Goal: Task Accomplishment & Management: Use online tool/utility

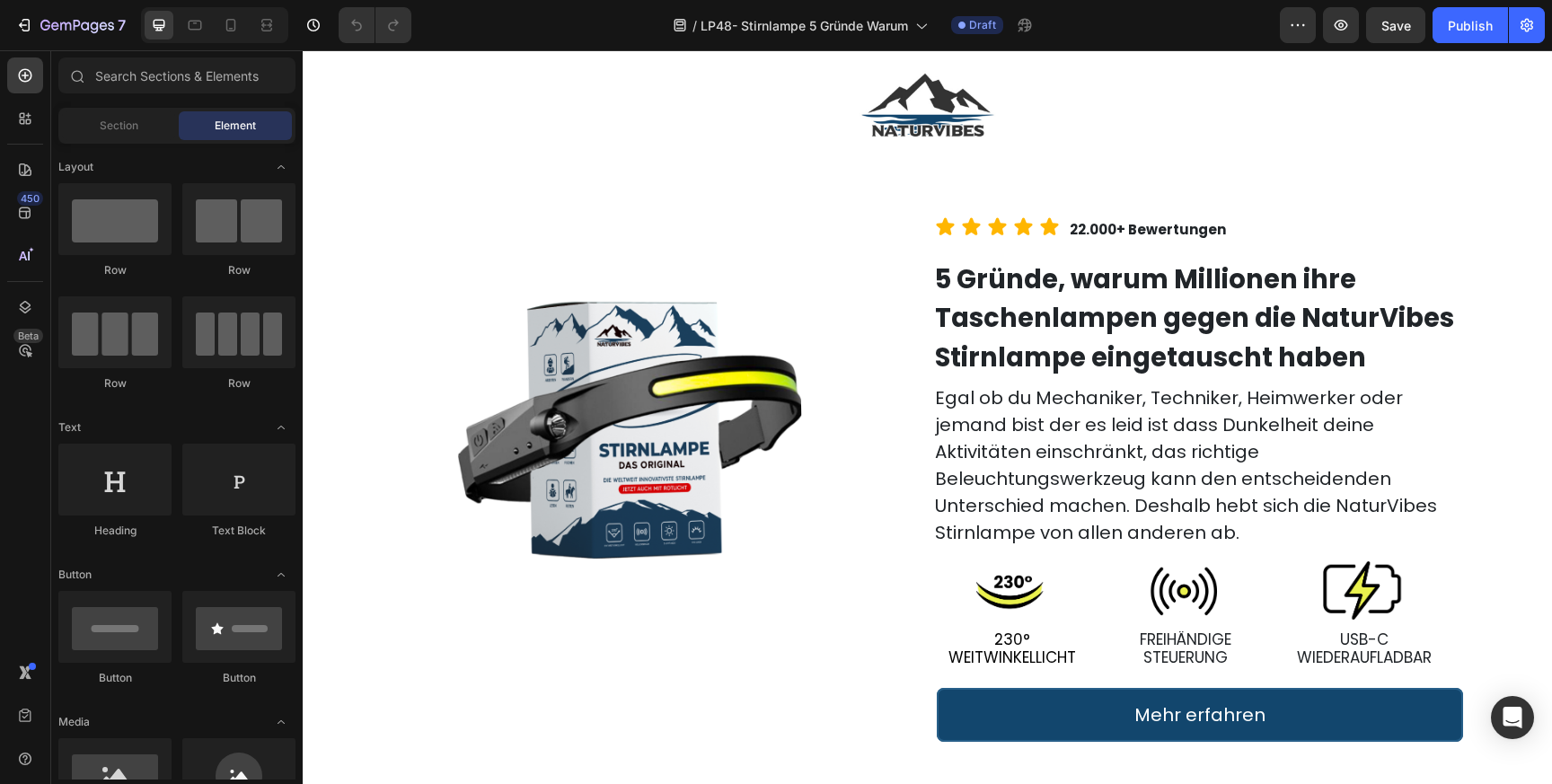
scroll to position [105, 0]
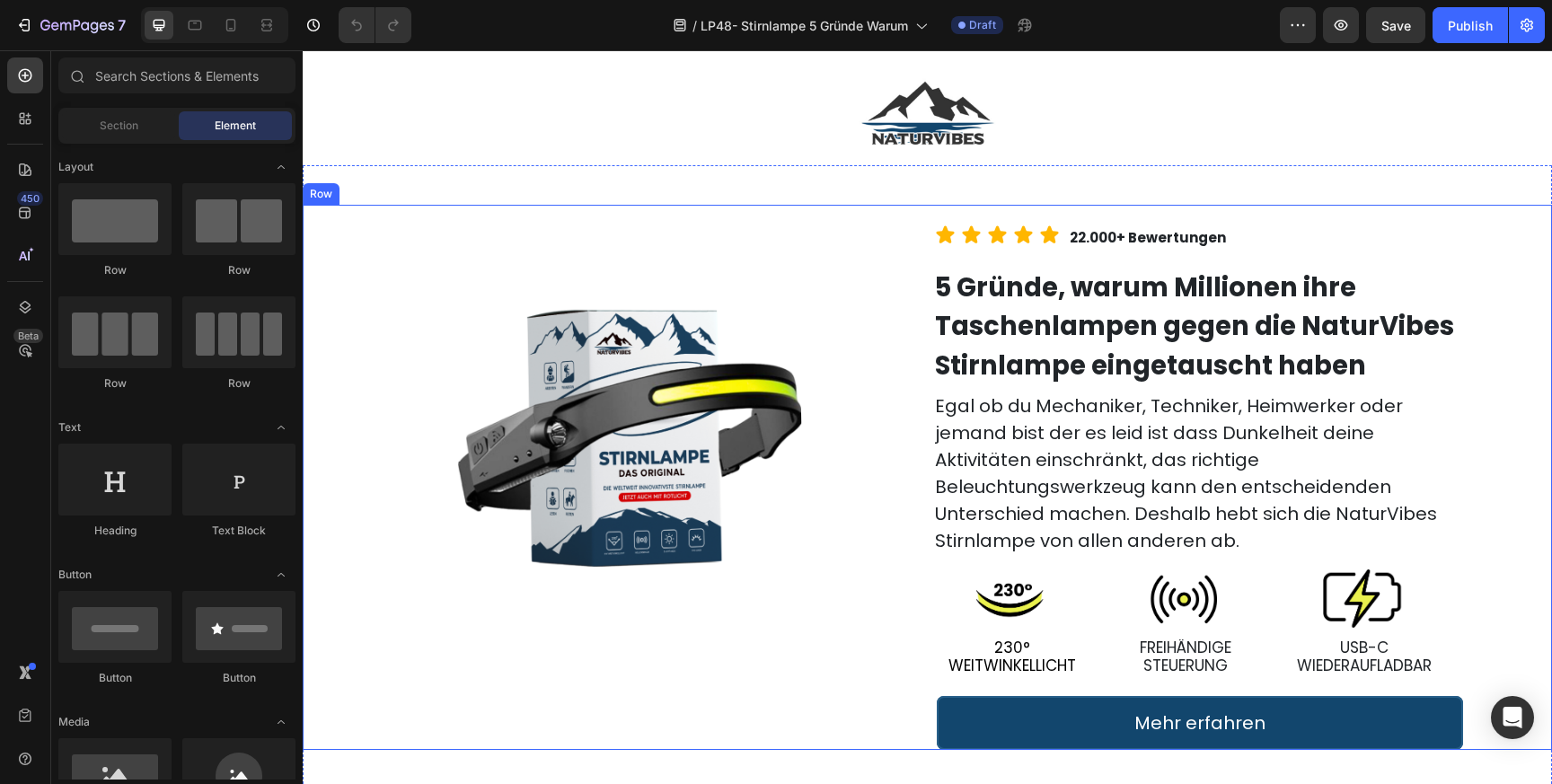
click at [740, 425] on div "Icon Icon Icon Icon Icon Icon List 22.000+ Bewertungen Text Block Row 5 Gründe,…" at bounding box center [1140, 477] width 824 height 545
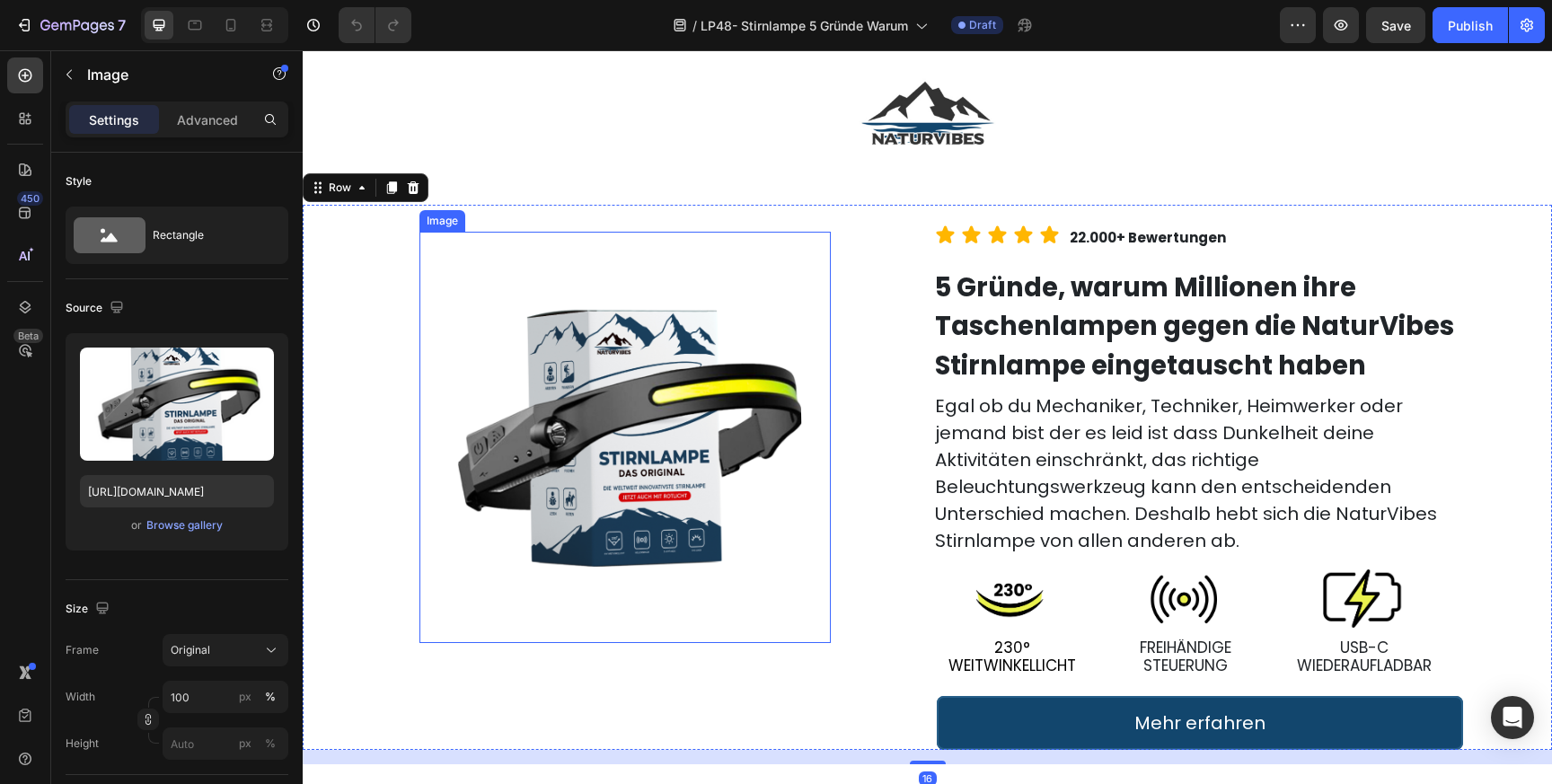
click at [638, 402] on img at bounding box center [625, 438] width 411 height 411
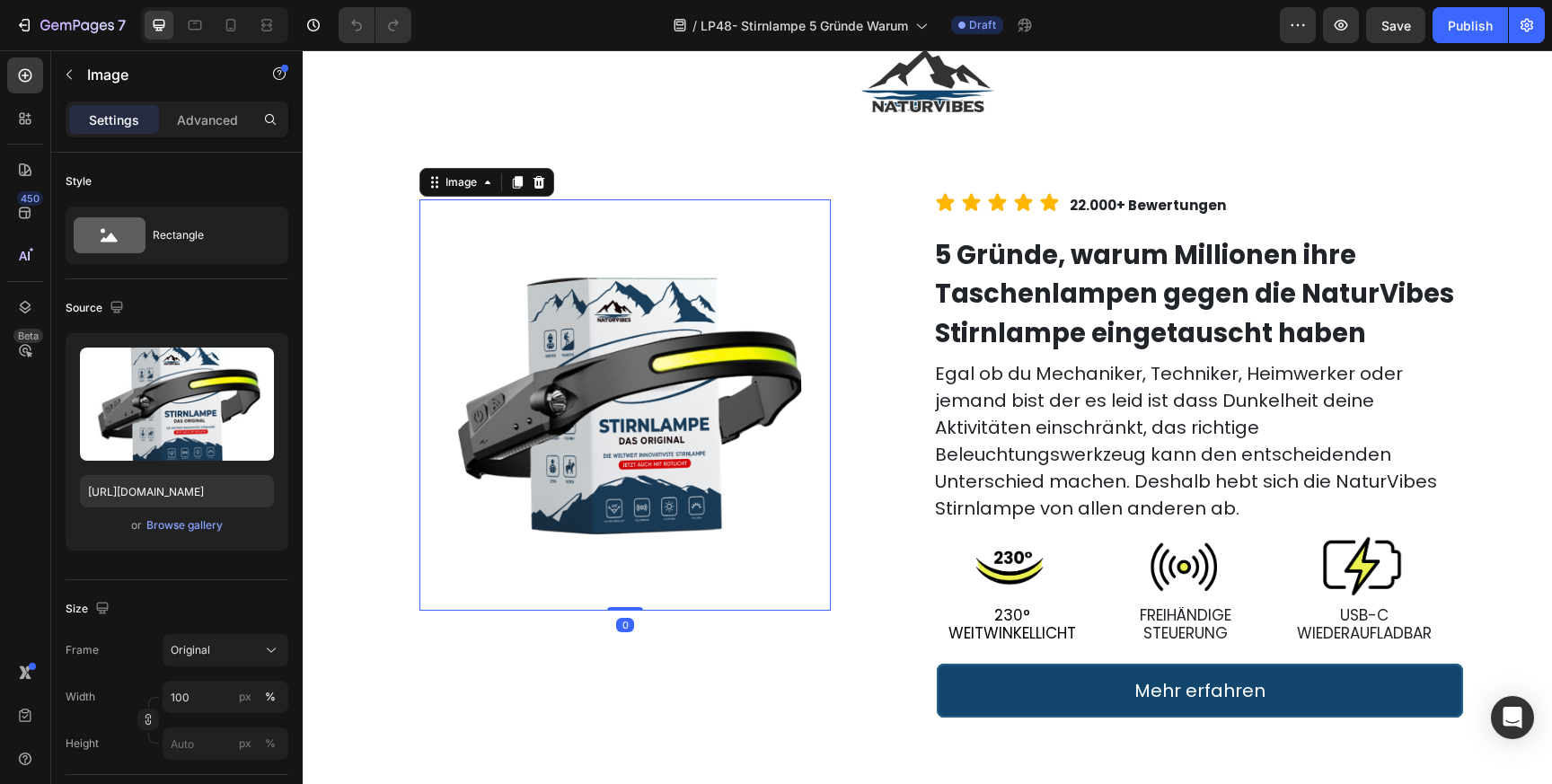
scroll to position [163, 0]
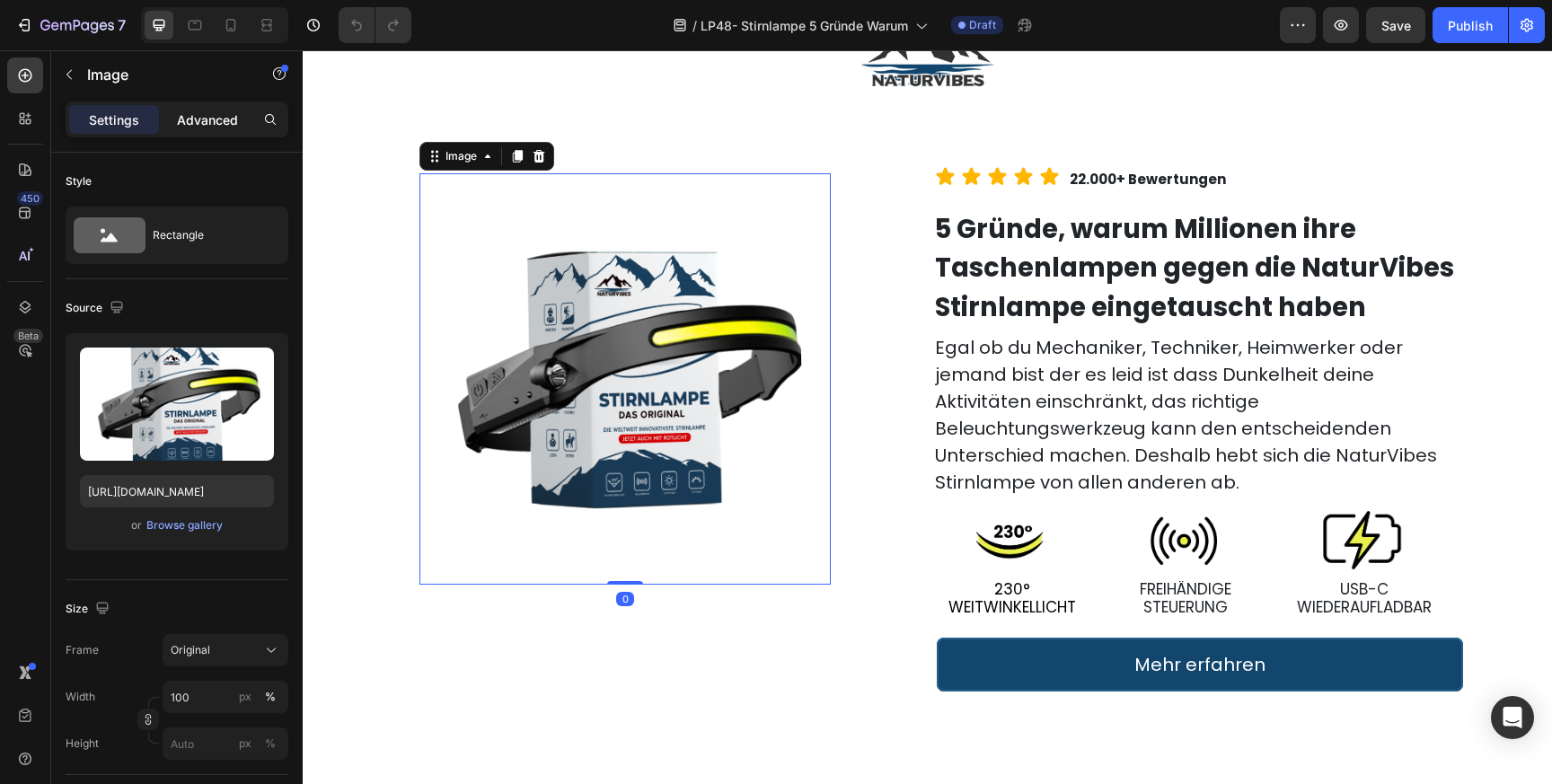
click at [206, 125] on p "Advanced" at bounding box center [207, 120] width 61 height 19
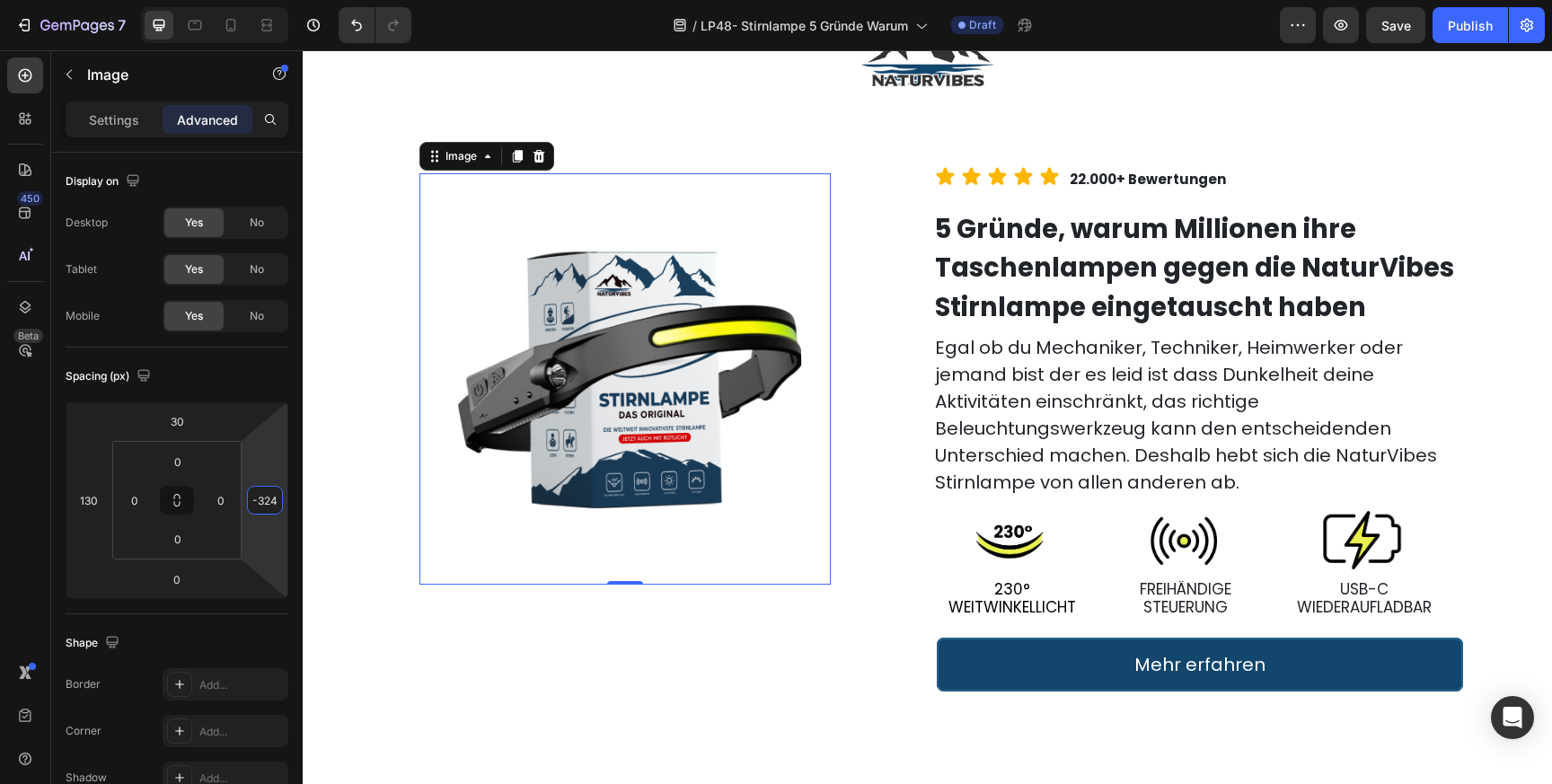
type input "-320"
click at [267, 0] on html "7 Version history / LP48- Stirnlampe 5 Gründe Warum Draft Preview Save Publish …" at bounding box center [776, 0] width 1552 height 0
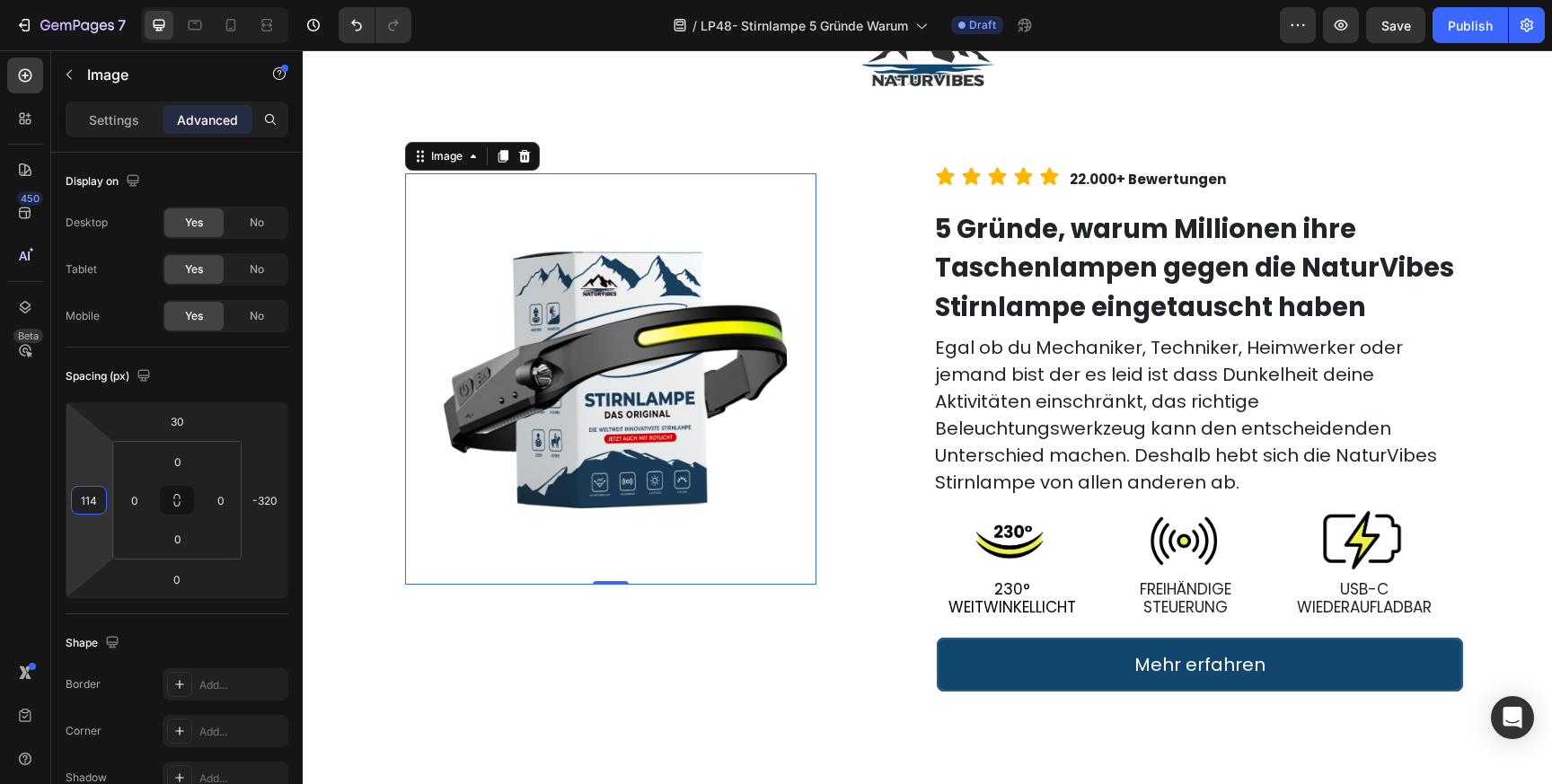
type input "116"
drag, startPoint x: 97, startPoint y: 479, endPoint x: 105, endPoint y: 484, distance: 9.4
click at [105, 0] on html "7 Version history / LP48- Stirnlampe 5 Gründe Warum Draft Preview Save Publish …" at bounding box center [776, 0] width 1552 height 0
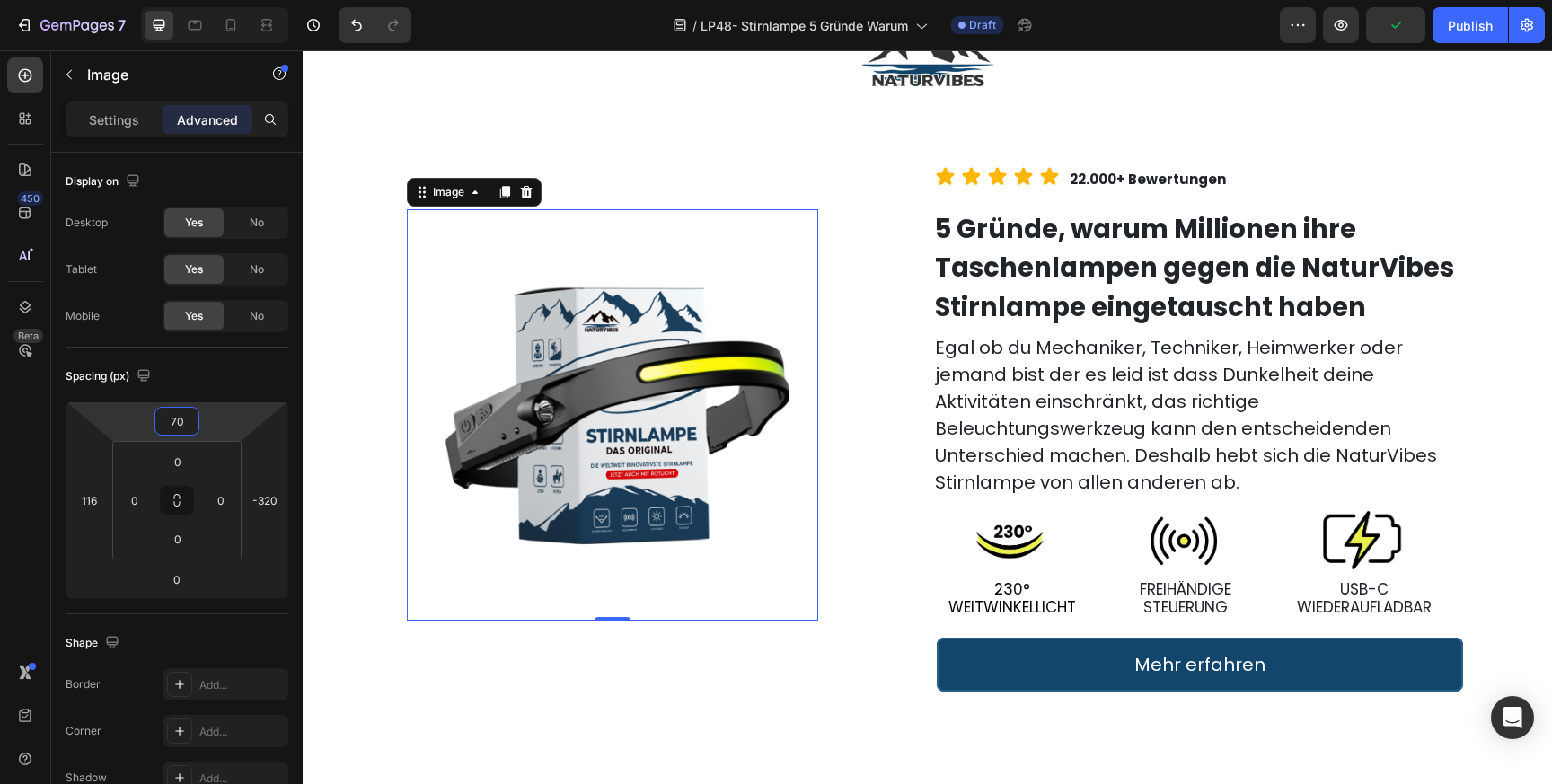
type input "68"
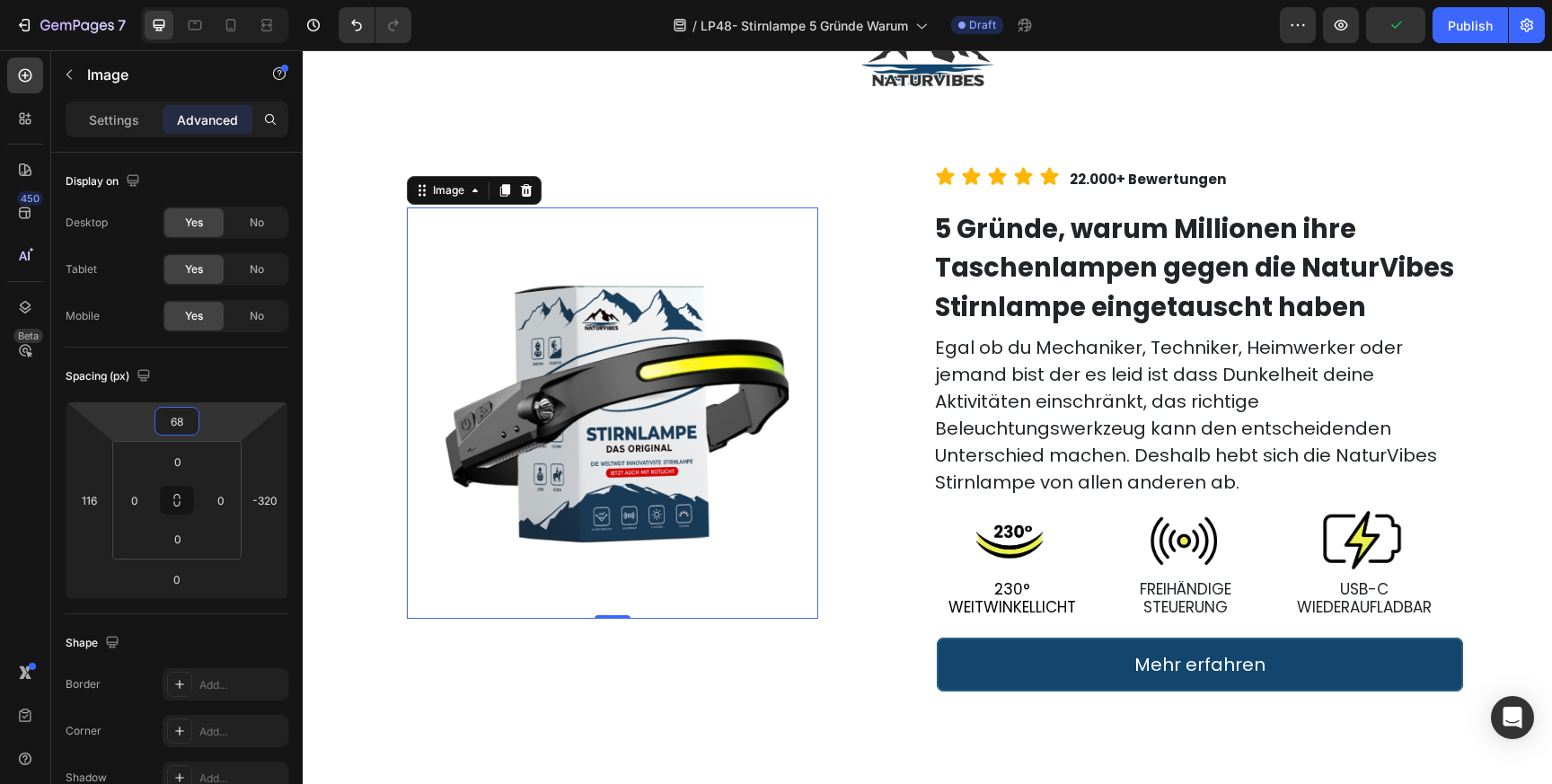
drag, startPoint x: 147, startPoint y: 421, endPoint x: 151, endPoint y: 404, distance: 17.5
click at [151, 0] on html "7 Version history / LP48- Stirnlampe 5 Gründe Warum Draft Preview Publish 450 B…" at bounding box center [776, 0] width 1552 height 0
click at [1017, 438] on span "Egal ob du Mechaniker, Techniker, Heimwerker oder jemand bist der es leid ist d…" at bounding box center [1186, 415] width 502 height 160
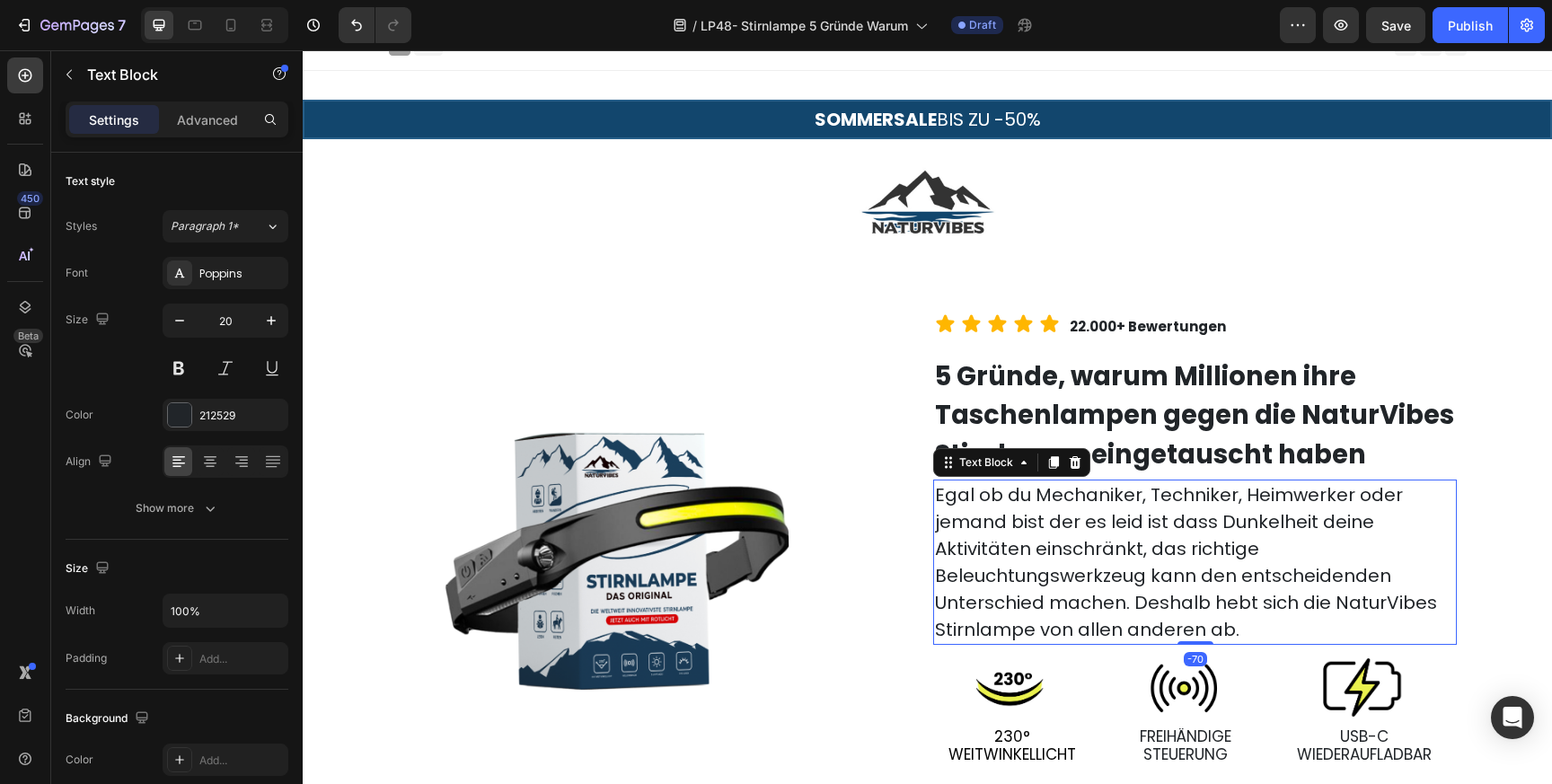
scroll to position [19, 0]
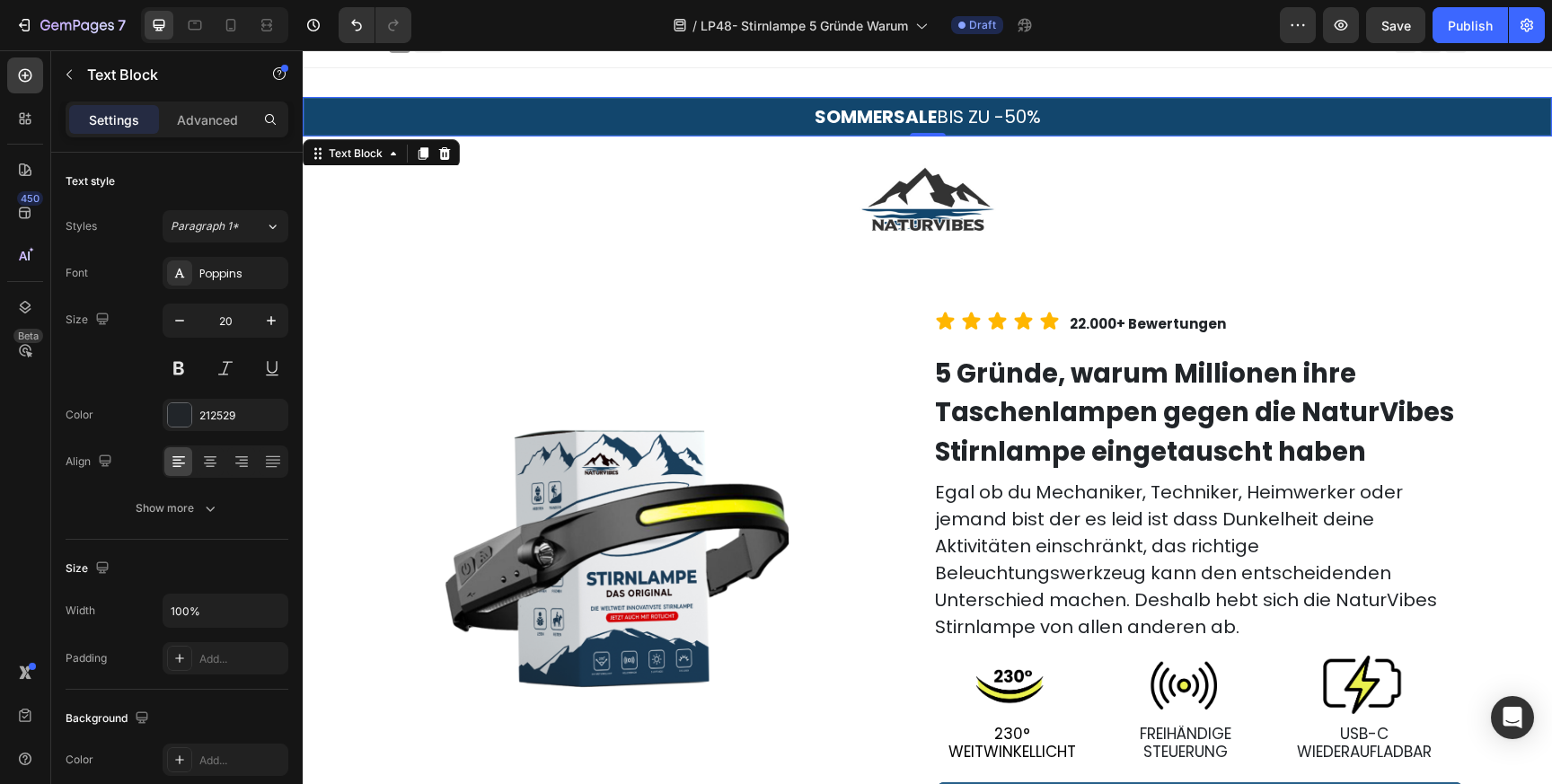
click at [885, 119] on strong "SOMMERSALE" at bounding box center [876, 116] width 122 height 25
click at [441, 153] on icon at bounding box center [444, 153] width 11 height 12
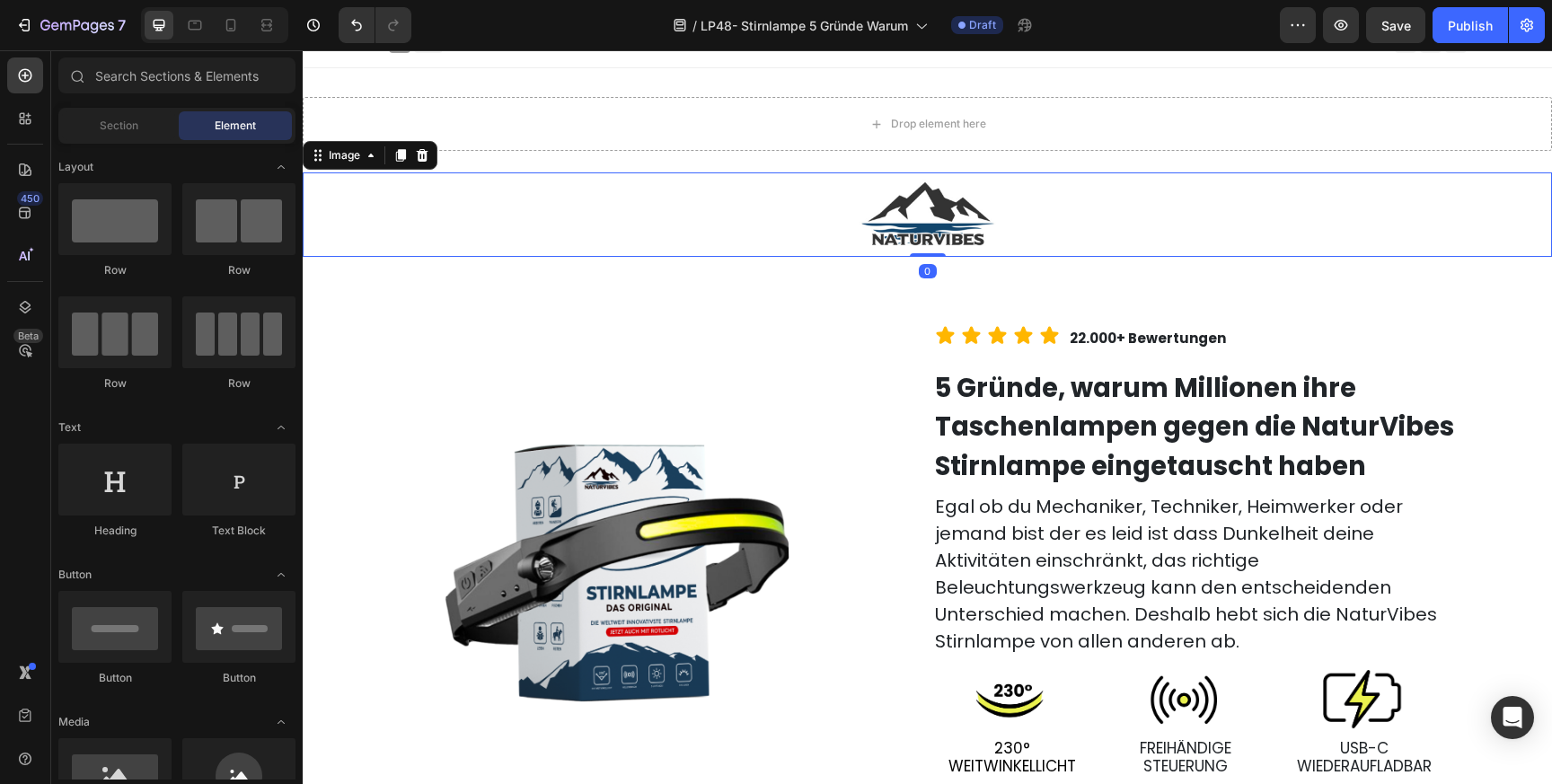
click at [624, 218] on div at bounding box center [927, 215] width 1249 height 85
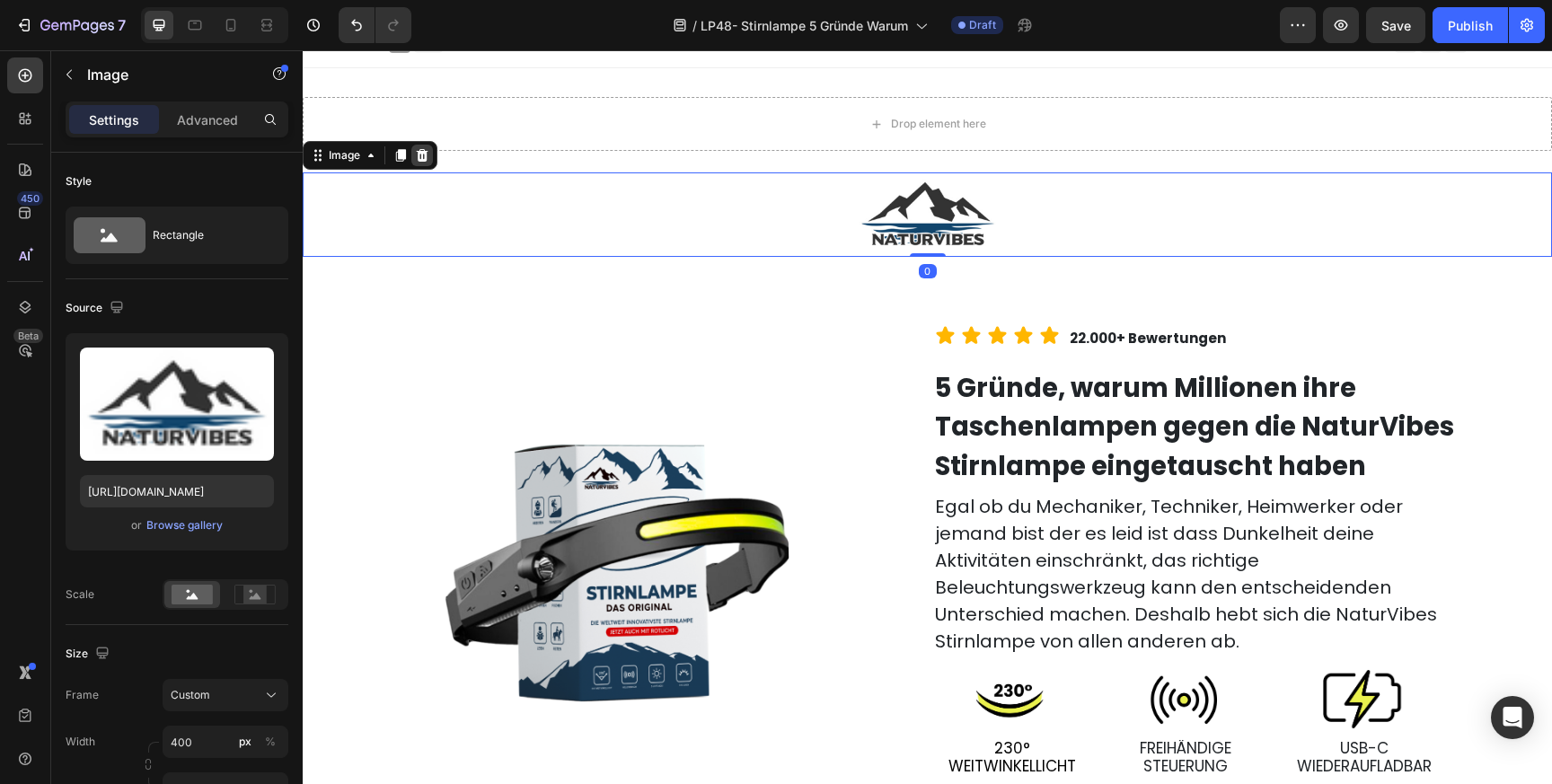
click at [425, 152] on icon at bounding box center [423, 155] width 11 height 12
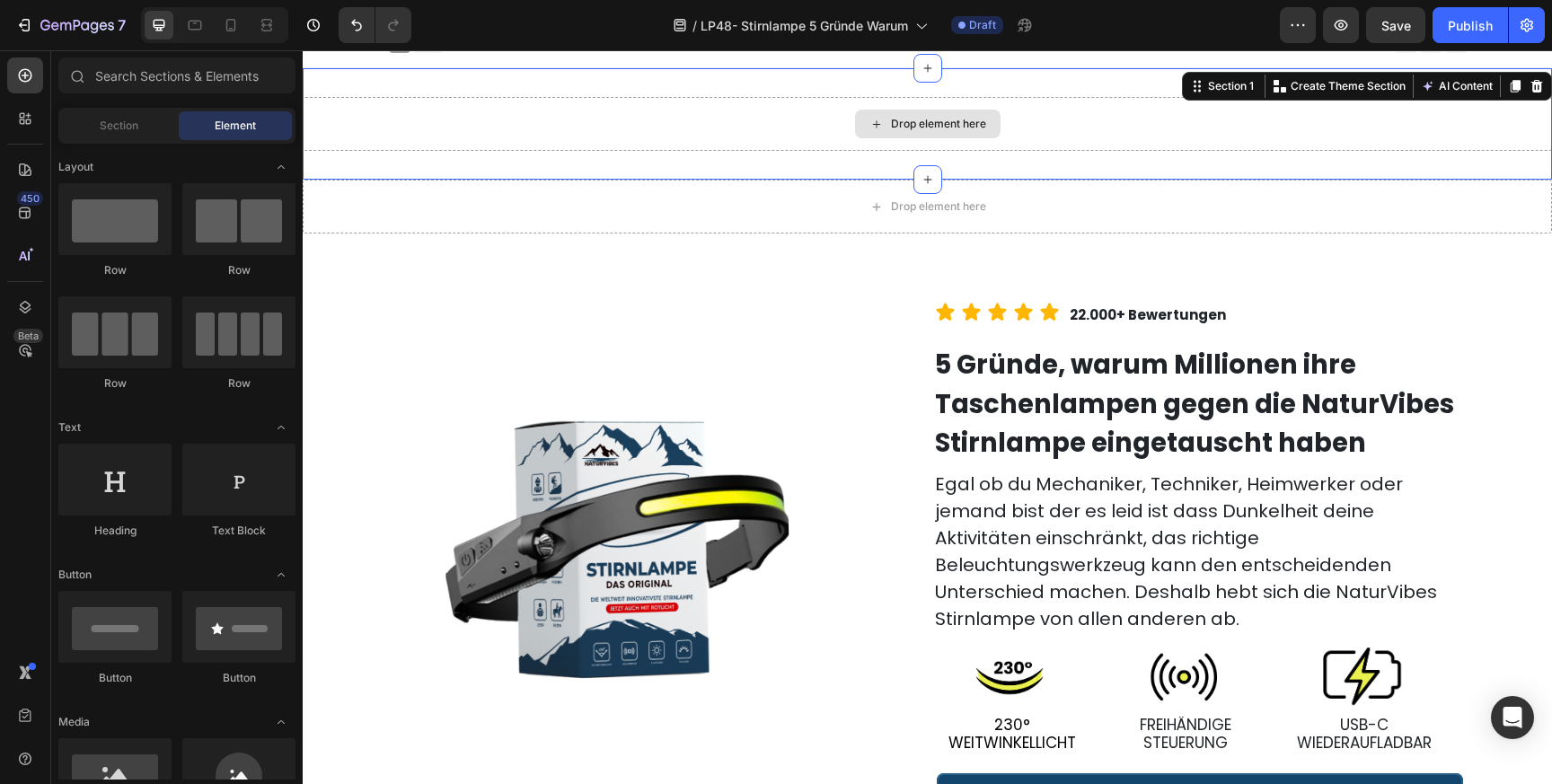
click at [570, 131] on div "Drop element here" at bounding box center [927, 123] width 1249 height 54
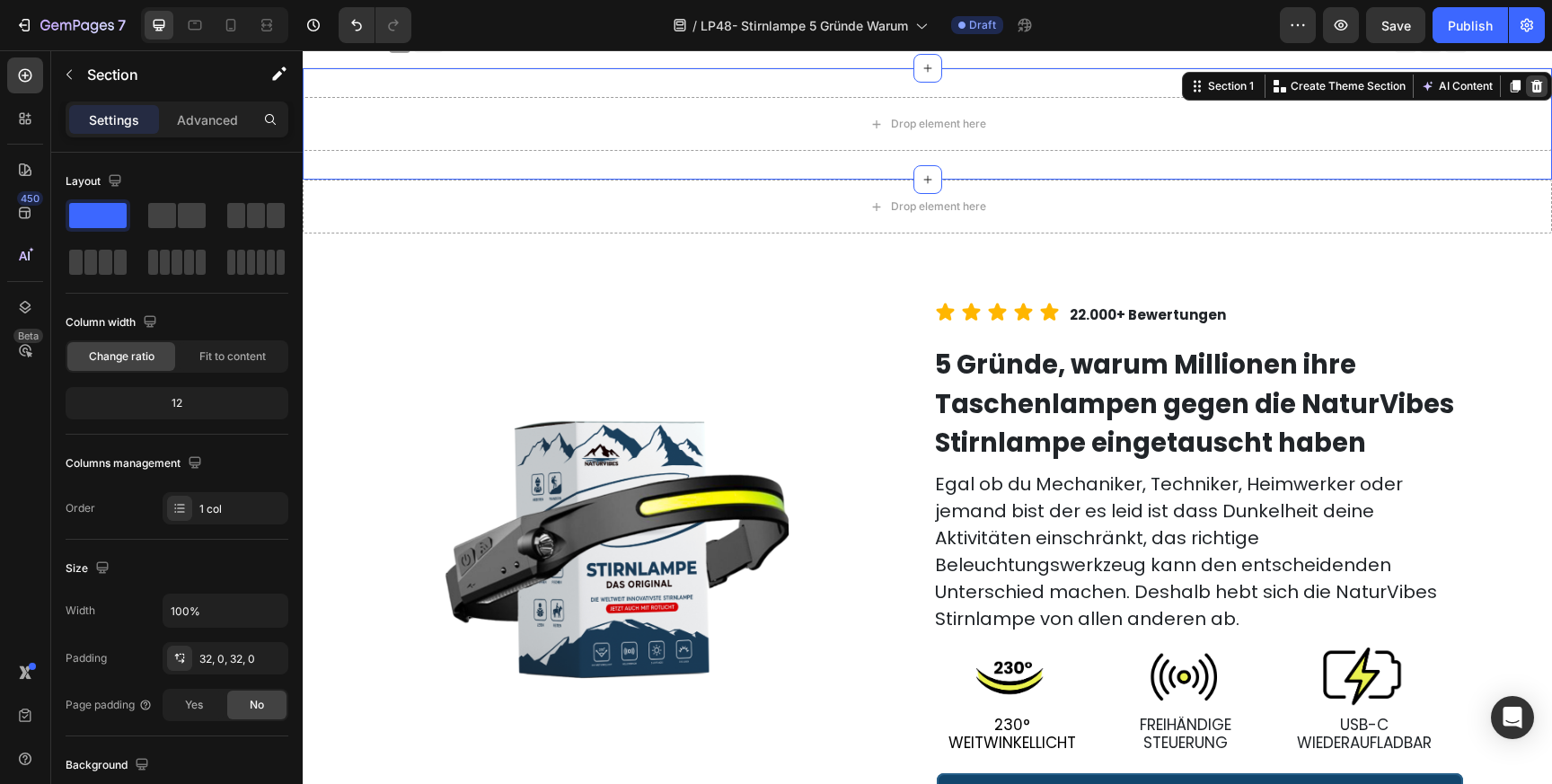
click at [1539, 87] on icon at bounding box center [1537, 85] width 11 height 12
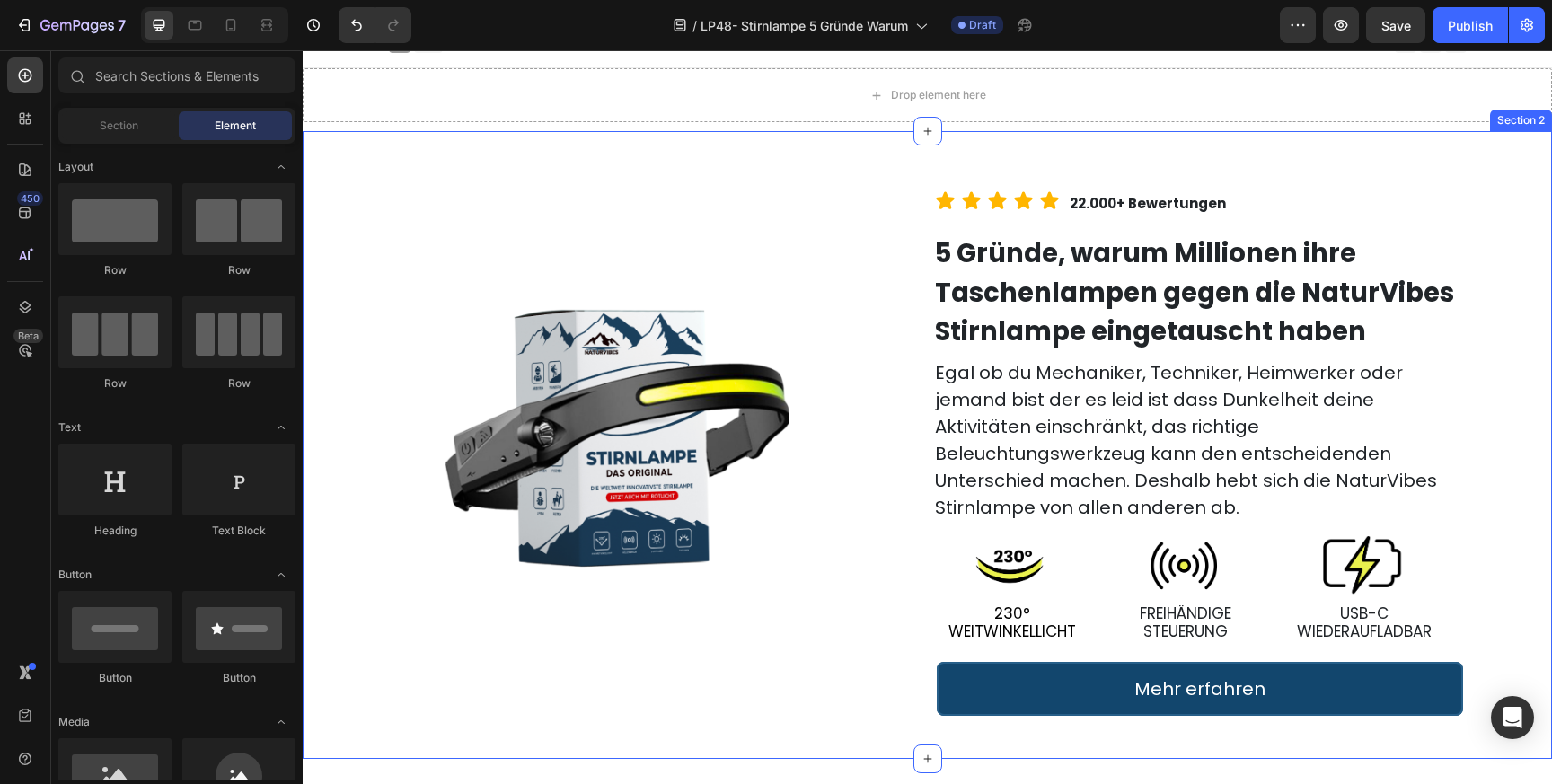
scroll to position [0, 0]
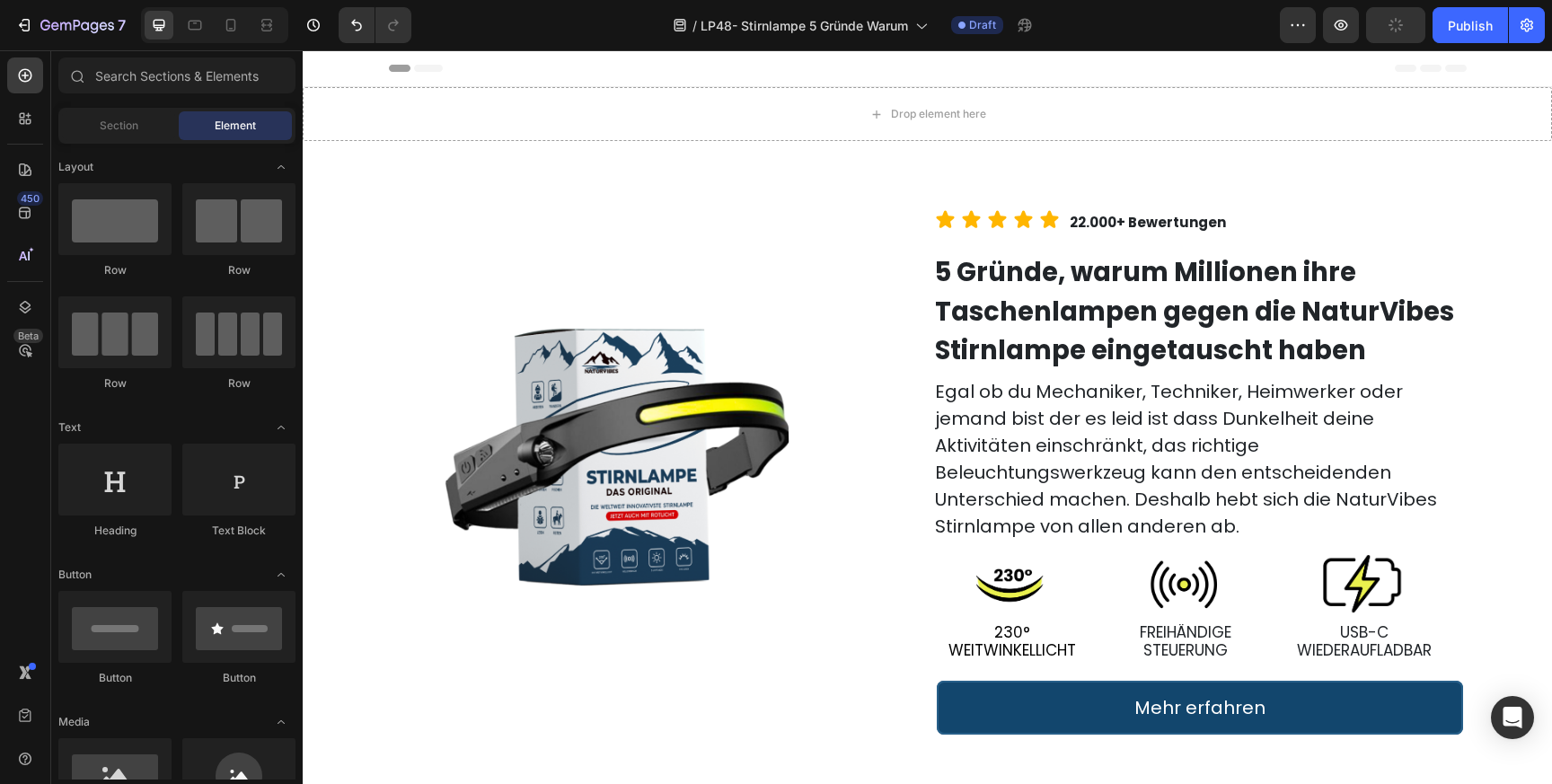
click at [1145, 71] on div "Header" at bounding box center [927, 69] width 1078 height 36
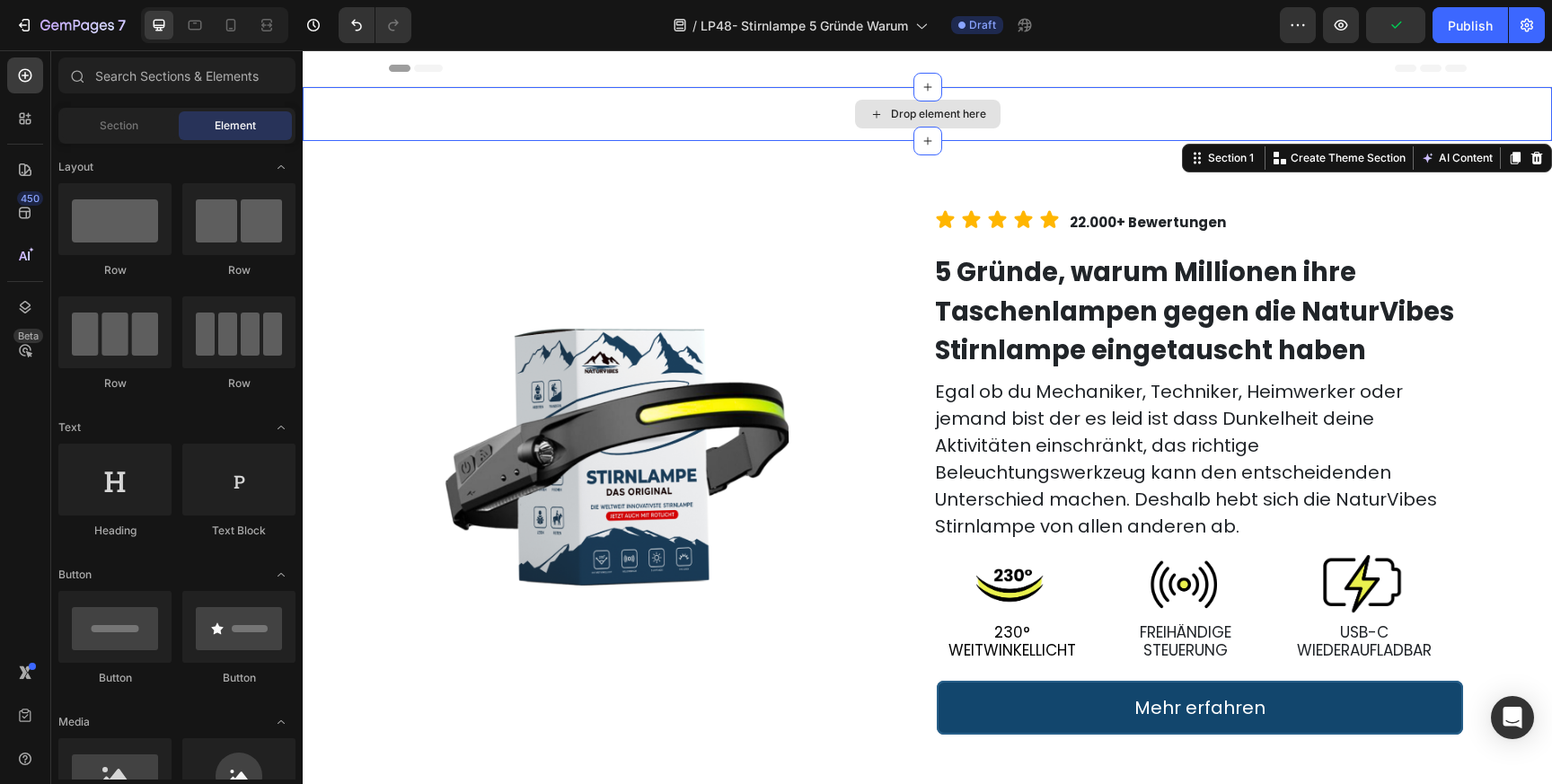
click at [1147, 100] on div "Drop element here" at bounding box center [927, 114] width 1249 height 54
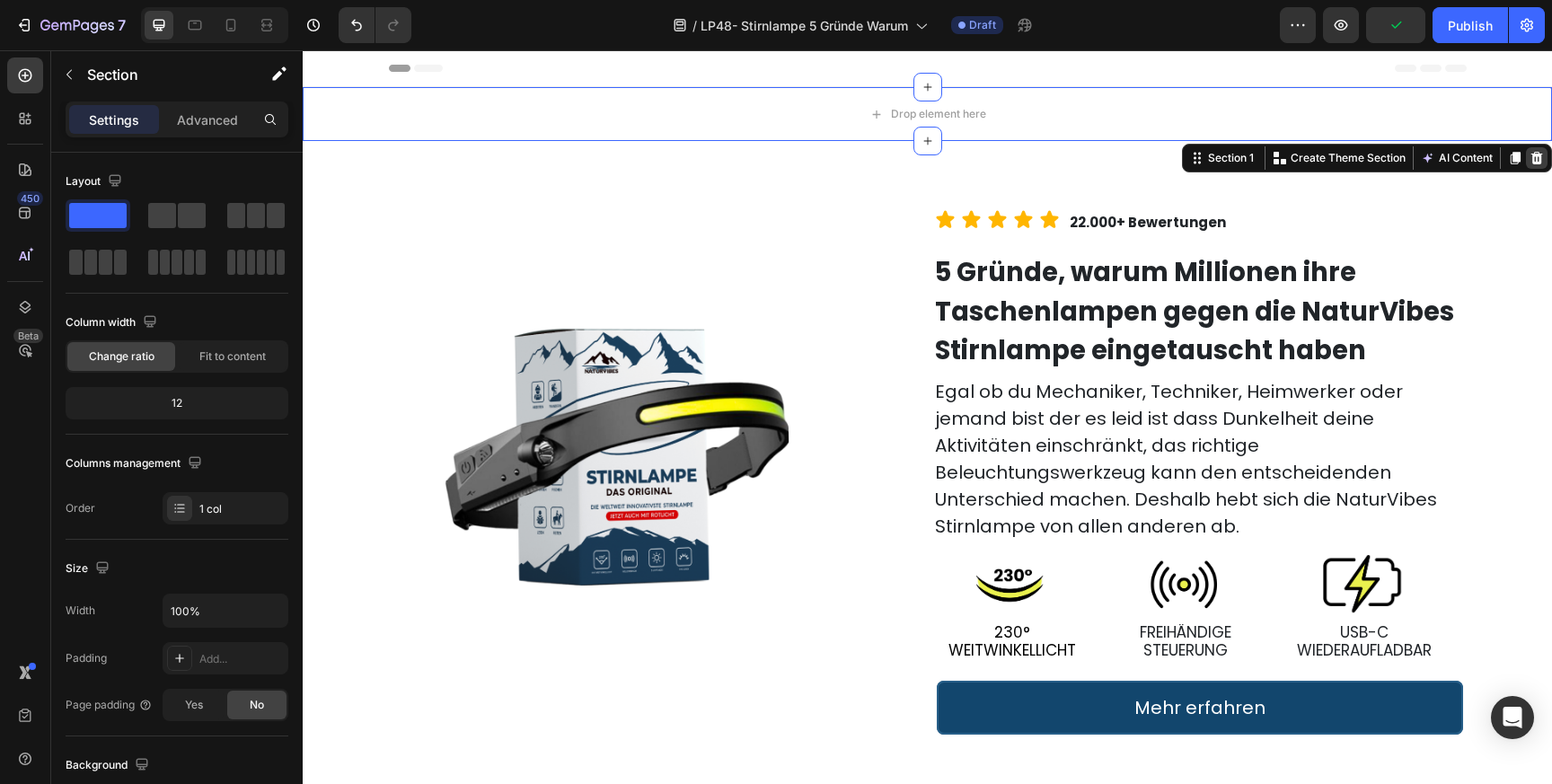
click at [1539, 157] on icon at bounding box center [1536, 158] width 14 height 14
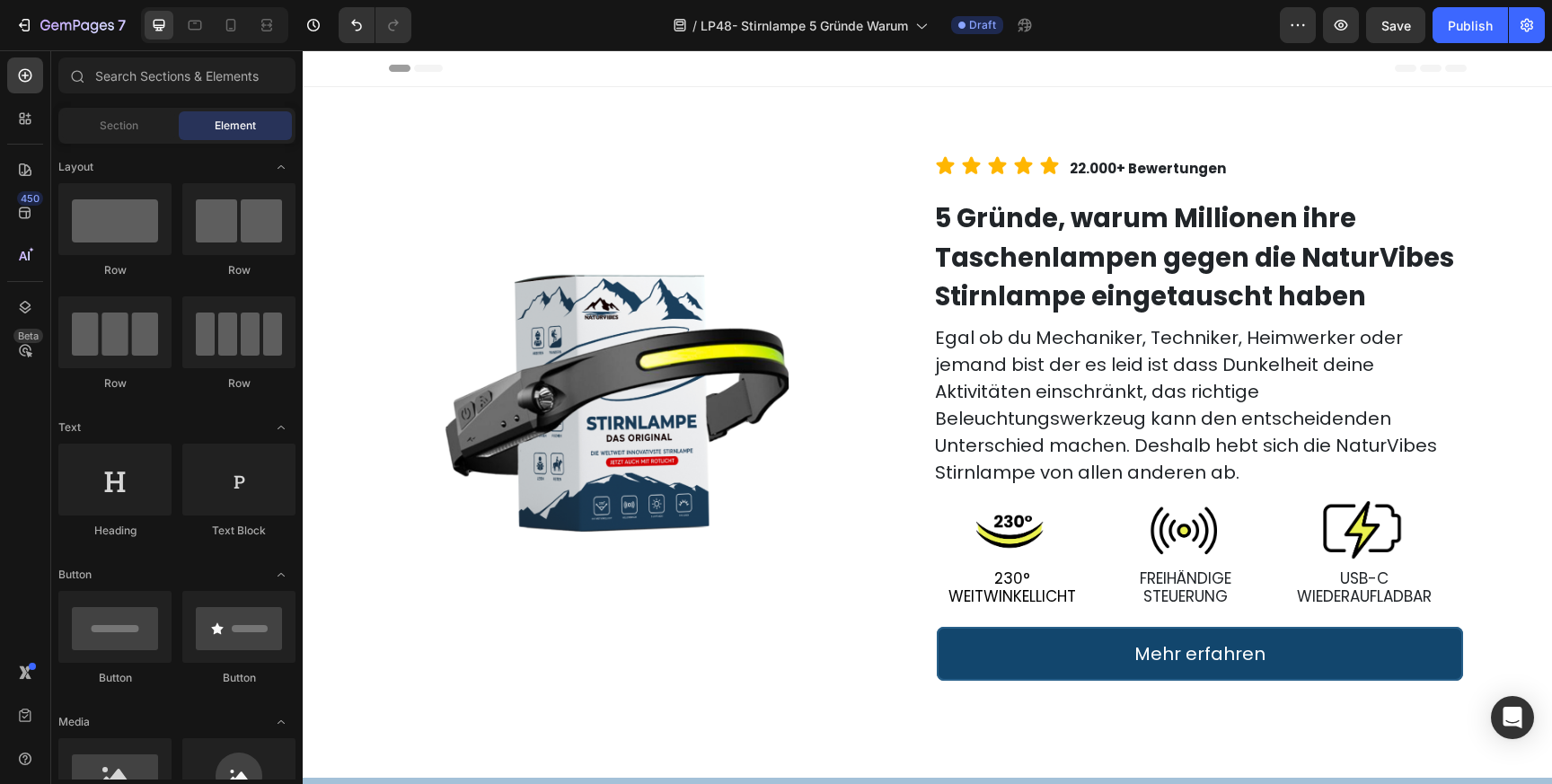
click at [354, 70] on span "Header" at bounding box center [357, 68] width 39 height 18
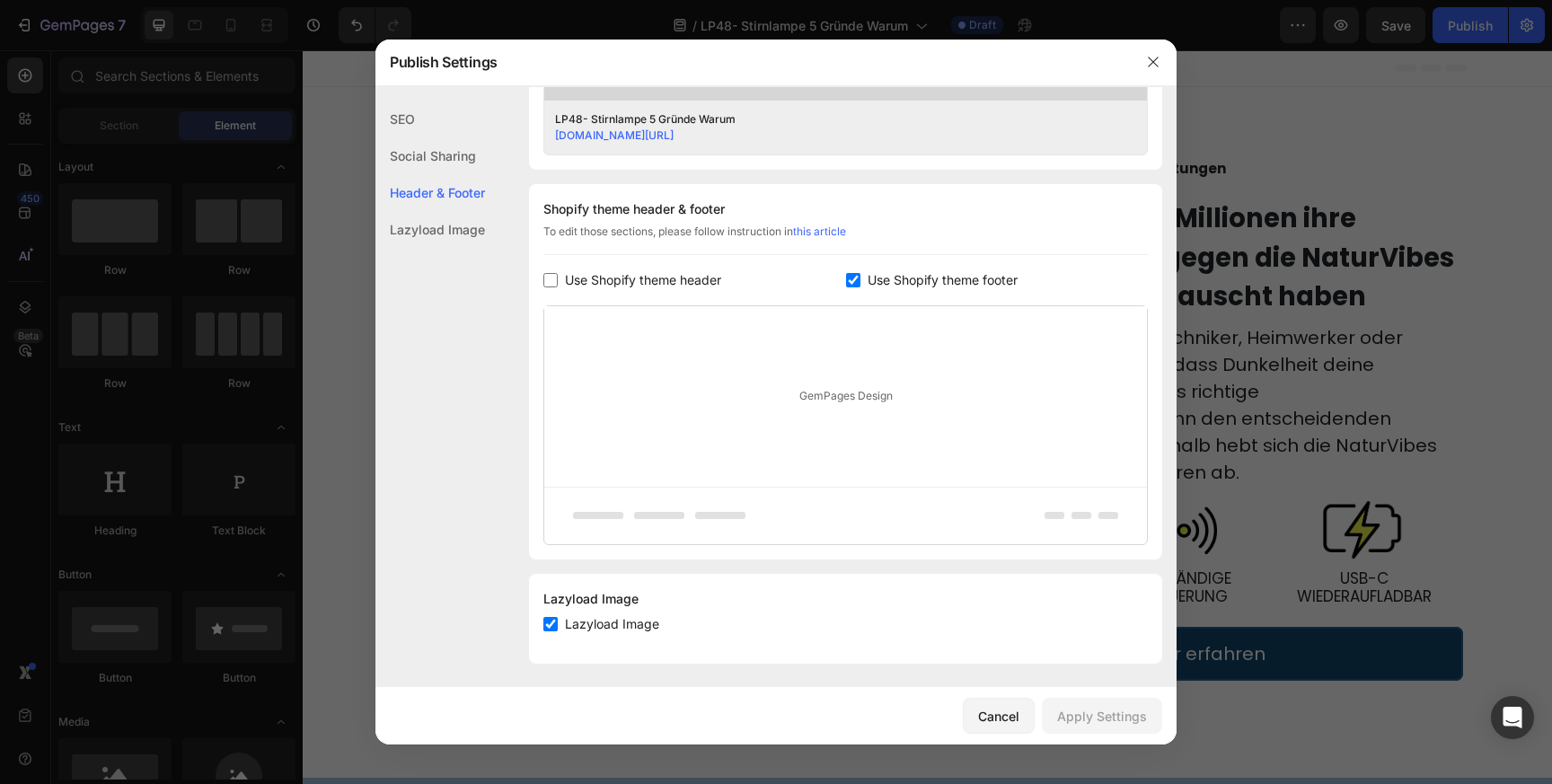
scroll to position [765, 0]
click at [552, 279] on input "checkbox" at bounding box center [550, 275] width 14 height 14
checkbox input "true"
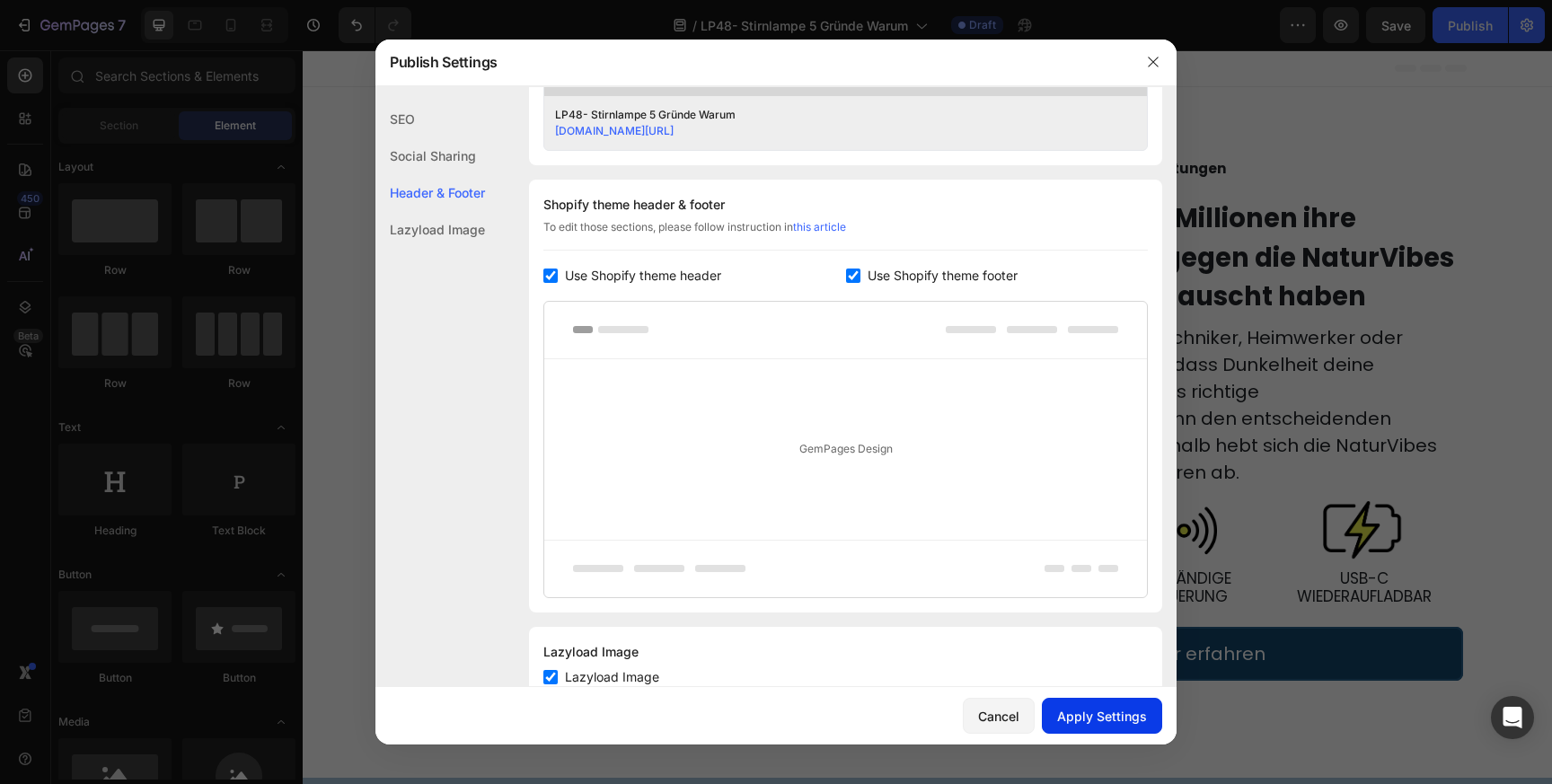
click at [1097, 717] on div "Apply Settings" at bounding box center [1102, 715] width 90 height 19
click at [1159, 57] on icon "button" at bounding box center [1153, 61] width 14 height 14
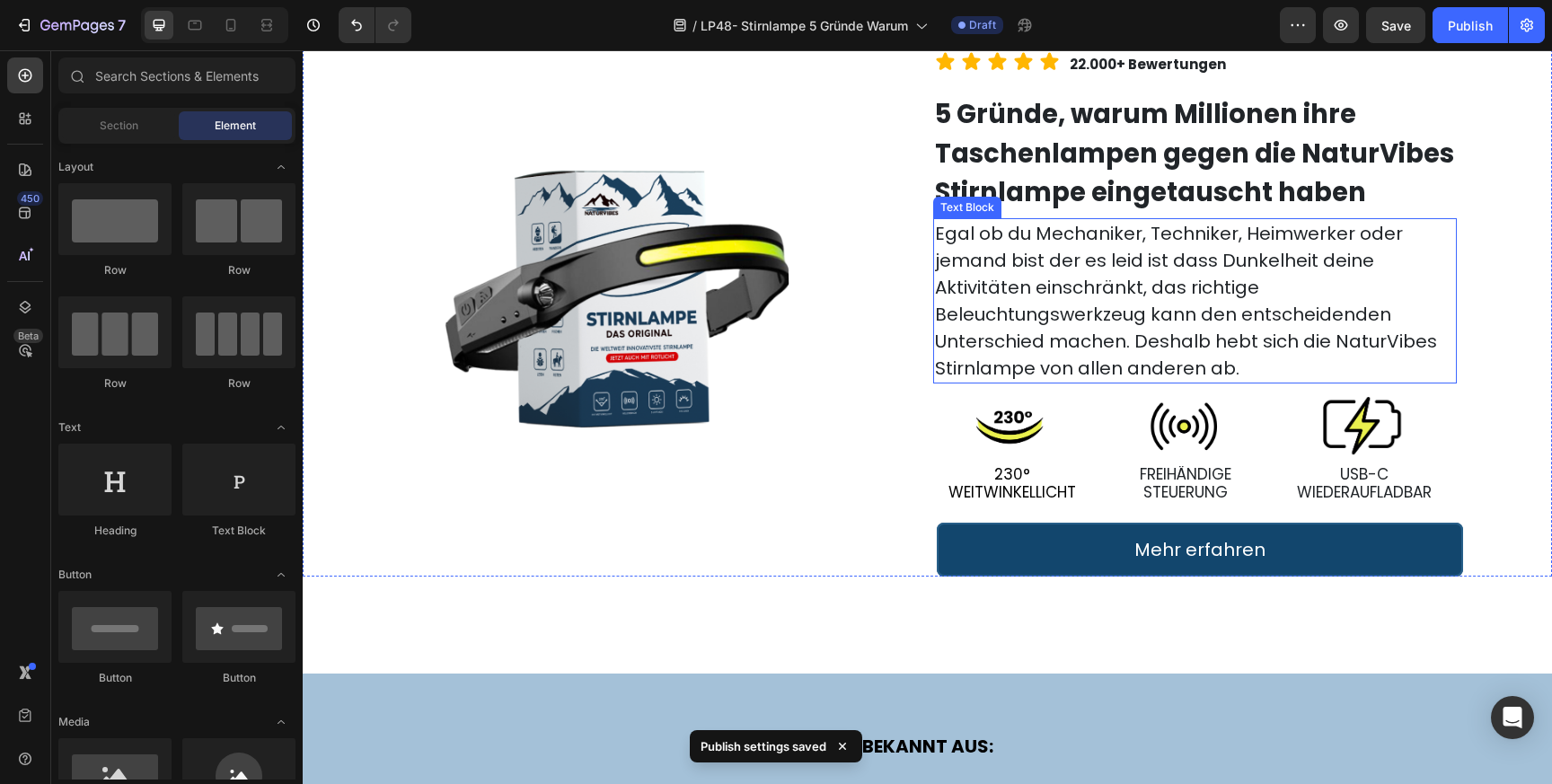
scroll to position [0, 0]
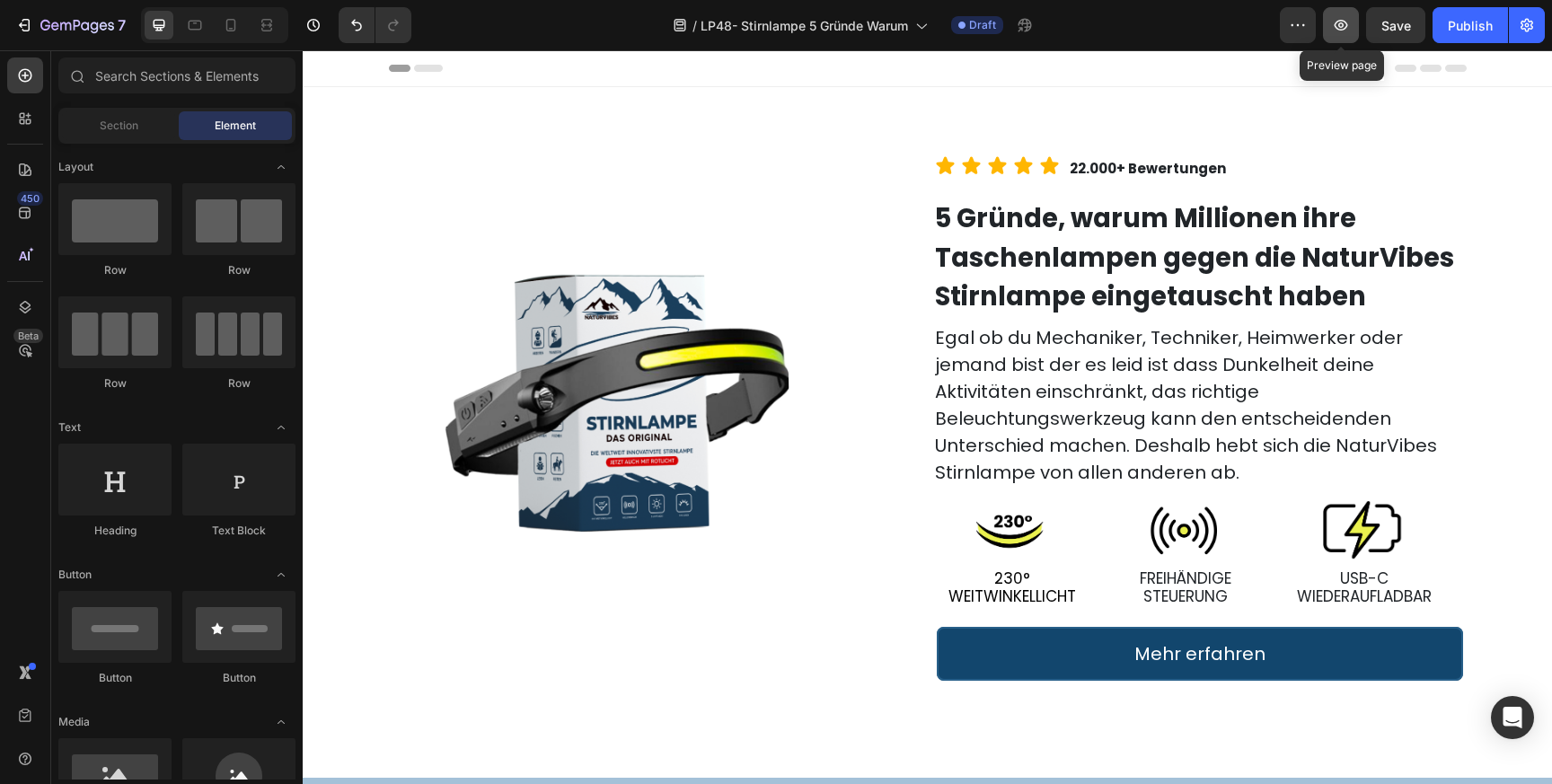
click at [1348, 27] on icon "button" at bounding box center [1341, 24] width 18 height 18
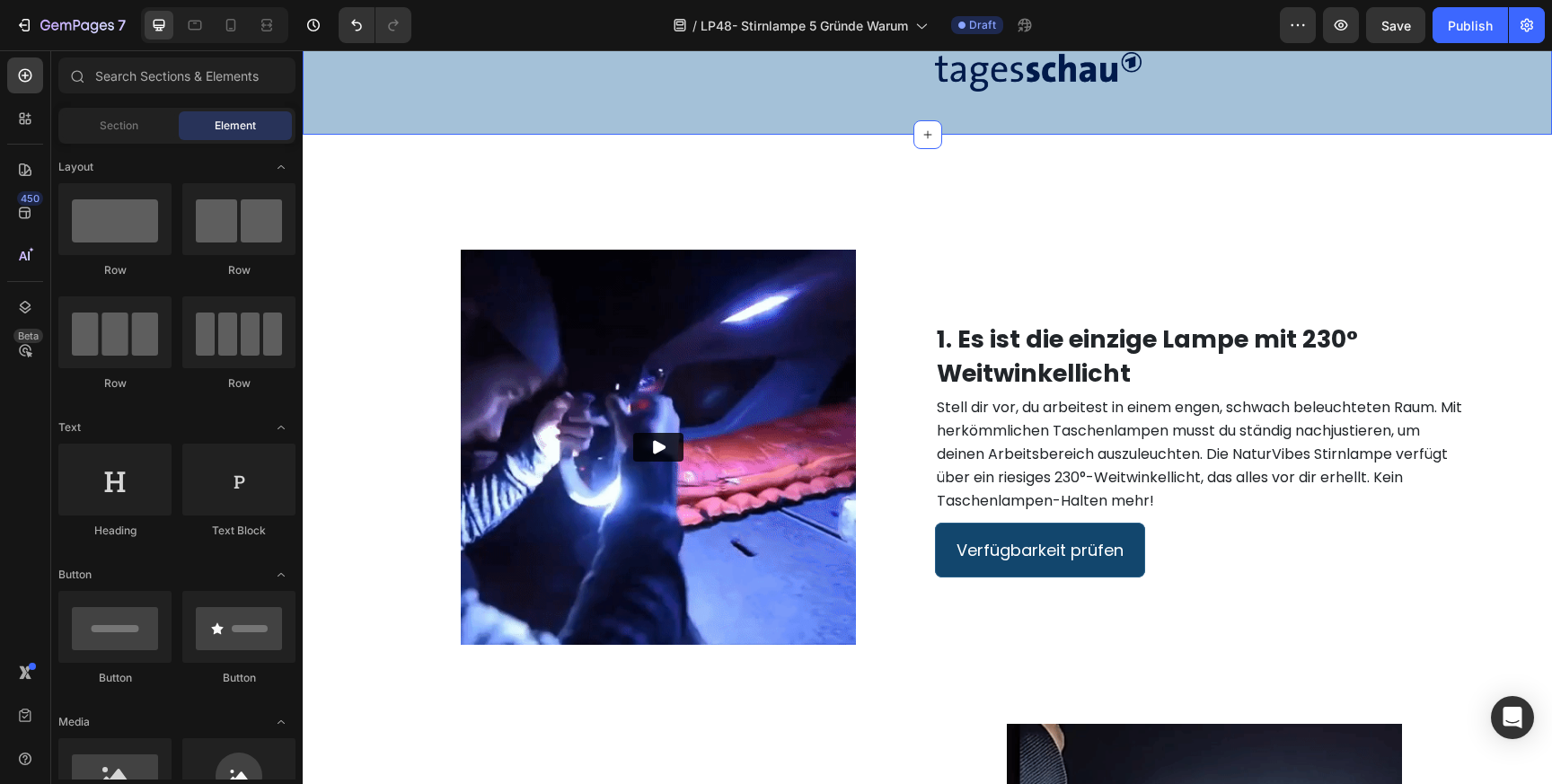
scroll to position [872, 0]
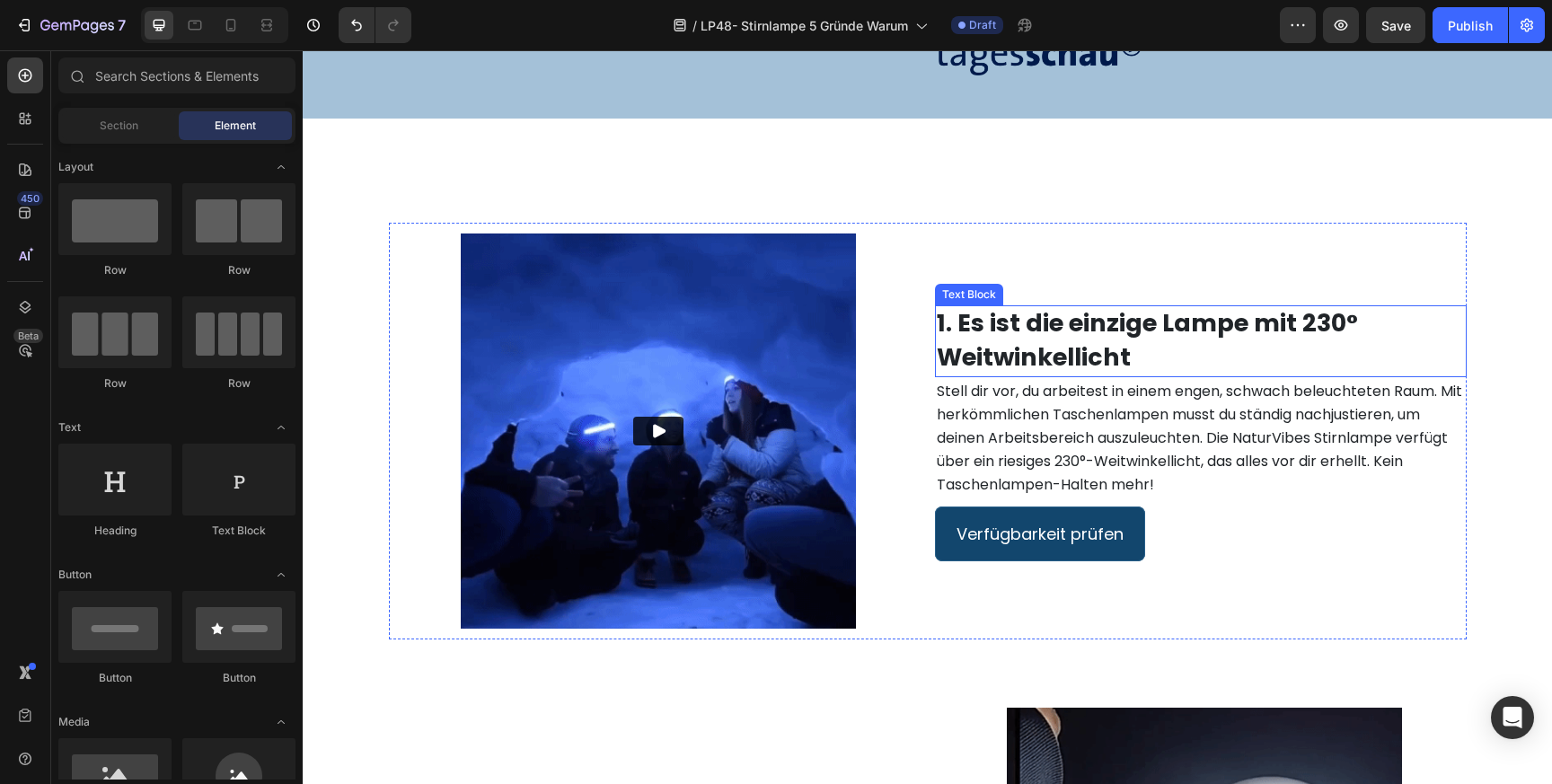
click at [1052, 357] on strong "1. Es ist die einzige Lampe mit 230° Weitwinkellicht" at bounding box center [1147, 340] width 421 height 68
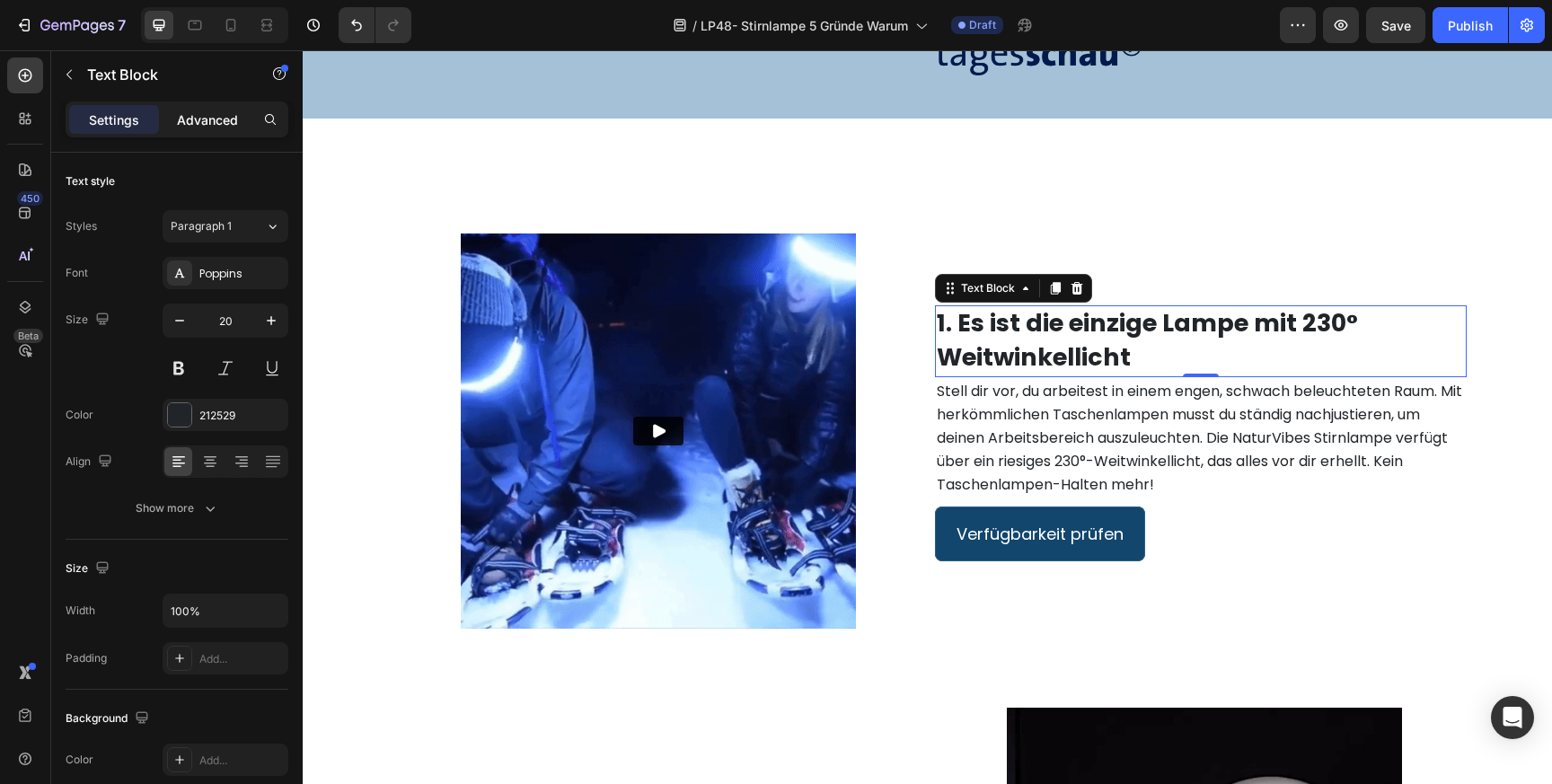
click at [220, 113] on p "Advanced" at bounding box center [207, 120] width 61 height 19
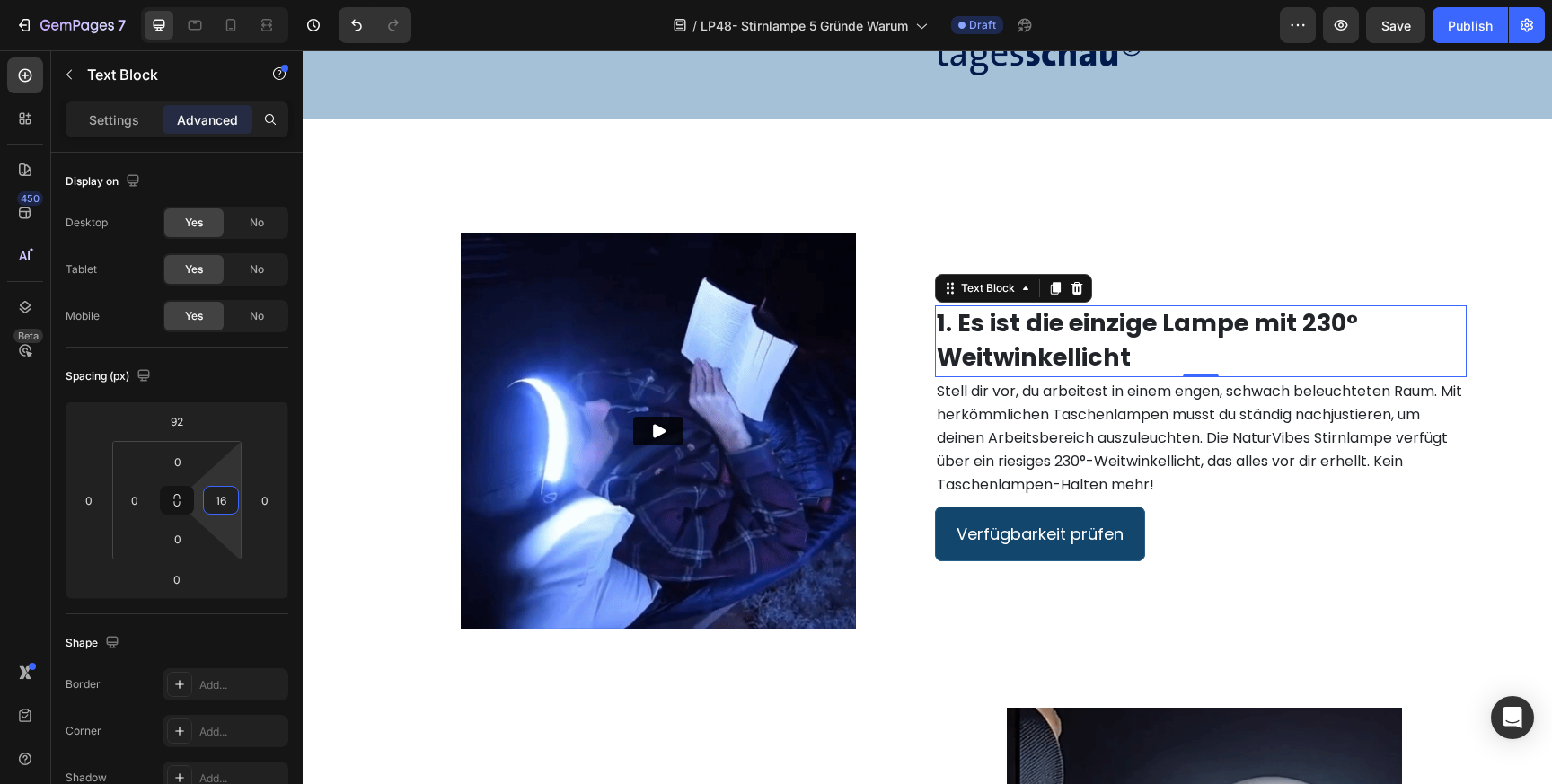
type input "0"
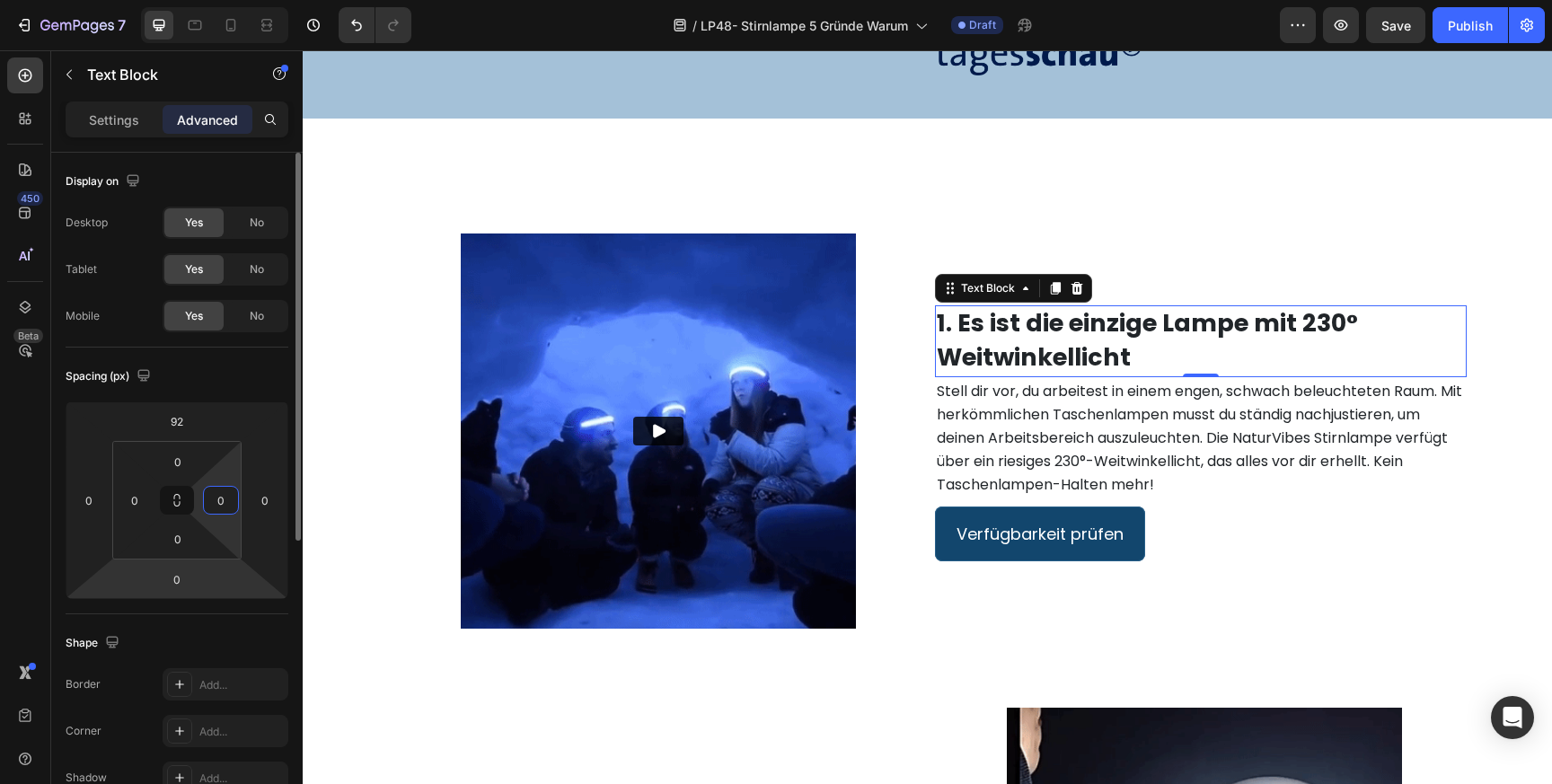
drag, startPoint x: 231, startPoint y: 481, endPoint x: 224, endPoint y: 561, distance: 80.3
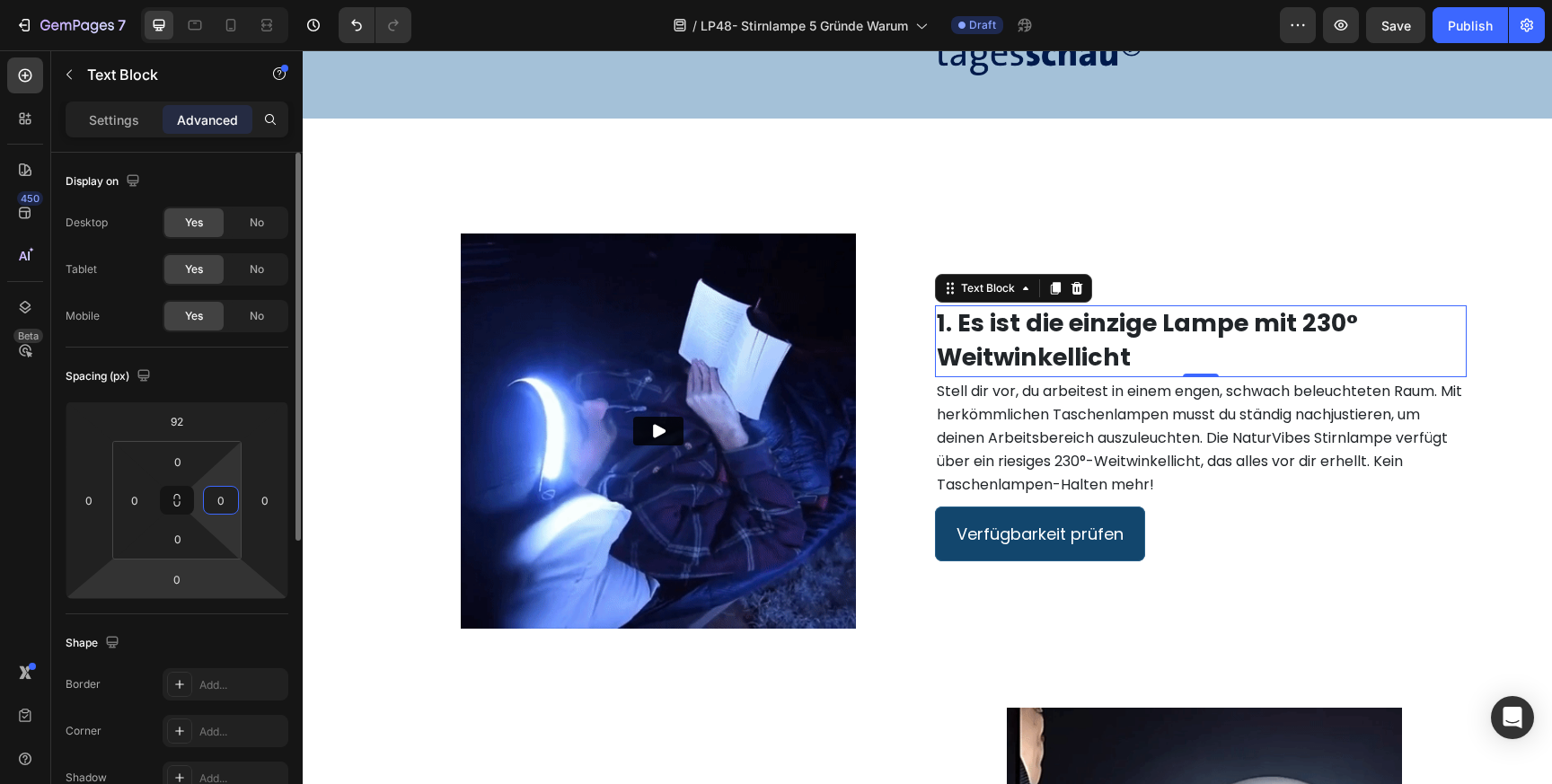
click at [224, 0] on html "7 Version history / LP48- Stirnlampe 5 Gründe Warum Draft Preview Save Publish …" at bounding box center [776, 0] width 1552 height 0
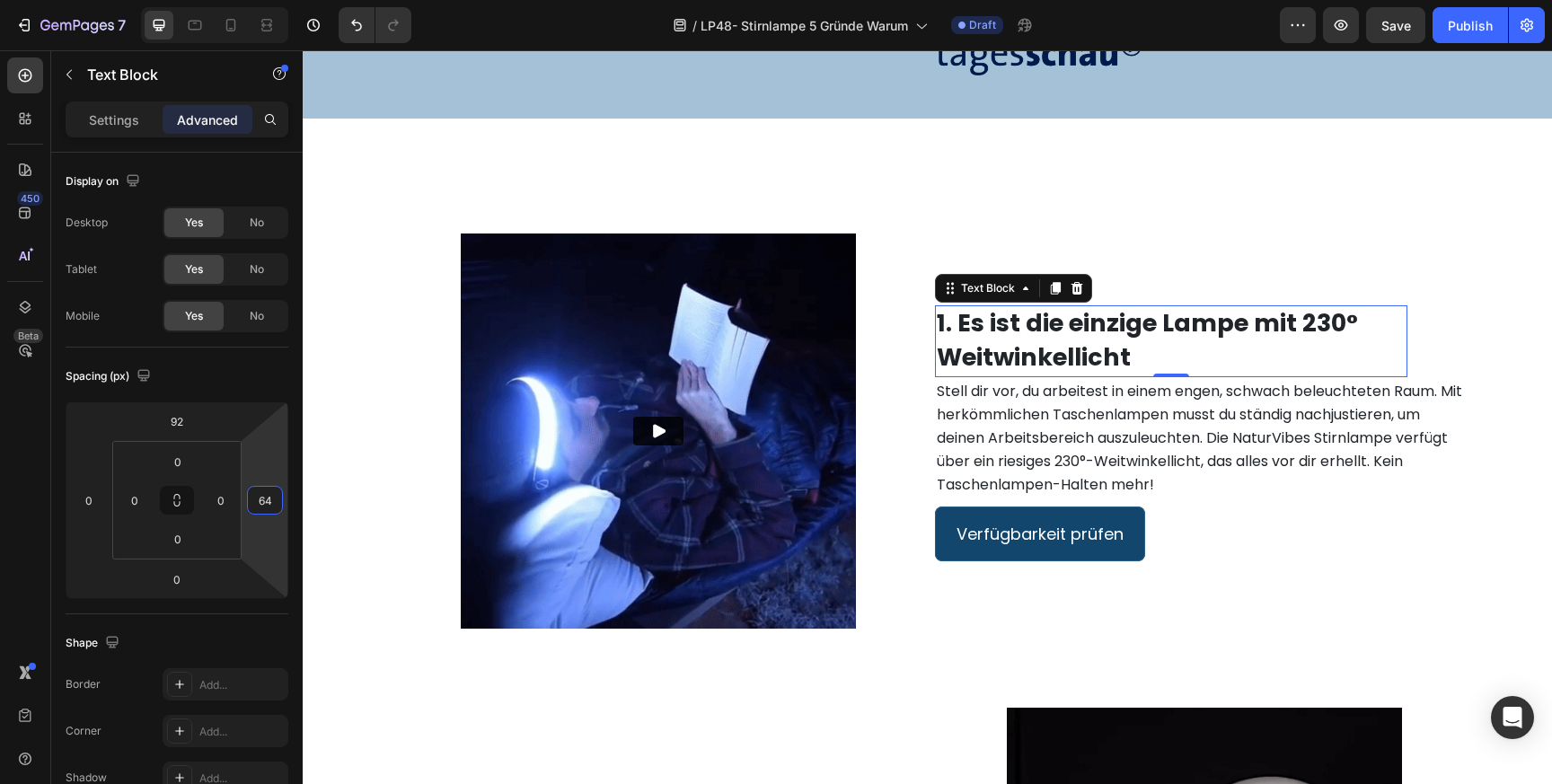
type input "62"
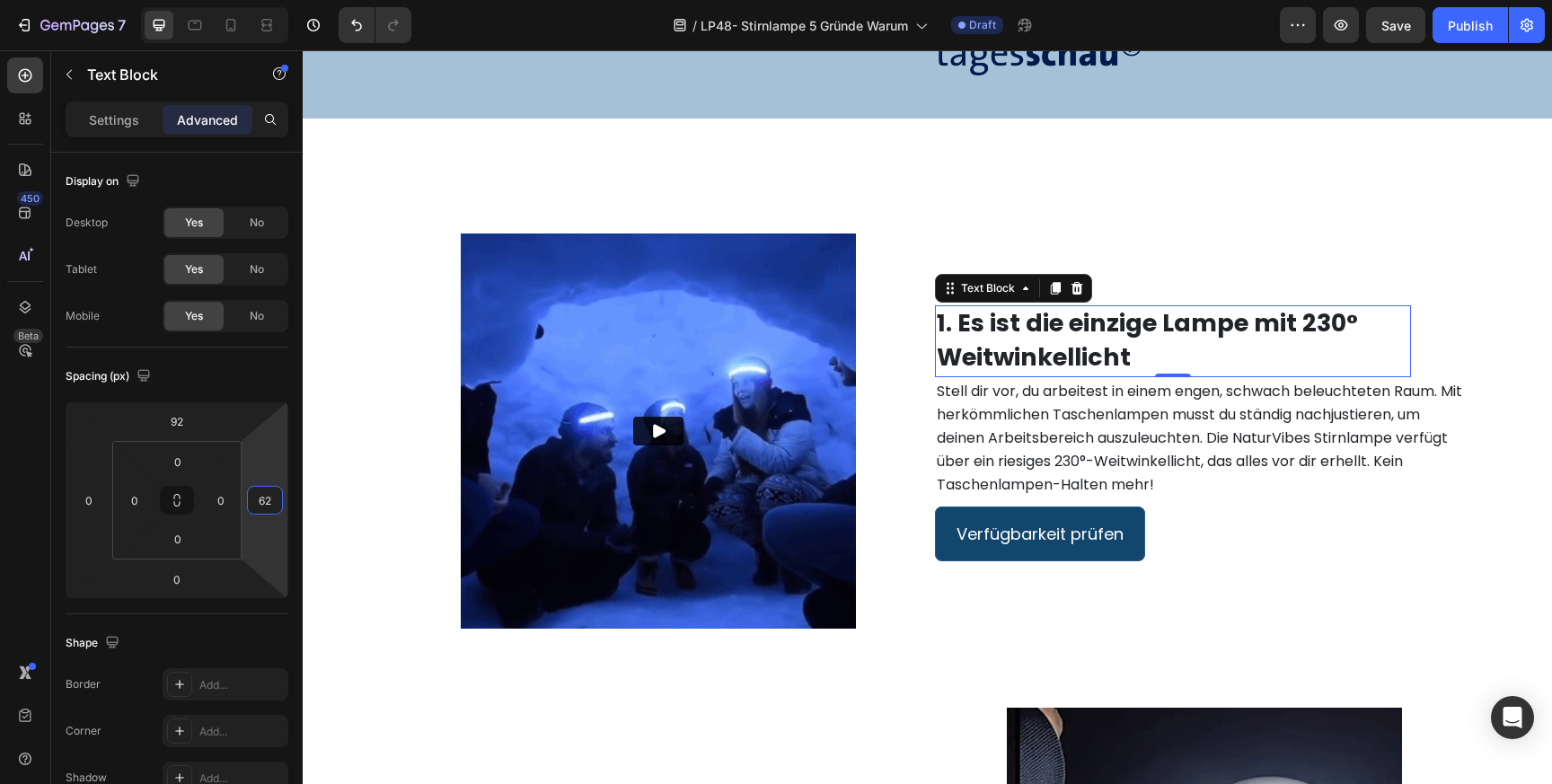
drag, startPoint x: 266, startPoint y: 469, endPoint x: 270, endPoint y: 440, distance: 29.3
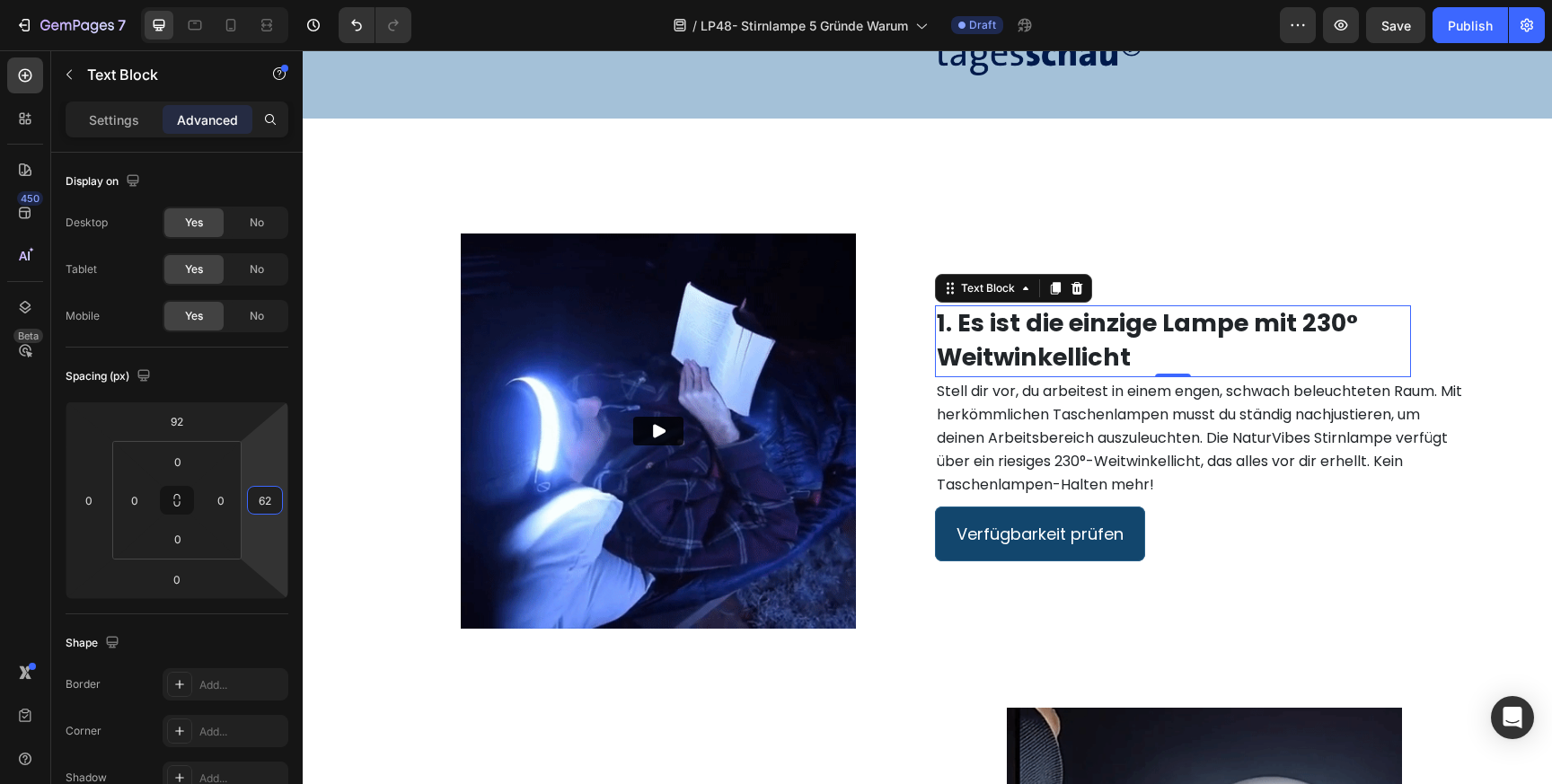
click at [270, 0] on html "7 Version history / LP48- Stirnlampe 5 Gründe Warum Draft Preview Save Publish …" at bounding box center [776, 0] width 1552 height 0
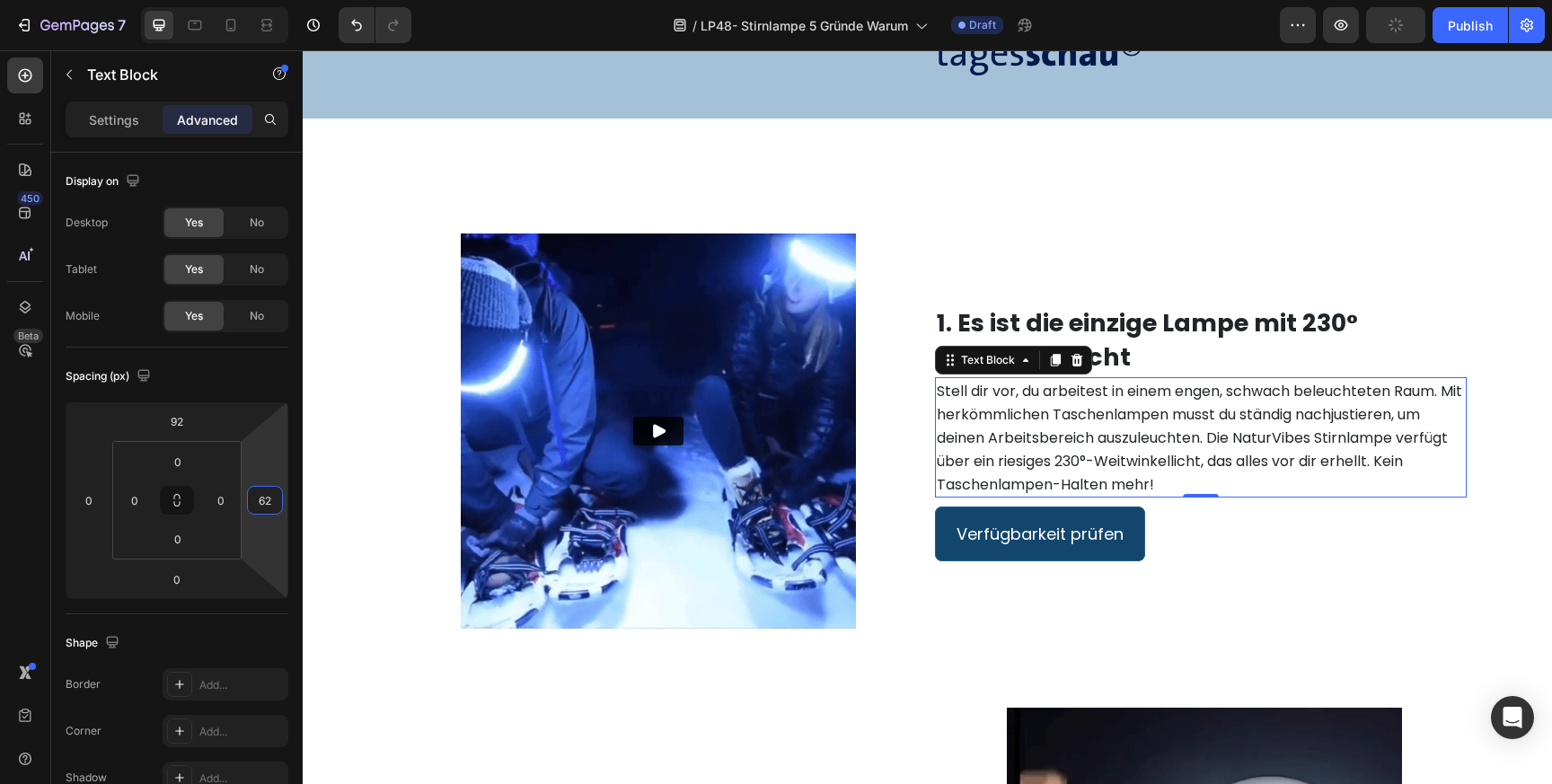
click at [1260, 457] on span "Stell dir vor, du arbeitest in einem engen, schwach beleuchteten Raum. Mit herk…" at bounding box center [1199, 437] width 525 height 114
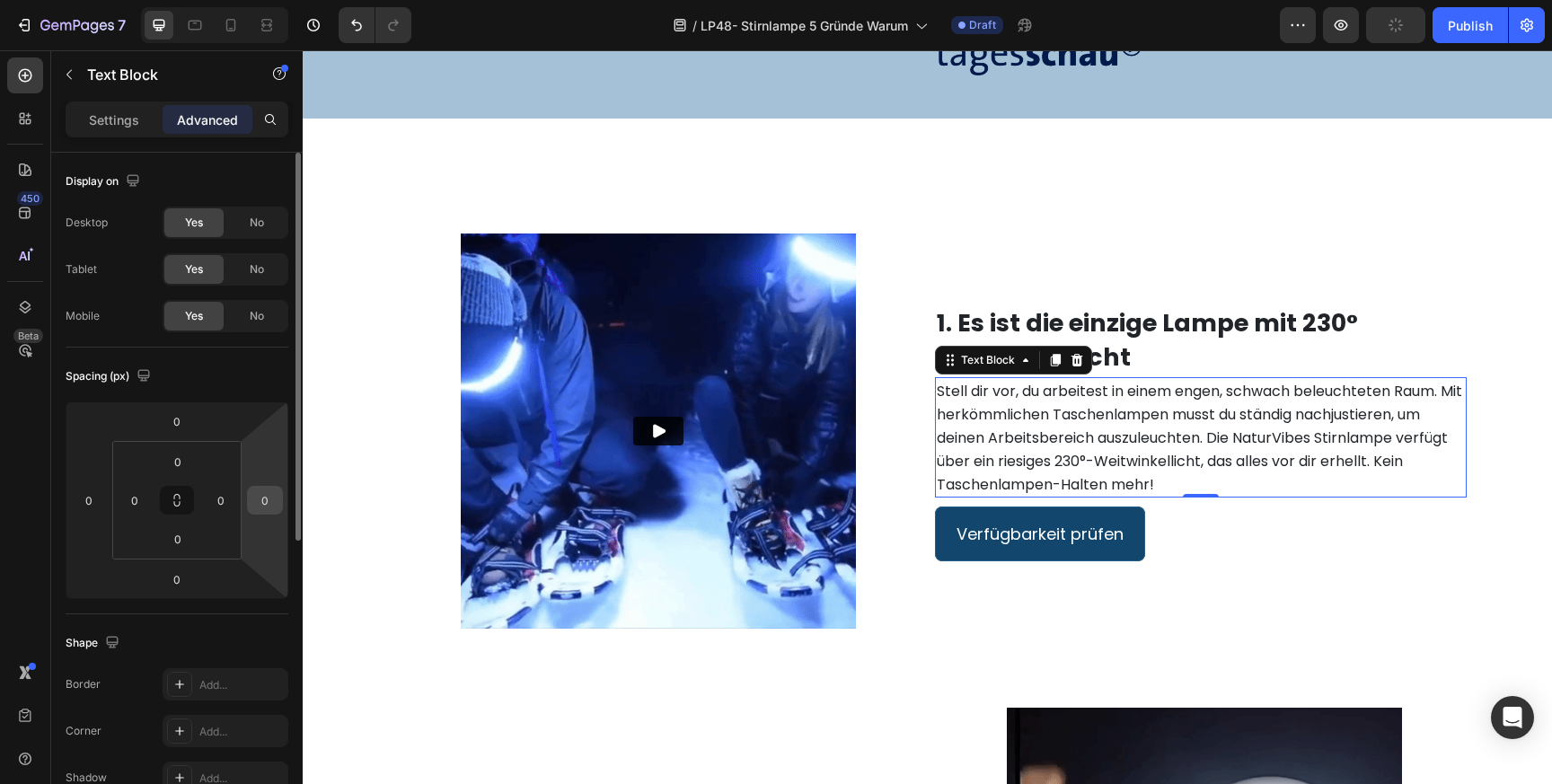
click at [272, 507] on input "0" at bounding box center [265, 500] width 27 height 27
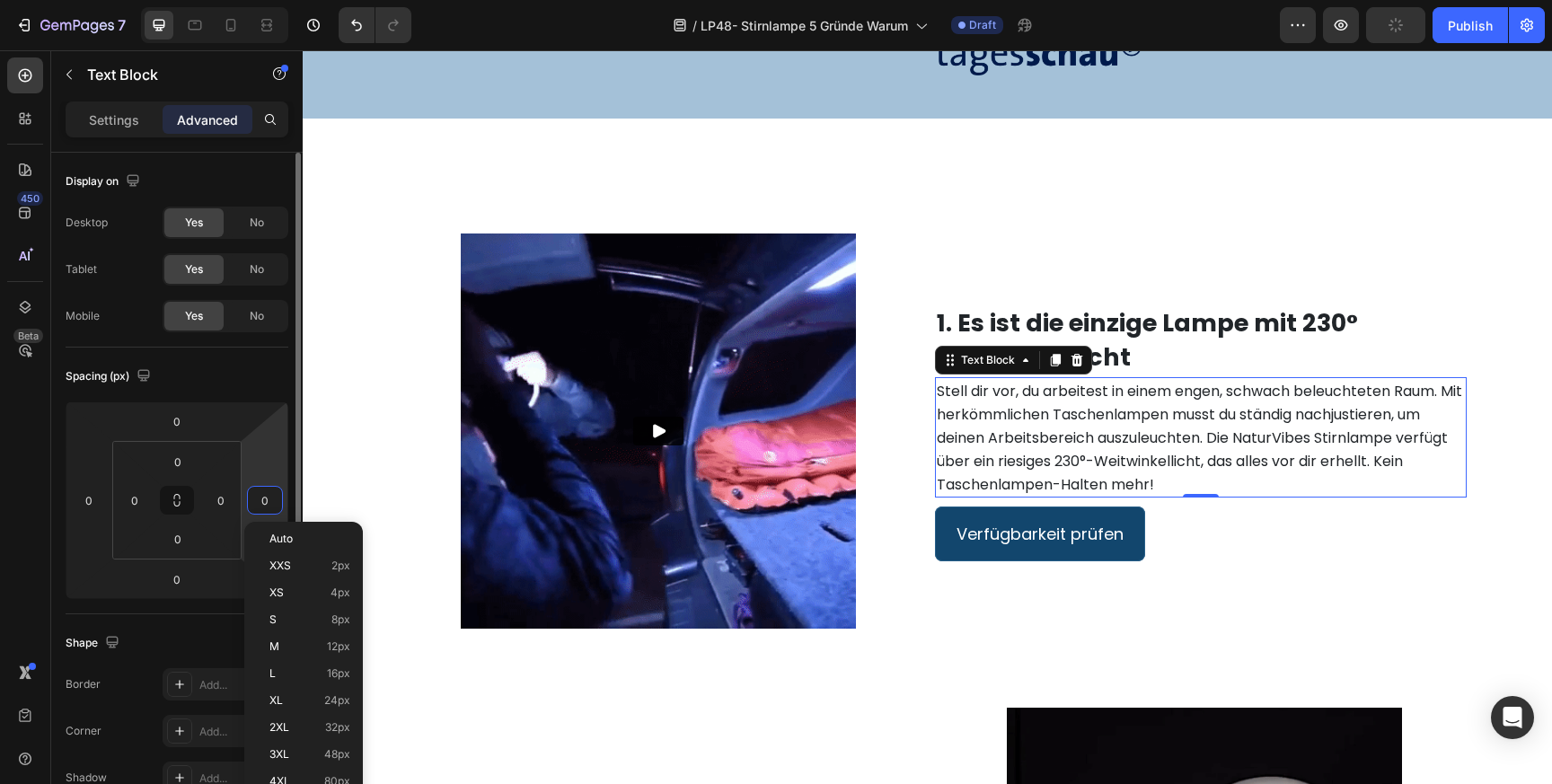
click at [272, 507] on input "0" at bounding box center [265, 500] width 27 height 27
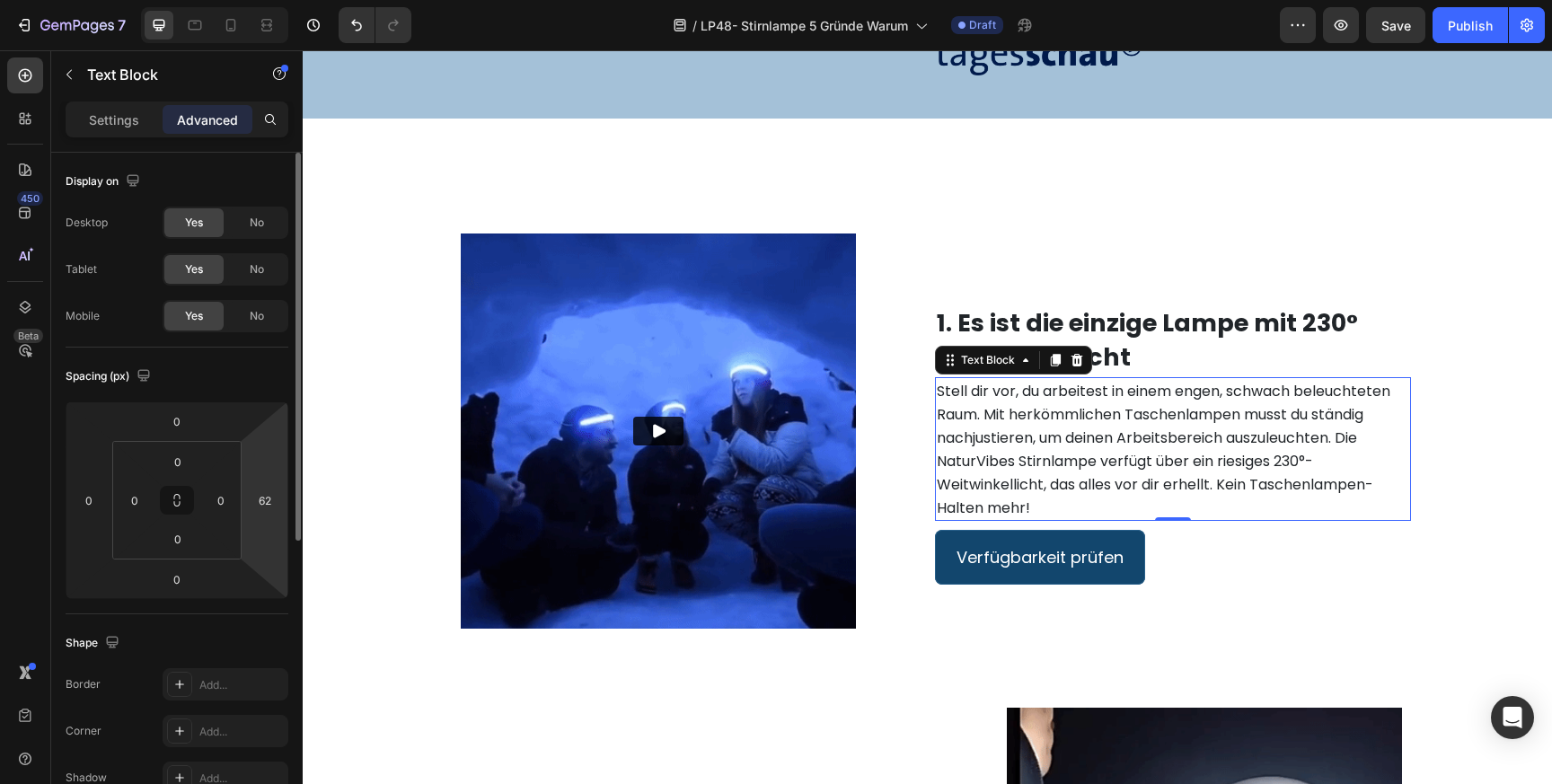
click at [270, 366] on div "Spacing (px)" at bounding box center [177, 376] width 223 height 29
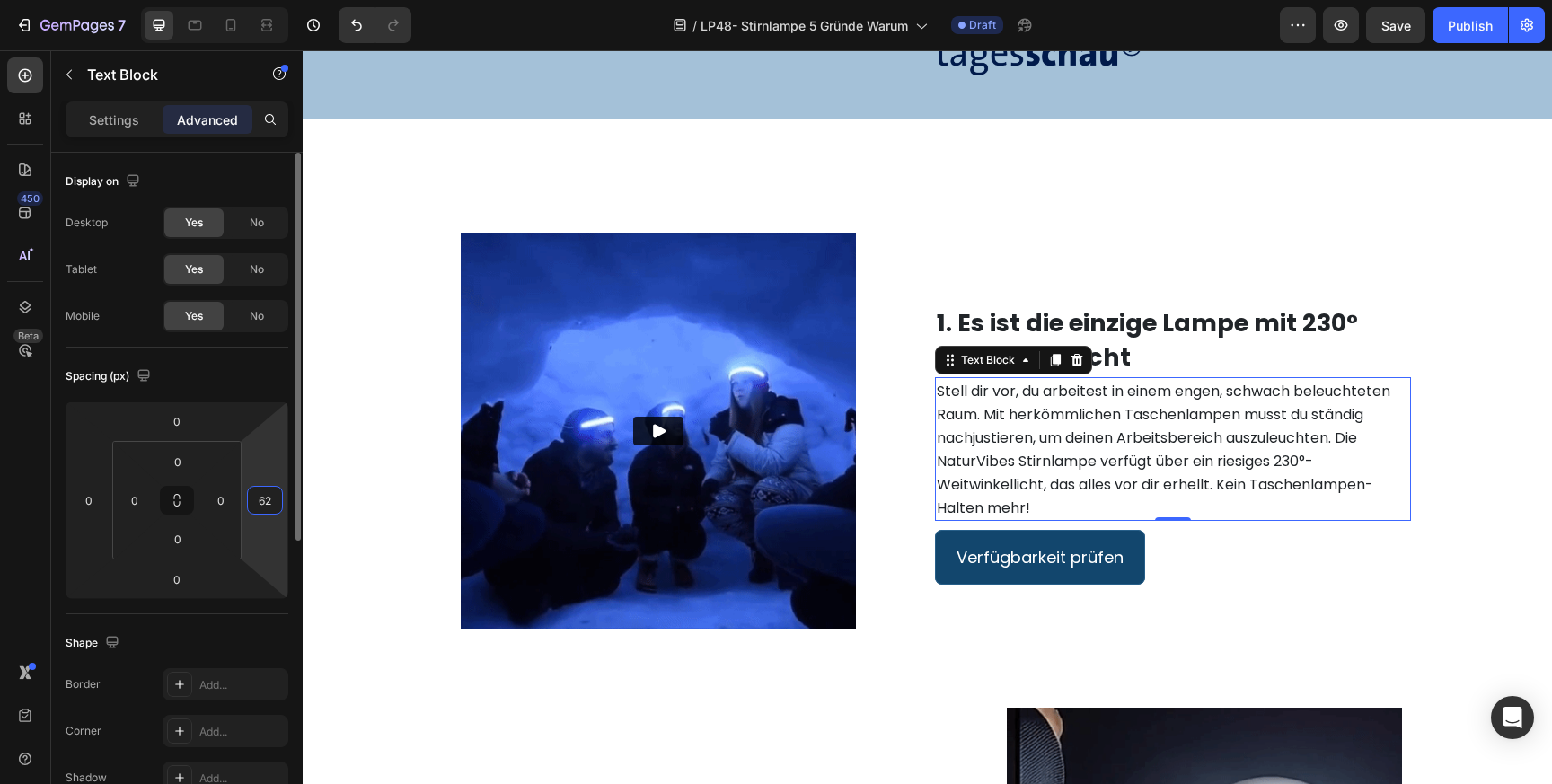
click at [264, 507] on input "62" at bounding box center [265, 500] width 27 height 27
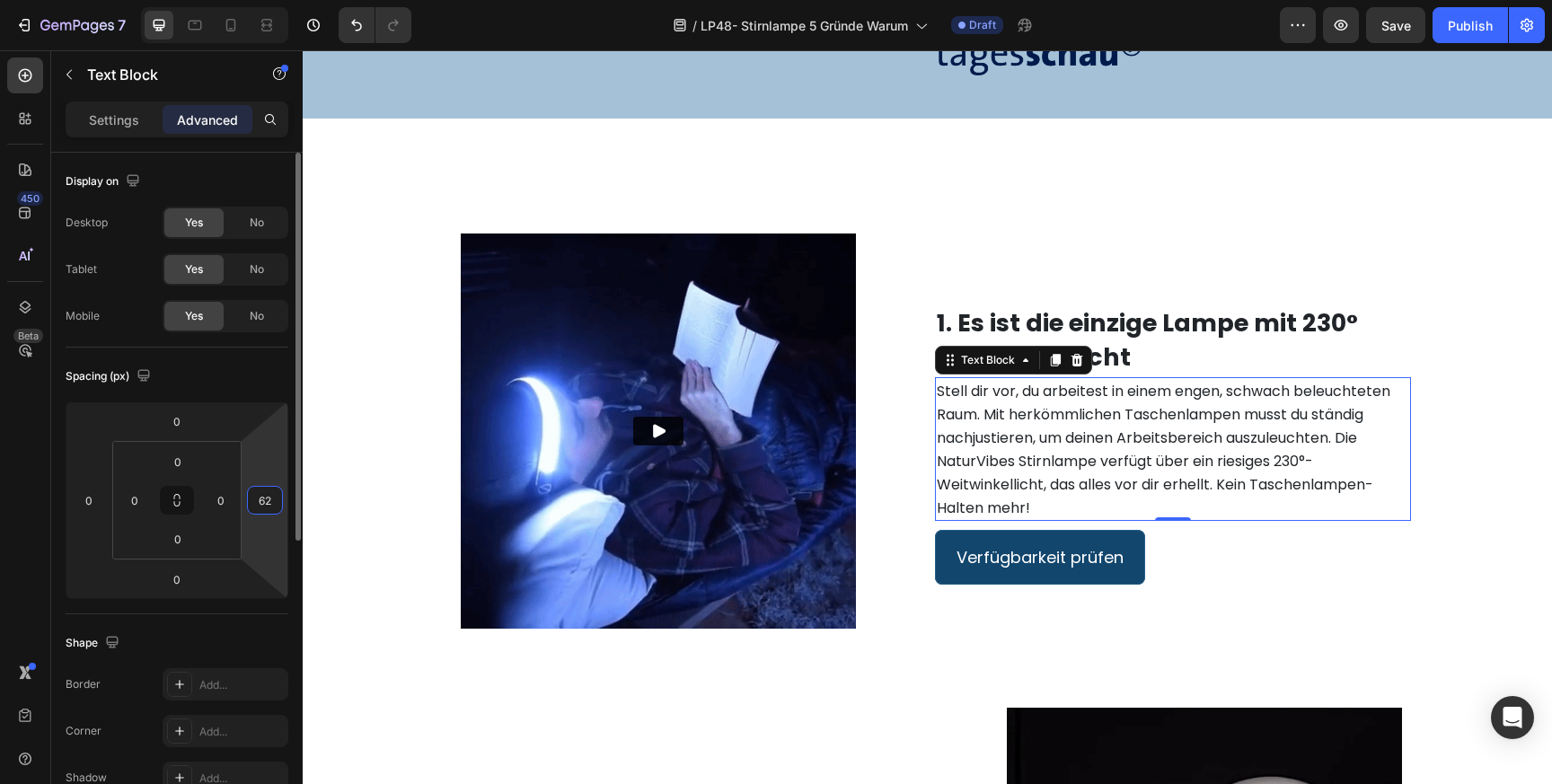
click at [264, 507] on input "62" at bounding box center [265, 500] width 27 height 27
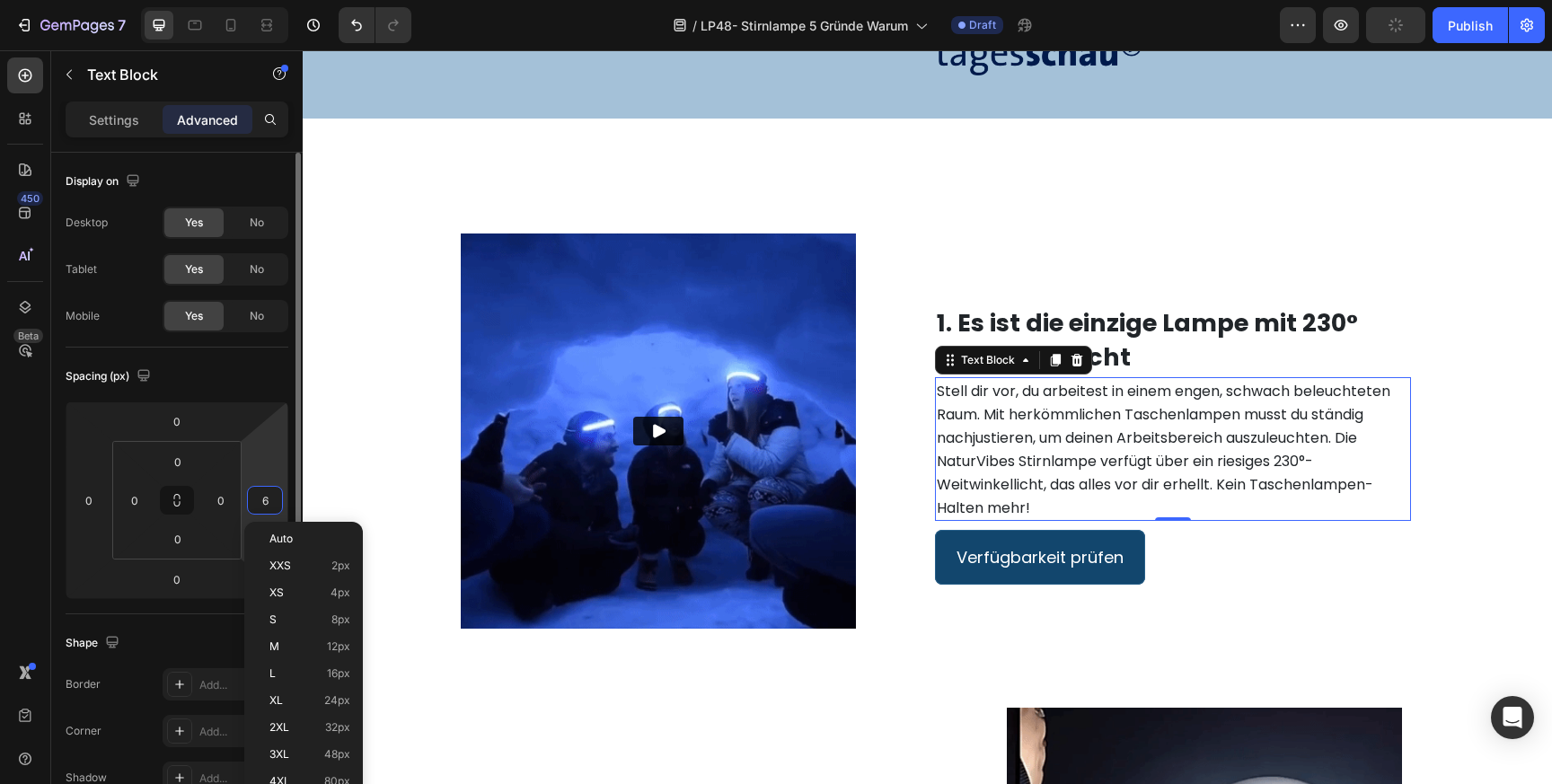
type input "60"
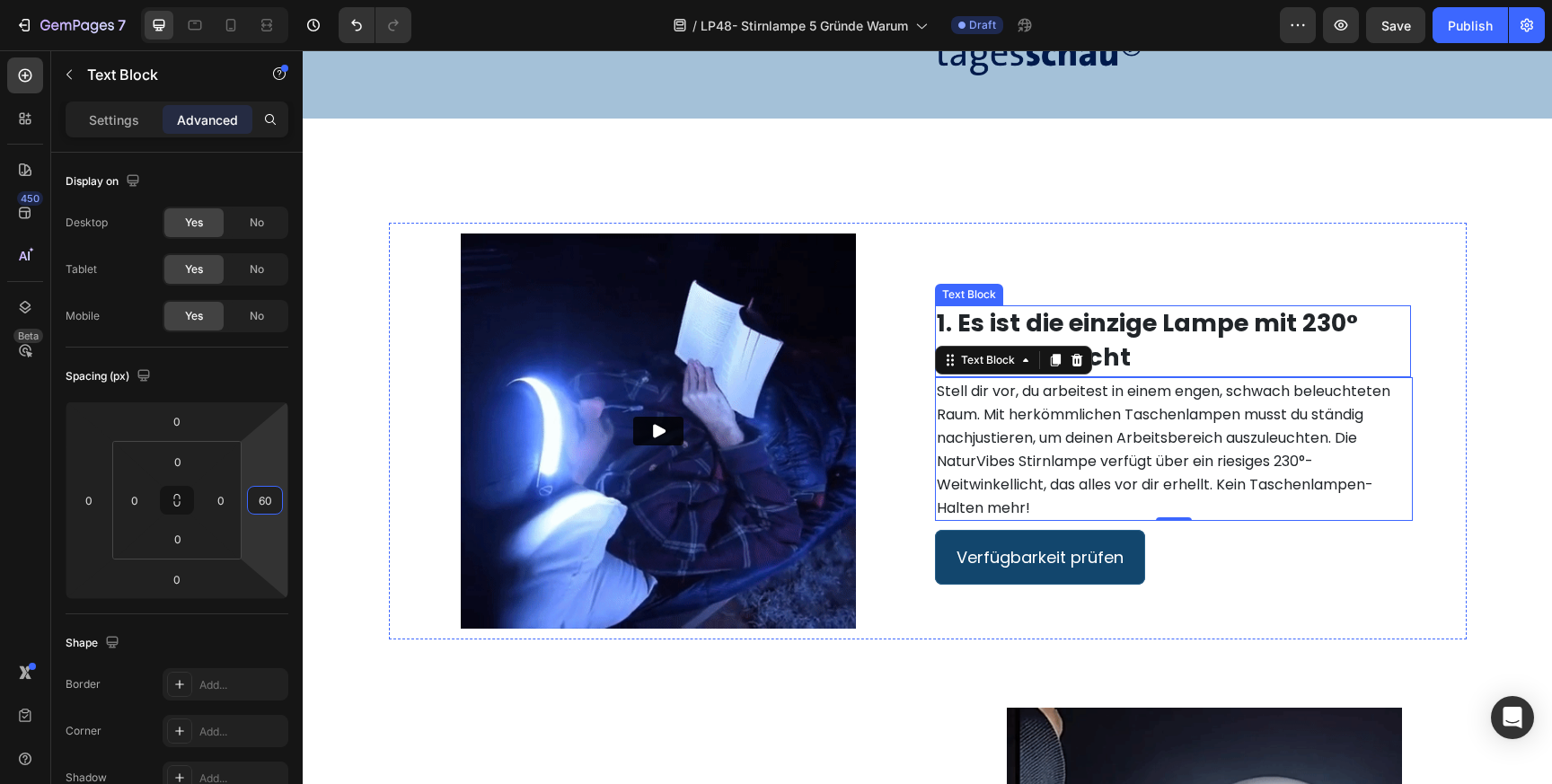
click at [1156, 343] on strong "1. Es ist die einzige Lampe mit 230° Weitwinkellicht" at bounding box center [1147, 340] width 421 height 68
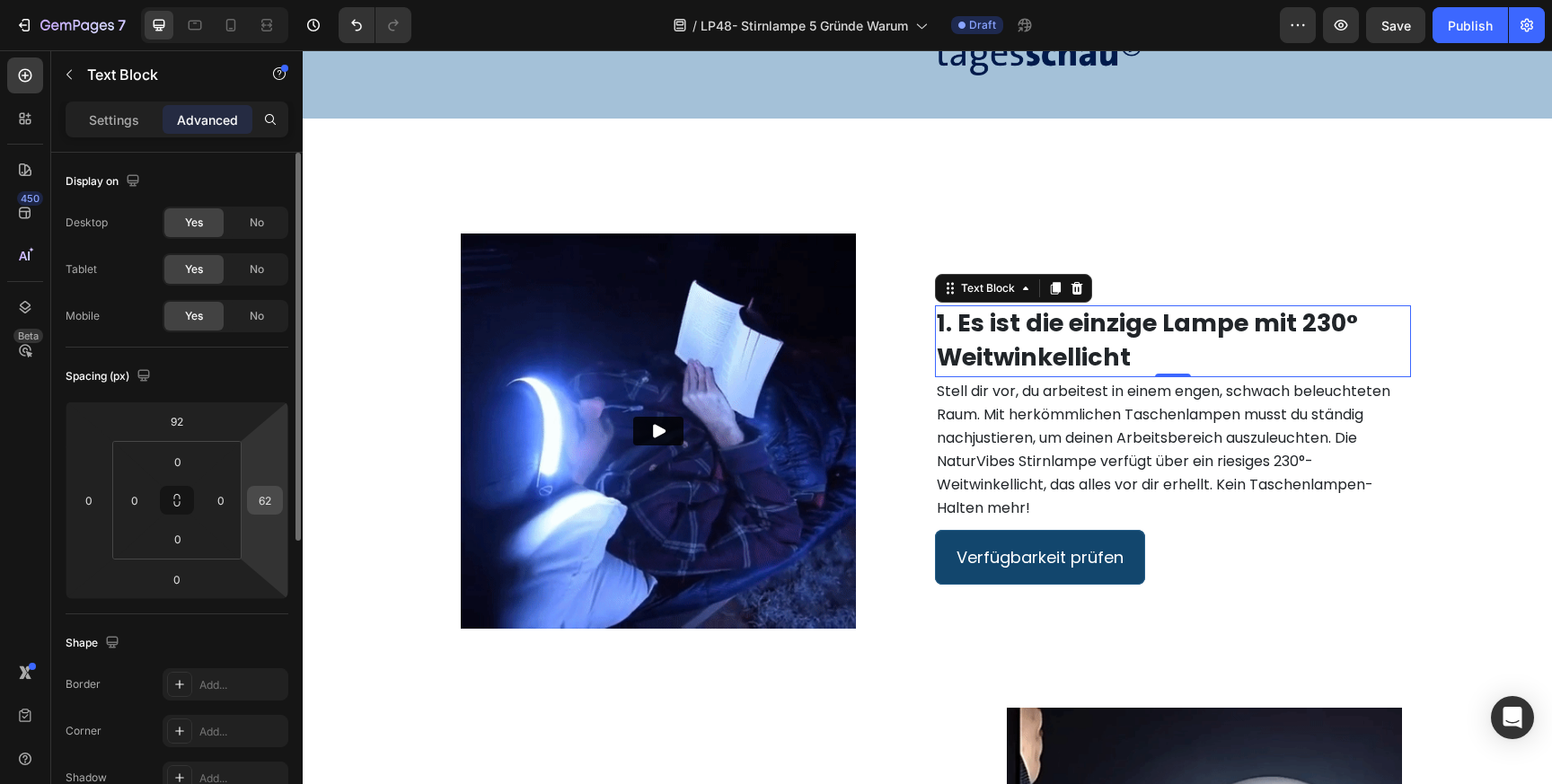
click at [267, 500] on input "62" at bounding box center [265, 500] width 27 height 27
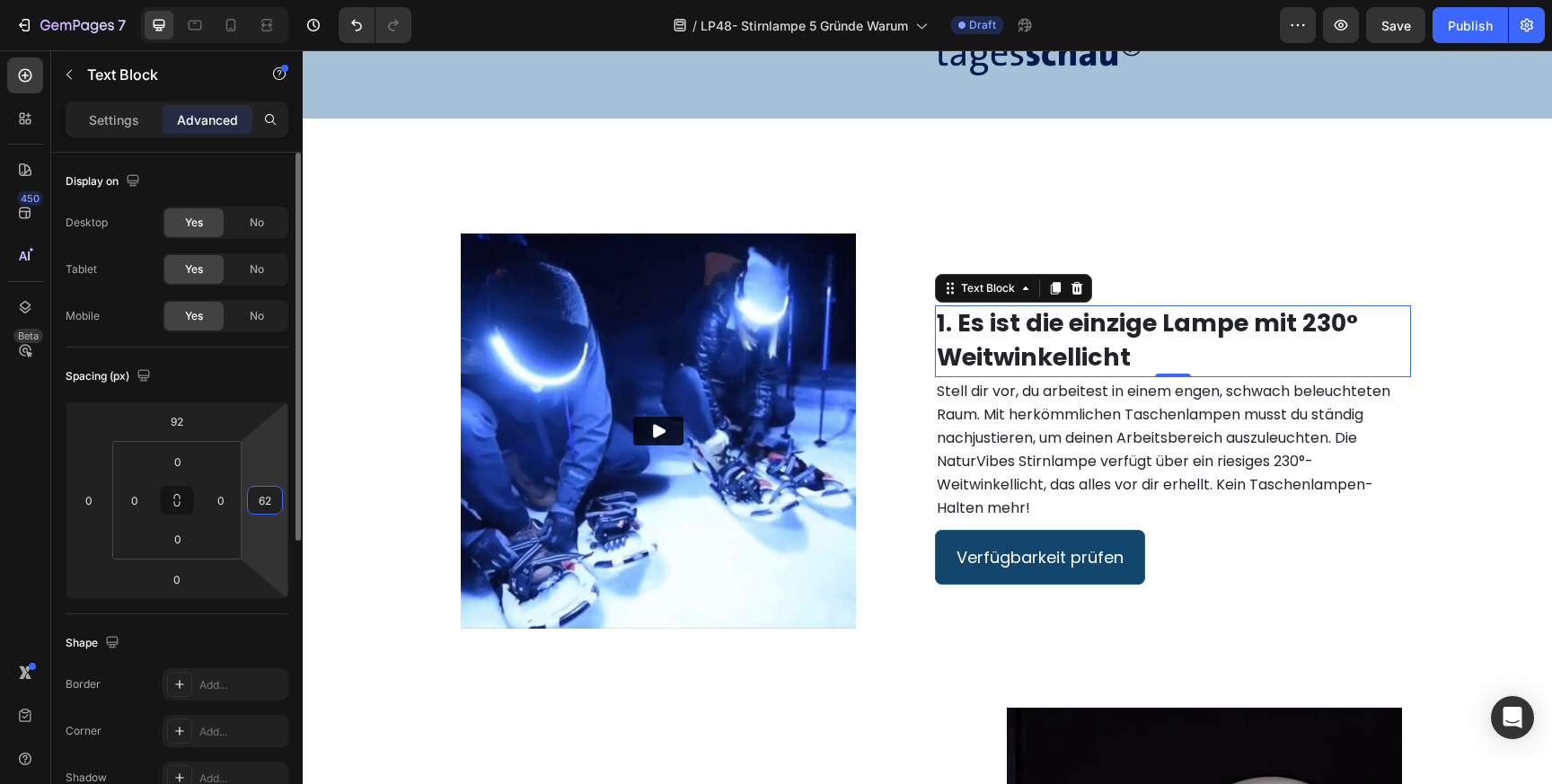
click at [267, 500] on input "62" at bounding box center [265, 500] width 27 height 27
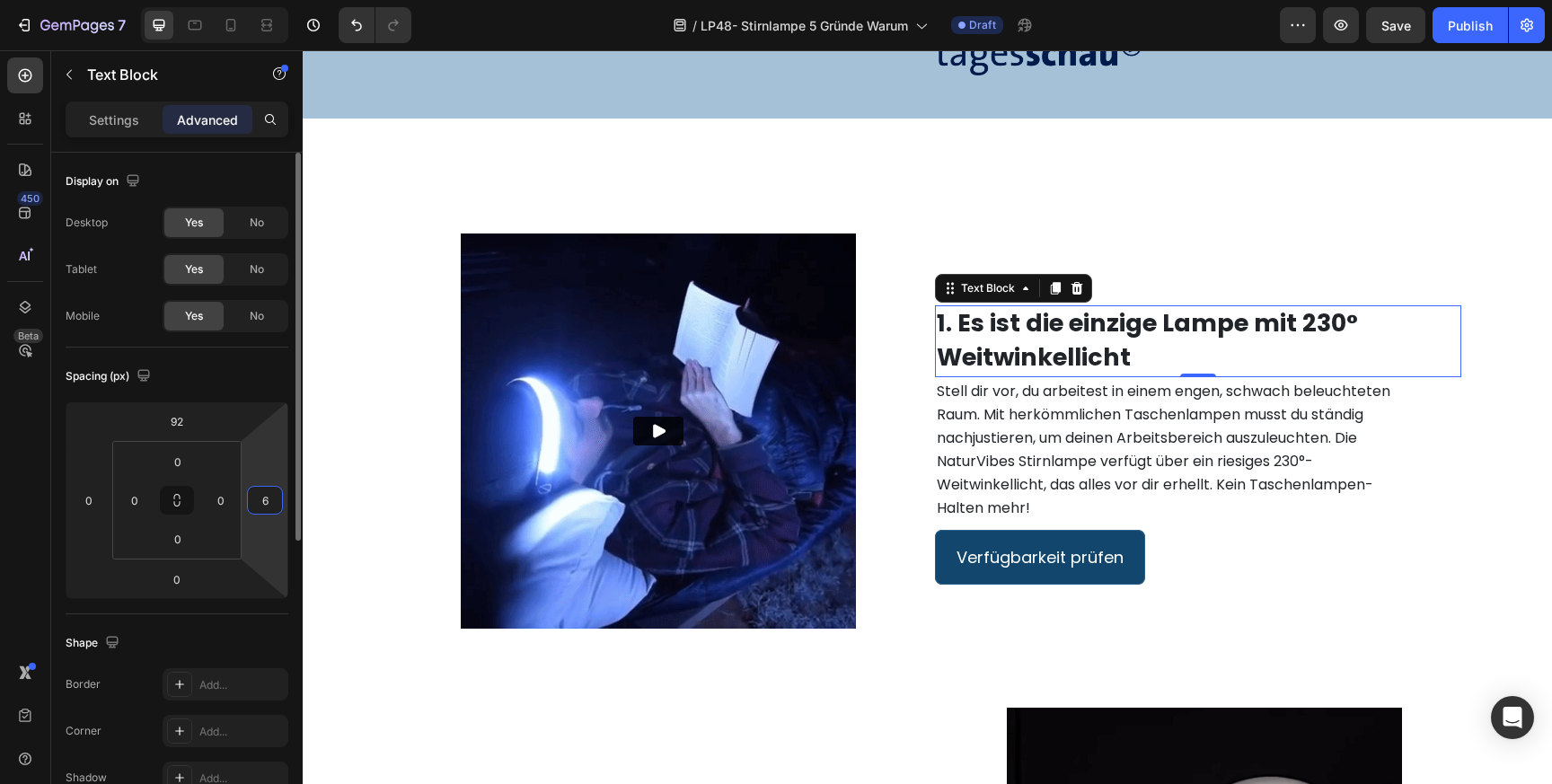
type input "60"
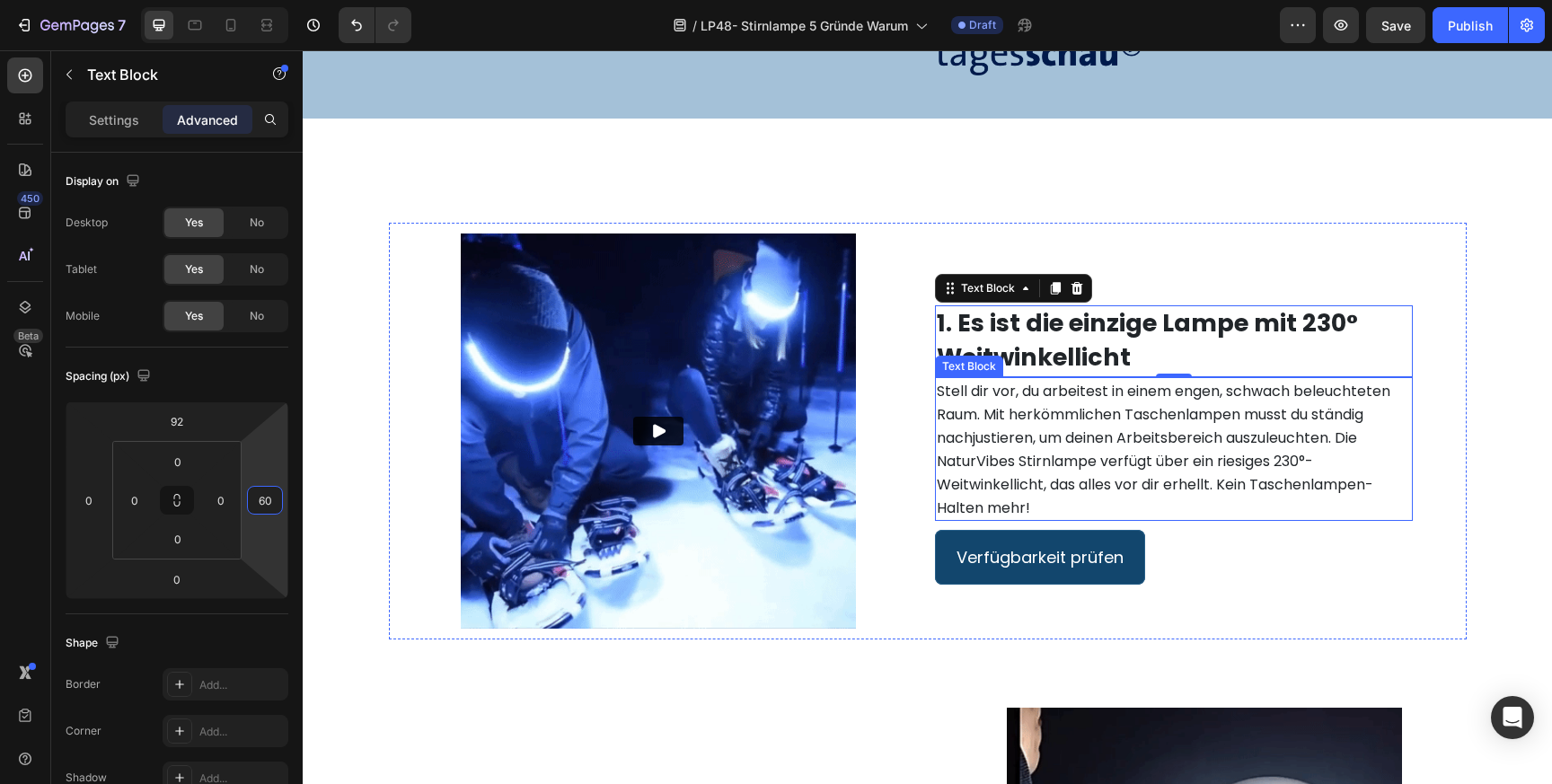
click at [1224, 449] on span "Stell dir vor, du arbeitest in einem engen, schwach beleuchteten Raum. Mit herk…" at bounding box center [1163, 449] width 454 height 137
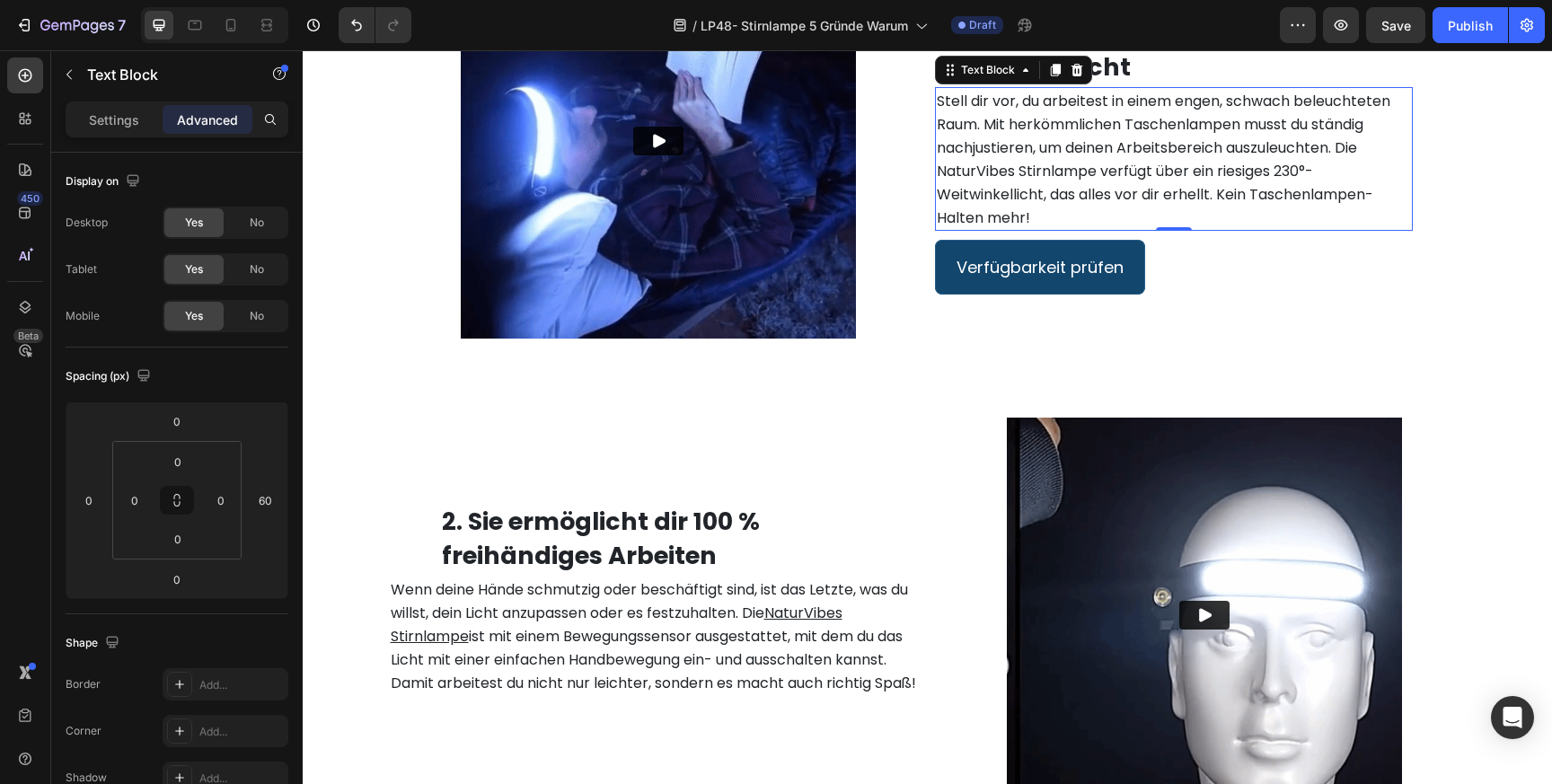
scroll to position [1330, 0]
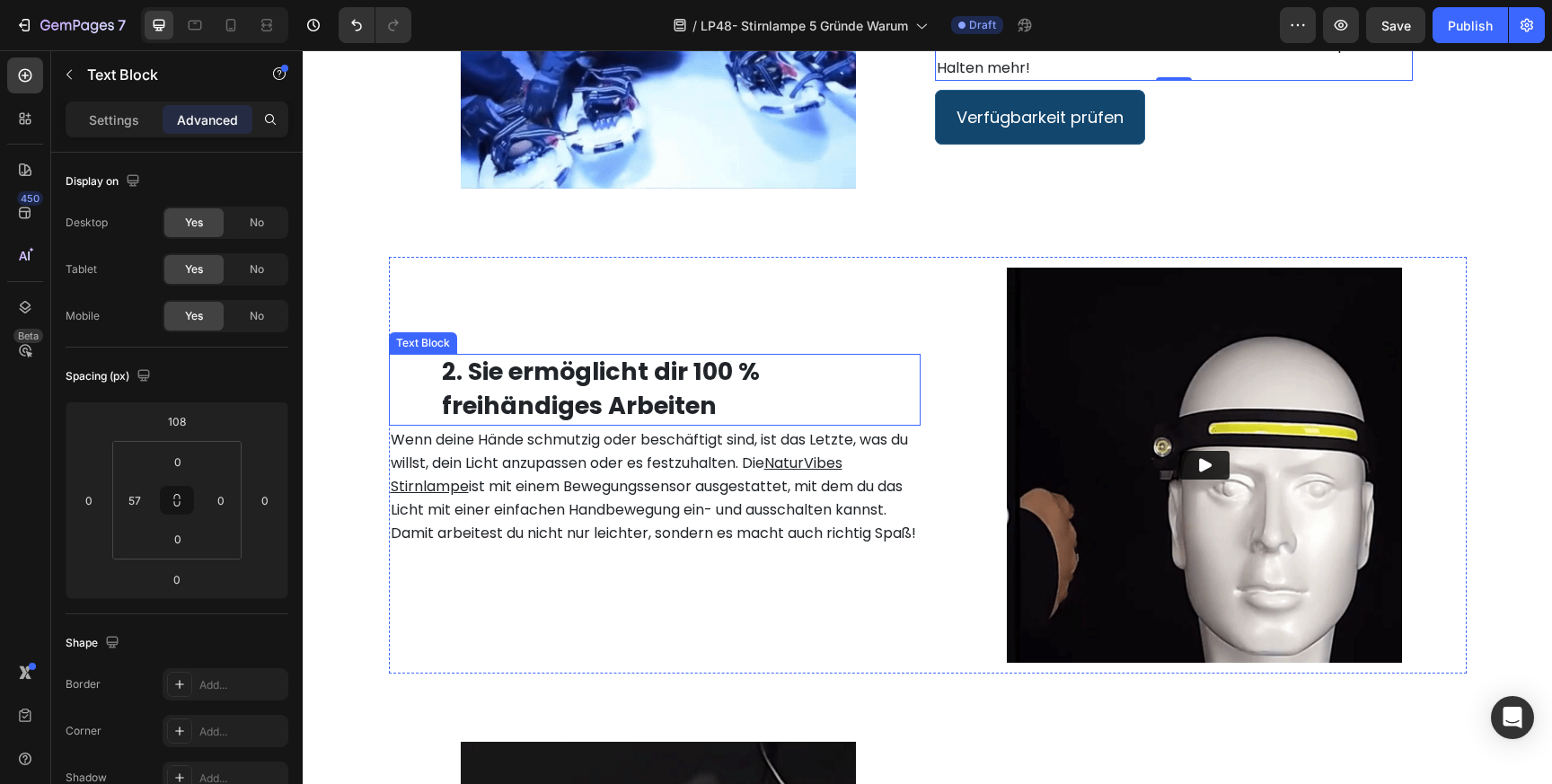
click at [669, 393] on strong "2. Sie ermöglicht dir 100 % freihändiges Arbeiten" at bounding box center [600, 389] width 318 height 68
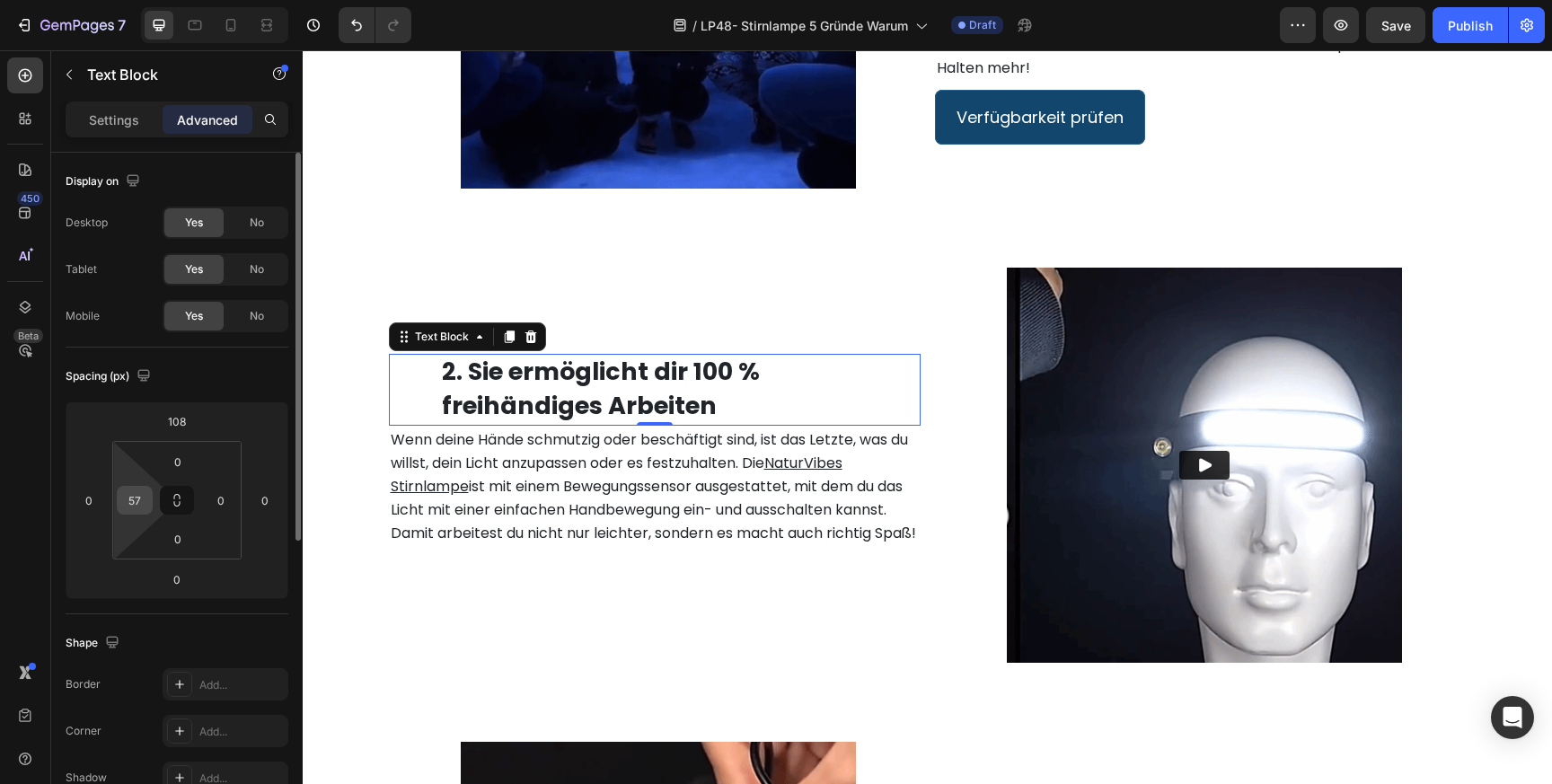
click at [144, 500] on input "57" at bounding box center [134, 500] width 27 height 27
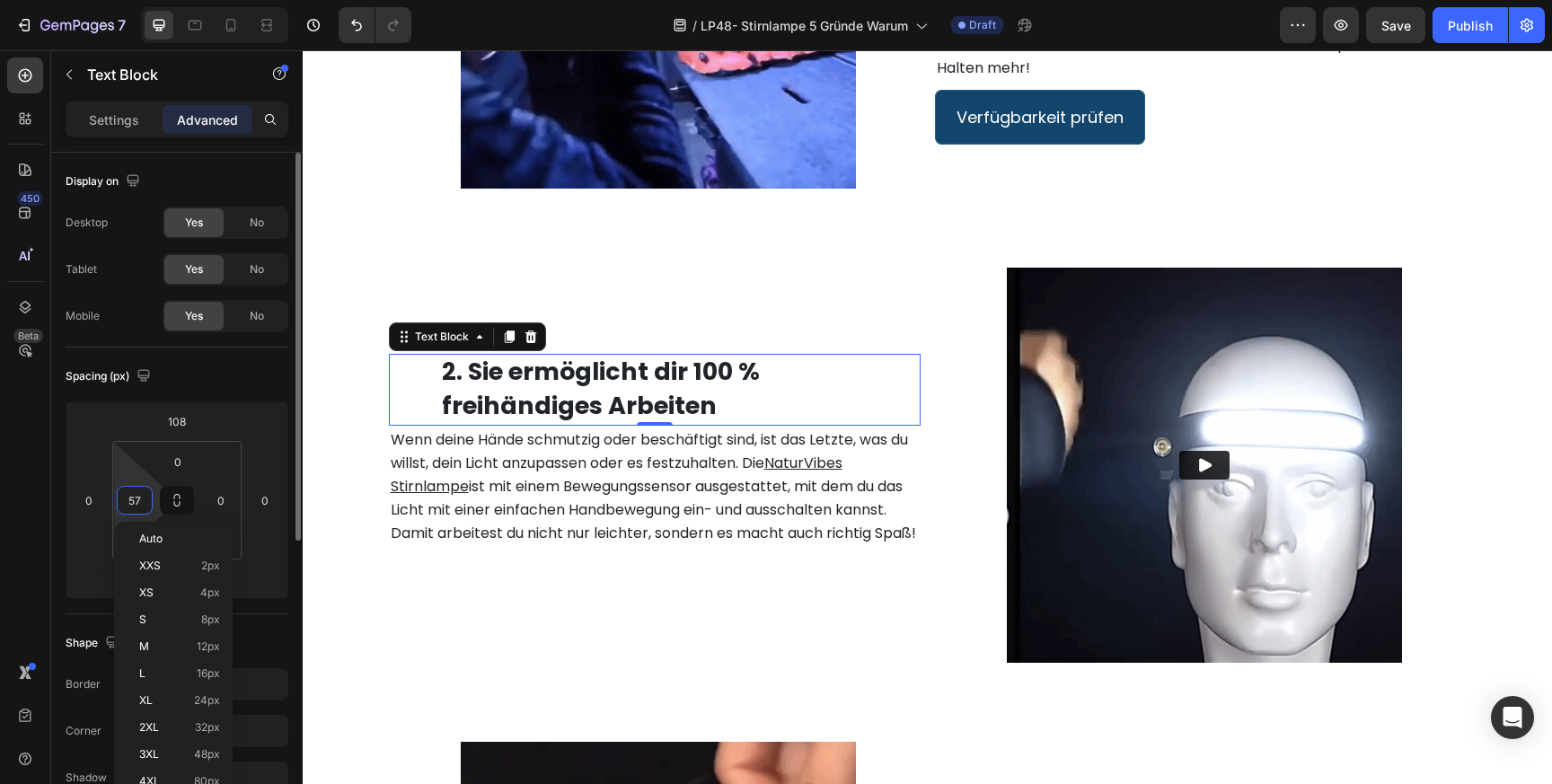
click at [144, 500] on input "57" at bounding box center [134, 500] width 27 height 27
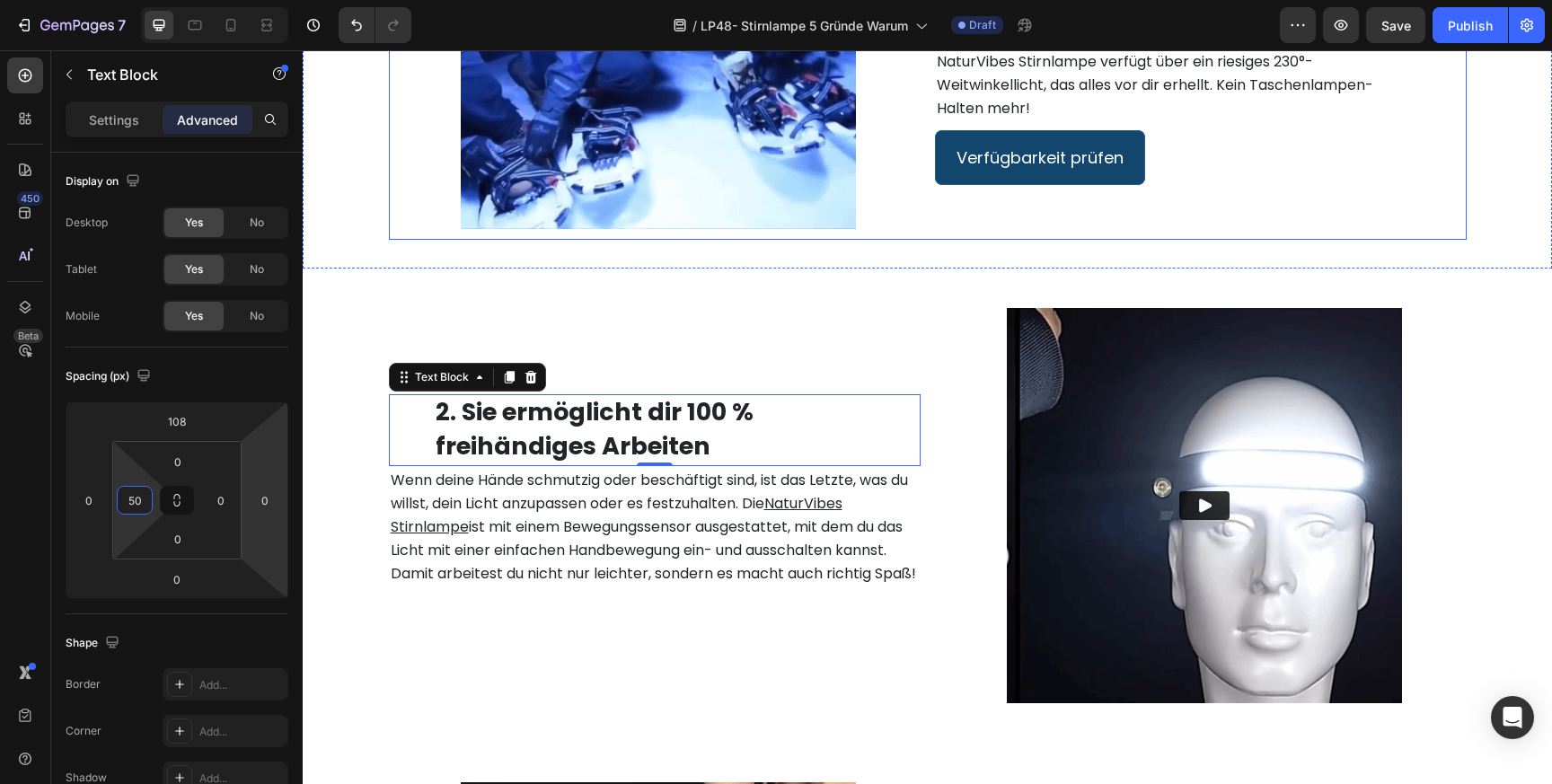
scroll to position [1322, 0]
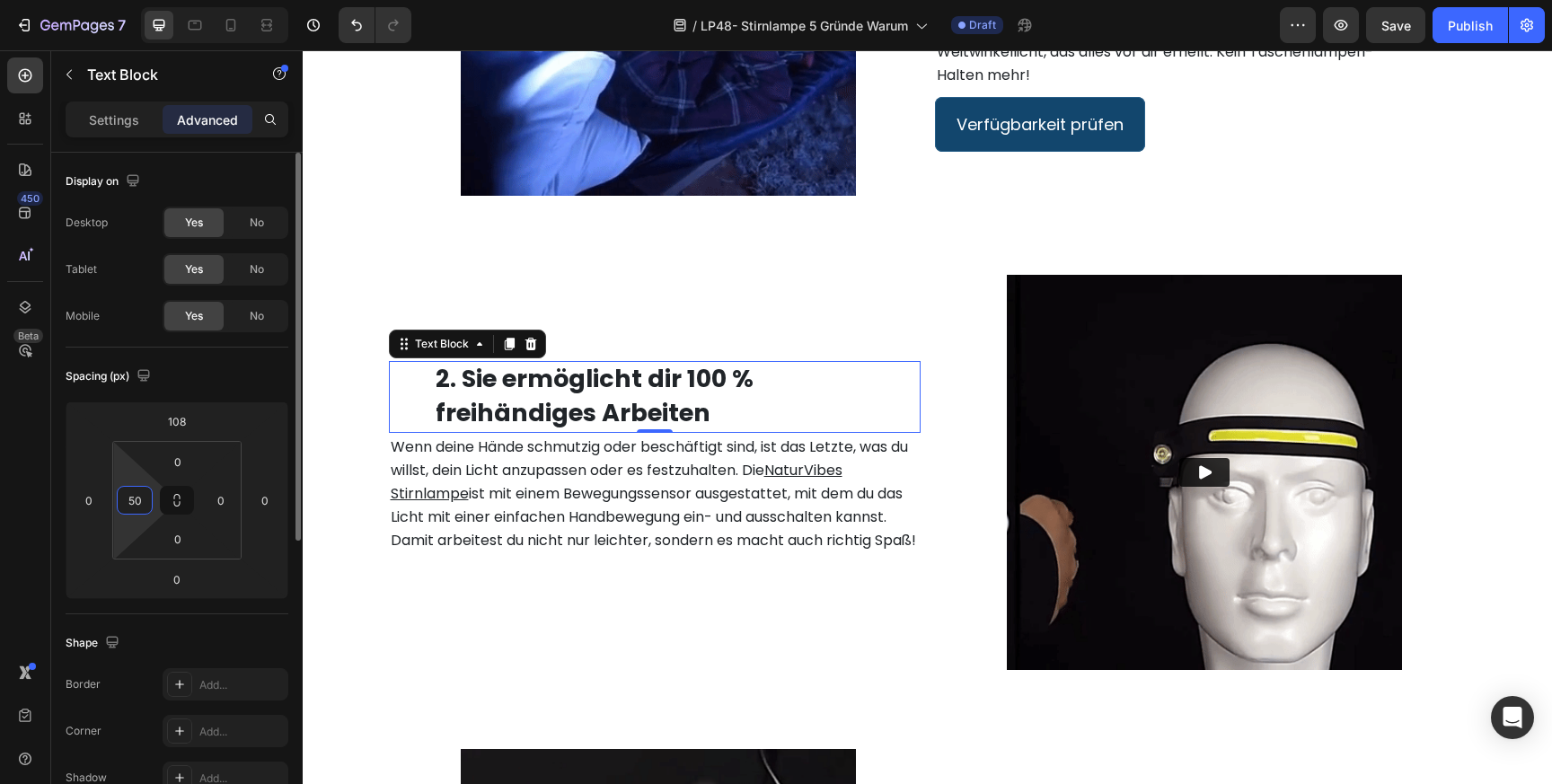
click at [127, 501] on input "50" at bounding box center [134, 500] width 27 height 27
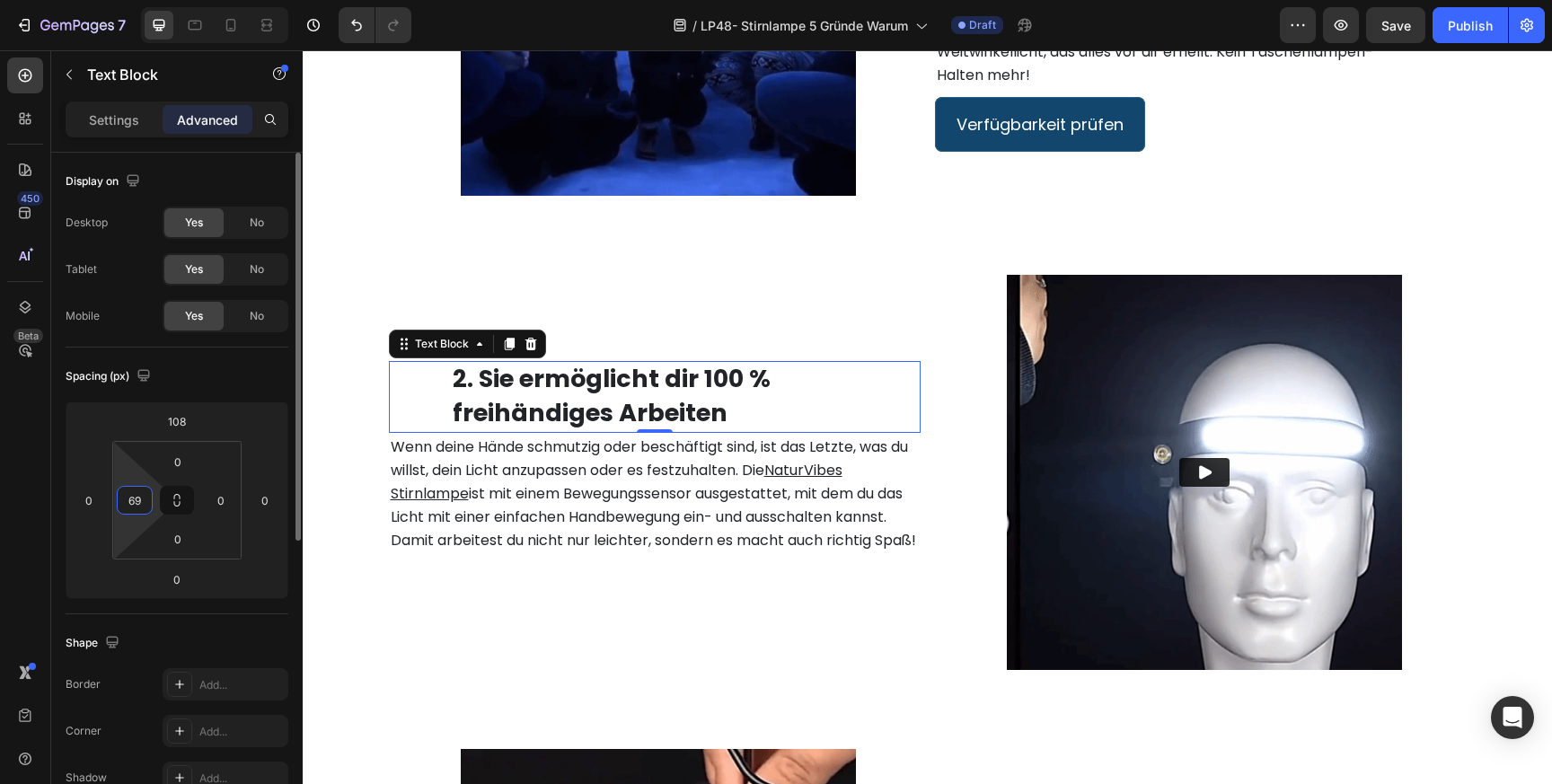
type input "6"
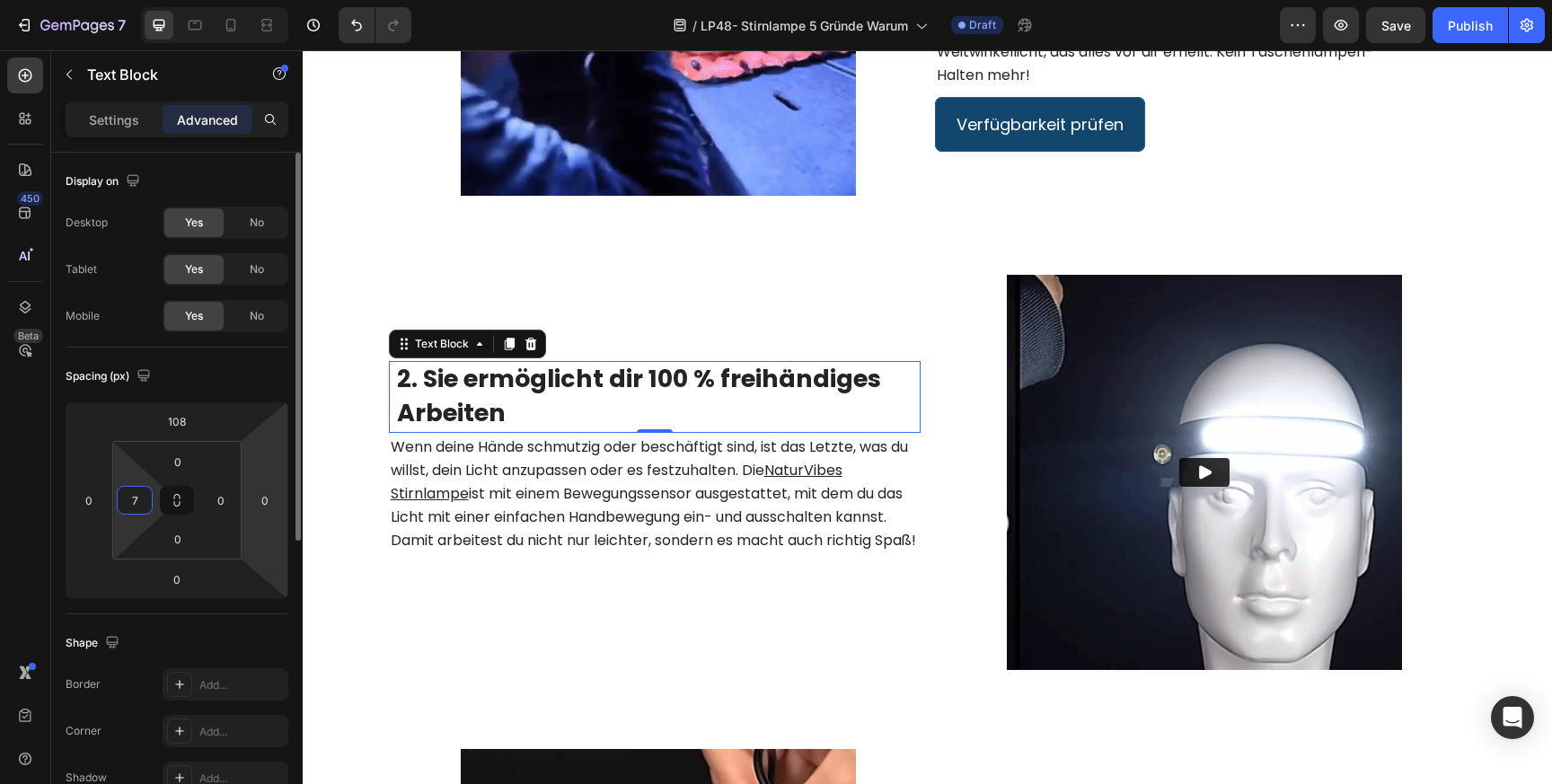
type input "77"
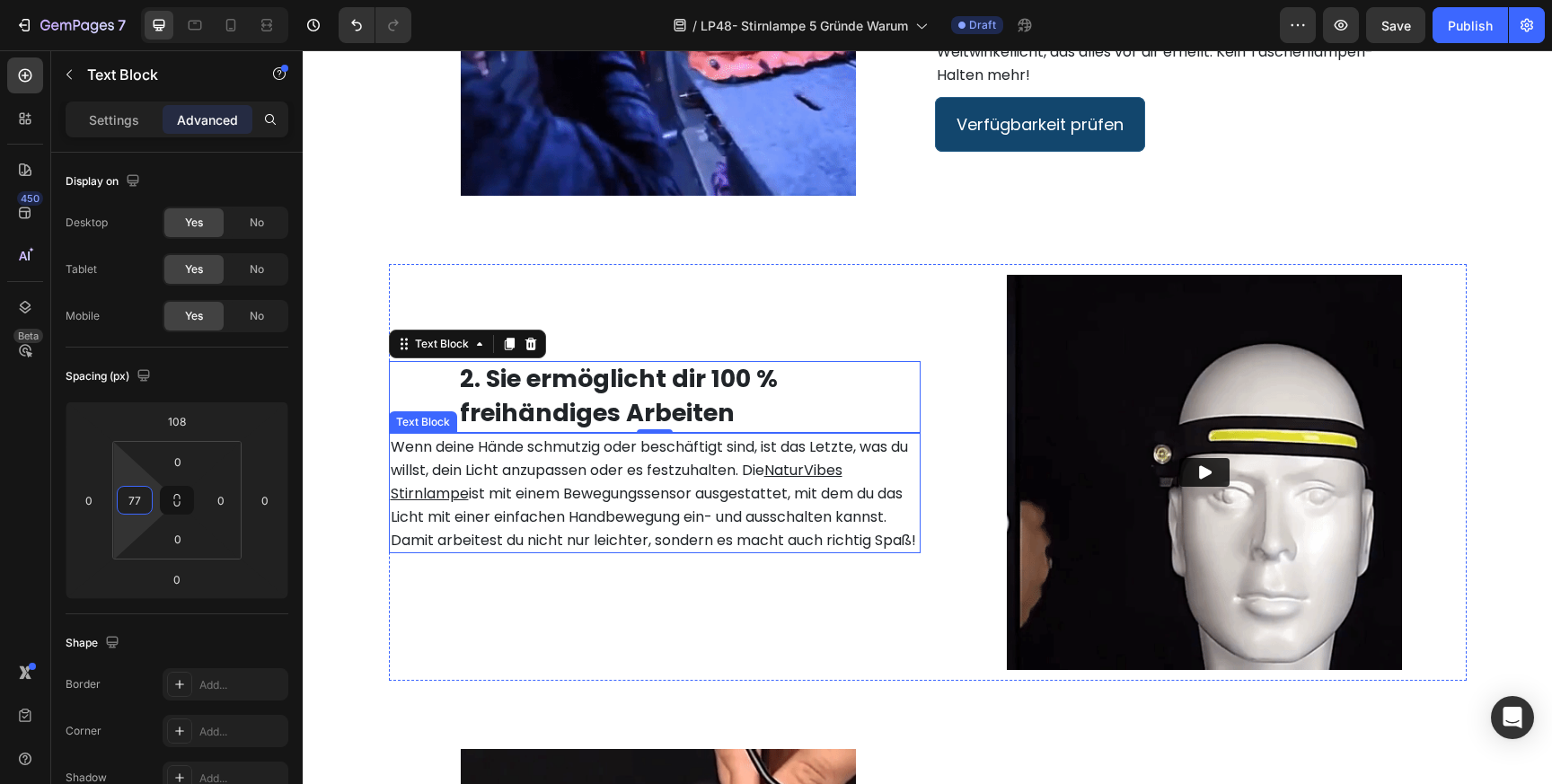
click at [442, 490] on u "NaturVibes Stirnlampe" at bounding box center [616, 481] width 452 height 44
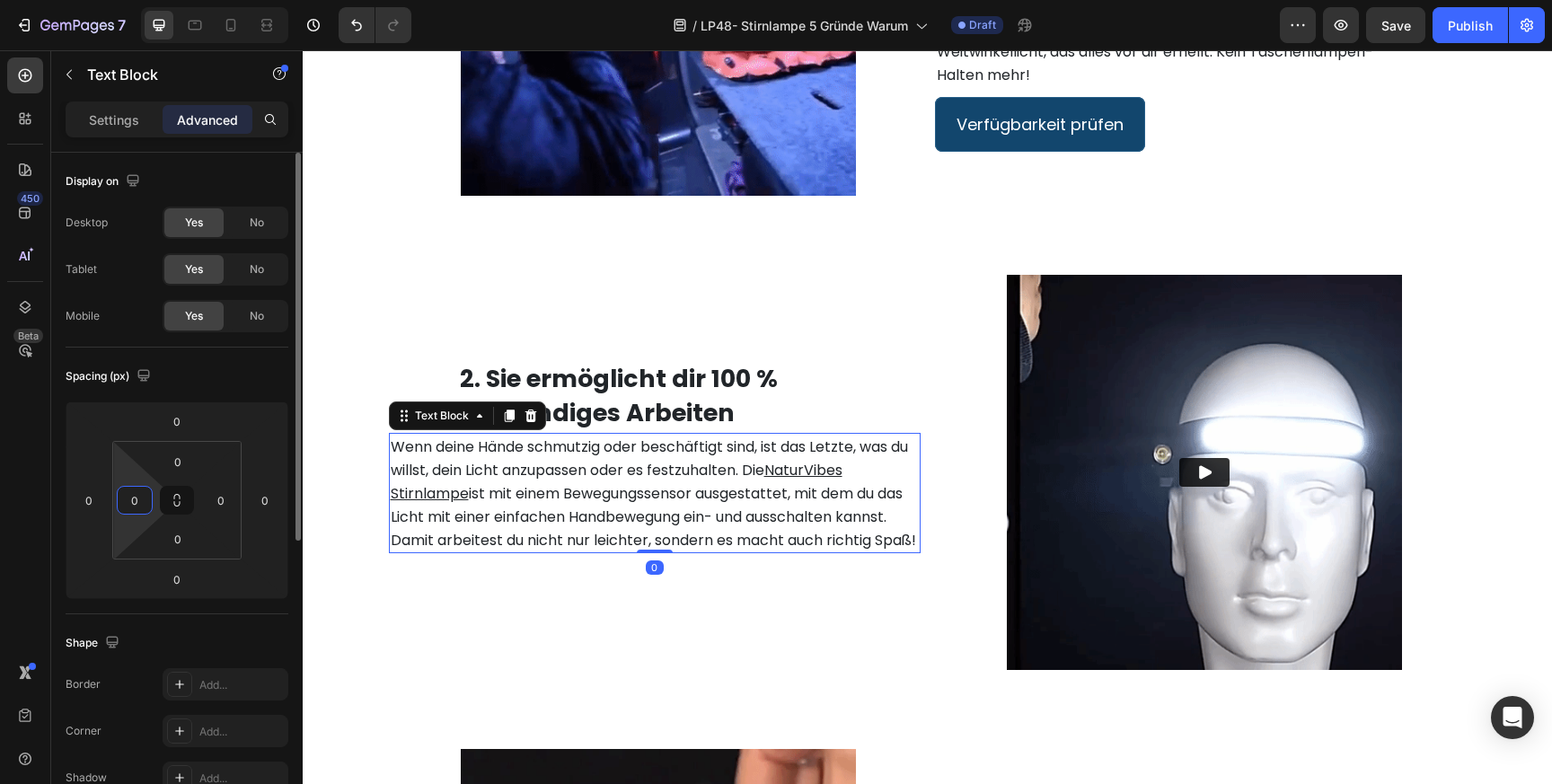
click at [134, 500] on input "0" at bounding box center [134, 500] width 27 height 27
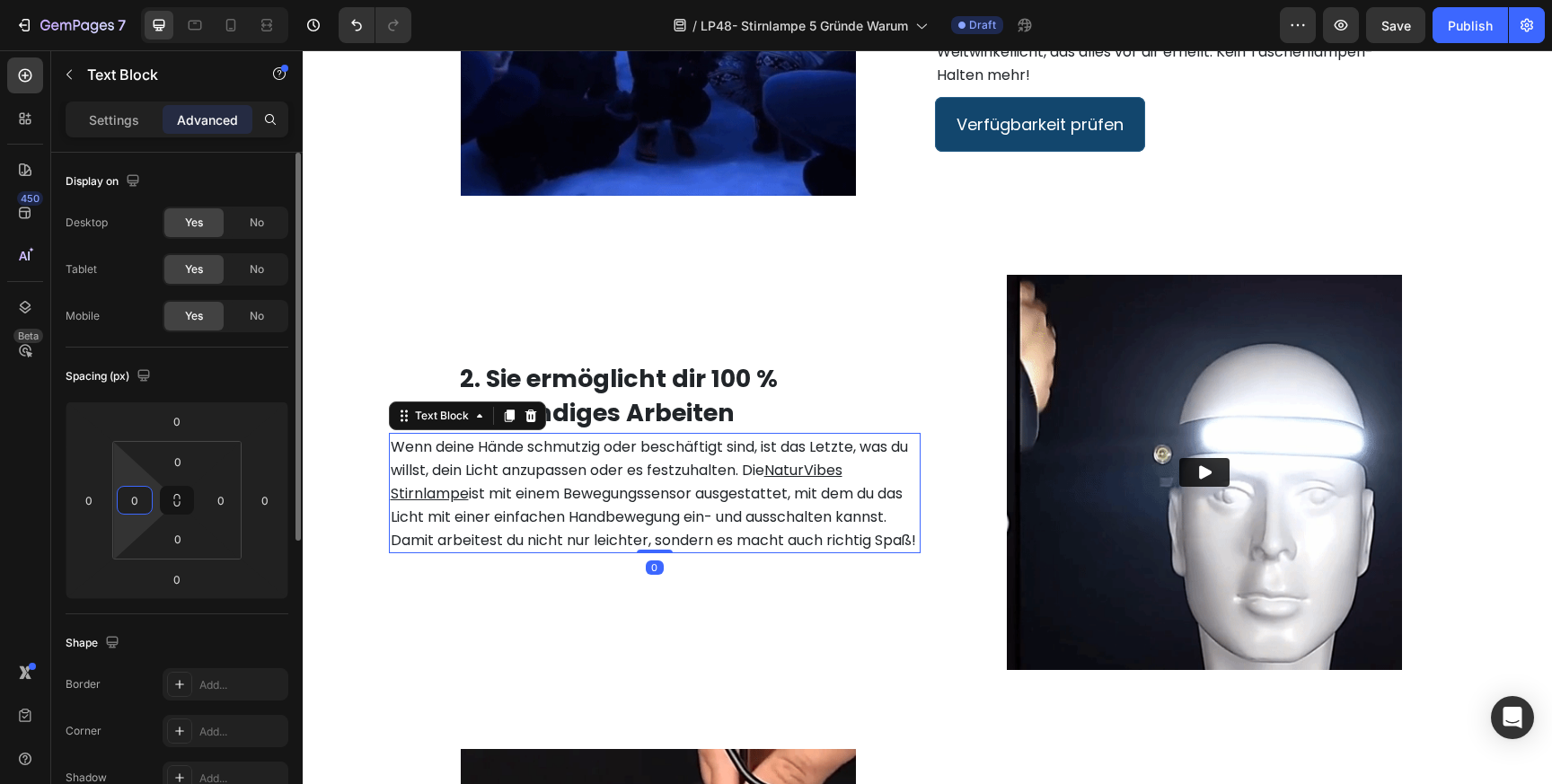
click at [134, 500] on input "0" at bounding box center [134, 500] width 27 height 27
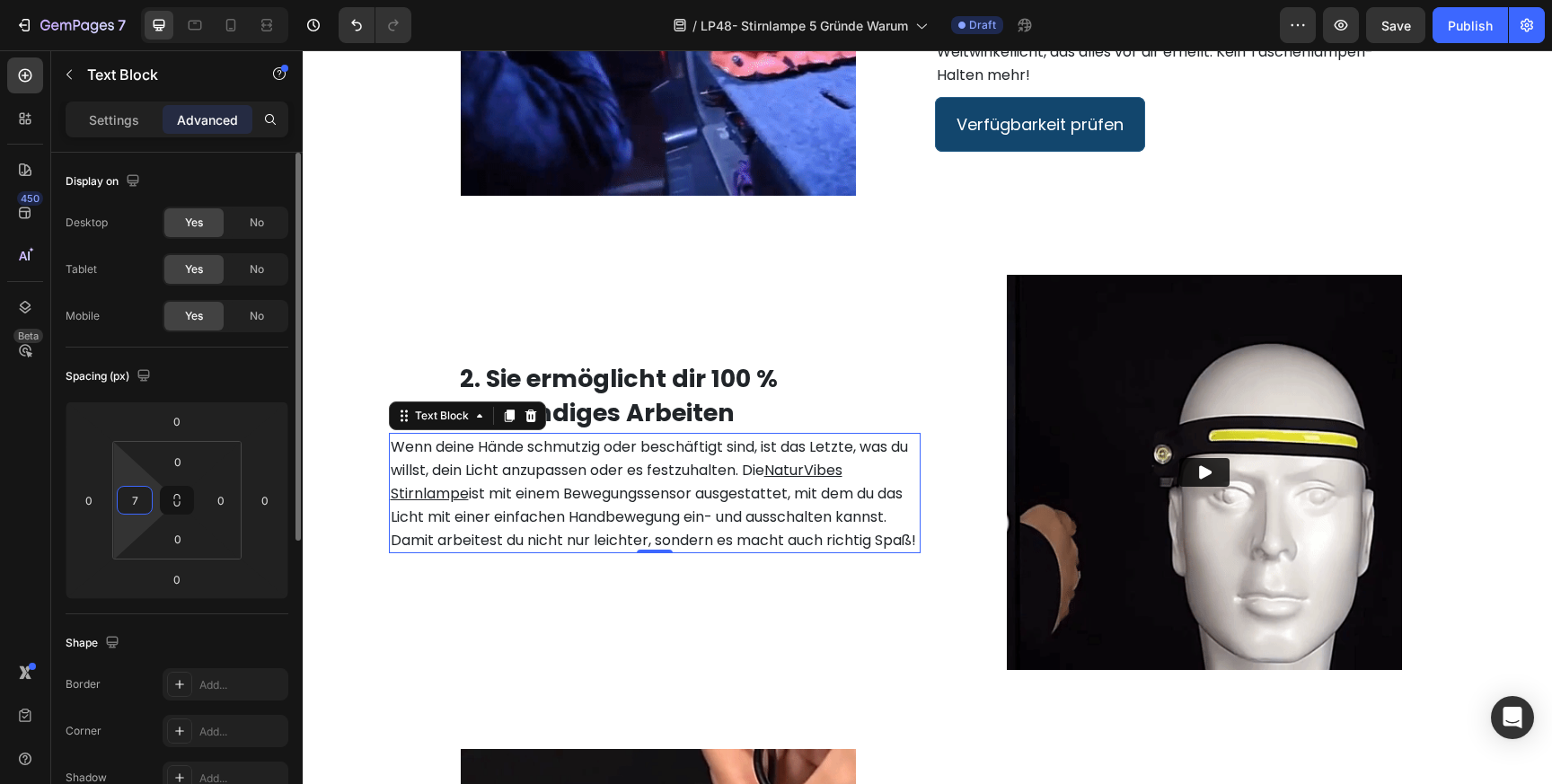
type input "77"
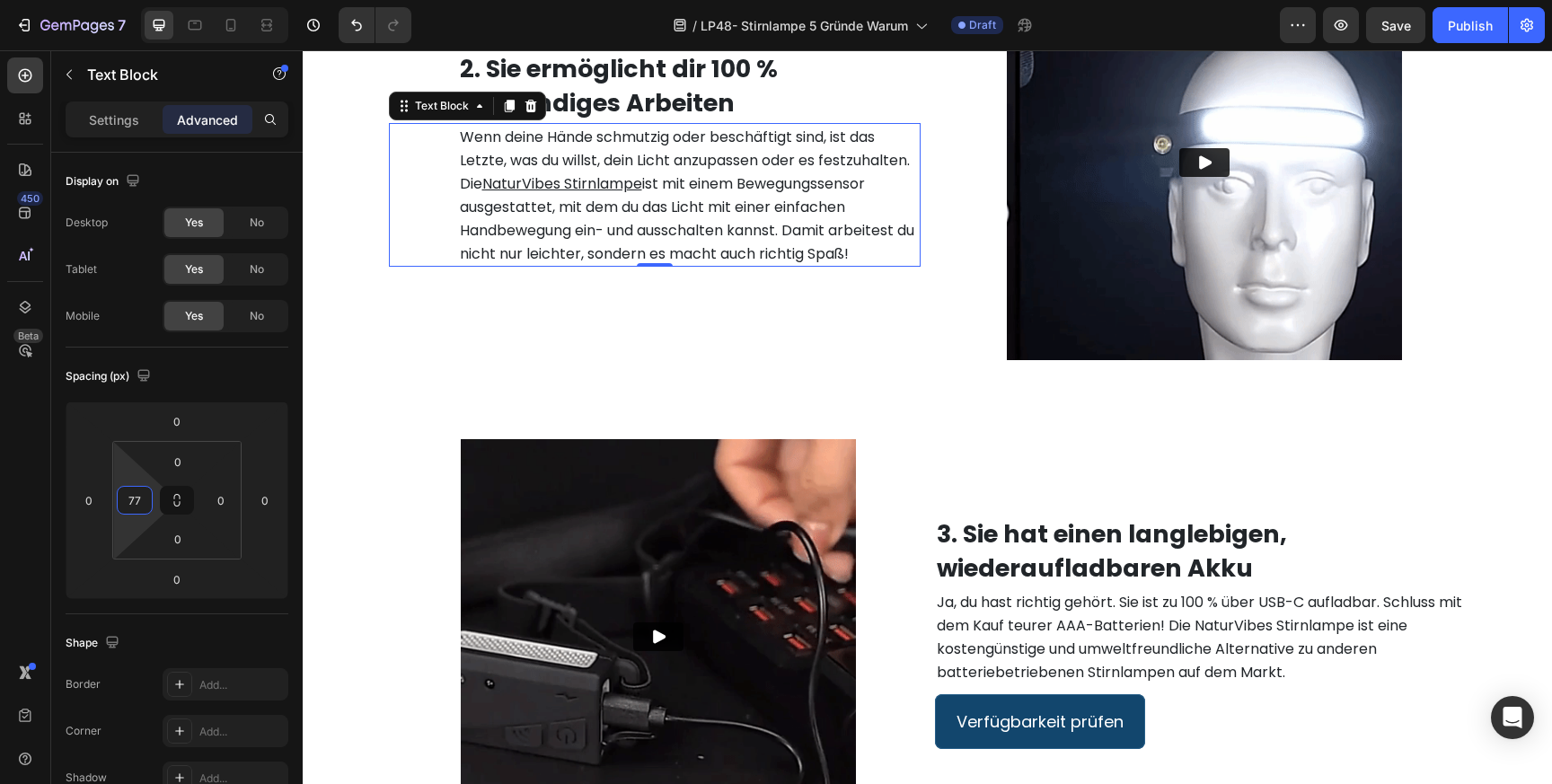
scroll to position [1702, 0]
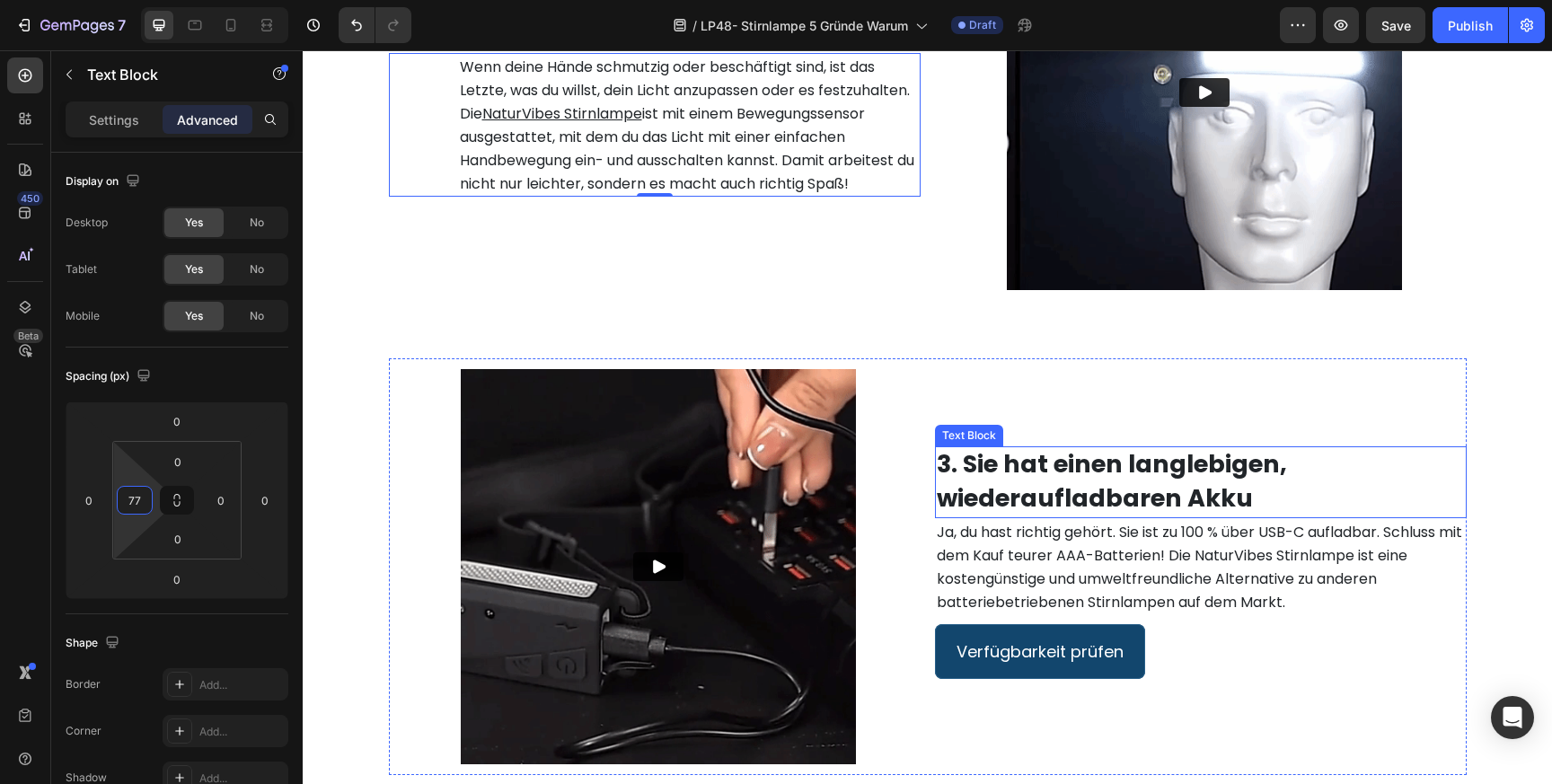
click at [1023, 473] on strong "3. Sie hat einen langlebigen, wiederaufladbaren Akku" at bounding box center [1111, 481] width 350 height 68
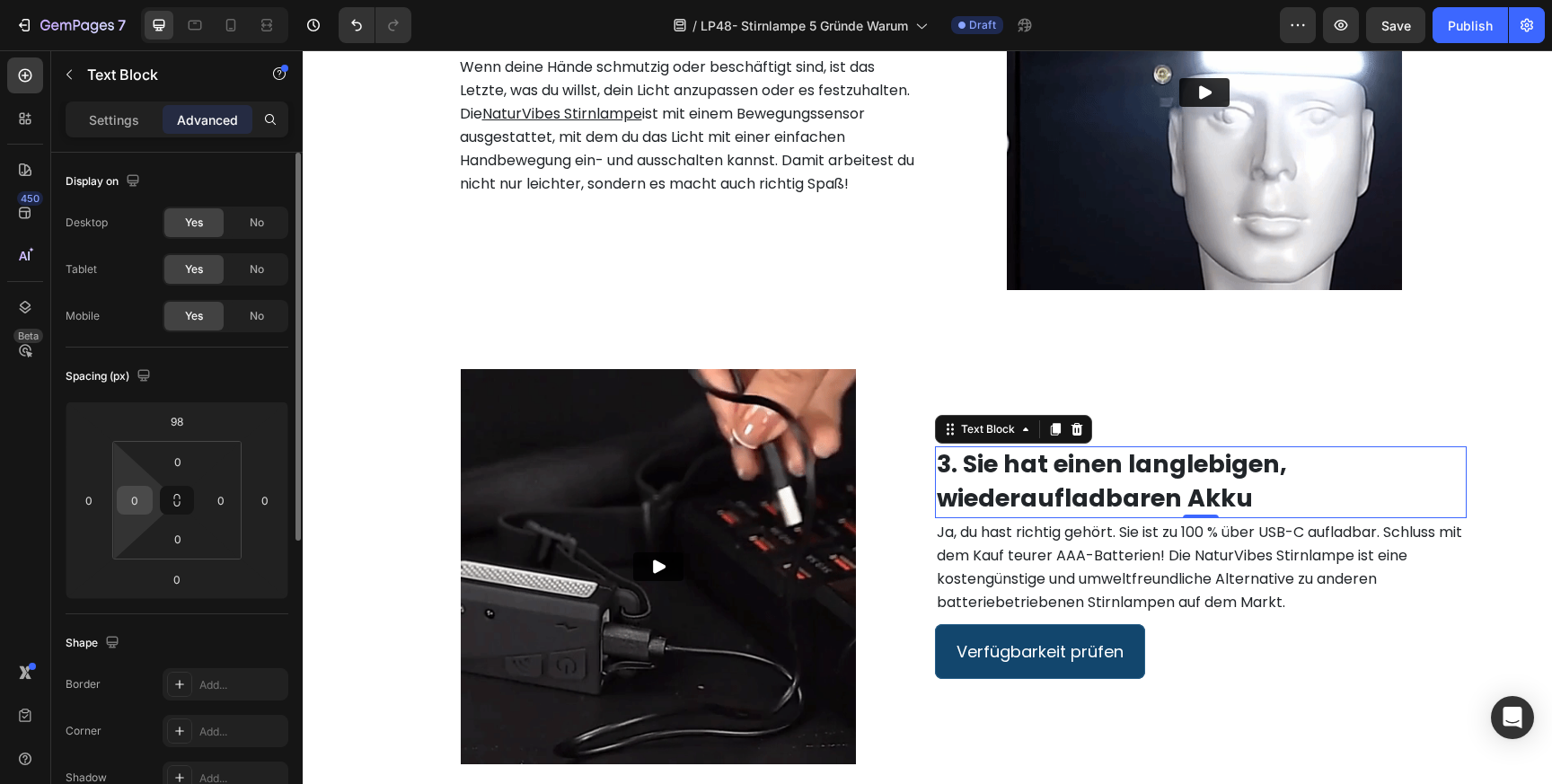
click at [136, 503] on input "0" at bounding box center [134, 500] width 27 height 27
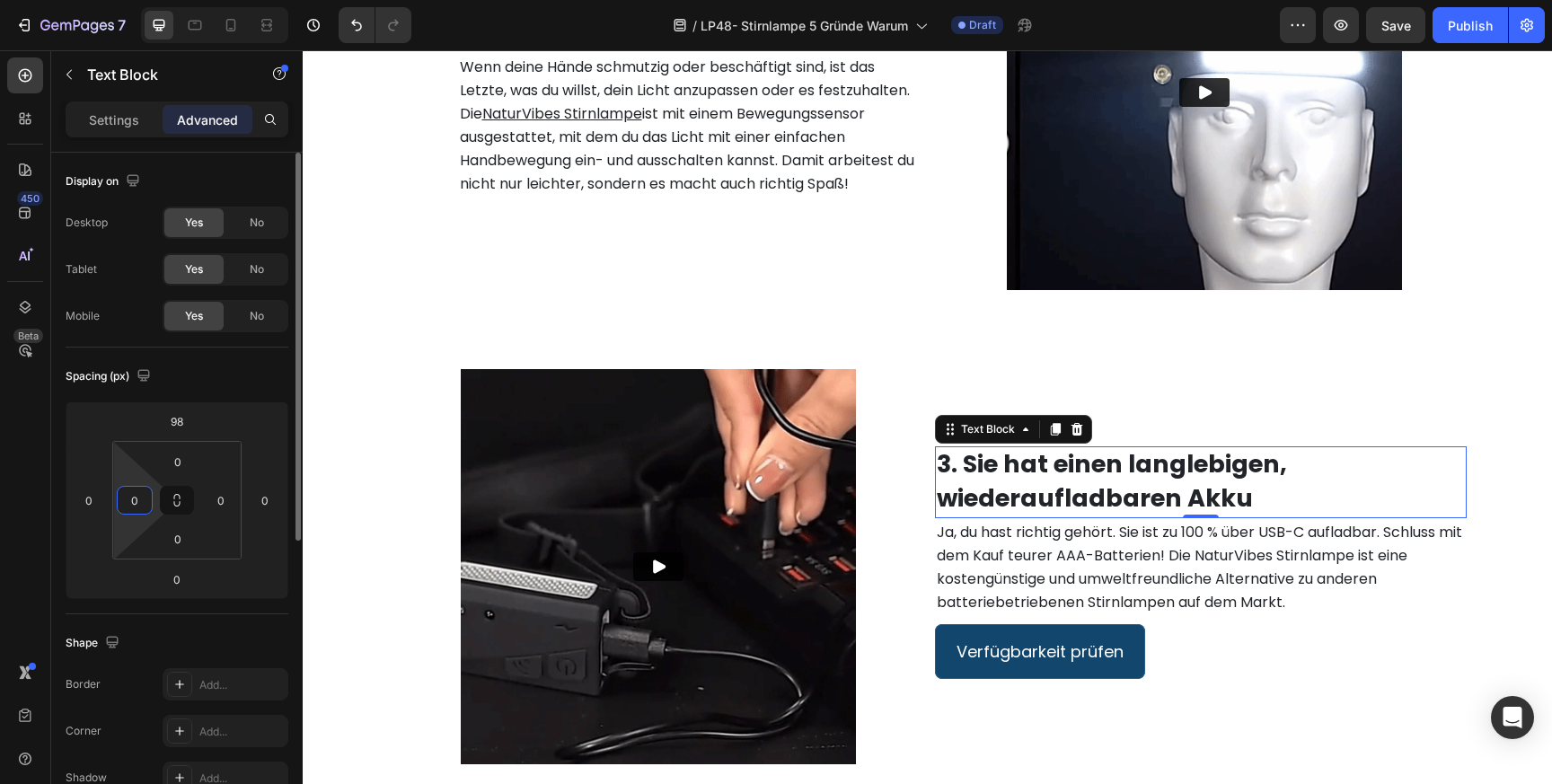
click at [136, 503] on input "0" at bounding box center [134, 500] width 27 height 27
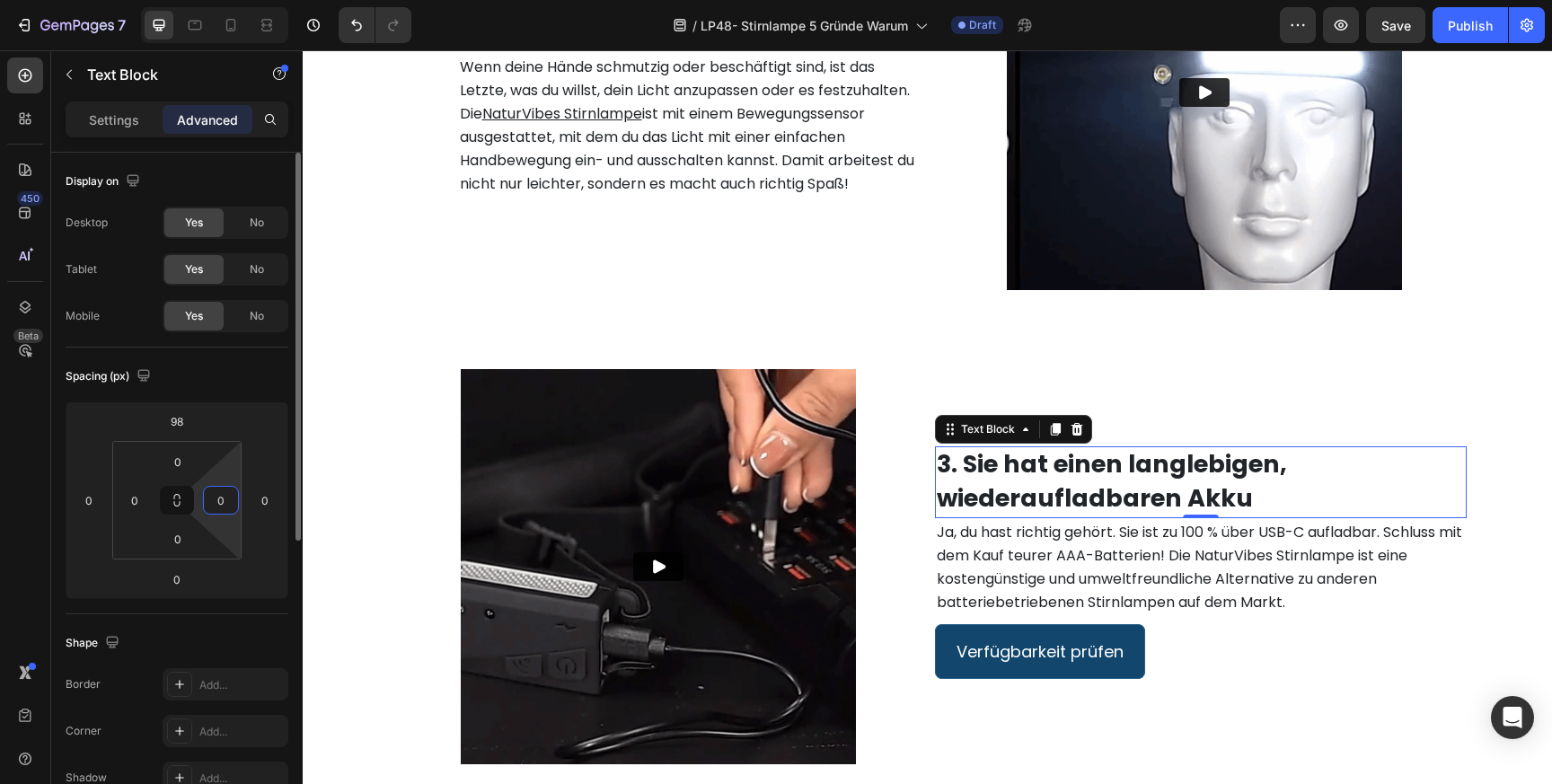
click at [228, 497] on input "0" at bounding box center [221, 500] width 27 height 27
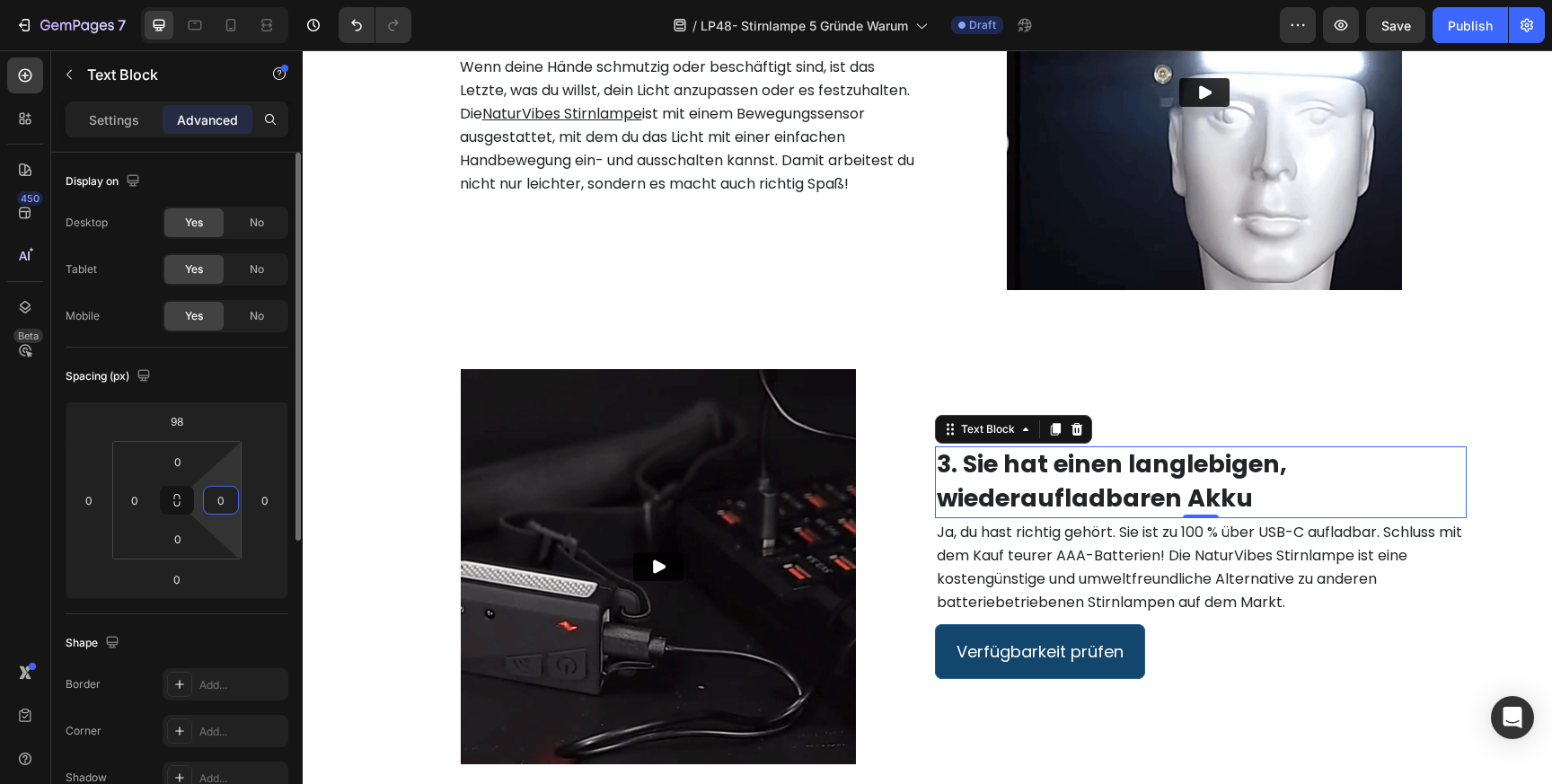
click at [228, 497] on input "0" at bounding box center [221, 500] width 27 height 27
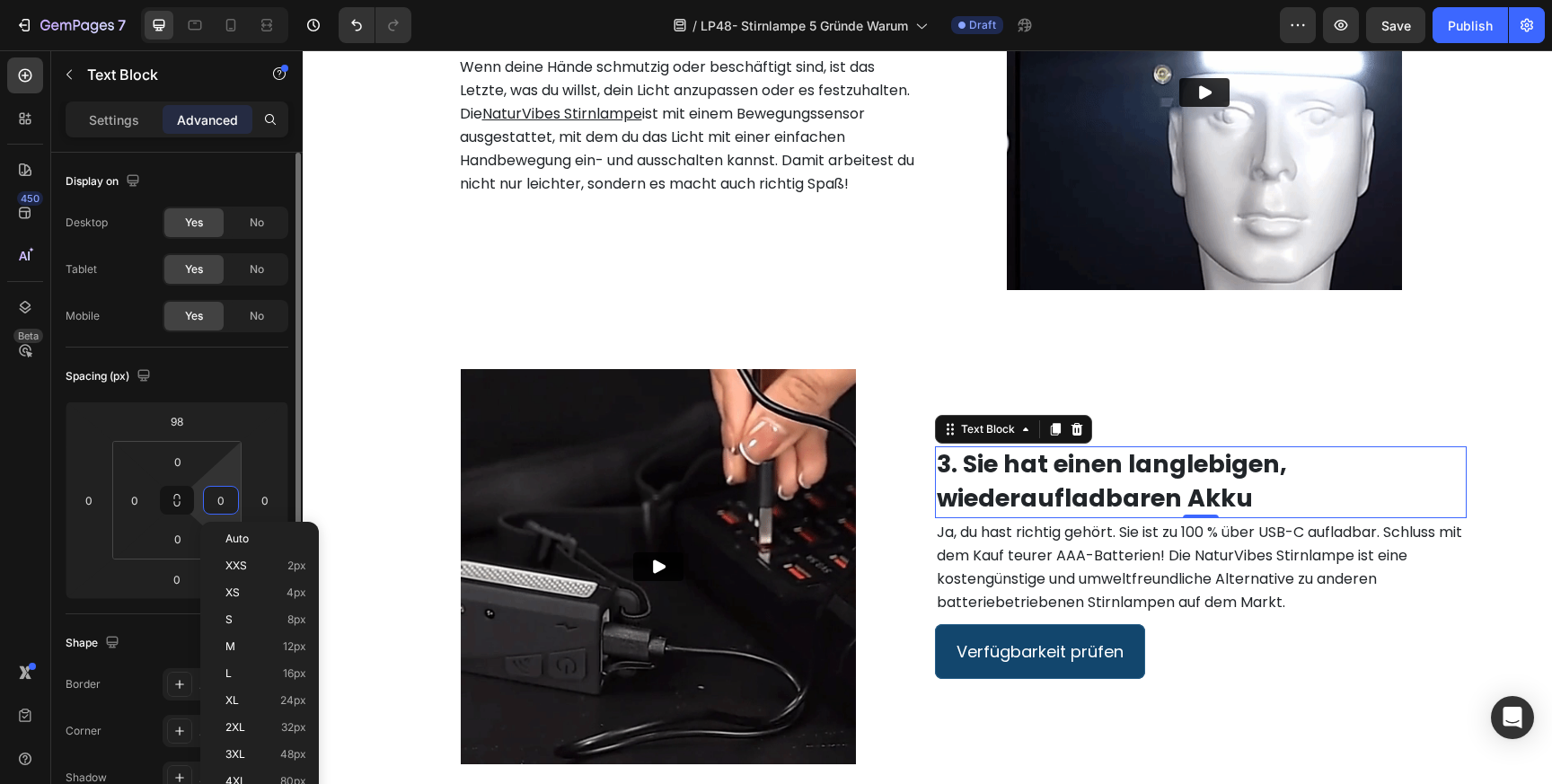
click at [228, 497] on input "0" at bounding box center [221, 500] width 27 height 27
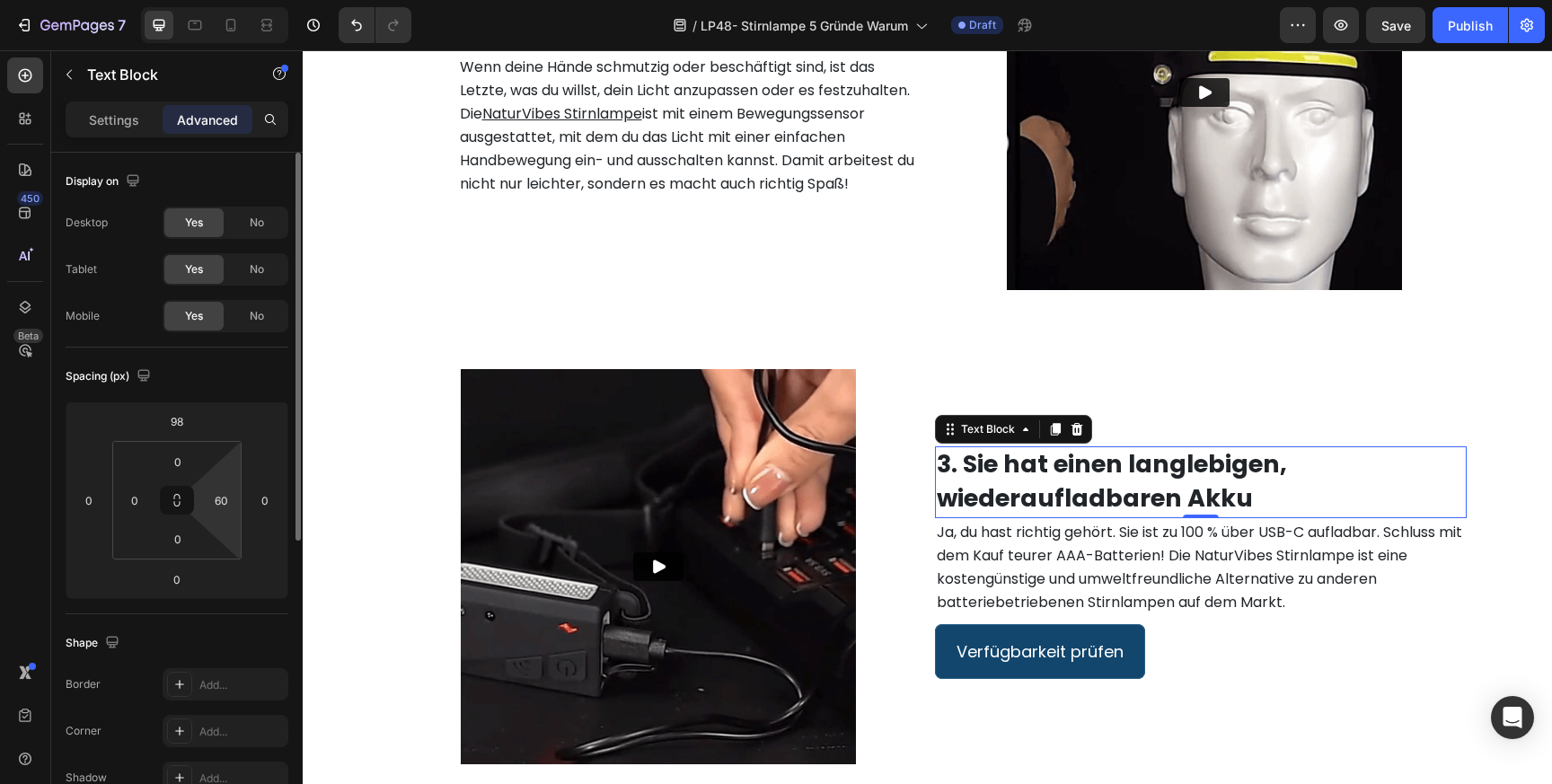
click at [260, 374] on div "Spacing (px)" at bounding box center [177, 376] width 223 height 29
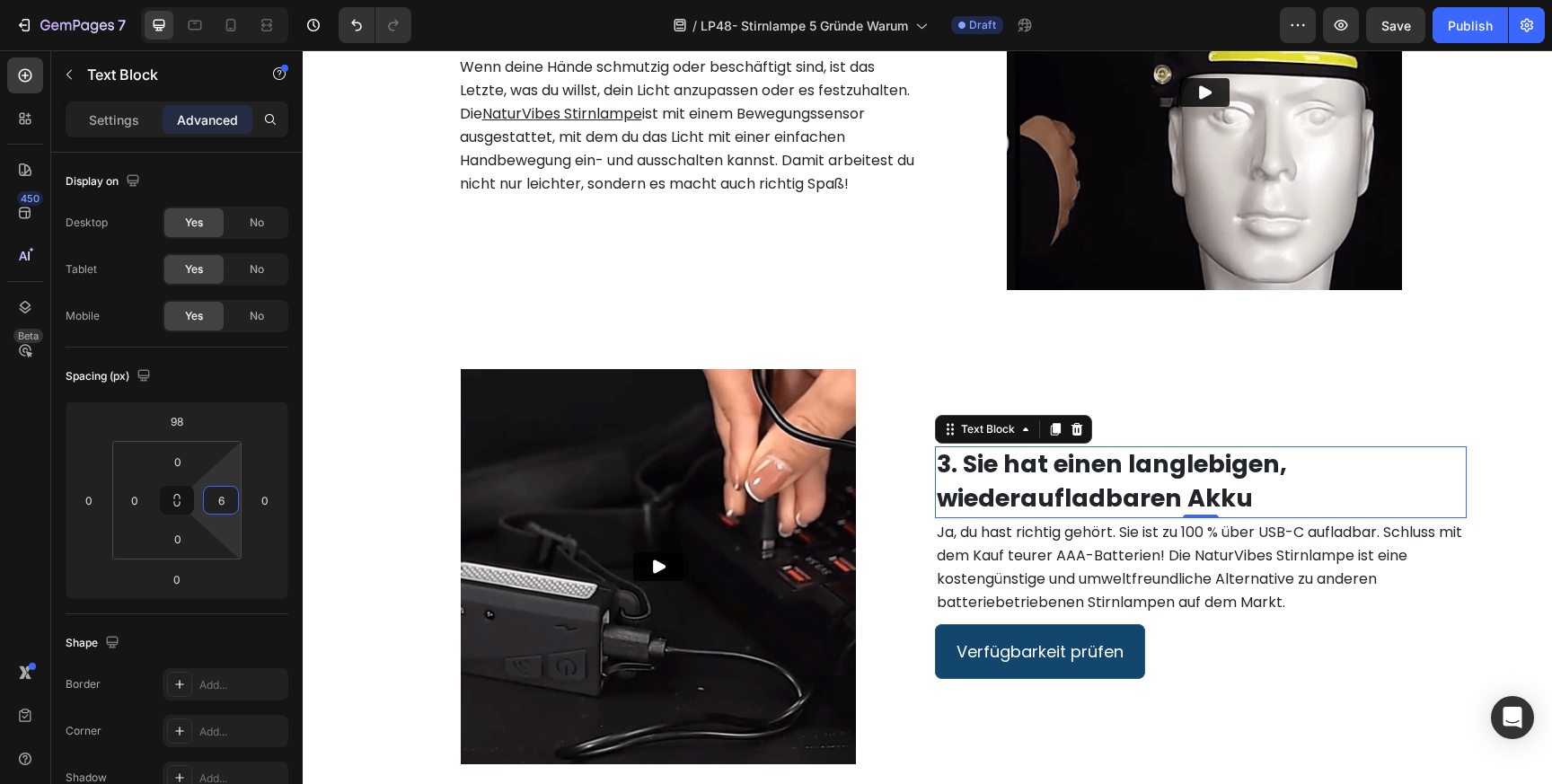
type input "0"
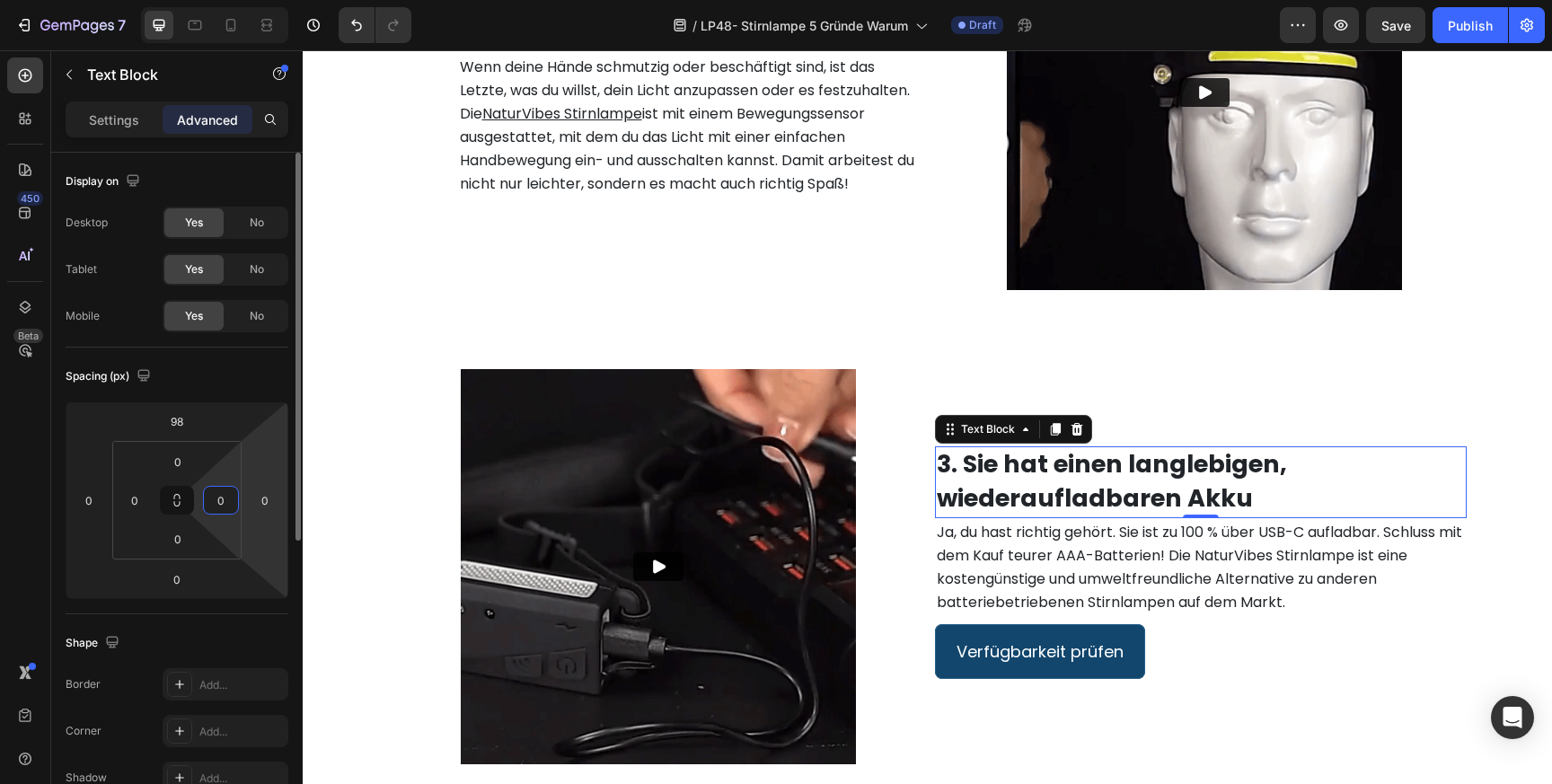
drag, startPoint x: 230, startPoint y: 484, endPoint x: 252, endPoint y: 519, distance: 41.3
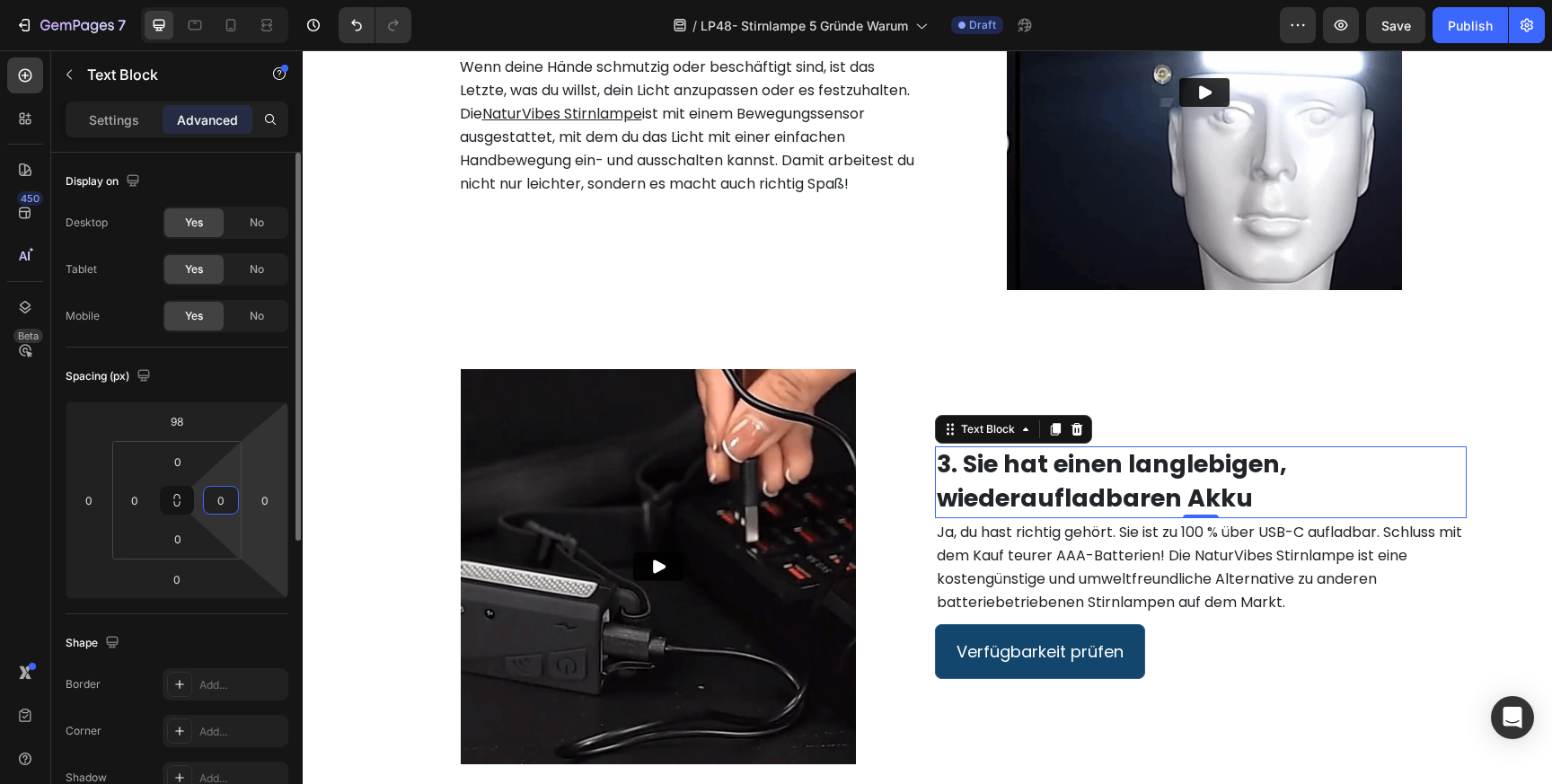
click at [252, 0] on html "7 Version history / LP48- Stirnlampe 5 Gründe Warum Draft Preview Save Publish …" at bounding box center [776, 0] width 1552 height 0
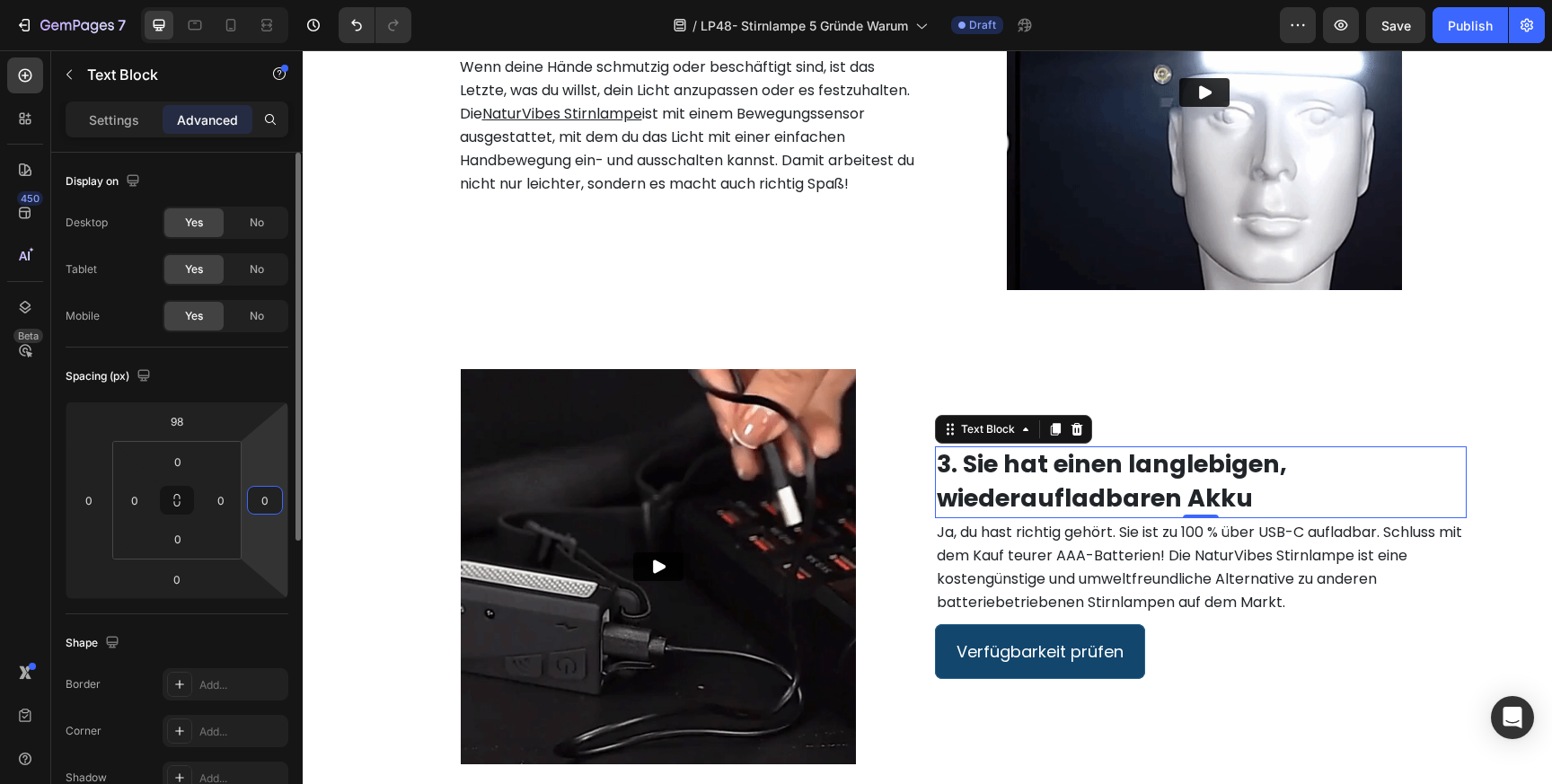
click at [270, 500] on input "0" at bounding box center [265, 500] width 27 height 27
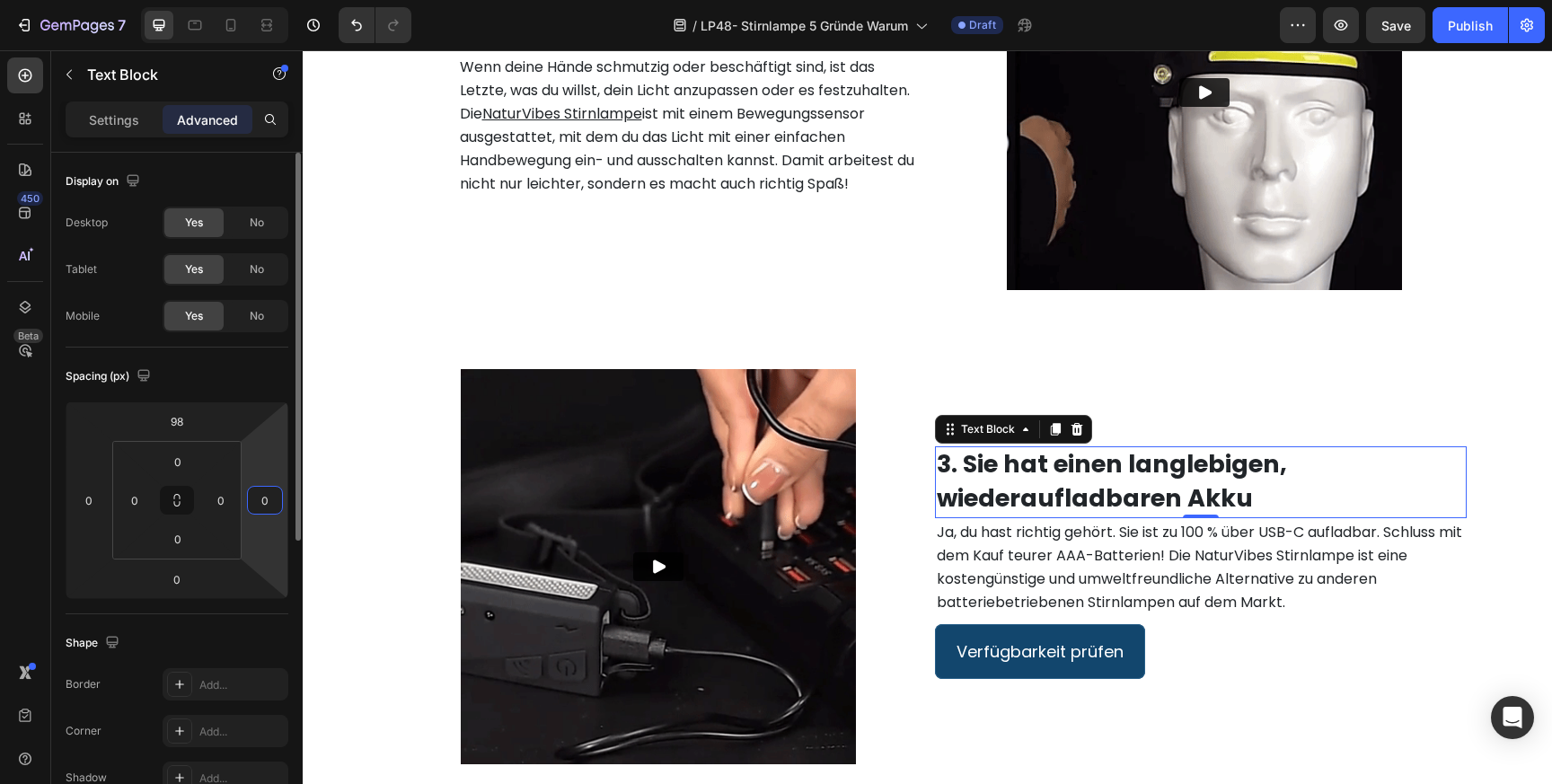
click at [270, 500] on input "0" at bounding box center [265, 500] width 27 height 27
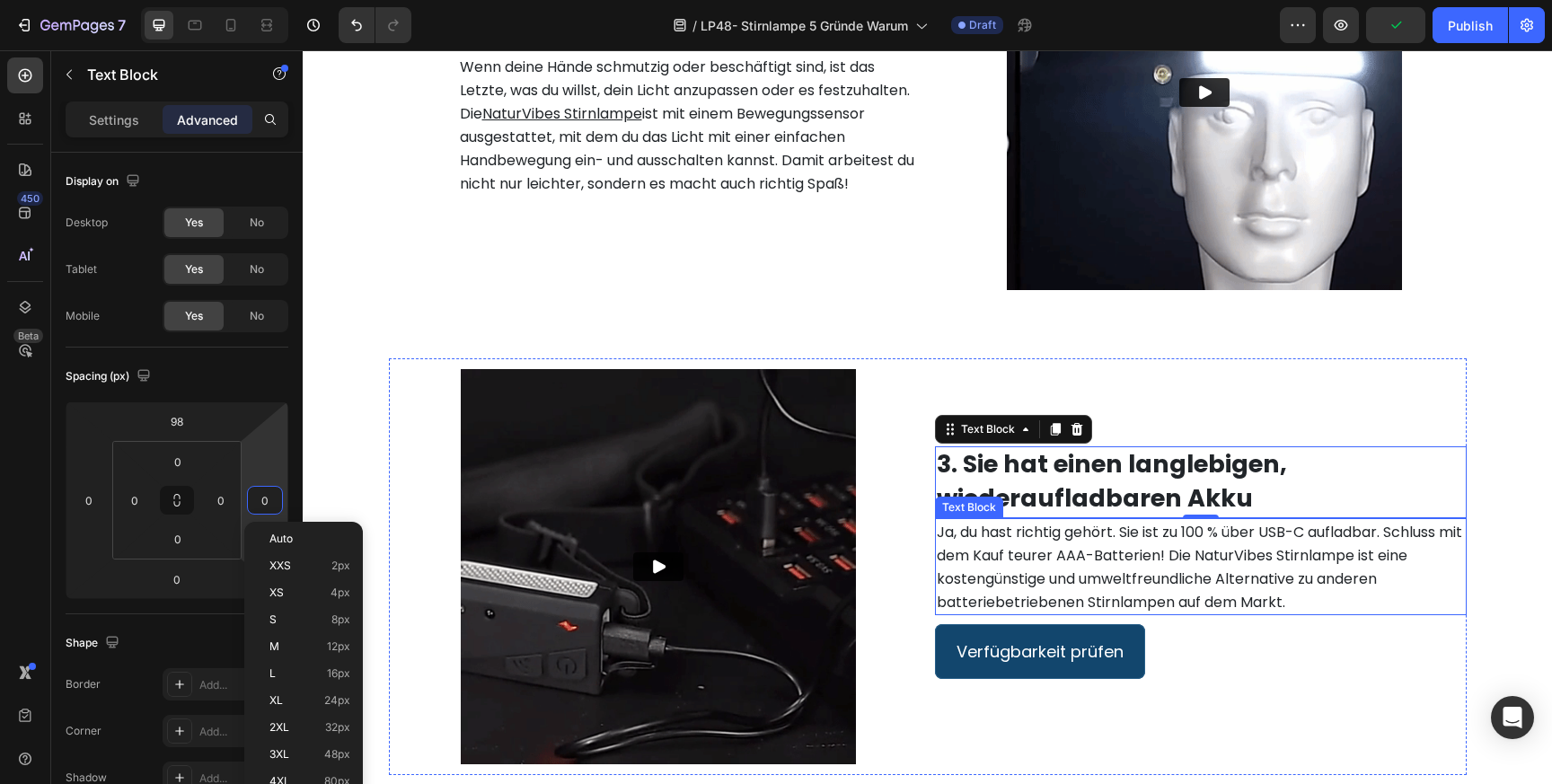
click at [1153, 561] on span "Ja, du hast richtig gehört. Sie ist zu 100 % über USB-C aufladbar. Schluss mit …" at bounding box center [1199, 566] width 525 height 91
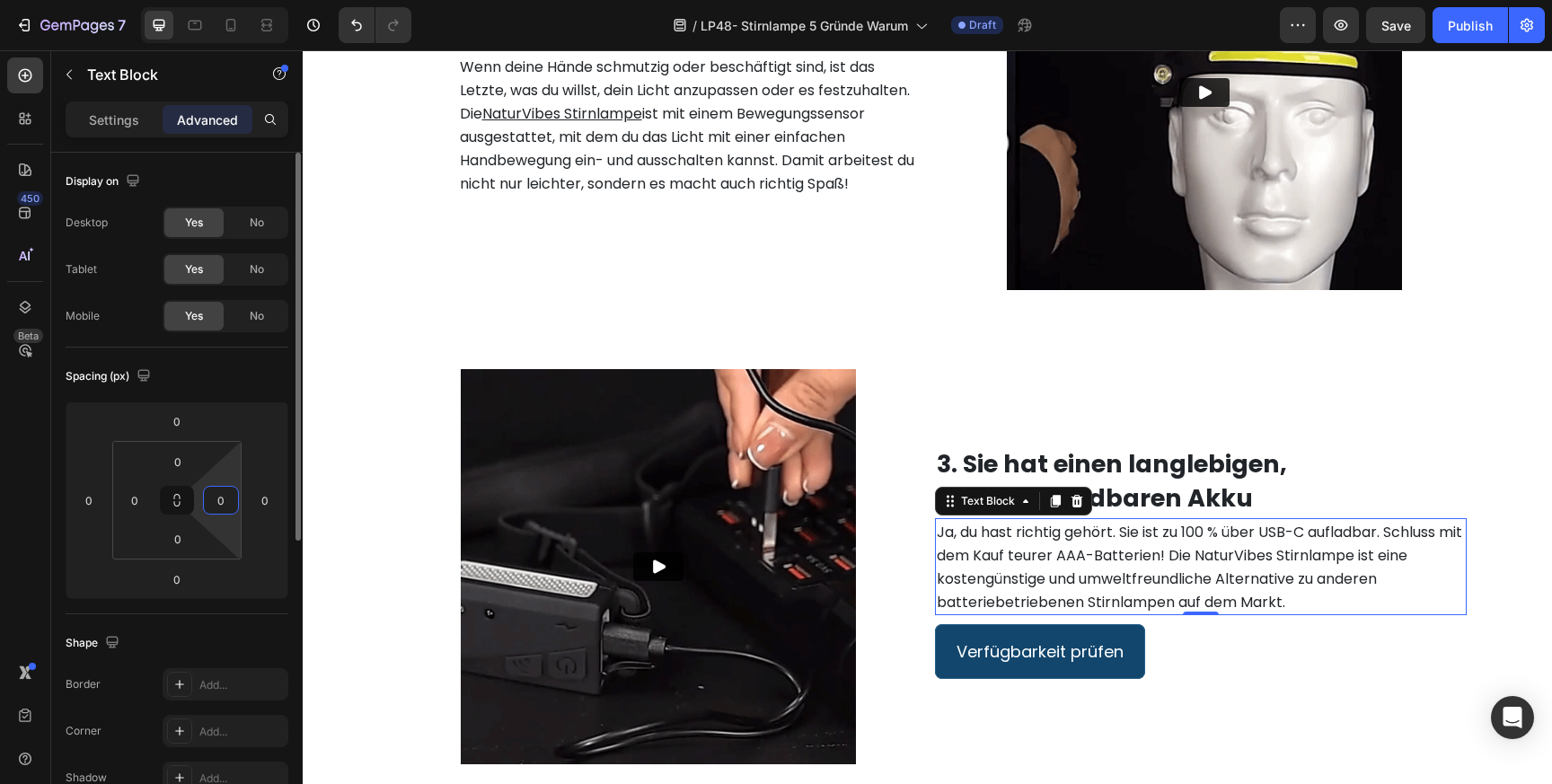
click at [220, 504] on input "0" at bounding box center [221, 500] width 27 height 27
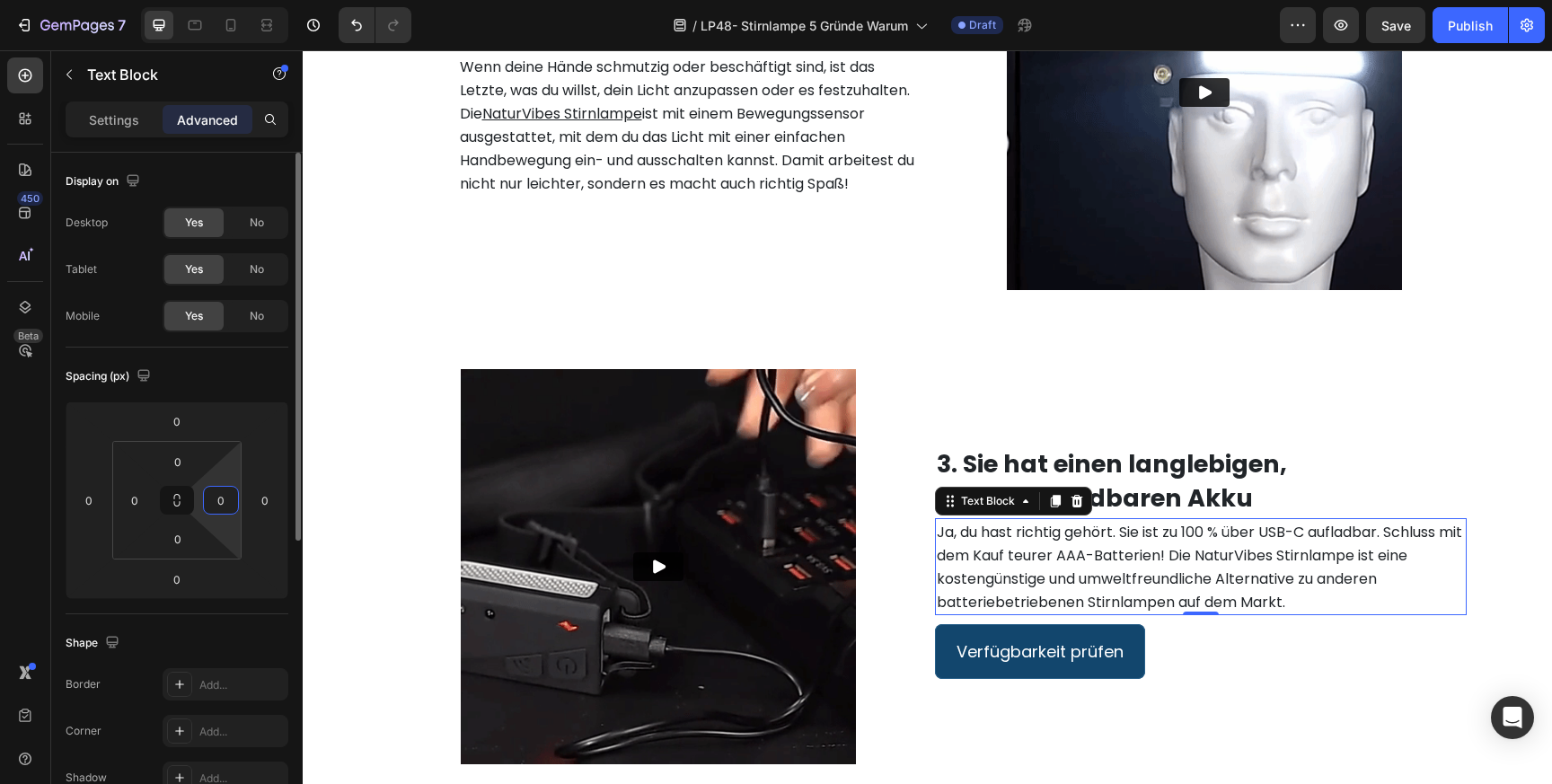
click at [220, 504] on input "0" at bounding box center [221, 500] width 27 height 27
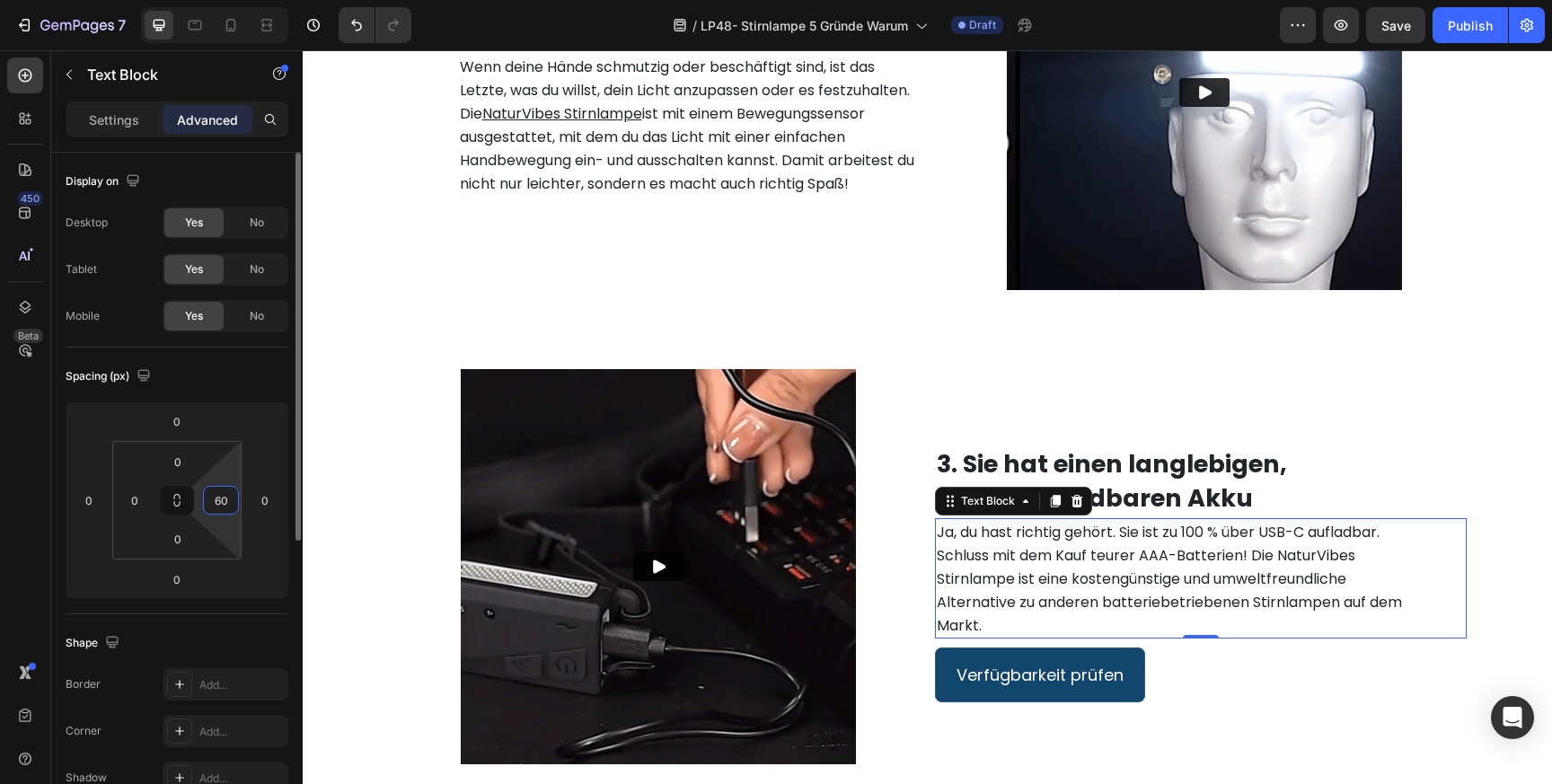
type input "6"
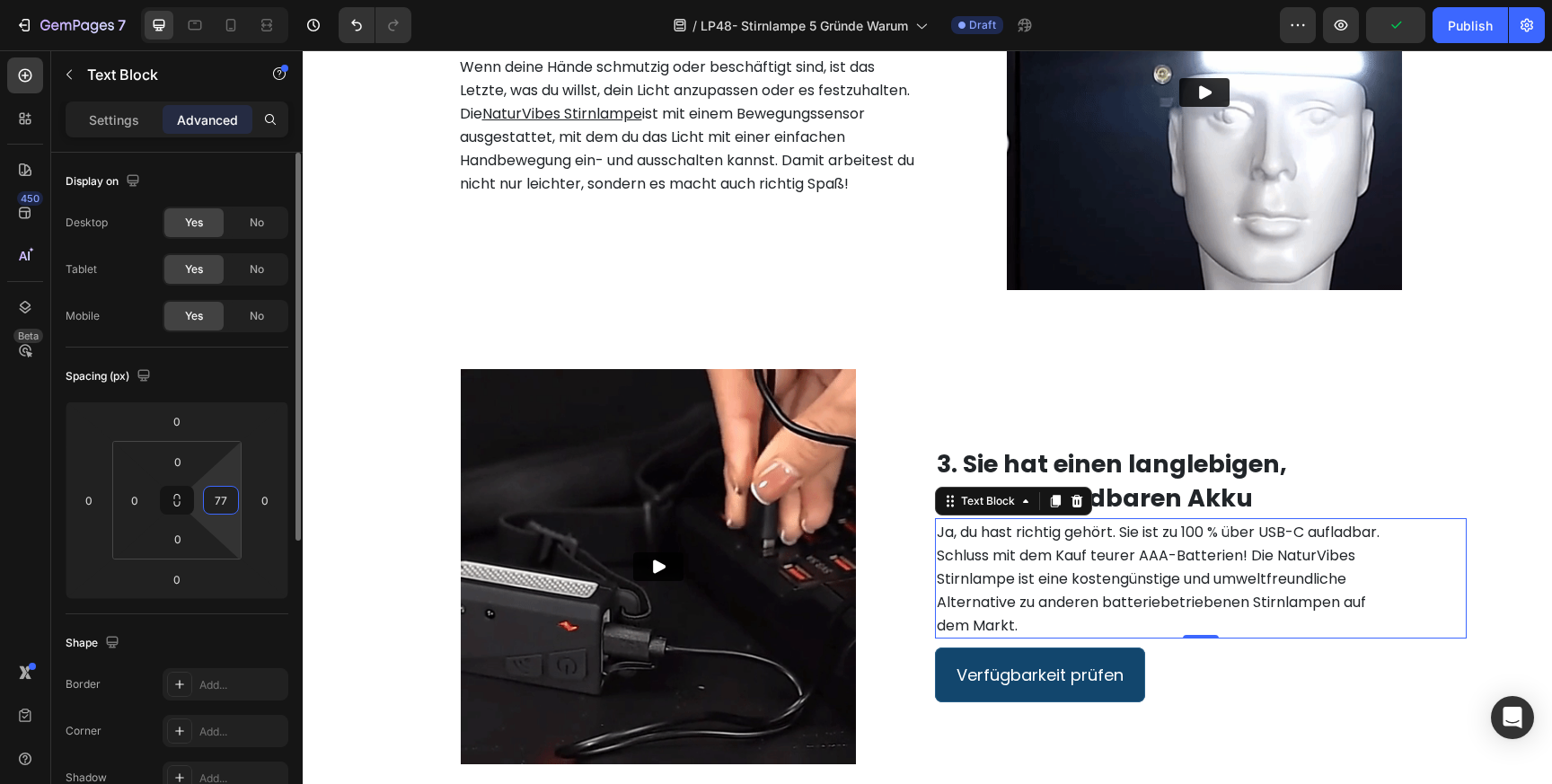
type input "7"
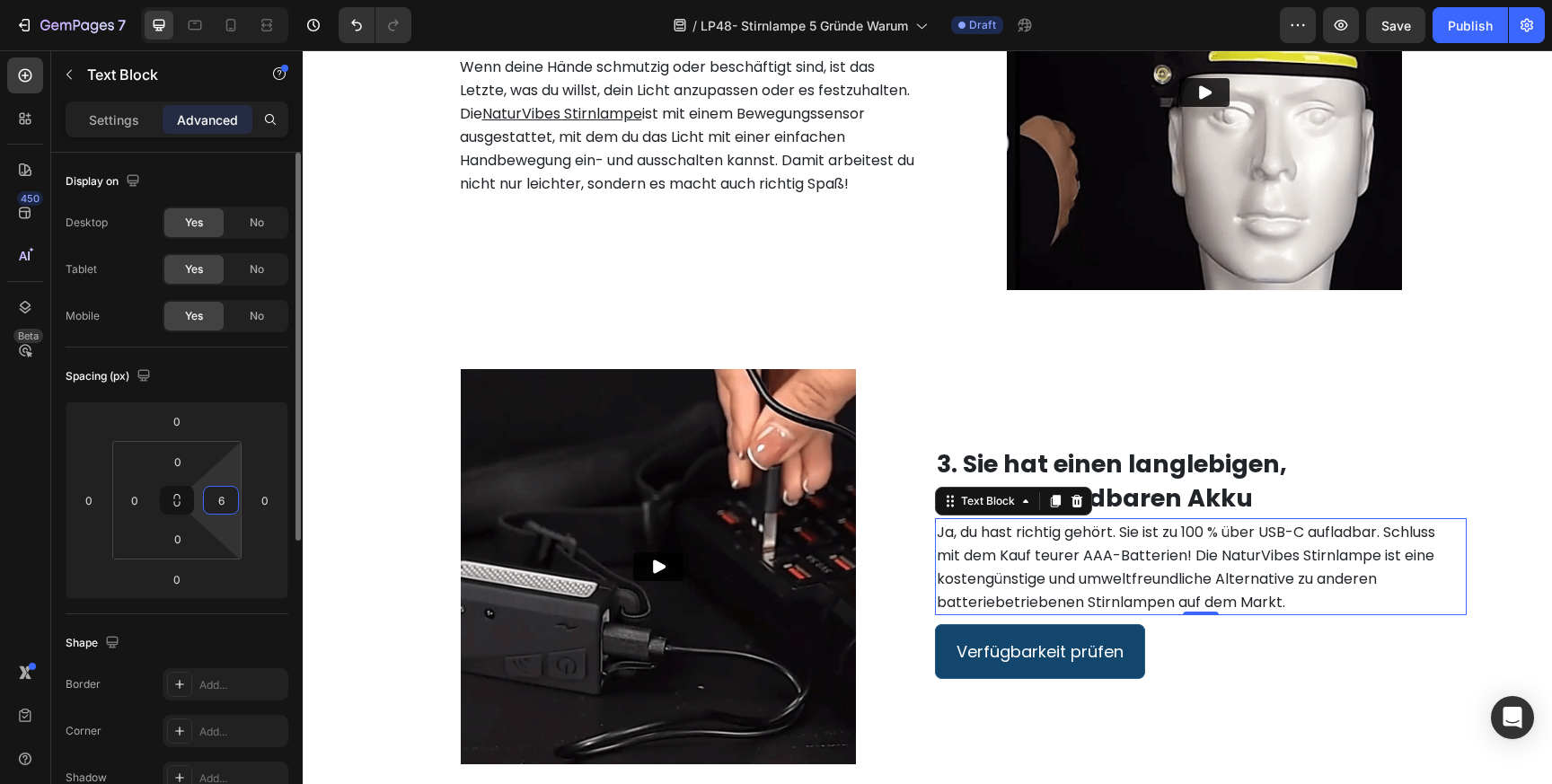
type input "60"
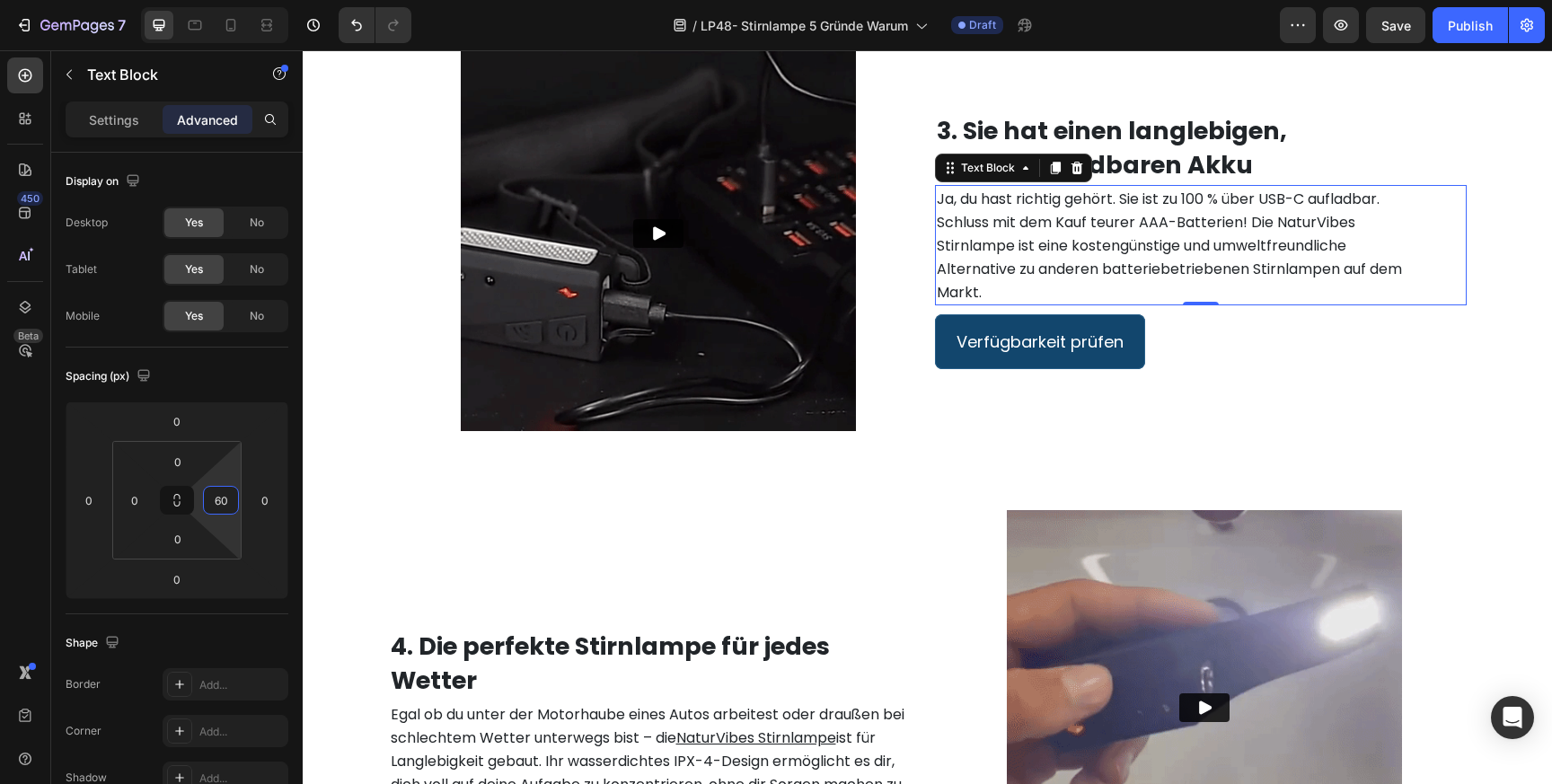
scroll to position [2220, 0]
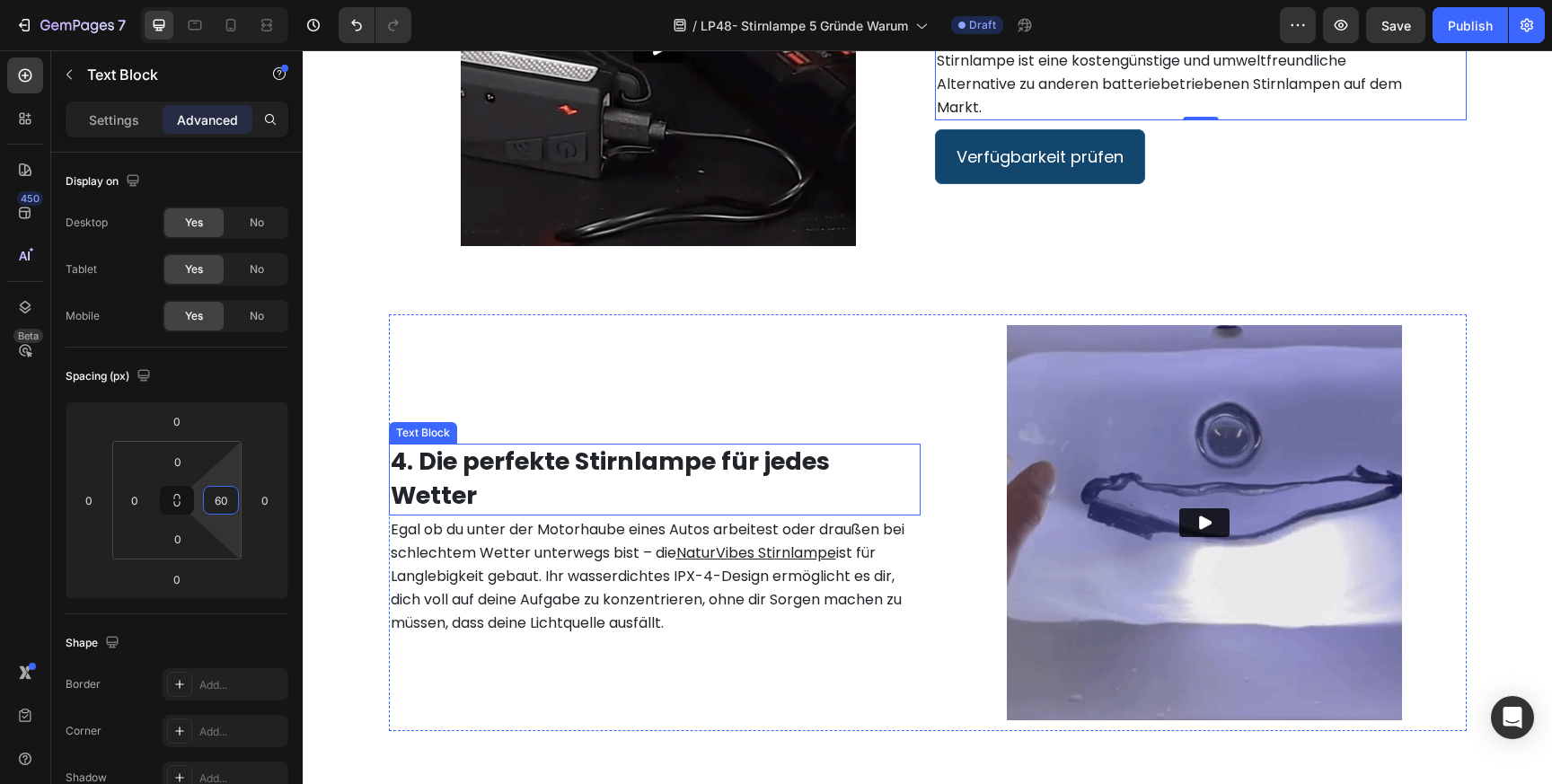
click at [768, 458] on strong "4. Die perfekte Stirnlampe für jedes Wetter" at bounding box center [610, 478] width 439 height 68
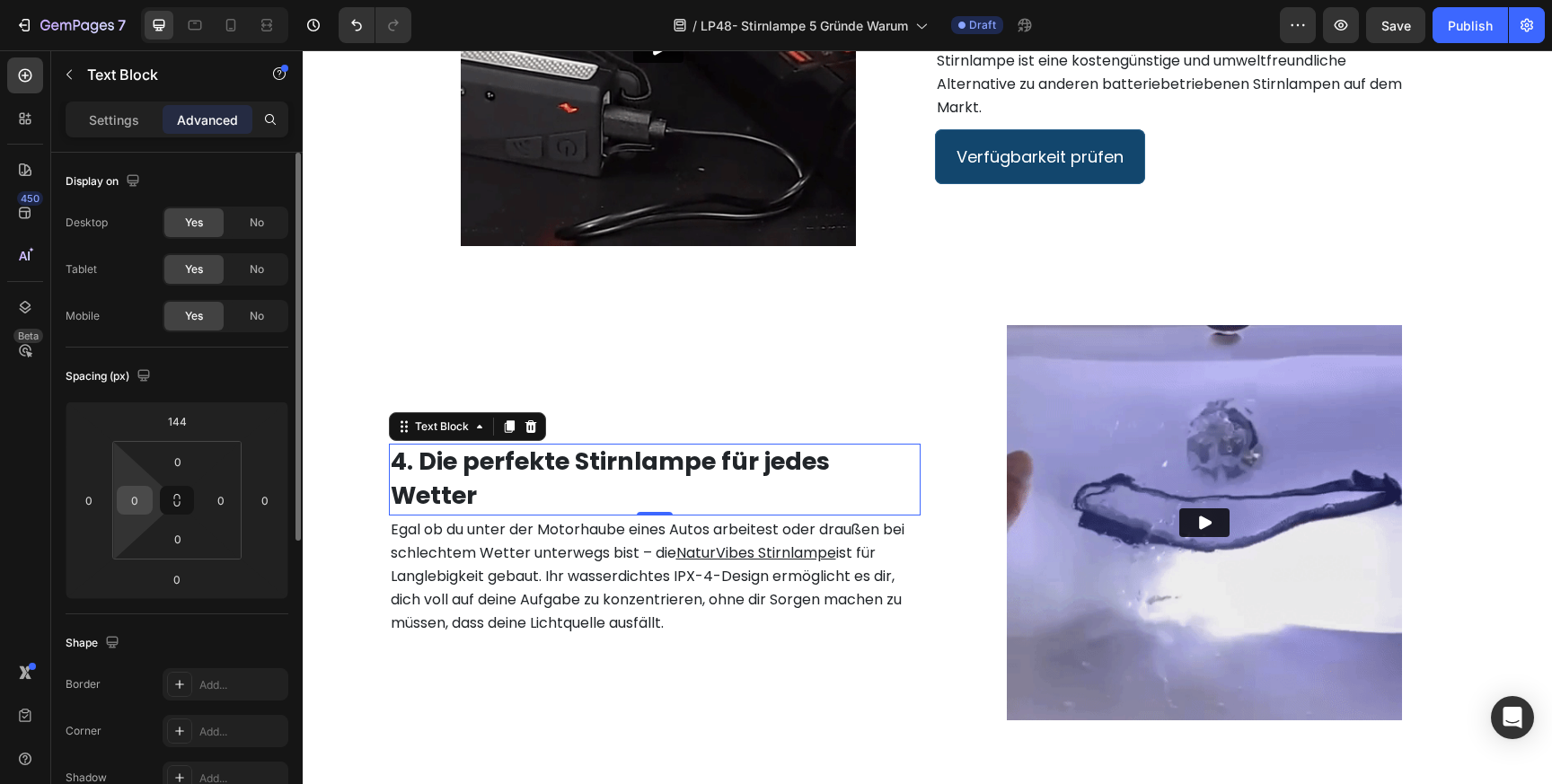
click at [135, 498] on input "0" at bounding box center [134, 500] width 27 height 27
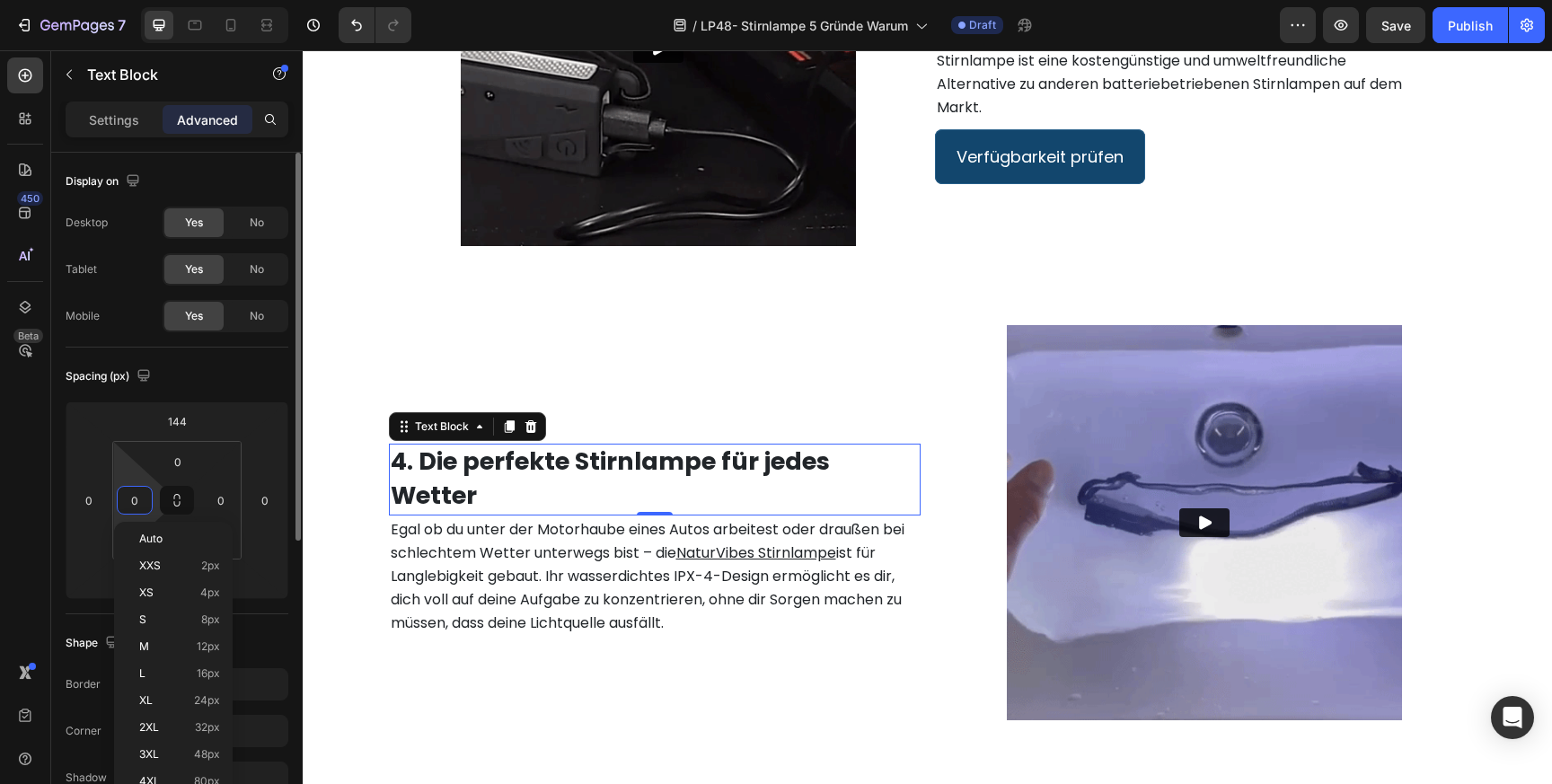
click at [135, 498] on input "0" at bounding box center [134, 500] width 27 height 27
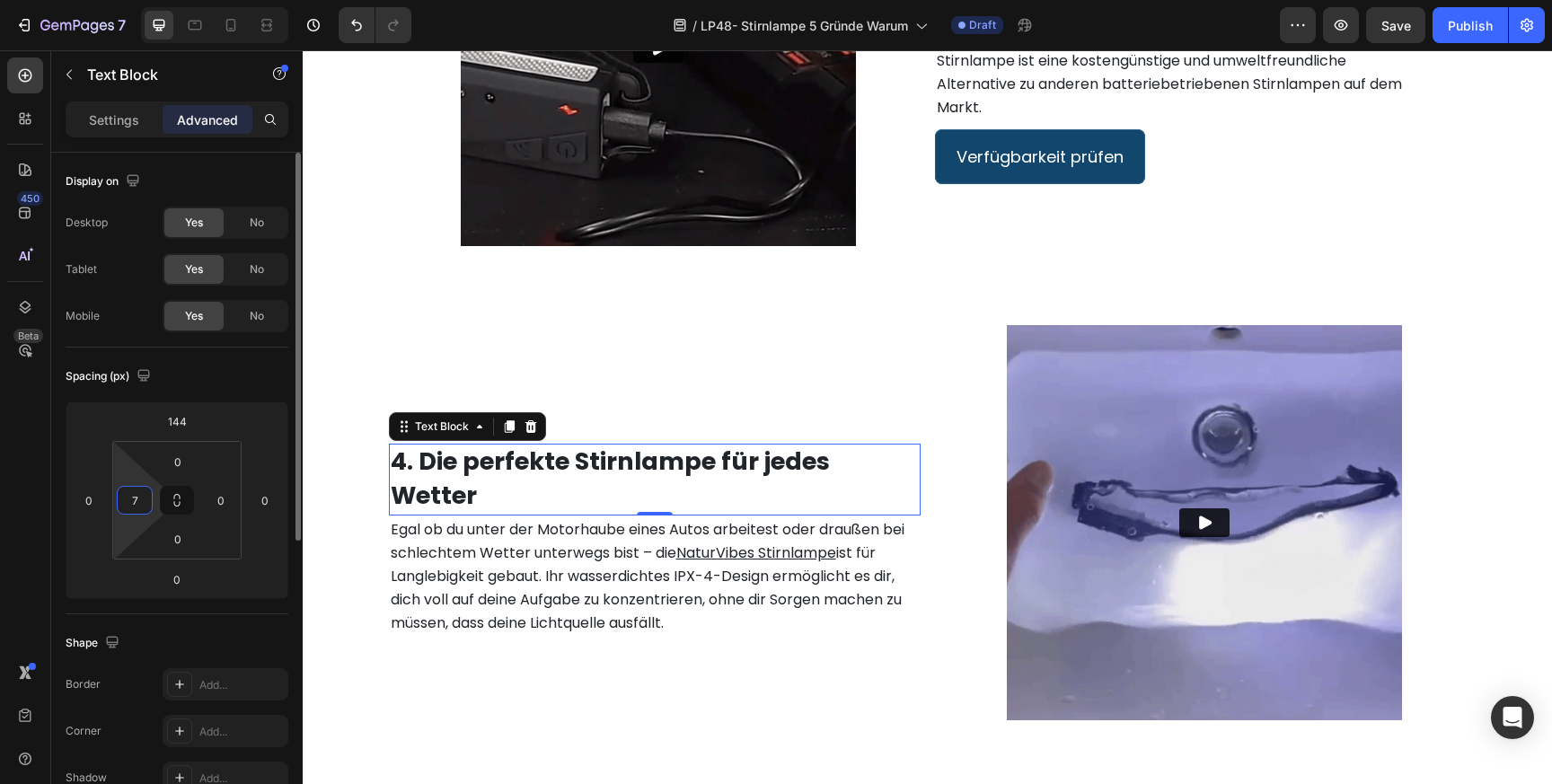
type input "77"
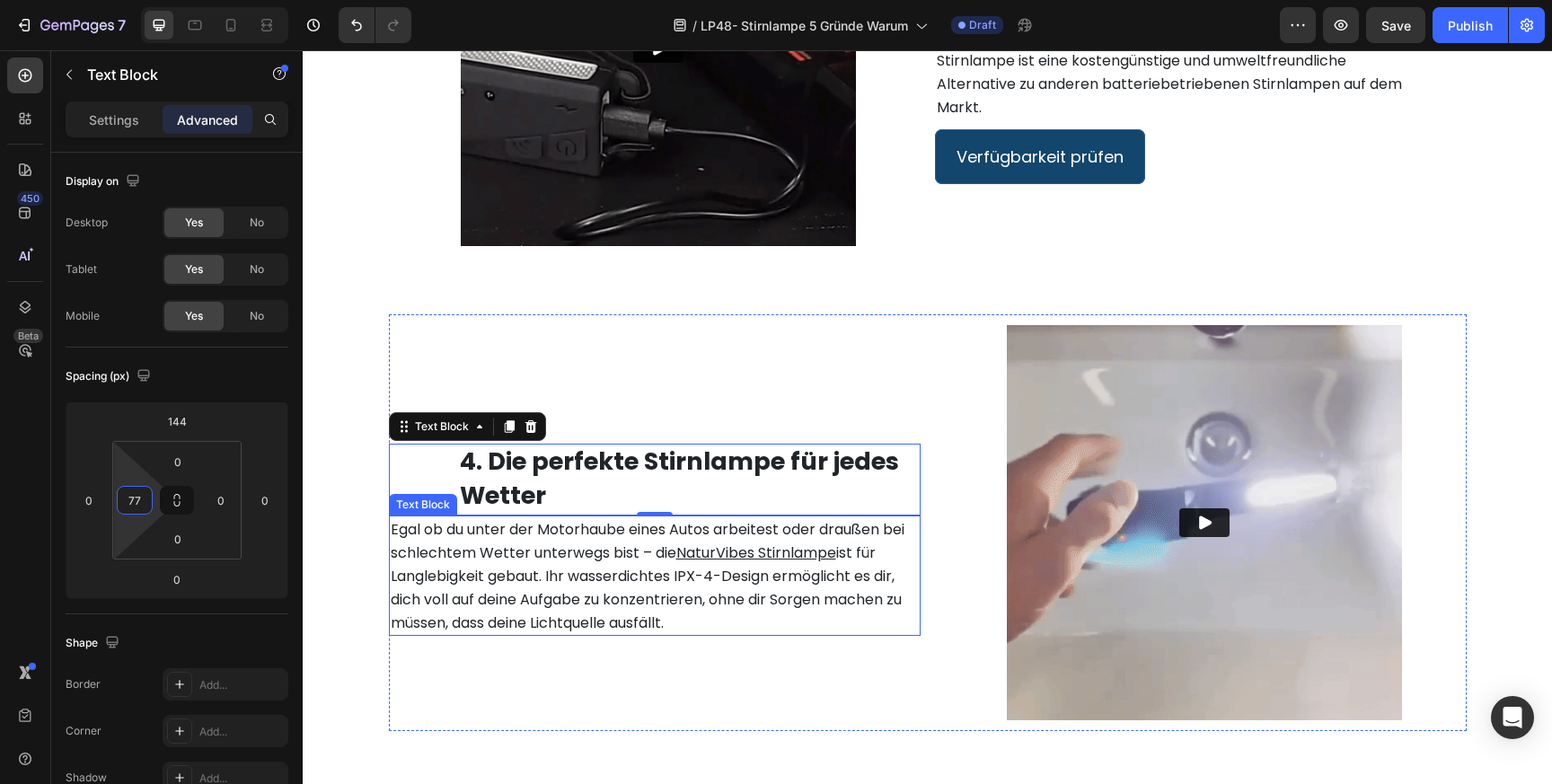
click at [525, 558] on span "Egal ob du unter der Motorhaube eines Autos arbeitest oder draußen bei schlecht…" at bounding box center [647, 541] width 514 height 44
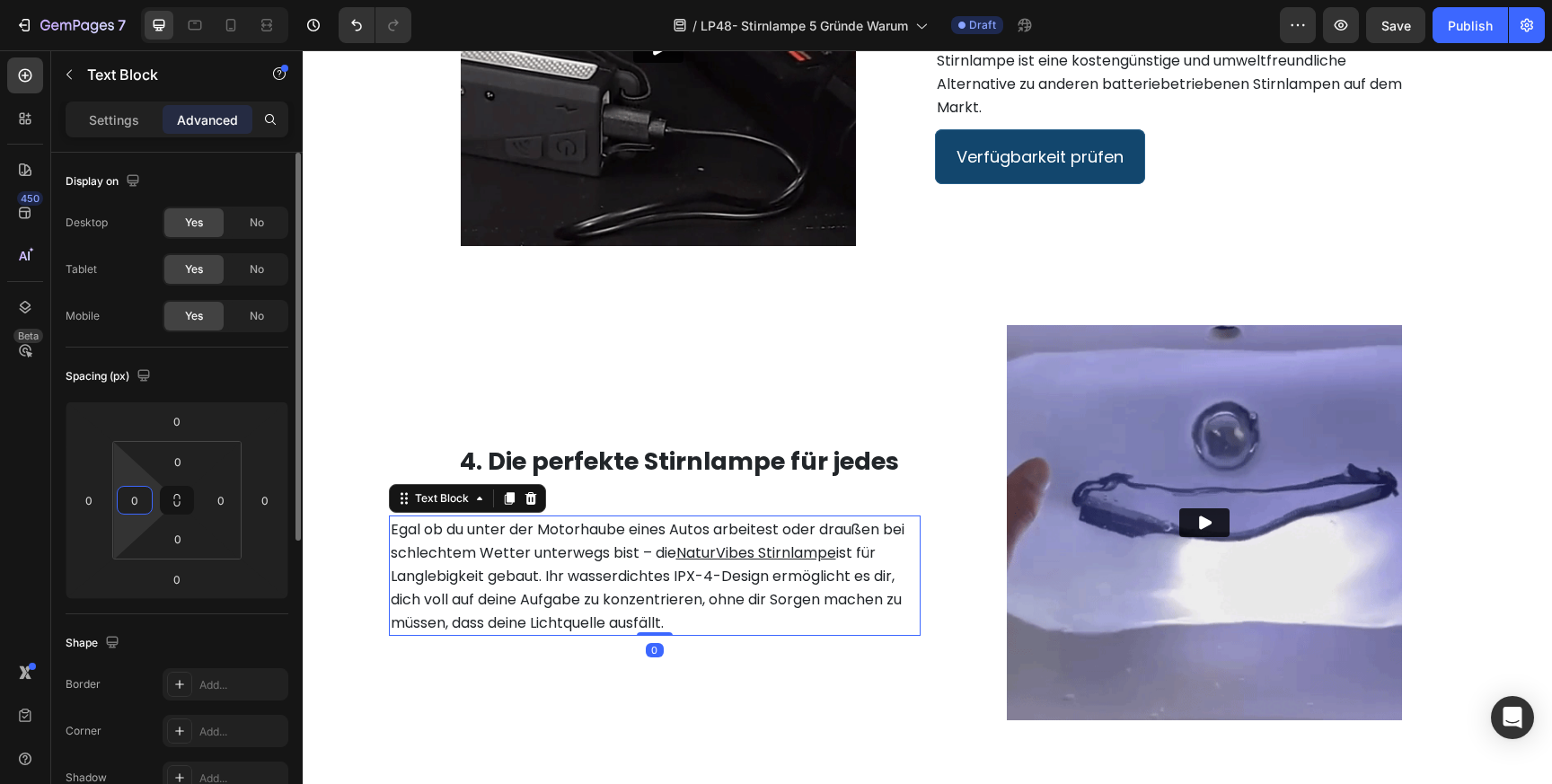
click at [138, 500] on input "0" at bounding box center [134, 500] width 27 height 27
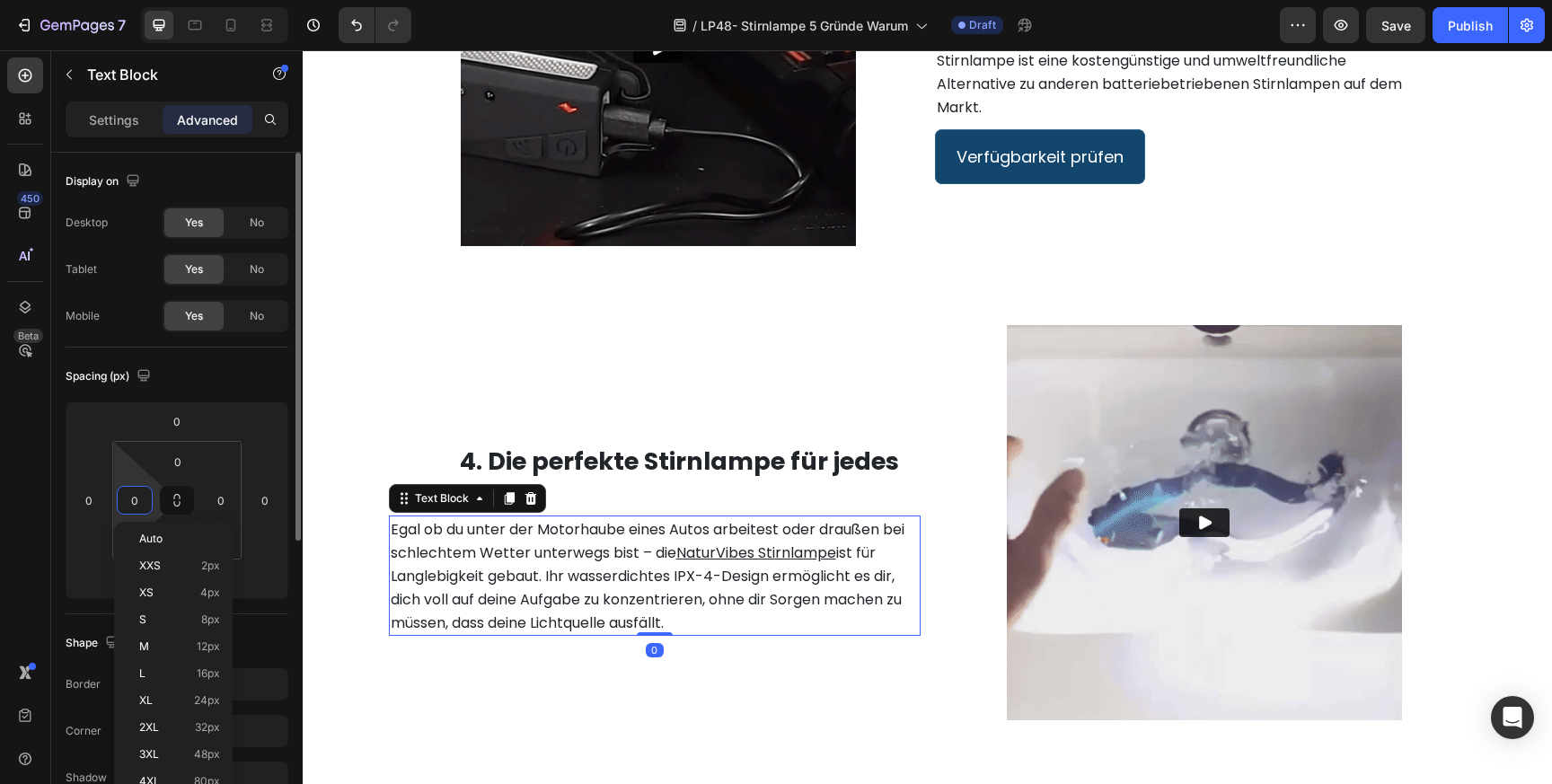
click at [138, 500] on input "0" at bounding box center [134, 500] width 27 height 27
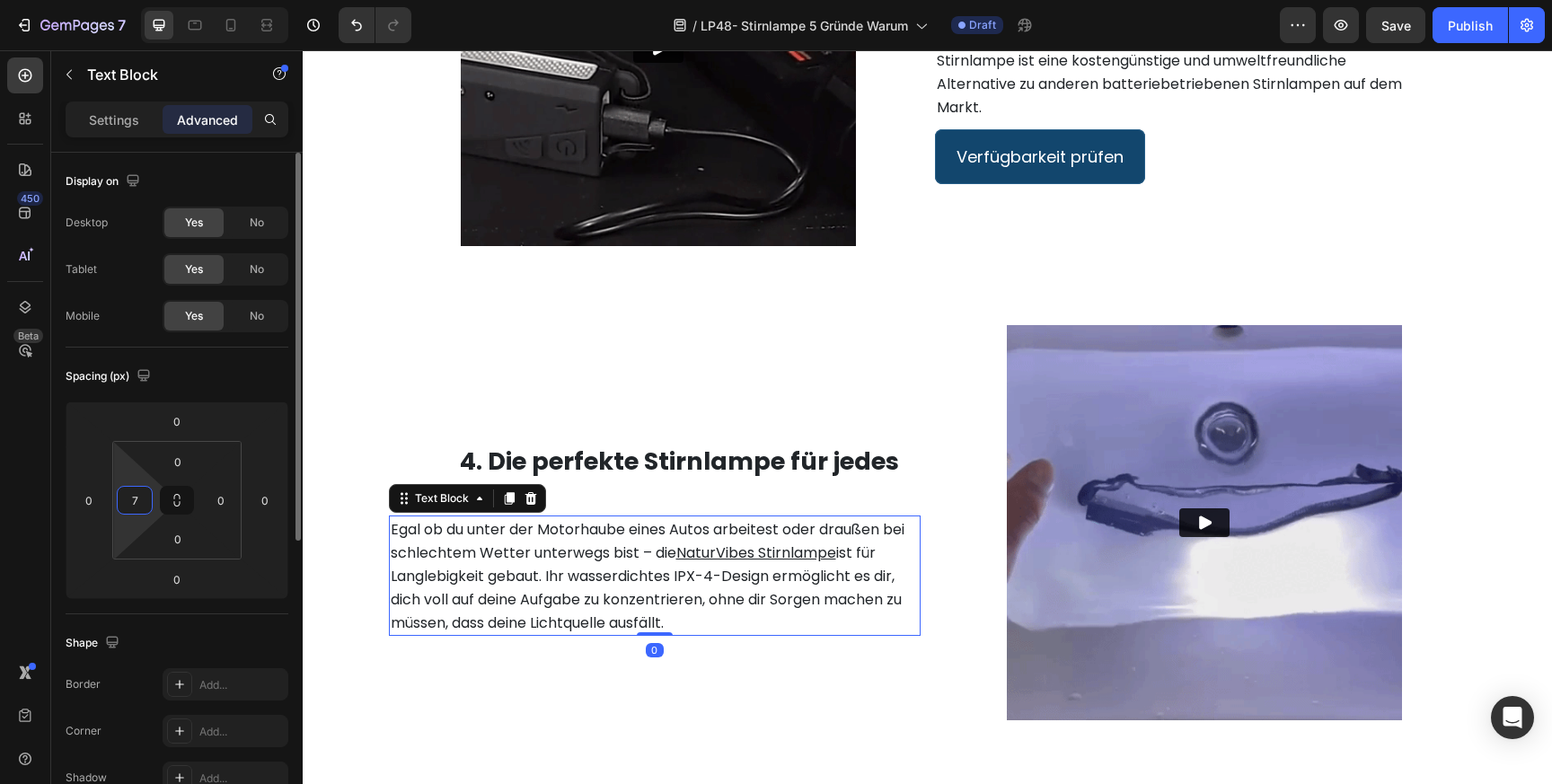
type input "77"
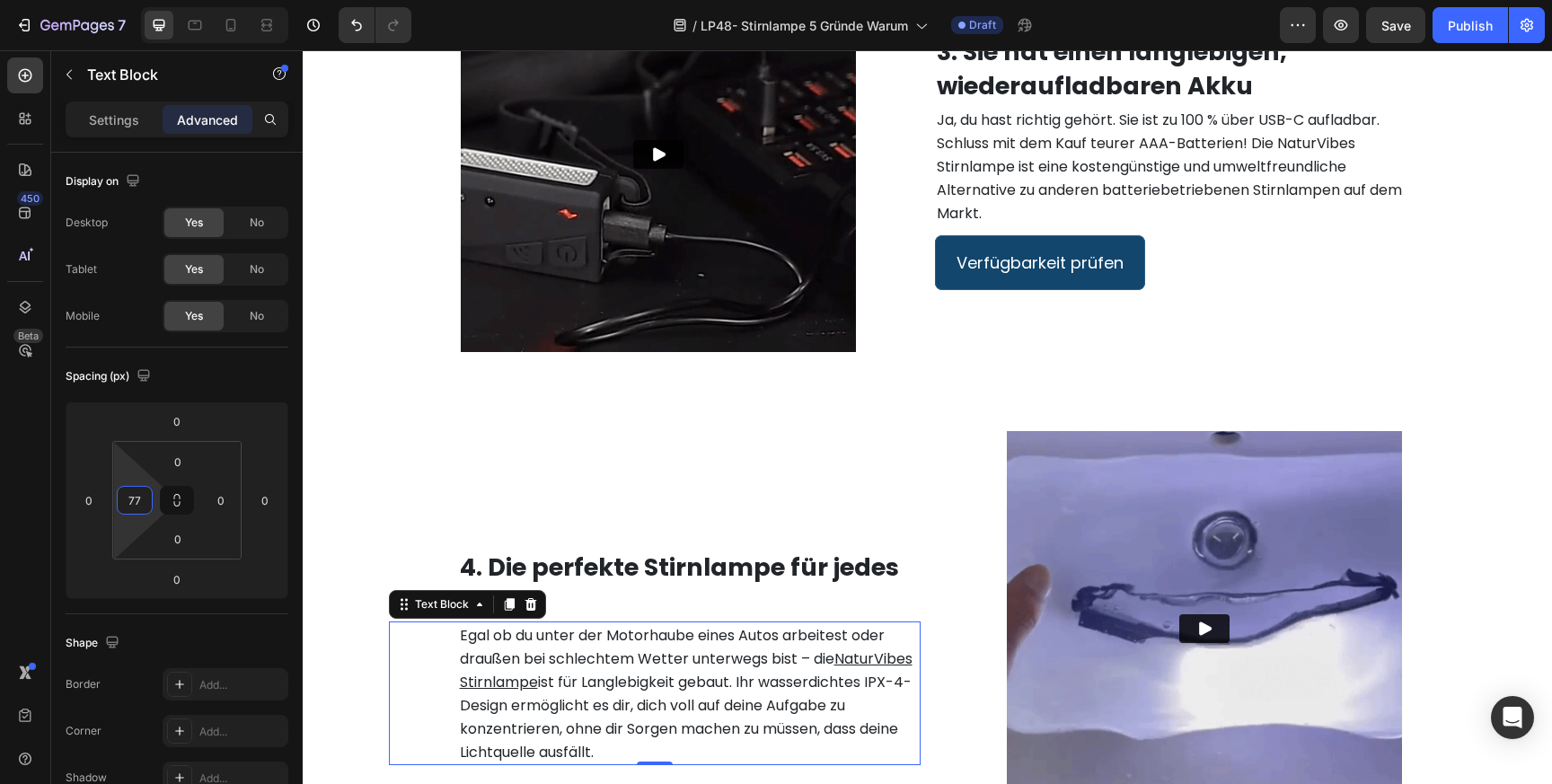
scroll to position [1636, 0]
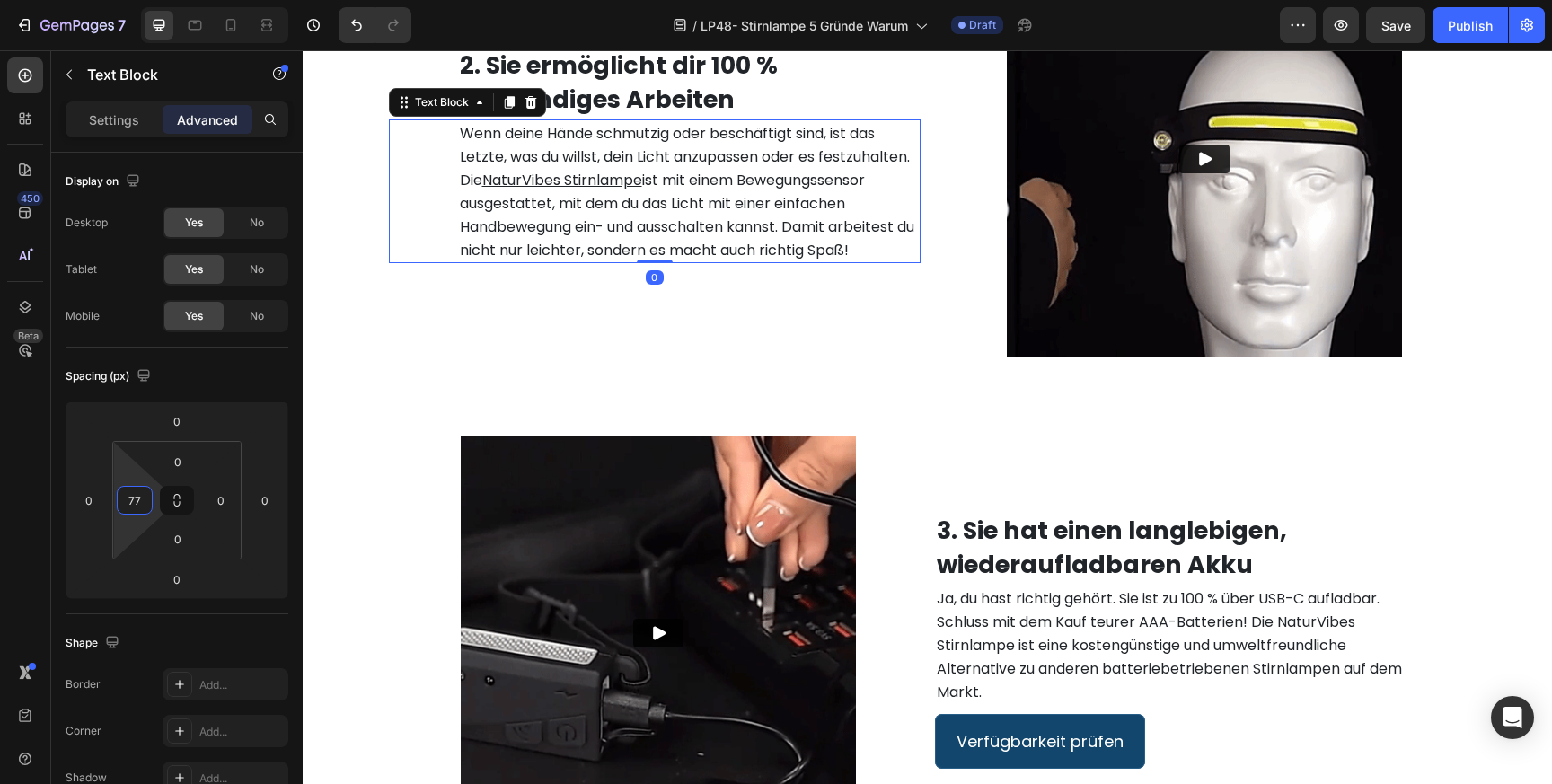
click at [547, 224] on span "ist mit einem Bewegungssensor ausgestattet, mit dem du das Licht mit einer einf…" at bounding box center [687, 215] width 455 height 91
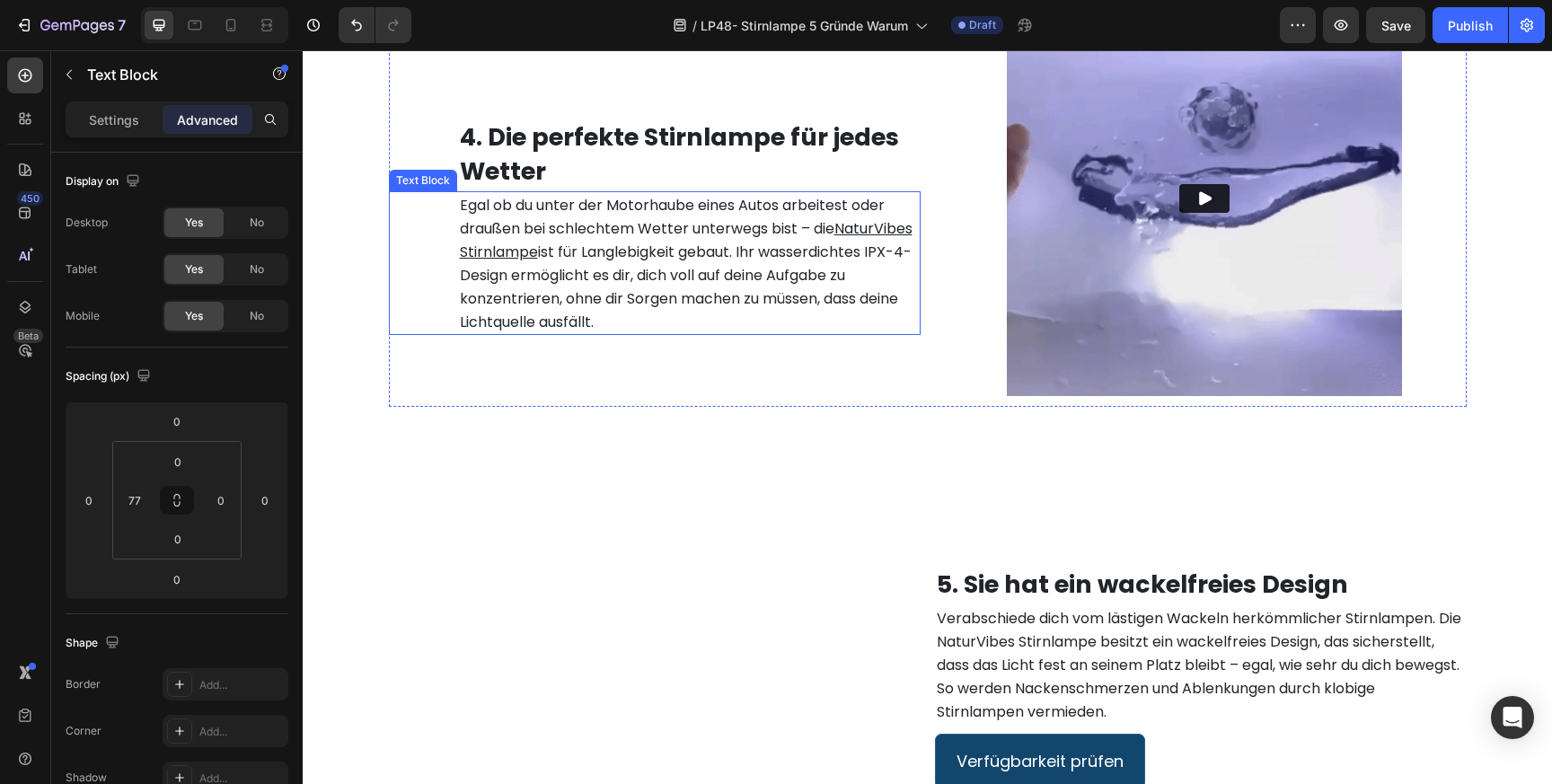
scroll to position [2915, 0]
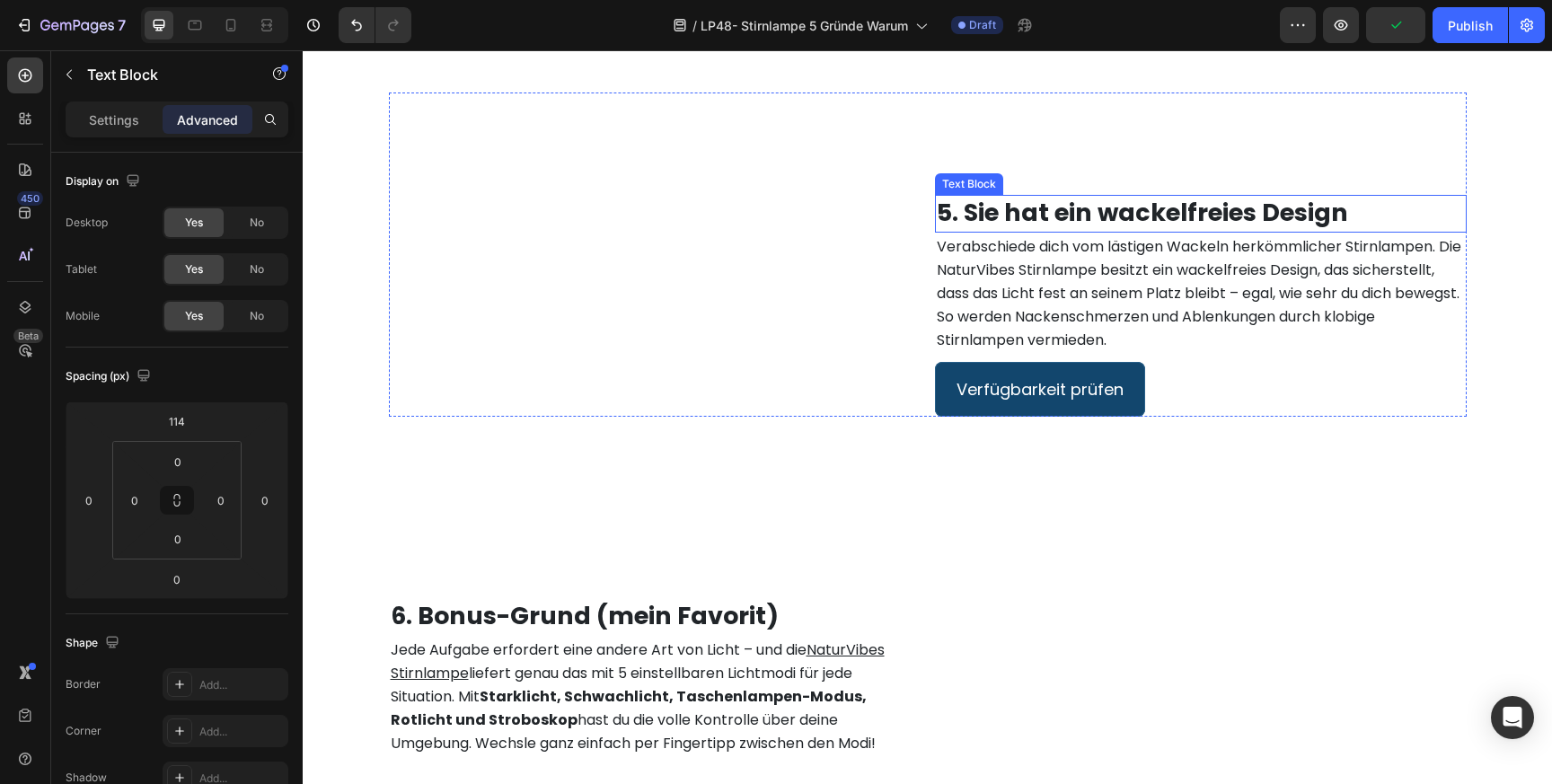
click at [1054, 218] on strong "5. Sie hat ein wackelfreies Design" at bounding box center [1142, 211] width 411 height 33
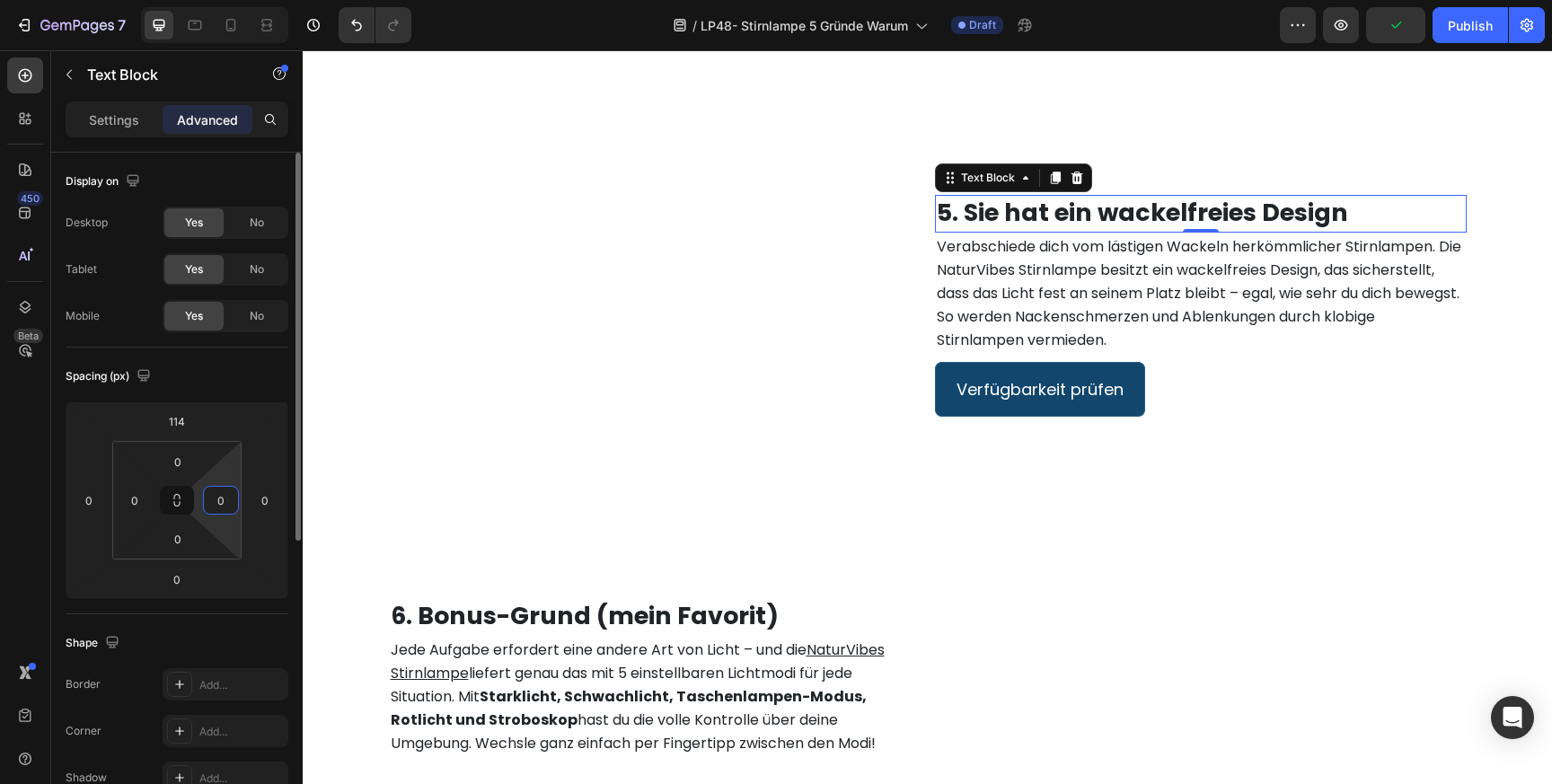
click at [225, 504] on input "0" at bounding box center [221, 500] width 27 height 27
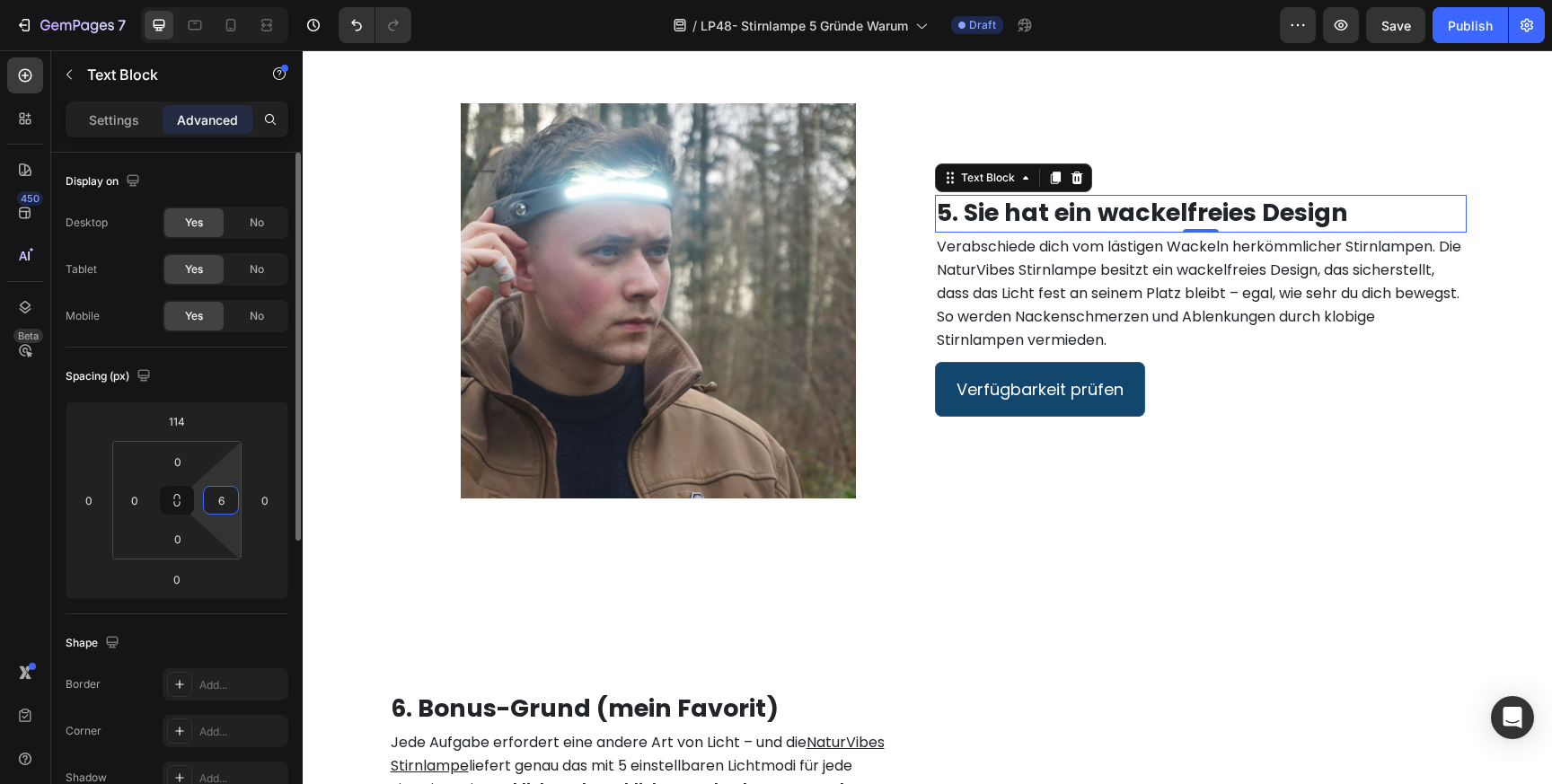
type input "60"
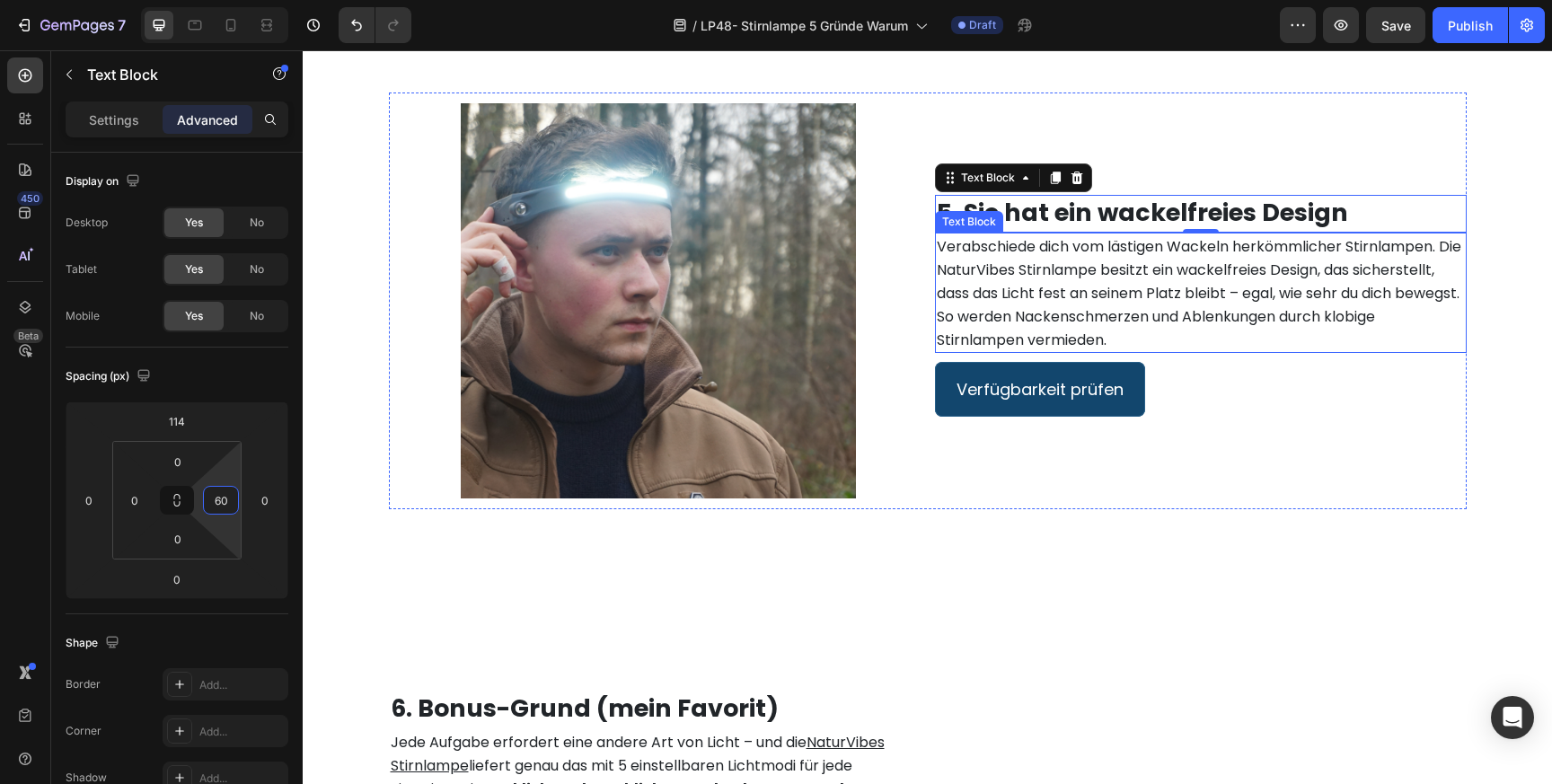
click at [1039, 308] on span "Verabschiede dich vom lästigen Wackeln herkömmlicher Stirnlampen. Die NaturVibe…" at bounding box center [1199, 292] width 524 height 114
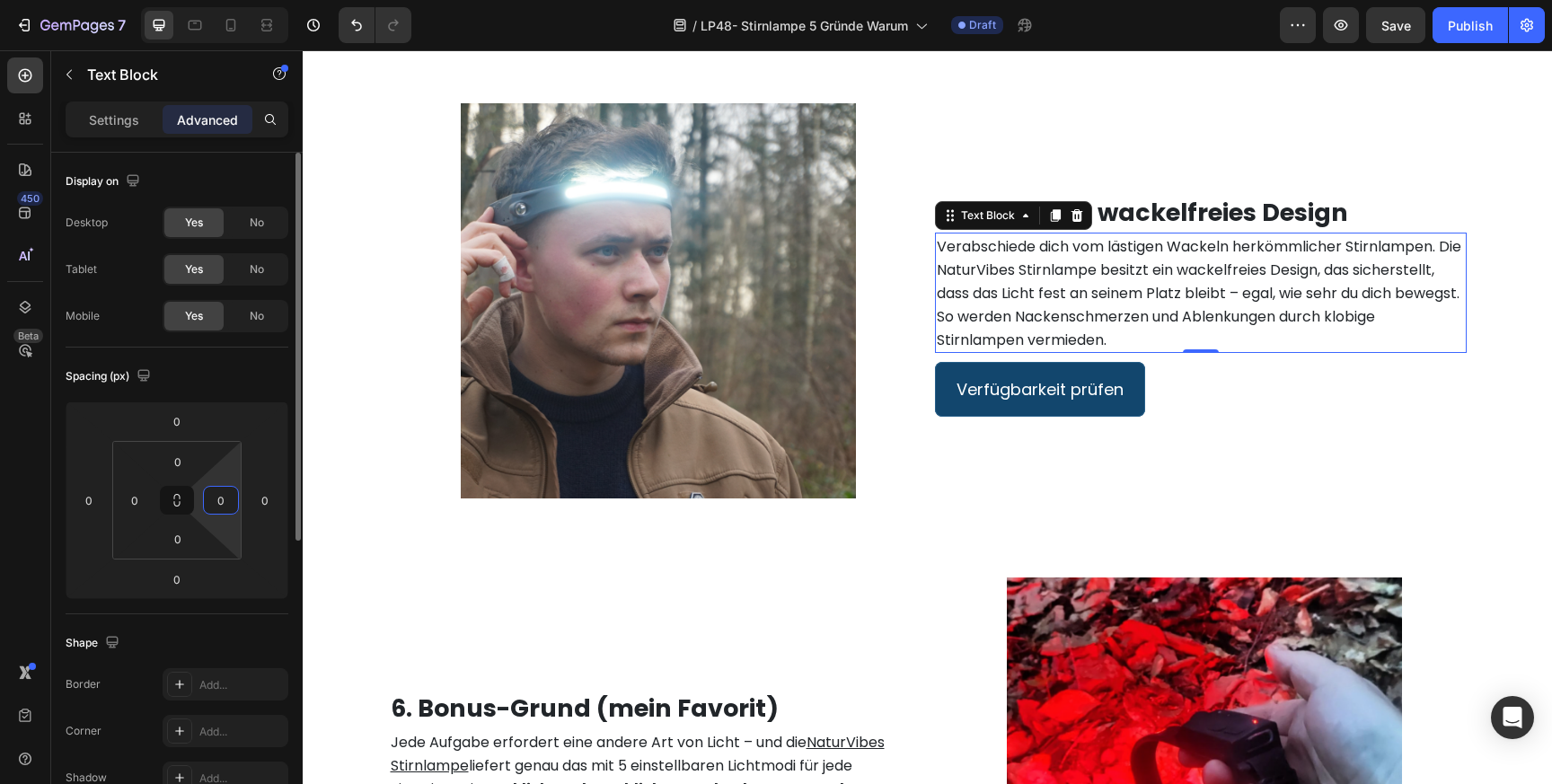
click at [225, 506] on input "0" at bounding box center [221, 500] width 27 height 27
type input "60"
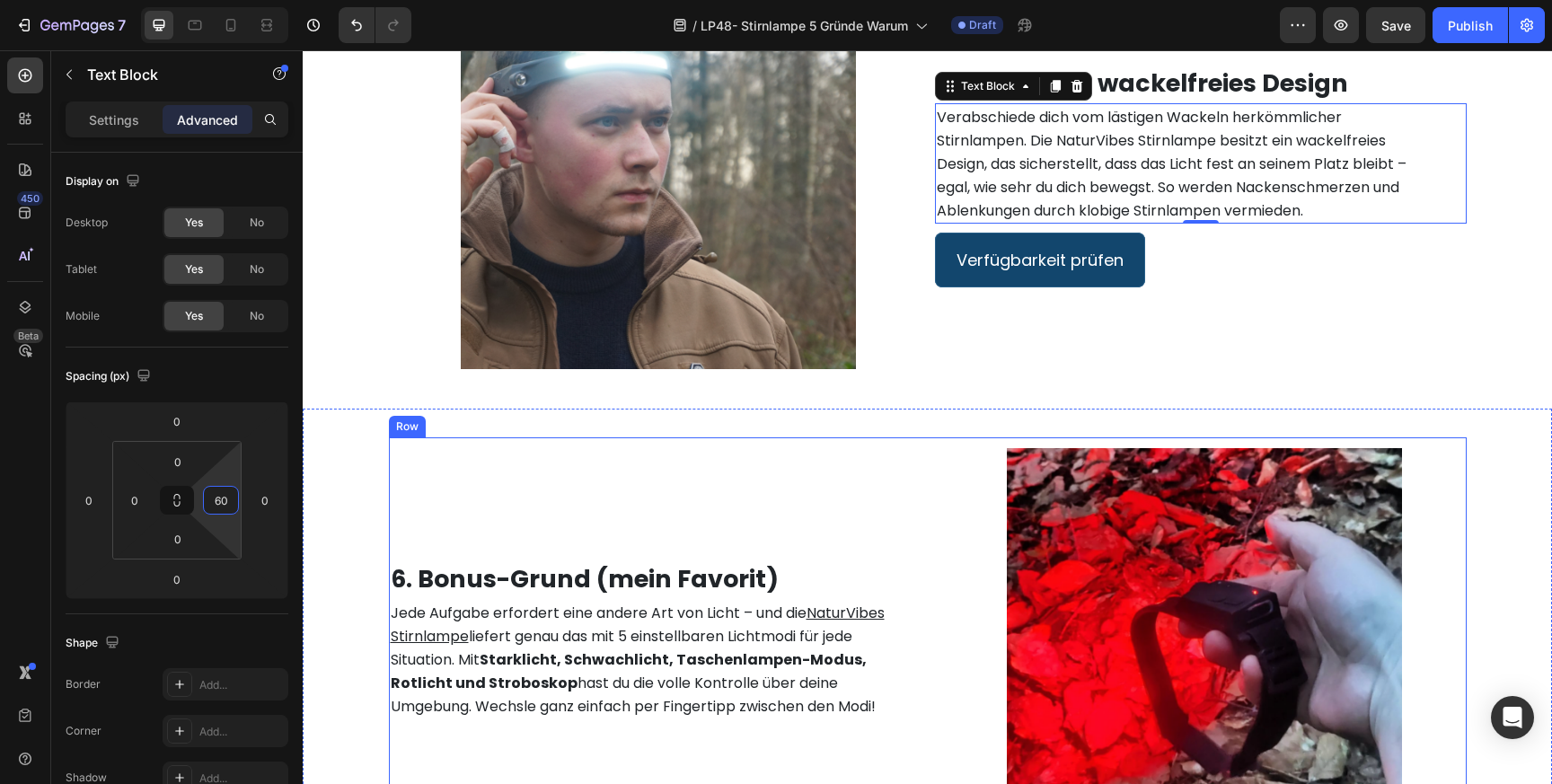
scroll to position [3131, 0]
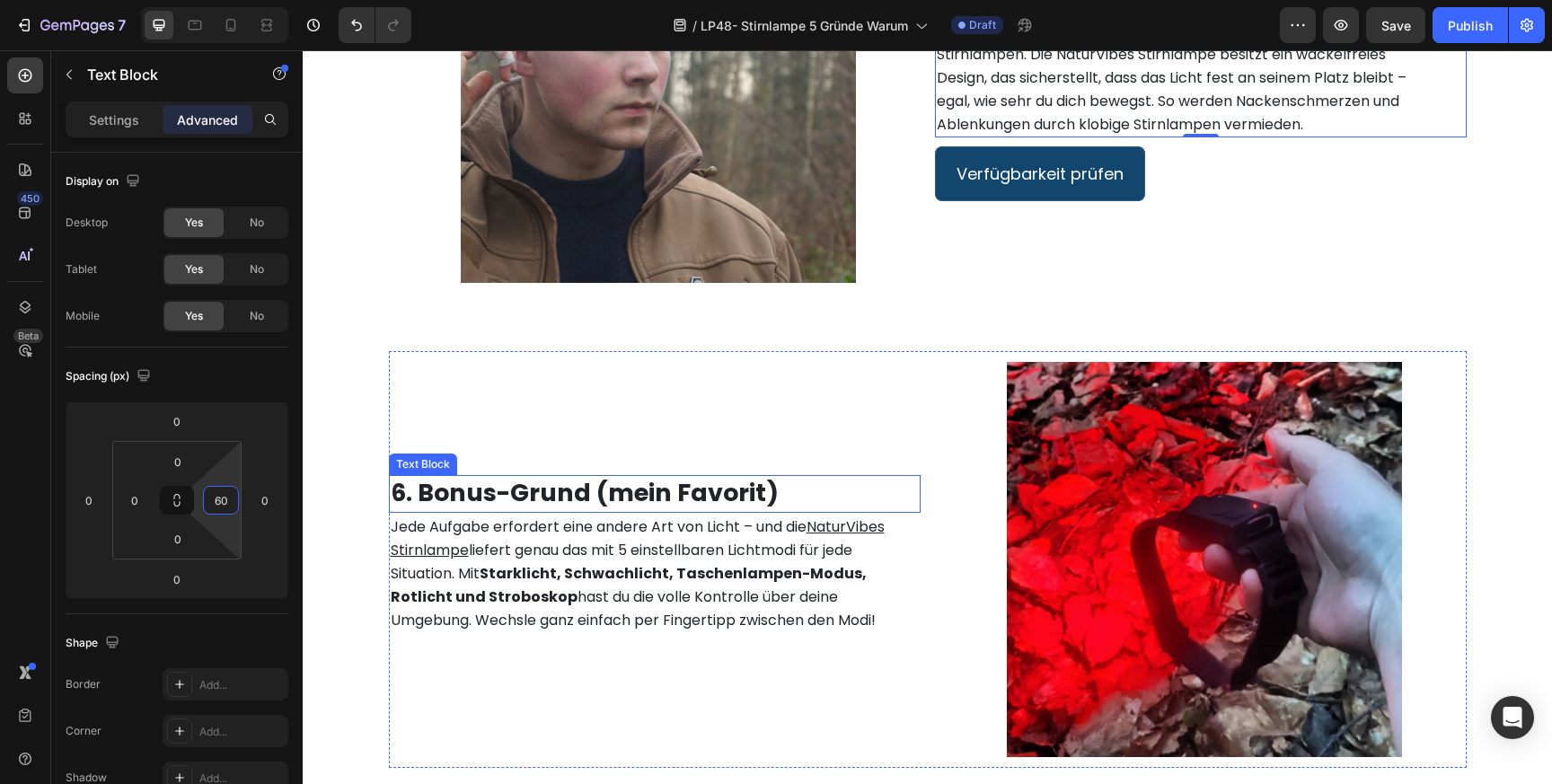
click at [502, 497] on strong "6. Bonus-Grund (mein Favorit)" at bounding box center [584, 492] width 388 height 33
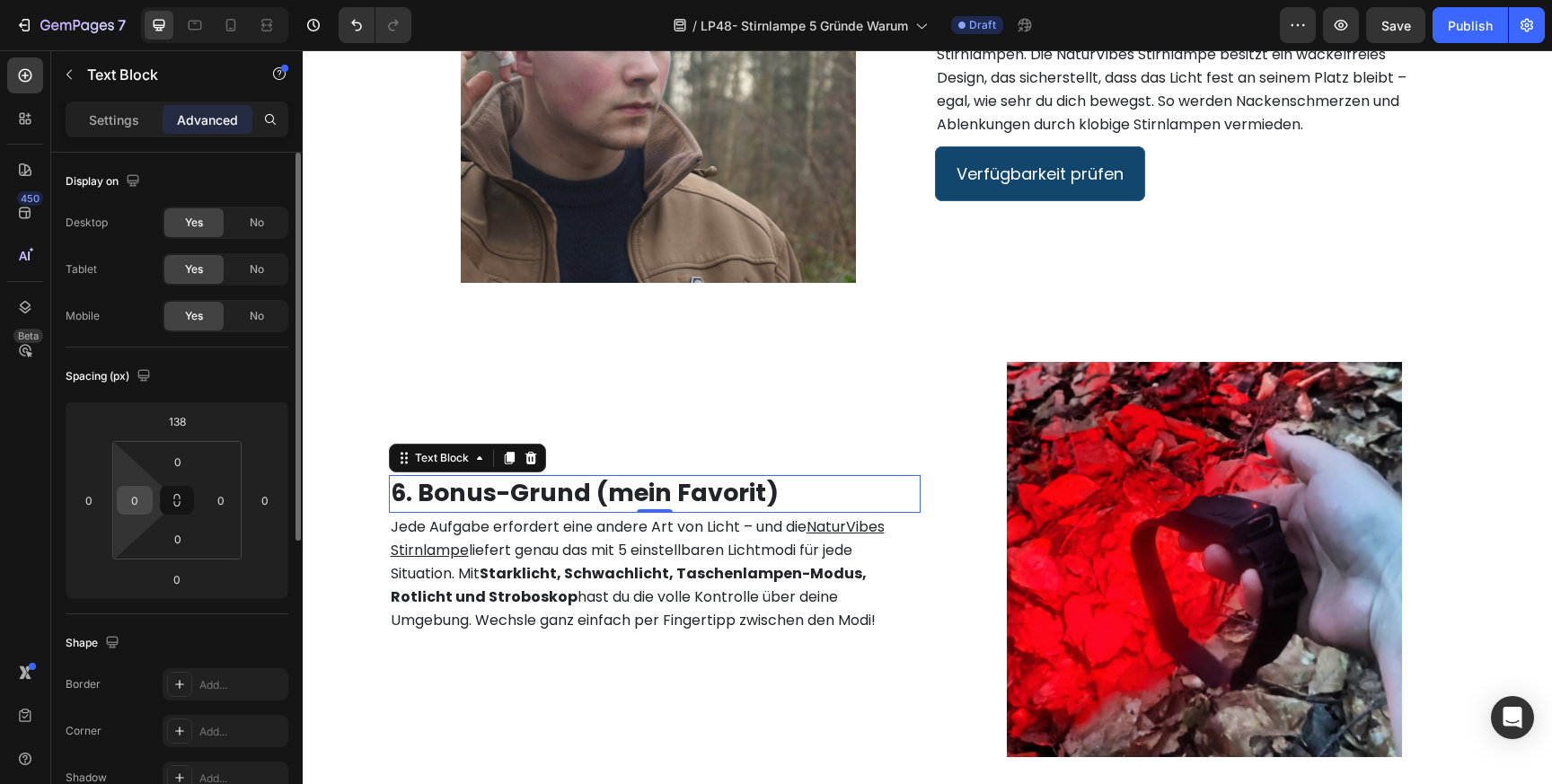
click at [133, 501] on input "0" at bounding box center [134, 500] width 27 height 27
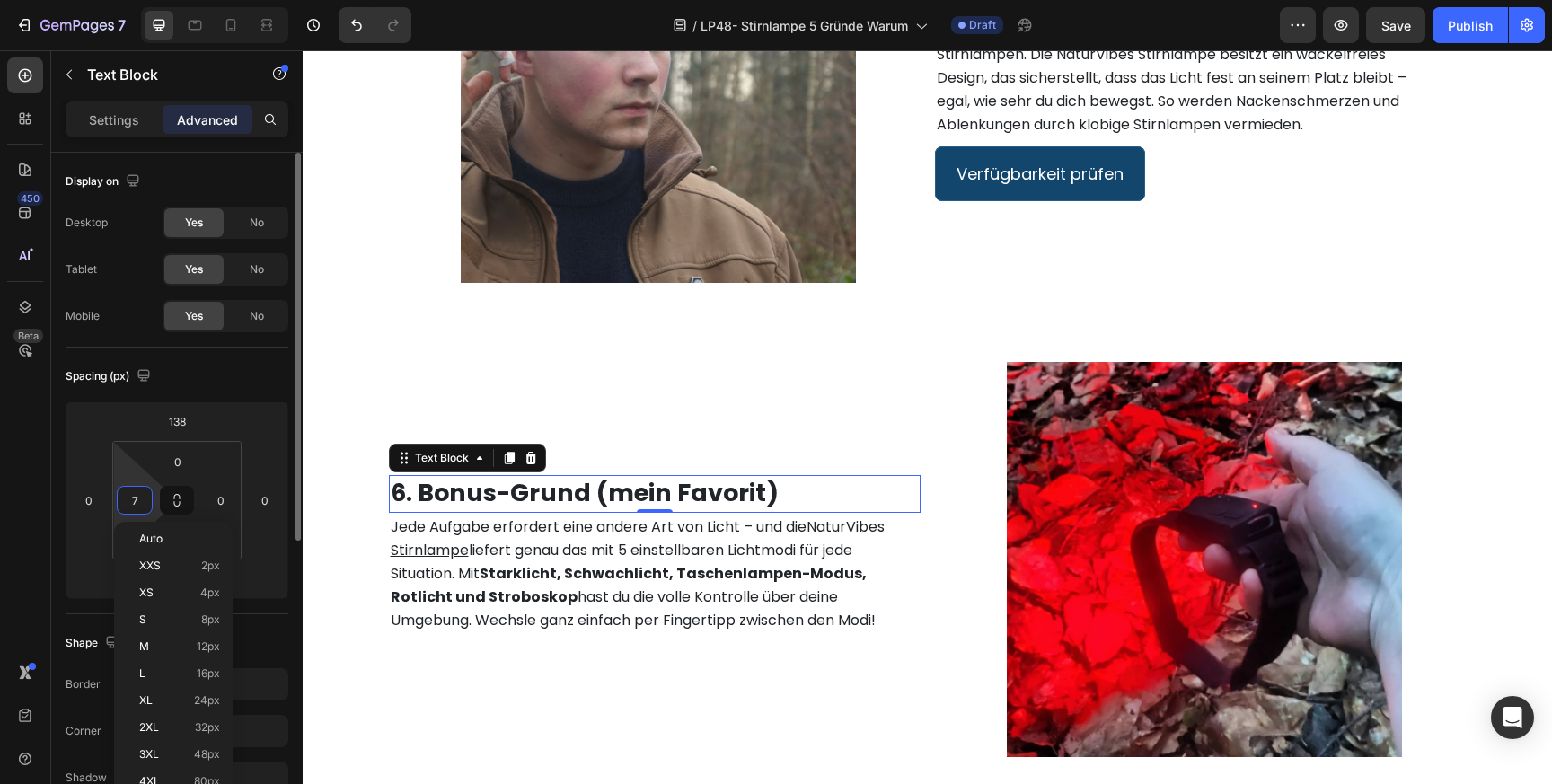
type input "77"
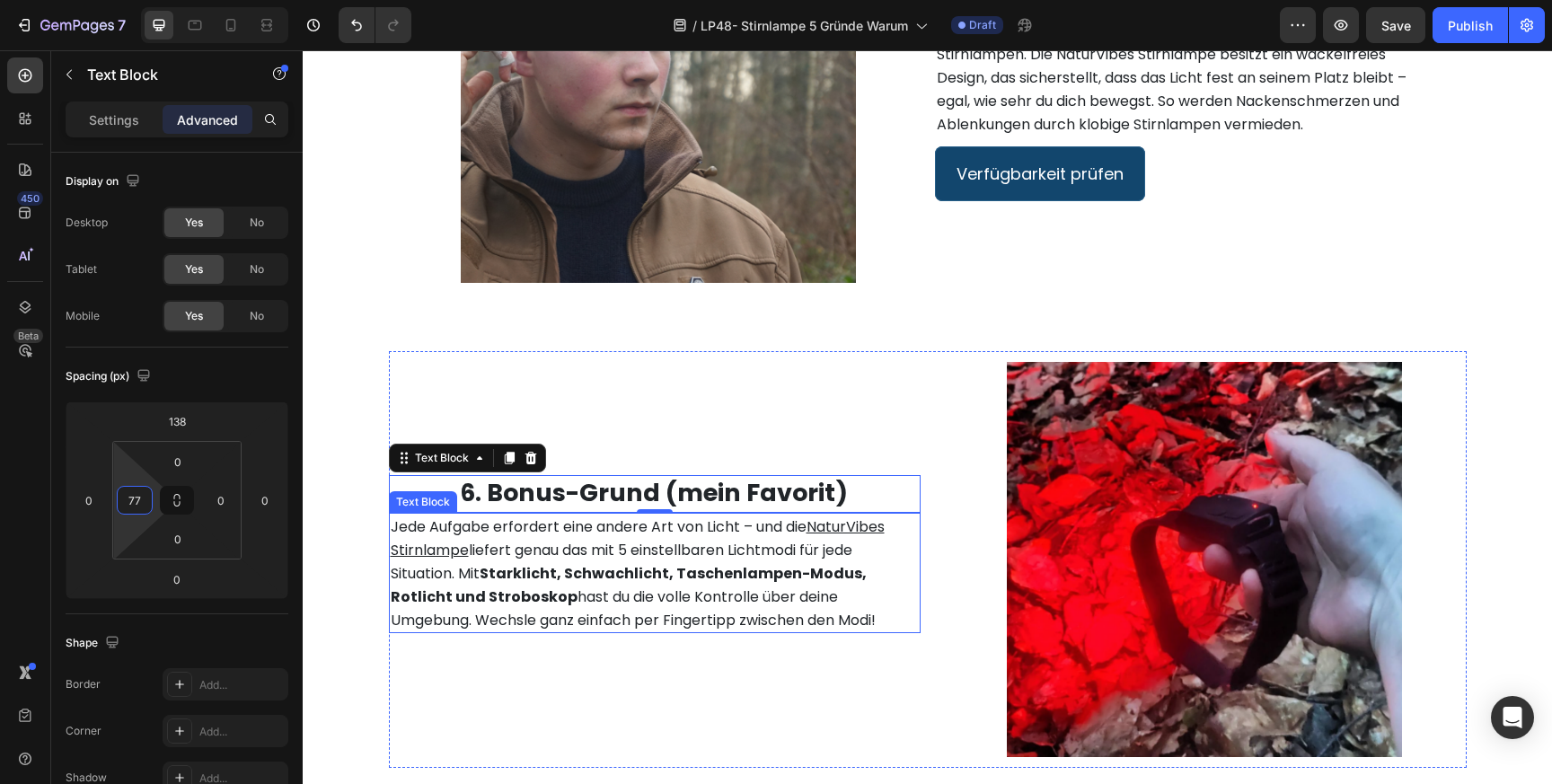
click at [494, 562] on strong "Starklicht, Schwachlicht, Taschenlampen-Modus, Rotlicht und Stroboskop" at bounding box center [629, 584] width 476 height 44
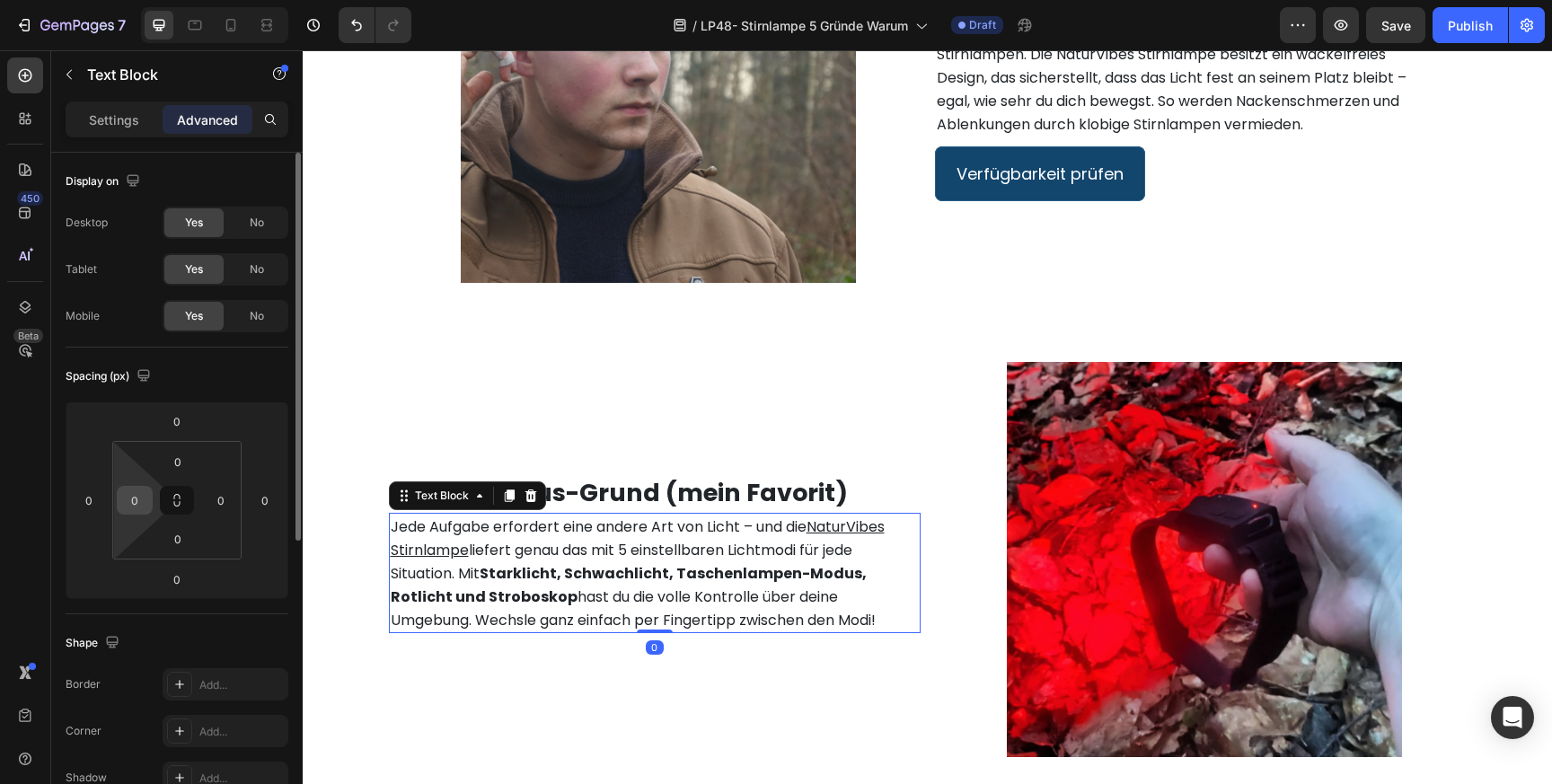
click at [136, 500] on input "0" at bounding box center [134, 500] width 27 height 27
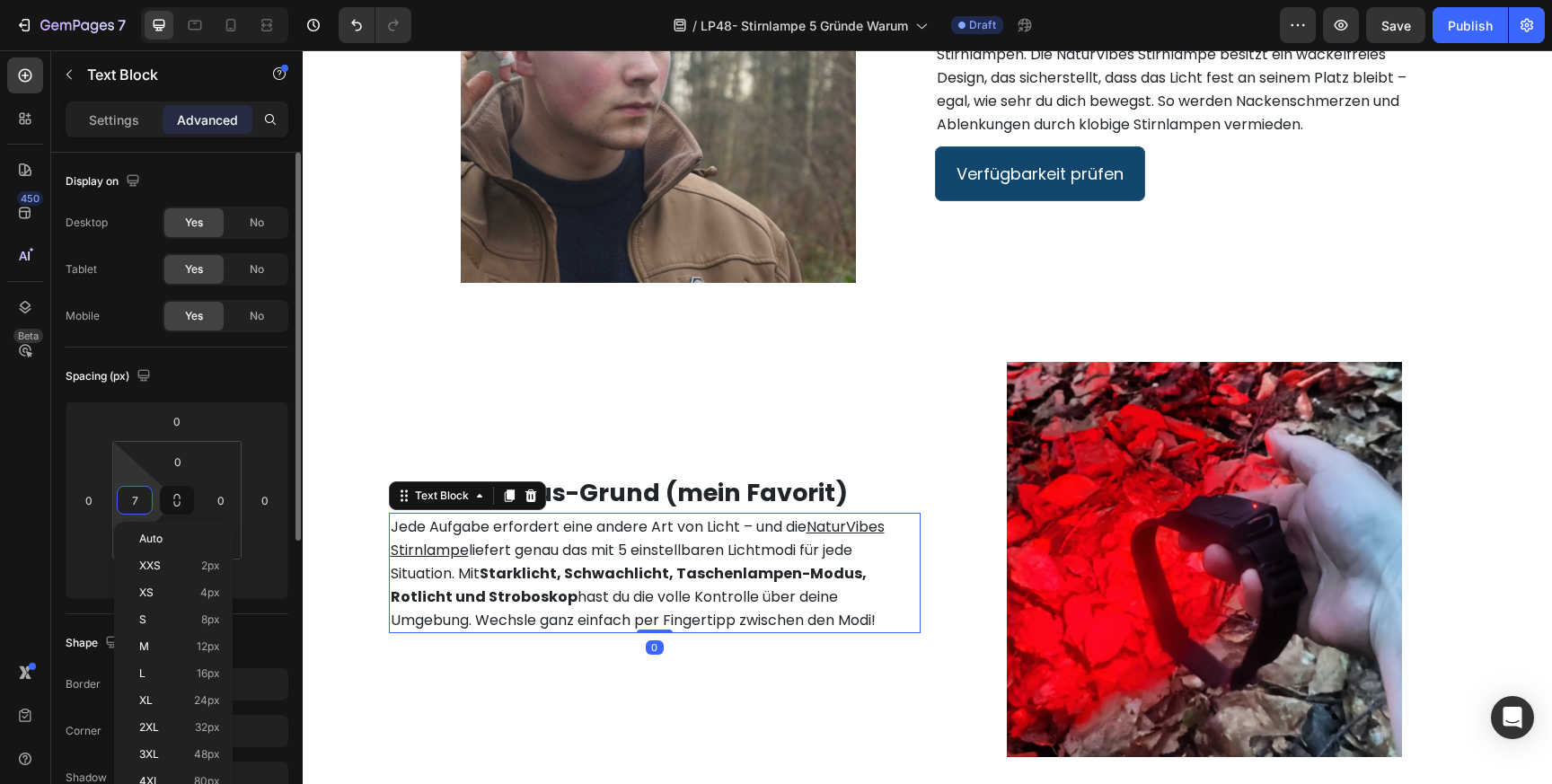
type input "77"
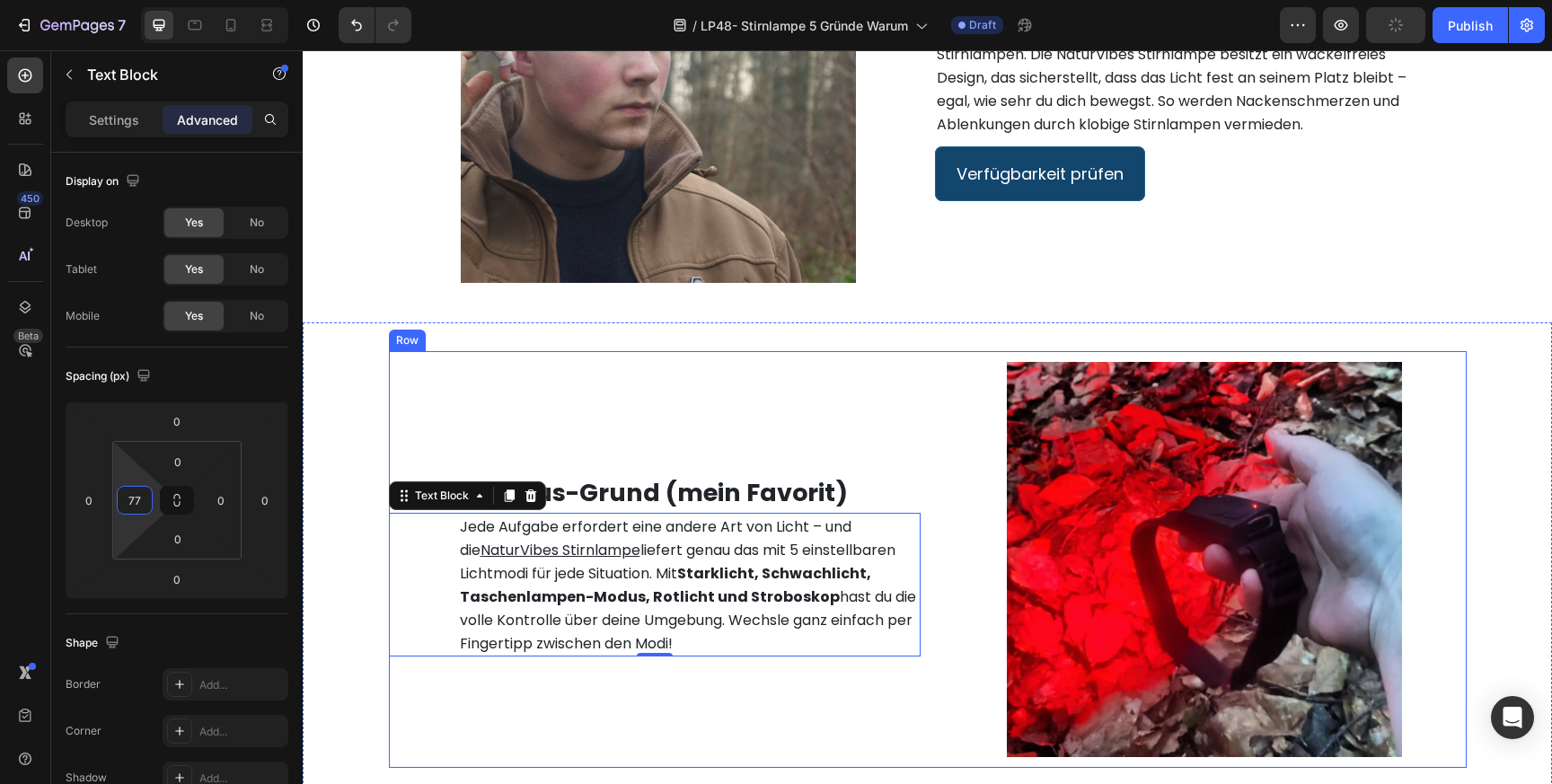
click at [624, 442] on div "6. Bonus-Grund (mein Favorit) Text Block Jede Aufgabe erfordert eine andere Art…" at bounding box center [655, 560] width 532 height 417
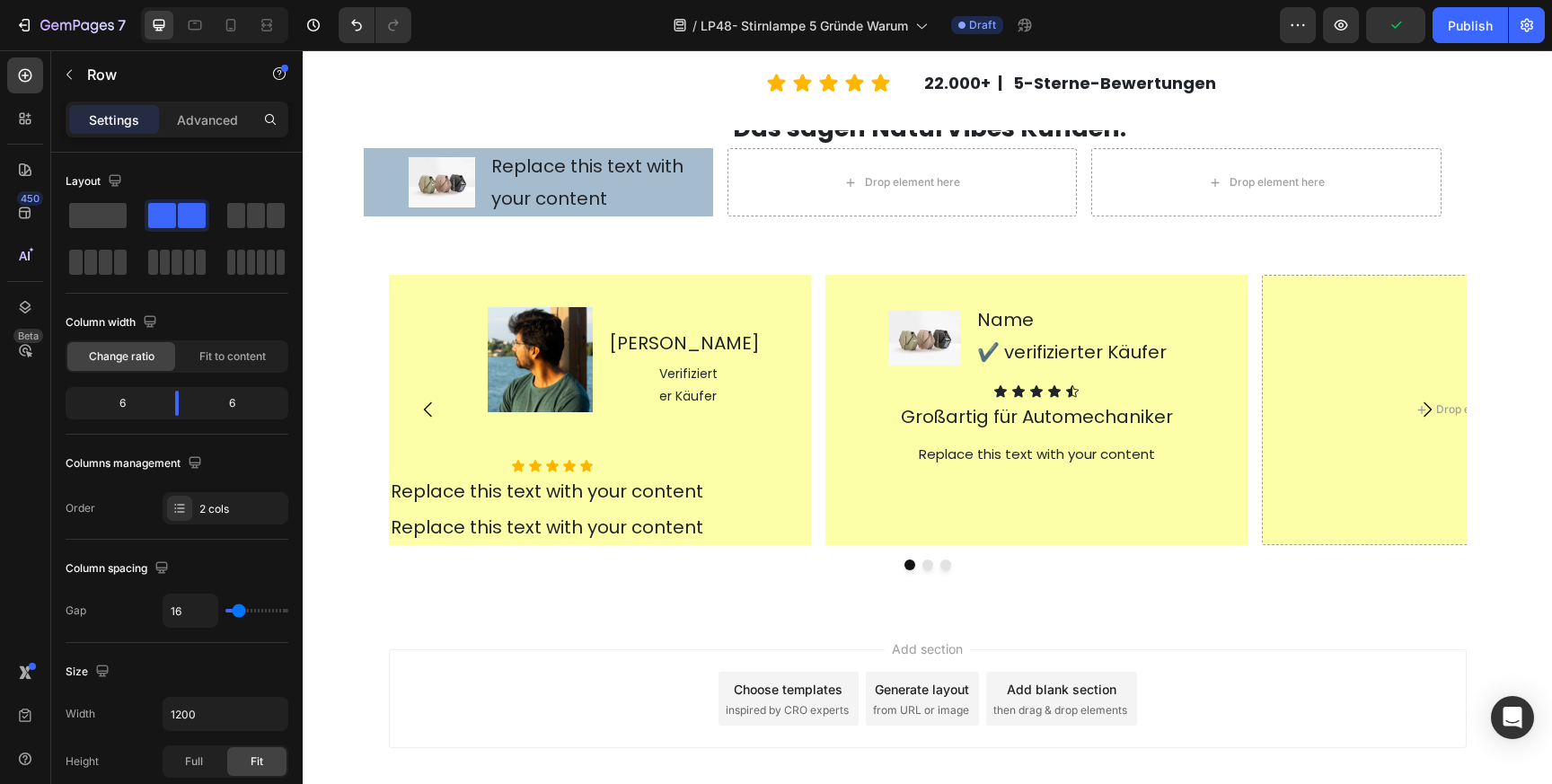
scroll to position [3912, 0]
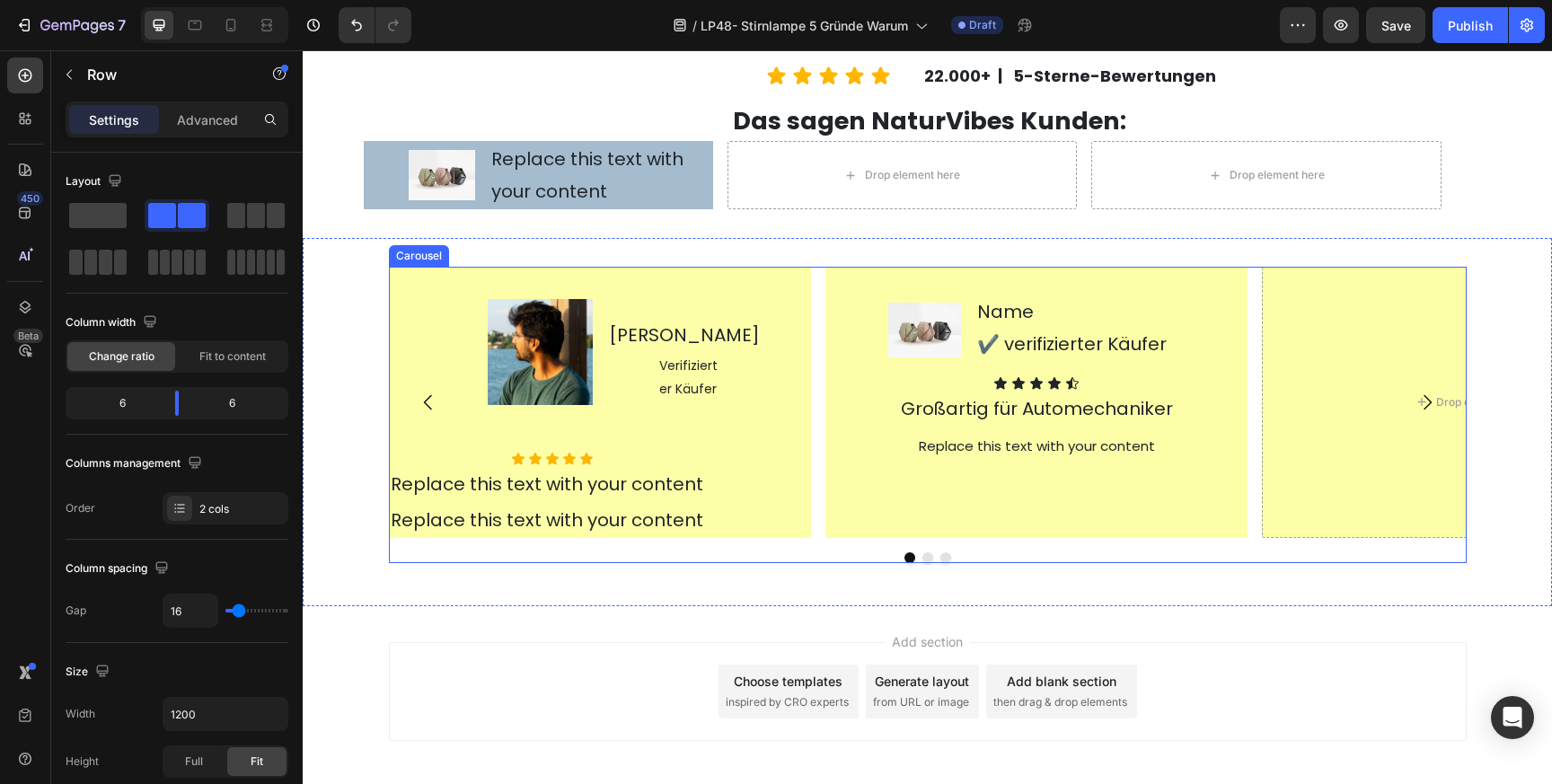
click at [879, 550] on div "Image [PERSON_NAME] Text Block Icon Verifizierter Käufer Text Block Row Row Row…" at bounding box center [927, 414] width 1078 height 296
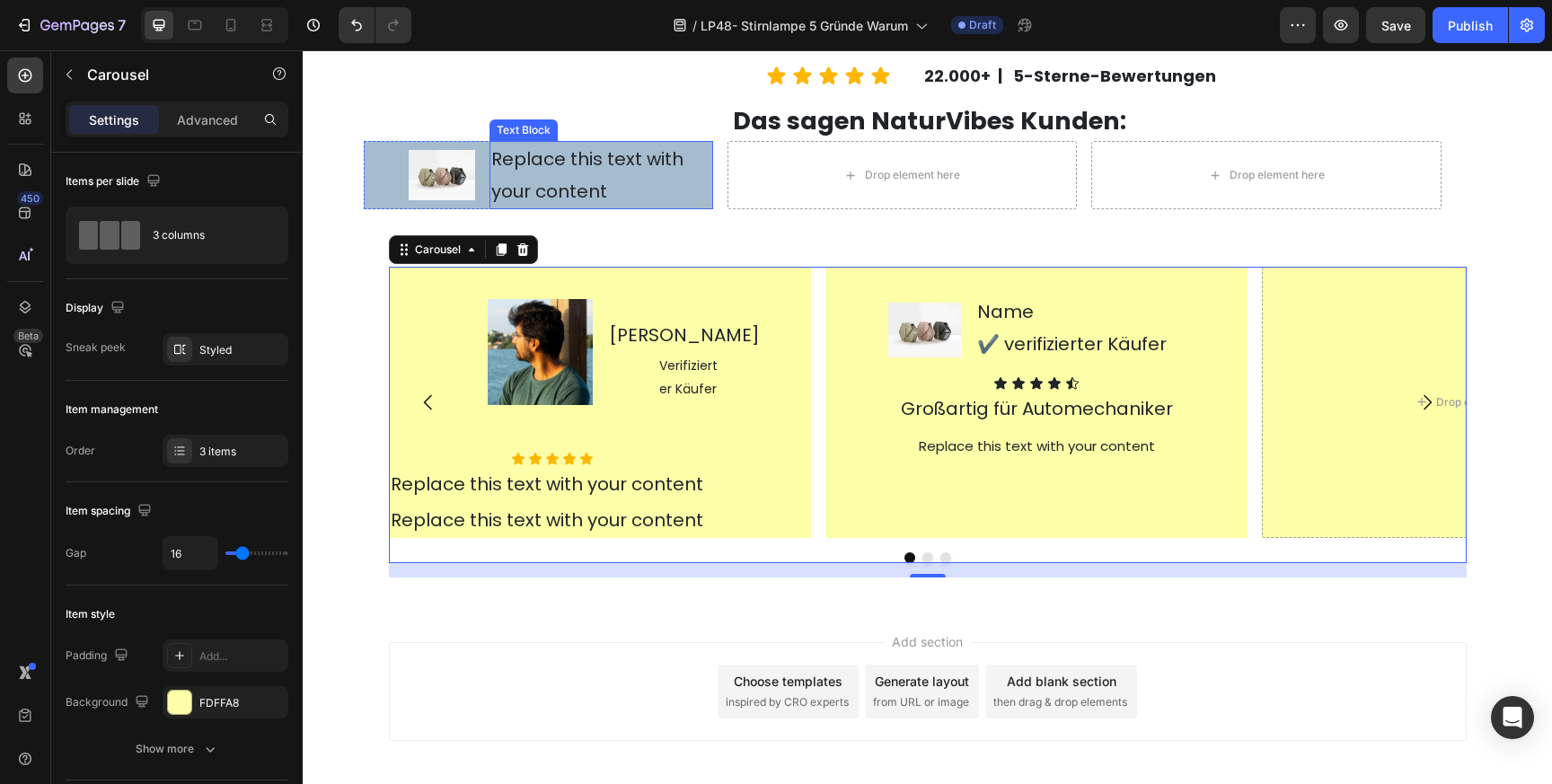
click at [582, 181] on div "Replace this text with your content" at bounding box center [601, 175] width 224 height 69
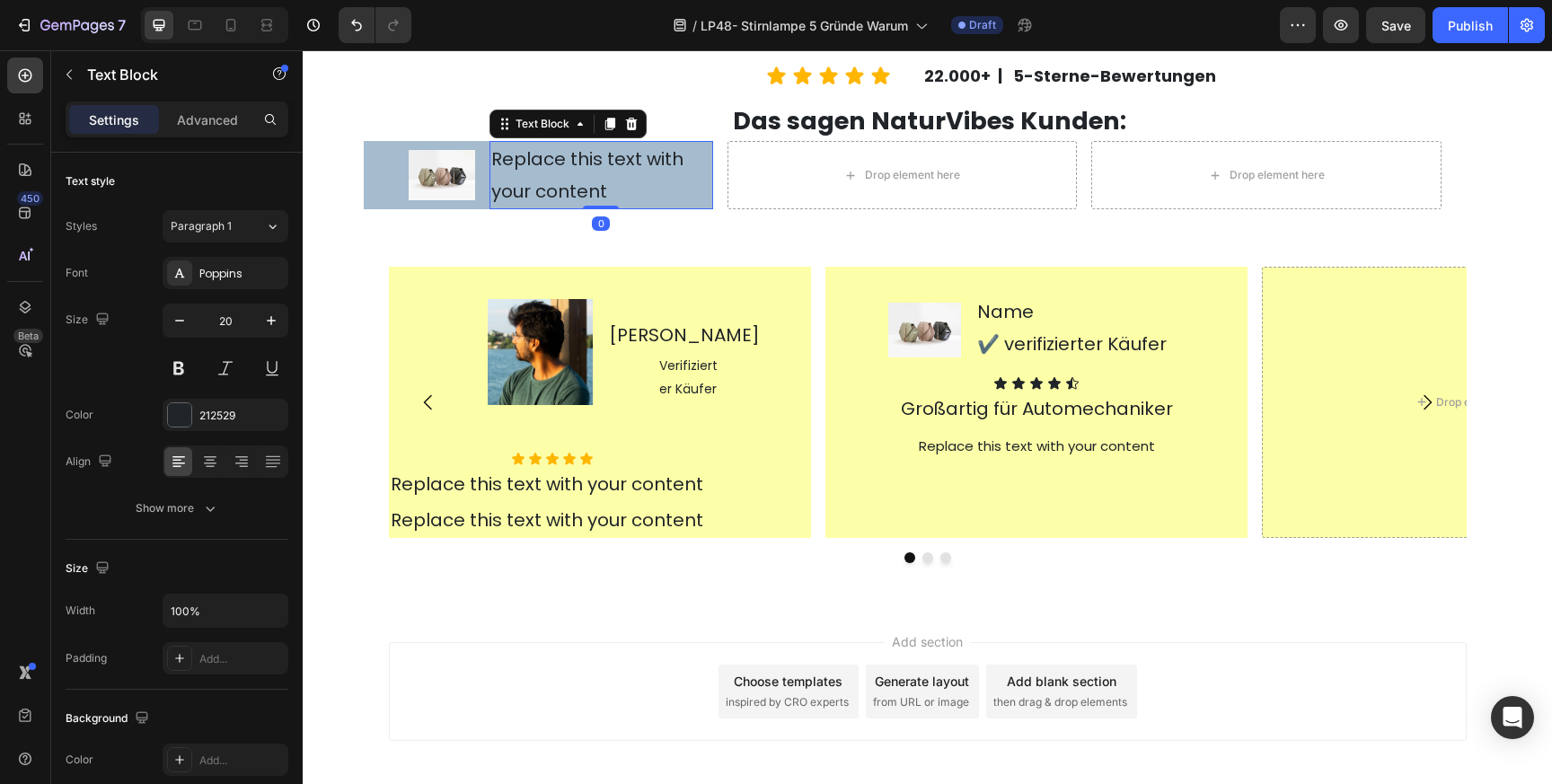
click at [582, 175] on div "Replace this text with your content" at bounding box center [601, 175] width 224 height 69
click at [582, 175] on p "Replace this text with your content" at bounding box center [601, 175] width 220 height 65
click at [628, 194] on p "Replace this text with your content" at bounding box center [601, 175] width 220 height 65
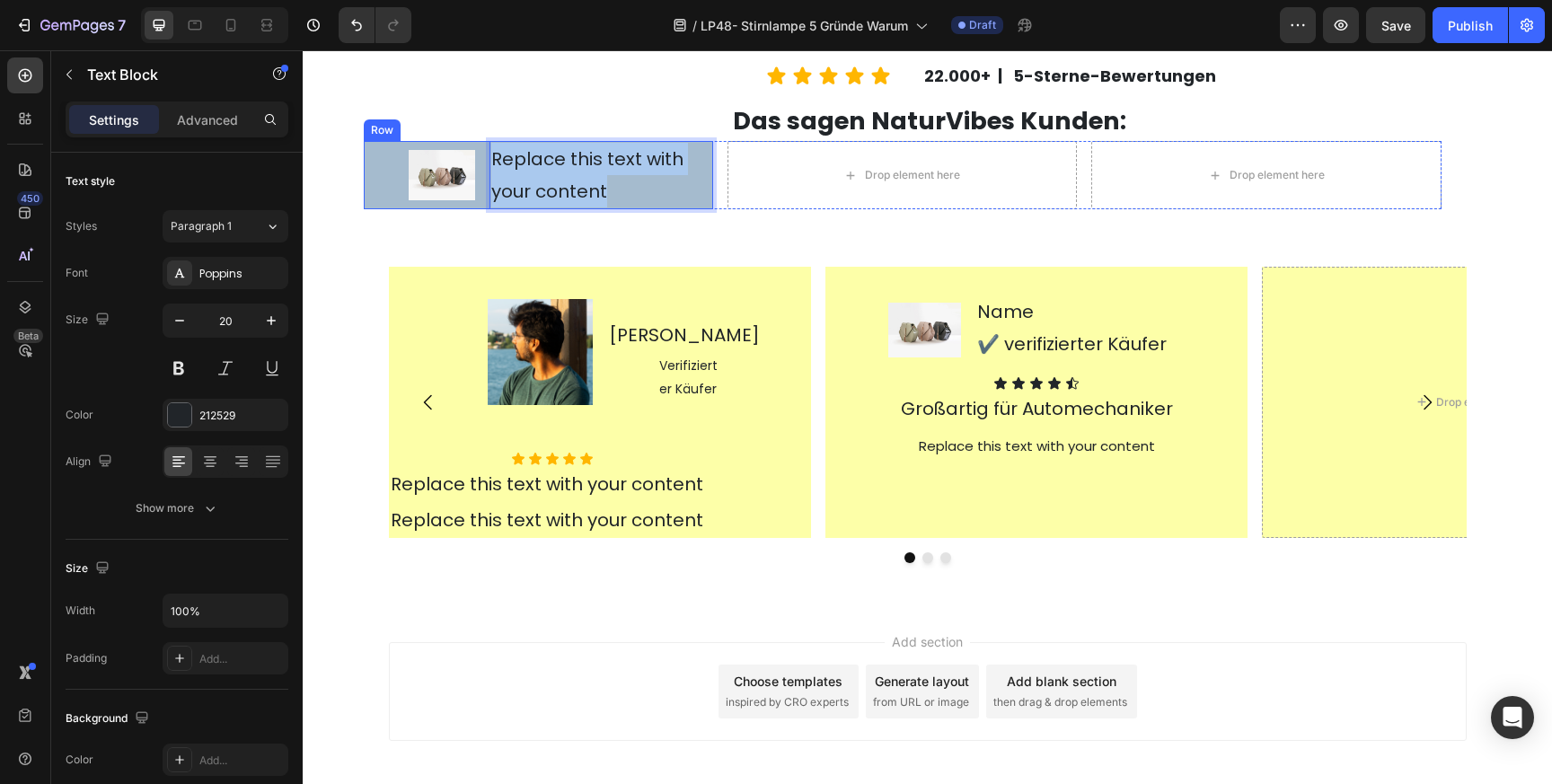
drag, startPoint x: 628, startPoint y: 194, endPoint x: 488, endPoint y: 157, distance: 144.8
click at [487, 157] on div "Image Replace this text with your content Text Block 0 Row" at bounding box center [538, 175] width 349 height 69
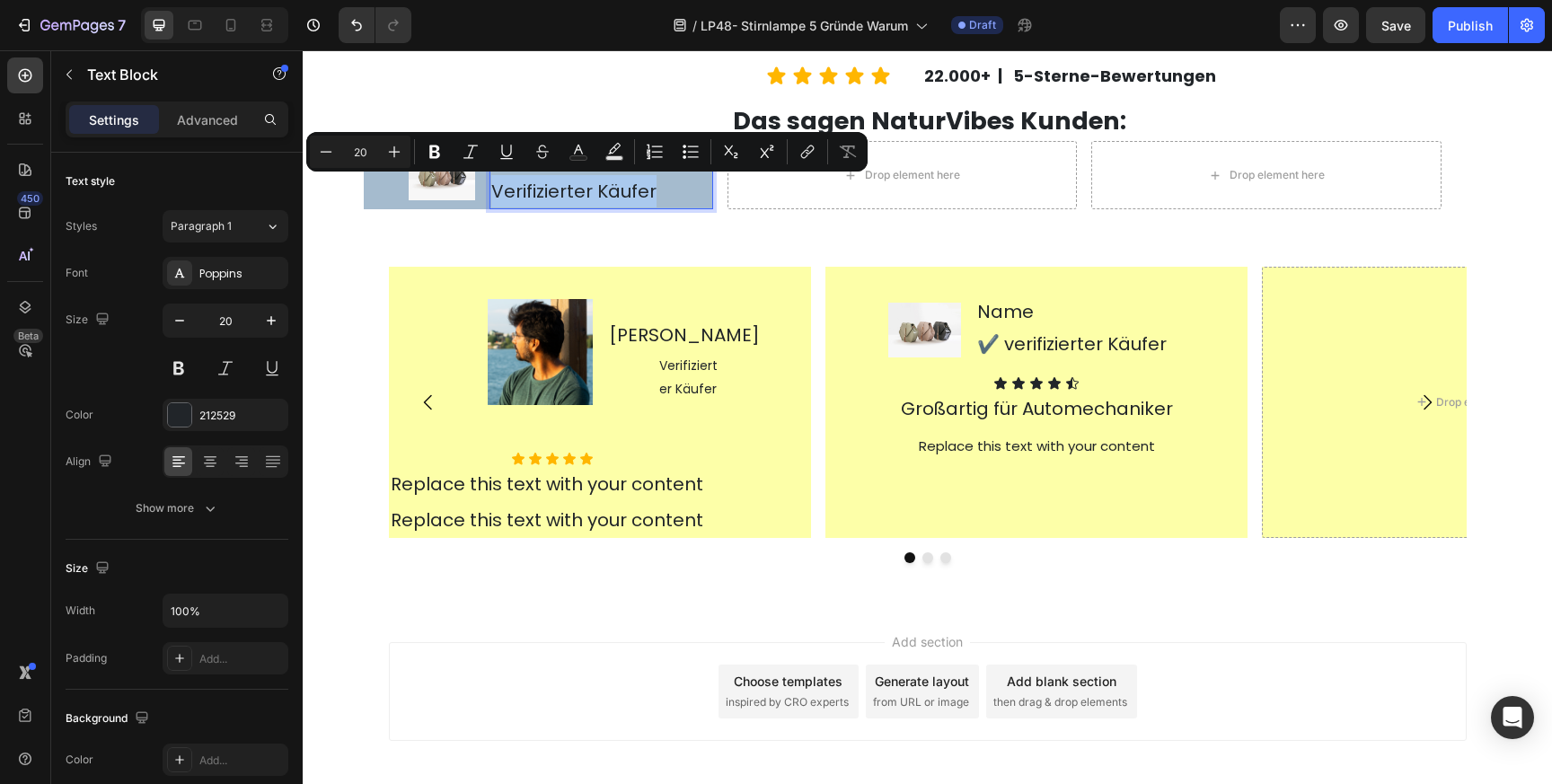
drag, startPoint x: 673, startPoint y: 191, endPoint x: 491, endPoint y: 192, distance: 182.0
click at [491, 192] on p "Verifizierter Käufer" at bounding box center [601, 191] width 220 height 32
click at [325, 154] on icon "Editor contextual toolbar" at bounding box center [325, 151] width 18 height 18
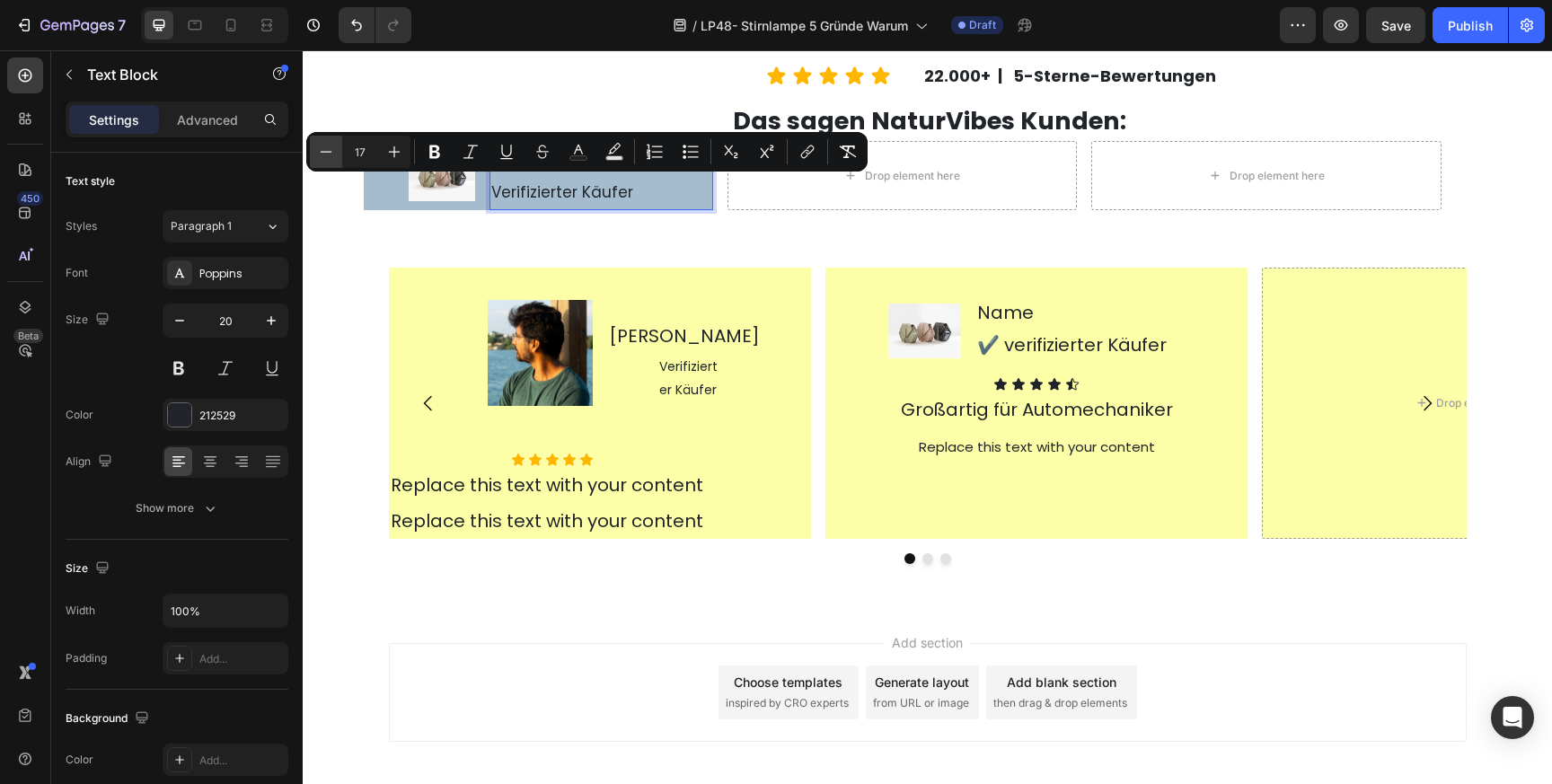
click at [325, 154] on icon "Editor contextual toolbar" at bounding box center [325, 151] width 18 height 18
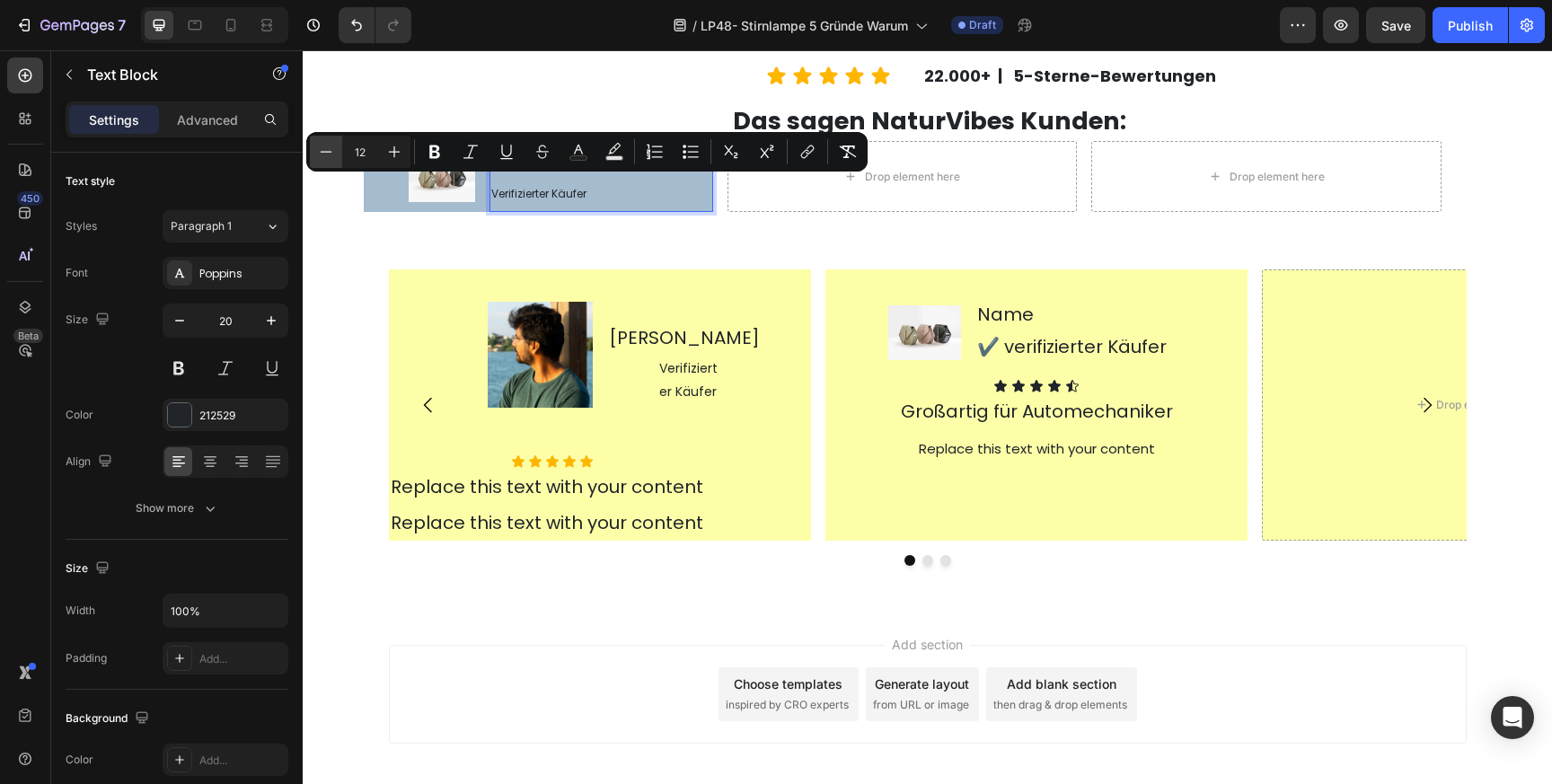
click at [325, 154] on icon "Editor contextual toolbar" at bounding box center [325, 151] width 18 height 18
type input "11"
click at [612, 189] on div "[PERSON_NAME] Verifizierter Käufer" at bounding box center [601, 177] width 224 height 71
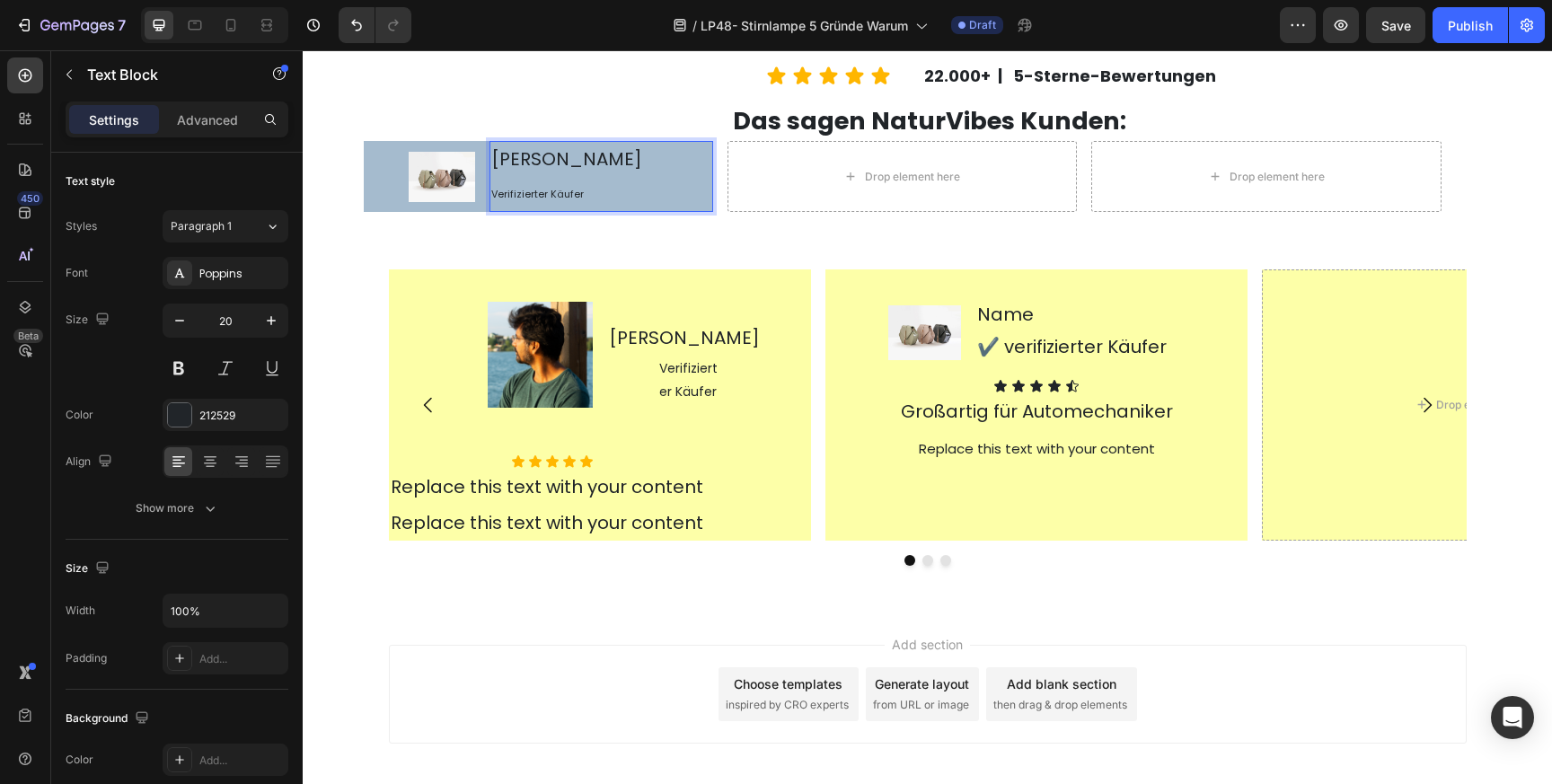
click at [612, 189] on p "Verifizierter Käufer" at bounding box center [601, 192] width 220 height 35
drag, startPoint x: 612, startPoint y: 189, endPoint x: 476, endPoint y: 190, distance: 136.0
click at [476, 190] on div "Image [PERSON_NAME] Verifizierter Käufer Text Block 0 Row" at bounding box center [538, 177] width 349 height 71
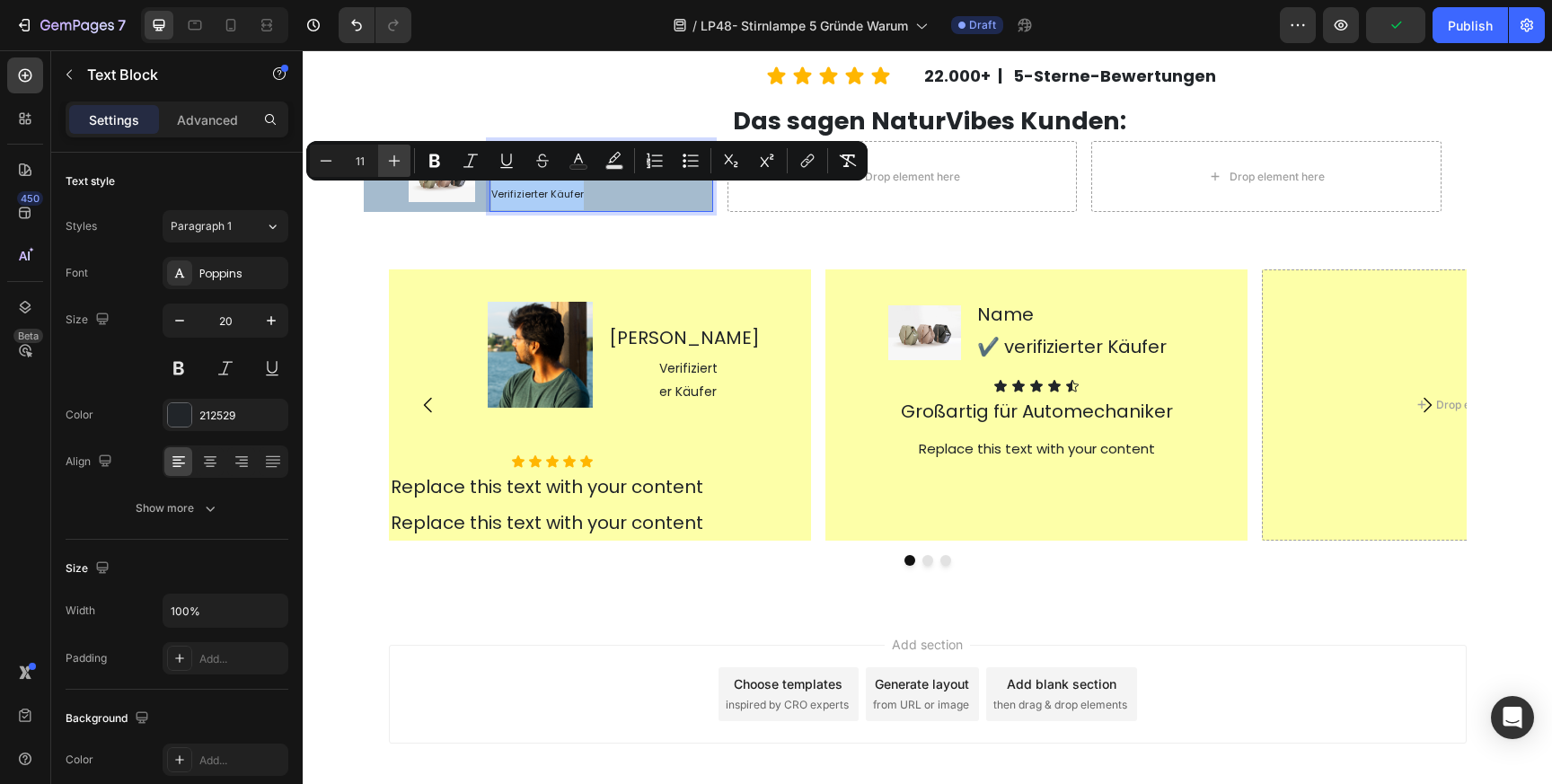
click at [395, 157] on icon "Editor contextual toolbar" at bounding box center [395, 161] width 11 height 11
type input "15"
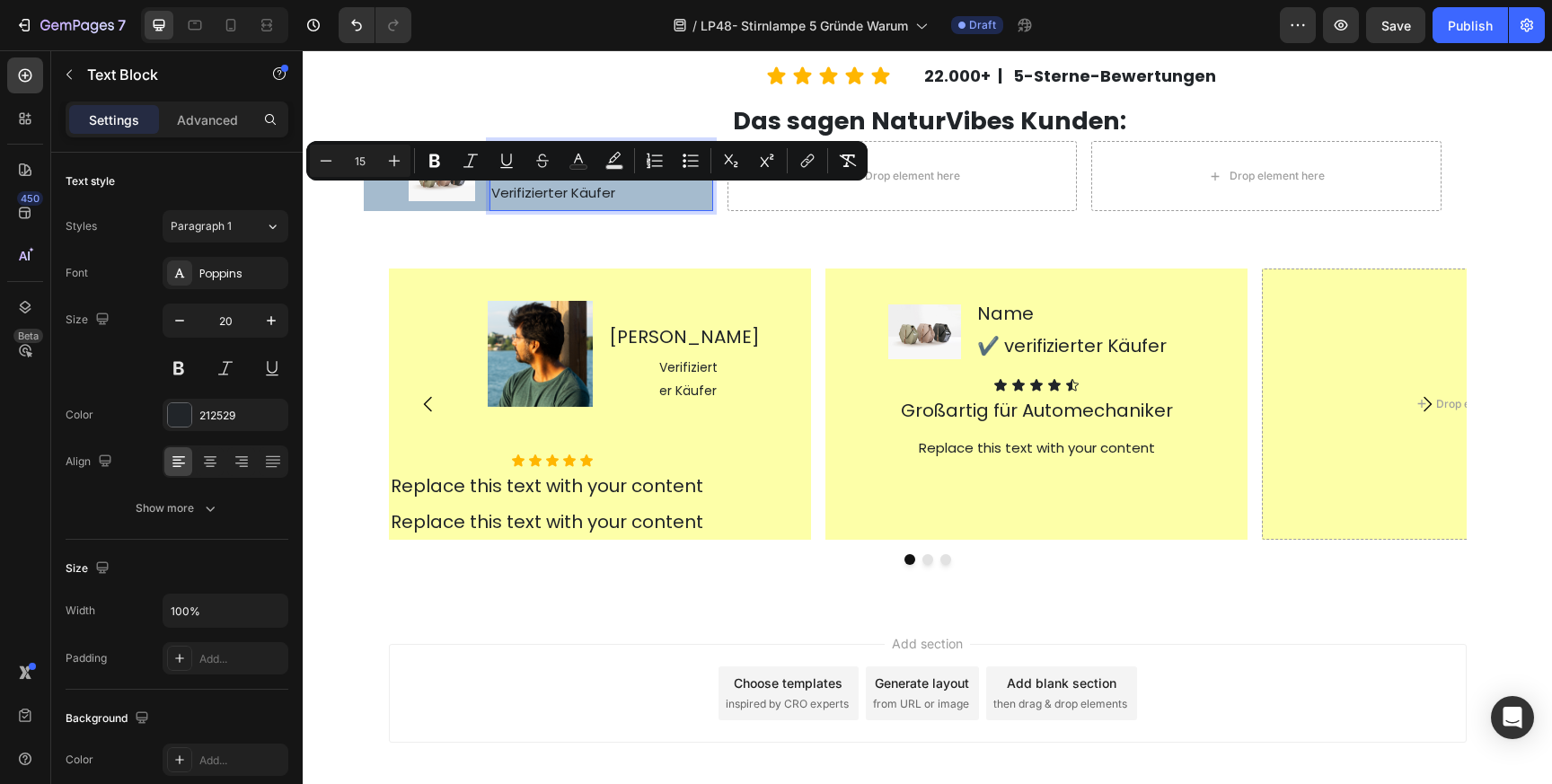
click at [639, 202] on div "[PERSON_NAME] Verifizierter Käufer" at bounding box center [601, 176] width 224 height 70
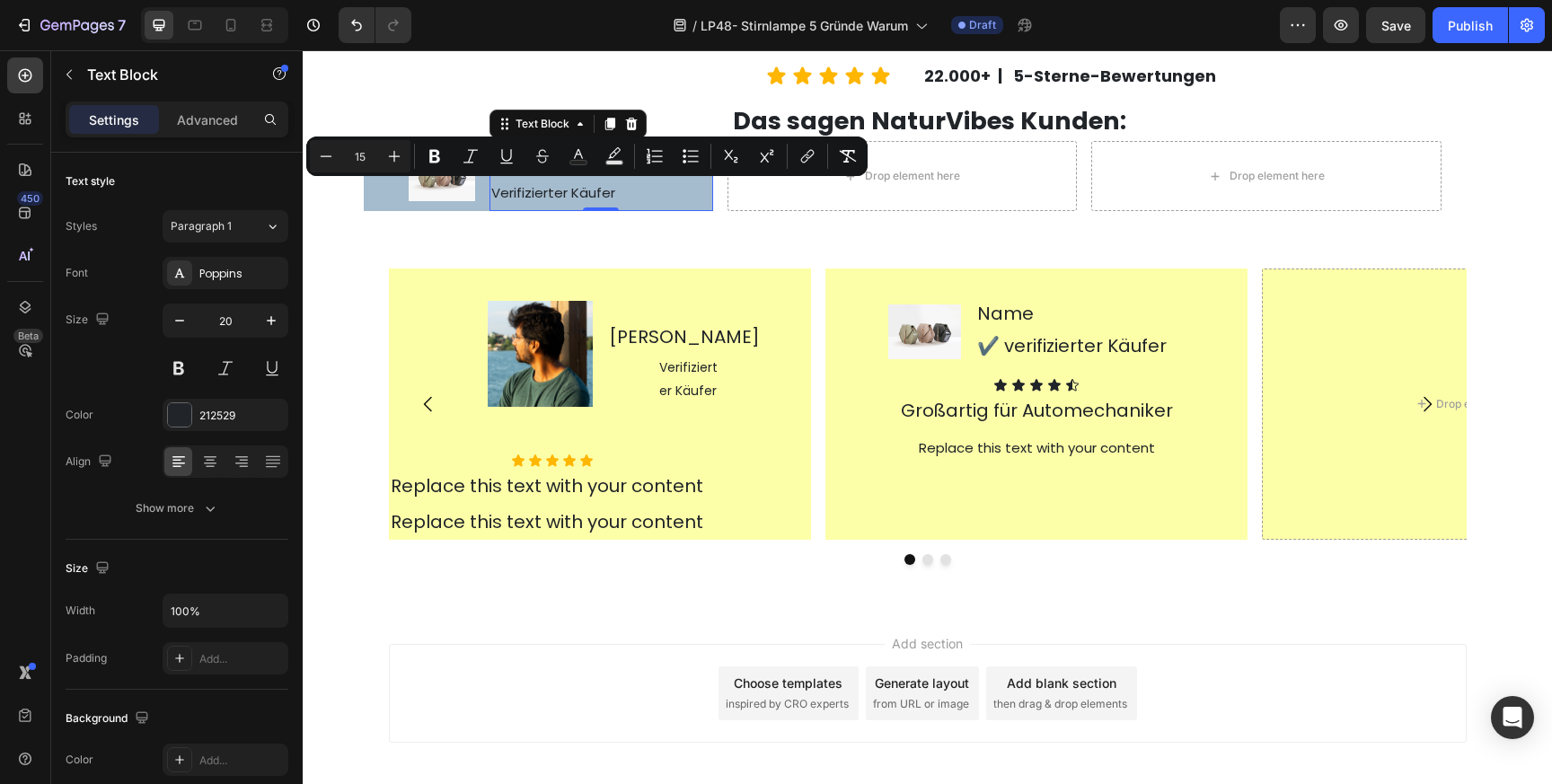
click at [639, 202] on p "Verifizierter Käufer" at bounding box center [601, 192] width 220 height 34
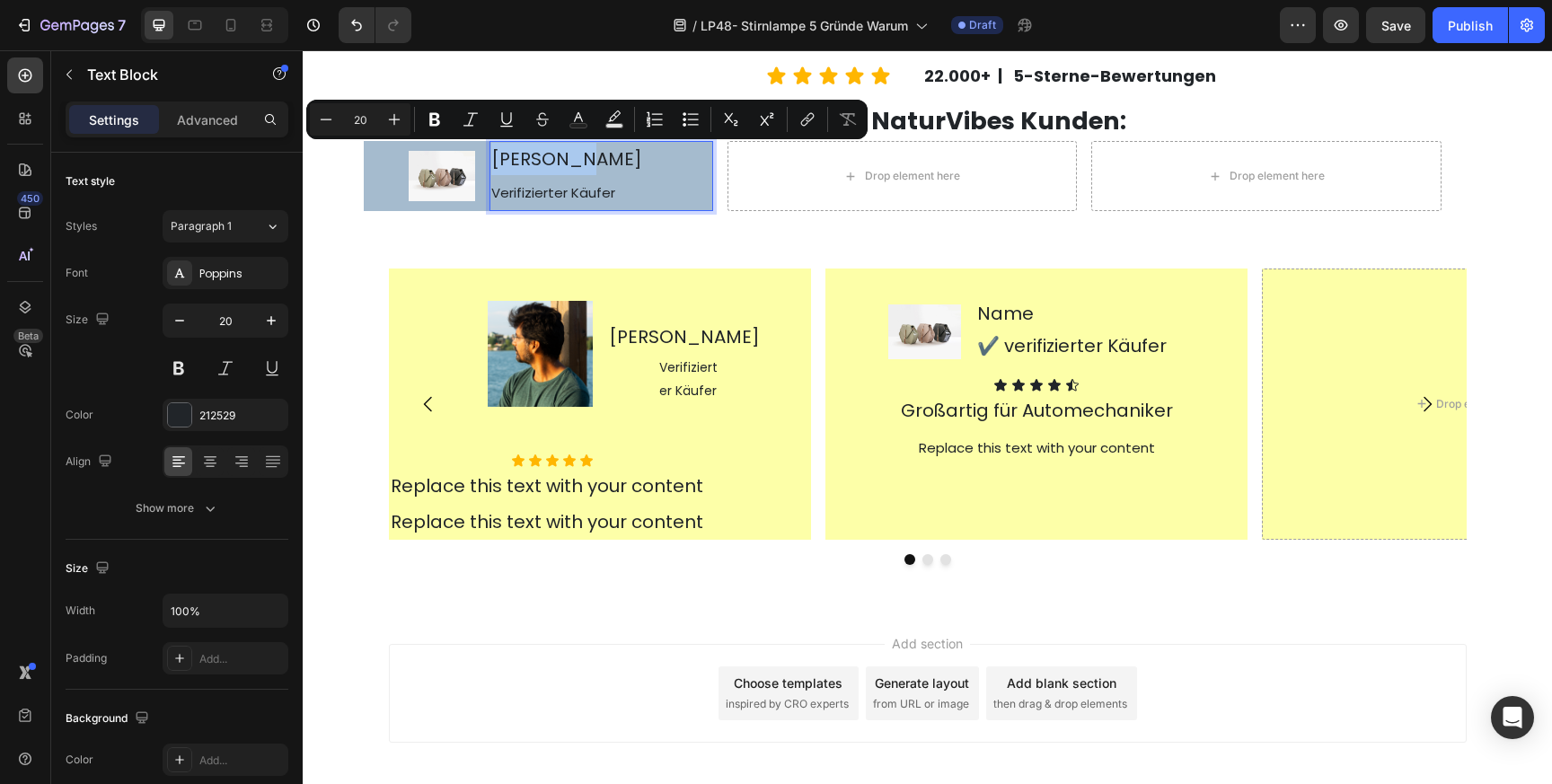
drag, startPoint x: 612, startPoint y: 160, endPoint x: 491, endPoint y: 161, distance: 121.0
click at [491, 161] on p "[PERSON_NAME]" at bounding box center [601, 159] width 220 height 32
click at [433, 118] on icon "Editor contextual toolbar" at bounding box center [434, 119] width 10 height 13
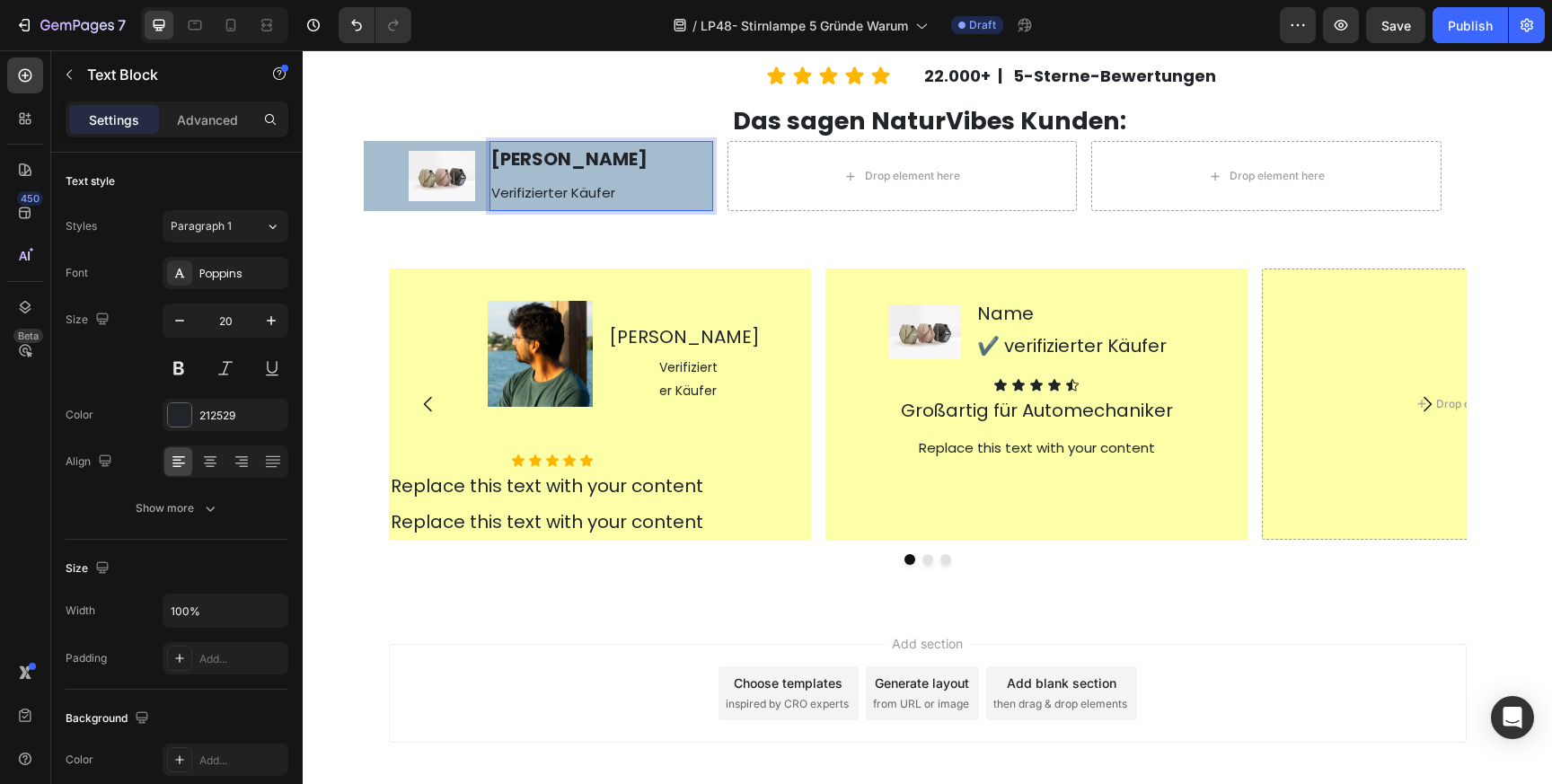
click at [593, 175] on p "Verifizierter Käufer" at bounding box center [601, 192] width 220 height 34
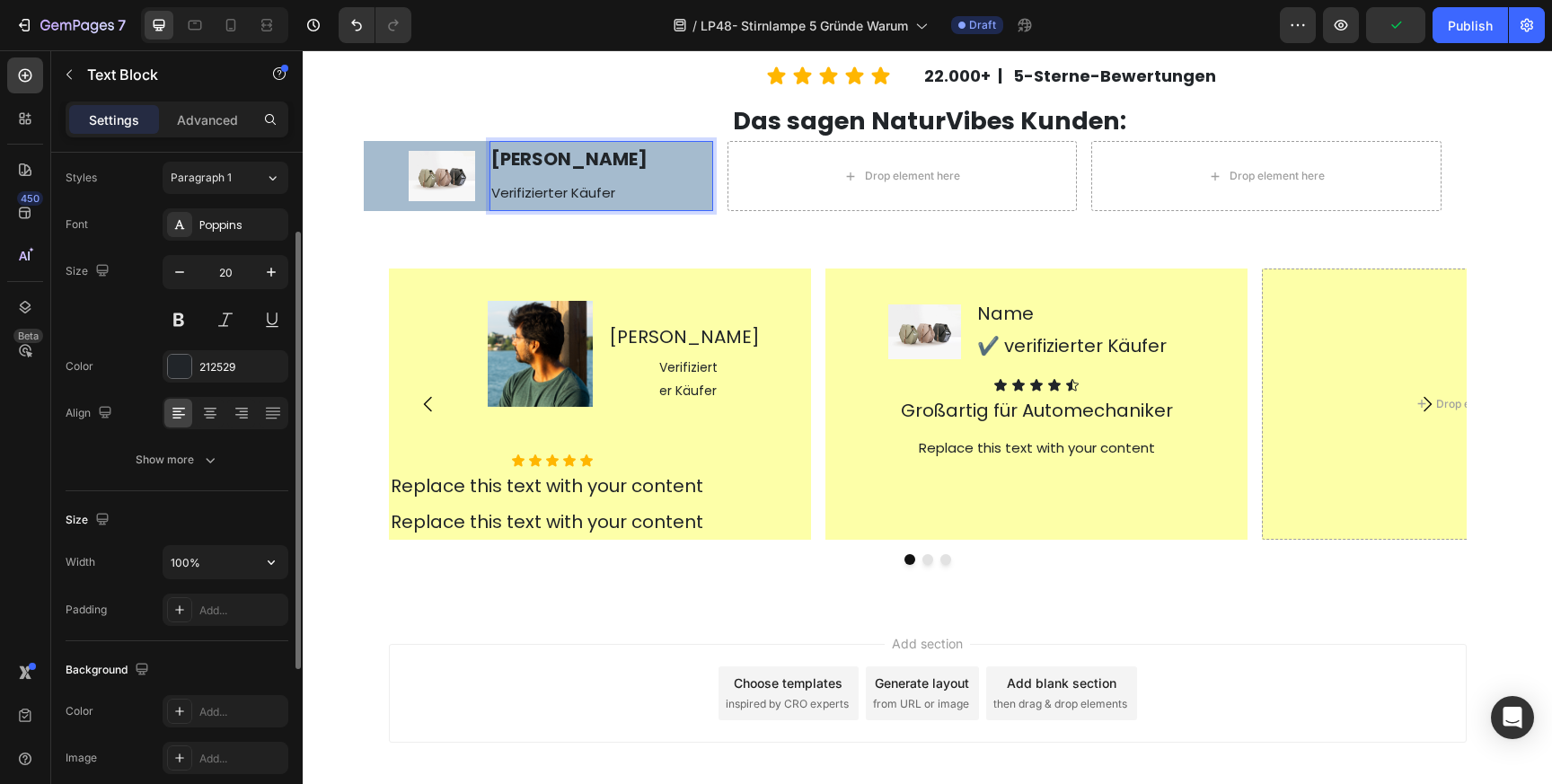
scroll to position [81, 0]
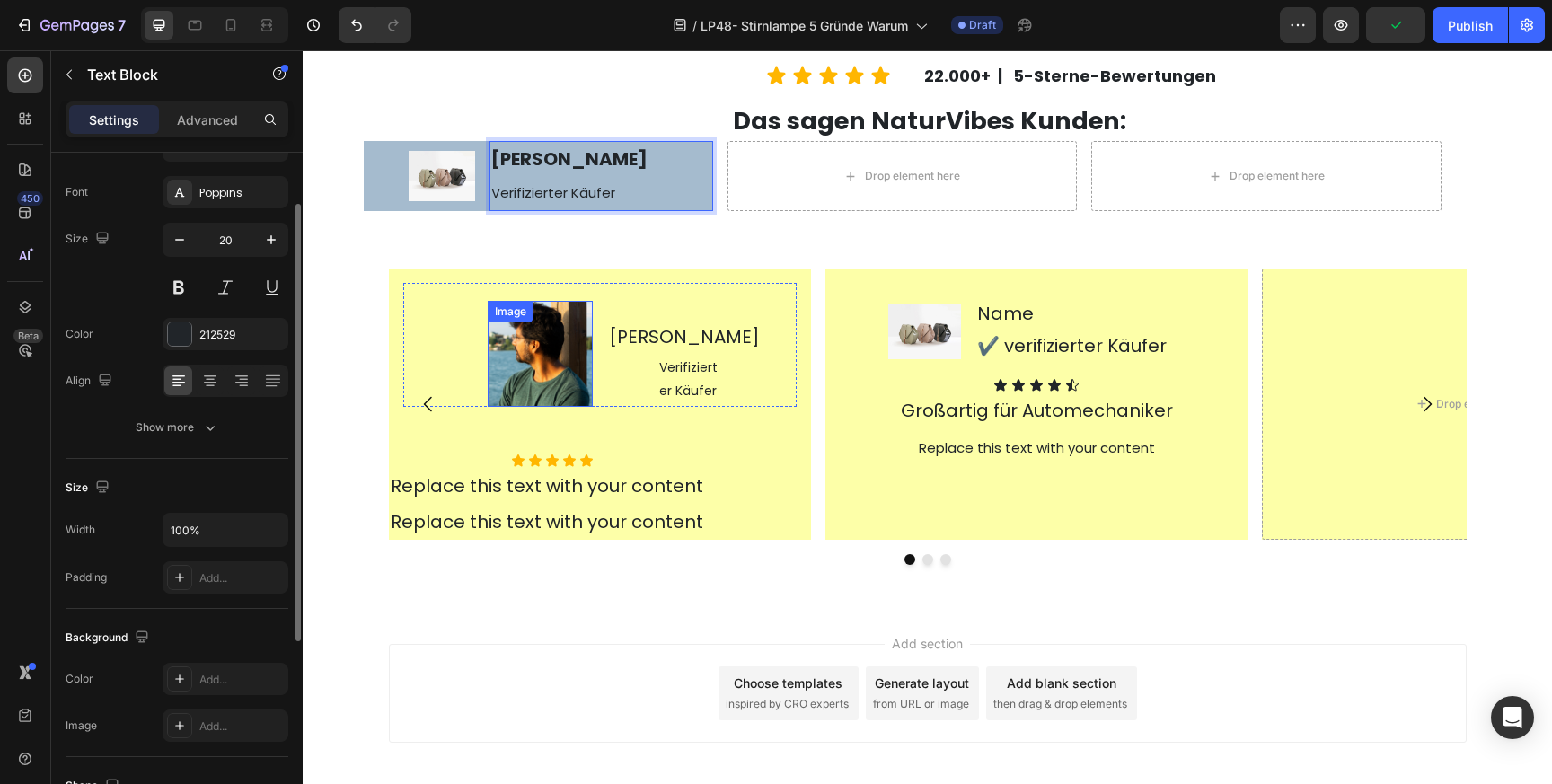
click at [576, 336] on img at bounding box center [540, 353] width 105 height 105
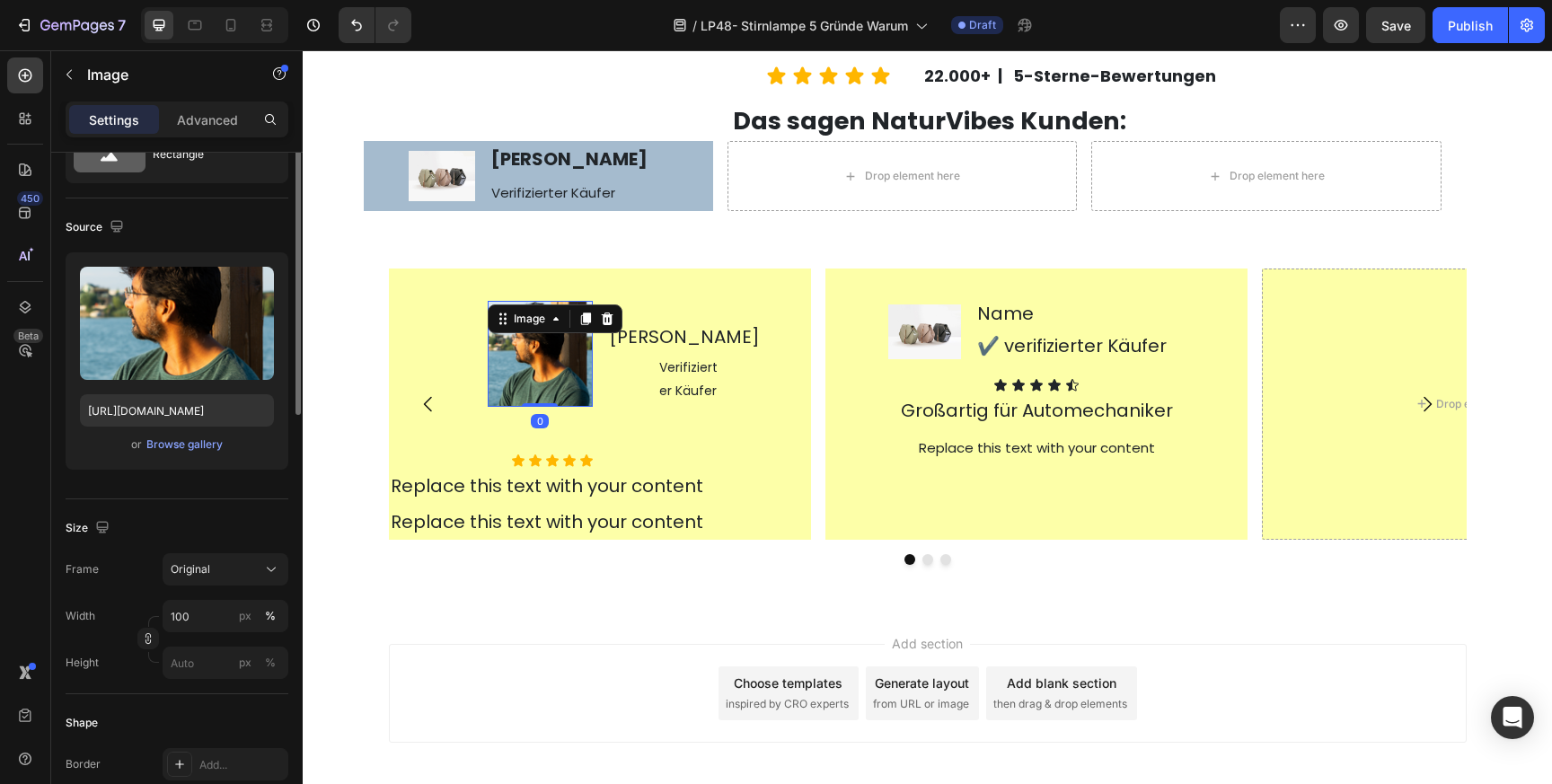
scroll to position [0, 0]
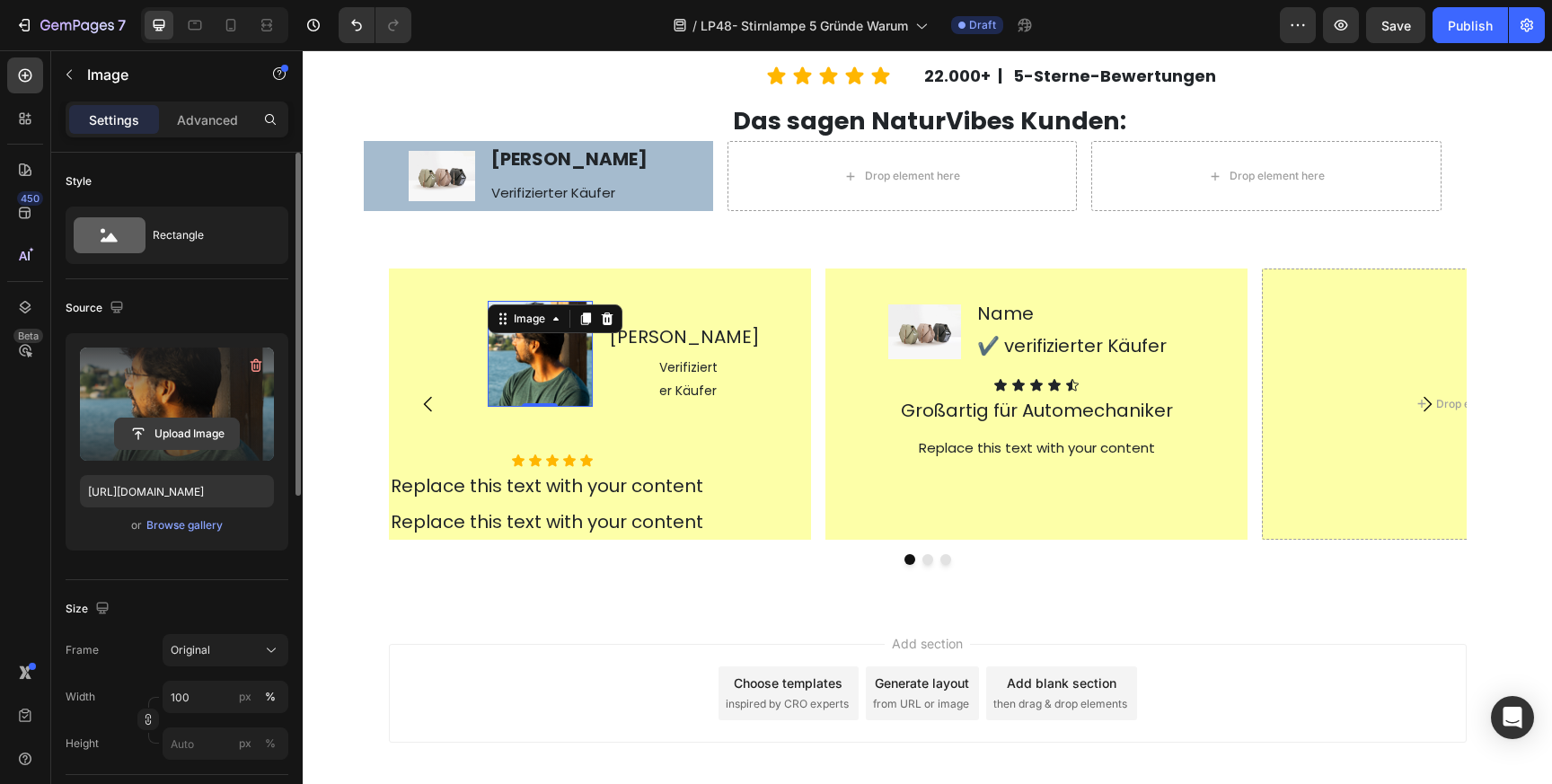
click at [203, 438] on input "file" at bounding box center [177, 434] width 124 height 31
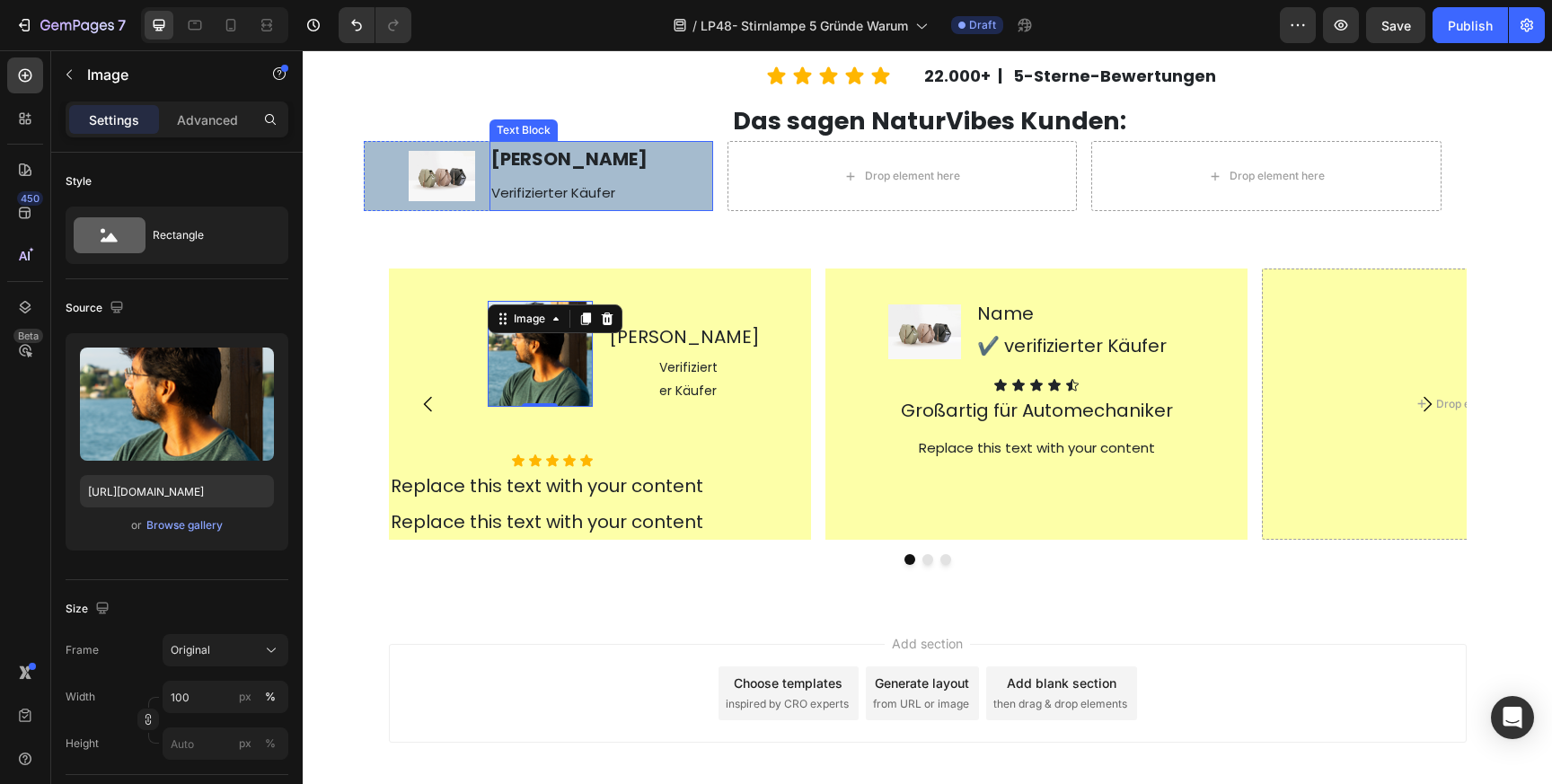
click at [548, 187] on span "Verifizierter Käufer" at bounding box center [553, 192] width 124 height 19
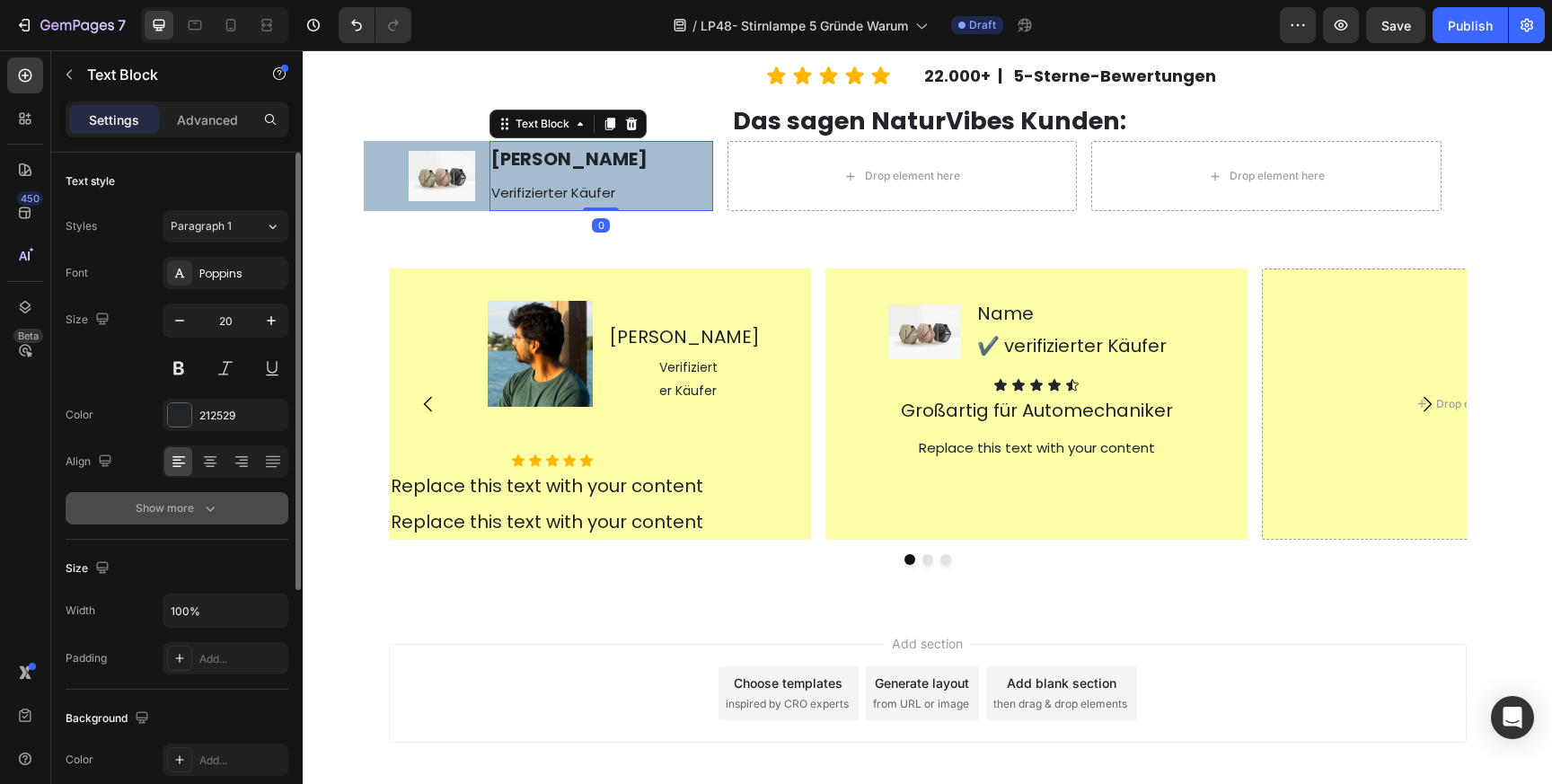
click at [195, 515] on div "Show more" at bounding box center [177, 508] width 84 height 18
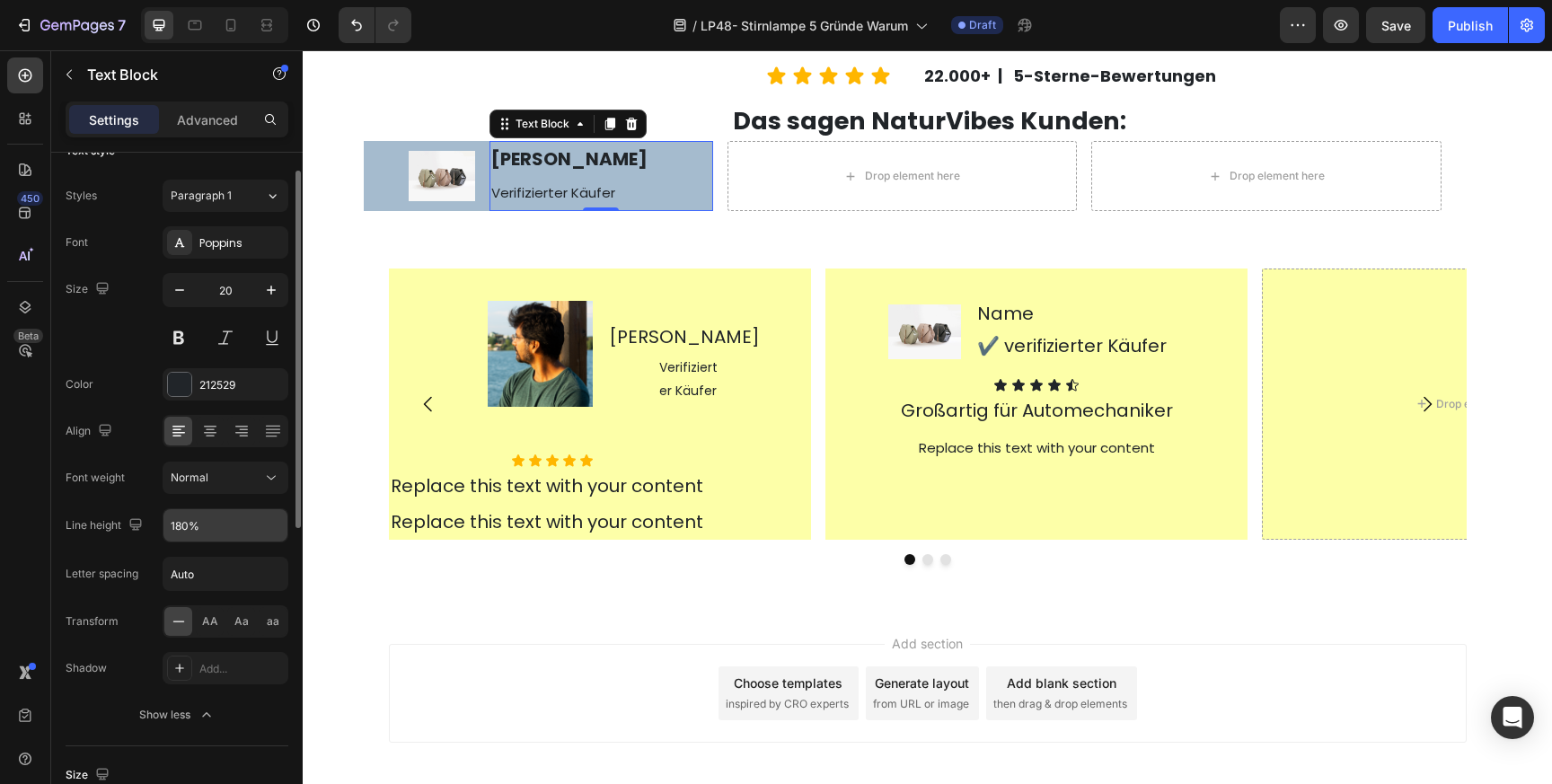
scroll to position [32, 0]
click at [242, 527] on input "180%" at bounding box center [225, 523] width 124 height 32
click at [206, 568] on input "Auto" at bounding box center [225, 572] width 124 height 32
click at [152, 546] on div "Font Poppins Size 20 Color 212529 Align Font weight Normal Line height 180% Let…" at bounding box center [177, 476] width 223 height 504
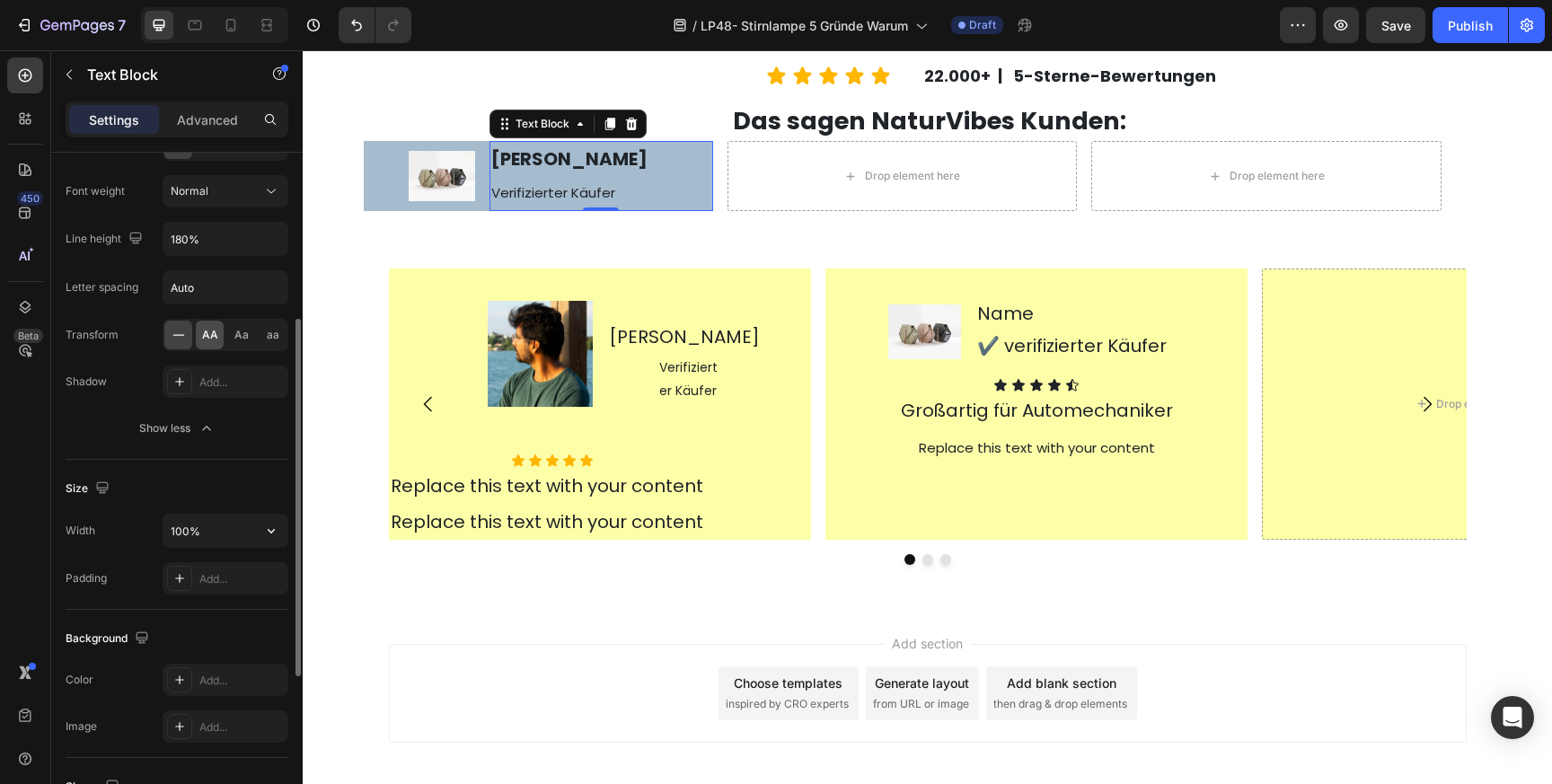
scroll to position [325, 0]
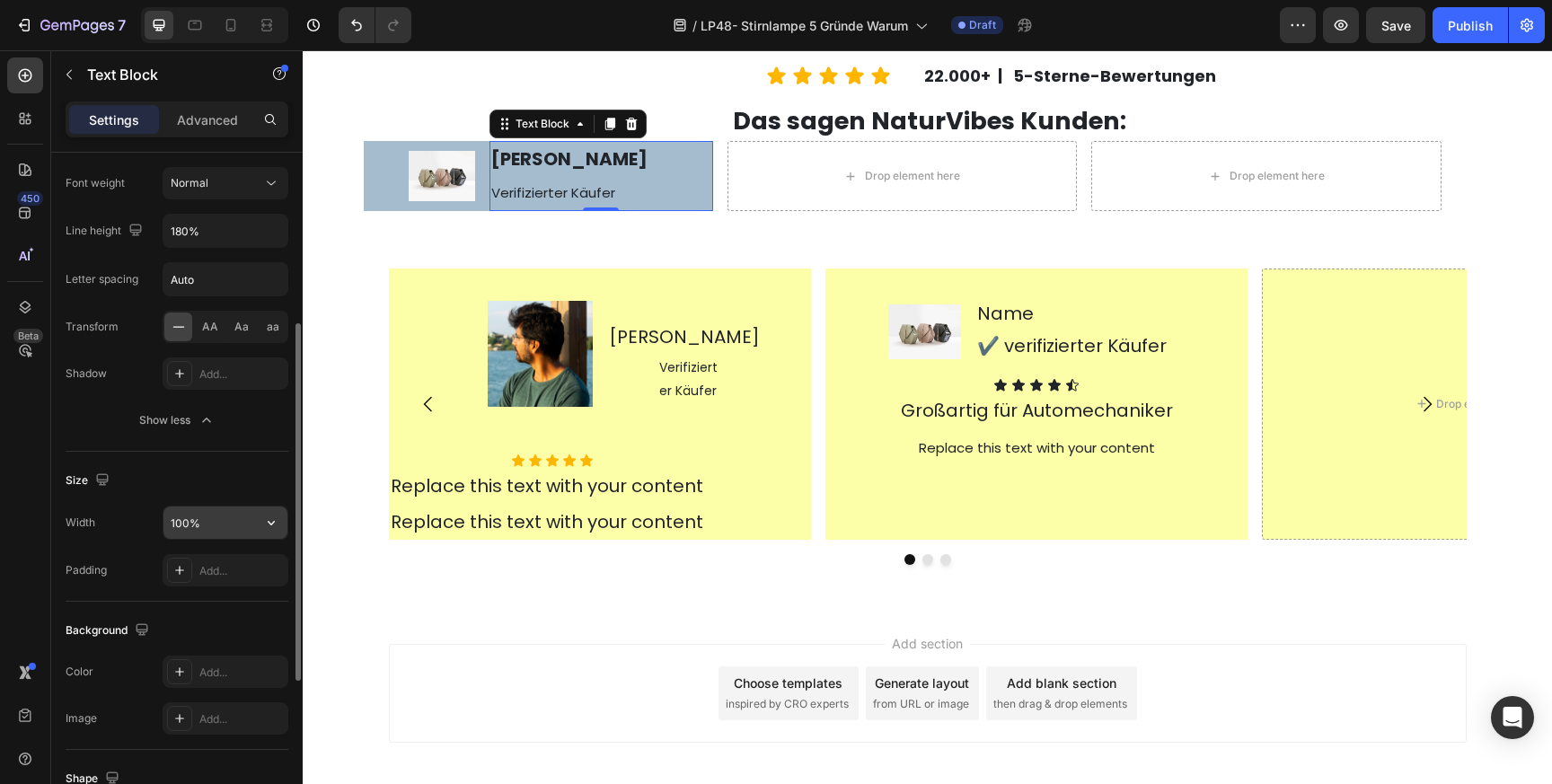
click at [220, 522] on input "100%" at bounding box center [225, 522] width 124 height 32
click at [140, 530] on div "Width 100%" at bounding box center [177, 522] width 223 height 34
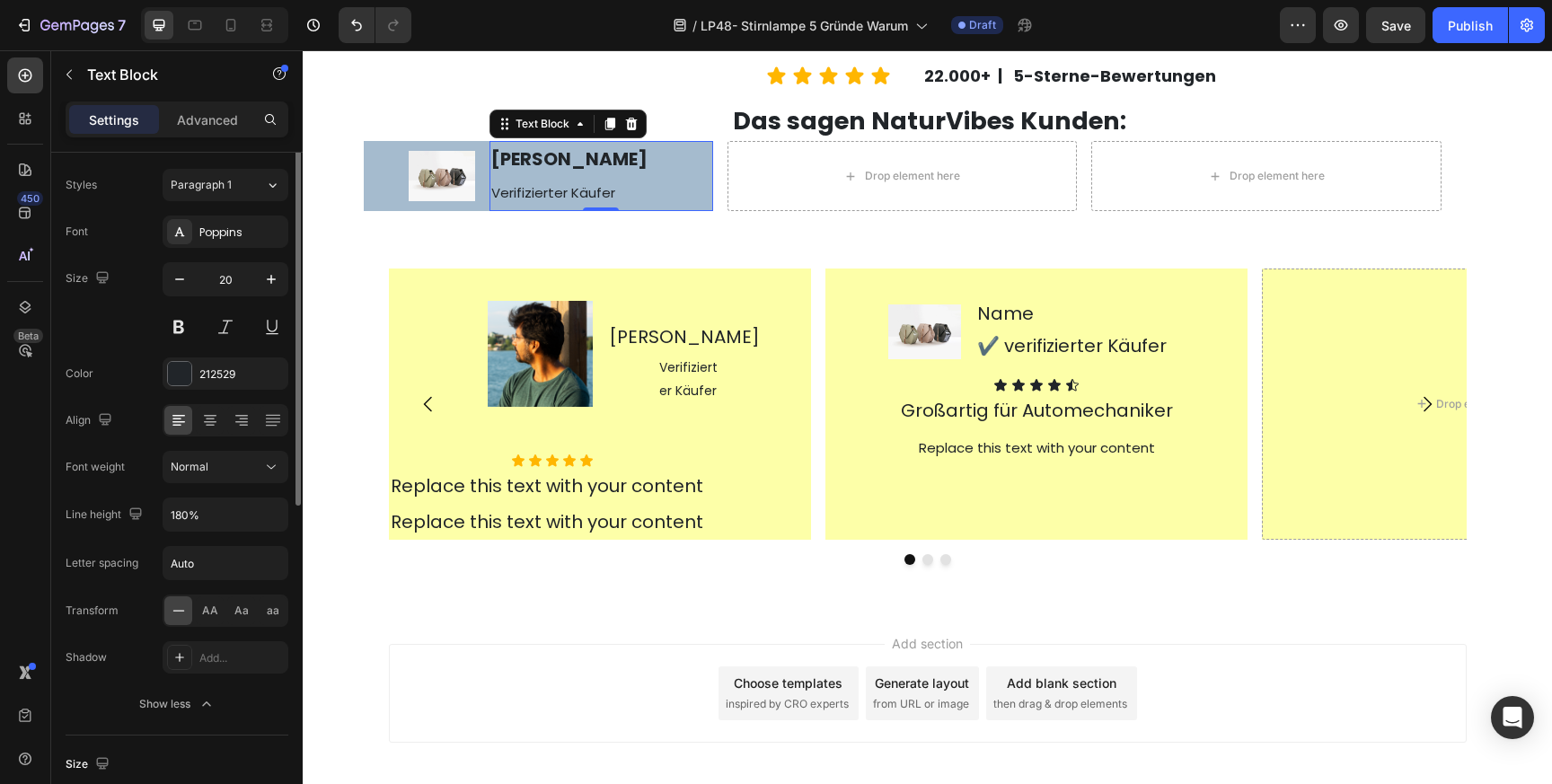
scroll to position [53, 0]
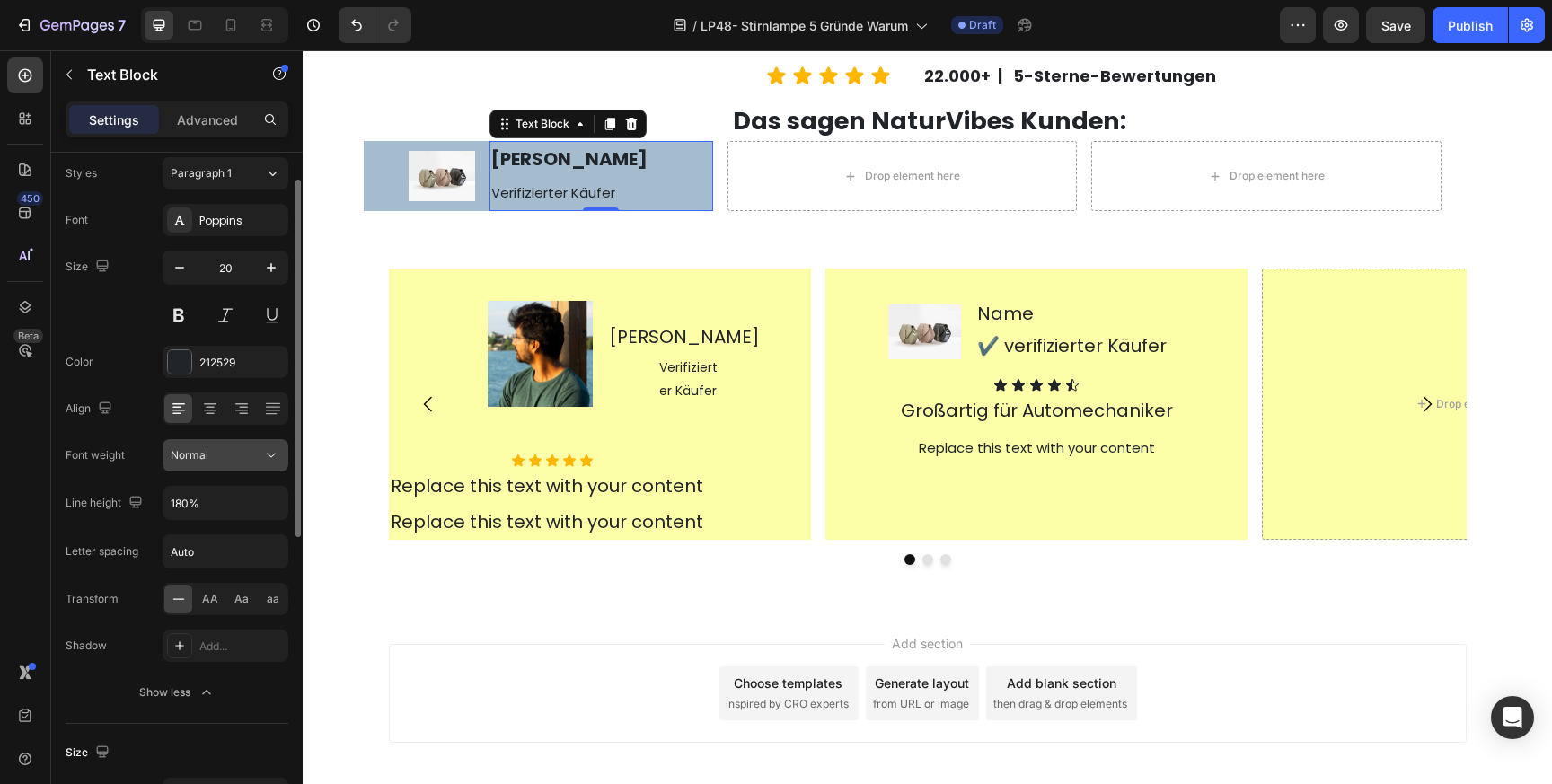
click at [214, 459] on div "Normal" at bounding box center [217, 454] width 92 height 16
click at [144, 441] on div "Font weight Normal" at bounding box center [177, 454] width 223 height 32
click at [178, 507] on input "180%" at bounding box center [225, 502] width 124 height 32
click at [180, 508] on input "180%" at bounding box center [225, 502] width 124 height 32
type input "120%"
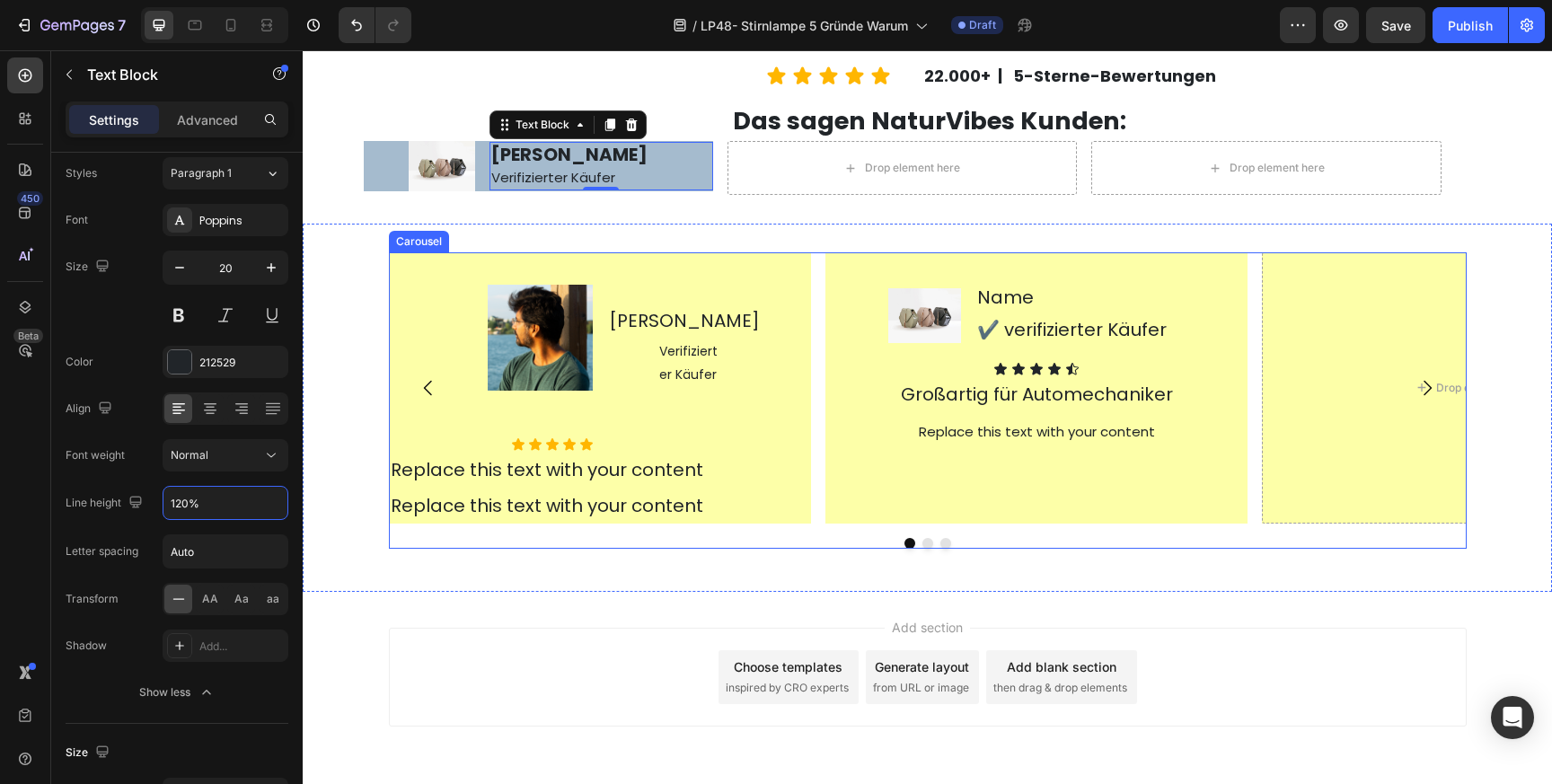
click at [621, 445] on div "Image [PERSON_NAME] Text Block Icon Verifizierter Käufer Text Block Row Row Row…" at bounding box center [599, 388] width 422 height 270
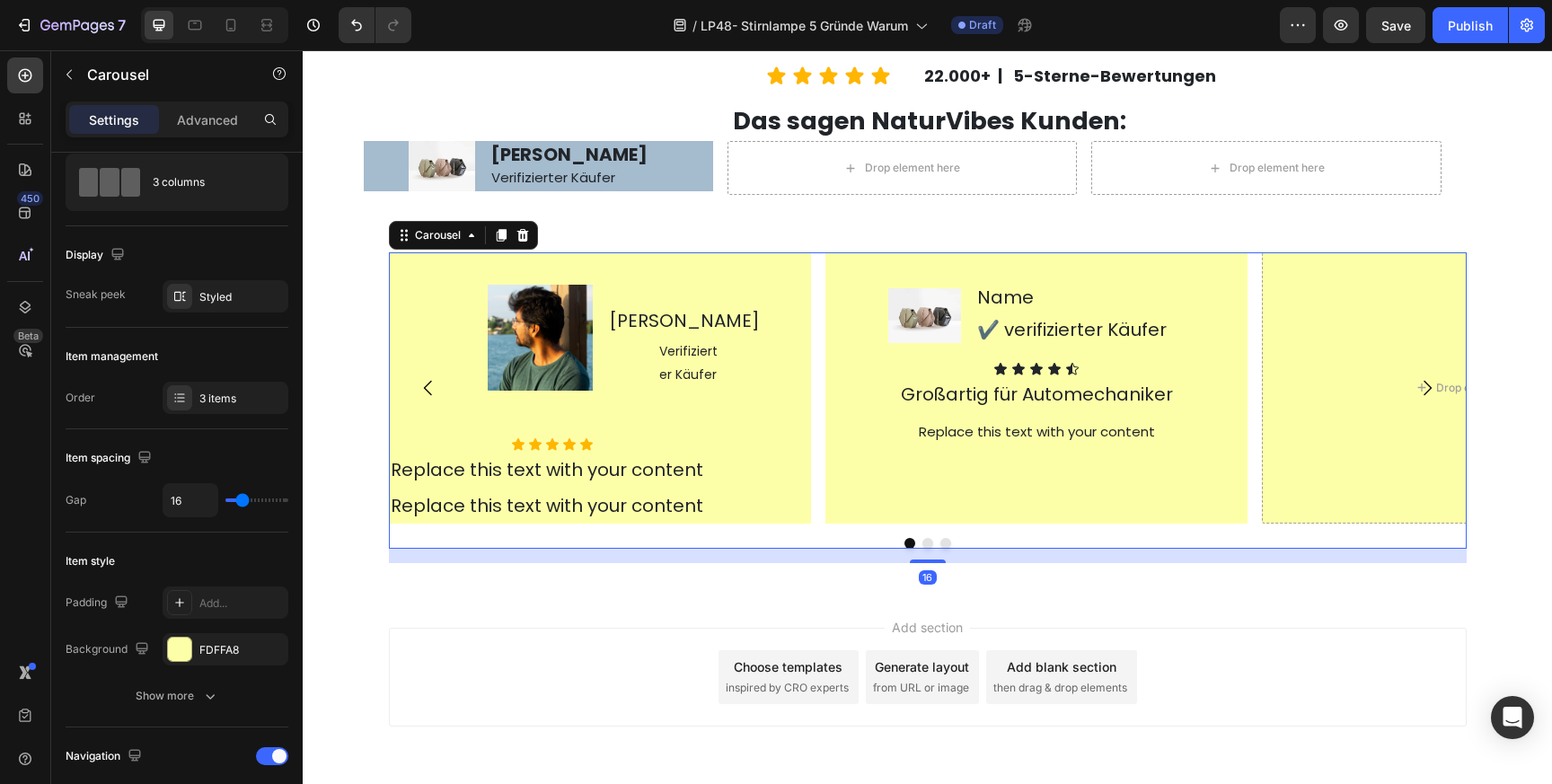
scroll to position [0, 0]
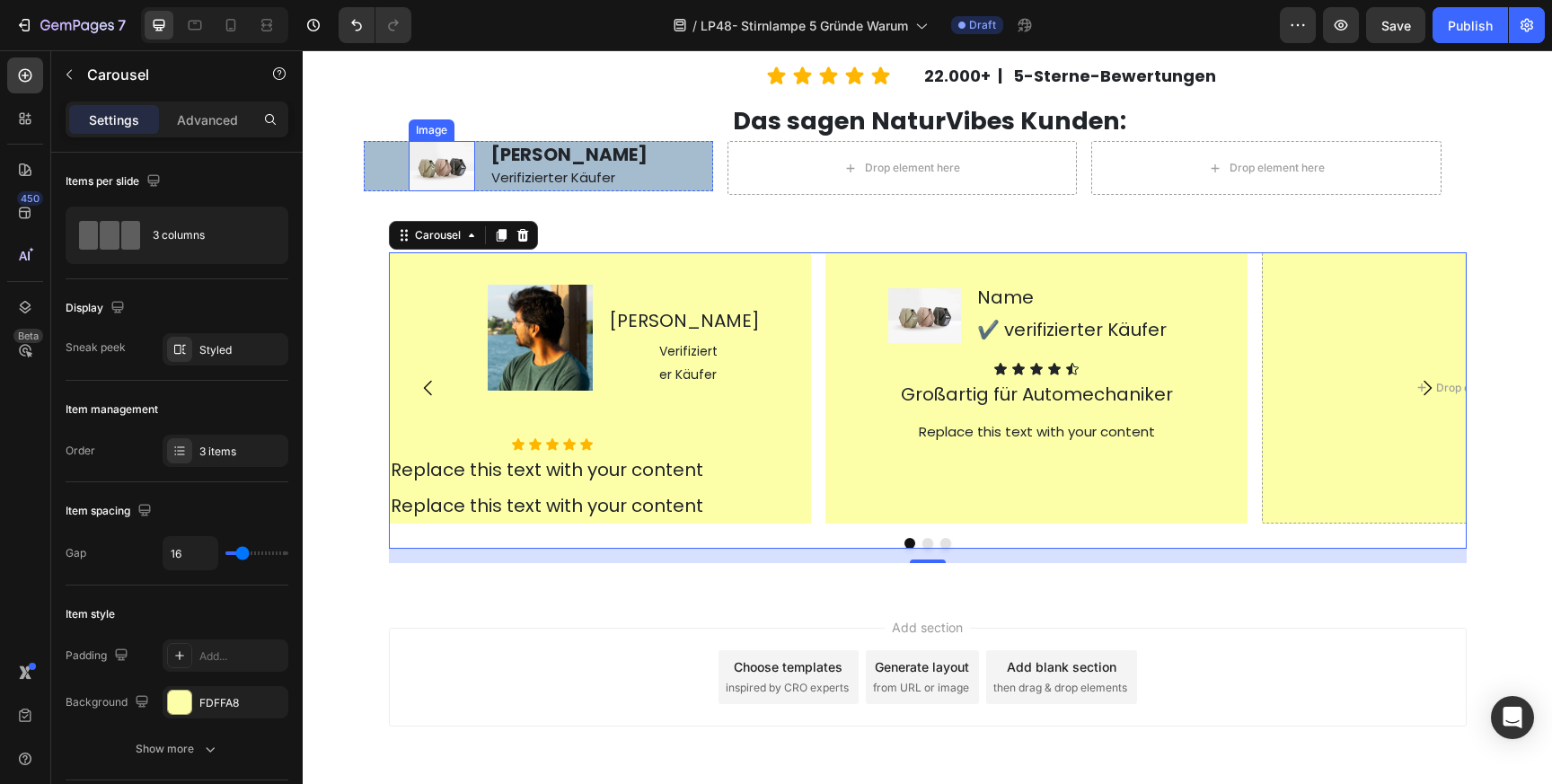
click at [451, 168] on img at bounding box center [442, 166] width 67 height 51
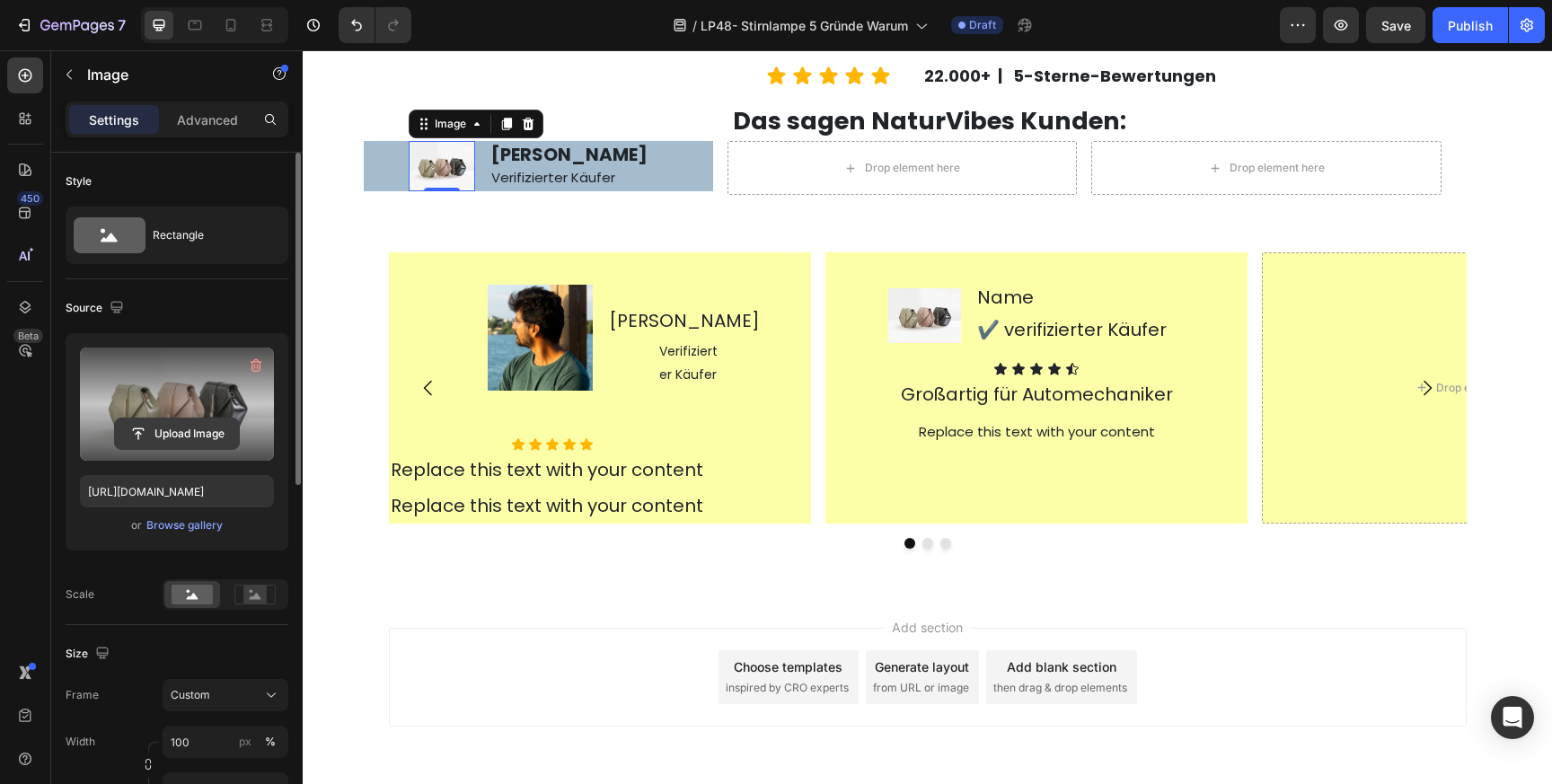
click at [183, 424] on input "file" at bounding box center [177, 434] width 124 height 31
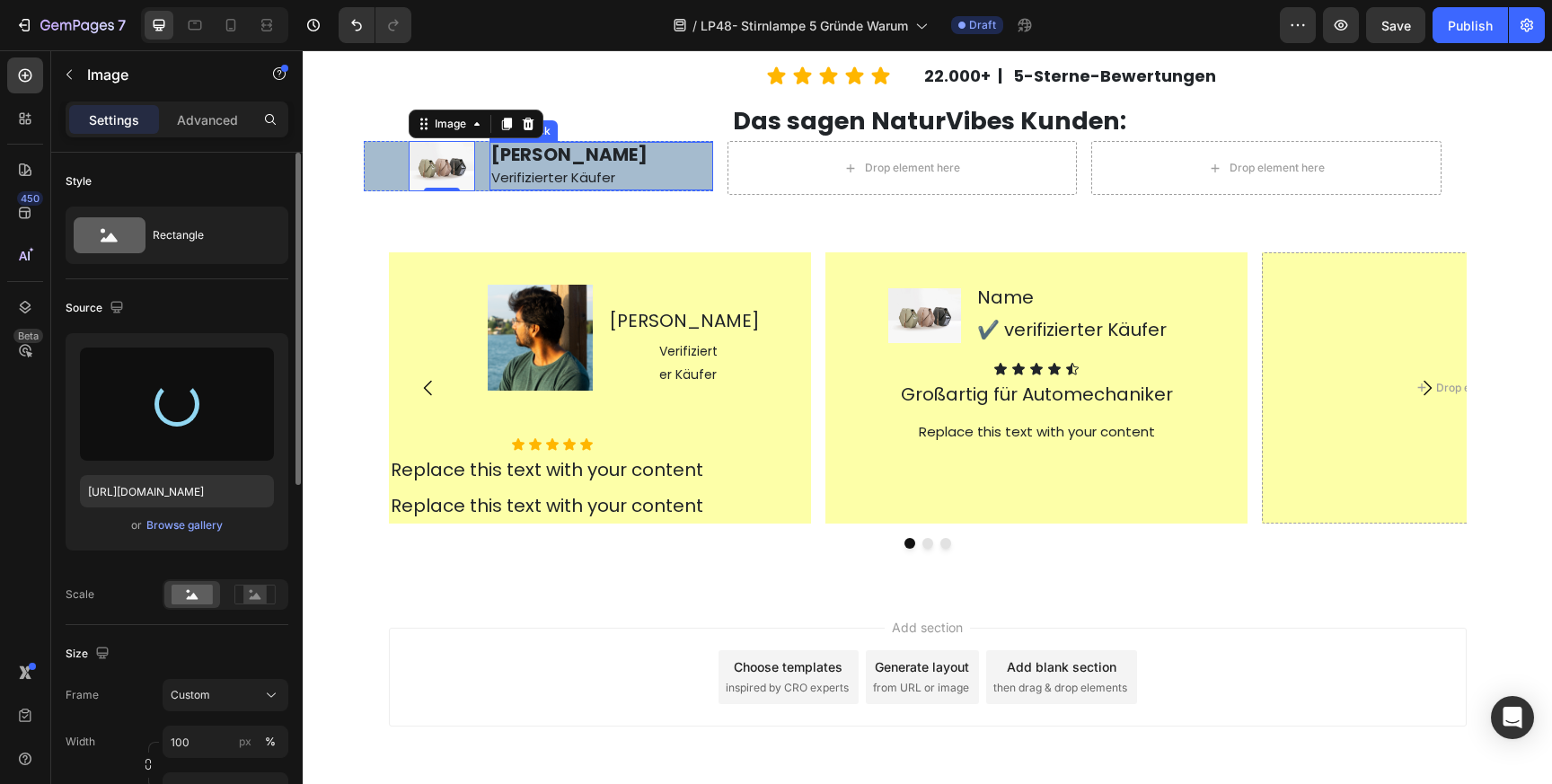
type input "[URL][DOMAIN_NAME]"
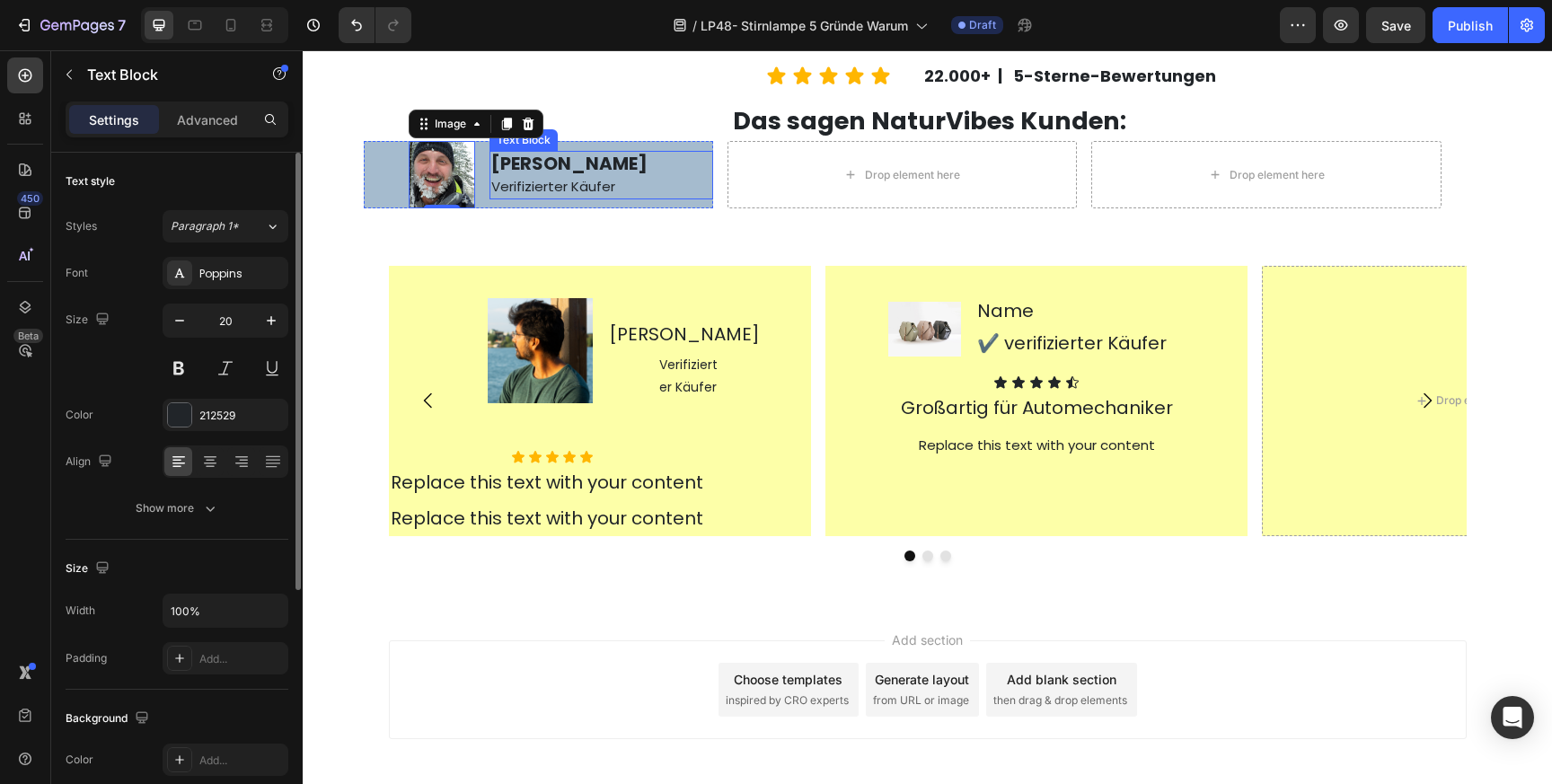
click at [551, 178] on span "Verifizierter Käufer" at bounding box center [553, 186] width 124 height 19
click at [552, 165] on strong "[PERSON_NAME]" at bounding box center [569, 163] width 156 height 25
click at [592, 168] on strong "[PERSON_NAME]" at bounding box center [569, 163] width 156 height 25
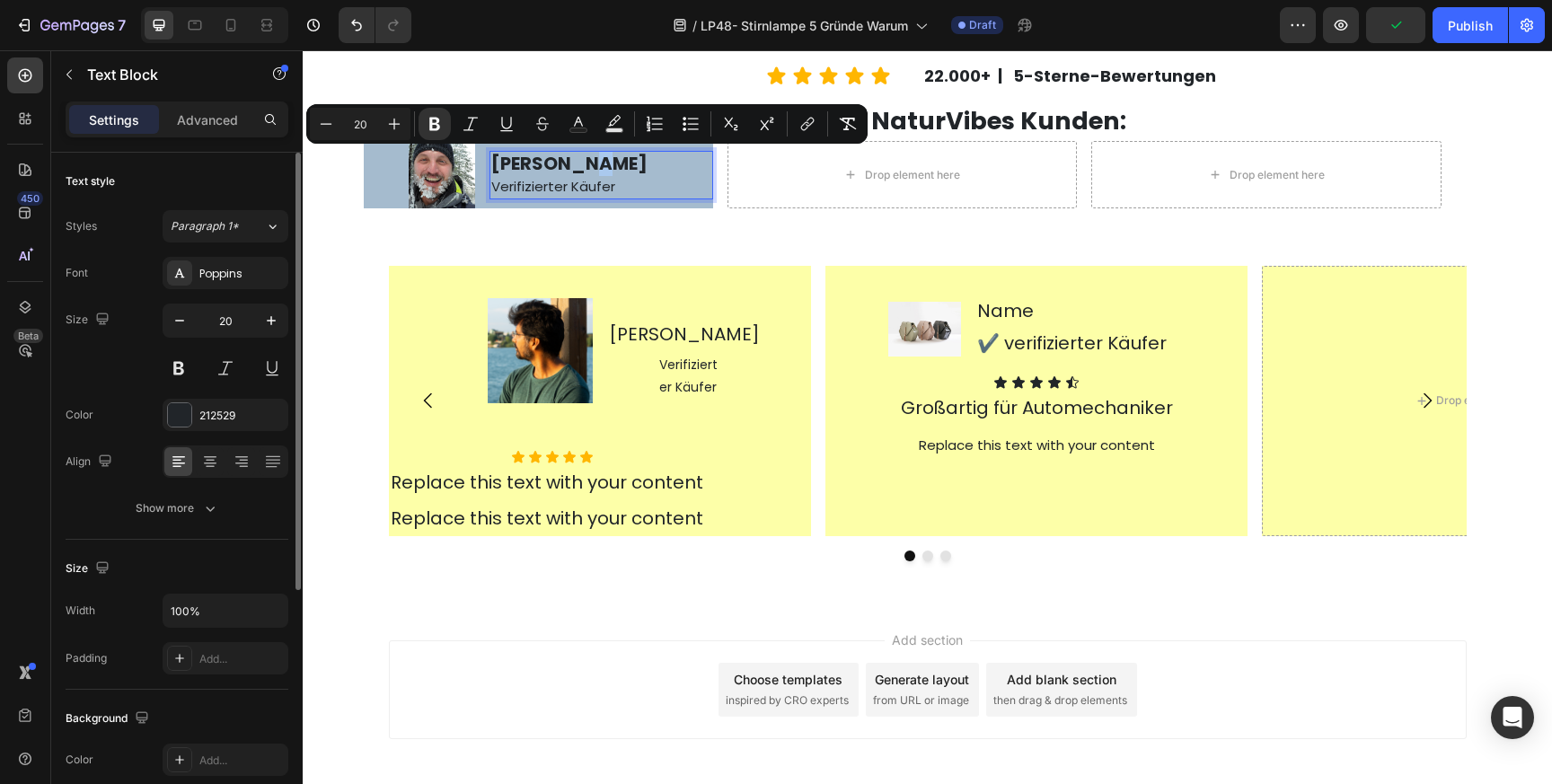
click at [582, 169] on strong "[PERSON_NAME]" at bounding box center [569, 163] width 156 height 25
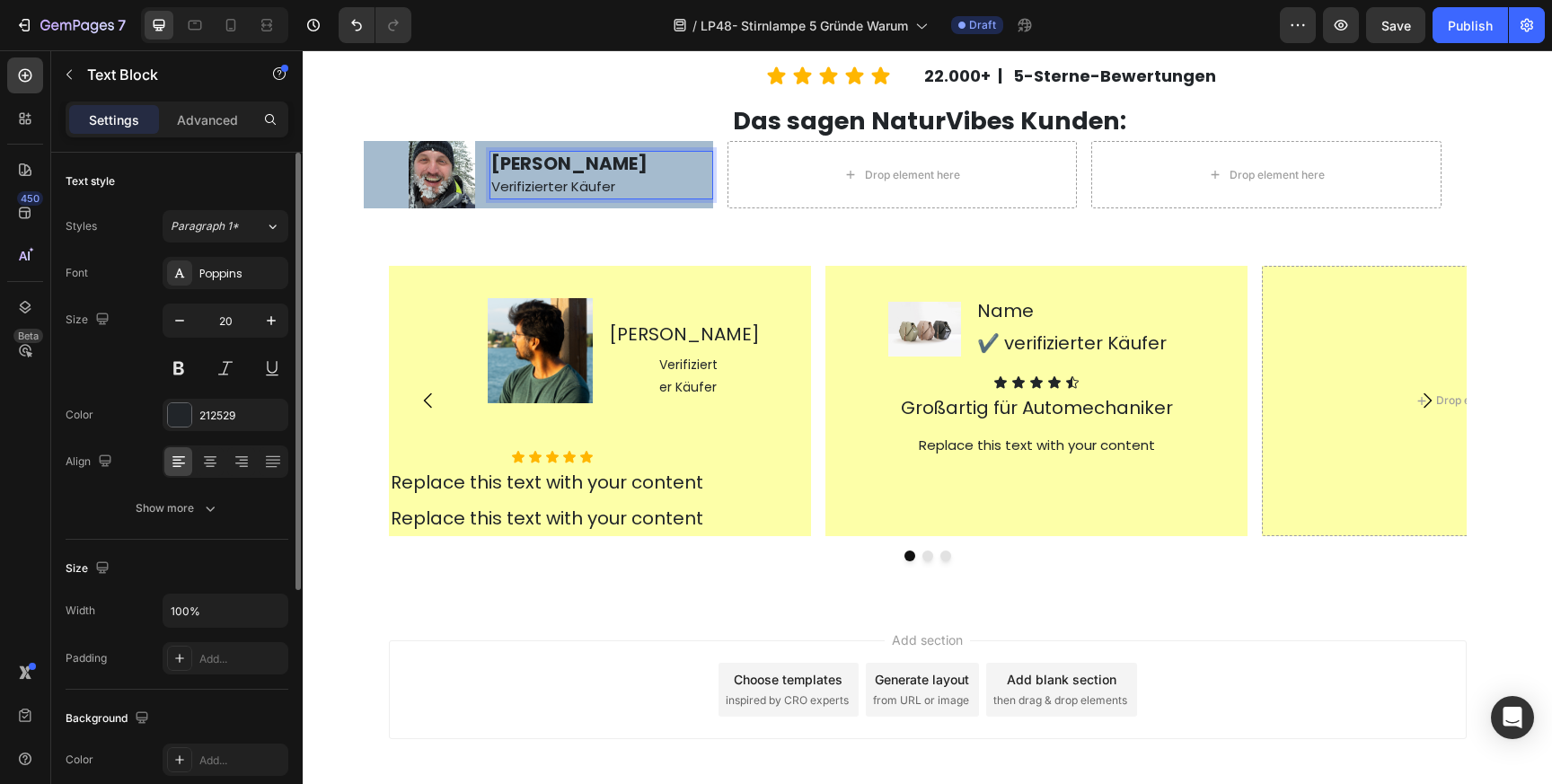
click at [618, 177] on p "Verifizierter Käufer" at bounding box center [601, 185] width 220 height 23
click at [449, 176] on img at bounding box center [442, 174] width 67 height 67
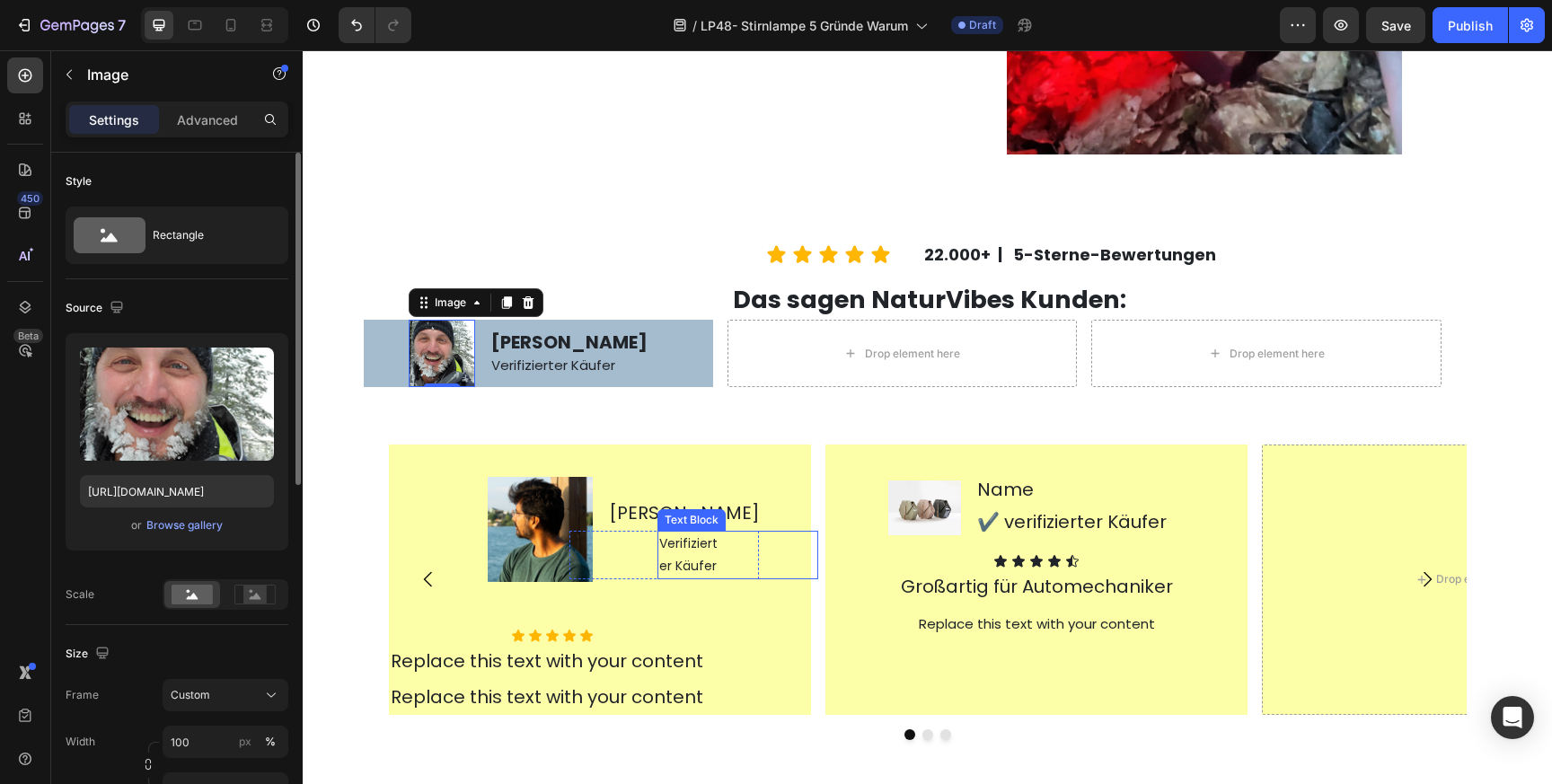
scroll to position [3781, 0]
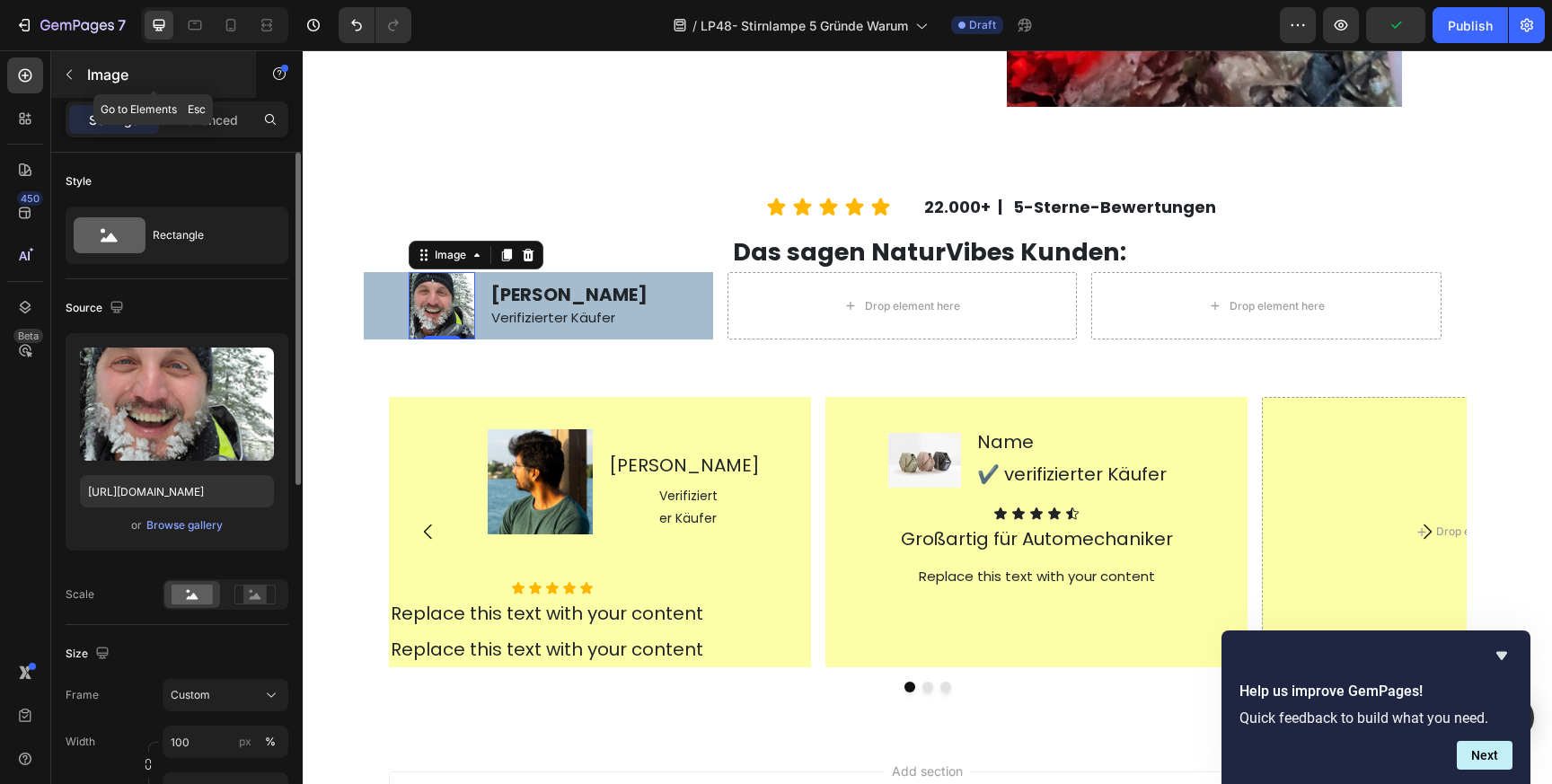
click at [67, 77] on icon "button" at bounding box center [69, 74] width 14 height 14
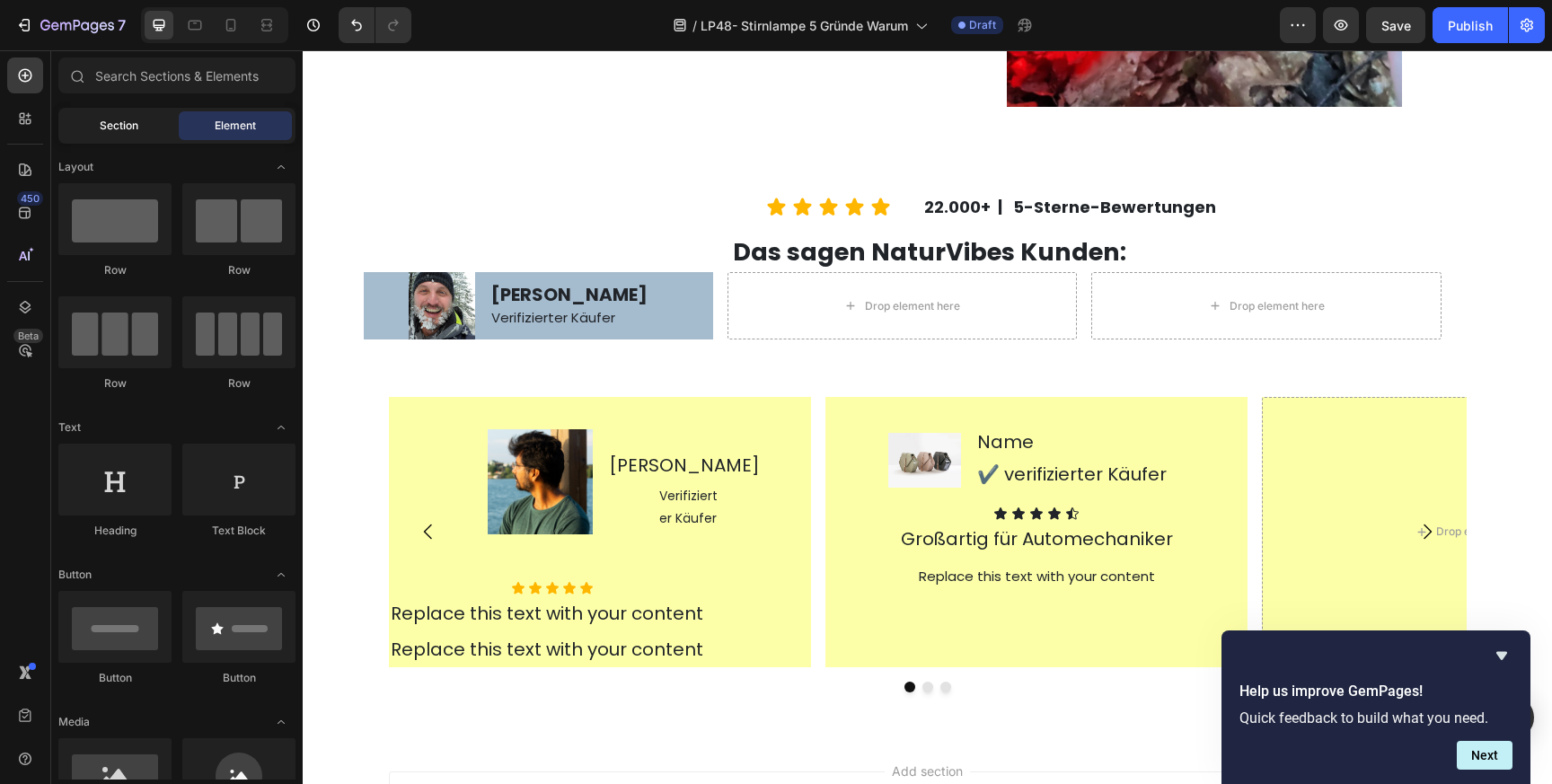
click at [132, 127] on span "Section" at bounding box center [118, 125] width 39 height 16
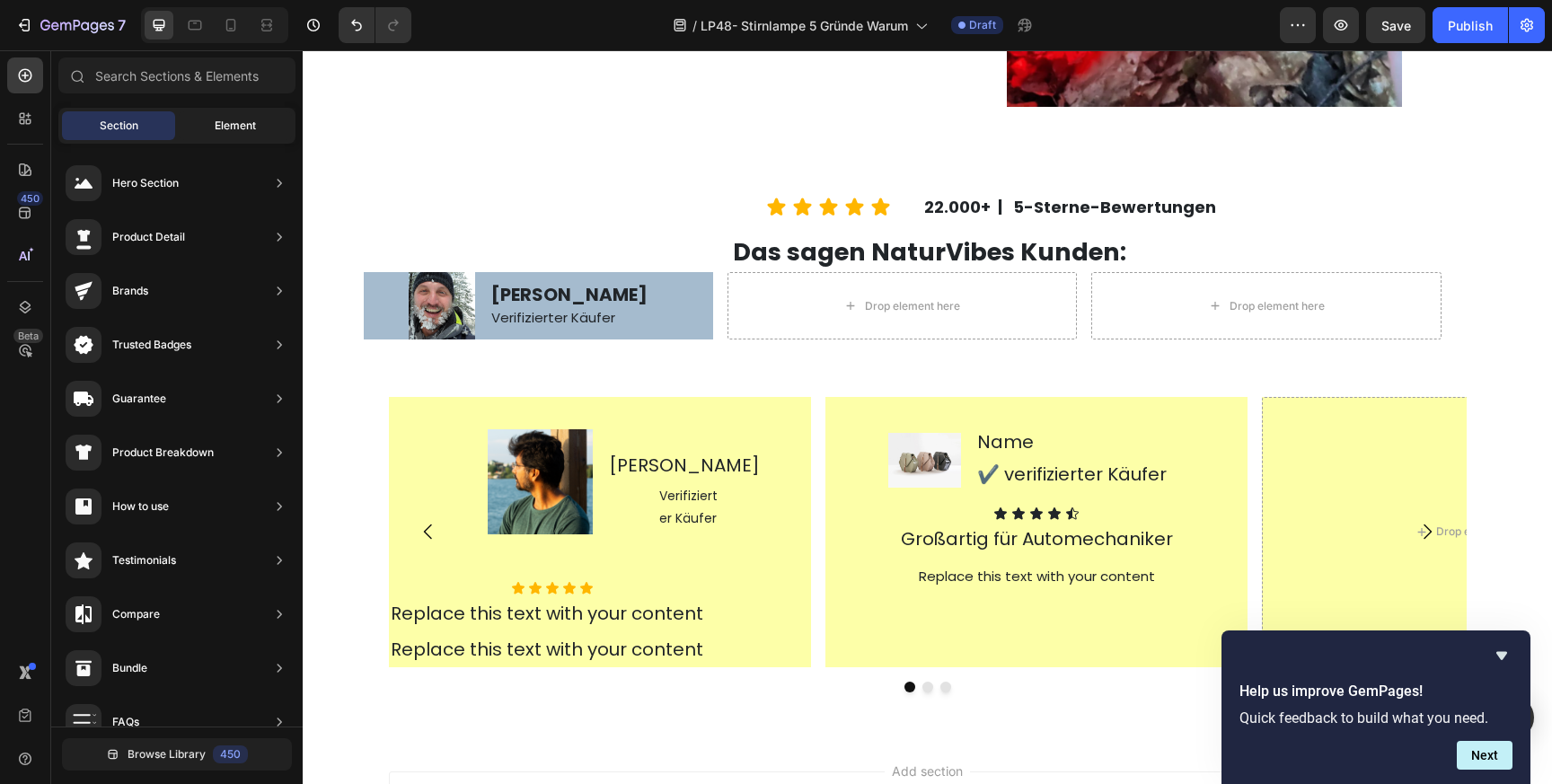
click at [239, 124] on span "Element" at bounding box center [235, 125] width 41 height 16
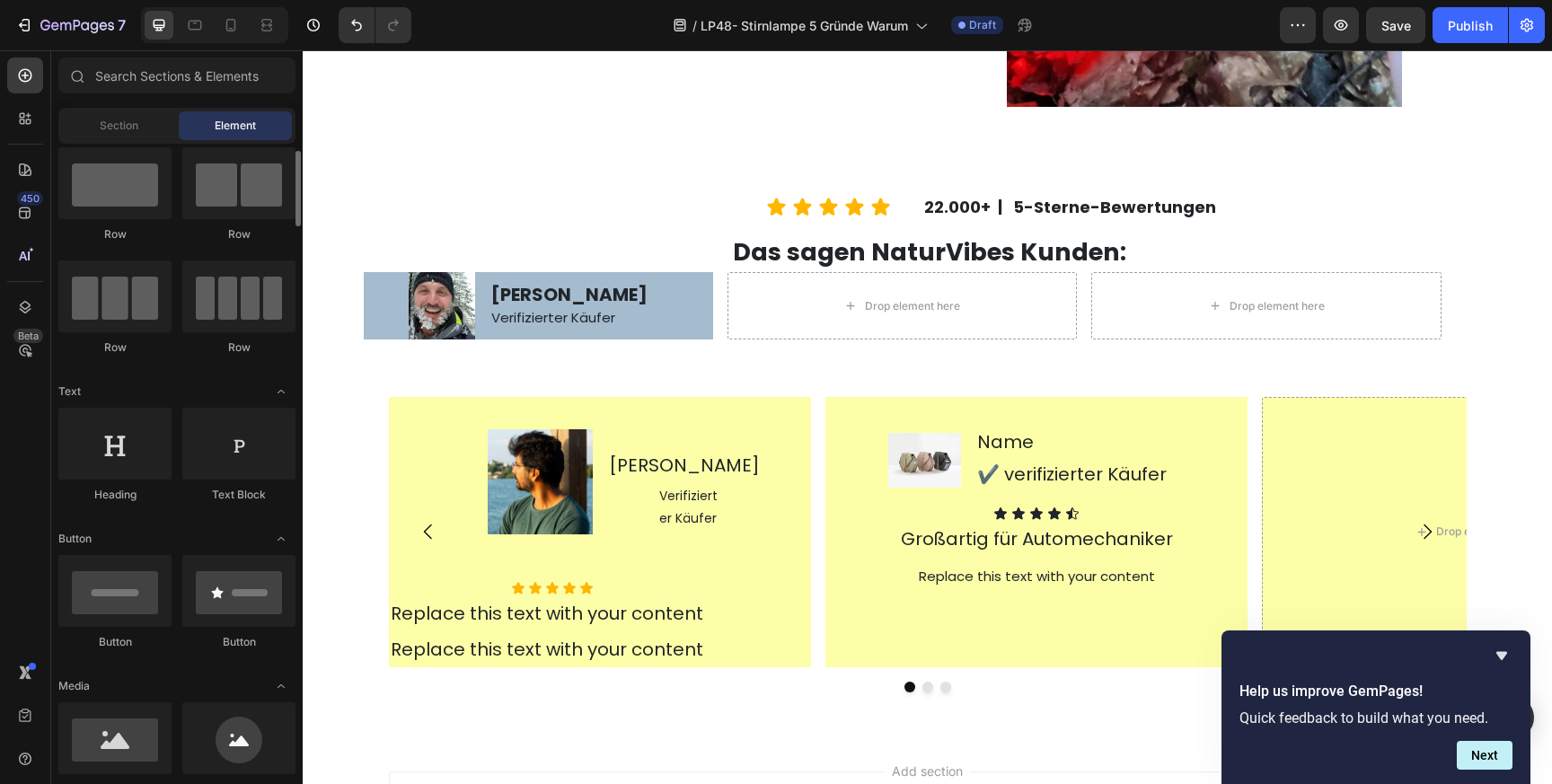
scroll to position [0, 0]
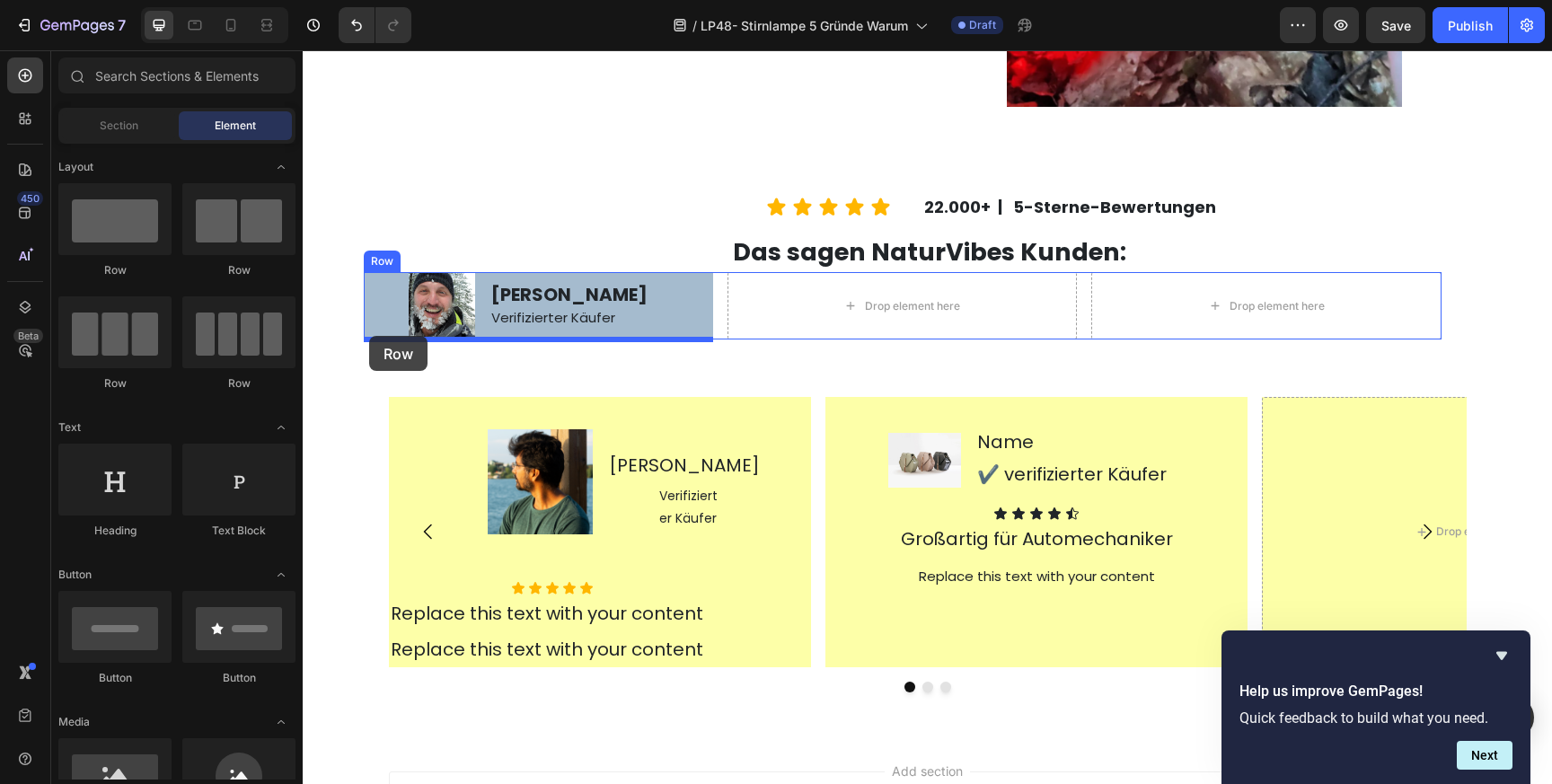
drag, startPoint x: 434, startPoint y: 290, endPoint x: 369, endPoint y: 336, distance: 79.6
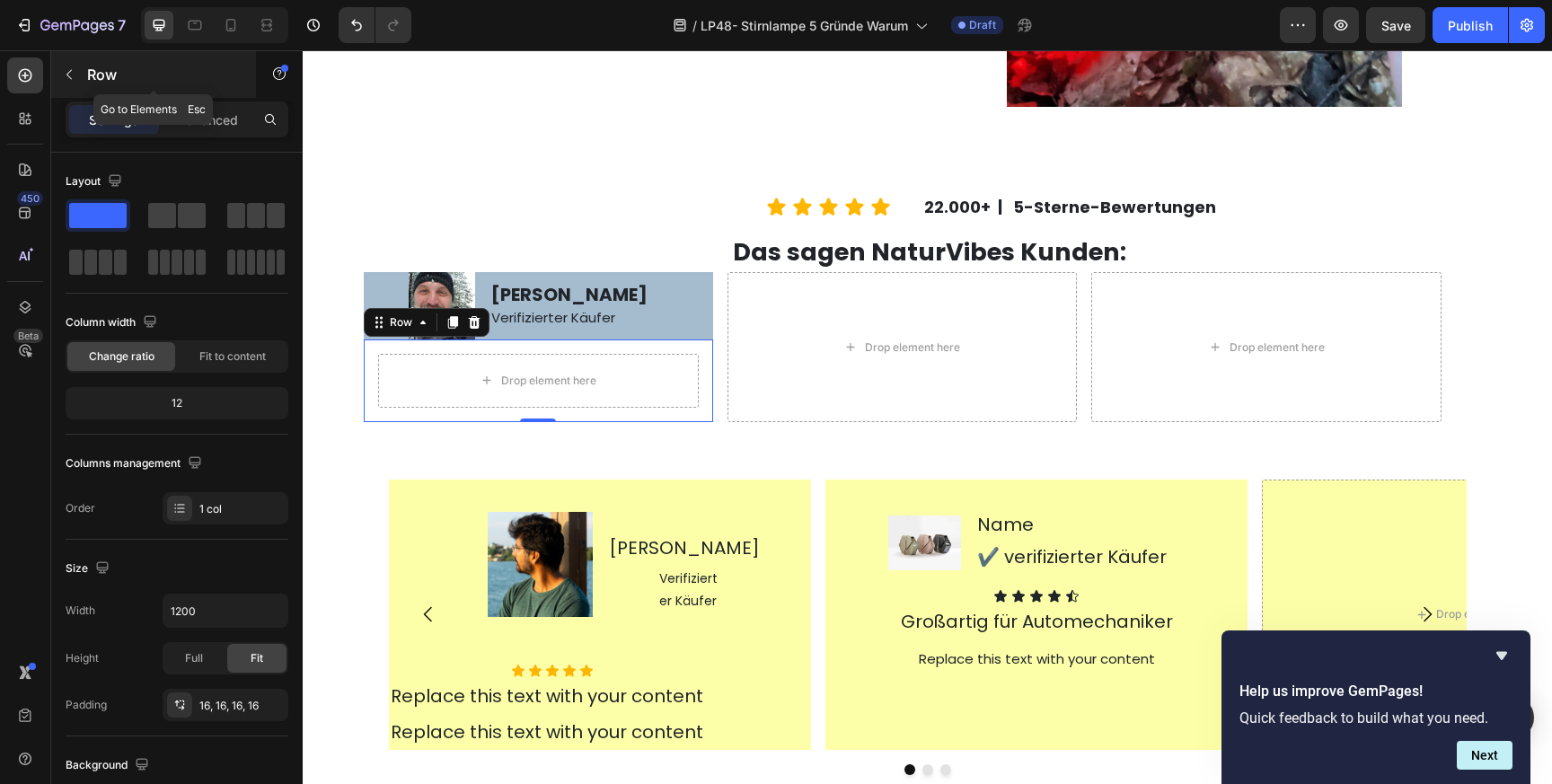
click at [68, 71] on icon "button" at bounding box center [69, 74] width 14 height 14
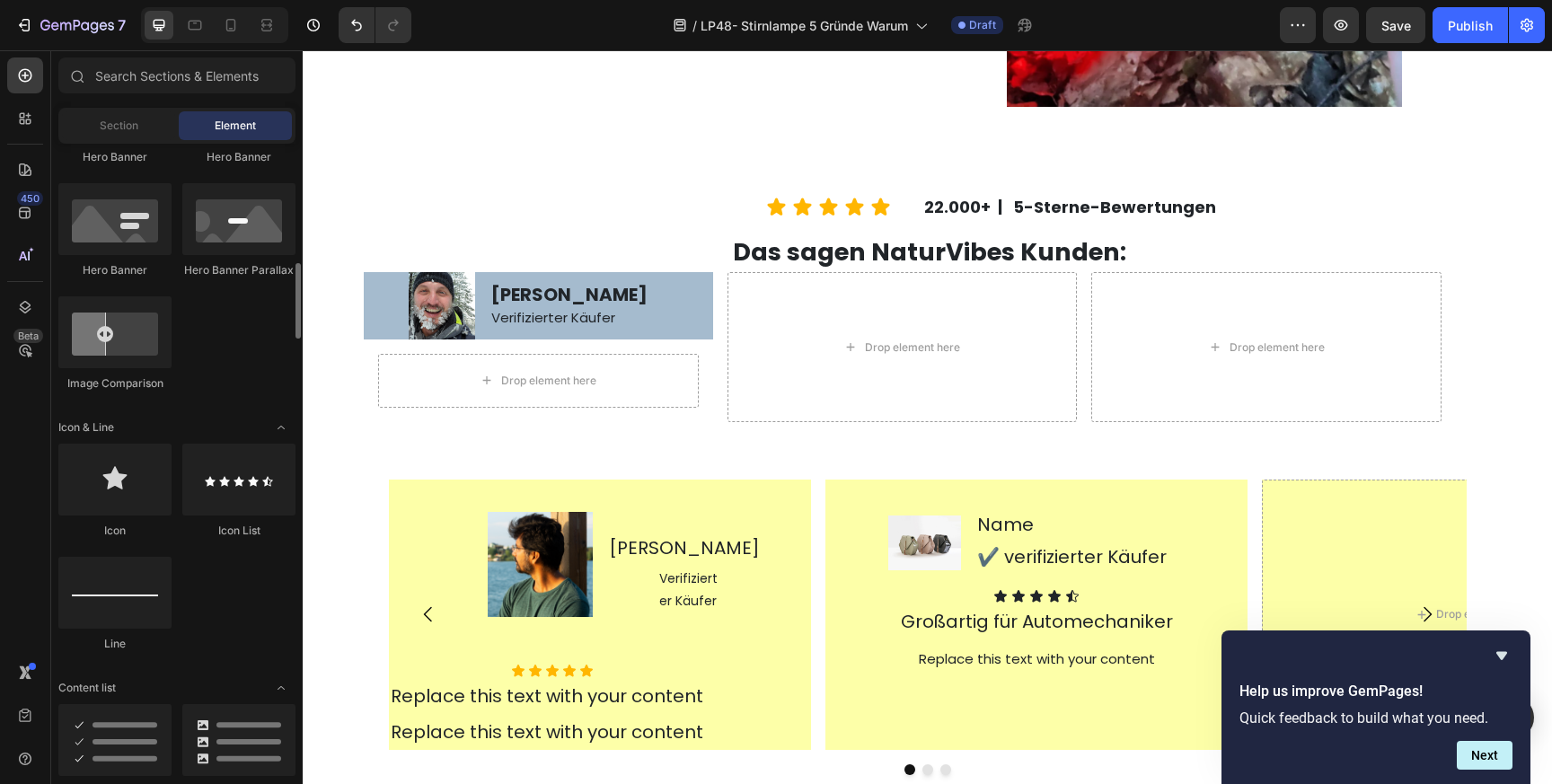
scroll to position [906, 0]
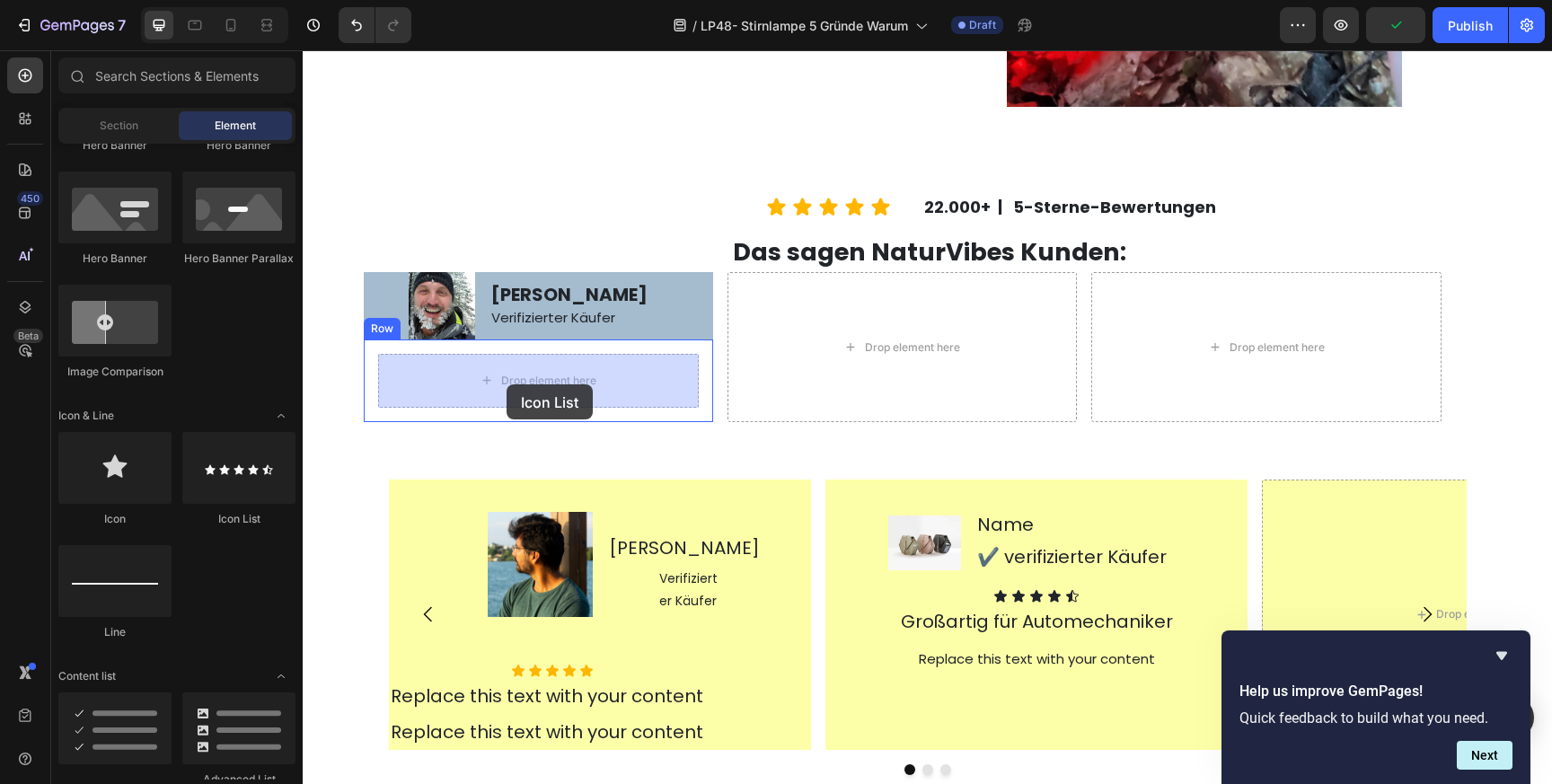
drag, startPoint x: 516, startPoint y: 536, endPoint x: 506, endPoint y: 384, distance: 152.3
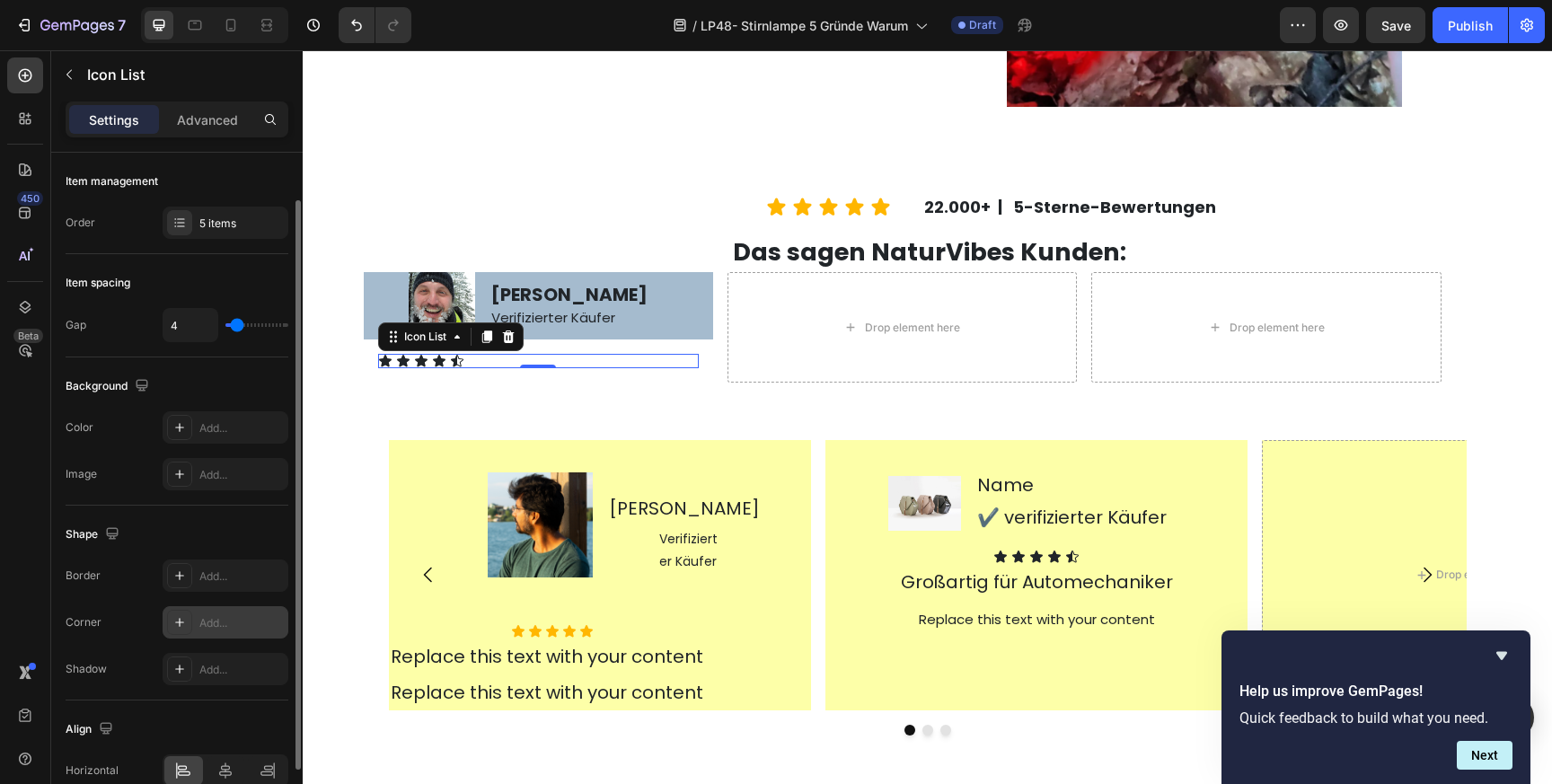
scroll to position [45, 0]
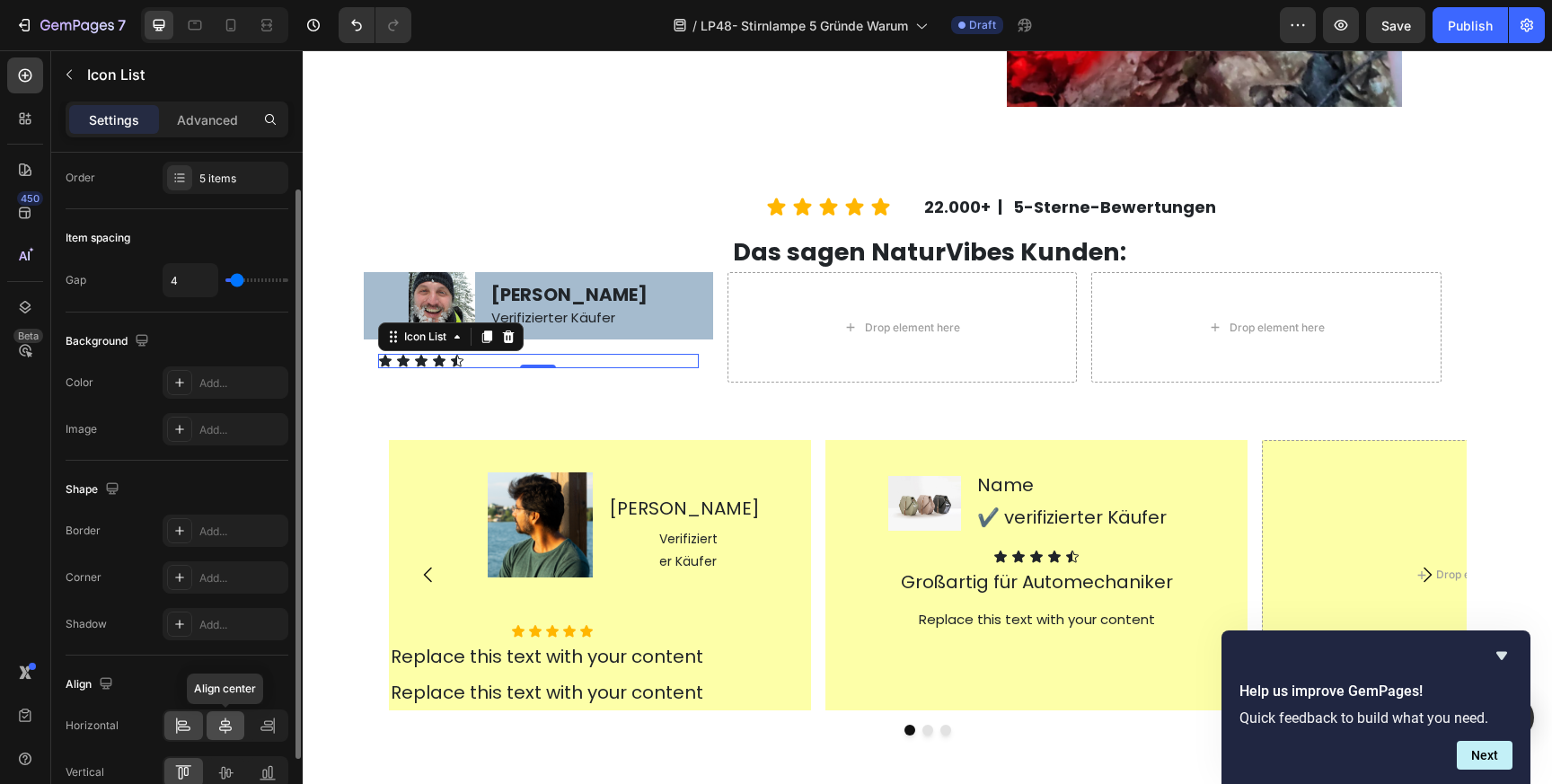
click at [232, 725] on icon at bounding box center [225, 725] width 18 height 18
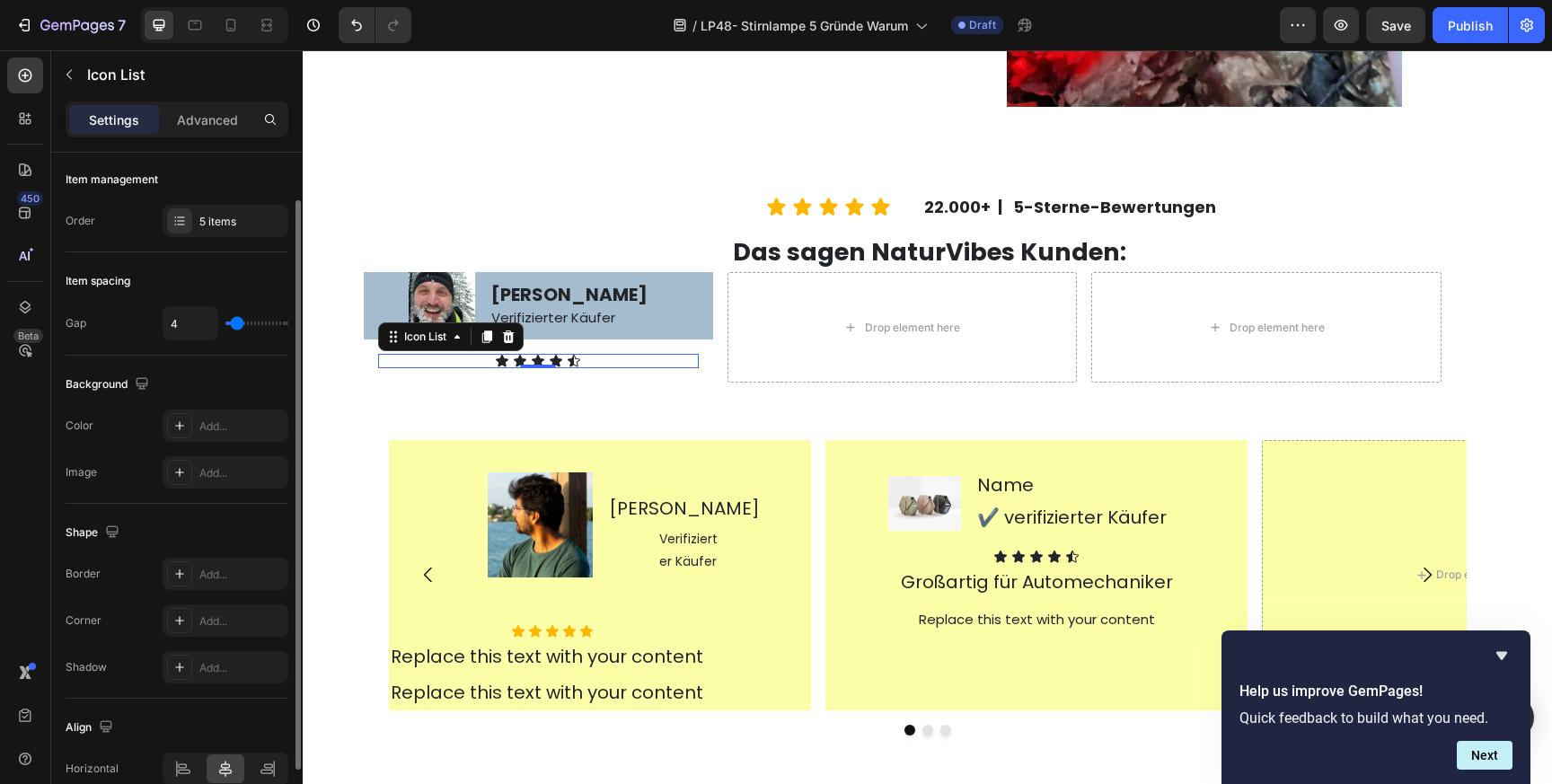
scroll to position [0, 0]
click at [227, 424] on div "Add..." at bounding box center [241, 427] width 85 height 16
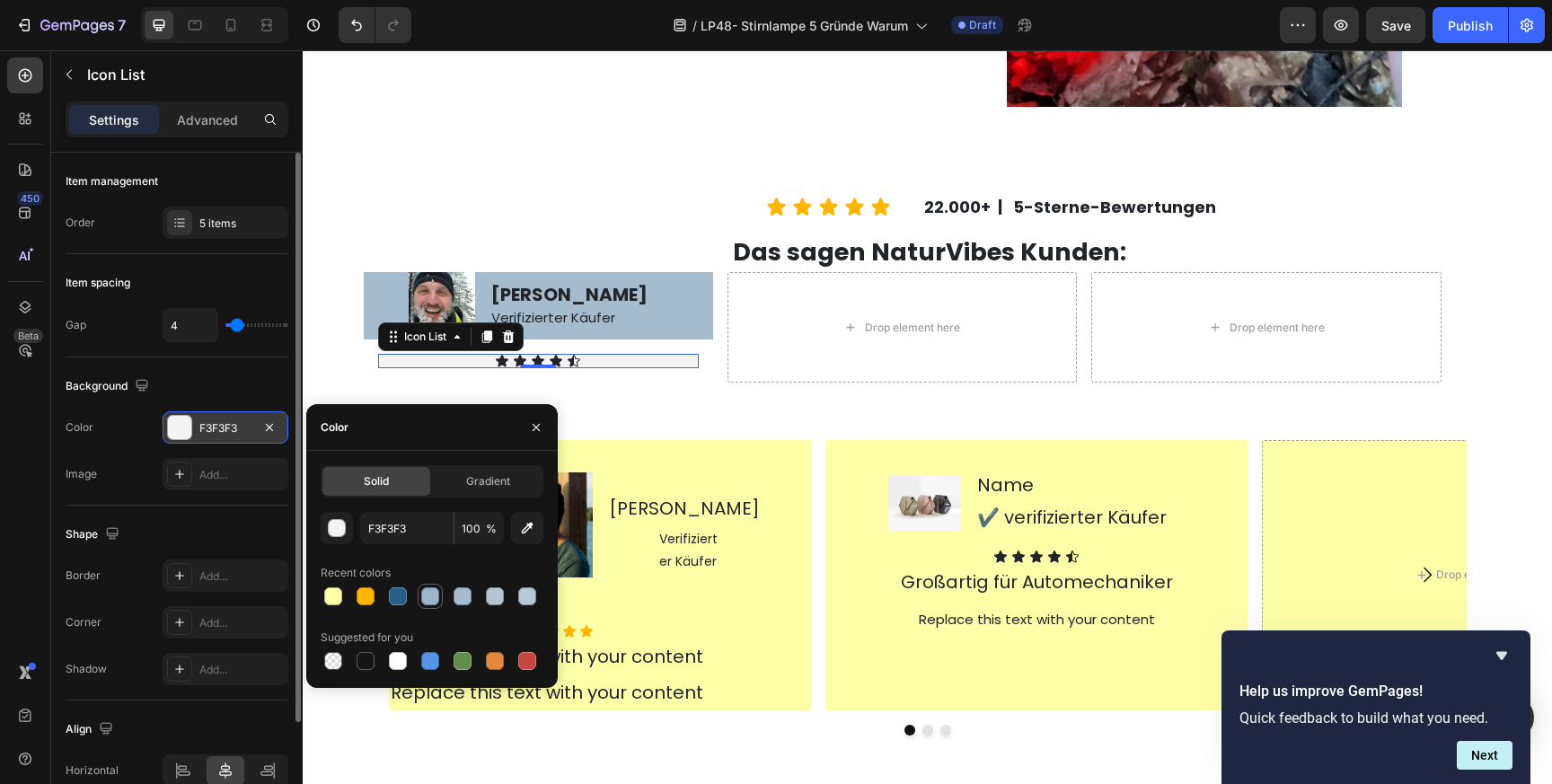
click at [431, 602] on div at bounding box center [429, 595] width 18 height 18
click at [462, 596] on div at bounding box center [462, 595] width 18 height 18
type input "A5BBCE"
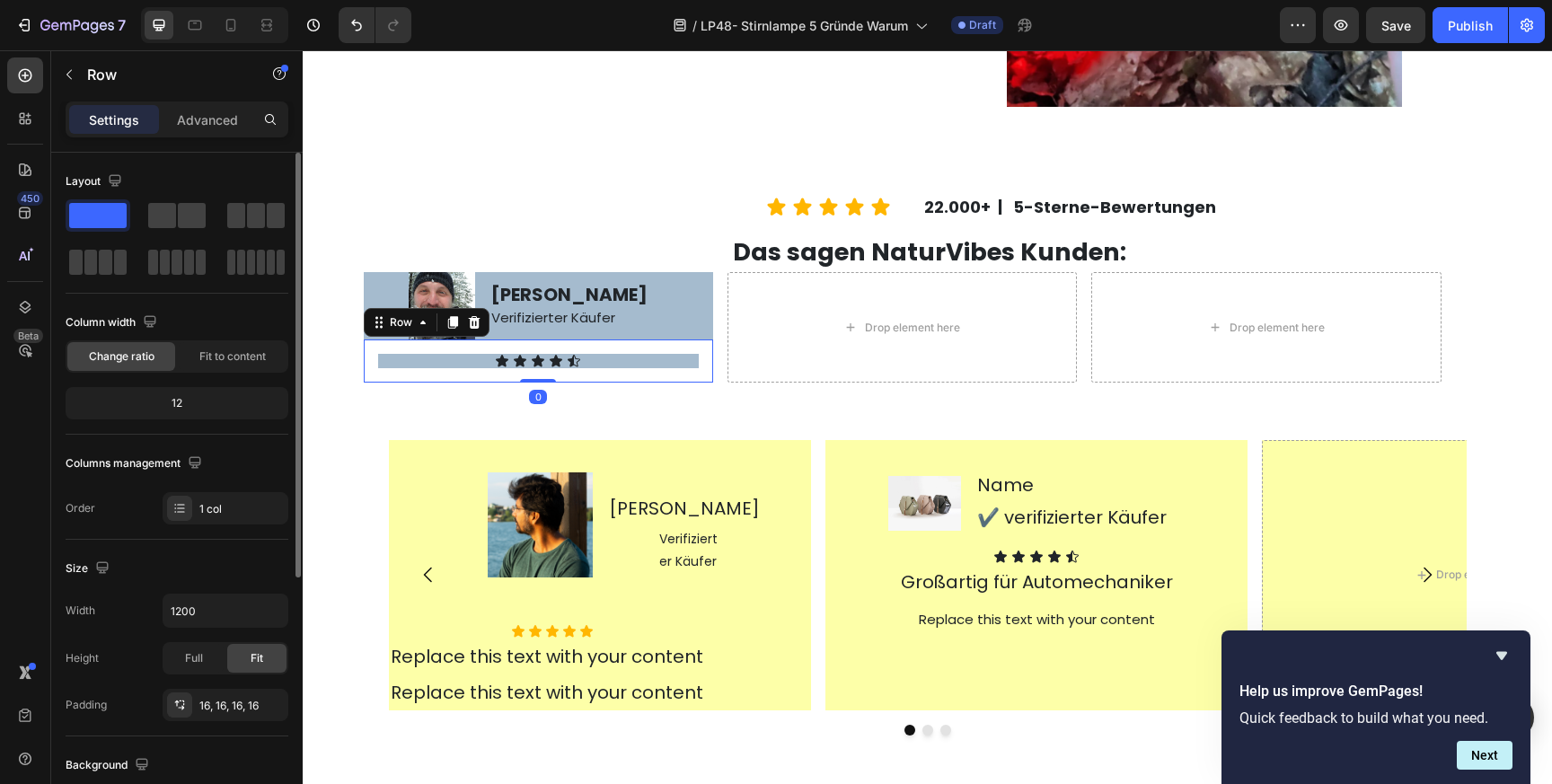
click at [663, 346] on div "Icon Icon Icon Icon Icon Icon List Row 0" at bounding box center [538, 361] width 349 height 43
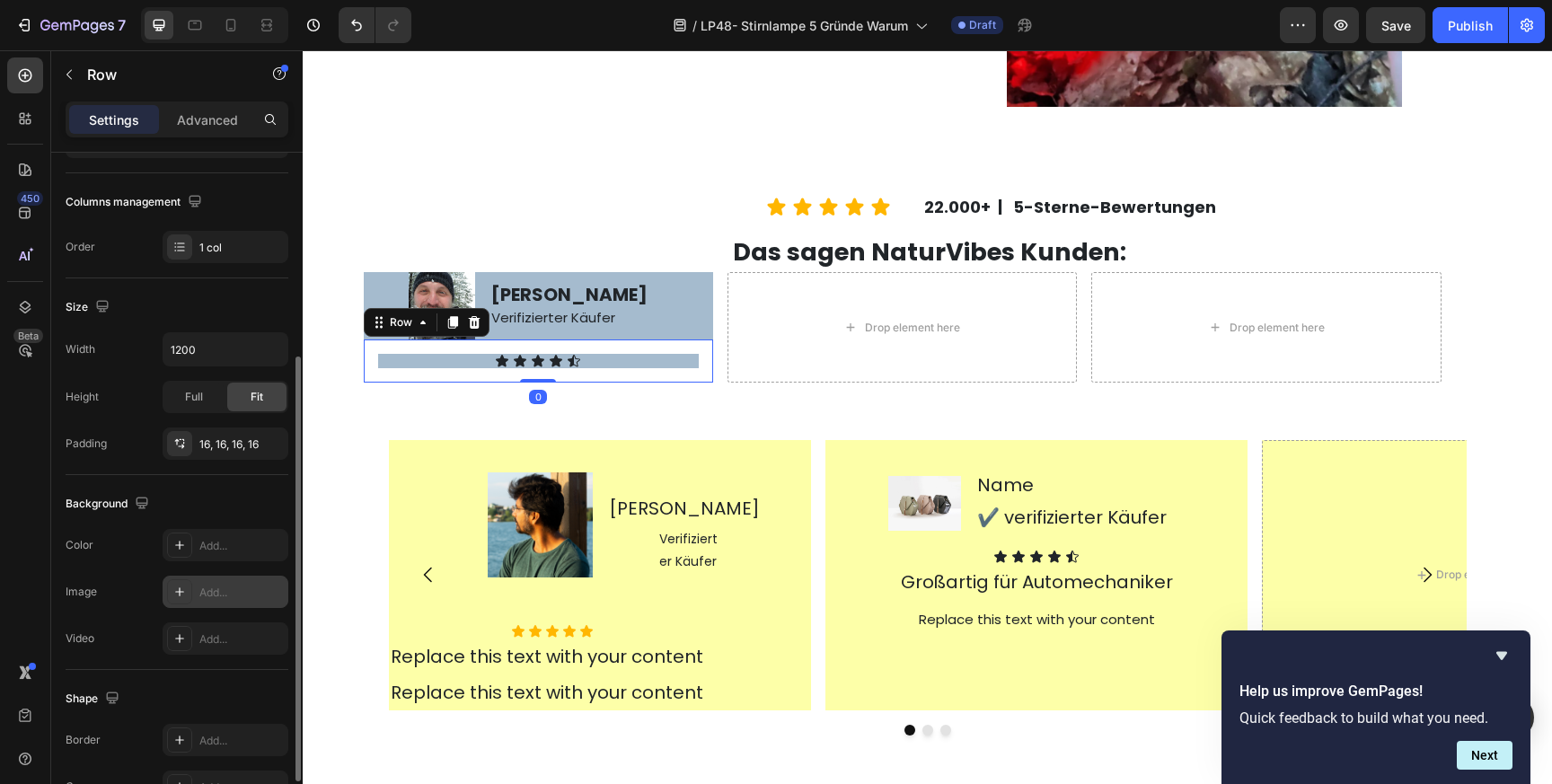
scroll to position [286, 0]
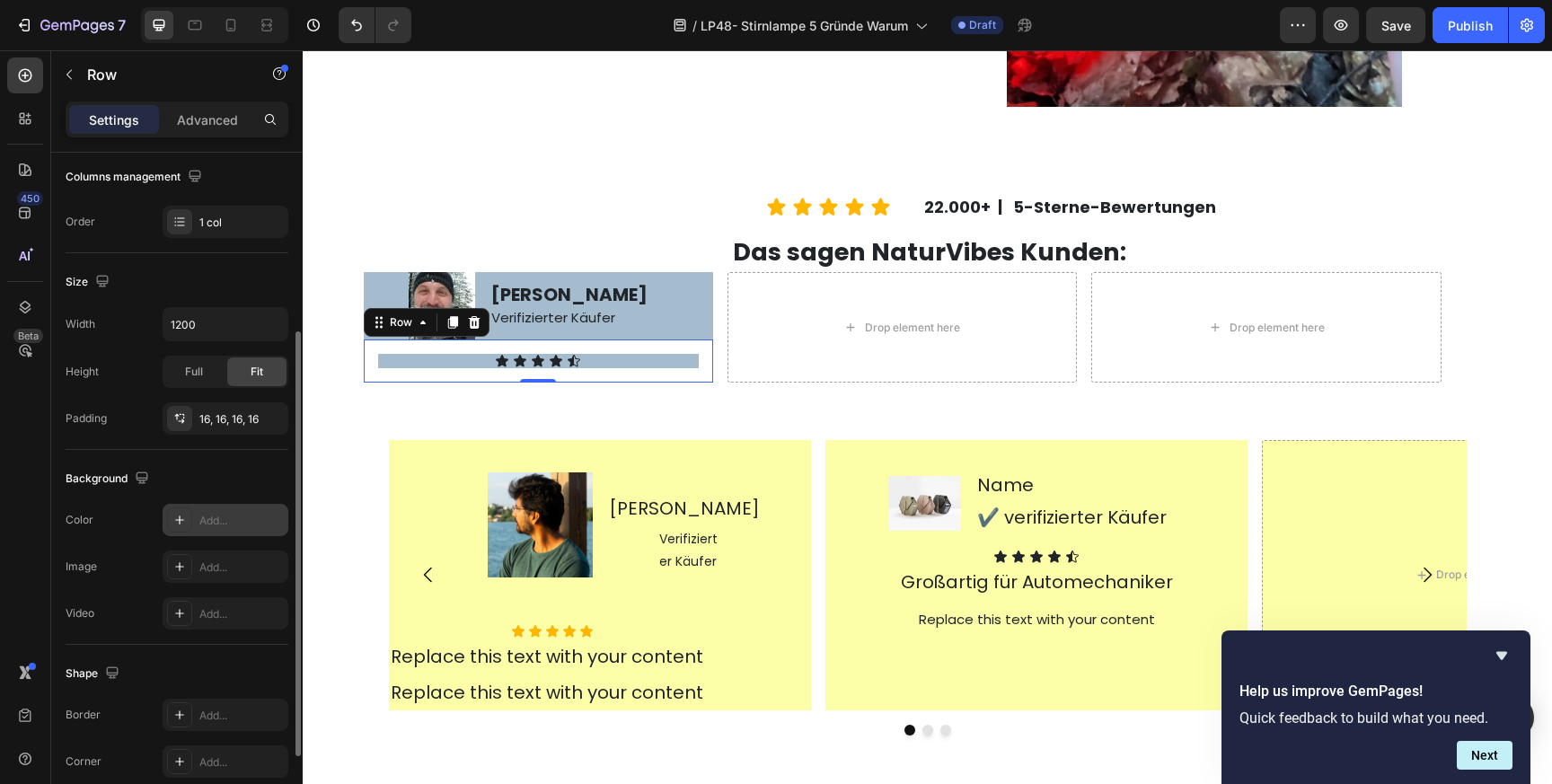
click at [220, 520] on div "Add..." at bounding box center [241, 520] width 85 height 16
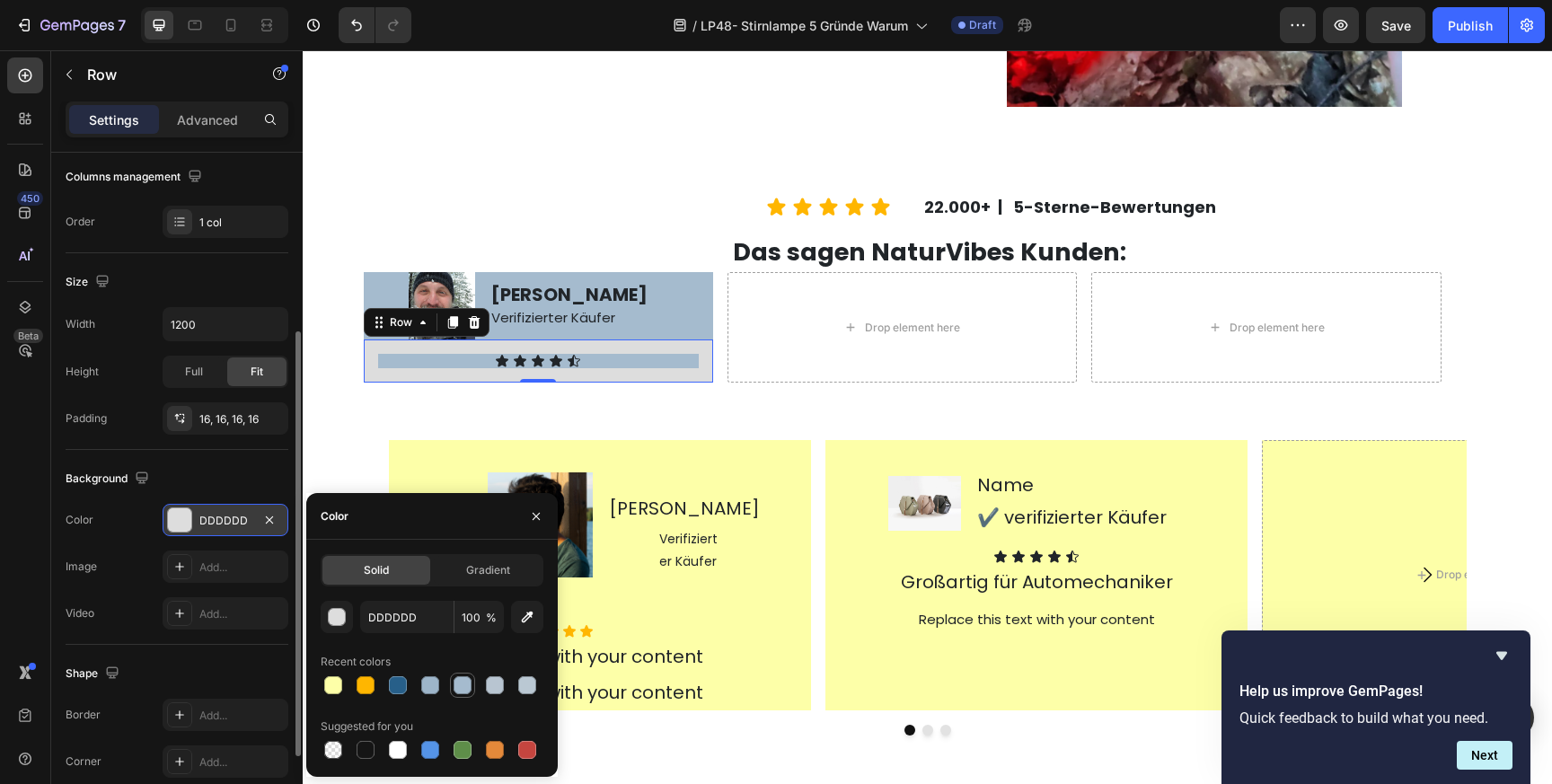
click at [464, 687] on div at bounding box center [462, 684] width 18 height 18
type input "A5BBCE"
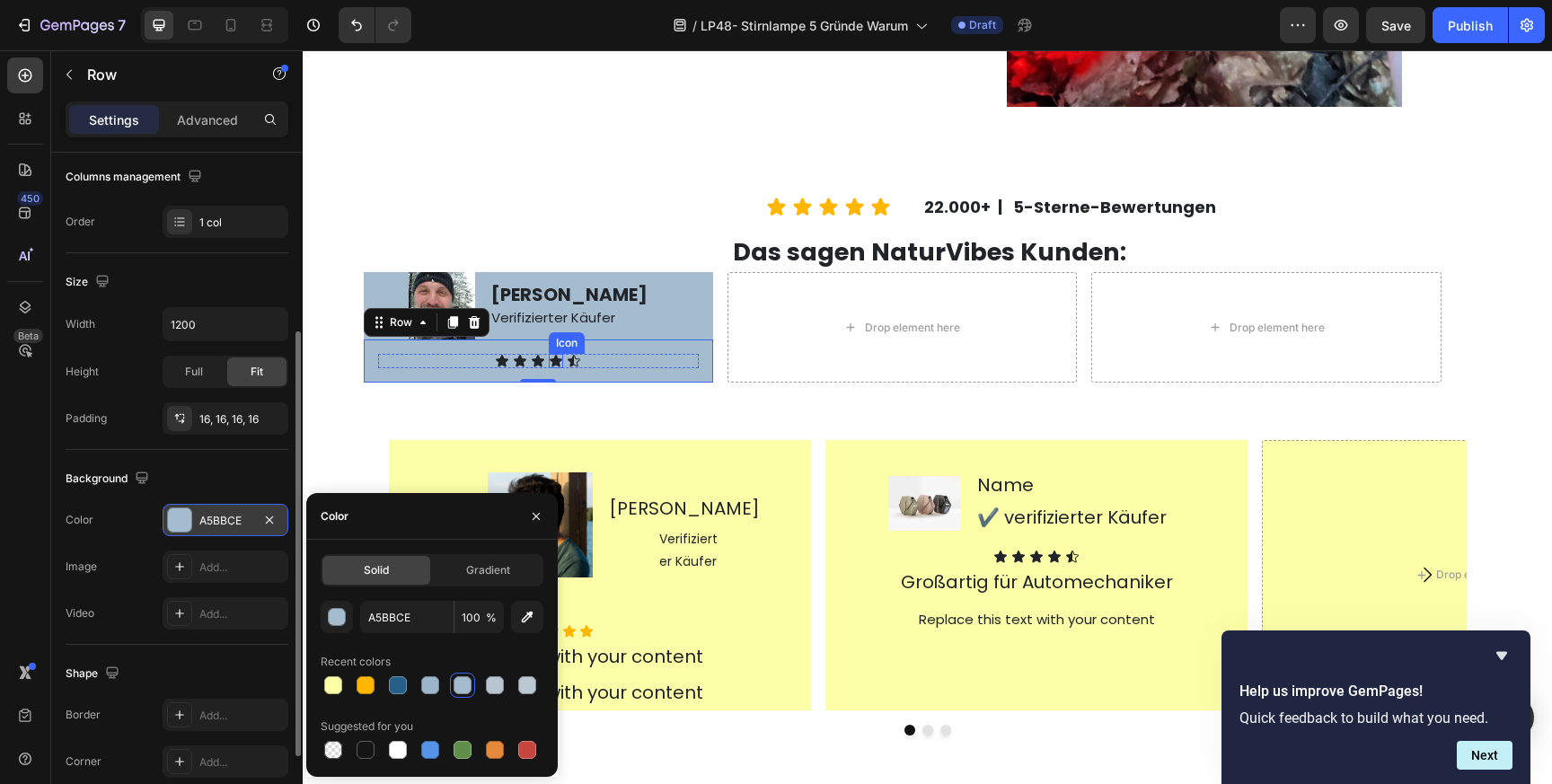
scroll to position [100, 0]
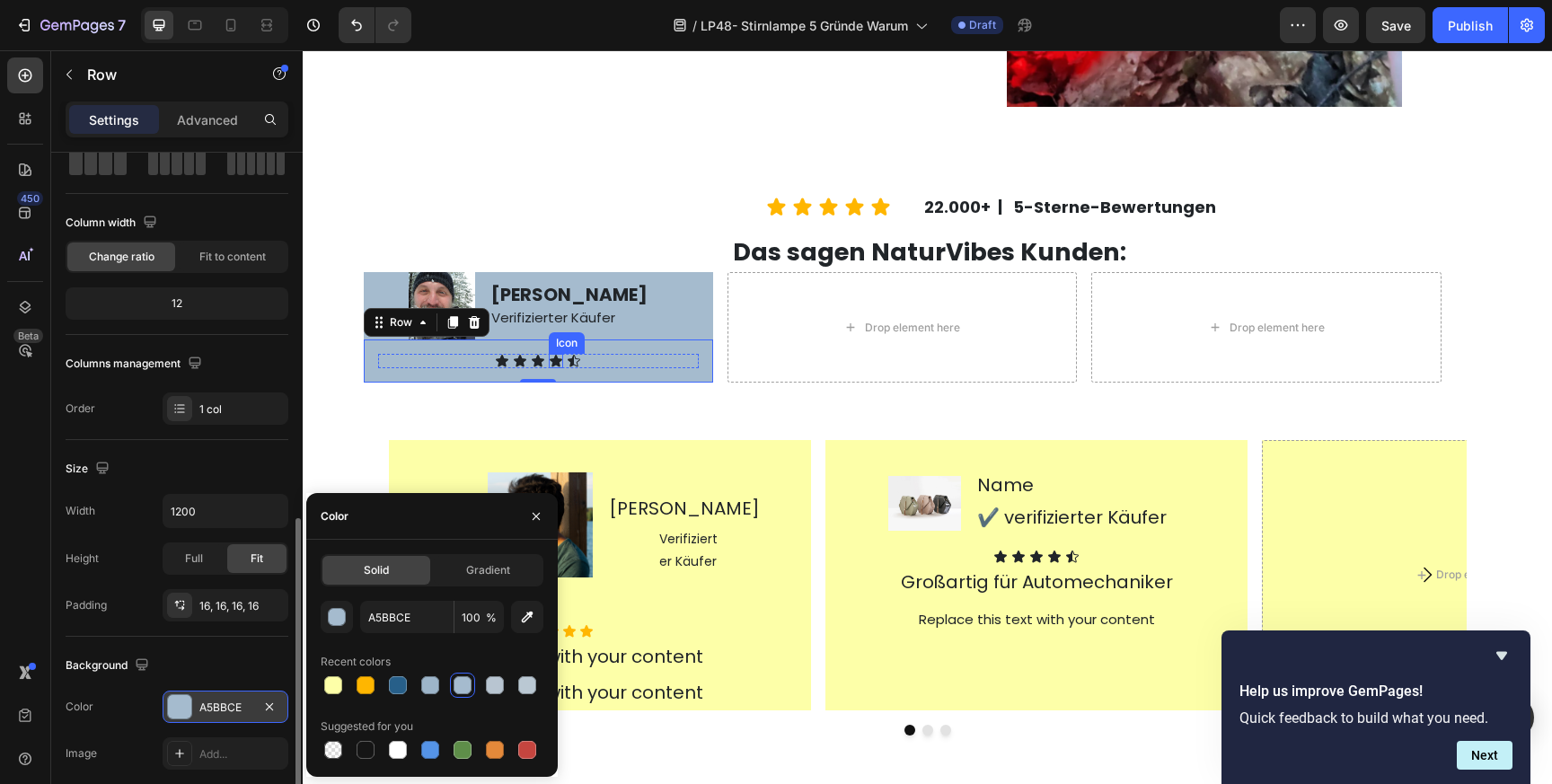
click at [556, 361] on div "Icon" at bounding box center [555, 361] width 14 height 14
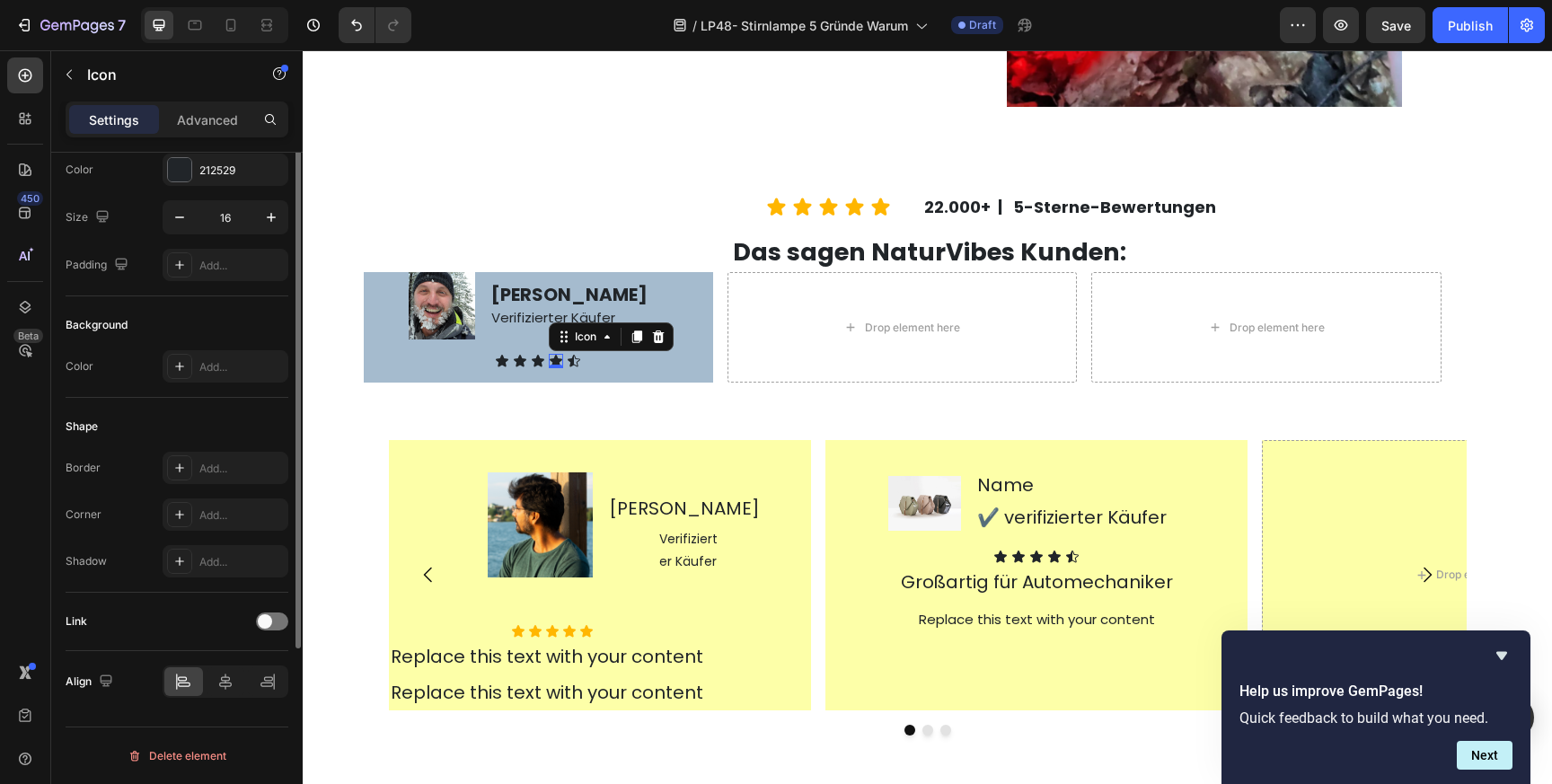
scroll to position [0, 0]
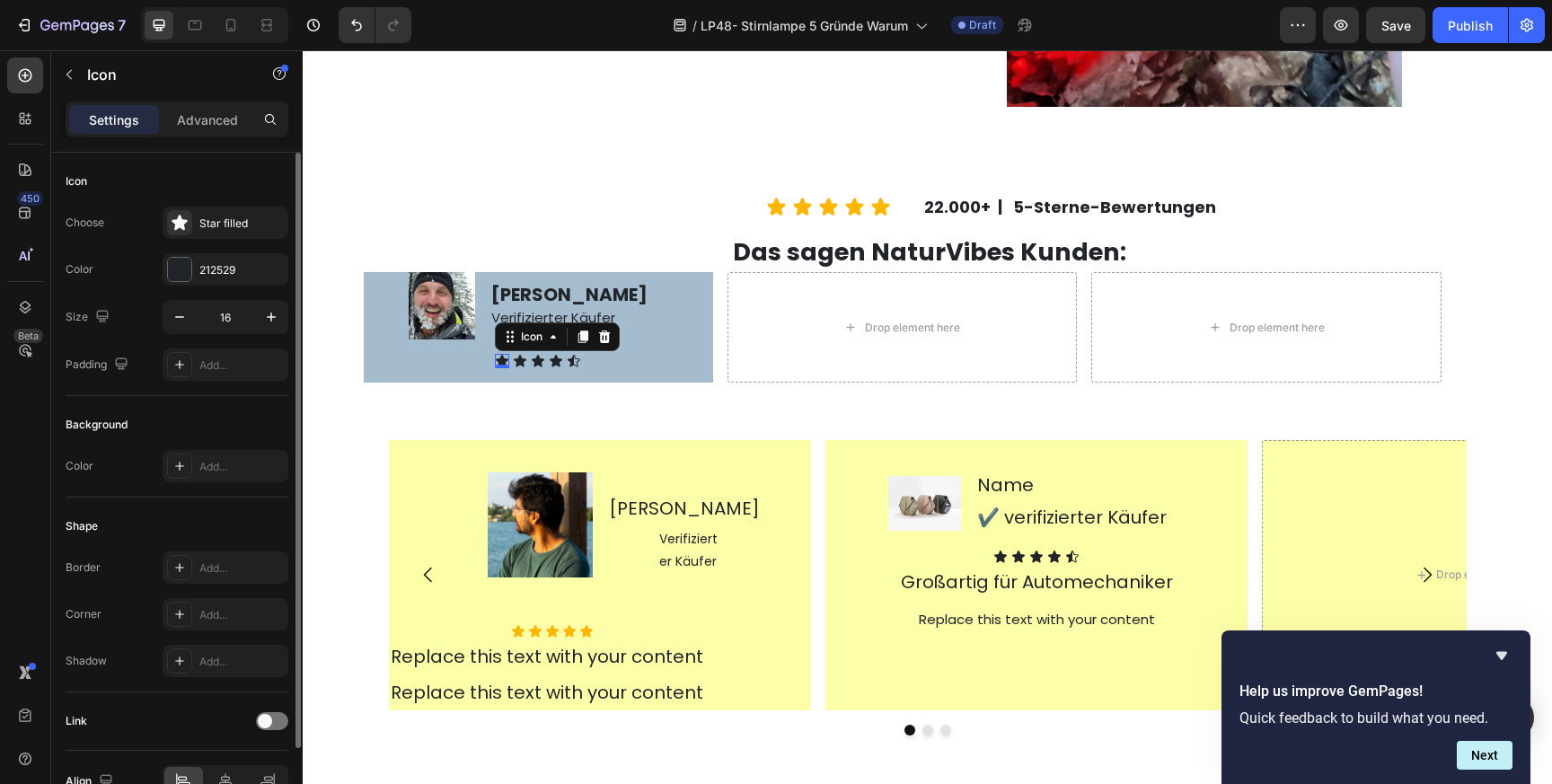
click at [505, 361] on div "Icon 0" at bounding box center [502, 361] width 14 height 14
click at [513, 629] on icon at bounding box center [518, 630] width 12 height 11
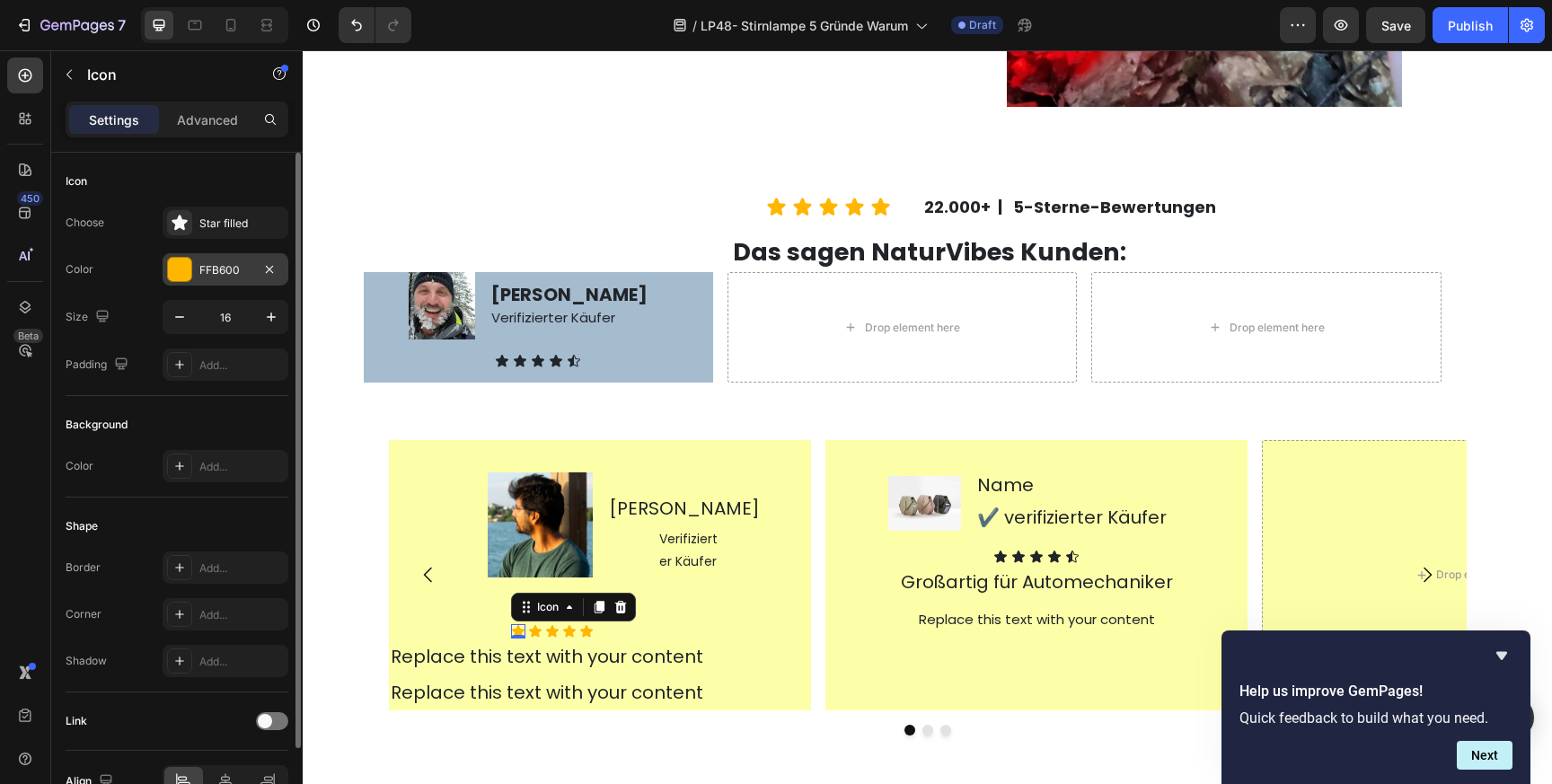
click at [216, 270] on div "FFB600" at bounding box center [225, 269] width 52 height 16
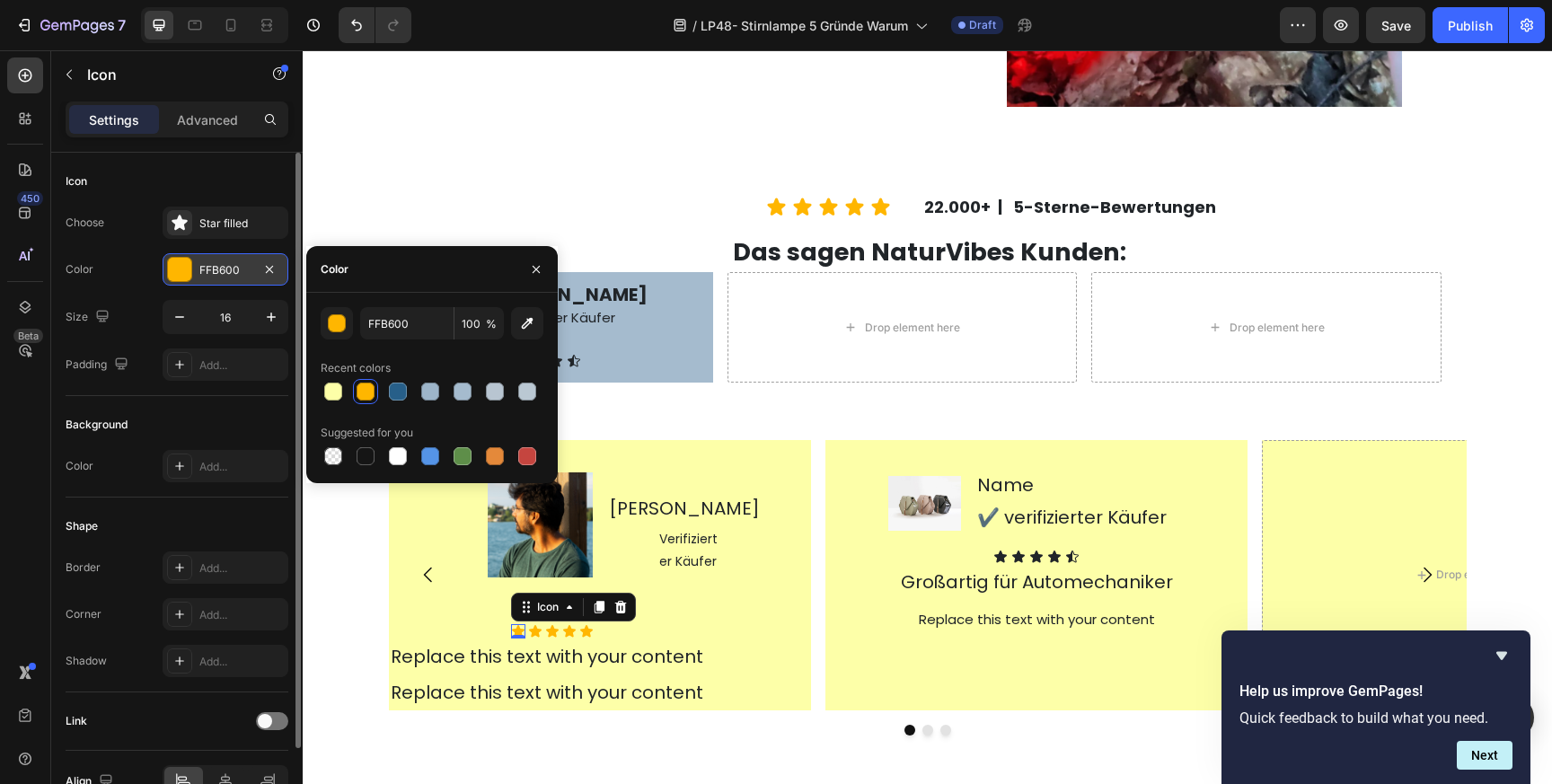
click at [216, 270] on div "FFB600" at bounding box center [225, 269] width 52 height 16
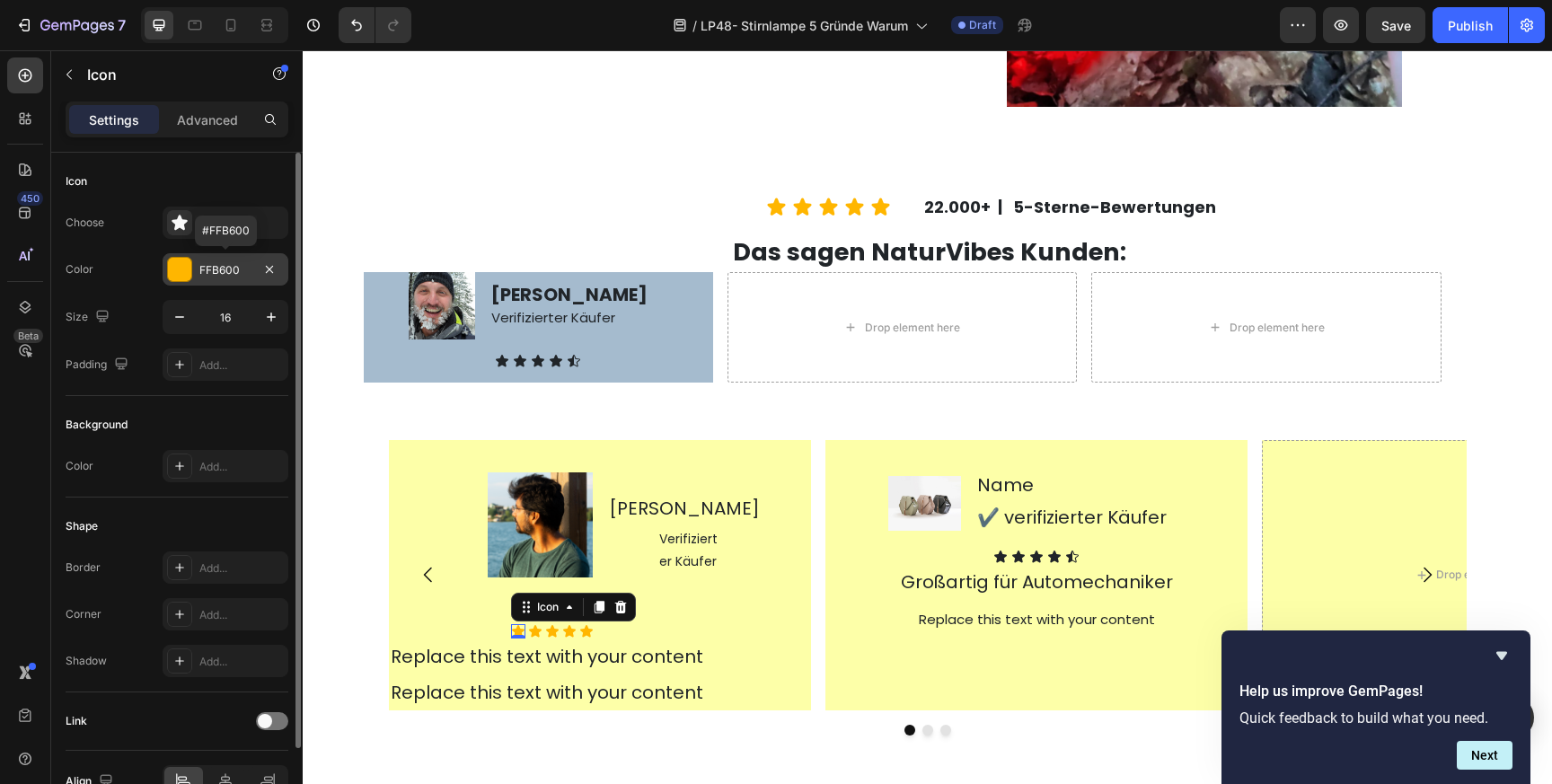
click at [216, 270] on div "FFB600" at bounding box center [225, 269] width 52 height 16
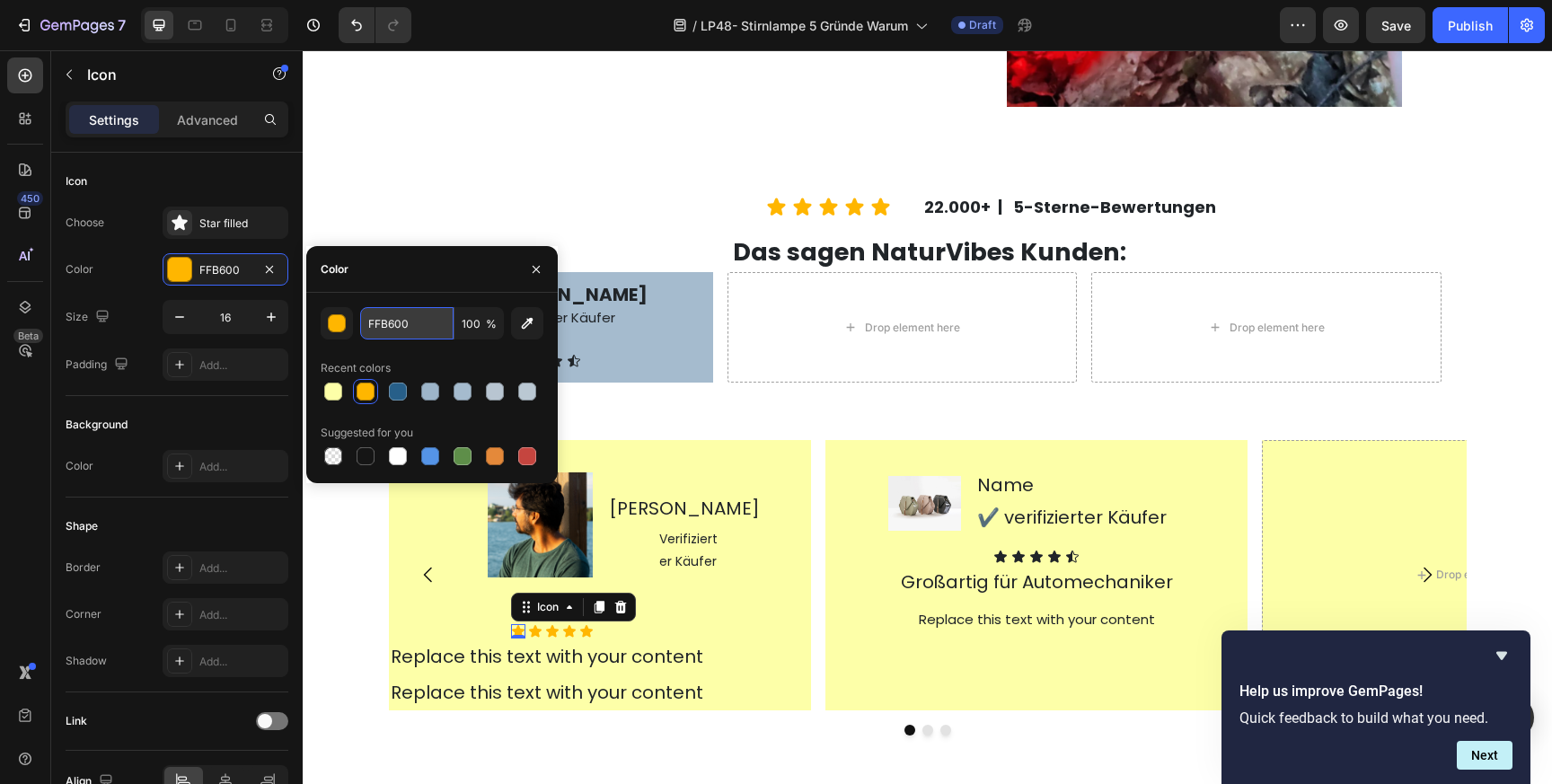
click at [395, 326] on input "FFB600" at bounding box center [406, 323] width 93 height 32
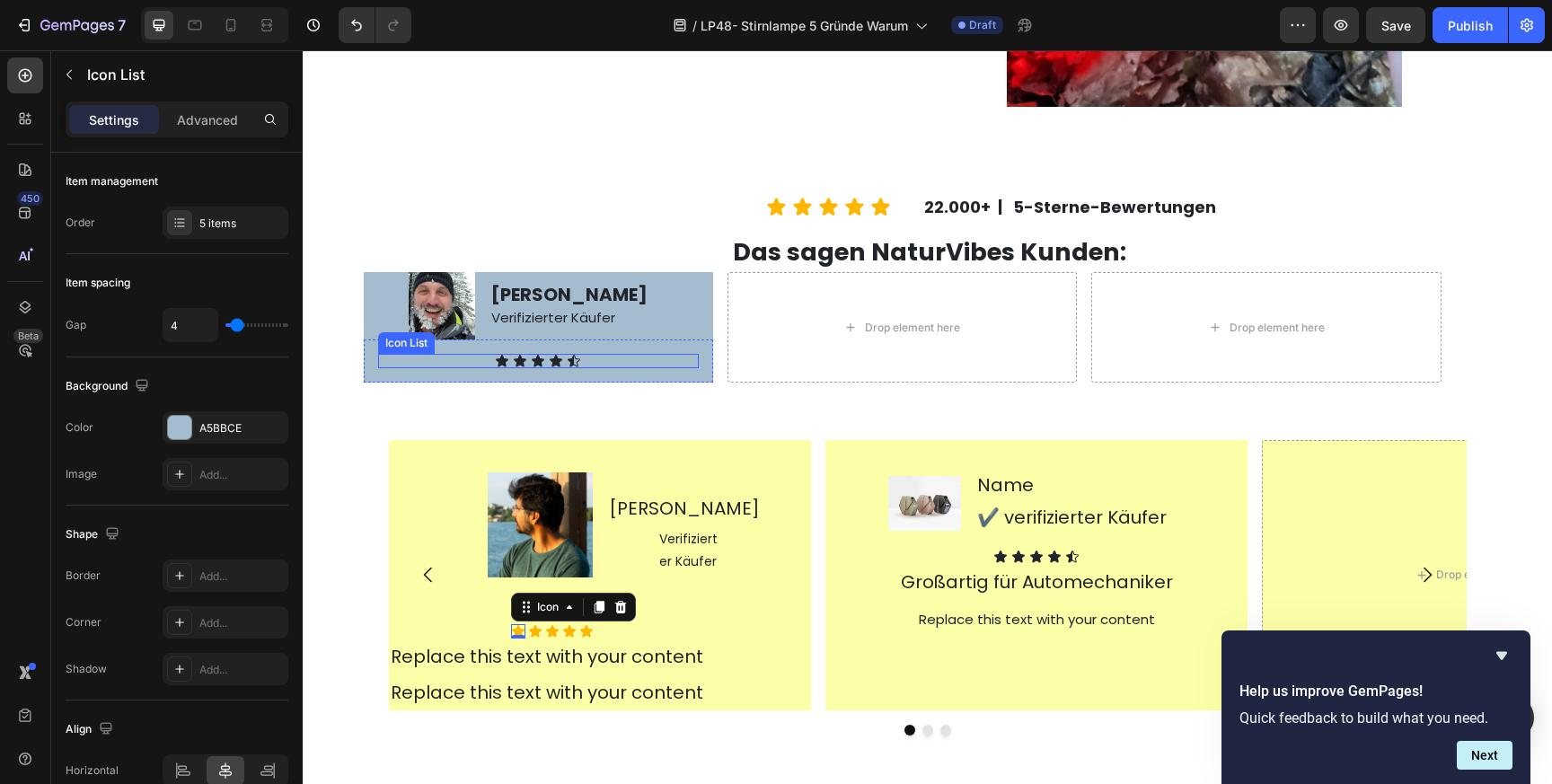
click at [591, 356] on div "Icon Icon Icon Icon Icon" at bounding box center [537, 361] width 320 height 14
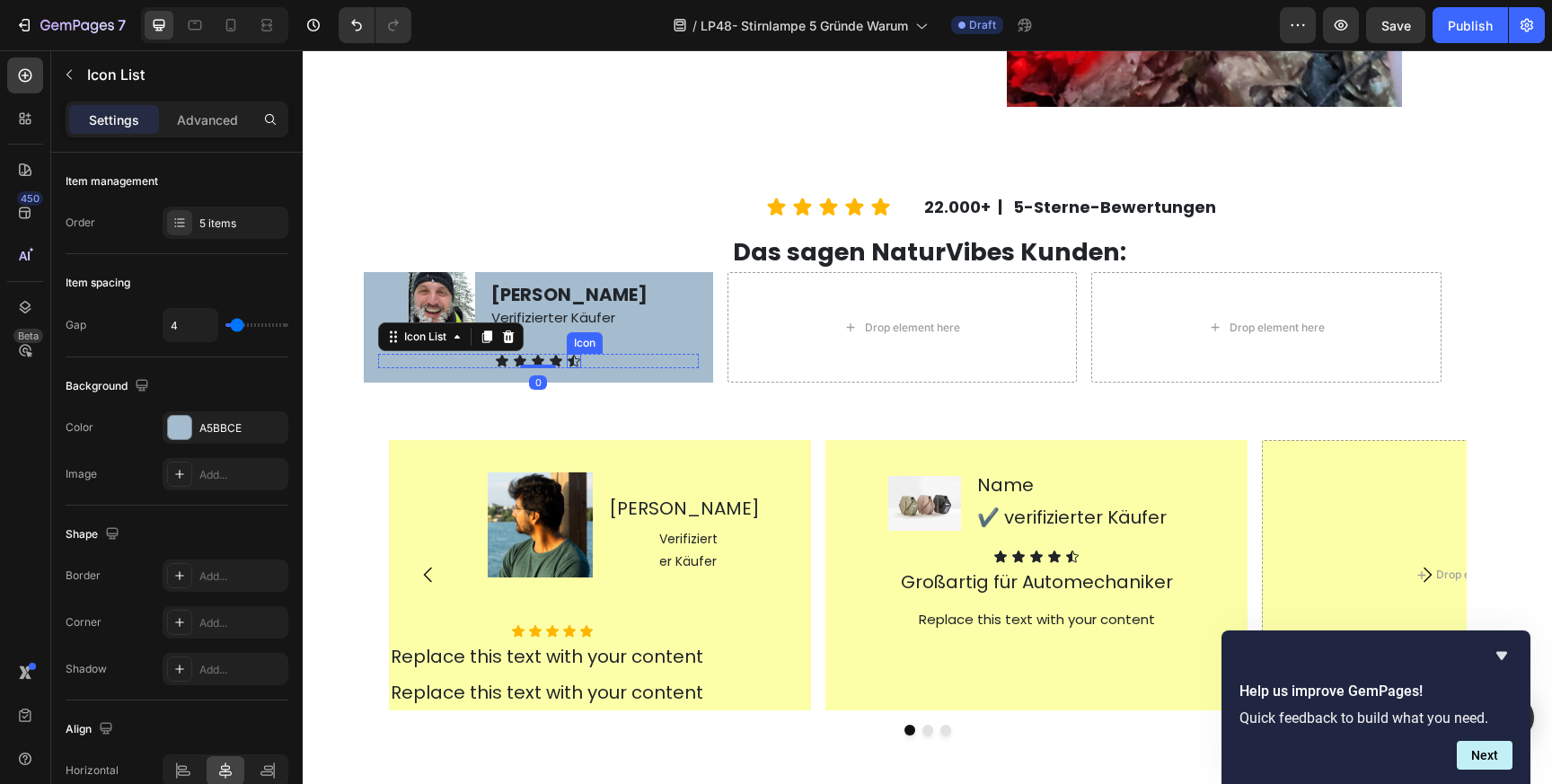
click at [577, 361] on div "Icon" at bounding box center [573, 361] width 14 height 14
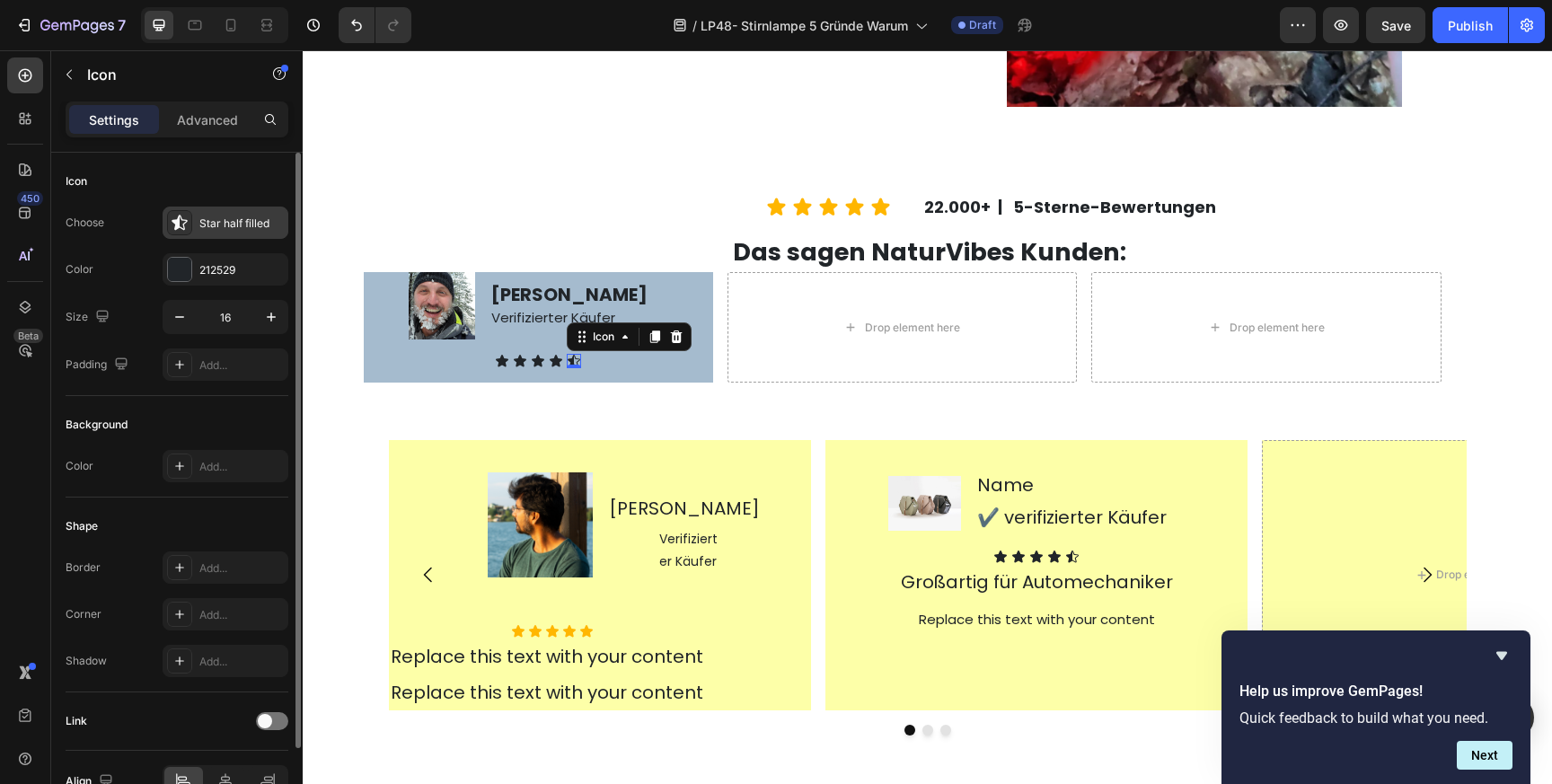
click at [235, 226] on div "Star half filled" at bounding box center [241, 223] width 85 height 16
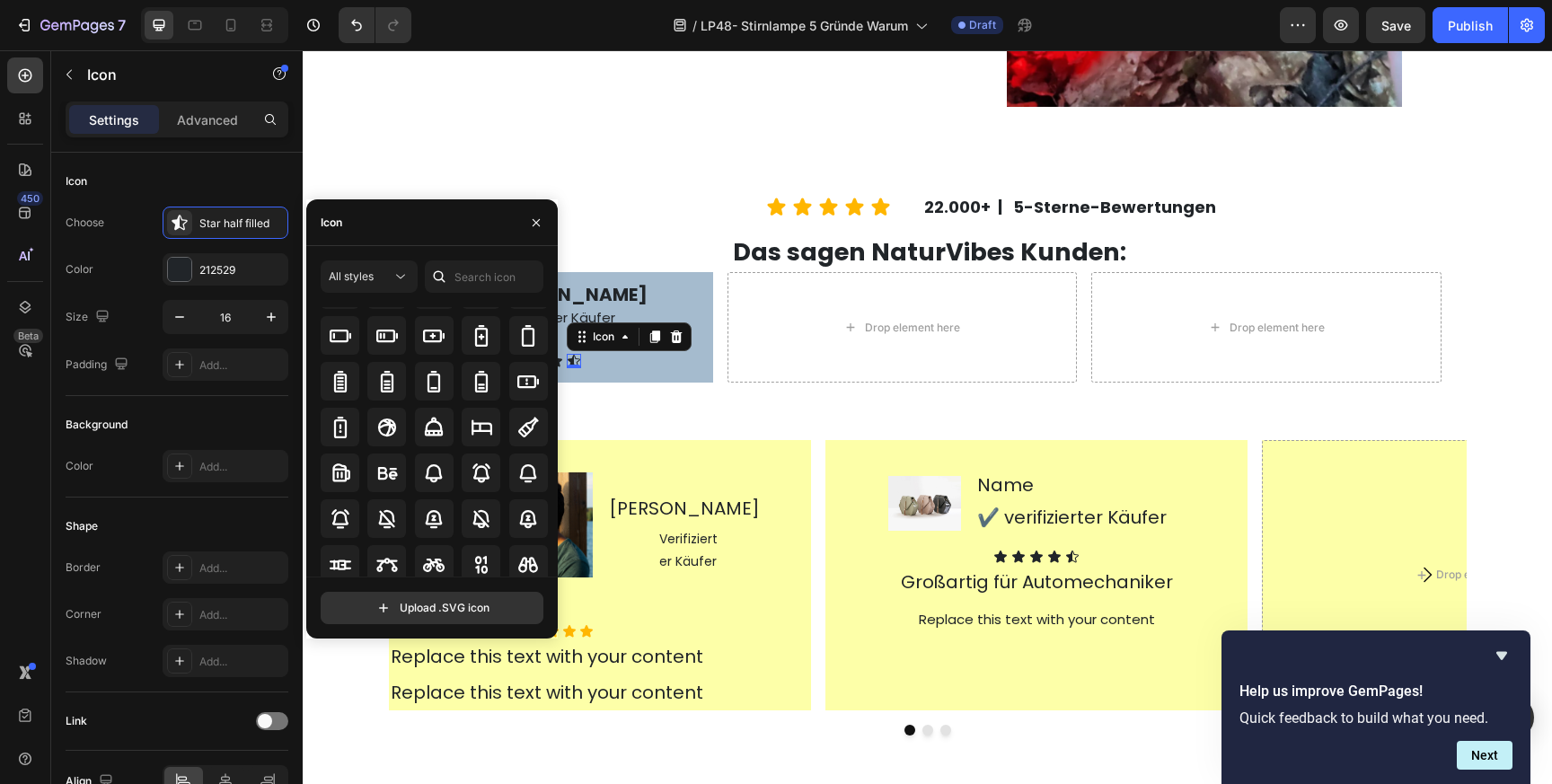
scroll to position [1356, 0]
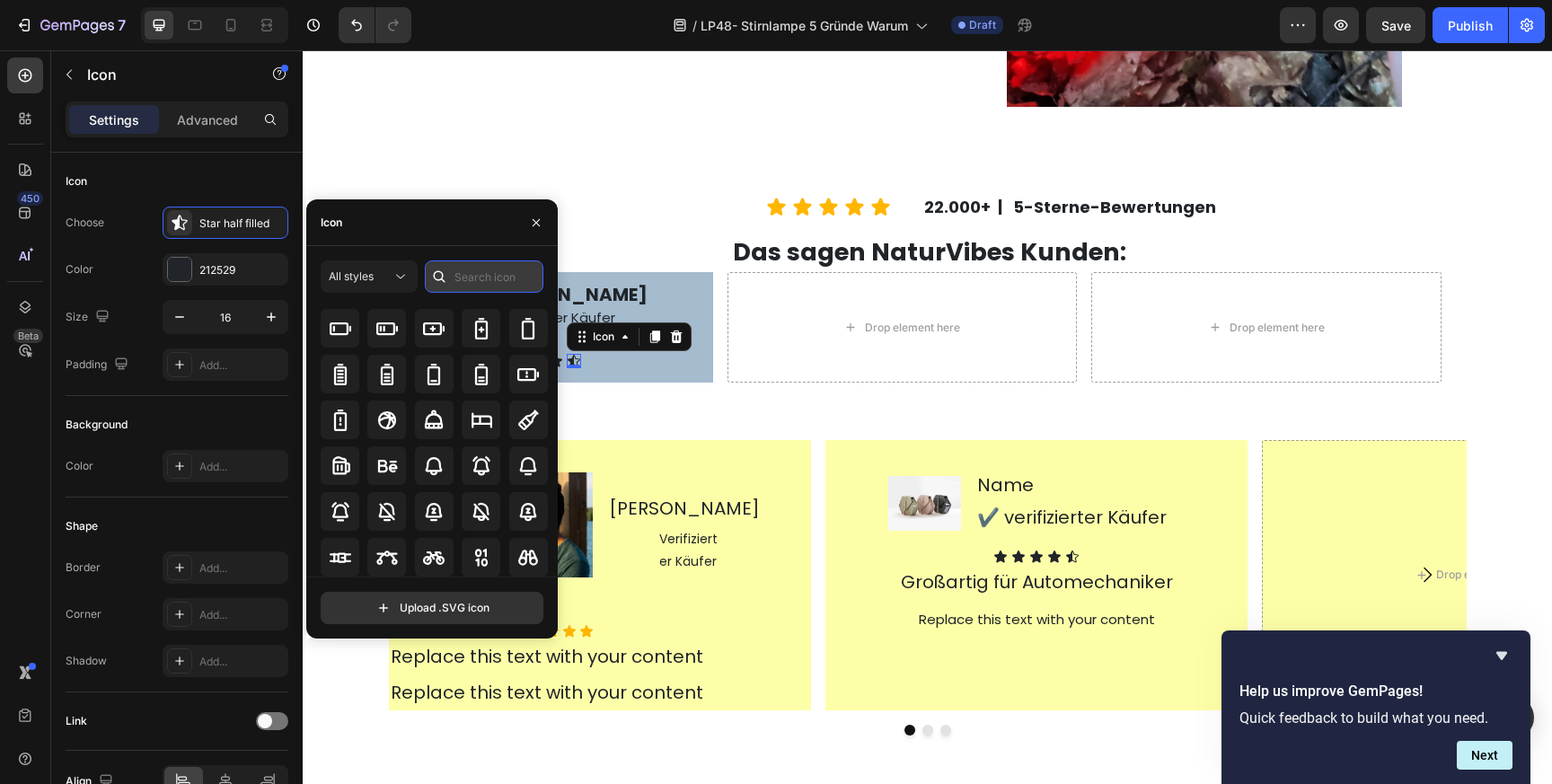
click at [476, 270] on input "text" at bounding box center [484, 276] width 118 height 32
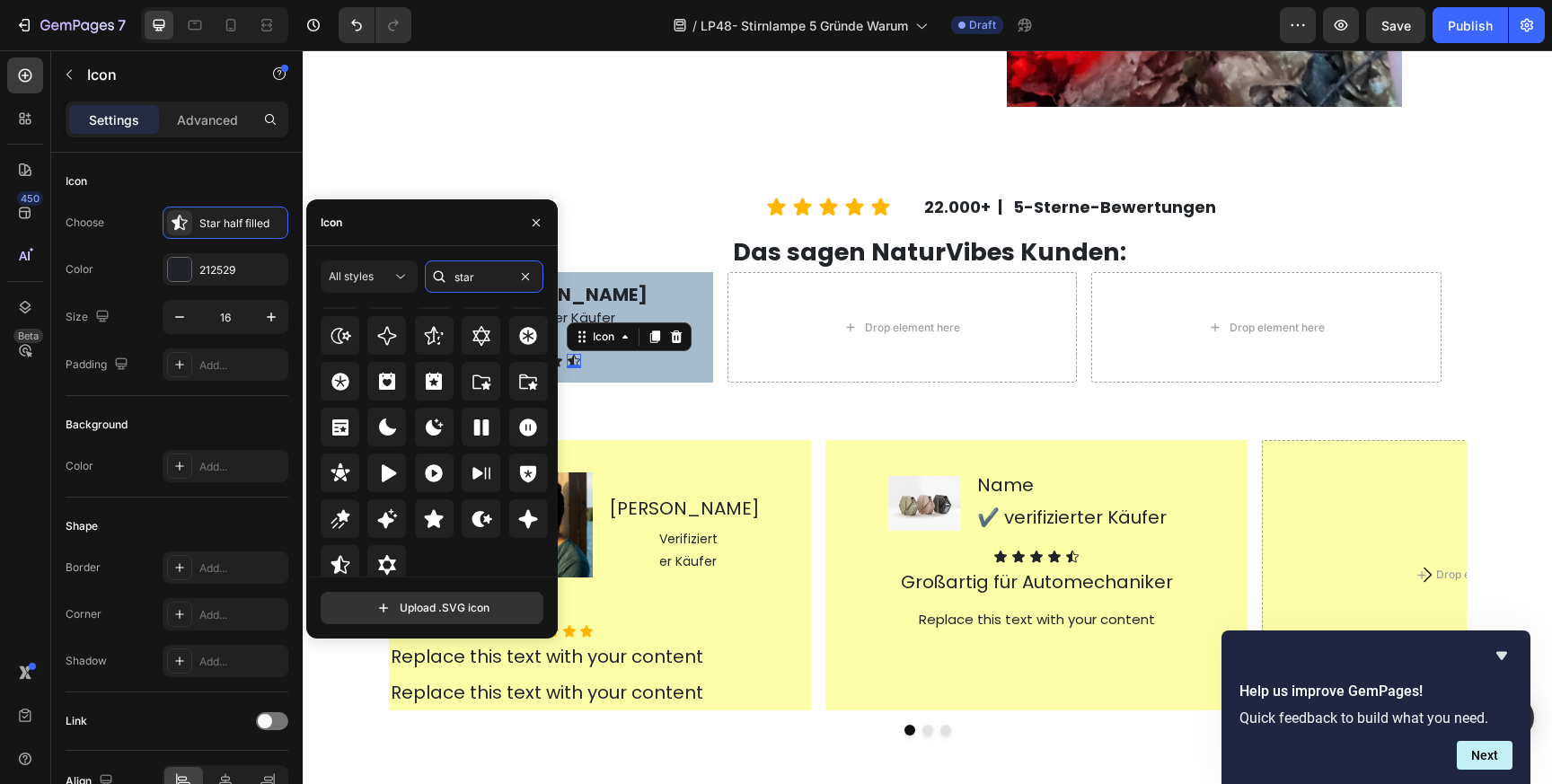
scroll to position [545, 0]
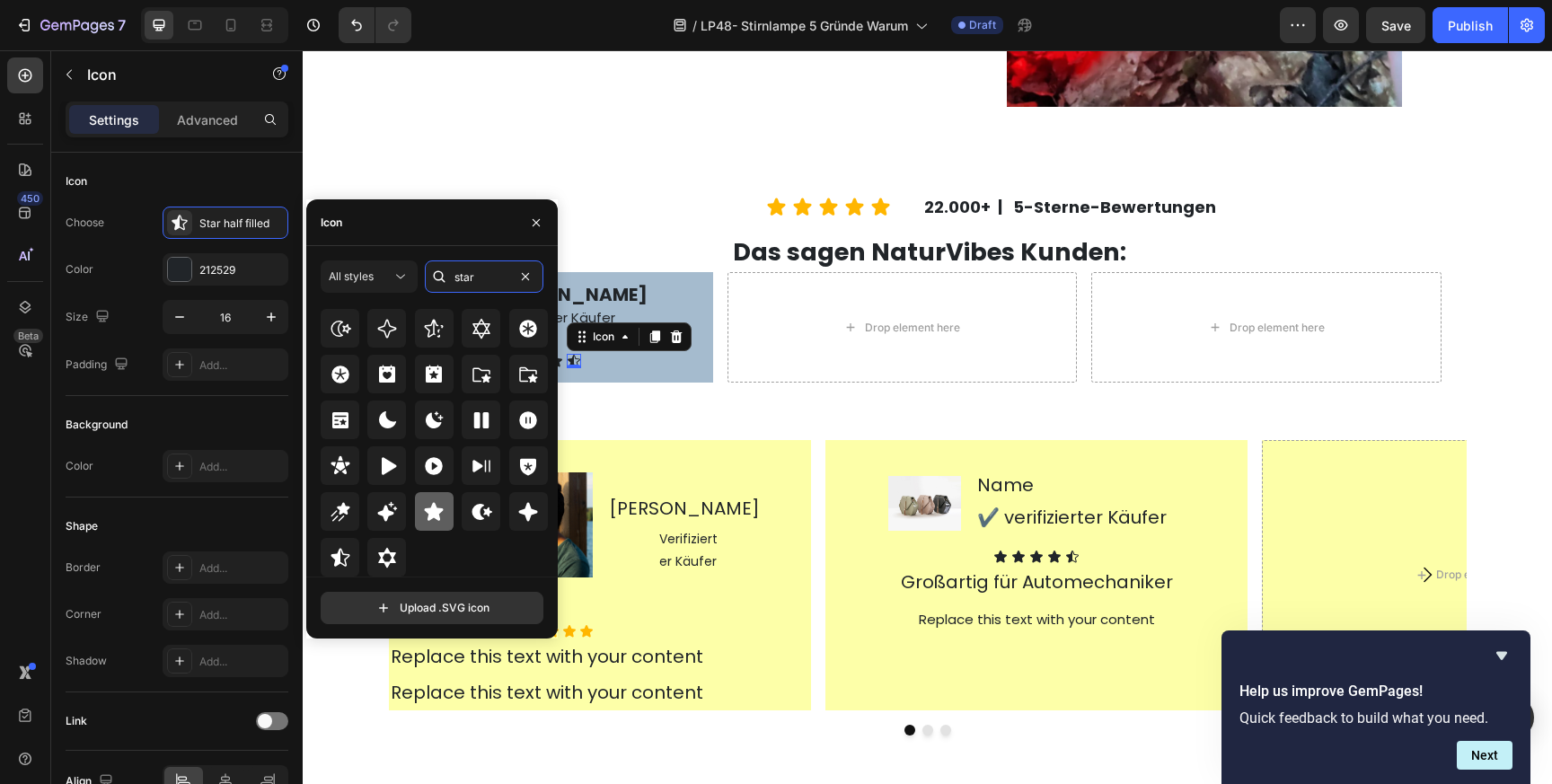
type input "star"
click at [436, 513] on icon at bounding box center [434, 510] width 19 height 18
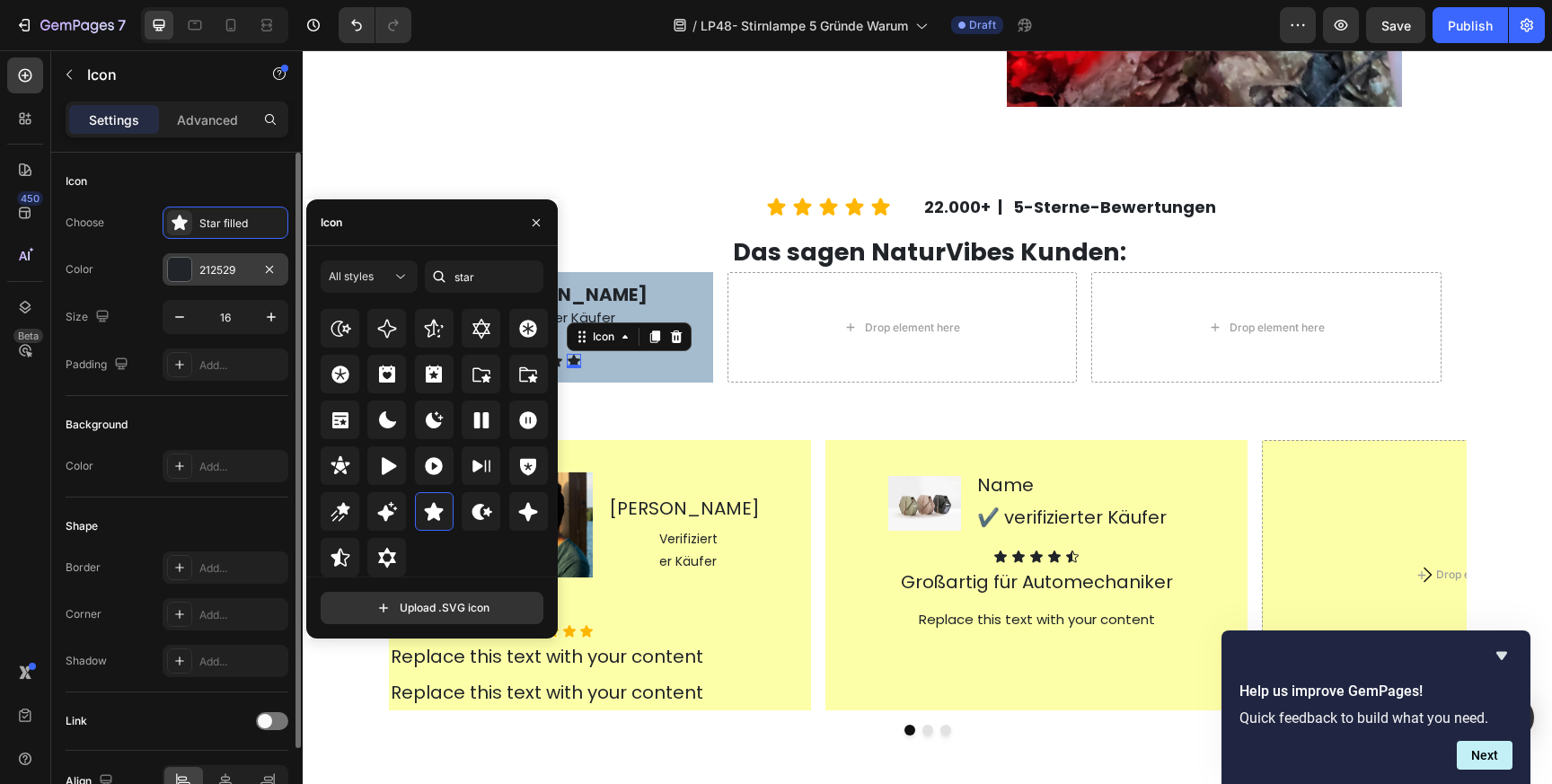
click at [234, 266] on div "212529" at bounding box center [225, 269] width 52 height 16
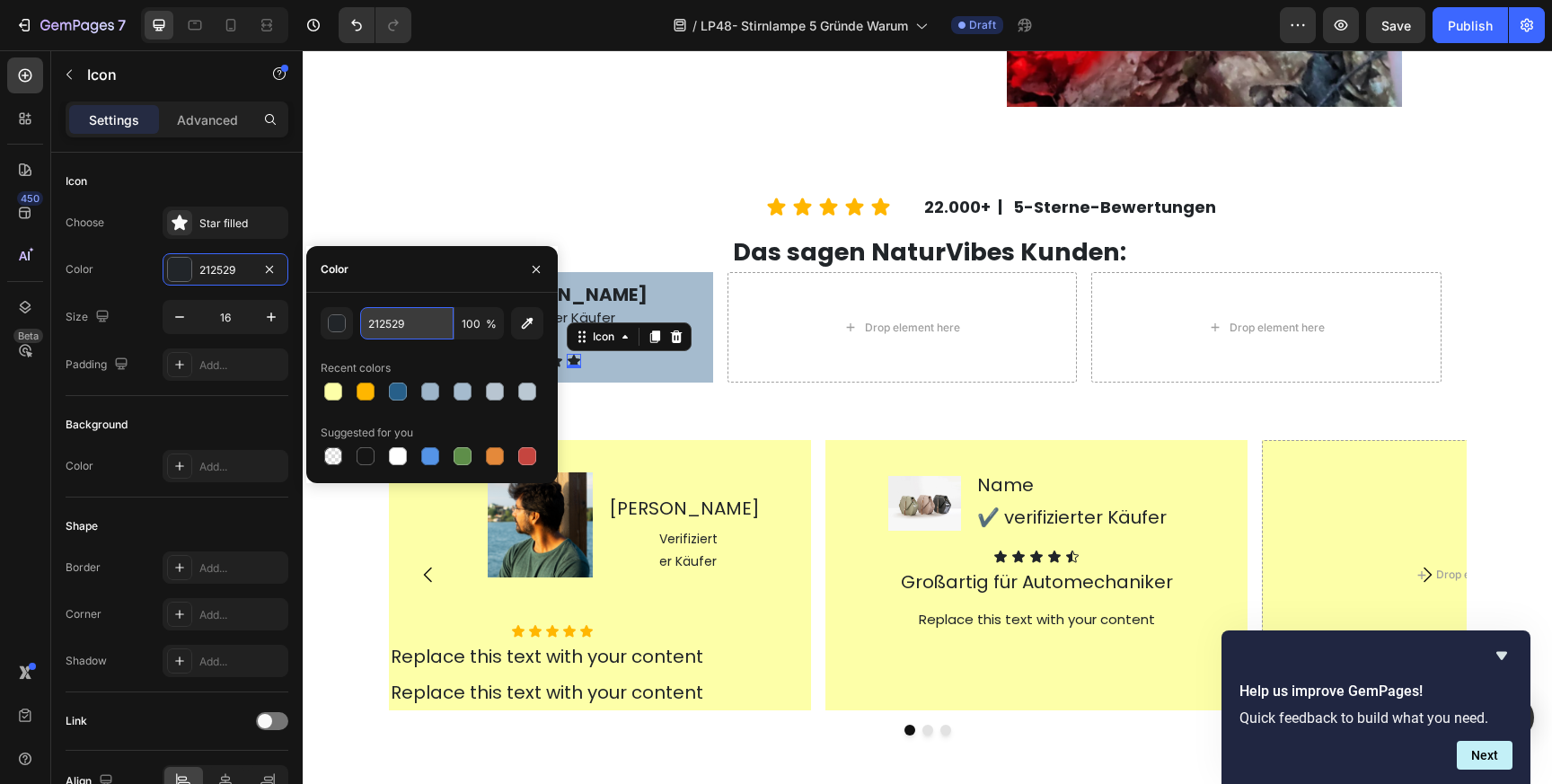
click at [389, 316] on input "212529" at bounding box center [406, 323] width 93 height 32
paste input "FFB600"
type input "FFB600"
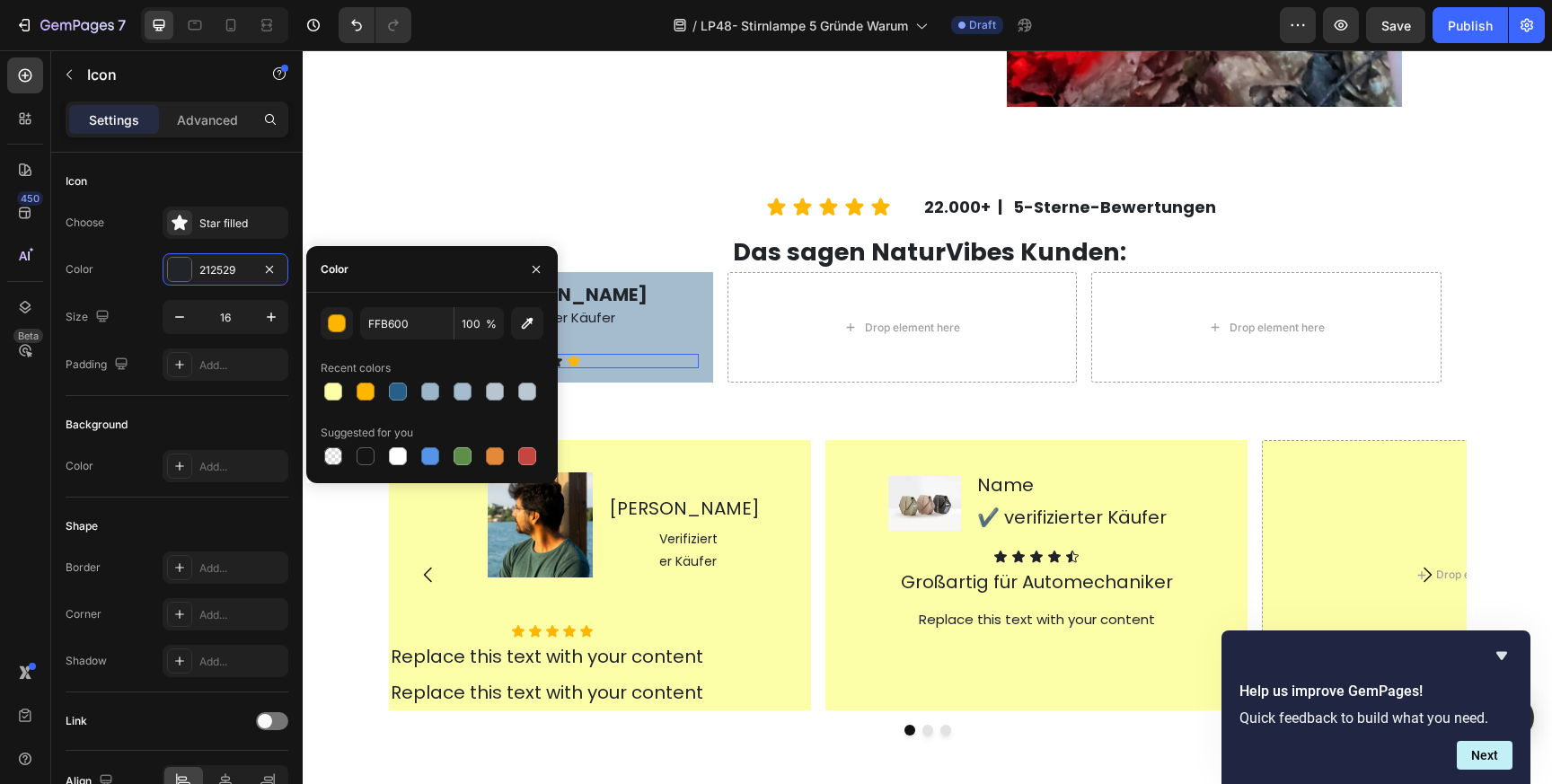
click at [587, 363] on div "Icon Icon Icon Icon Icon" at bounding box center [537, 361] width 320 height 14
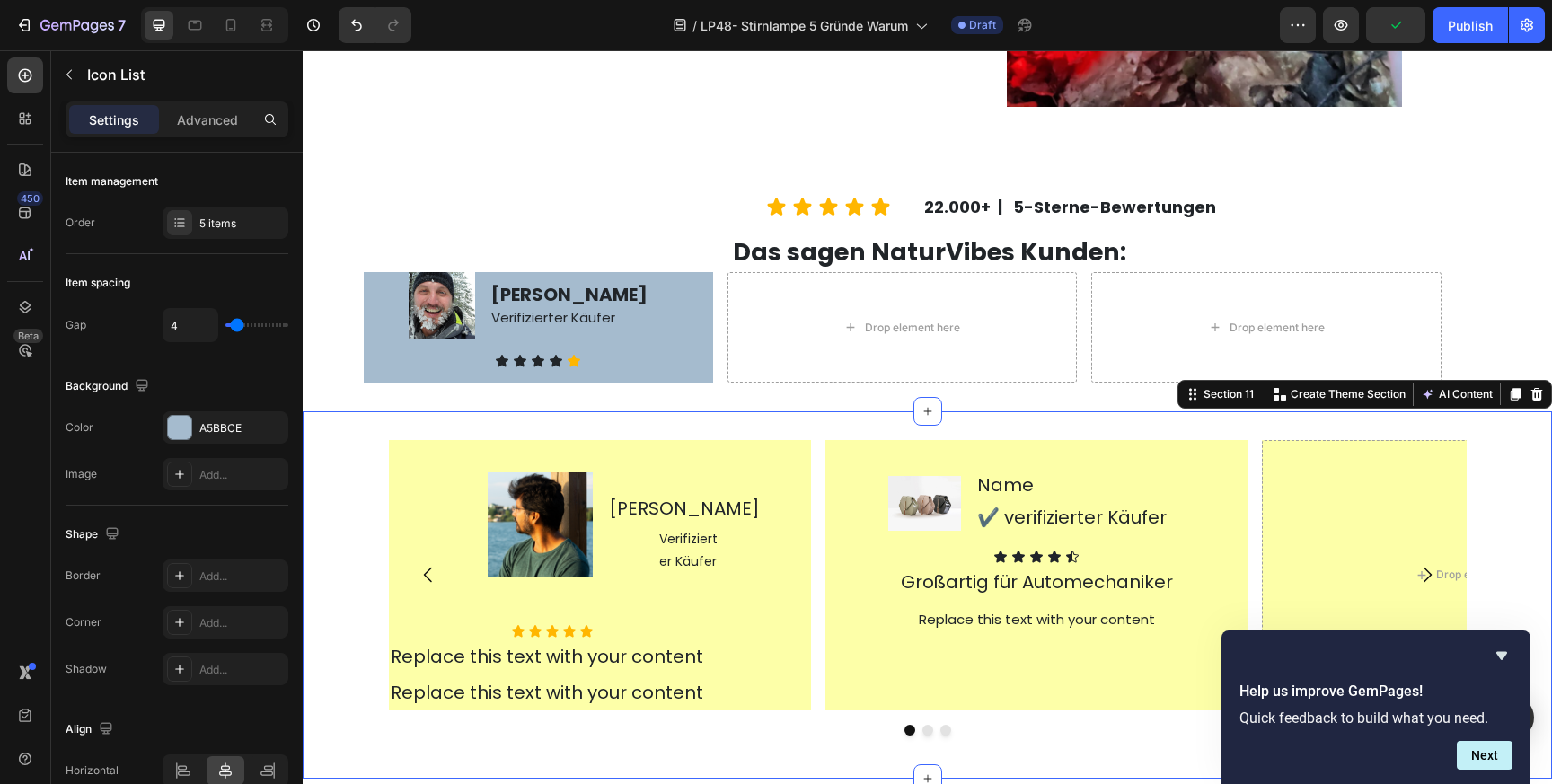
click at [842, 433] on div "Image [PERSON_NAME] Text Block Icon Verifizierter Käufer Text Block Row Row Row…" at bounding box center [927, 594] width 1249 height 367
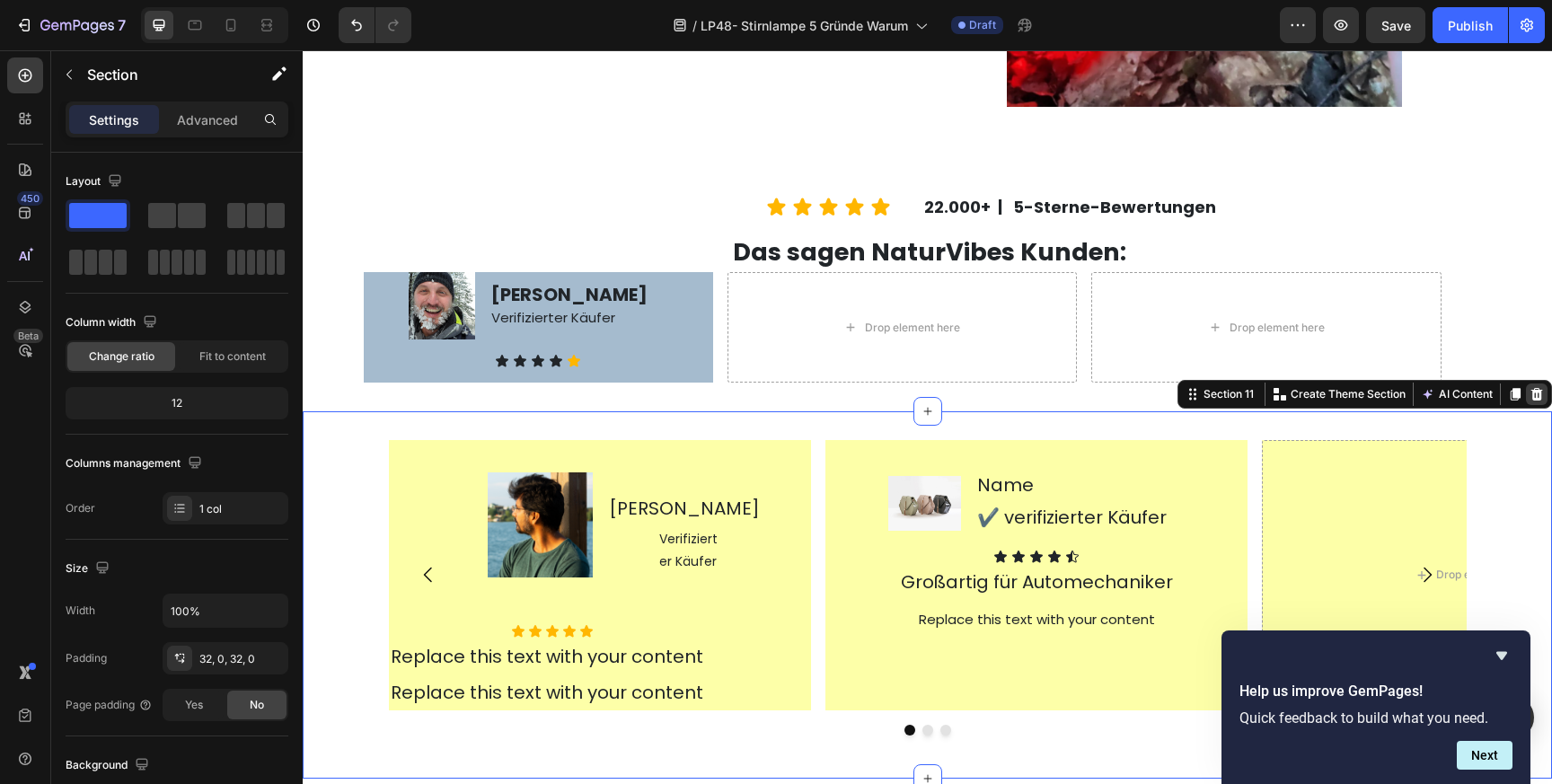
click at [1542, 398] on icon at bounding box center [1536, 393] width 14 height 14
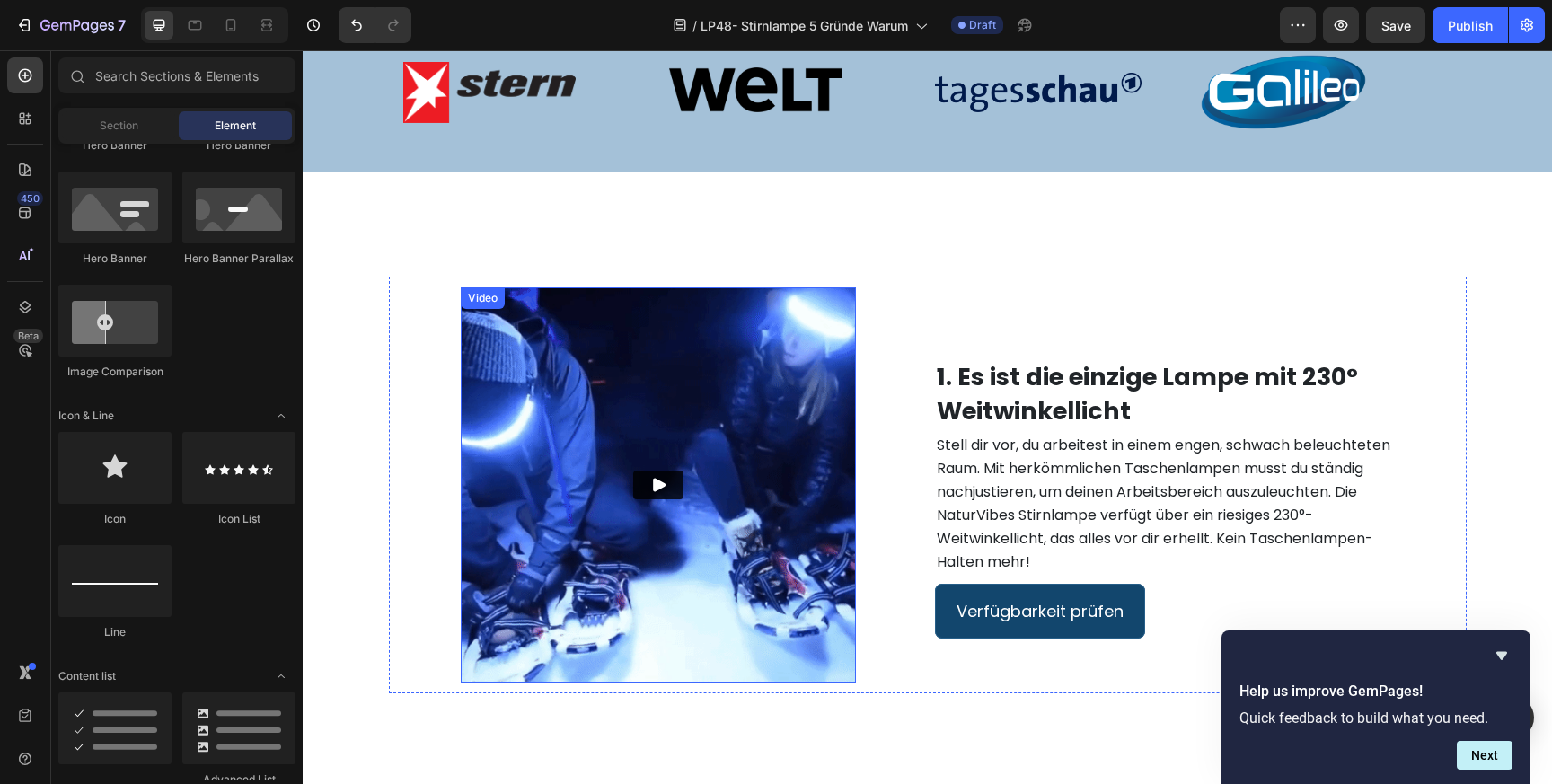
scroll to position [495, 0]
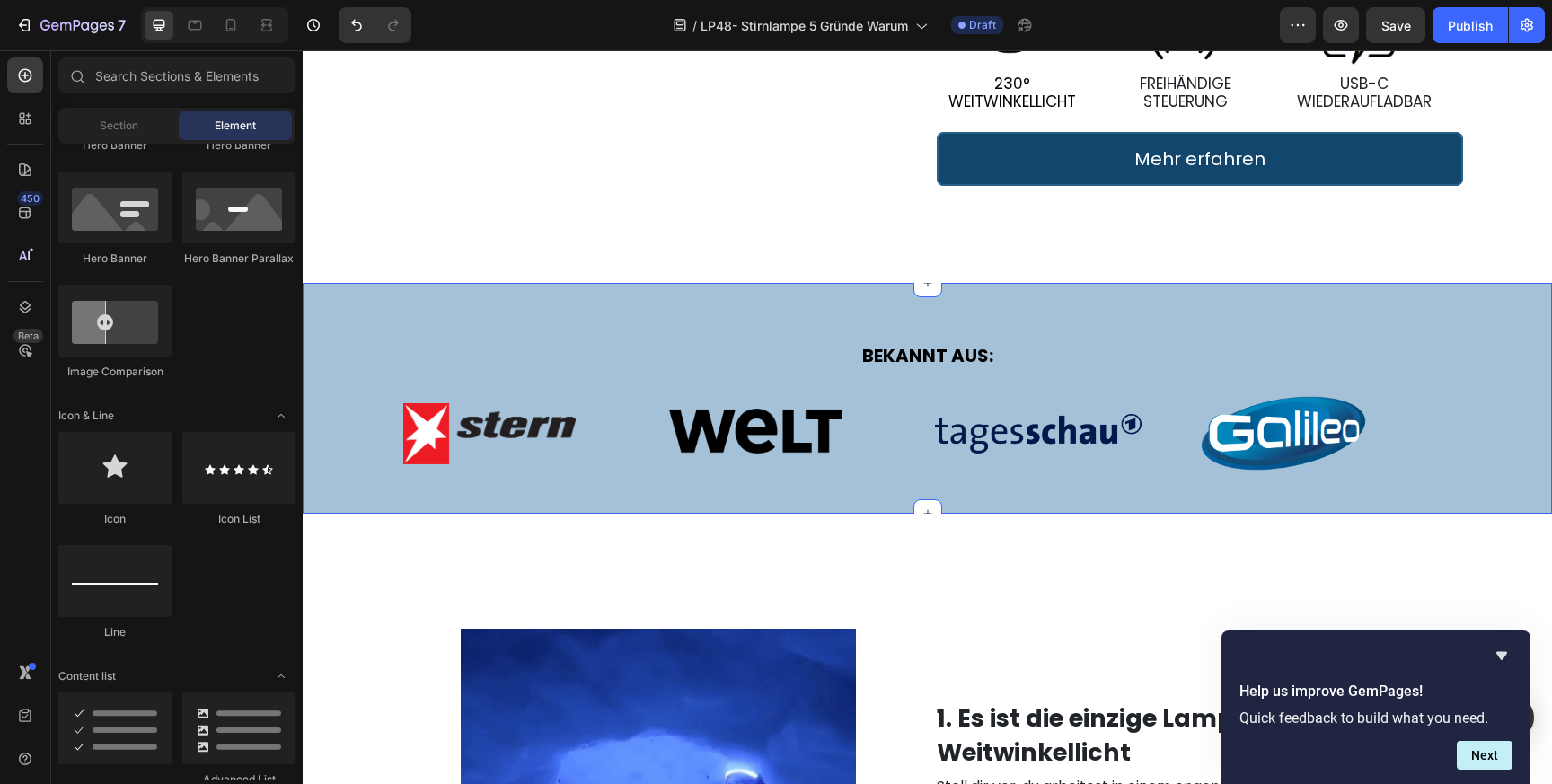
click at [812, 305] on div "BEKANNT AUS: Text Block Row Image Image Image Image Row Section 2" at bounding box center [927, 398] width 1249 height 231
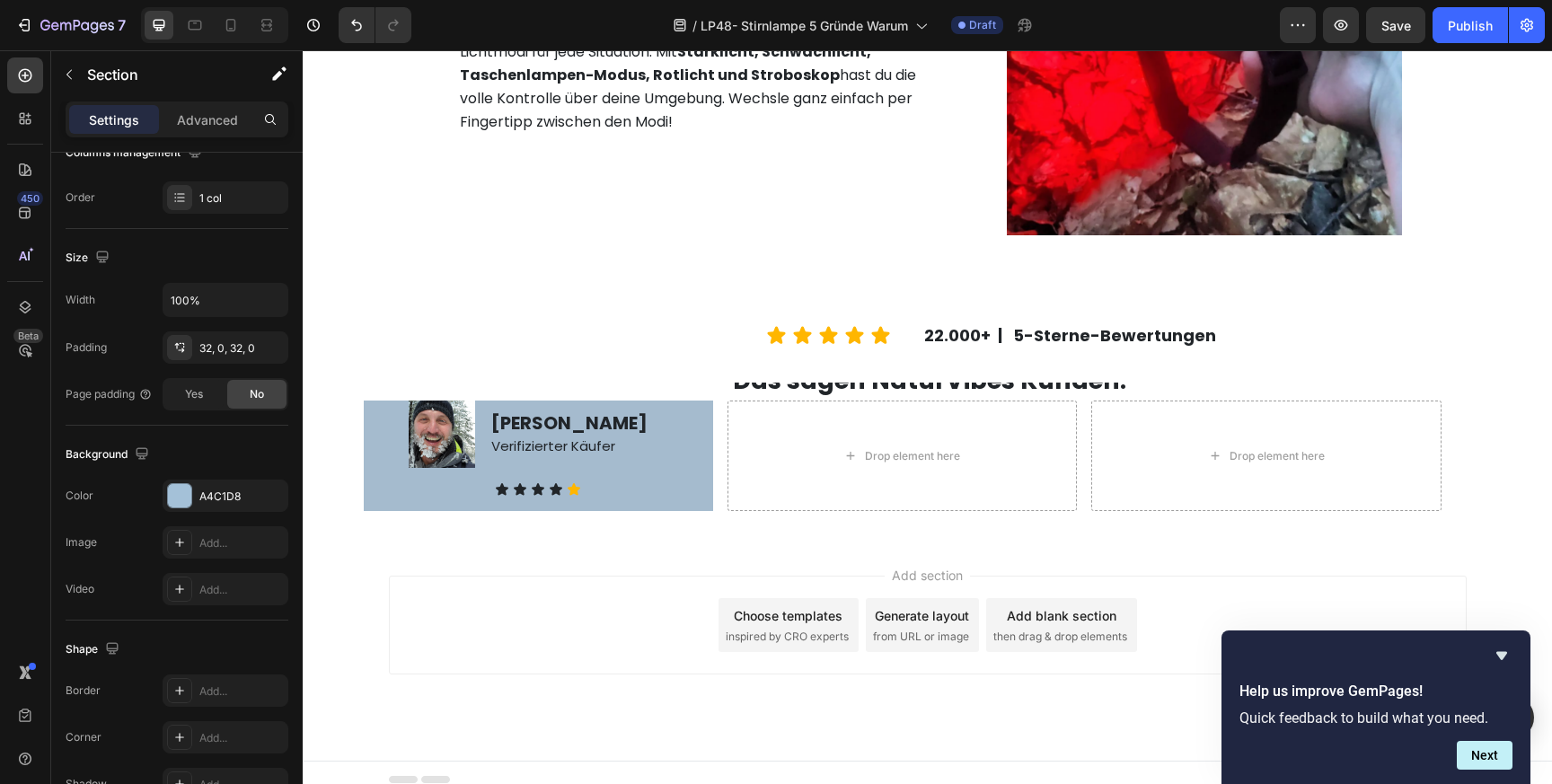
scroll to position [3666, 0]
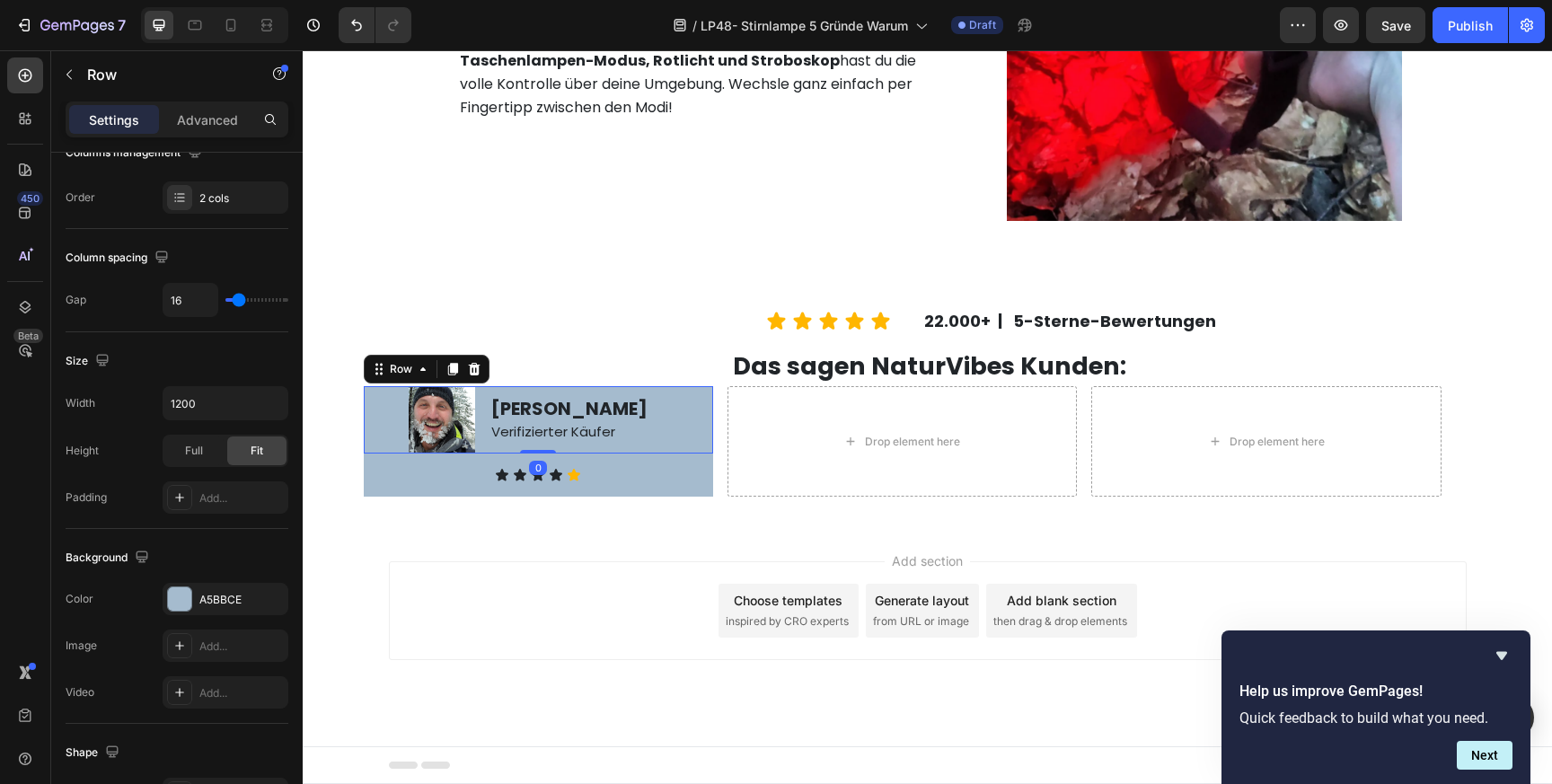
click at [393, 417] on div "Image" at bounding box center [419, 419] width 112 height 67
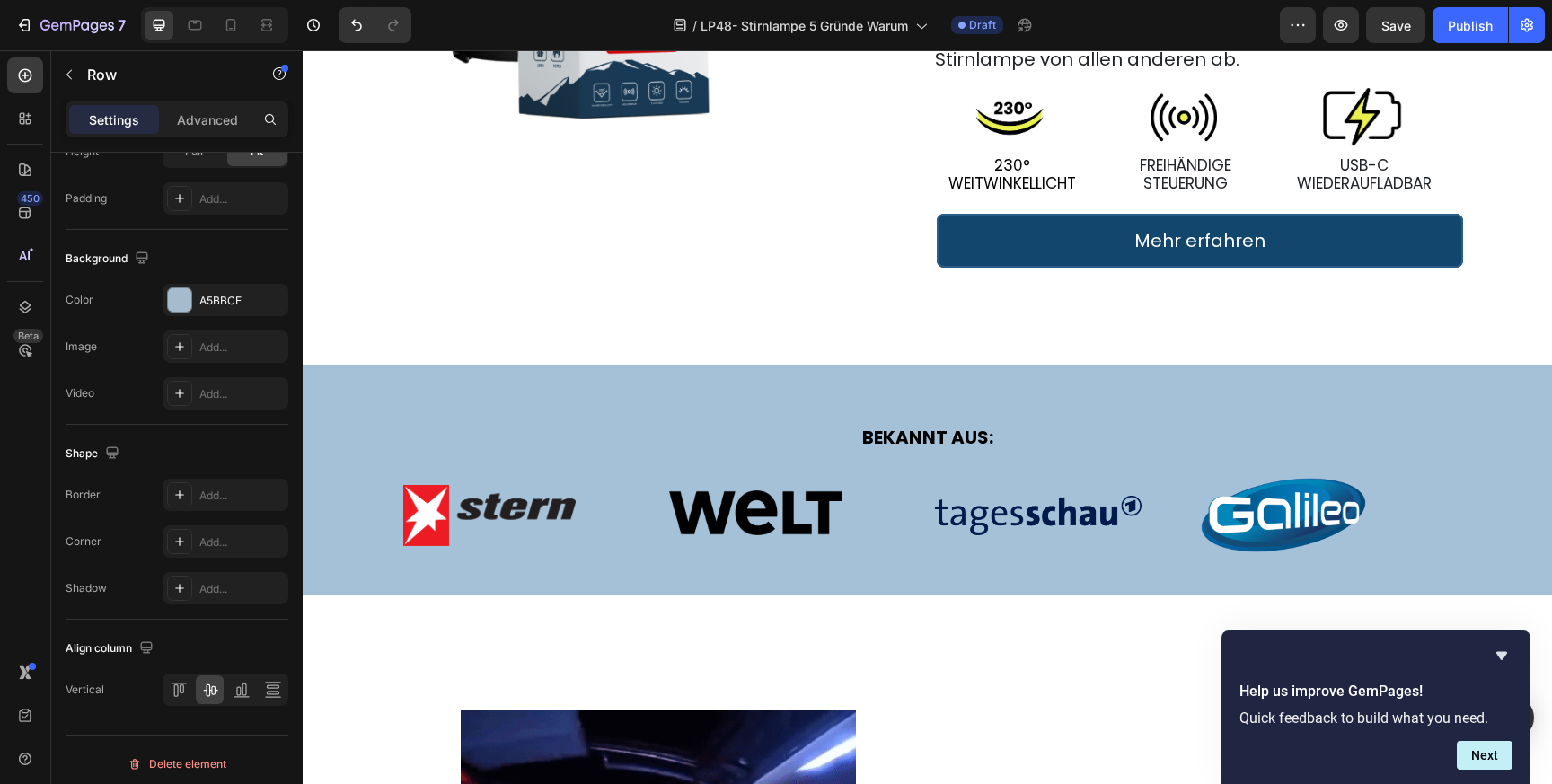
scroll to position [400, 0]
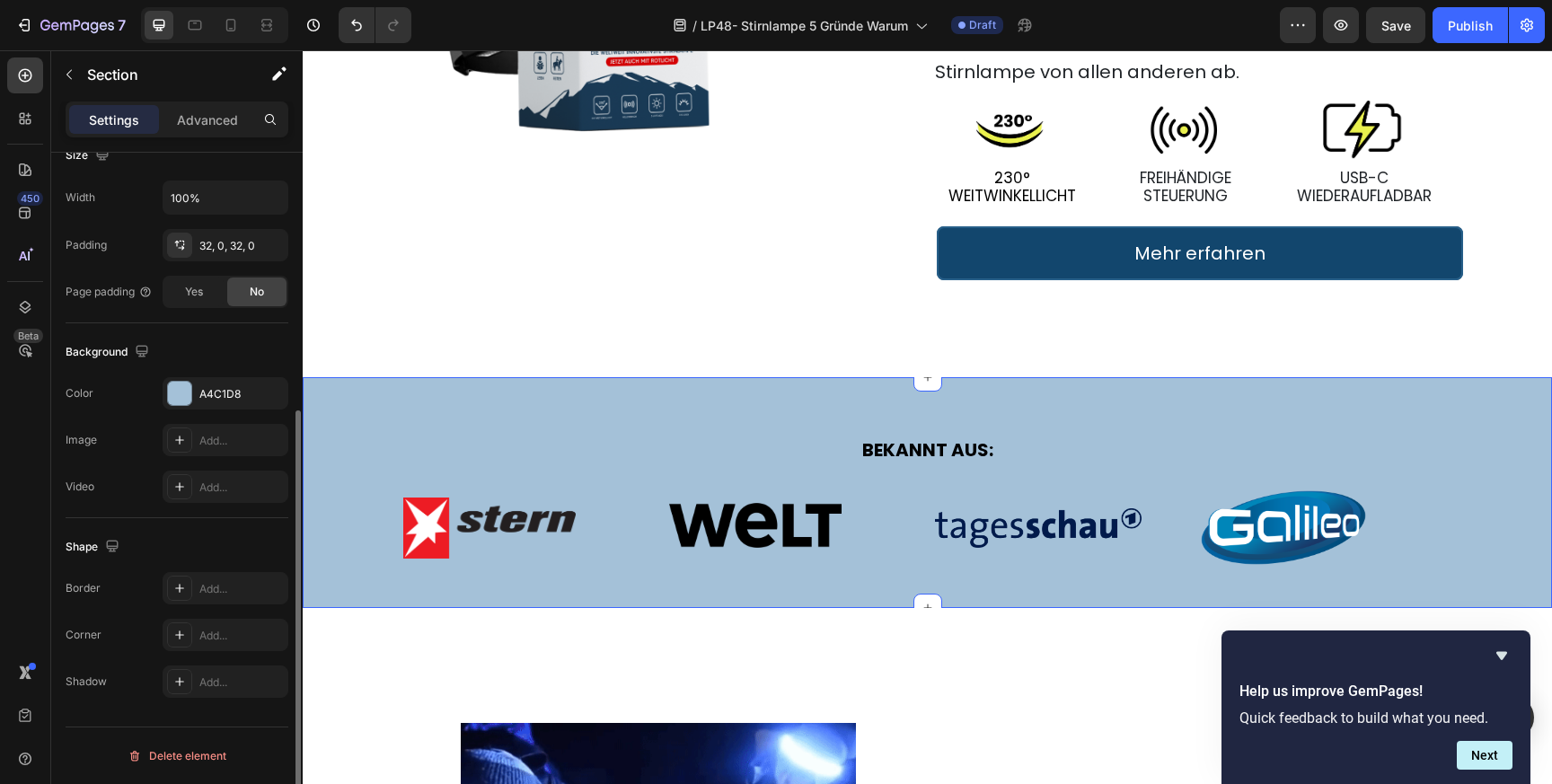
click at [504, 404] on div "BEKANNT AUS: Text Block Row Image Image Image Image Row Section 2" at bounding box center [927, 493] width 1249 height 231
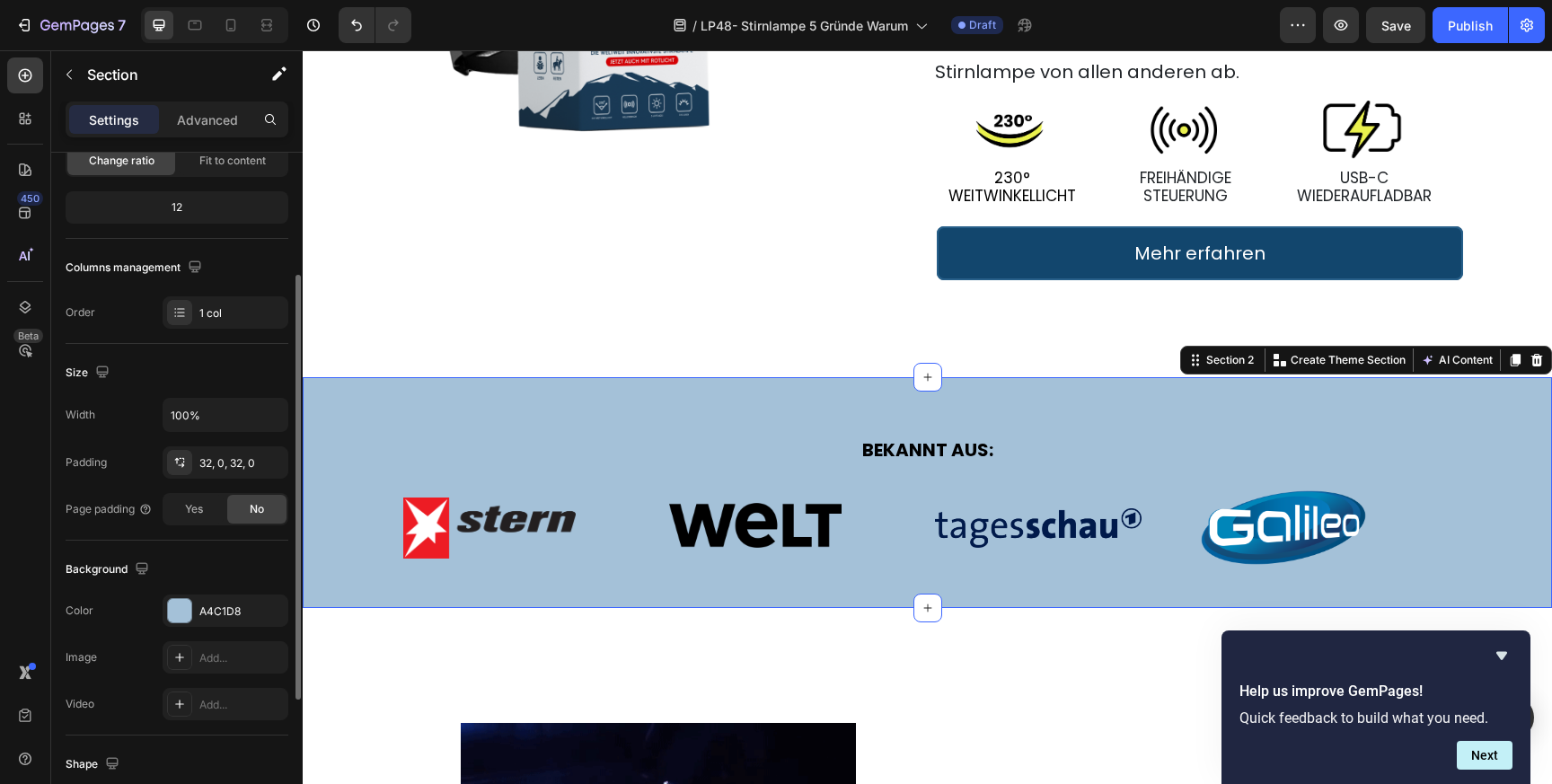
scroll to position [413, 0]
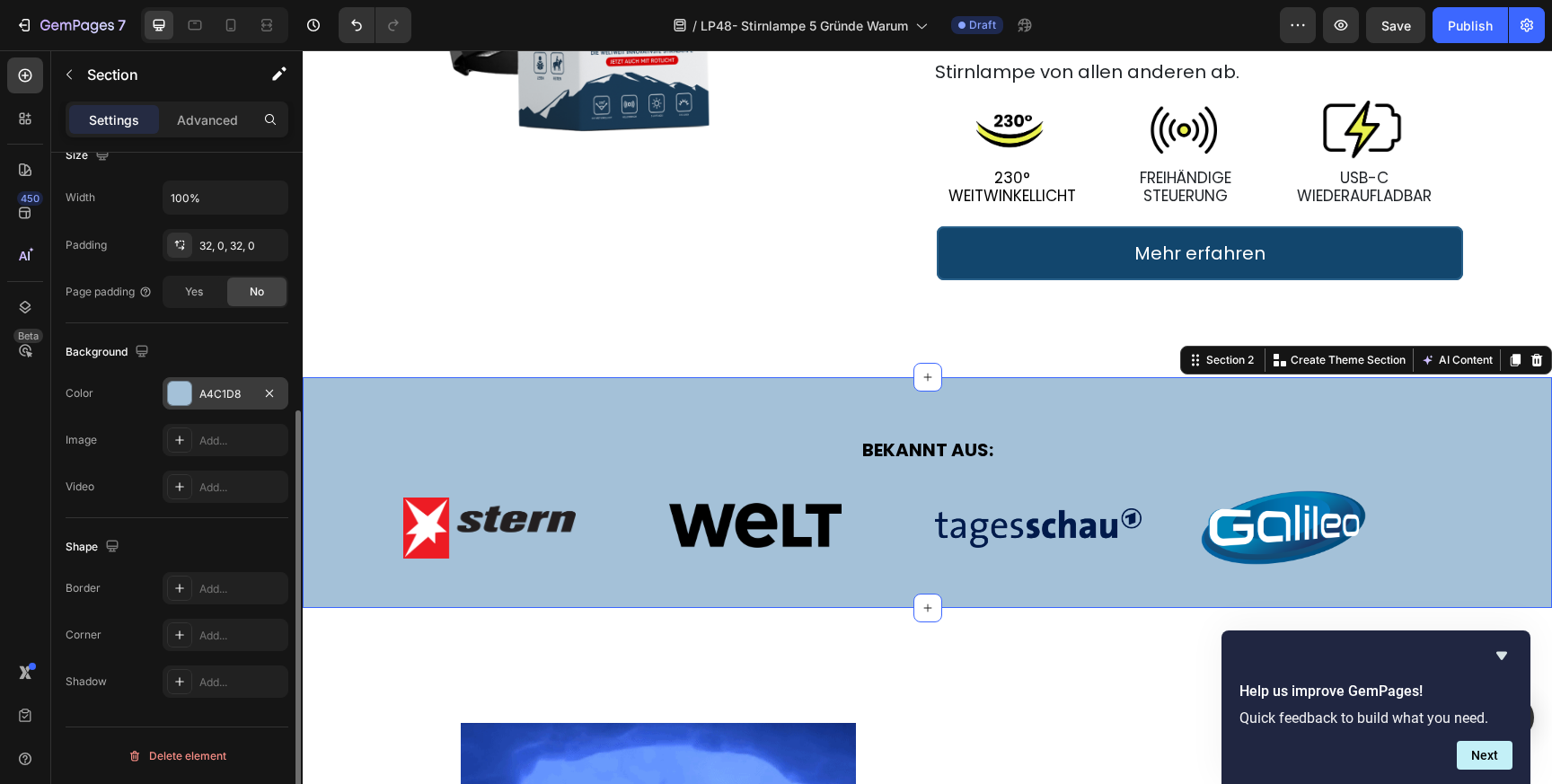
click at [214, 396] on div "A4C1D8" at bounding box center [225, 393] width 52 height 16
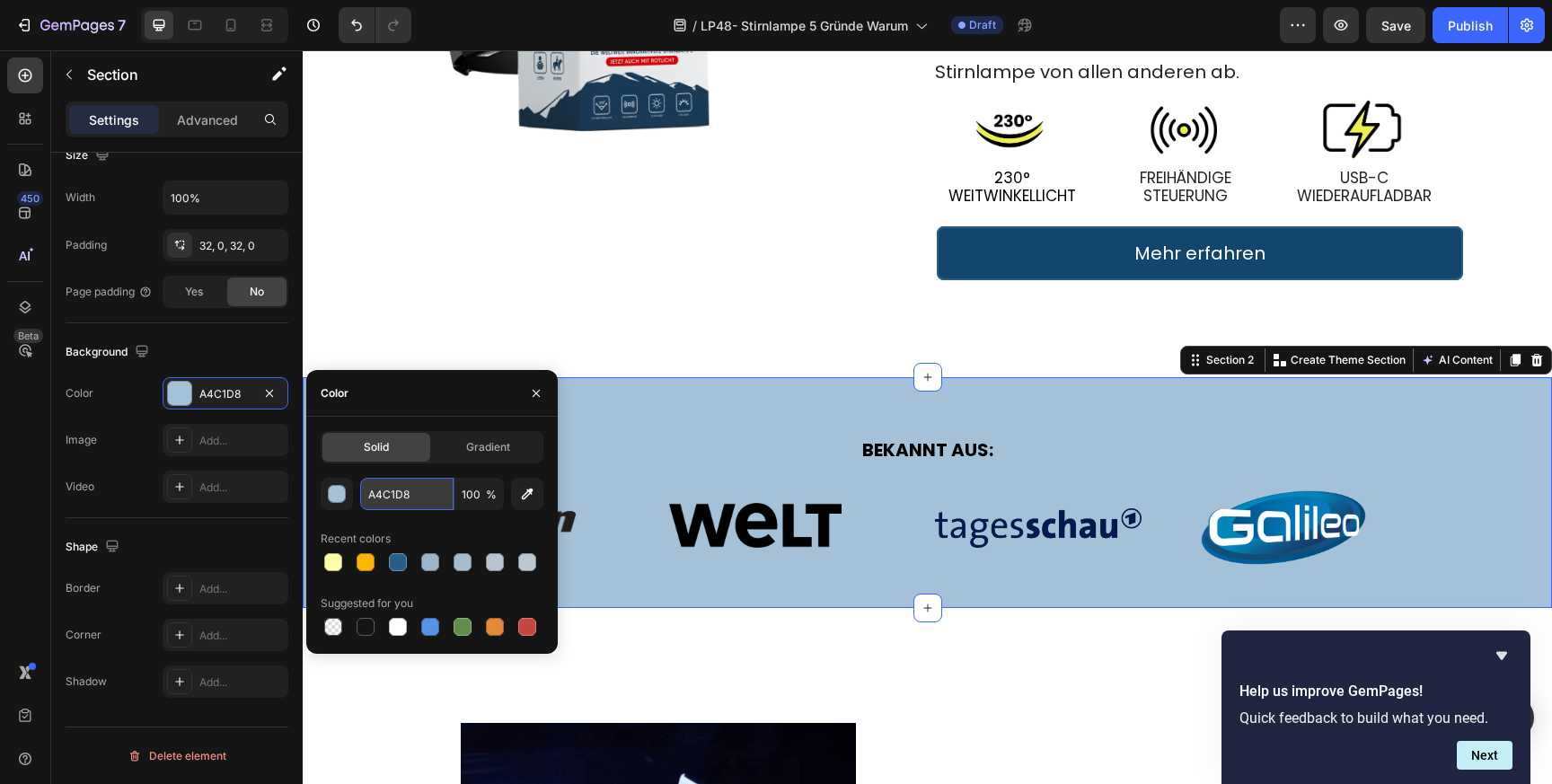
click at [396, 487] on input "A4C1D8" at bounding box center [406, 494] width 93 height 32
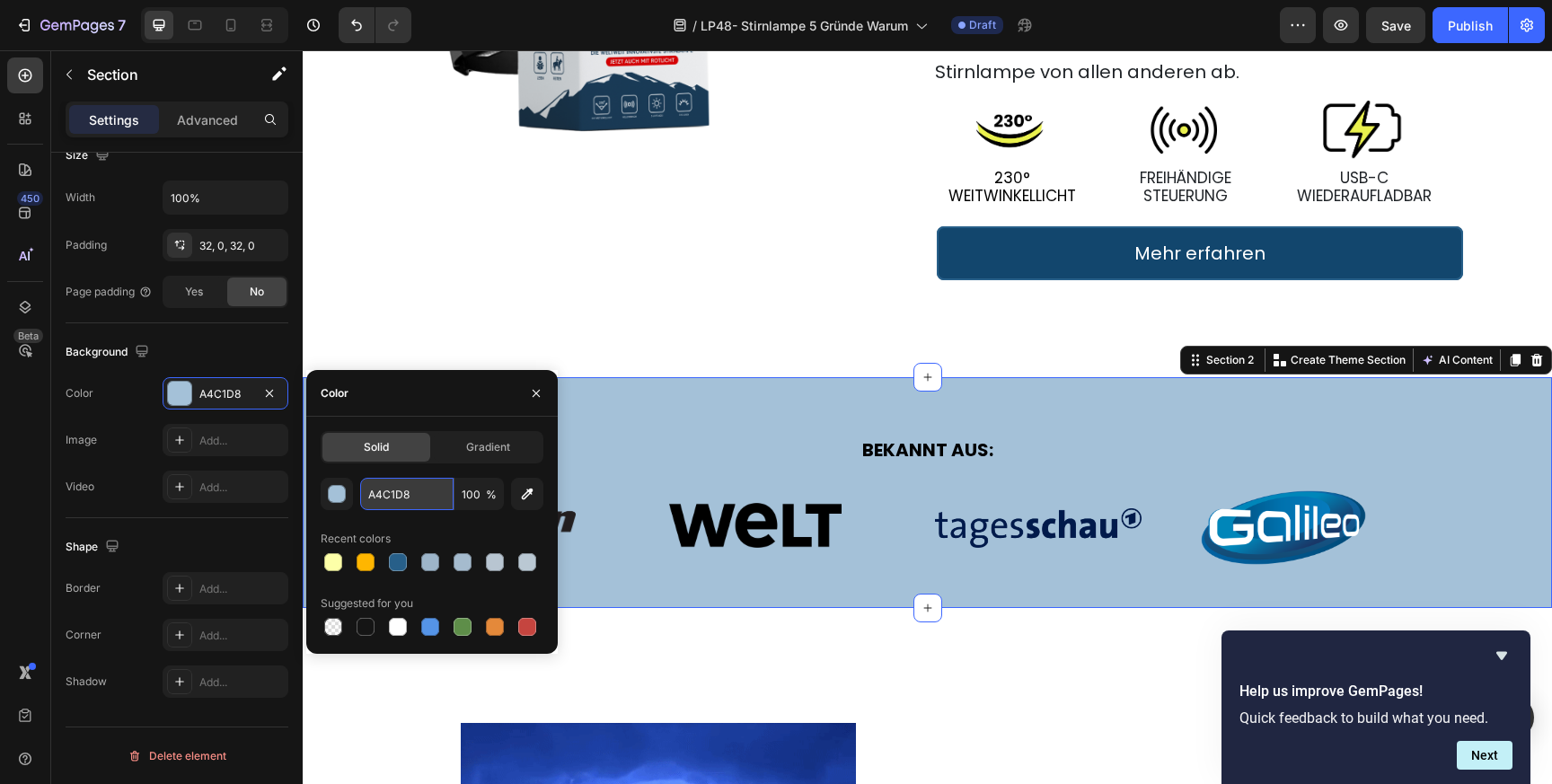
click at [396, 487] on input "A4C1D8" at bounding box center [406, 494] width 93 height 32
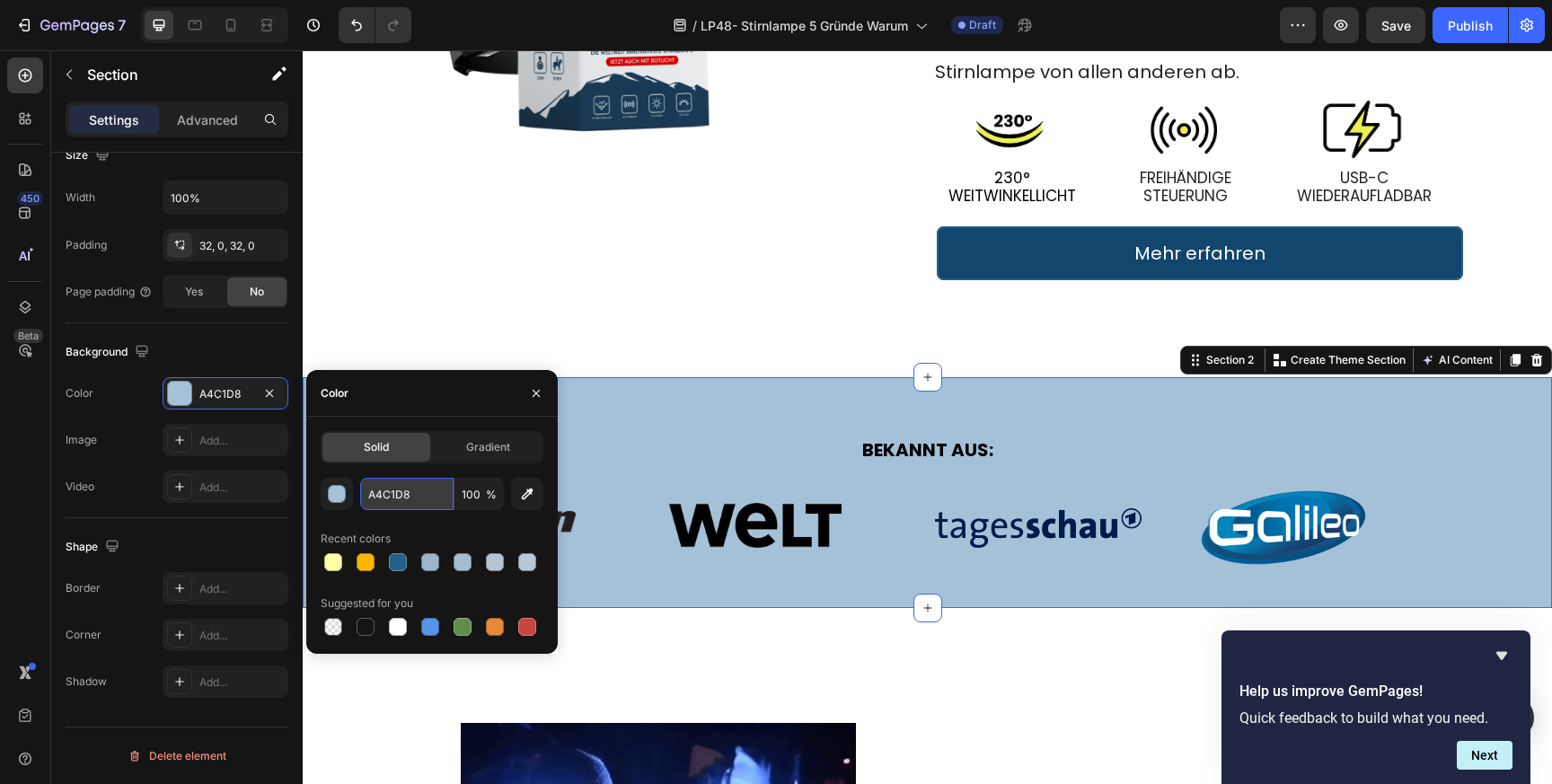
click at [396, 487] on input "A4C1D8" at bounding box center [406, 494] width 93 height 32
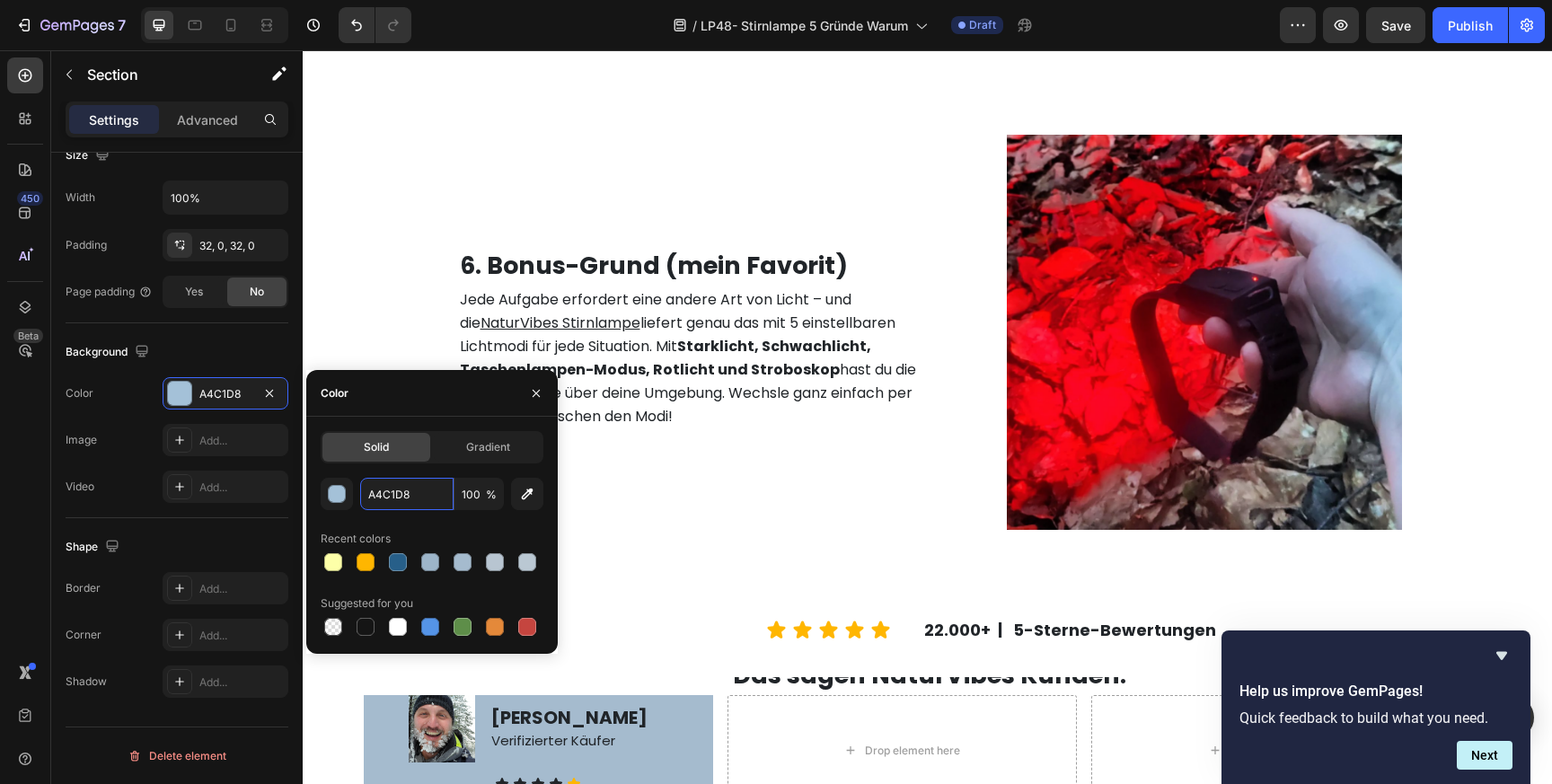
scroll to position [3474, 0]
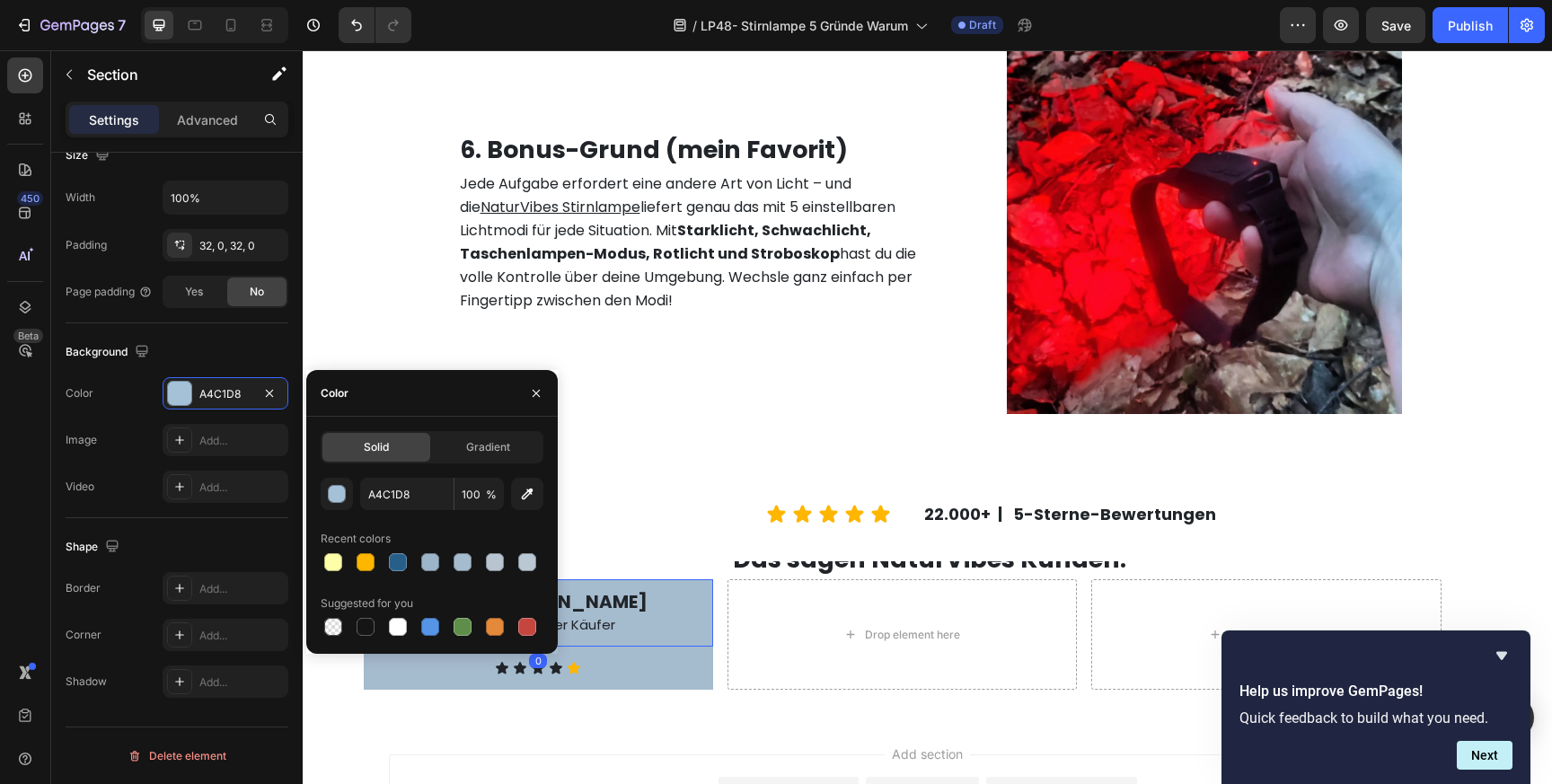
click at [673, 585] on div "[PERSON_NAME] Verifizierter Käufer Text Block" at bounding box center [601, 612] width 224 height 67
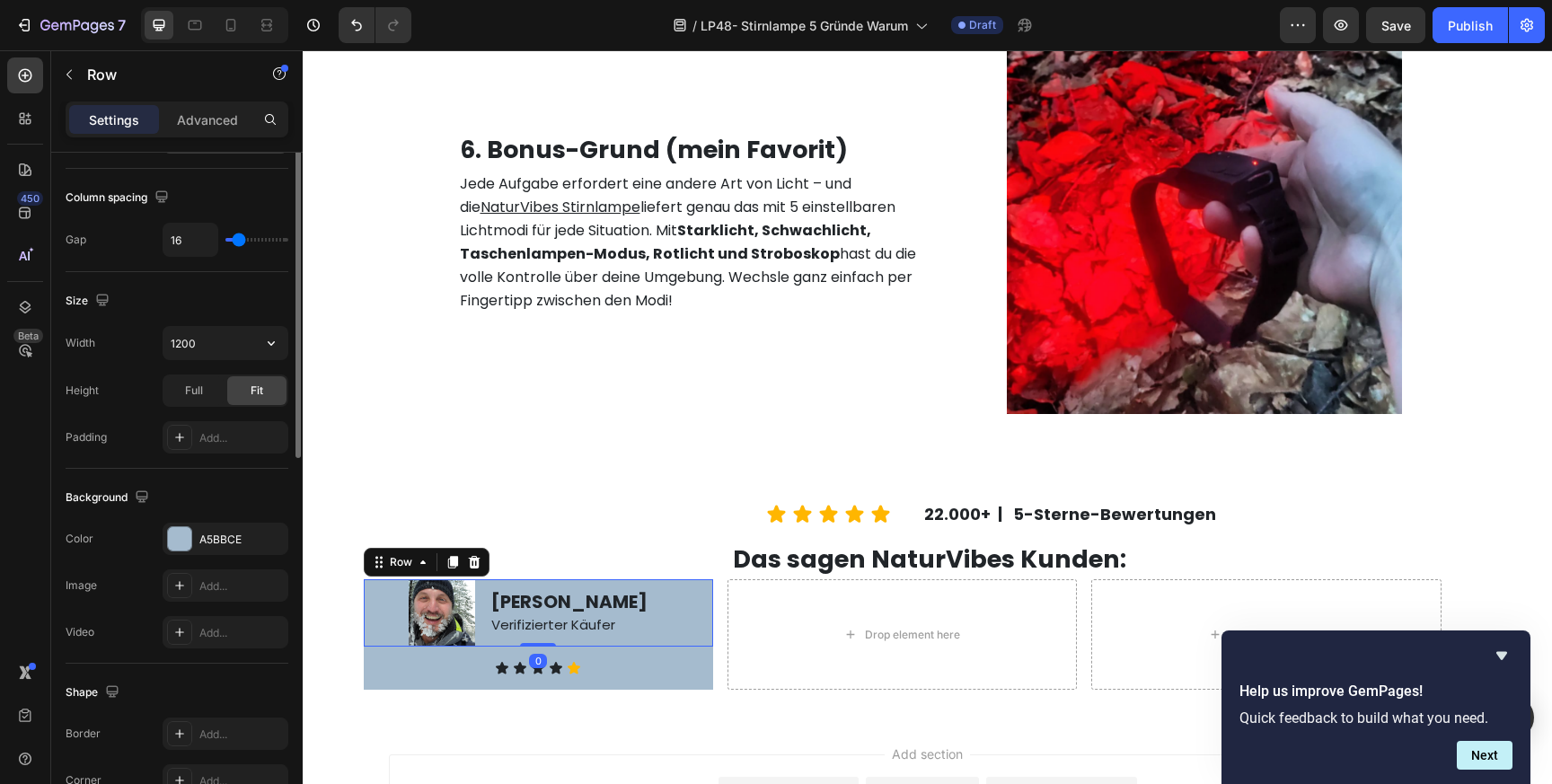
scroll to position [618, 0]
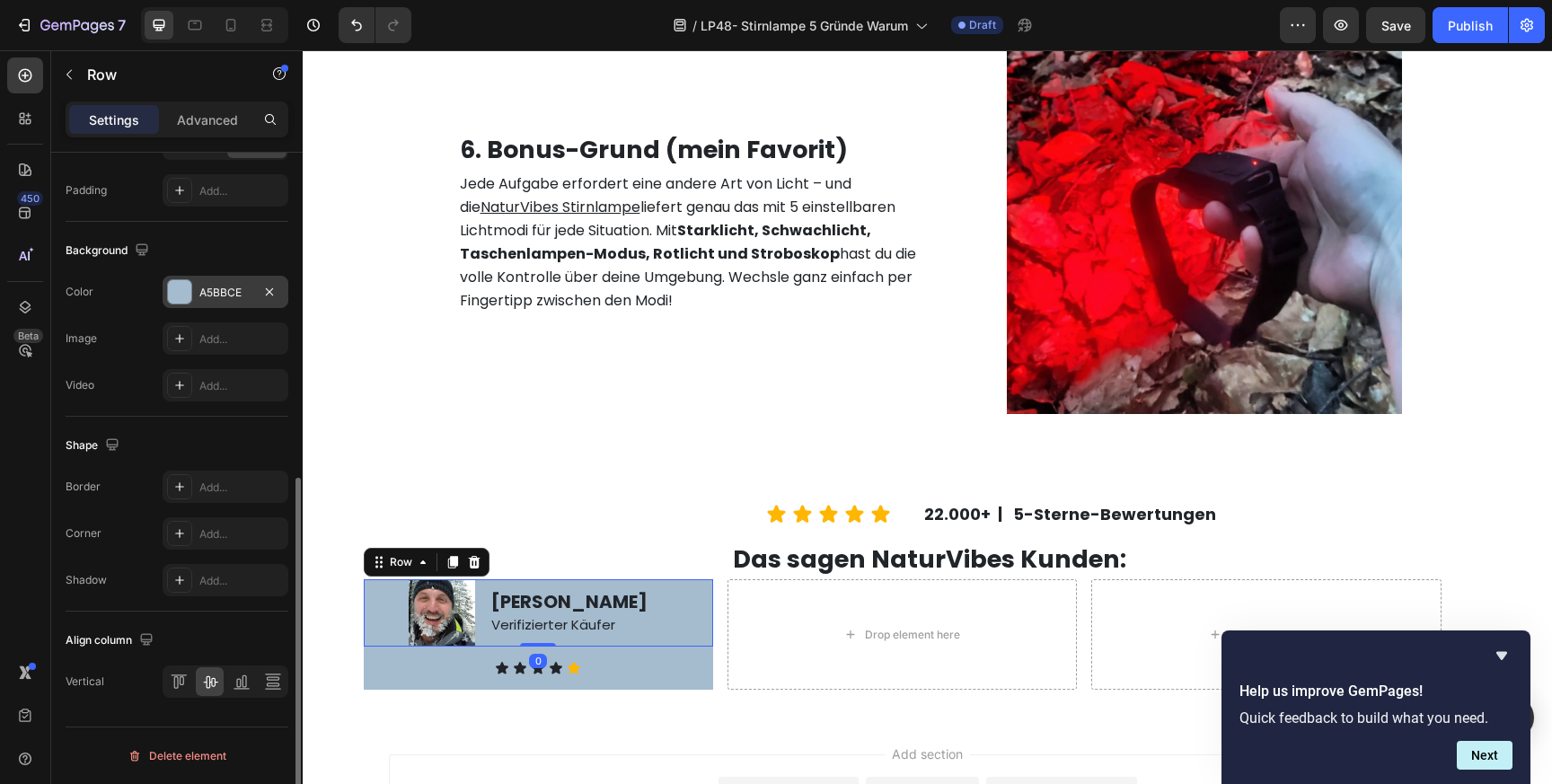
click at [222, 278] on div "A5BBCE" at bounding box center [225, 292] width 126 height 32
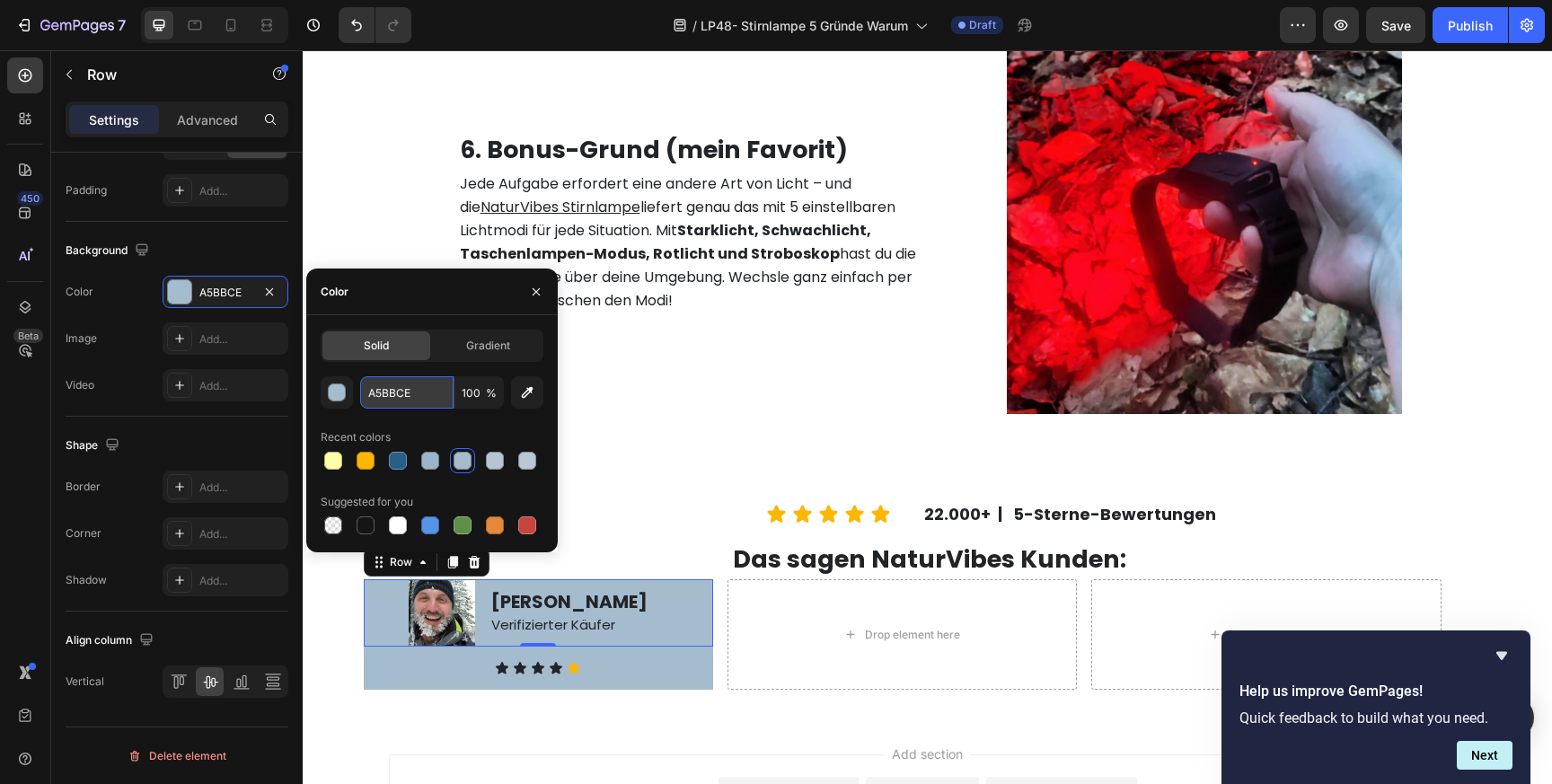
click at [392, 389] on input "A5BBCE" at bounding box center [406, 392] width 93 height 32
paste input "4C1D8"
type input "A4C1D8"
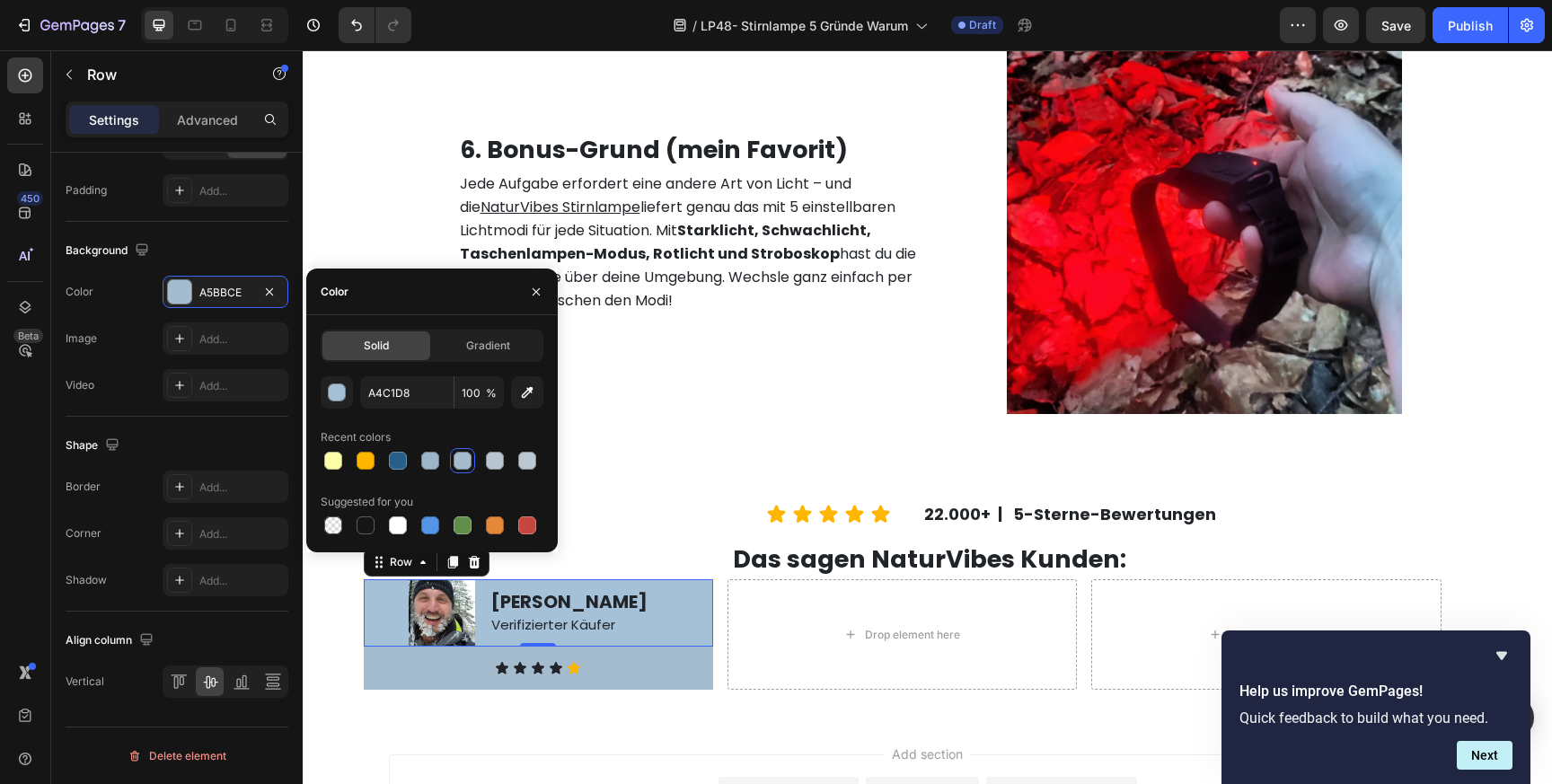
click at [485, 367] on div "Solid Gradient A4C1D8 100 % Recent colors Suggested for you" at bounding box center [431, 434] width 223 height 208
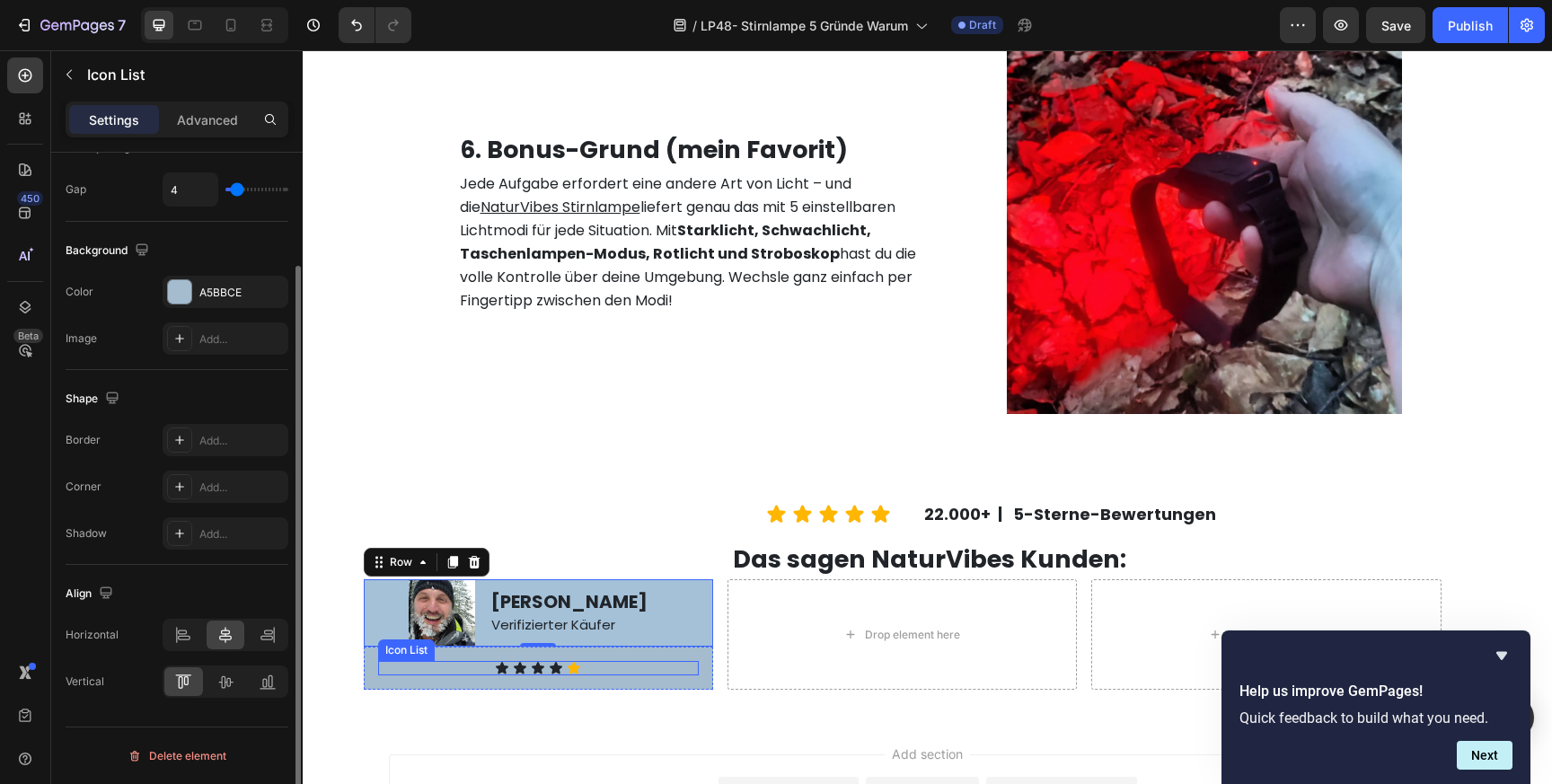
click at [439, 667] on div "Icon Icon Icon Icon Icon" at bounding box center [537, 668] width 320 height 14
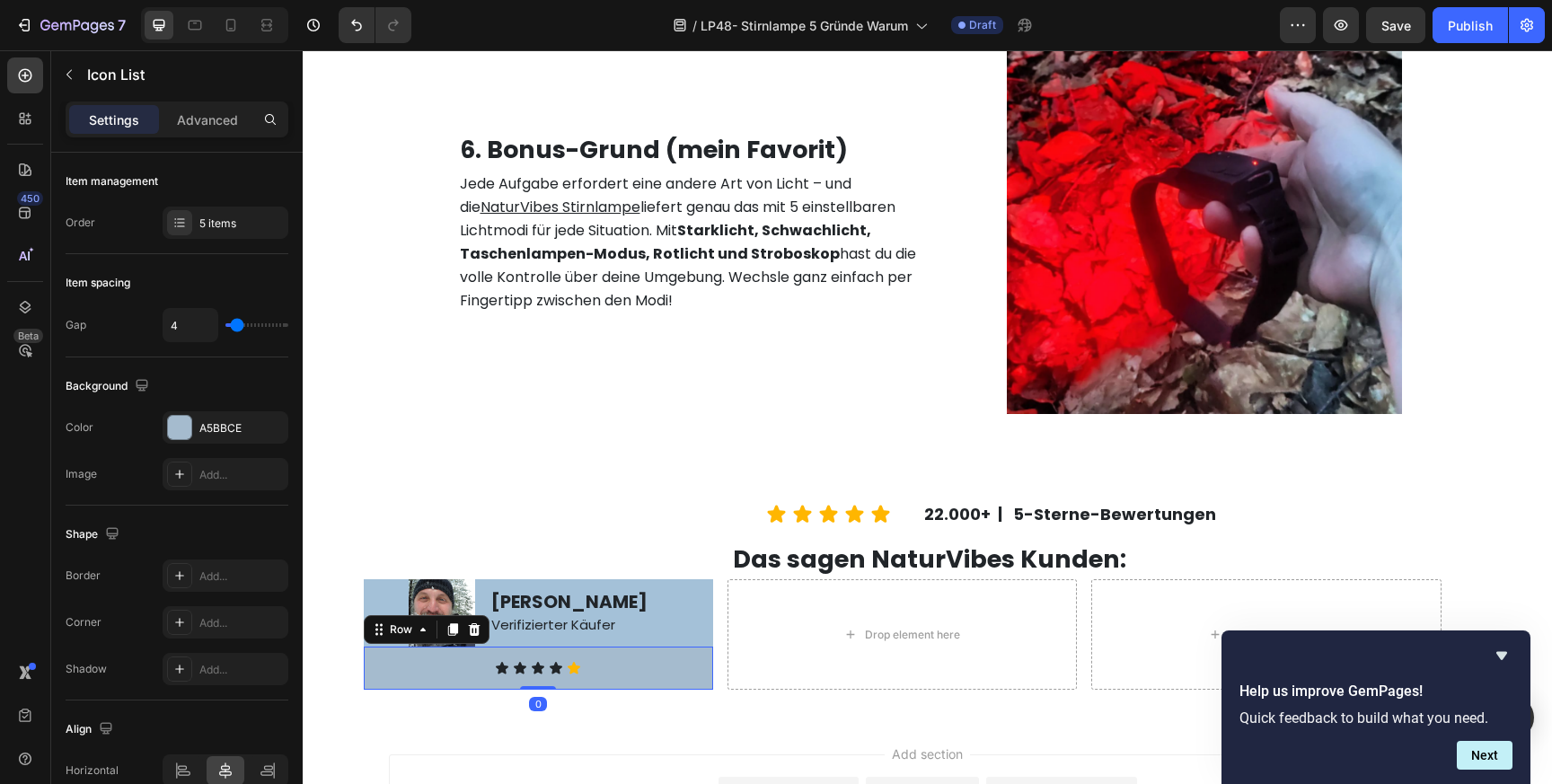
click at [562, 650] on div "Icon Icon Icon Icon Icon Icon List Row 0" at bounding box center [538, 668] width 349 height 43
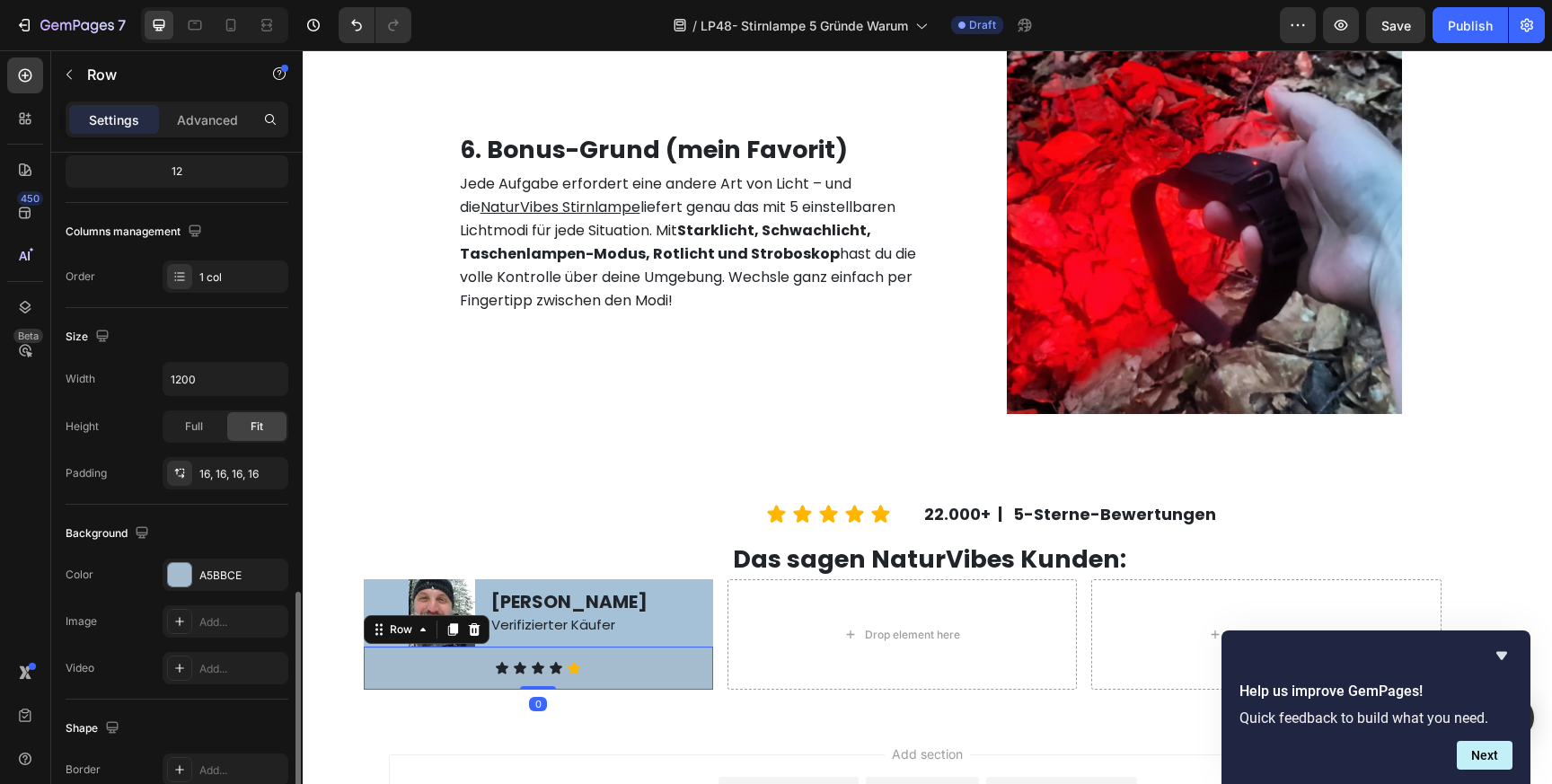
scroll to position [413, 0]
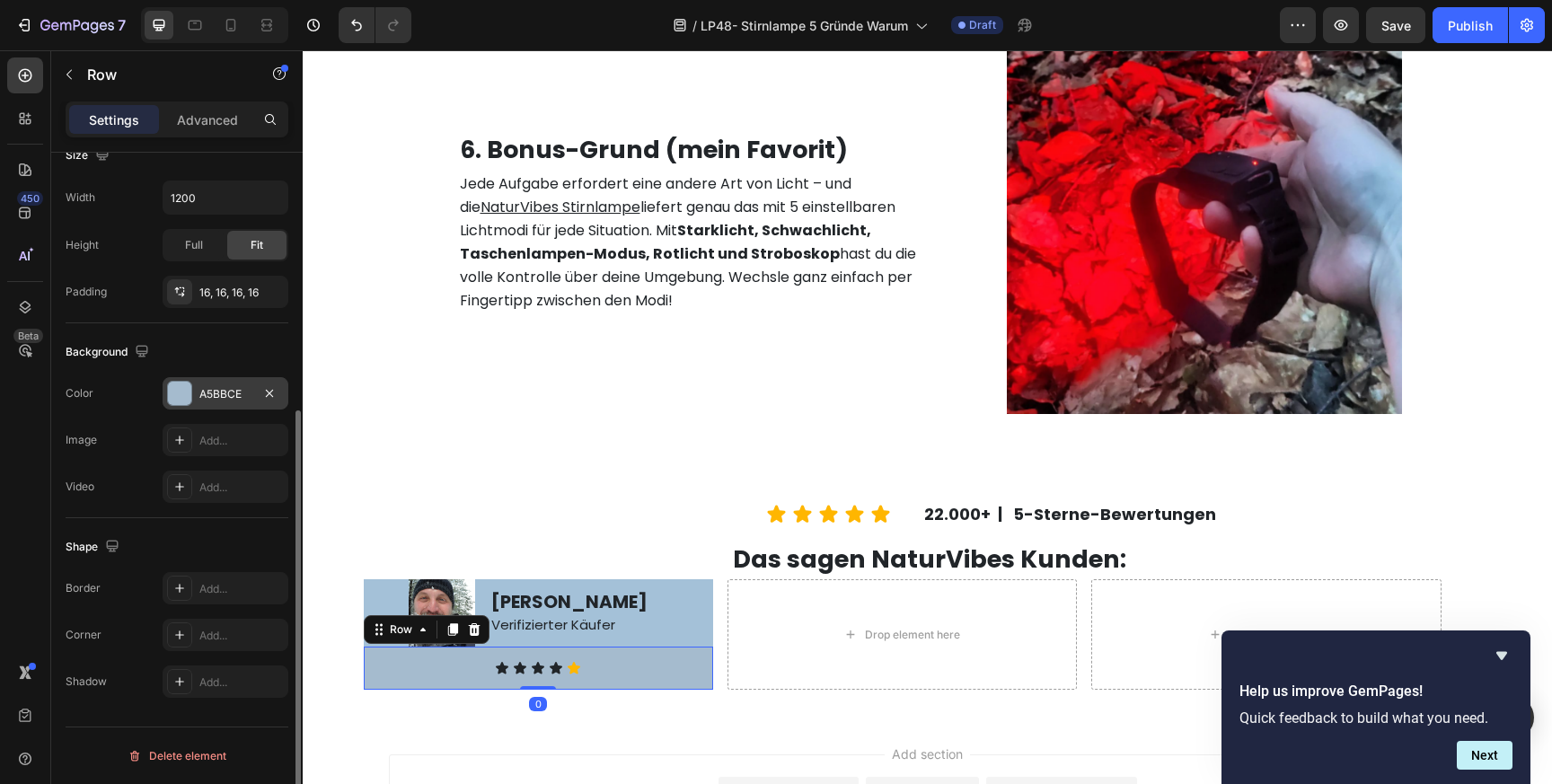
click at [223, 399] on div "A5BBCE" at bounding box center [225, 393] width 52 height 16
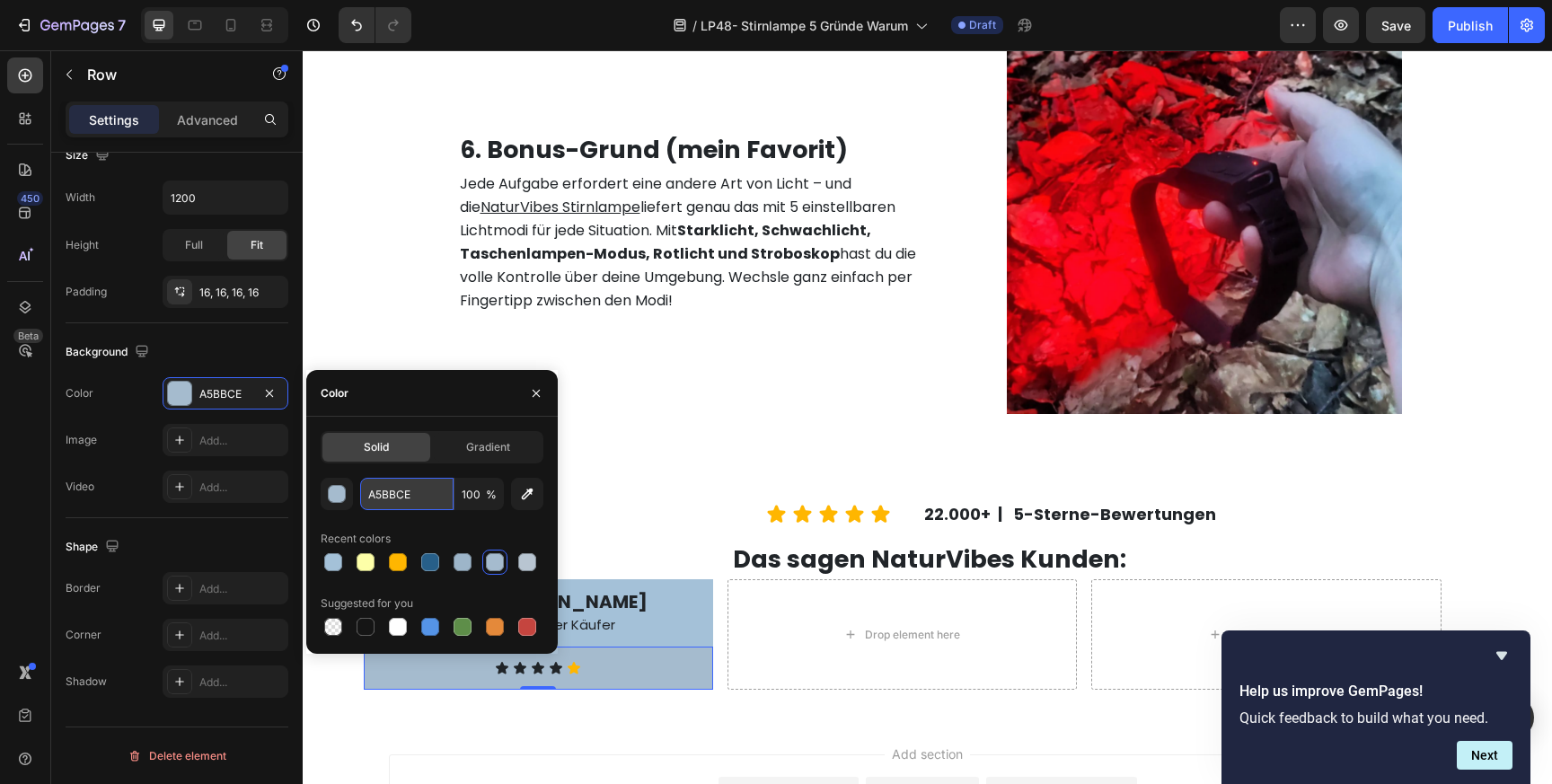
click at [369, 489] on input "A5BBCE" at bounding box center [406, 494] width 93 height 32
paste input "4C1D8"
type input "A4C1D8"
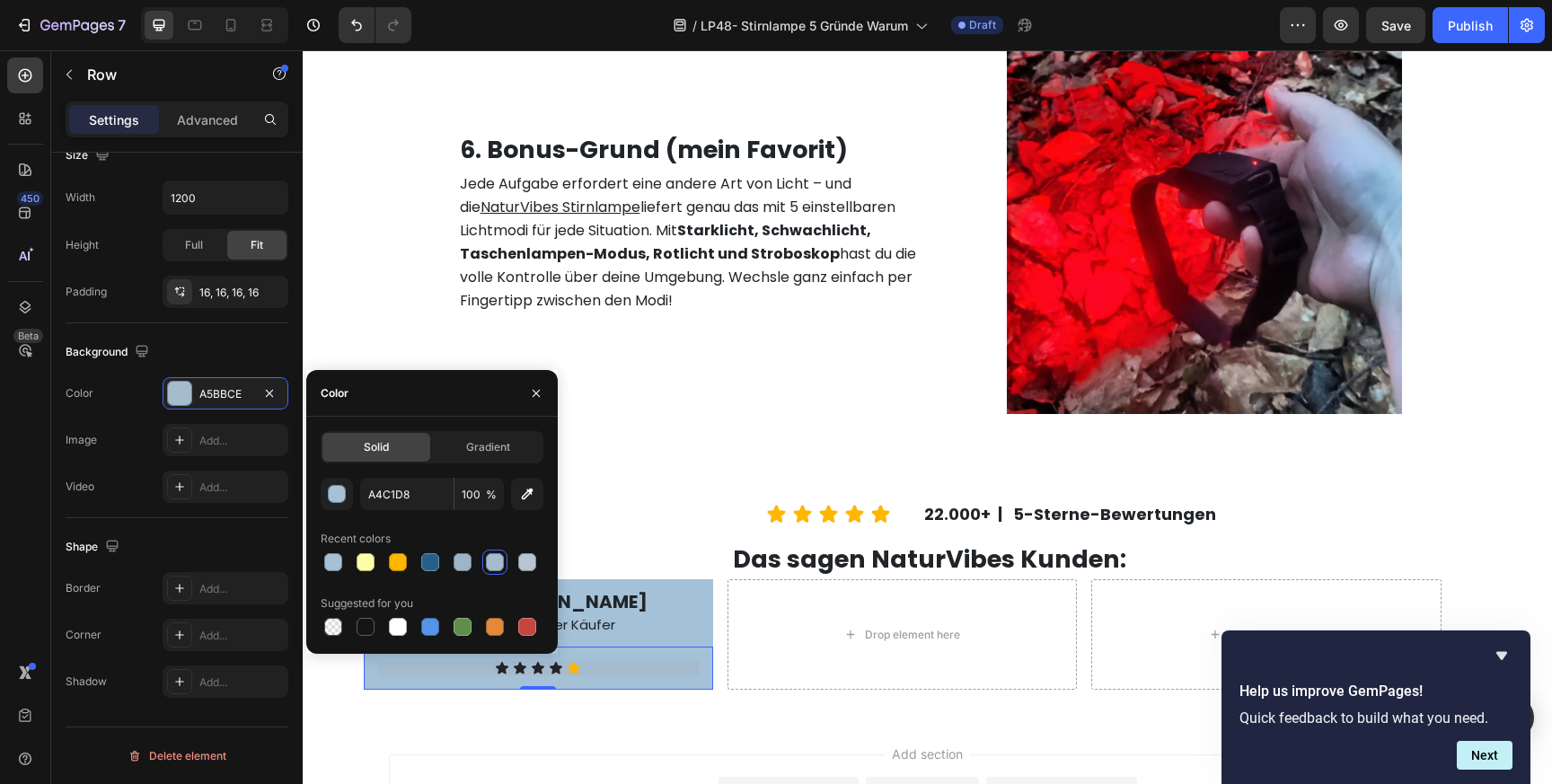
click at [508, 529] on div "Recent colors" at bounding box center [431, 538] width 223 height 29
click at [666, 632] on p "Verifizierter Käufer" at bounding box center [601, 623] width 220 height 23
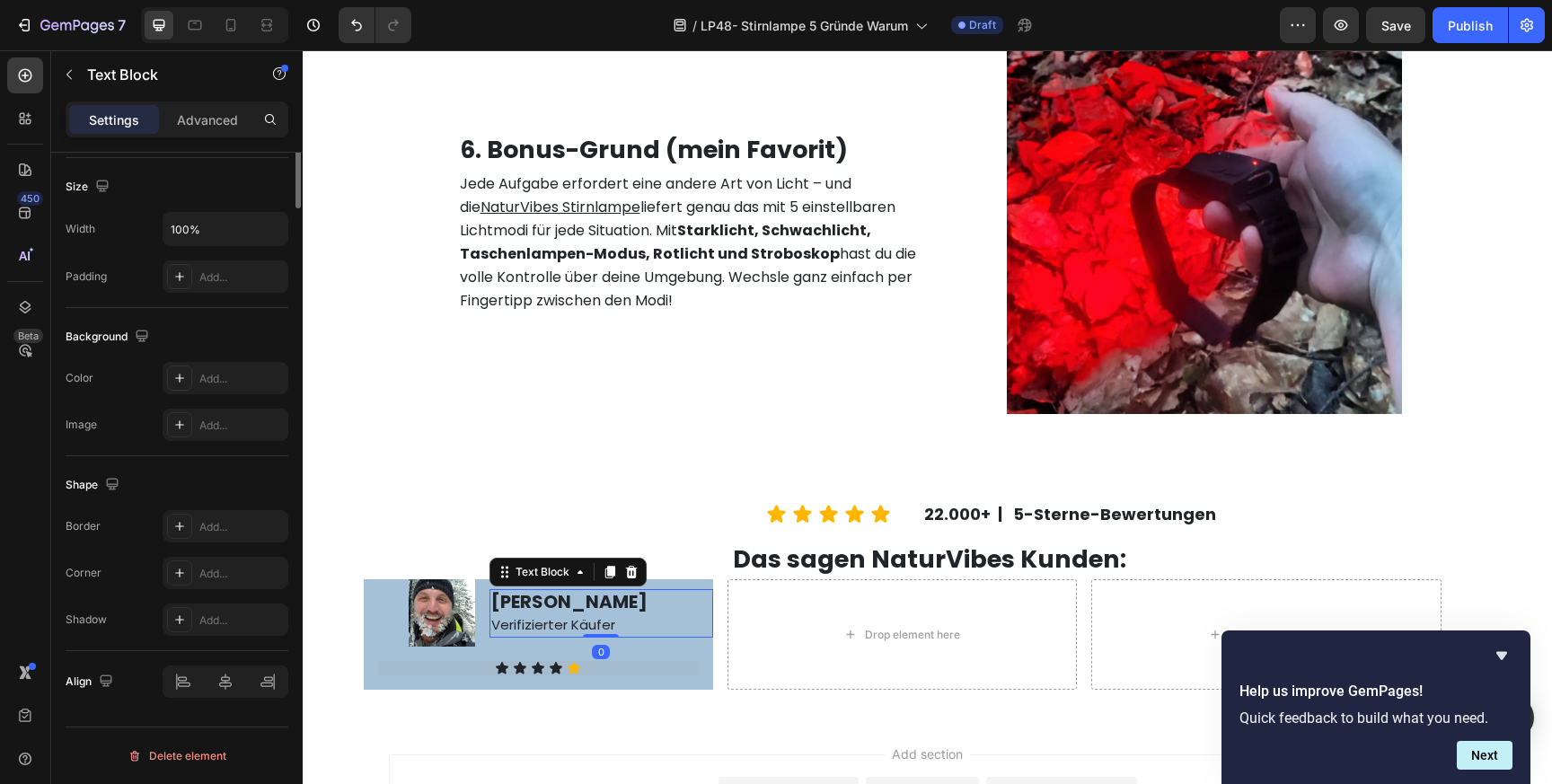
scroll to position [0, 0]
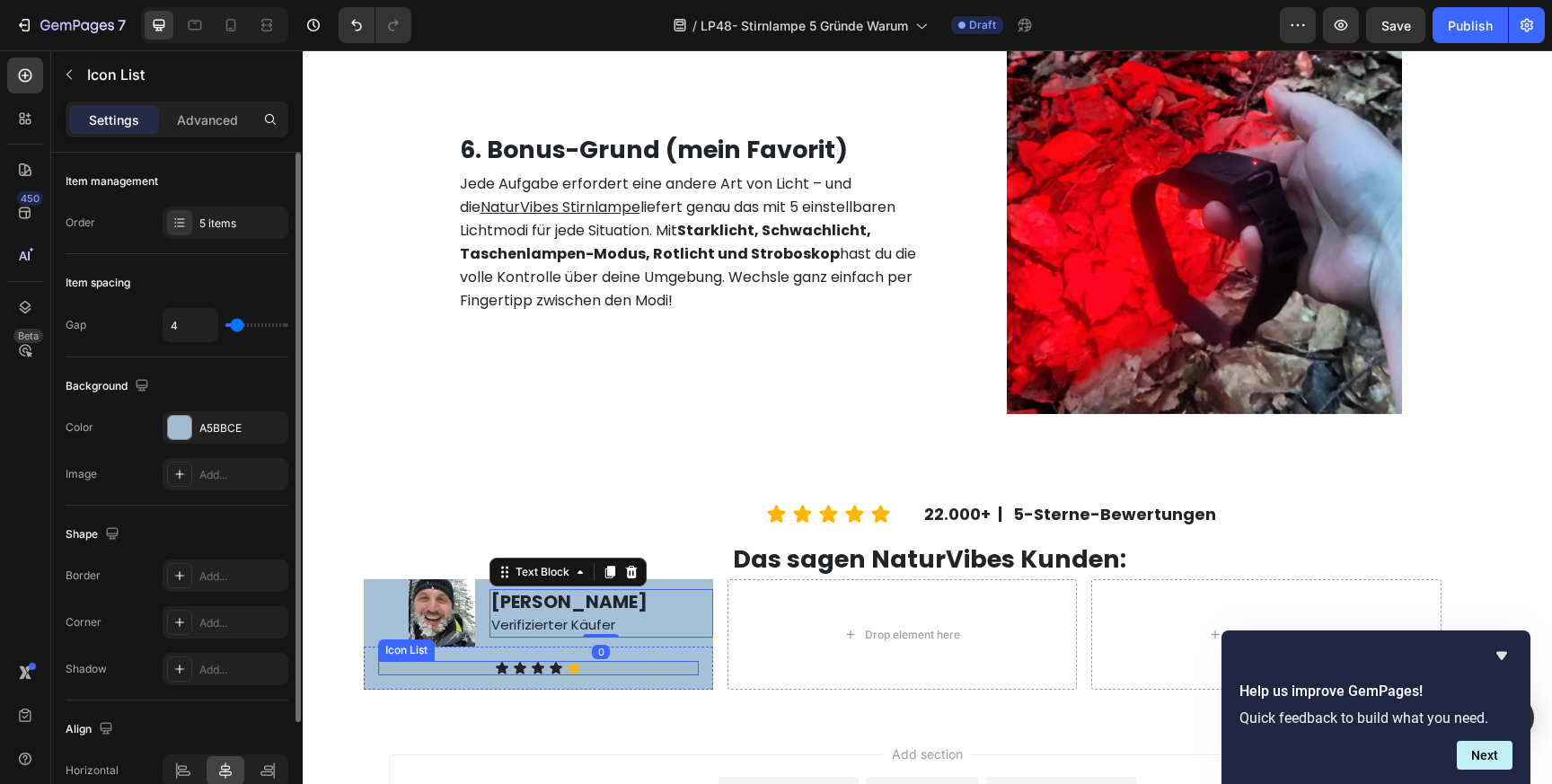
click at [654, 669] on div "Icon Icon Icon Icon Icon" at bounding box center [537, 668] width 320 height 14
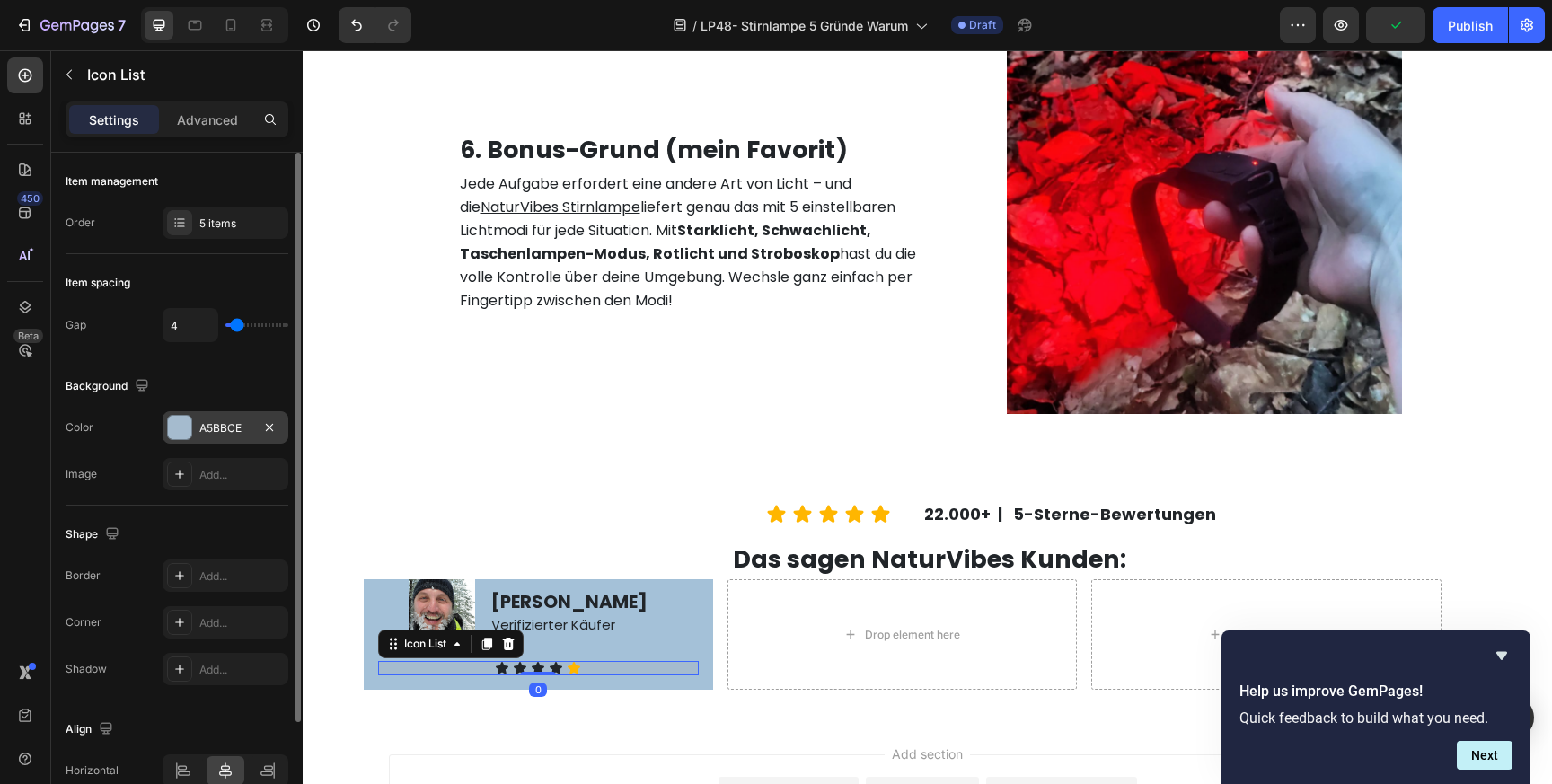
click at [222, 428] on div "A5BBCE" at bounding box center [225, 427] width 52 height 16
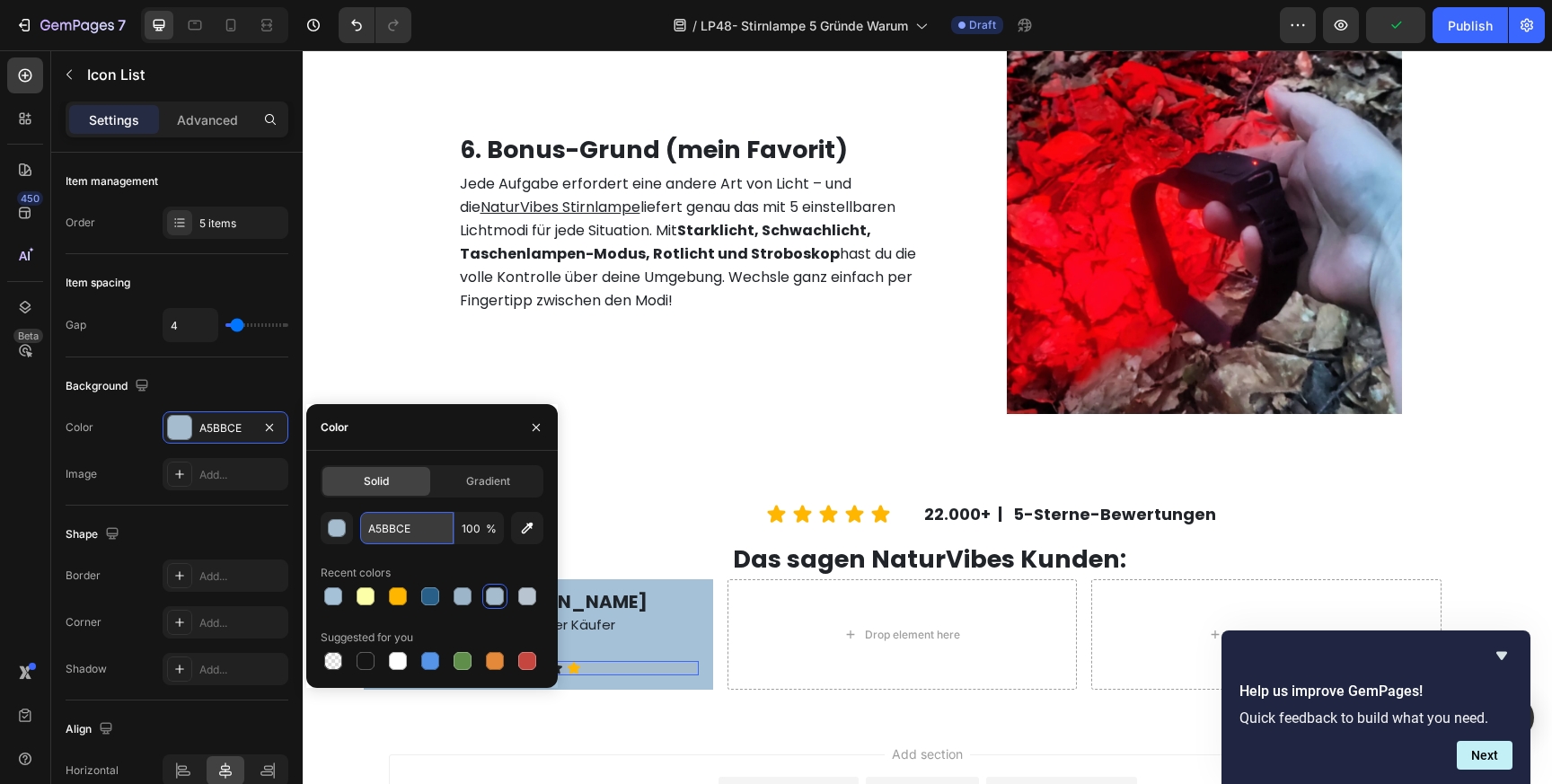
click at [400, 528] on input "A5BBCE" at bounding box center [406, 528] width 93 height 32
paste input "4C1D8"
type input "A4C1D8"
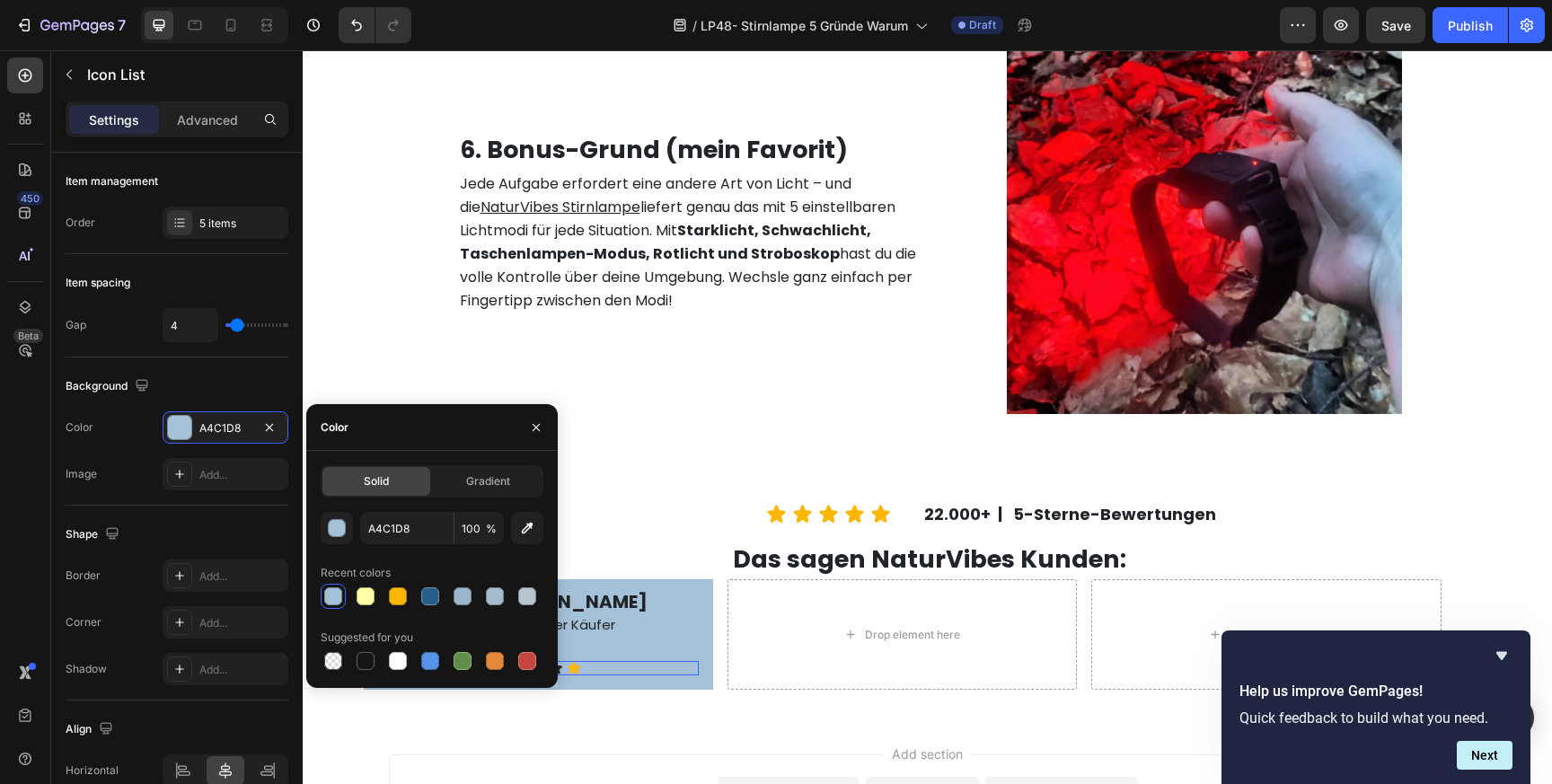
click at [461, 505] on div "Solid Gradient A4C1D8 100 % Recent colors Suggested for you" at bounding box center [431, 569] width 223 height 208
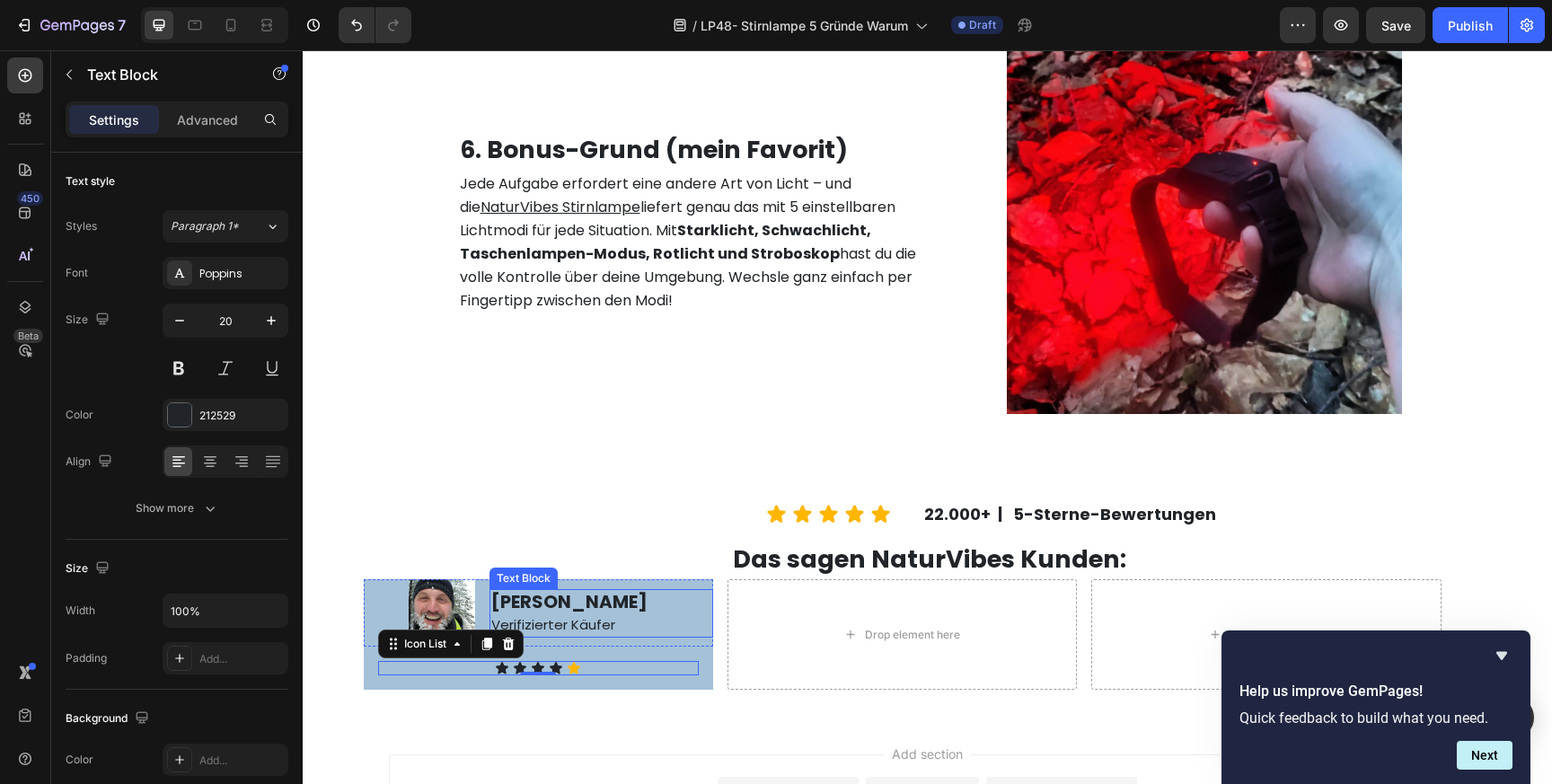
click at [623, 593] on p "[PERSON_NAME]" at bounding box center [601, 601] width 220 height 22
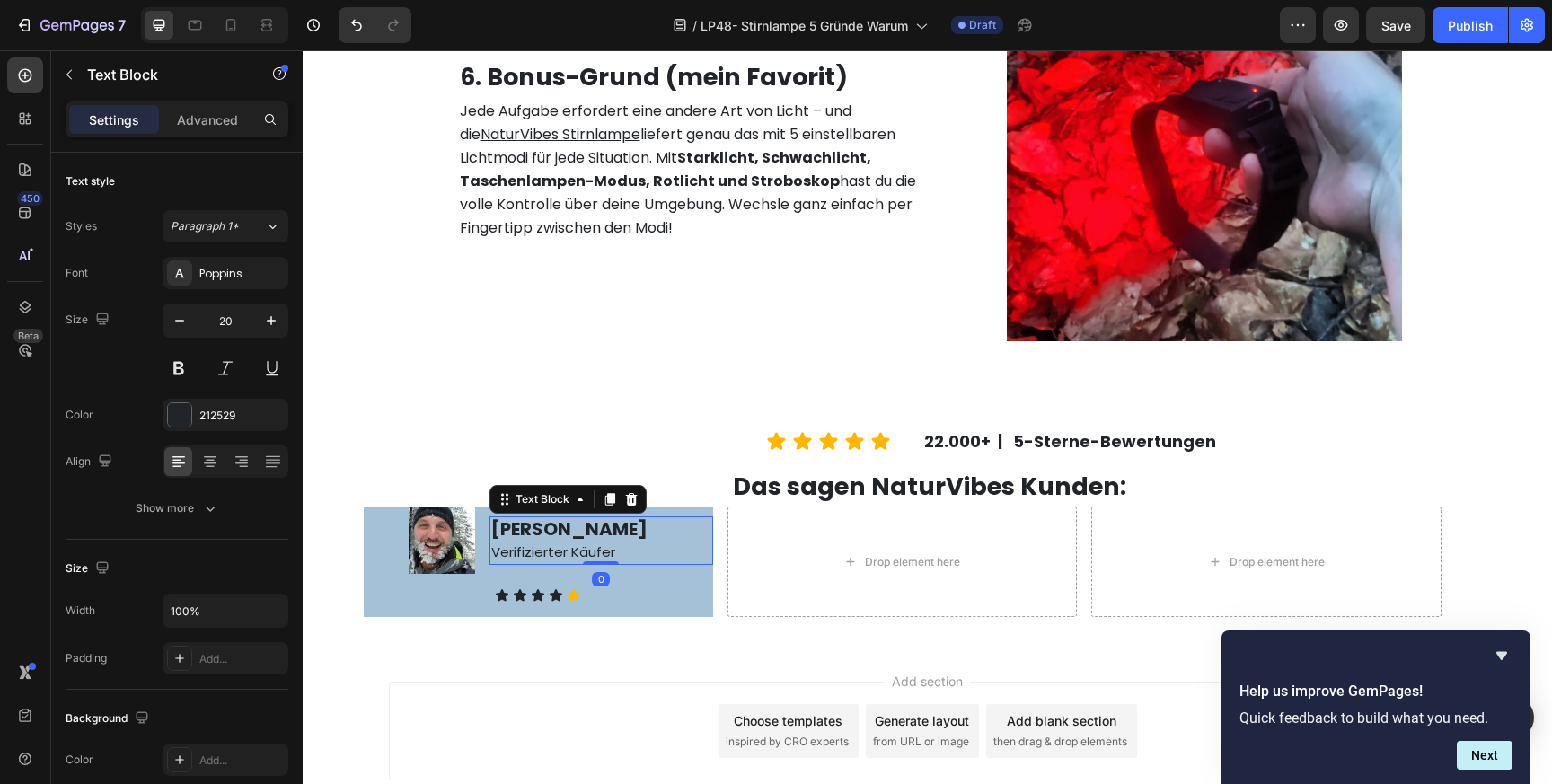
scroll to position [3562, 0]
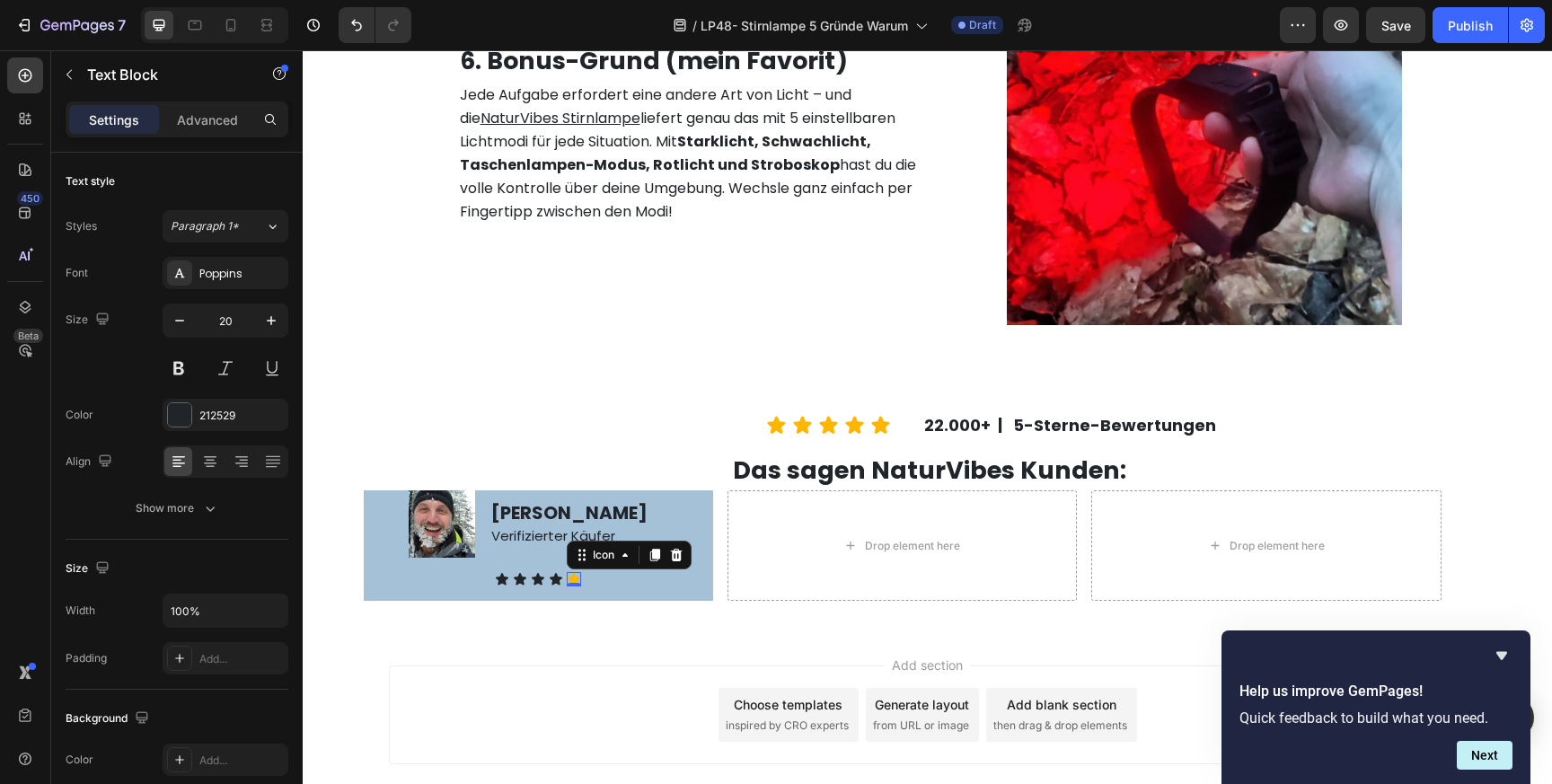
click at [574, 580] on div "Icon 0" at bounding box center [573, 578] width 14 height 14
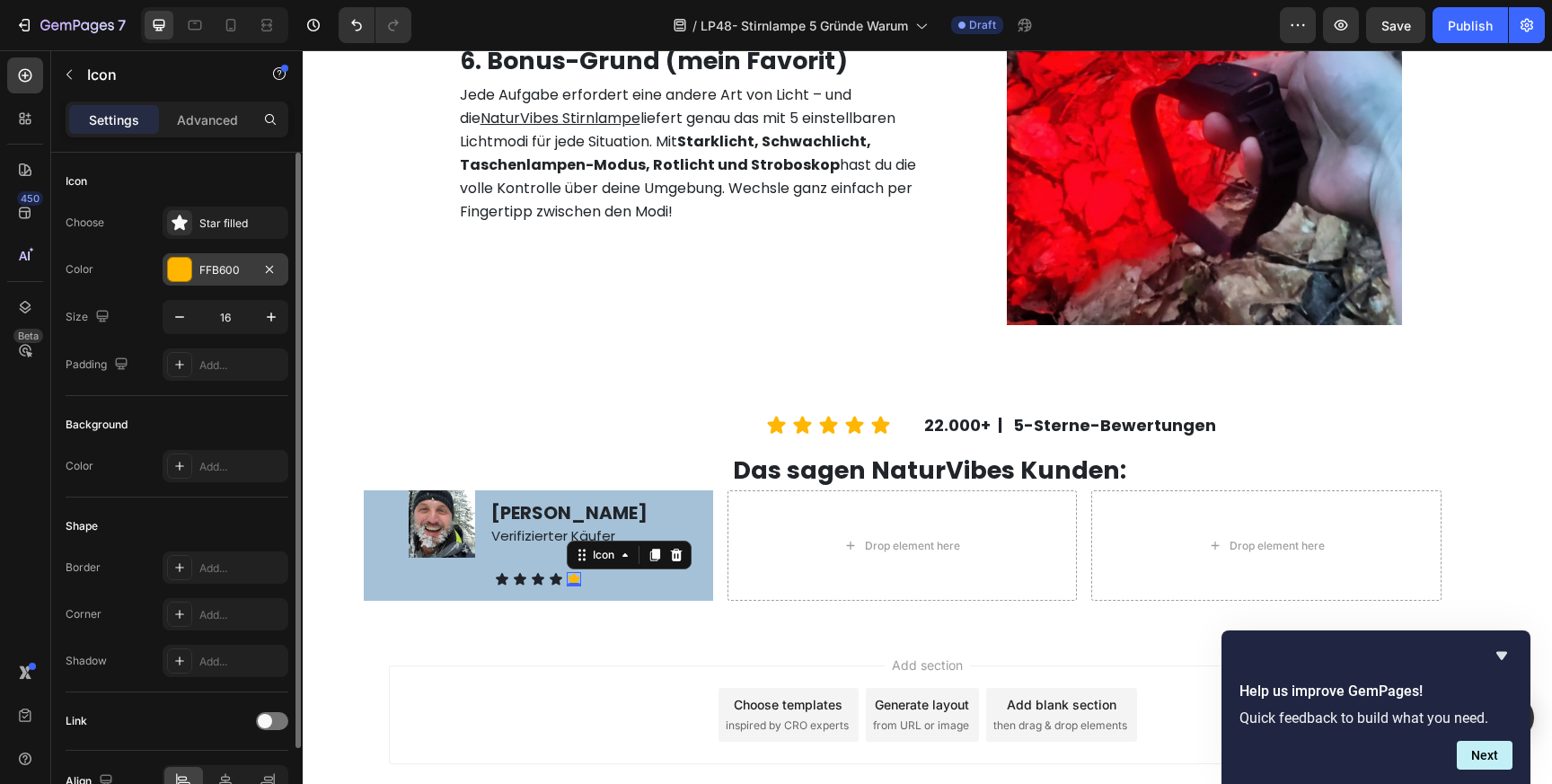
click at [214, 265] on div "FFB600" at bounding box center [225, 269] width 52 height 16
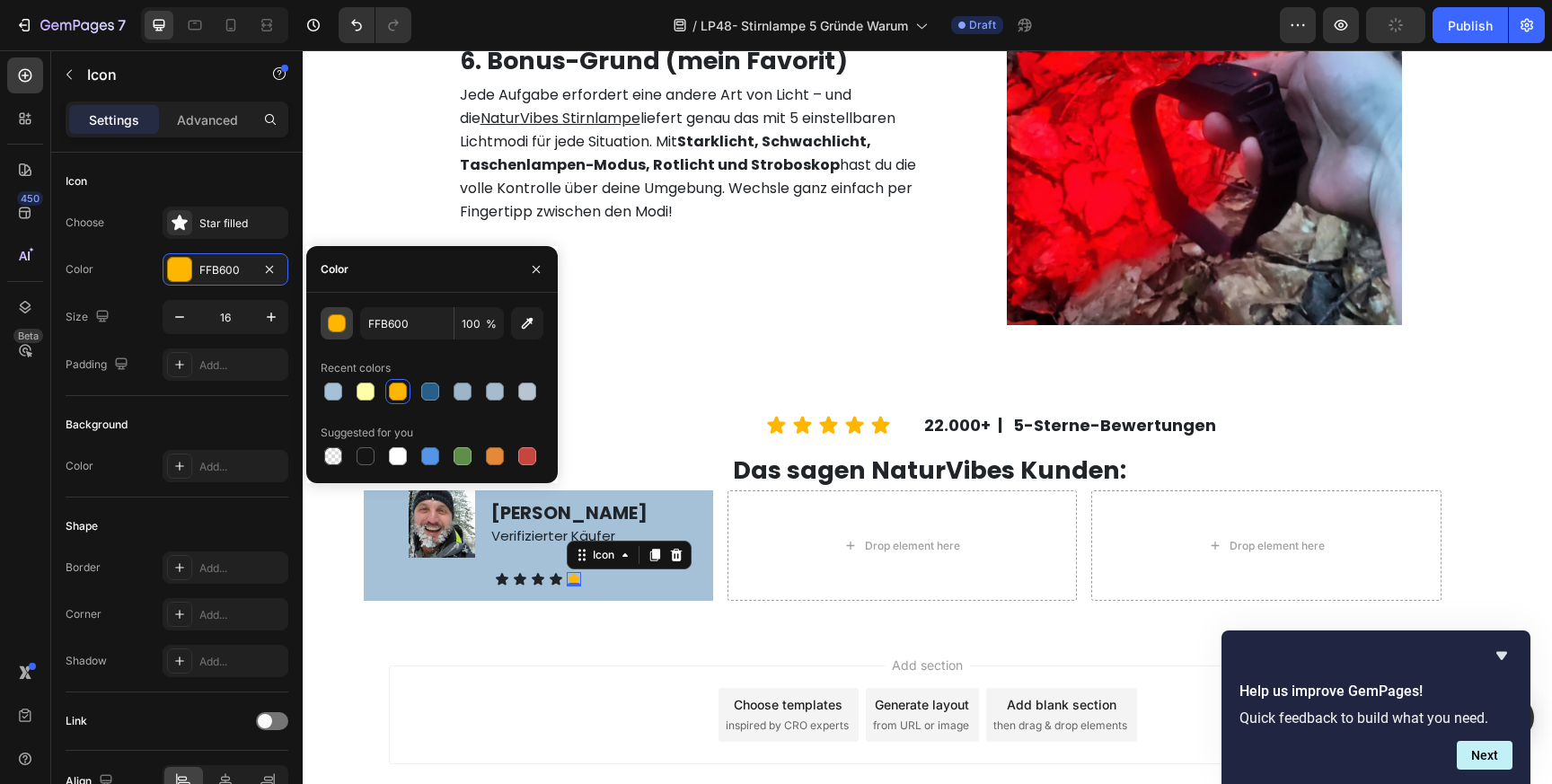
click at [345, 327] on div "button" at bounding box center [336, 323] width 18 height 18
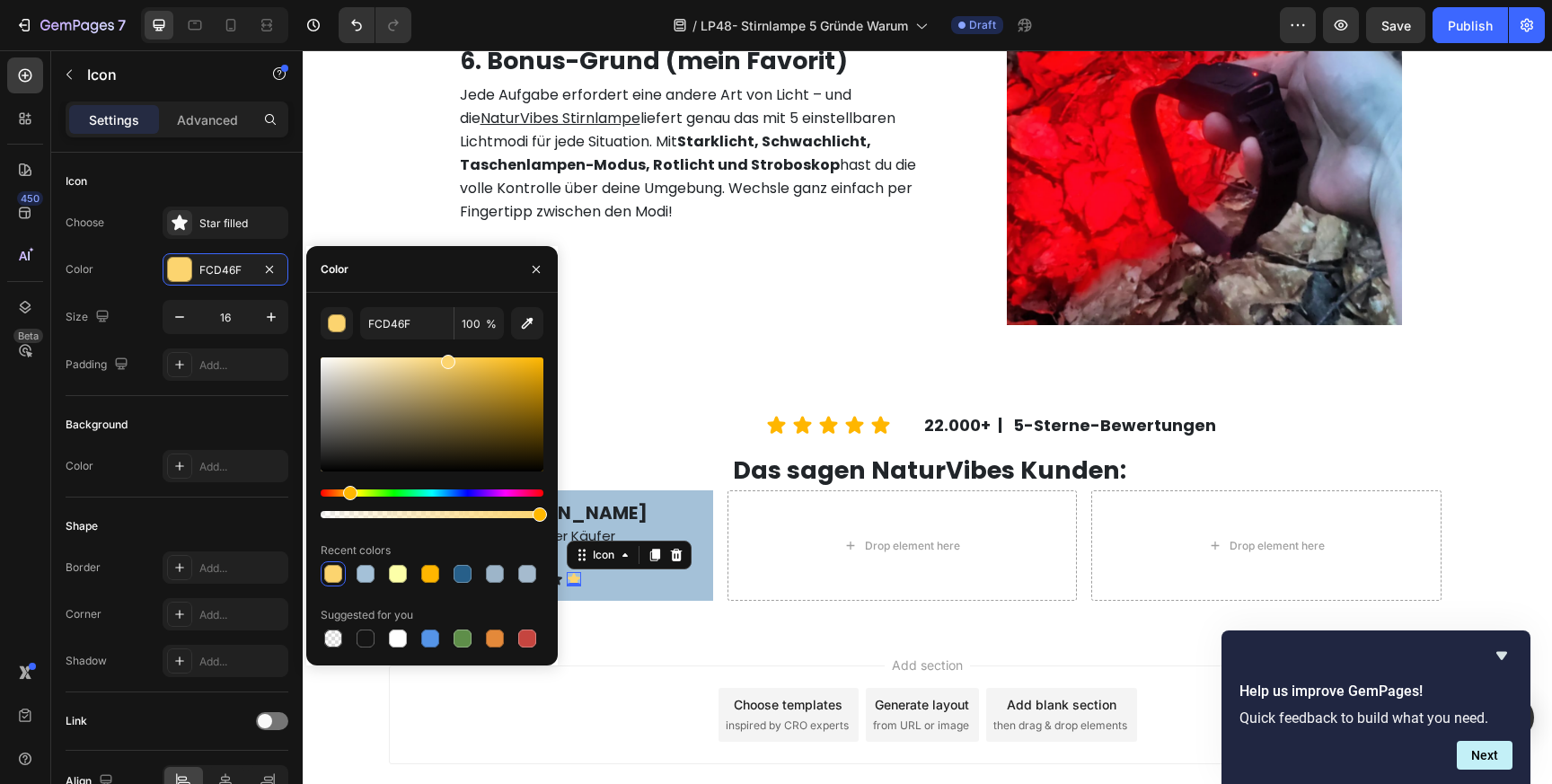
drag, startPoint x: 529, startPoint y: 373, endPoint x: 447, endPoint y: 358, distance: 83.4
click at [447, 358] on div at bounding box center [431, 414] width 223 height 114
type input "FCD05F"
drag, startPoint x: 447, startPoint y: 358, endPoint x: 459, endPoint y: 358, distance: 12.0
click at [459, 358] on div at bounding box center [461, 361] width 14 height 14
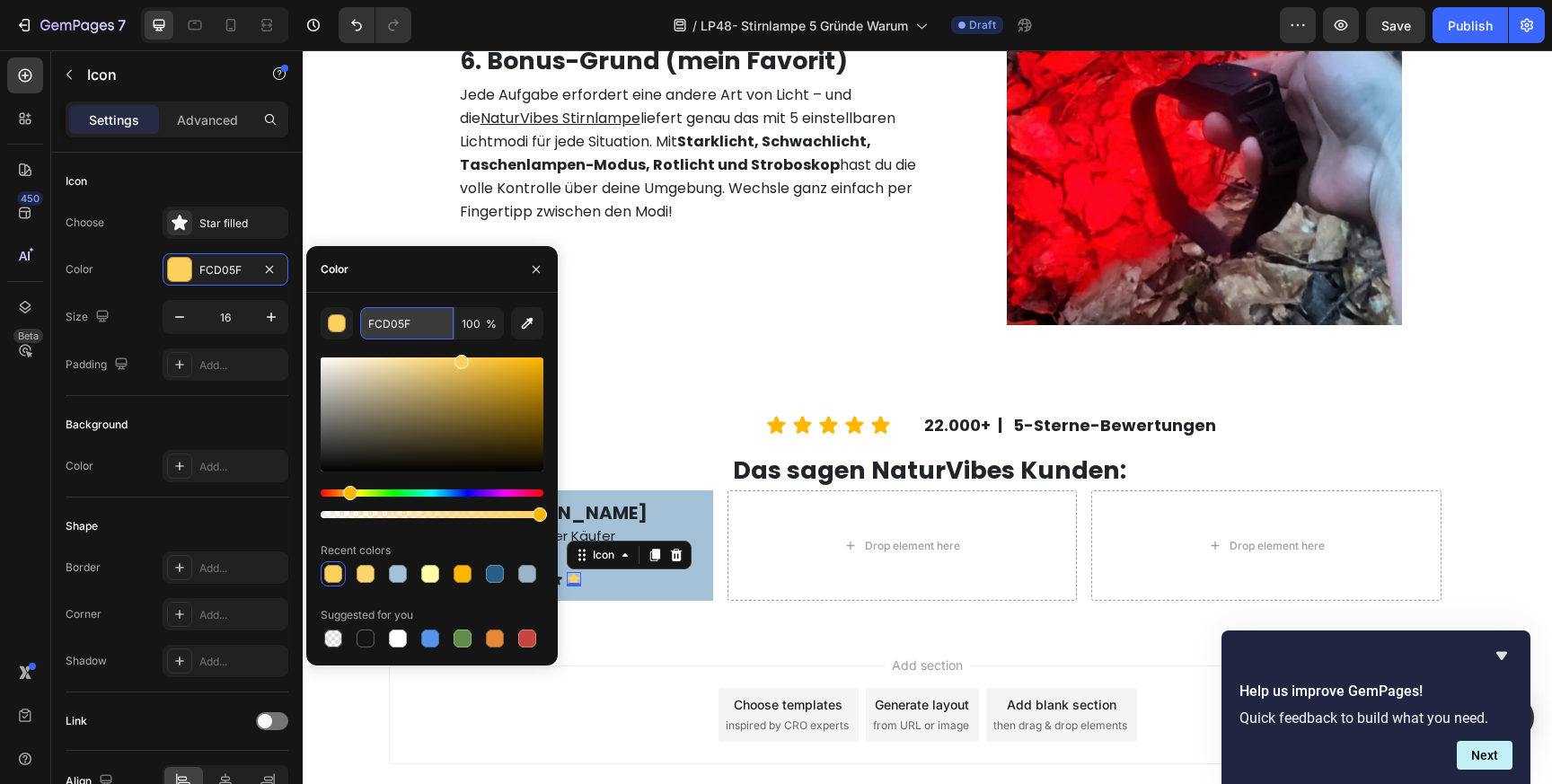
click at [404, 323] on input "FCD05F" at bounding box center [406, 323] width 93 height 32
click at [644, 506] on p "[PERSON_NAME]" at bounding box center [601, 512] width 220 height 22
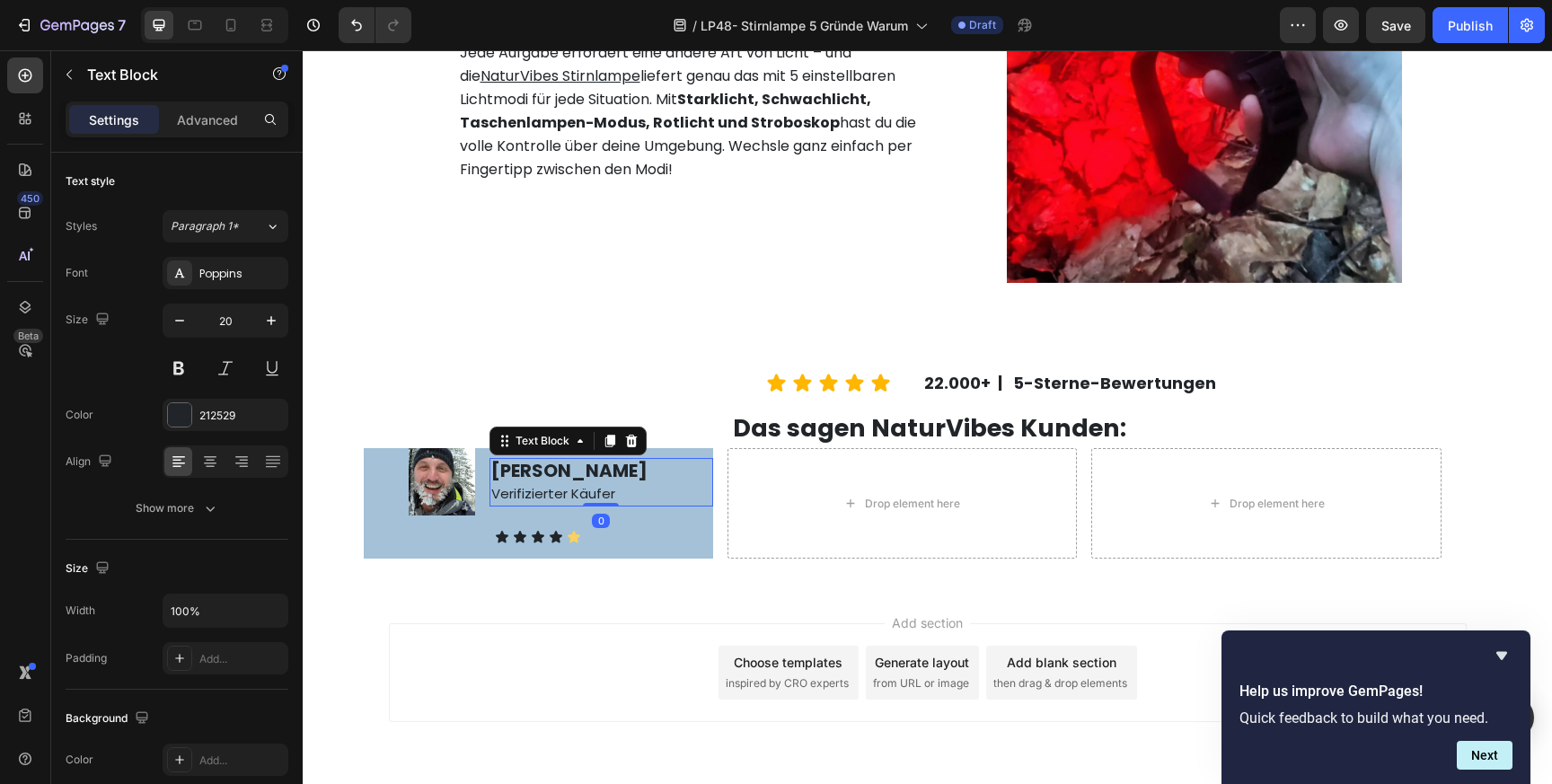
scroll to position [3609, 0]
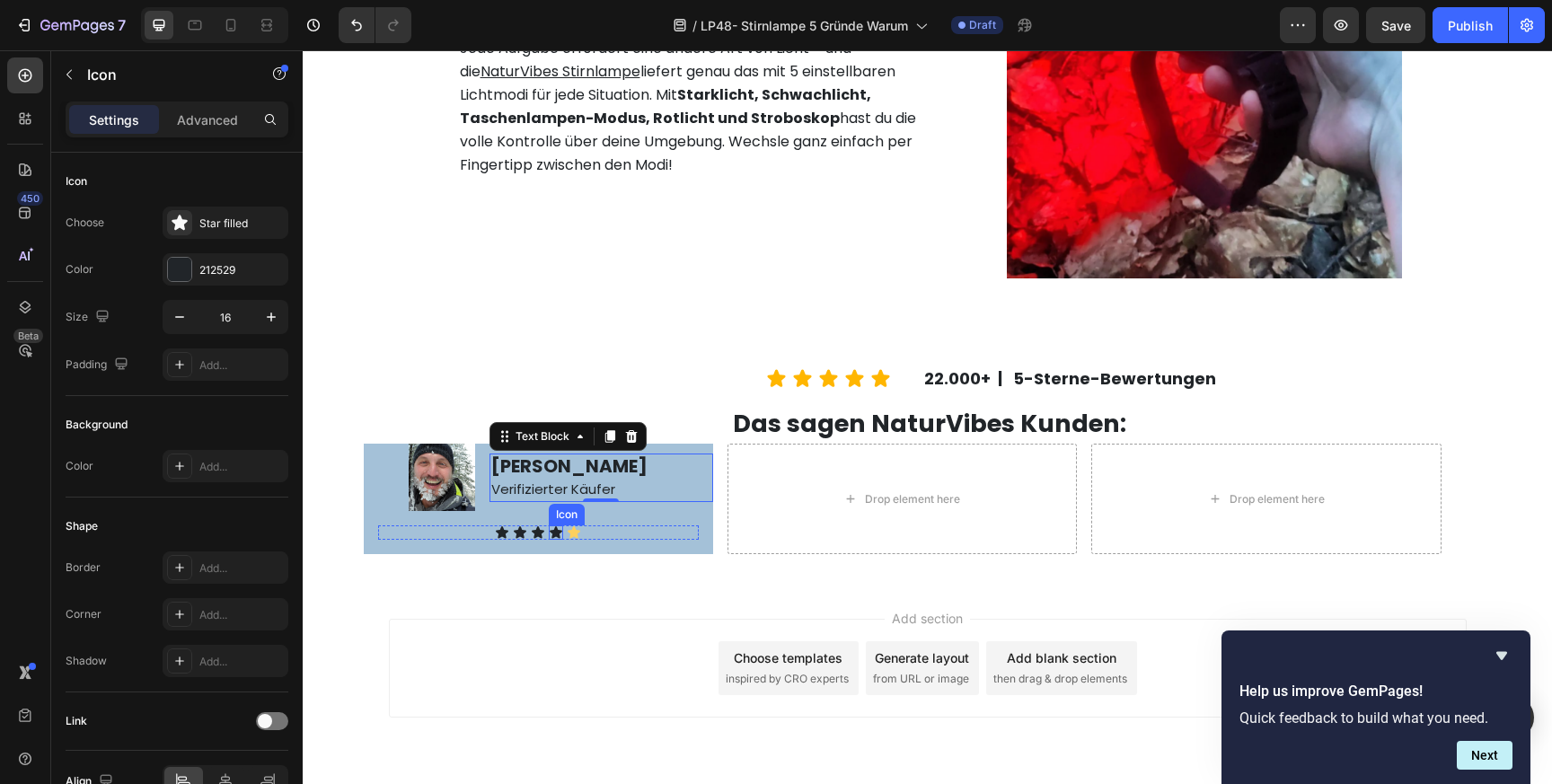
click at [555, 534] on div "Icon" at bounding box center [555, 531] width 14 height 14
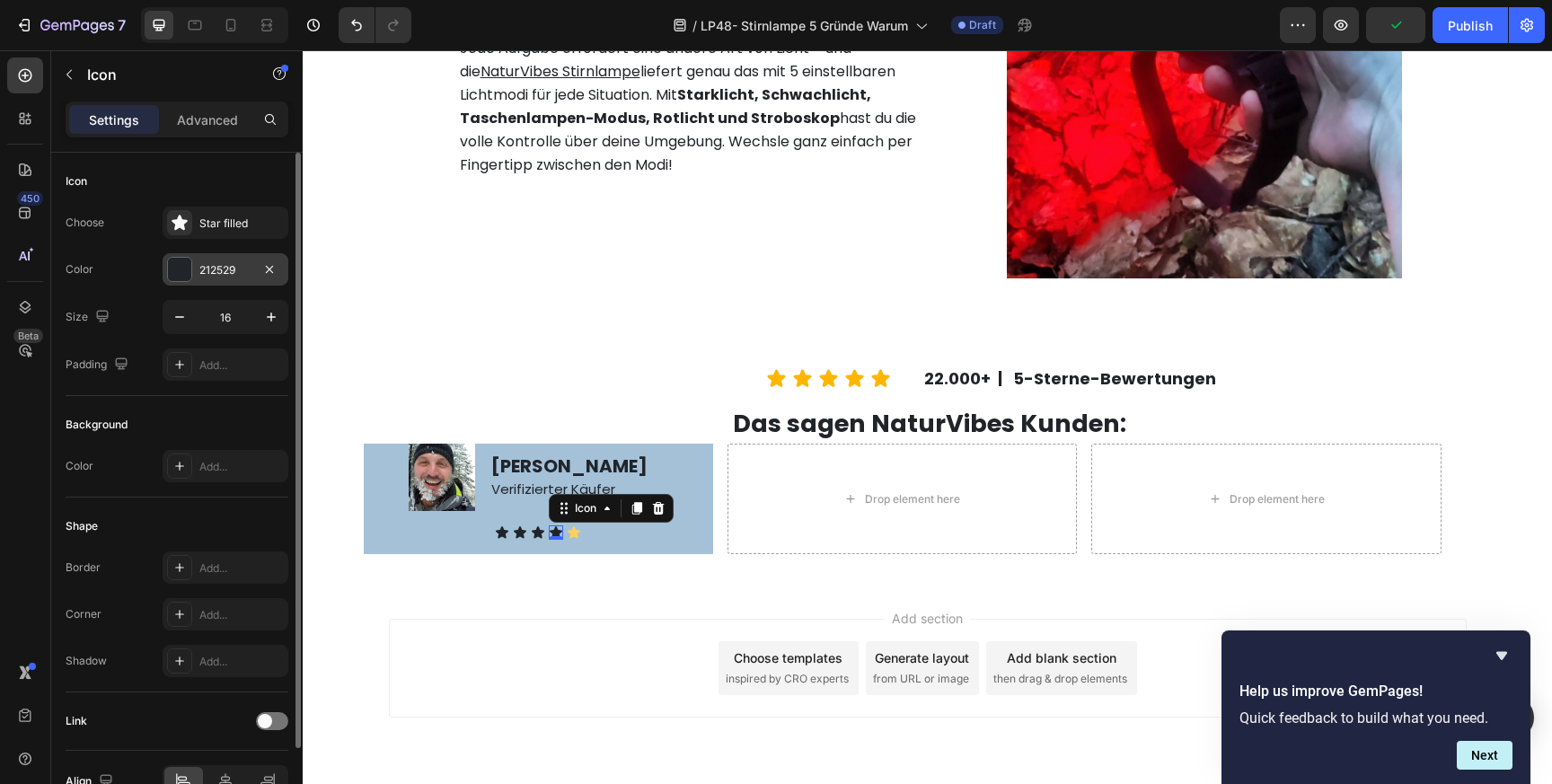
click at [227, 267] on div "212529" at bounding box center [225, 269] width 52 height 16
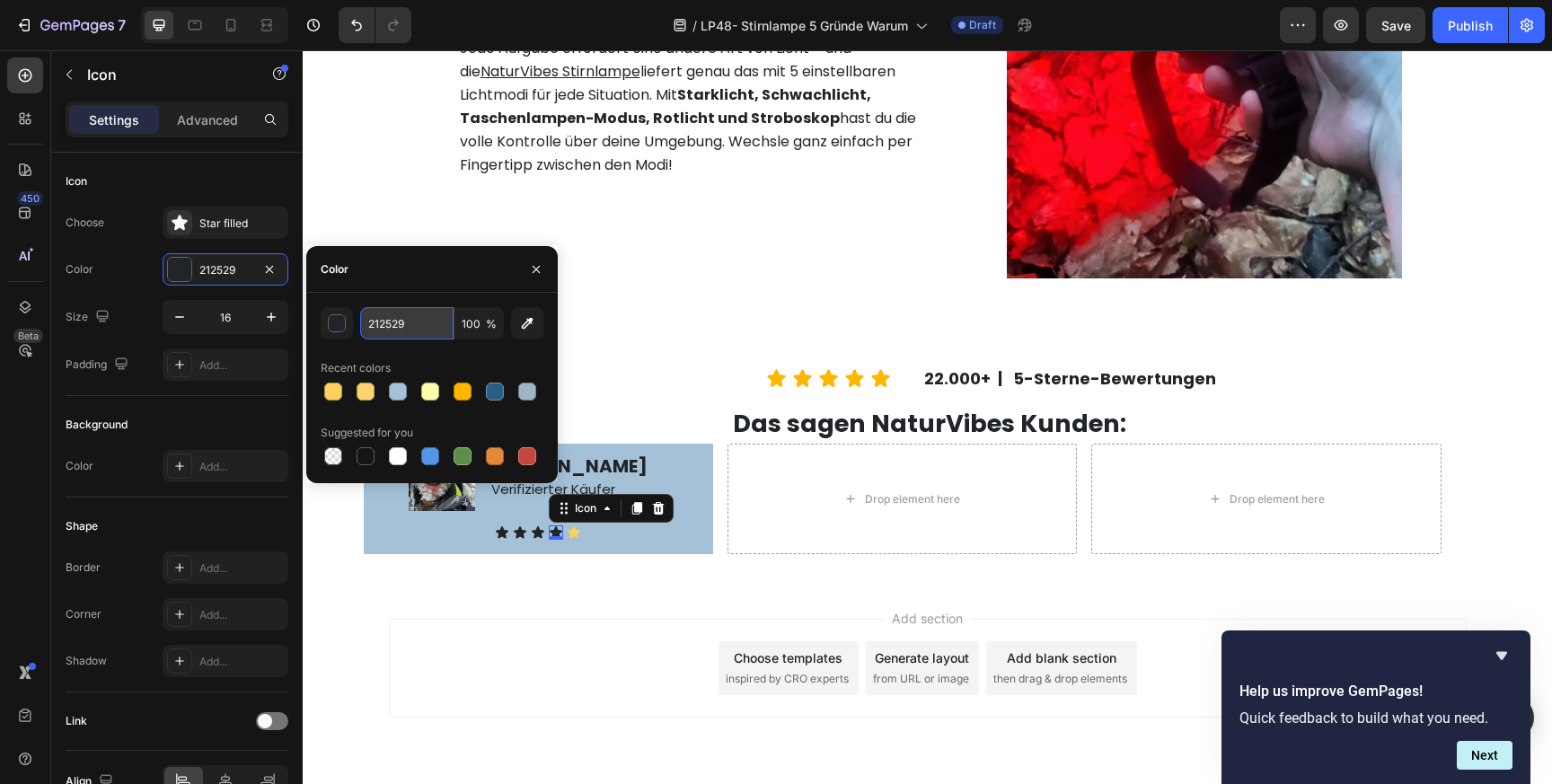
click at [397, 330] on input "212529" at bounding box center [406, 323] width 93 height 32
paste input "FCD05F"
type input "FCD05F"
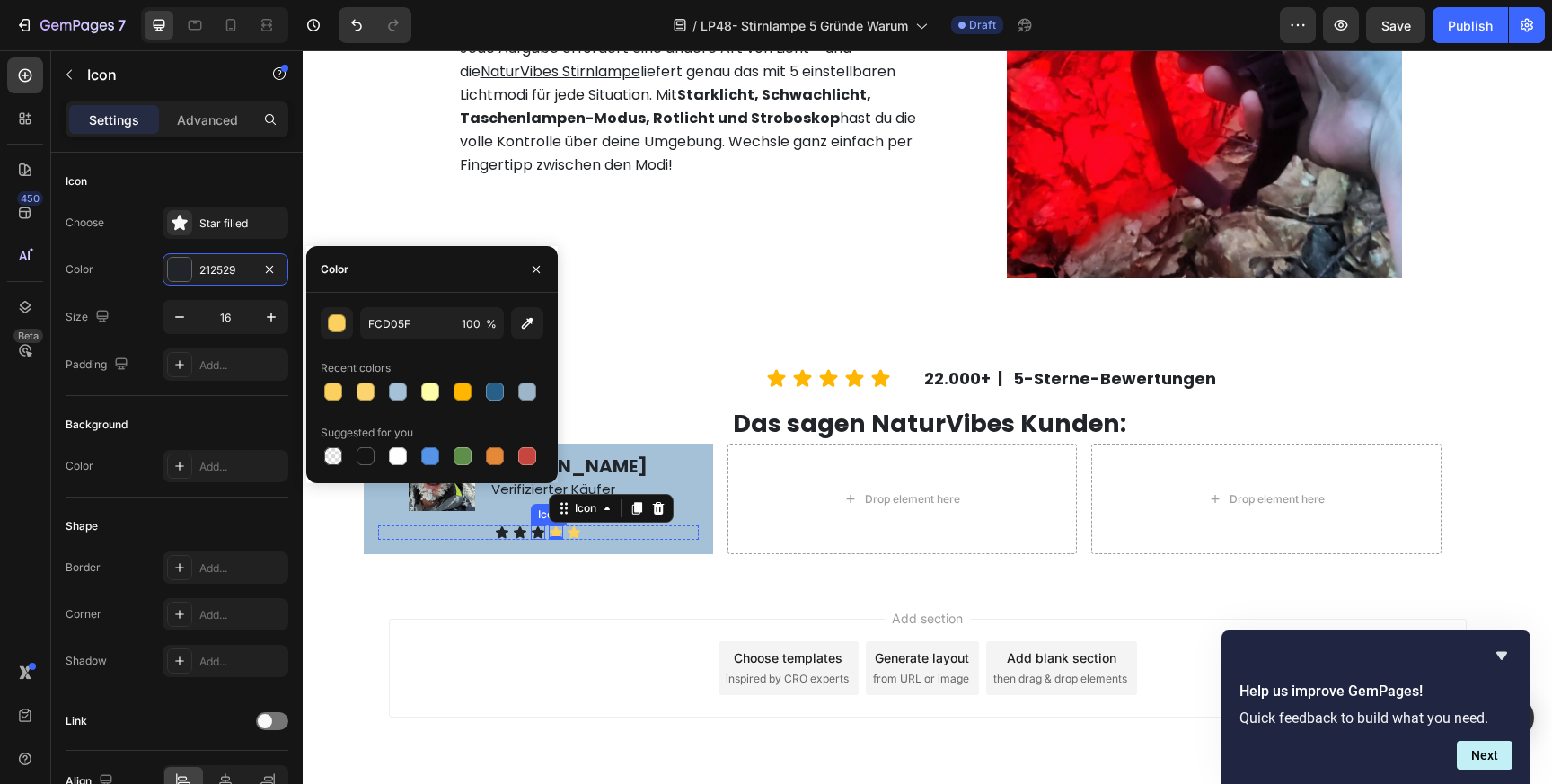
click at [536, 534] on div "Icon" at bounding box center [537, 531] width 14 height 14
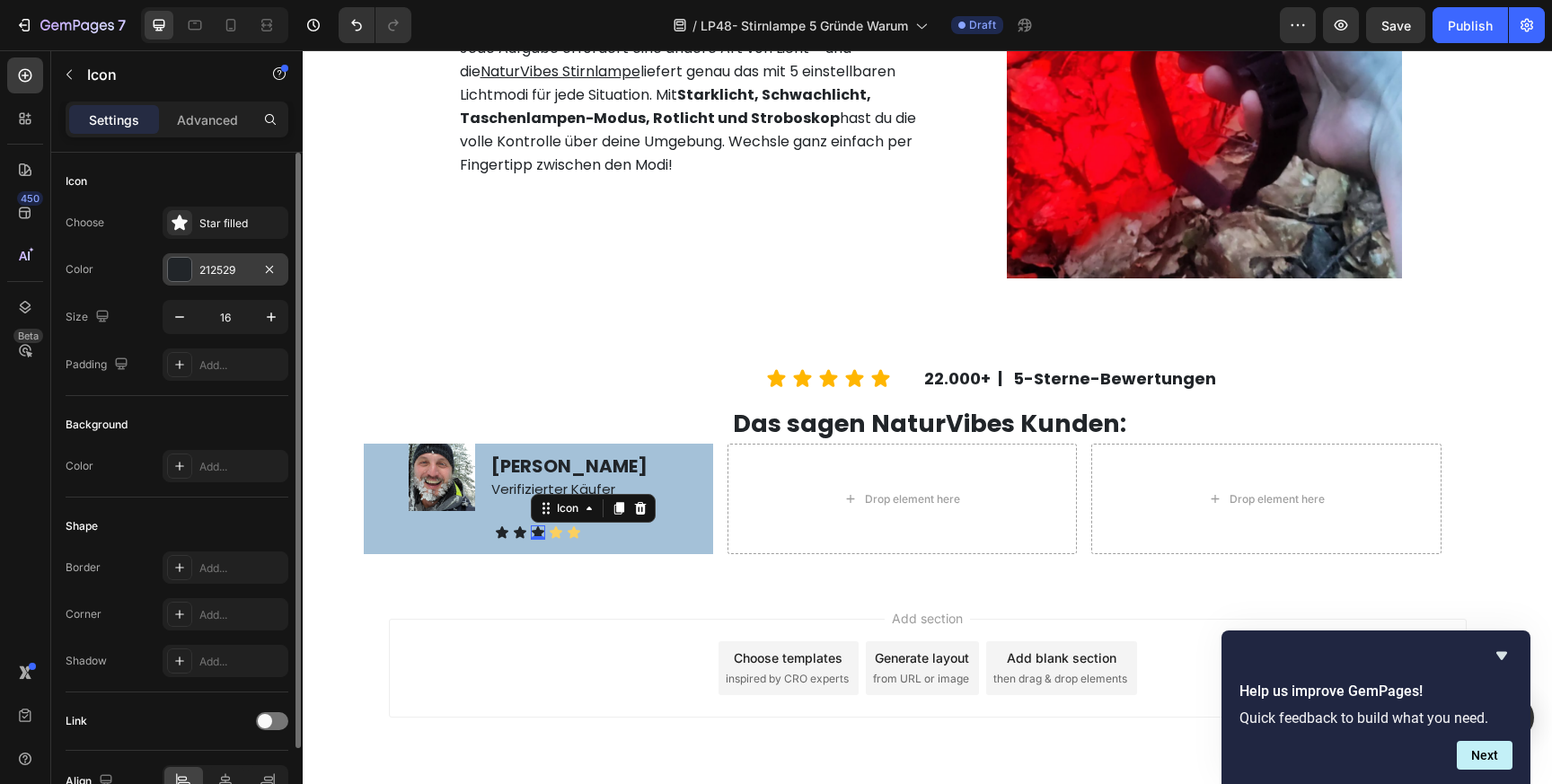
click at [234, 275] on div "212529" at bounding box center [225, 269] width 52 height 16
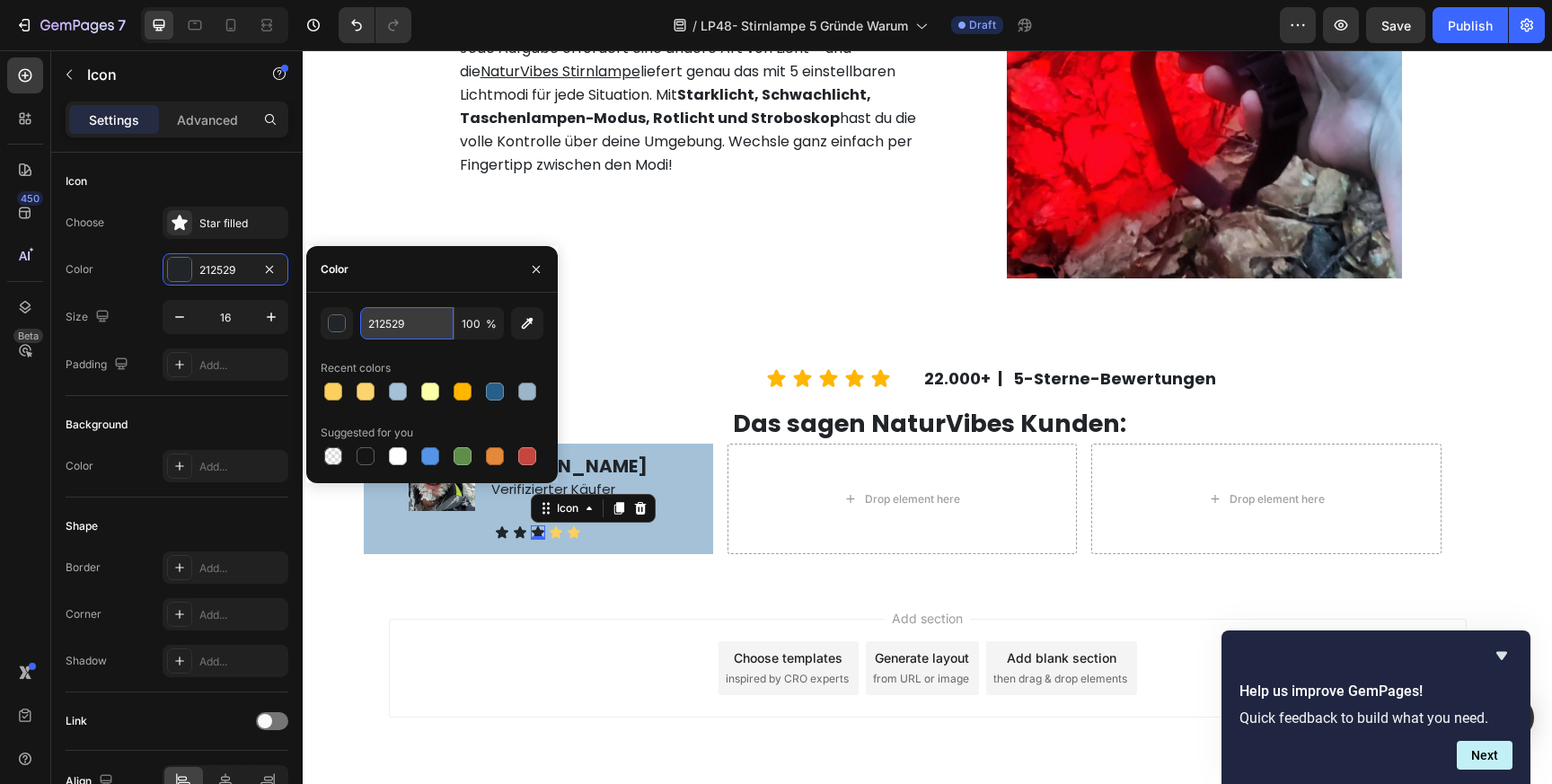
click at [411, 315] on input "212529" at bounding box center [406, 323] width 93 height 32
paste input "FCD05F"
type input "FCD05F"
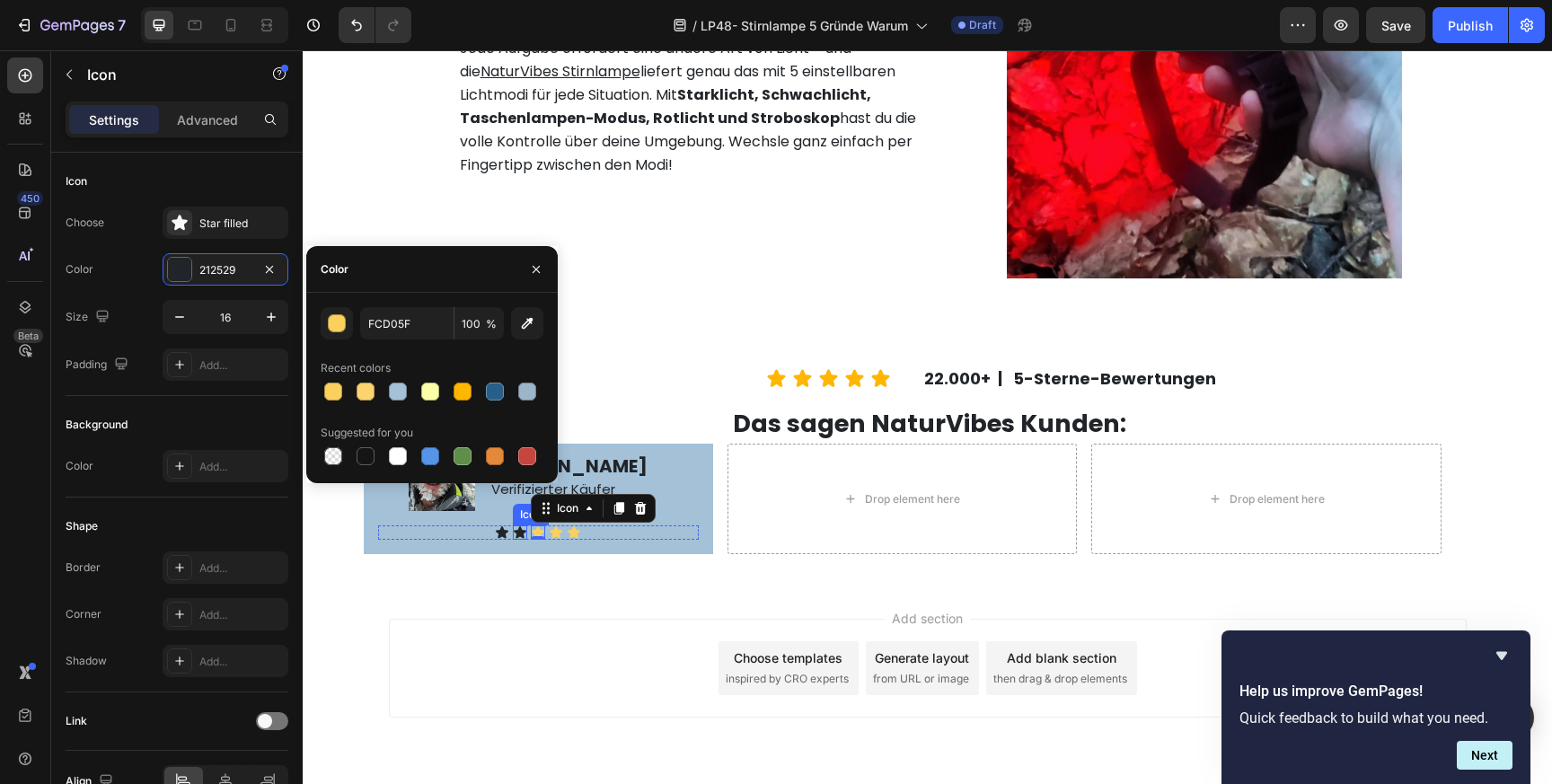
click at [520, 532] on div "Icon" at bounding box center [520, 531] width 14 height 14
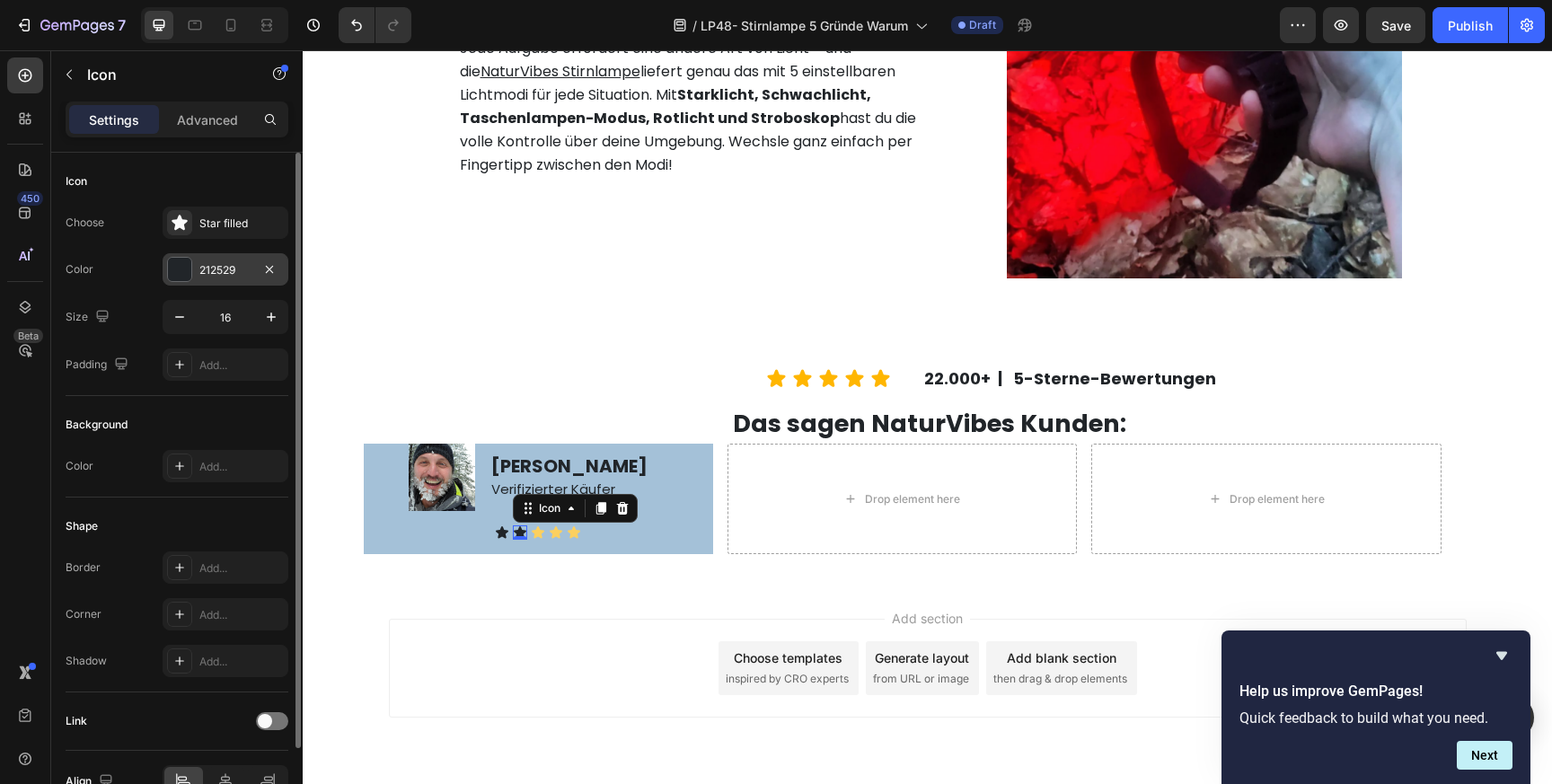
click at [244, 276] on div "212529" at bounding box center [225, 269] width 52 height 16
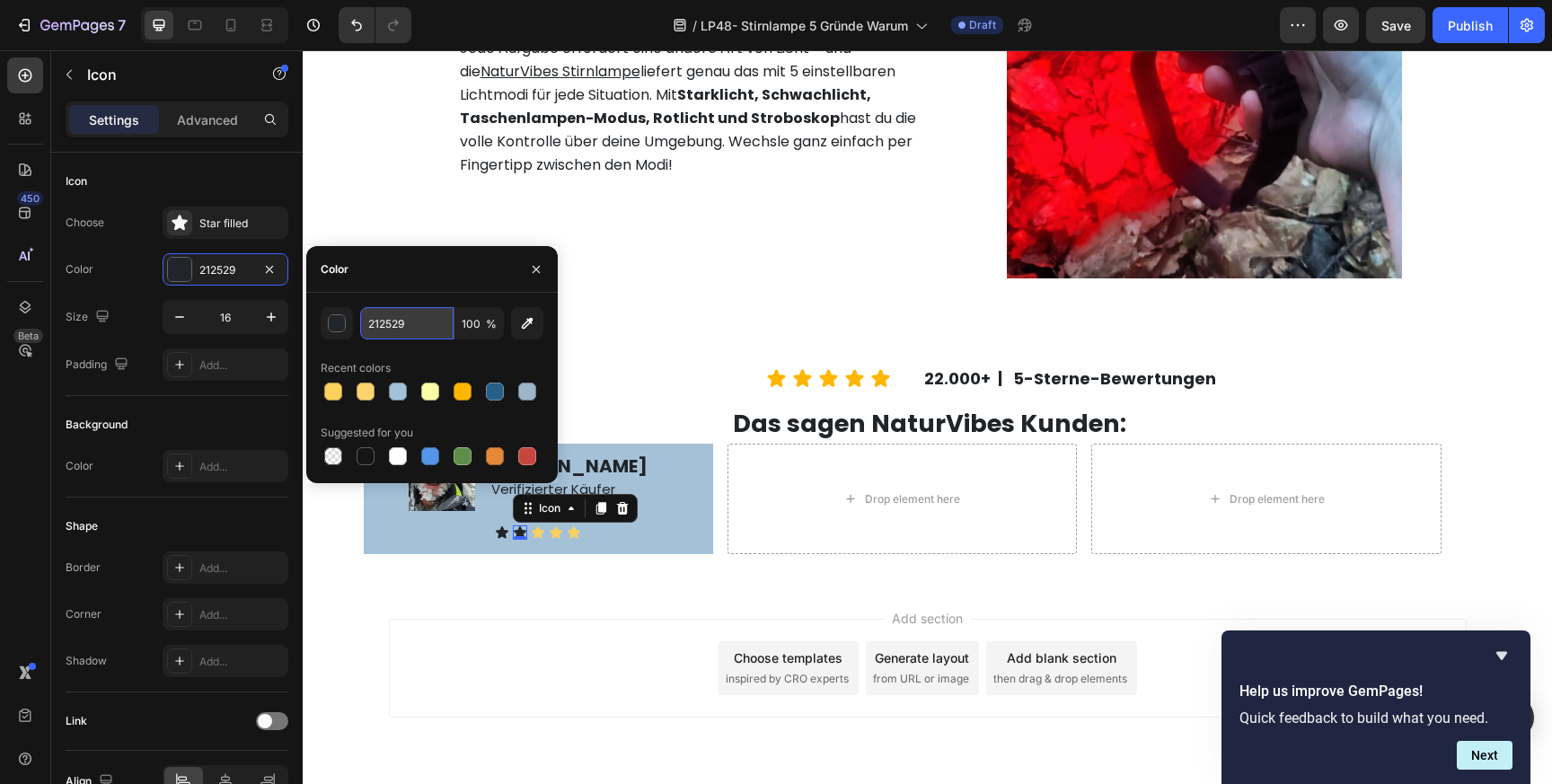
click at [402, 323] on input "212529" at bounding box center [406, 323] width 93 height 32
paste input "FCD05F"
type input "FCD05F"
click at [504, 536] on div "Icon 0" at bounding box center [502, 531] width 14 height 14
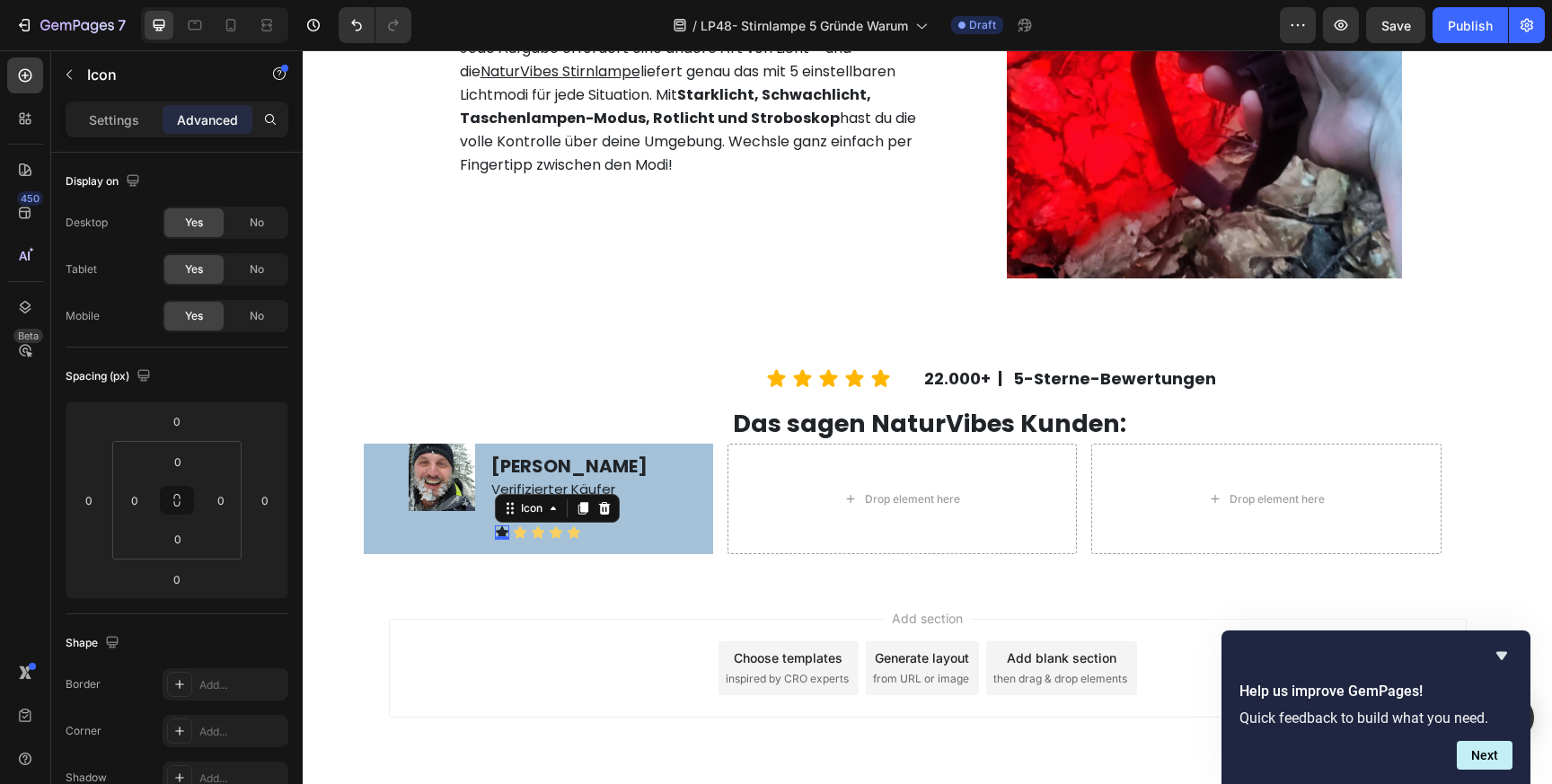
click at [502, 532] on icon at bounding box center [502, 531] width 12 height 11
click at [128, 123] on p "Settings" at bounding box center [115, 120] width 51 height 19
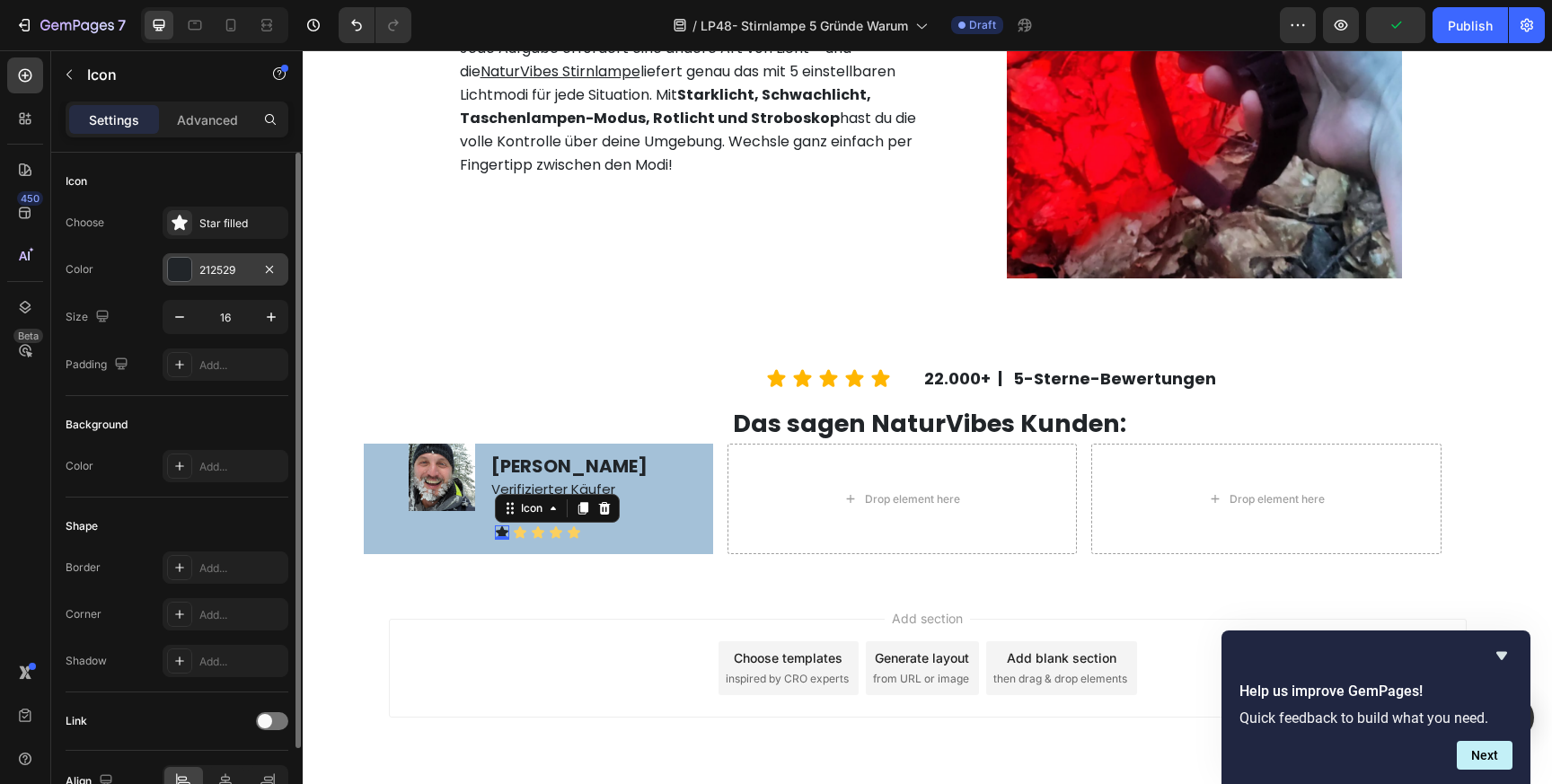
click at [231, 268] on div "212529" at bounding box center [225, 269] width 52 height 16
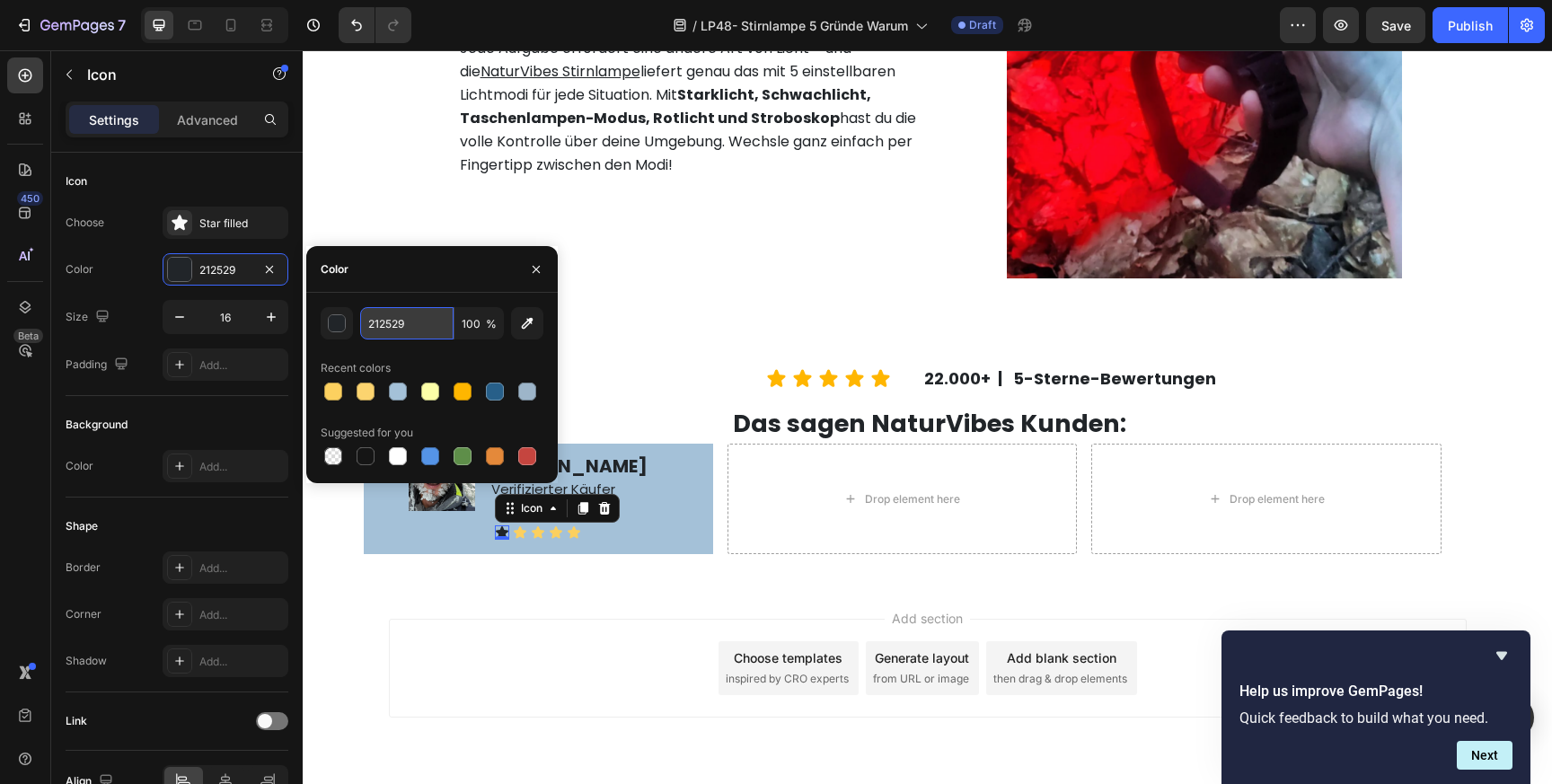
click at [380, 321] on input "212529" at bounding box center [406, 323] width 93 height 32
paste input "FCD05F"
type input "FCD05F"
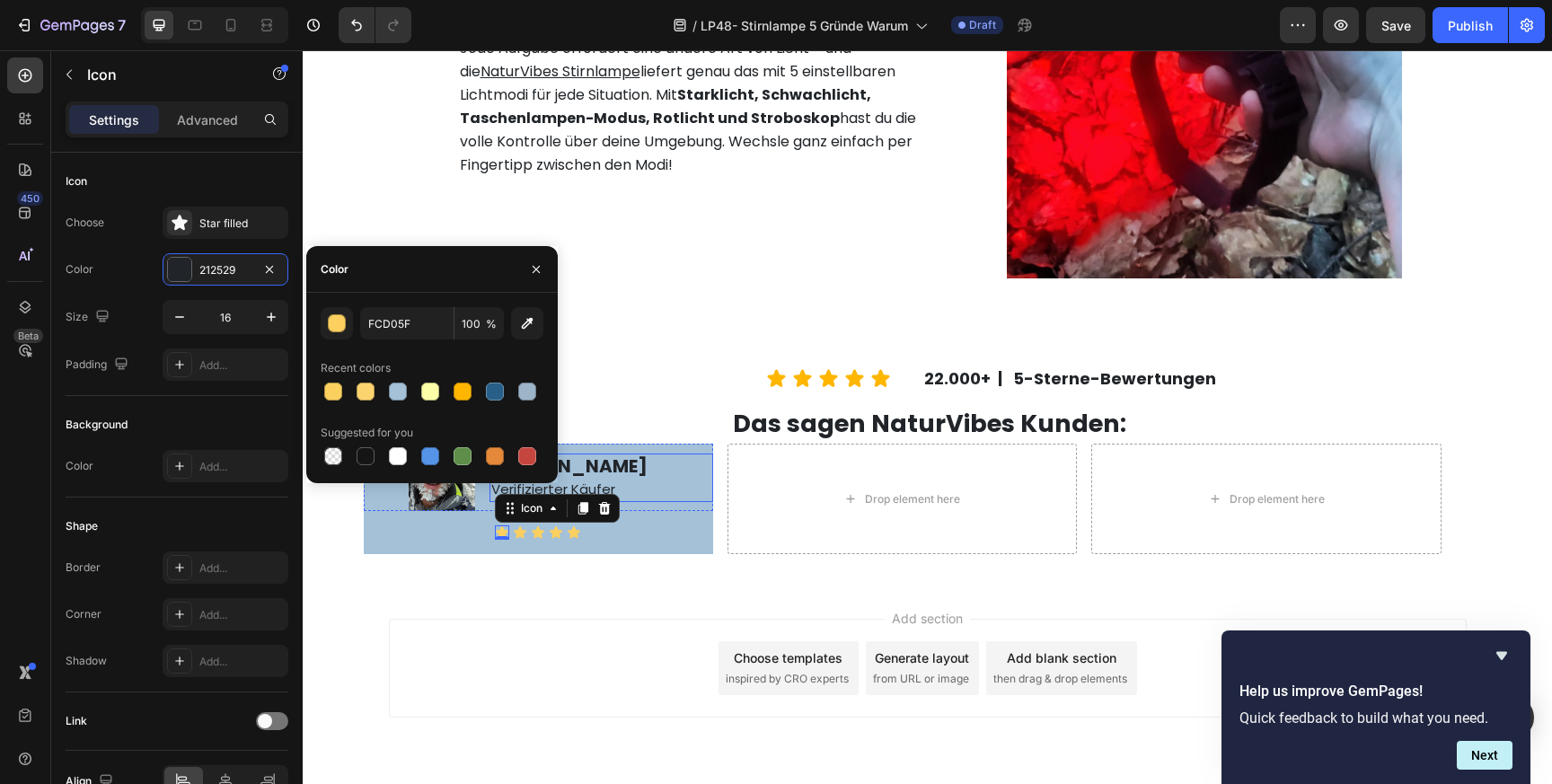
click at [644, 469] on p "[PERSON_NAME]" at bounding box center [601, 466] width 220 height 22
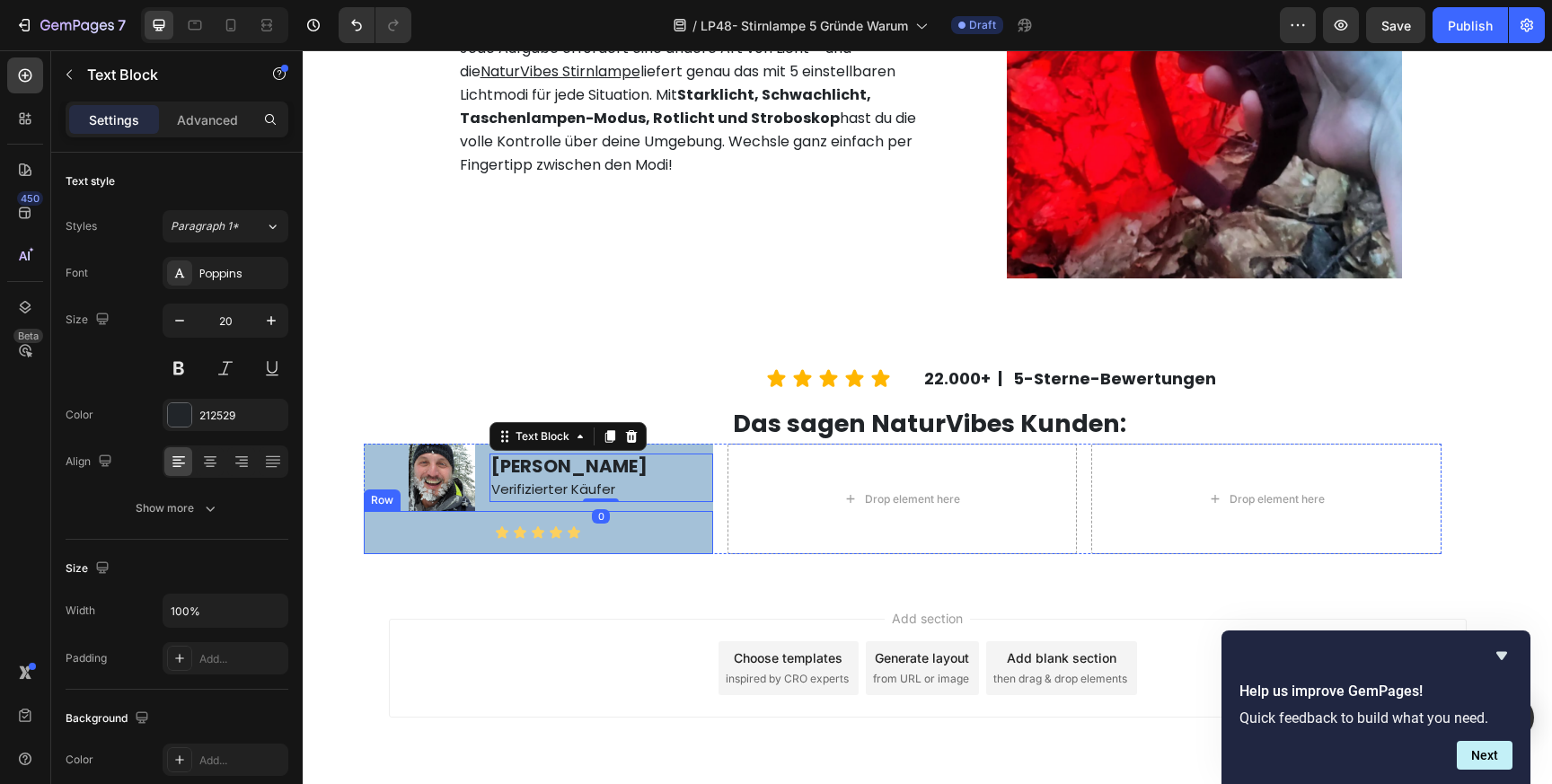
click at [664, 534] on div "Icon Icon Icon Icon Icon" at bounding box center [537, 531] width 320 height 14
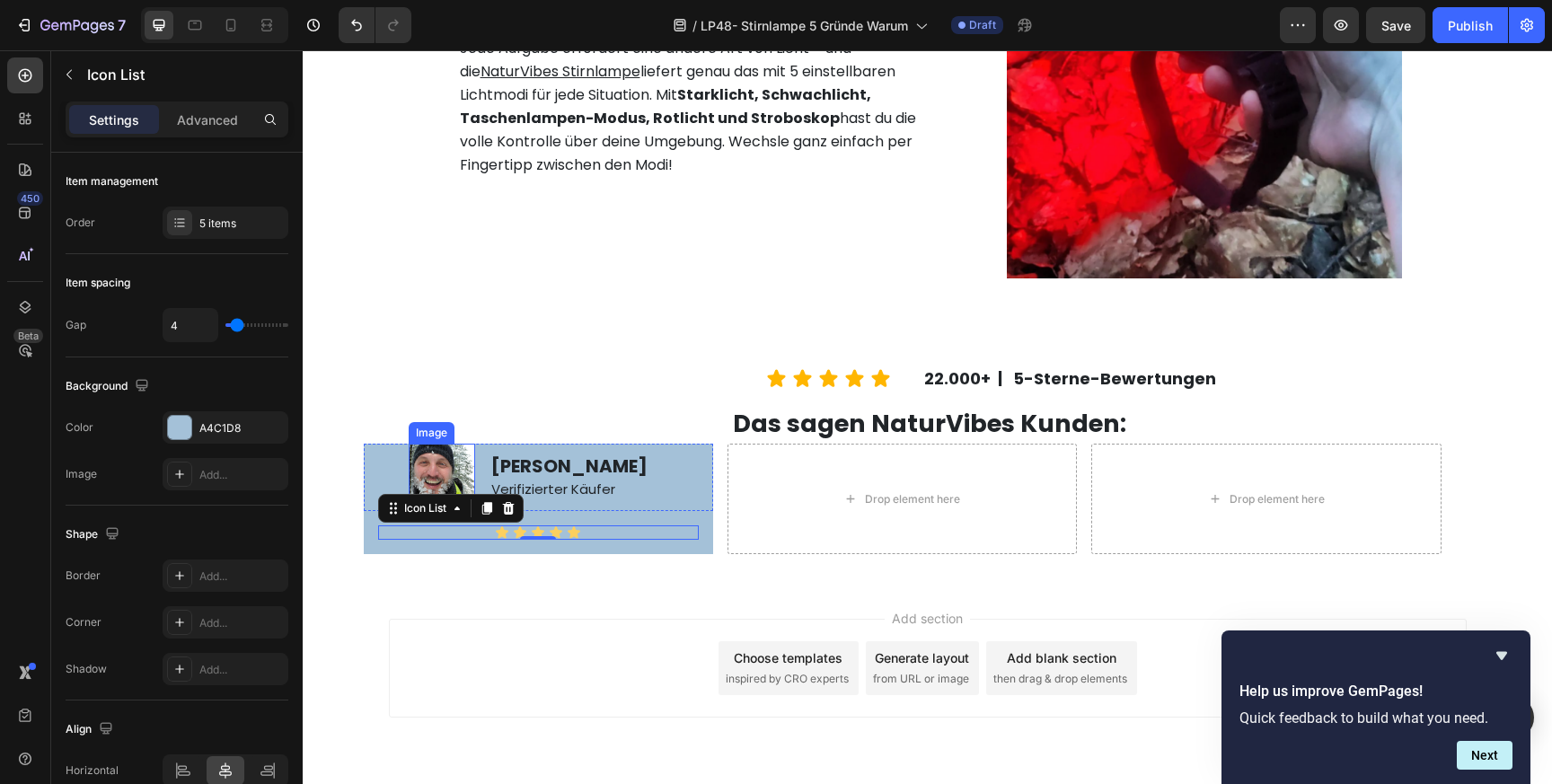
click at [442, 463] on img at bounding box center [442, 476] width 67 height 67
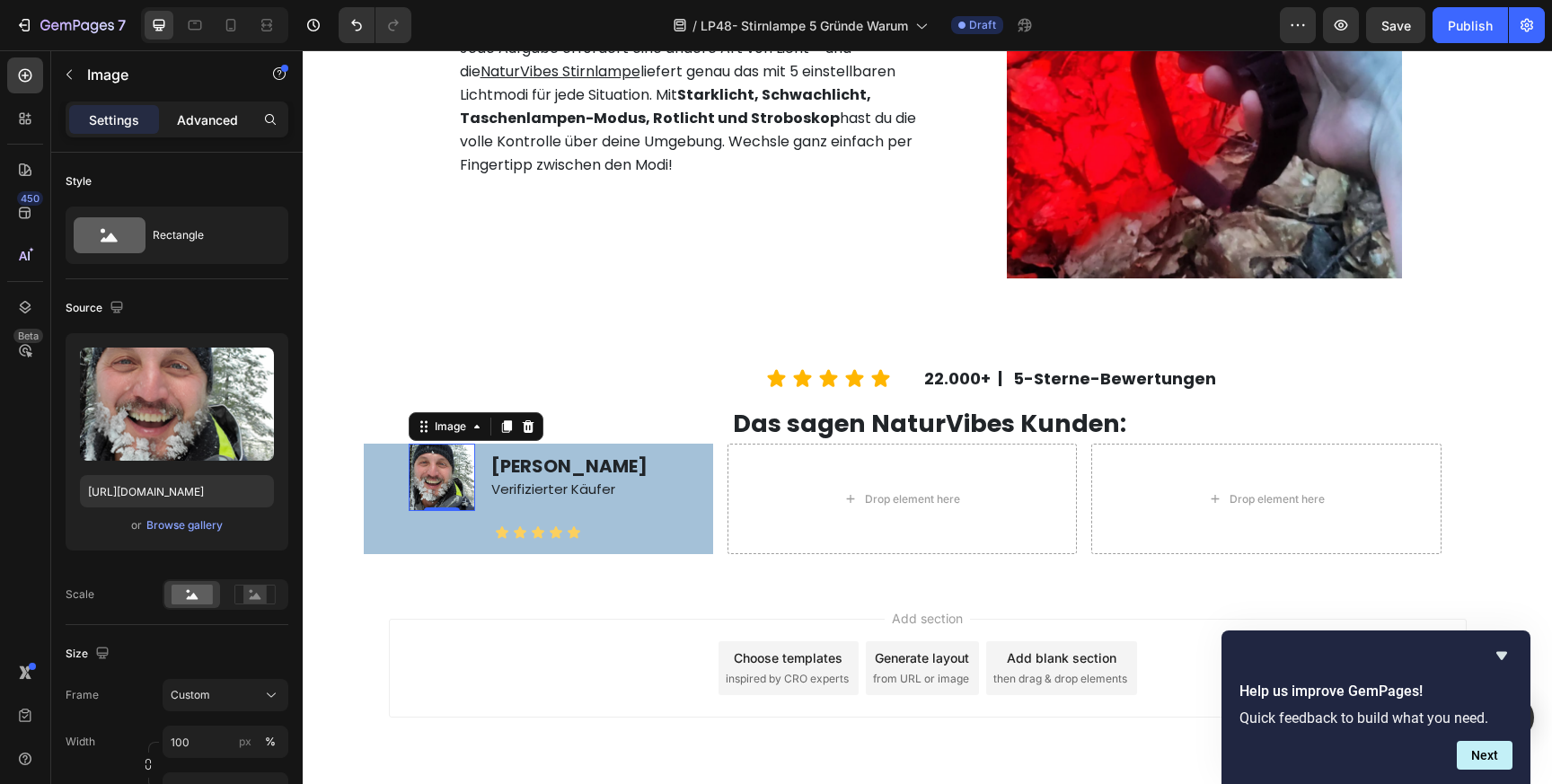
click at [203, 117] on p "Advanced" at bounding box center [207, 120] width 61 height 19
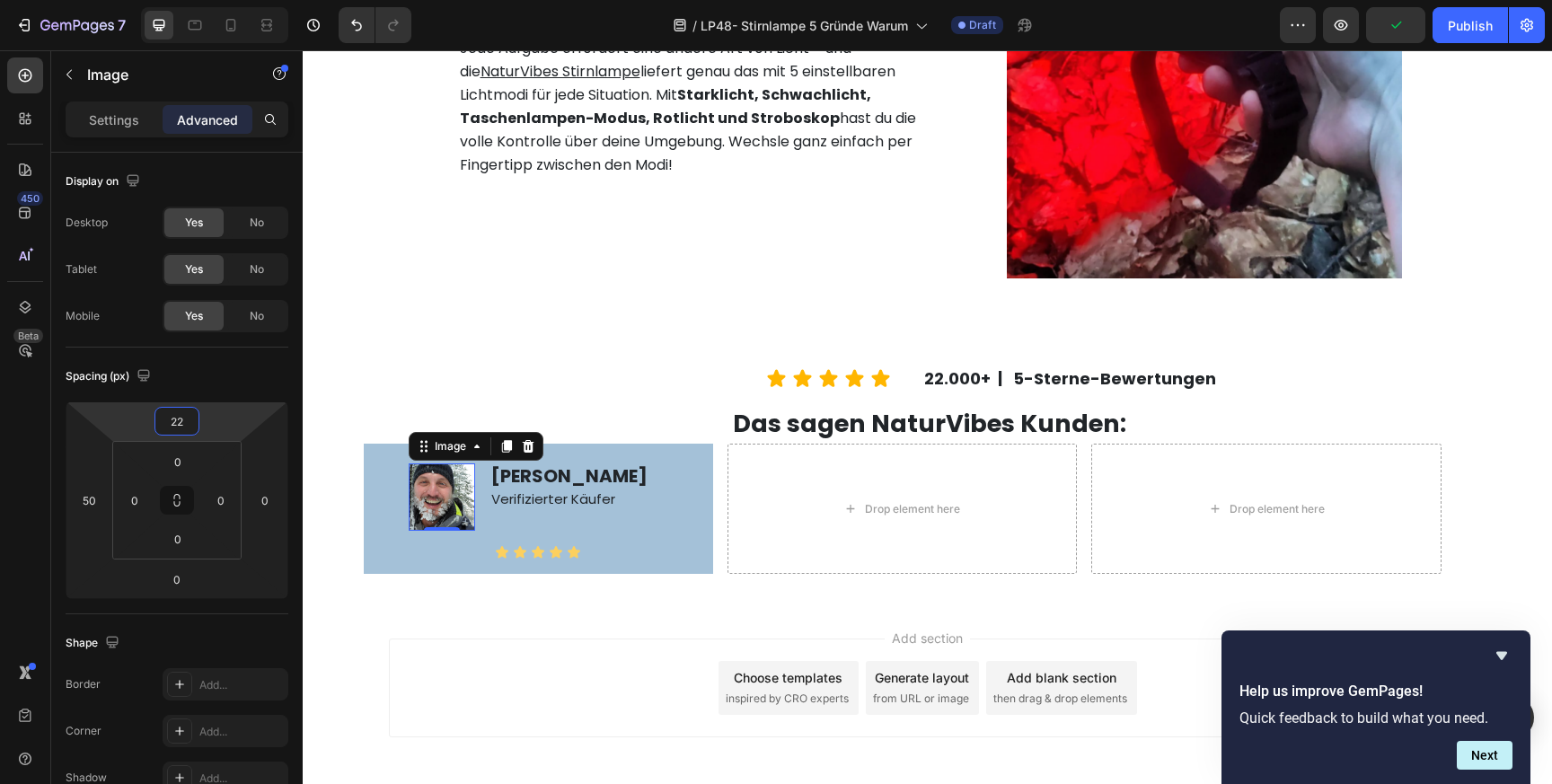
type input "20"
click at [217, 0] on html "7 Version history / LP48- Stirnlampe 5 Gründe Warum Draft Preview Save Publish …" at bounding box center [776, 0] width 1552 height 0
click at [582, 472] on strong "[PERSON_NAME]" at bounding box center [569, 474] width 156 height 25
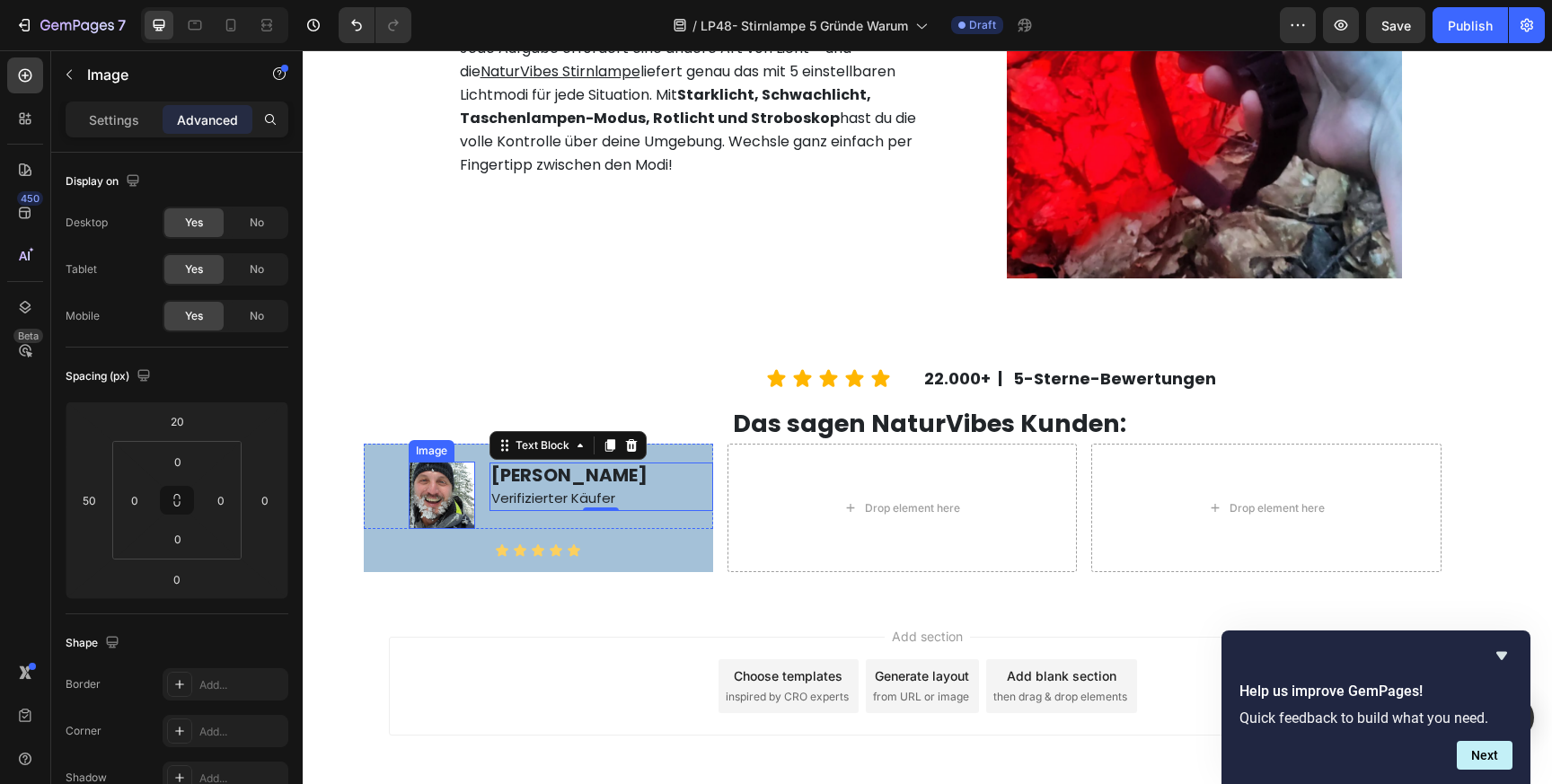
click at [444, 492] on img at bounding box center [442, 494] width 67 height 67
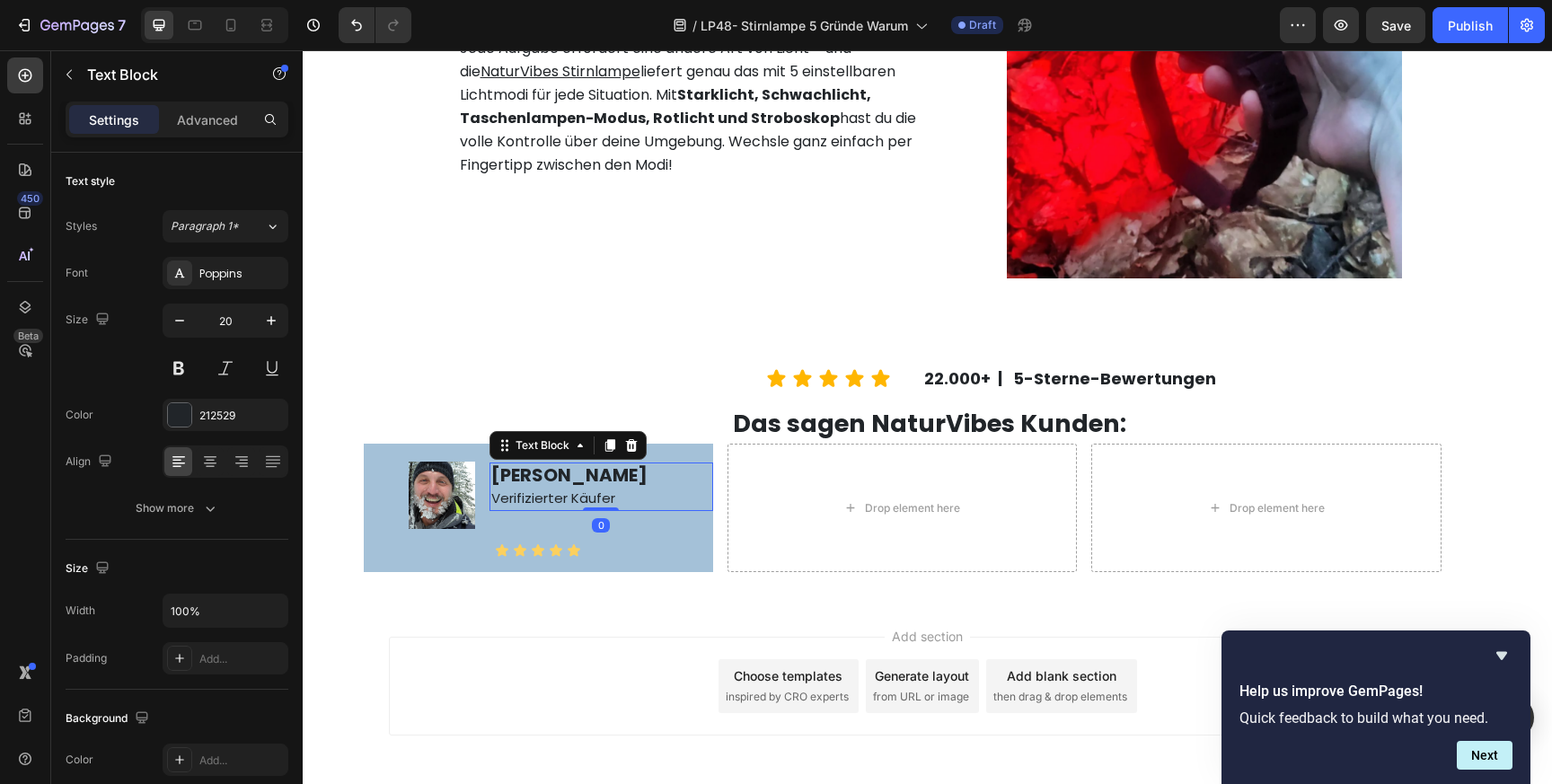
click at [517, 485] on p "Verifizierter Käufer" at bounding box center [601, 497] width 220 height 23
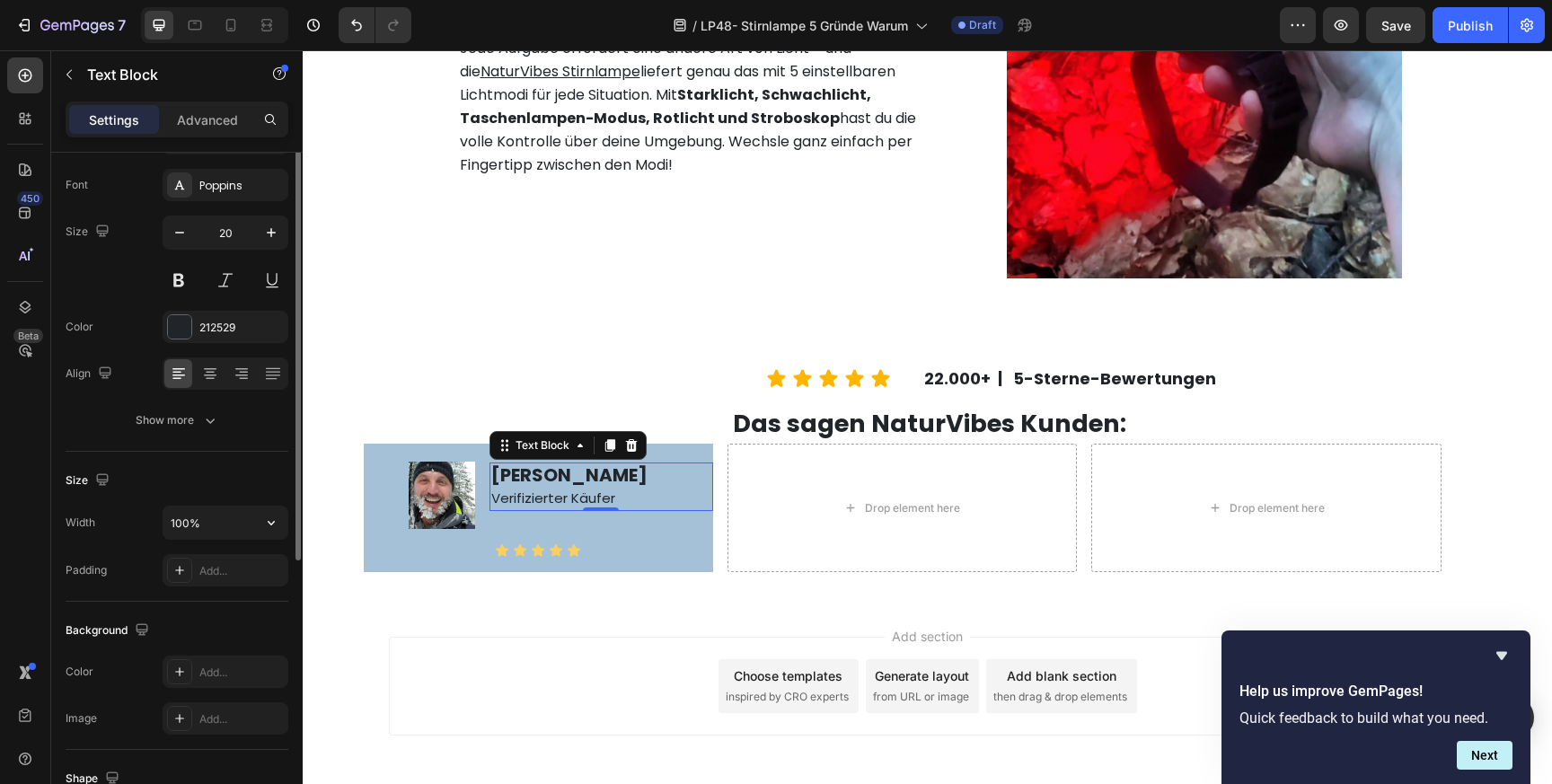
scroll to position [36, 0]
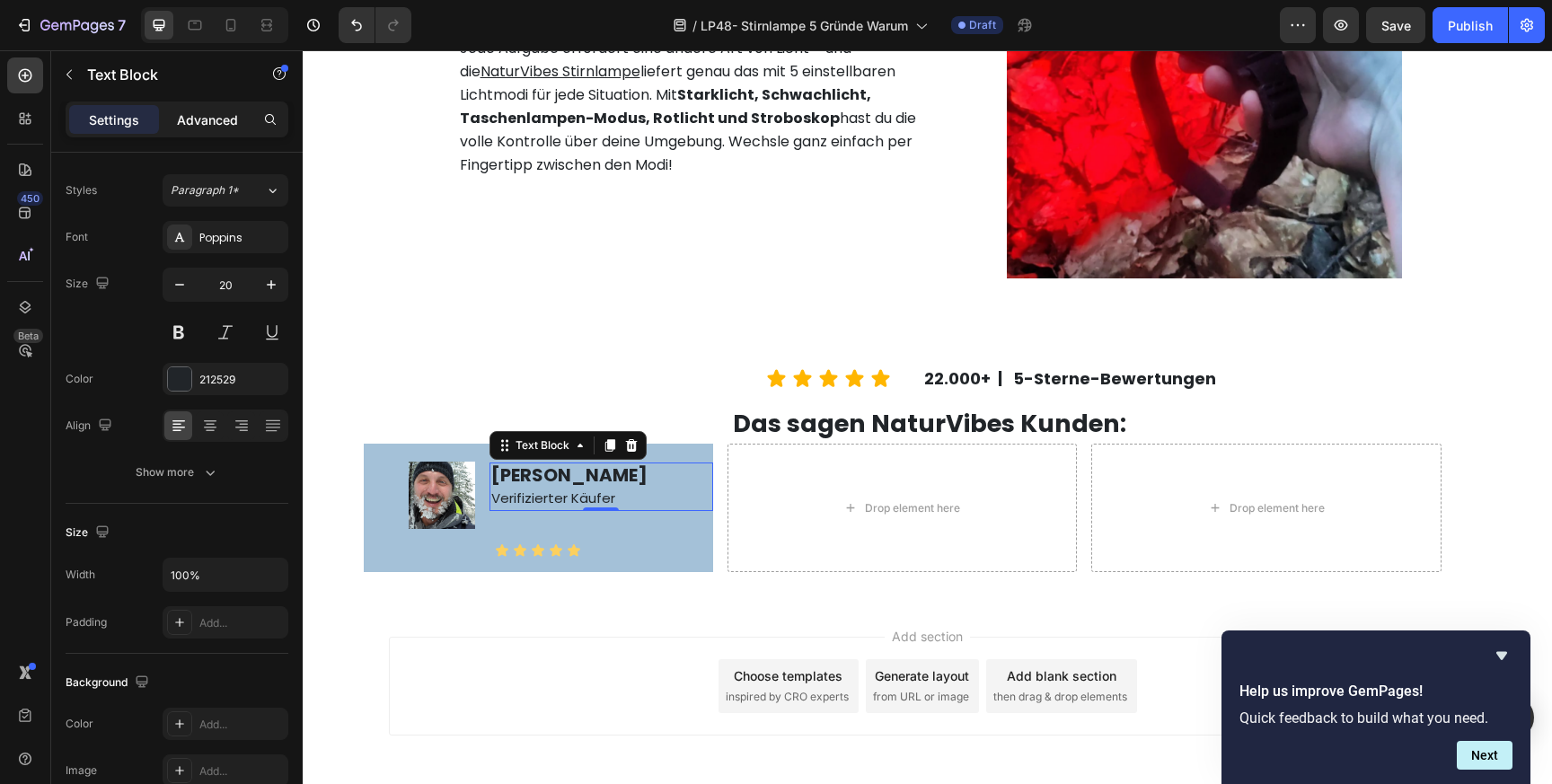
click at [212, 120] on p "Advanced" at bounding box center [207, 120] width 61 height 19
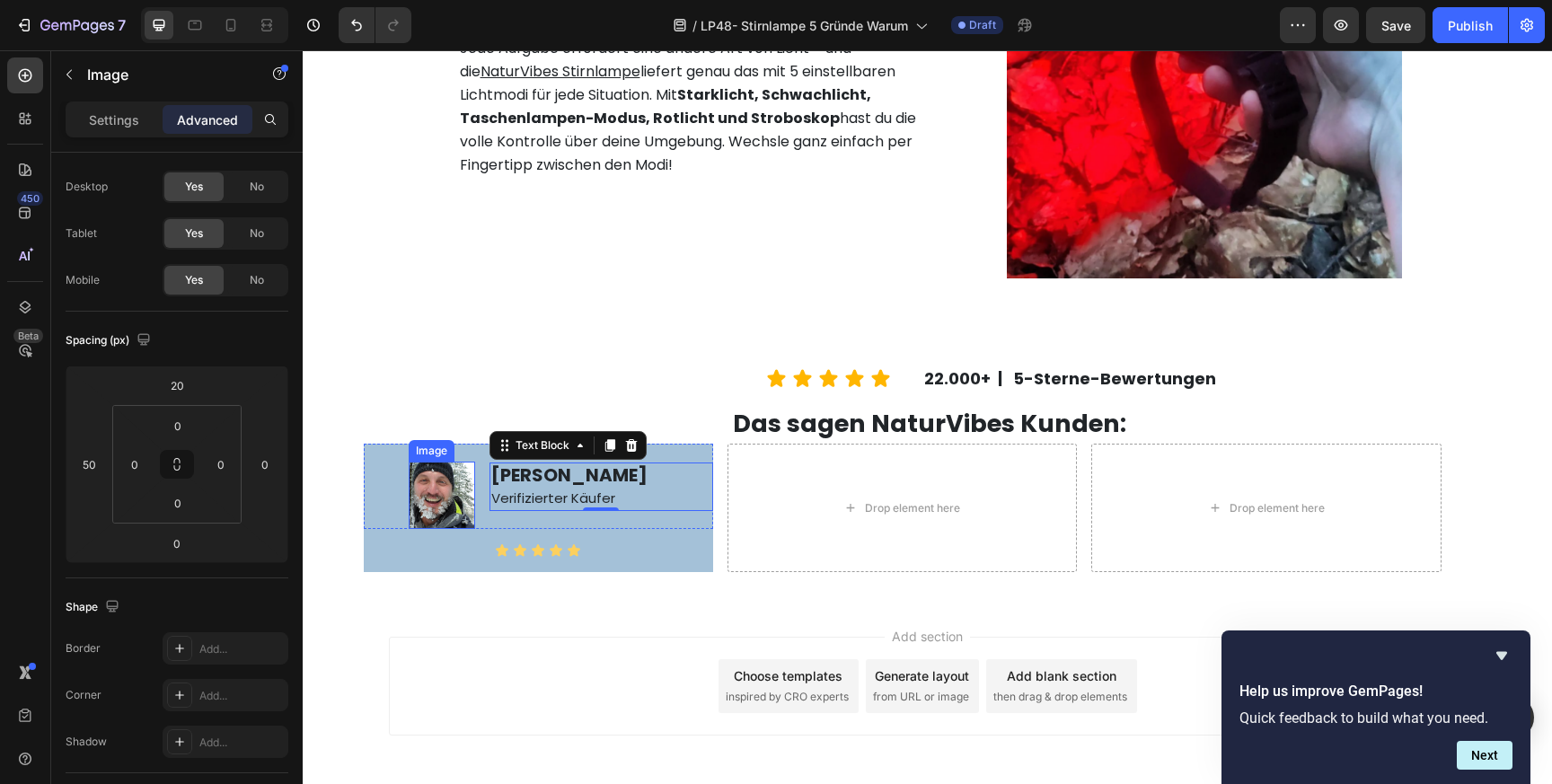
click at [454, 496] on img at bounding box center [442, 494] width 67 height 67
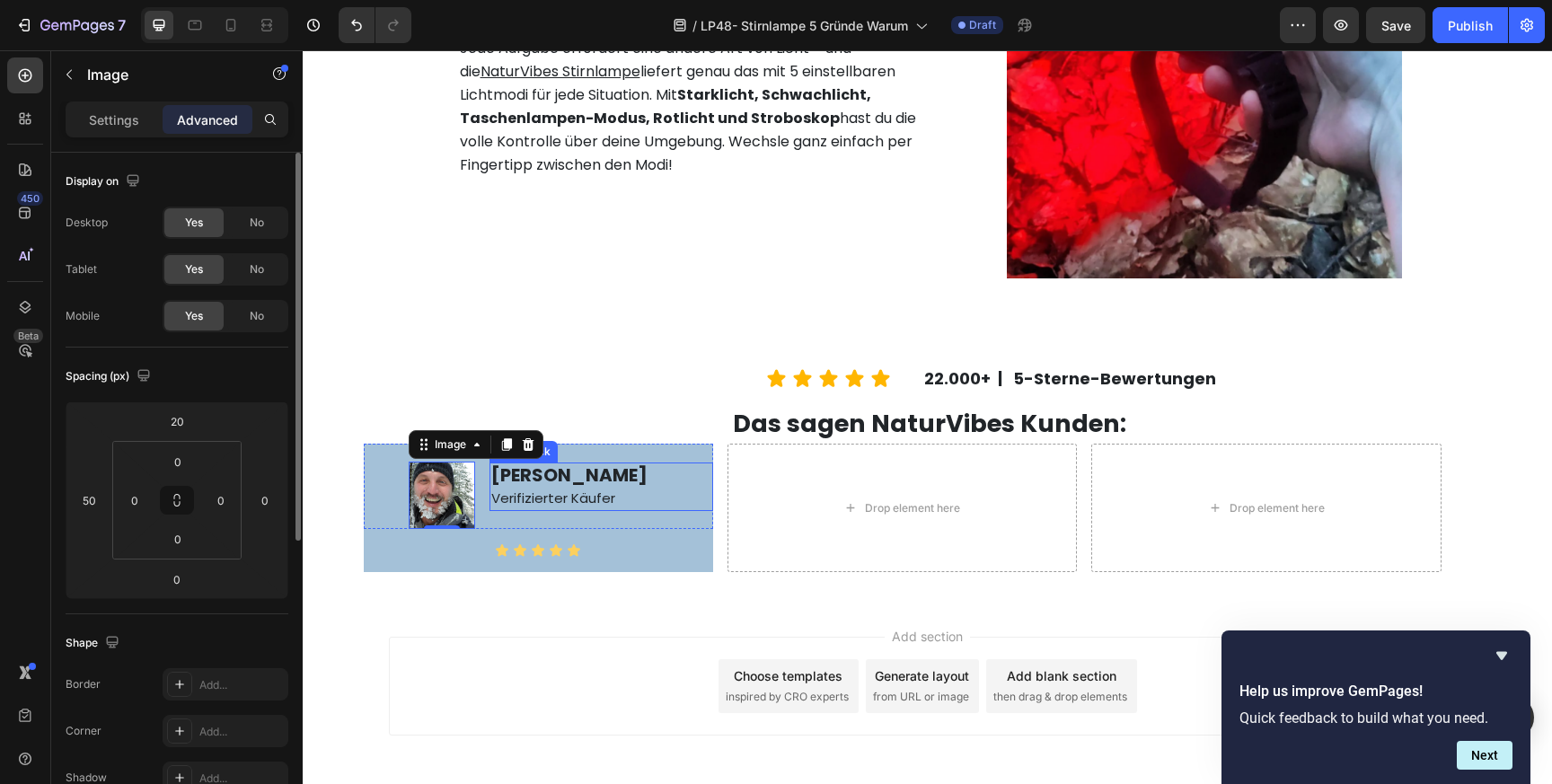
click at [563, 486] on p "Verifizierter Käufer" at bounding box center [601, 497] width 220 height 23
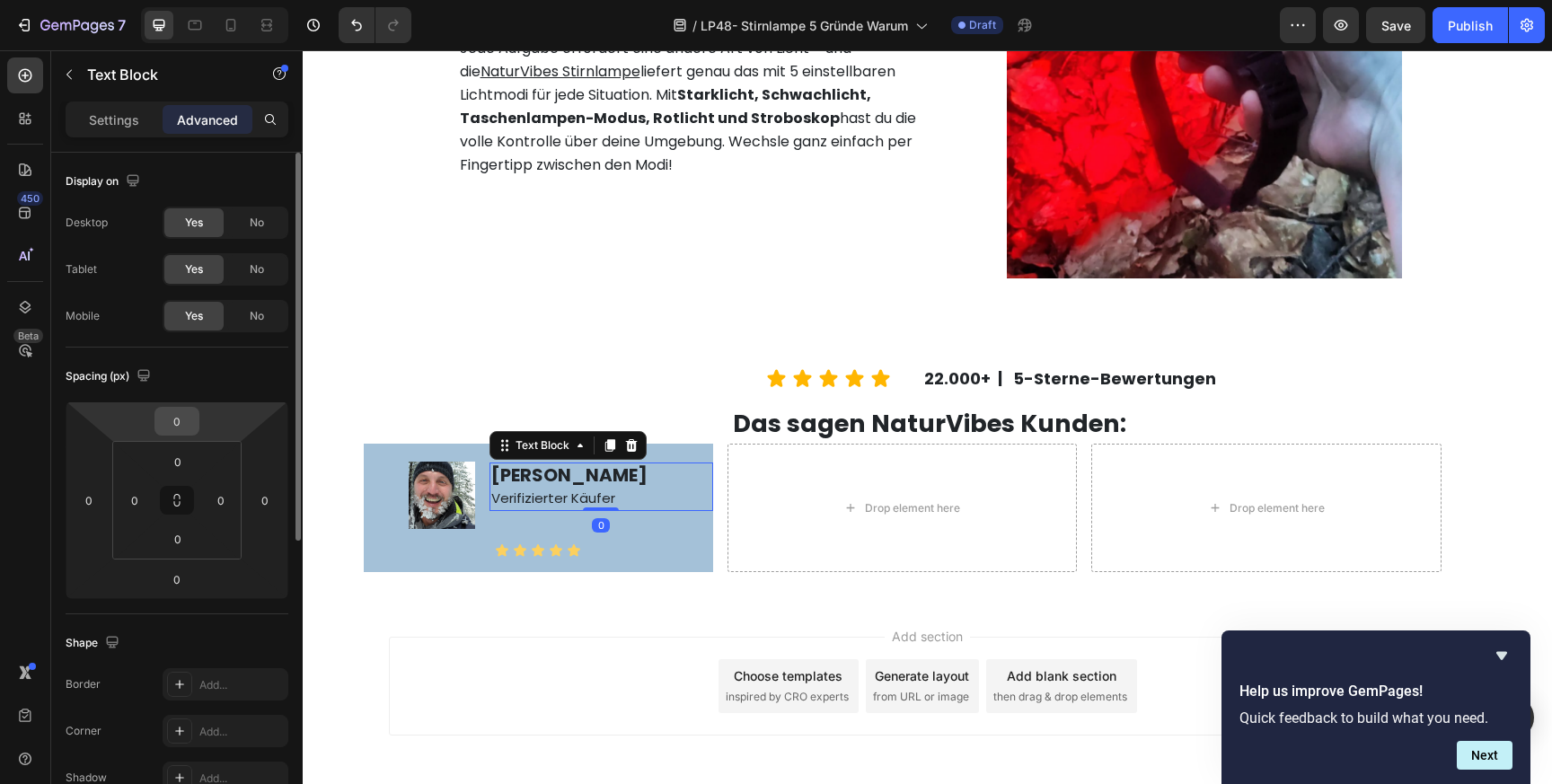
click at [178, 424] on input "0" at bounding box center [177, 421] width 36 height 27
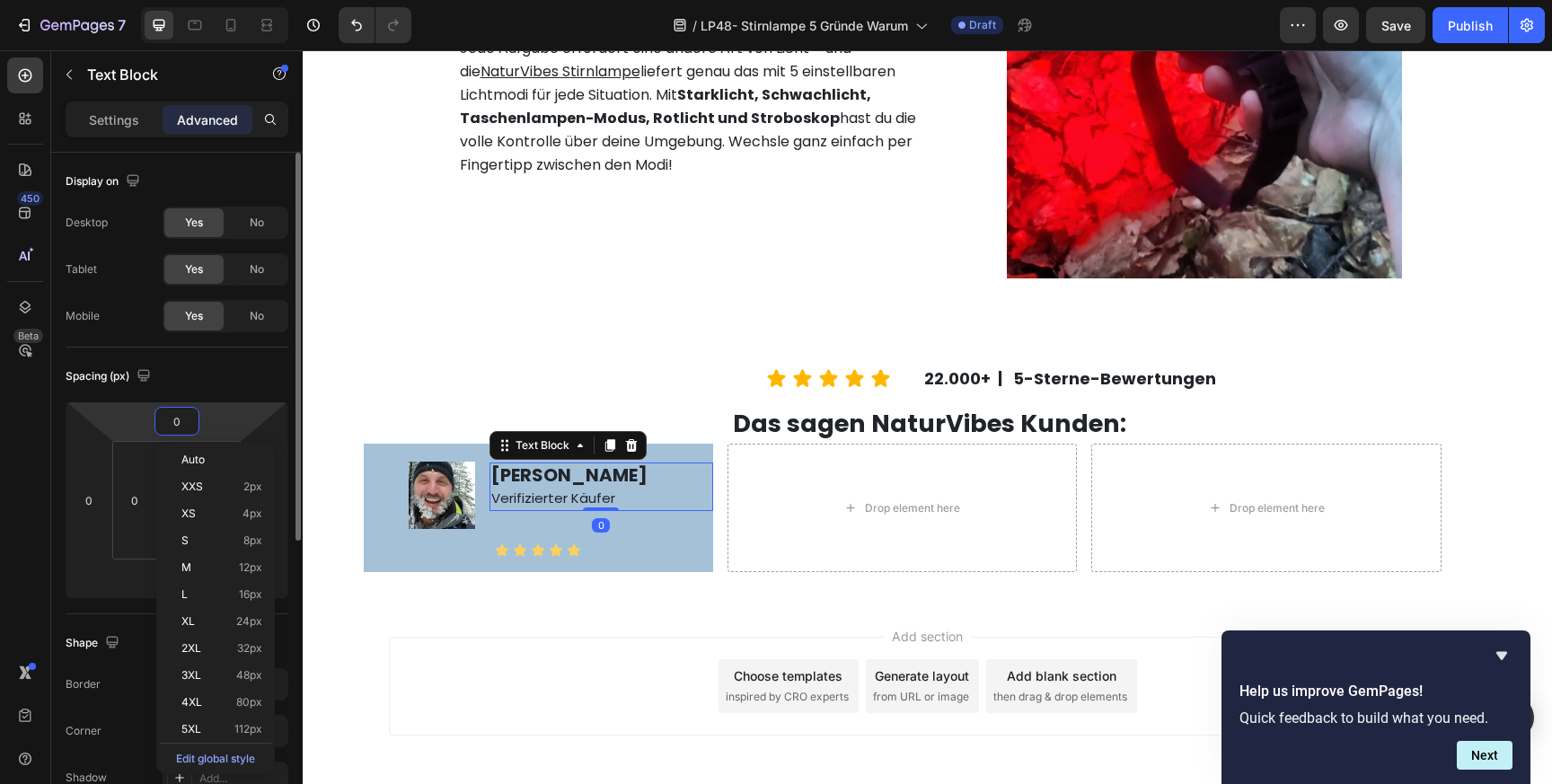
click at [178, 424] on input "0" at bounding box center [177, 421] width 36 height 27
type input "20"
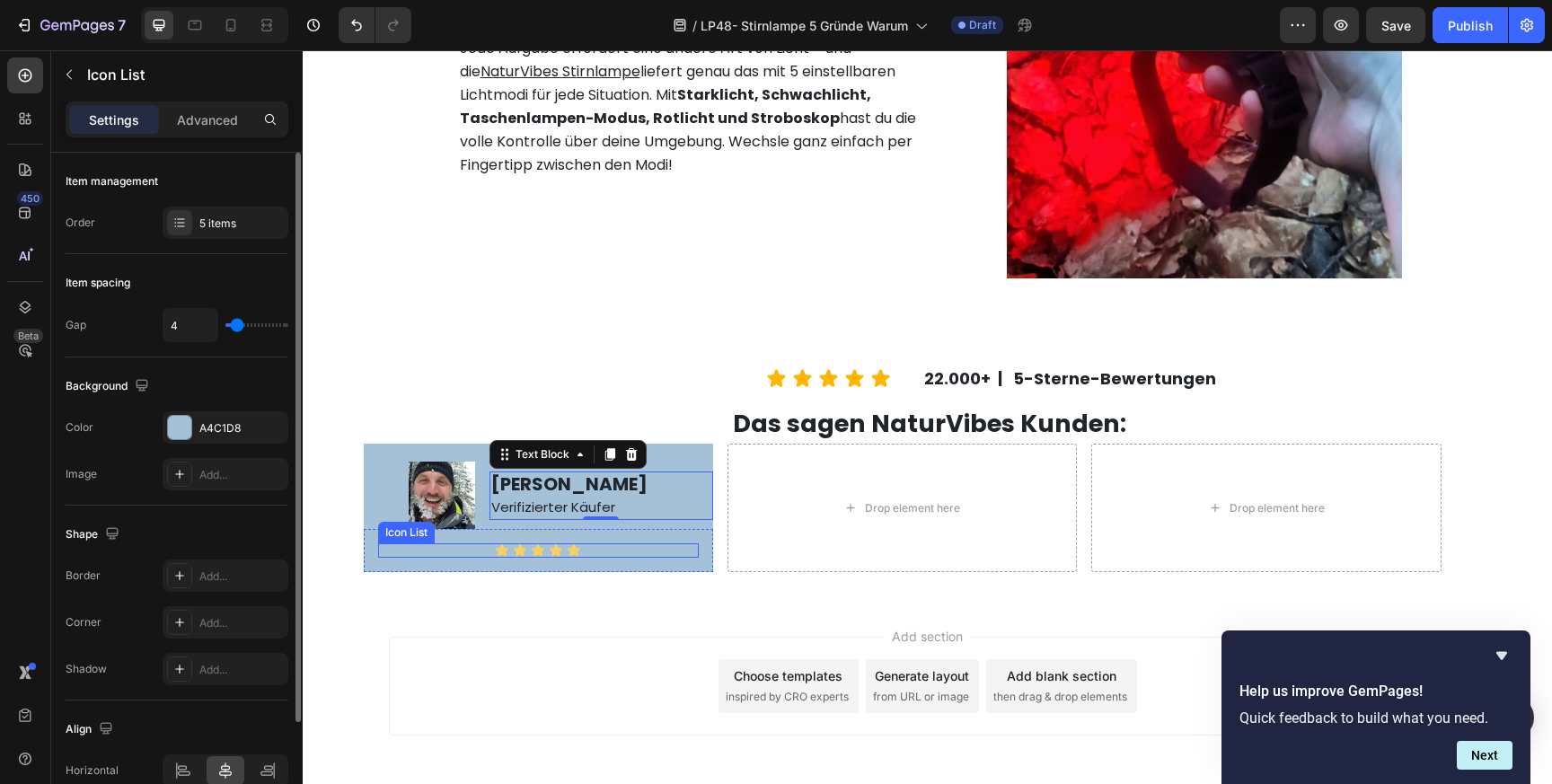
click at [463, 549] on div "Icon Icon Icon Icon Icon" at bounding box center [537, 549] width 320 height 14
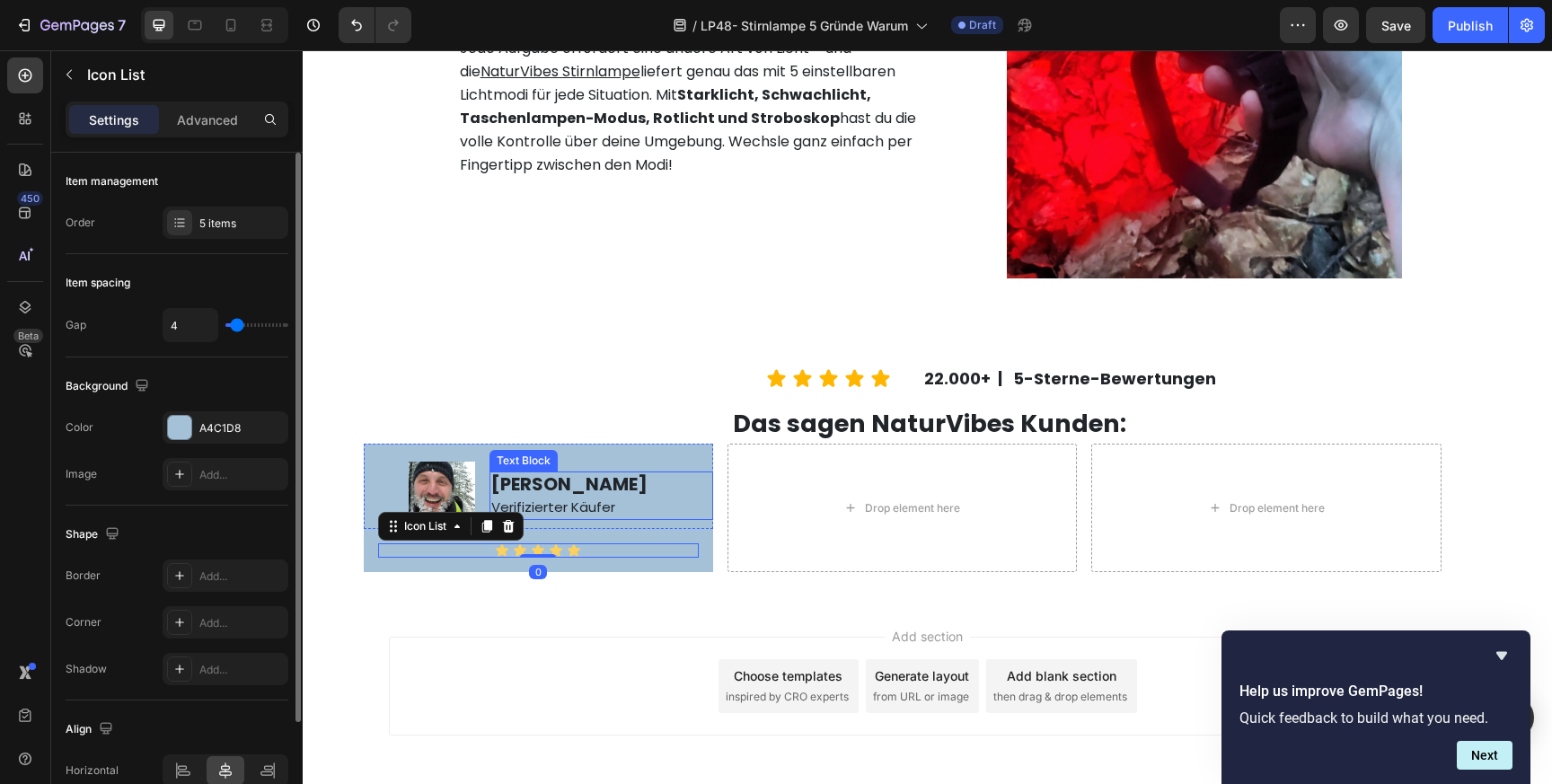
click at [582, 495] on p "Verifizierter Käufer" at bounding box center [601, 506] width 220 height 23
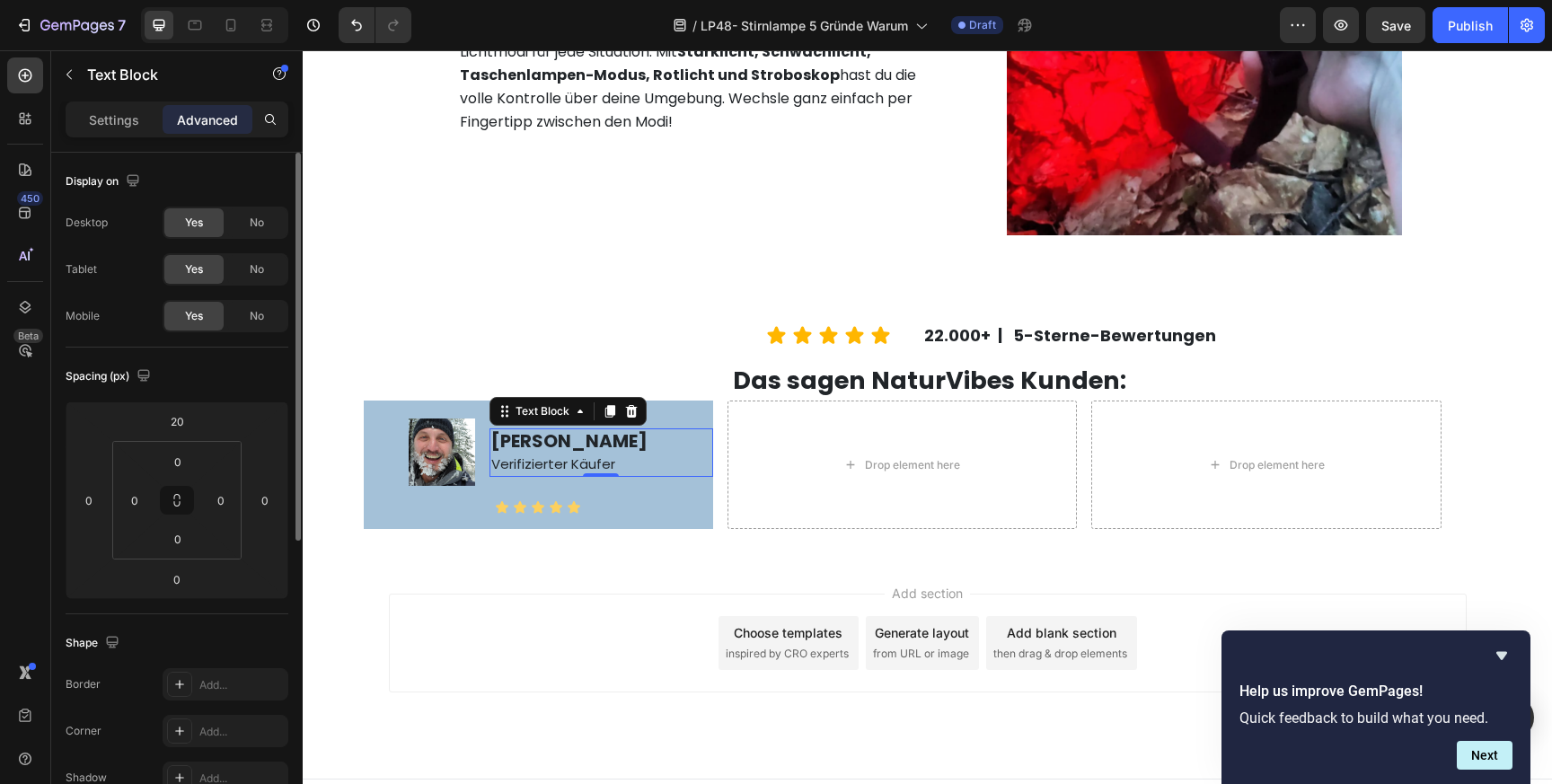
scroll to position [3684, 0]
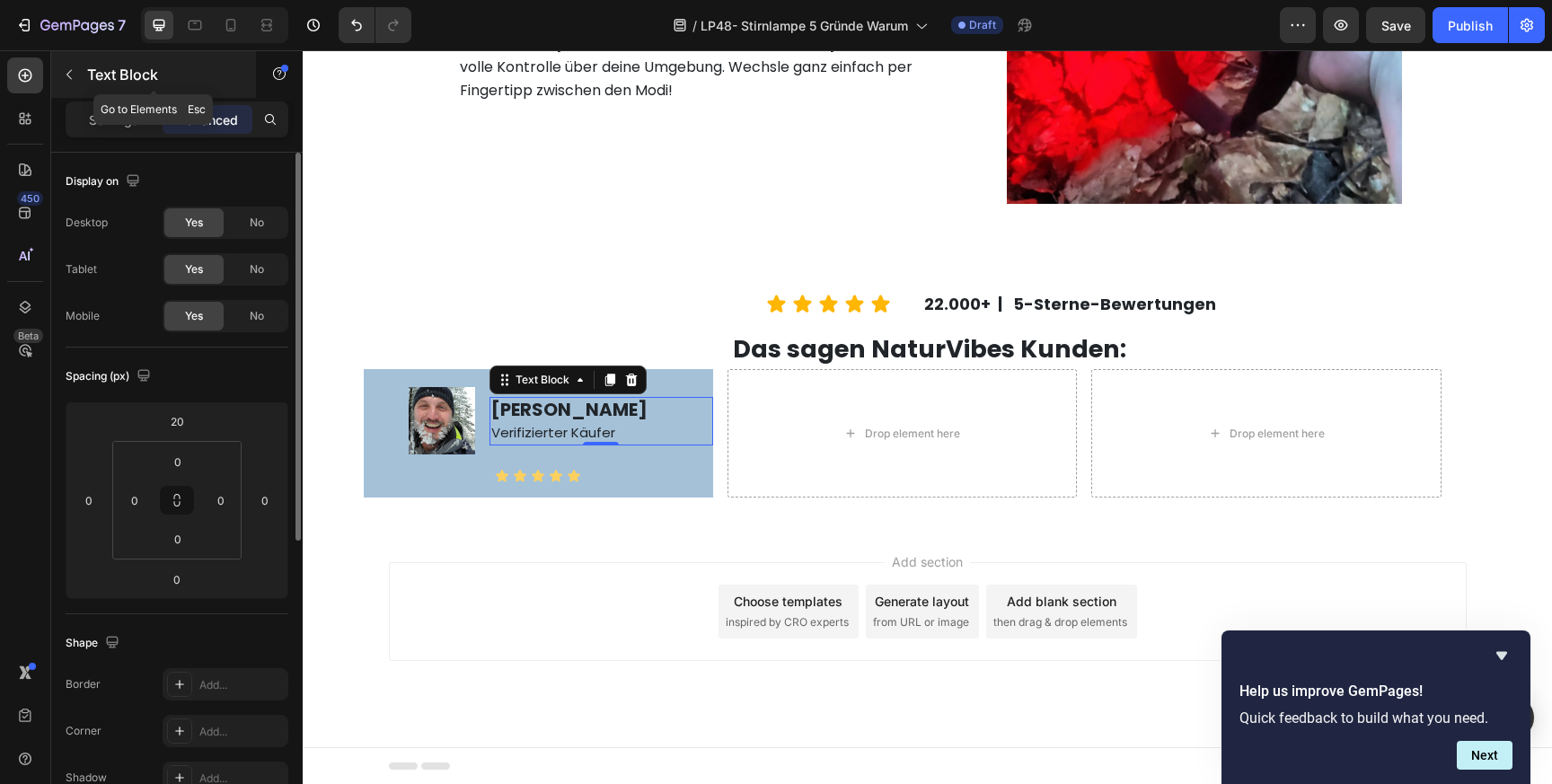
click at [79, 71] on button "button" at bounding box center [69, 74] width 29 height 29
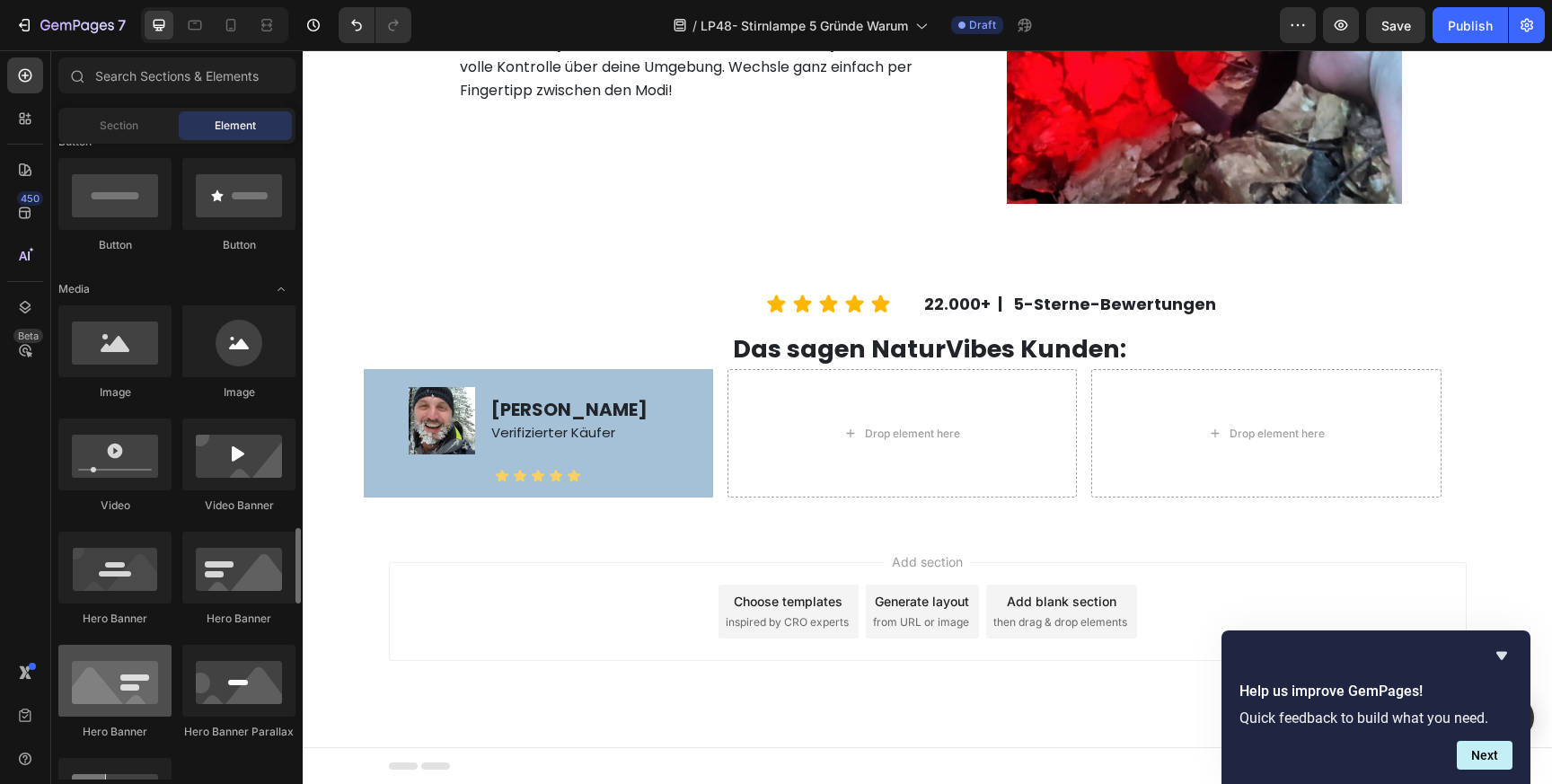
scroll to position [0, 0]
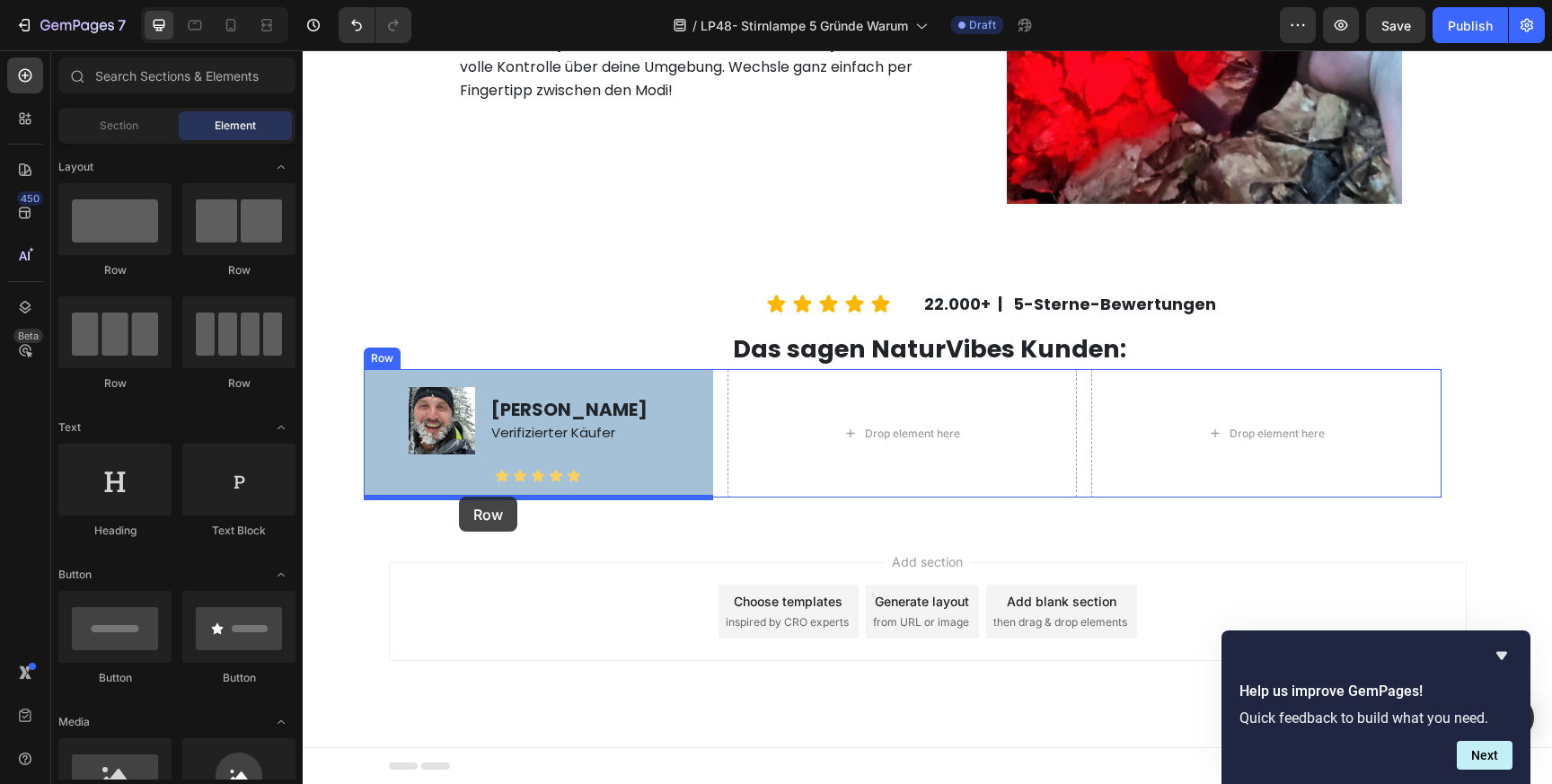
drag, startPoint x: 439, startPoint y: 285, endPoint x: 459, endPoint y: 497, distance: 212.9
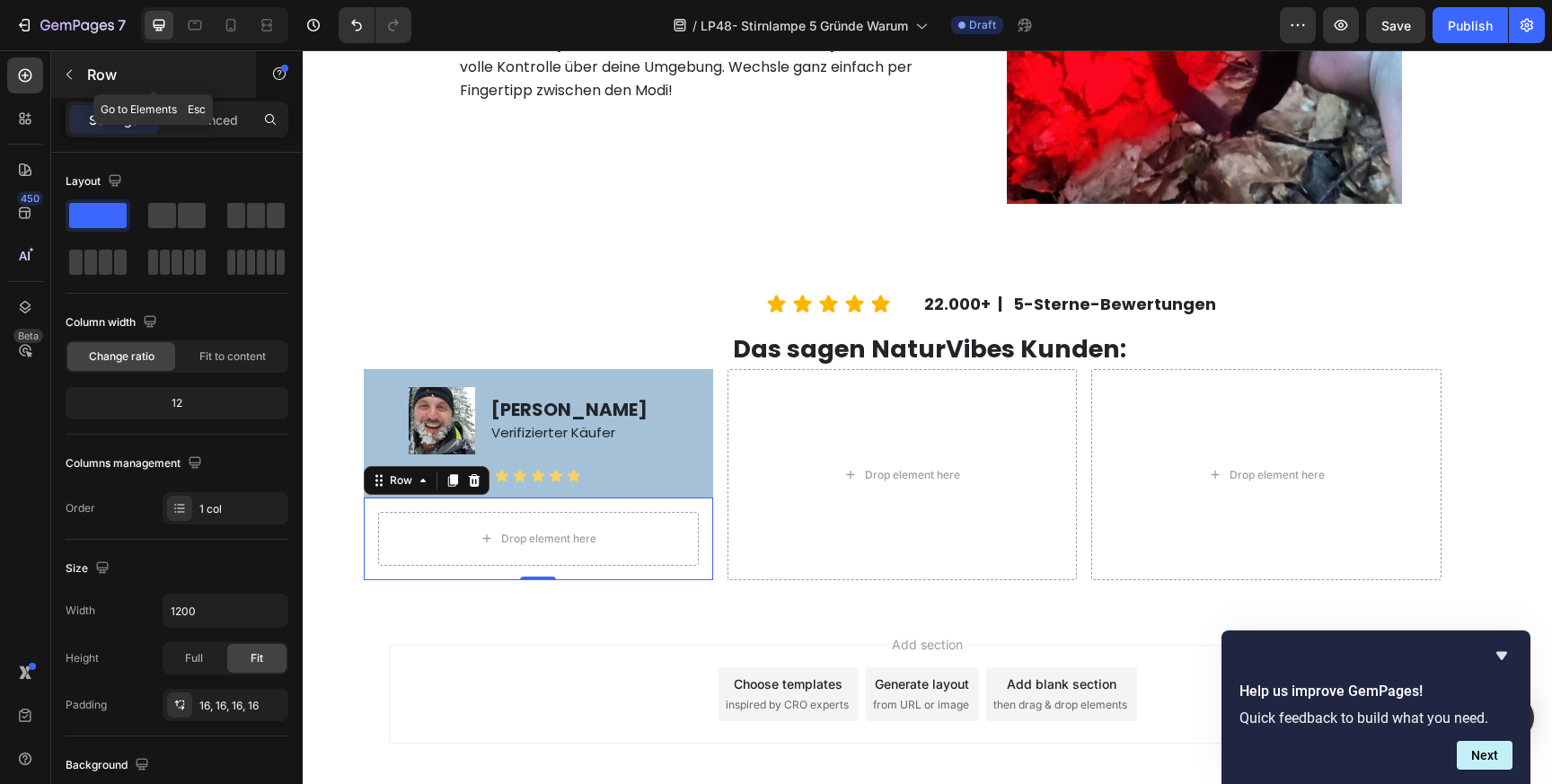
click at [71, 73] on icon "button" at bounding box center [69, 74] width 14 height 14
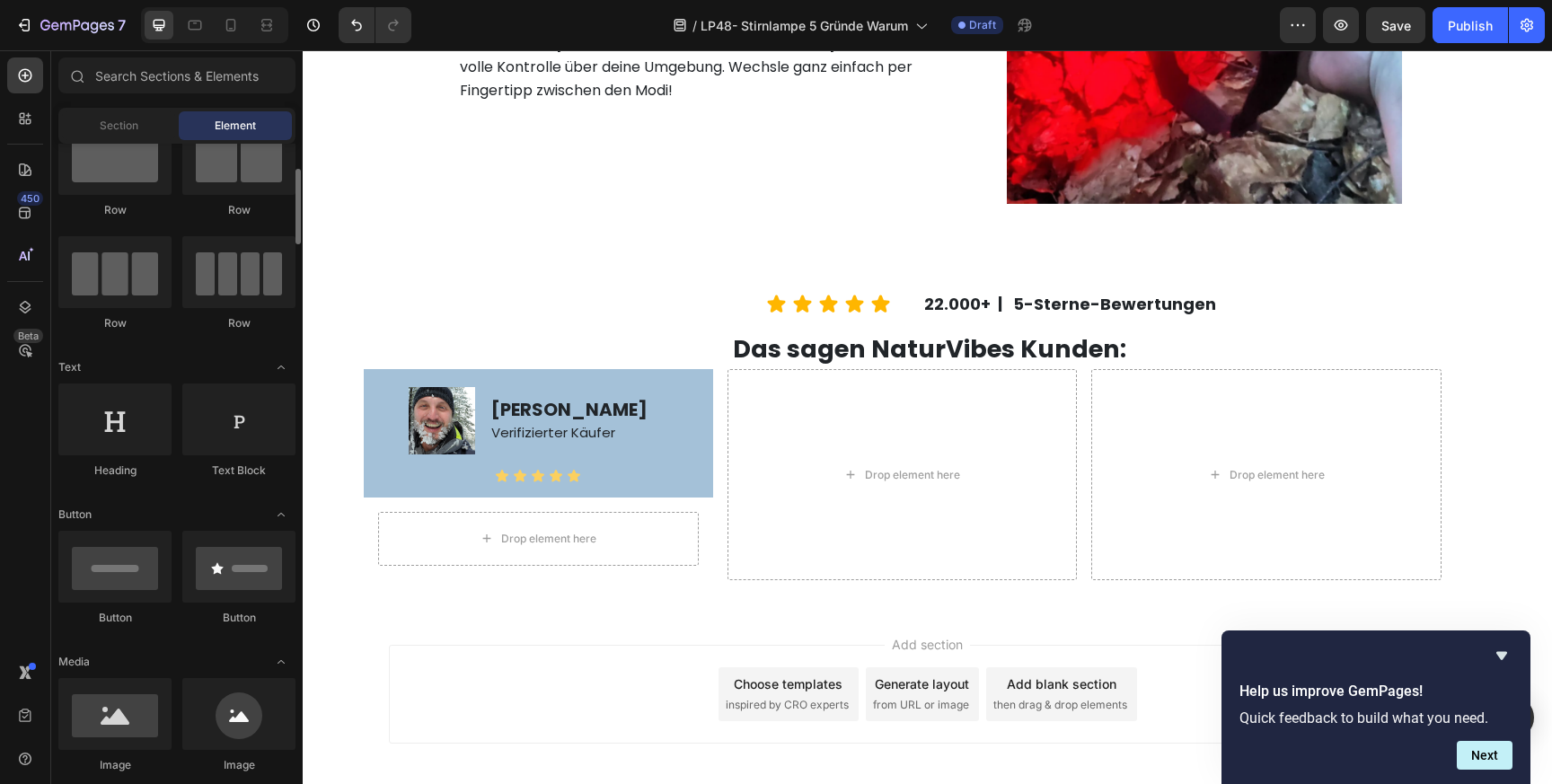
scroll to position [78, 0]
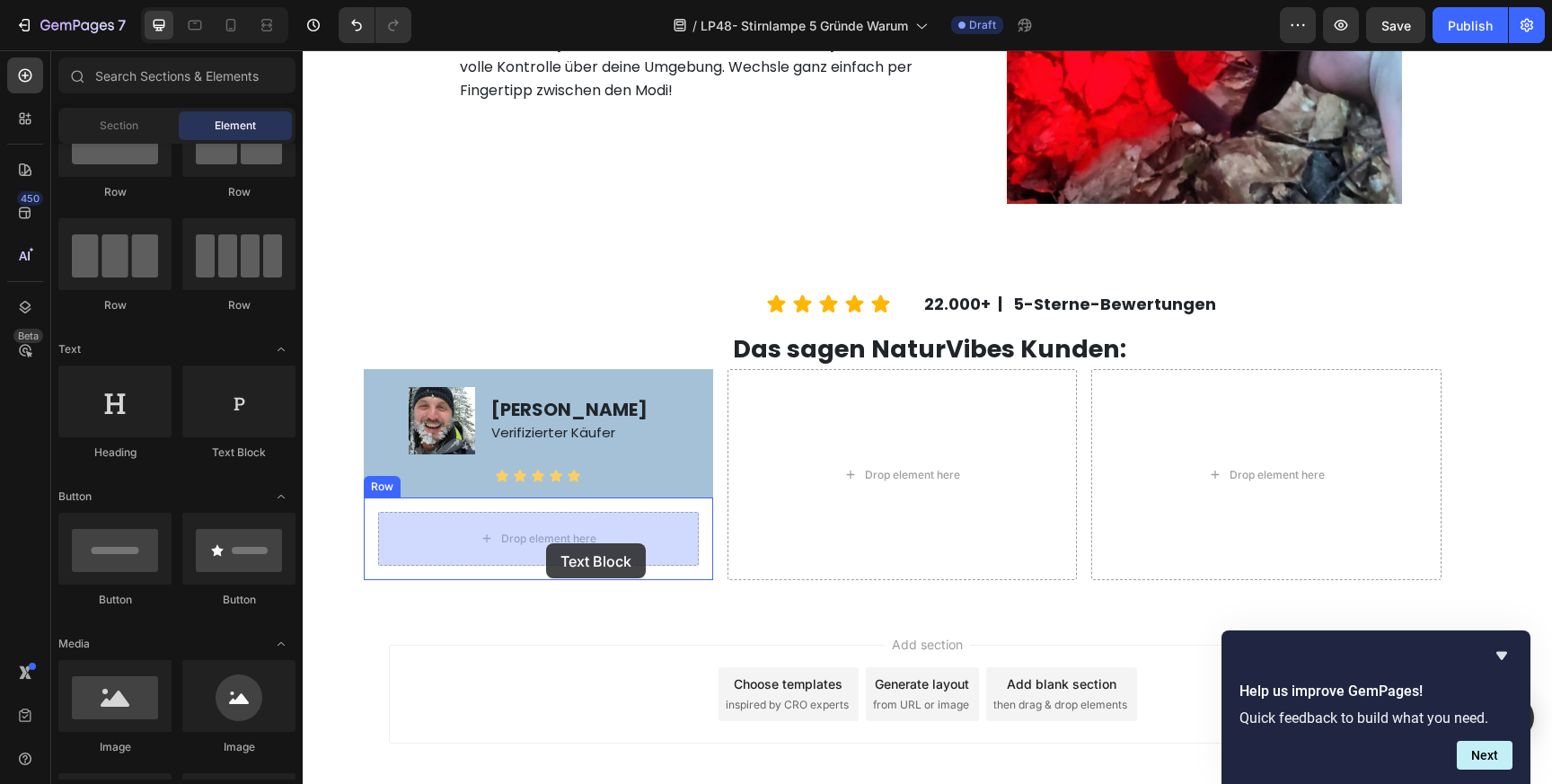
drag, startPoint x: 541, startPoint y: 462, endPoint x: 545, endPoint y: 543, distance: 81.1
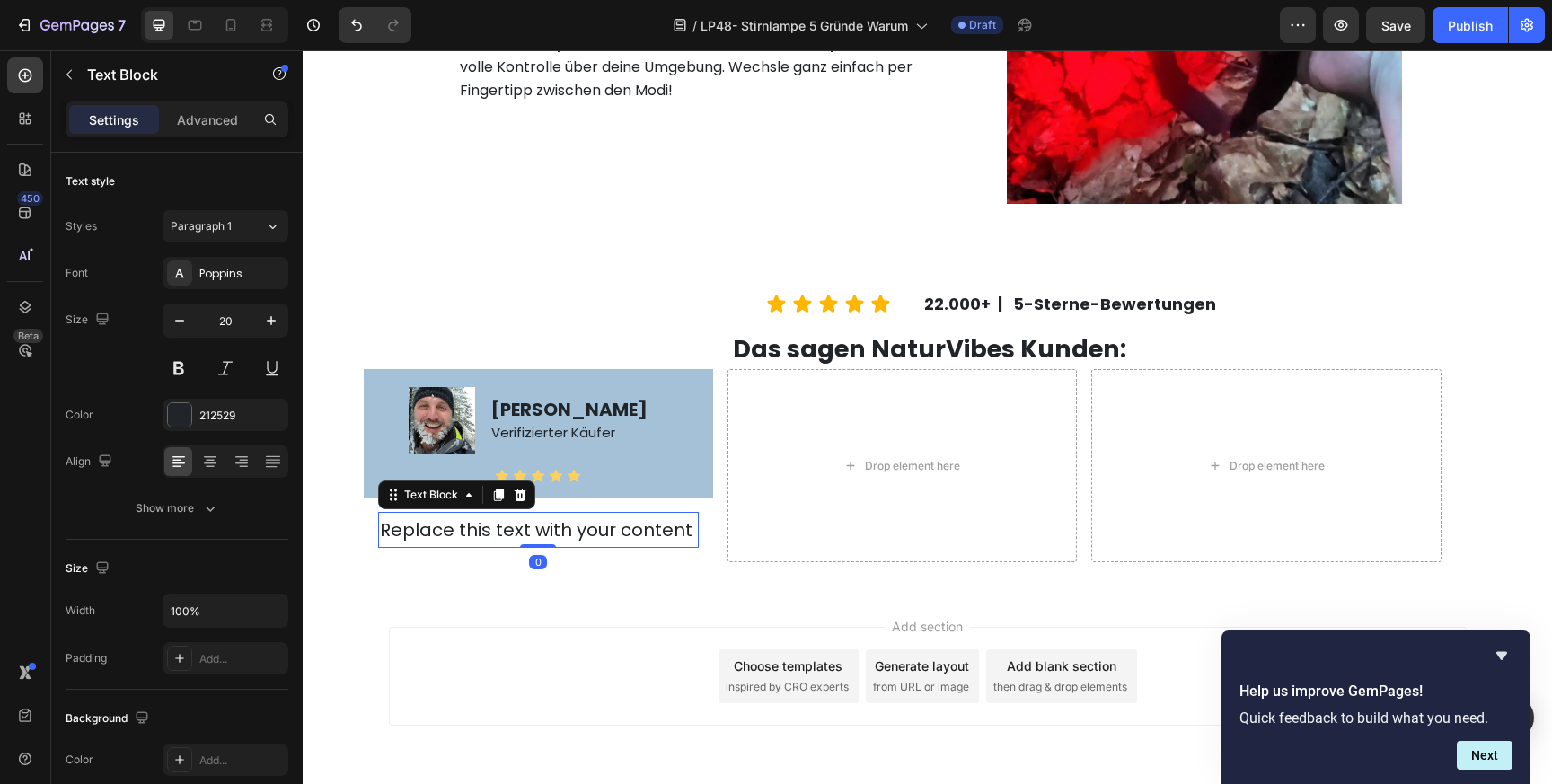
click at [539, 530] on div "Replace this text with your content" at bounding box center [537, 530] width 320 height 36
click at [539, 530] on p "Replace this text with your content" at bounding box center [537, 530] width 317 height 32
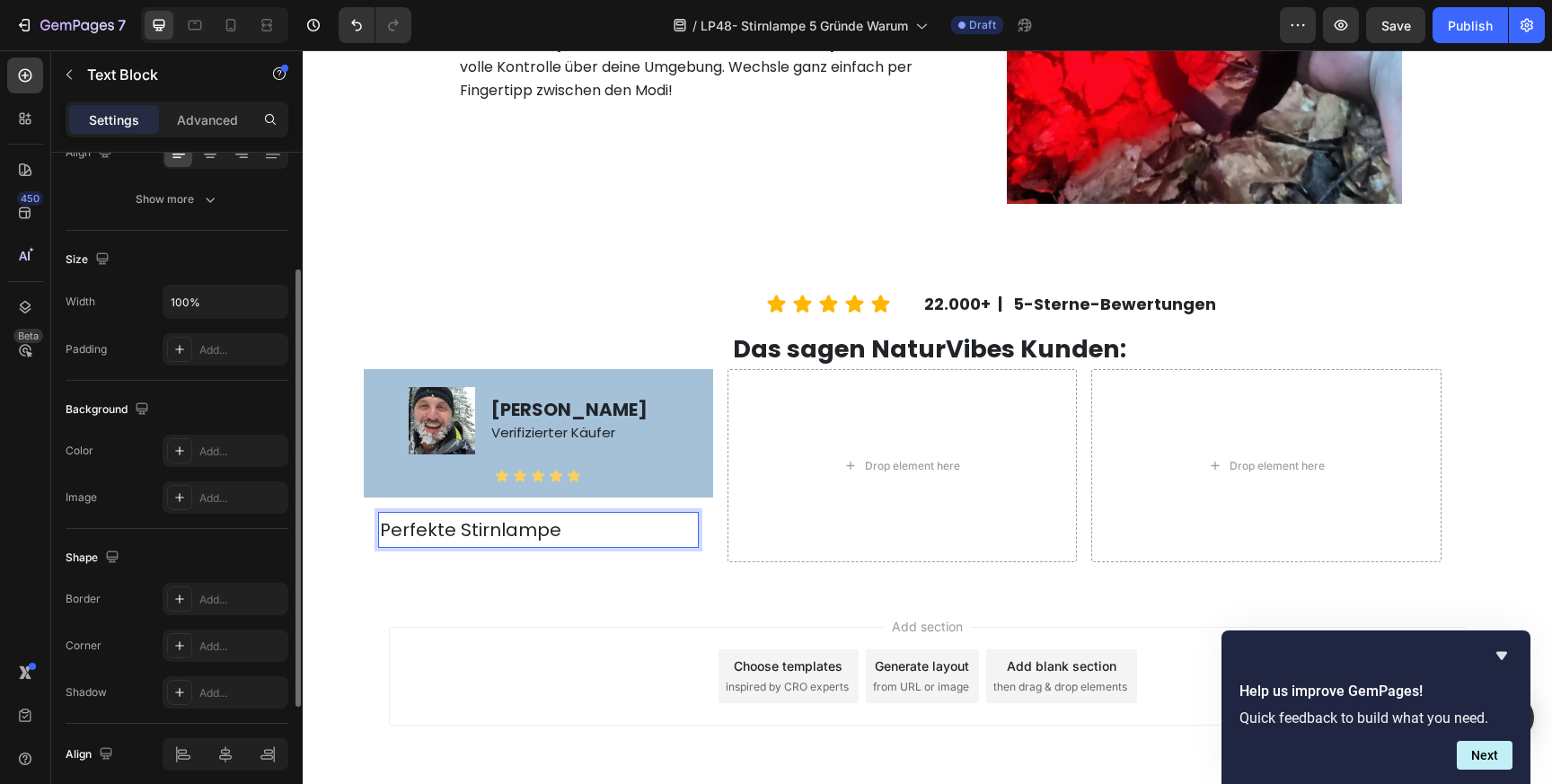
scroll to position [381, 0]
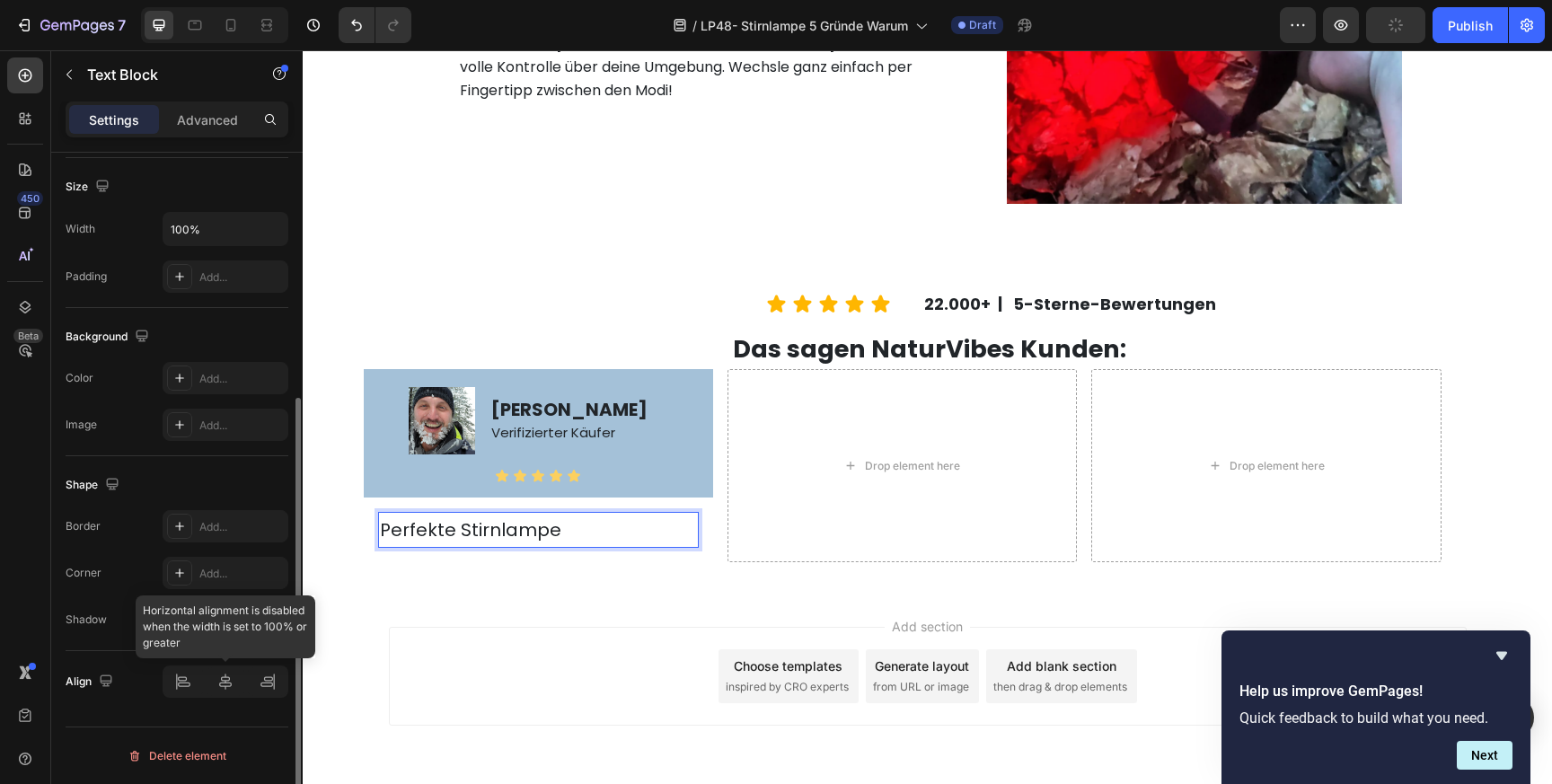
click at [224, 689] on div at bounding box center [225, 681] width 126 height 32
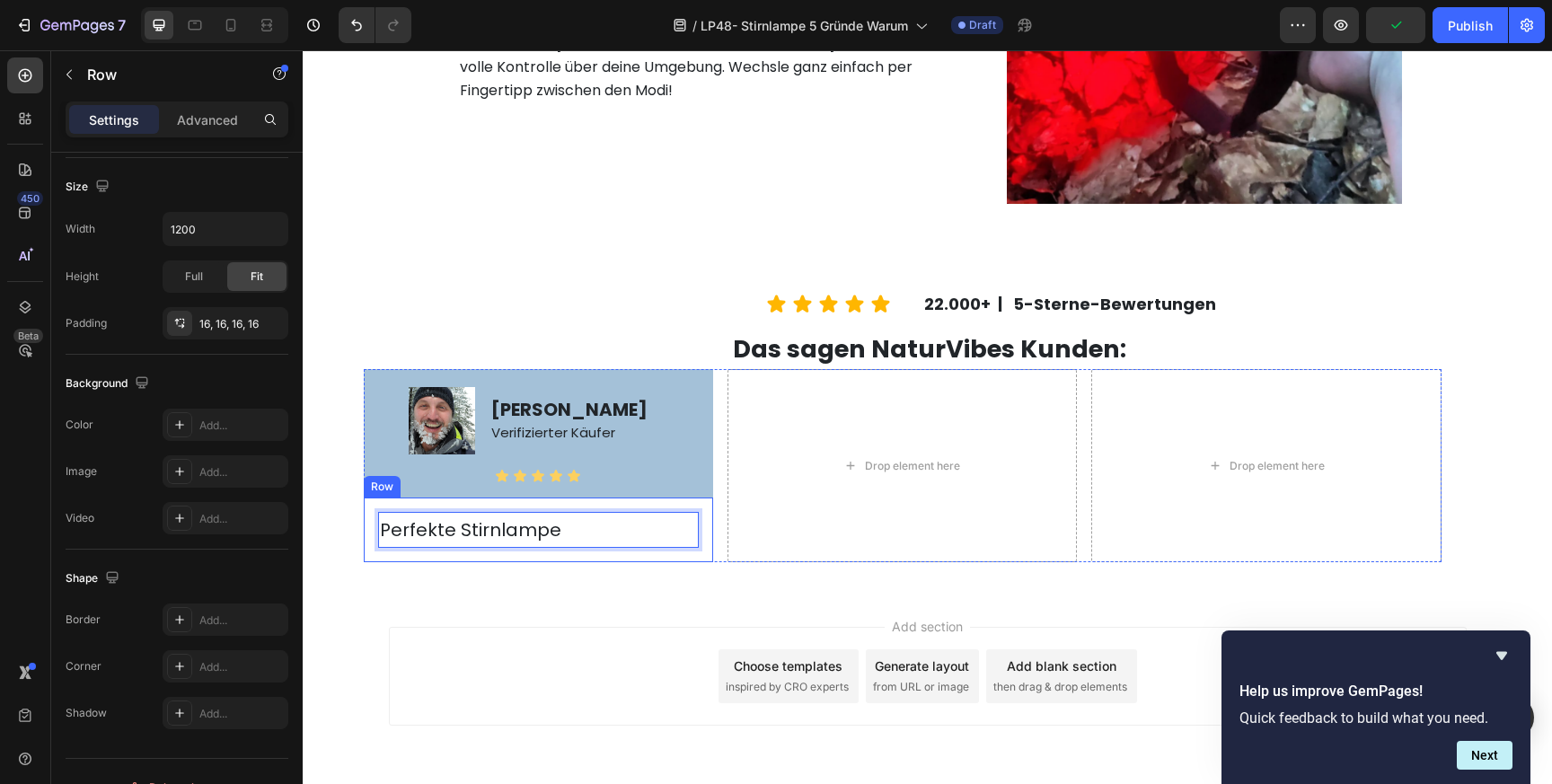
click at [419, 559] on div "Perfekte Stirnlampe Text Block 0 Row" at bounding box center [538, 530] width 349 height 65
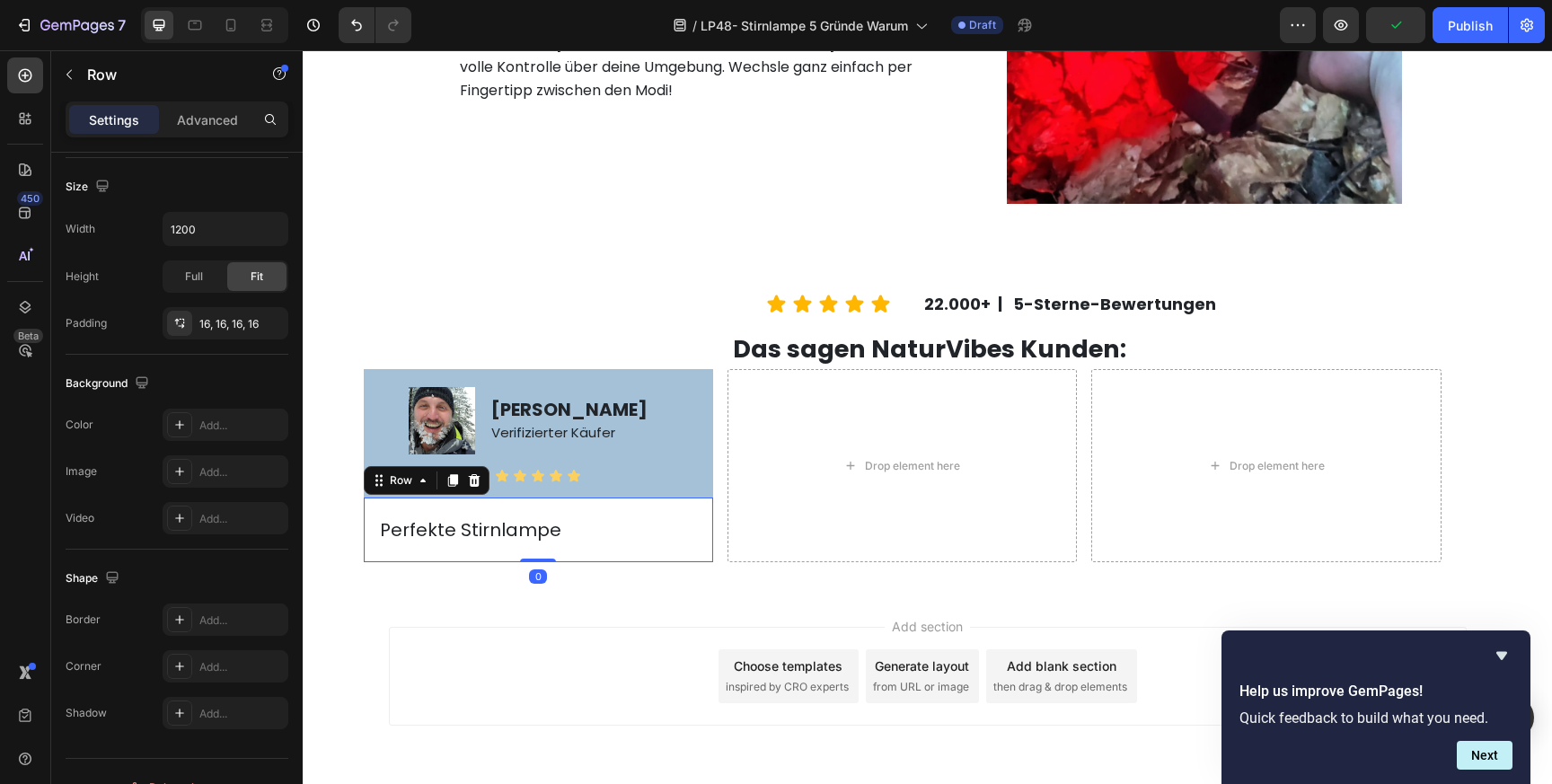
scroll to position [0, 0]
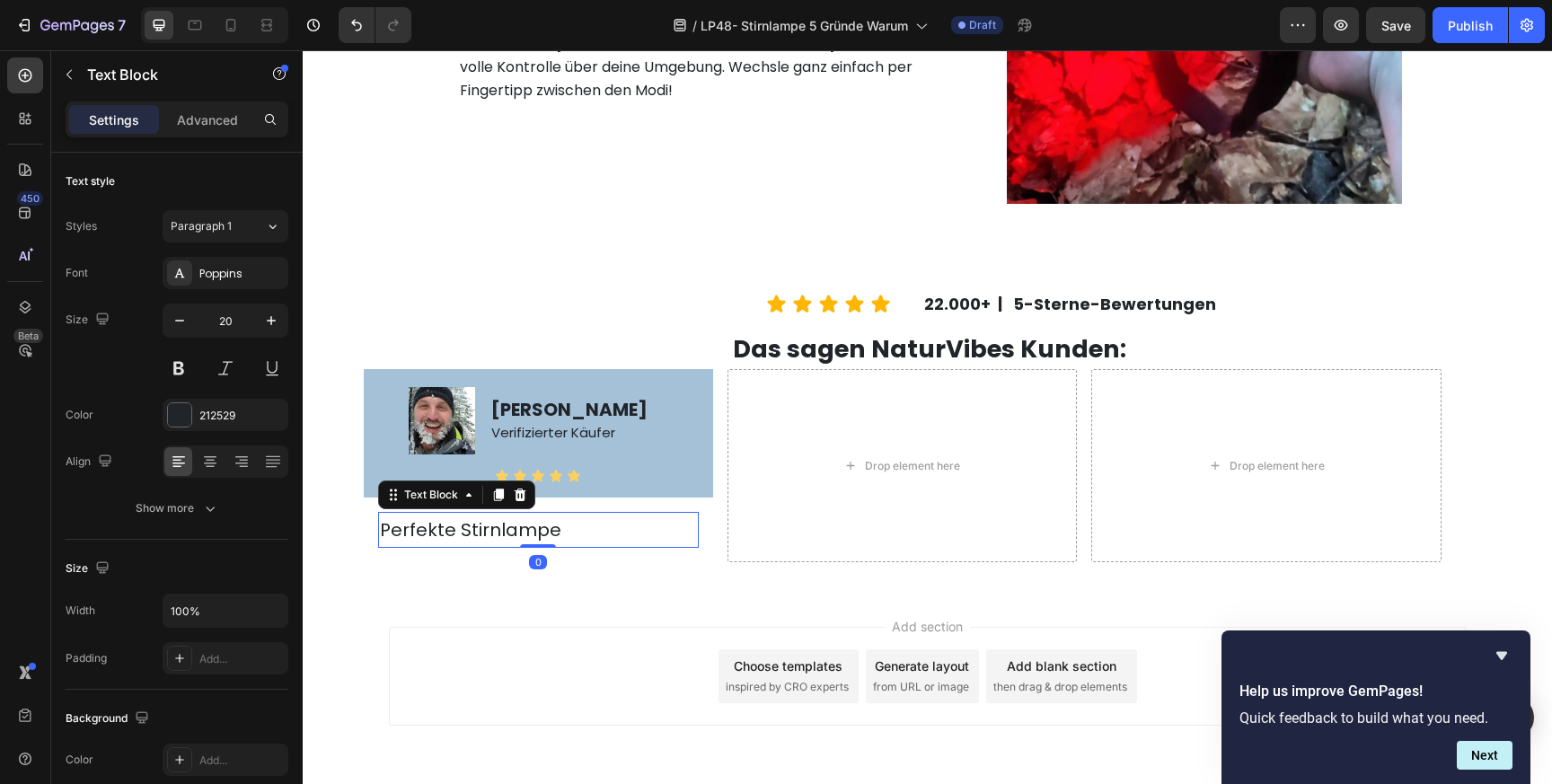
click at [433, 530] on p "Perfekte Stirnlampe" at bounding box center [537, 530] width 317 height 32
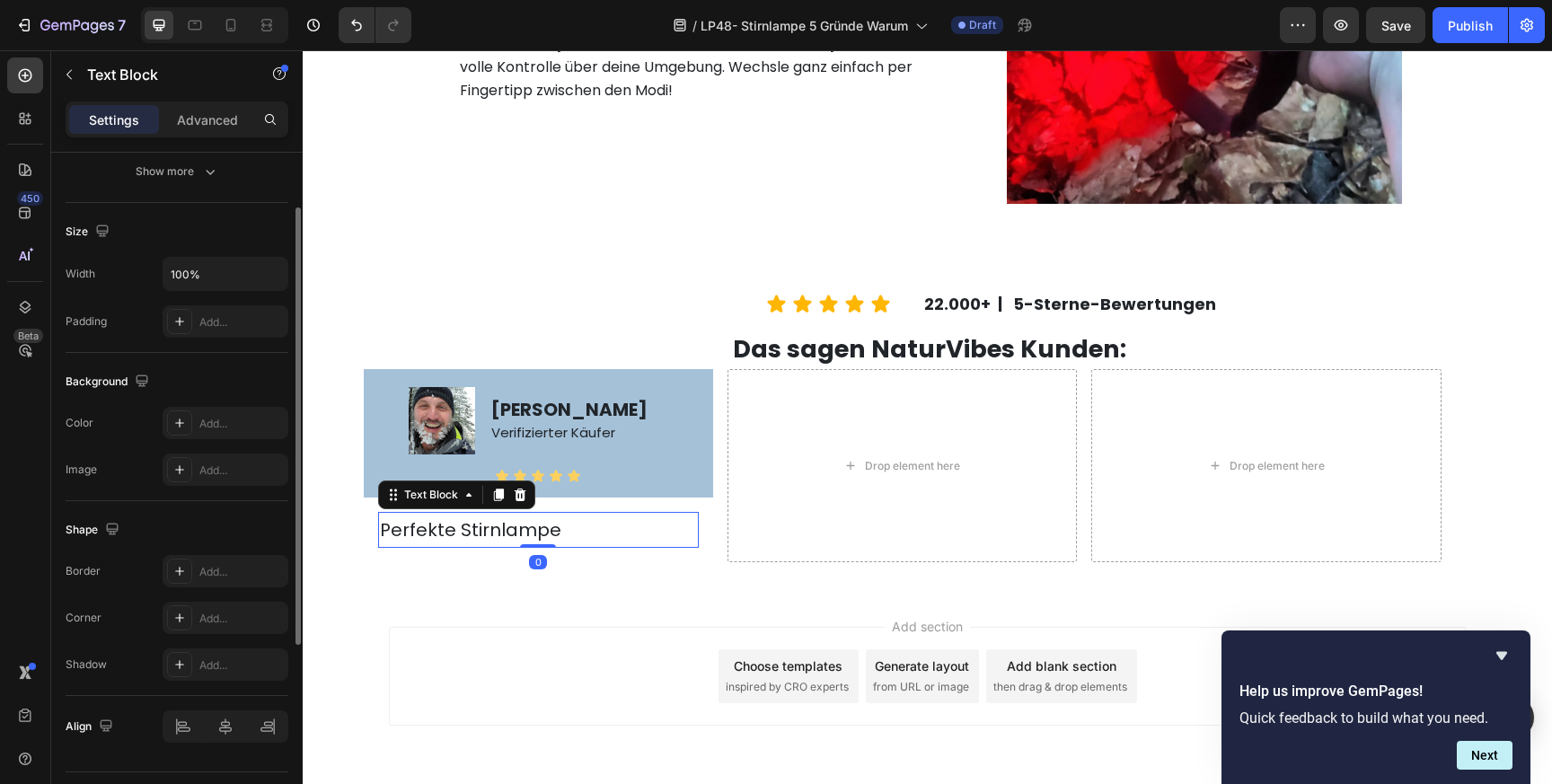
scroll to position [381, 0]
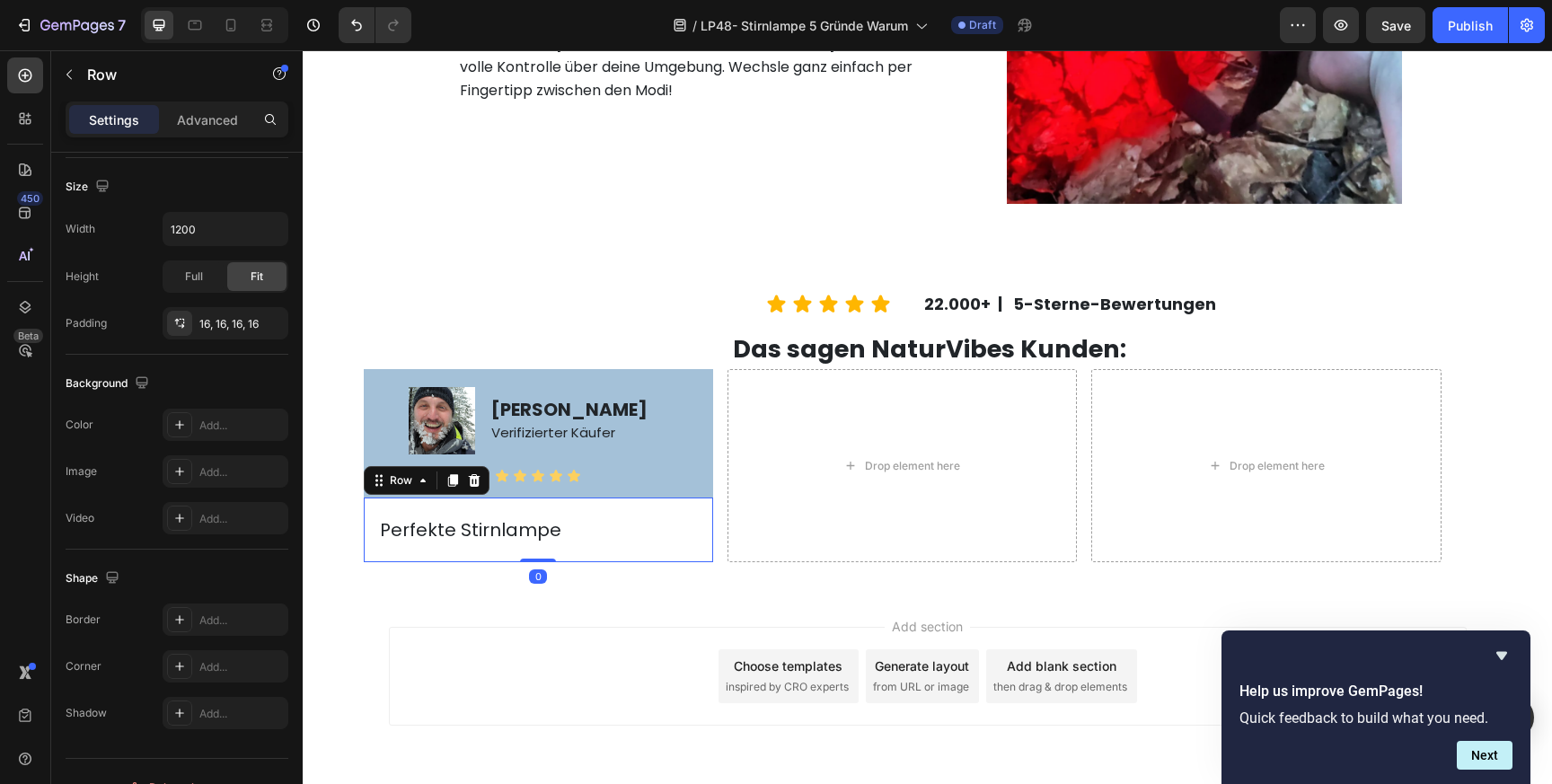
click at [440, 554] on div "Perfekte Stirnlampe Text Block Row 0" at bounding box center [538, 530] width 349 height 65
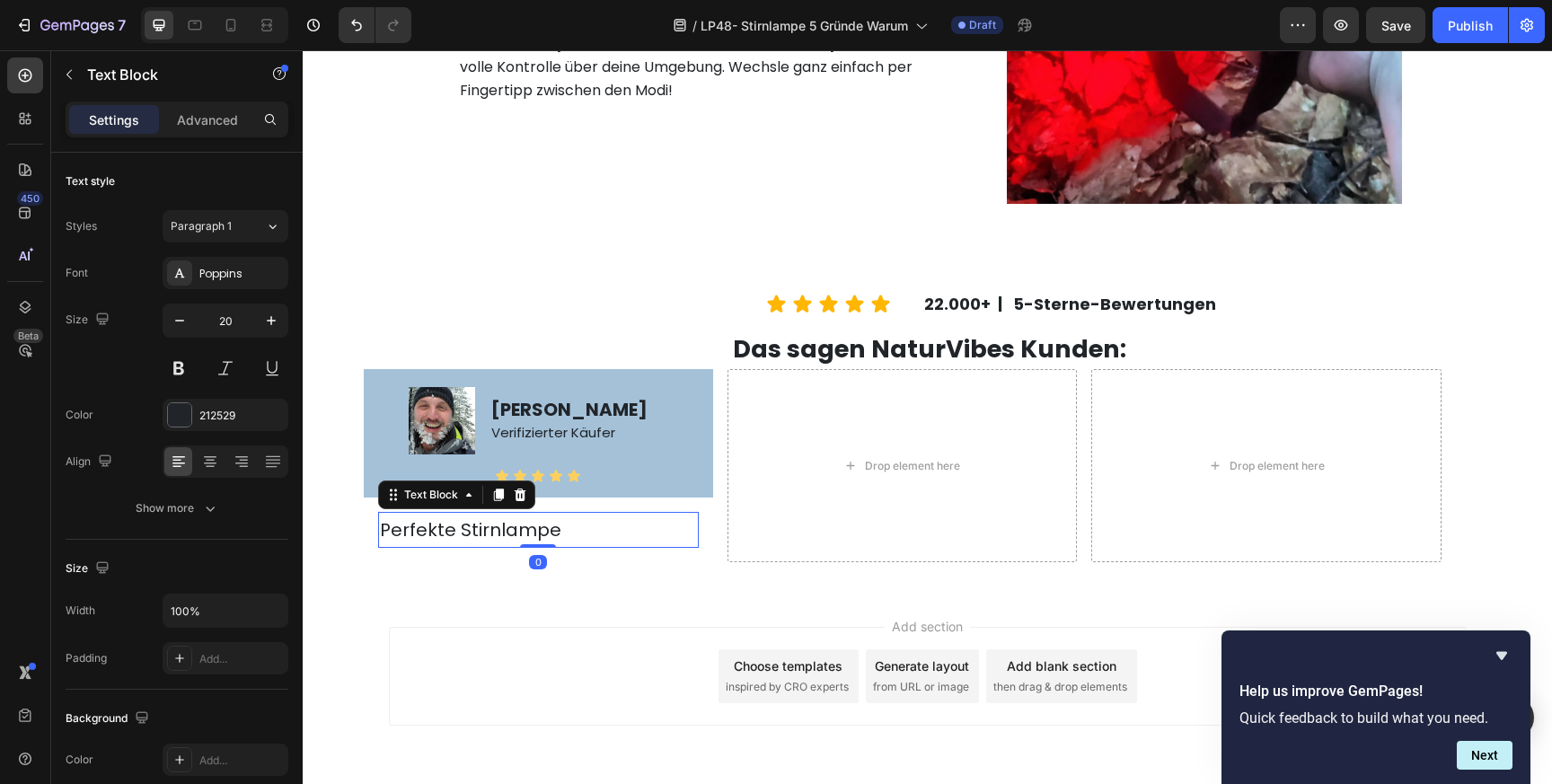
click at [447, 530] on p "Perfekte Stirnlampe" at bounding box center [537, 530] width 317 height 32
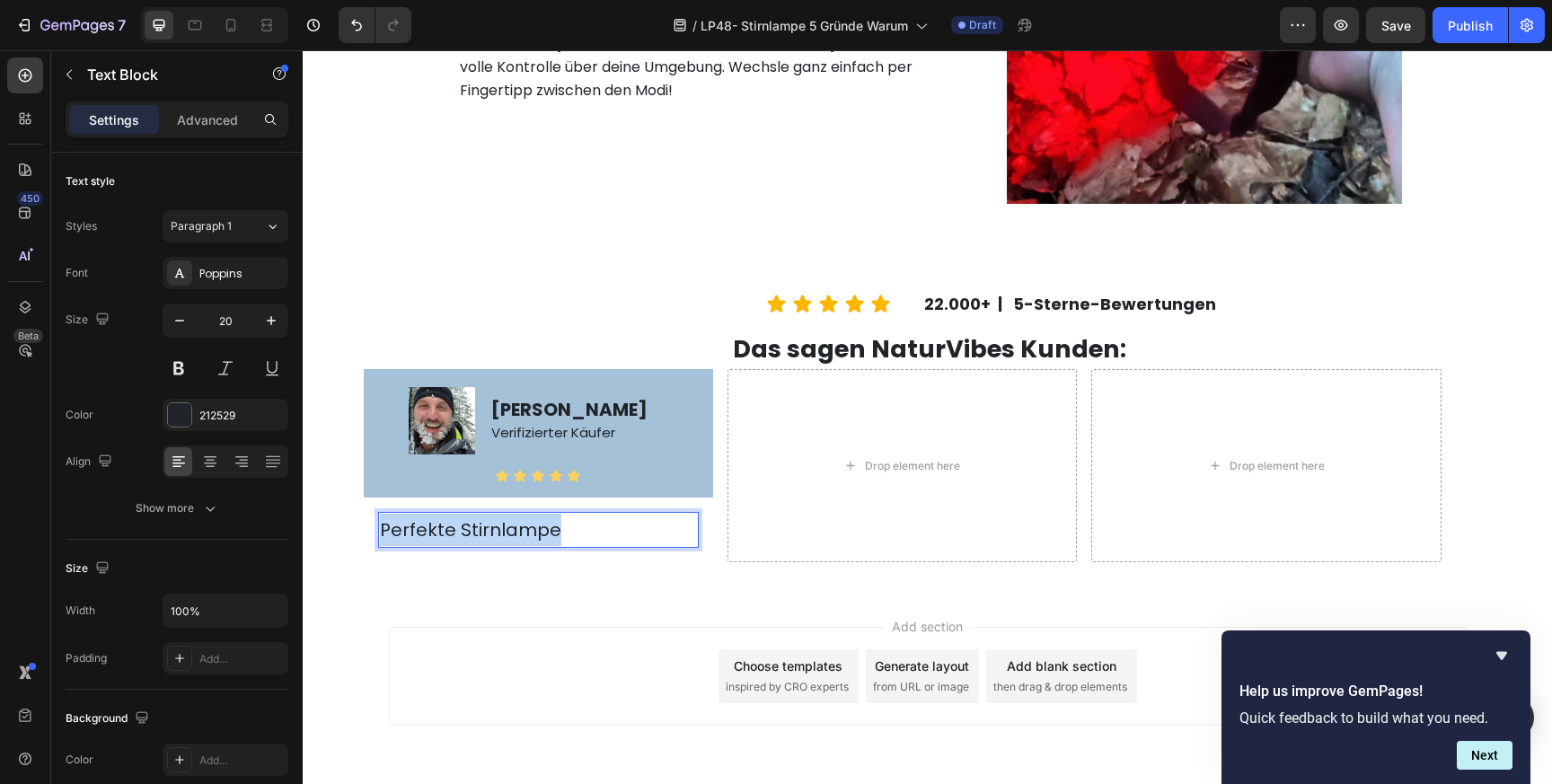
click at [447, 530] on p "Perfekte Stirnlampe" at bounding box center [537, 530] width 317 height 32
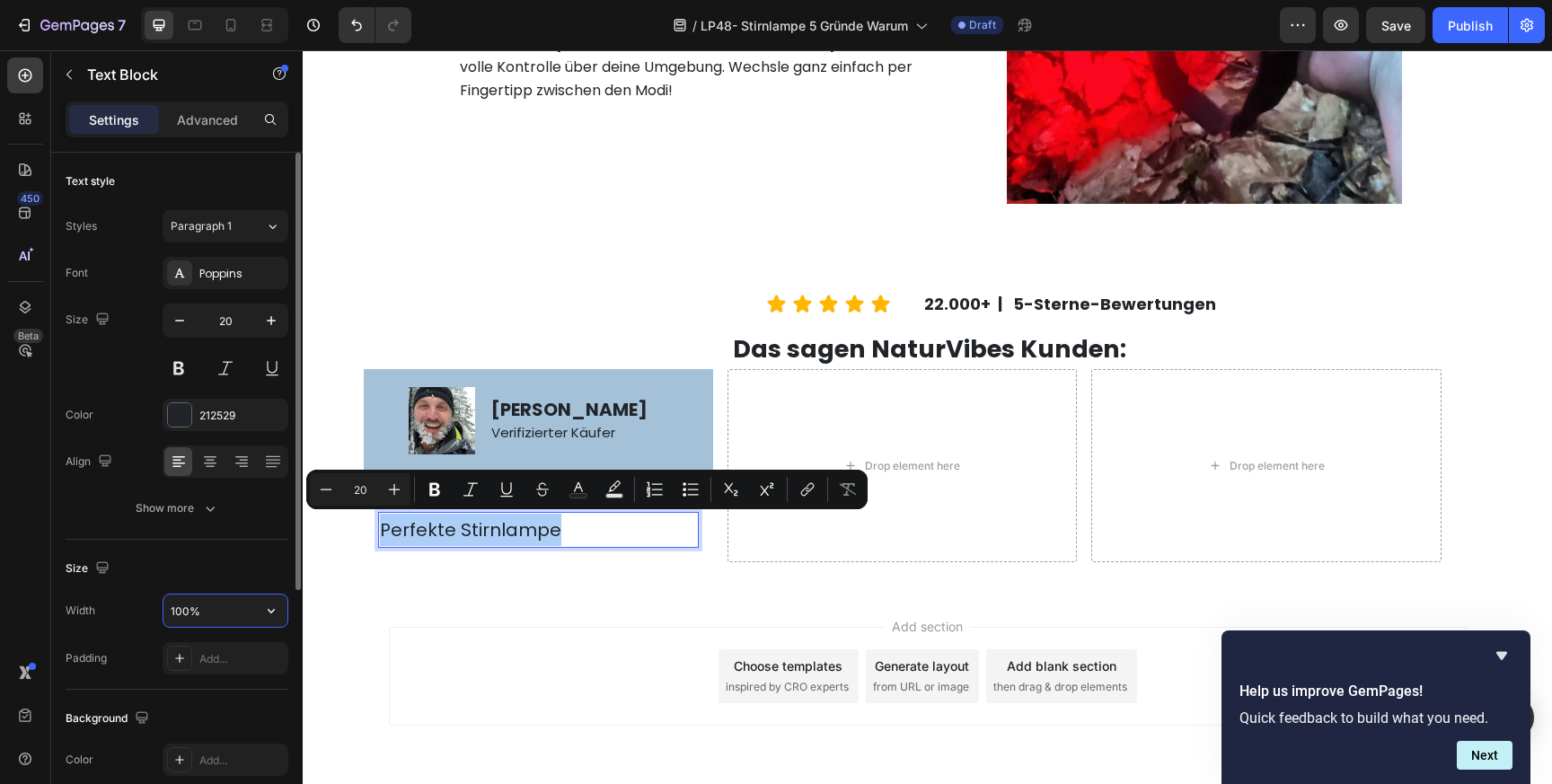
click at [226, 610] on input "100%" at bounding box center [225, 610] width 124 height 32
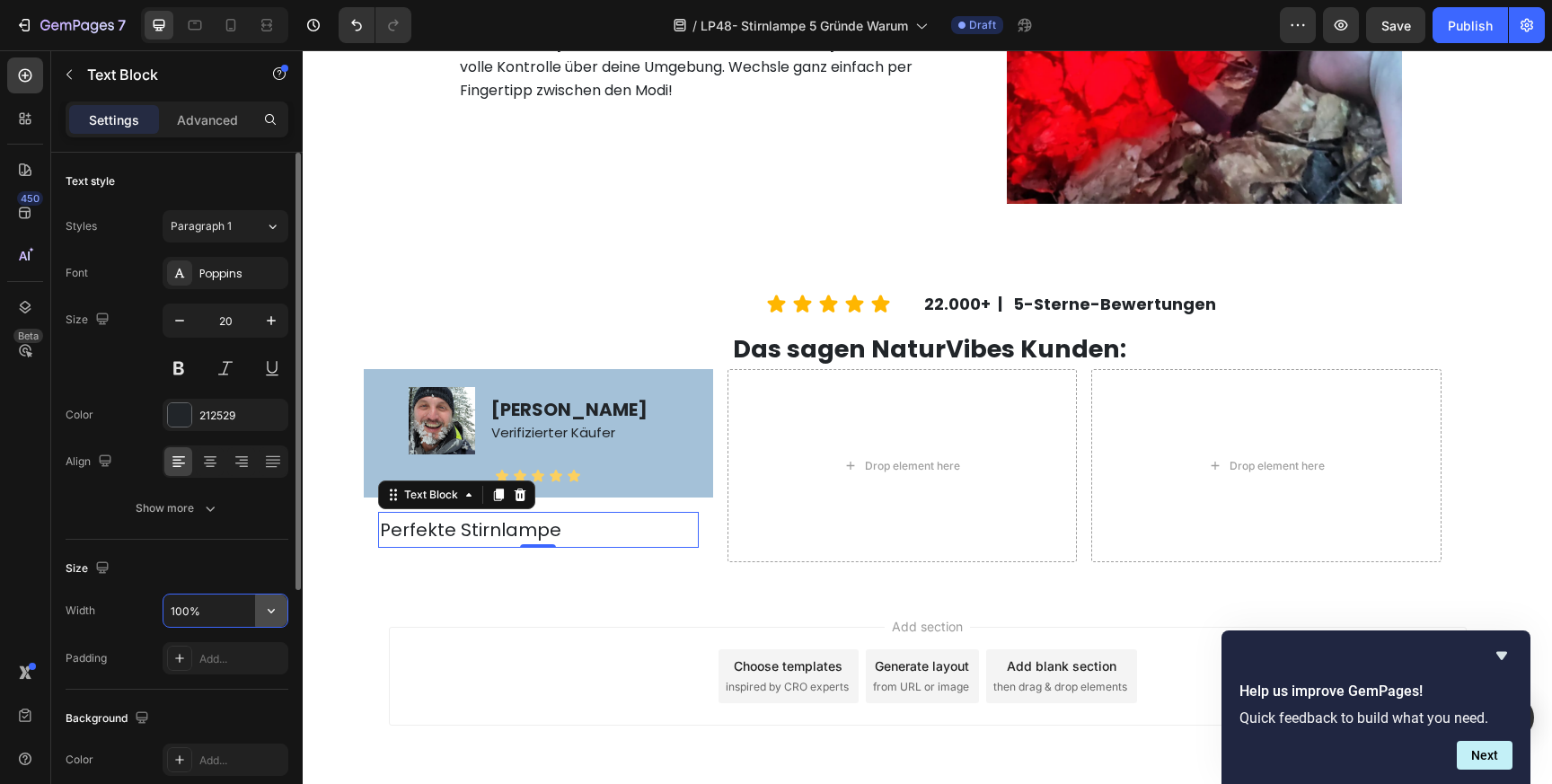
click at [274, 607] on icon "button" at bounding box center [271, 610] width 18 height 18
click at [228, 538] on div "Text style Styles Paragraph 1 Font Poppins Size 20 Color 212529 Align Show more" at bounding box center [177, 346] width 223 height 387
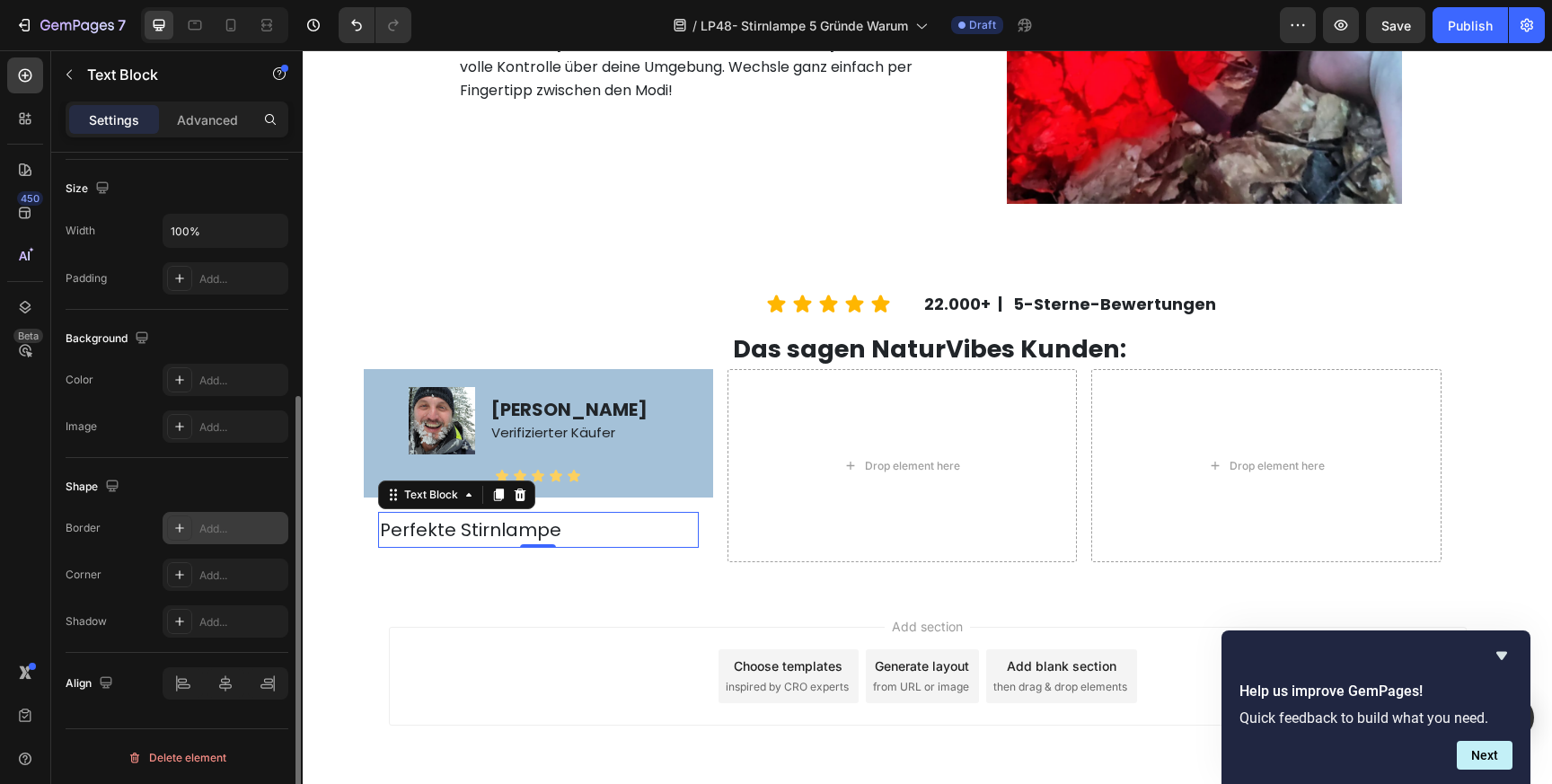
scroll to position [381, 0]
click at [229, 517] on div "Add..." at bounding box center [225, 526] width 126 height 32
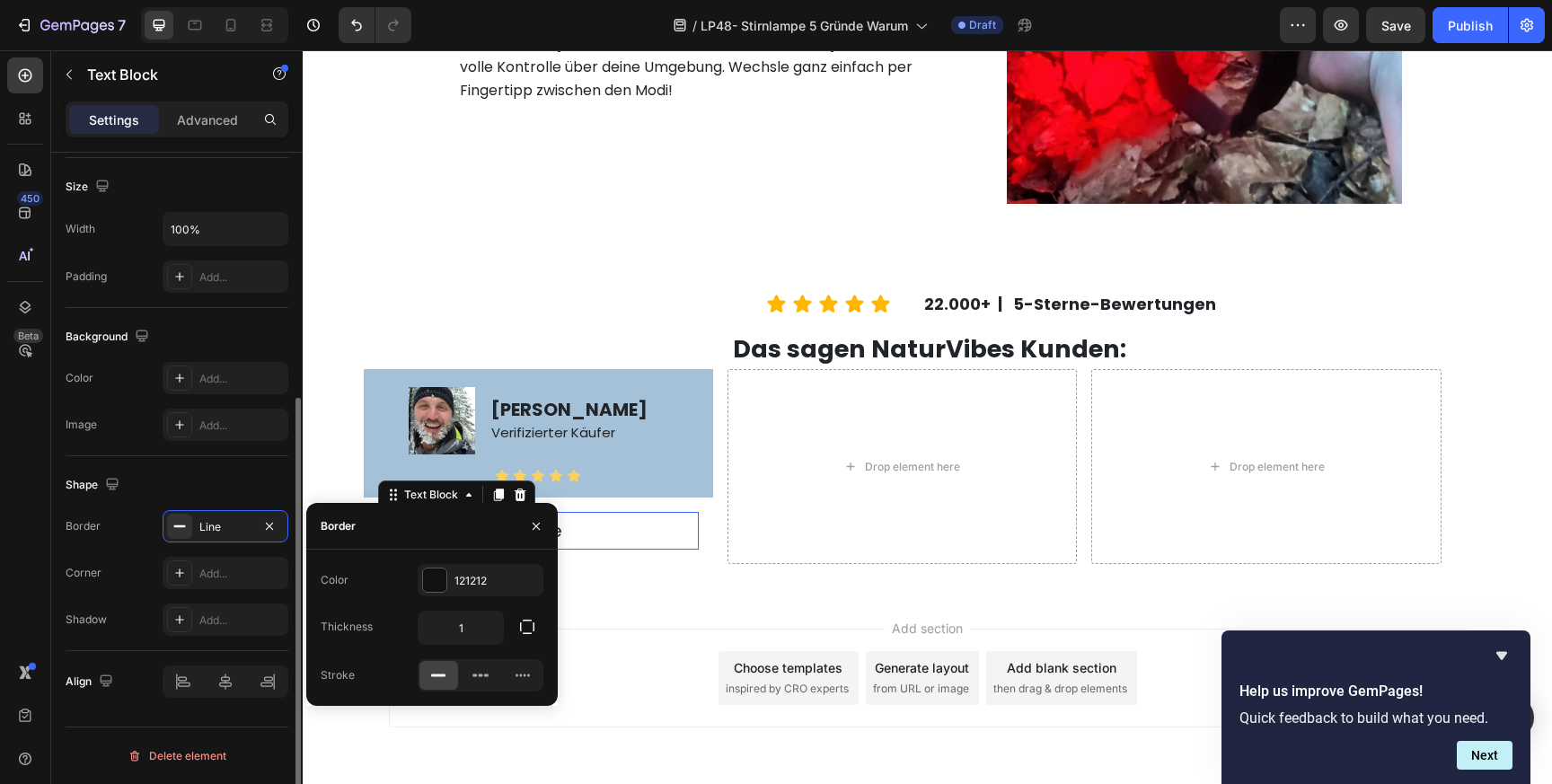
click at [197, 495] on div "Shape" at bounding box center [177, 484] width 223 height 29
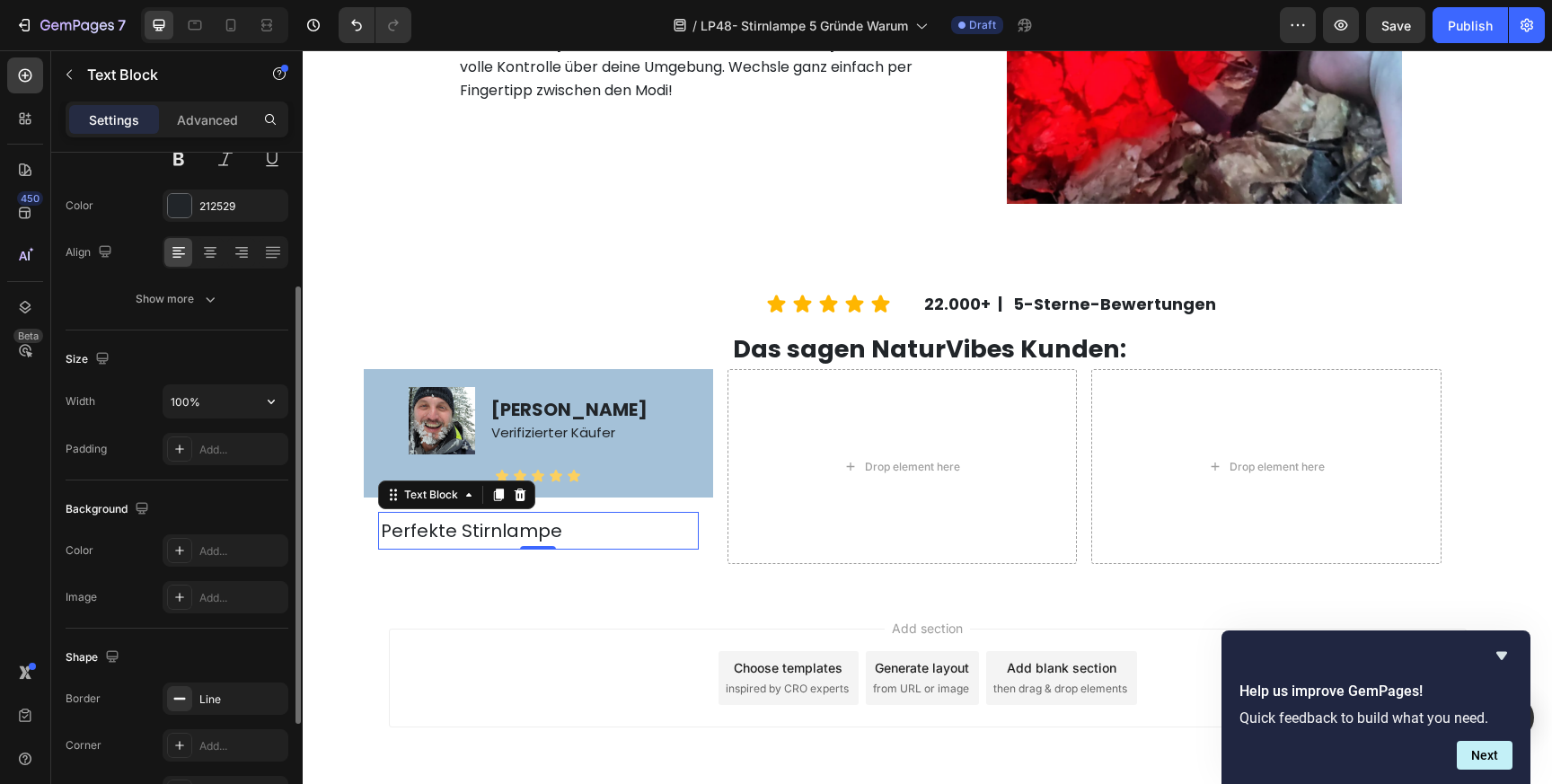
scroll to position [182, 0]
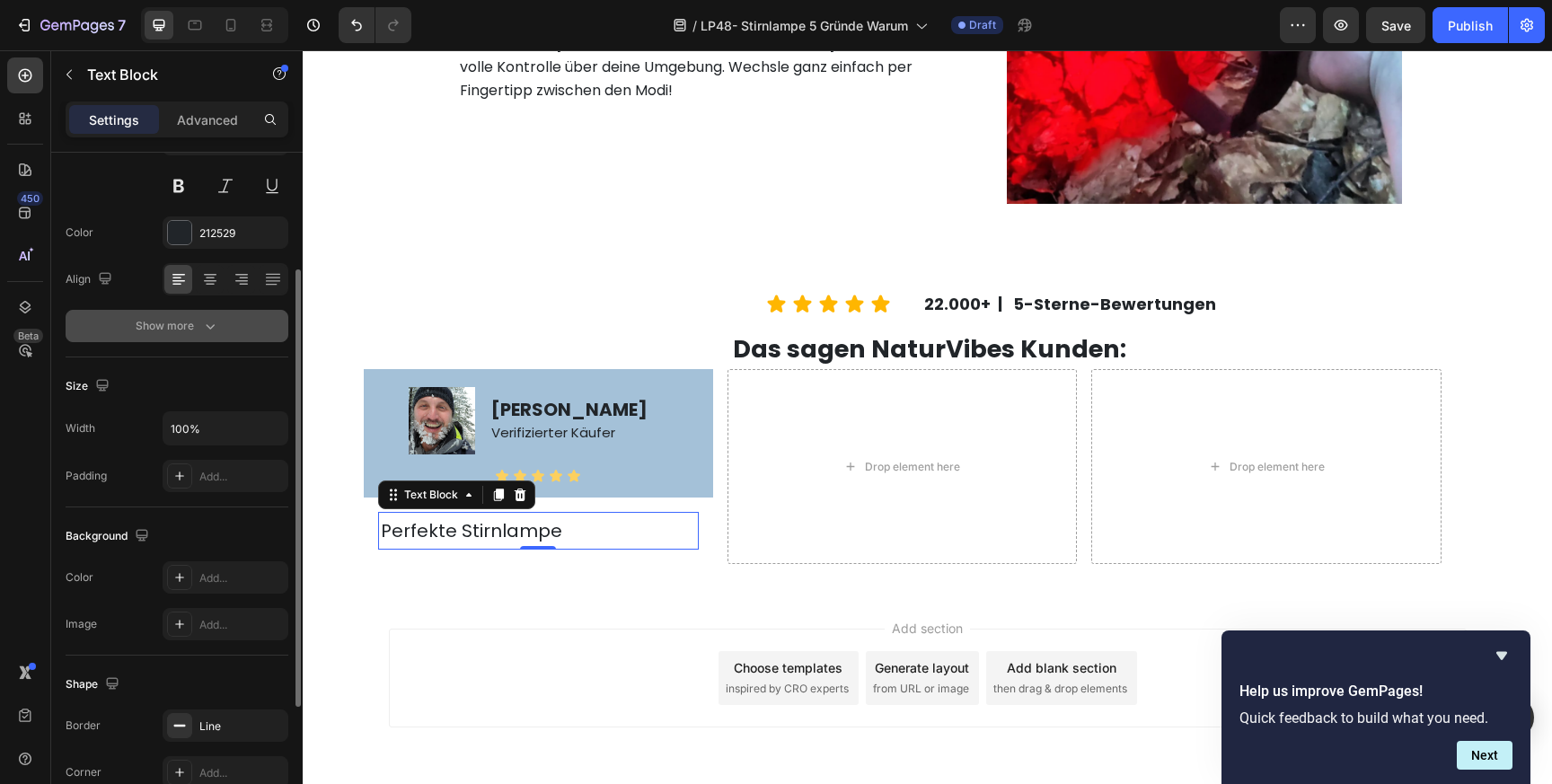
click at [195, 325] on div "Show more" at bounding box center [177, 325] width 84 height 18
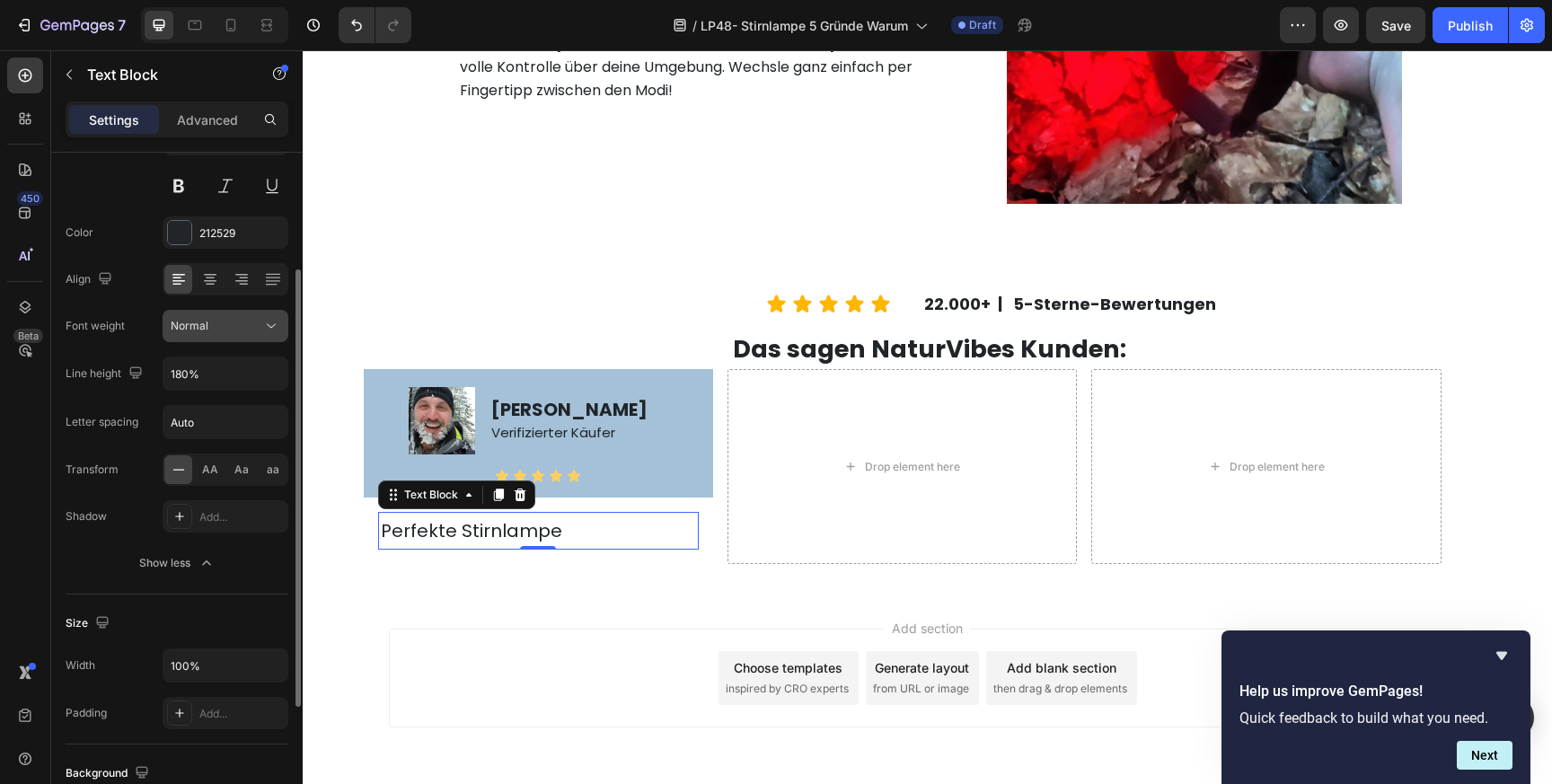
click at [221, 328] on div "Normal" at bounding box center [217, 325] width 92 height 16
click at [230, 320] on div "Normal" at bounding box center [217, 325] width 92 height 16
click at [214, 428] on input "Auto" at bounding box center [225, 422] width 124 height 32
click at [149, 520] on div "Shadow Add..." at bounding box center [177, 516] width 223 height 32
click at [225, 501] on div "Add..." at bounding box center [225, 516] width 126 height 32
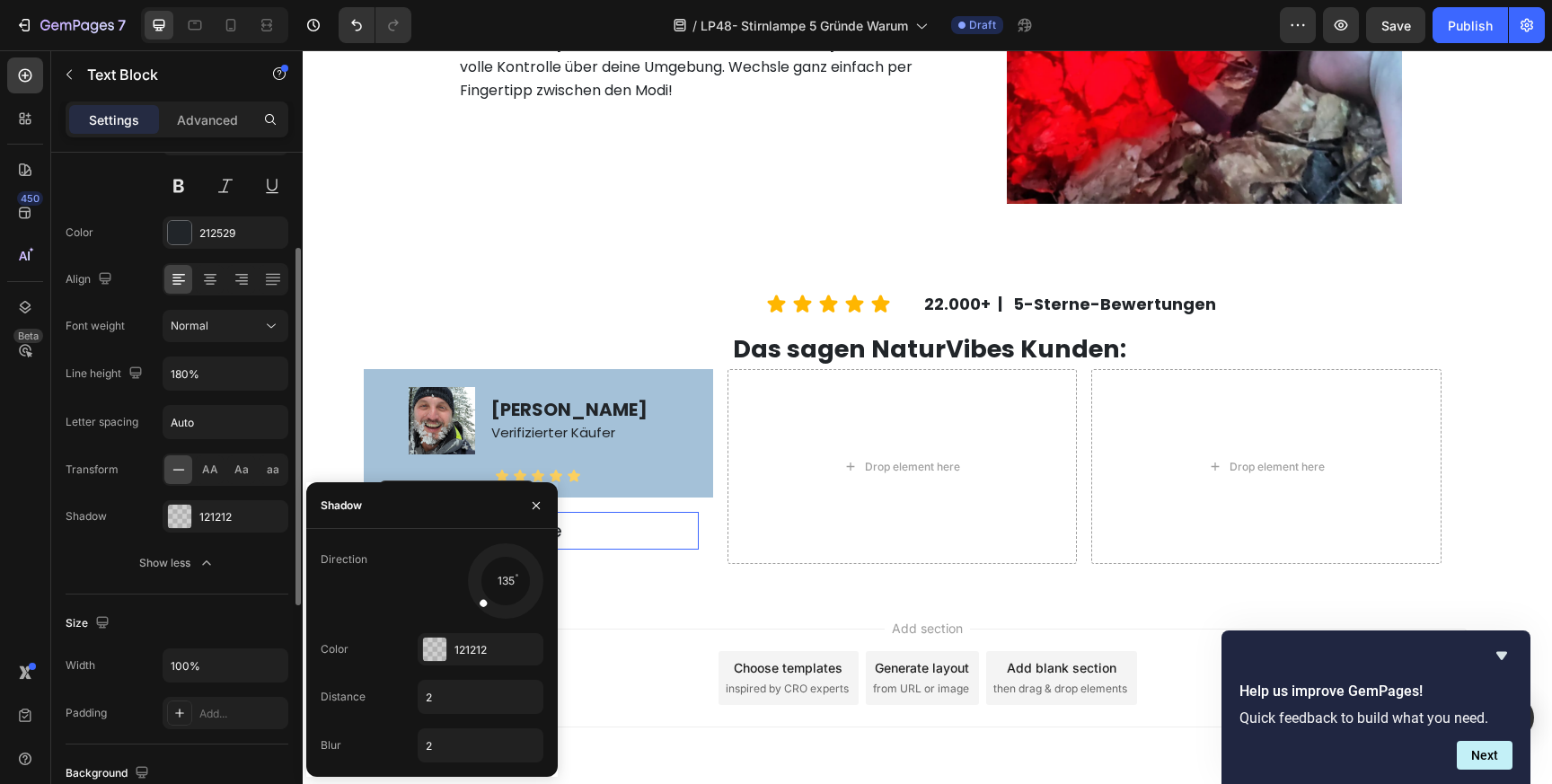
click at [123, 525] on div "Shadow 121212" at bounding box center [177, 516] width 223 height 32
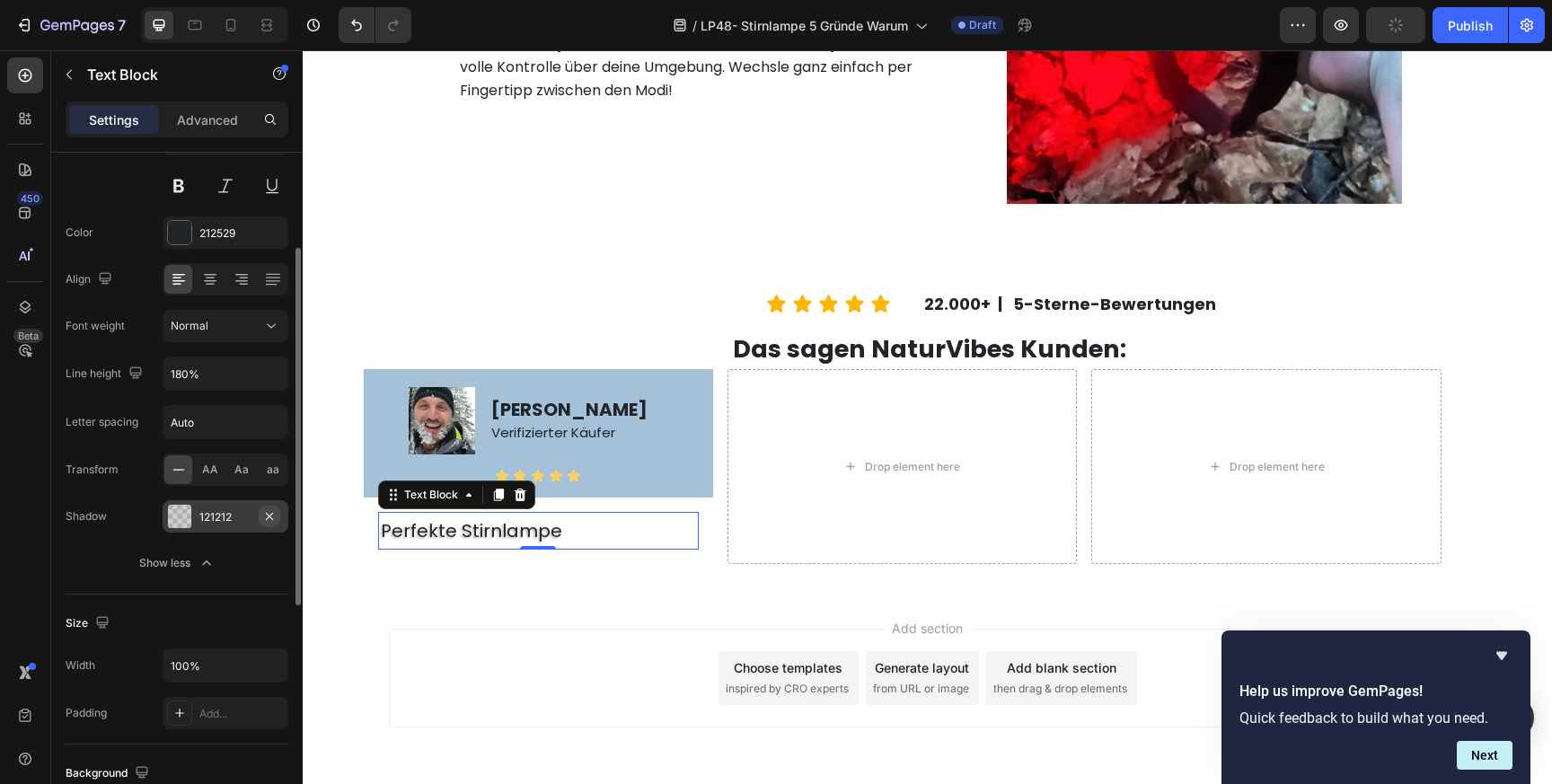
click at [272, 514] on icon "button" at bounding box center [269, 515] width 14 height 14
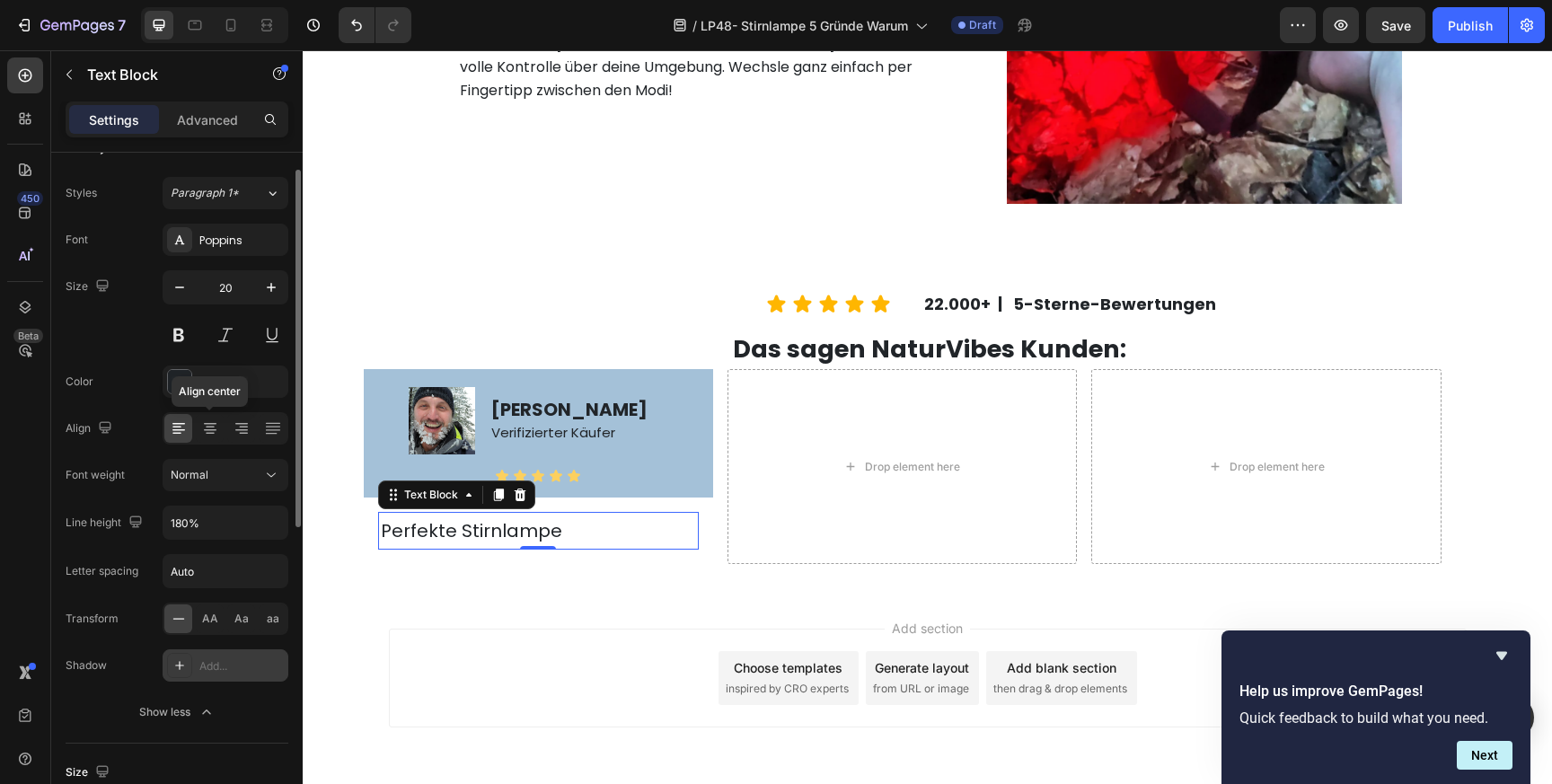
scroll to position [0, 0]
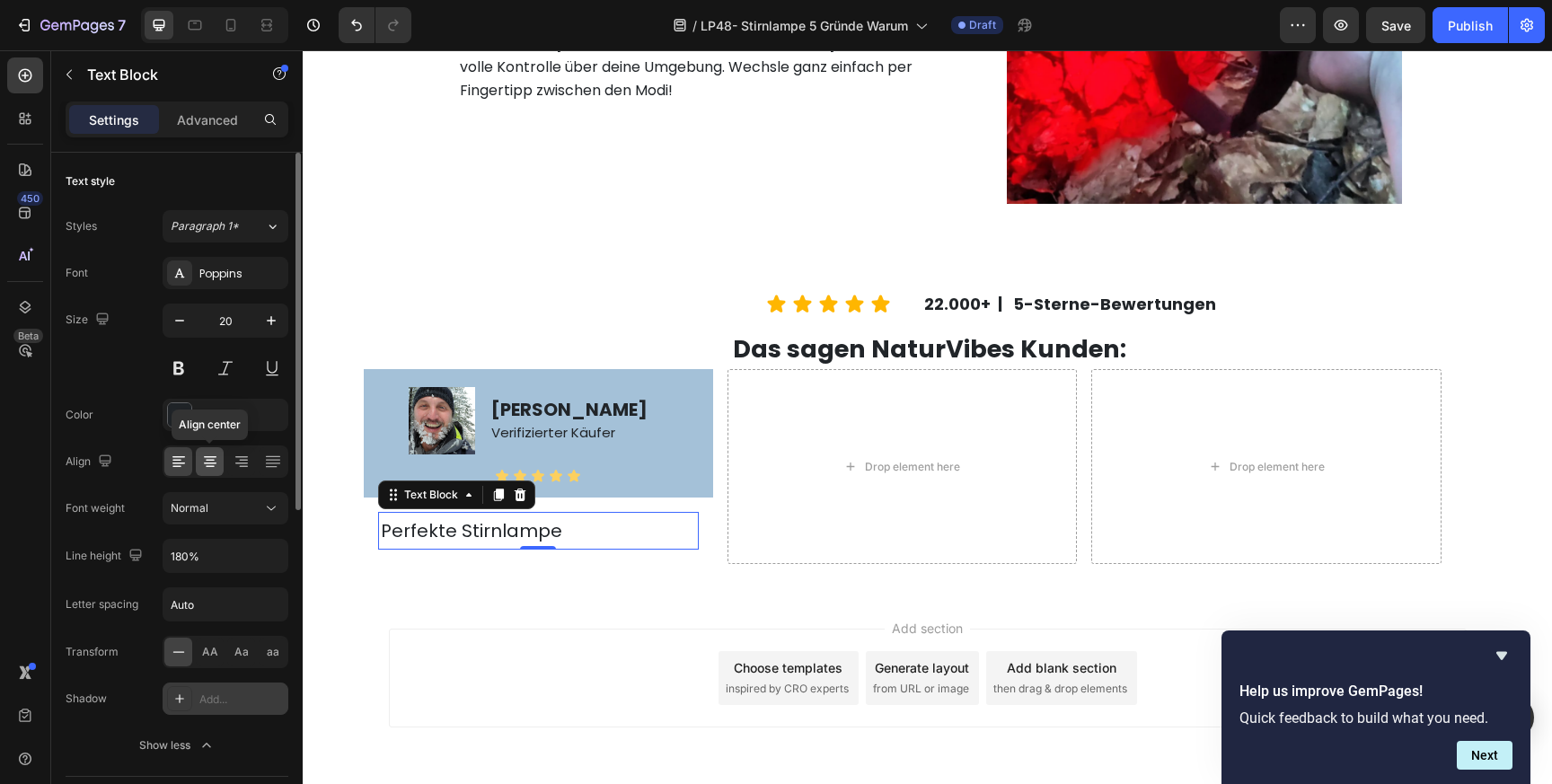
click at [213, 473] on div at bounding box center [210, 461] width 28 height 29
click at [674, 506] on div "Perfekte Stirnlampe Text Block 0 Row" at bounding box center [538, 530] width 349 height 67
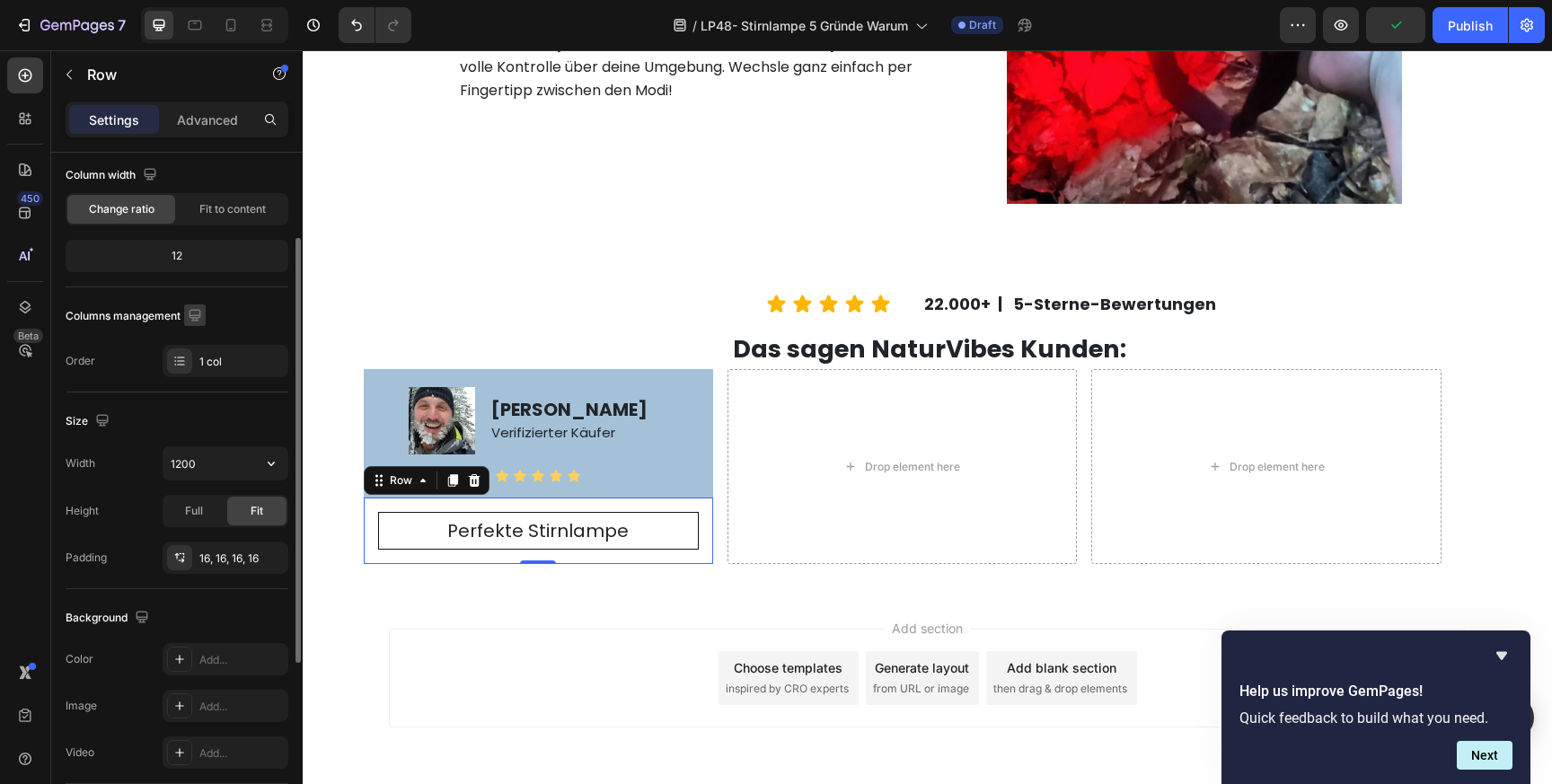
scroll to position [144, 0]
click at [71, 77] on icon "button" at bounding box center [69, 74] width 14 height 14
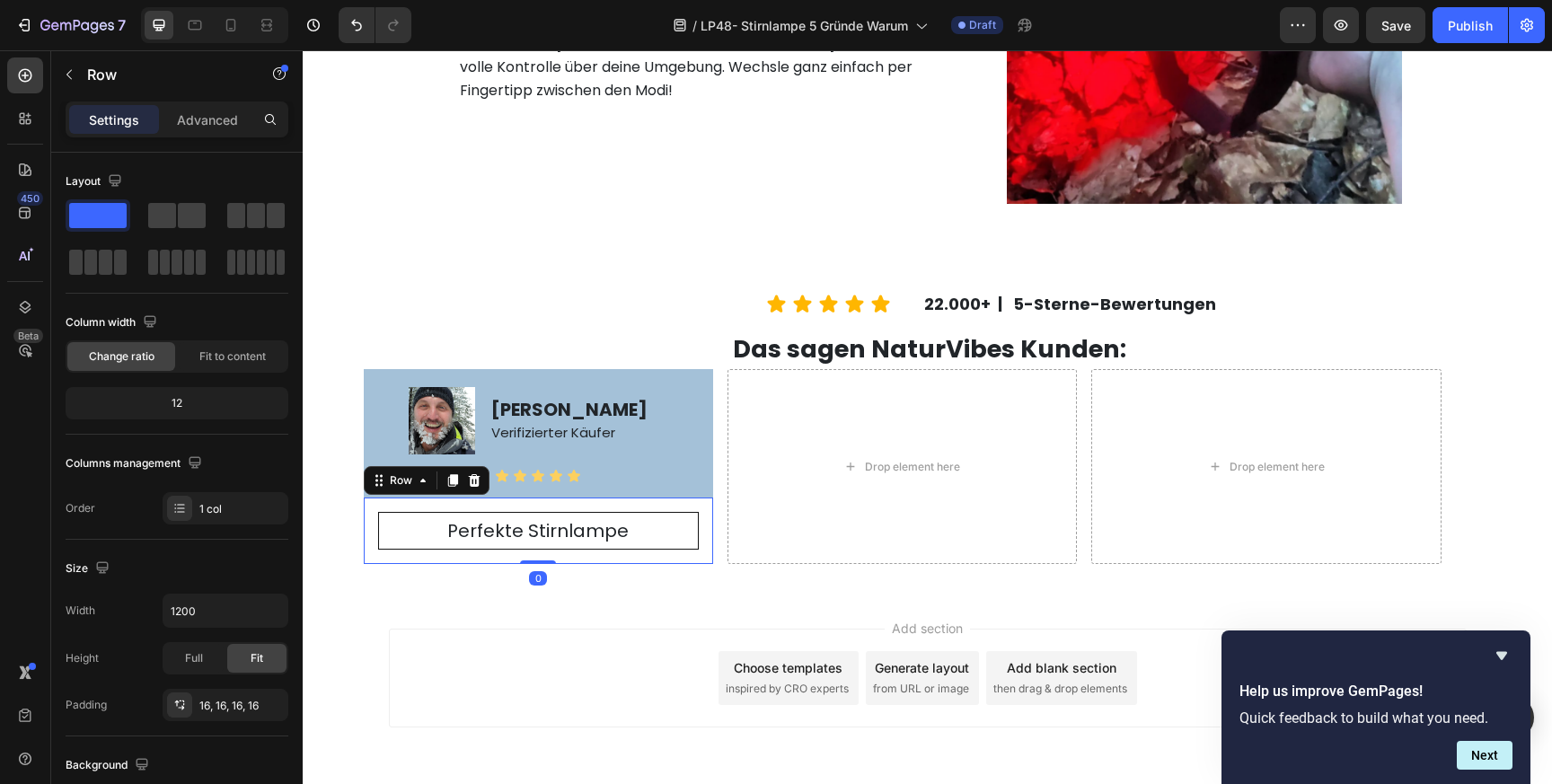
click at [496, 506] on div "Perfekte Stirnlampe Text Block Row 0" at bounding box center [538, 530] width 349 height 67
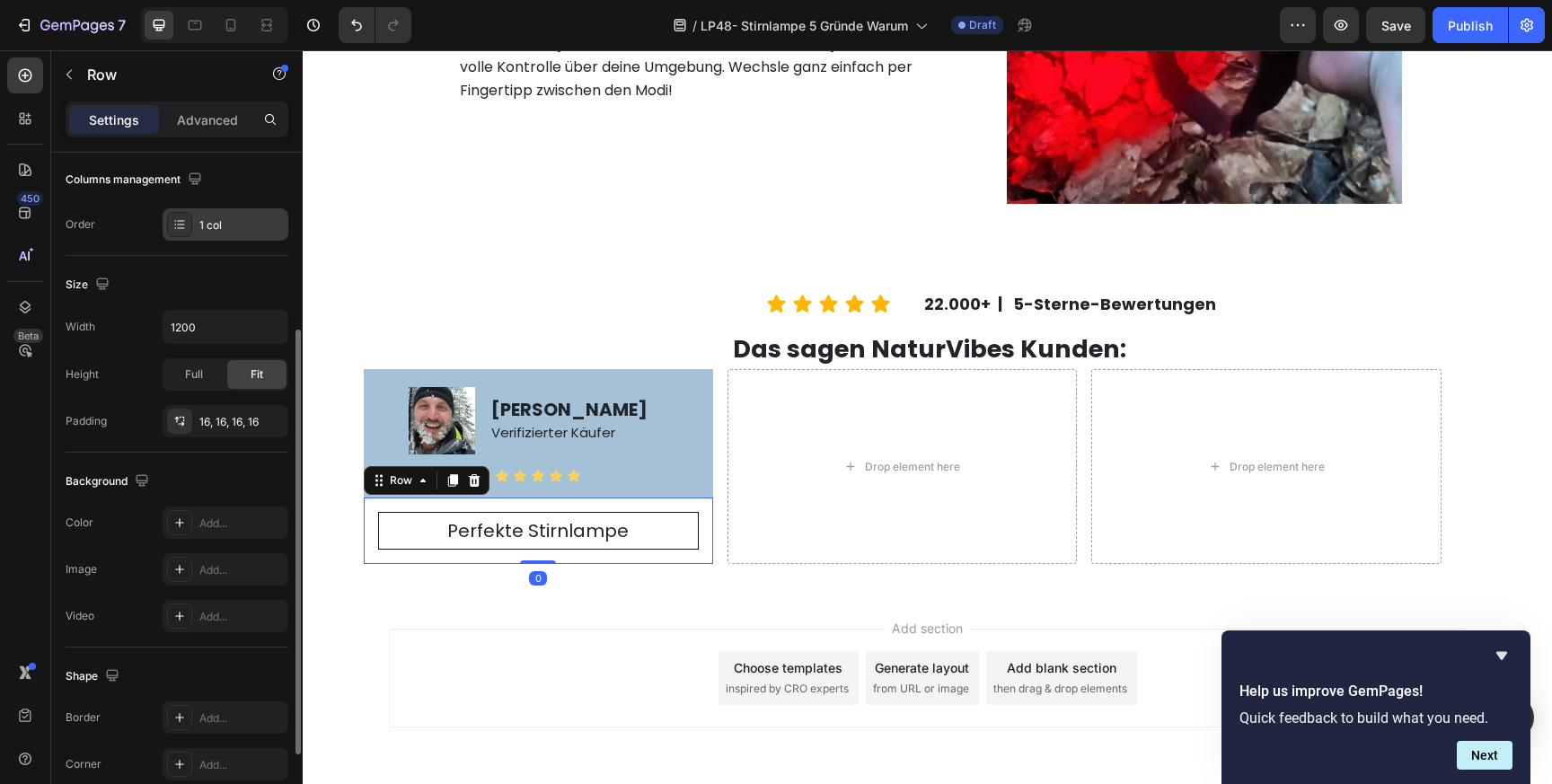
scroll to position [413, 0]
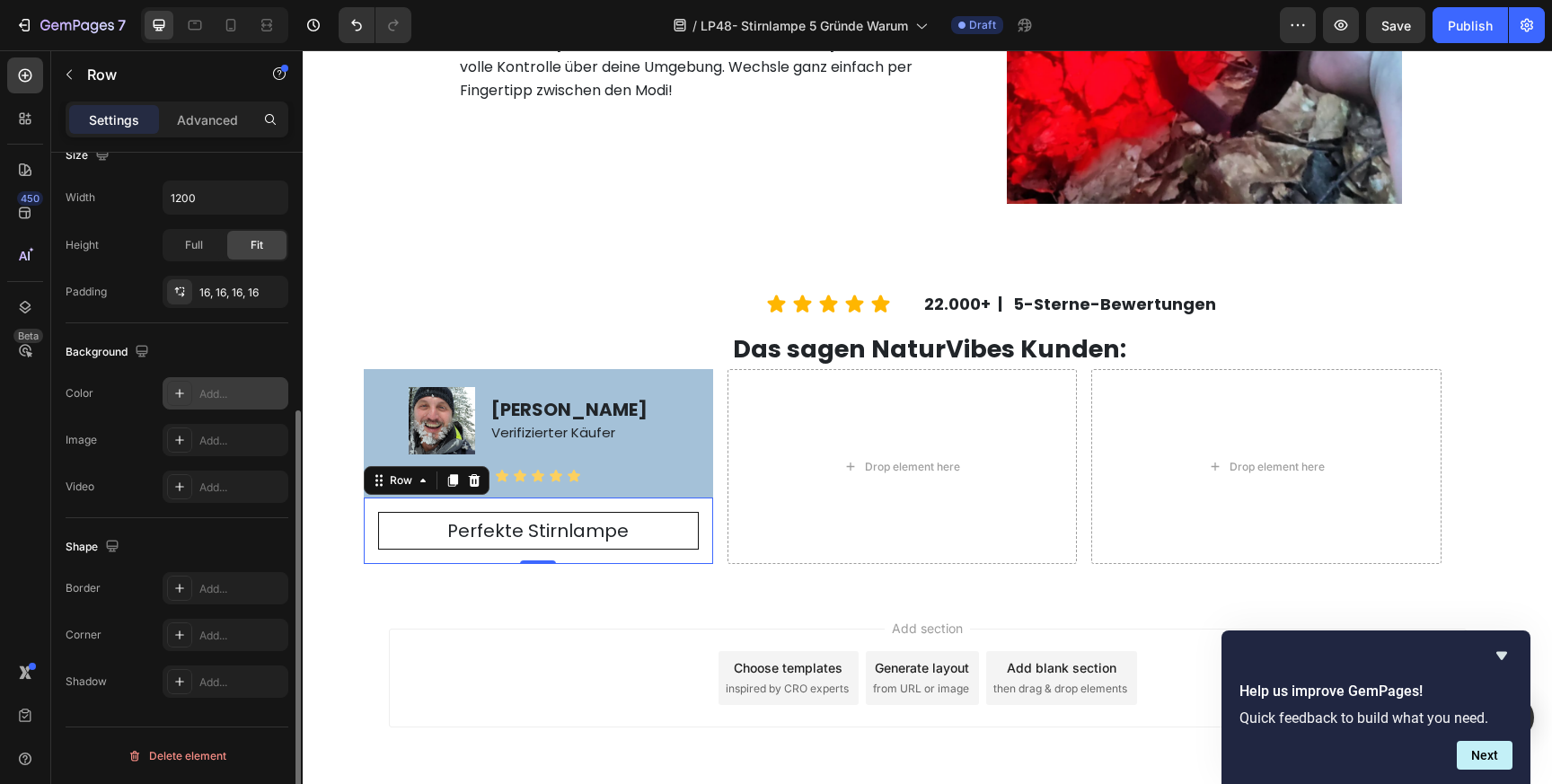
click at [218, 387] on div "Add..." at bounding box center [241, 393] width 85 height 16
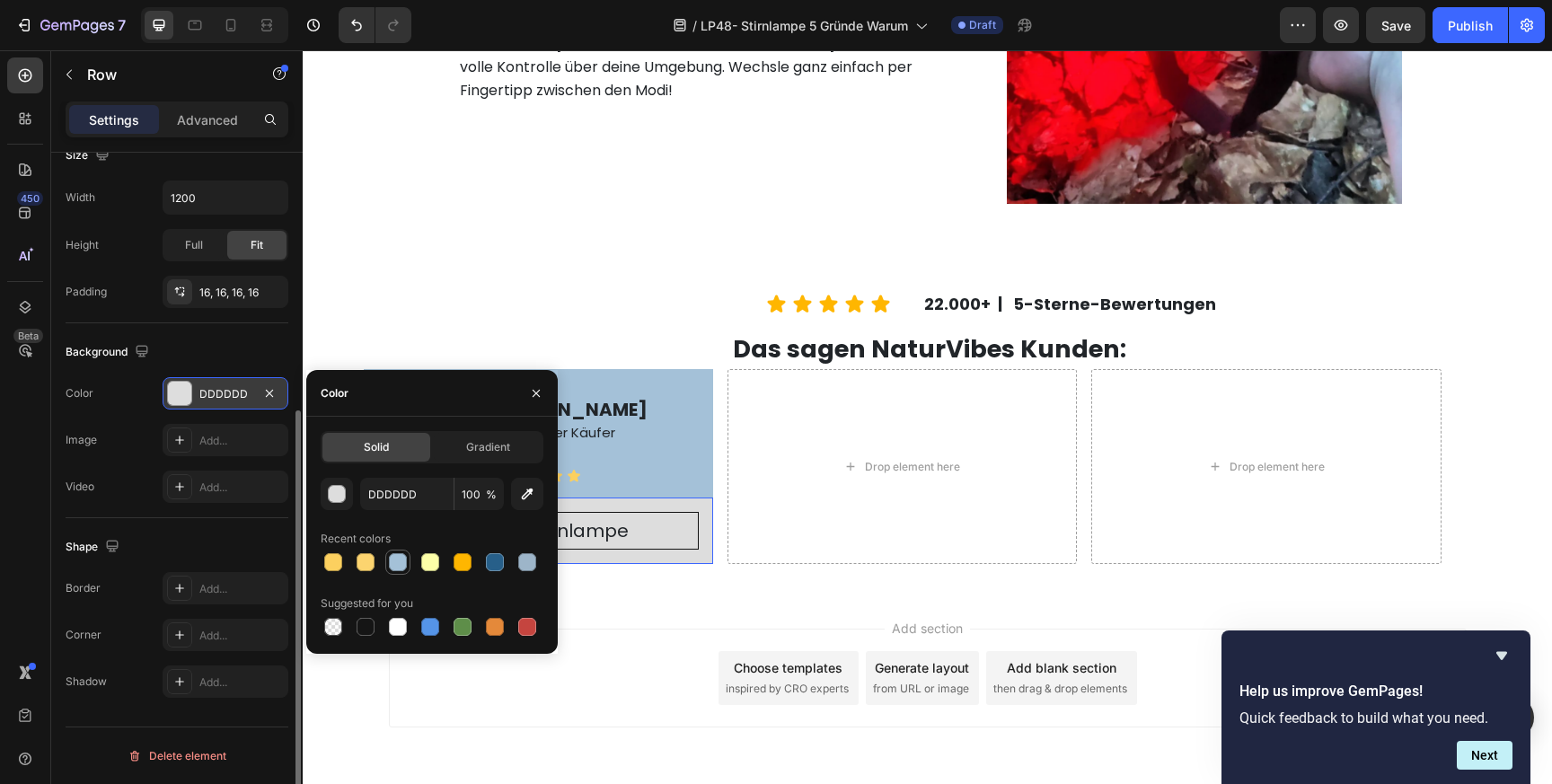
click at [402, 558] on div at bounding box center [397, 561] width 18 height 18
click at [523, 563] on div at bounding box center [527, 561] width 18 height 18
click at [405, 562] on div at bounding box center [397, 561] width 18 height 18
type input "A4C1D8"
click at [645, 540] on p "Perfekte Stirnlampe" at bounding box center [538, 530] width 316 height 32
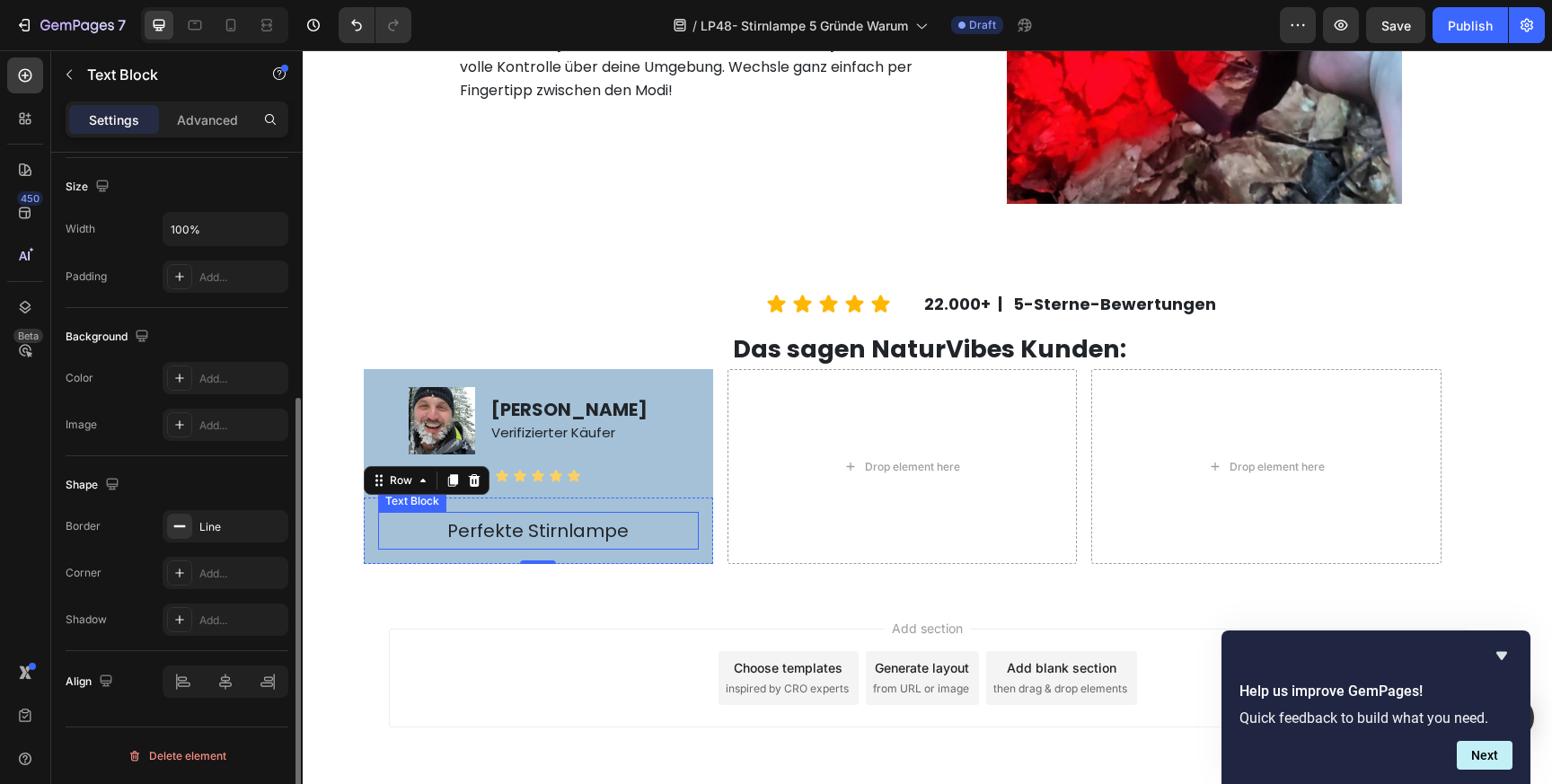
scroll to position [0, 0]
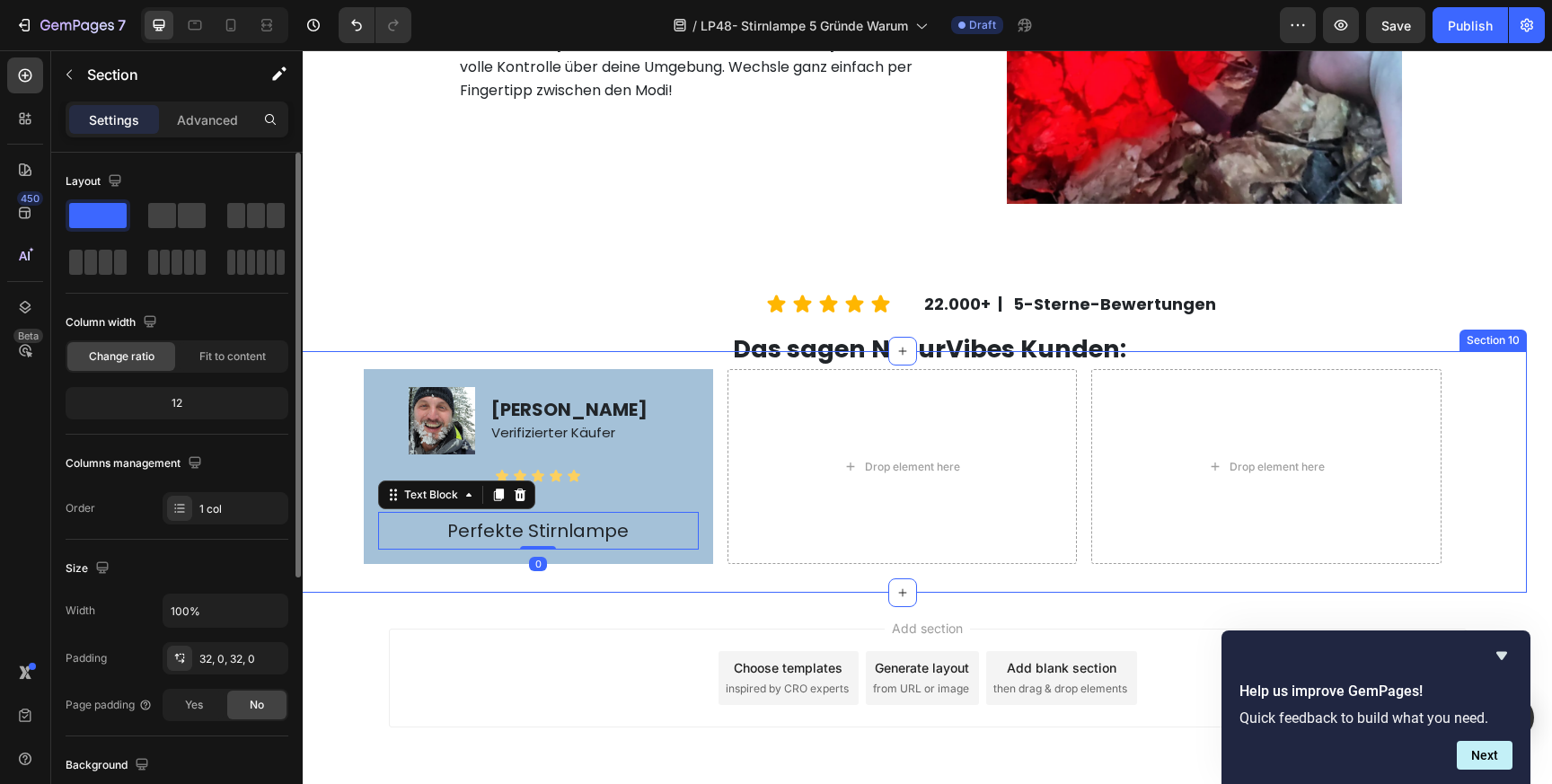
click at [633, 580] on div "Das sagen NaturVibes Kunden: Text Block Image [PERSON_NAME] Verifizierter Käufe…" at bounding box center [902, 471] width 1249 height 240
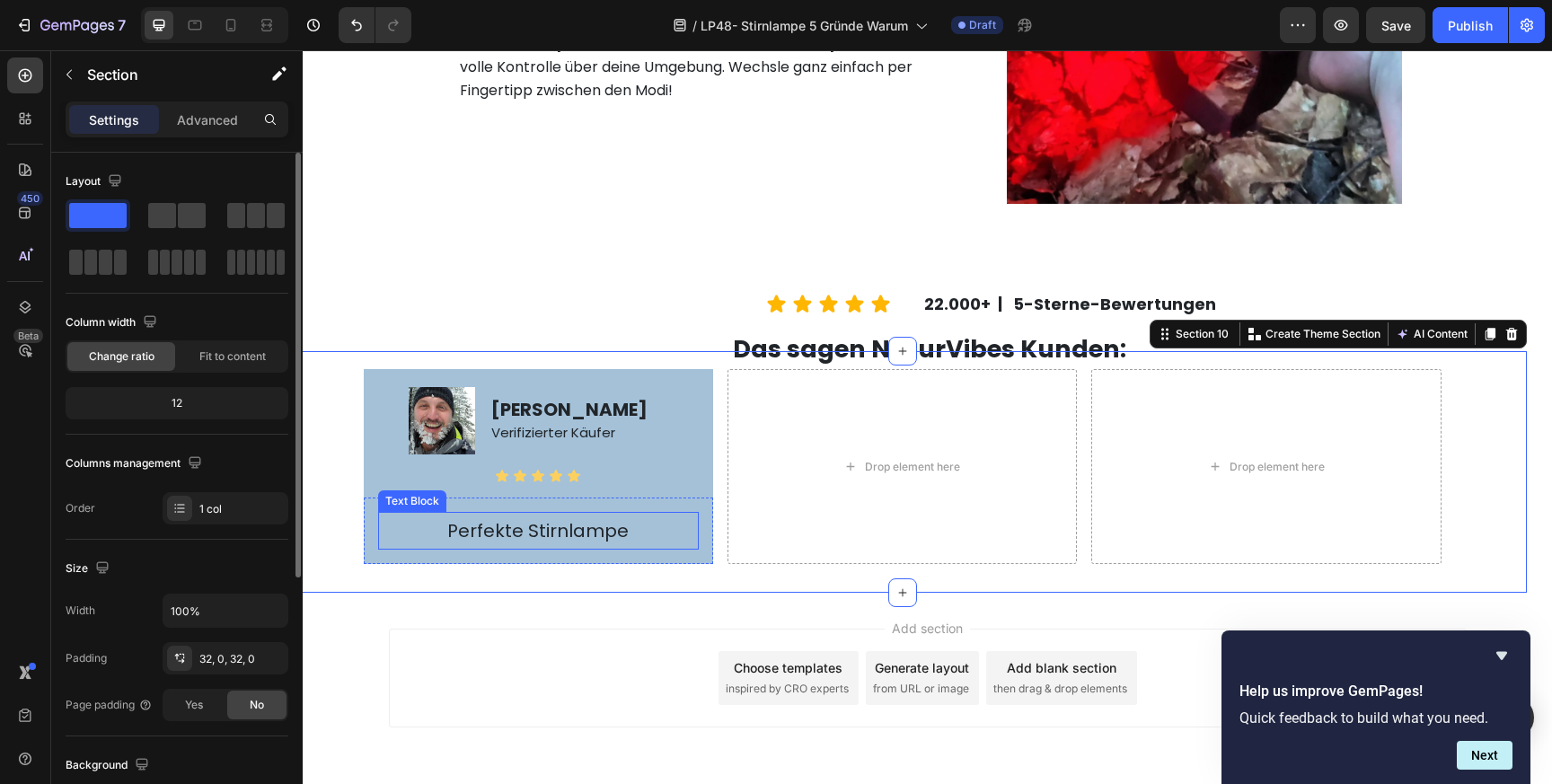
click at [626, 533] on p "Perfekte Stirnlampe" at bounding box center [538, 530] width 316 height 32
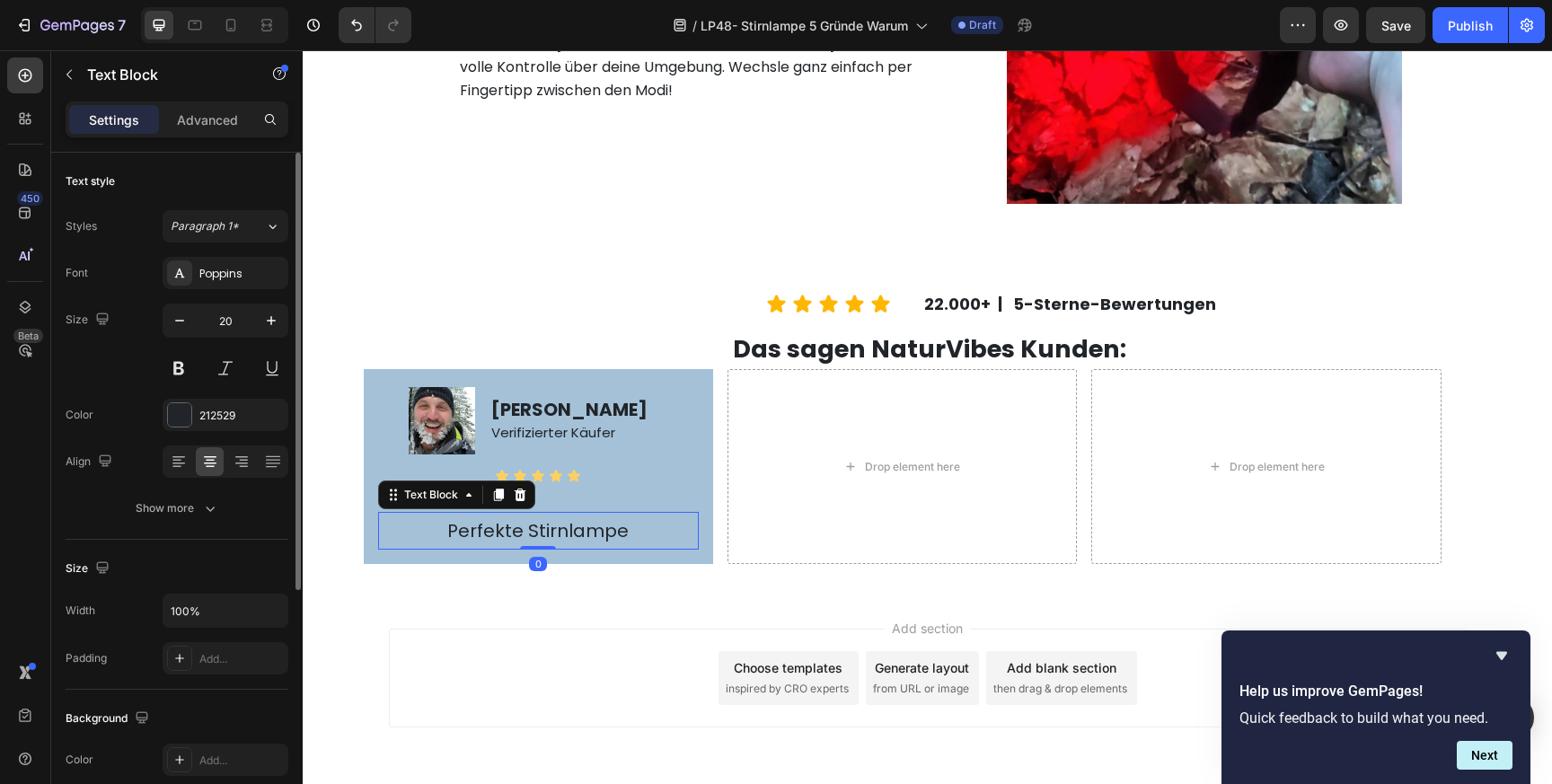
click at [626, 625] on div "Add section Choose templates inspired by CRO experts Generate layout from URL o…" at bounding box center [927, 702] width 1249 height 221
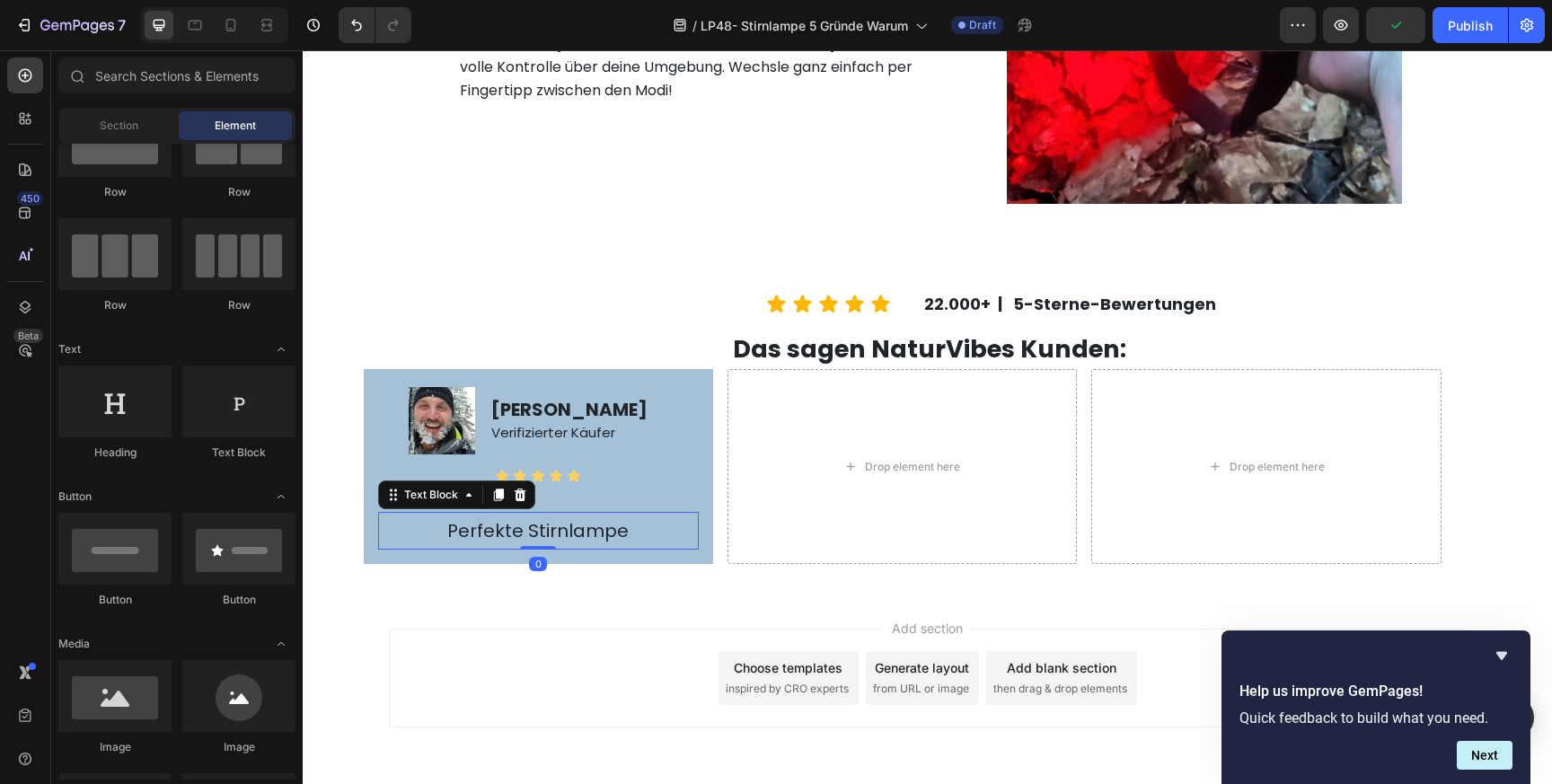
click at [628, 530] on p "Perfekte Stirnlampe" at bounding box center [538, 530] width 316 height 32
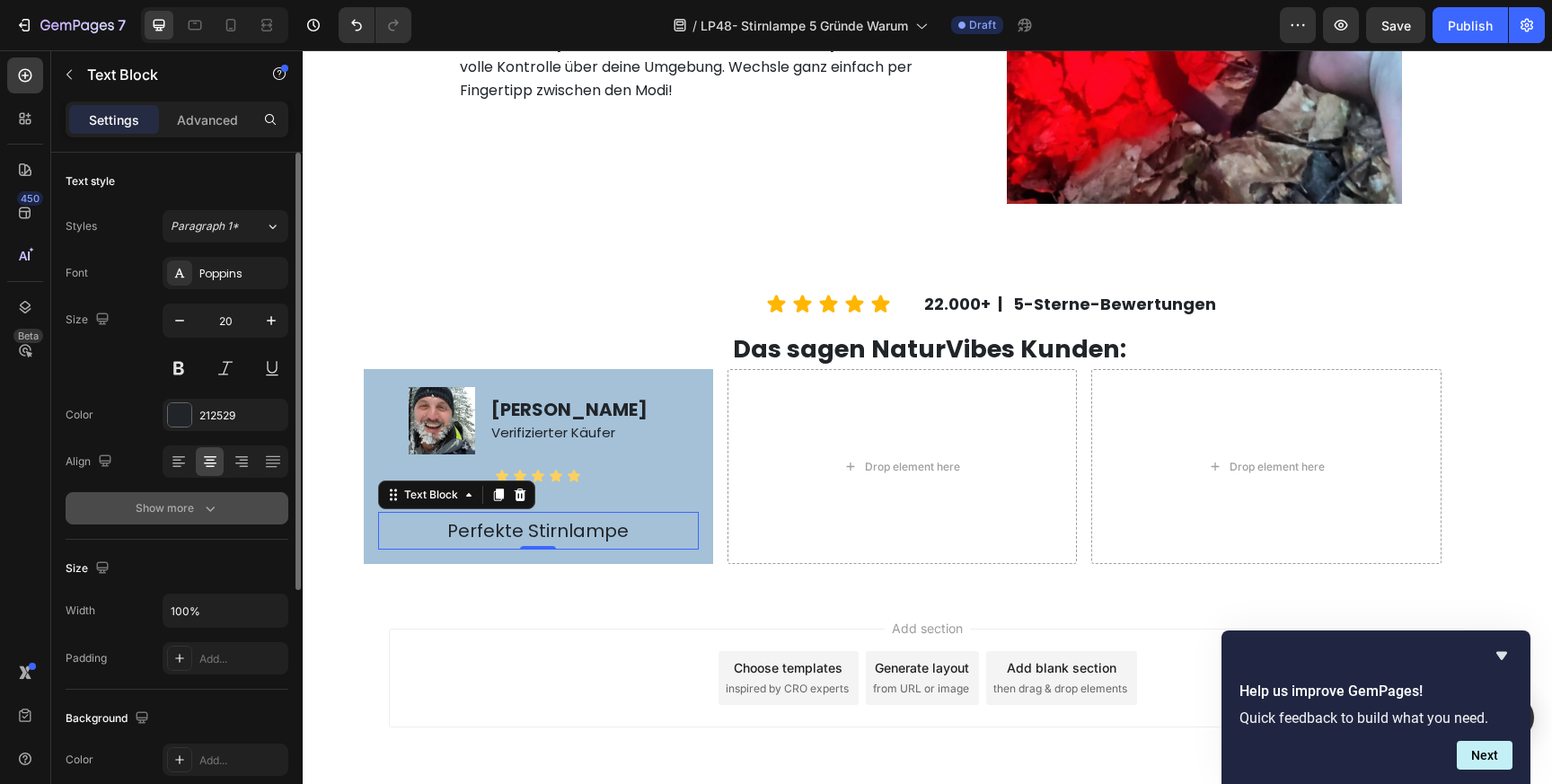
click at [203, 507] on icon "button" at bounding box center [210, 508] width 18 height 18
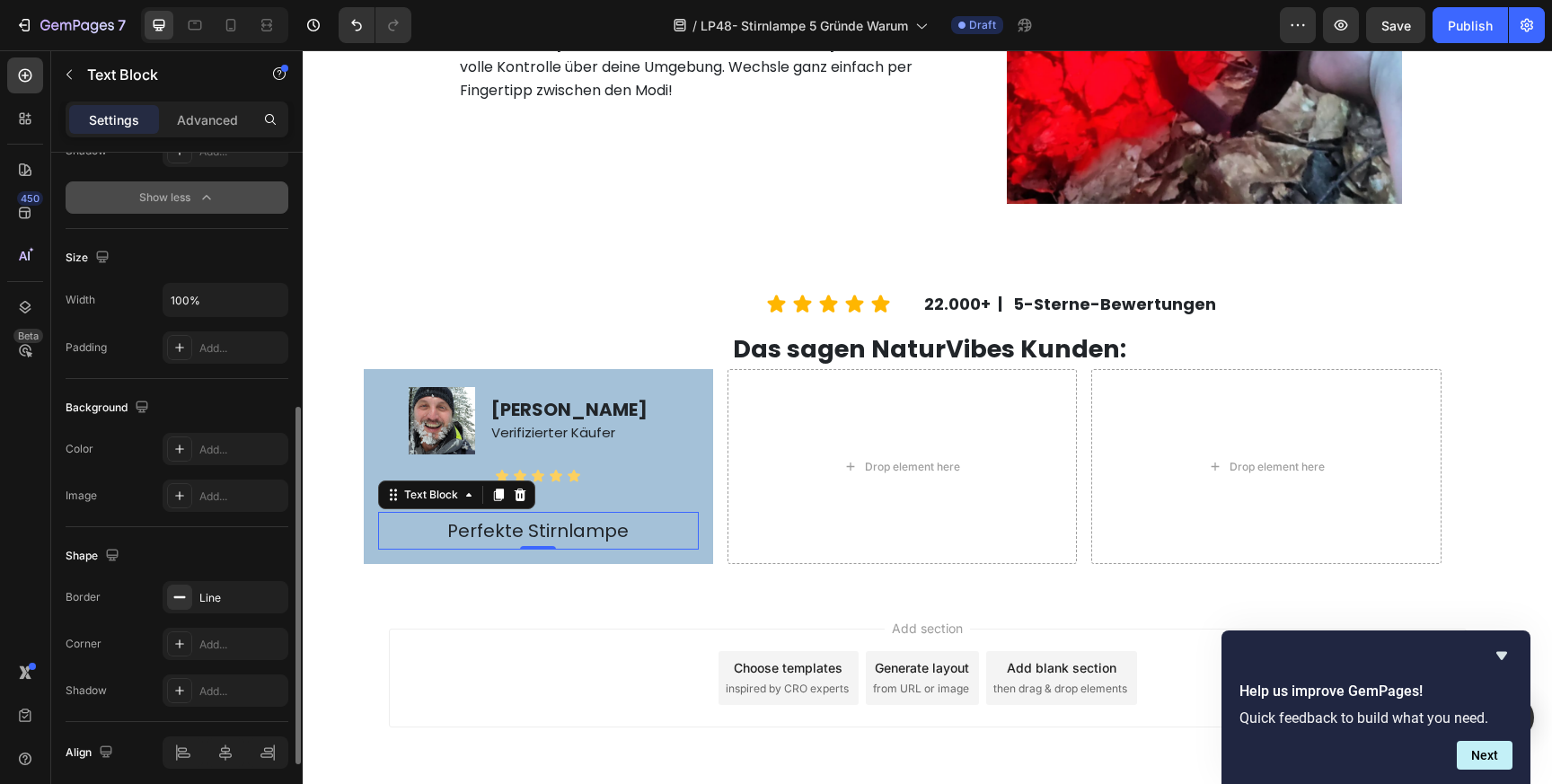
scroll to position [564, 0]
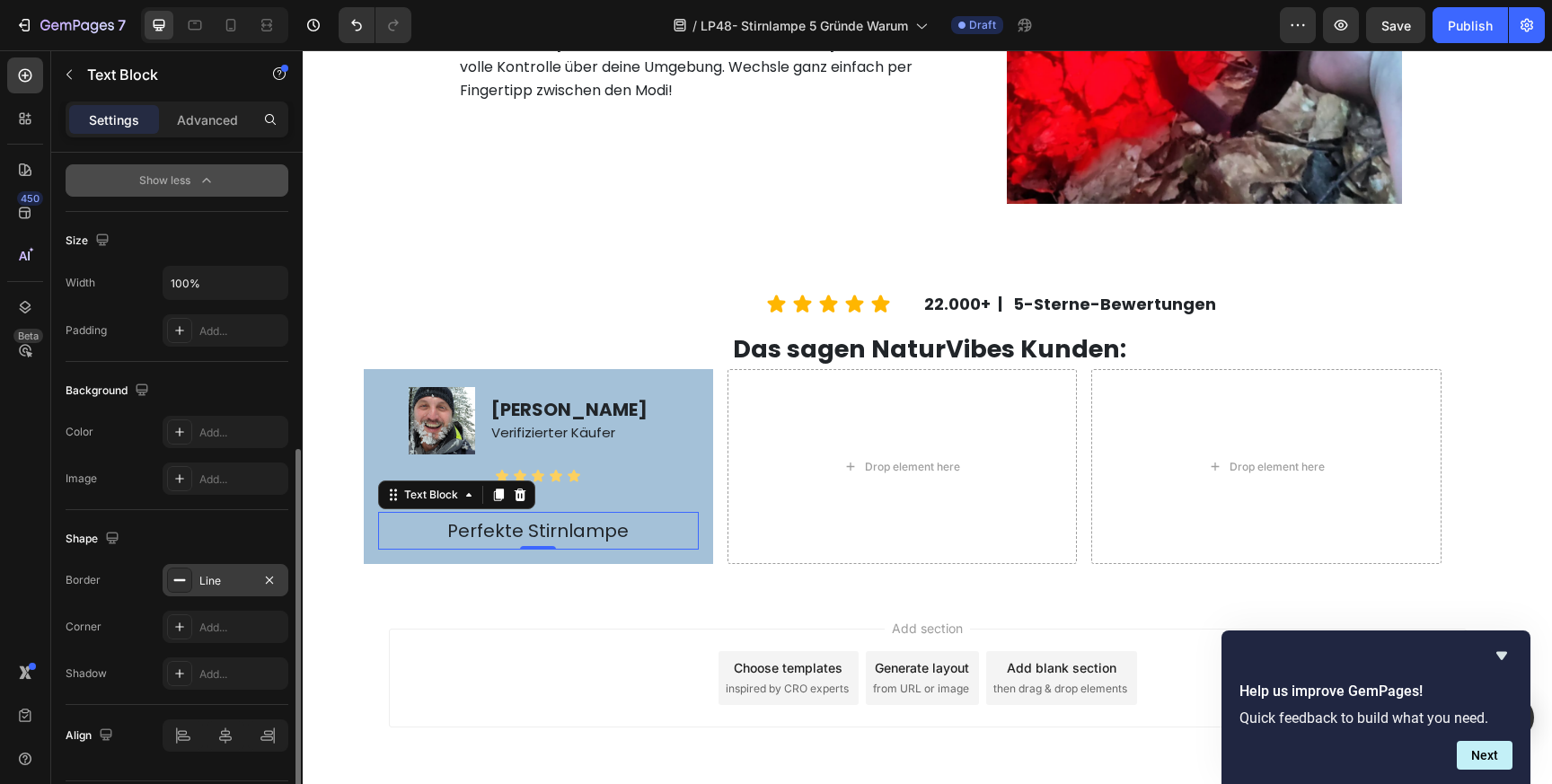
click at [218, 580] on div "Line" at bounding box center [225, 580] width 52 height 16
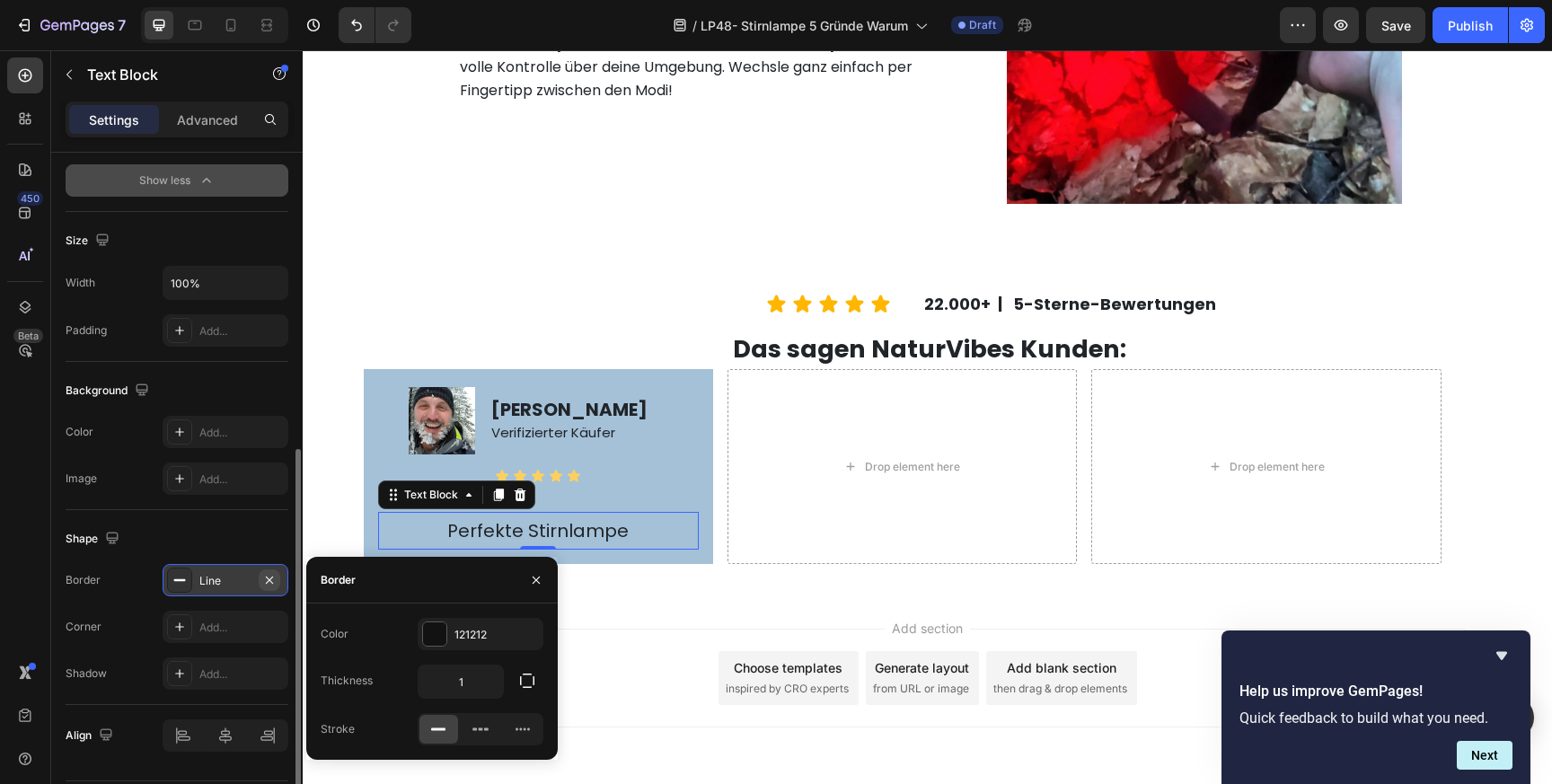
click at [272, 576] on icon "button" at bounding box center [270, 579] width 8 height 8
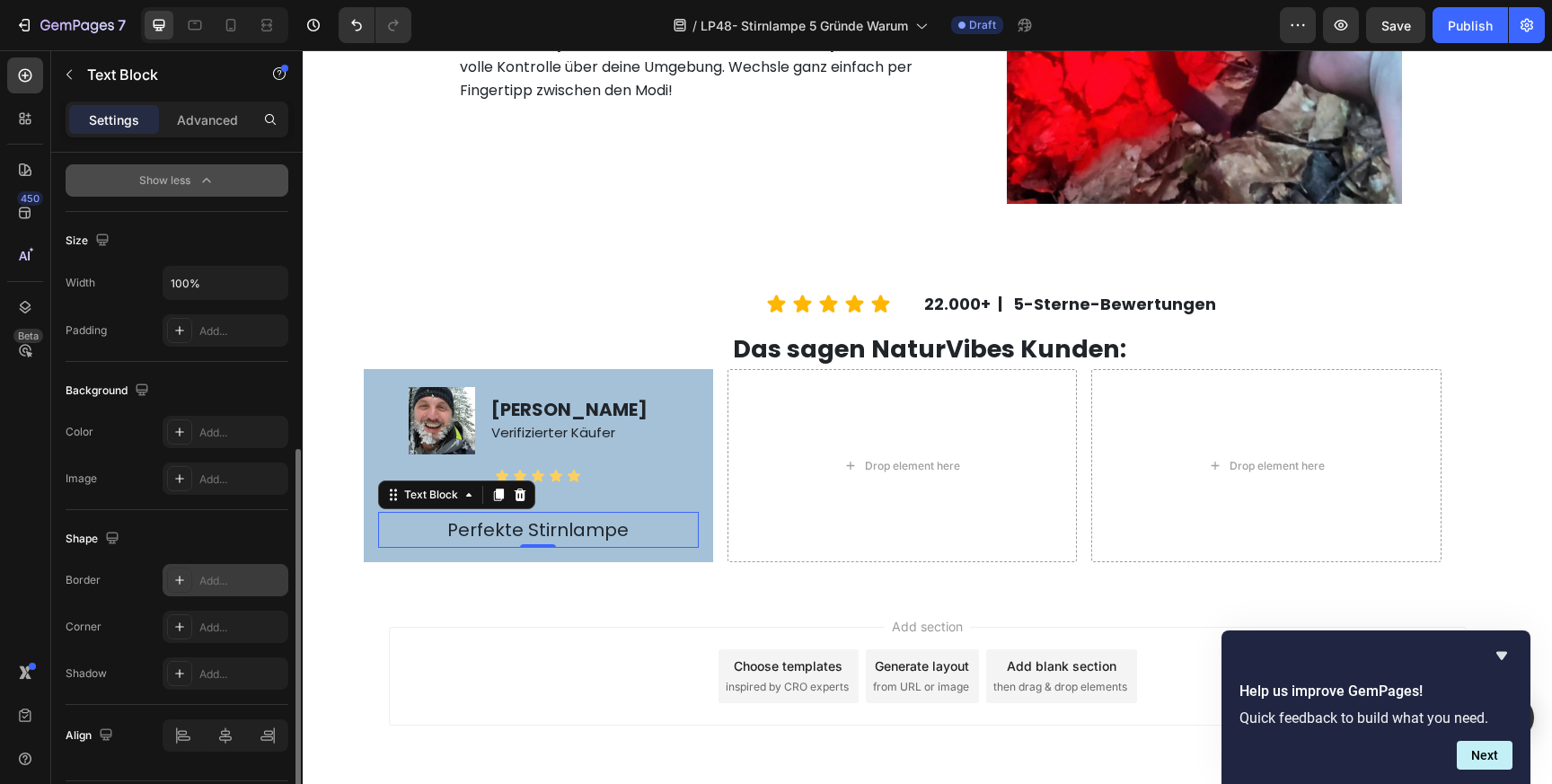
click at [414, 553] on div "Perfekte Stirnlampe Text Block 0 Row" at bounding box center [538, 530] width 349 height 65
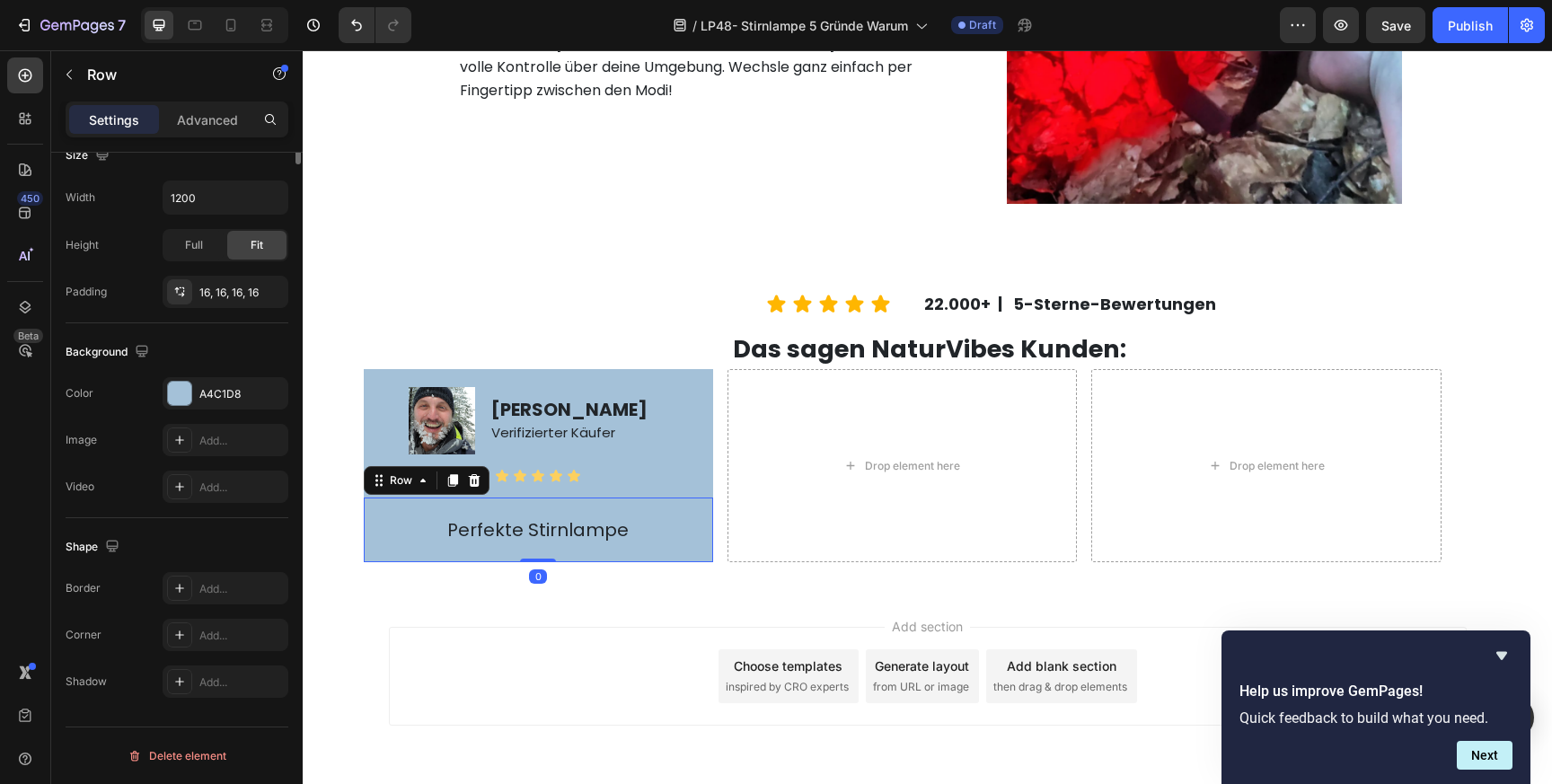
scroll to position [0, 0]
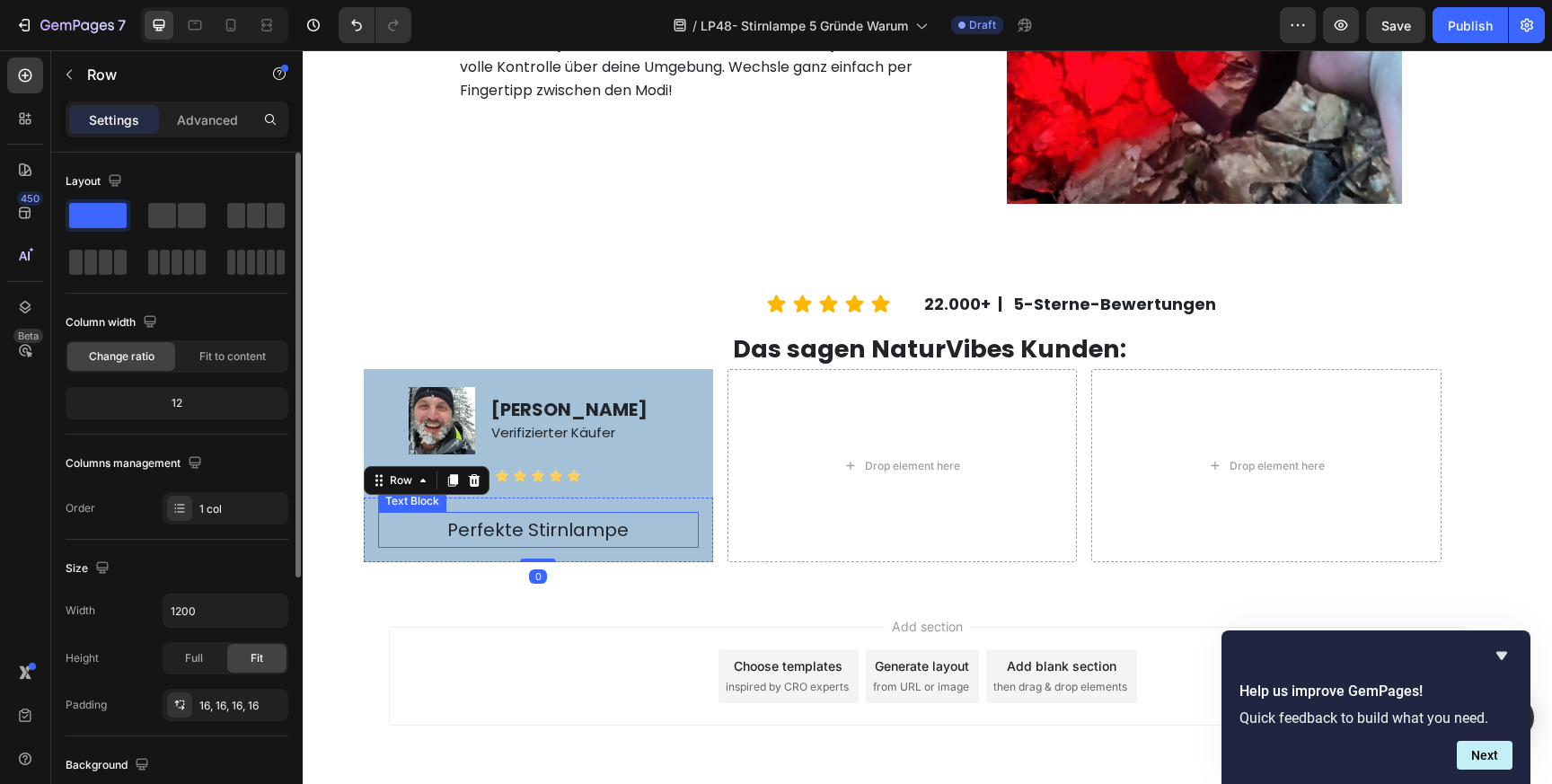
click at [484, 524] on p "Perfekte Stirnlampe" at bounding box center [537, 530] width 317 height 32
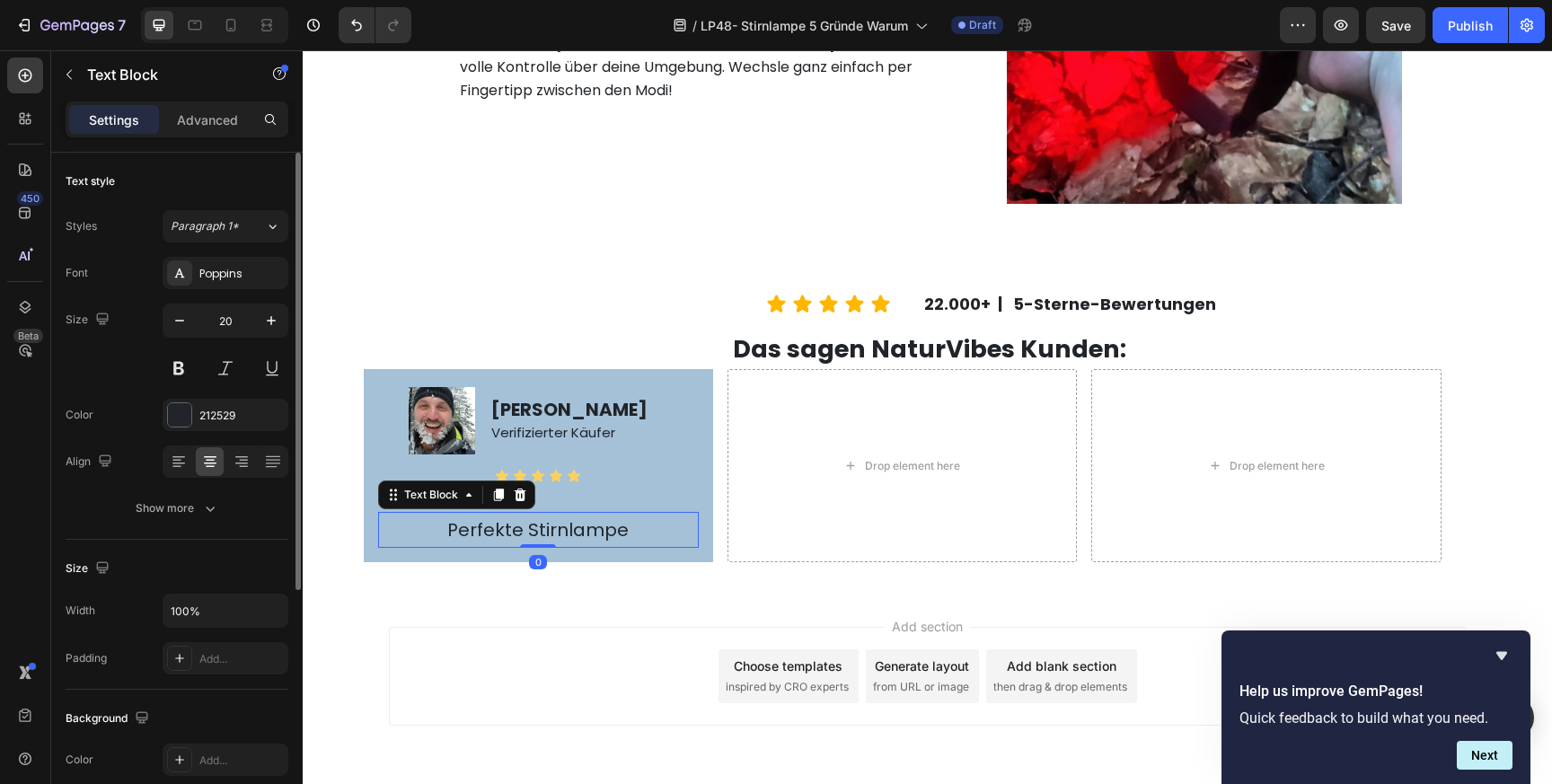
click at [484, 524] on p "Perfekte Stirnlampe" at bounding box center [537, 530] width 317 height 32
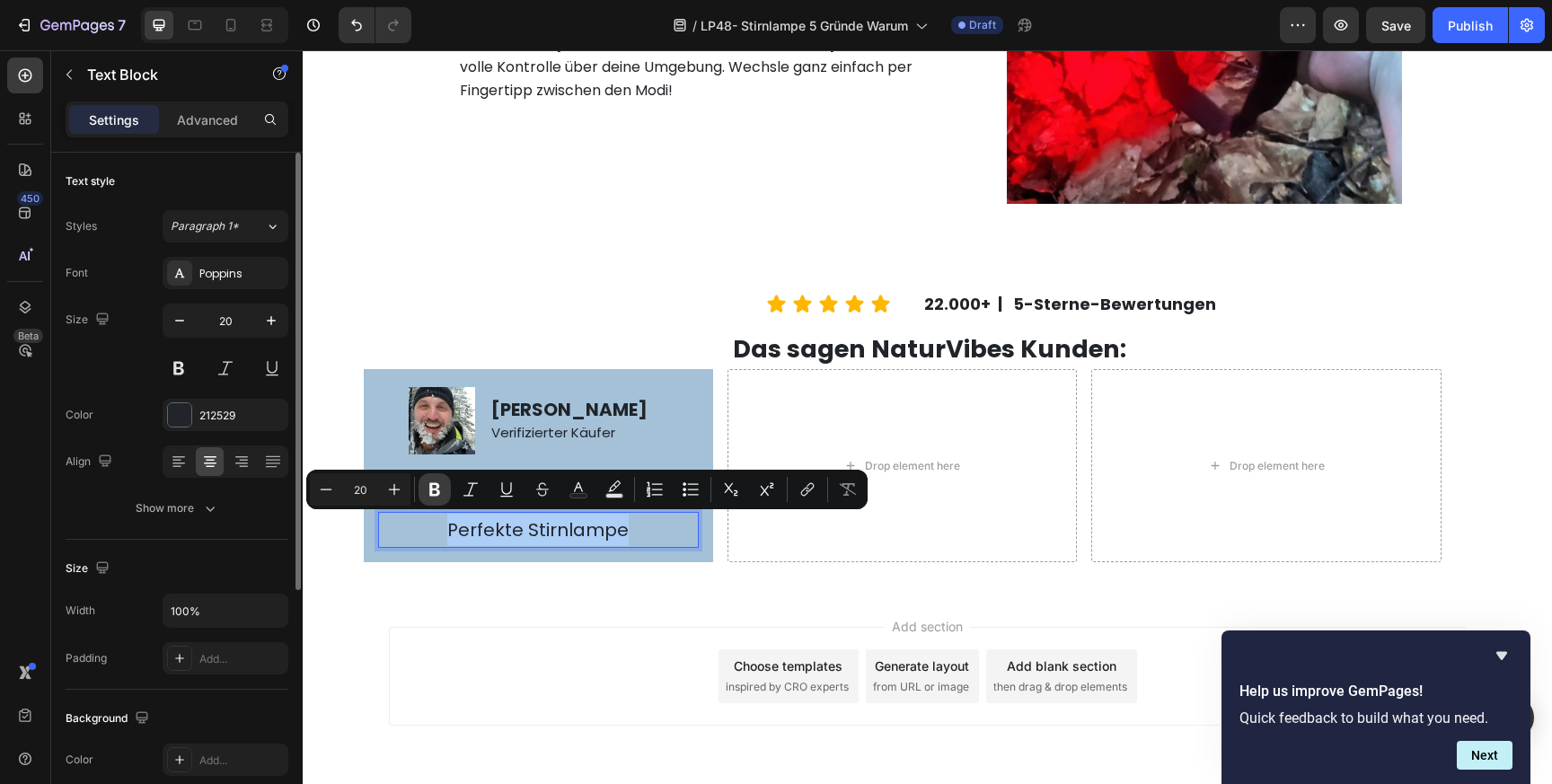
click at [439, 481] on icon "Editor contextual toolbar" at bounding box center [434, 488] width 18 height 18
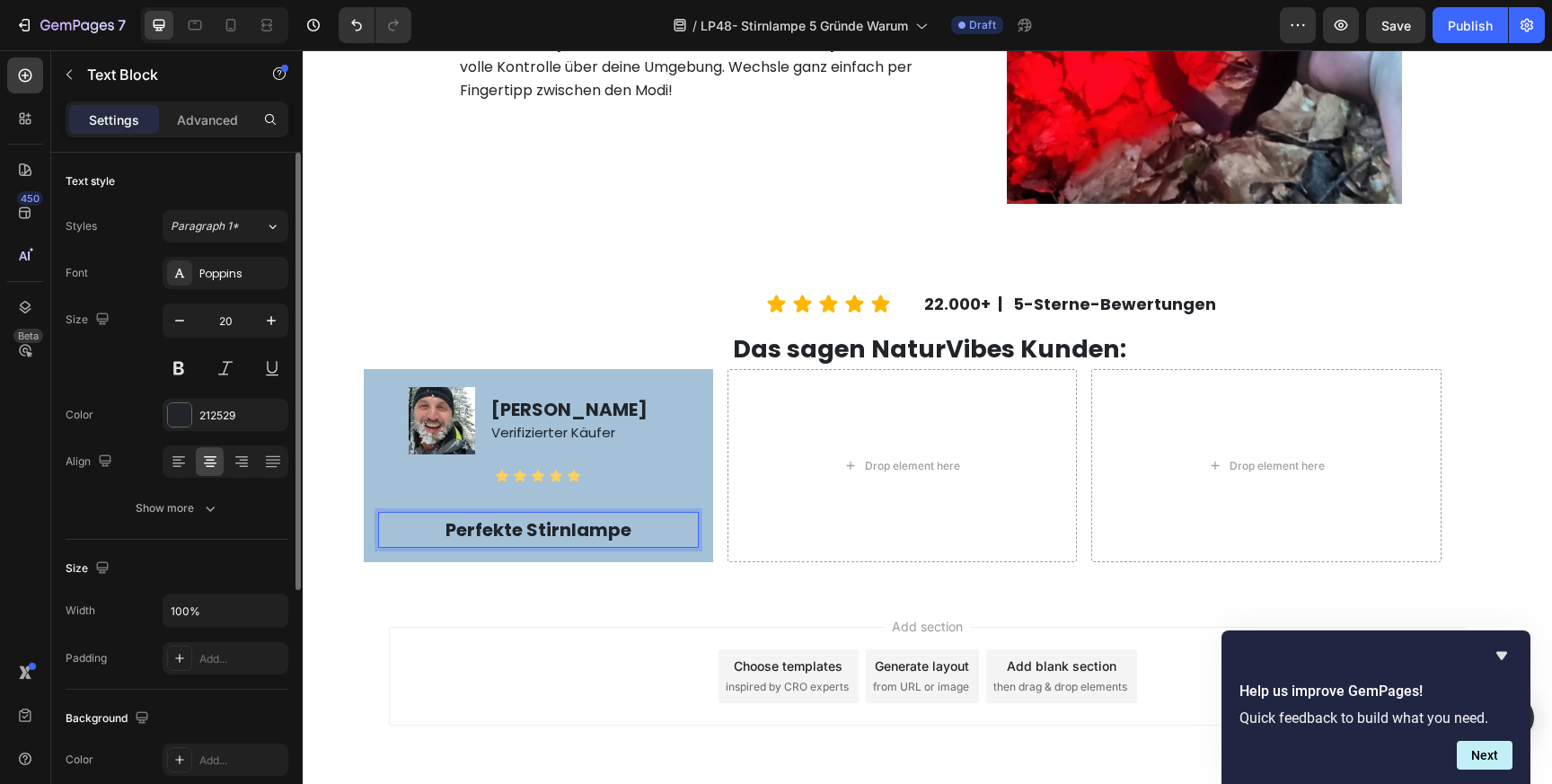
click at [649, 532] on p "Perfekte Stirnlampe" at bounding box center [537, 530] width 317 height 32
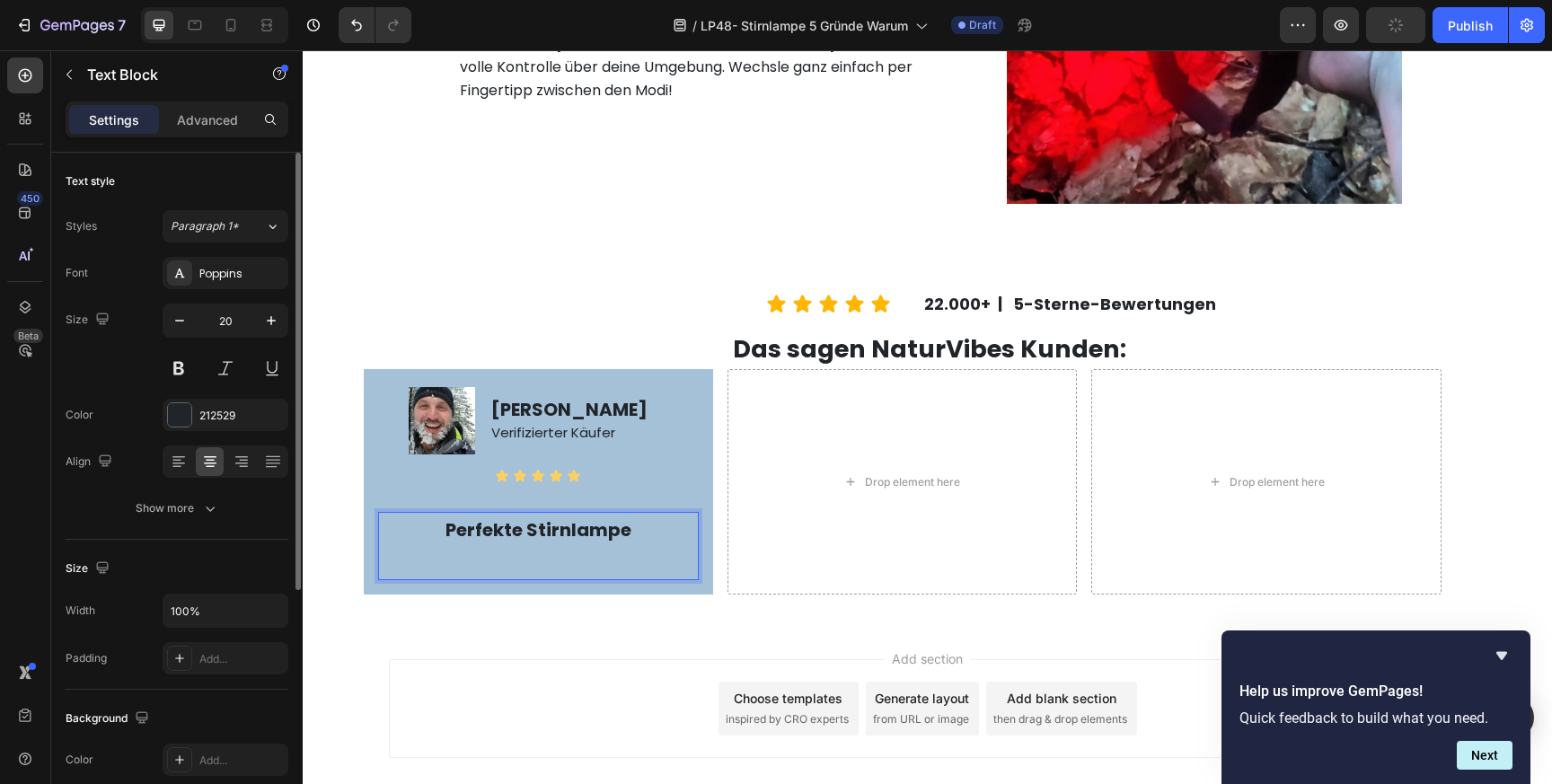
click at [618, 555] on p "Rich Text Editor. Editing area: main" at bounding box center [537, 561] width 317 height 32
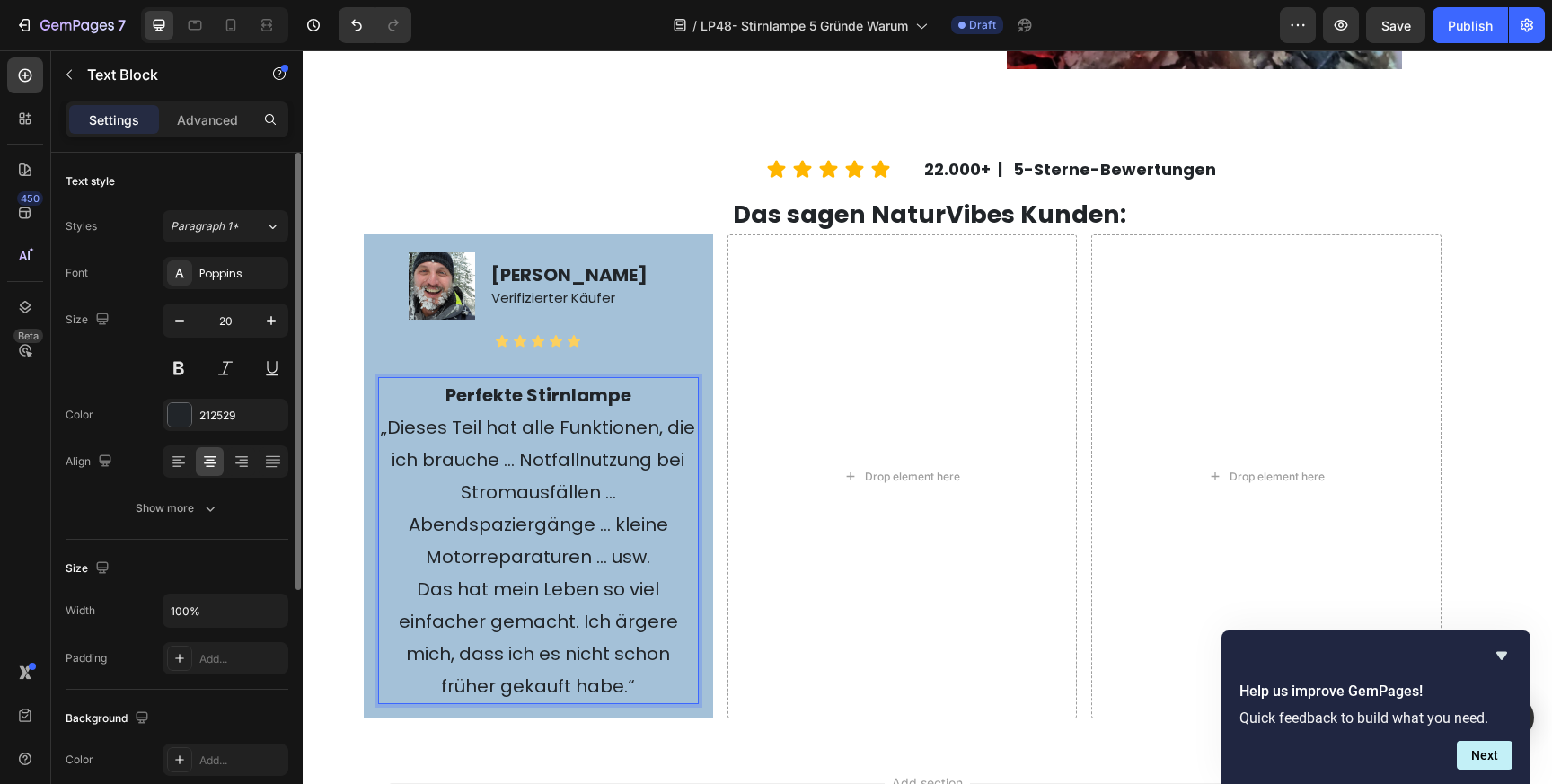
scroll to position [3822, 0]
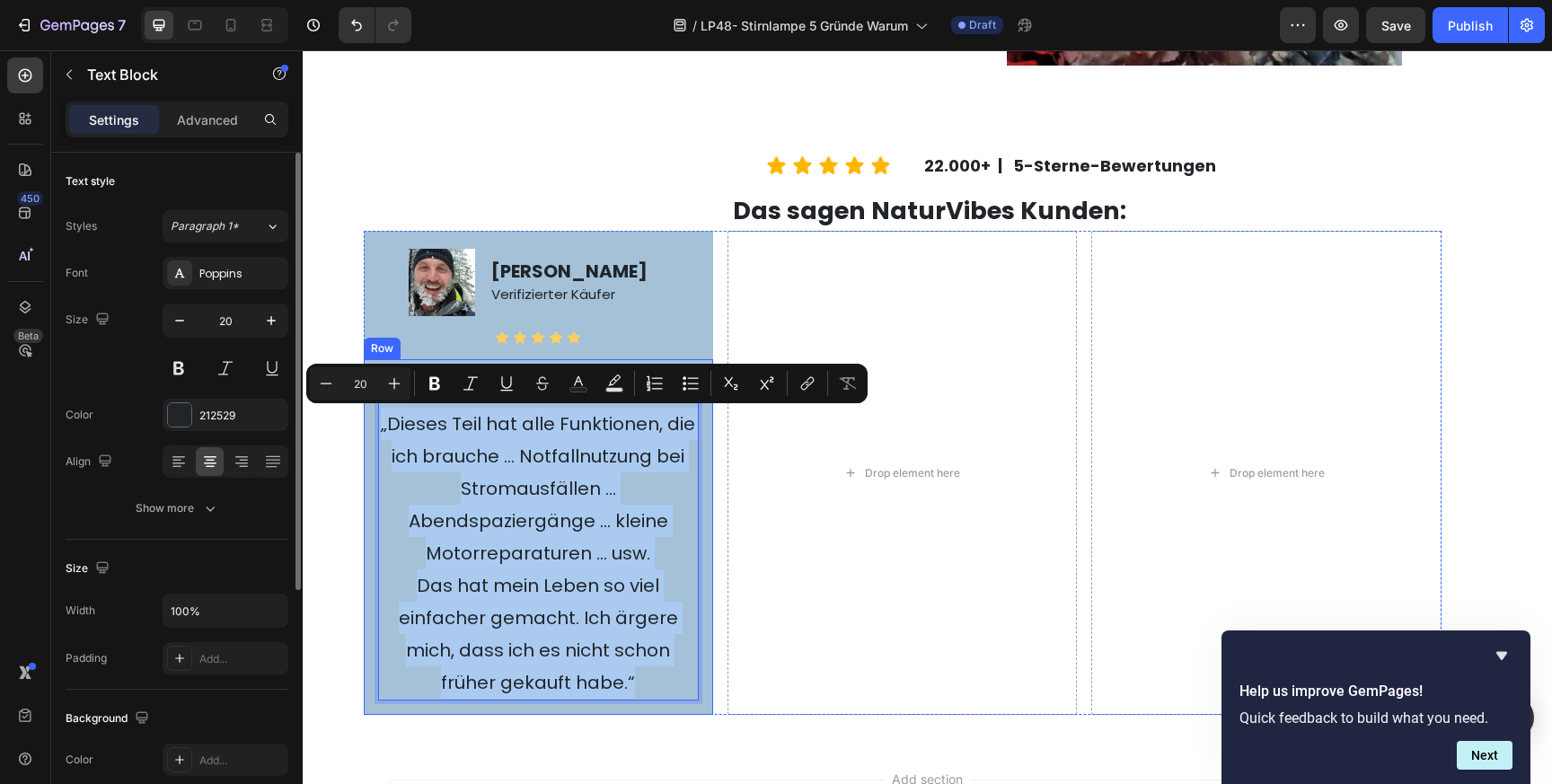
drag, startPoint x: 654, startPoint y: 682, endPoint x: 377, endPoint y: 426, distance: 377.2
click at [377, 426] on div "Perfekte Stirnlampe „Dieses Teil hat alle Funktionen, die ich brauche … Notfall…" at bounding box center [538, 536] width 349 height 356
click at [458, 480] on p "„Dieses Teil hat alle Funktionen, die ich brauche … Notfallnutzung bei Stromaus…" at bounding box center [537, 488] width 317 height 161
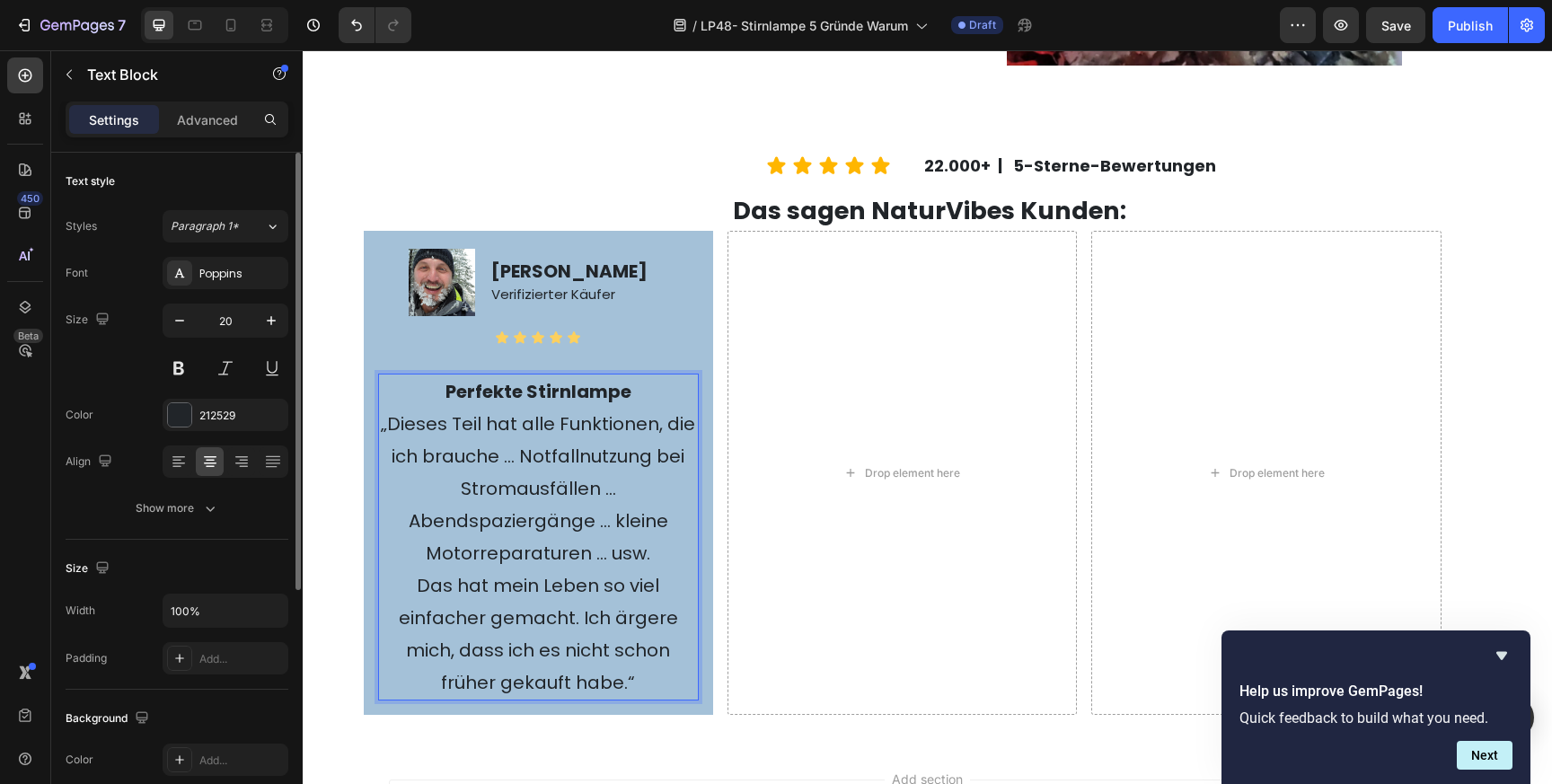
click at [501, 461] on p "„Dieses Teil hat alle Funktionen, die ich brauche … Notfallnutzung bei Stromaus…" at bounding box center [537, 488] width 317 height 161
click at [602, 496] on p "„Dieses Teil hat alle Funktionen, die ich brauche… Notfallnutzung bei Stromausf…" at bounding box center [537, 488] width 317 height 161
click at [596, 521] on p "„Dieses Teil hat alle Funktionen, die ich brauche… Notfallnutzung bei Stromausf…" at bounding box center [537, 488] width 317 height 161
click at [594, 561] on p "„Dieses Teil hat alle Funktionen, die ich brauche… Notfallnutzung bei Stromausf…" at bounding box center [537, 488] width 317 height 161
click at [416, 591] on p "Das hat mein Leben so viel einfacher gemacht. Ich ärgere mich, dass ich es nich…" at bounding box center [537, 634] width 317 height 130
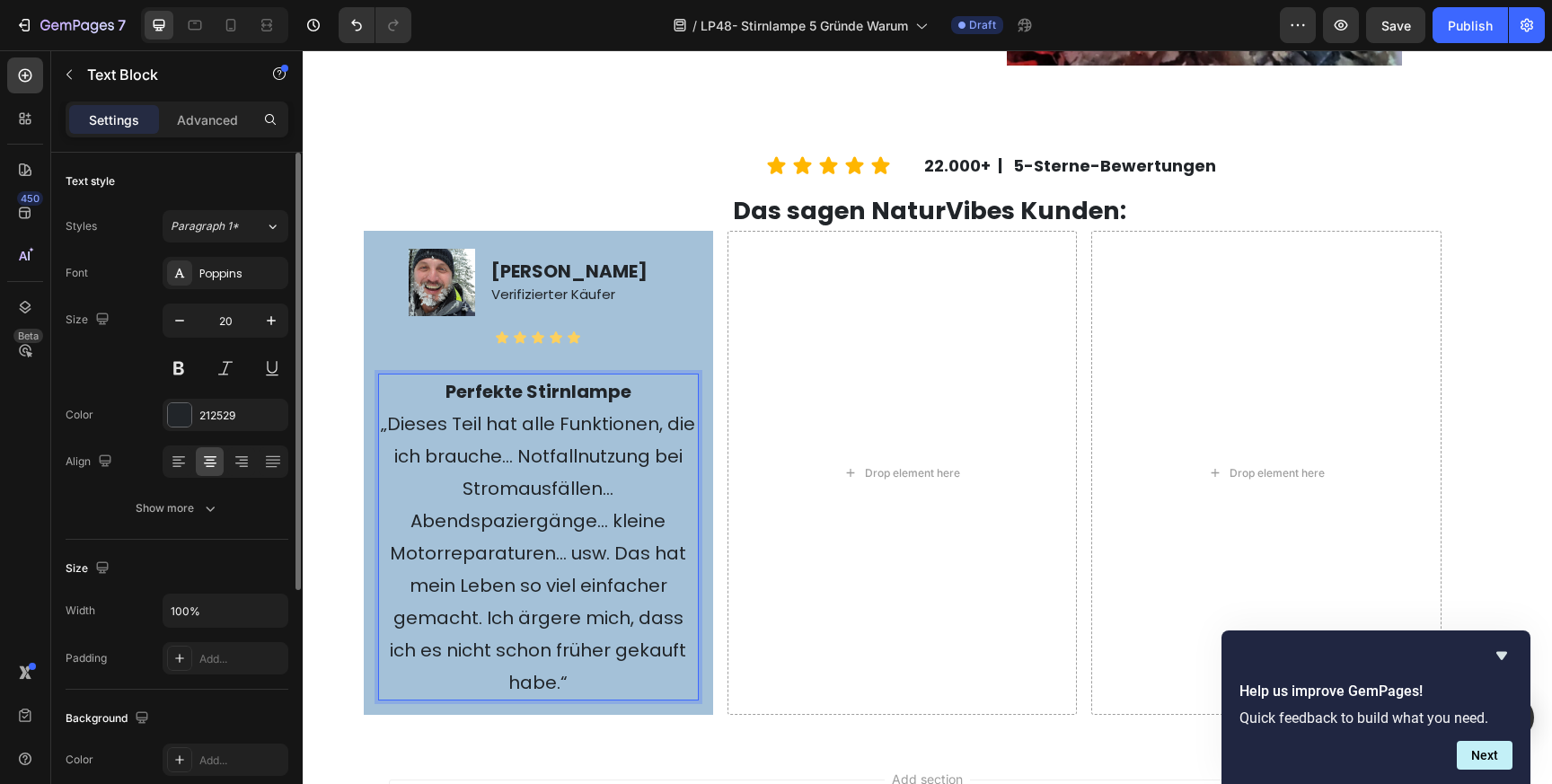
click at [407, 522] on p "„Dieses Teil hat alle Funktionen, die ich brauche… Notfallnutzung bei Stromausf…" at bounding box center [537, 553] width 317 height 291
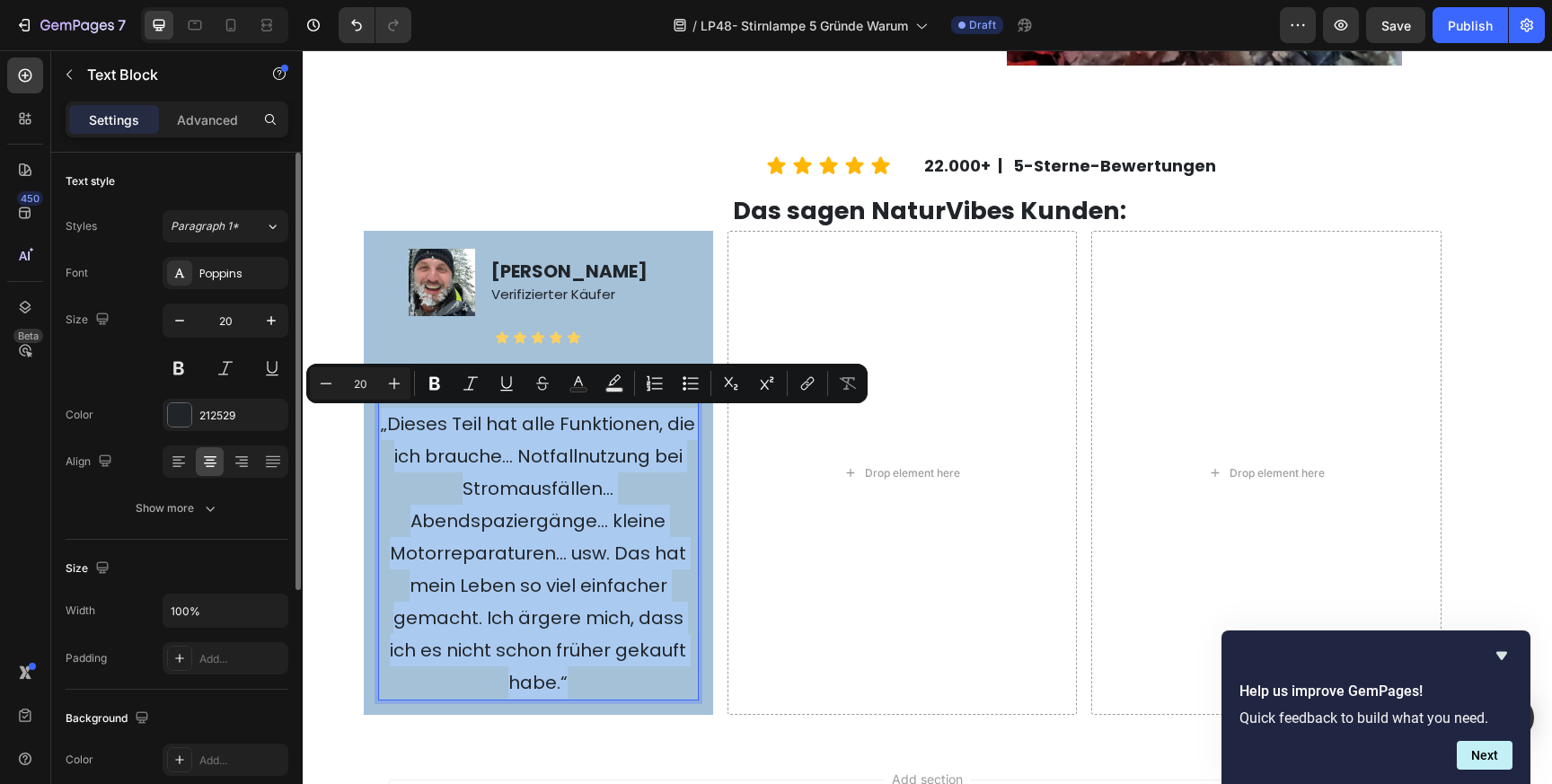
drag, startPoint x: 580, startPoint y: 687, endPoint x: 380, endPoint y: 427, distance: 328.0
click at [380, 427] on p "„Dieses Teil hat alle Funktionen, die ich brauche… Notfallnutzung bei Stromausf…" at bounding box center [537, 553] width 317 height 291
click at [495, 472] on p "„Dieses Teil hat alle Funktionen, die ich brauche… Notfallnutzung bei Stromausf…" at bounding box center [537, 553] width 317 height 291
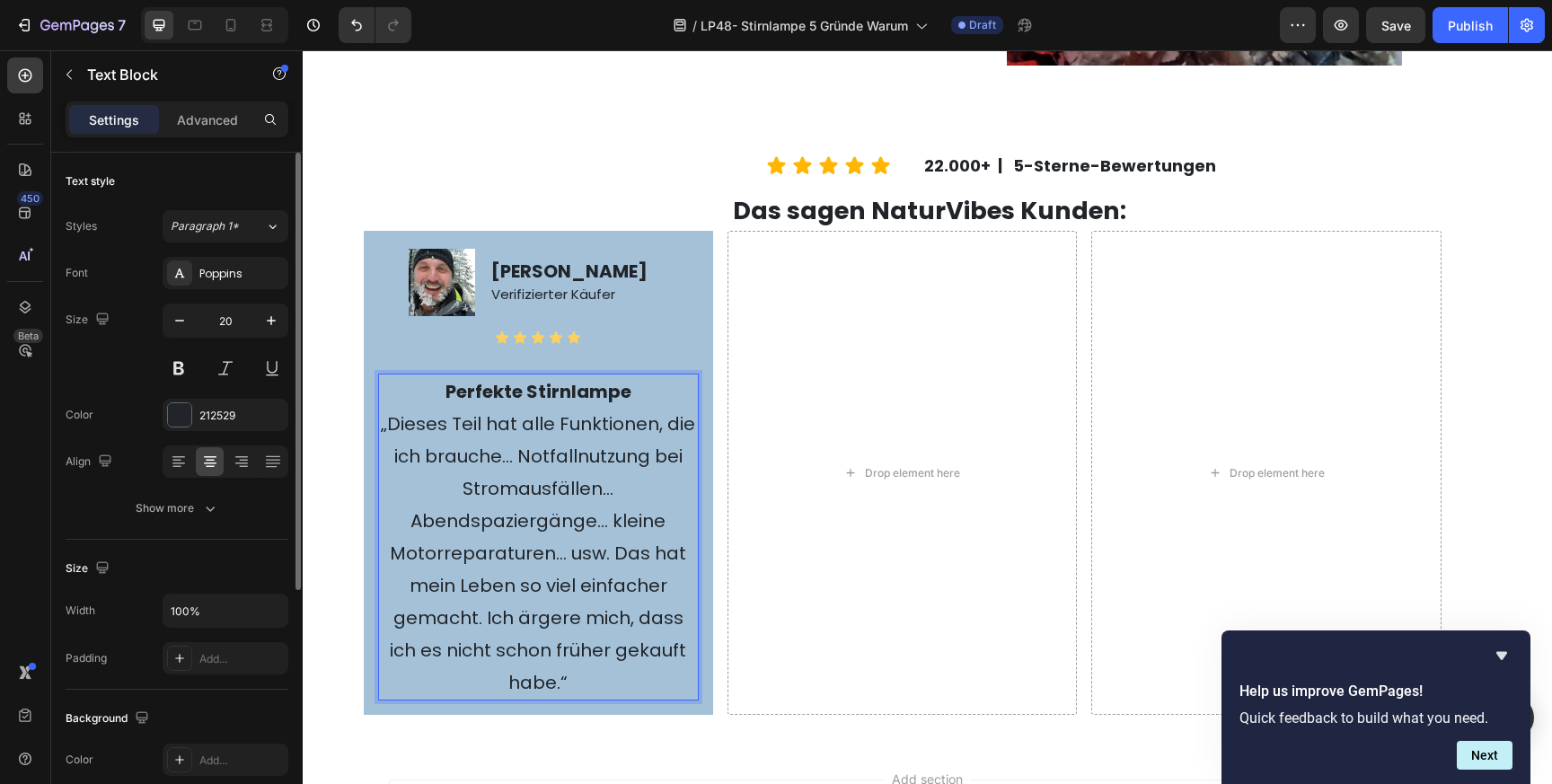
click at [524, 484] on p "„Dieses Teil hat alle Funktionen, die ich brauche… Notfallnutzung bei Stromausf…" at bounding box center [537, 553] width 317 height 291
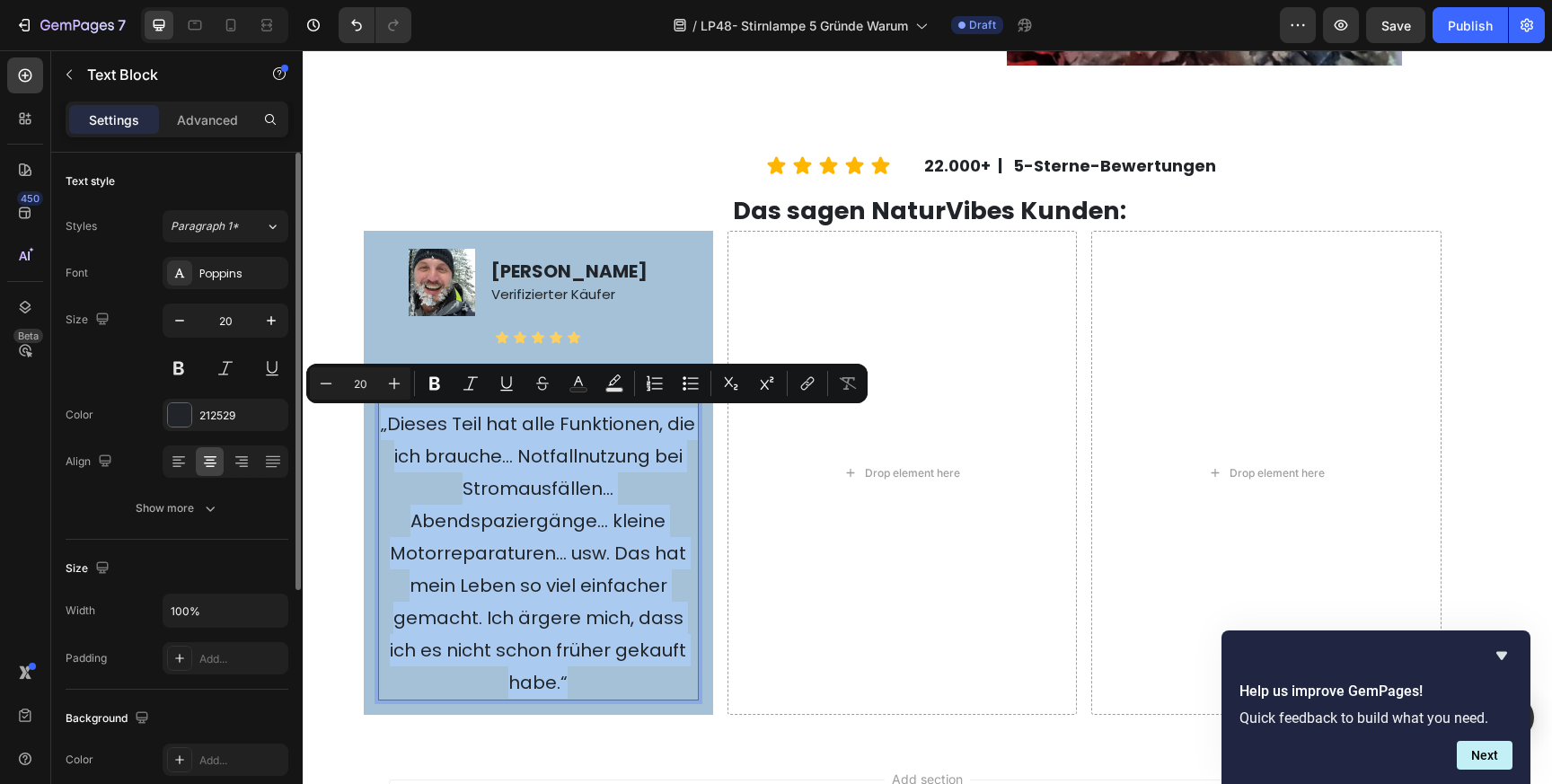
drag, startPoint x: 382, startPoint y: 420, endPoint x: 593, endPoint y: 691, distance: 343.5
click at [593, 691] on p "„Dieses Teil hat alle Funktionen, die ich brauche… Notfallnutzung bei Stromausf…" at bounding box center [537, 553] width 317 height 291
click at [325, 383] on icon "Editor contextual toolbar" at bounding box center [326, 382] width 11 height 1
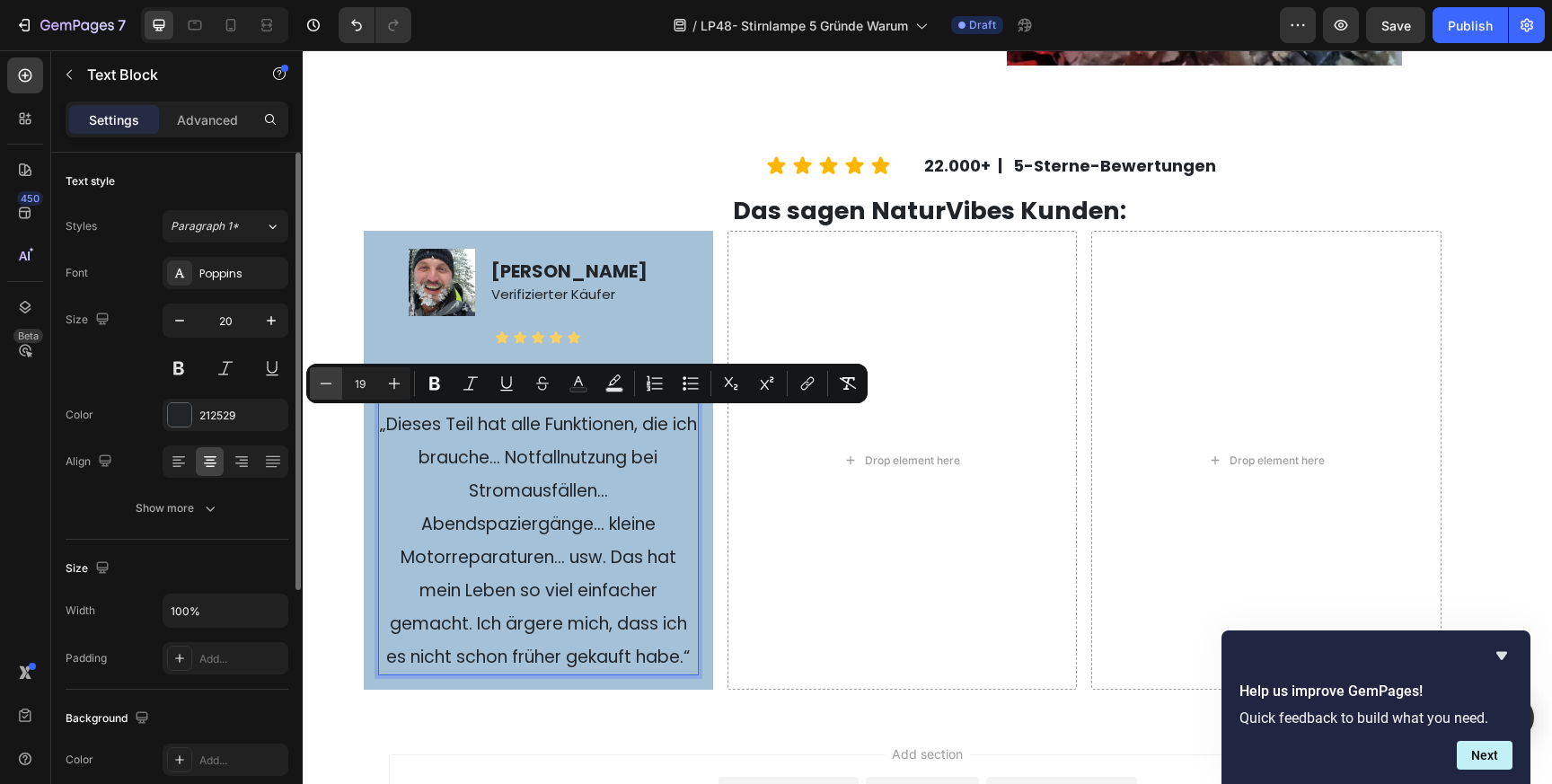
click at [325, 383] on icon "Editor contextual toolbar" at bounding box center [326, 382] width 11 height 1
type input "18"
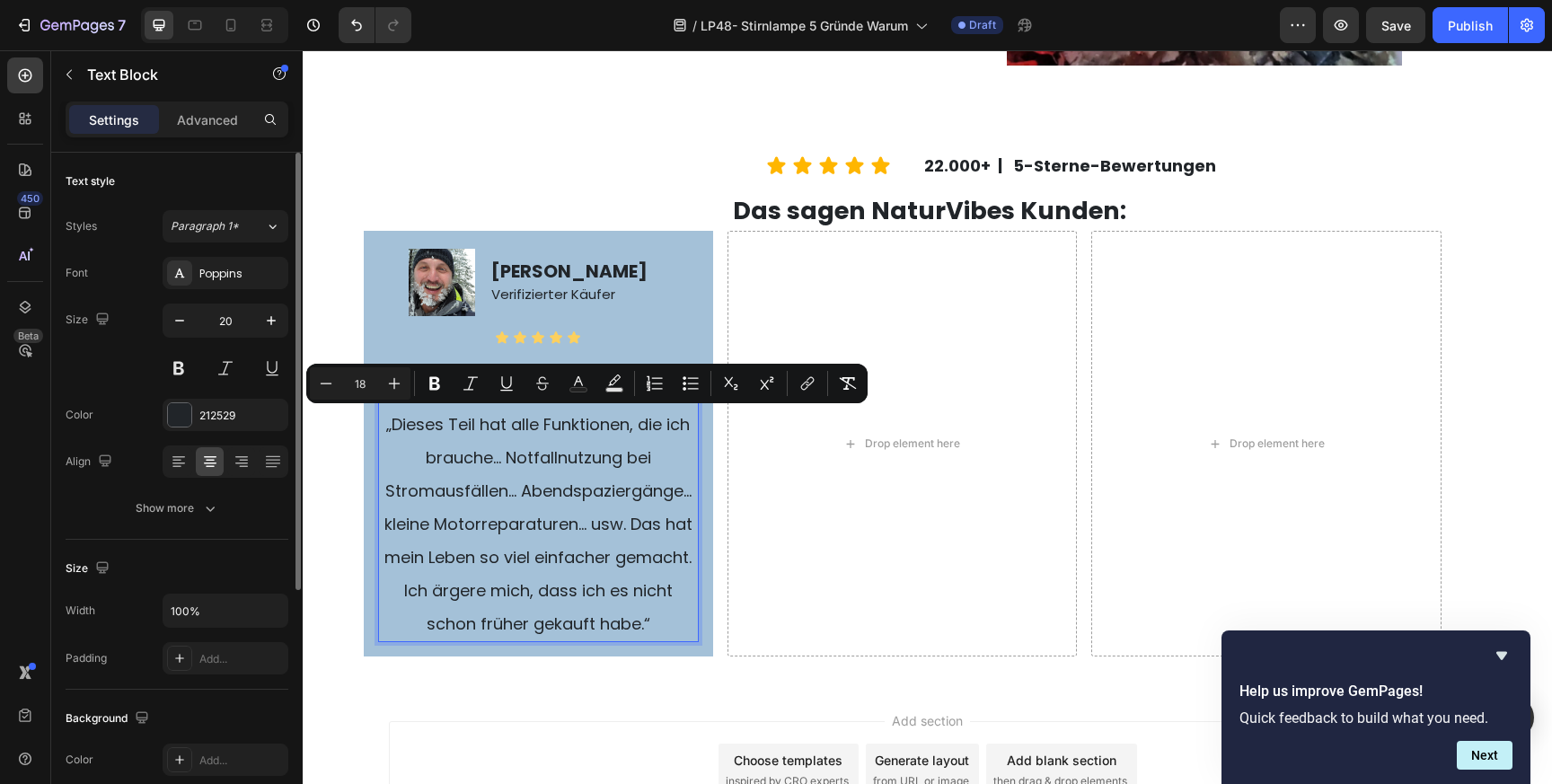
click at [519, 487] on span "„Dieses Teil hat alle Funktionen, die ich brauche… Notfallnutzung bei Stromausf…" at bounding box center [538, 524] width 308 height 222
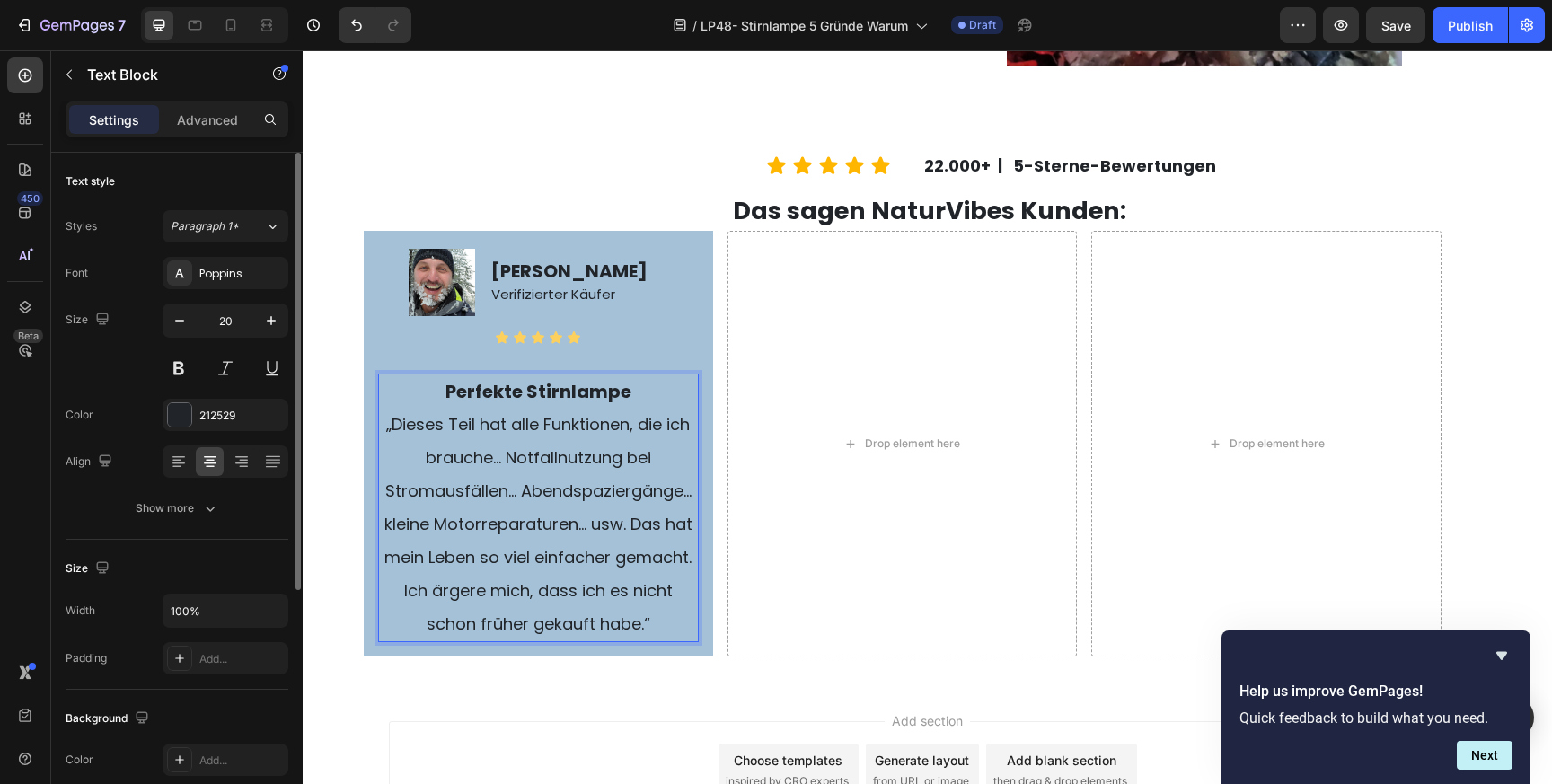
click at [641, 398] on p "Perfekte Stirnlampe" at bounding box center [537, 392] width 317 height 32
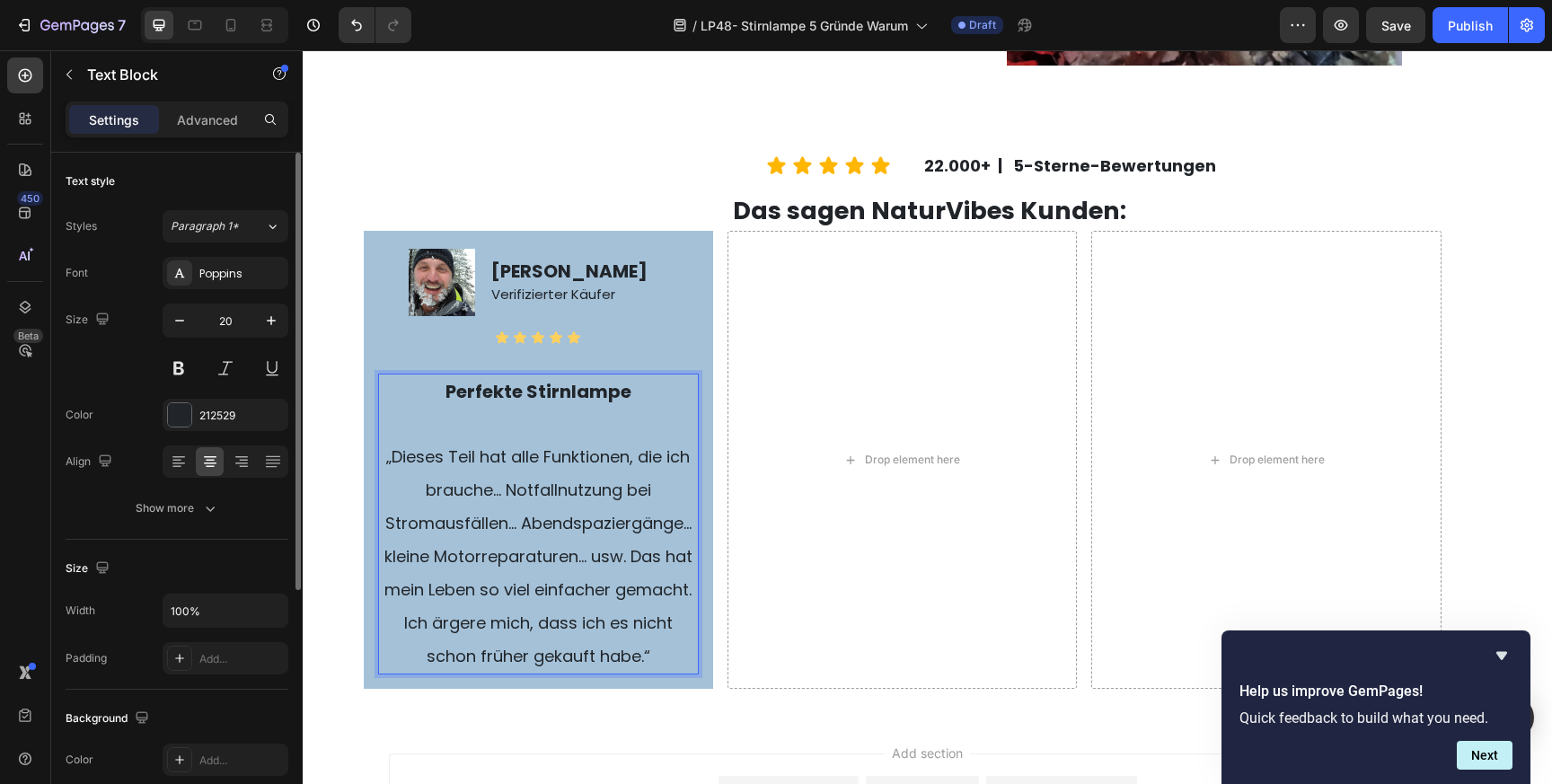
click at [642, 599] on span "„Dieses Teil hat alle Funktionen, die ich brauche… Notfallnutzung bei Stromausf…" at bounding box center [538, 556] width 308 height 222
click at [664, 653] on p "„Dieses Teil hat alle Funktionen, die ich brauche… Notfallnutzung bei Stromausf…" at bounding box center [537, 556] width 317 height 233
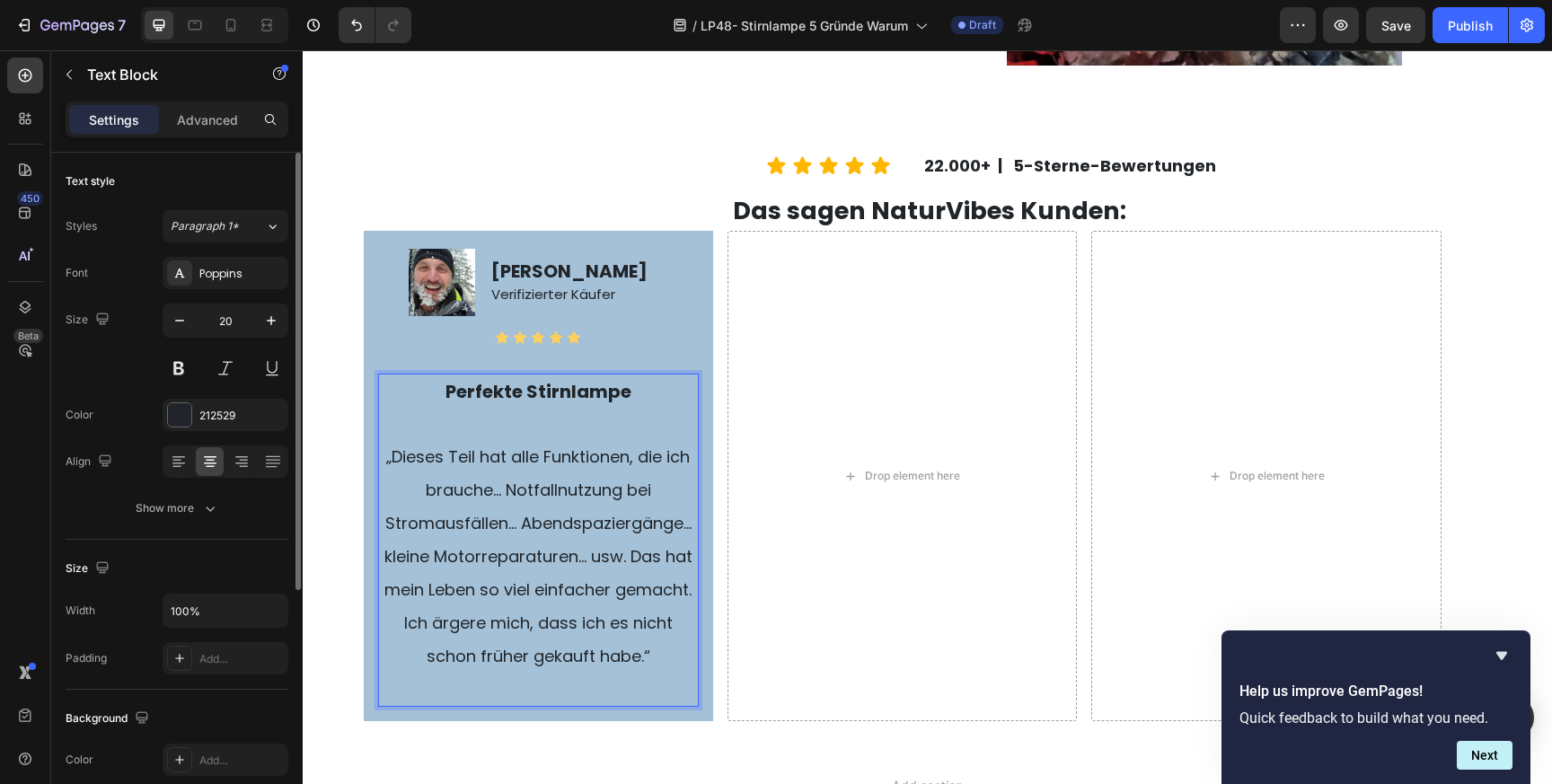
click at [621, 580] on span "„Dieses Teil hat alle Funktionen, die ich brauche… Notfallnutzung bei Stromausf…" at bounding box center [538, 556] width 308 height 222
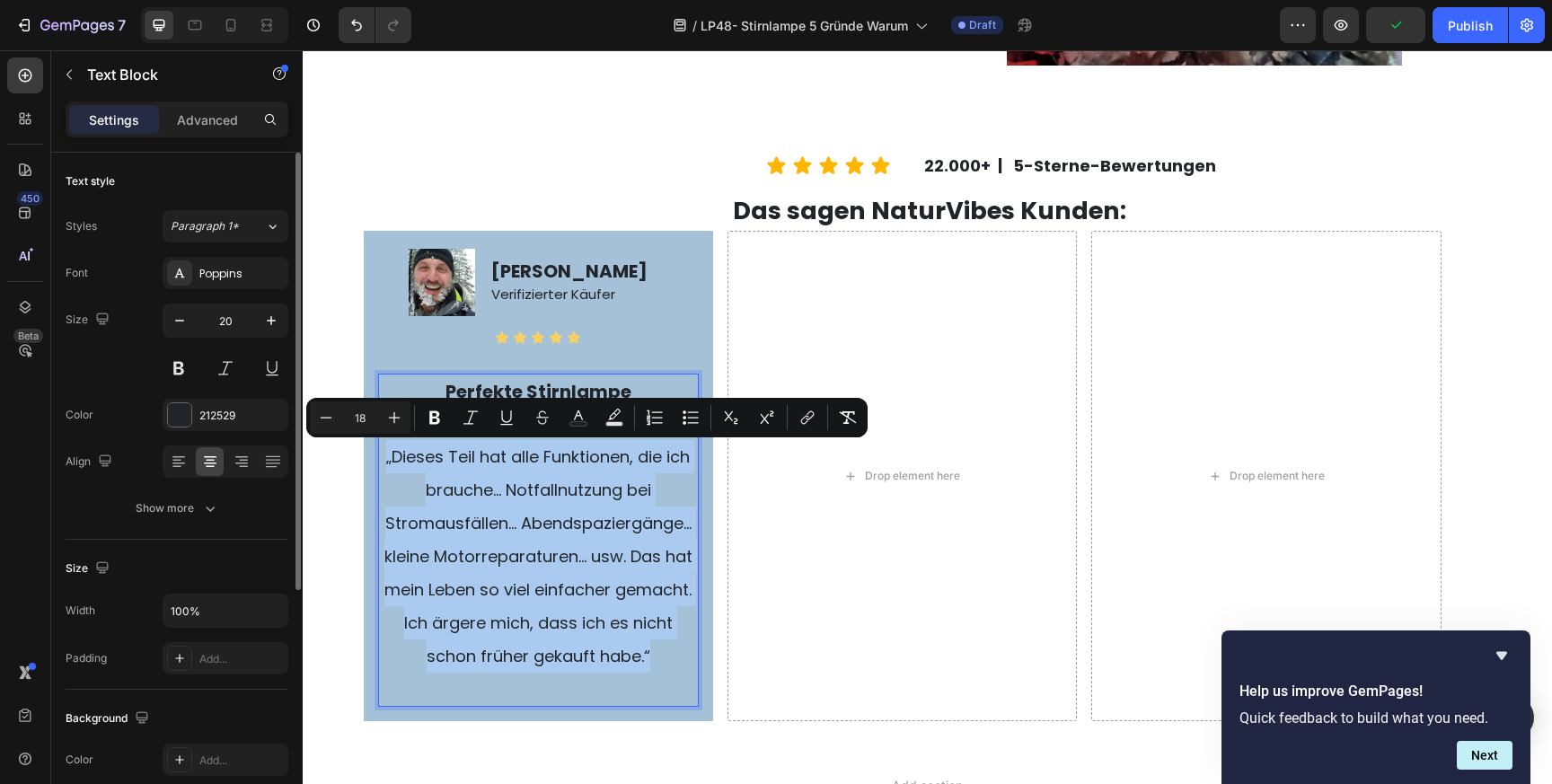
drag, startPoint x: 672, startPoint y: 655, endPoint x: 383, endPoint y: 458, distance: 349.8
click at [383, 458] on p "„Dieses Teil hat alle Funktionen, die ich brauche… Notfallnutzung bei Stromausf…" at bounding box center [537, 556] width 317 height 233
click at [196, 119] on p "Advanced" at bounding box center [207, 120] width 61 height 19
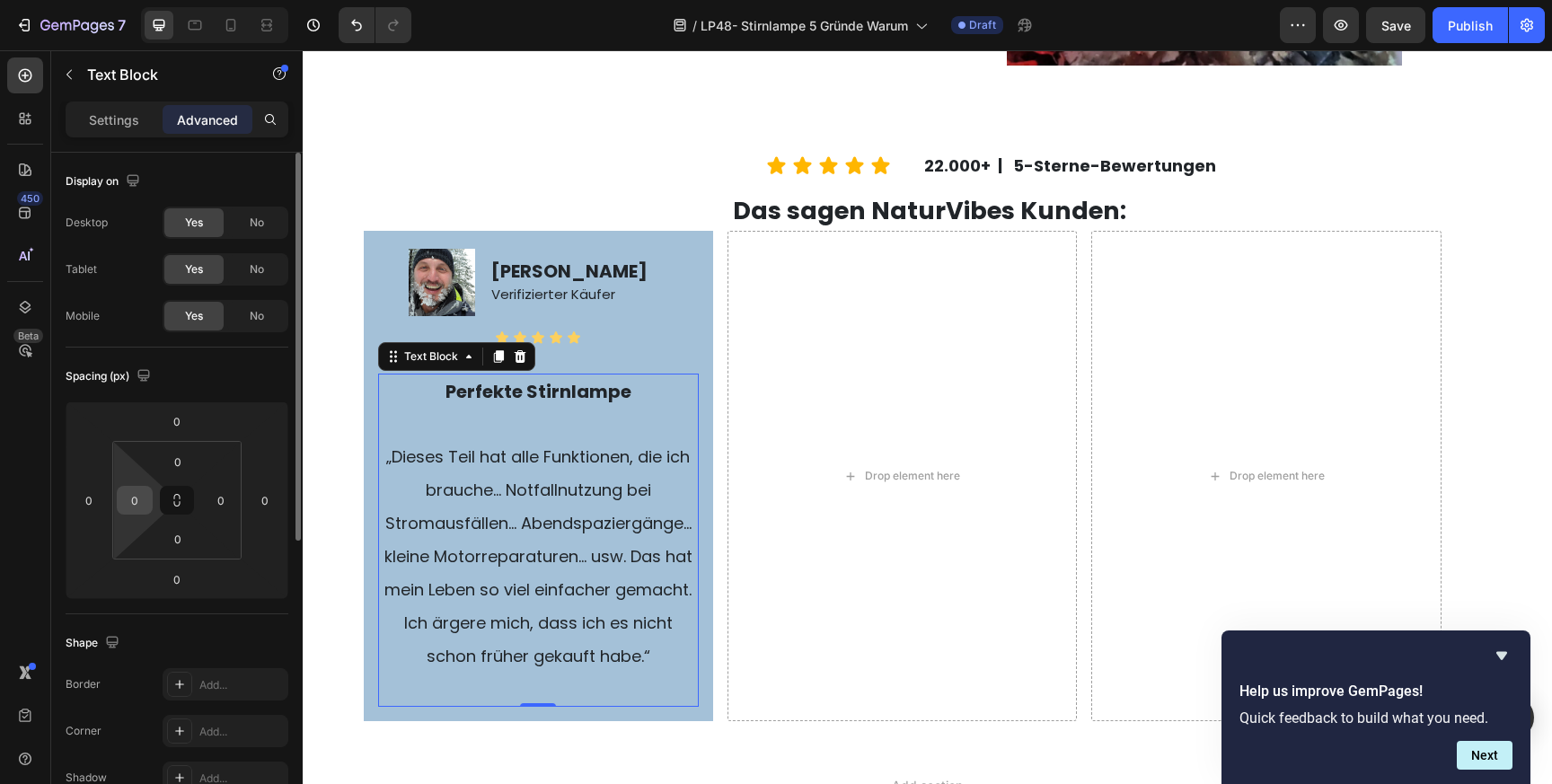
click at [139, 507] on input "0" at bounding box center [134, 500] width 27 height 27
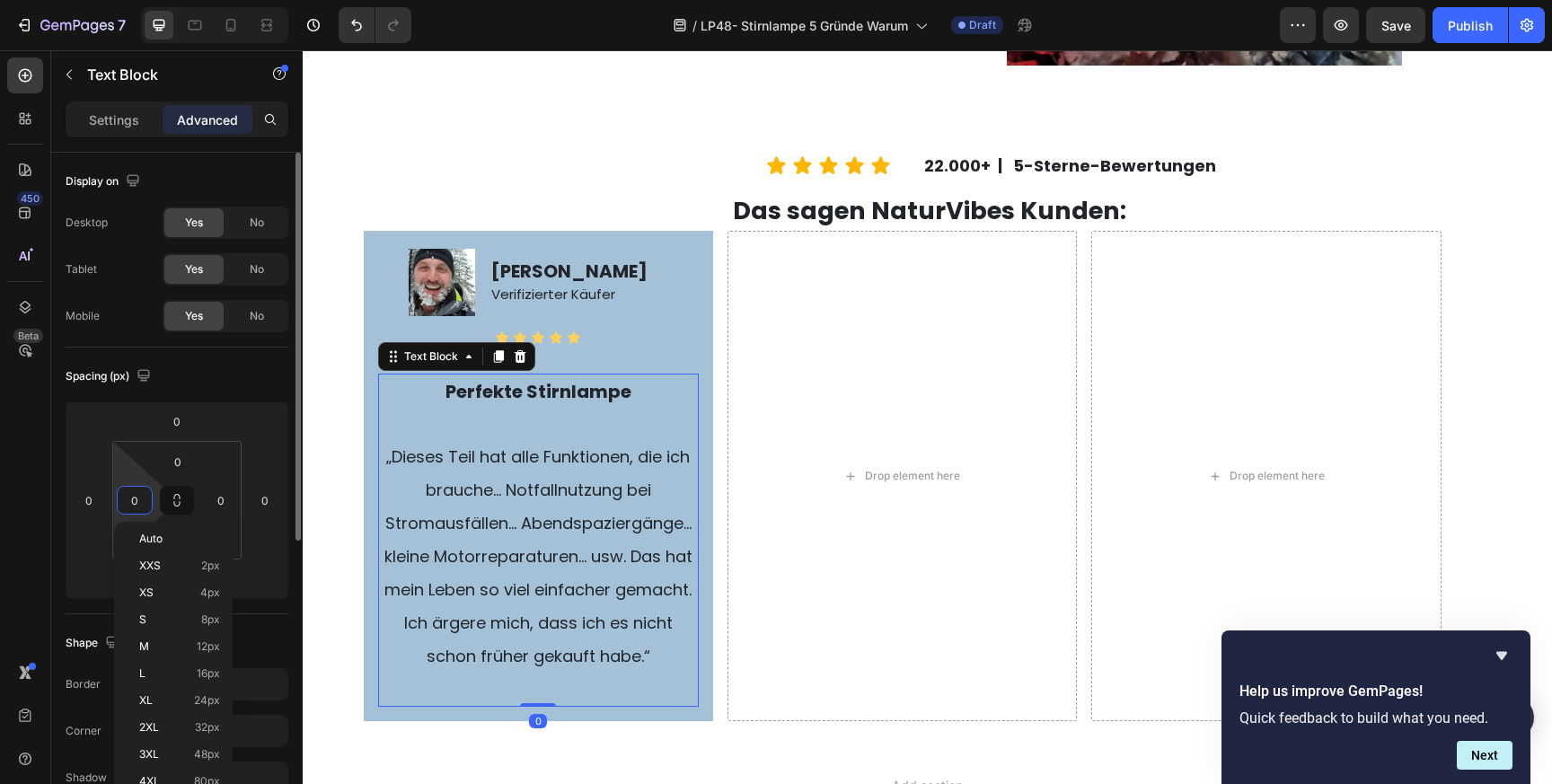
click at [139, 507] on input "0" at bounding box center [134, 500] width 27 height 27
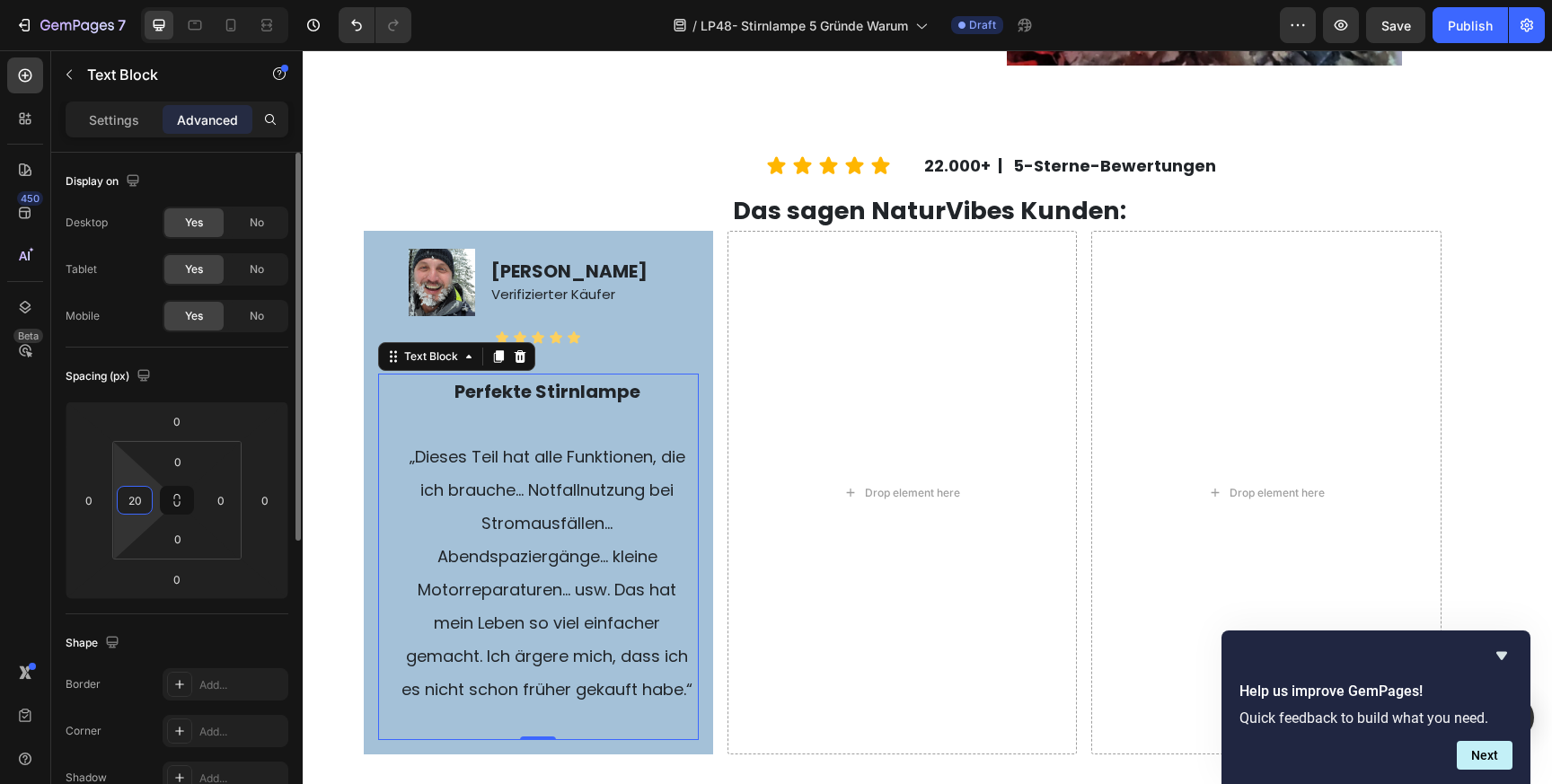
type input "2"
type input "15"
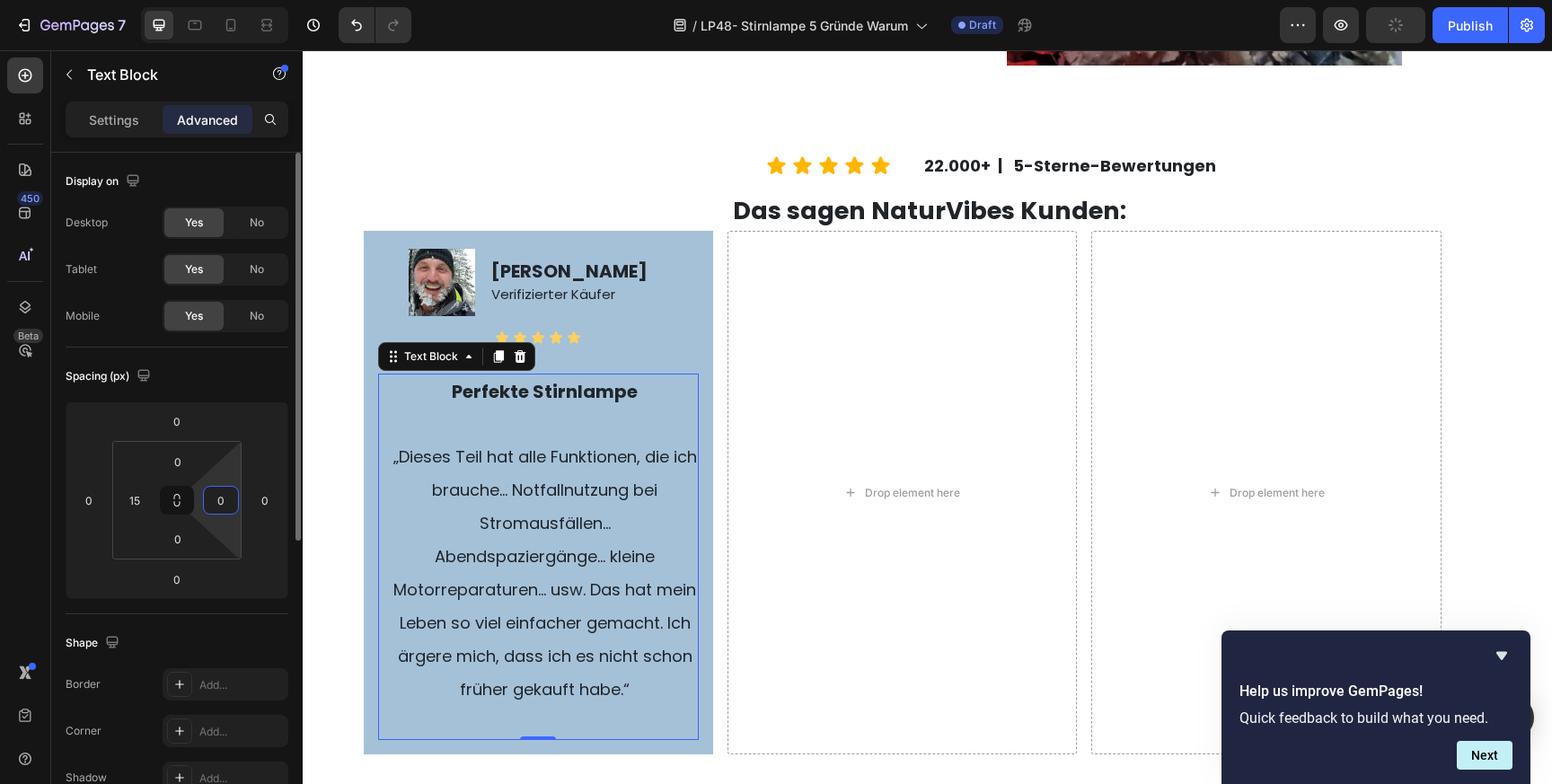
click at [225, 506] on input "0" at bounding box center [221, 500] width 27 height 27
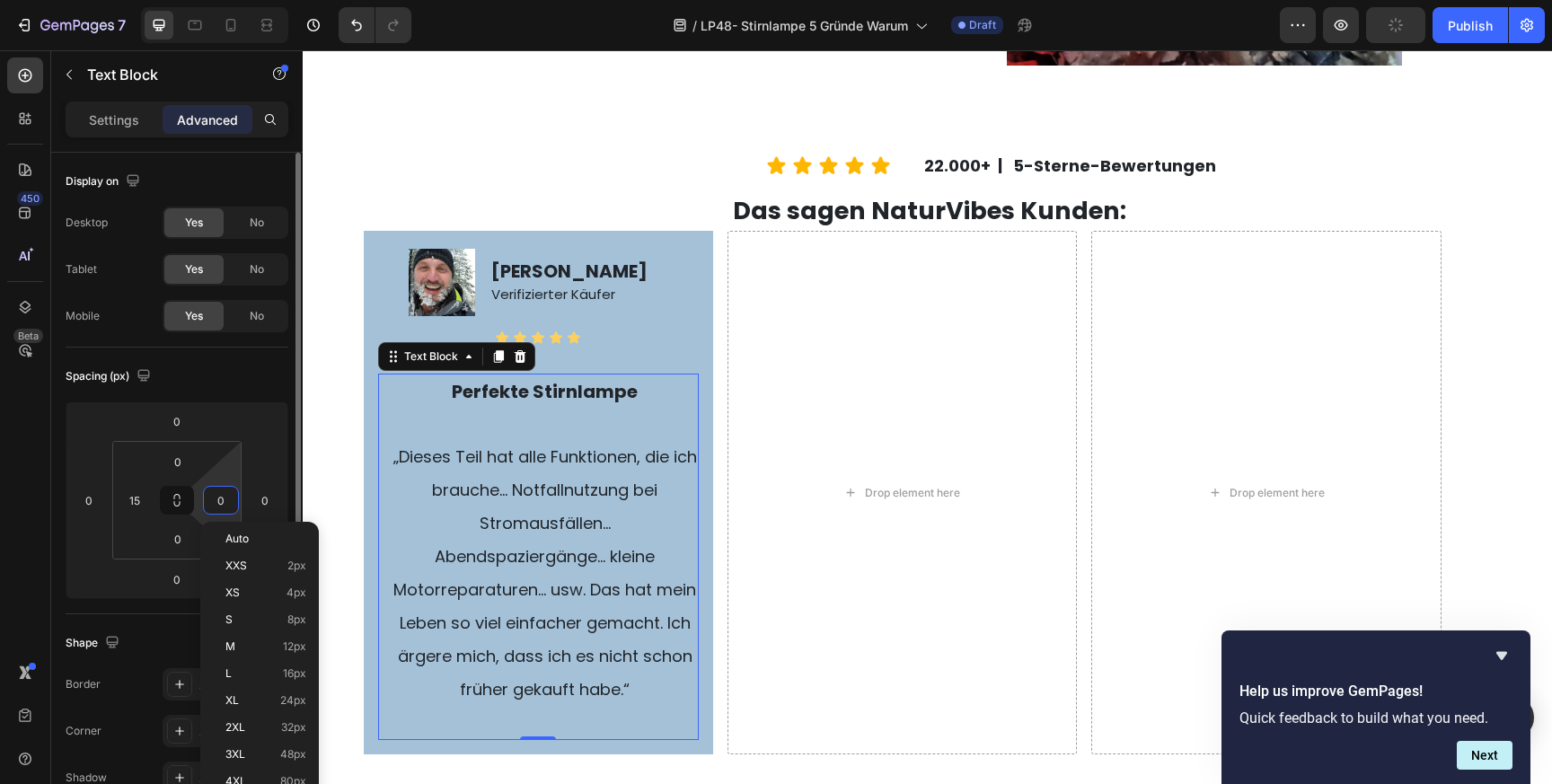
click at [225, 506] on input "0" at bounding box center [221, 500] width 27 height 27
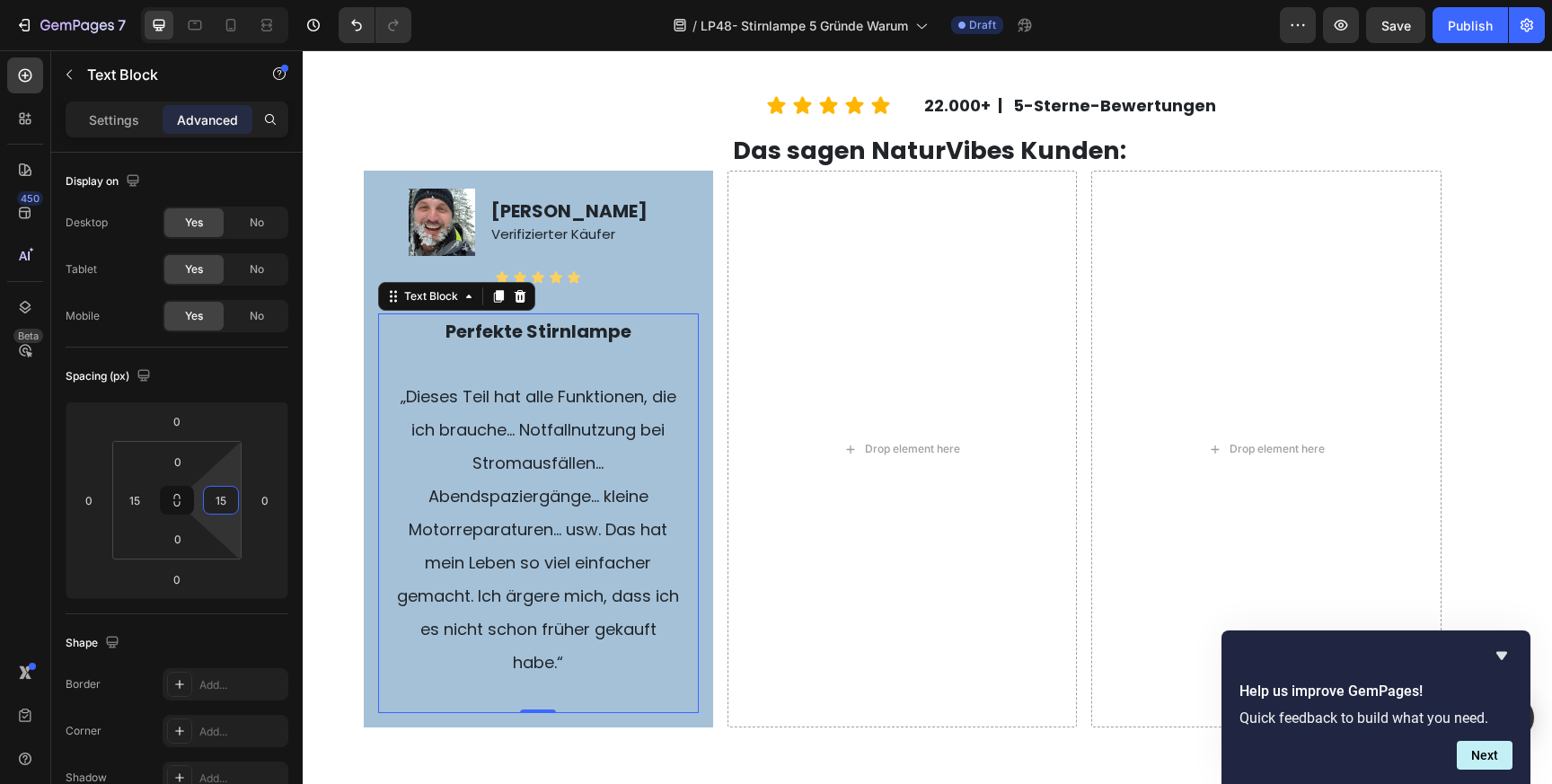
scroll to position [3903, 0]
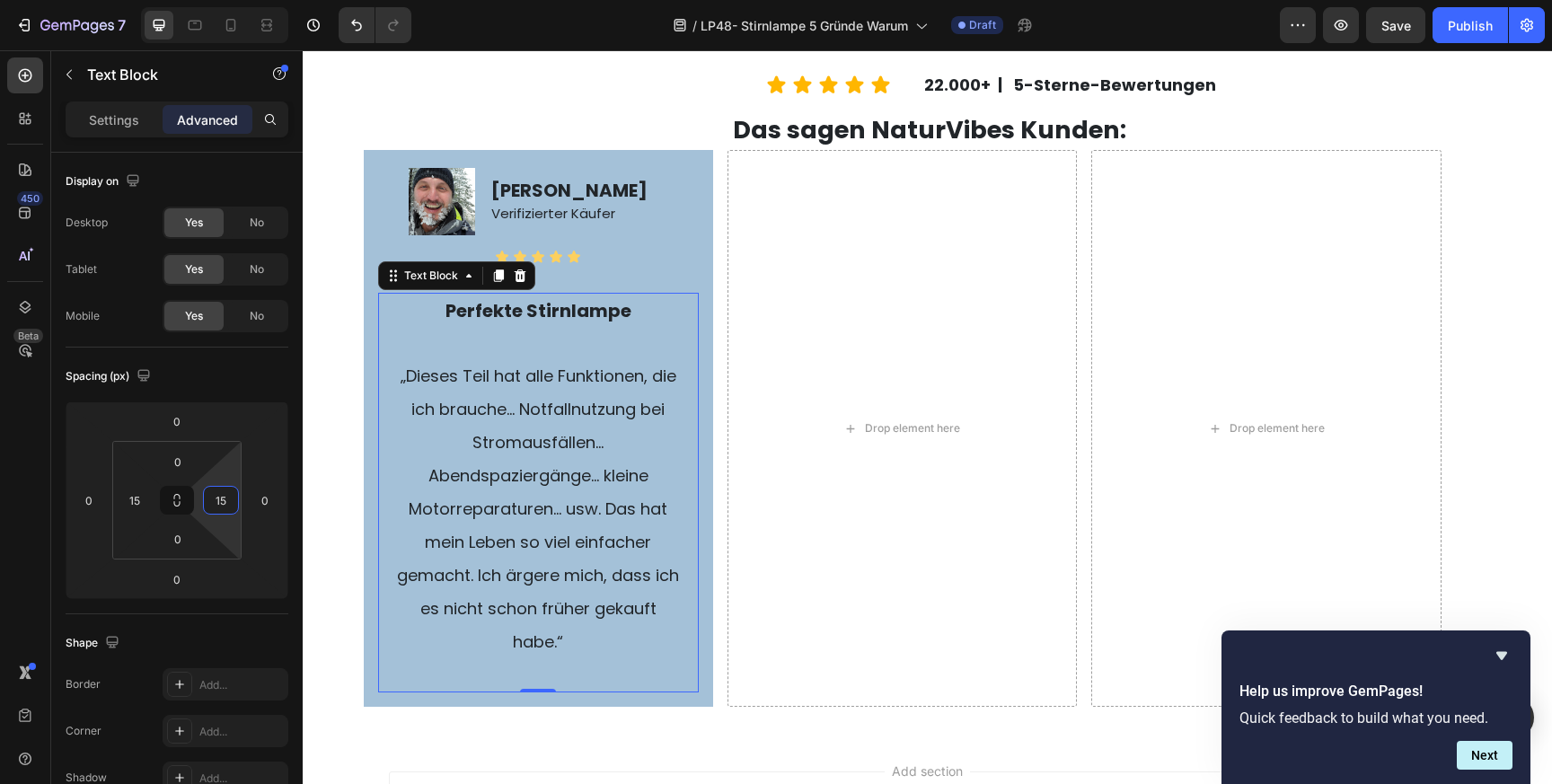
type input "15"
click at [591, 582] on span "„Dieses Teil hat alle Funktionen, die ich brauche… Notfallnutzung bei Stromausf…" at bounding box center [538, 508] width 282 height 288
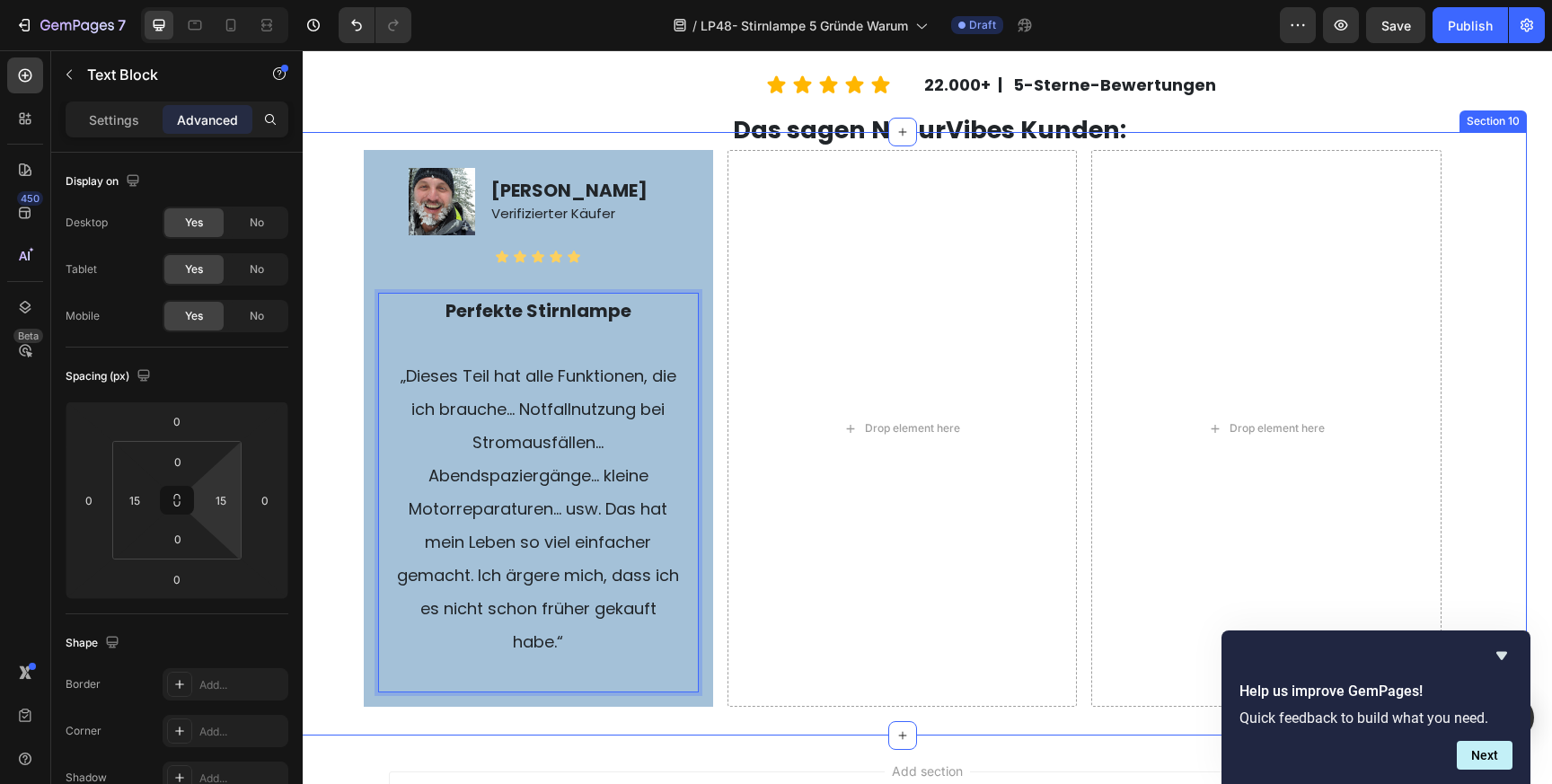
click at [712, 727] on div "Das sagen NaturVibes Kunden: Text Block Image [PERSON_NAME] Verifizierter Käufe…" at bounding box center [902, 433] width 1249 height 602
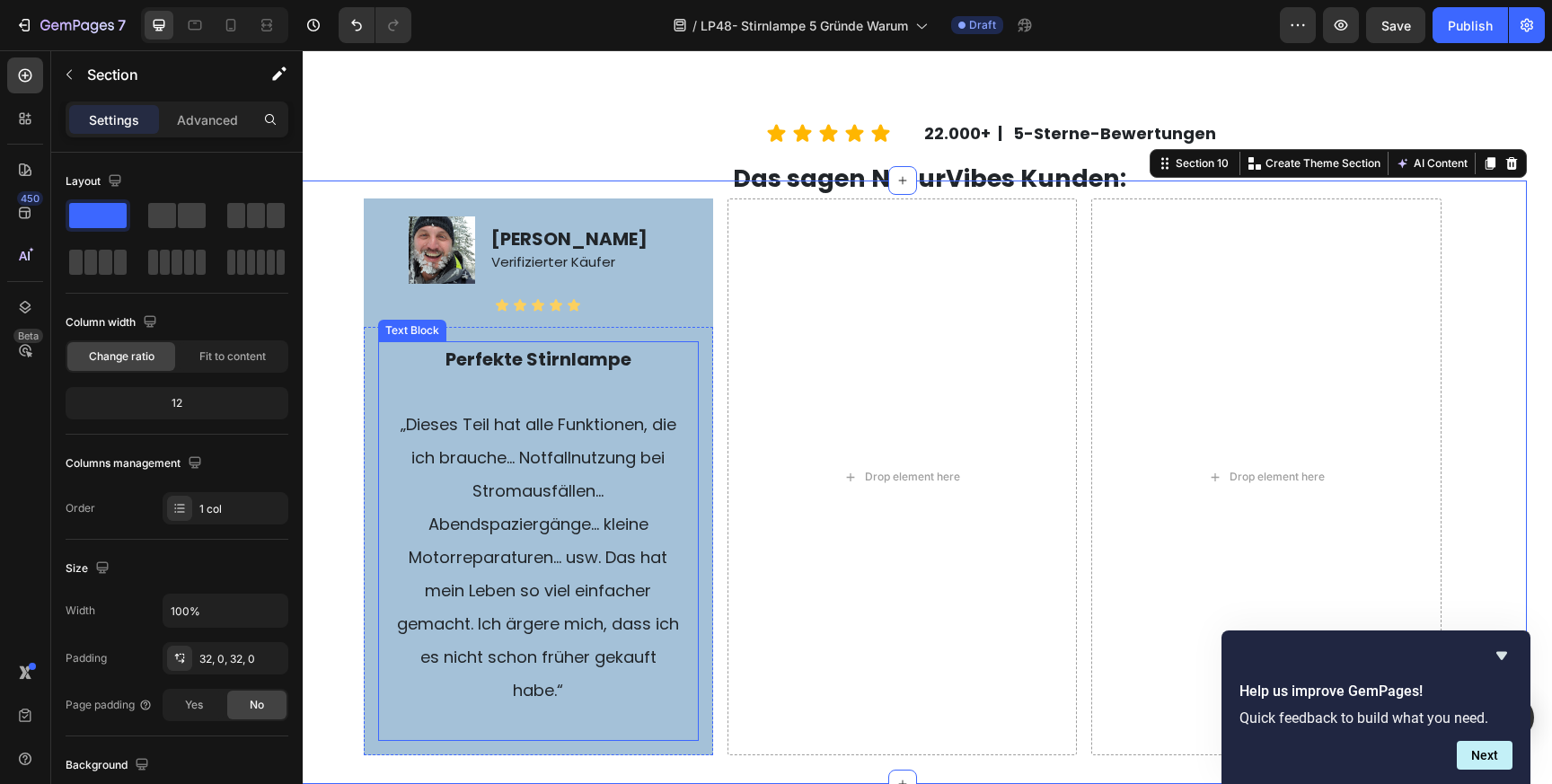
scroll to position [3849, 0]
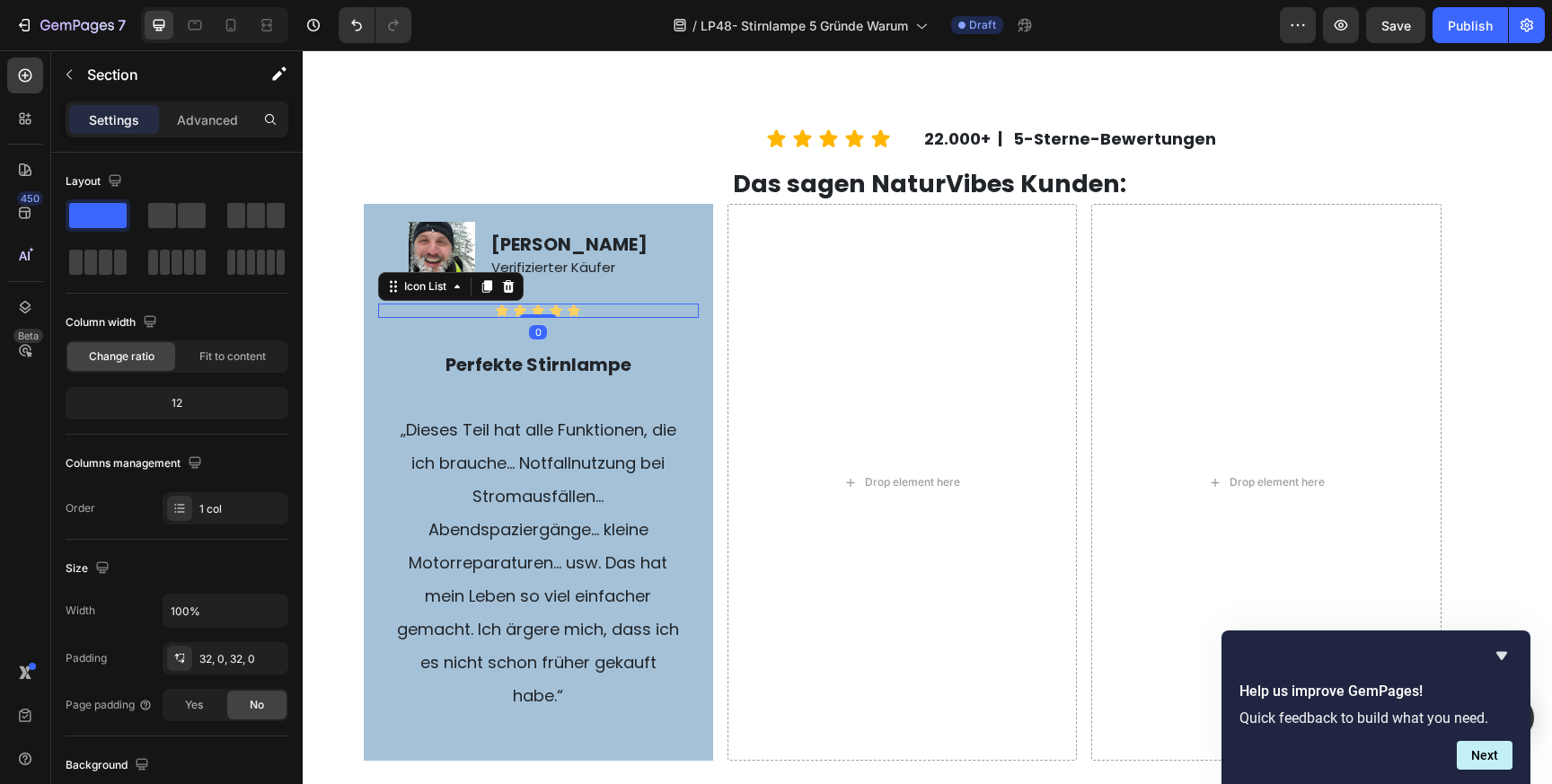
click at [596, 310] on div "Icon Icon Icon Icon Icon" at bounding box center [537, 310] width 320 height 14
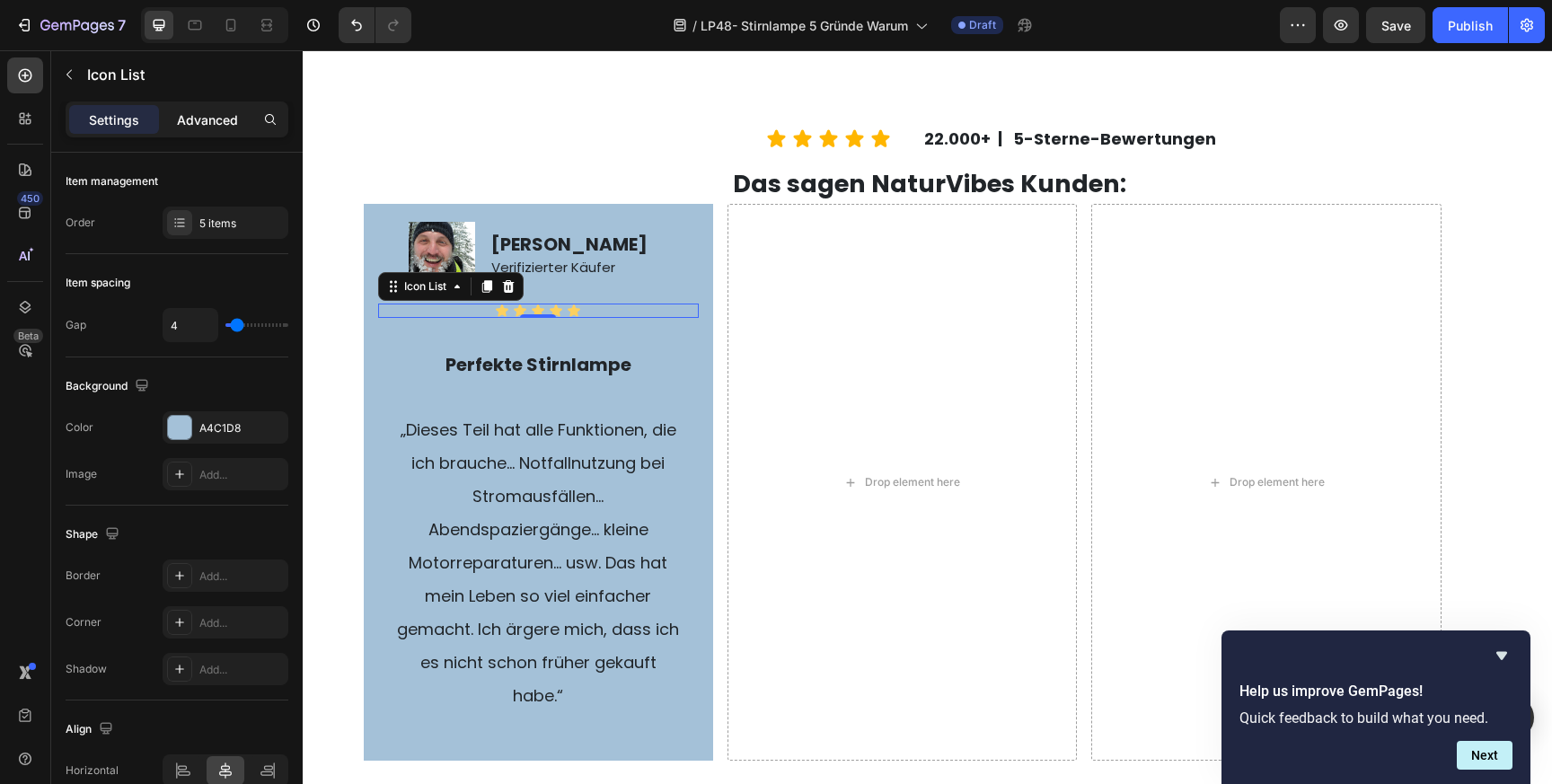
click at [205, 115] on p "Advanced" at bounding box center [207, 120] width 61 height 19
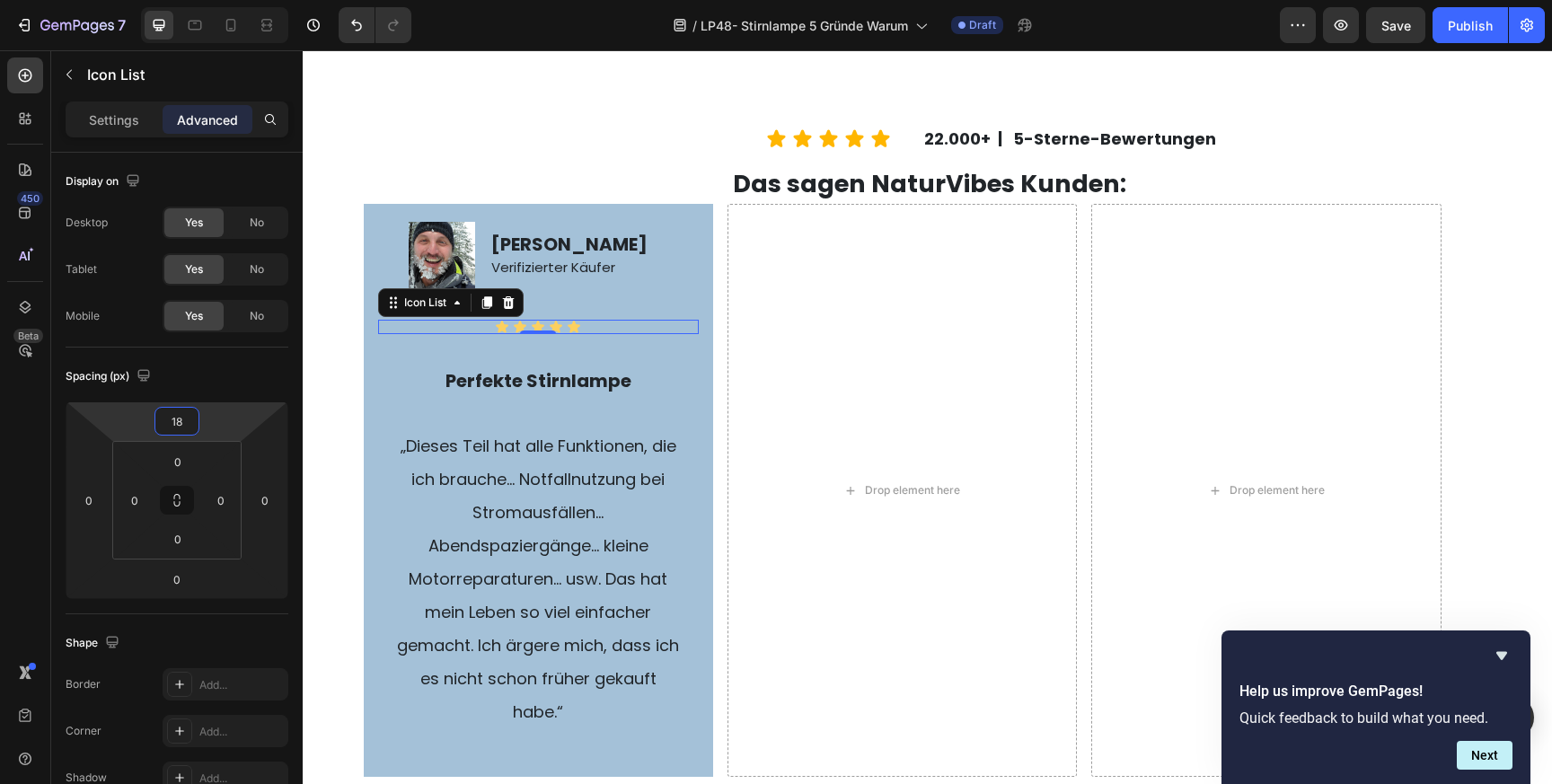
type input "20"
click at [210, 0] on html "7 Version history / LP48- Stirnlampe 5 Gründe Warum Draft Preview Save Publish …" at bounding box center [776, 0] width 1552 height 0
click at [472, 421] on p "Rich Text Editor. Editing area: main" at bounding box center [538, 414] width 290 height 32
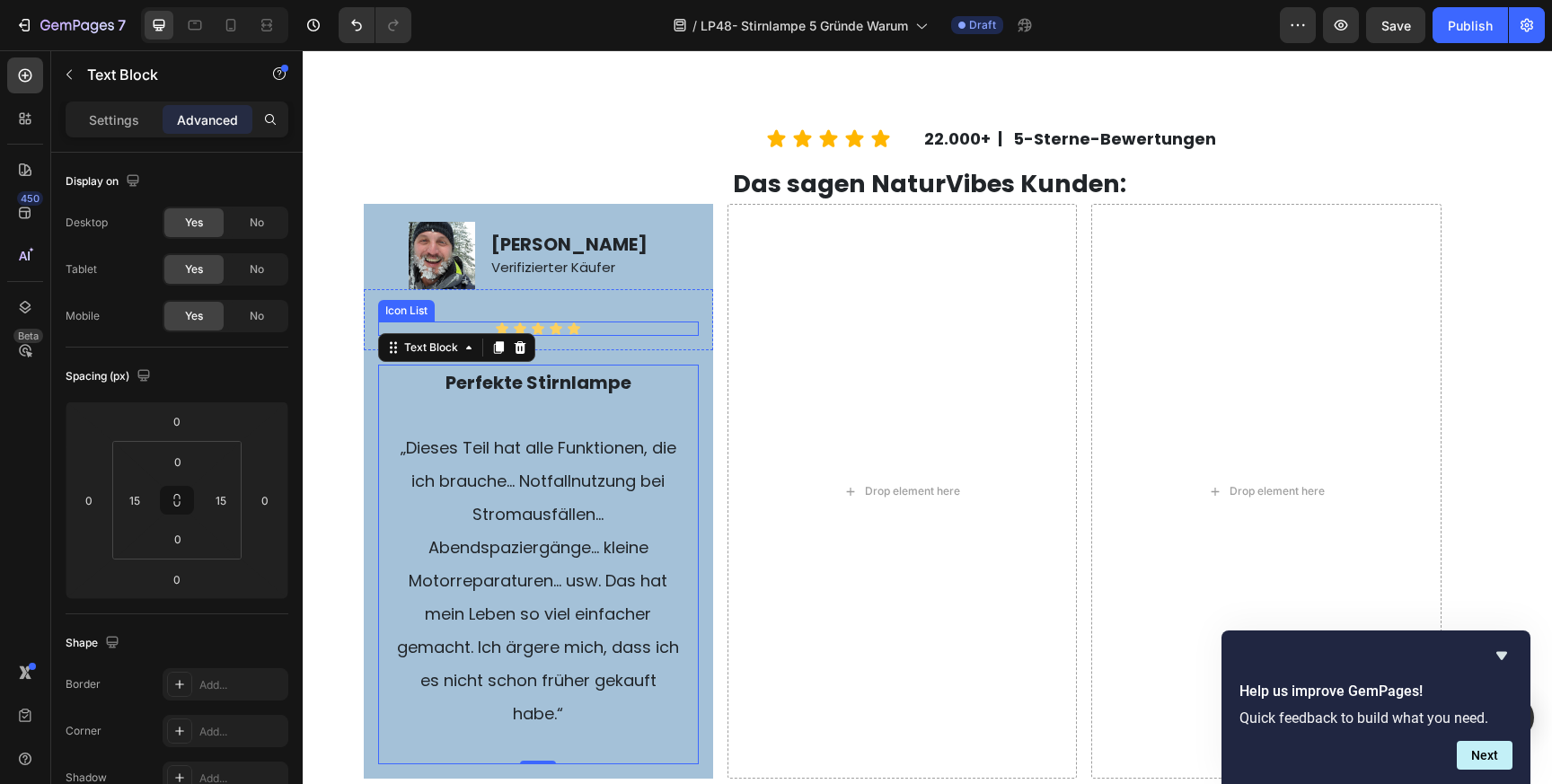
click at [598, 329] on div "Icon Icon Icon Icon Icon" at bounding box center [537, 328] width 320 height 14
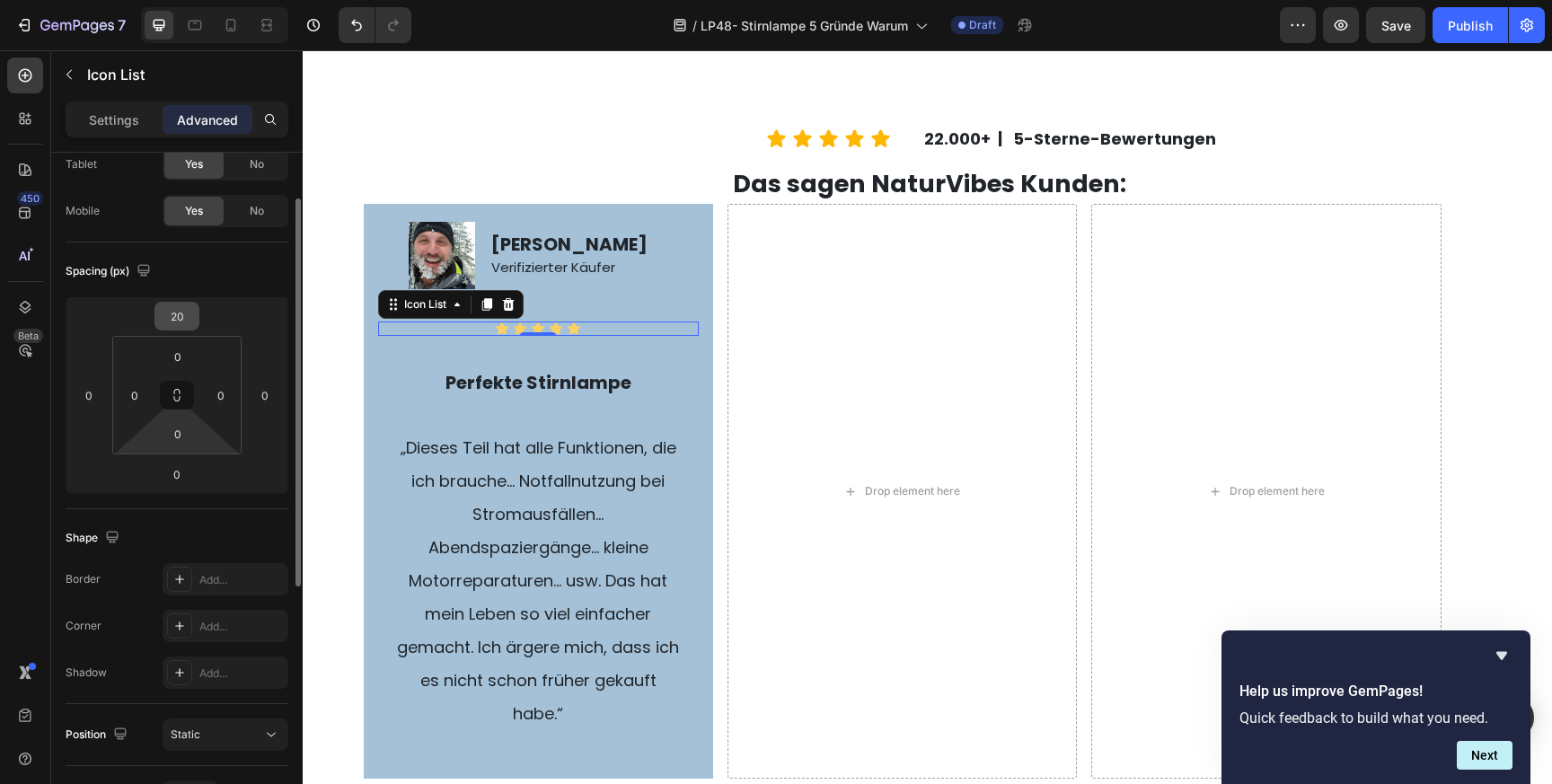
scroll to position [120, 0]
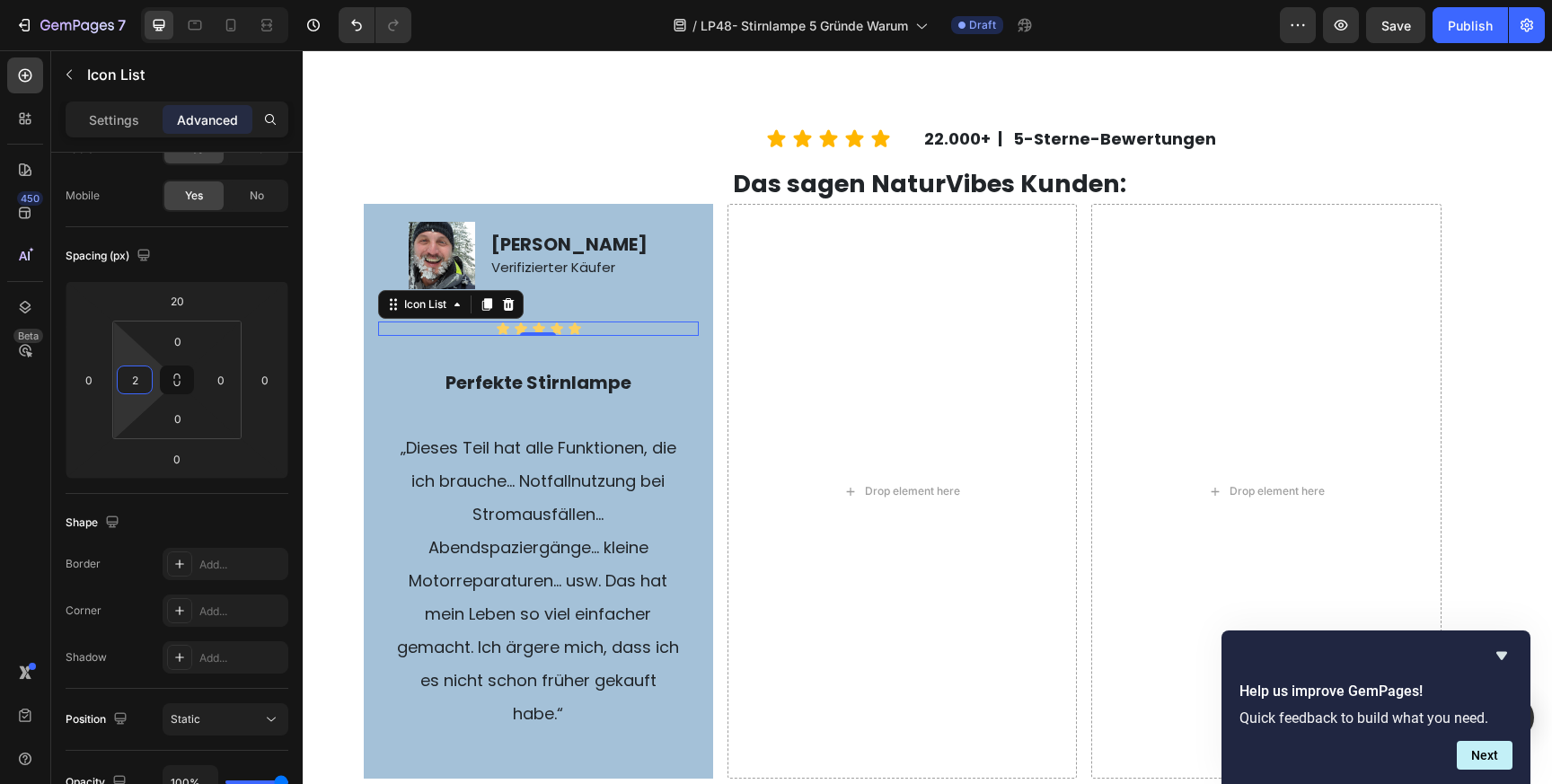
type input "0"
click at [138, 0] on html "7 Version history / LP48- Stirnlampe 5 Gründe Warum Draft Preview Save Publish …" at bounding box center [776, 0] width 1552 height 0
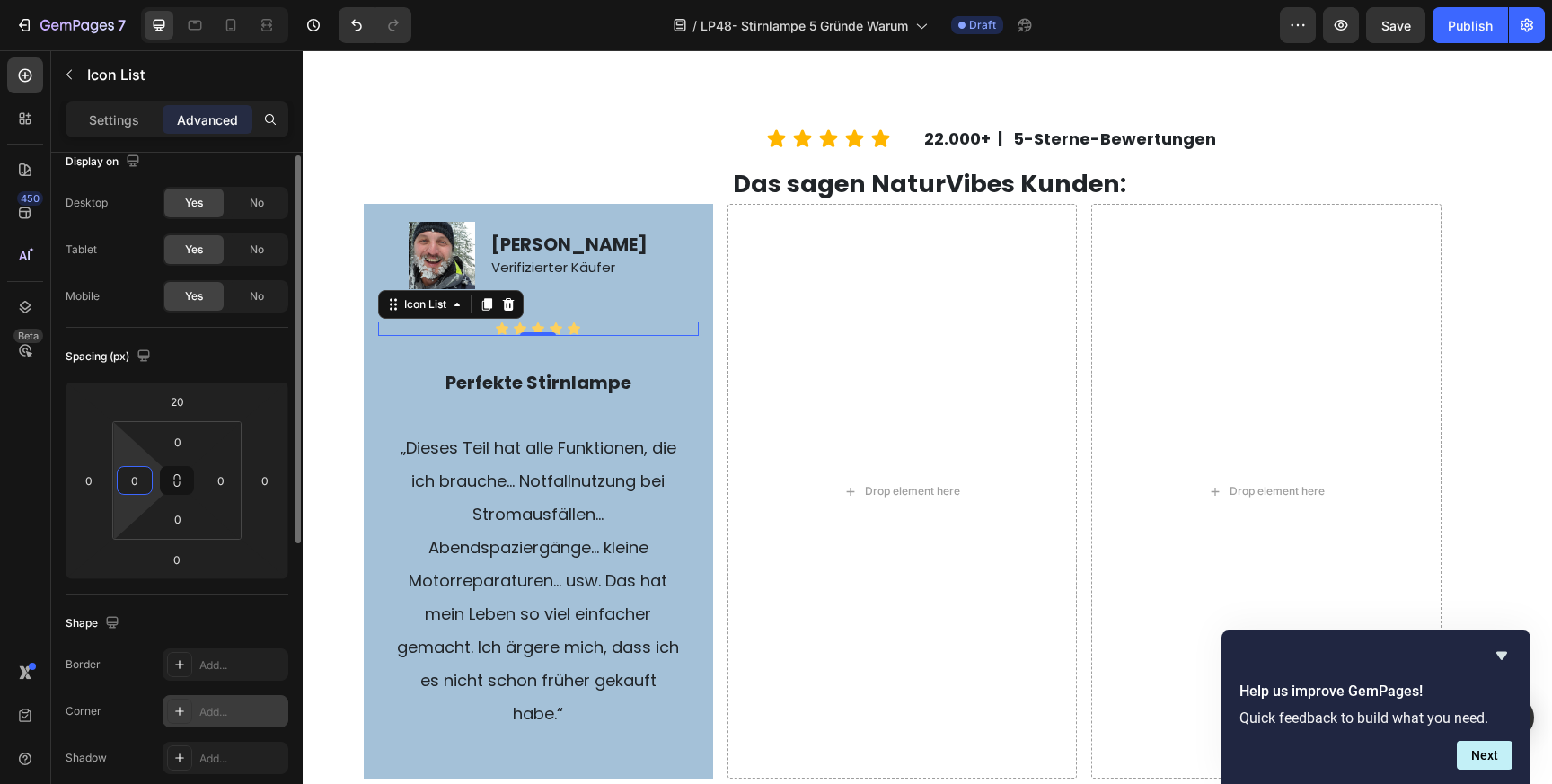
scroll to position [14, 0]
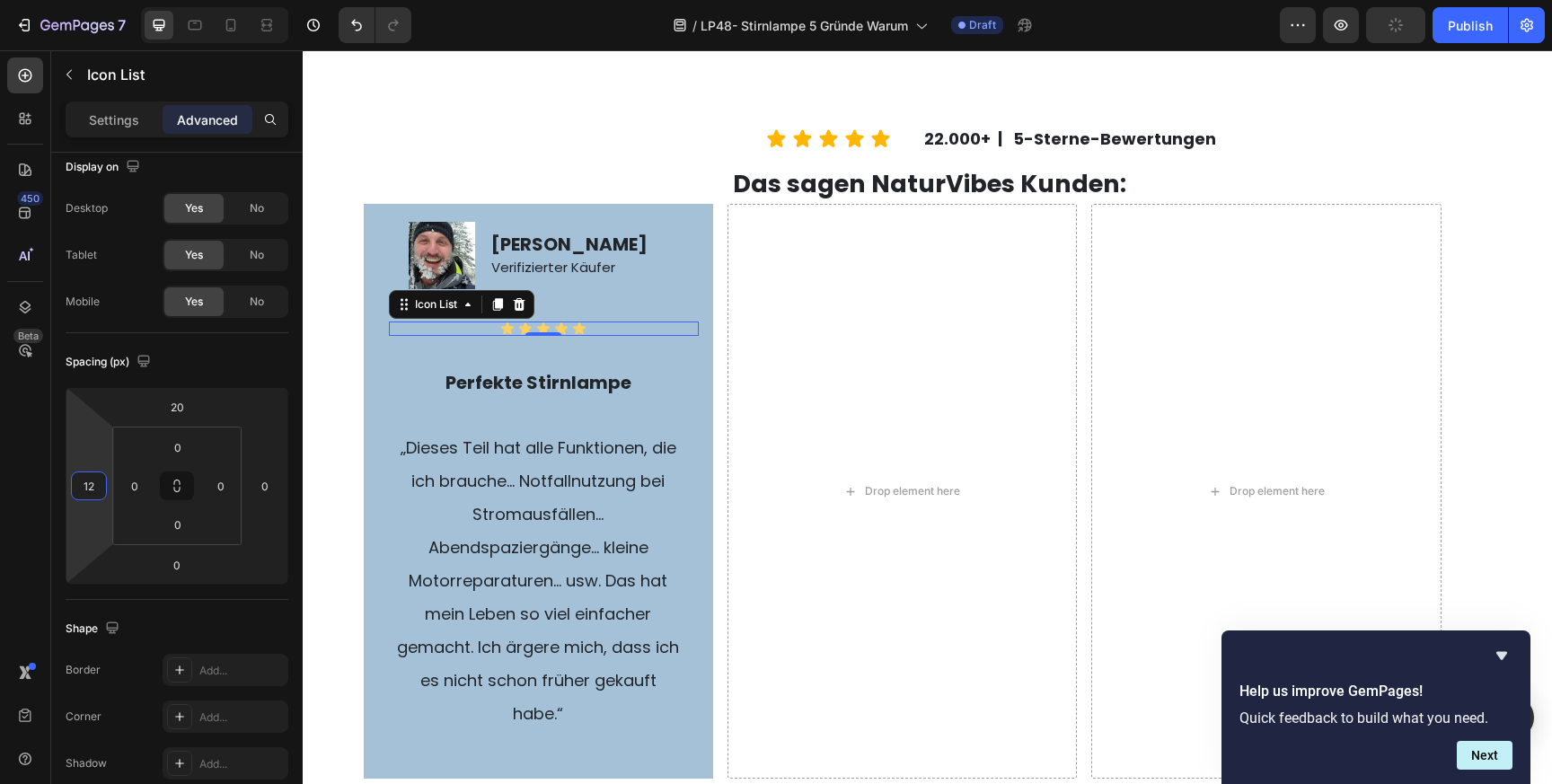
click at [82, 0] on html "7 Version history / LP48- Stirnlampe 5 Gründe Warum Draft Preview Publish 450 B…" at bounding box center [776, 0] width 1552 height 0
click at [91, 486] on input "12" at bounding box center [88, 485] width 27 height 27
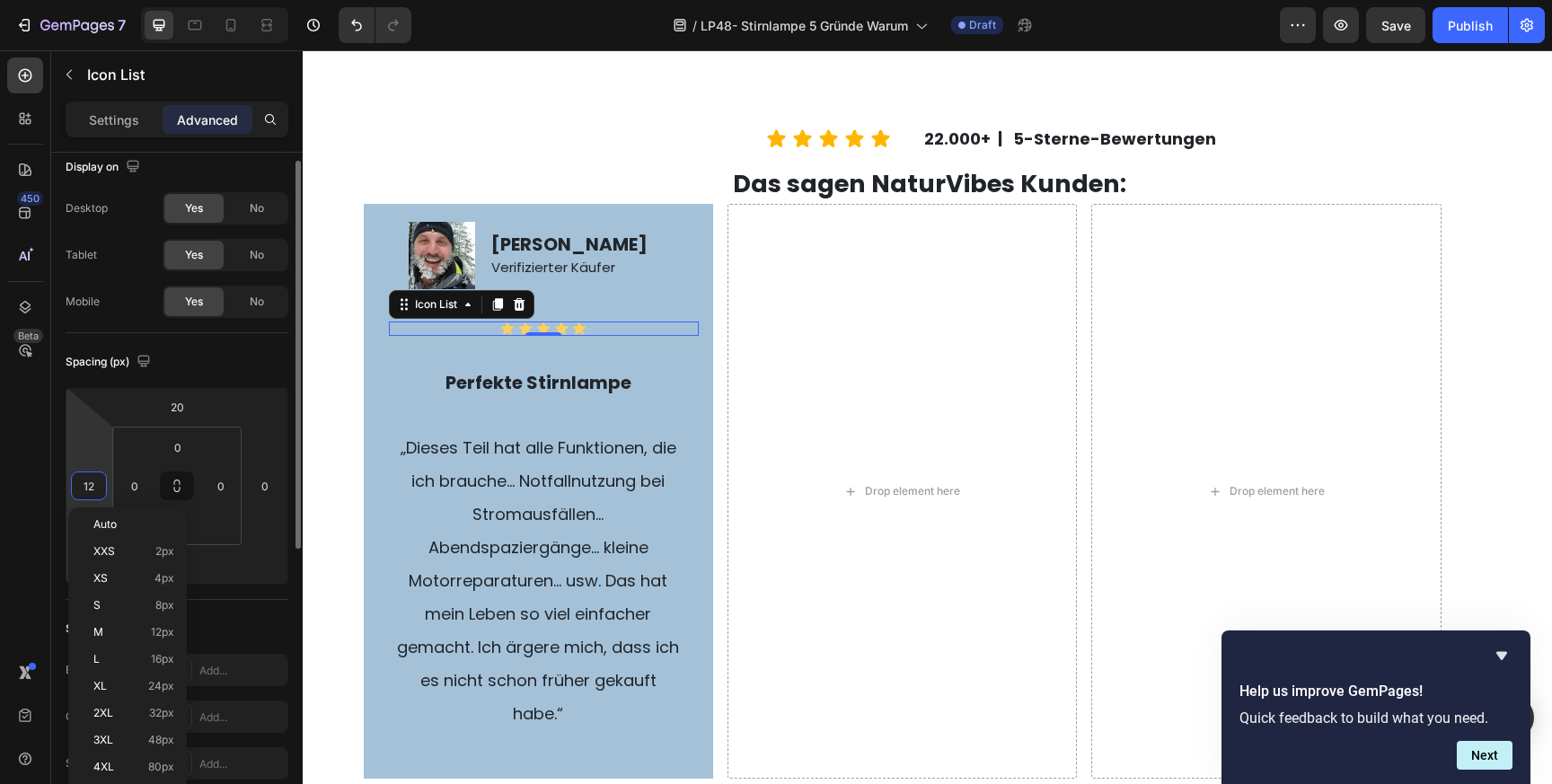
click at [91, 486] on input "12" at bounding box center [88, 485] width 27 height 27
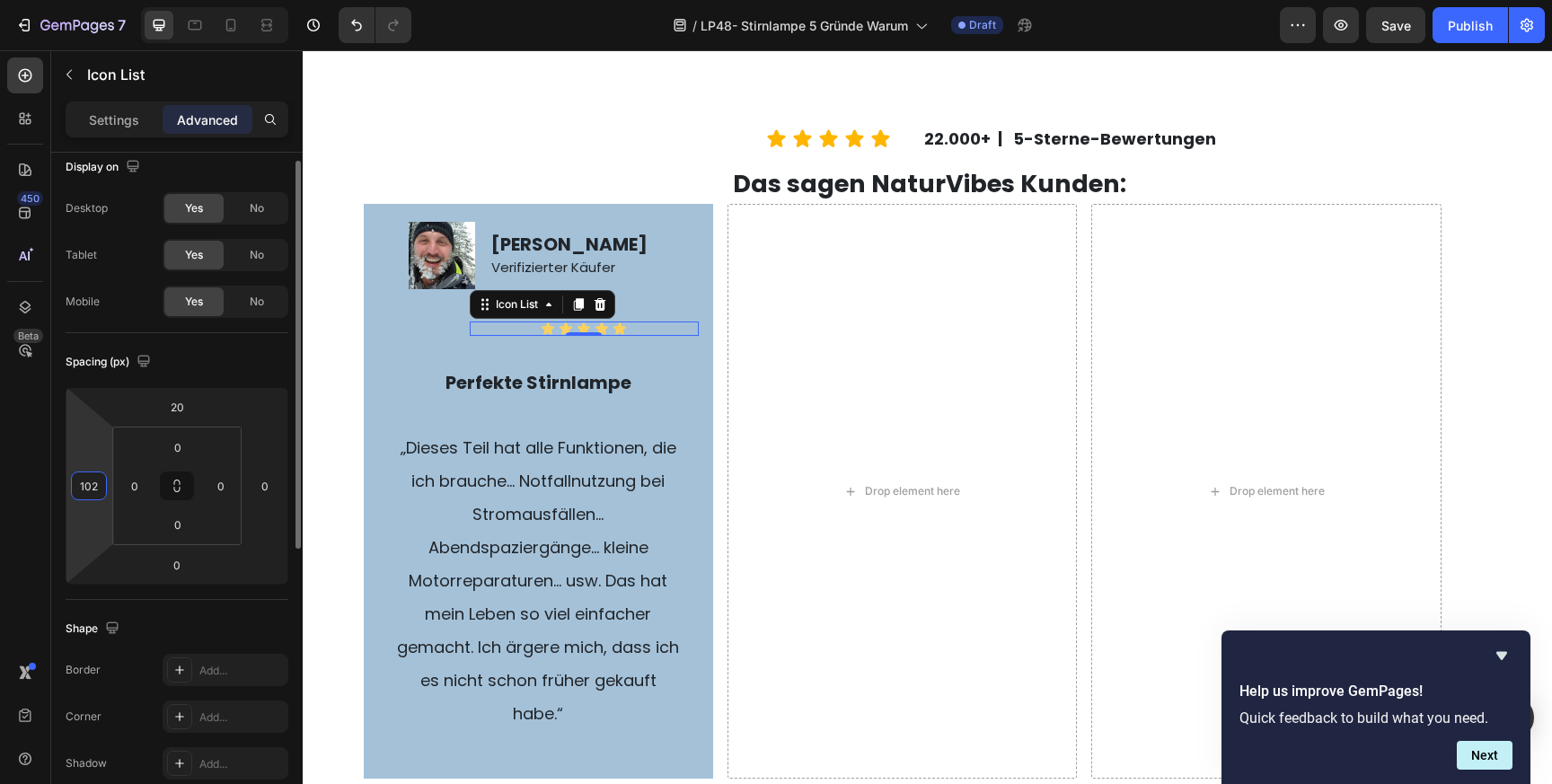
click at [88, 486] on input "102" at bounding box center [88, 485] width 27 height 27
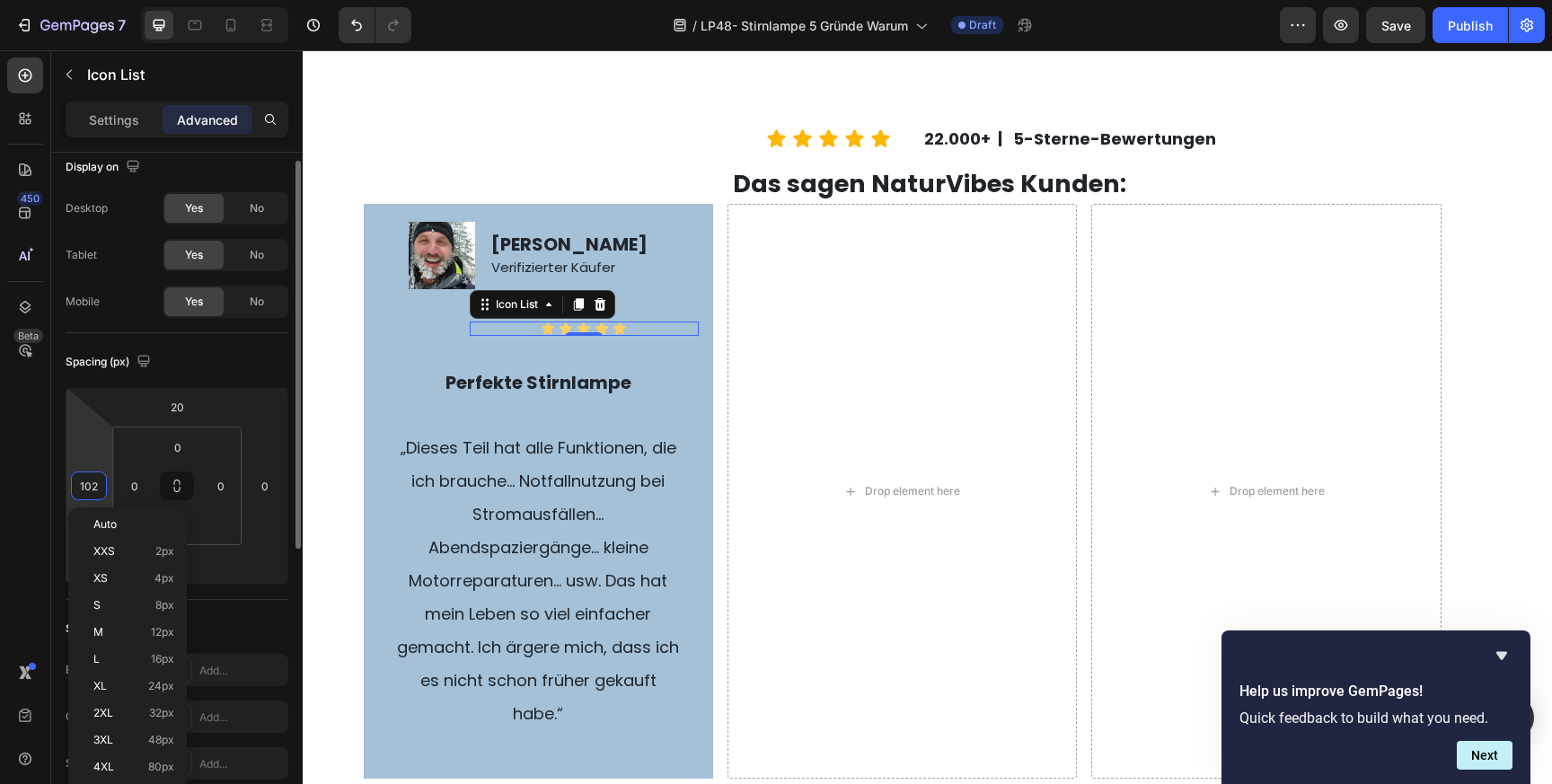
click at [88, 486] on input "102" at bounding box center [88, 485] width 27 height 27
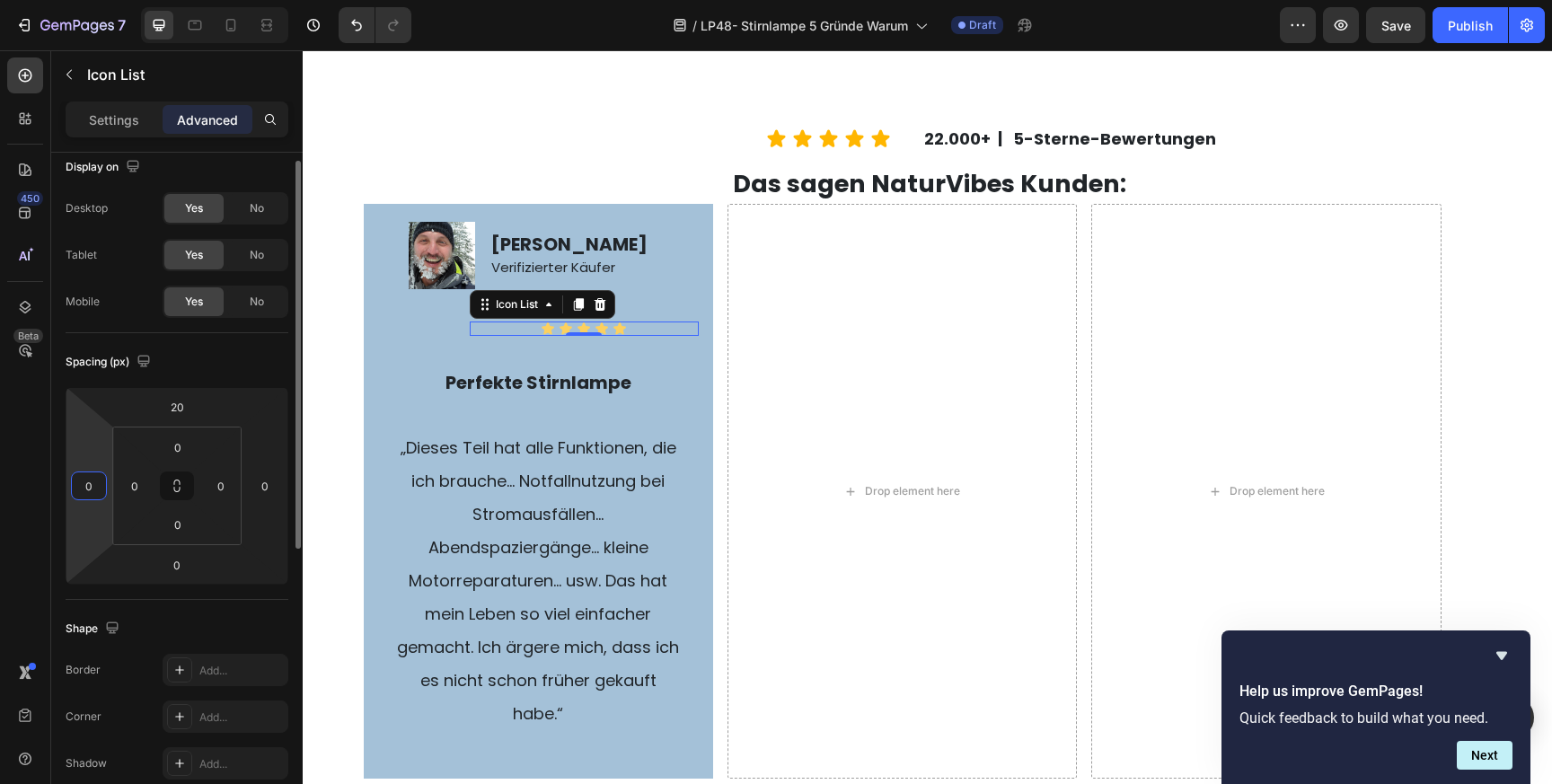
type input "0"
click at [217, 375] on div "Spacing (px)" at bounding box center [177, 361] width 223 height 29
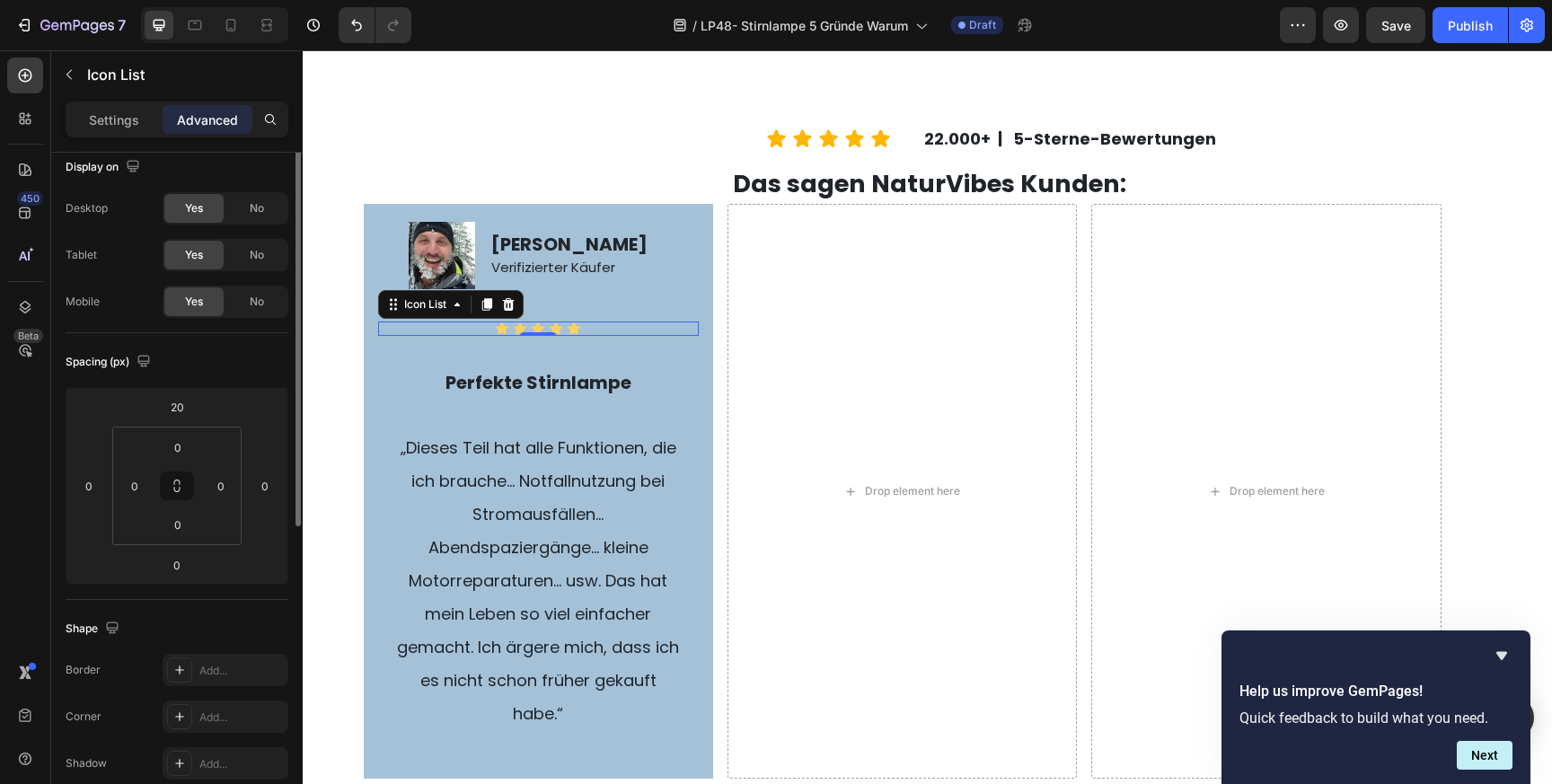
scroll to position [0, 0]
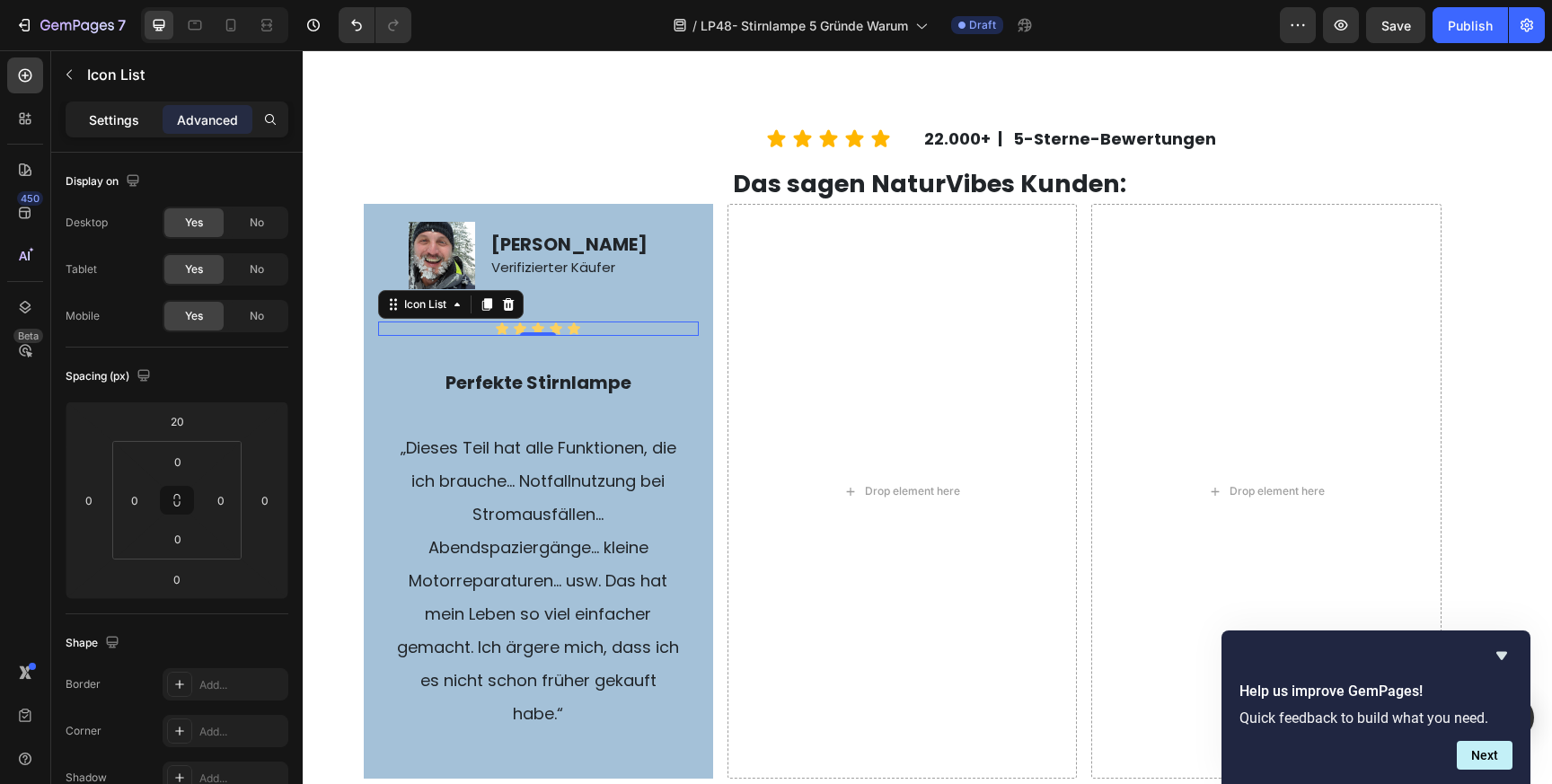
click at [118, 116] on p "Settings" at bounding box center [115, 120] width 51 height 19
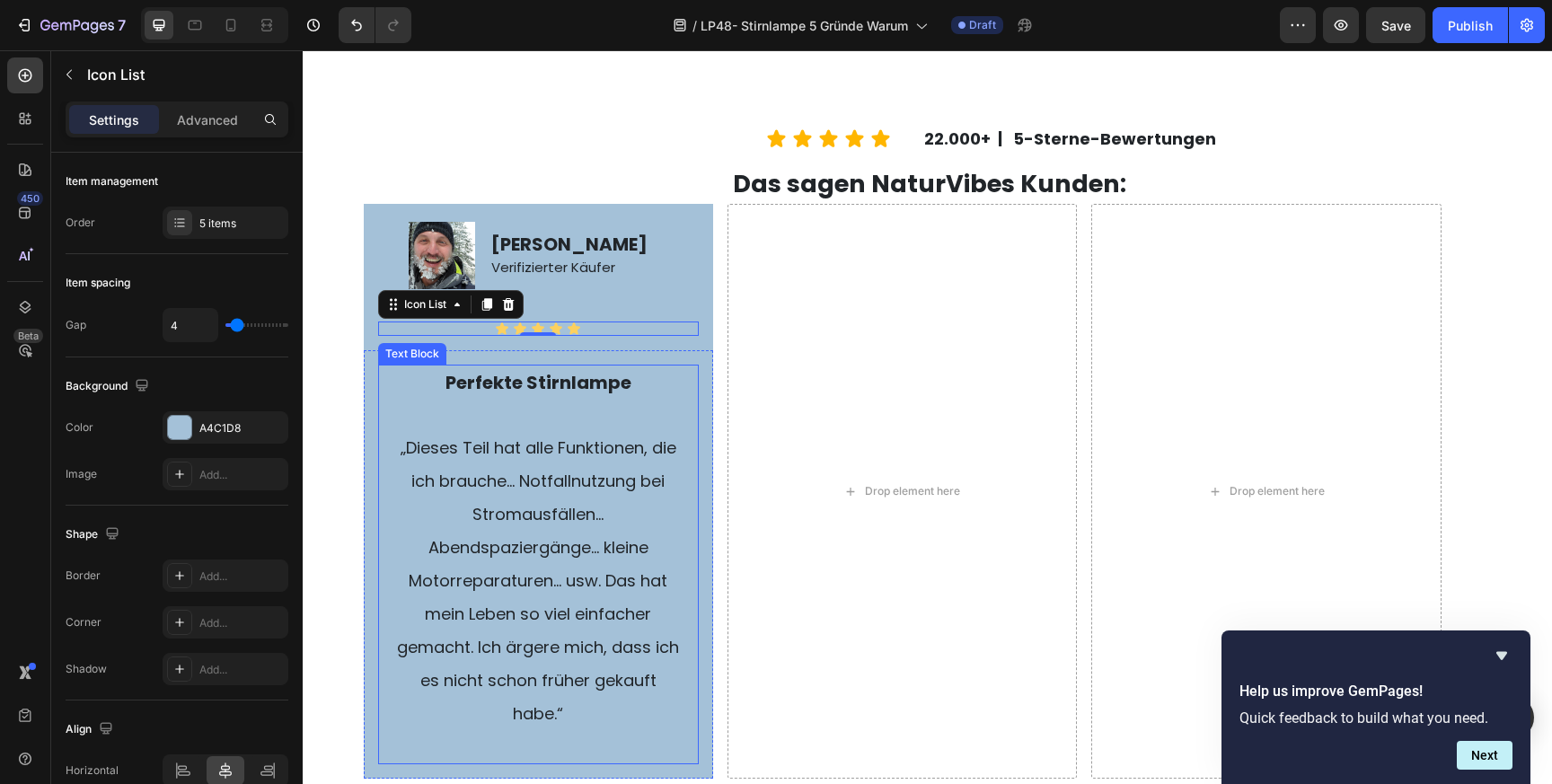
click at [586, 470] on span "„Dieses Teil hat alle Funktionen, die ich brauche… Notfallnutzung bei Stromausf…" at bounding box center [538, 580] width 282 height 288
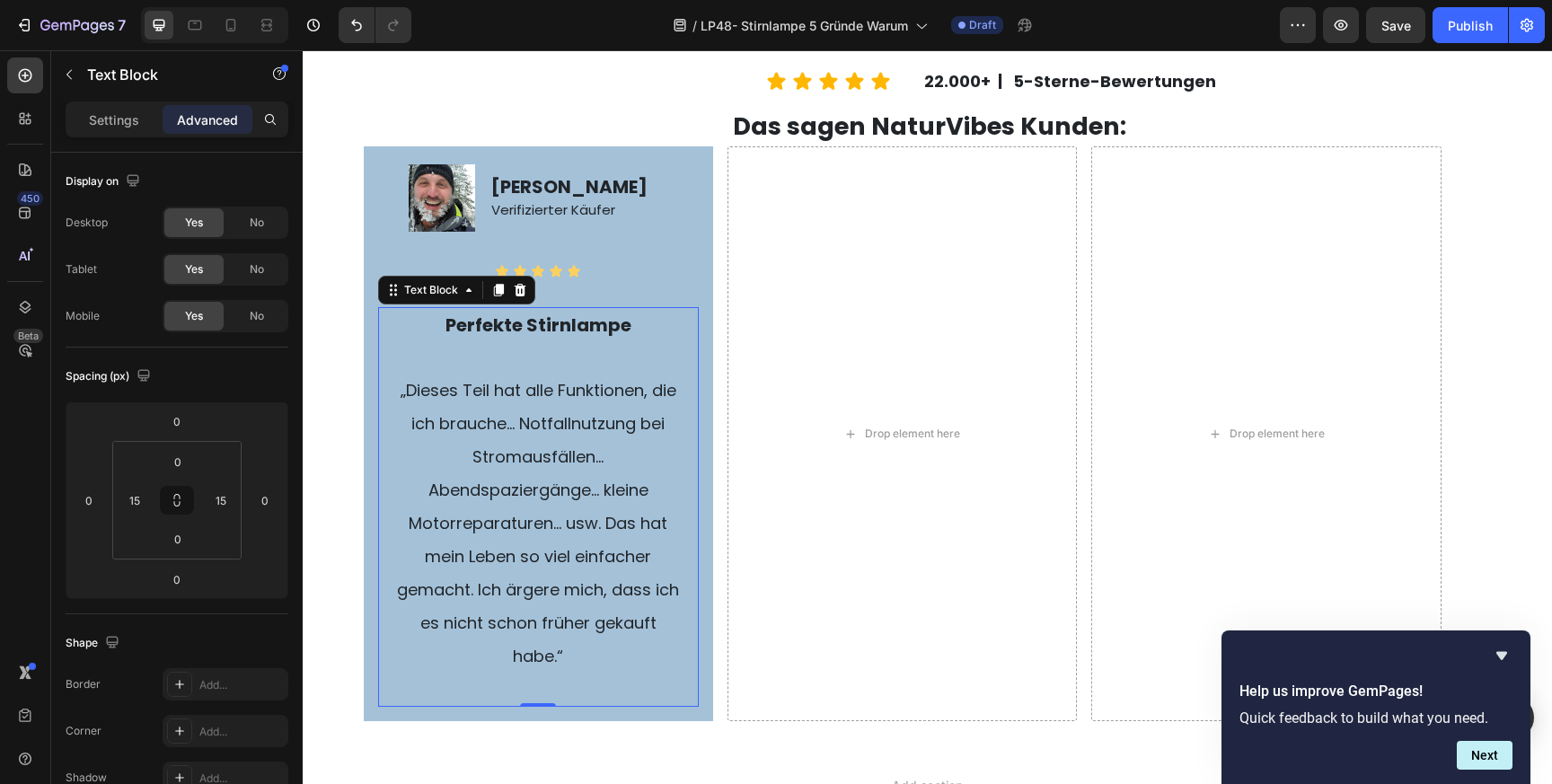
scroll to position [3918, 0]
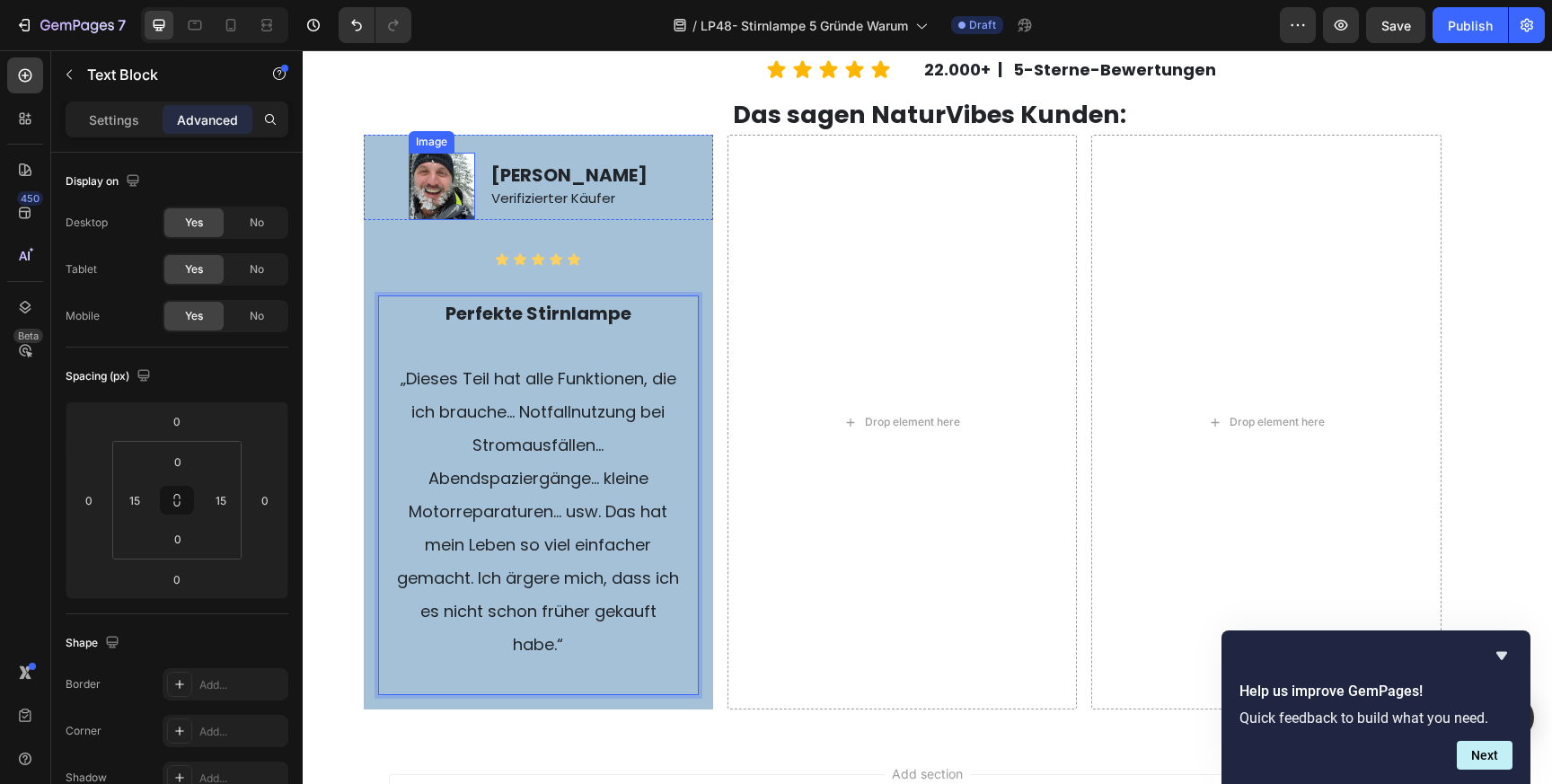
click at [464, 198] on img at bounding box center [442, 186] width 67 height 67
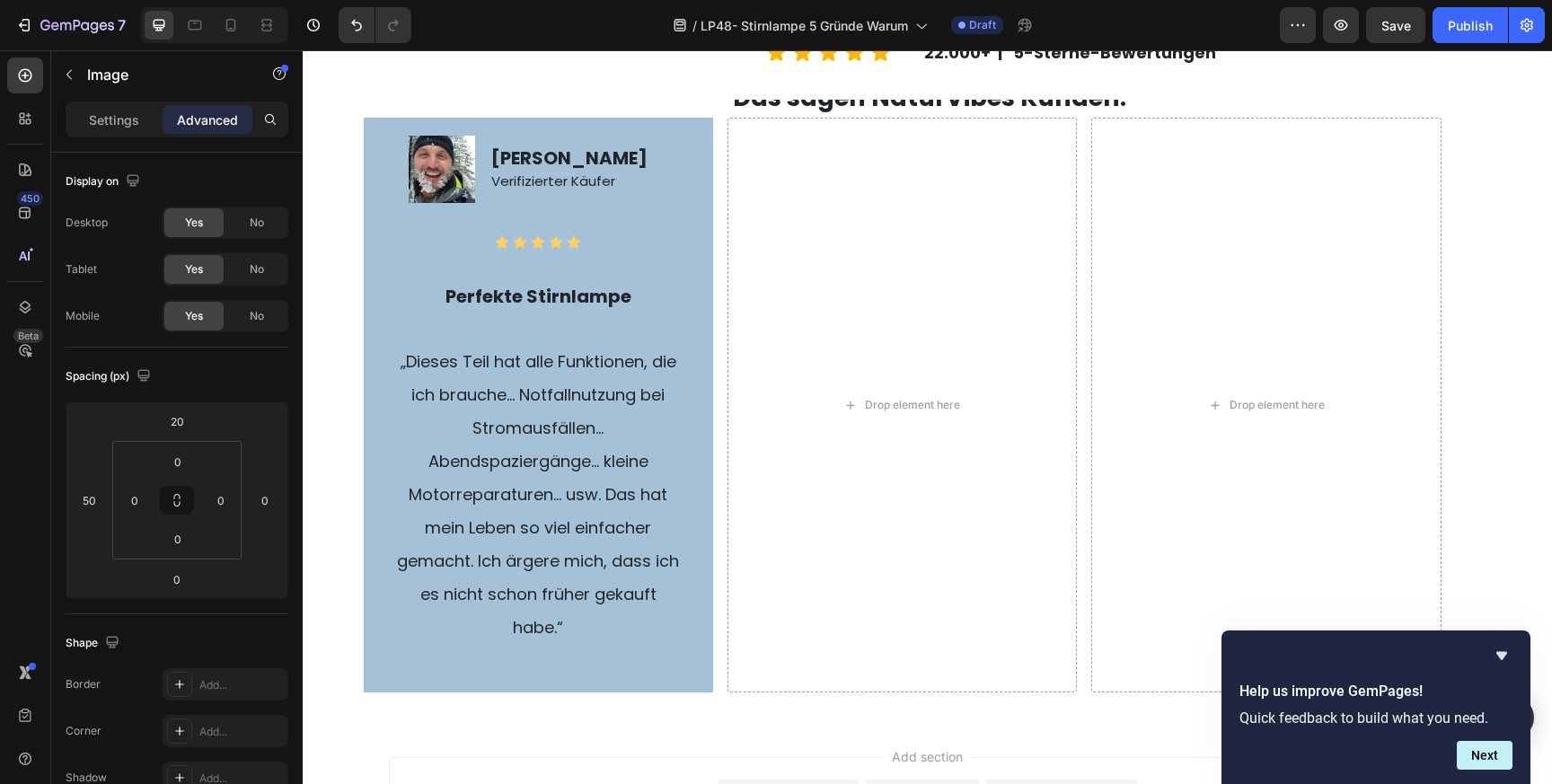
scroll to position [3936, 0]
click at [576, 438] on p "„Dieses Teil hat alle Funktionen, die ich brauche… Notfallnutzung bei Stromausf…" at bounding box center [538, 493] width 290 height 299
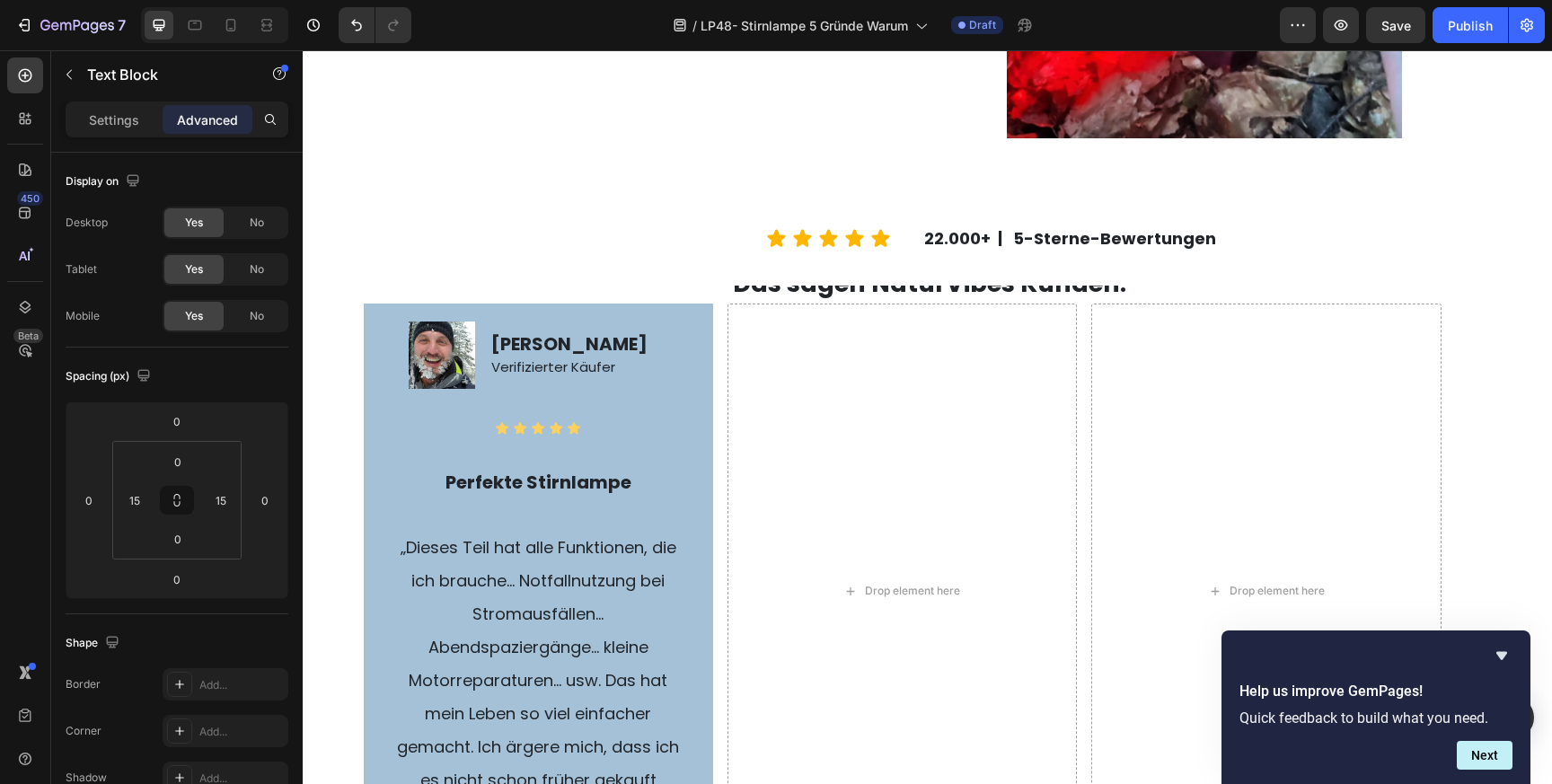
scroll to position [3675, 0]
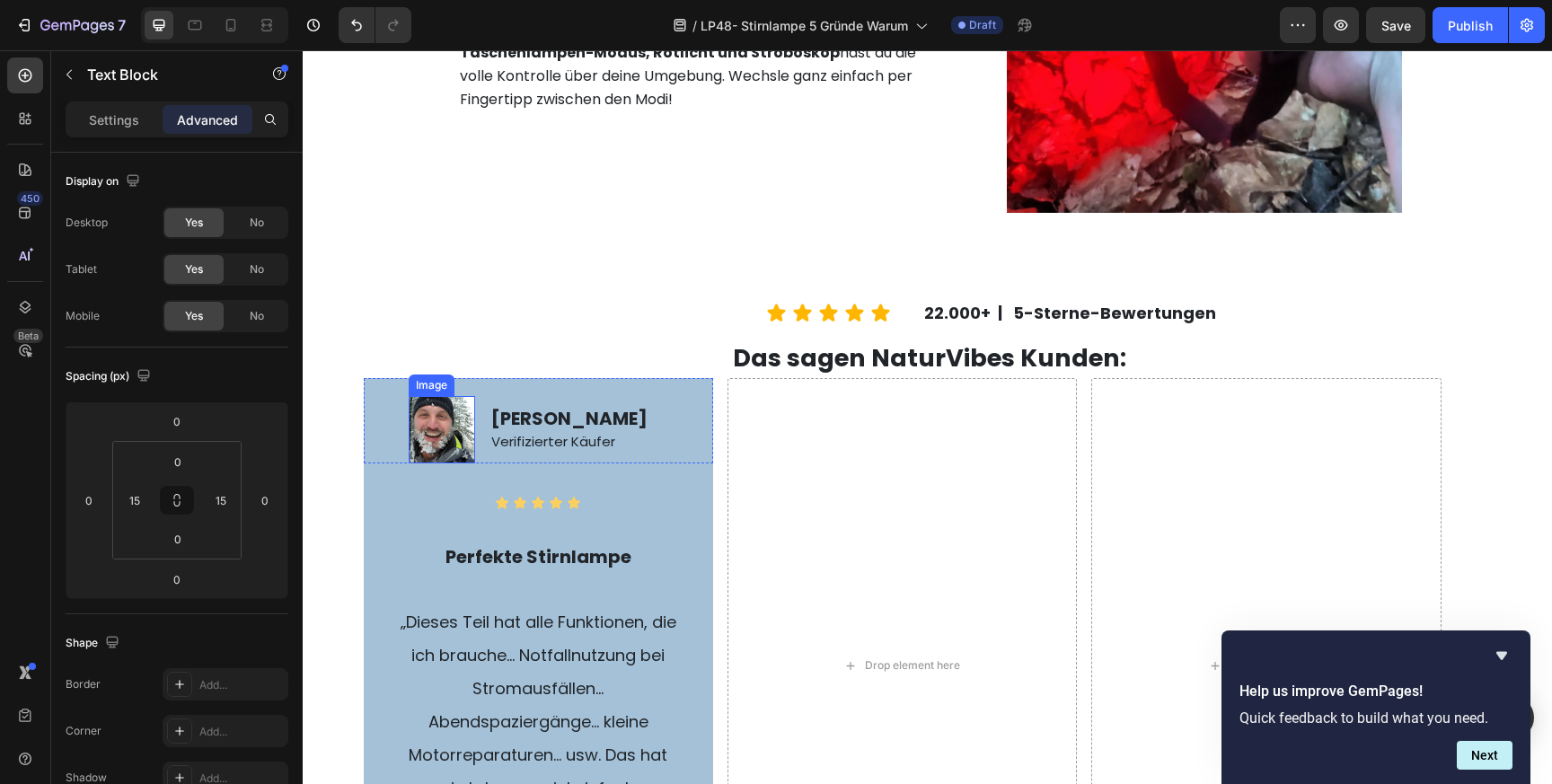
click at [430, 417] on img at bounding box center [442, 429] width 67 height 67
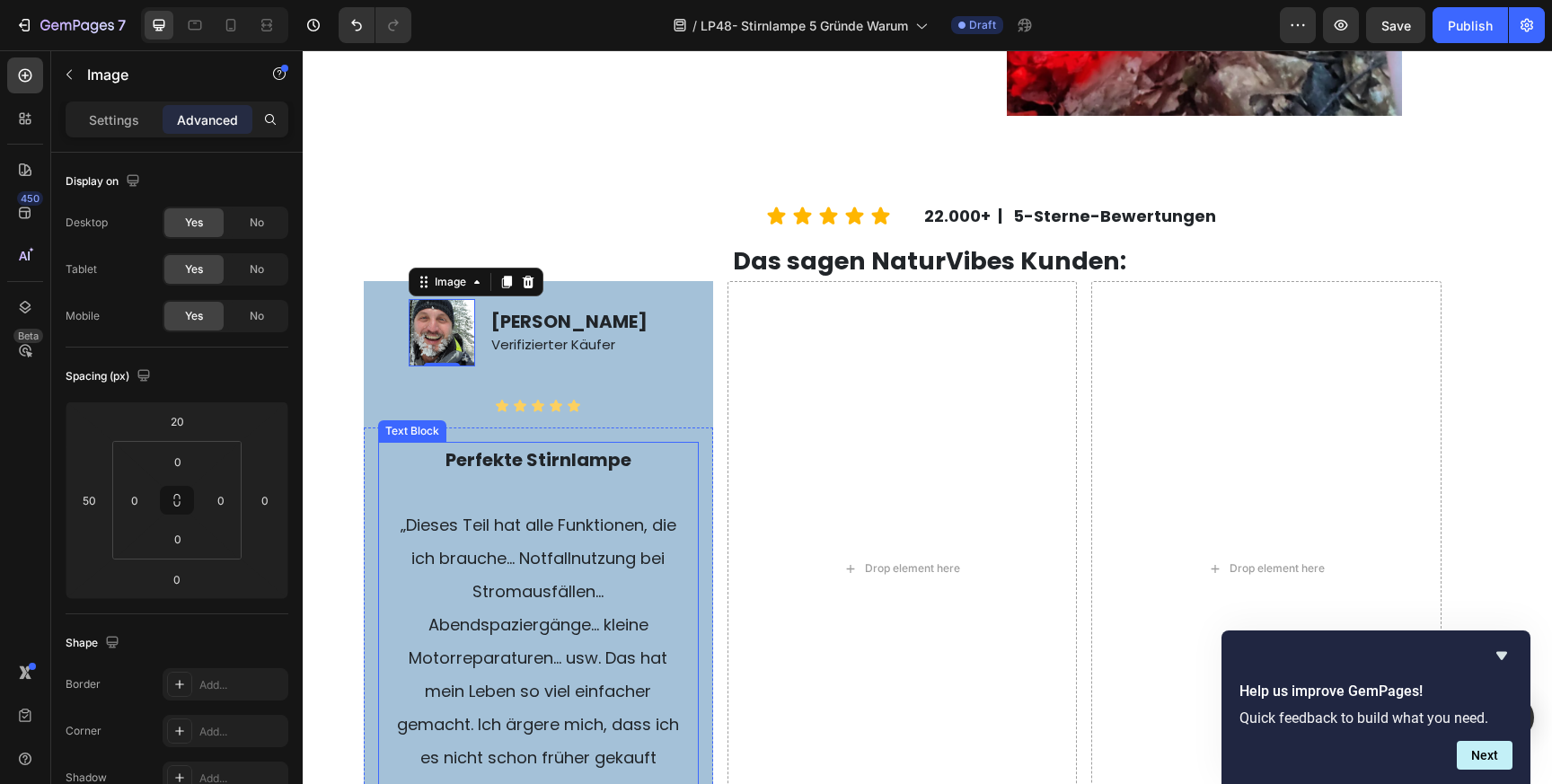
scroll to position [3784, 0]
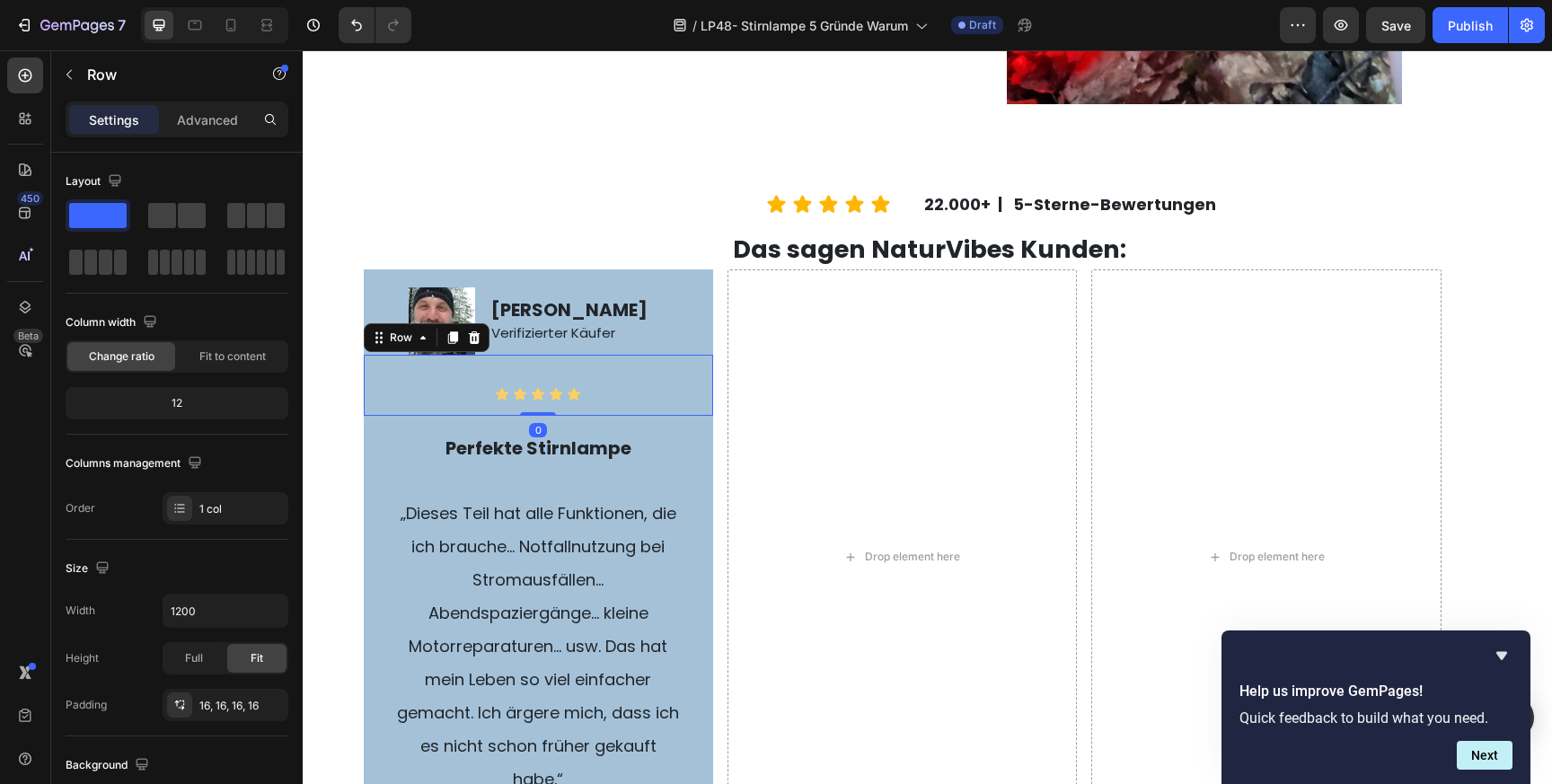
click at [527, 371] on div "Icon Icon Icon Icon Icon Icon List" at bounding box center [537, 385] width 320 height 32
click at [194, 118] on p "Advanced" at bounding box center [207, 120] width 61 height 19
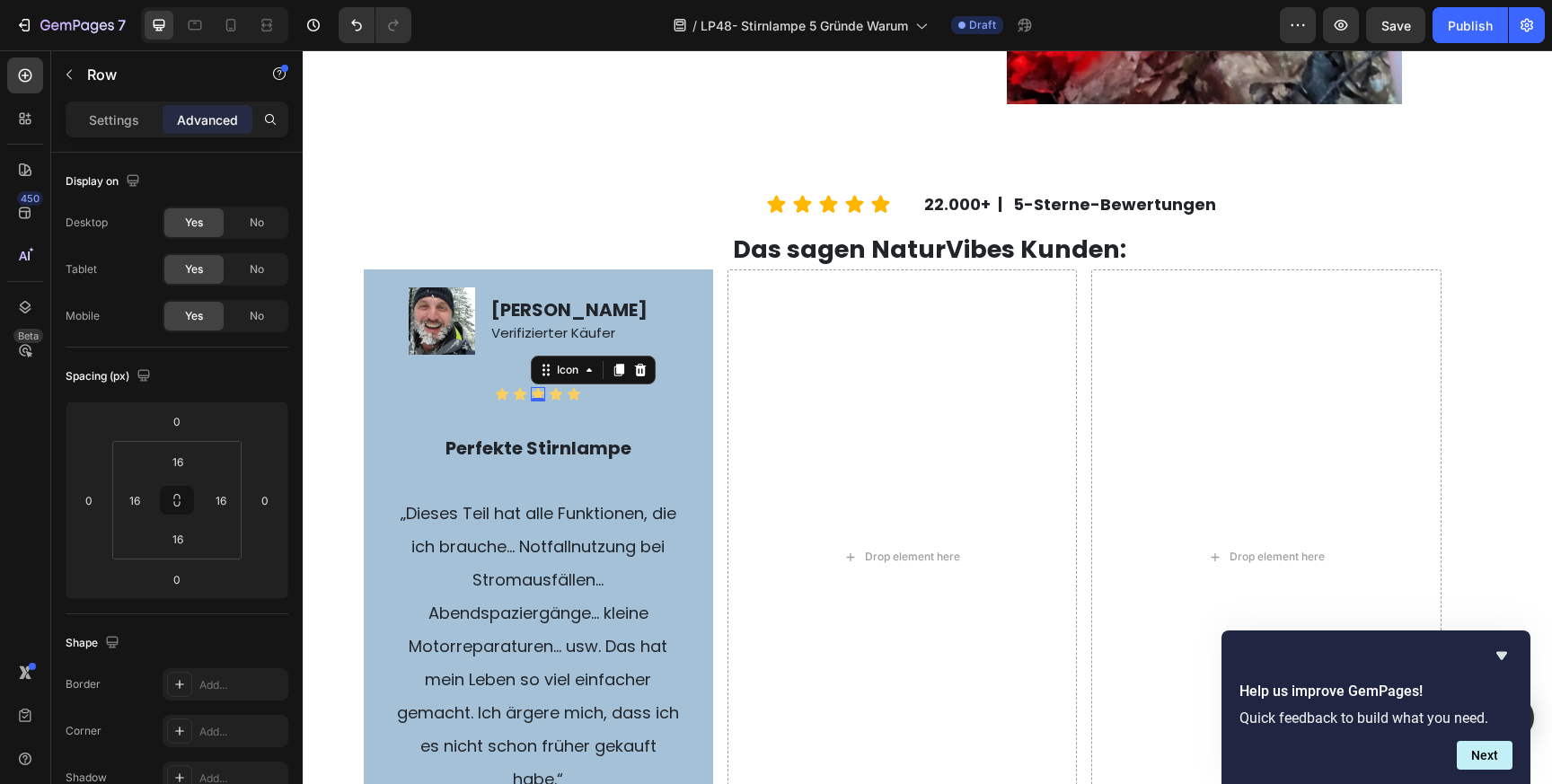
click at [539, 392] on icon at bounding box center [537, 393] width 12 height 11
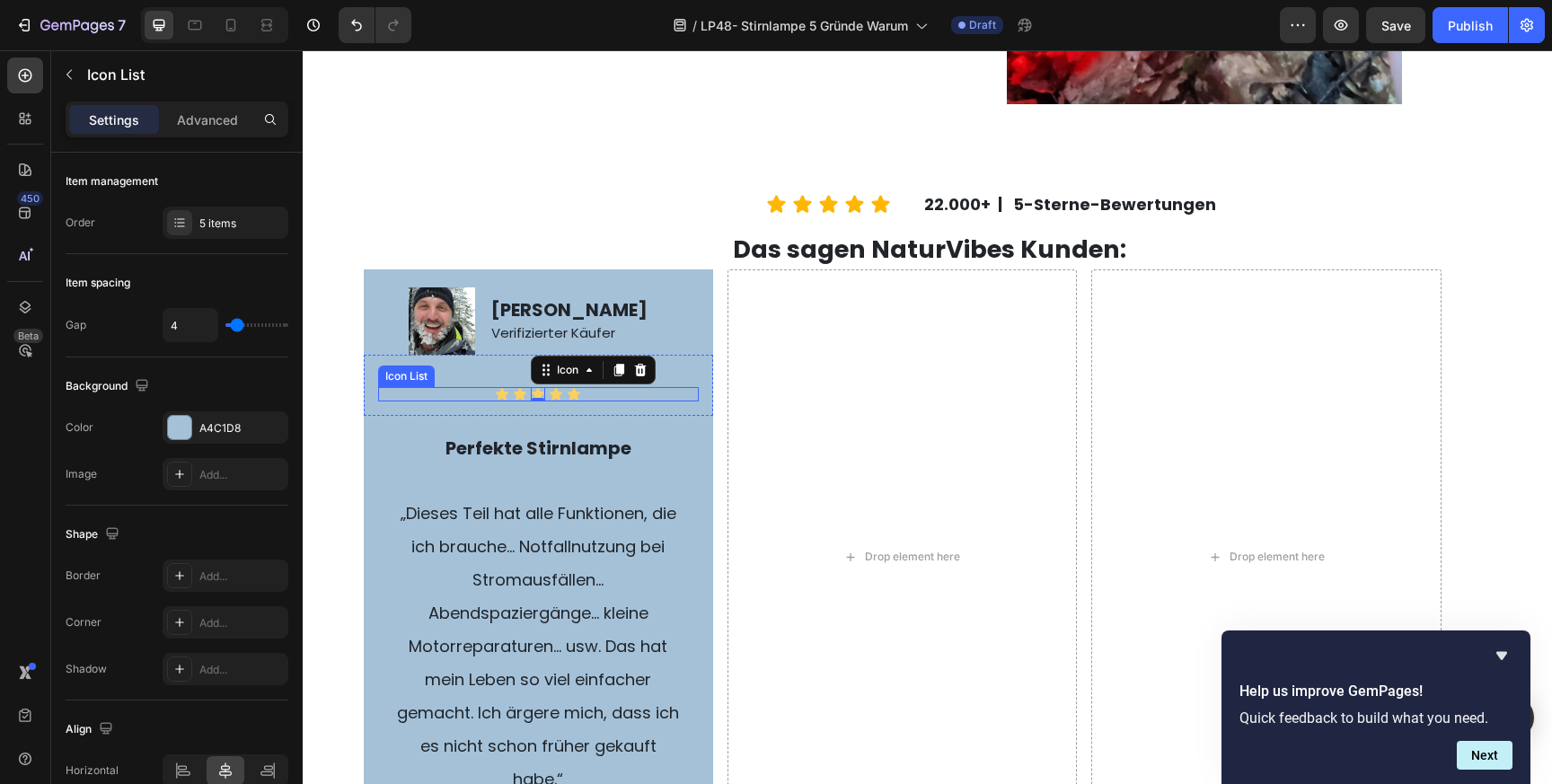
click at [594, 393] on div "Icon Icon Icon 0 Icon Icon" at bounding box center [537, 393] width 320 height 14
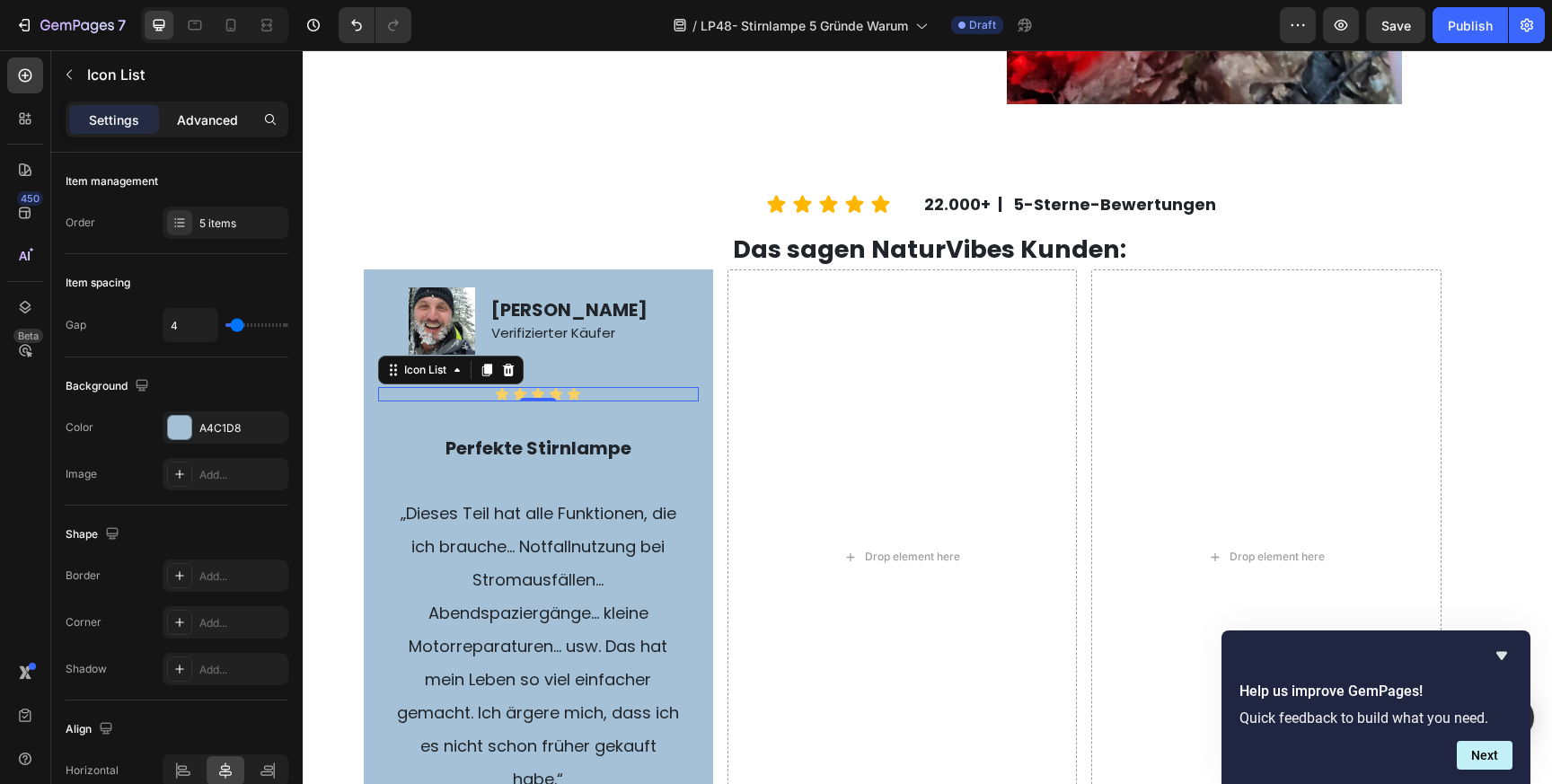
click at [194, 119] on p "Advanced" at bounding box center [207, 120] width 61 height 19
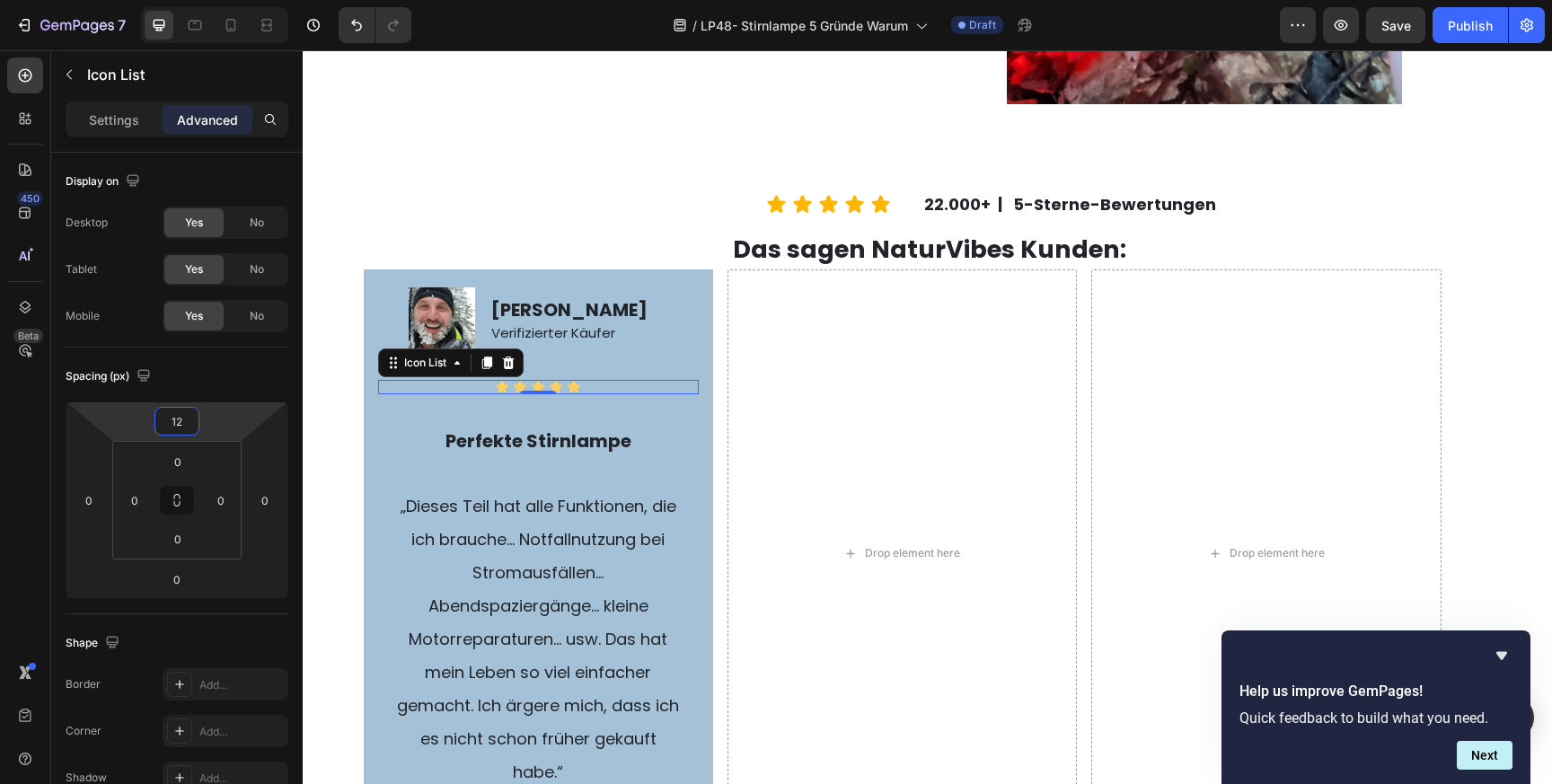
type input "10"
click at [134, 0] on html "7 Version history / LP48- Stirnlampe 5 Gründe Warum Draft Preview Save Publish …" at bounding box center [776, 0] width 1552 height 0
click at [433, 562] on p "„Dieses Teil hat alle Funktionen, die ich brauche… Notfallnutzung bei Stromausf…" at bounding box center [538, 637] width 290 height 299
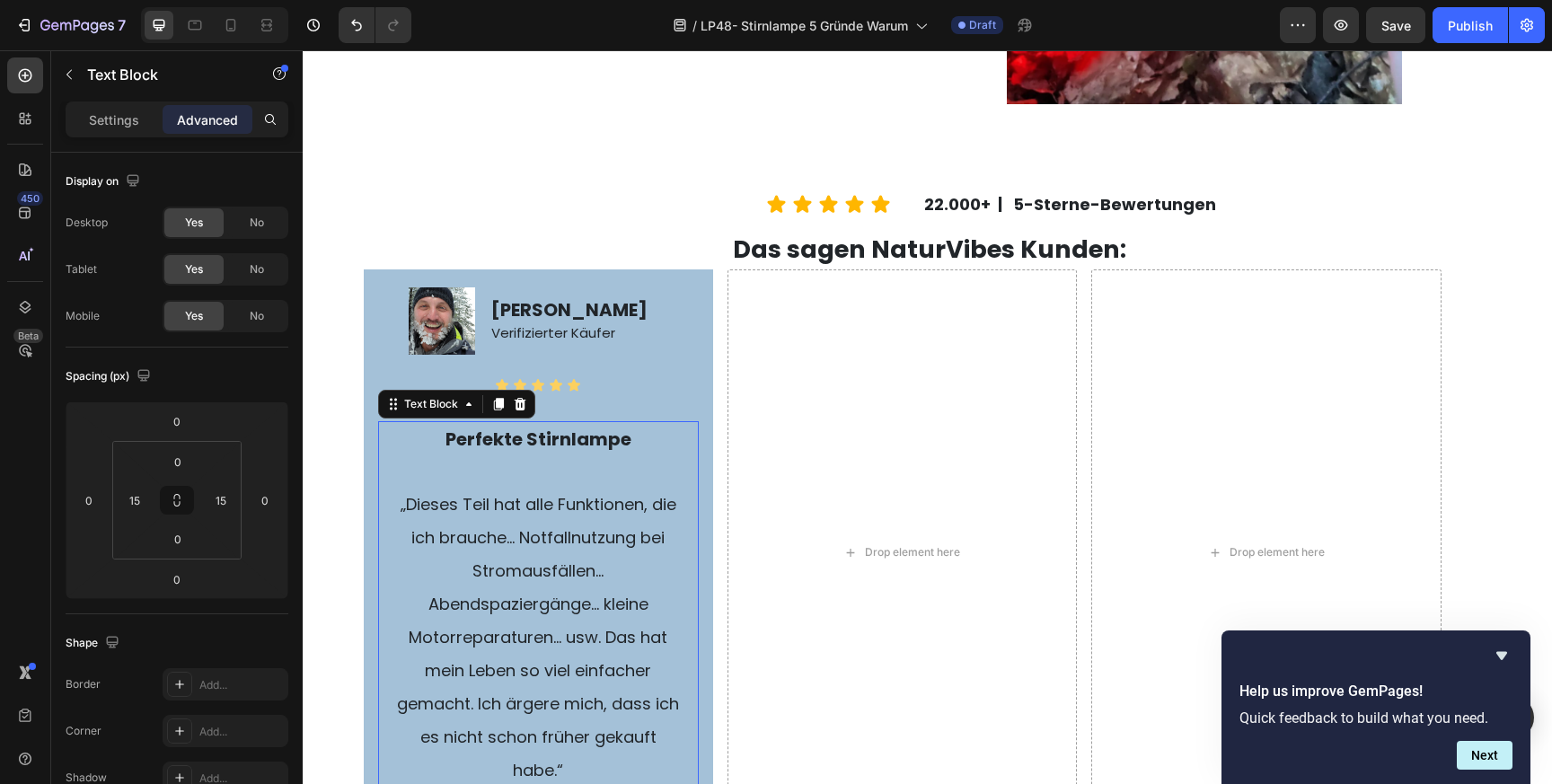
click at [629, 493] on span "„Dieses Teil hat alle Funktionen, die ich brauche… Notfallnutzung bei Stromausf…" at bounding box center [538, 637] width 282 height 288
click at [616, 576] on p "„Dieses Teil hat alle Funktionen, die ich brauche… Notfallnutzung bei Stromausf…" at bounding box center [538, 637] width 290 height 299
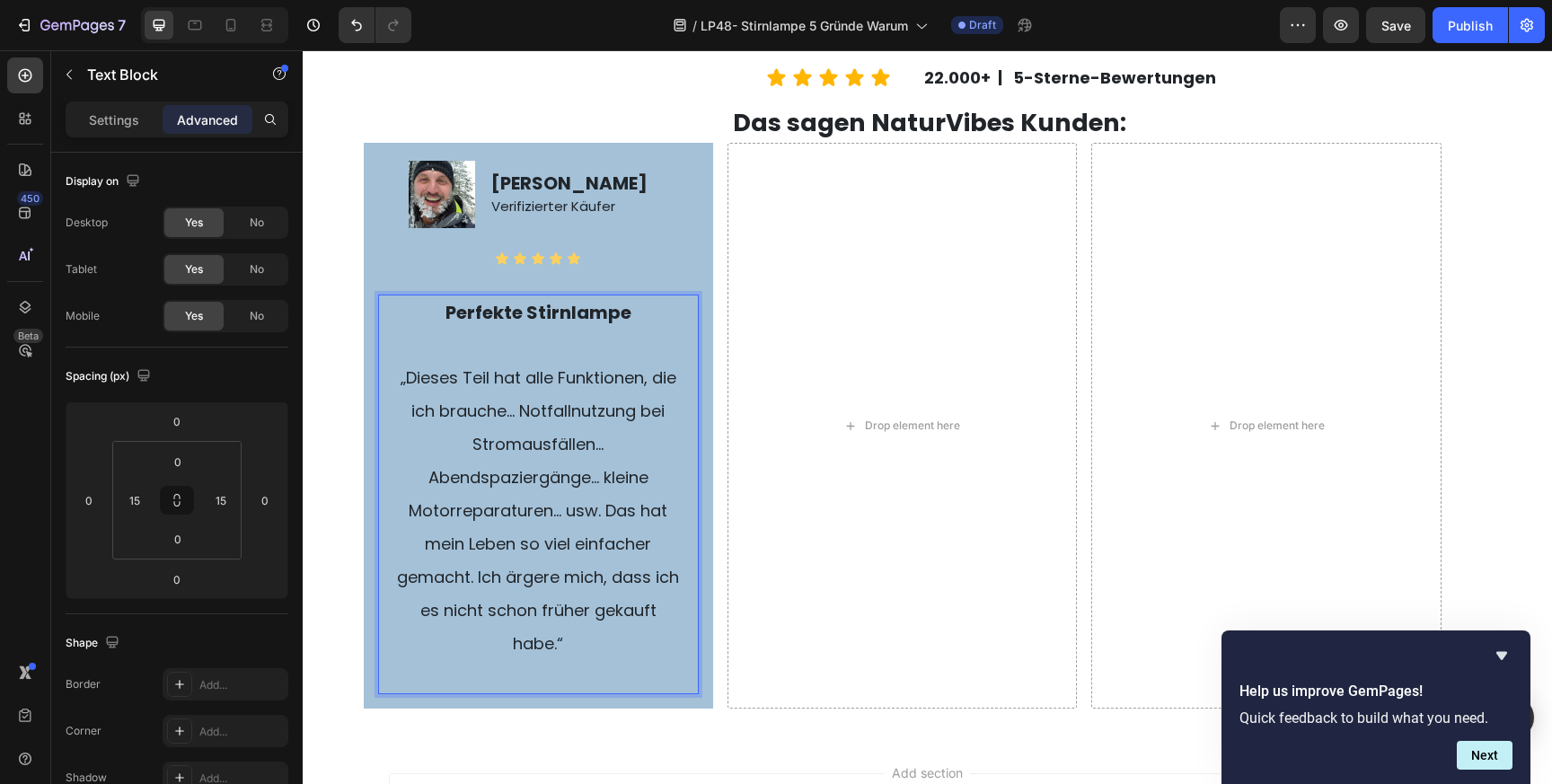
scroll to position [3928, 0]
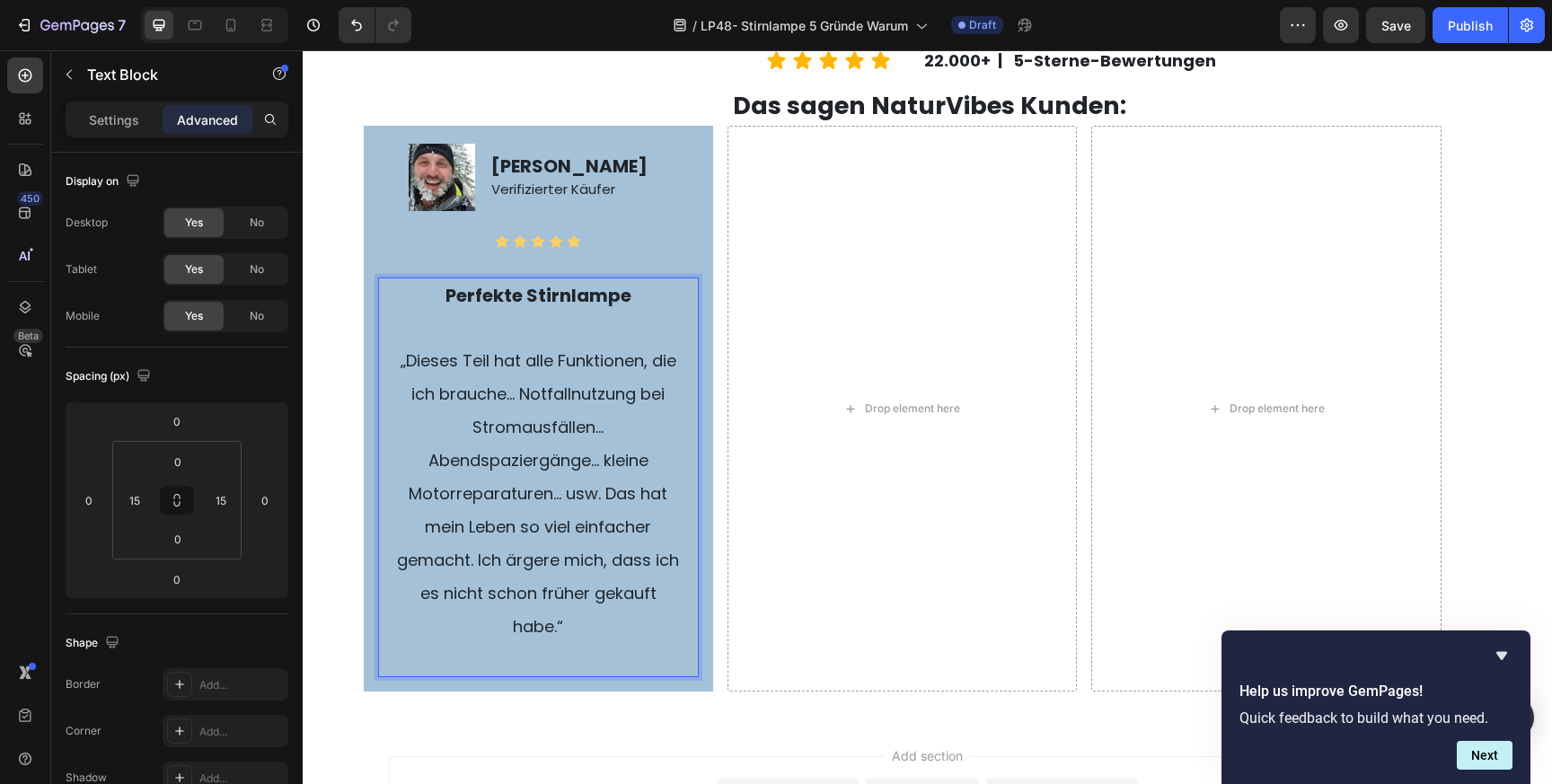
click at [619, 648] on p "Rich Text Editor. Editing area: main" at bounding box center [538, 659] width 290 height 32
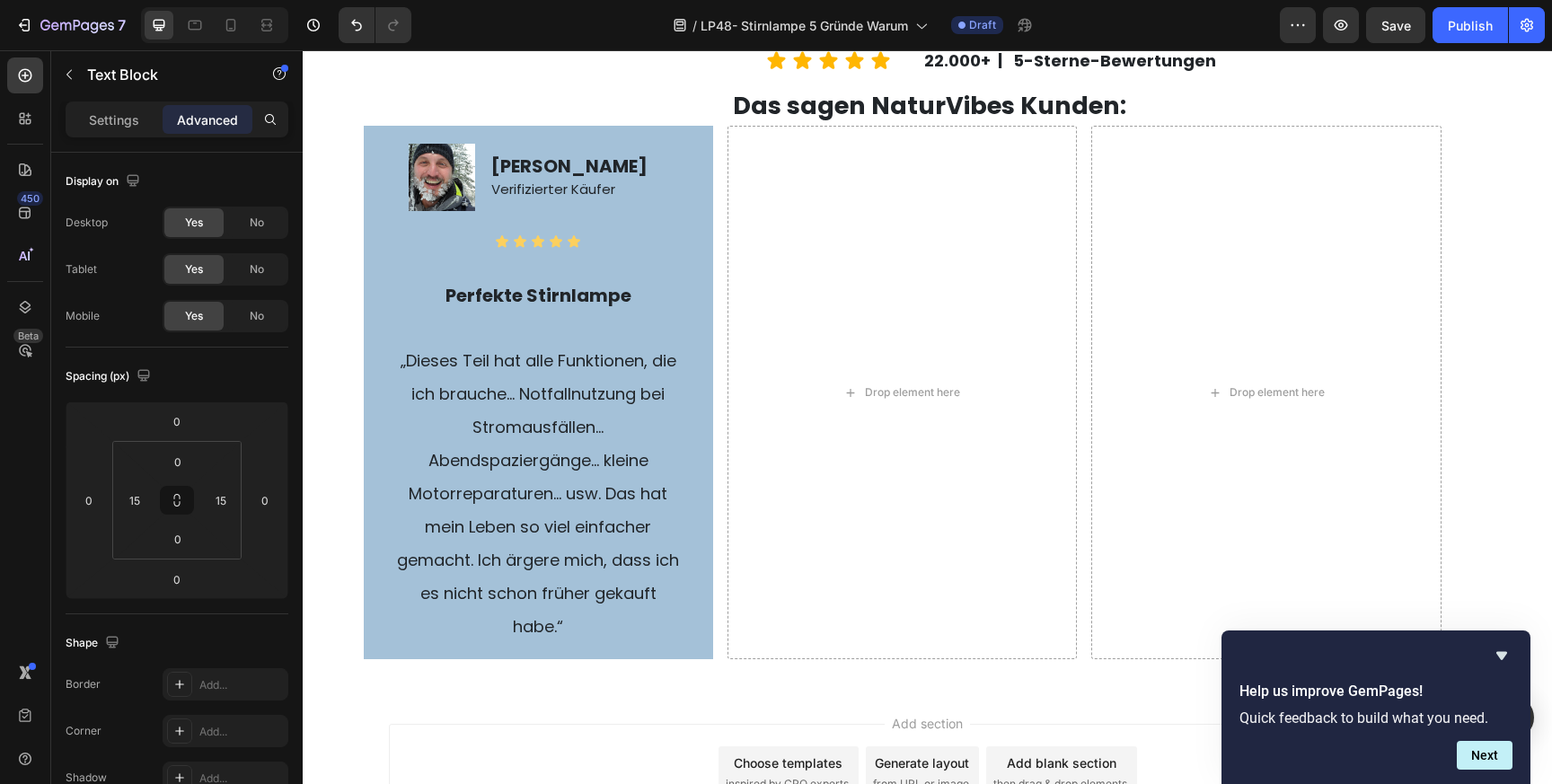
click at [621, 704] on div "Add section Choose templates inspired by CRO experts Generate layout from URL o…" at bounding box center [927, 797] width 1249 height 221
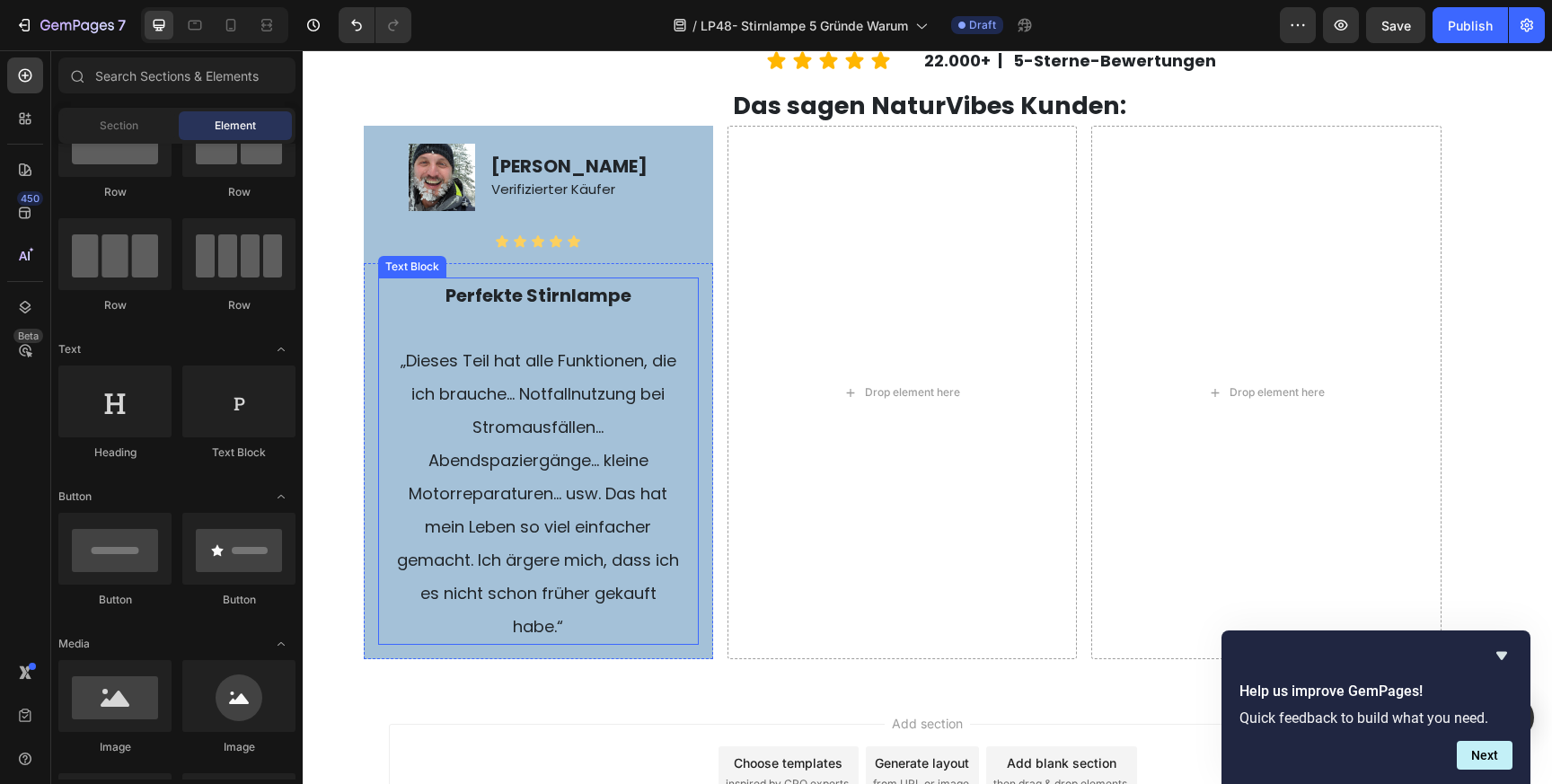
click at [539, 347] on p "„Dieses Teil hat alle Funktionen, die ich brauche… Notfallnutzung bei Stromausf…" at bounding box center [538, 493] width 290 height 299
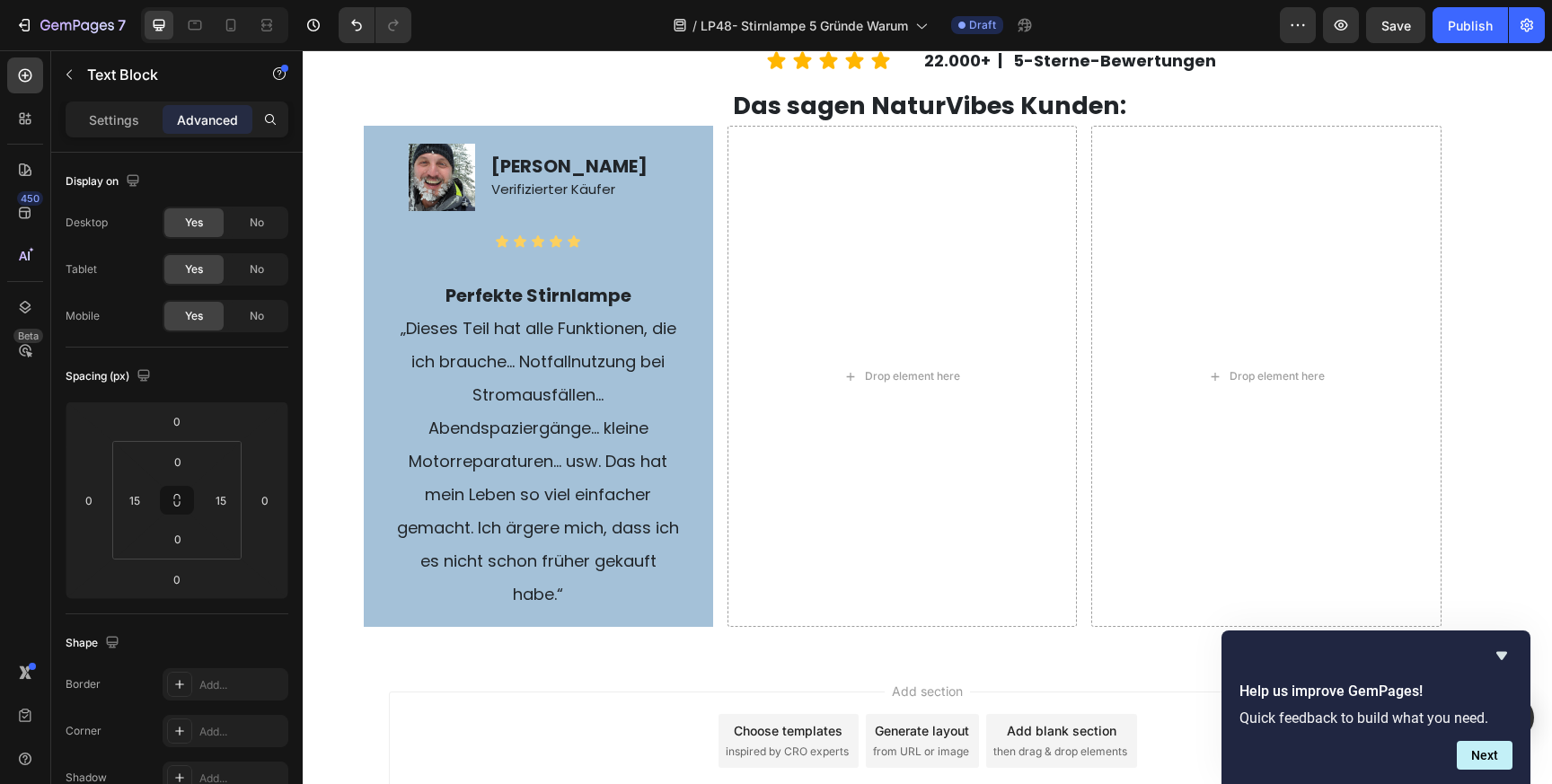
click at [639, 698] on div "Add section Choose templates inspired by CRO experts Generate layout from URL o…" at bounding box center [927, 740] width 1078 height 99
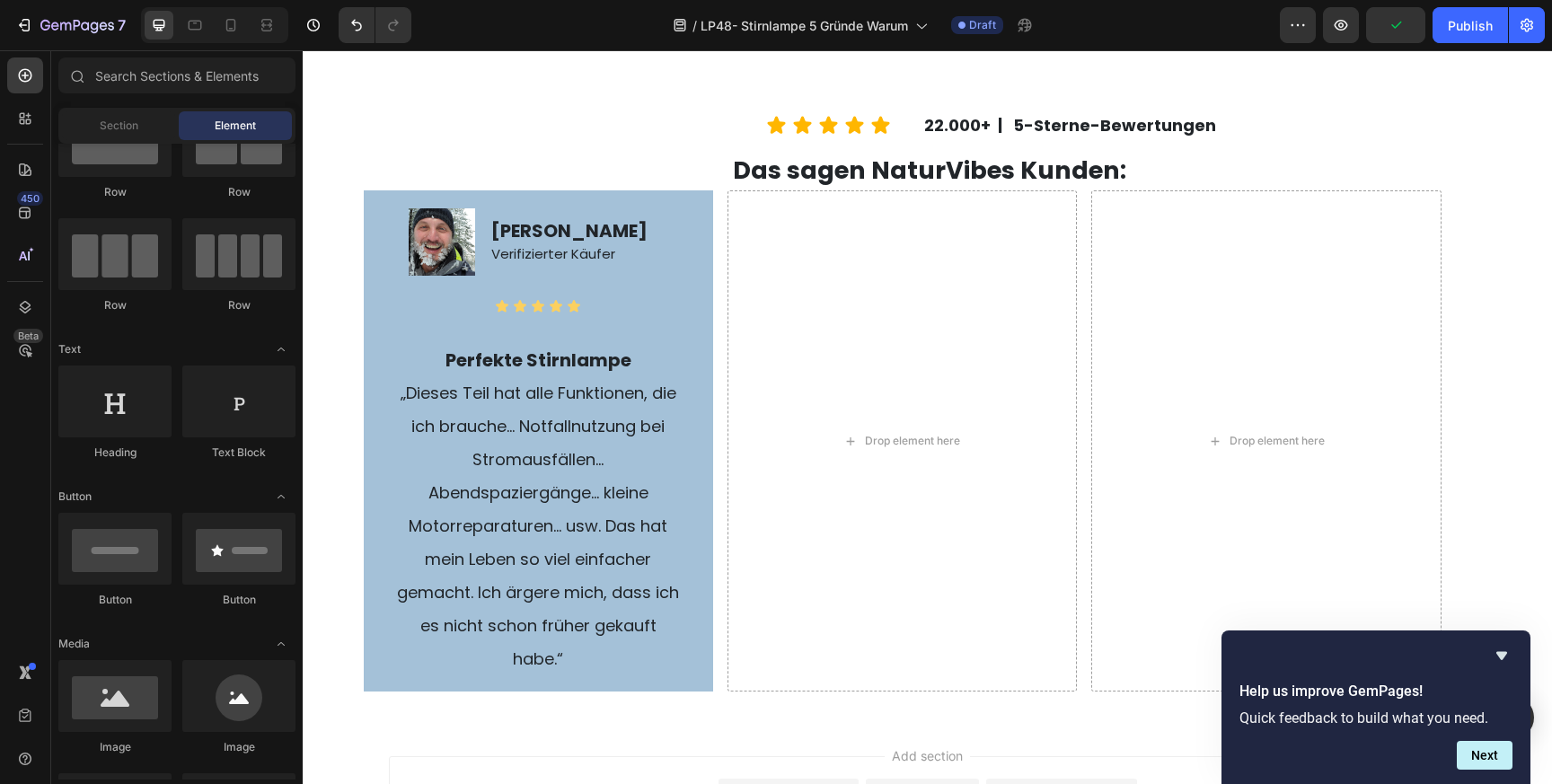
scroll to position [3861, 0]
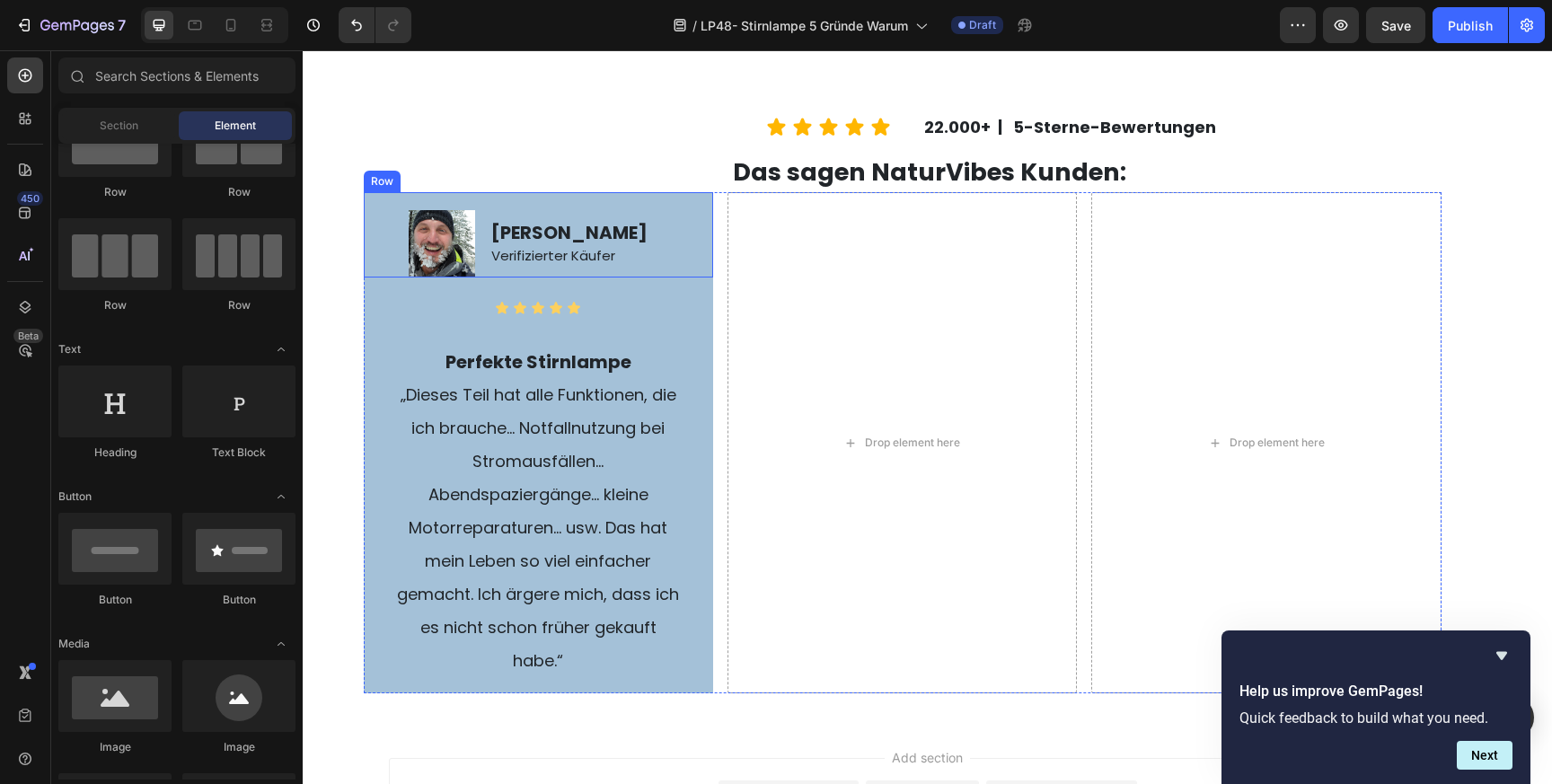
click at [588, 208] on div "[PERSON_NAME] Verifizierter Käufer Text Block" at bounding box center [601, 235] width 224 height 85
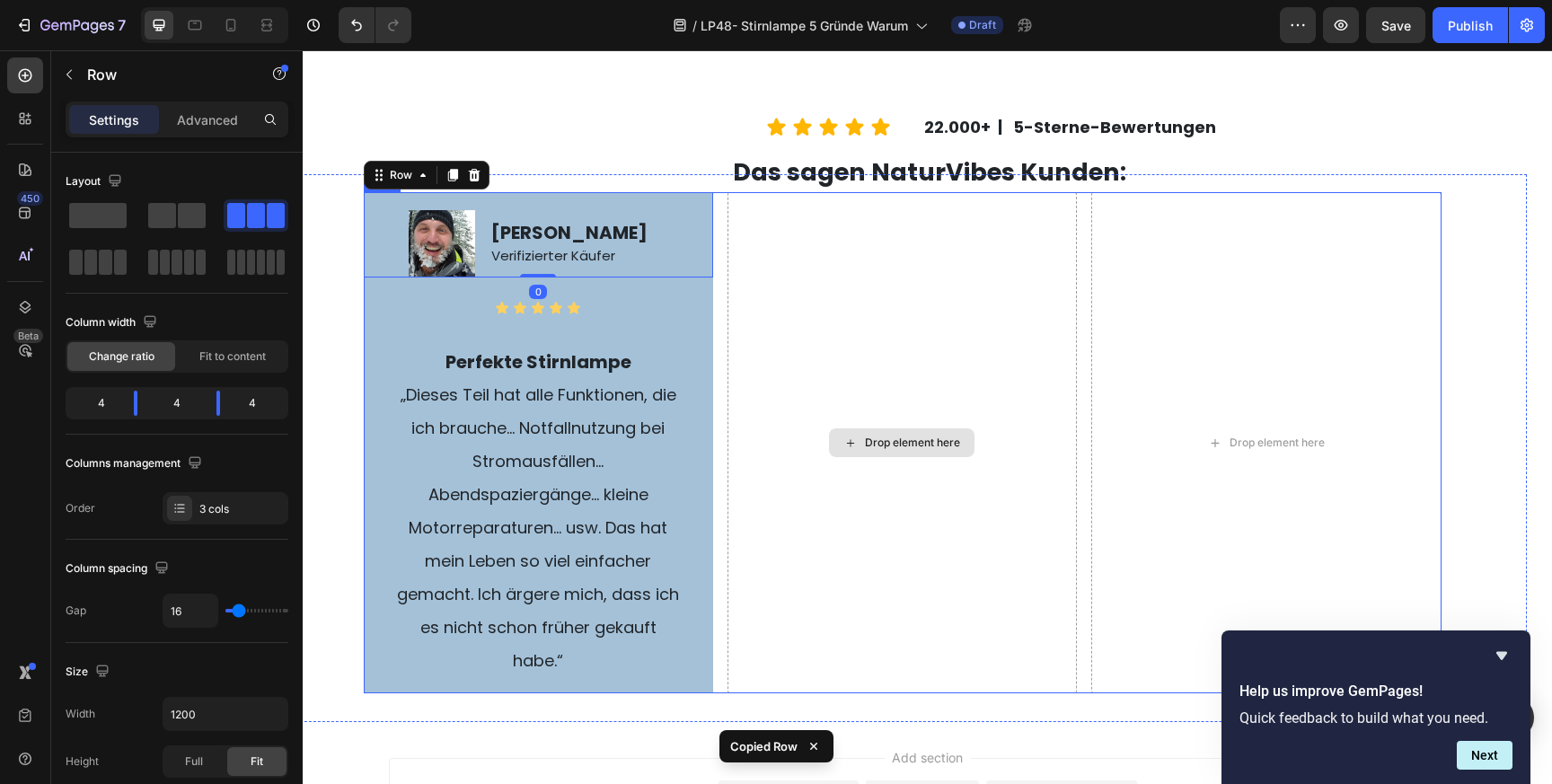
click at [803, 227] on div "Drop element here" at bounding box center [902, 442] width 349 height 500
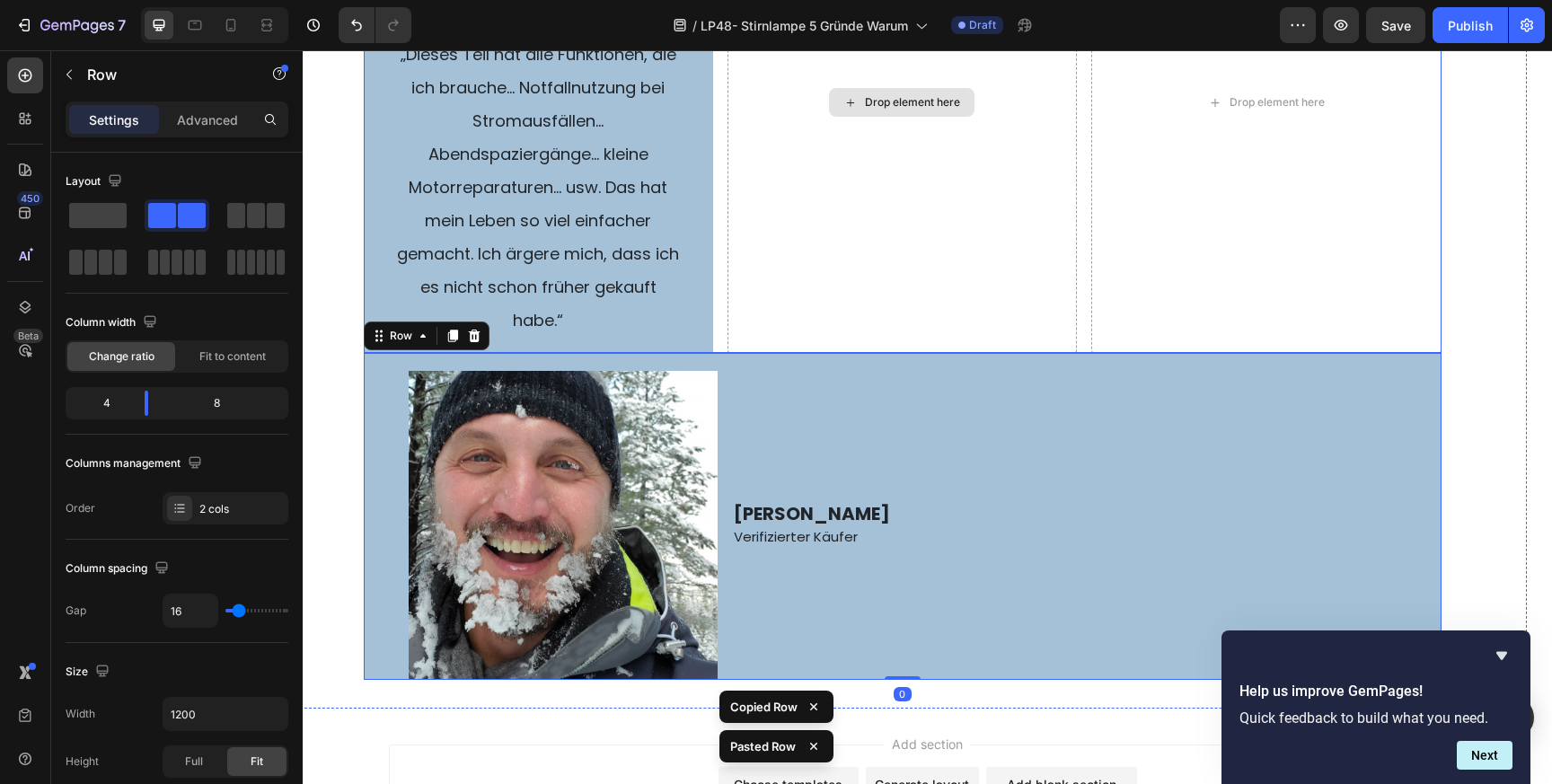
scroll to position [4203, 0]
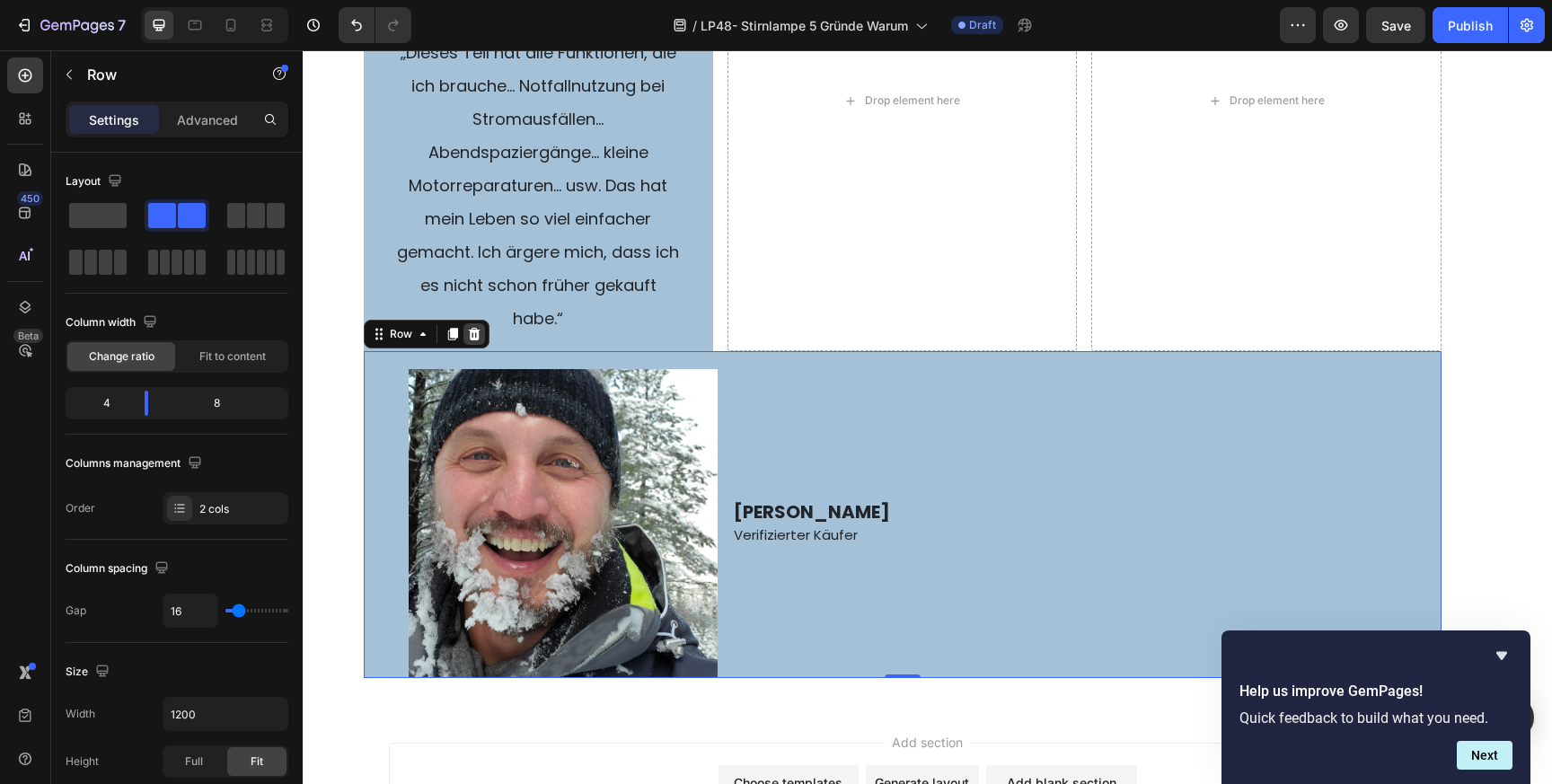
click at [471, 331] on icon at bounding box center [473, 333] width 11 height 12
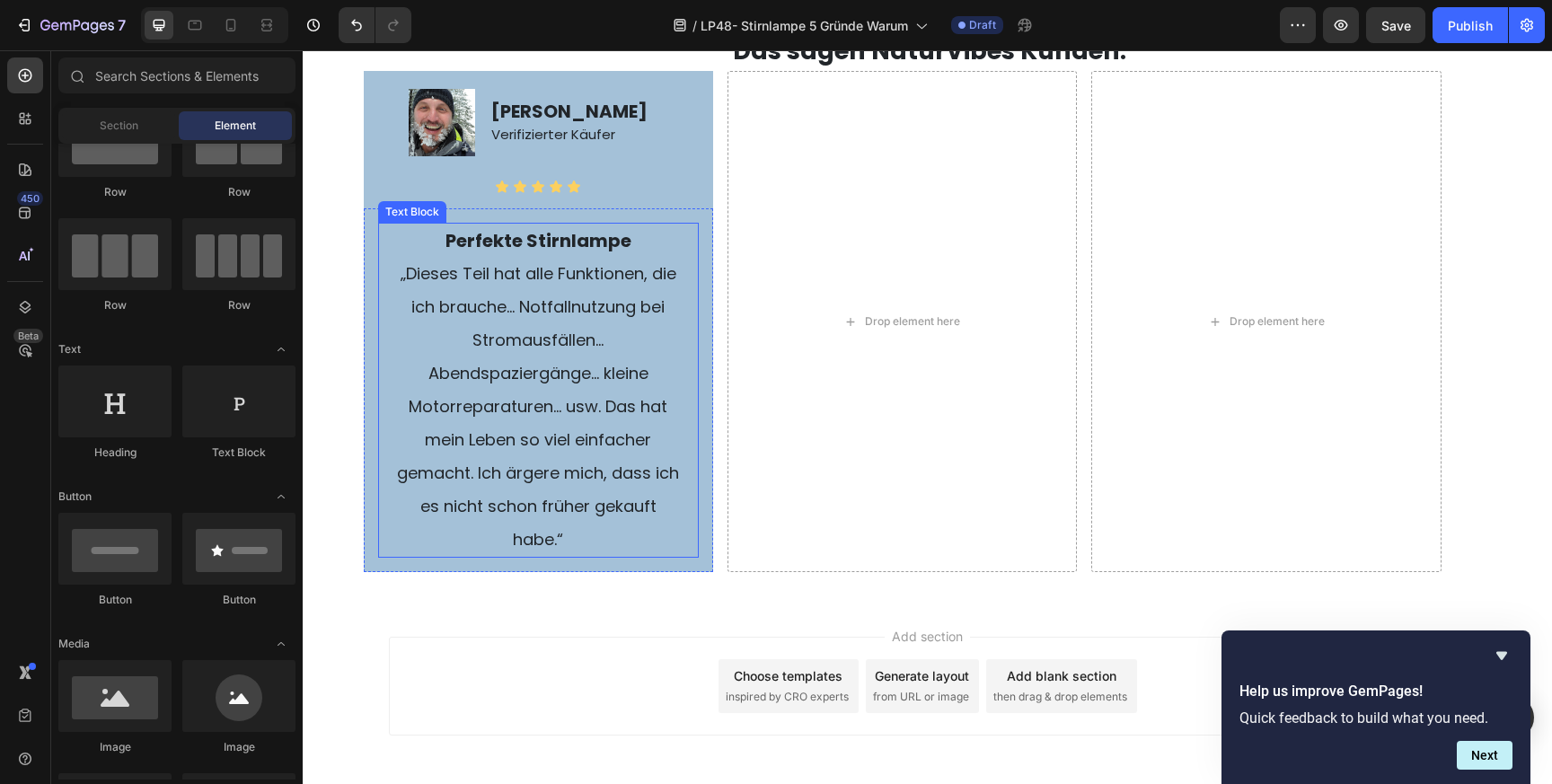
scroll to position [3766, 0]
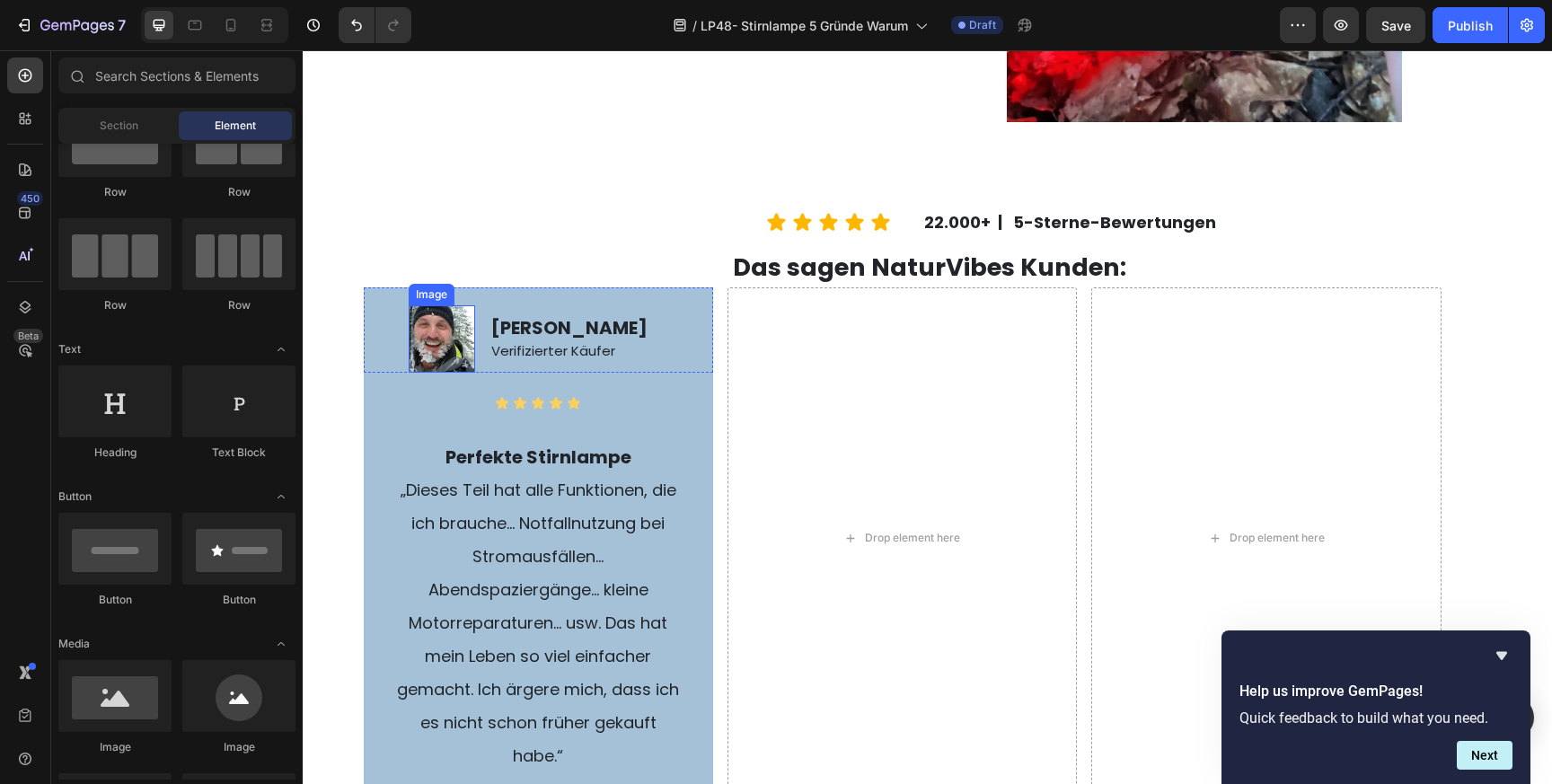
click at [455, 328] on img at bounding box center [442, 338] width 67 height 67
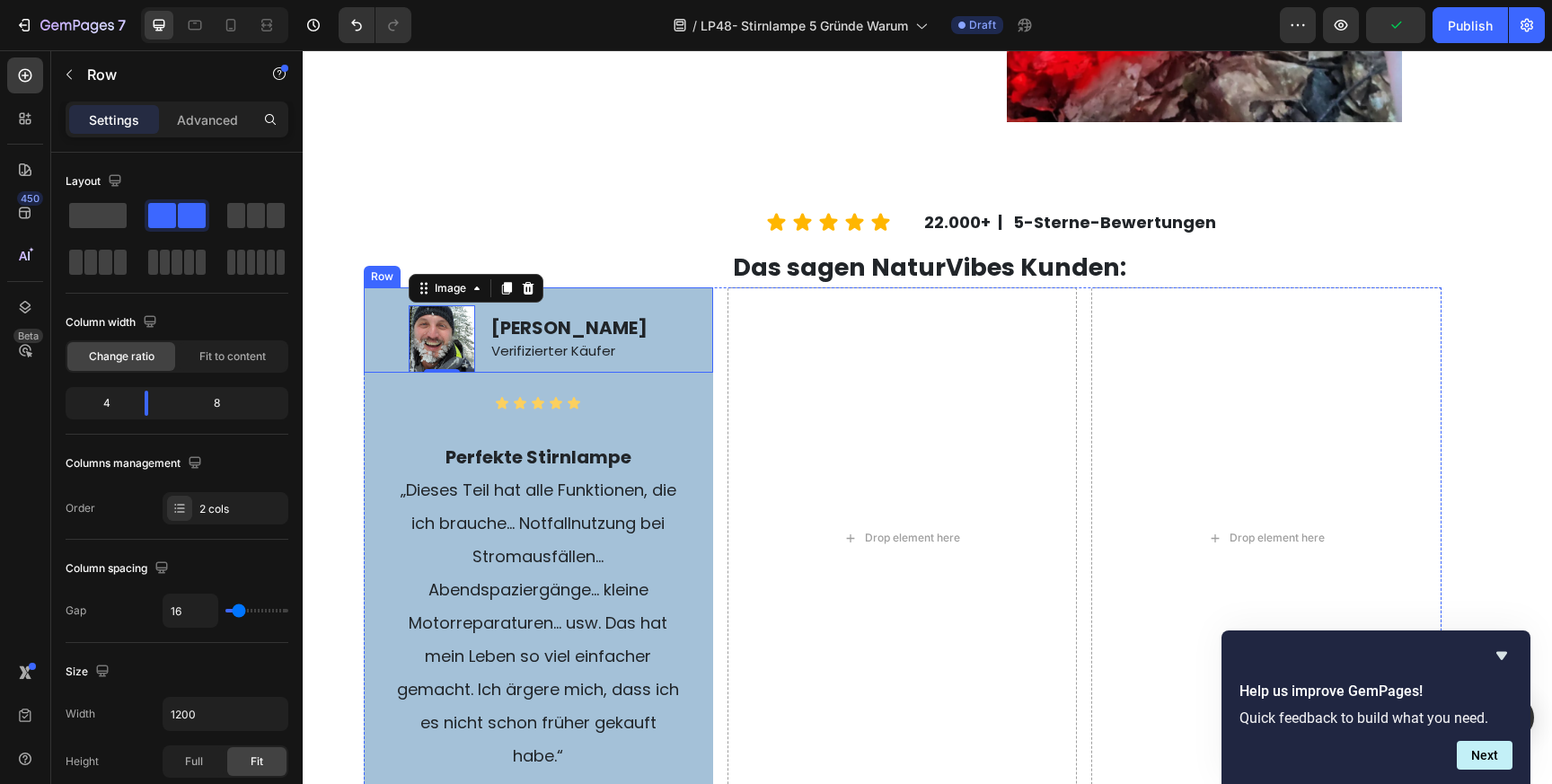
click at [581, 304] on div "[PERSON_NAME] Verifizierter Käufer Text Block" at bounding box center [601, 330] width 224 height 85
click at [452, 267] on icon at bounding box center [452, 270] width 10 height 12
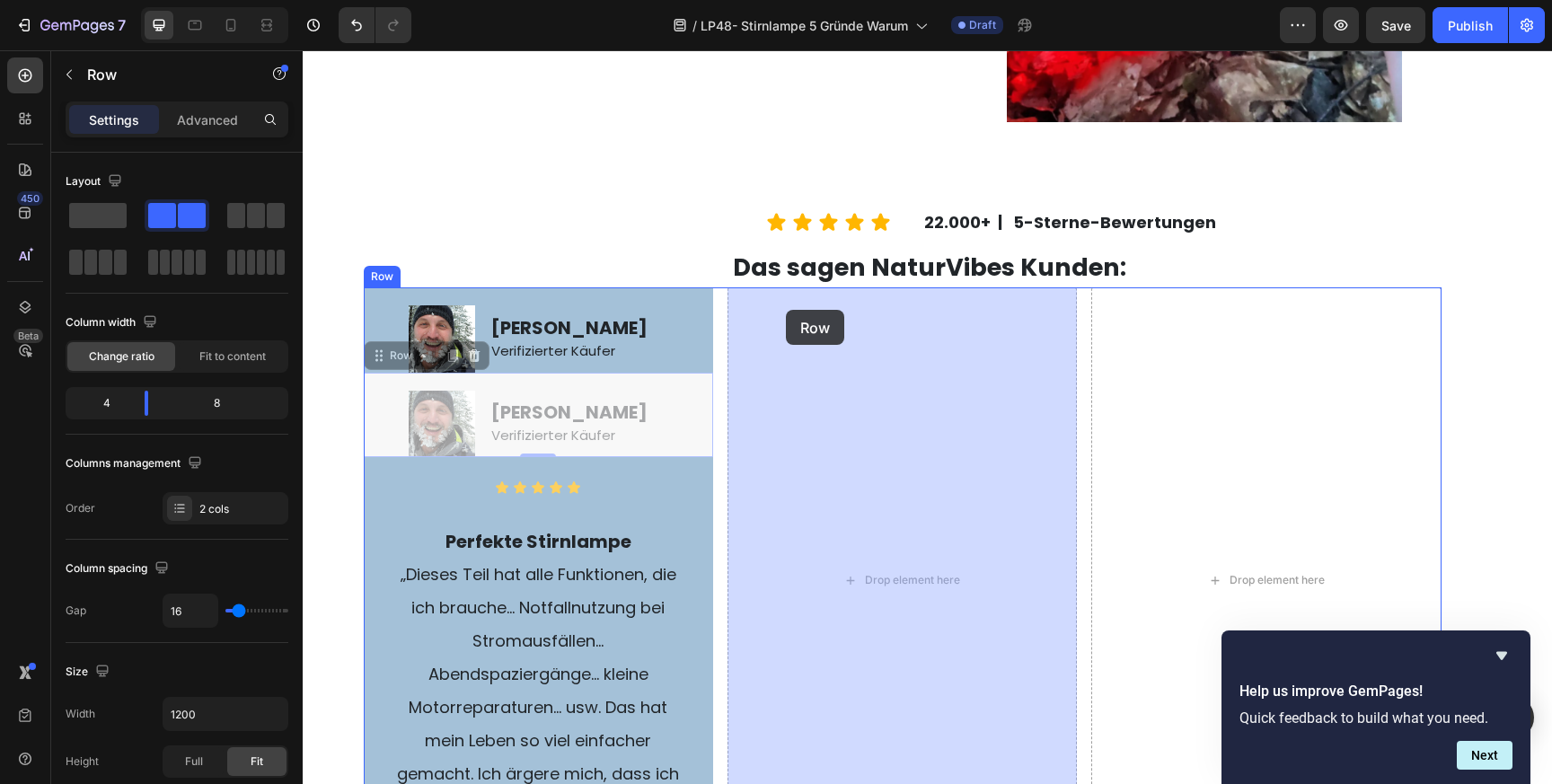
drag, startPoint x: 402, startPoint y: 358, endPoint x: 785, endPoint y: 310, distance: 386.0
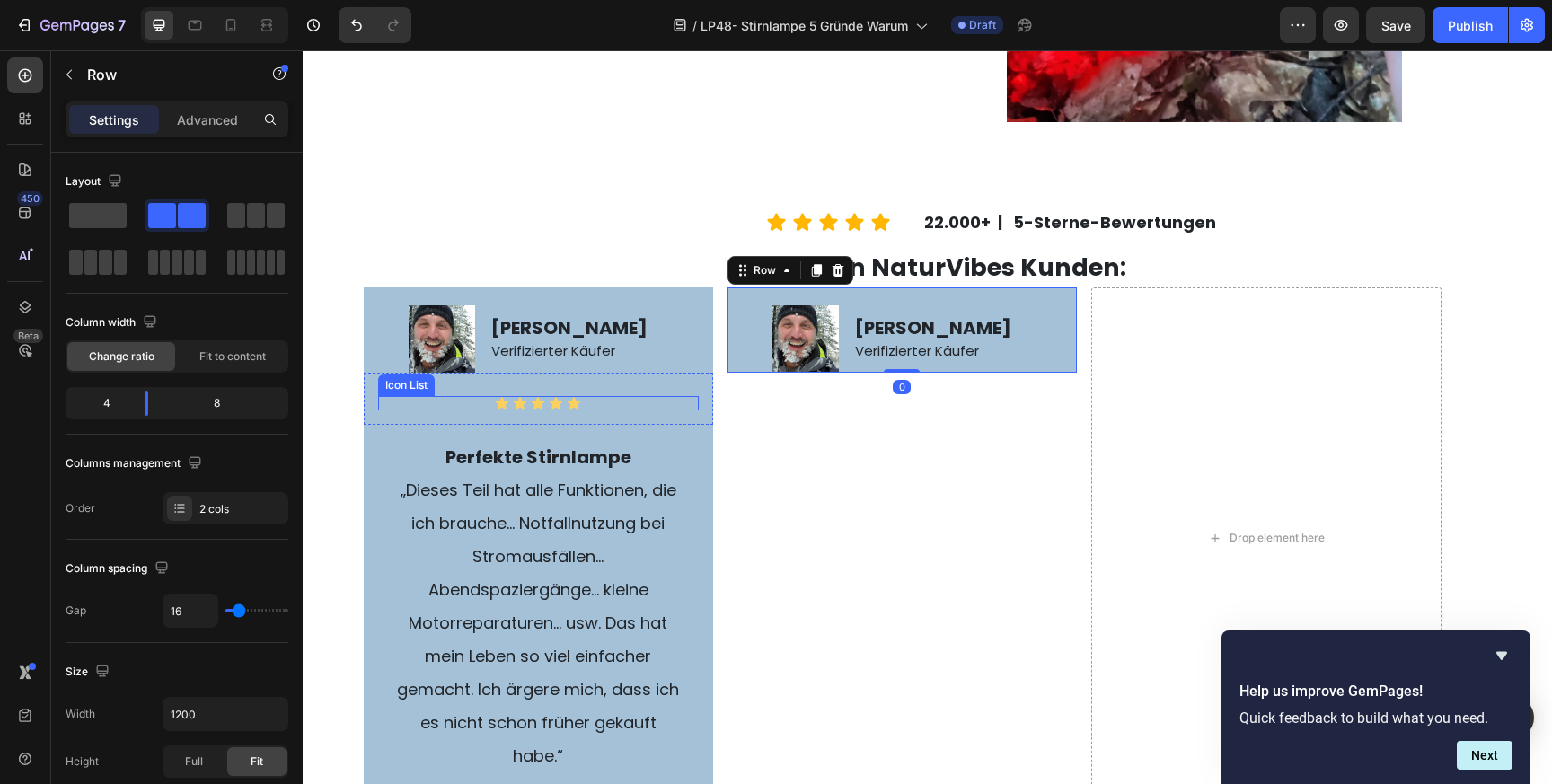
click at [649, 402] on div "Icon Icon Icon Icon Icon" at bounding box center [537, 403] width 320 height 14
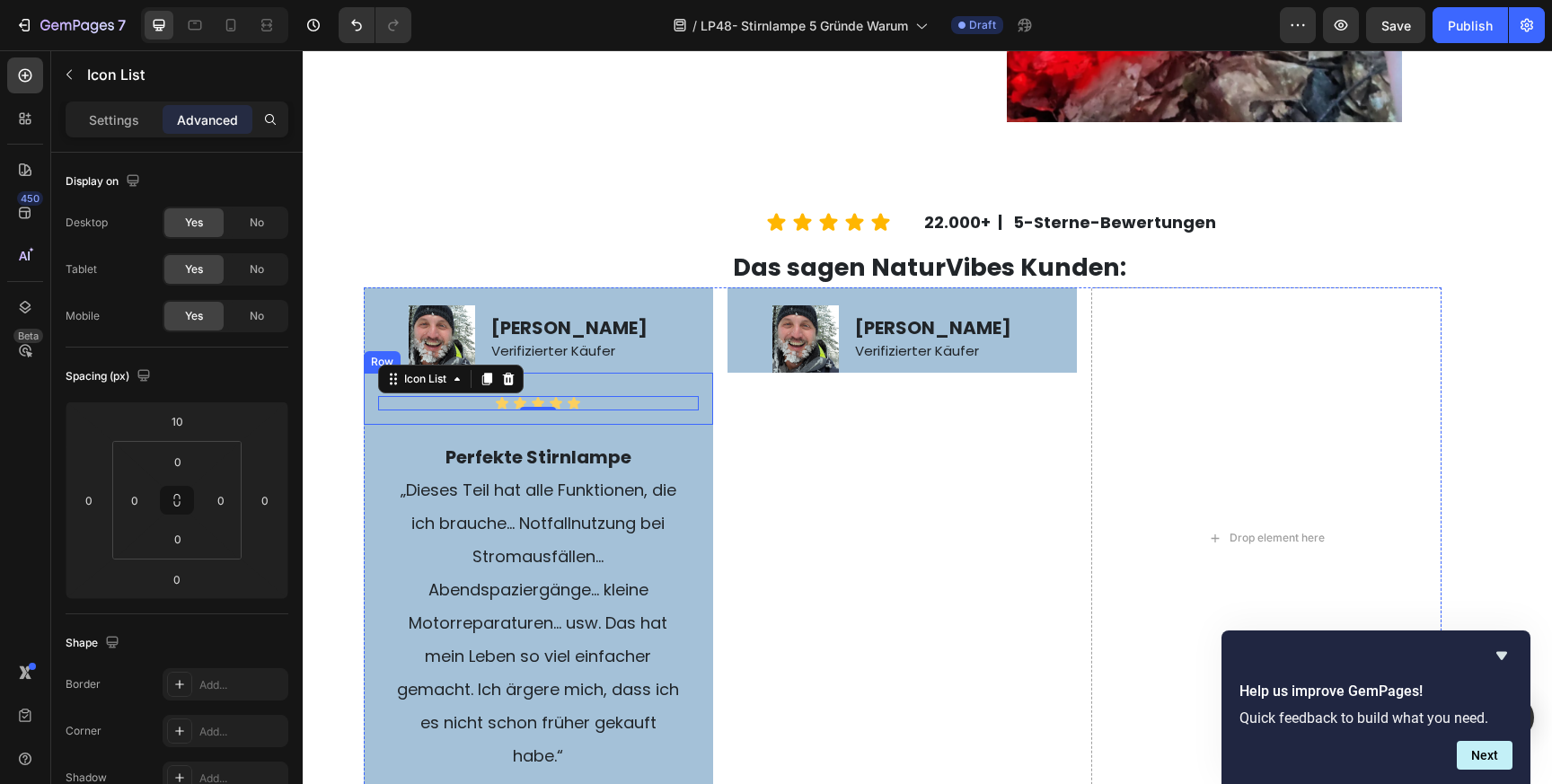
click at [643, 379] on div "Icon Icon Icon Icon Icon Icon List 0 Row" at bounding box center [538, 398] width 349 height 52
click at [451, 356] on icon at bounding box center [452, 355] width 10 height 12
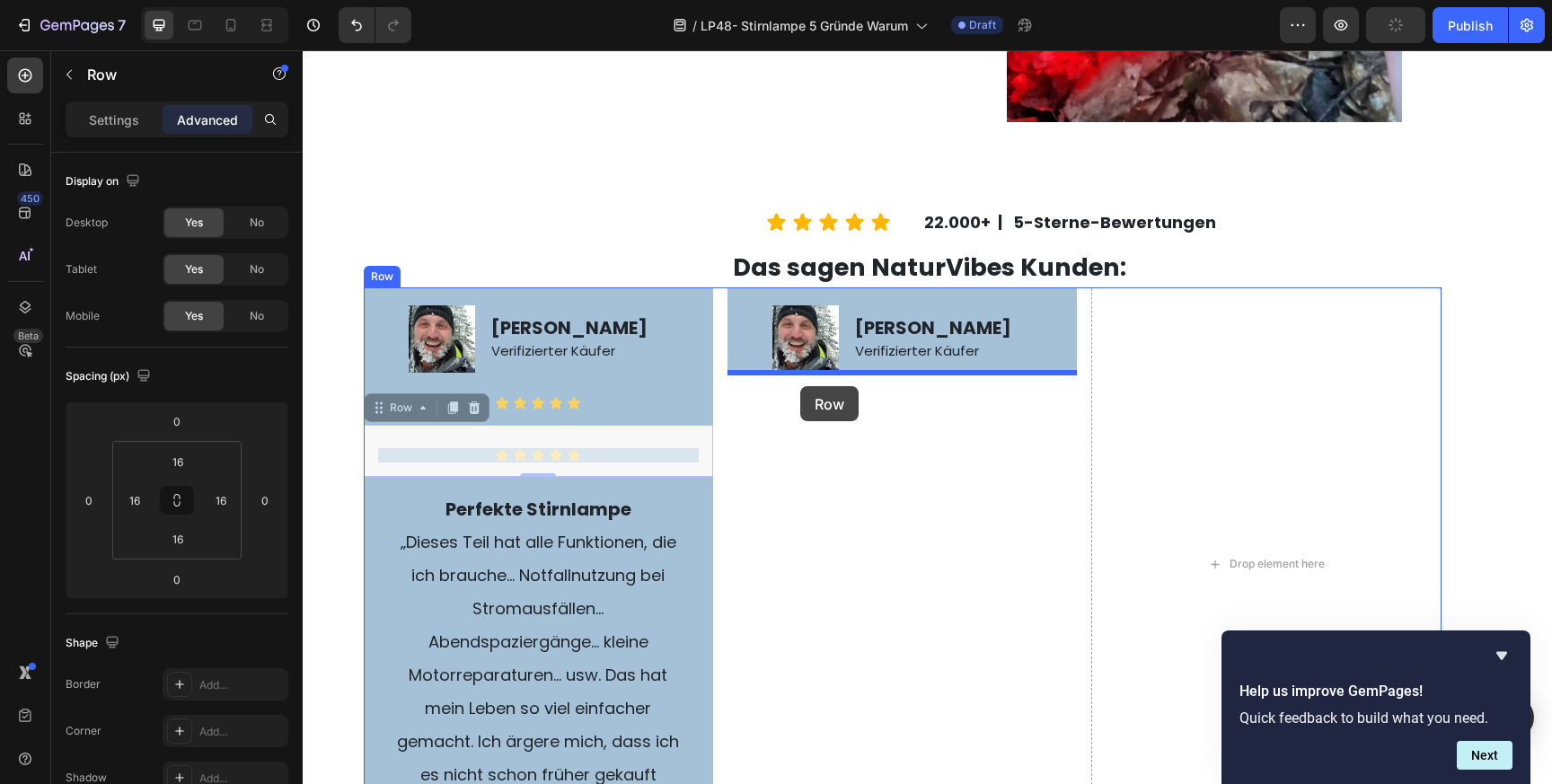
drag, startPoint x: 398, startPoint y: 406, endPoint x: 799, endPoint y: 386, distance: 401.5
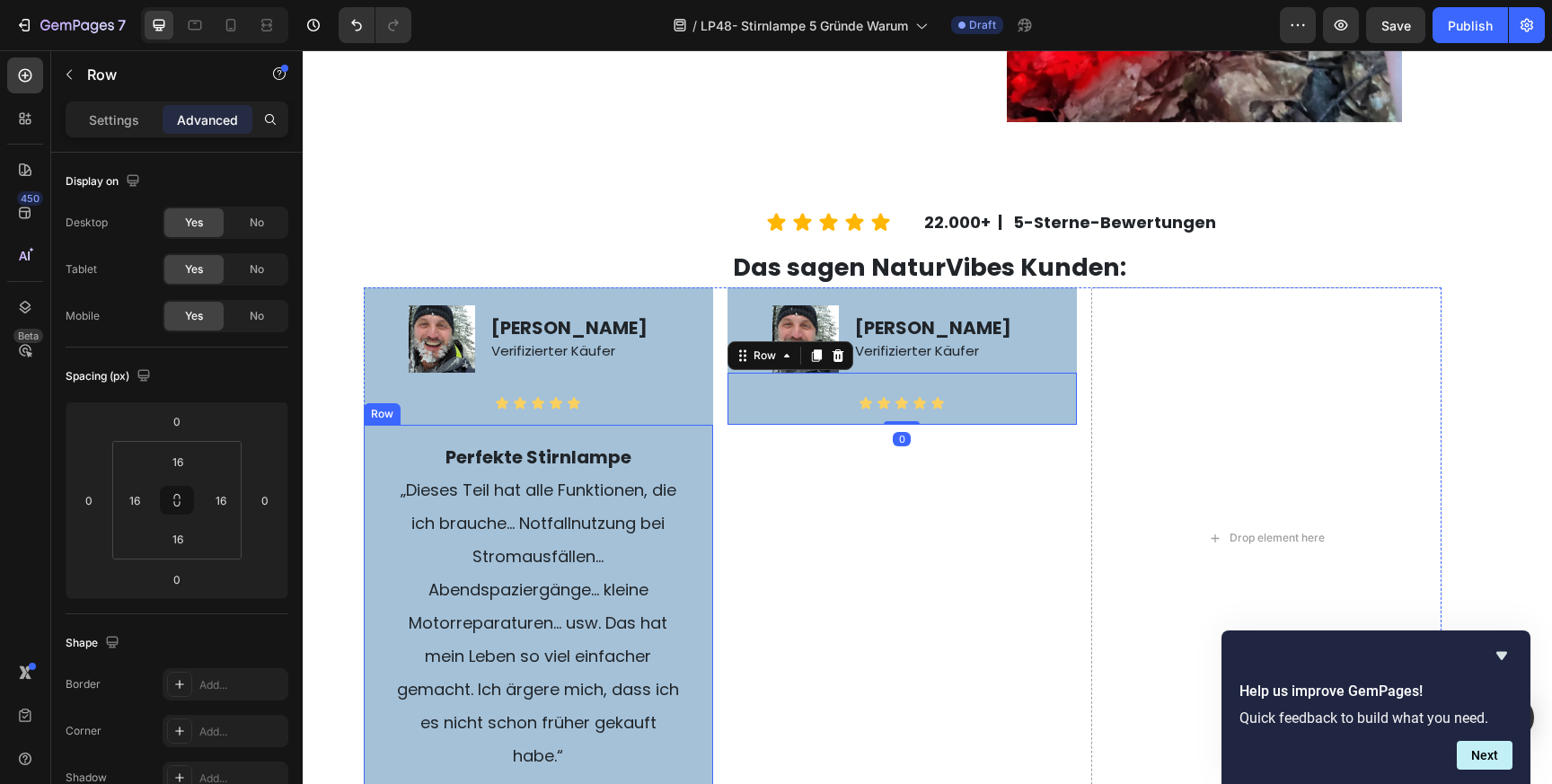
click at [621, 437] on div "Perfekte Stirnlampe „Dieses Teil hat alle Funktionen, die ich brauche… Notfalln…" at bounding box center [538, 606] width 349 height 363
click at [455, 407] on icon at bounding box center [452, 407] width 10 height 12
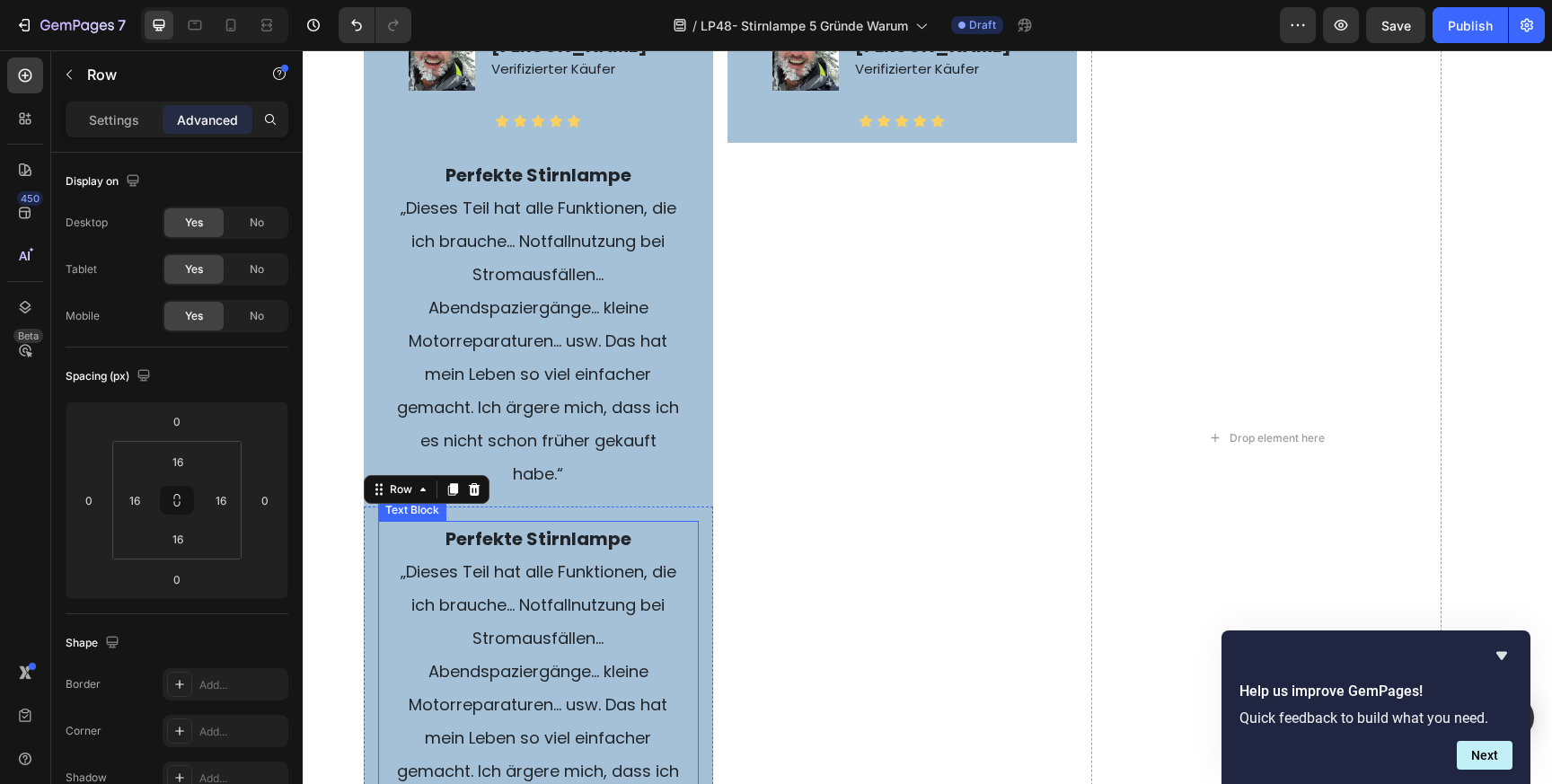
scroll to position [4012, 0]
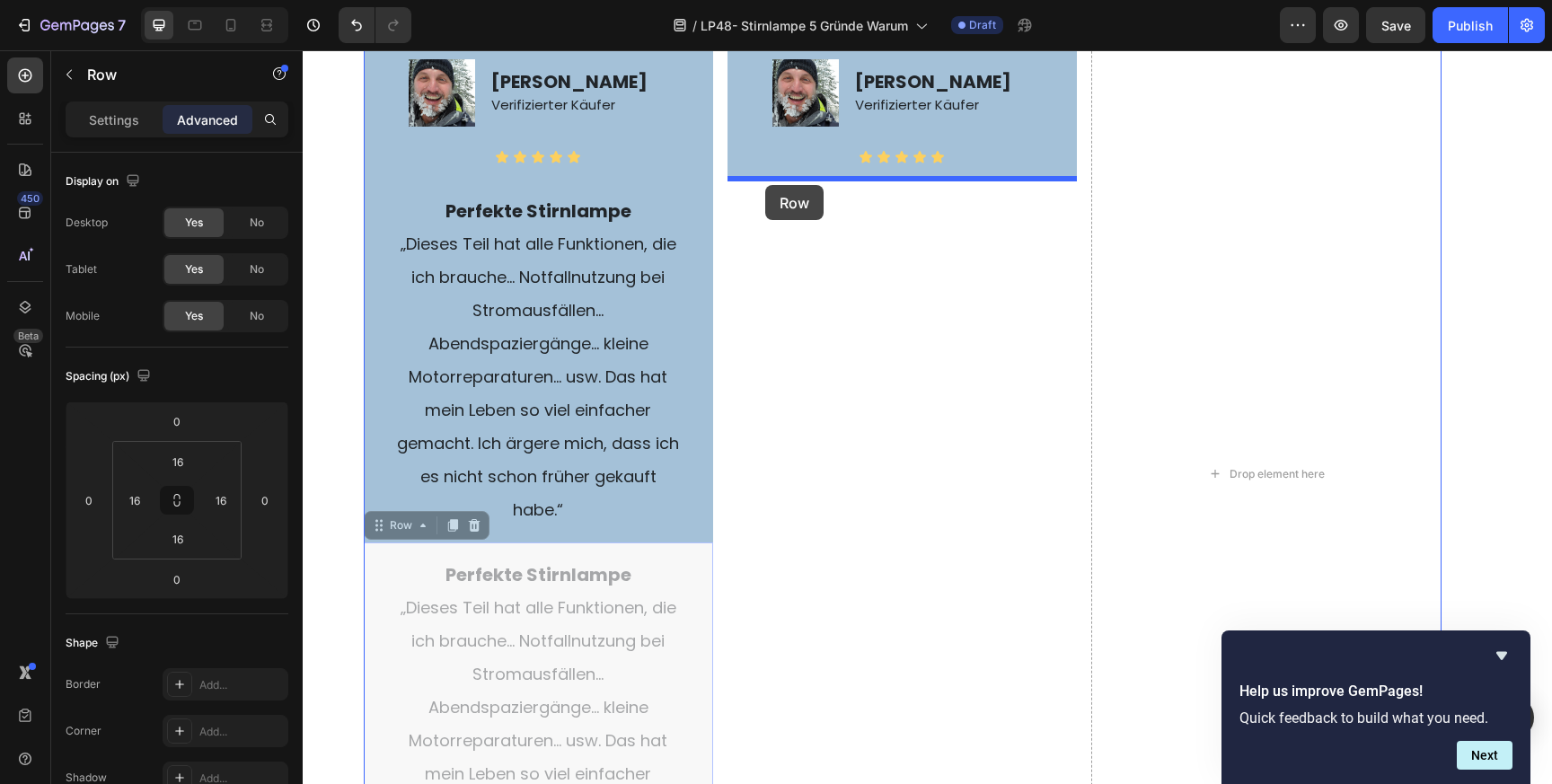
drag, startPoint x: 406, startPoint y: 524, endPoint x: 766, endPoint y: 184, distance: 495.2
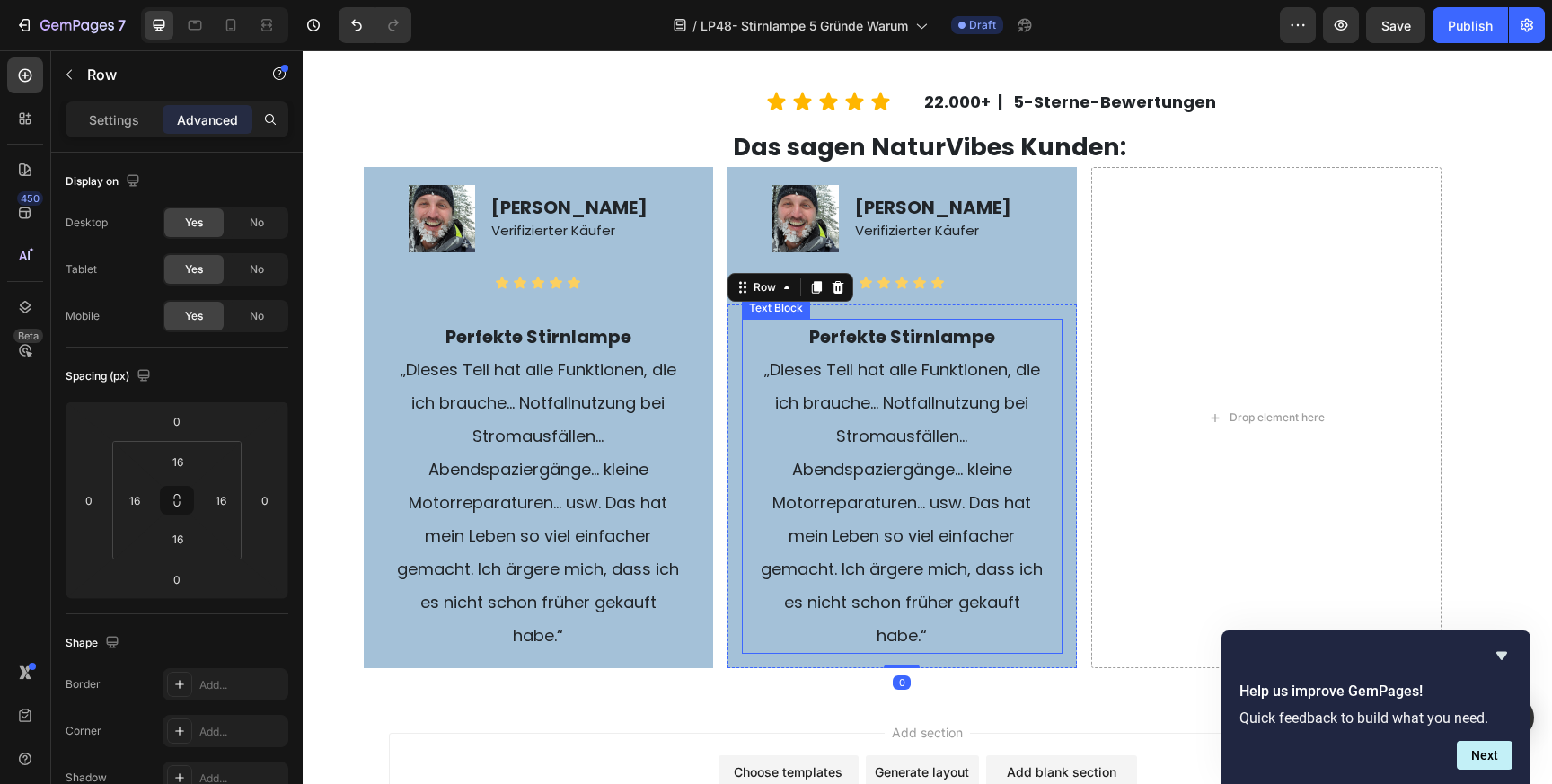
scroll to position [3882, 0]
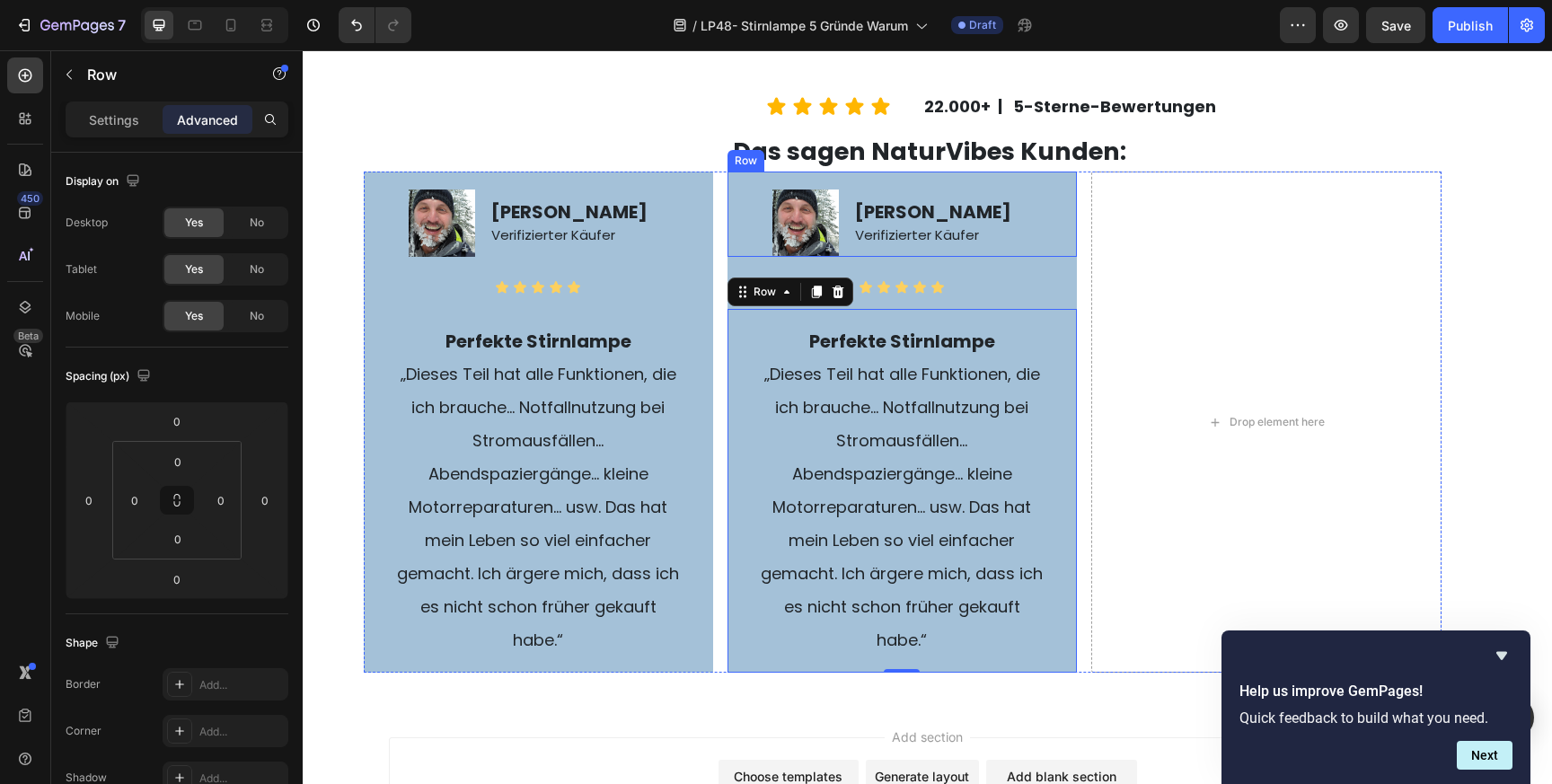
click at [1010, 189] on div "[PERSON_NAME] Verifizierter Käufer Text Block" at bounding box center [965, 214] width 224 height 85
click at [815, 157] on icon at bounding box center [816, 155] width 10 height 12
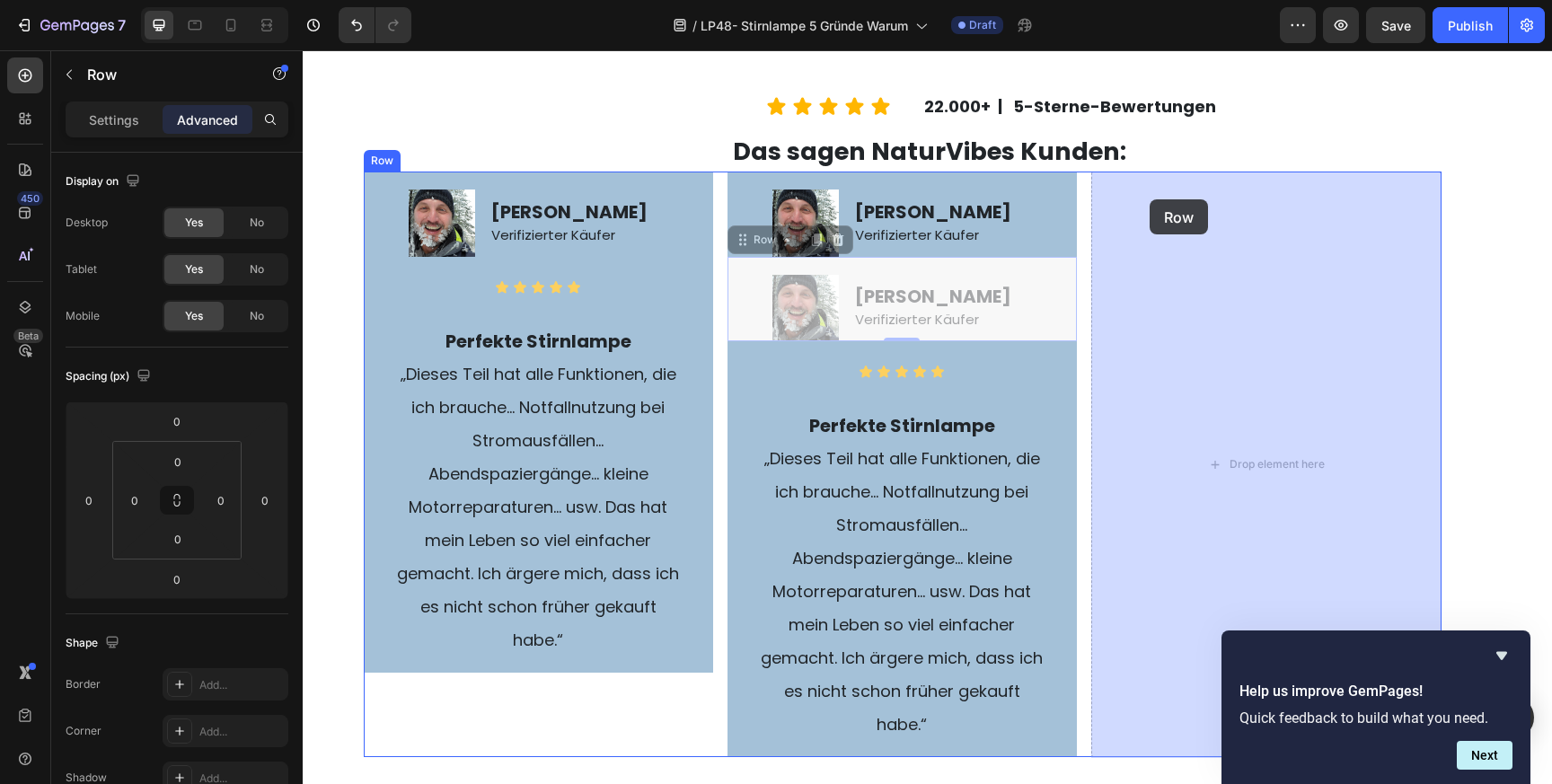
drag, startPoint x: 776, startPoint y: 244, endPoint x: 1149, endPoint y: 199, distance: 375.7
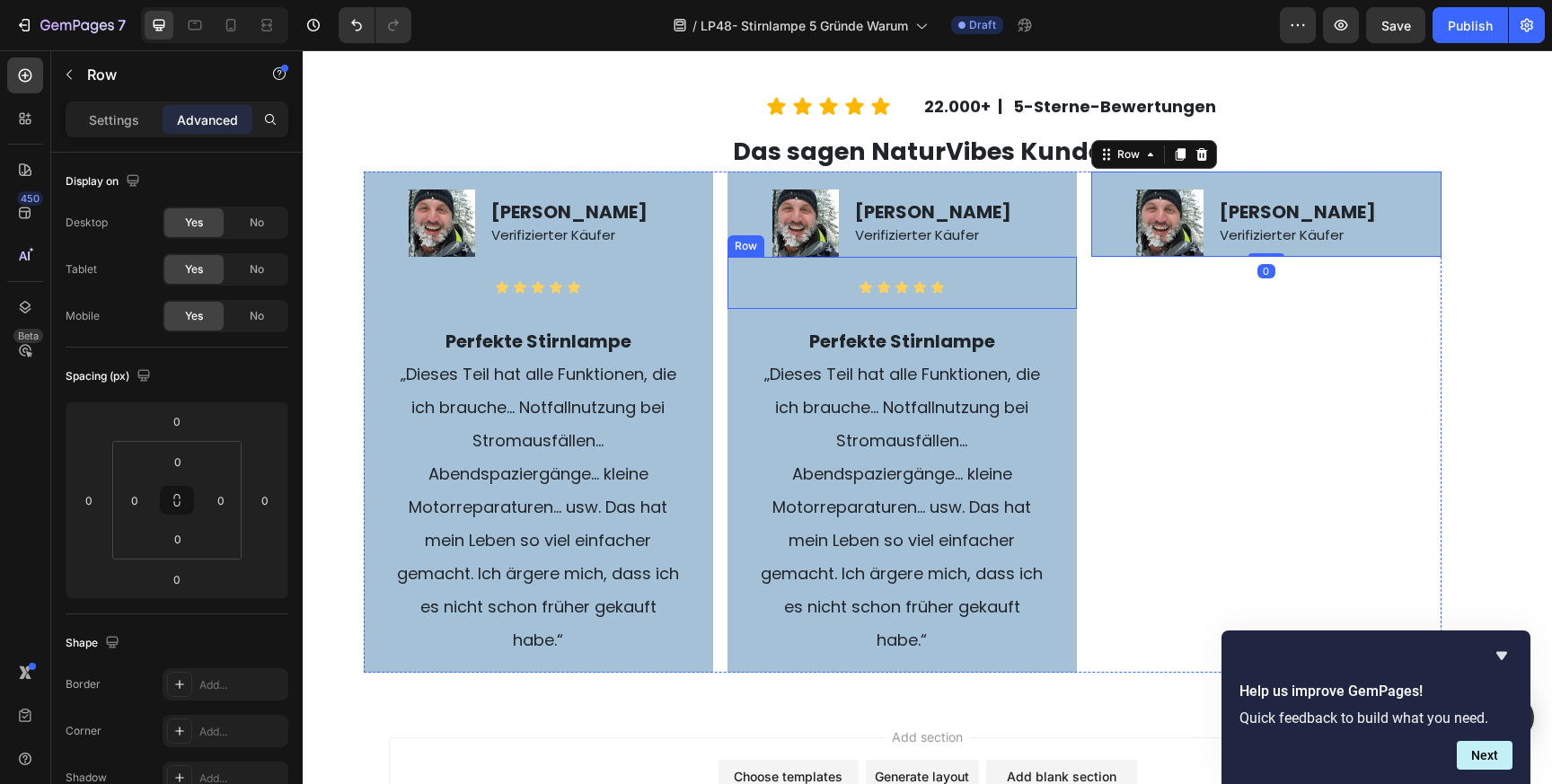
click at [906, 271] on div "Icon Icon Icon Icon Icon Icon List" at bounding box center [902, 283] width 320 height 23
click at [815, 249] on div at bounding box center [816, 239] width 22 height 22
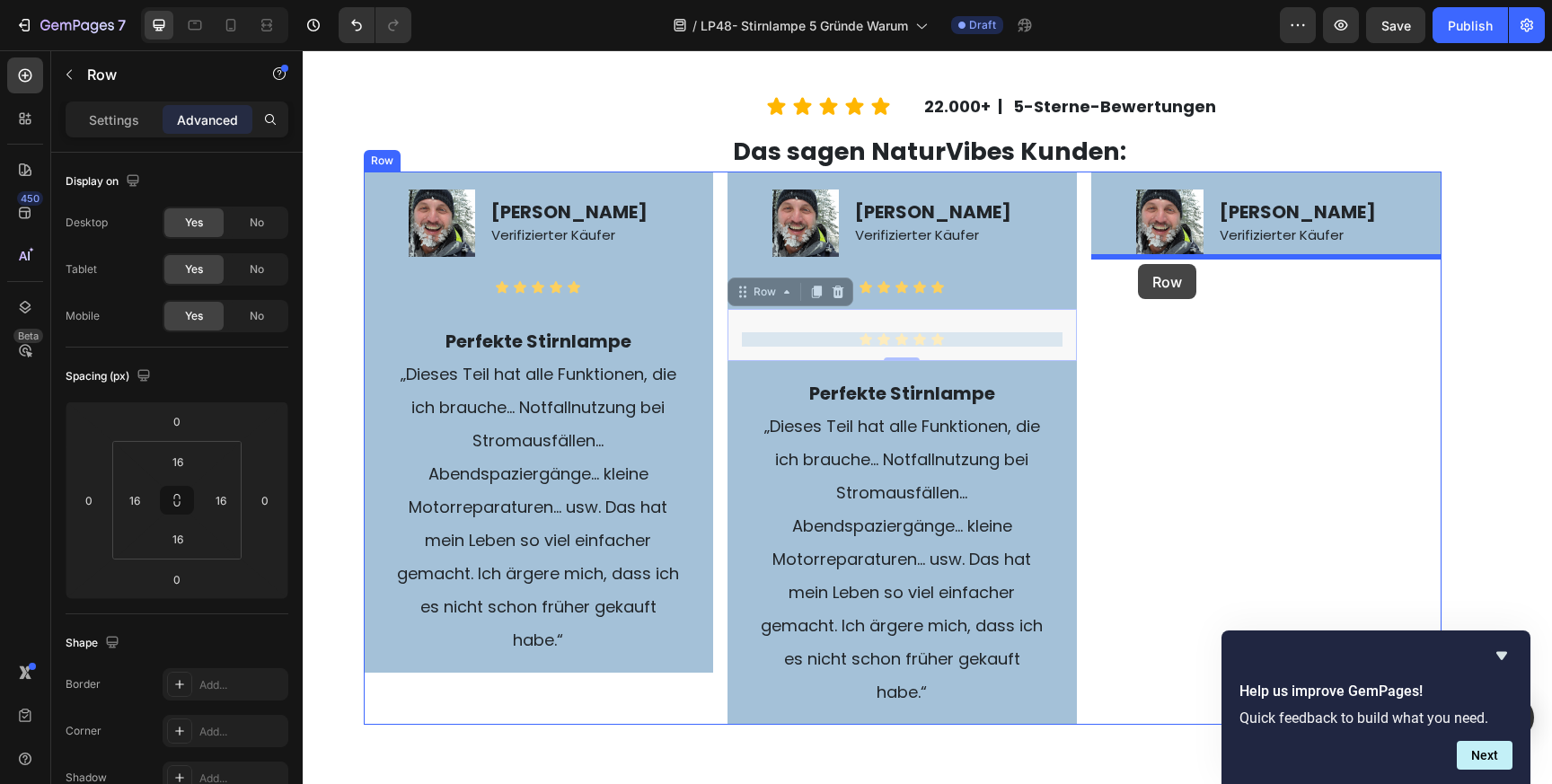
drag, startPoint x: 768, startPoint y: 285, endPoint x: 1139, endPoint y: 263, distance: 371.7
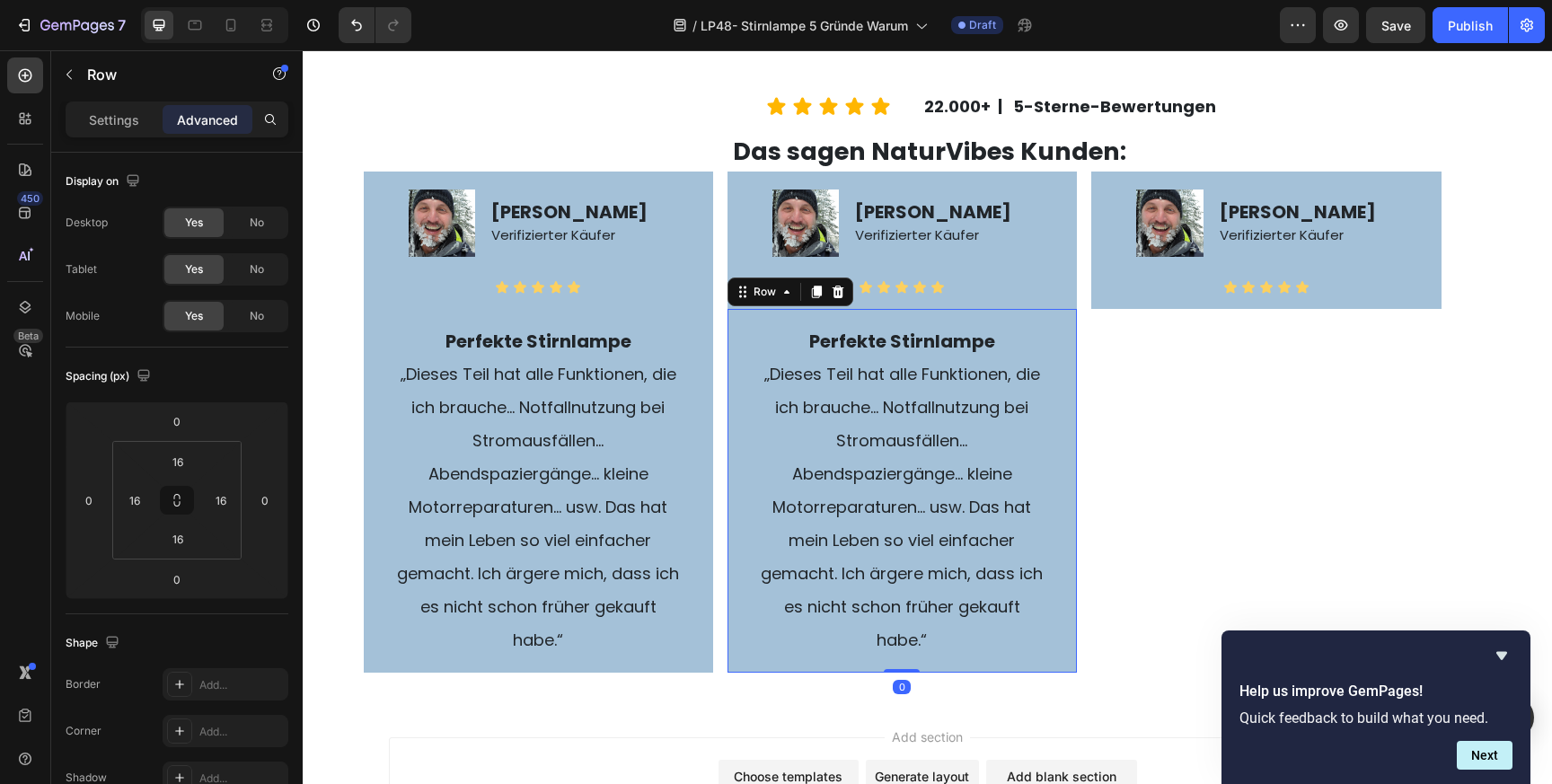
click at [994, 316] on div "Perfekte Stirnlampe „Dieses Teil hat alle Funktionen, die ich brauche… Notfalln…" at bounding box center [902, 490] width 349 height 363
click at [815, 294] on icon at bounding box center [816, 291] width 10 height 12
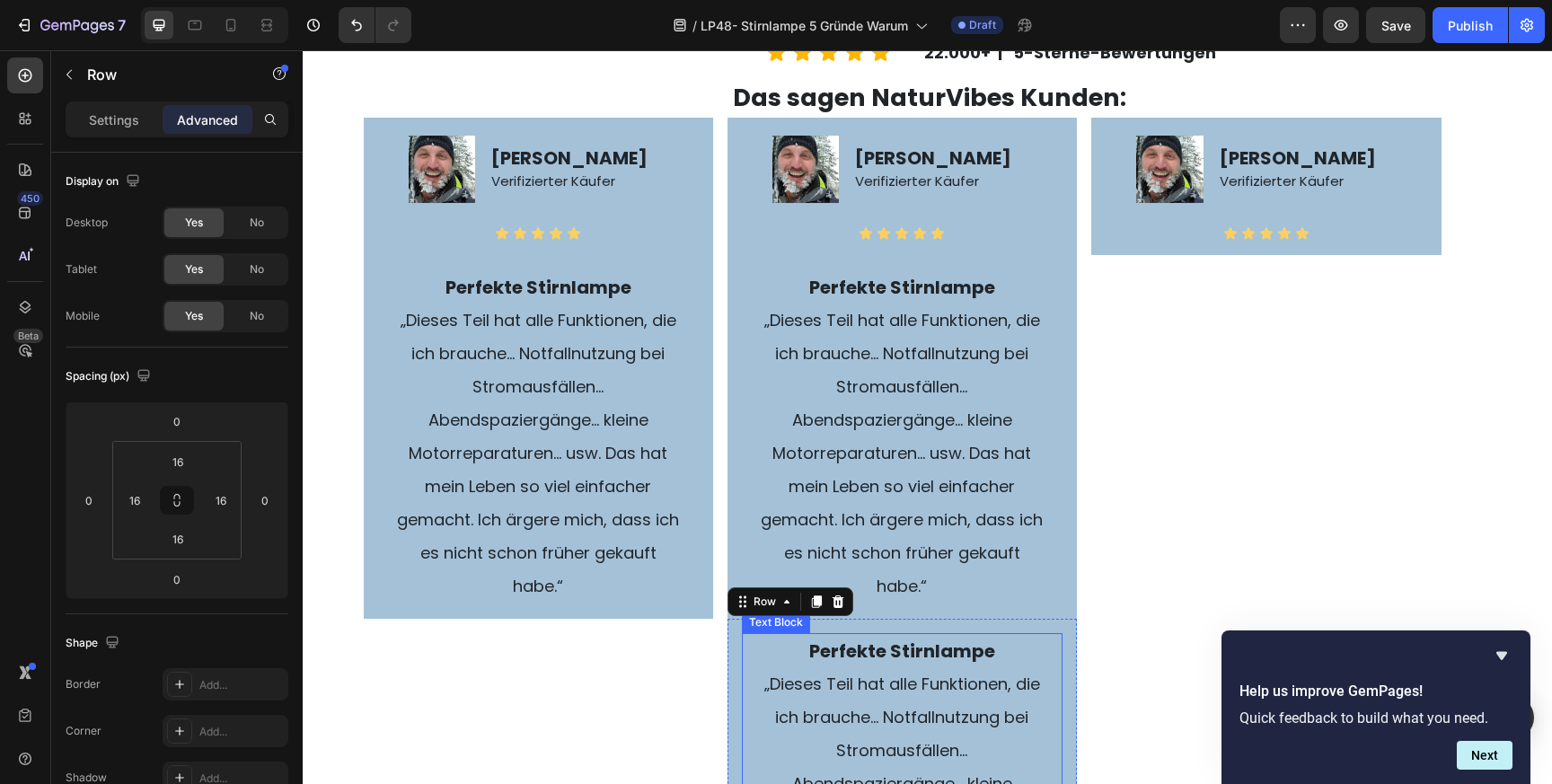
scroll to position [3932, 0]
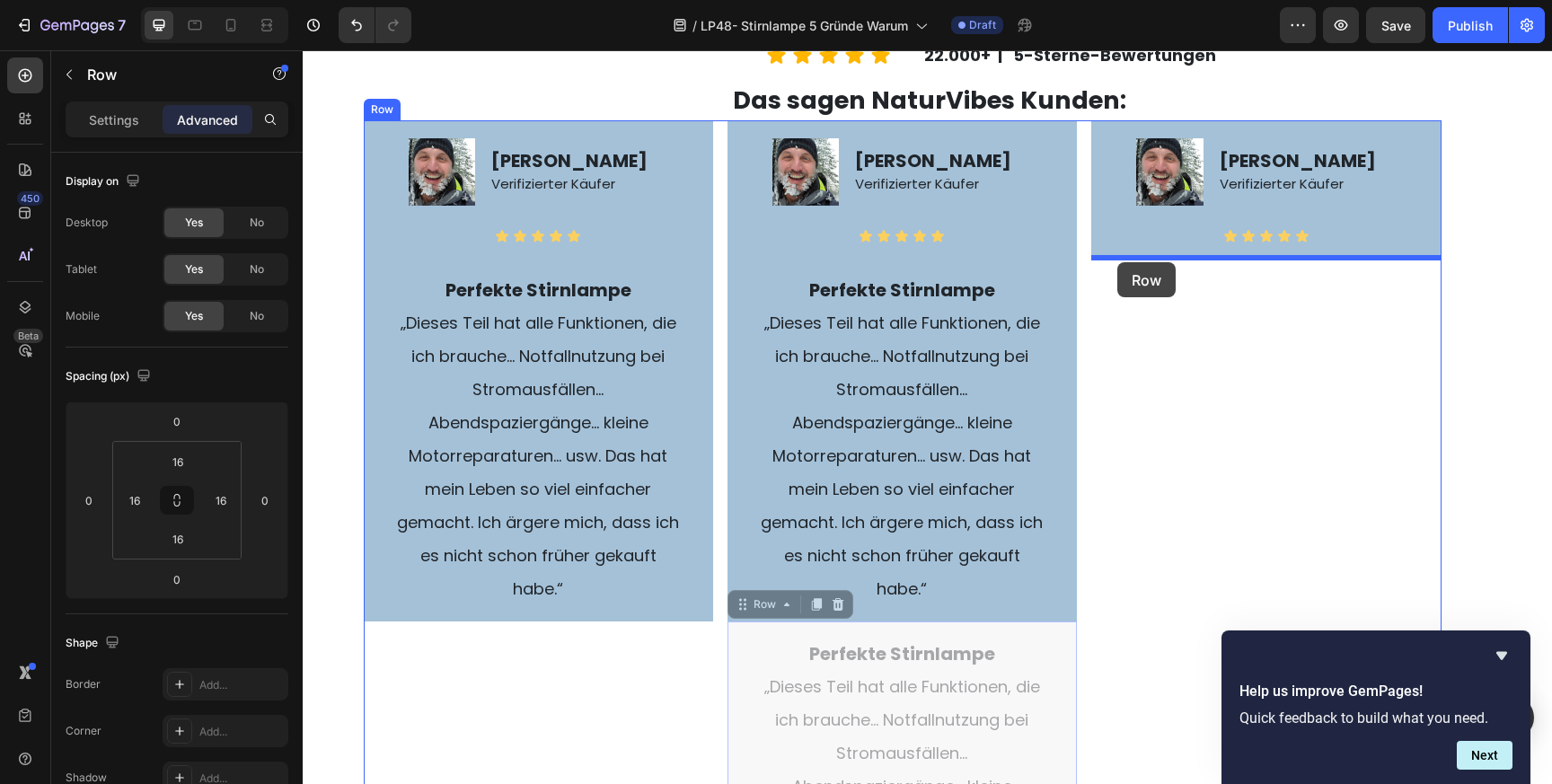
drag, startPoint x: 771, startPoint y: 598, endPoint x: 1117, endPoint y: 262, distance: 482.3
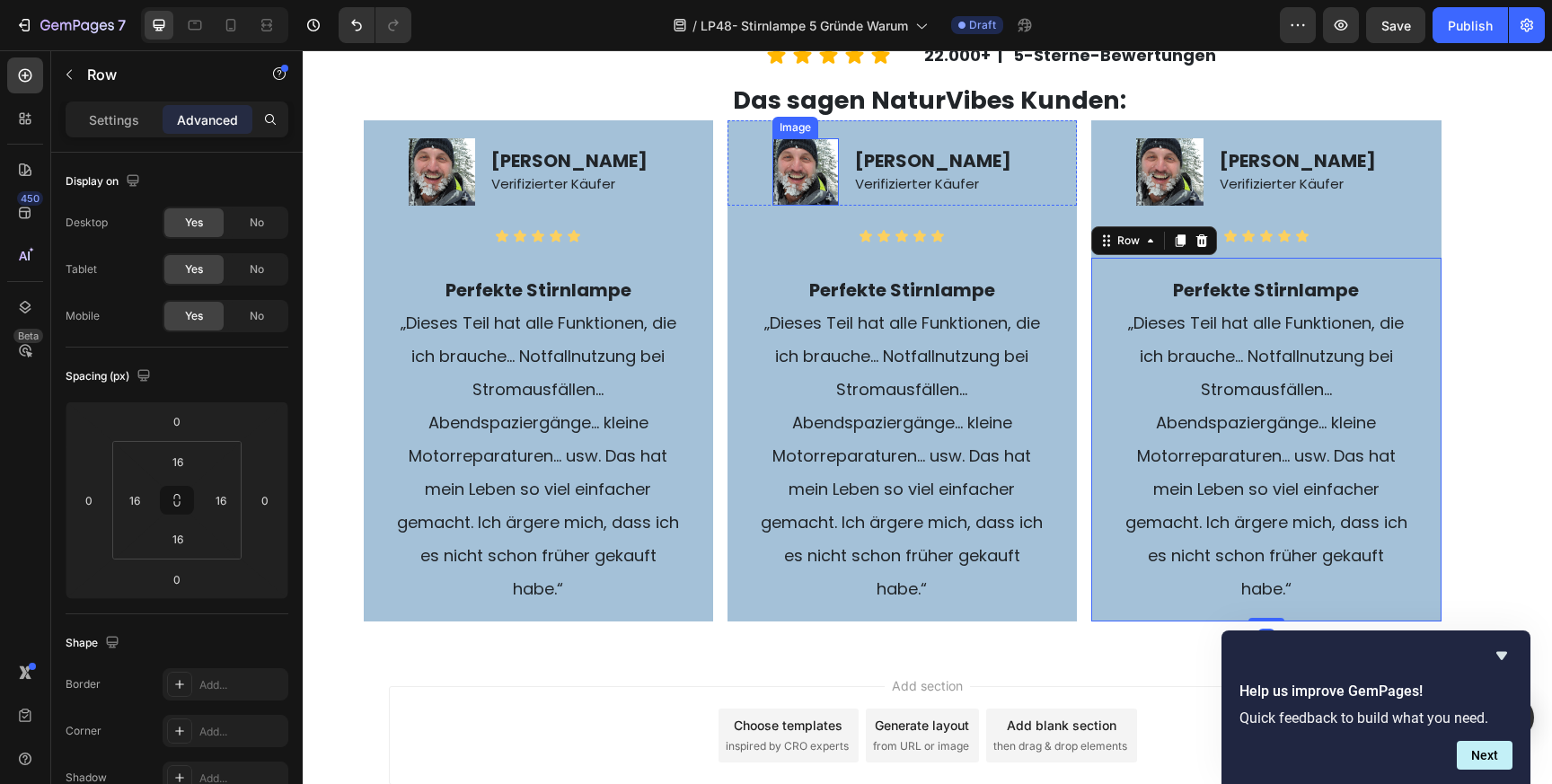
click at [813, 178] on img at bounding box center [805, 171] width 67 height 67
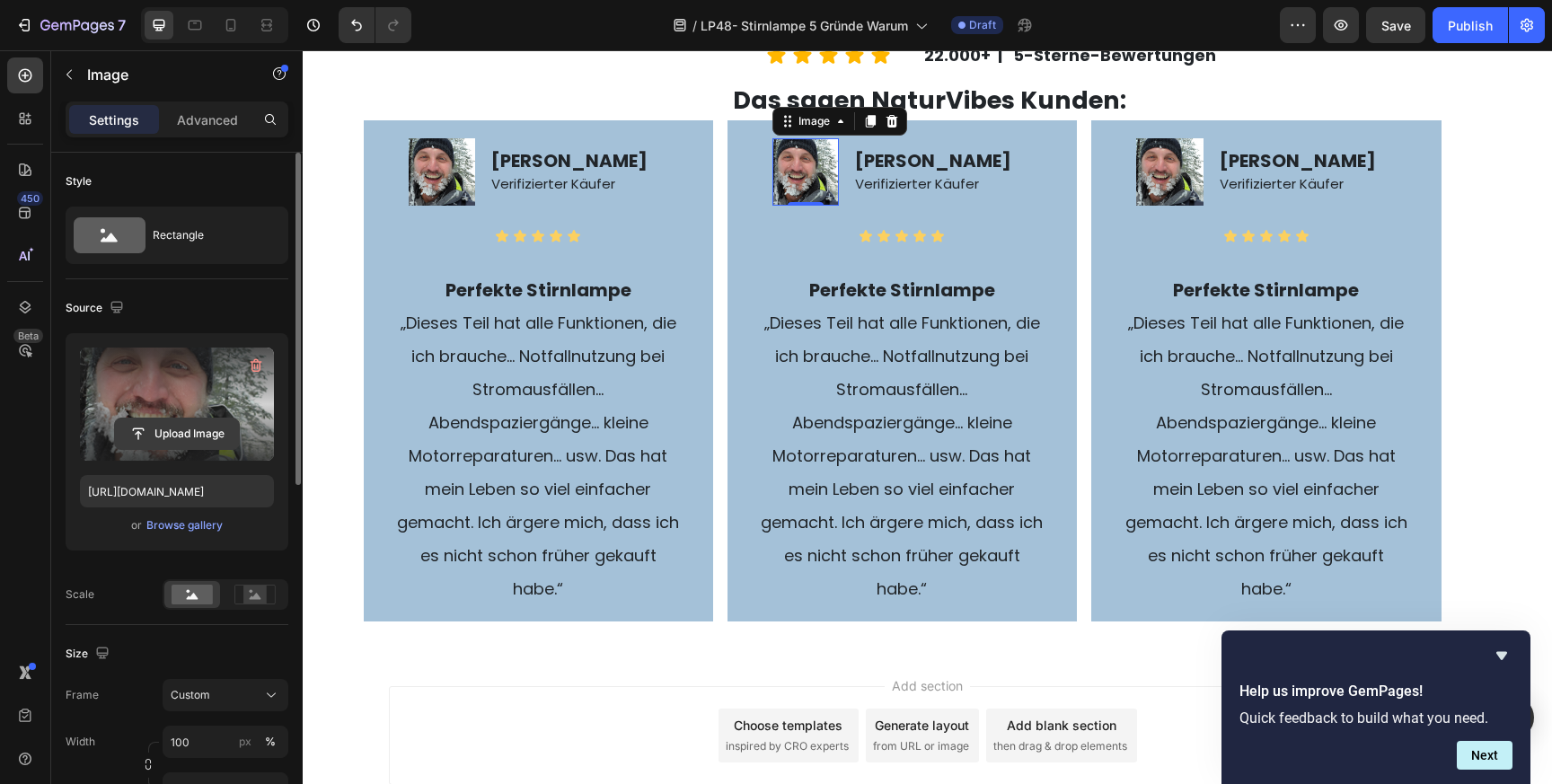
click at [200, 436] on input "file" at bounding box center [177, 434] width 124 height 31
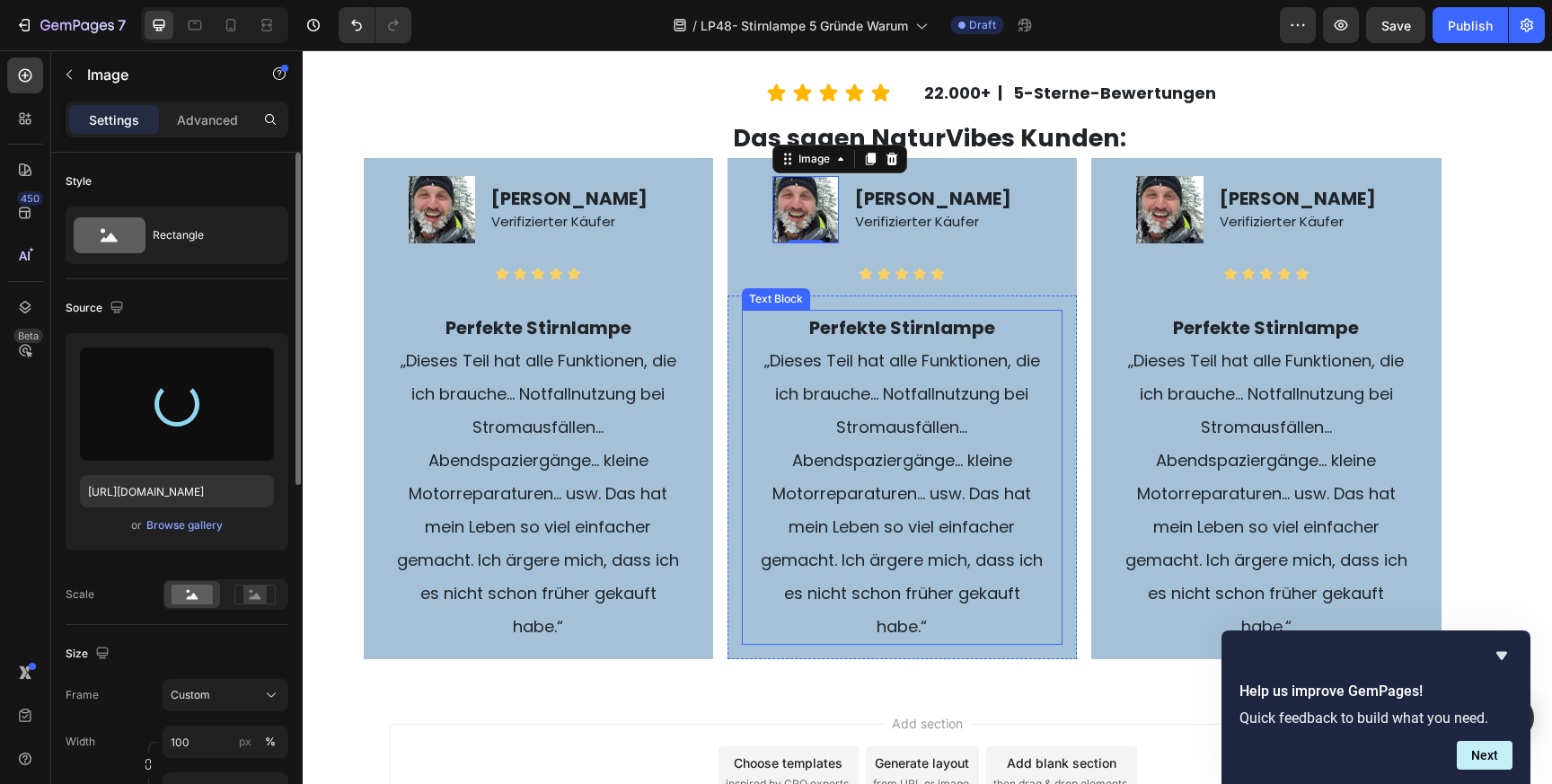
scroll to position [3889, 0]
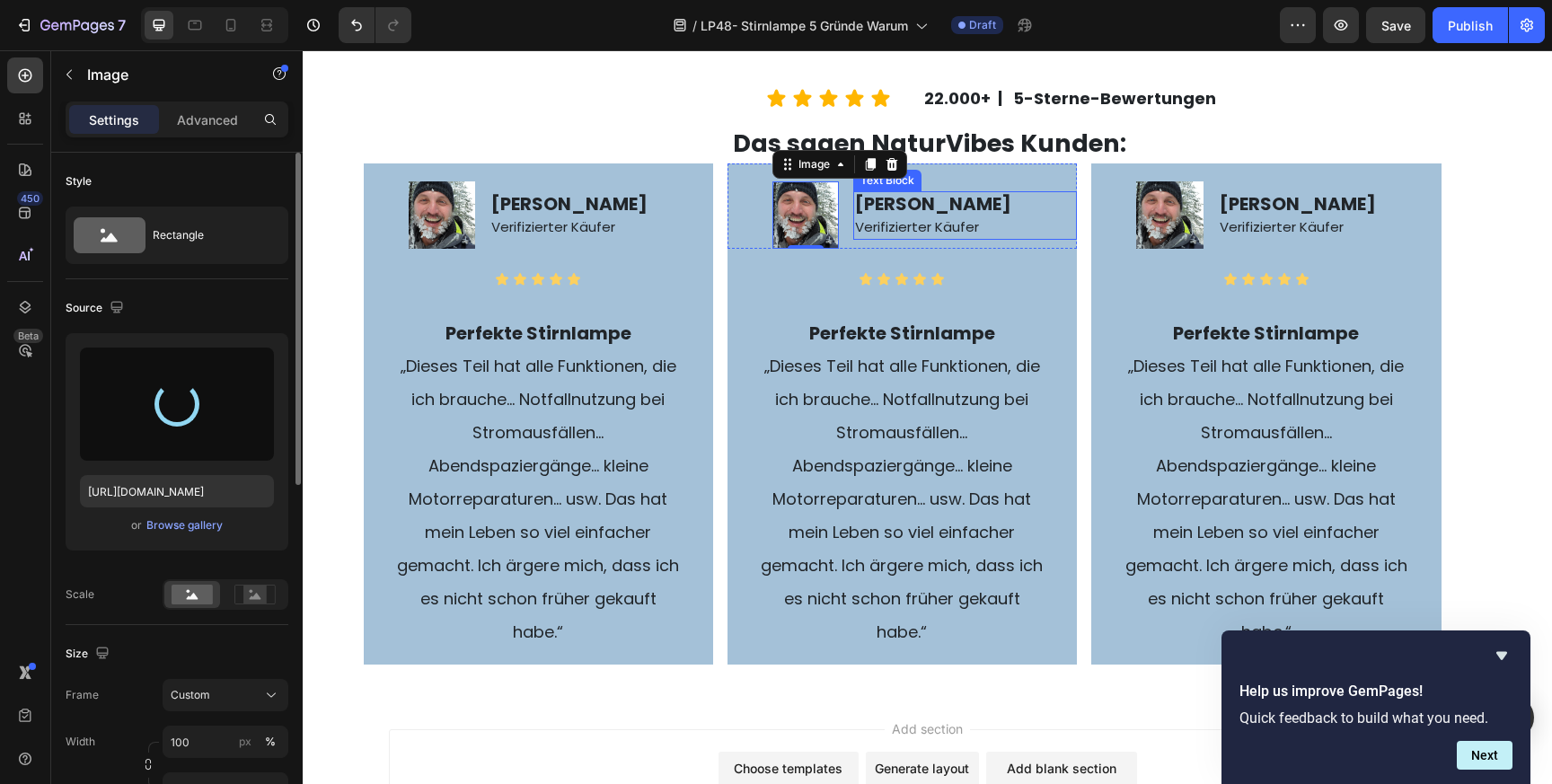
type input "[URL][DOMAIN_NAME]"
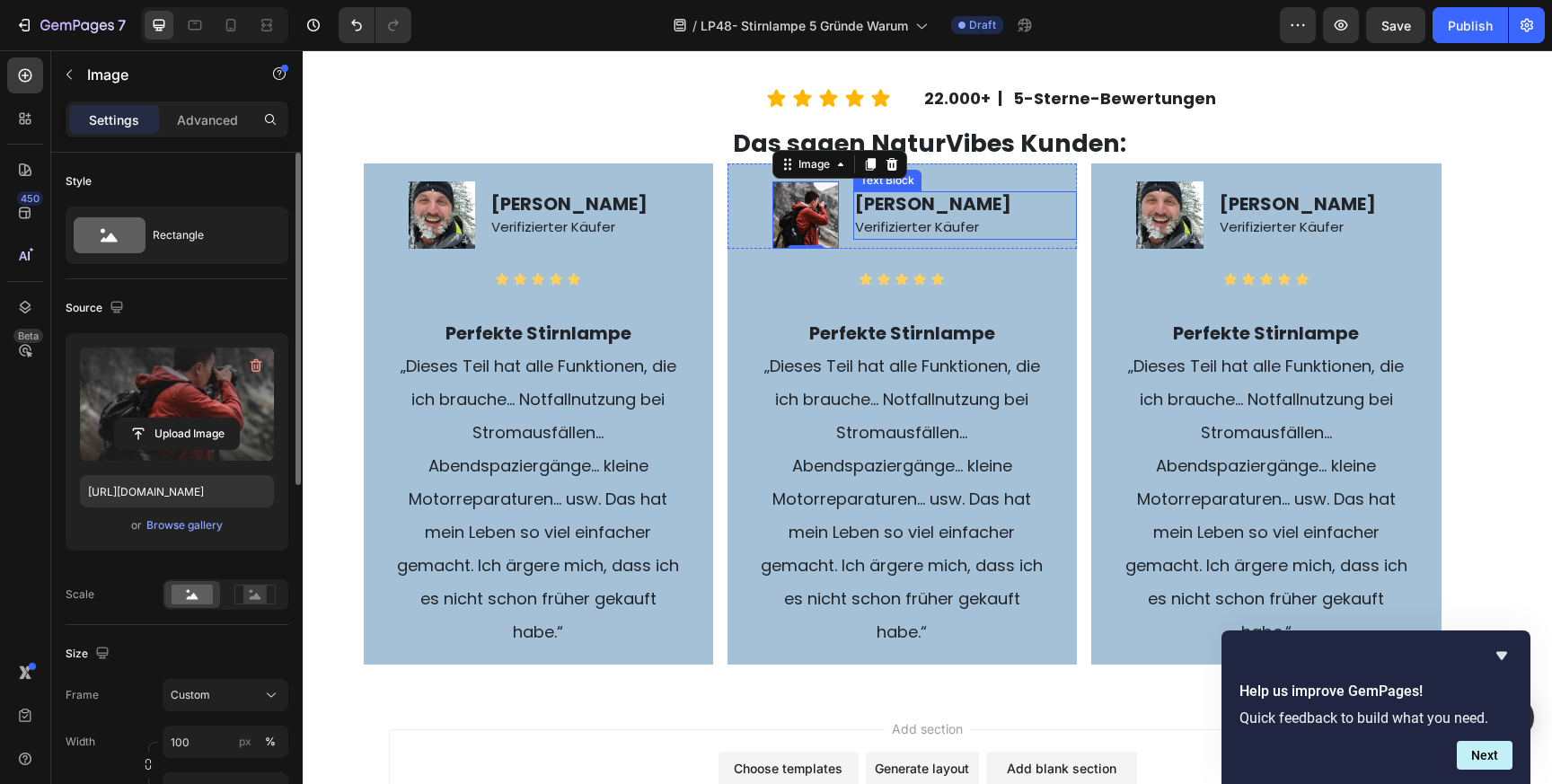
click at [909, 202] on strong "[PERSON_NAME]" at bounding box center [933, 204] width 156 height 25
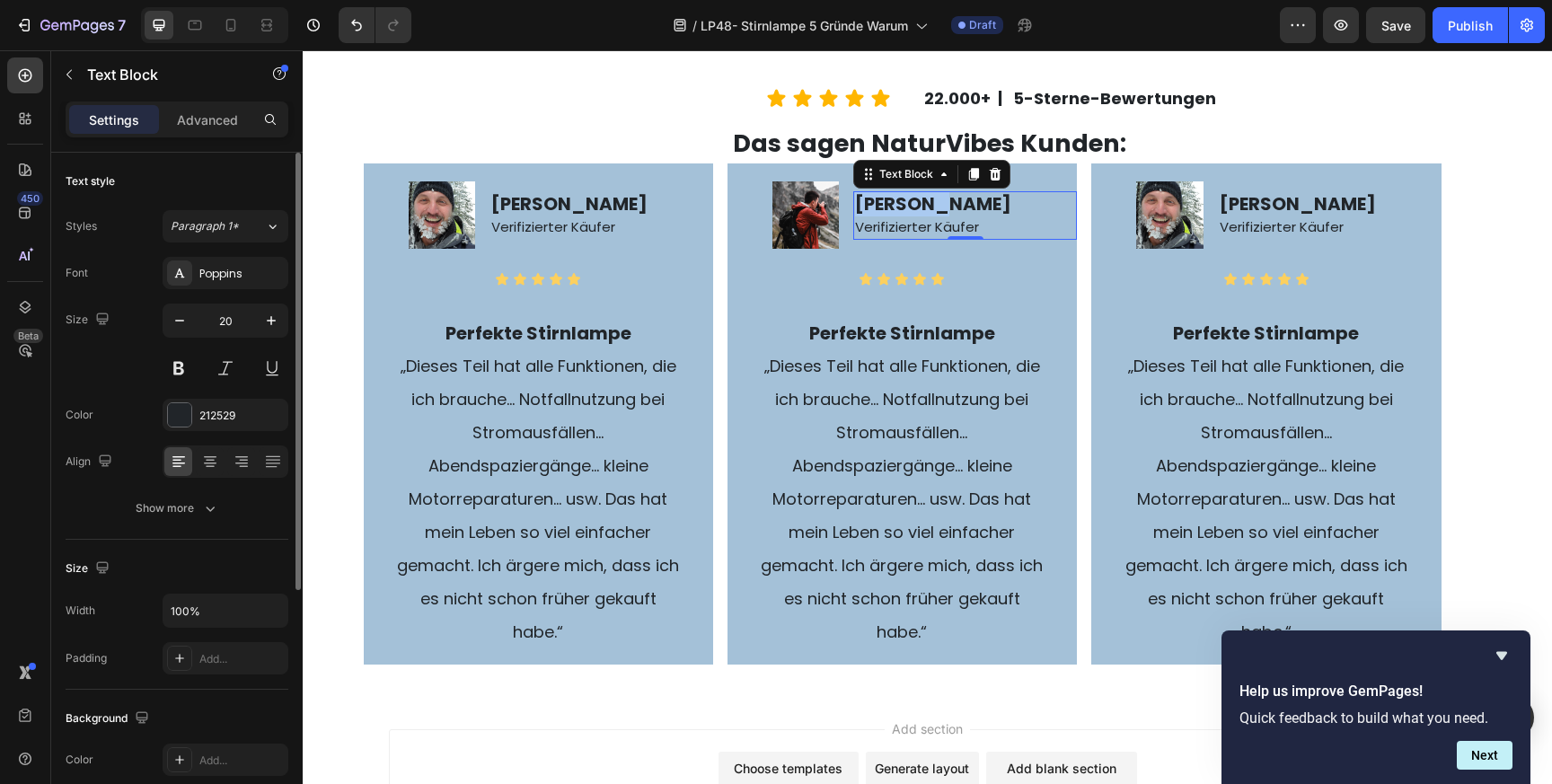
scroll to position [3881, 0]
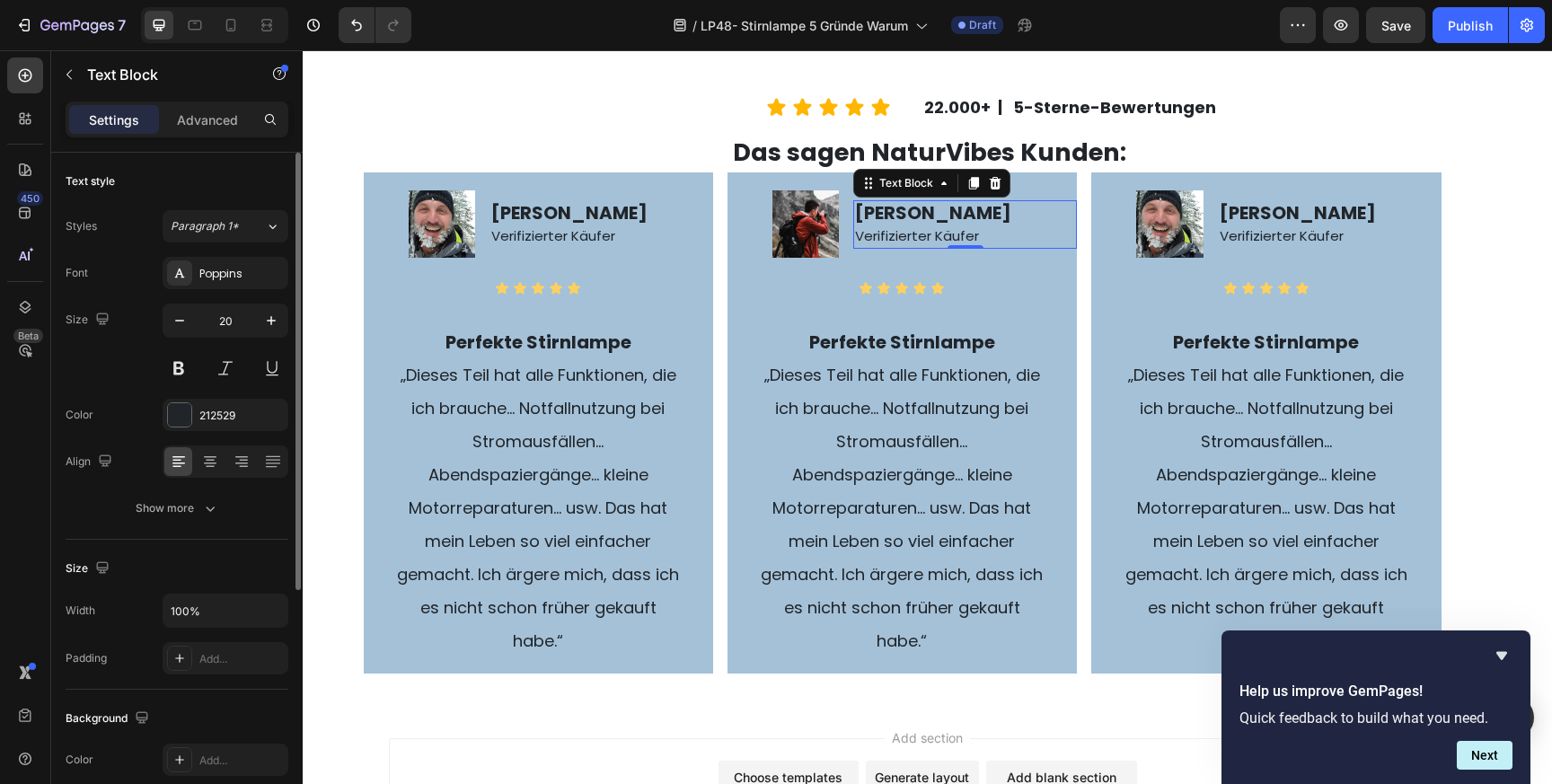
click at [909, 215] on strong "[PERSON_NAME]" at bounding box center [933, 212] width 156 height 25
click at [952, 217] on strong "[PERSON_NAME]" at bounding box center [933, 212] width 156 height 25
click at [1183, 215] on img at bounding box center [1169, 223] width 67 height 67
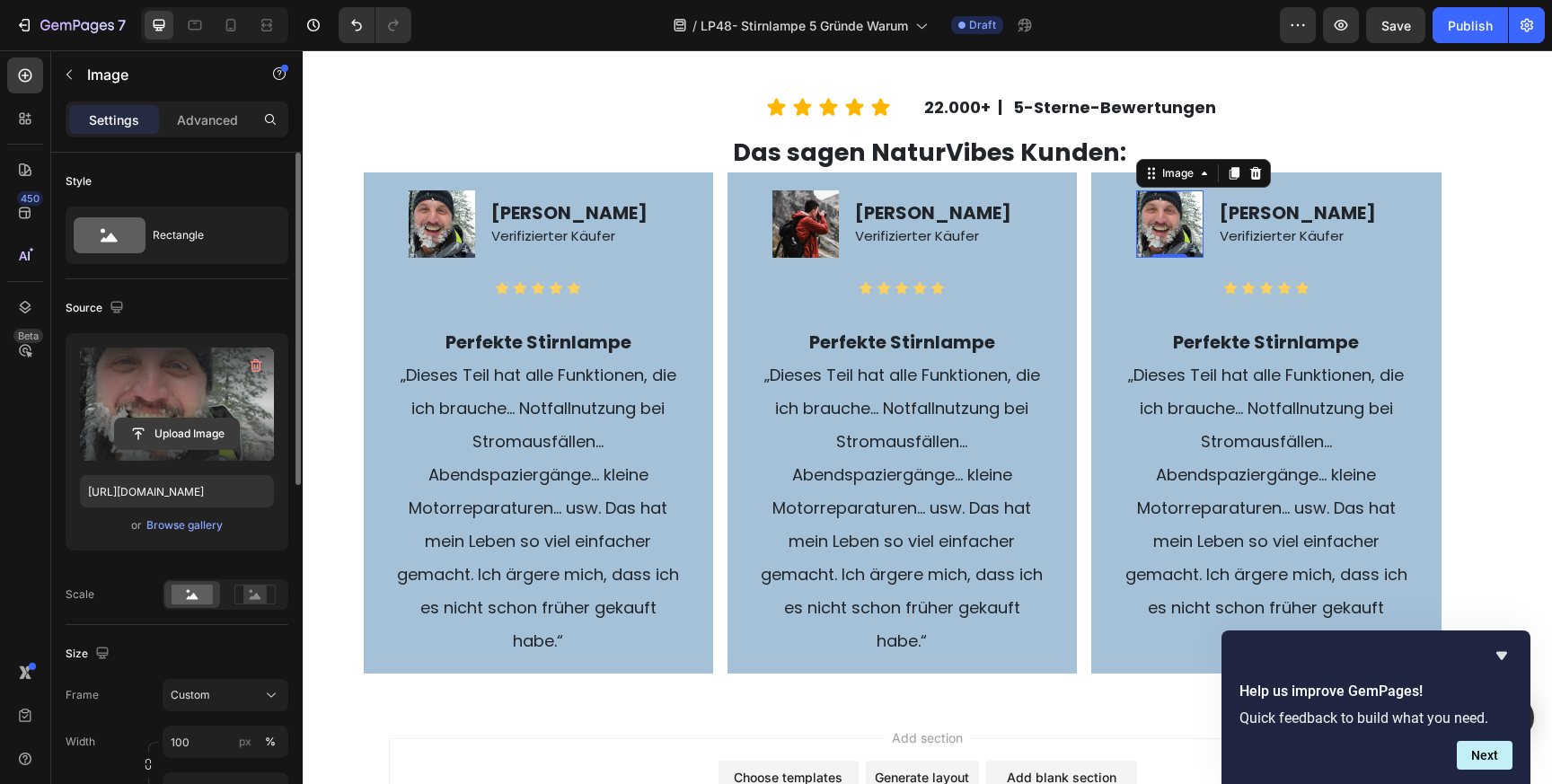
click at [197, 438] on input "file" at bounding box center [177, 434] width 124 height 31
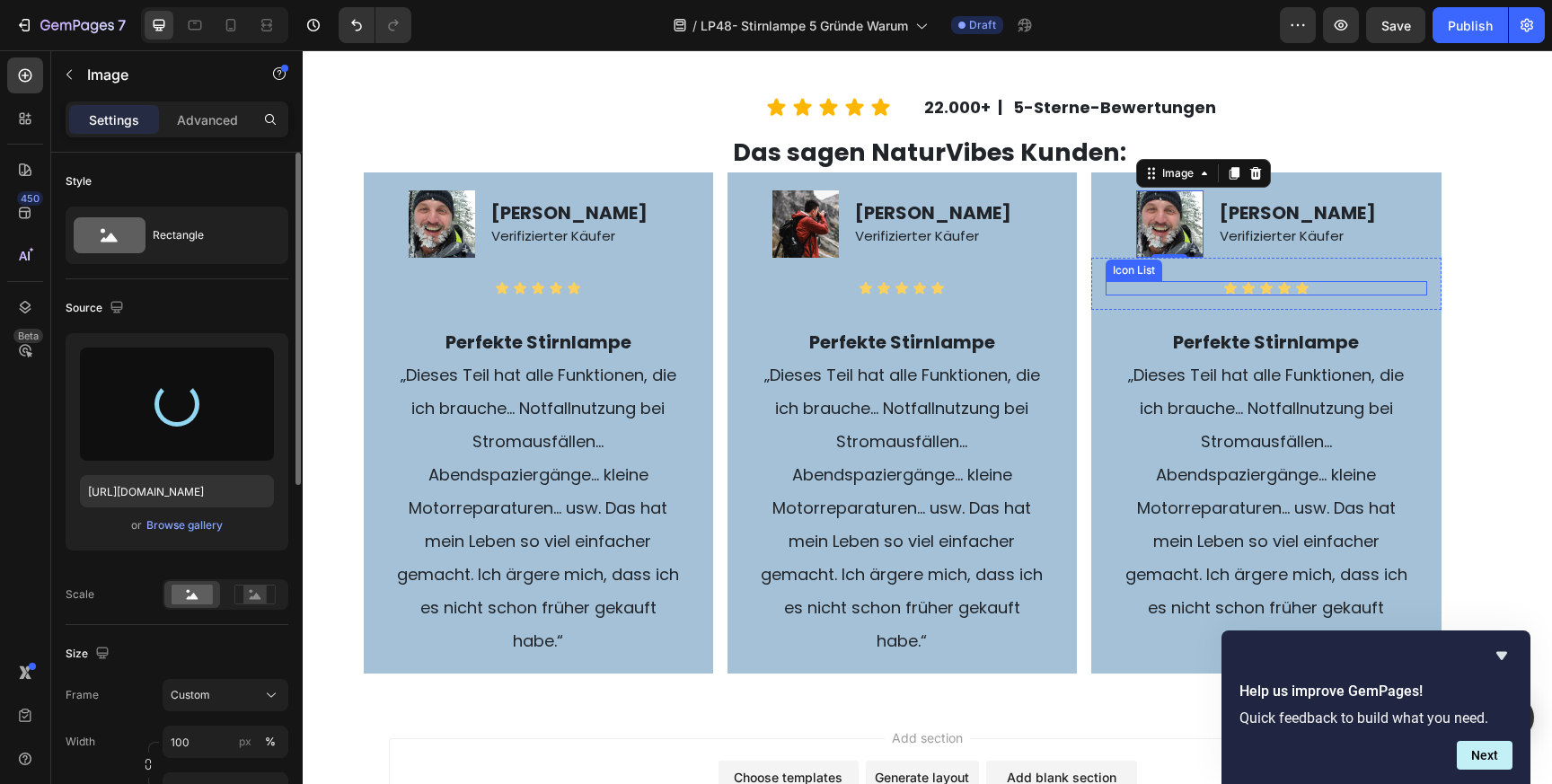
type input "[URL][DOMAIN_NAME]"
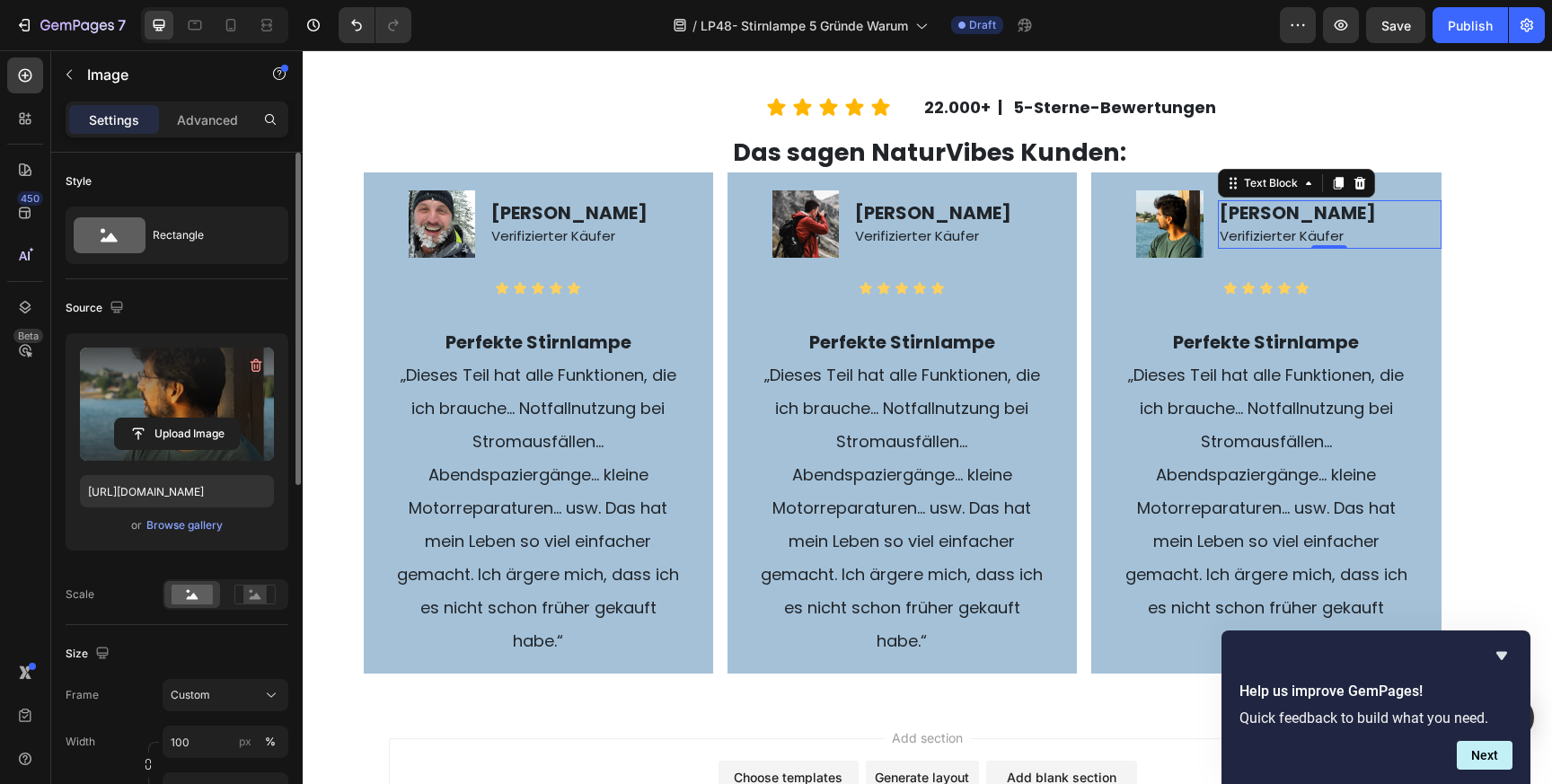
click at [1268, 214] on strong "[PERSON_NAME]" at bounding box center [1297, 212] width 156 height 25
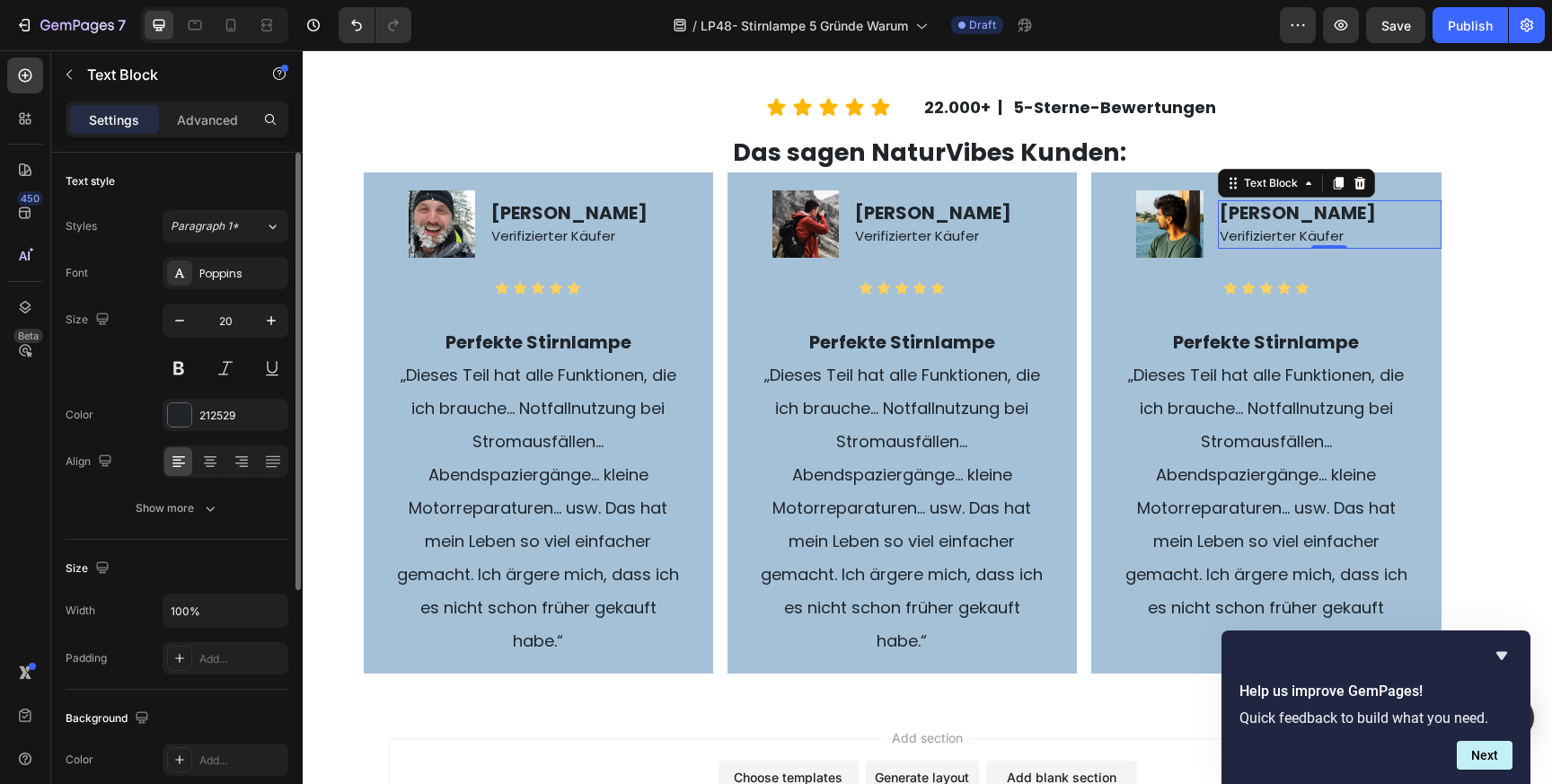
click at [1268, 214] on strong "[PERSON_NAME]" at bounding box center [1297, 212] width 156 height 25
click at [1296, 214] on strong "[PERSON_NAME]" at bounding box center [1297, 212] width 156 height 25
click at [1297, 361] on p "„Dieses Teil hat alle Funktionen, die ich brauche… Notfallnutzung bei Stromausf…" at bounding box center [1265, 507] width 290 height 299
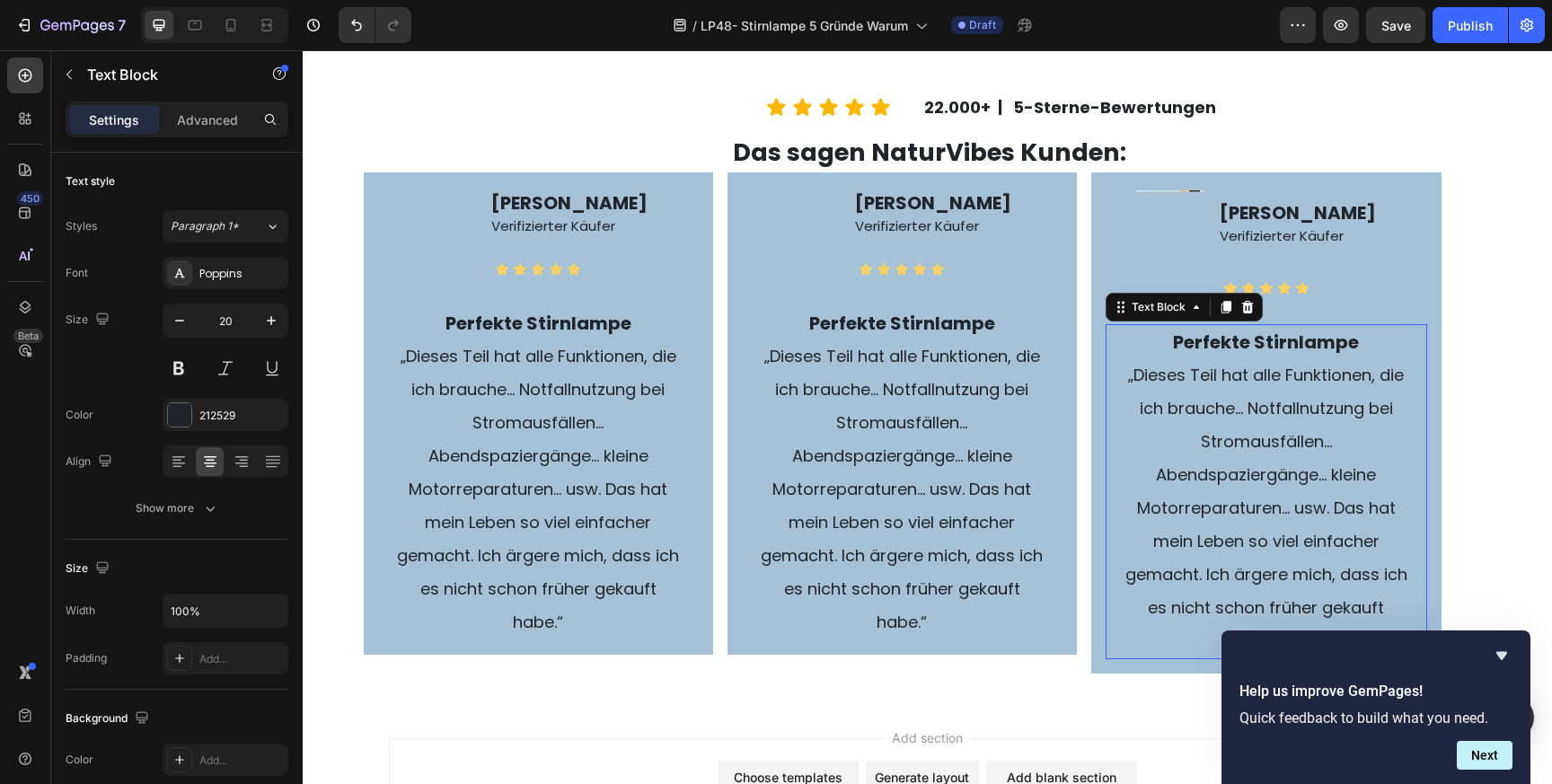
scroll to position [3881, 0]
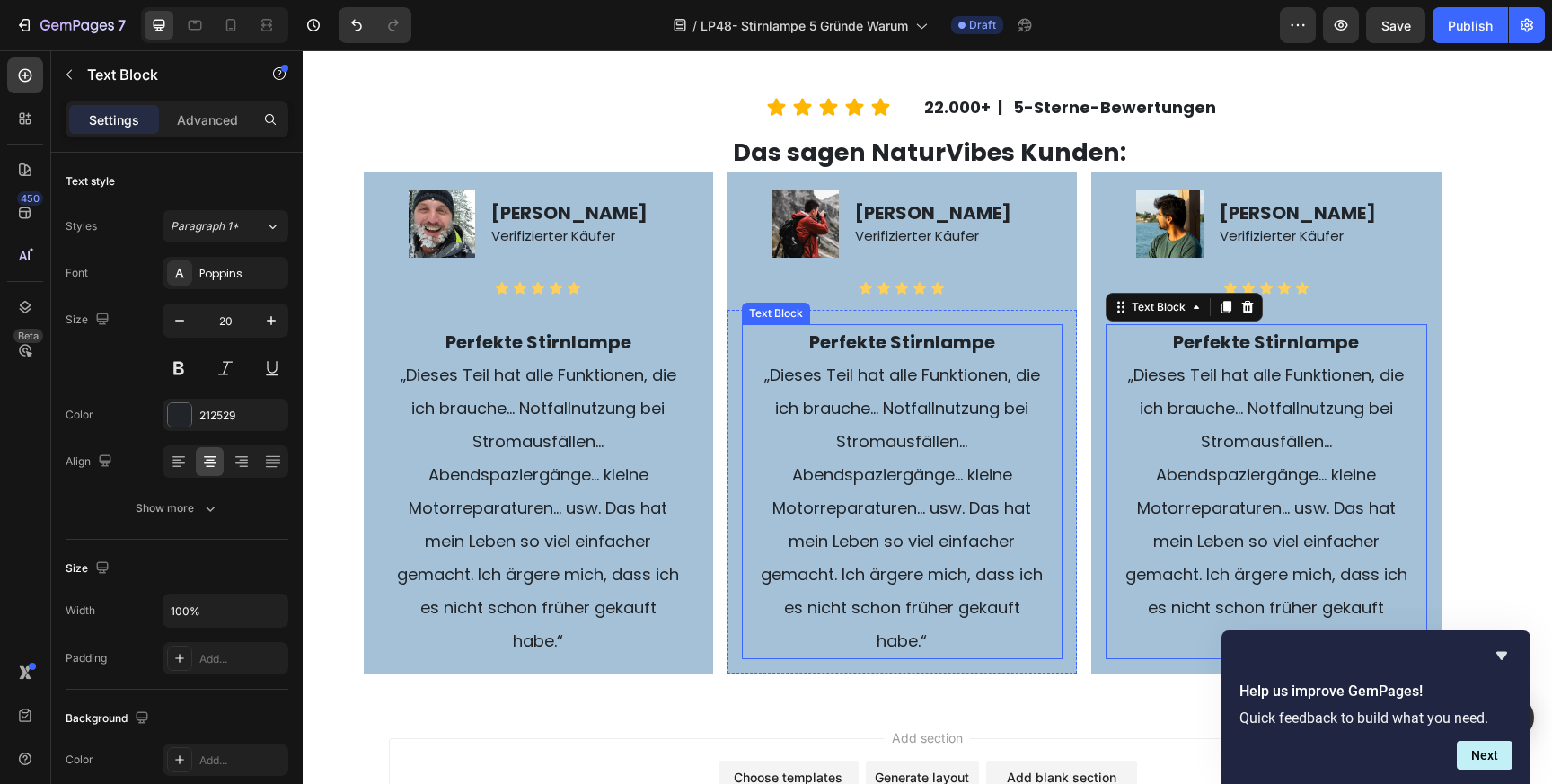
click at [955, 340] on strong "Perfekte Stirnlampe" at bounding box center [902, 342] width 186 height 25
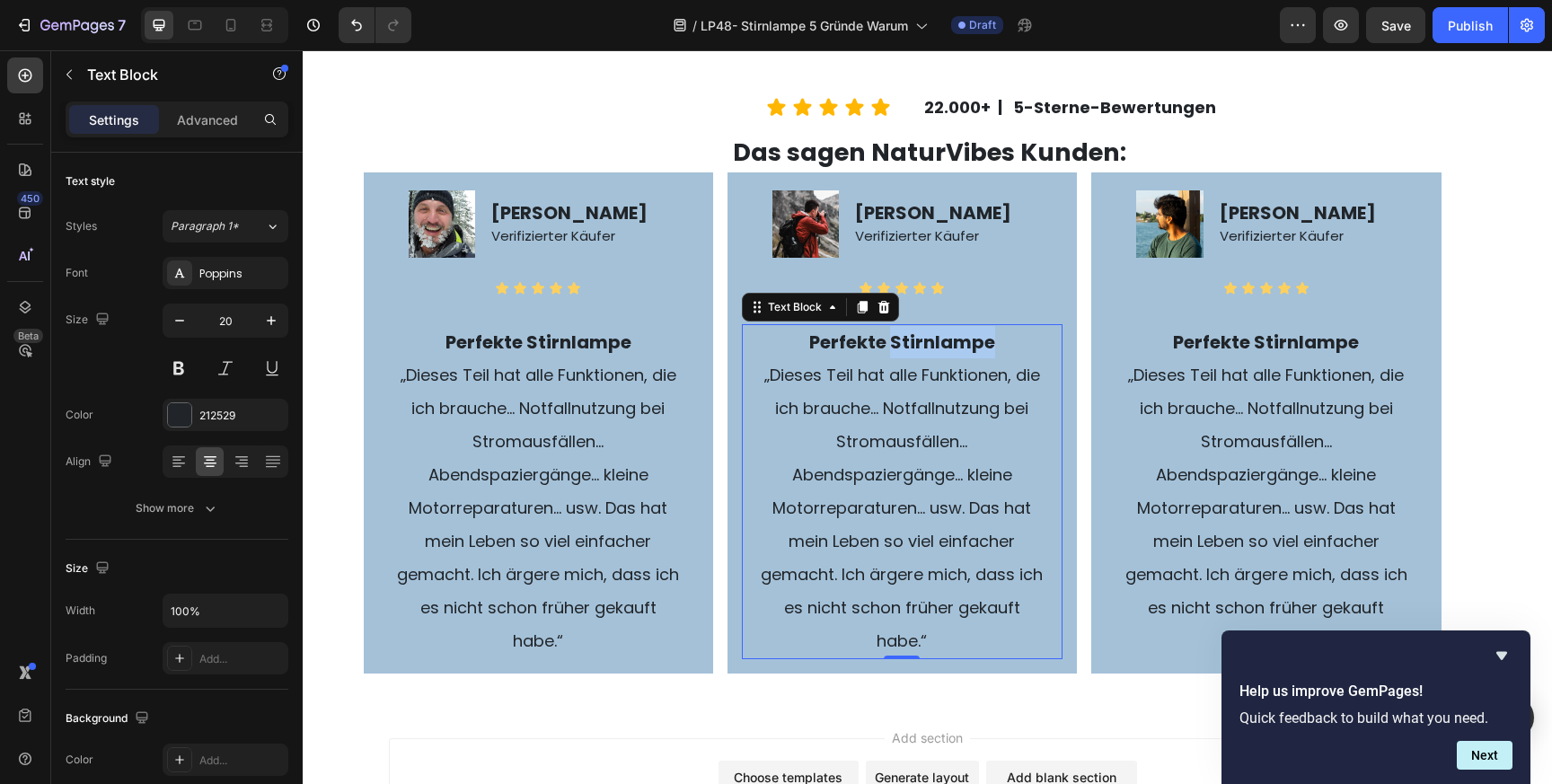
click at [955, 340] on strong "Perfekte Stirnlampe" at bounding box center [902, 342] width 186 height 25
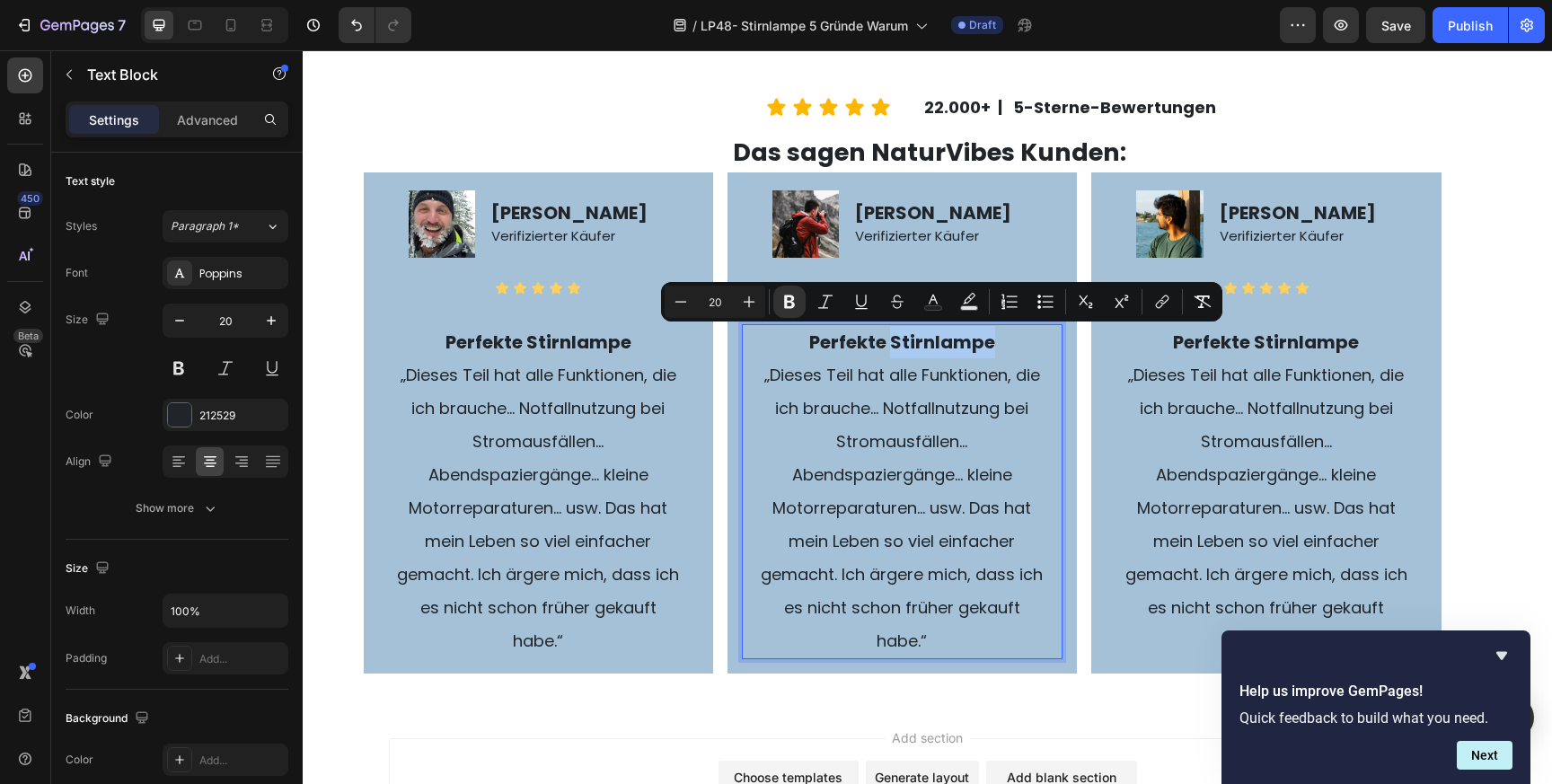
click at [955, 340] on strong "Perfekte Stirnlampe" at bounding box center [902, 342] width 186 height 25
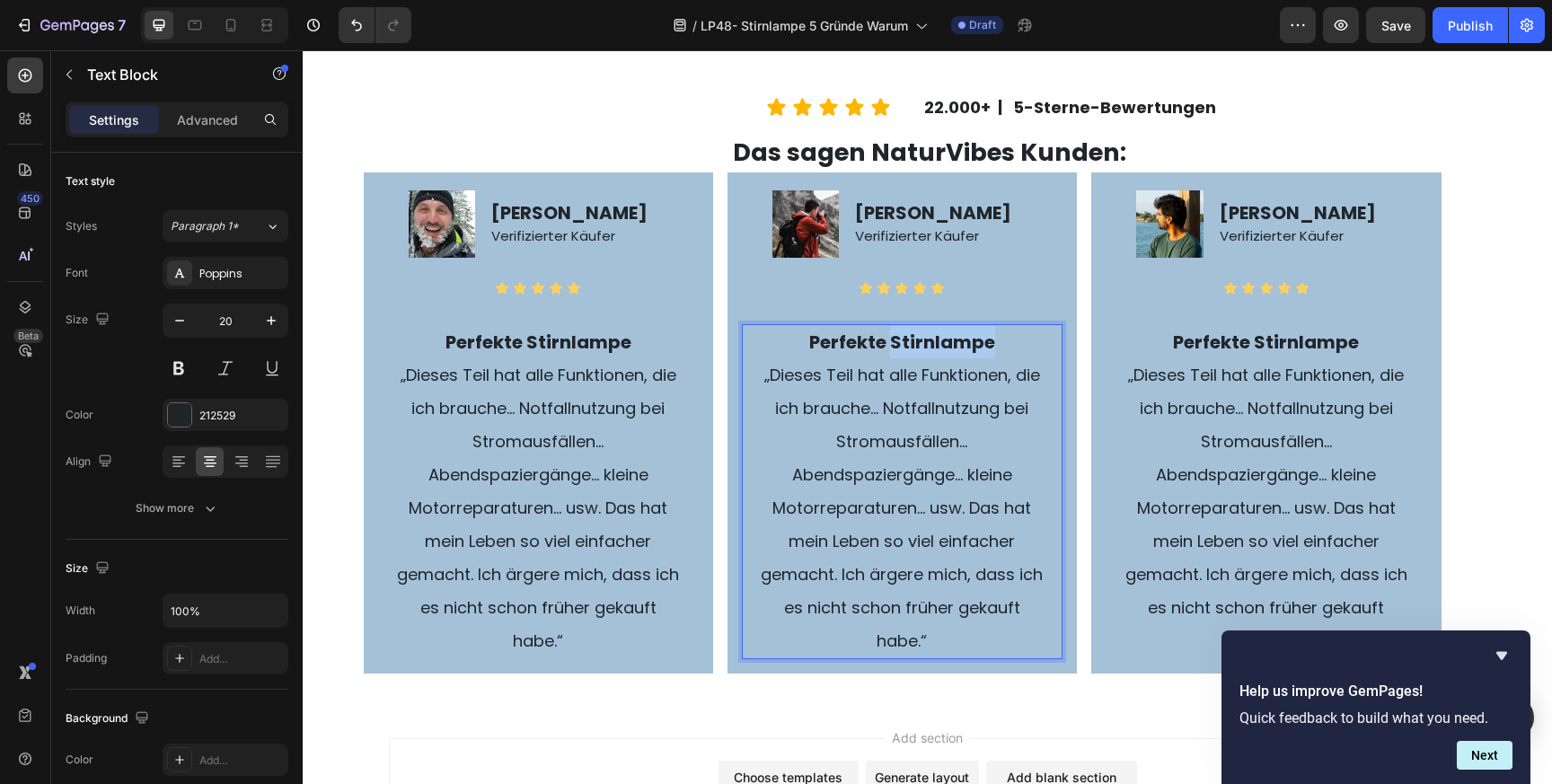
click at [955, 340] on strong "Perfekte Stirnlampe" at bounding box center [902, 342] width 186 height 25
click at [1247, 469] on span "„Dieses Teil hat alle Funktionen, die ich brauche… Notfallnutzung bei Stromausf…" at bounding box center [1266, 507] width 282 height 288
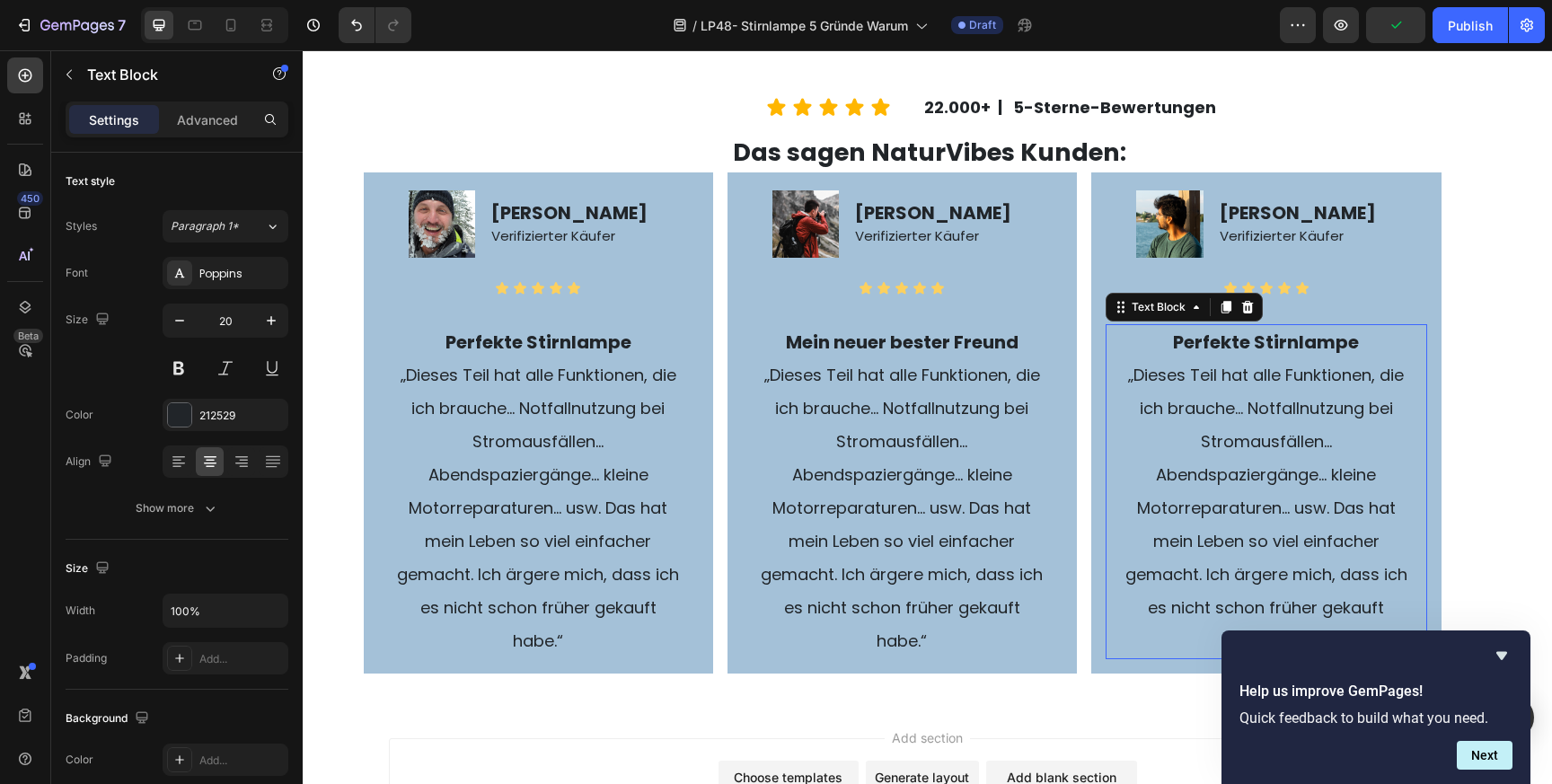
click at [1247, 469] on span "„Dieses Teil hat alle Funktionen, die ich brauche… Notfallnutzung bei Stromausf…" at bounding box center [1266, 507] width 282 height 288
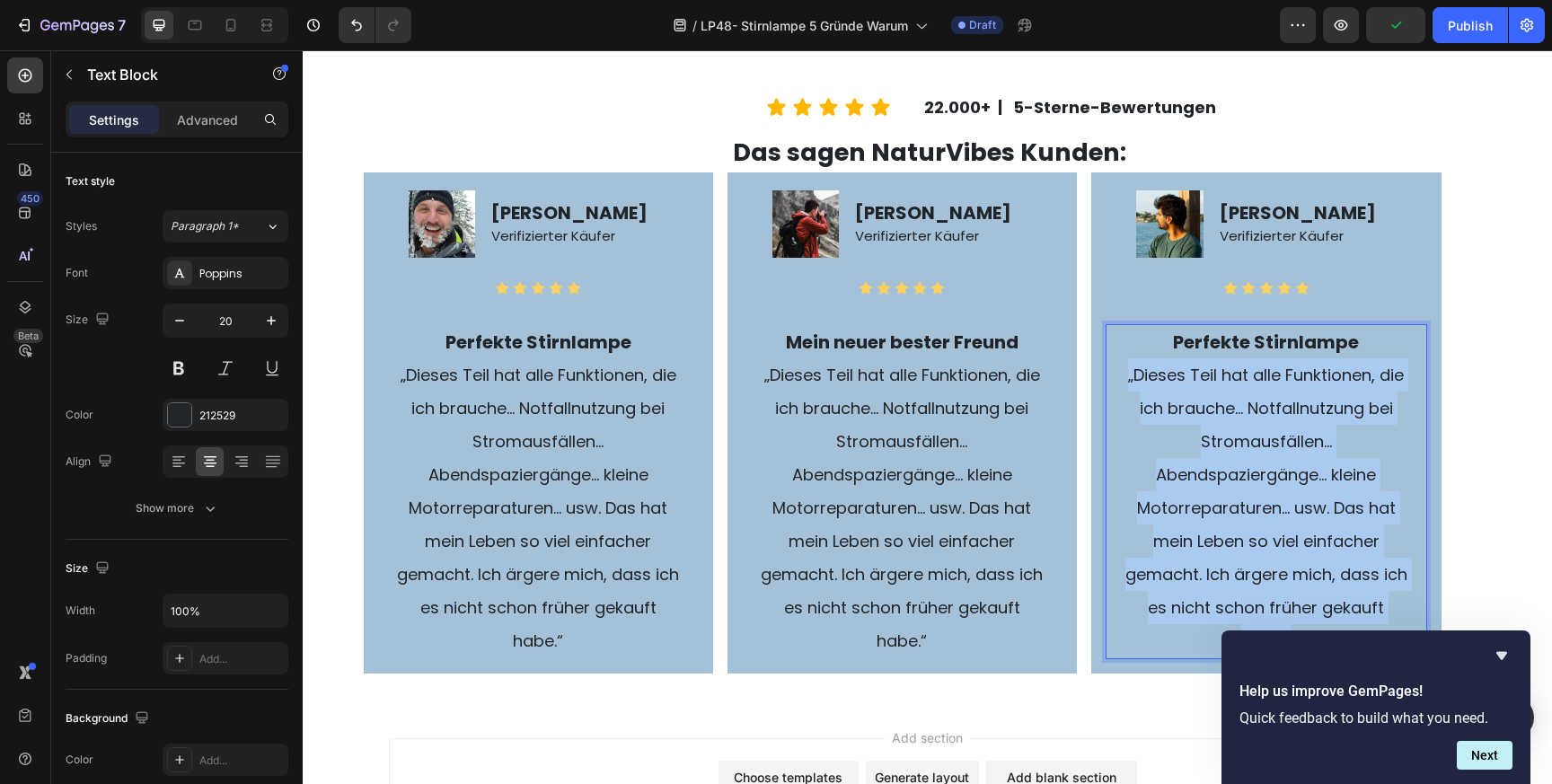
click at [1247, 469] on span "„Dieses Teil hat alle Funktionen, die ich brauche… Notfallnutzung bei Stromausf…" at bounding box center [1266, 507] width 282 height 288
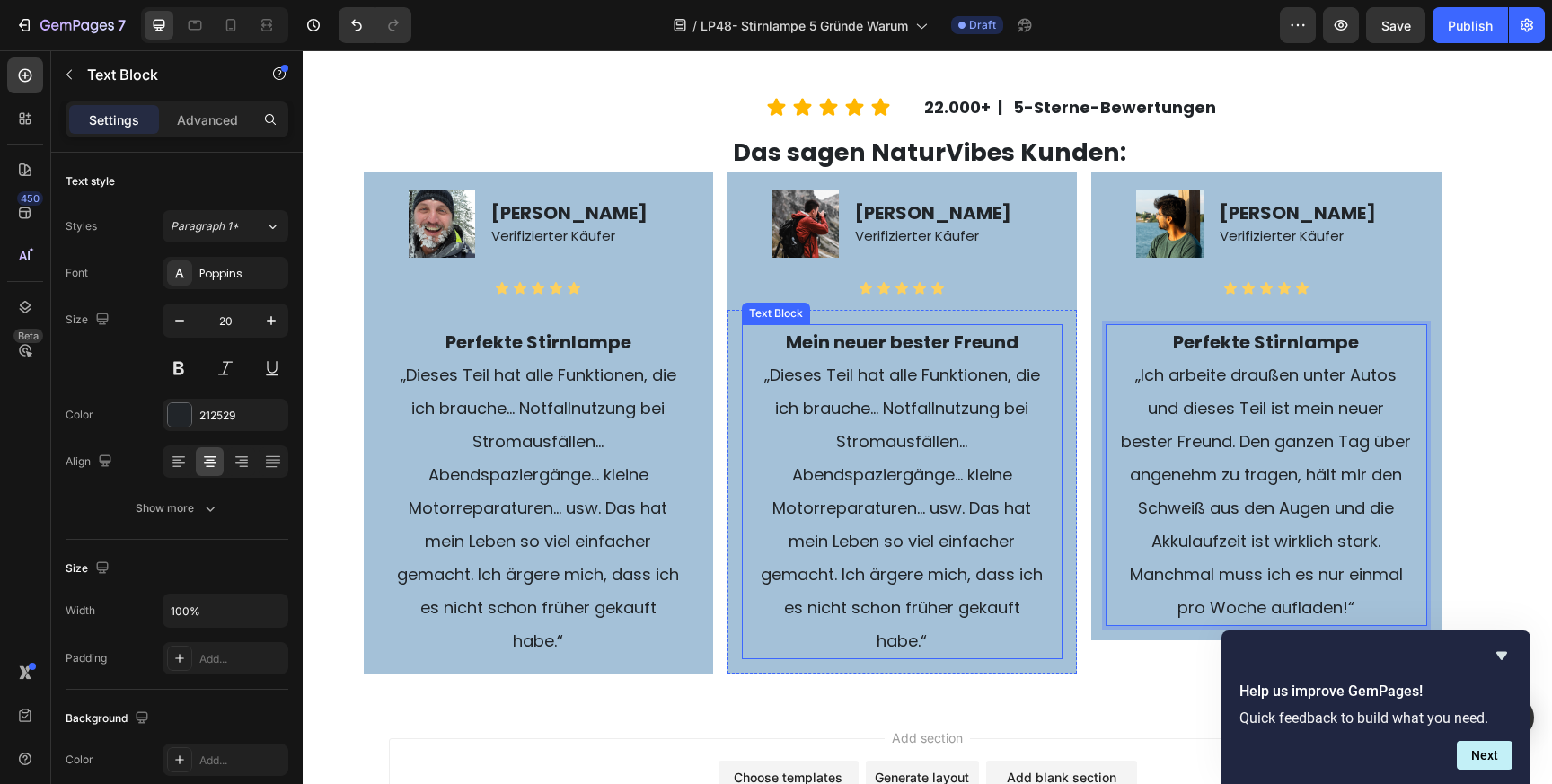
click at [897, 344] on strong "Mein neuer bester Freund" at bounding box center [903, 342] width 233 height 25
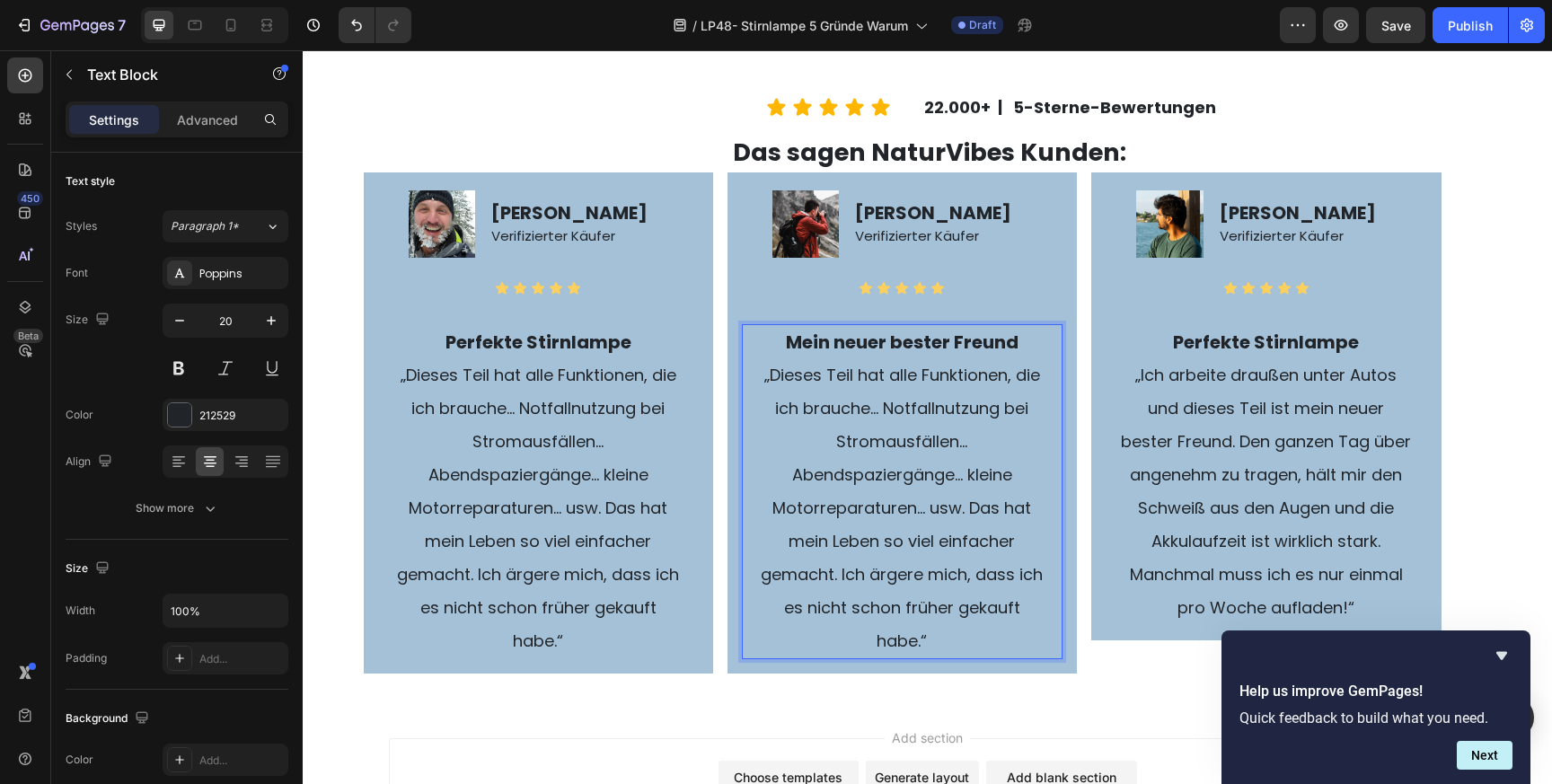
click at [897, 344] on strong "Mein neuer bester Freund" at bounding box center [903, 342] width 233 height 25
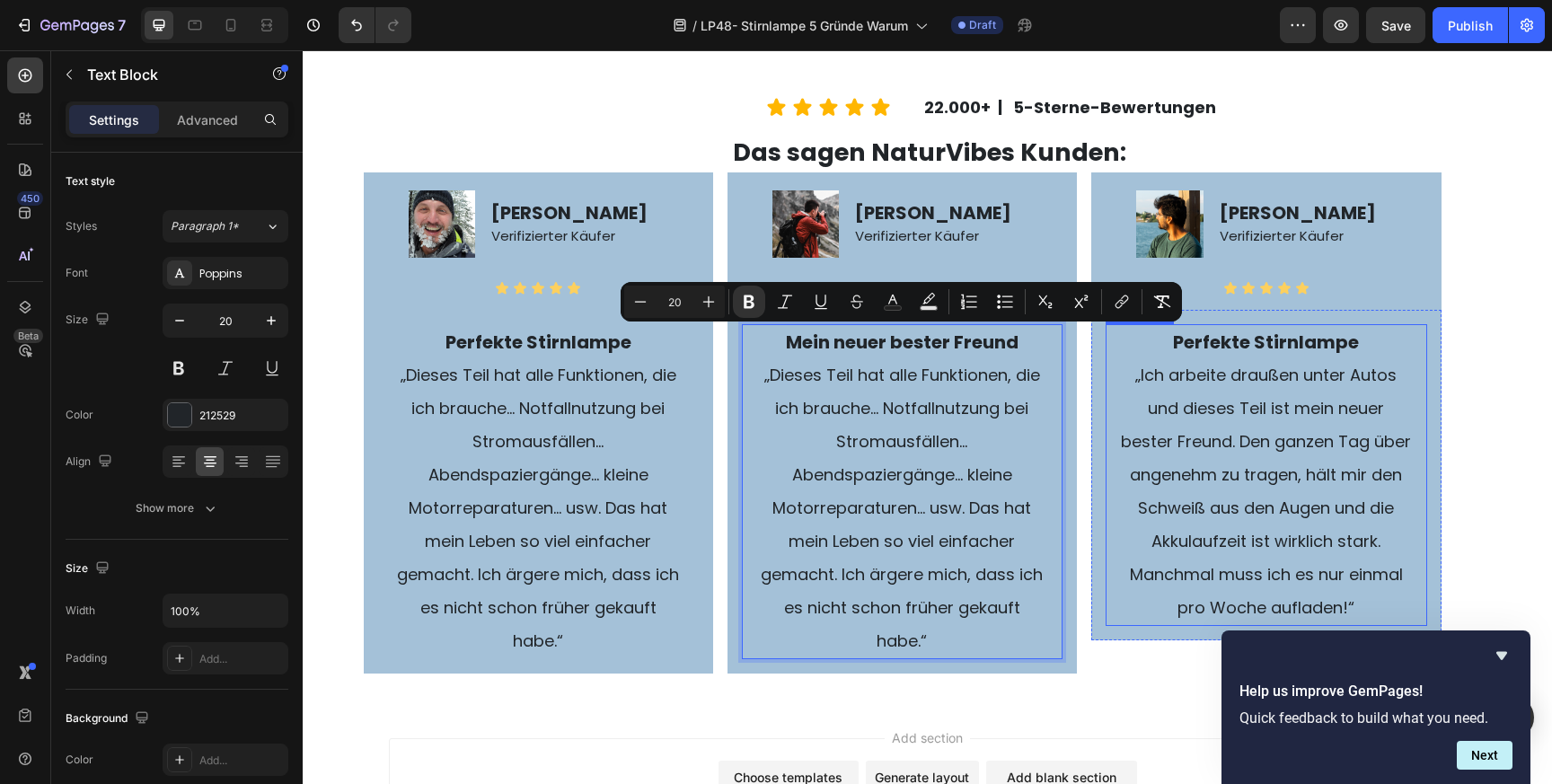
click at [1243, 336] on strong "Perfekte Stirnlampe" at bounding box center [1266, 342] width 186 height 25
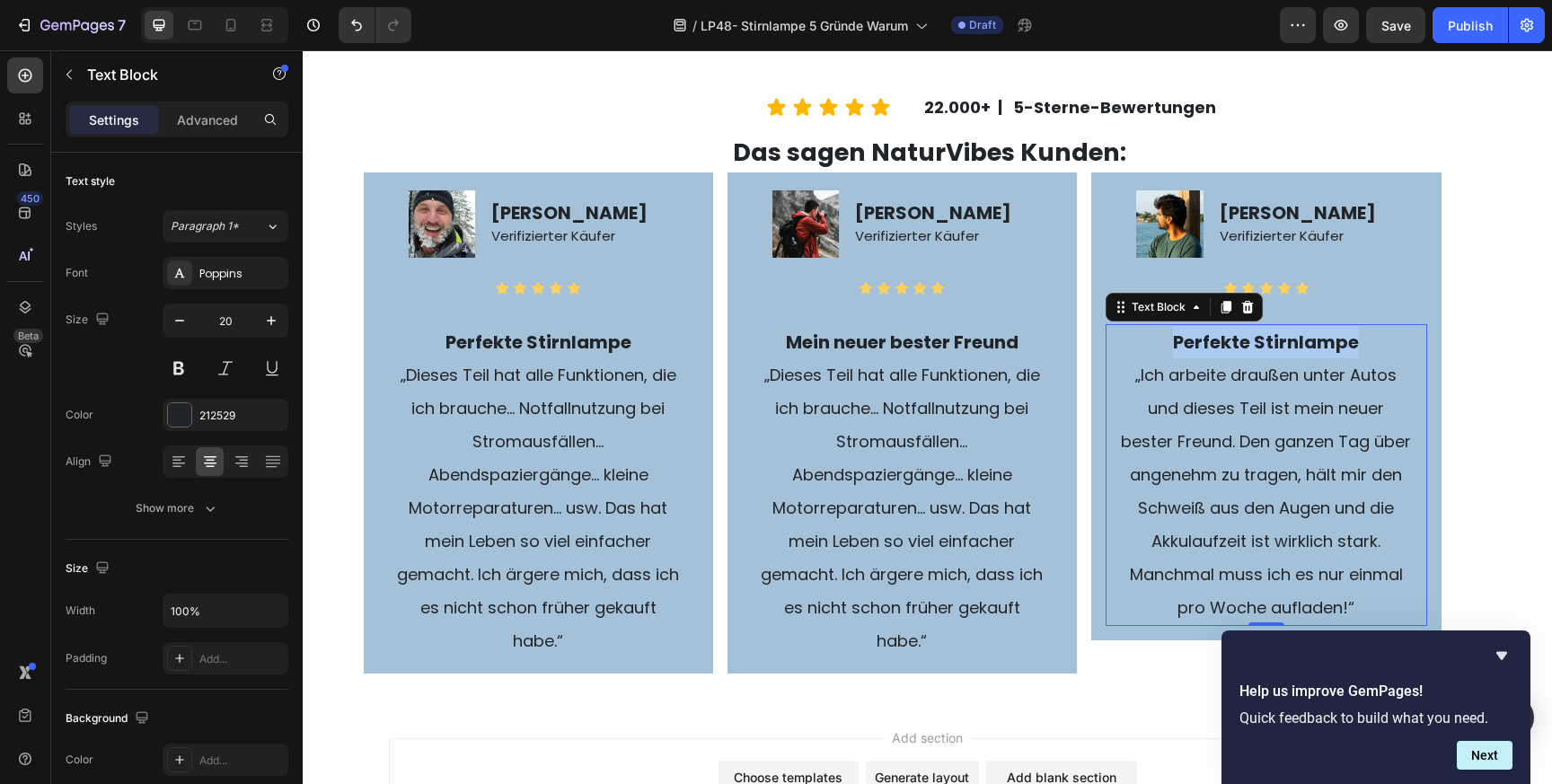
click at [1243, 336] on strong "Perfekte Stirnlampe" at bounding box center [1266, 342] width 186 height 25
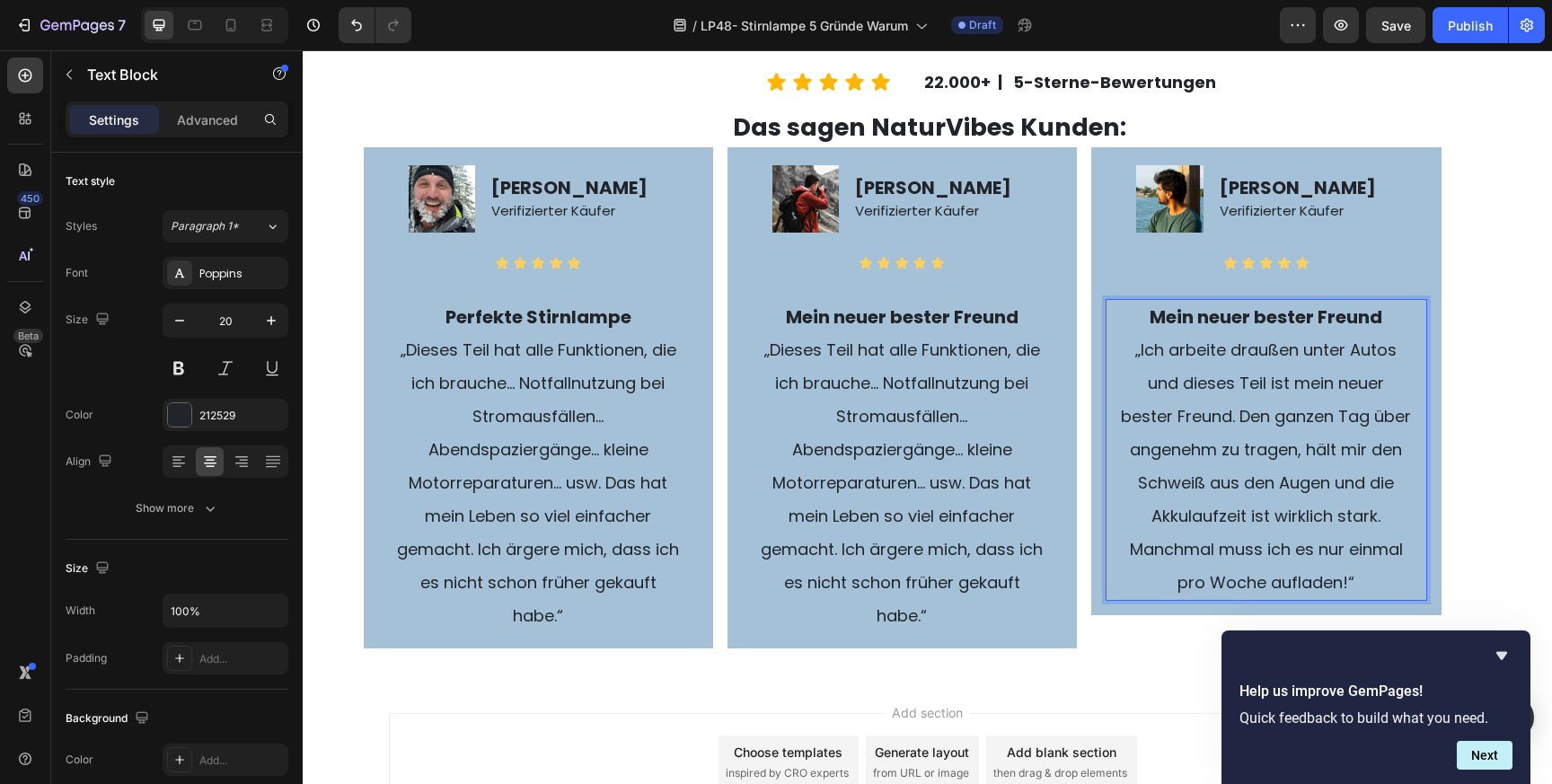
scroll to position [3927, 0]
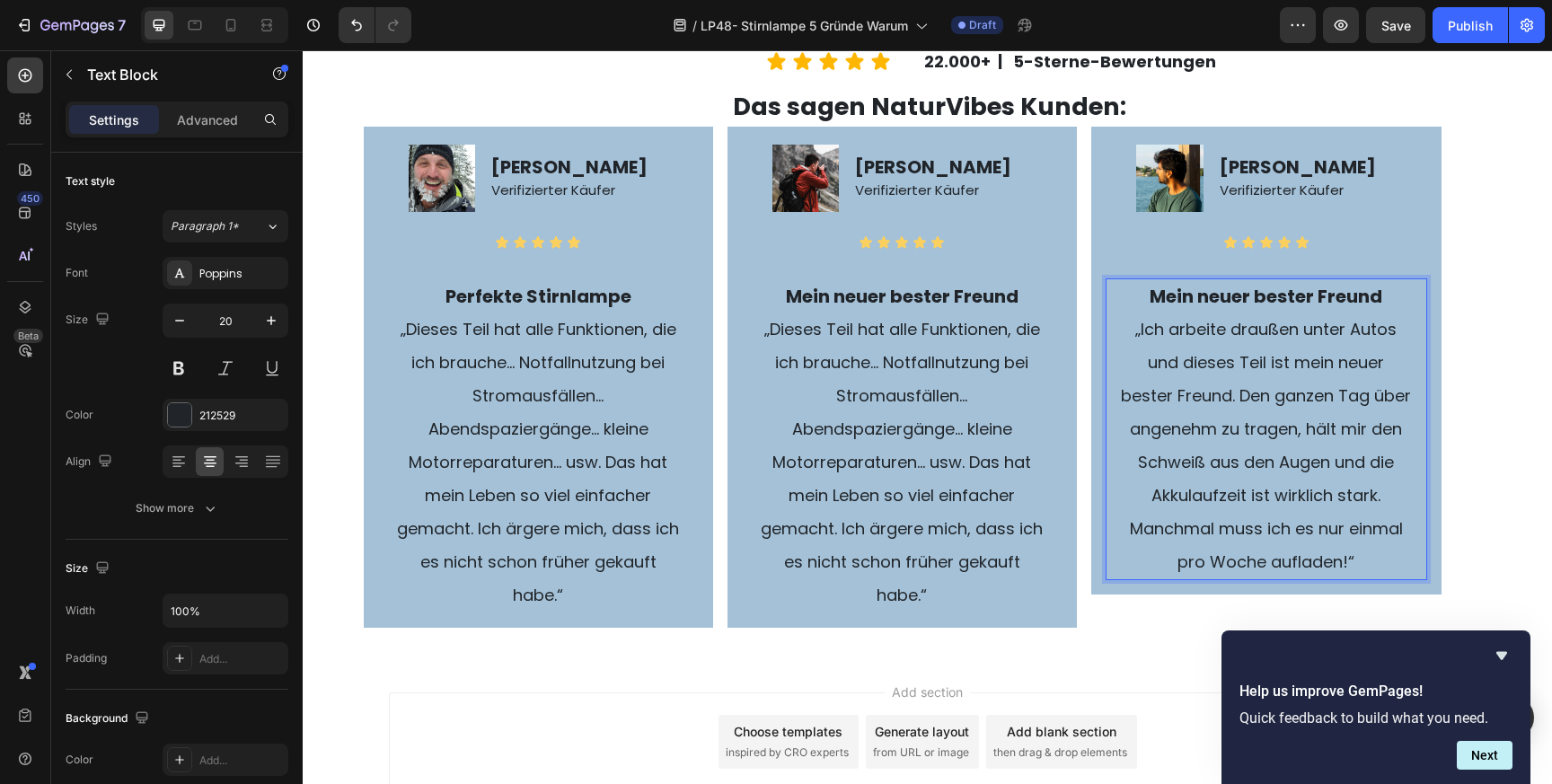
click at [1282, 538] on span "„Ich arbeite draußen unter Autos und dieses Teil ist mein neuer bester Freund. …" at bounding box center [1265, 445] width 290 height 255
click at [1358, 561] on p "„Ich arbeite draußen unter Autos und dieses Teil ist mein neuer bester Freund. …" at bounding box center [1265, 445] width 290 height 266
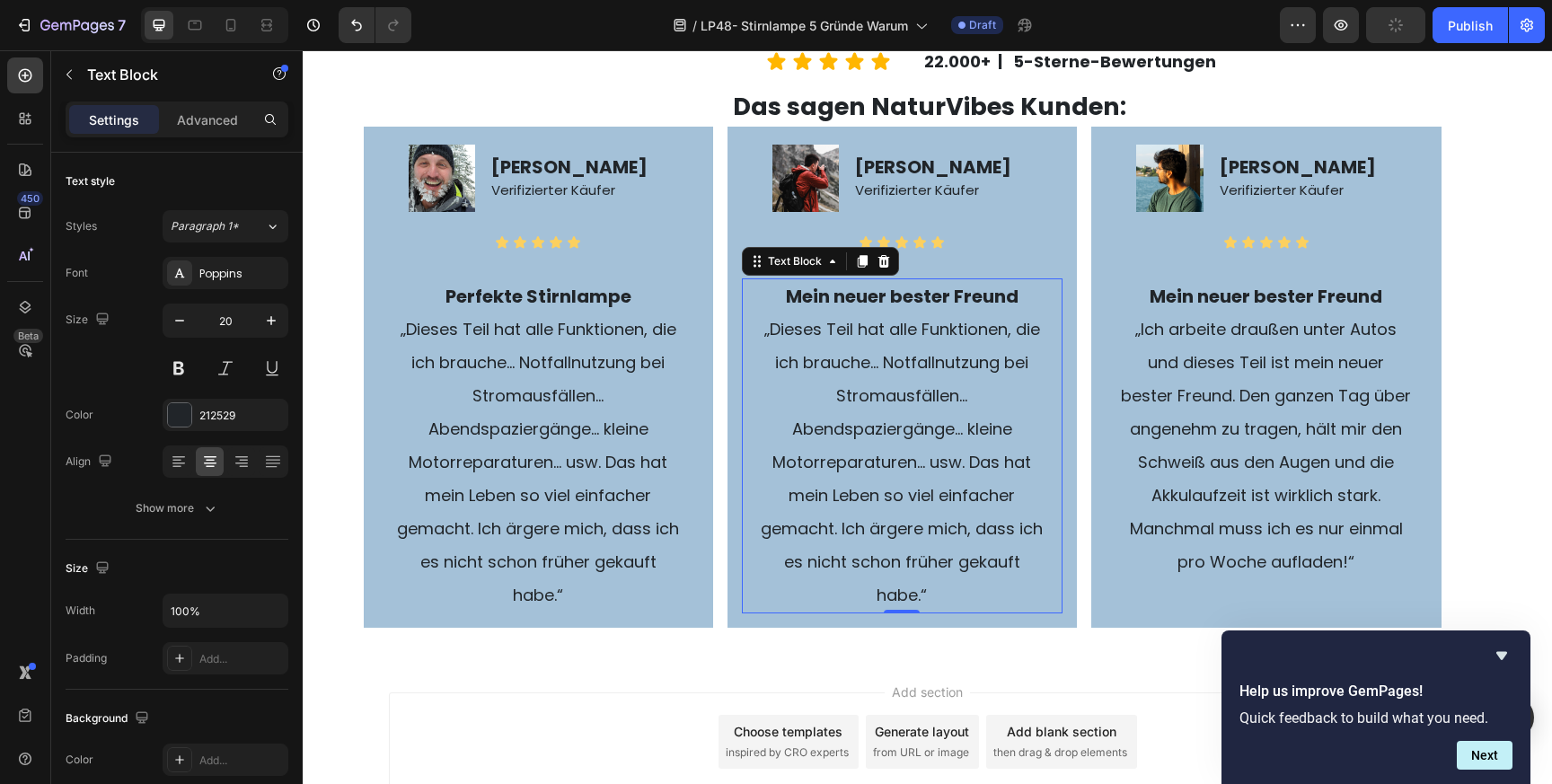
click at [951, 488] on span "„Dieses Teil hat alle Funktionen, die ich brauche… Notfallnutzung bei Stromausf…" at bounding box center [902, 461] width 282 height 288
click at [893, 294] on strong "Mein neuer bester Freund" at bounding box center [903, 296] width 233 height 25
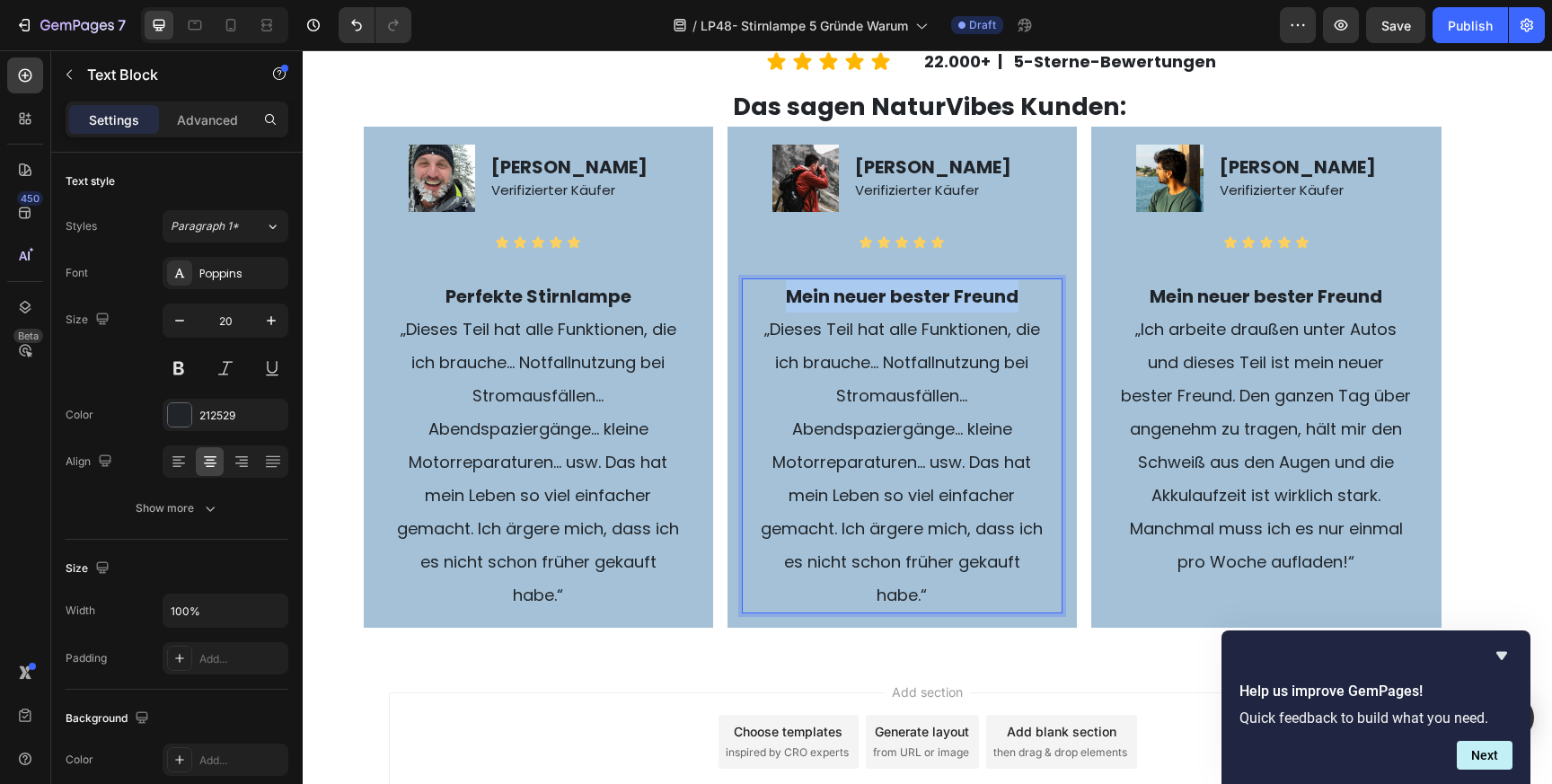
click at [893, 294] on strong "Mein neuer bester Freund" at bounding box center [903, 296] width 233 height 25
click at [871, 423] on span "„Dieses Teil hat alle Funktionen, die ich brauche… Notfallnutzung bei Stromausf…" at bounding box center [902, 461] width 282 height 288
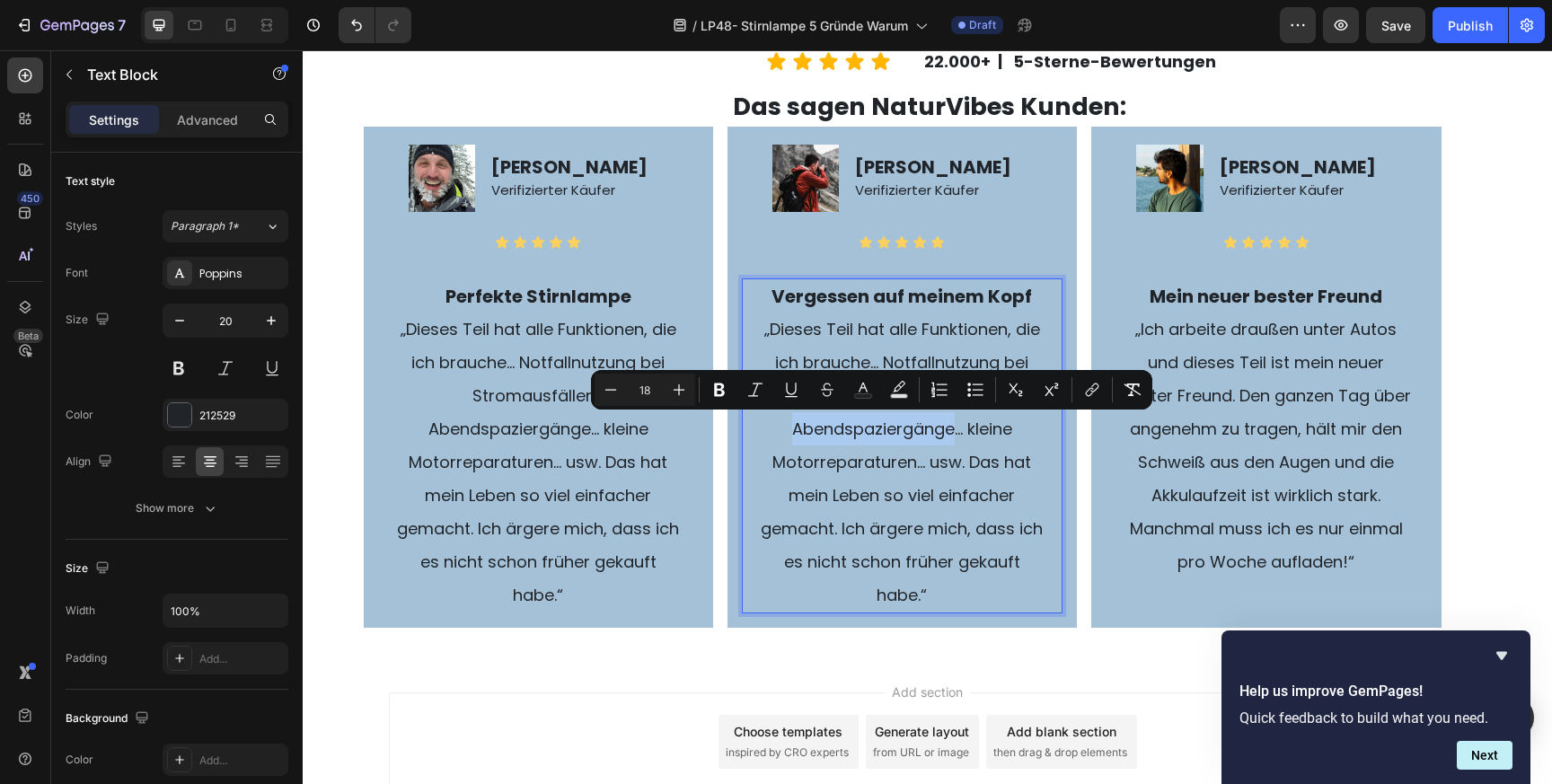
click at [871, 423] on span "„Dieses Teil hat alle Funktionen, die ich brauche… Notfallnutzung bei Stromausf…" at bounding box center [902, 461] width 282 height 288
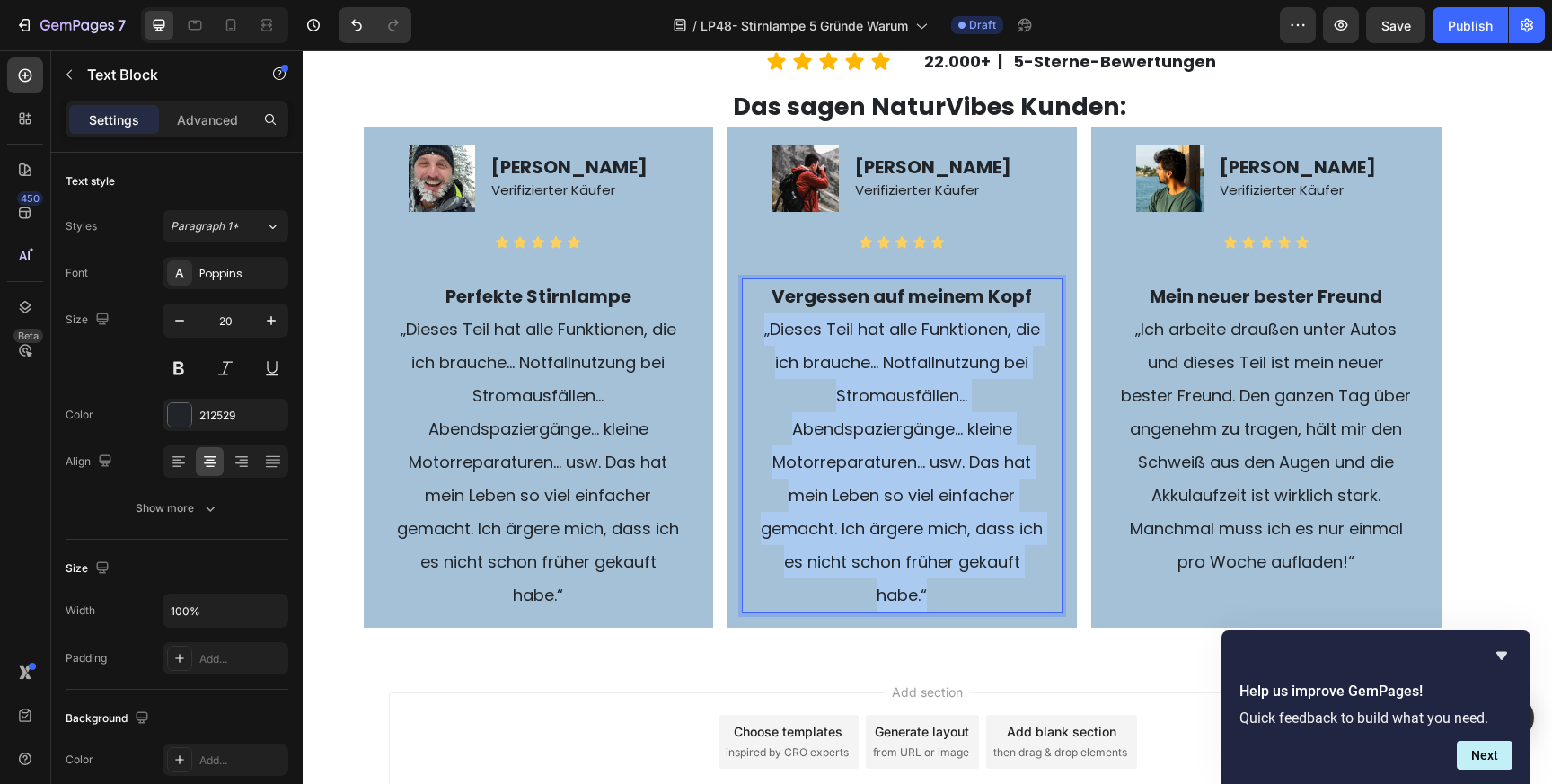
drag, startPoint x: 951, startPoint y: 593, endPoint x: 759, endPoint y: 333, distance: 323.2
click at [759, 333] on p "„Dieses Teil hat alle Funktionen, die ich brauche… Notfallnutzung bei Stromausf…" at bounding box center [902, 462] width 290 height 299
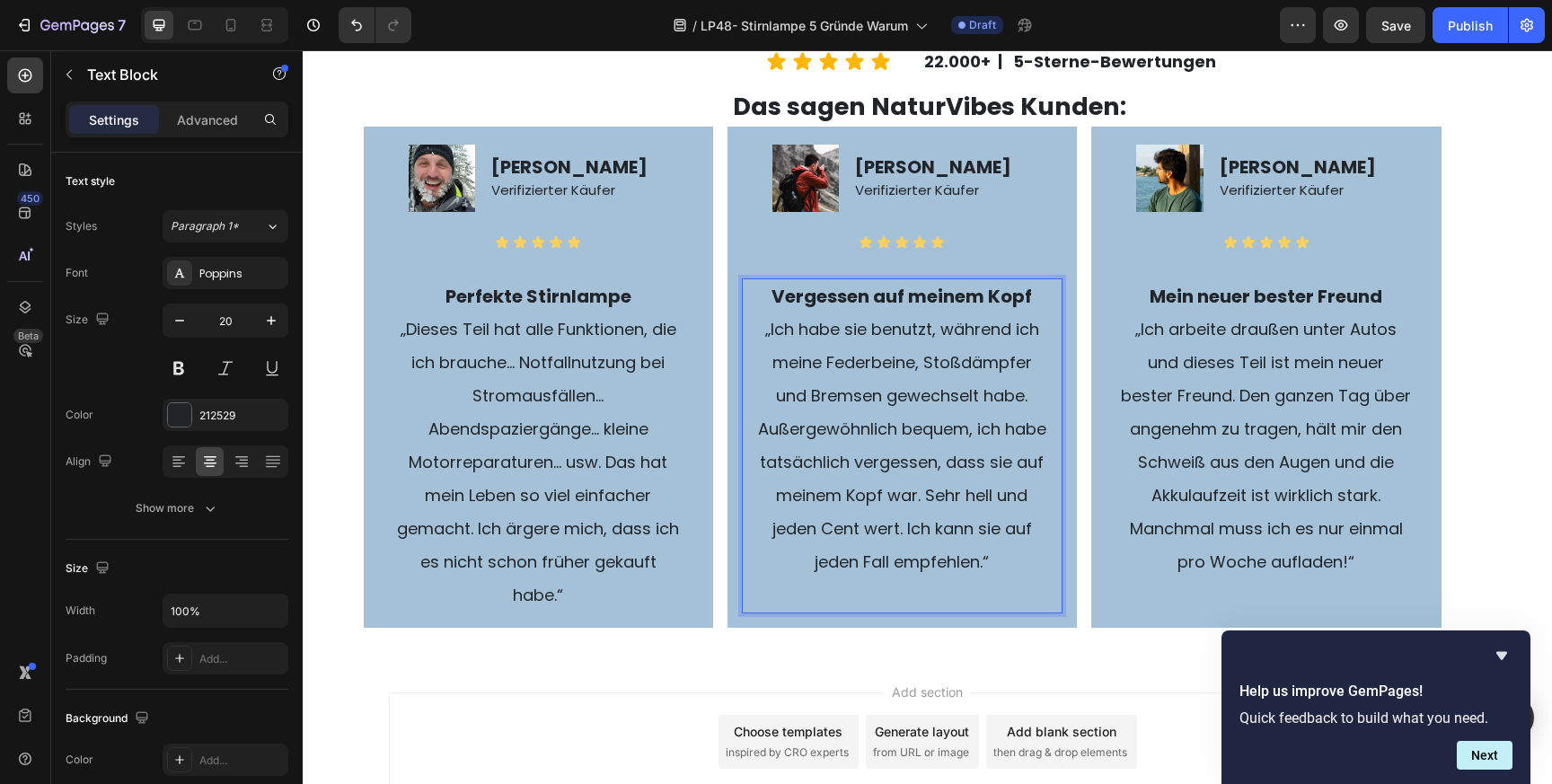
click at [1032, 565] on p "„Ich habe sie benutzt, während ich meine Federbeine, Stoßdämpfer und Bremsen ge…" at bounding box center [902, 445] width 290 height 266
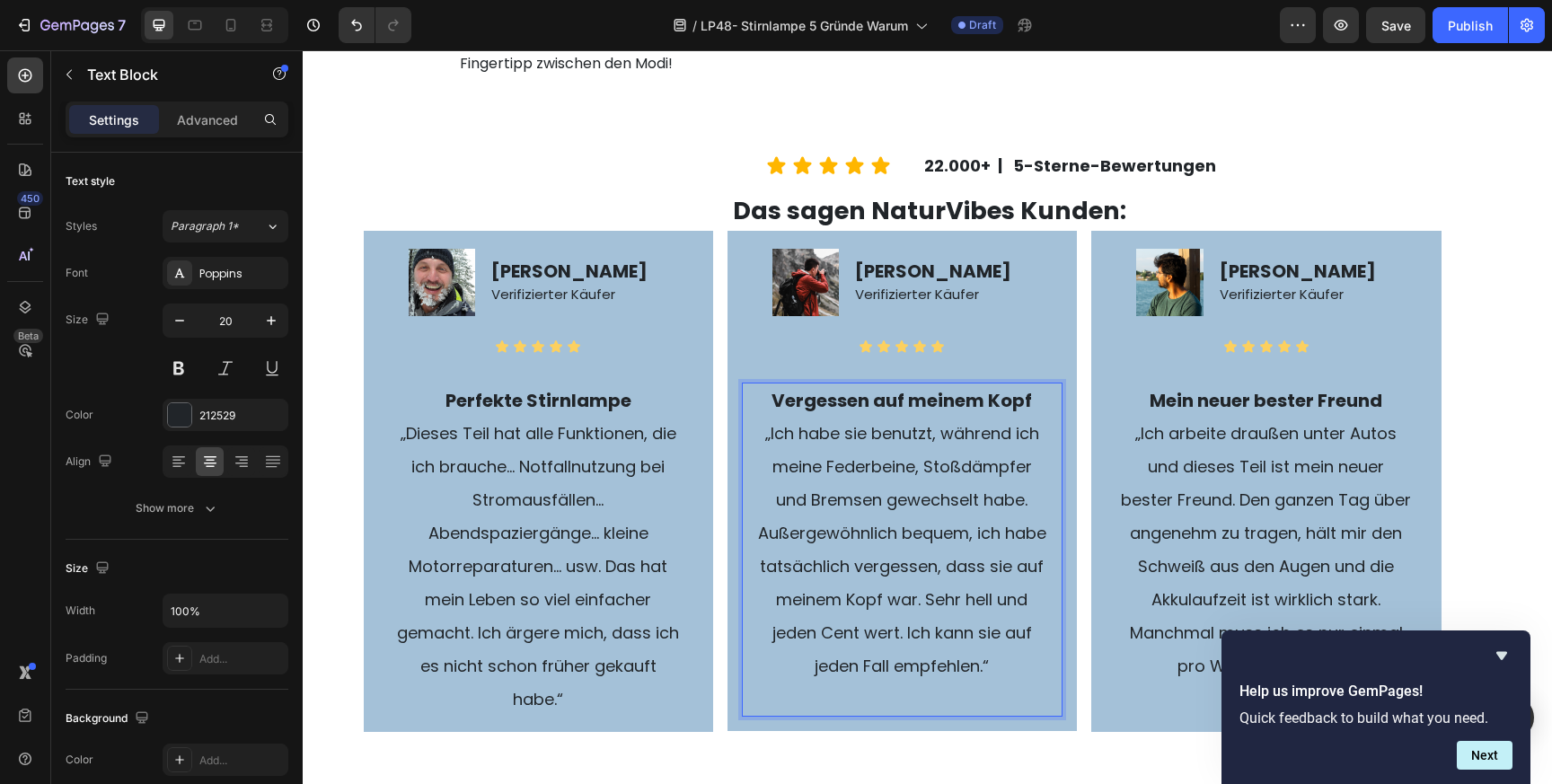
scroll to position [3708, 0]
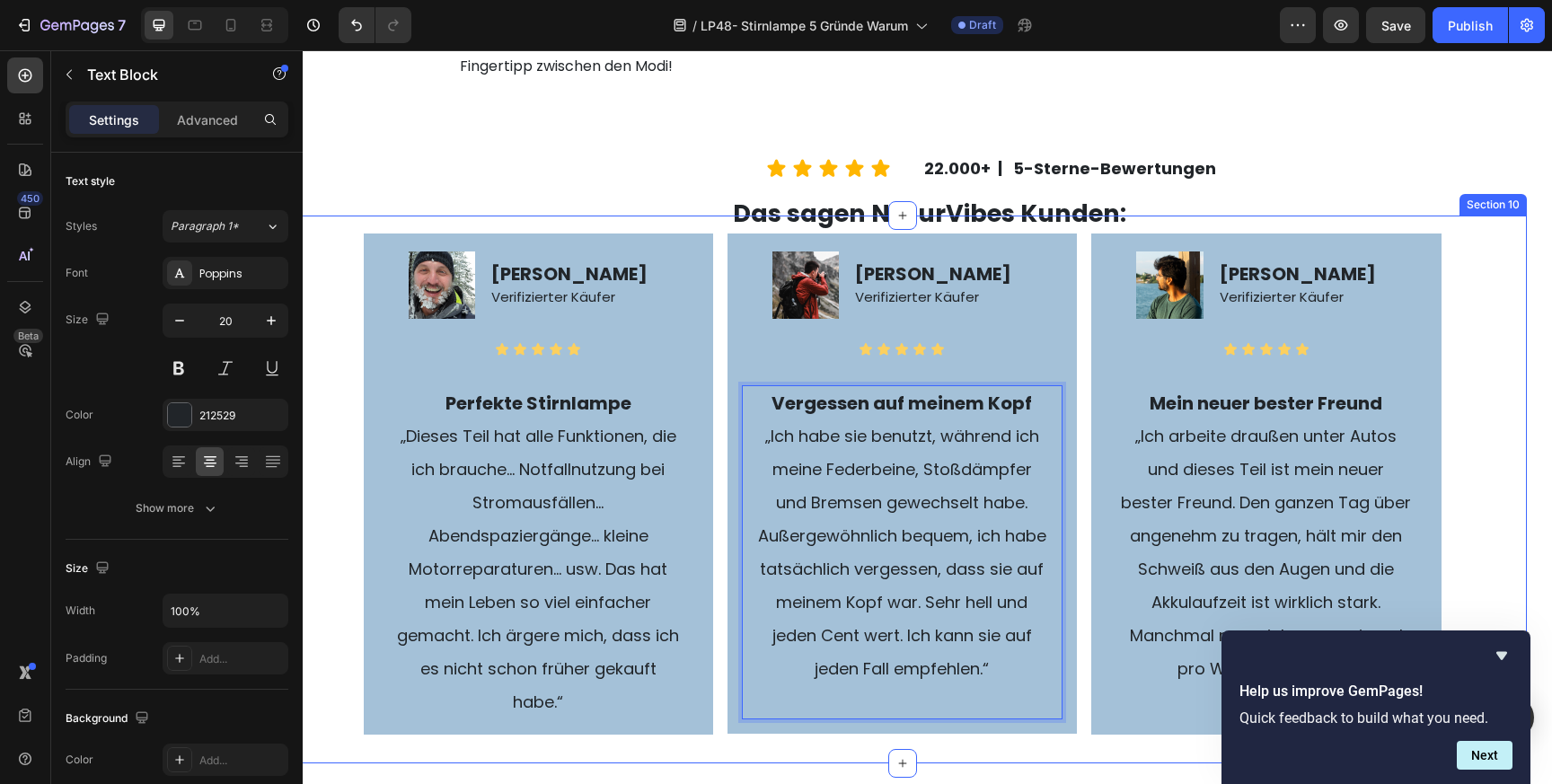
click at [1497, 375] on div "Das sagen NaturVibes Kunden: Text Block Image Matthias M. Verifizierter Käufer …" at bounding box center [902, 488] width 1249 height 489
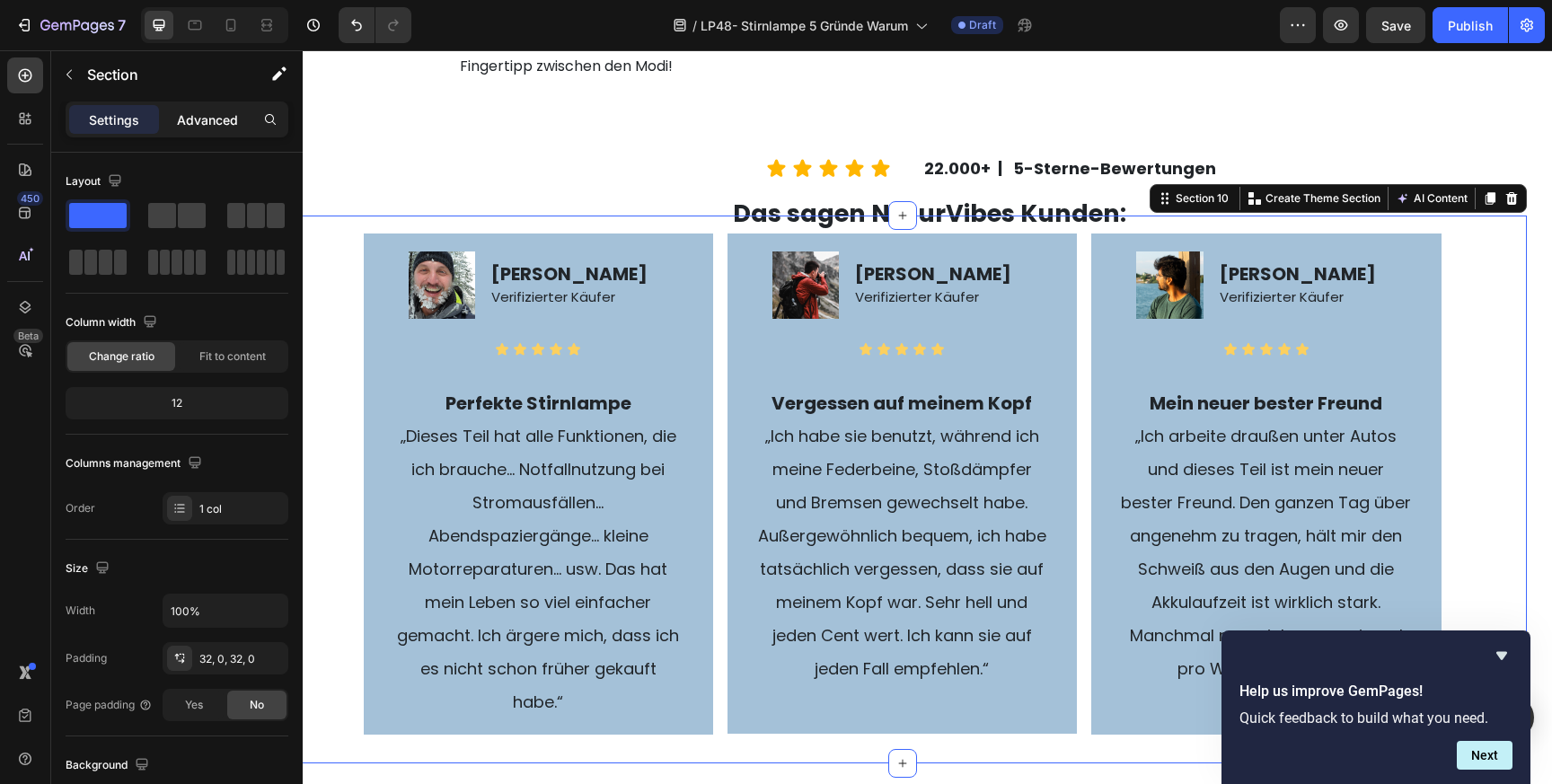
click at [226, 115] on p "Advanced" at bounding box center [207, 120] width 61 height 19
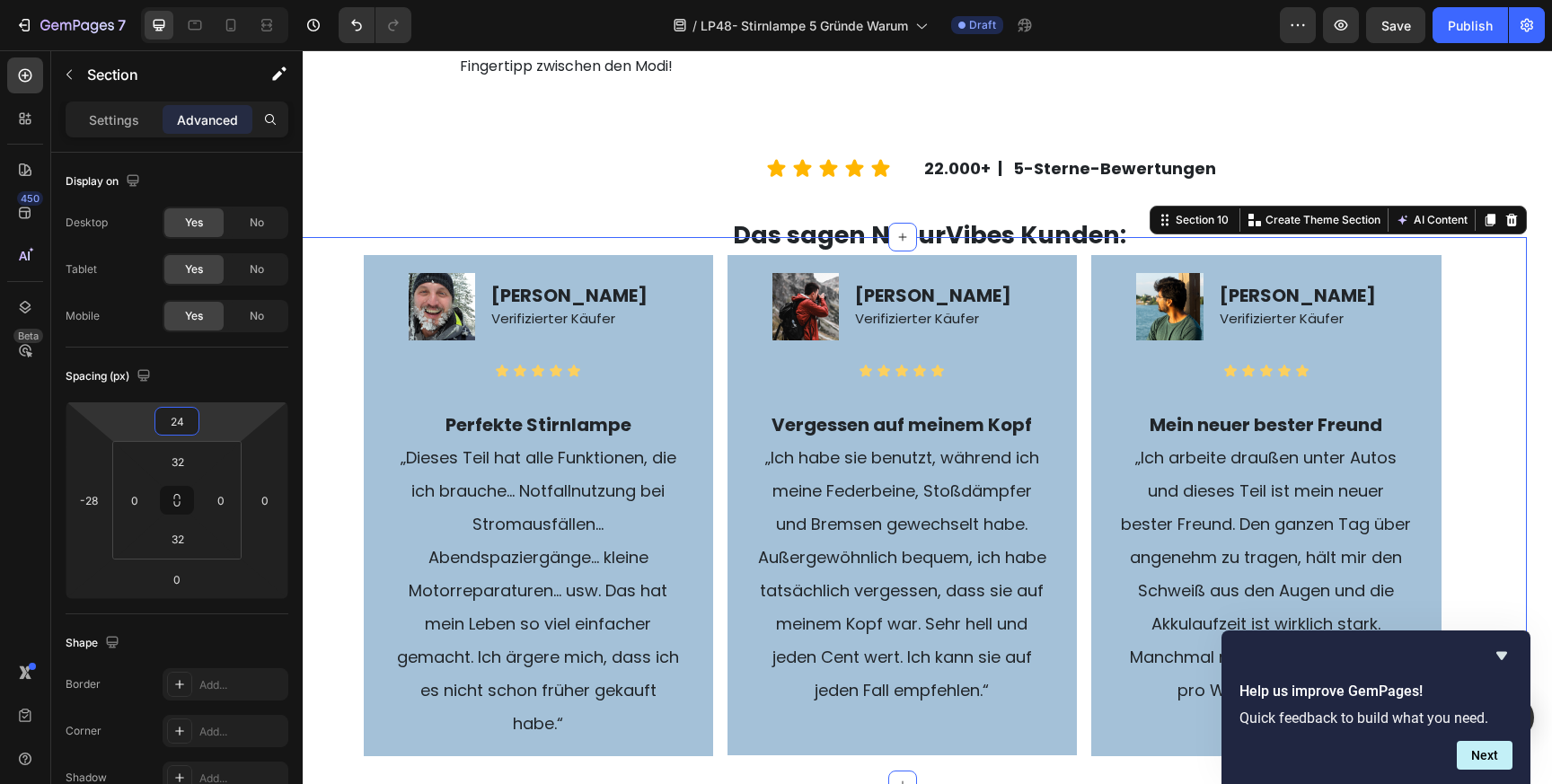
drag, startPoint x: 216, startPoint y: 429, endPoint x: 218, endPoint y: 419, distance: 10.2
click at [218, 0] on html "7 Version history / LP48- Stirnlampe 5 Gründe Warum Draft Preview Save Publish …" at bounding box center [776, 0] width 1552 height 0
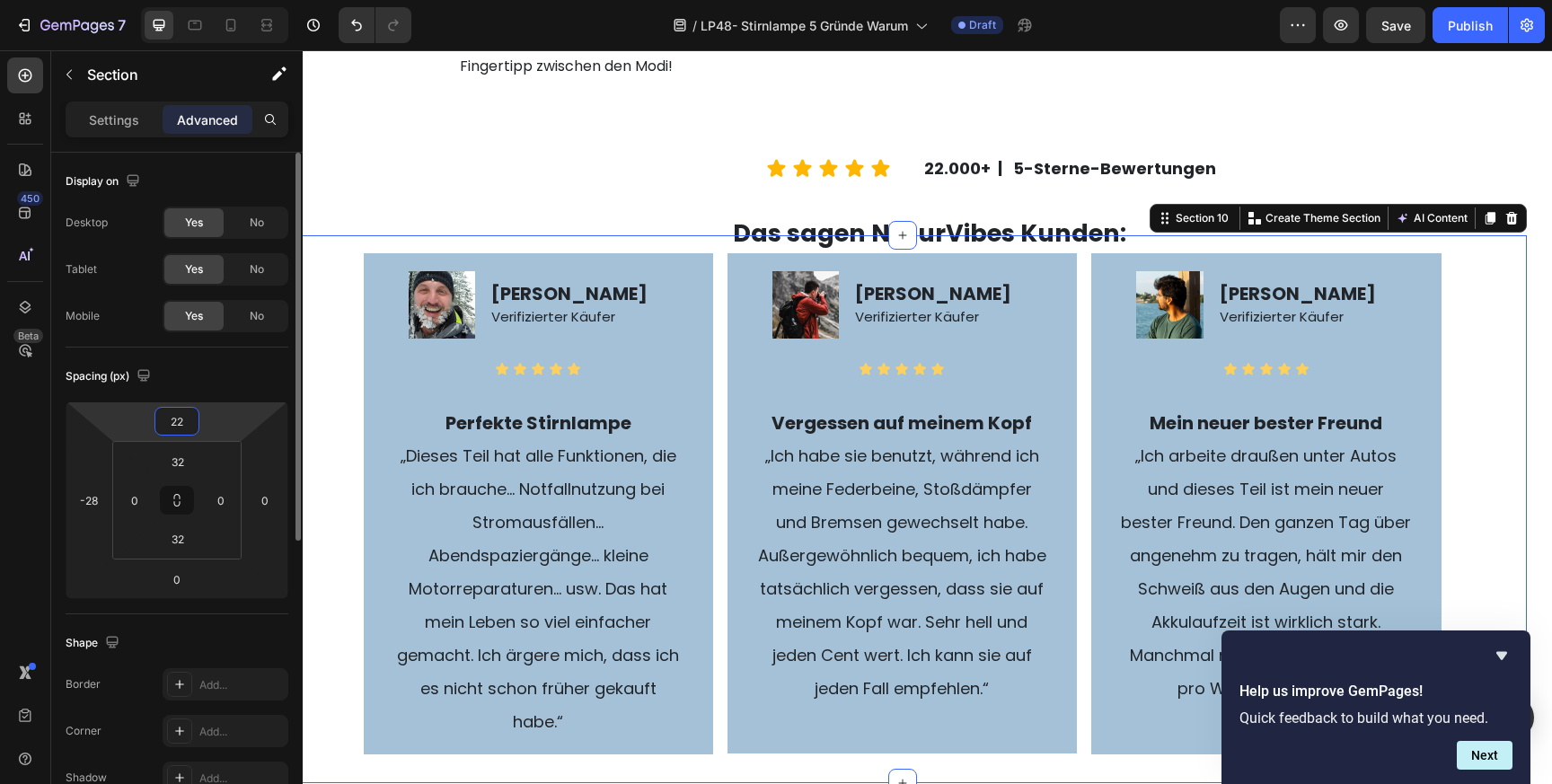
click at [185, 422] on input "22" at bounding box center [177, 421] width 36 height 27
type input "0"
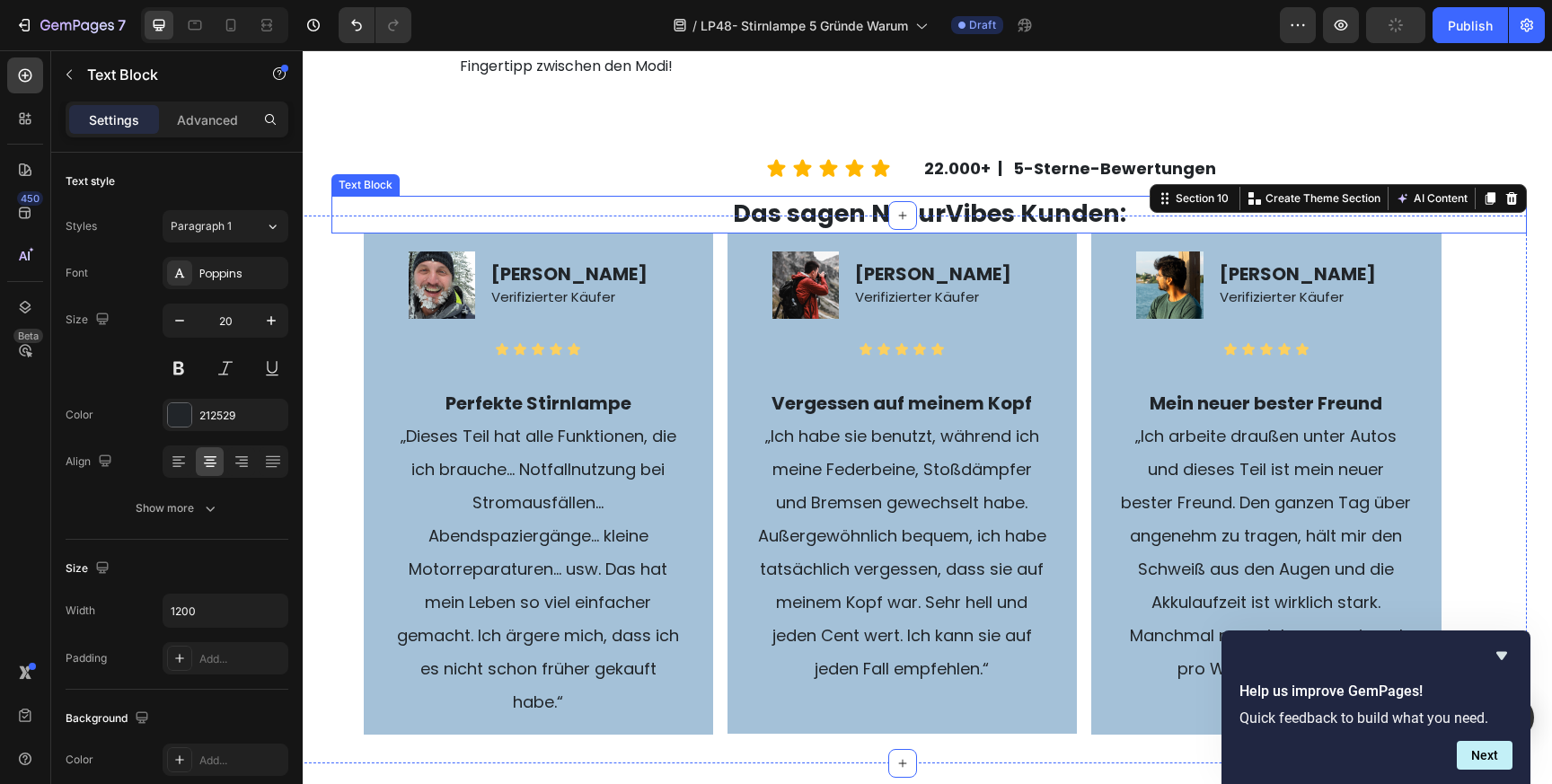
click at [605, 232] on p "Das sagen NaturVibes Kunden:" at bounding box center [929, 214] width 1074 height 34
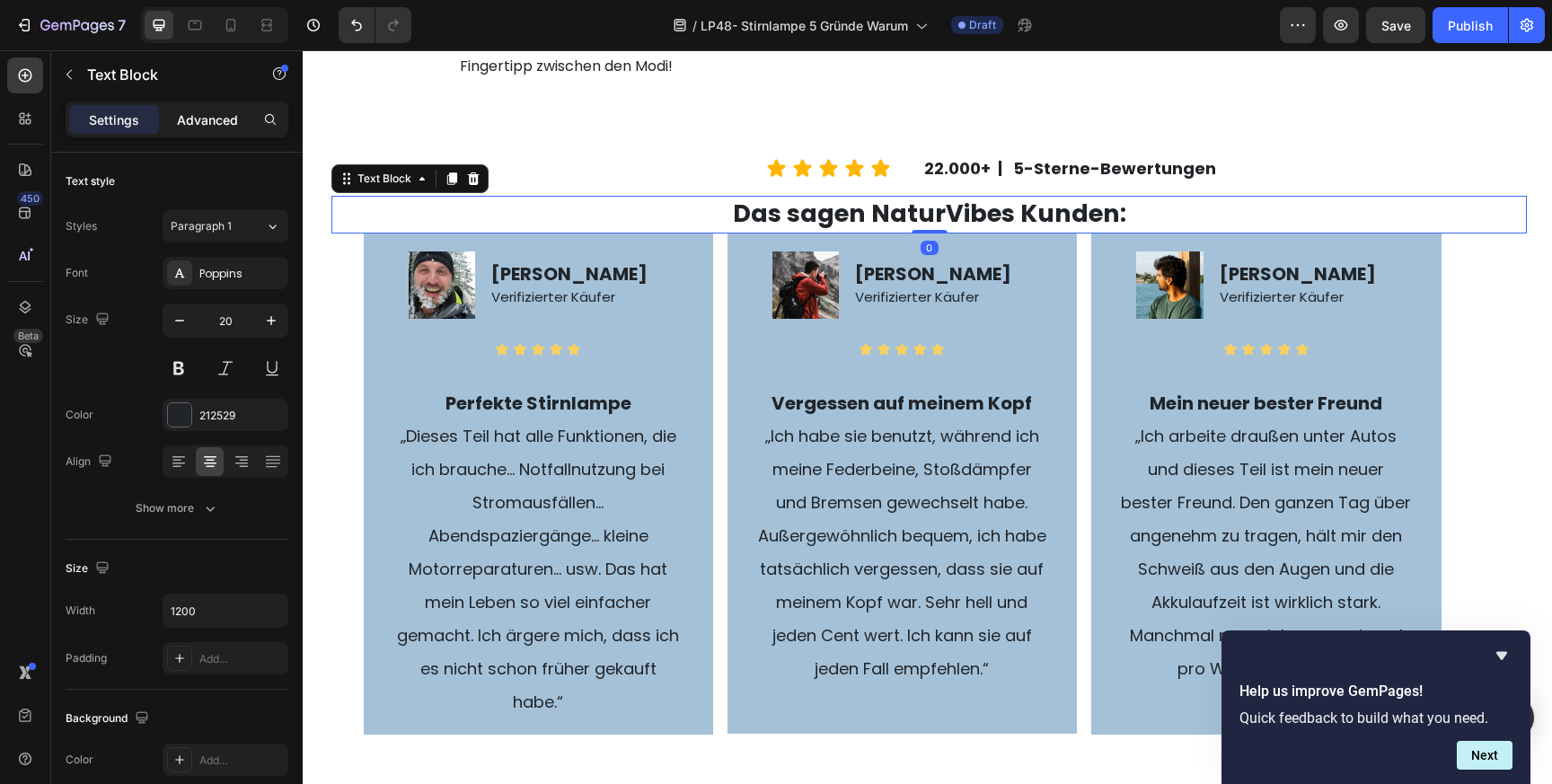
click at [223, 120] on p "Advanced" at bounding box center [207, 120] width 61 height 19
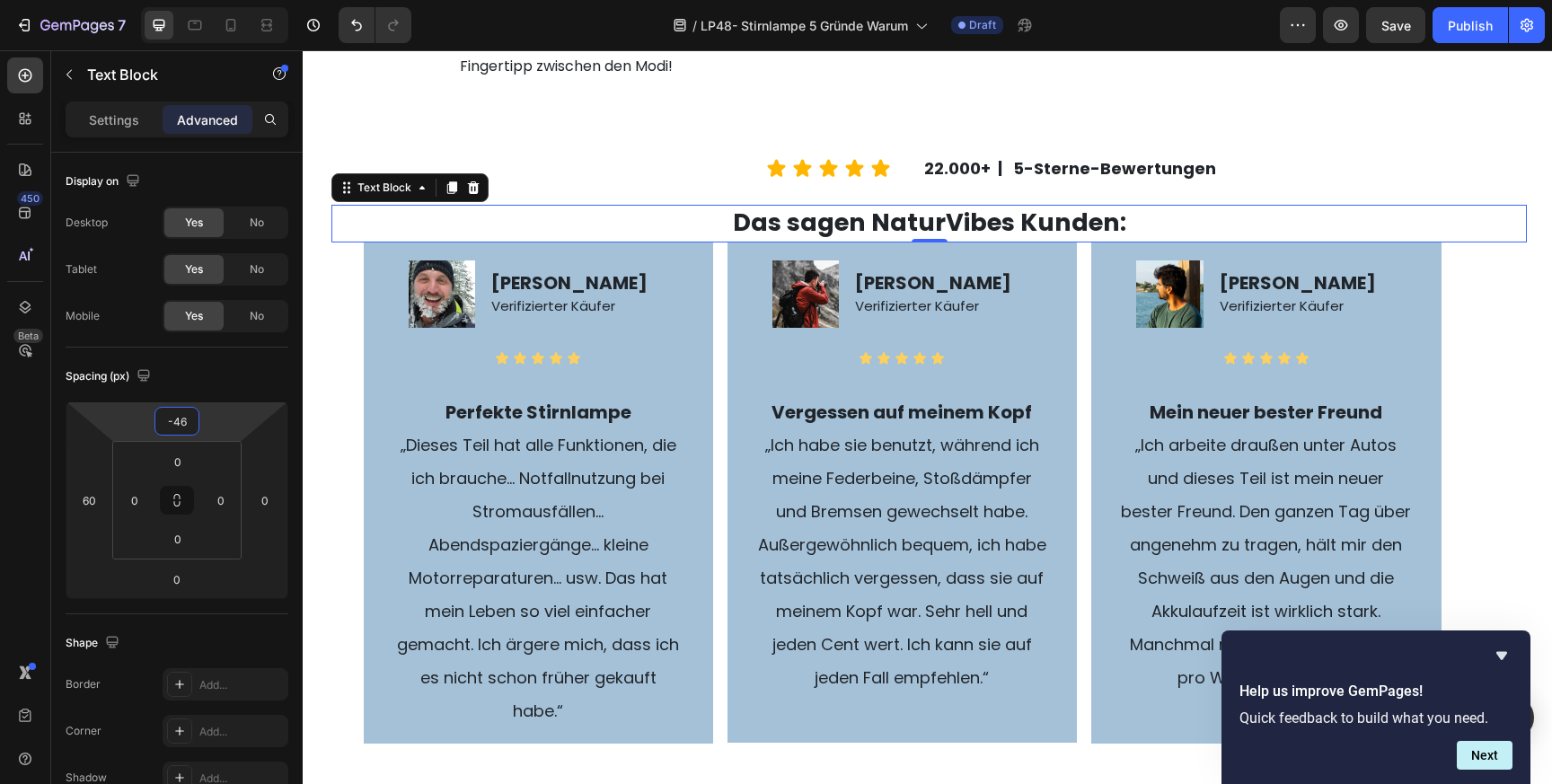
type input "-48"
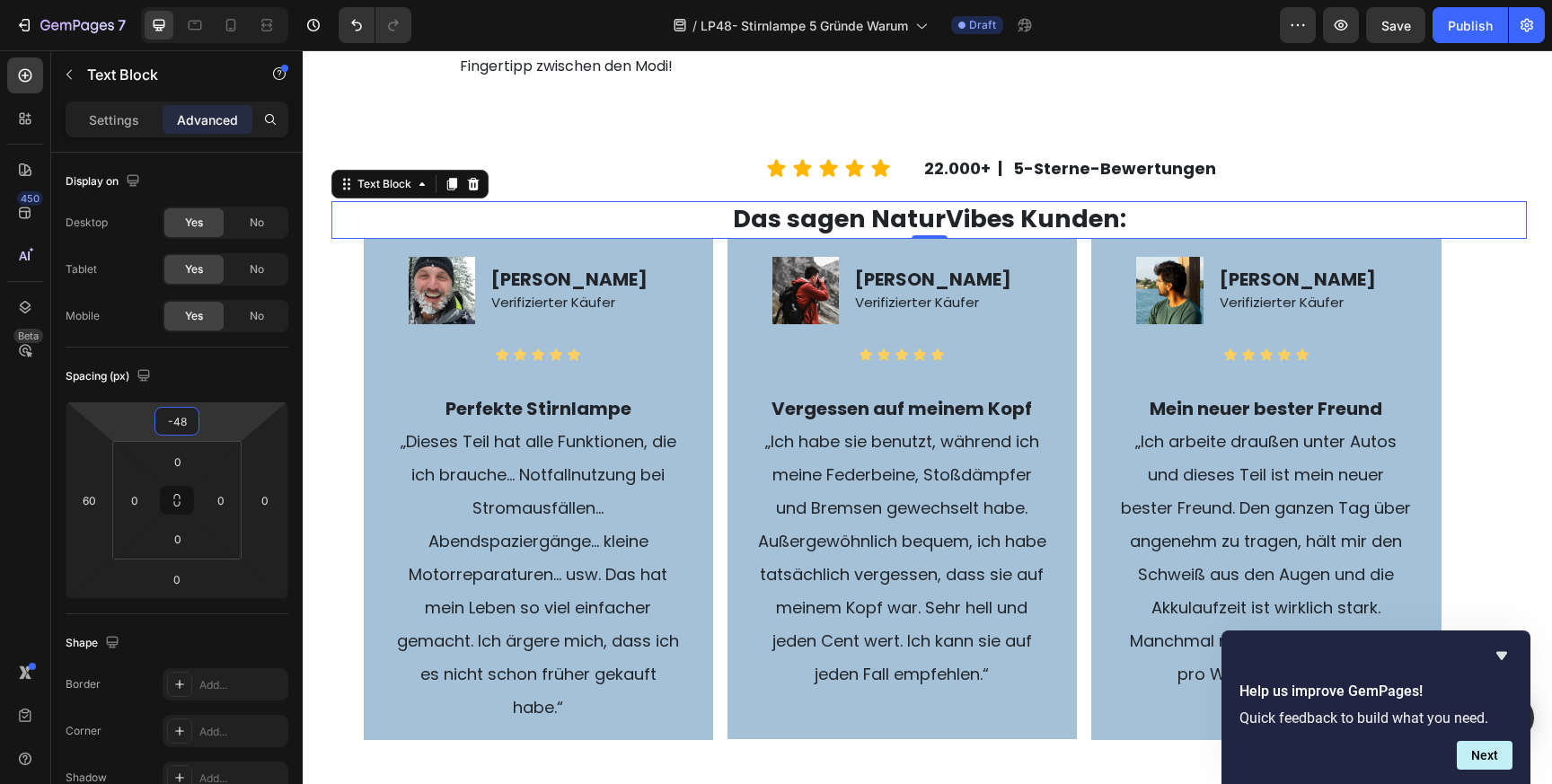
click at [227, 0] on html "7 Version history / LP48- Stirnlampe 5 Gründe Warum Draft Preview Save Publish …" at bounding box center [776, 0] width 1552 height 0
click at [342, 365] on div "Das sagen NaturVibes Kunden: Text Block 0 Image Matthias M. Verifizierter Käufe…" at bounding box center [902, 491] width 1249 height 495
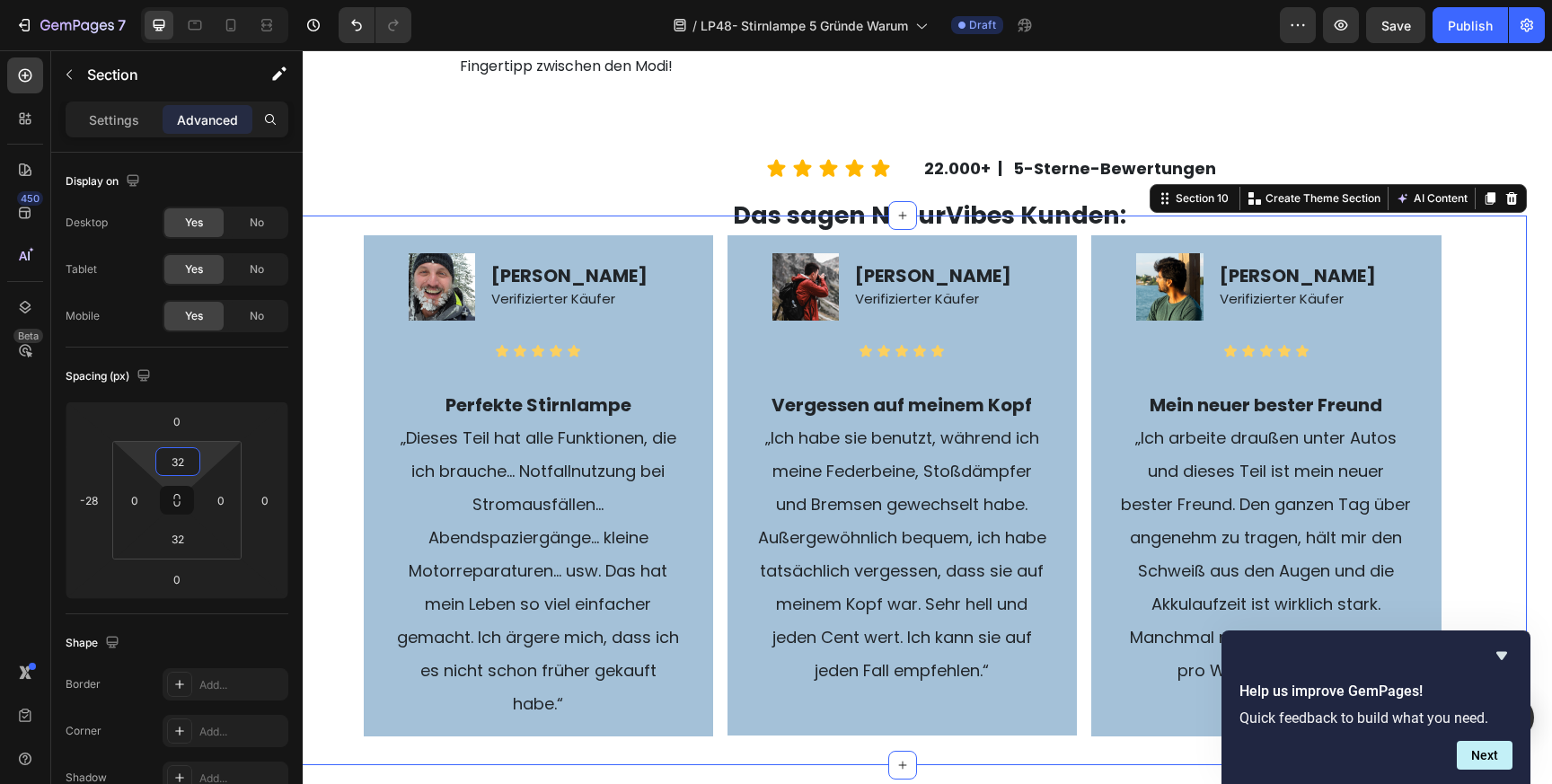
type input "34"
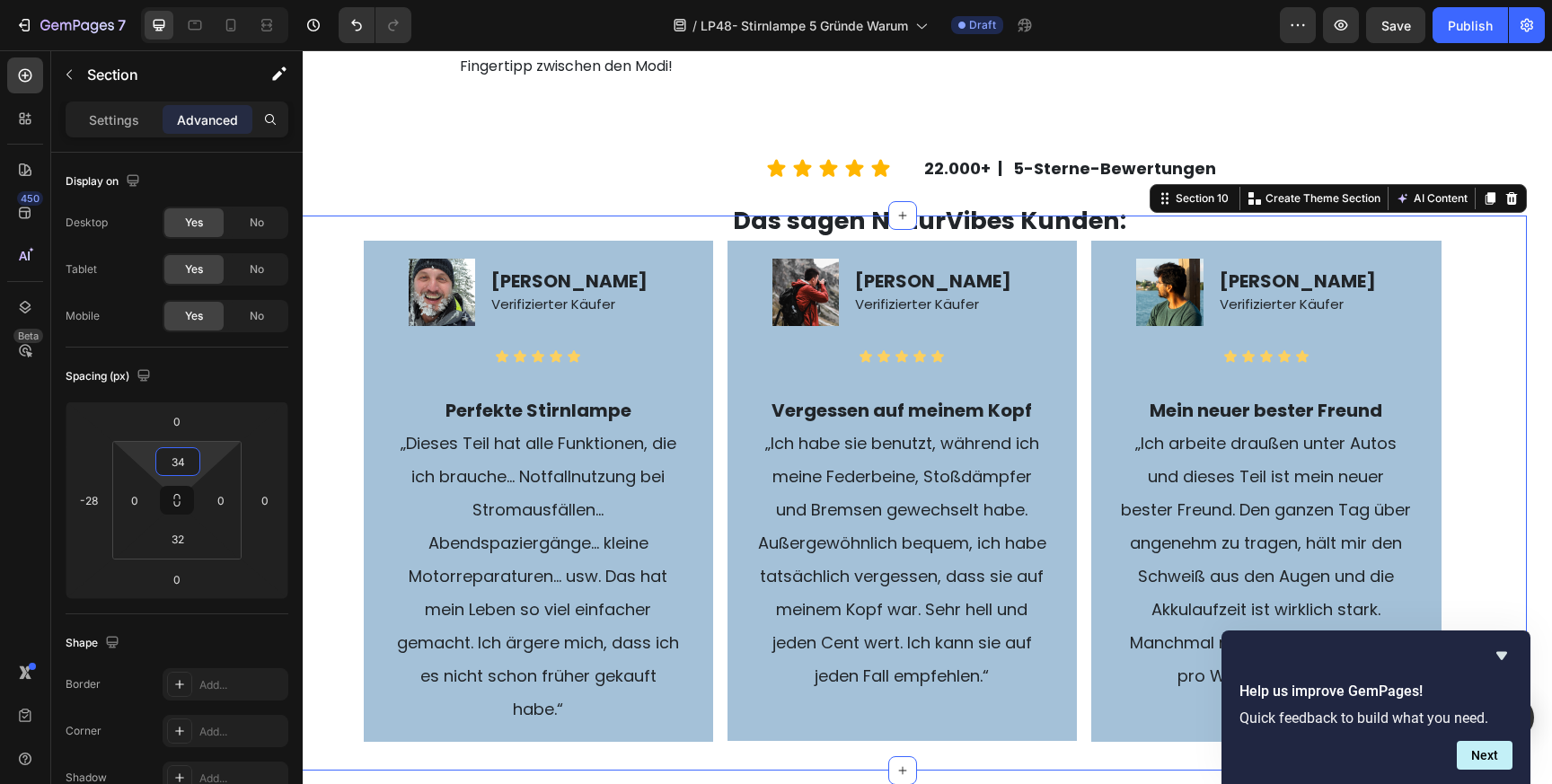
drag, startPoint x: 147, startPoint y: 450, endPoint x: 148, endPoint y: 436, distance: 14.0
click at [148, 0] on html "7 Version history / LP48- Stirnlampe 5 Gründe Warum Draft Preview Save Publish …" at bounding box center [776, 0] width 1552 height 0
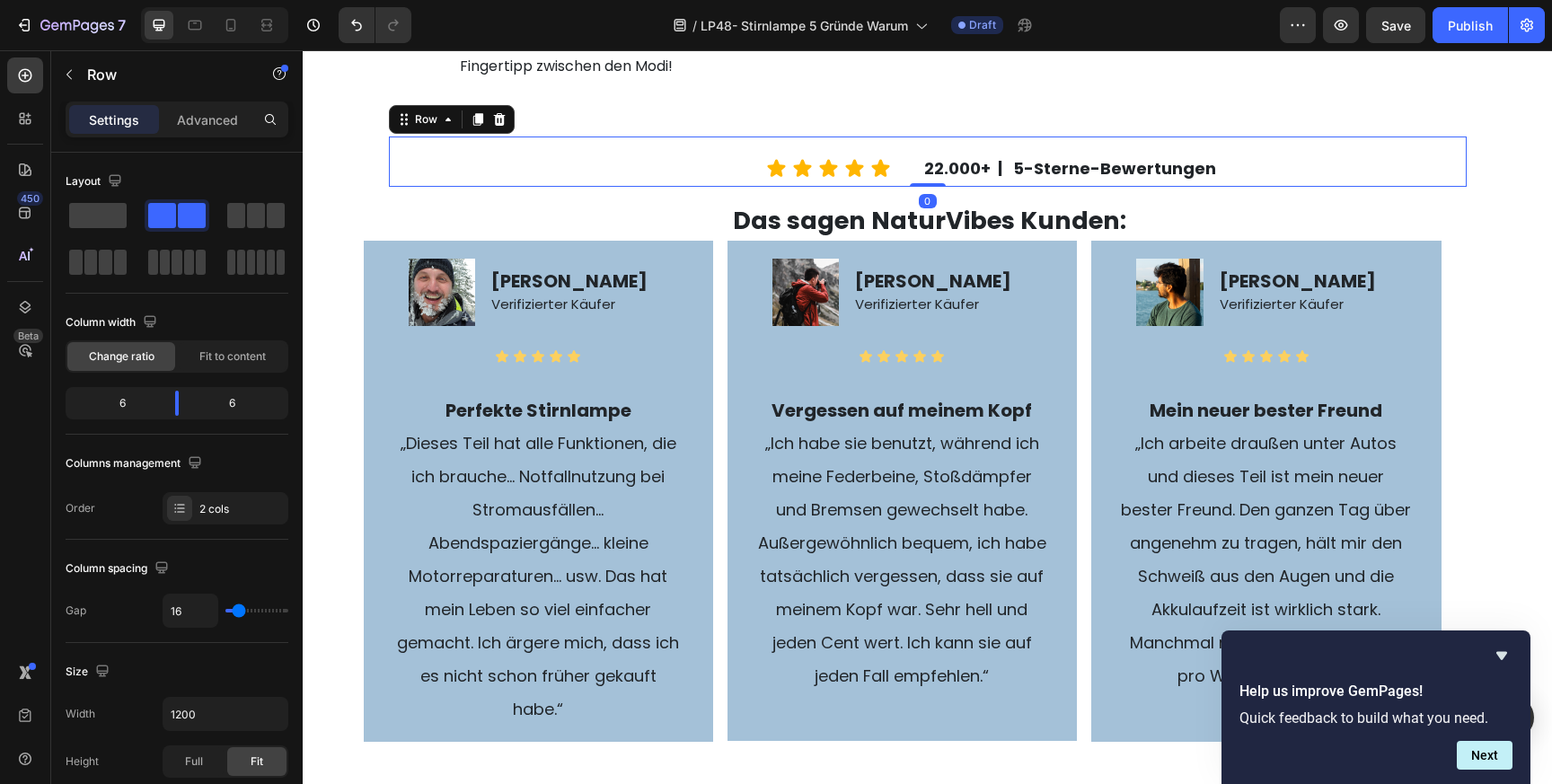
click at [681, 187] on div "Icon Icon Icon Icon Icon Icon List" at bounding box center [655, 161] width 532 height 51
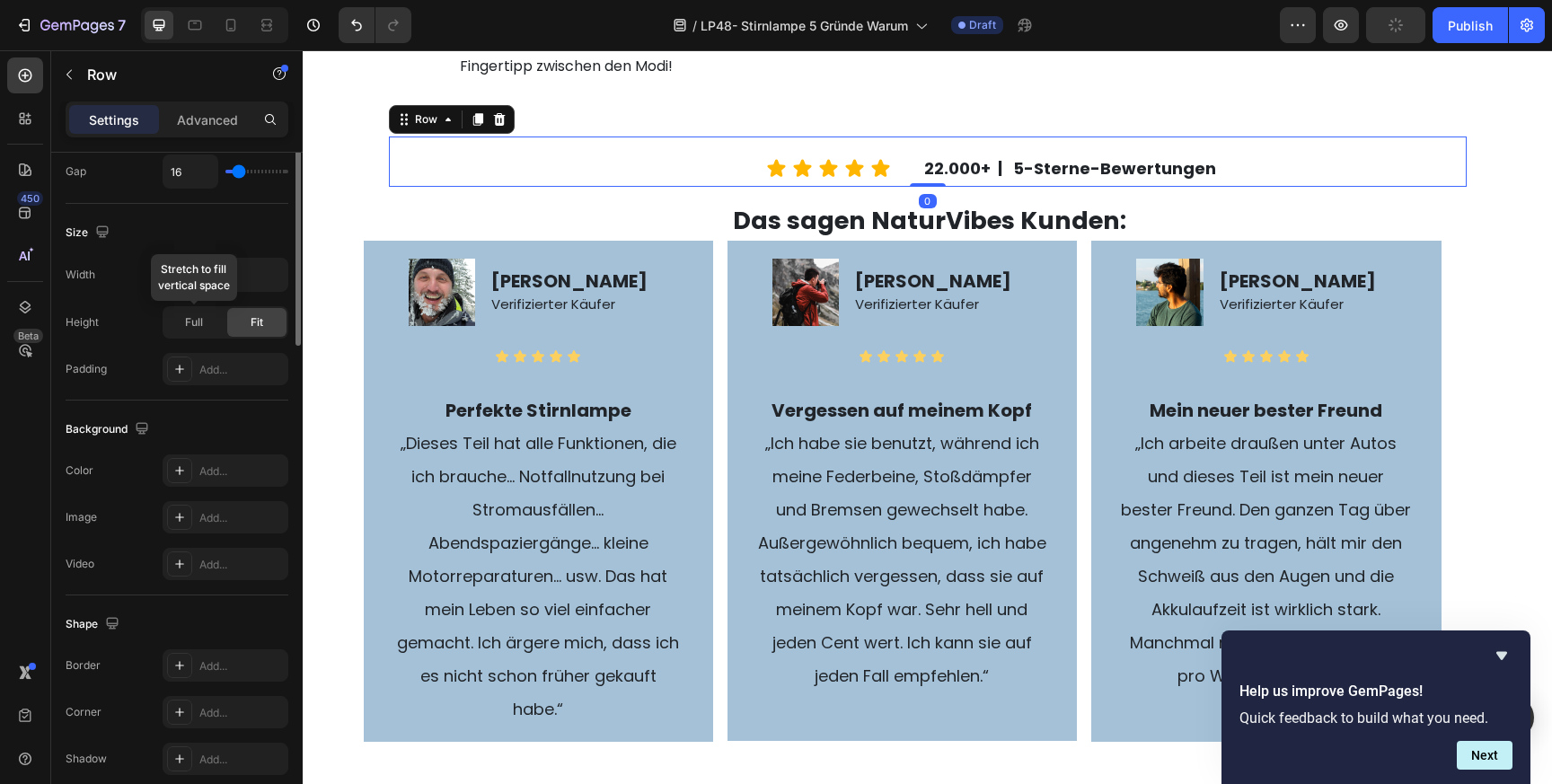
scroll to position [618, 0]
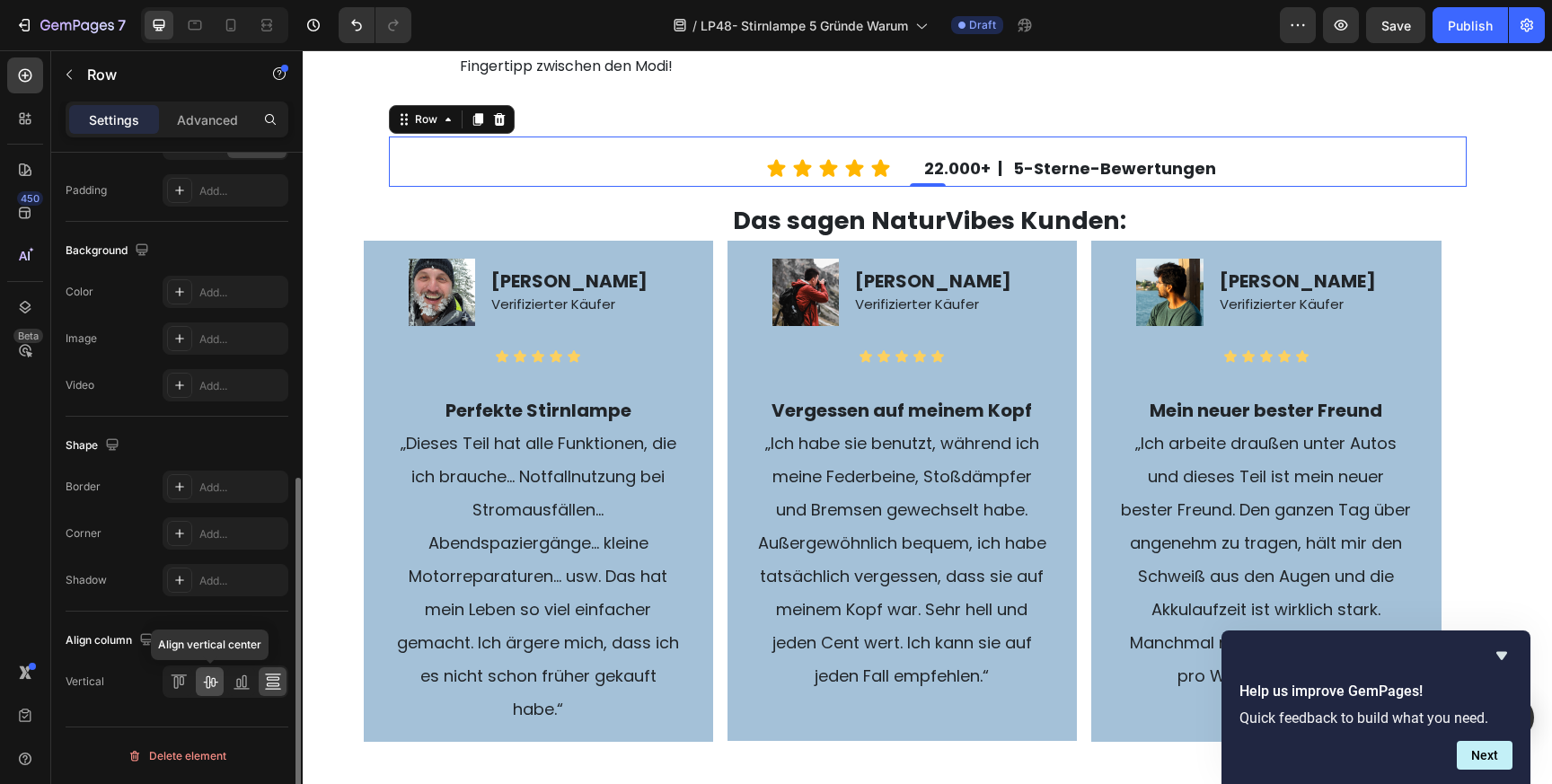
click at [215, 683] on icon at bounding box center [210, 681] width 18 height 18
click at [272, 684] on icon at bounding box center [272, 684] width 12 height 4
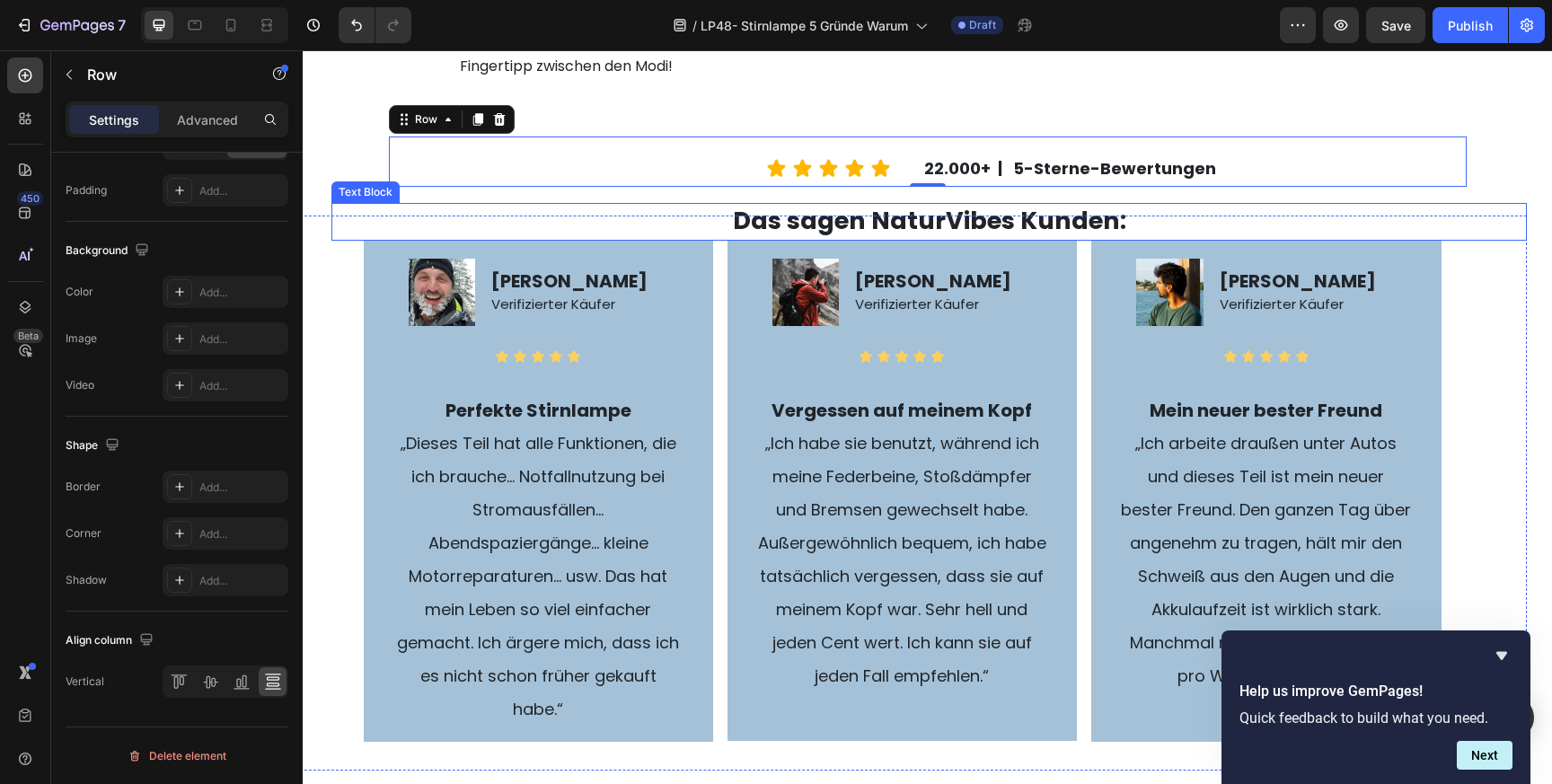
click at [1018, 237] on strong "Das sagen NaturVibes Kunden:" at bounding box center [929, 220] width 394 height 33
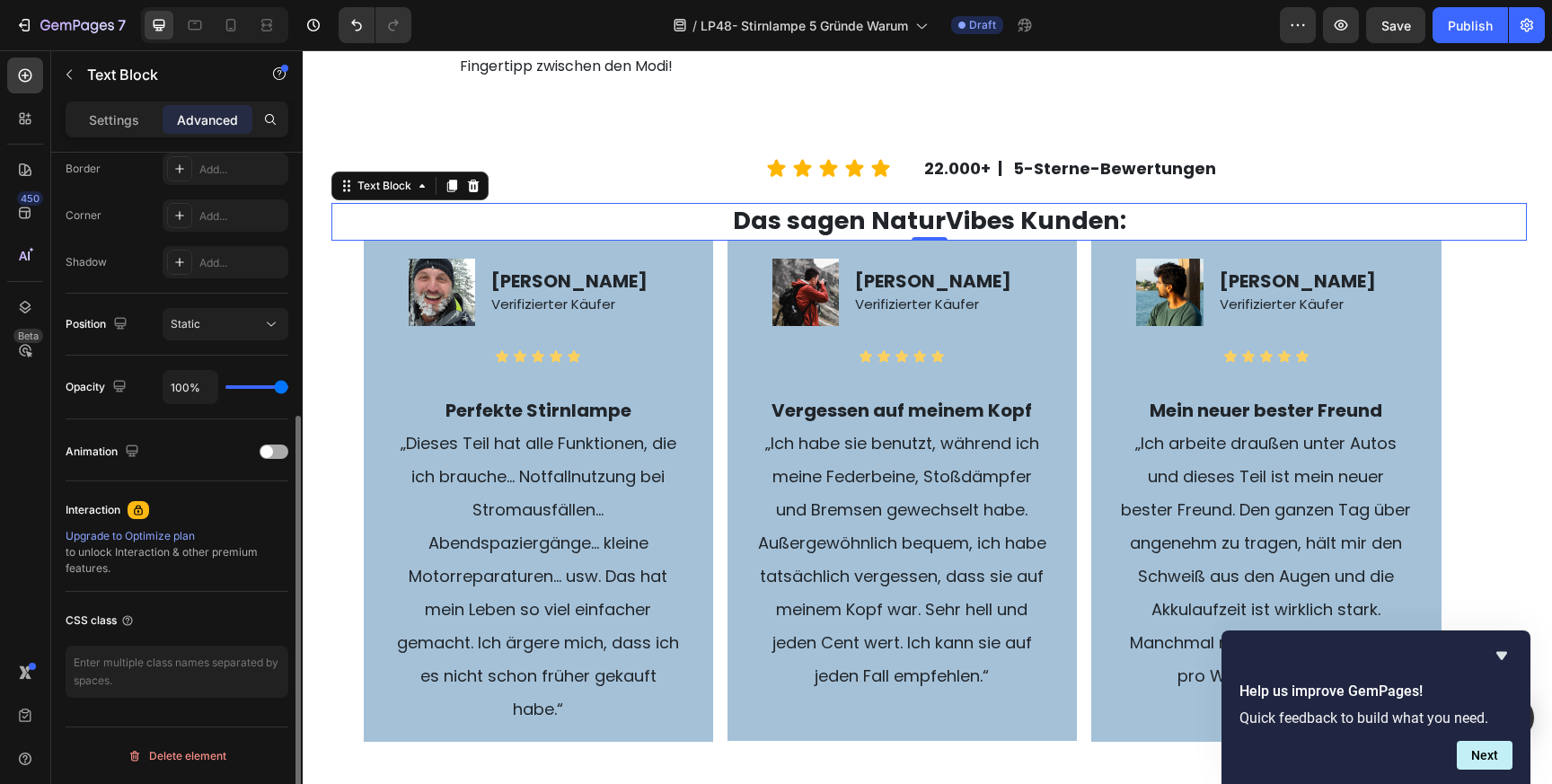
scroll to position [483, 0]
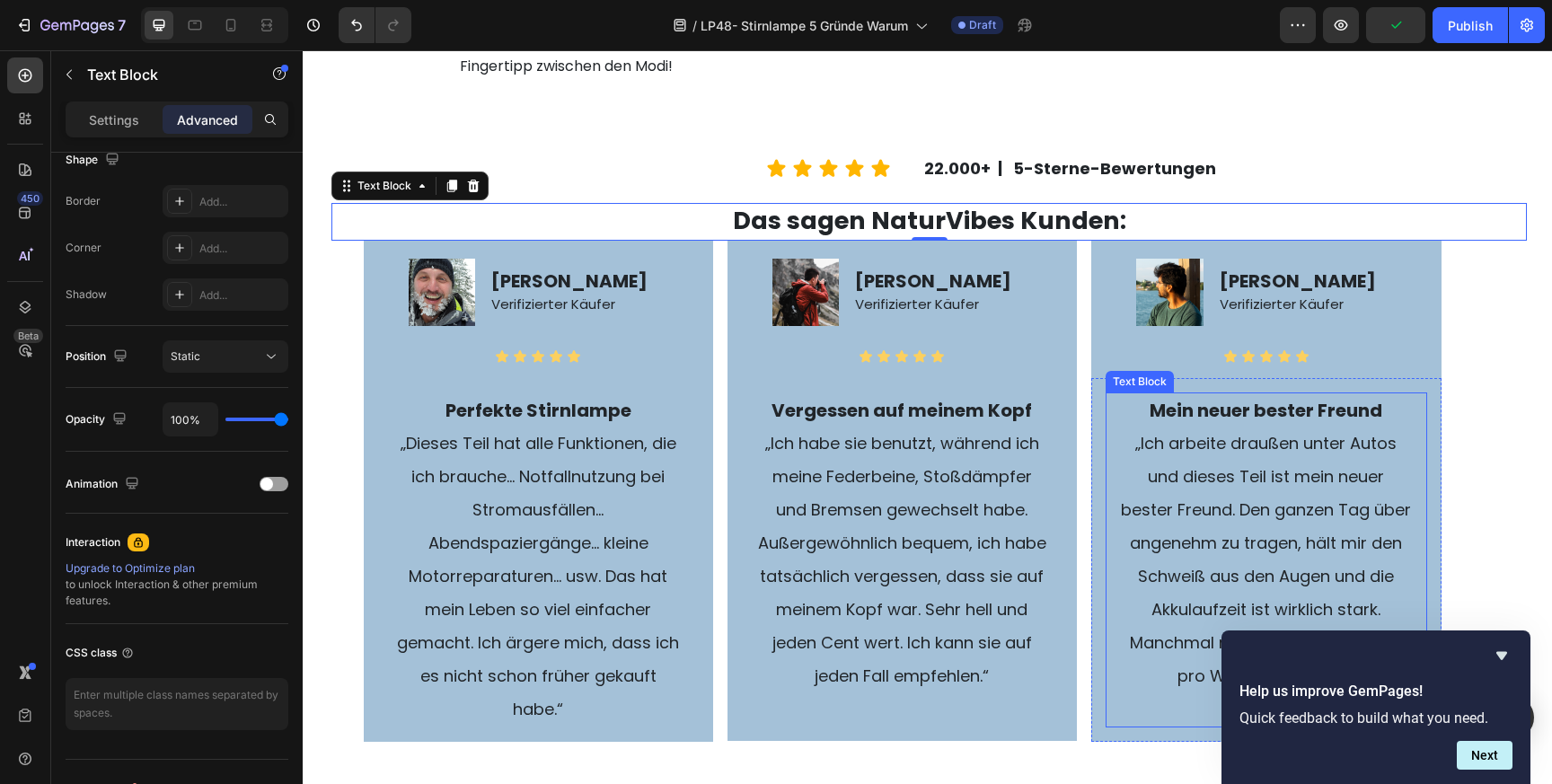
click at [1150, 554] on span "„Ich arbeite draußen unter Autos und dieses Teil ist mein neuer bester Freund. …" at bounding box center [1265, 560] width 290 height 255
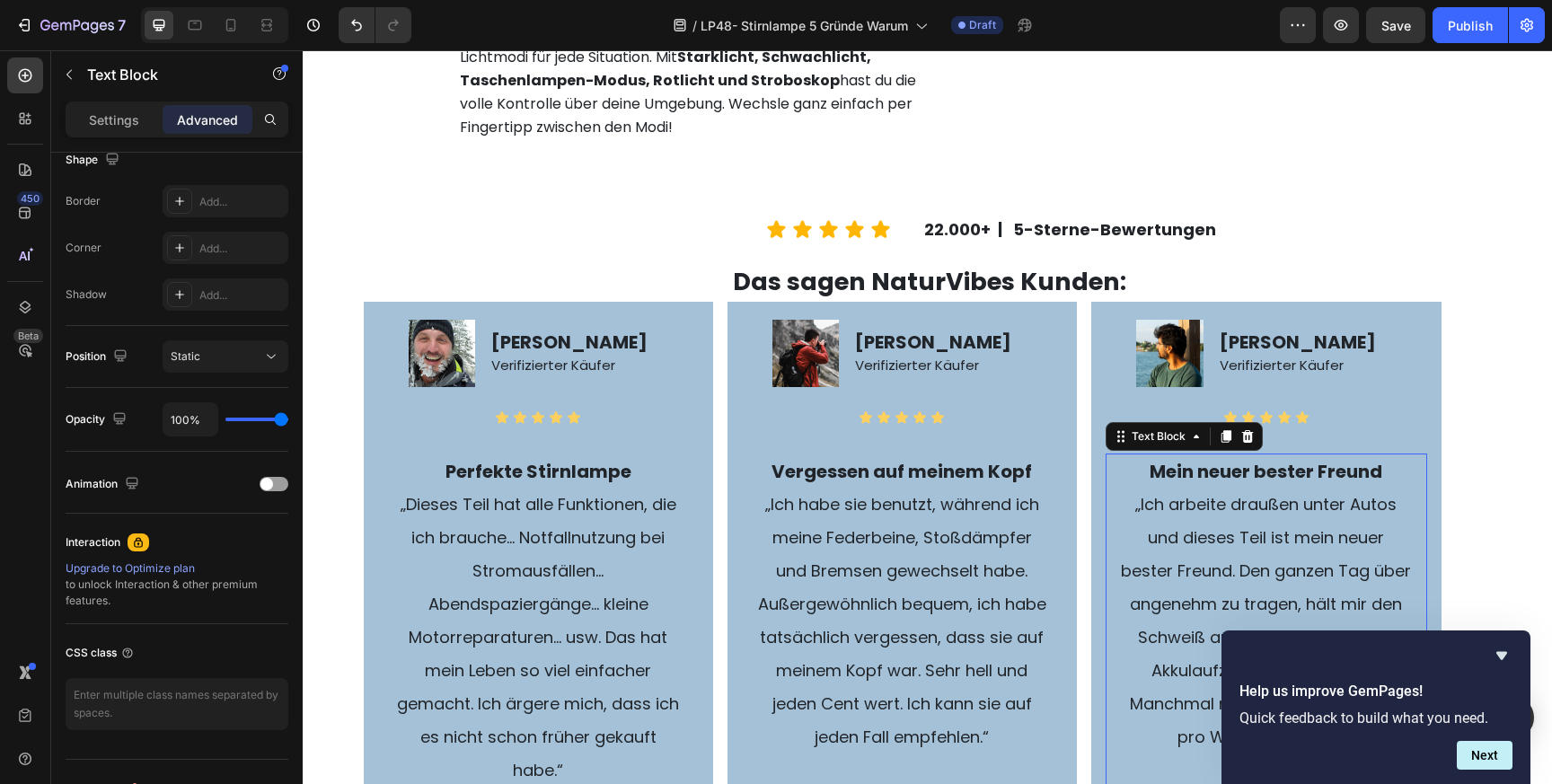
scroll to position [3659, 0]
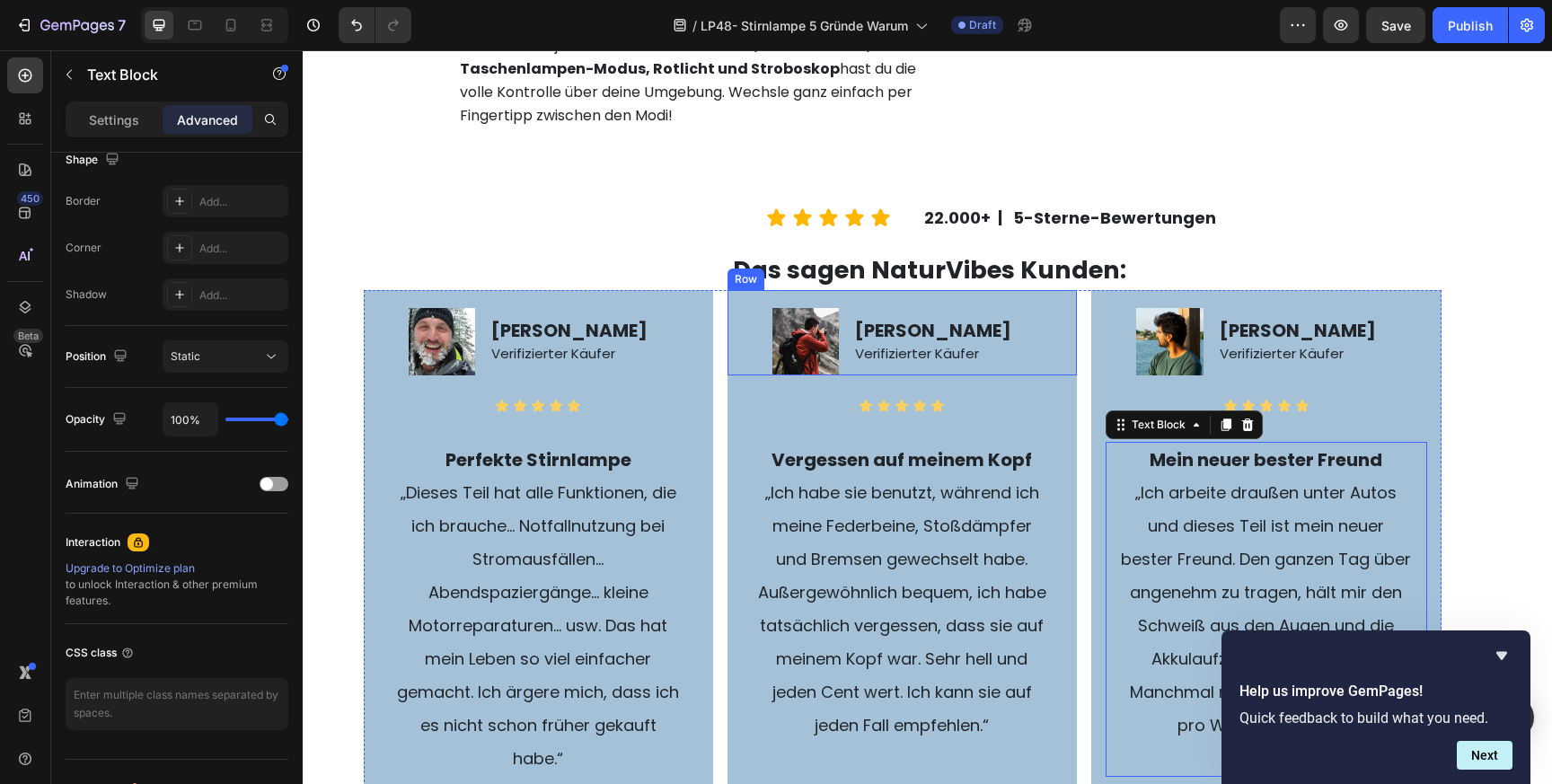
click at [1047, 375] on div "Leonard S. Verifizierter Käufer Text Block" at bounding box center [965, 332] width 224 height 85
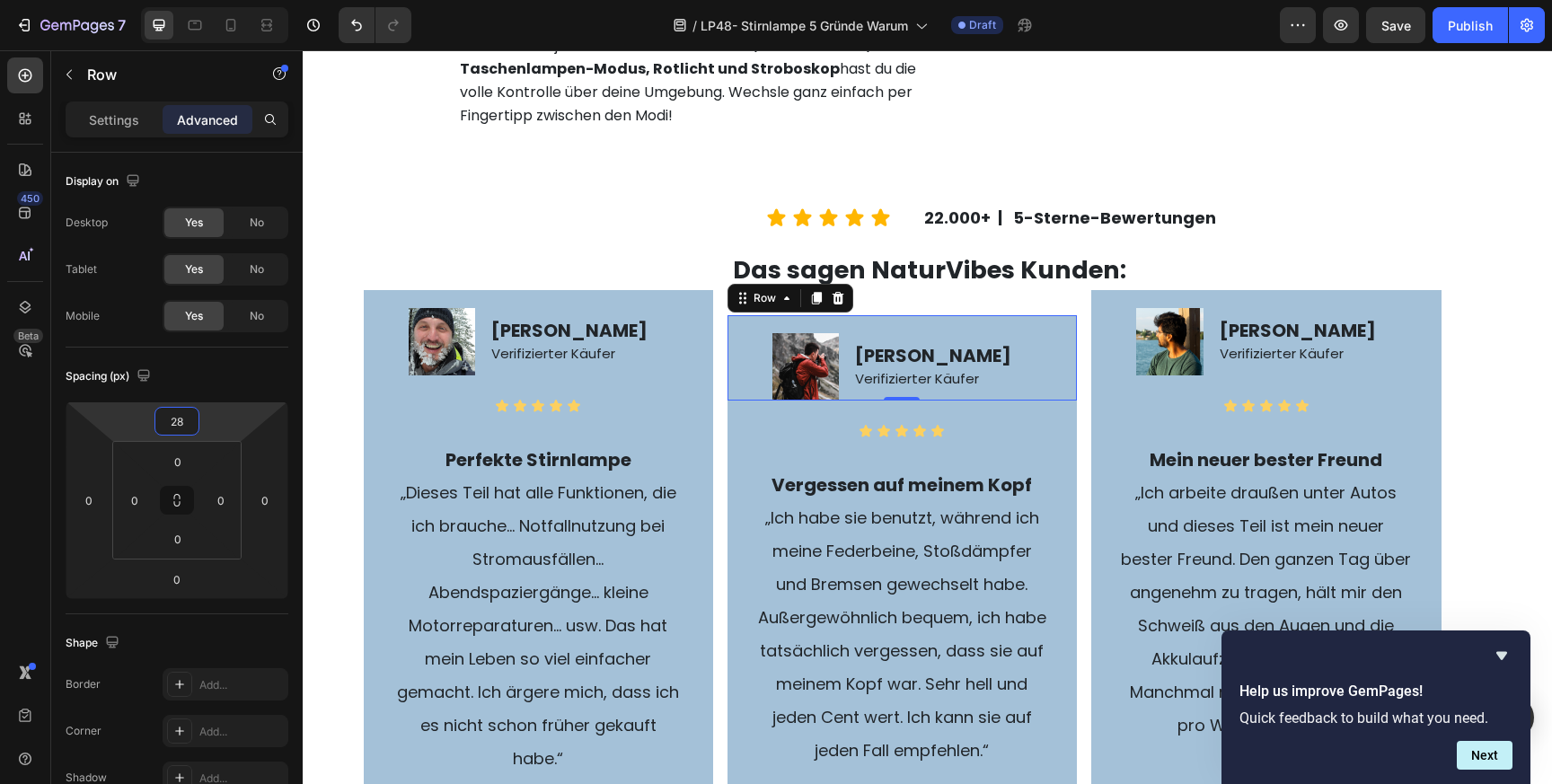
type input "30"
drag, startPoint x: 203, startPoint y: 415, endPoint x: 204, endPoint y: 401, distance: 14.0
click at [204, 0] on html "7 Version history / LP48- Stirnlampe 5 Gründe Warum Draft Preview Save Publish …" at bounding box center [776, 0] width 1552 height 0
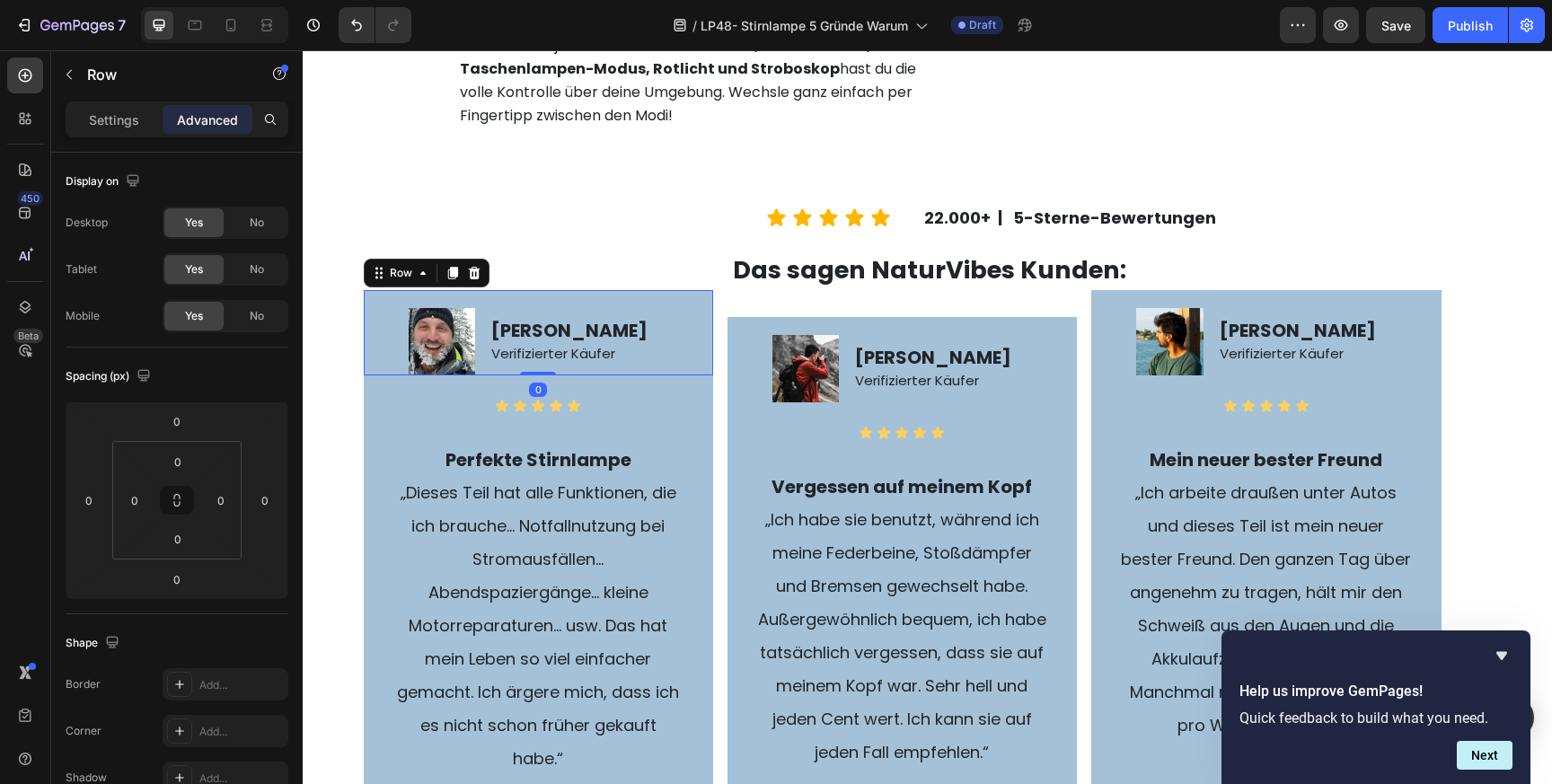
click at [545, 375] on div "[PERSON_NAME] Verifizierter Käufer Text Block" at bounding box center [601, 332] width 224 height 85
click at [179, 423] on input "0" at bounding box center [177, 421] width 36 height 27
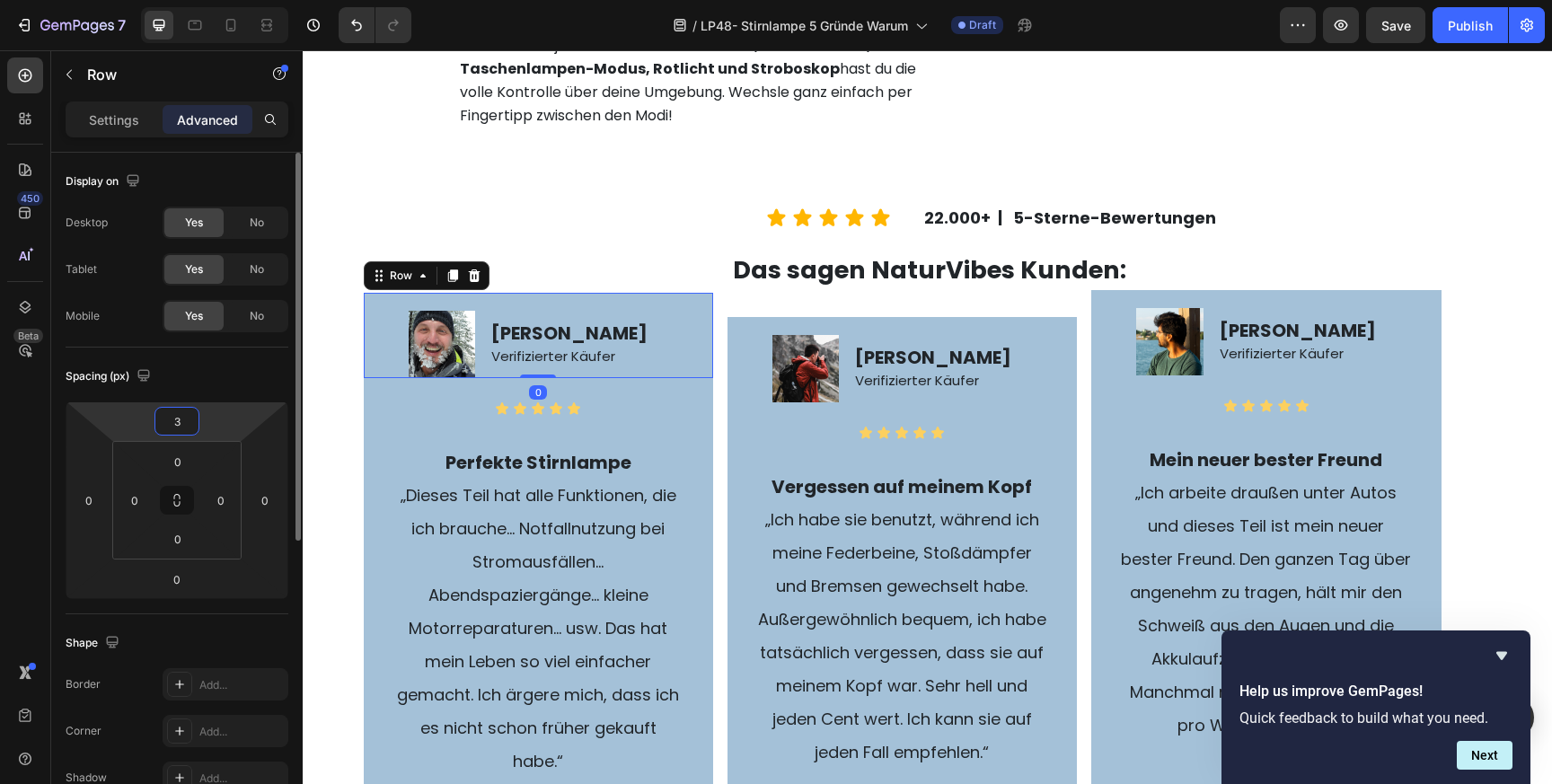
type input "30"
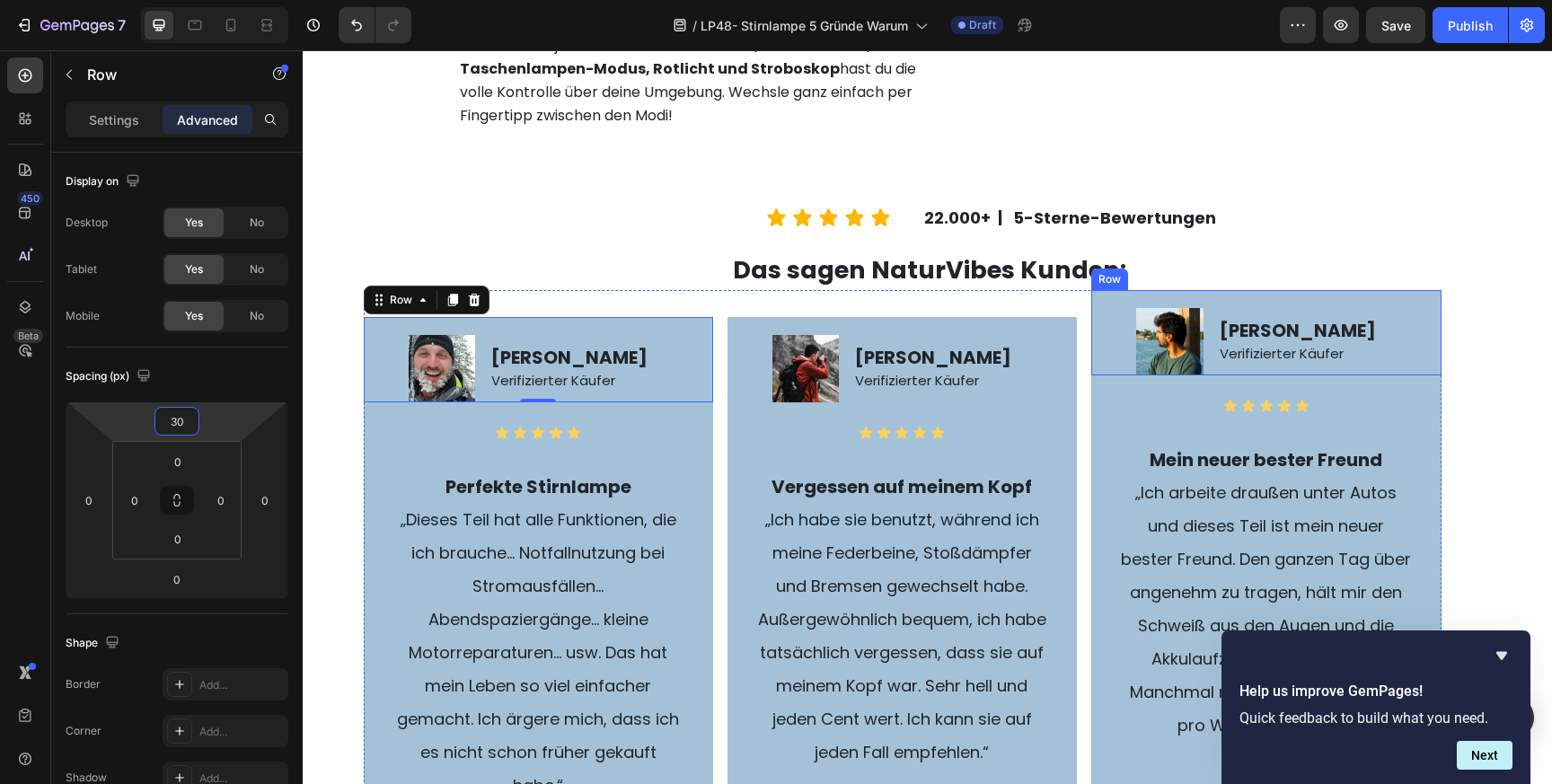
click at [1193, 375] on div "Image" at bounding box center [1147, 332] width 112 height 85
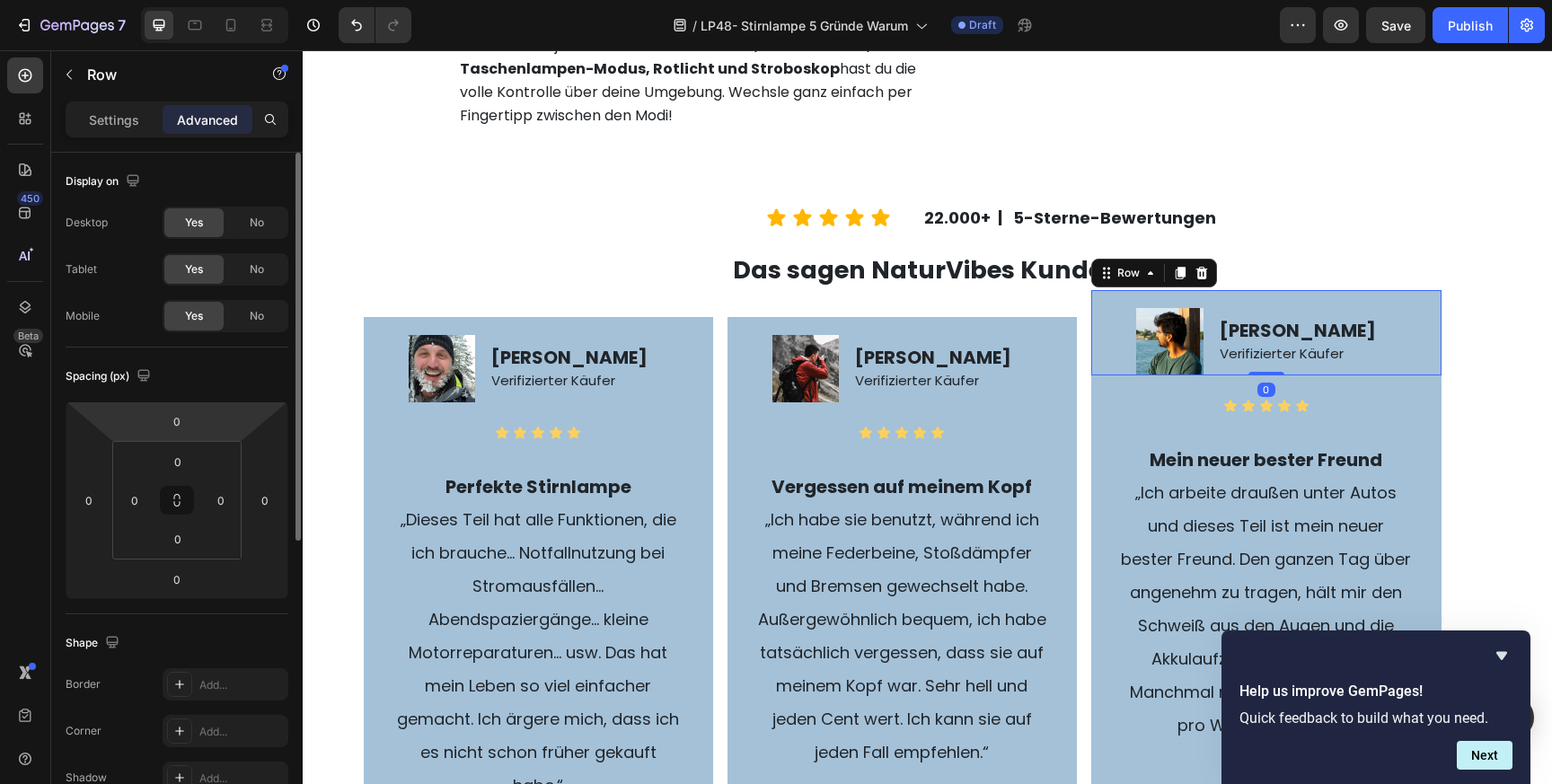
click at [200, 0] on html "7 Version history / LP48- Stirnlampe 5 Gründe Warum Draft Preview Save Publish …" at bounding box center [776, 0] width 1552 height 0
click at [173, 423] on input "0" at bounding box center [177, 421] width 36 height 27
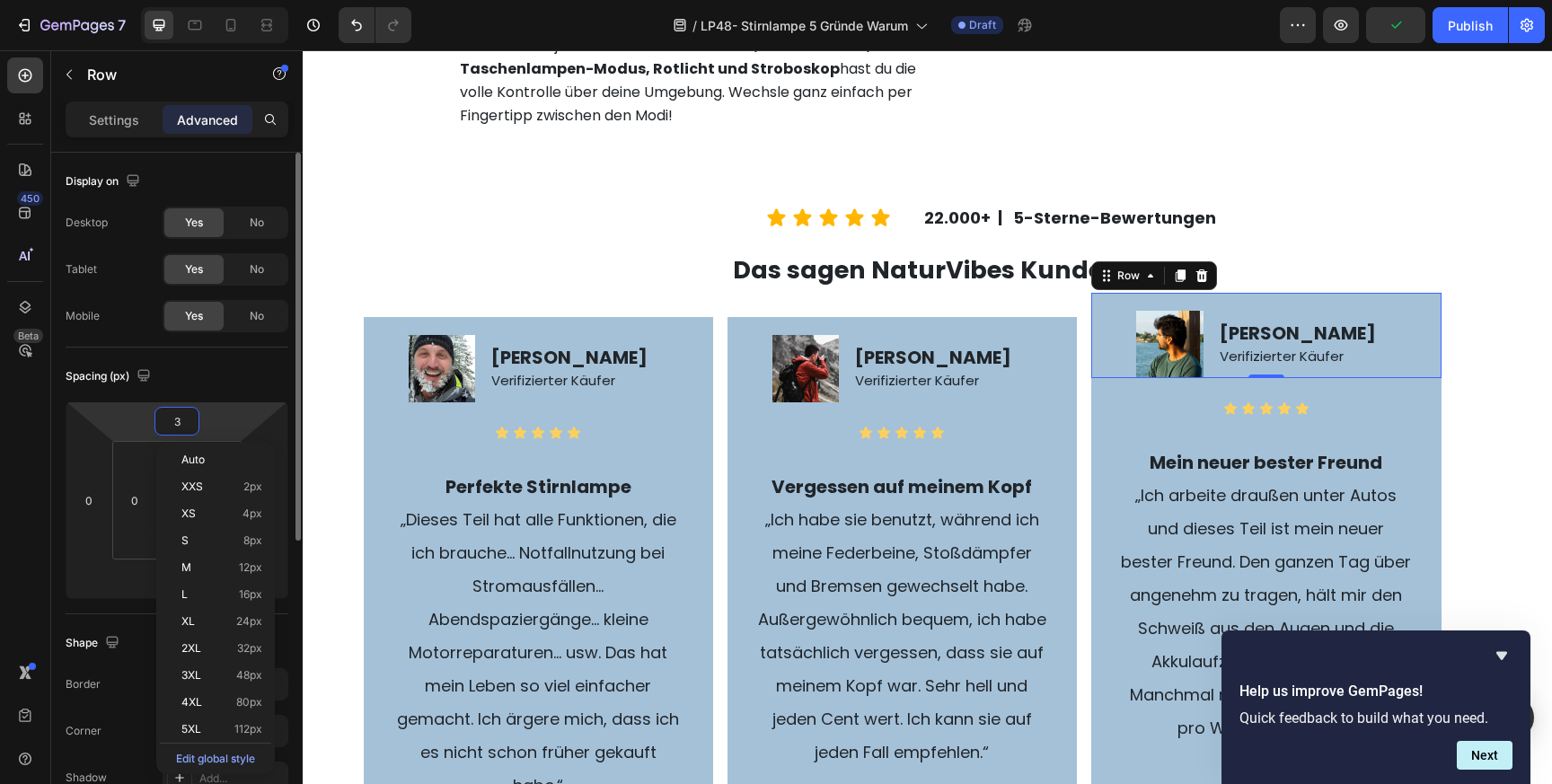
type input "30"
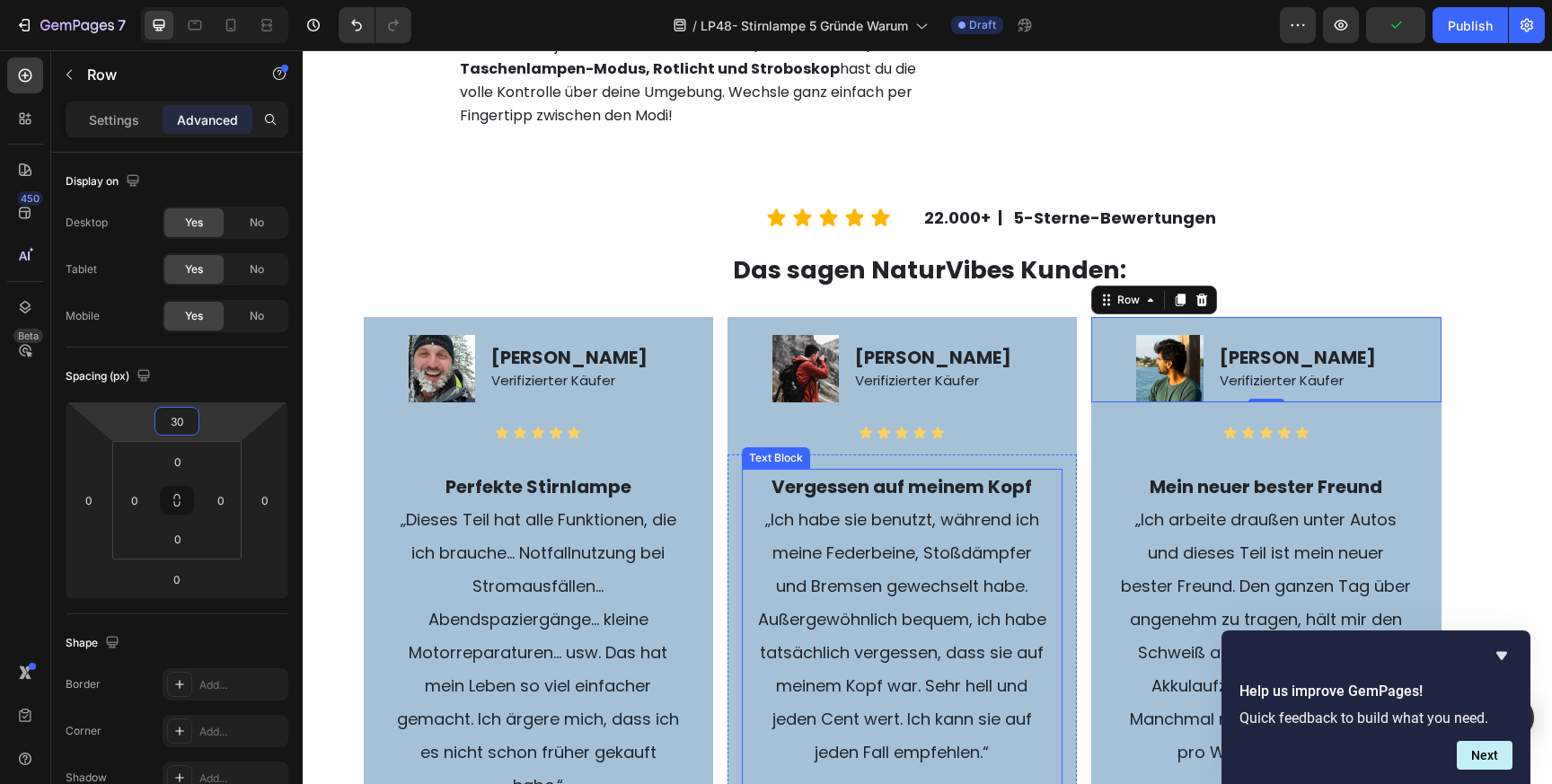
click at [886, 676] on p "„Ich habe sie benutzt, während ich meine Federbeine, Stoßdämpfer und Bremsen ge…" at bounding box center [902, 635] width 290 height 266
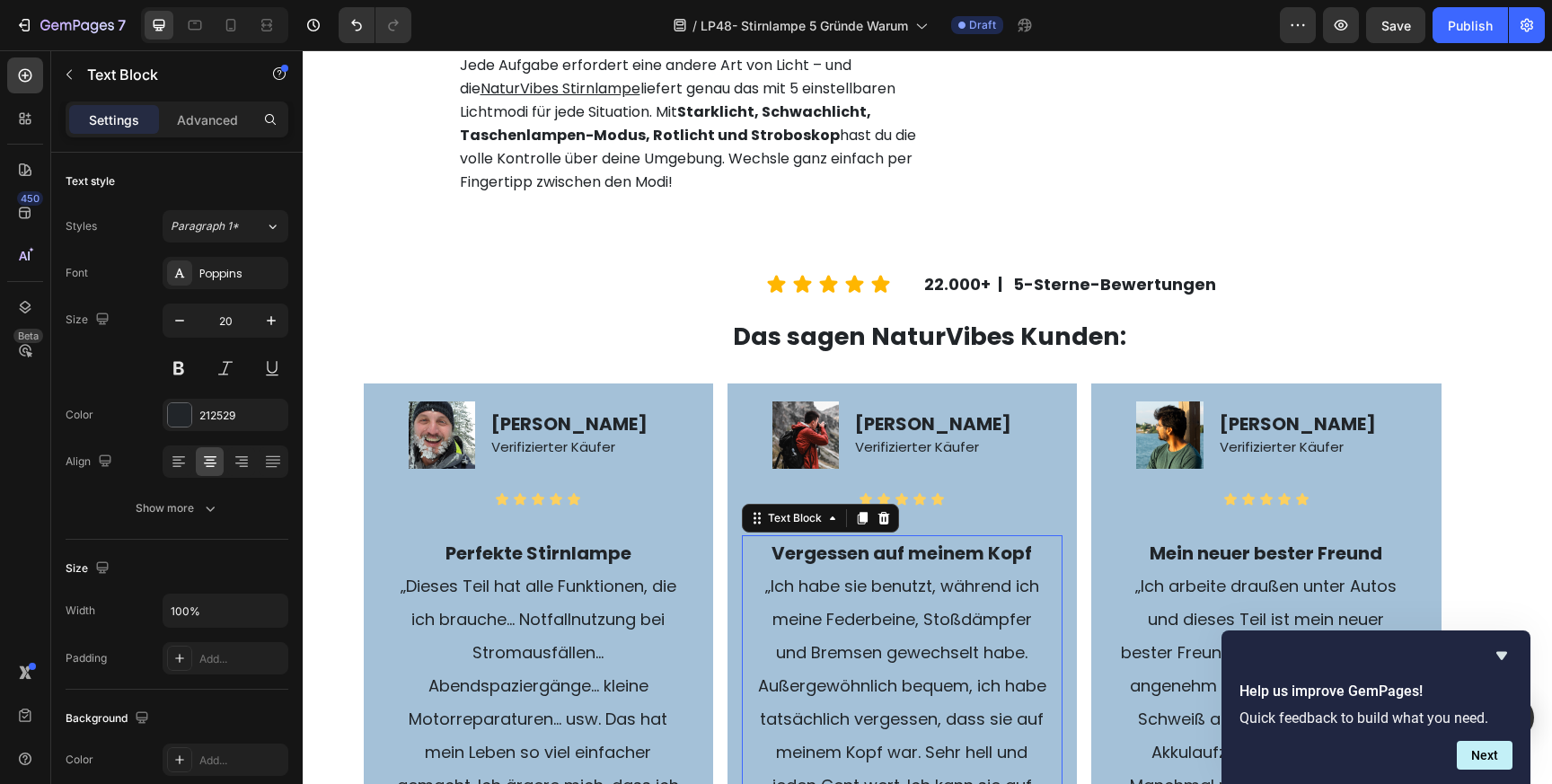
scroll to position [3589, 0]
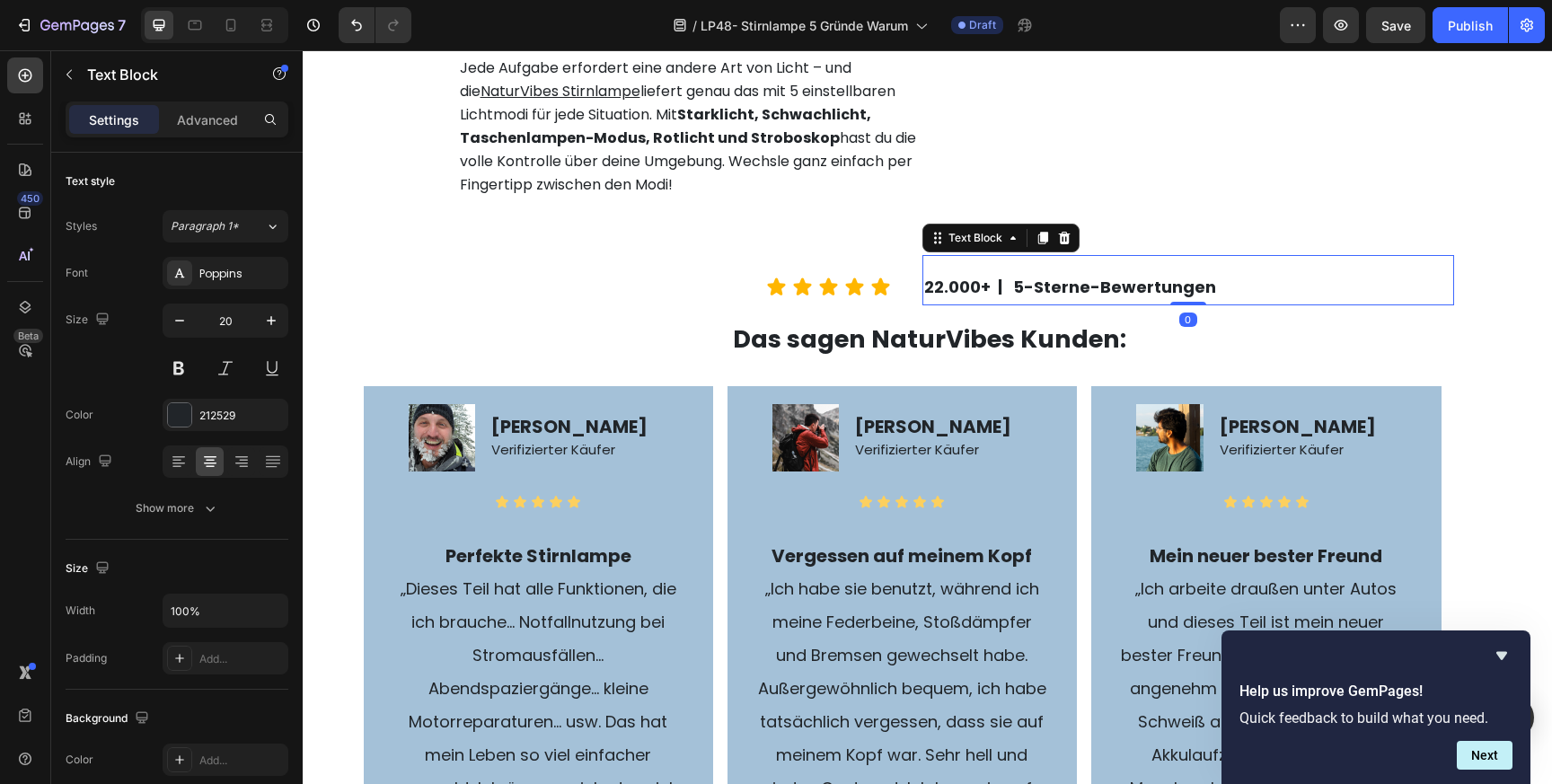
click at [1299, 303] on p "22.000+ | 5-Sterne-Bewertungen" at bounding box center [1188, 286] width 528 height 33
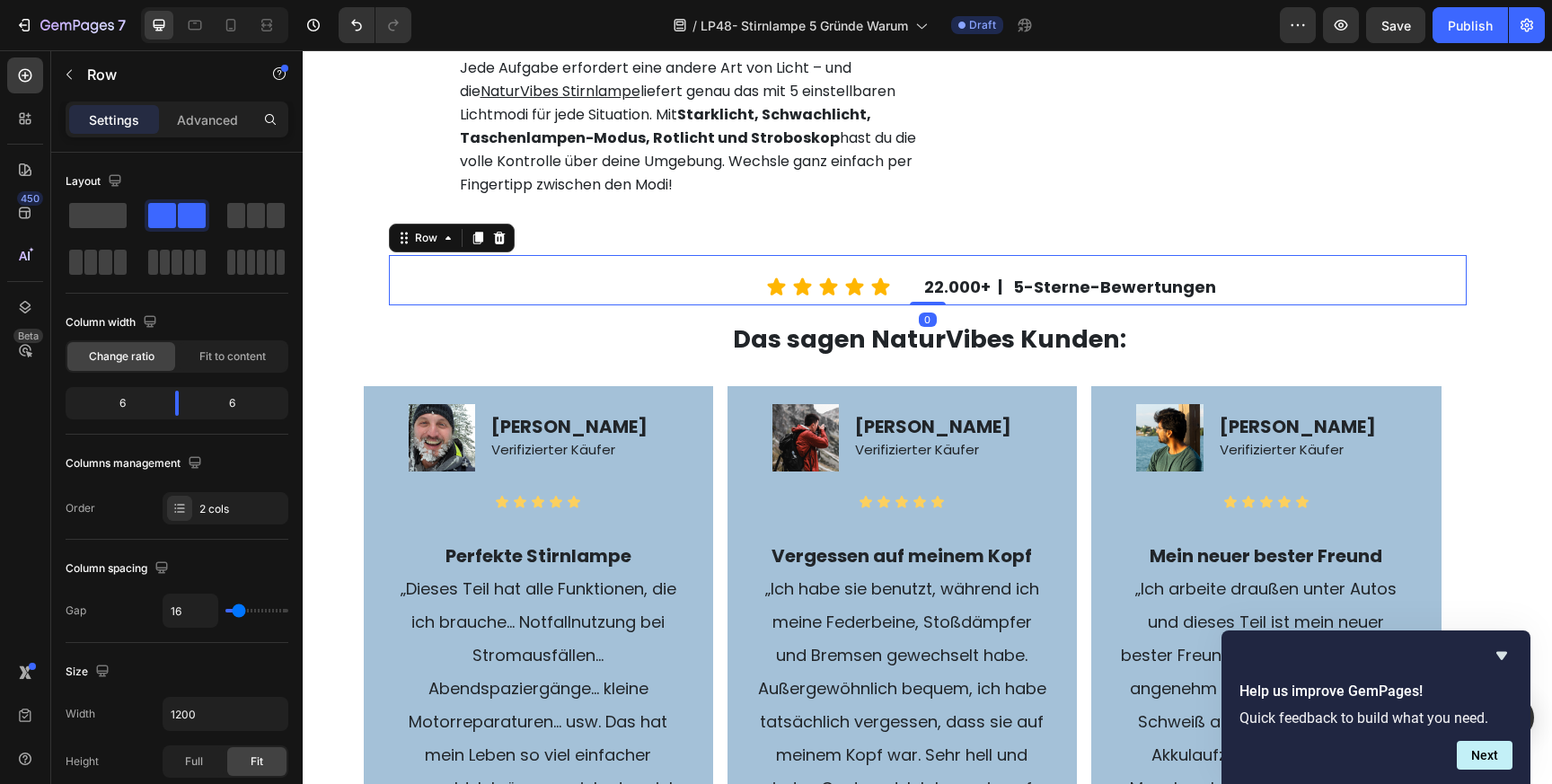
click at [695, 305] on div "Icon Icon Icon Icon Icon Icon List" at bounding box center [655, 281] width 532 height 51
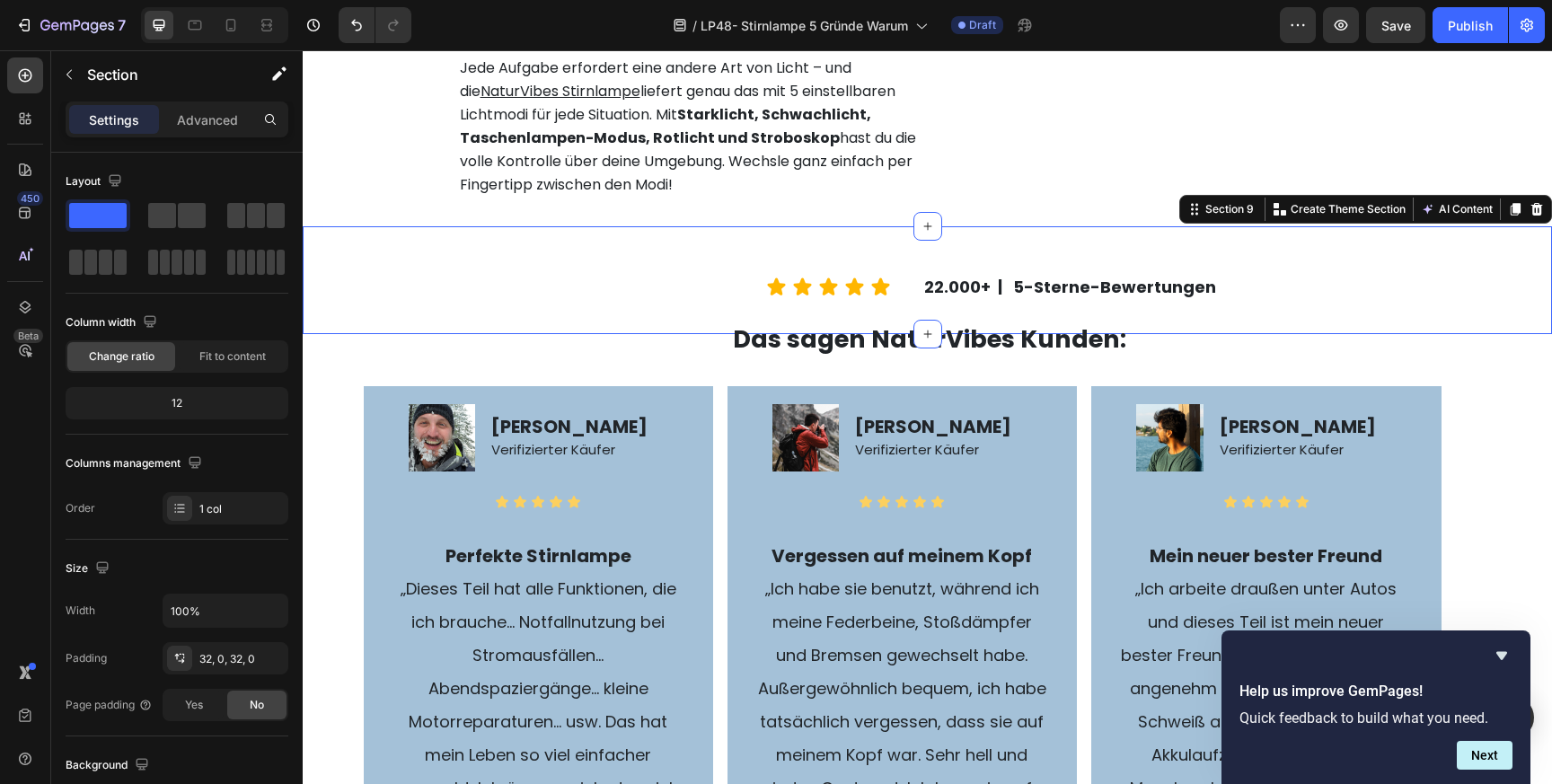
click at [772, 334] on div "Icon Icon Icon Icon Icon Icon List 22.000+ | 5-Sterne-Bewertungen Text Block Ro…" at bounding box center [927, 280] width 1249 height 108
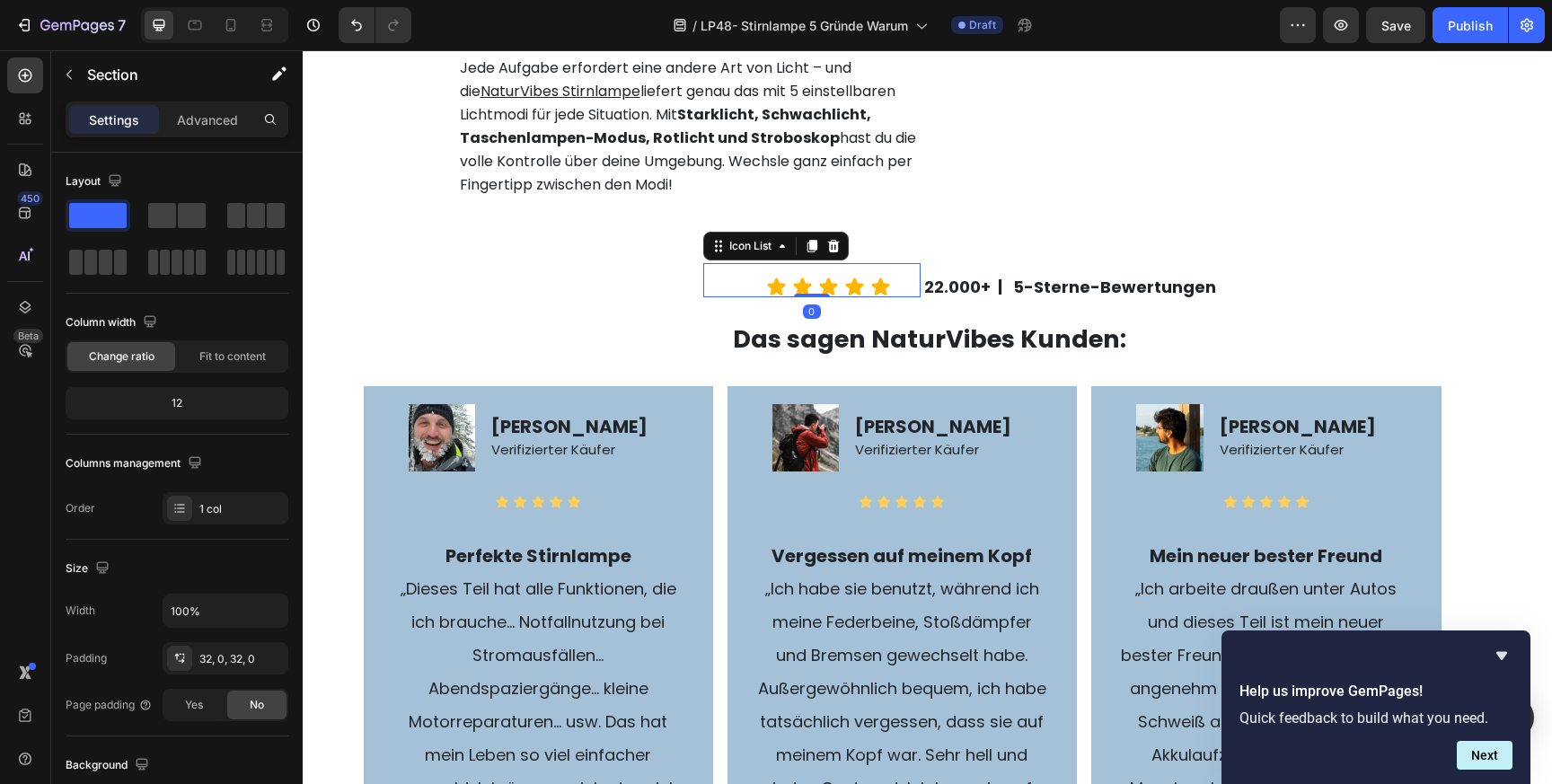
click at [729, 297] on div "Icon Icon Icon Icon Icon Icon List 0" at bounding box center [812, 280] width 217 height 34
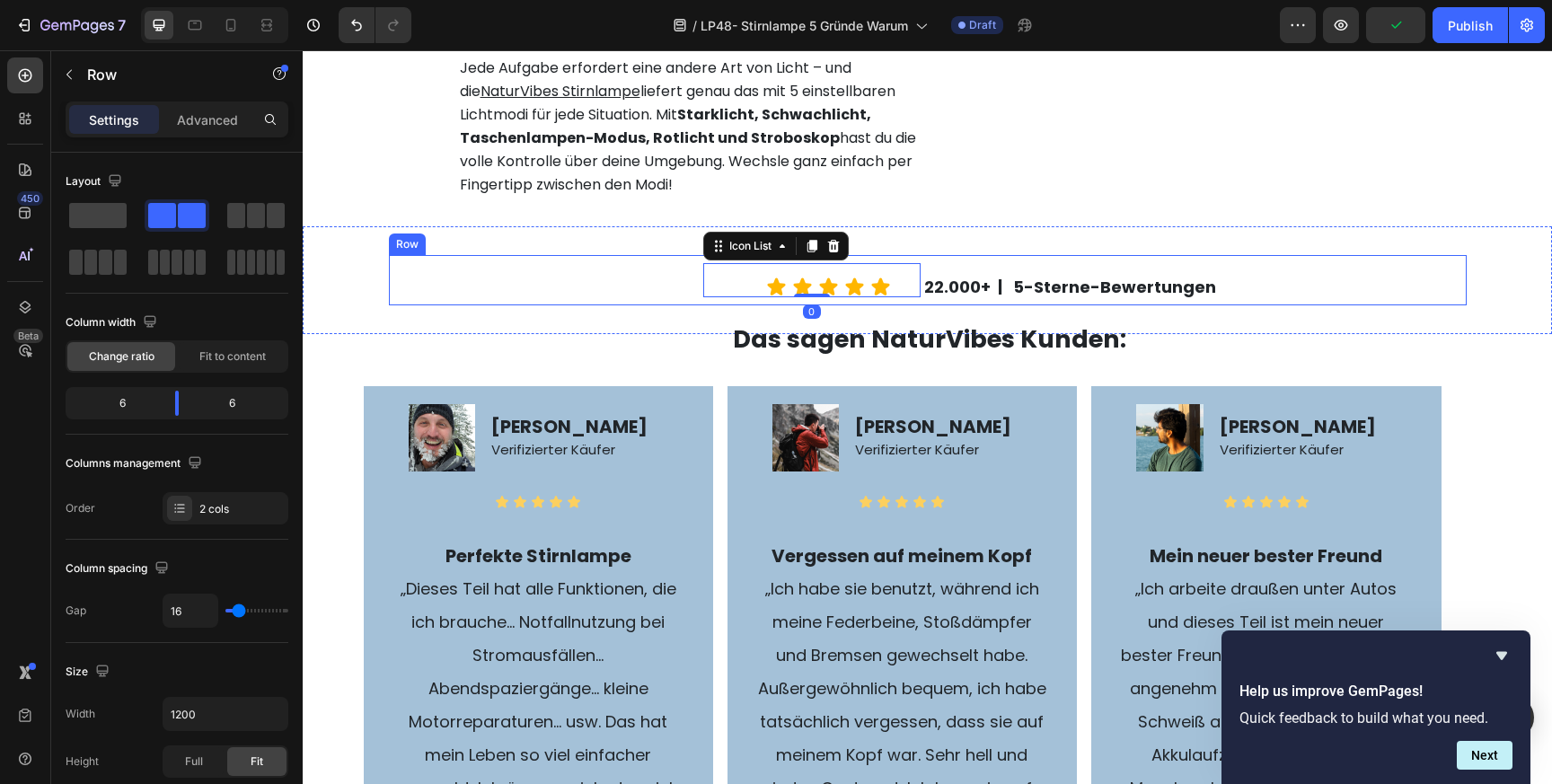
click at [648, 305] on div "Icon Icon Icon Icon Icon Icon List 0" at bounding box center [655, 281] width 532 height 51
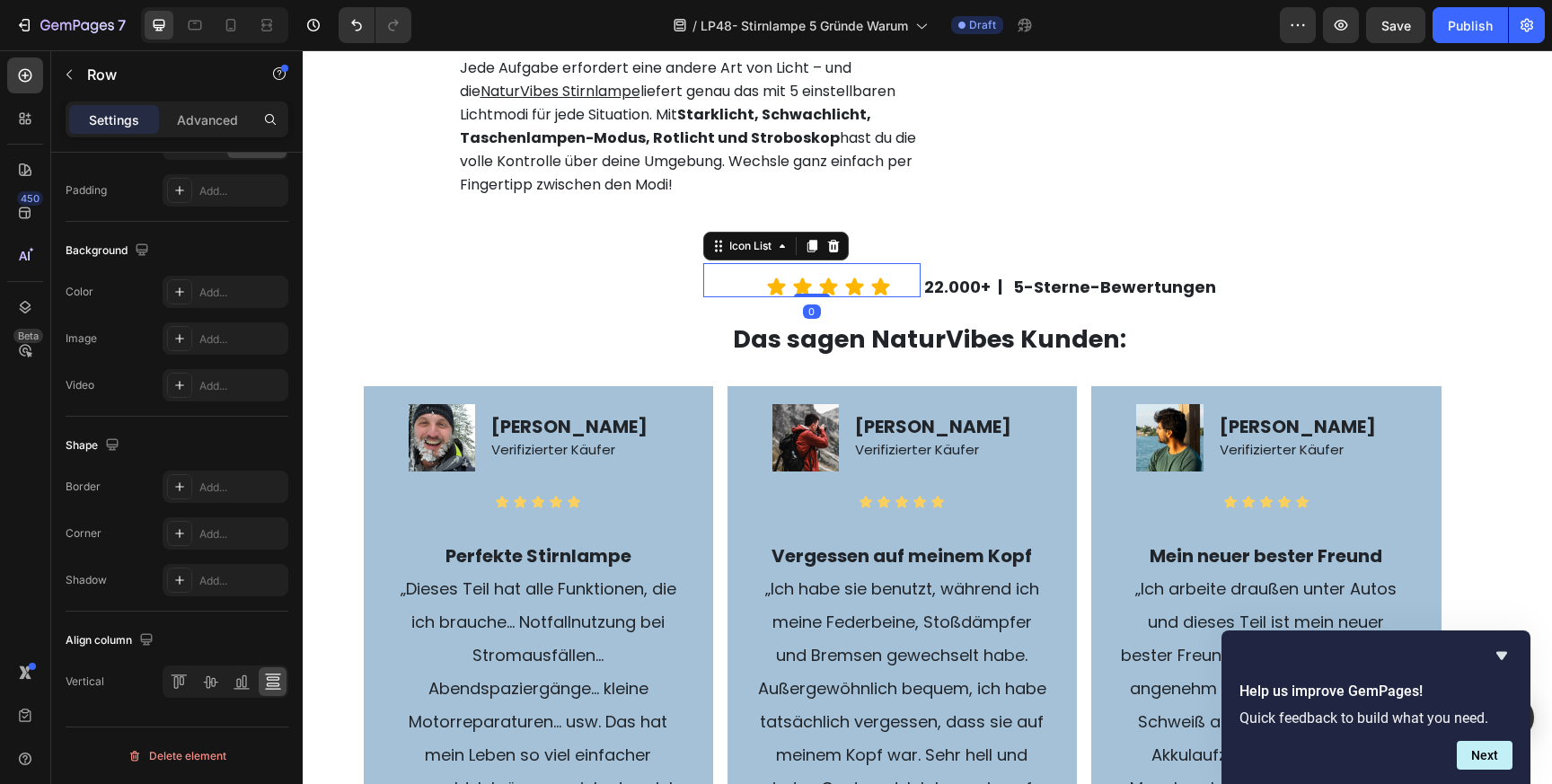
scroll to position [135, 0]
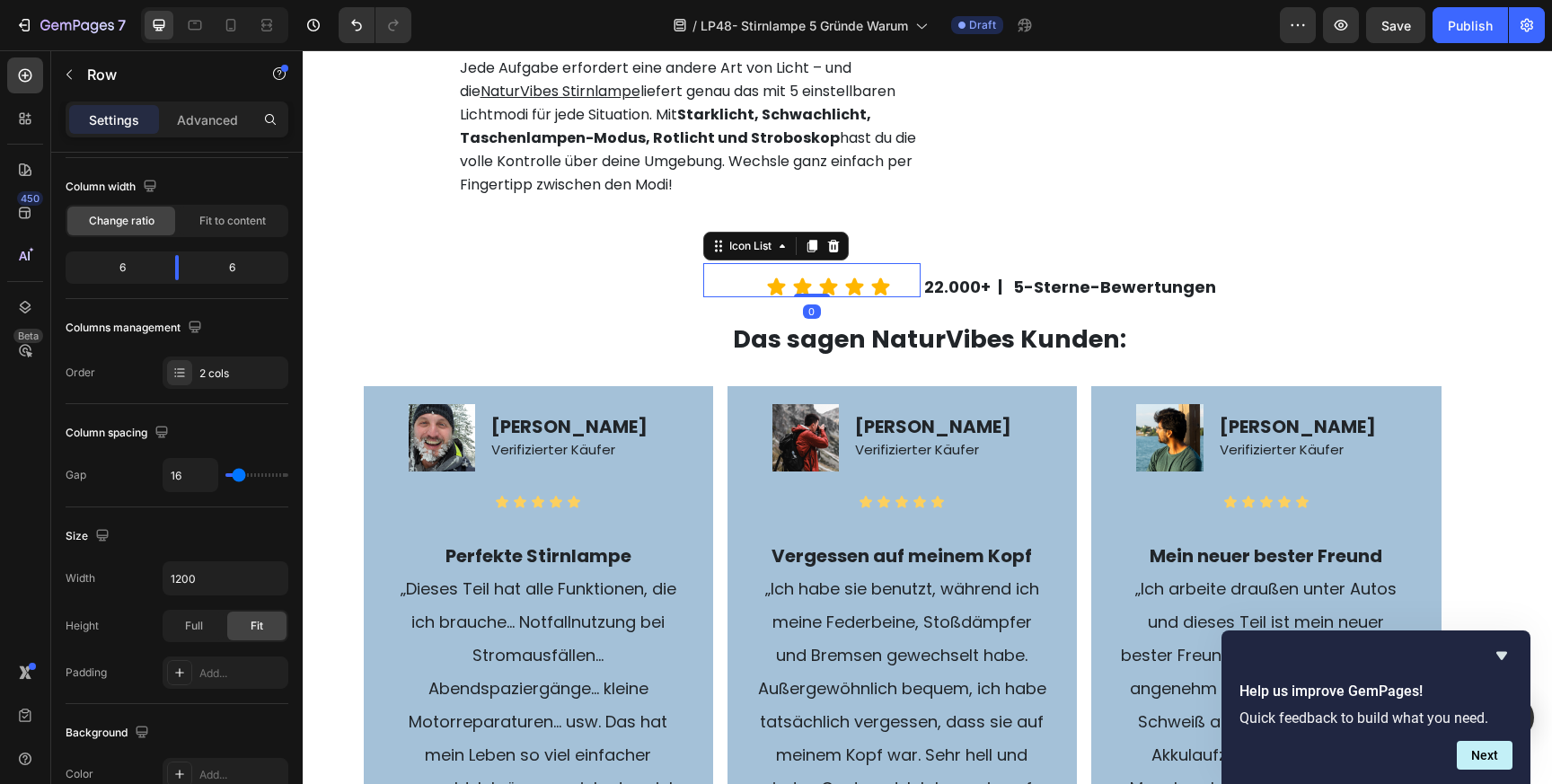
click at [723, 297] on div "Icon Icon Icon Icon Icon Icon List 0" at bounding box center [812, 280] width 217 height 34
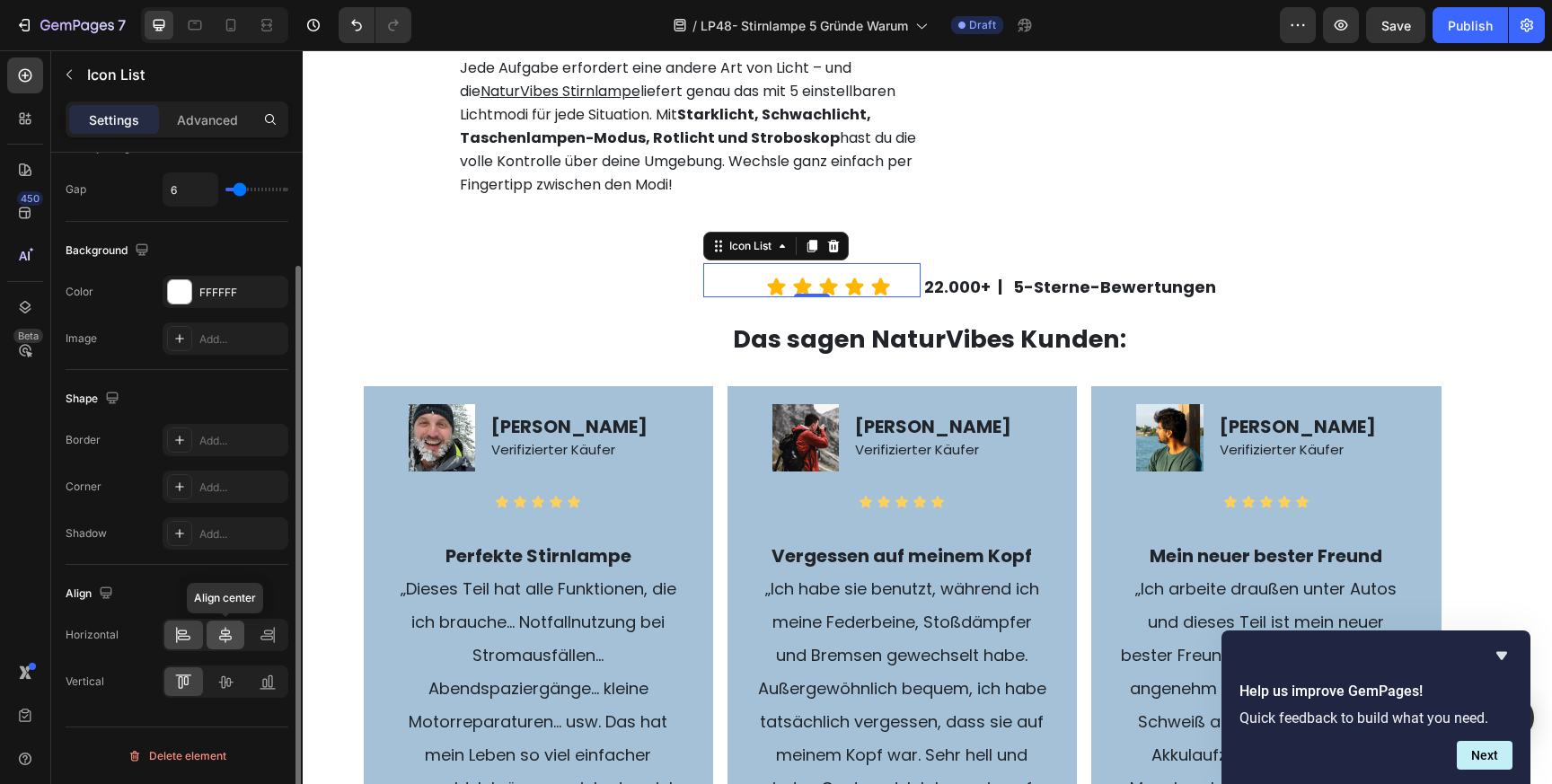
click at [229, 628] on icon at bounding box center [225, 634] width 18 height 18
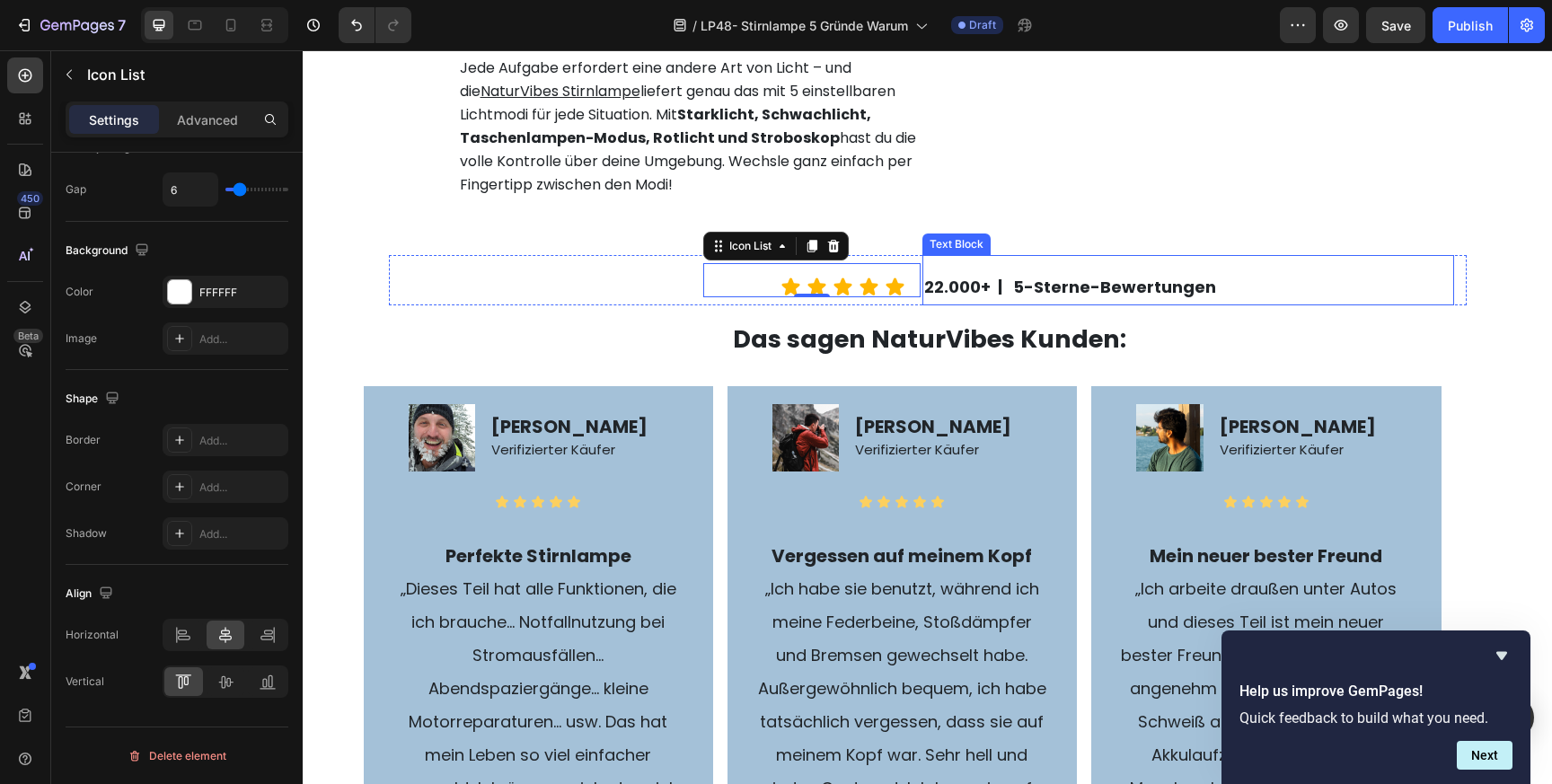
click at [1064, 303] on p "22.000+ | 5-Sterne-Bewertungen" at bounding box center [1188, 286] width 528 height 33
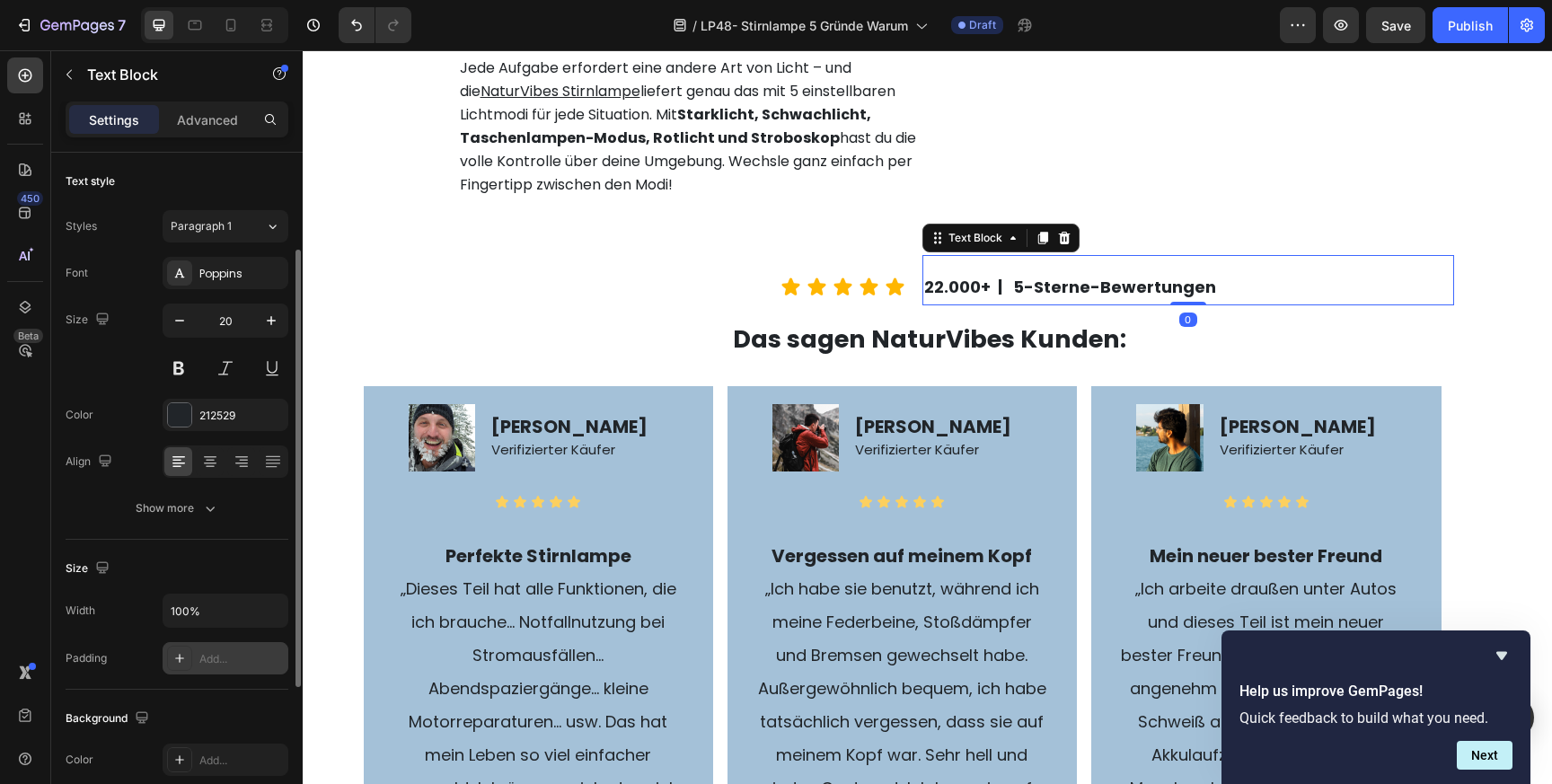
scroll to position [381, 0]
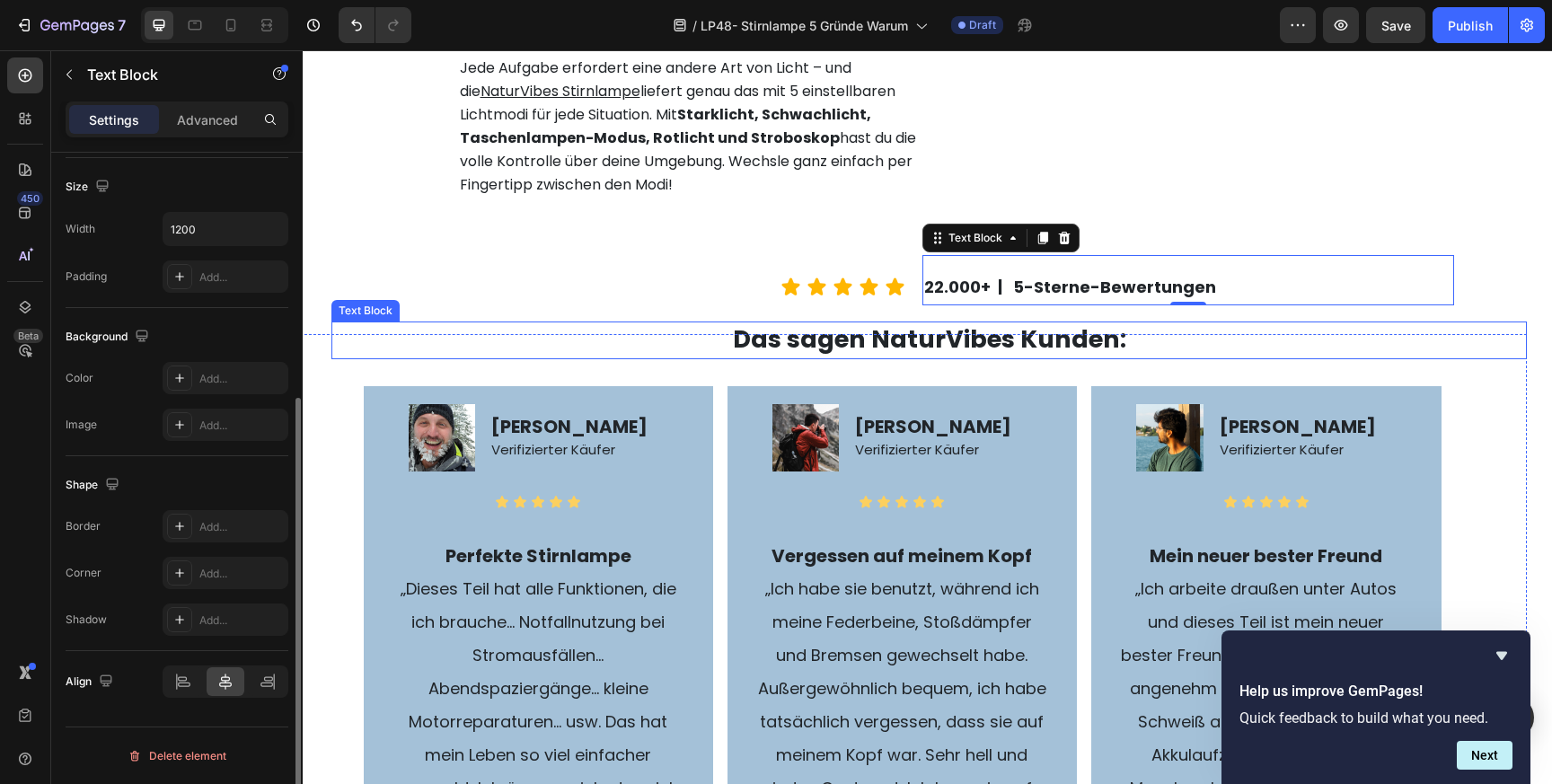
click at [1173, 358] on p "Das sagen NaturVibes Kunden:" at bounding box center [929, 340] width 1074 height 34
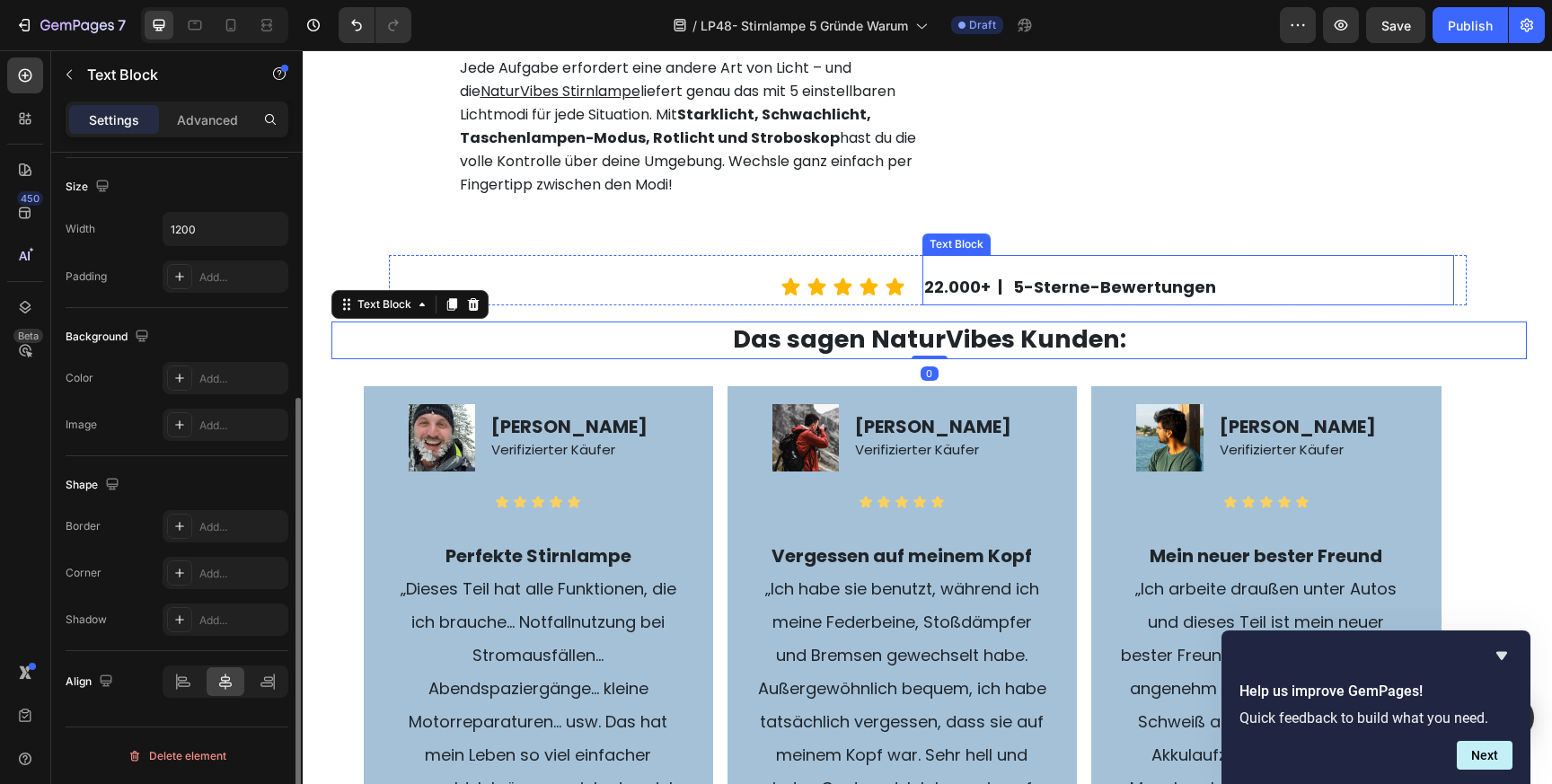
click at [1261, 303] on p "22.000+ | 5-Sterne-Bewertungen" at bounding box center [1188, 286] width 528 height 33
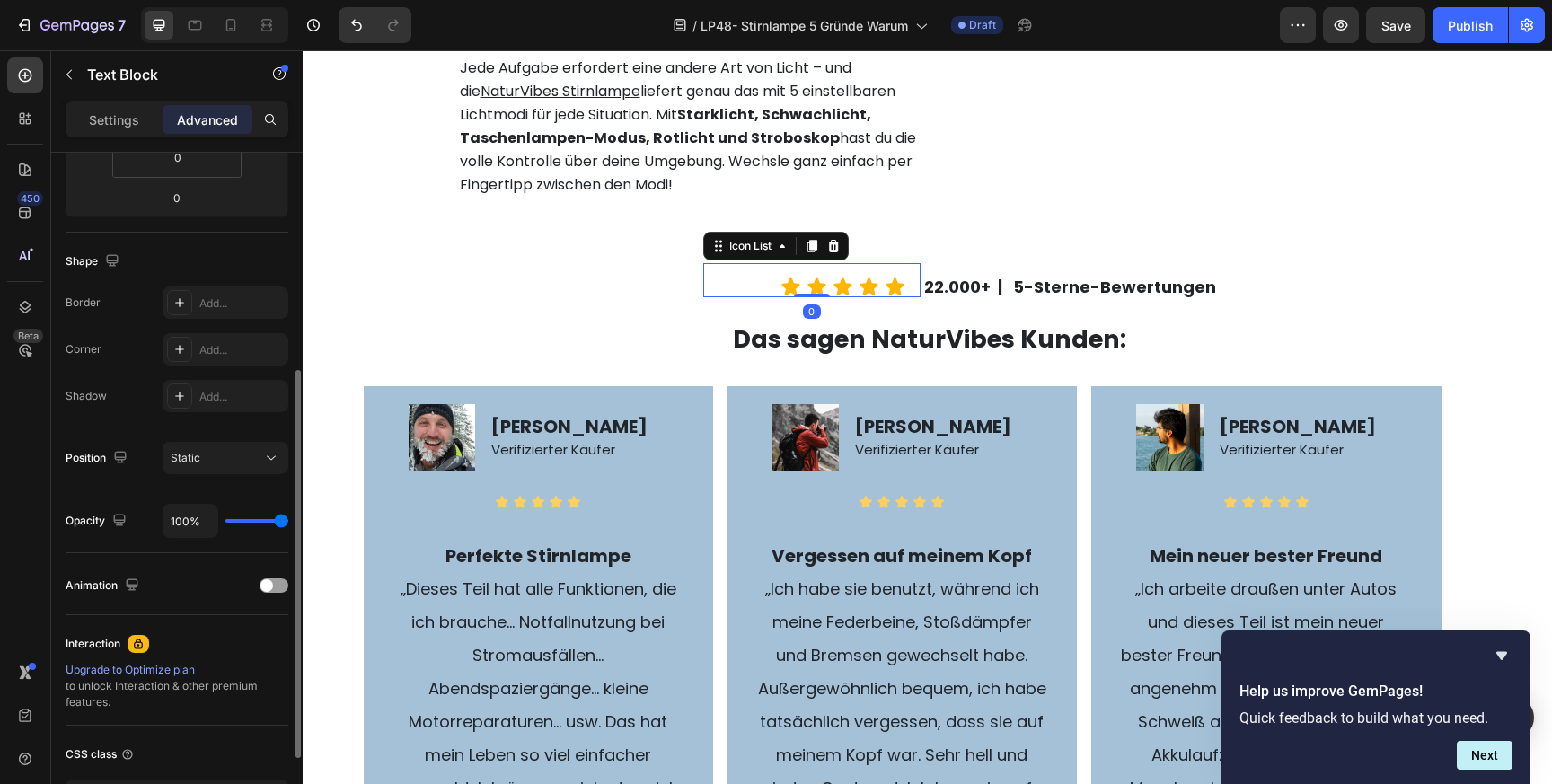
click at [708, 297] on div "Icon Icon Icon Icon Icon Icon List 0" at bounding box center [812, 280] width 217 height 34
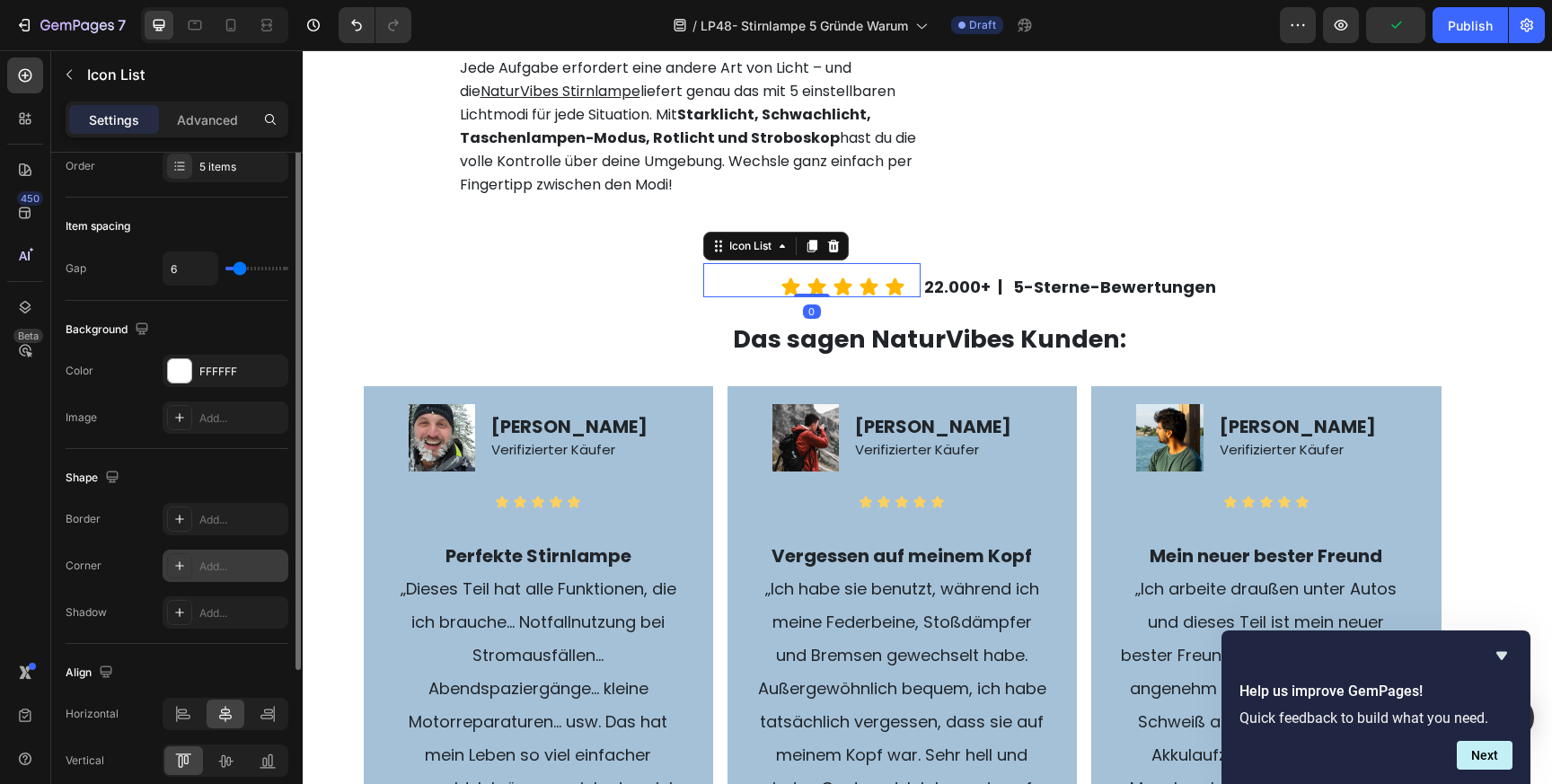
scroll to position [60, 0]
click at [228, 758] on icon at bounding box center [225, 756] width 18 height 18
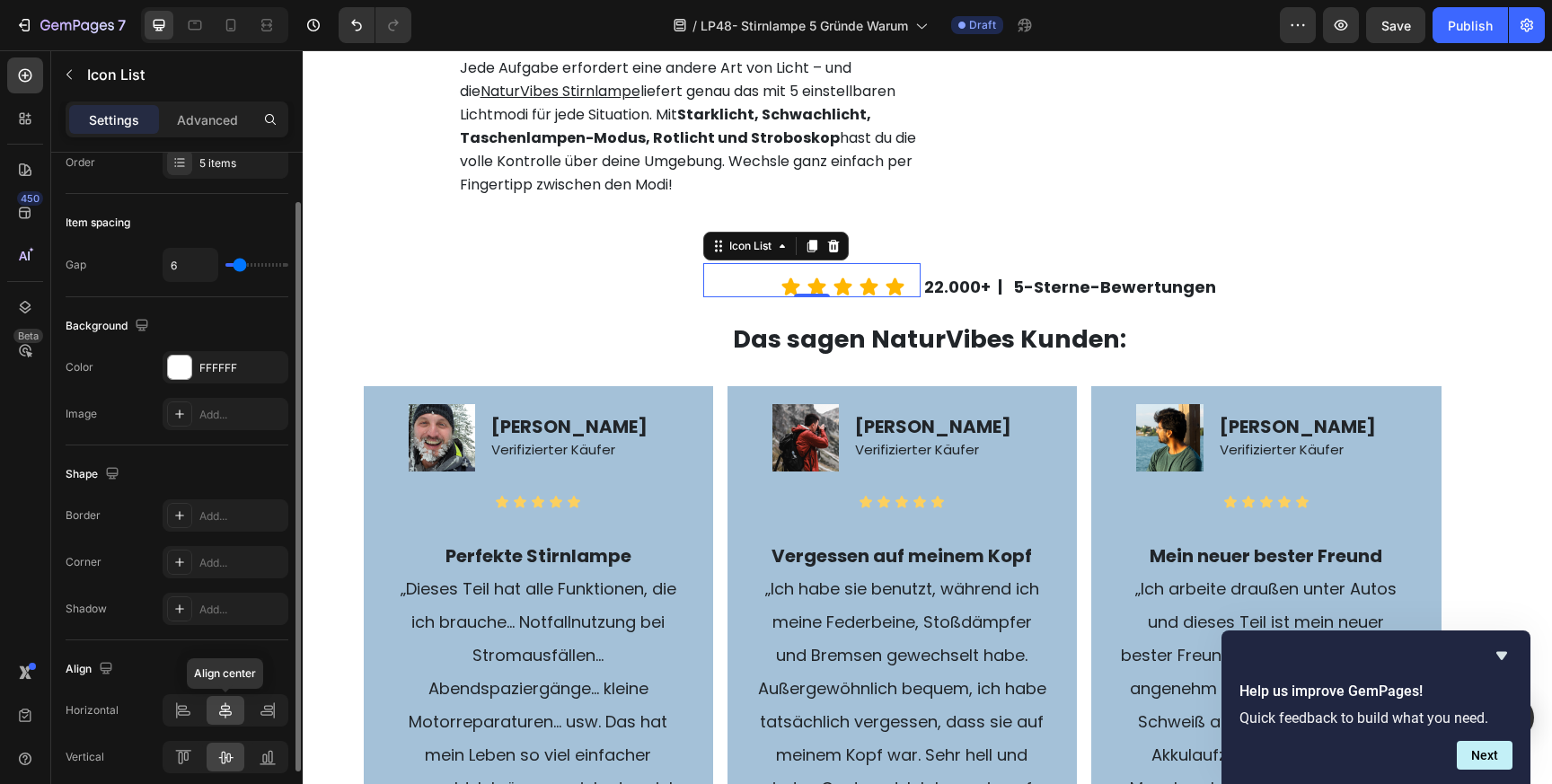
click at [229, 711] on icon at bounding box center [225, 710] width 12 height 16
click at [184, 708] on icon at bounding box center [182, 710] width 18 height 18
click at [228, 709] on icon at bounding box center [225, 710] width 18 height 18
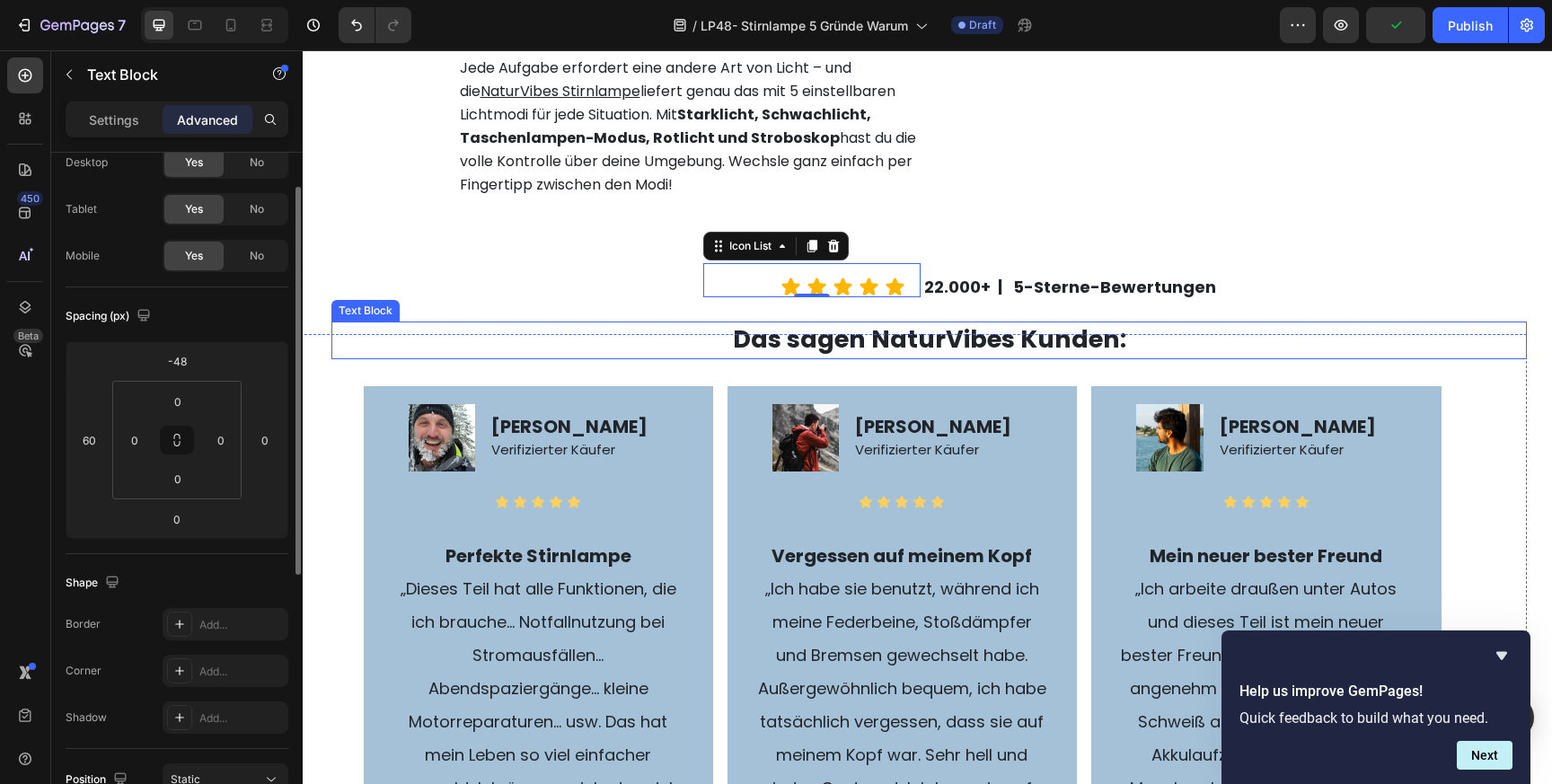
click at [885, 356] on strong "Das sagen NaturVibes Kunden:" at bounding box center [929, 338] width 394 height 33
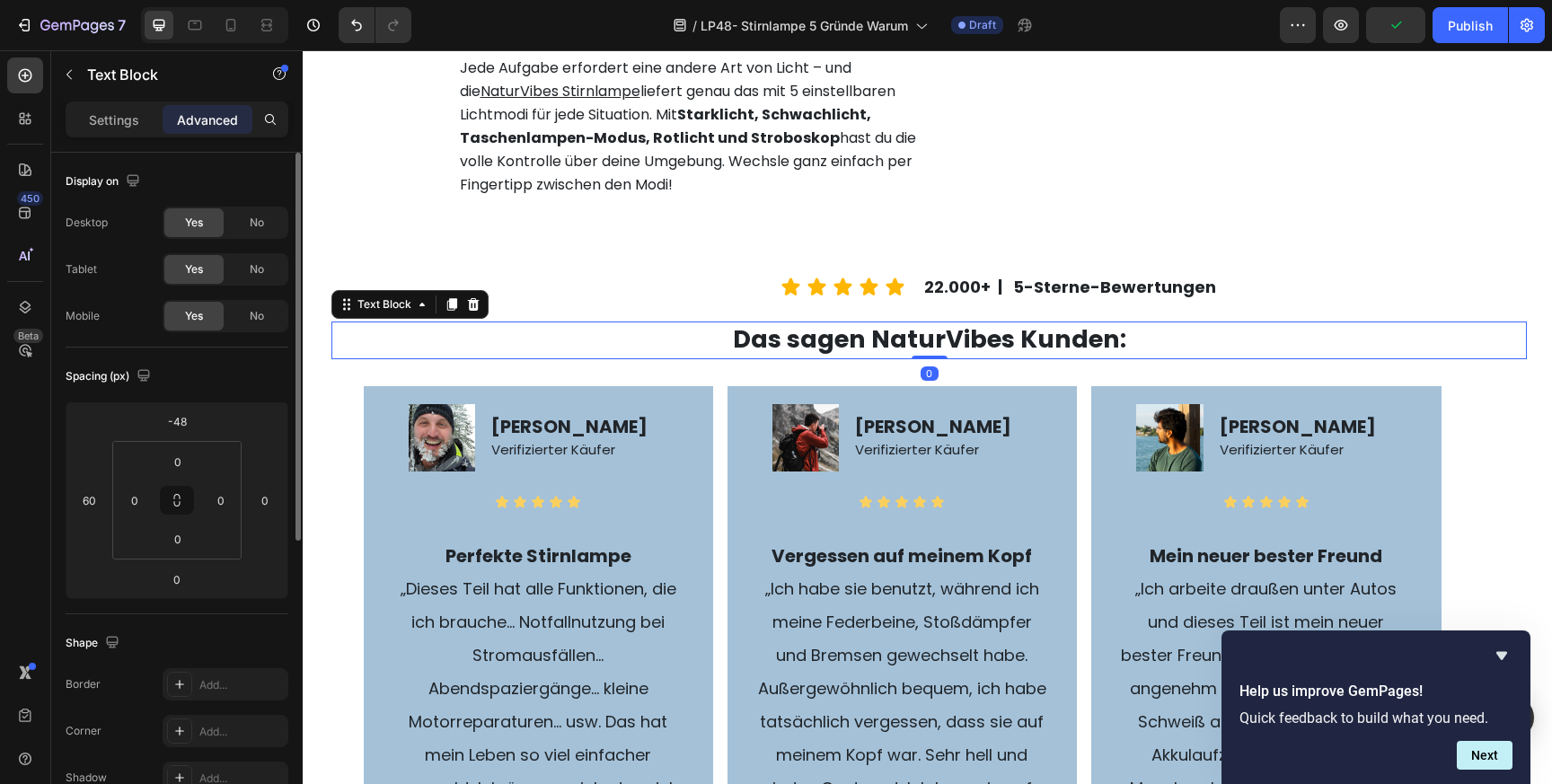
click at [885, 356] on strong "Das sagen NaturVibes Kunden:" at bounding box center [929, 338] width 394 height 33
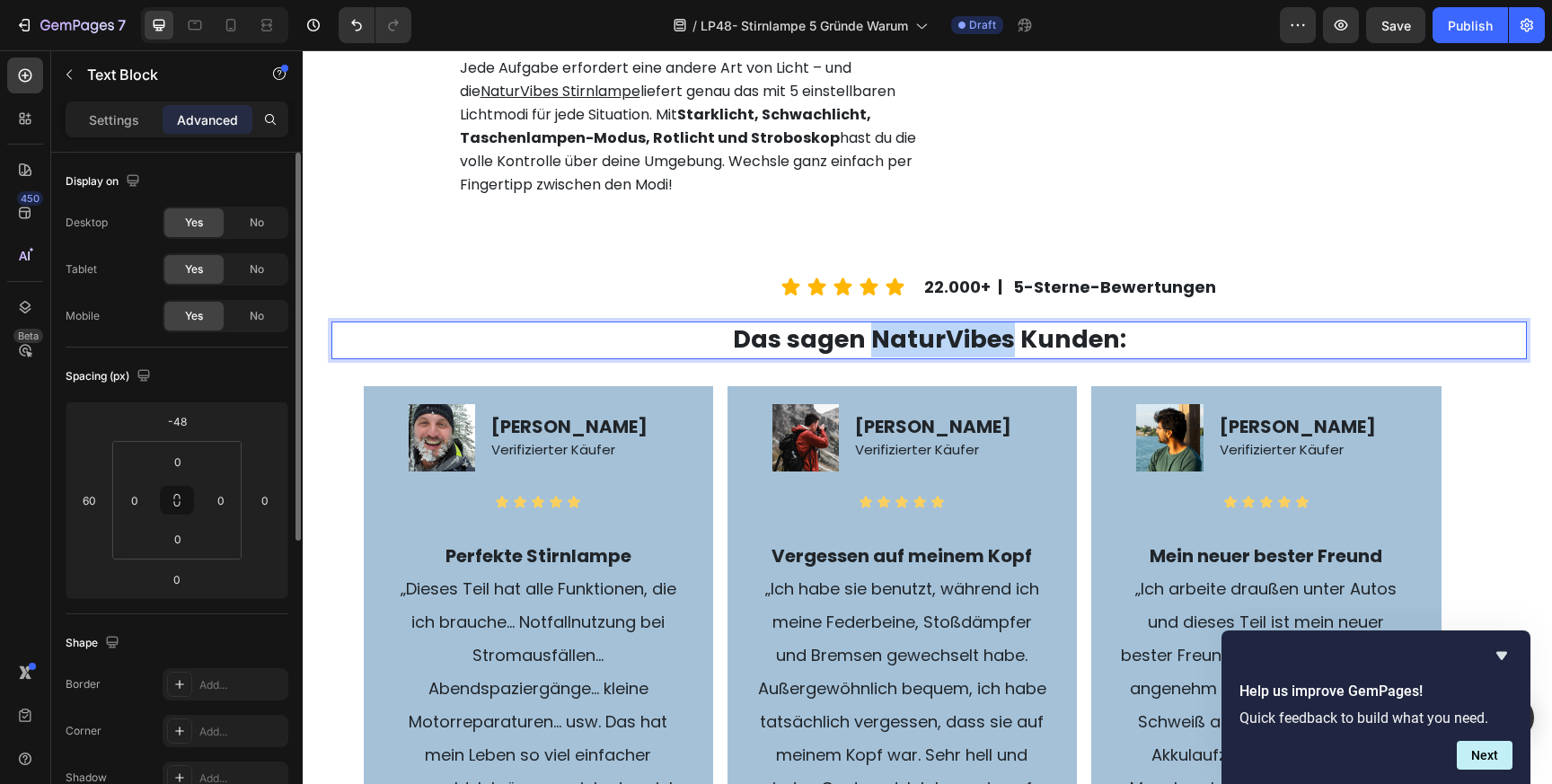
click at [885, 356] on strong "Das sagen NaturVibes Kunden:" at bounding box center [929, 338] width 394 height 33
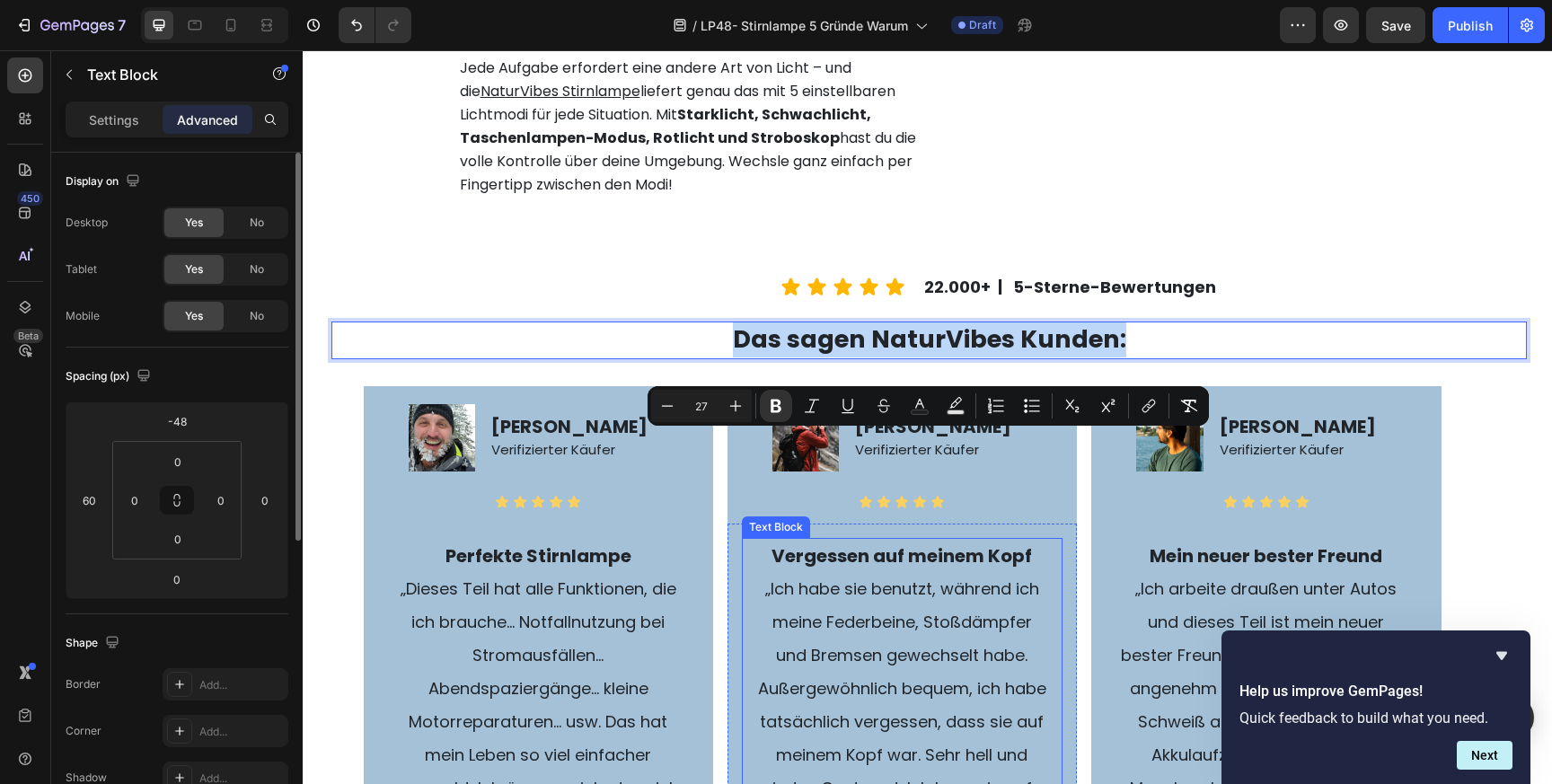
click at [875, 568] on strong "Vergessen auf meinem Kopf" at bounding box center [901, 555] width 260 height 25
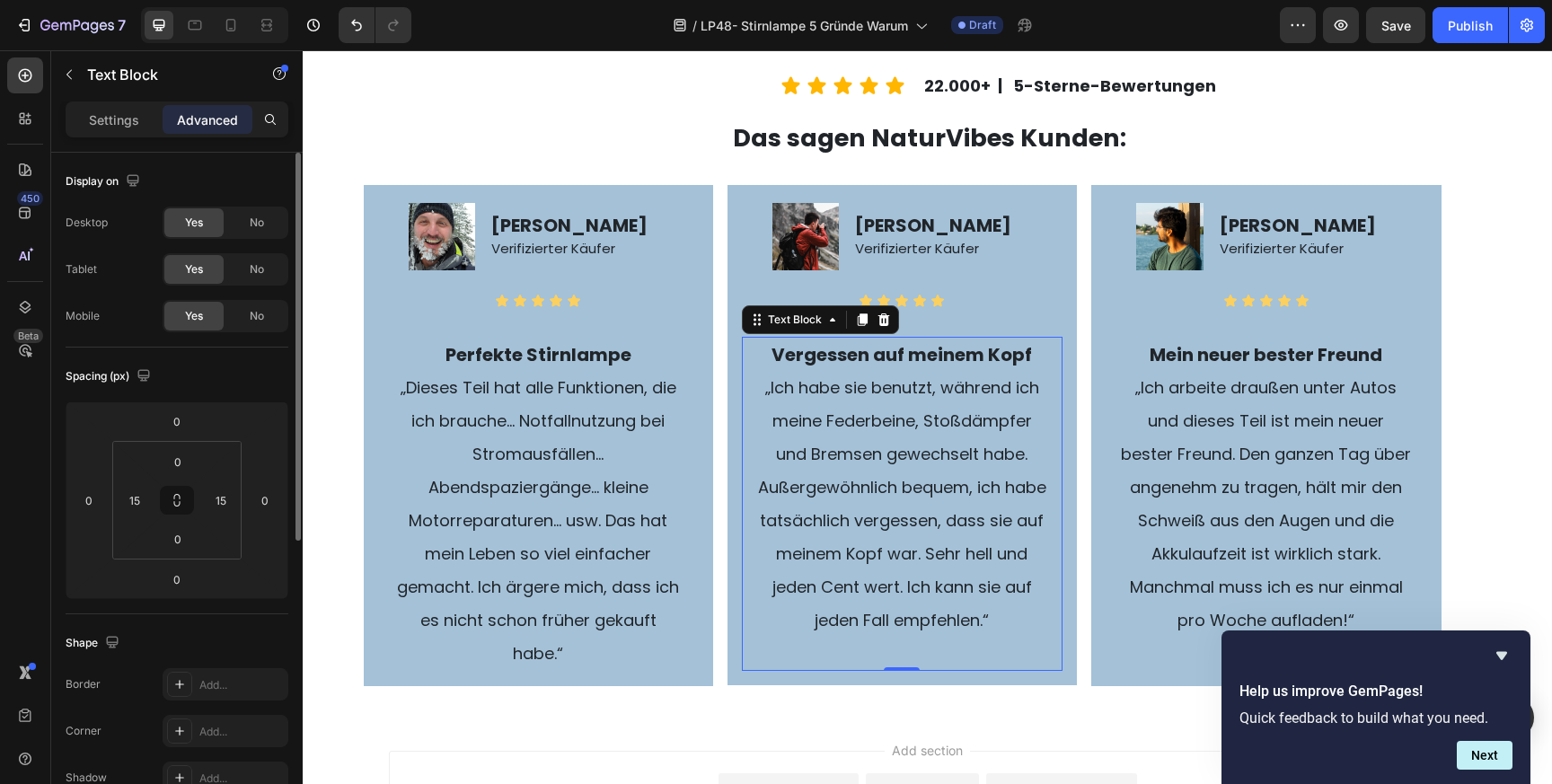
scroll to position [3868, 0]
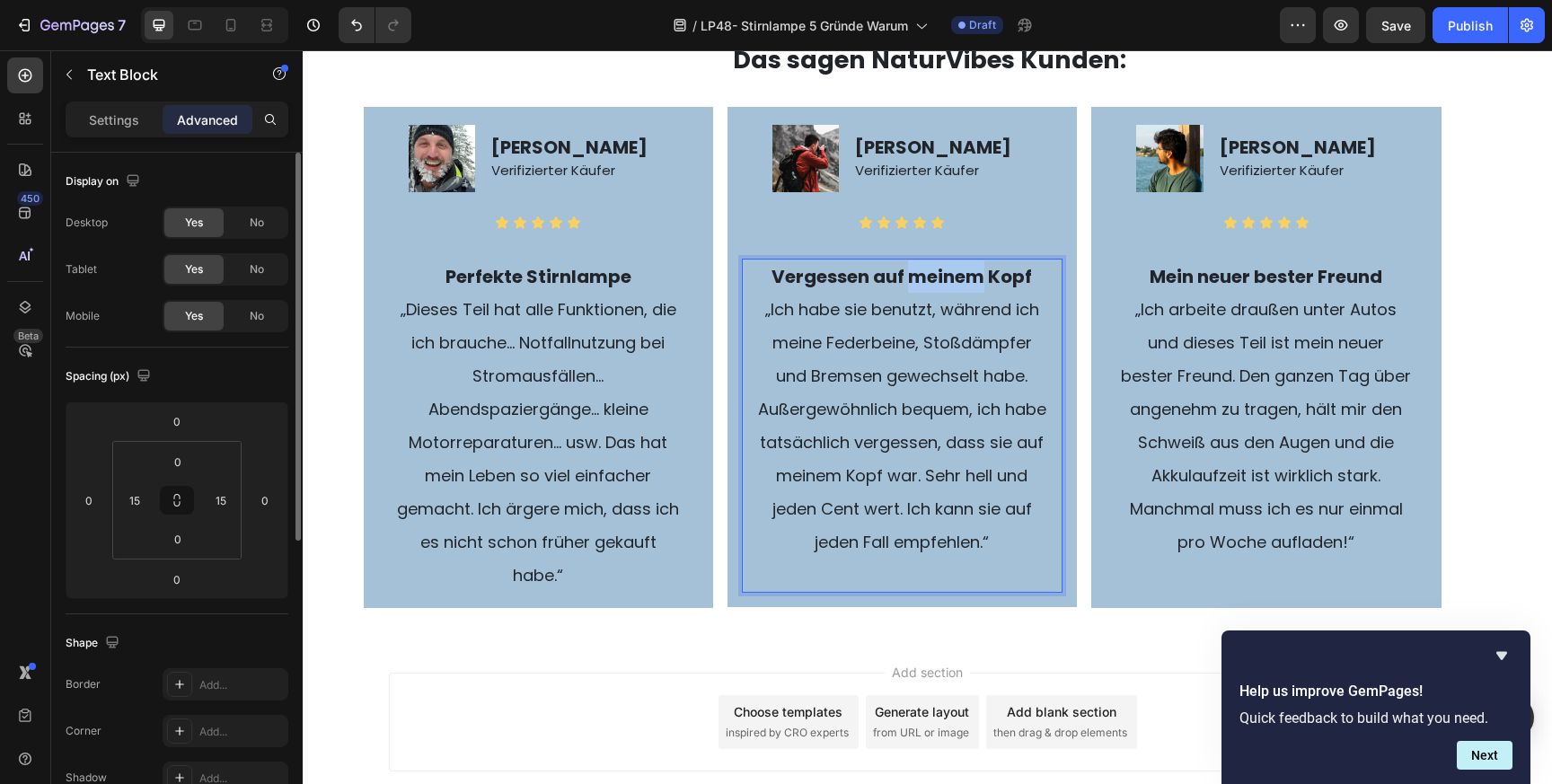
click at [923, 289] on strong "Vergessen auf meinem Kopf" at bounding box center [901, 276] width 260 height 25
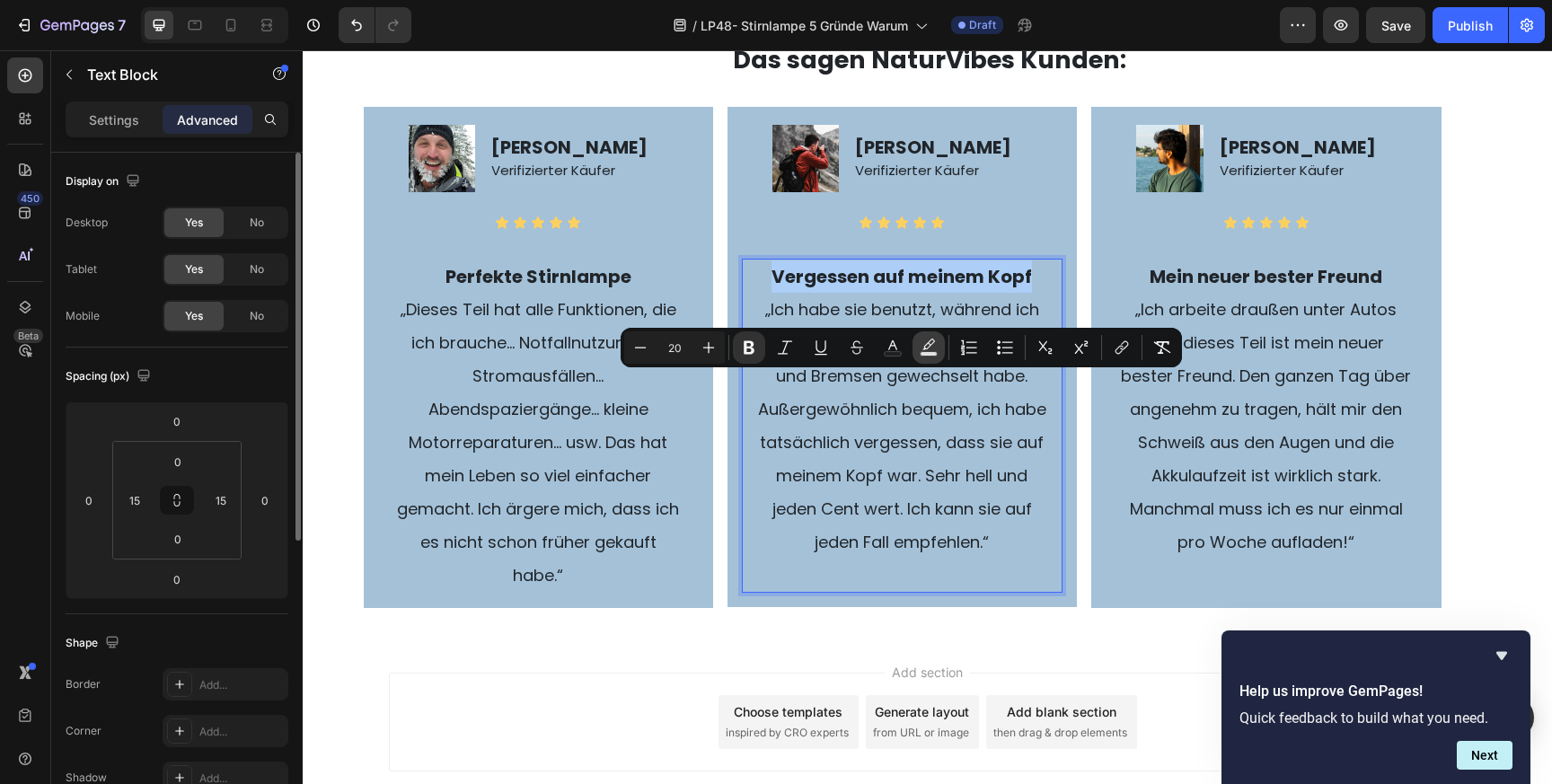
click at [932, 349] on icon "Editor contextual toolbar" at bounding box center [928, 346] width 18 height 18
type input "000000"
type input "77"
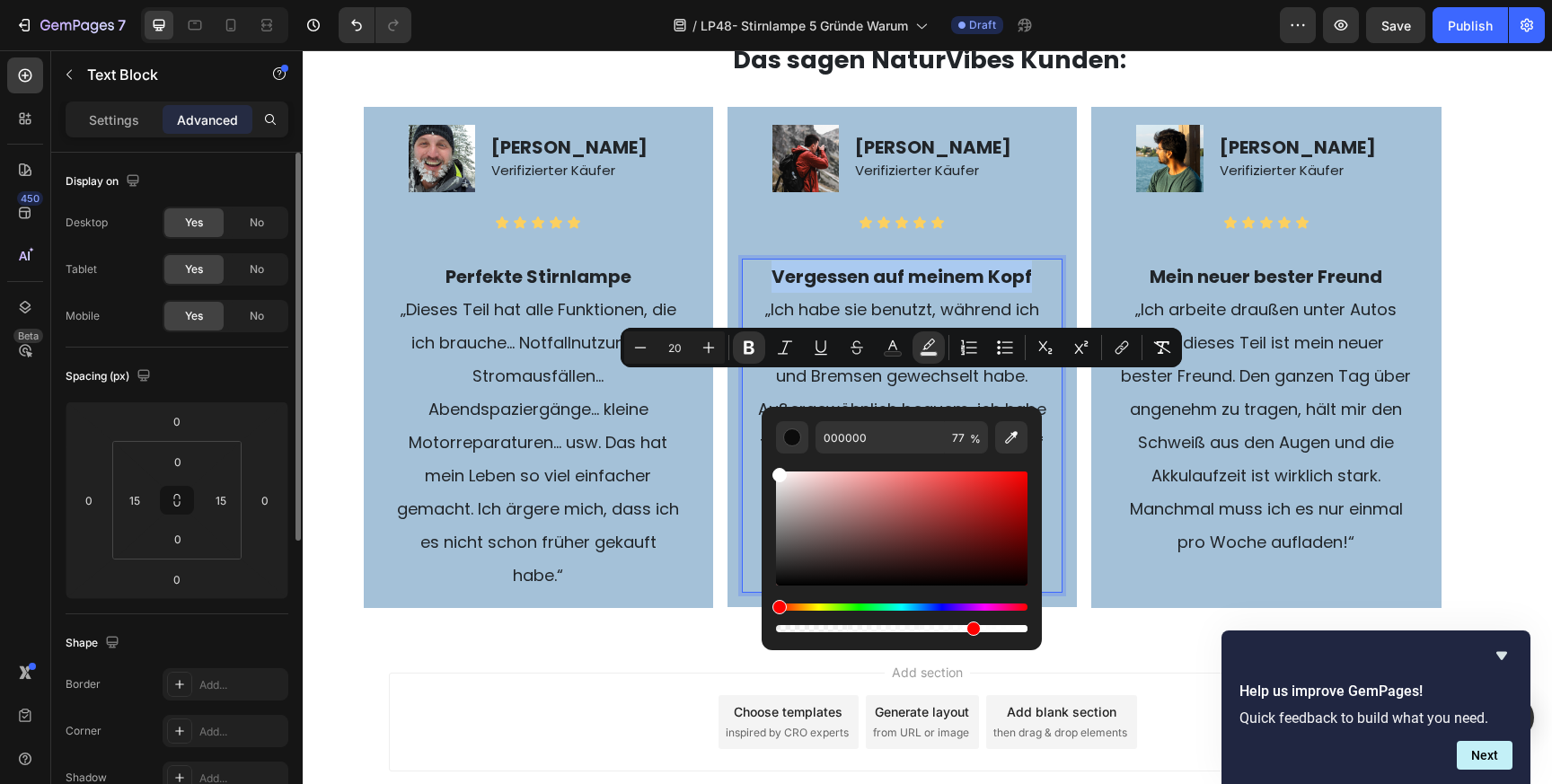
type input "FFFFFF"
drag, startPoint x: 1087, startPoint y: 525, endPoint x: 748, endPoint y: 453, distance: 346.6
click at [590, 465] on span "„Dieses Teil hat alle Funktionen, die ich brauche… Notfallnutzung bei Stromausf…" at bounding box center [538, 441] width 282 height 288
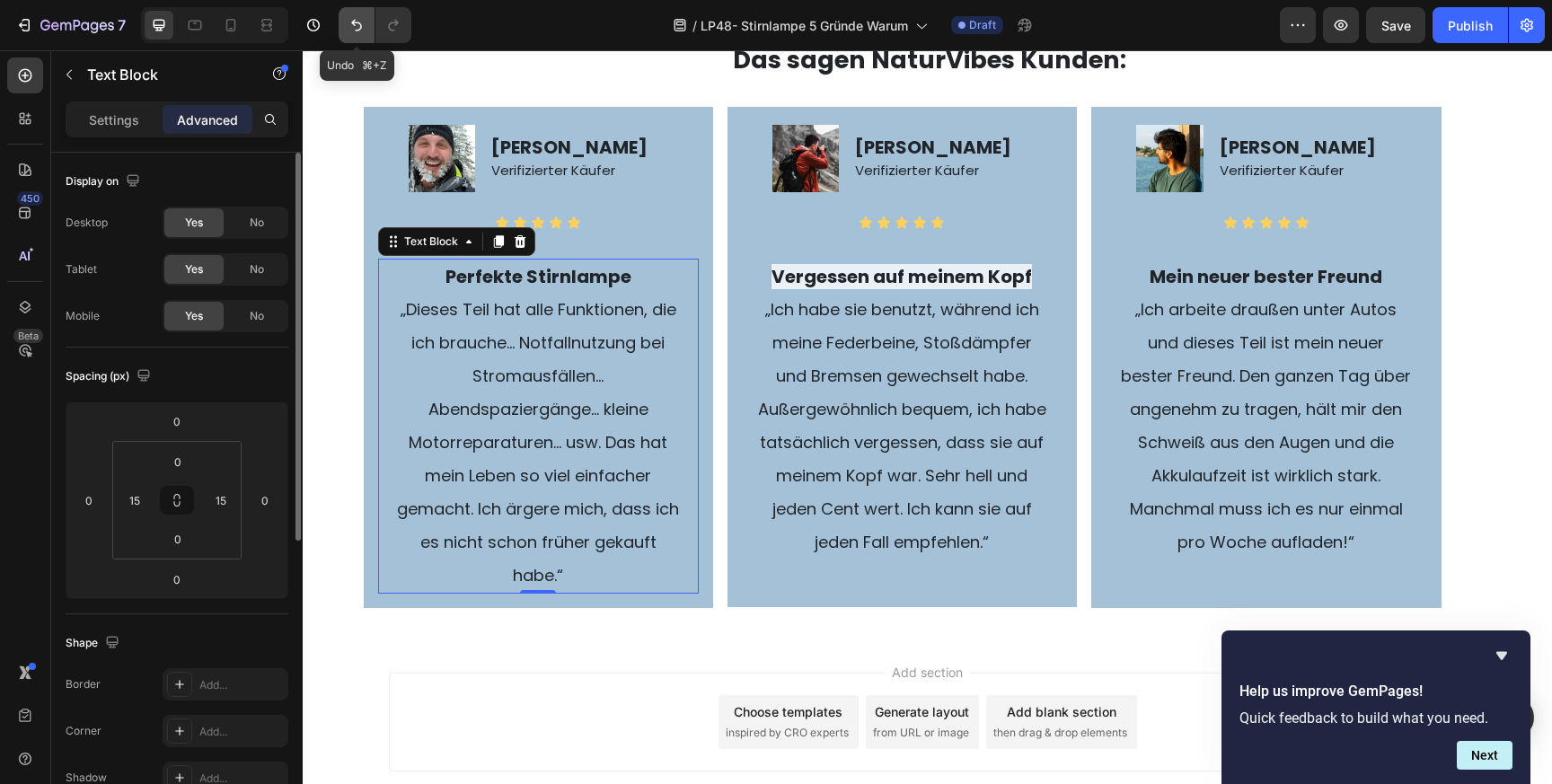
click at [351, 27] on icon "Undo/Redo" at bounding box center [356, 24] width 18 height 18
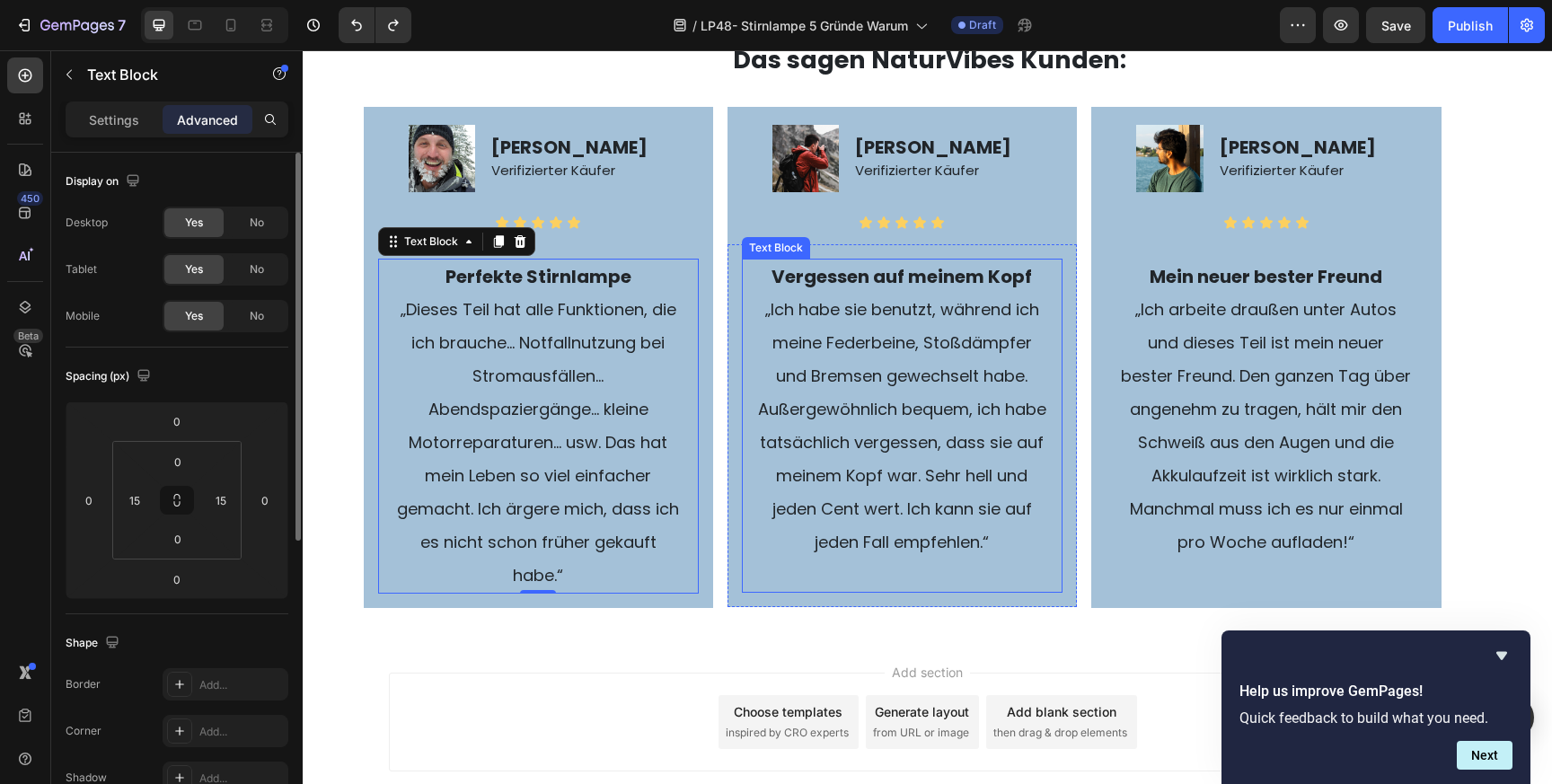
click at [847, 289] on strong "Vergessen auf meinem Kopf" at bounding box center [901, 276] width 260 height 25
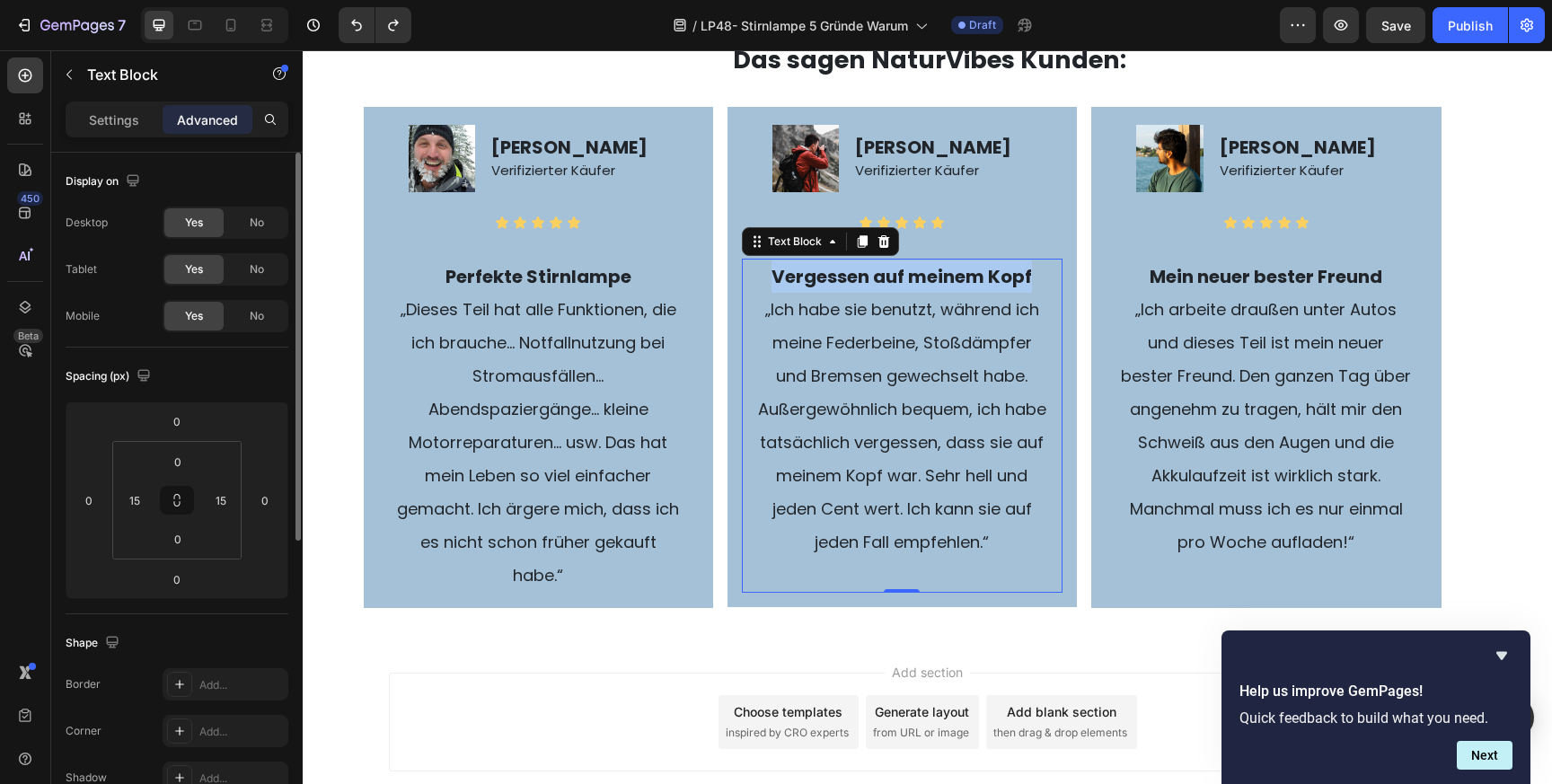
click at [847, 289] on strong "Vergessen auf meinem Kopf" at bounding box center [901, 276] width 260 height 25
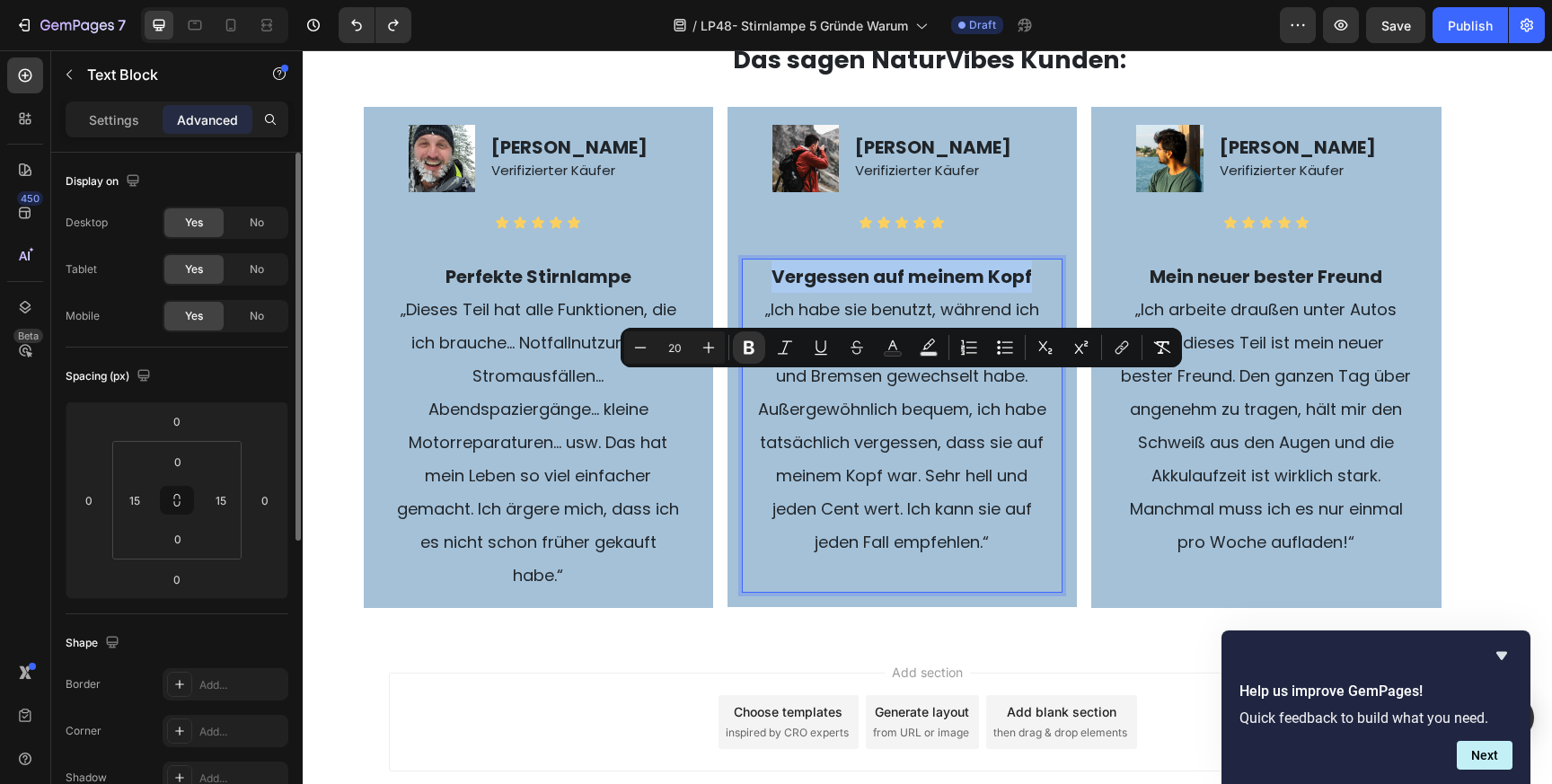
click at [847, 289] on strong "Vergessen auf meinem Kopf" at bounding box center [901, 276] width 260 height 25
click at [892, 356] on rect "Editor contextual toolbar" at bounding box center [893, 354] width 17 height 5
type input "212529"
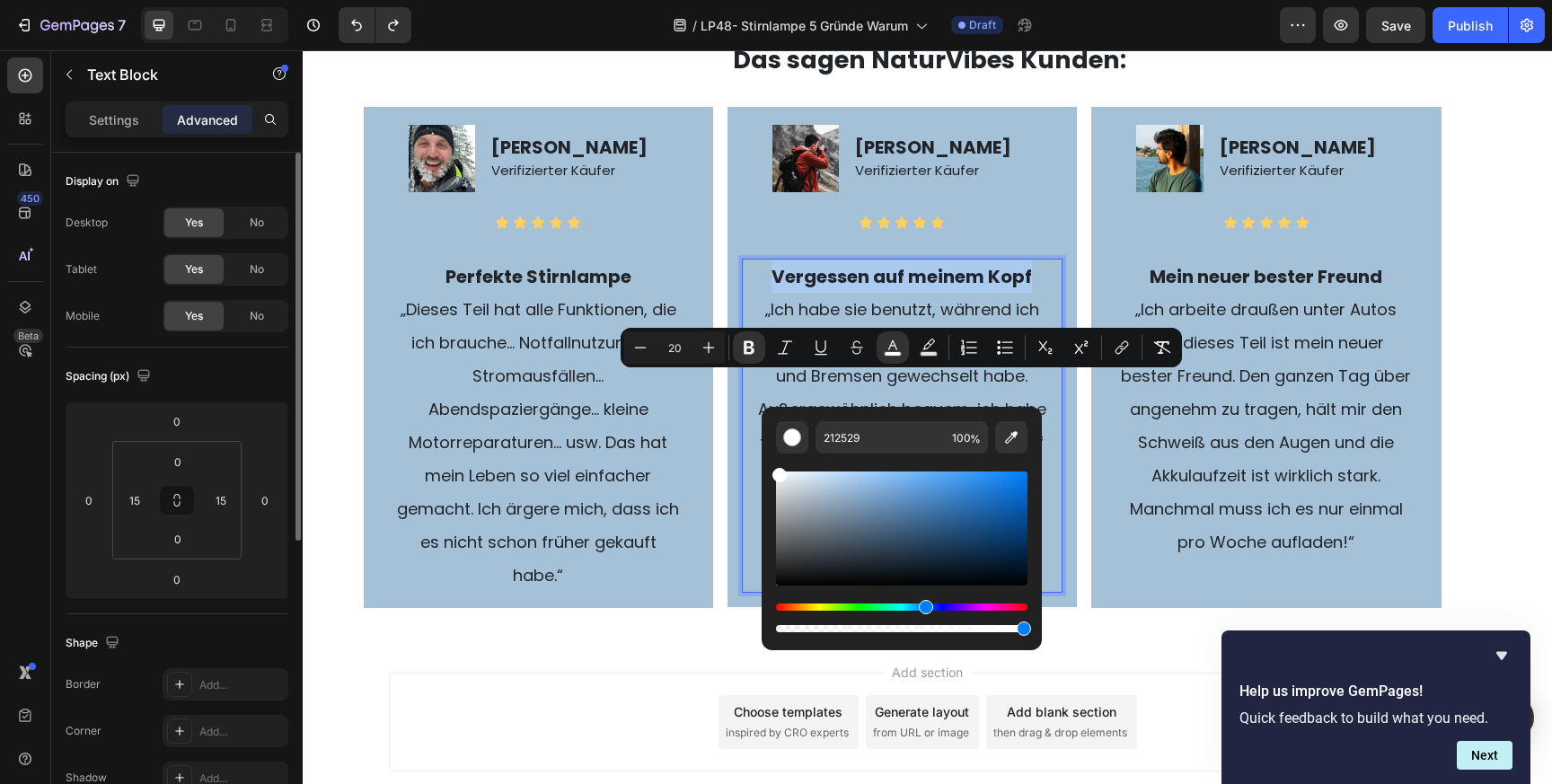
type input "FFFFFF"
drag, startPoint x: 1090, startPoint y: 534, endPoint x: 752, endPoint y: 449, distance: 348.5
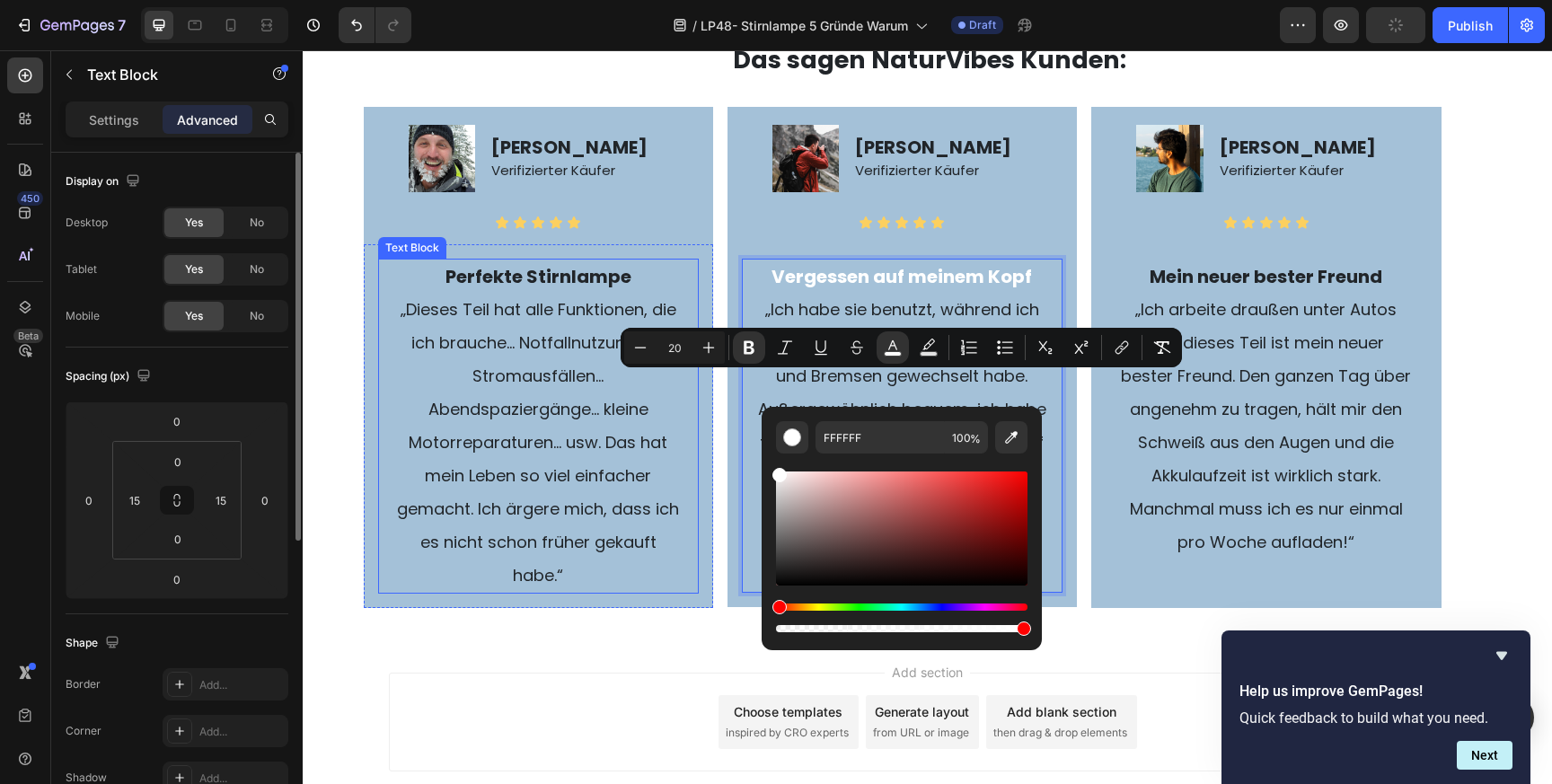
click at [591, 474] on p "„Dieses Teil hat alle Funktionen, die ich brauche… Notfallnutzung bei Stromausf…" at bounding box center [538, 442] width 290 height 299
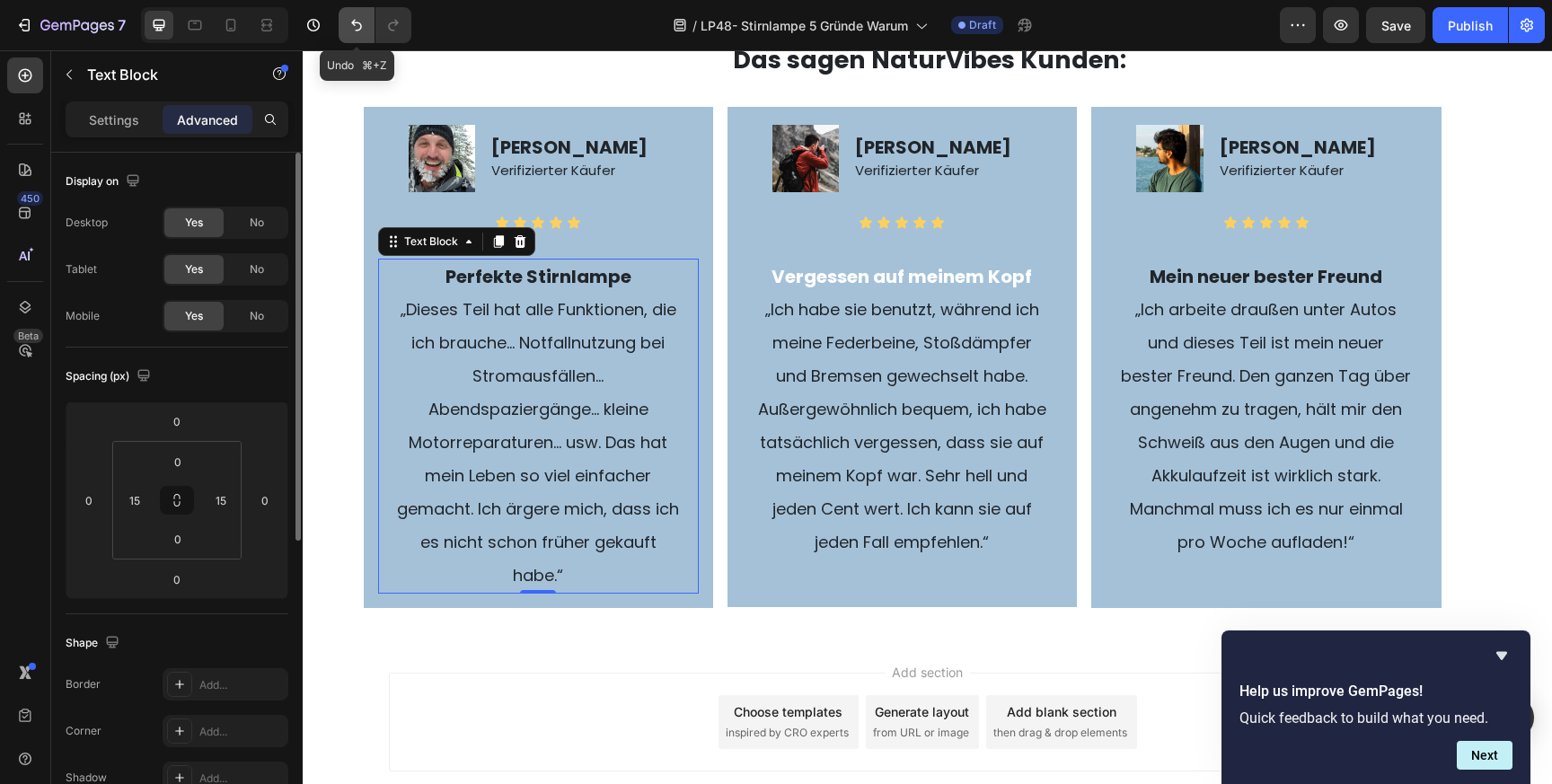
click at [354, 25] on icon "Undo/Redo" at bounding box center [356, 25] width 10 height 11
click at [880, 462] on span "„Ich habe sie benutzt, während ich meine Federbeine, Stoßdämpfer und Bremsen ge…" at bounding box center [902, 425] width 288 height 255
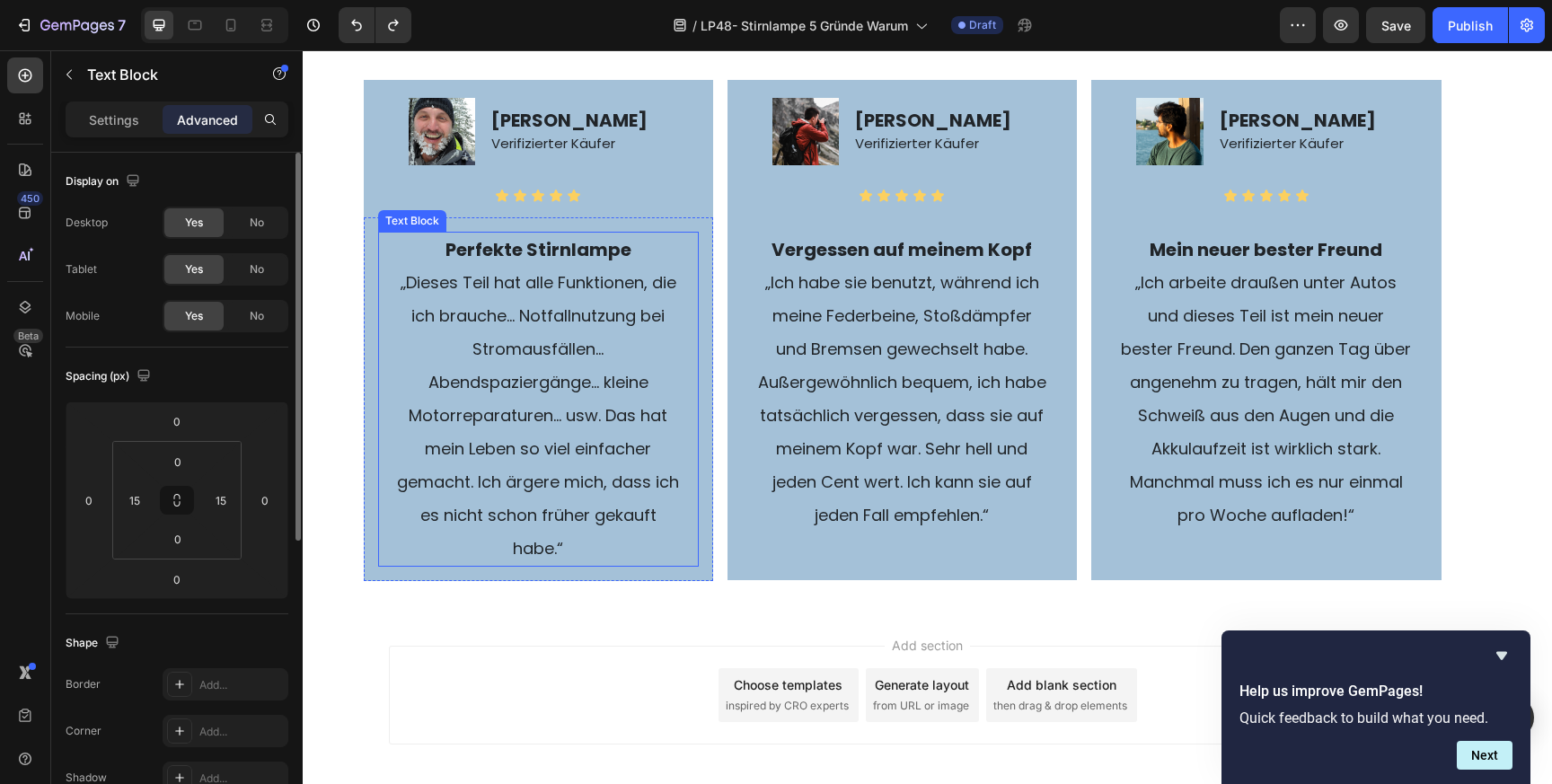
scroll to position [4036, 0]
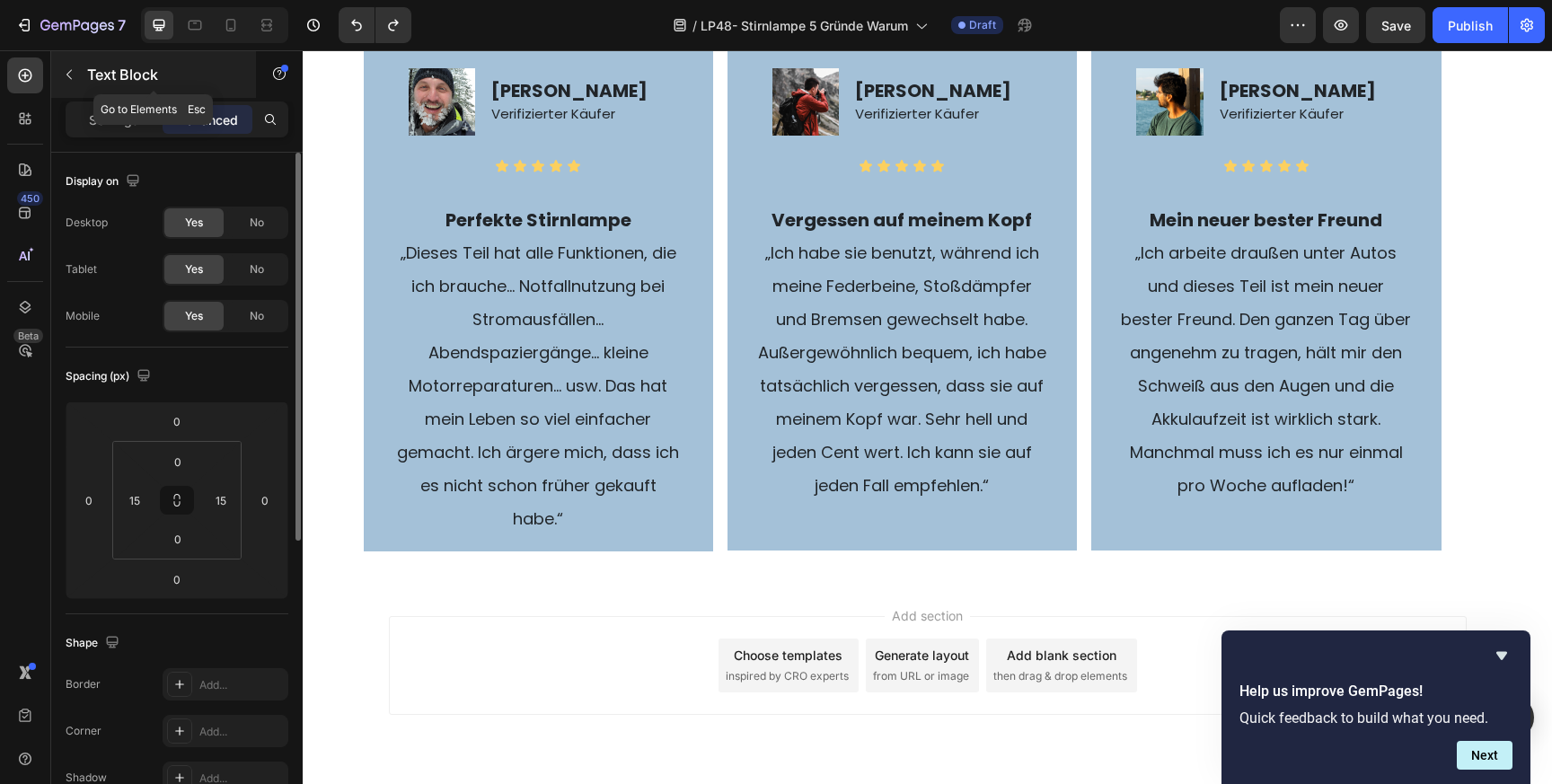
click at [71, 69] on icon "button" at bounding box center [69, 74] width 14 height 14
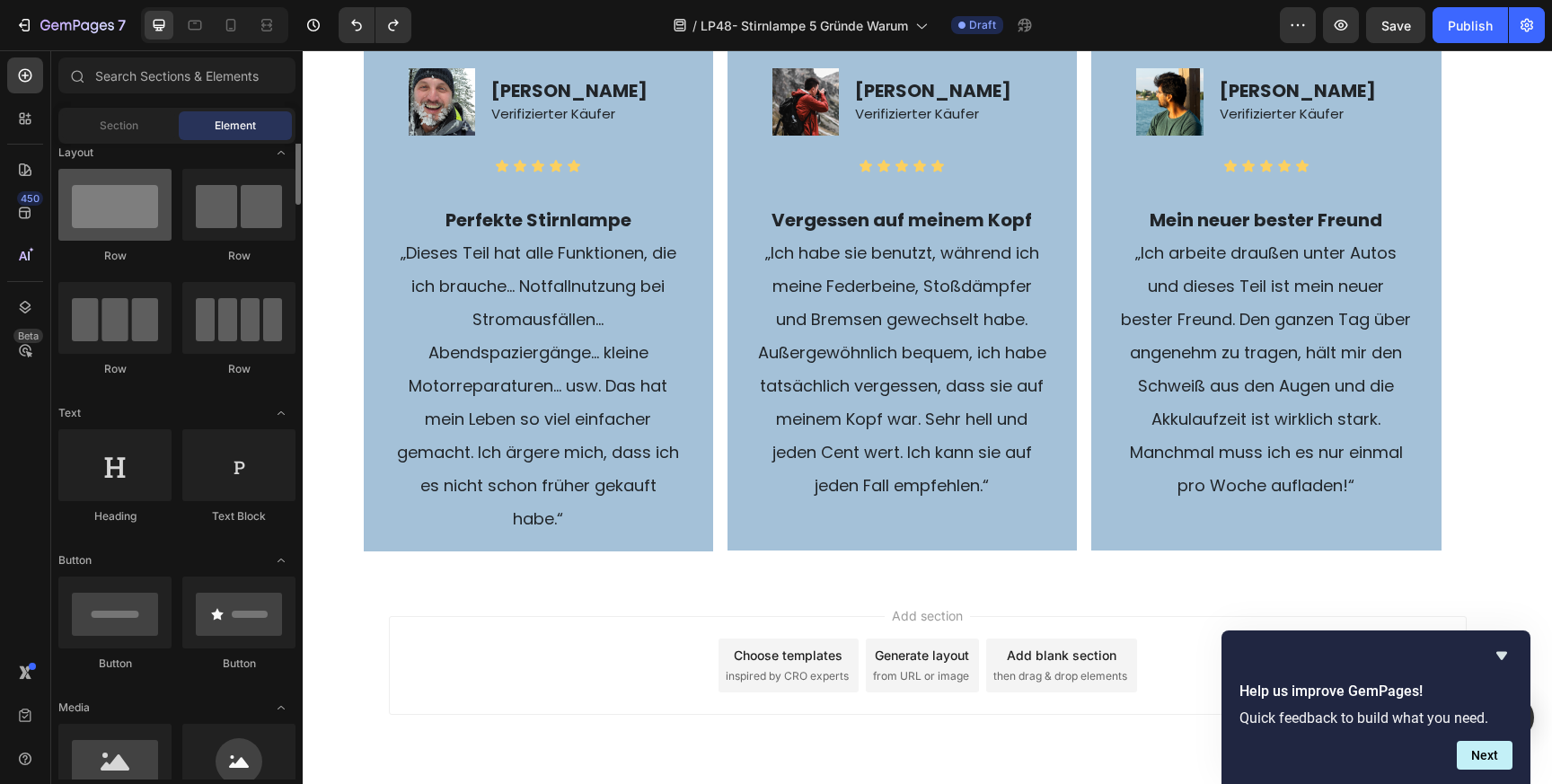
scroll to position [0, 0]
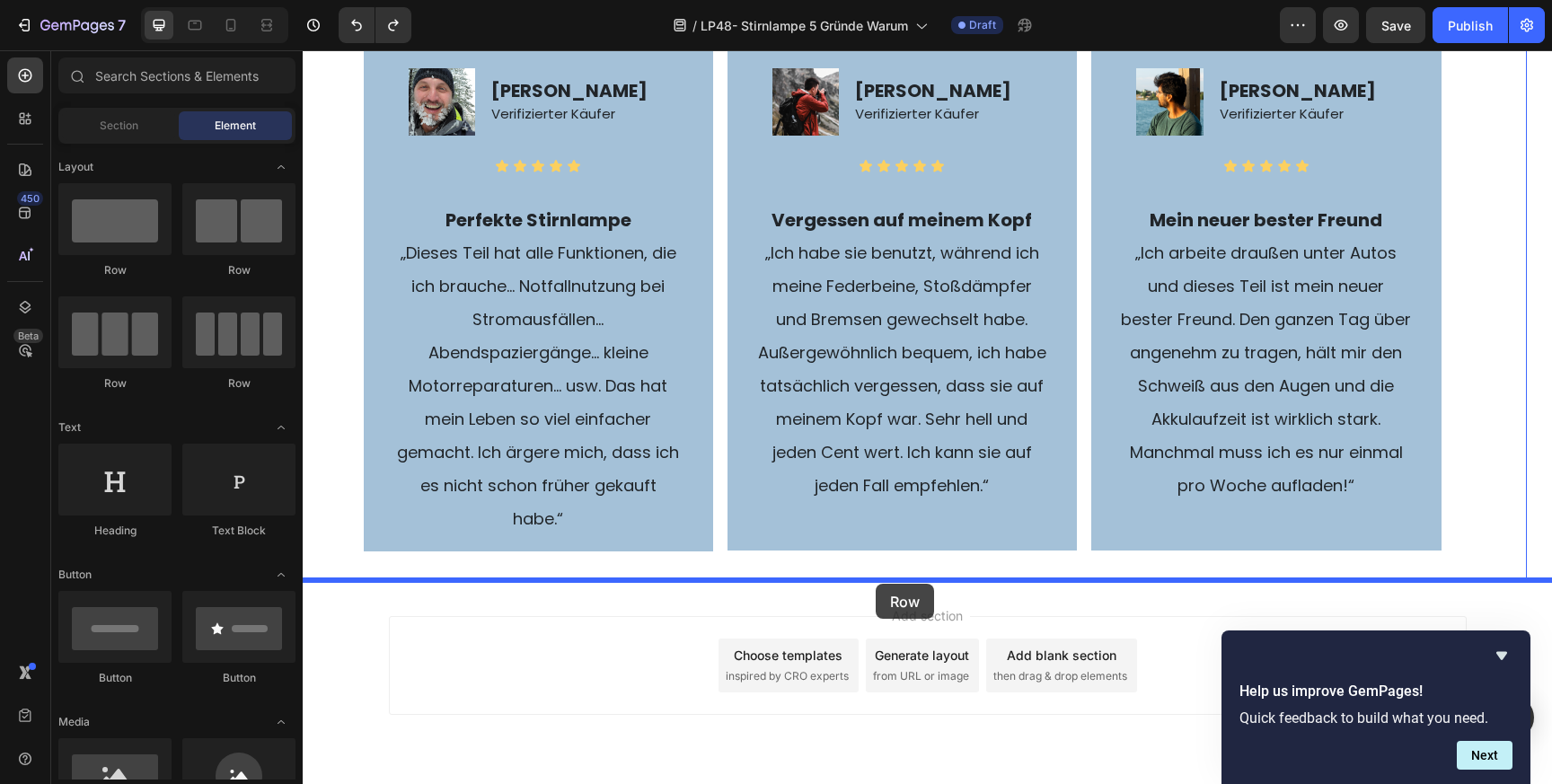
drag, startPoint x: 422, startPoint y: 264, endPoint x: 876, endPoint y: 583, distance: 554.9
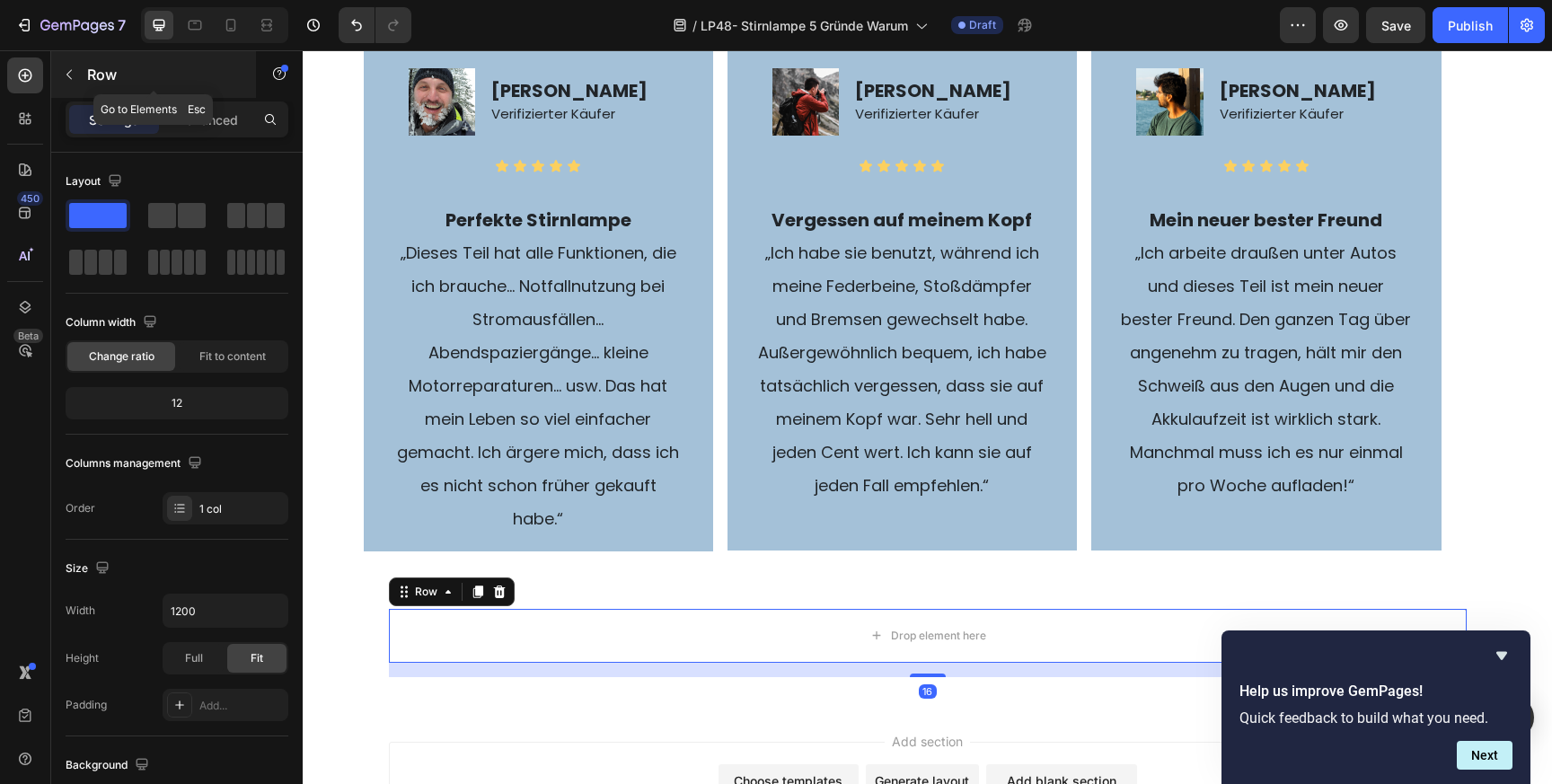
click at [67, 71] on icon "button" at bounding box center [69, 74] width 14 height 14
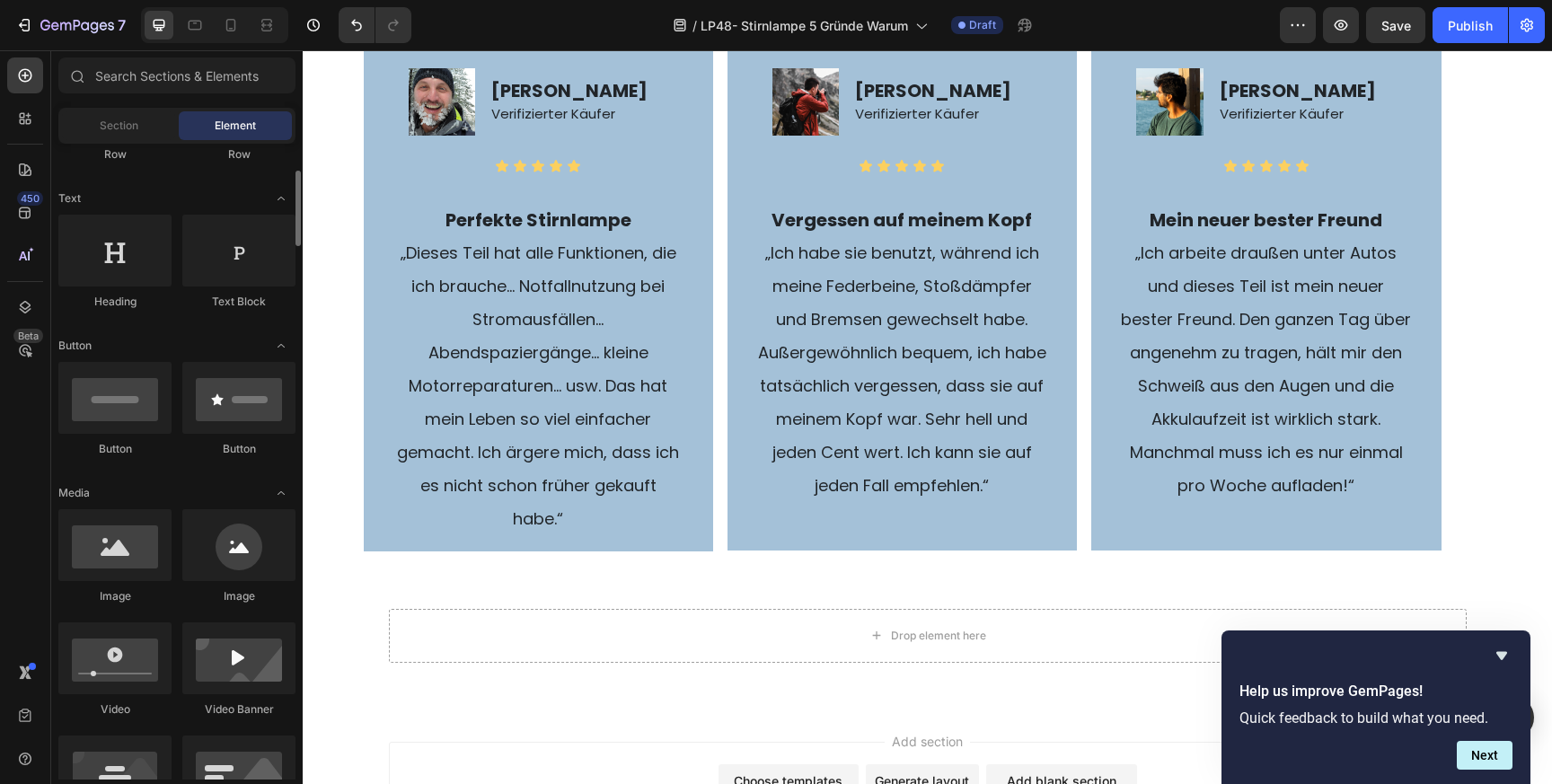
scroll to position [284, 0]
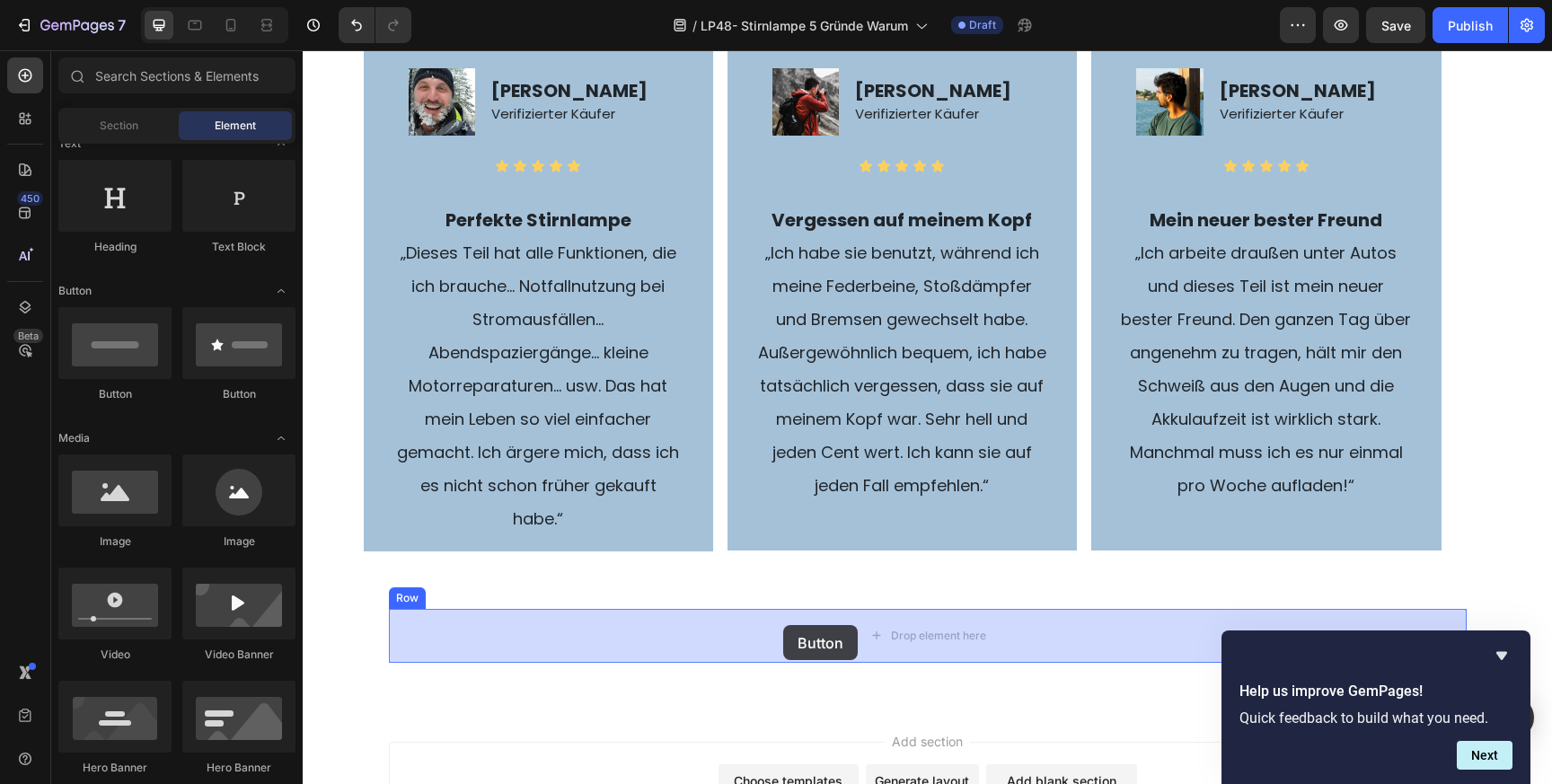
drag, startPoint x: 416, startPoint y: 391, endPoint x: 784, endPoint y: 623, distance: 435.0
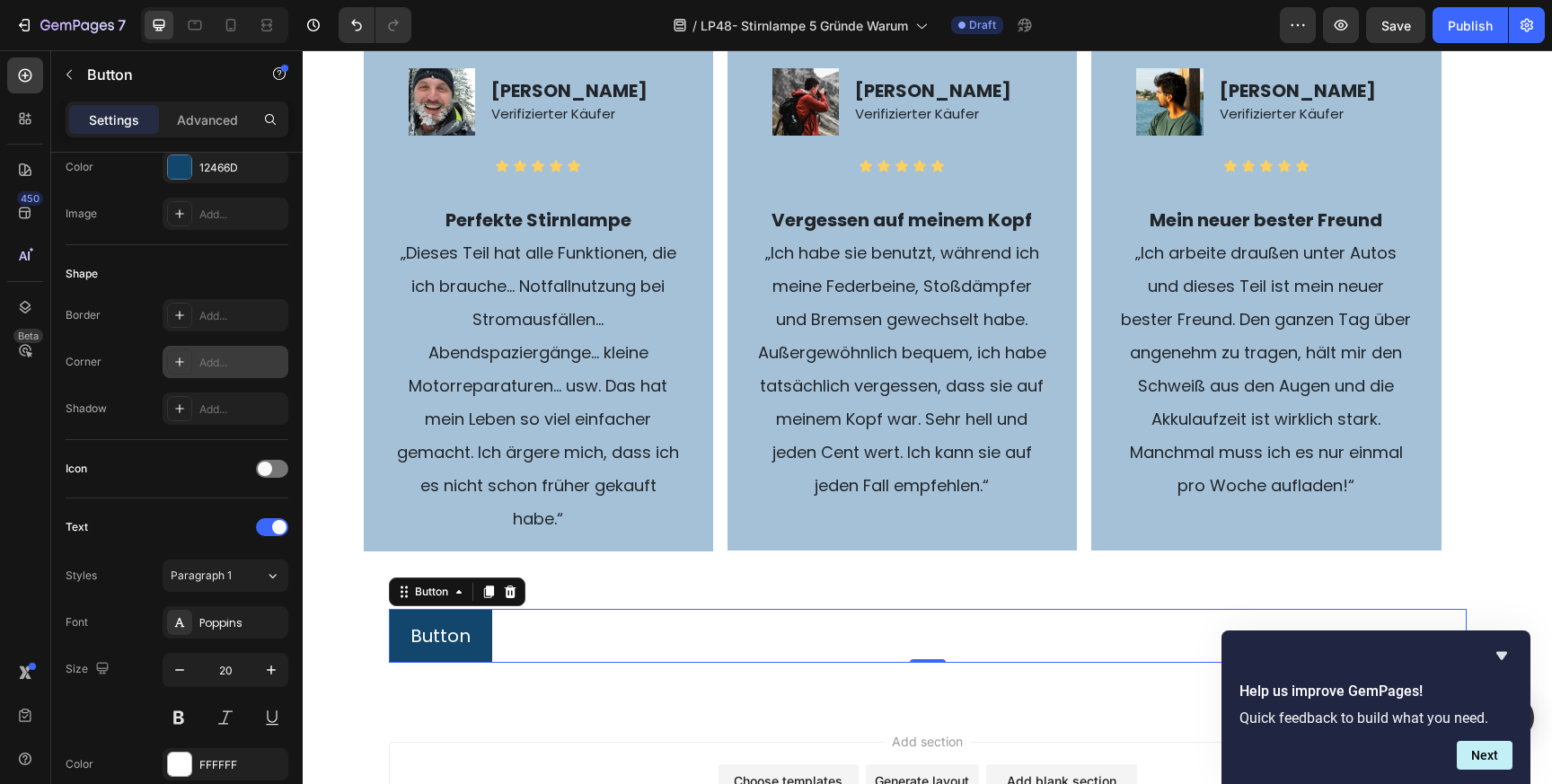
scroll to position [605, 0]
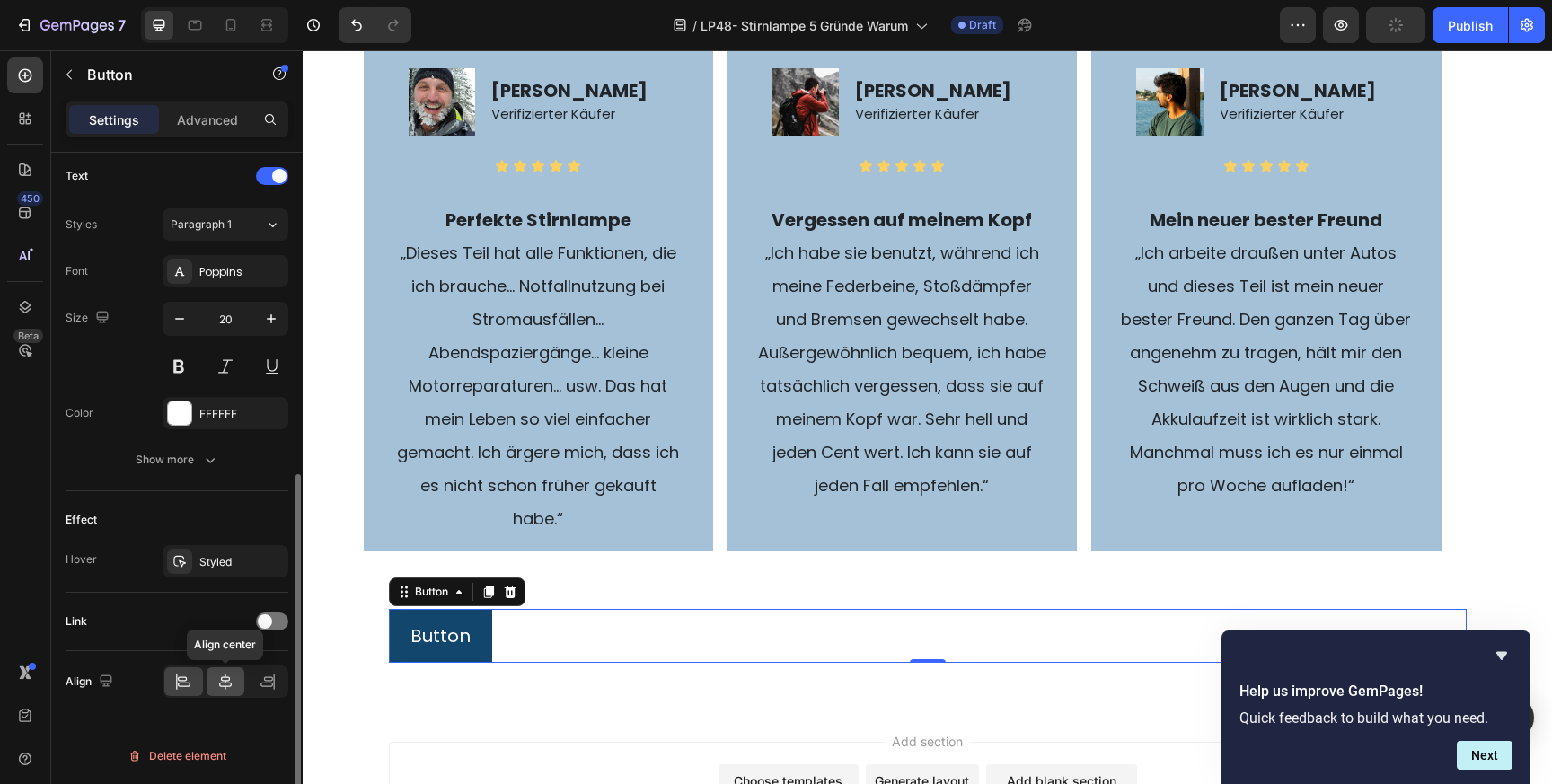
click at [225, 687] on icon at bounding box center [225, 681] width 12 height 16
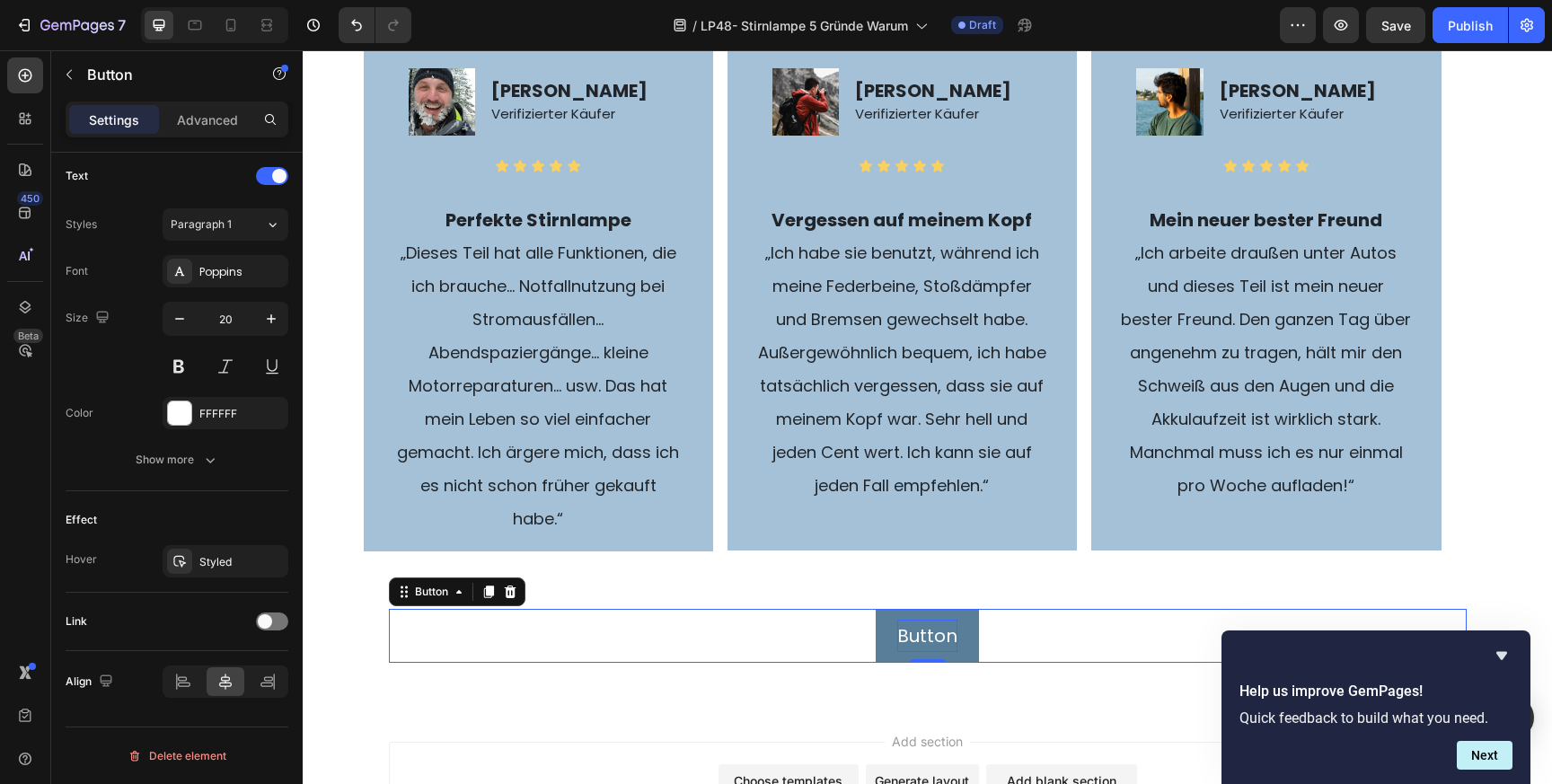
click at [938, 638] on p "Button" at bounding box center [927, 636] width 60 height 32
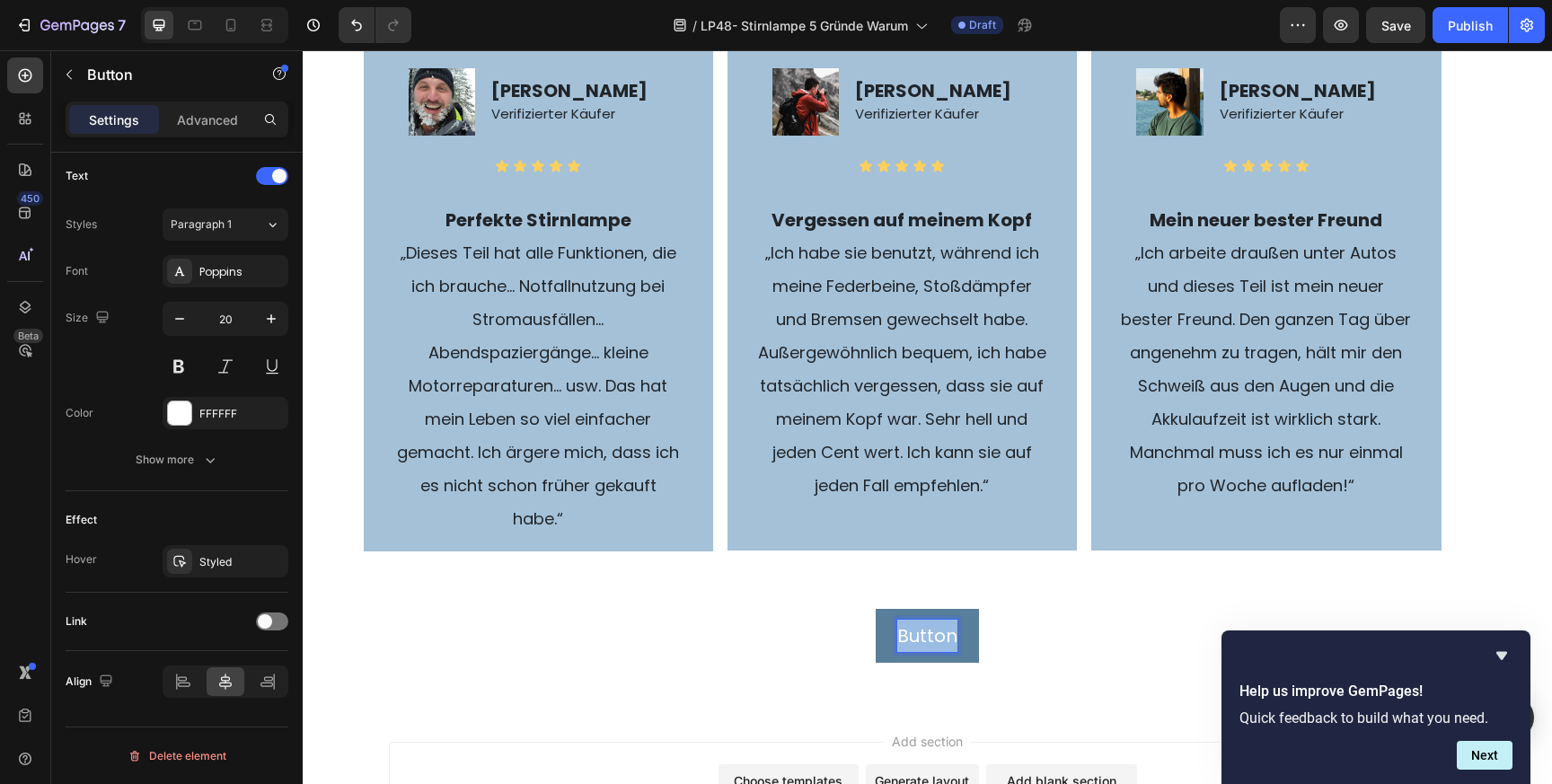
click at [938, 638] on p "Button" at bounding box center [927, 636] width 60 height 32
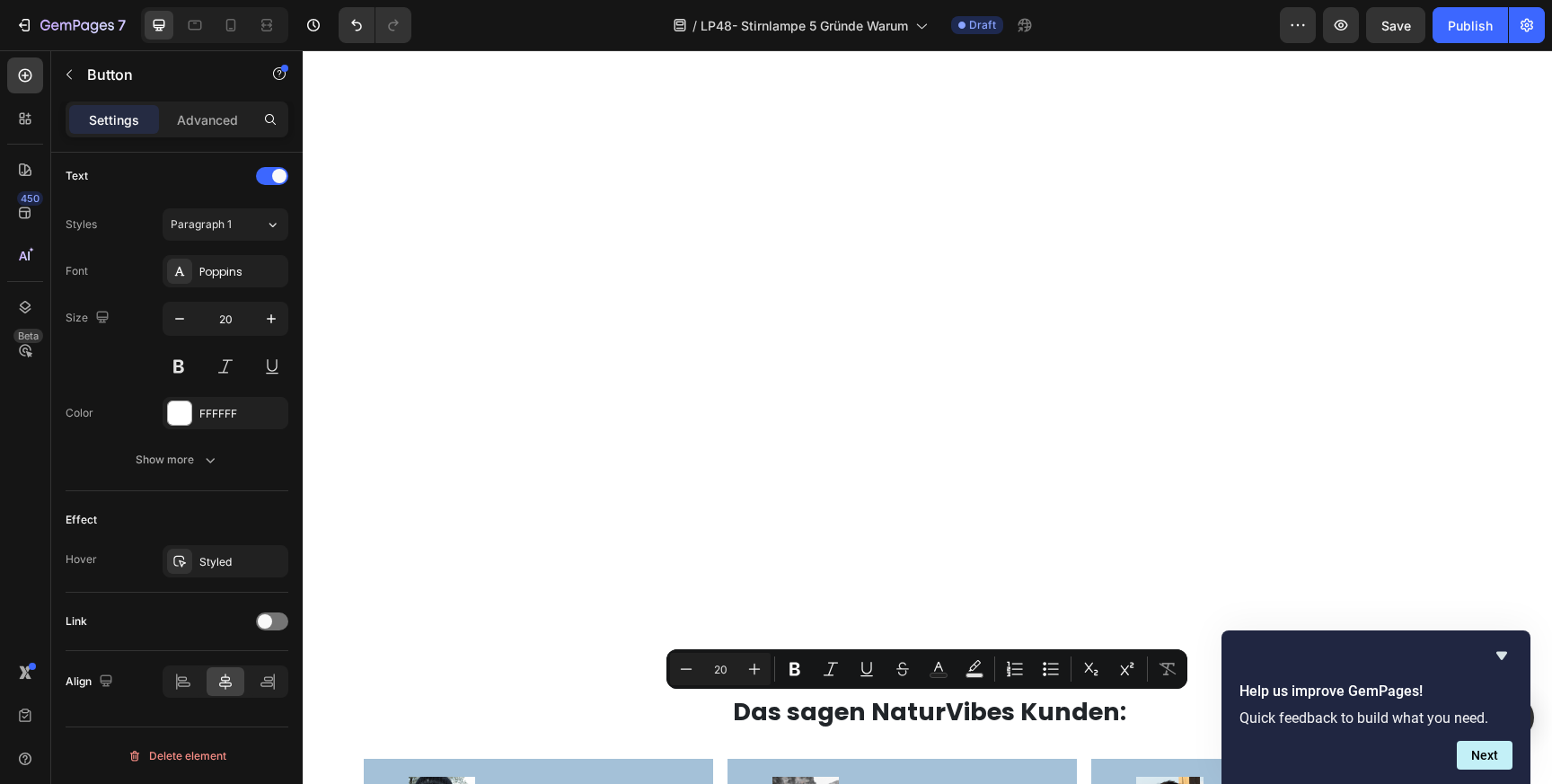
type input "16"
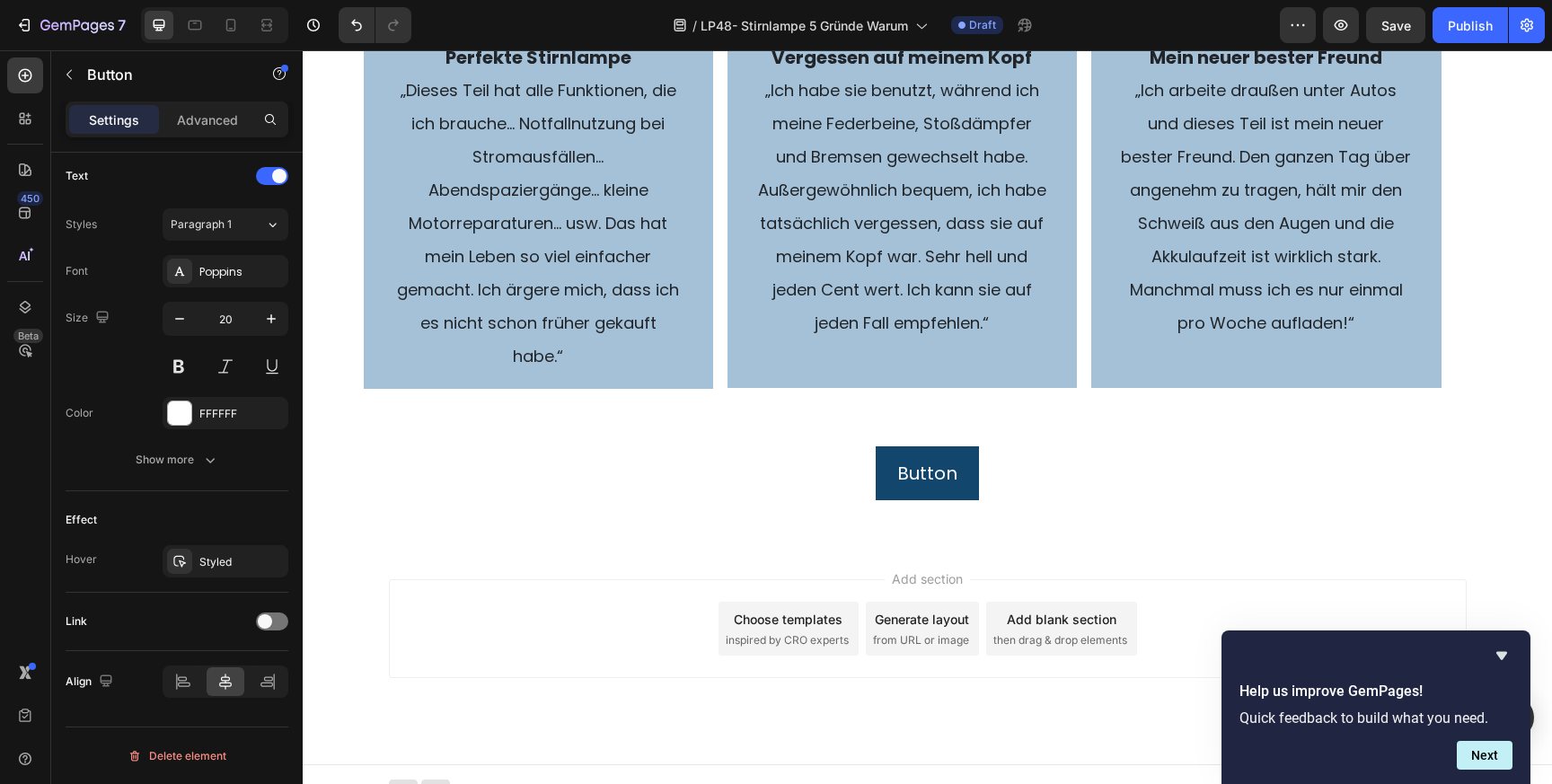
scroll to position [4213, 0]
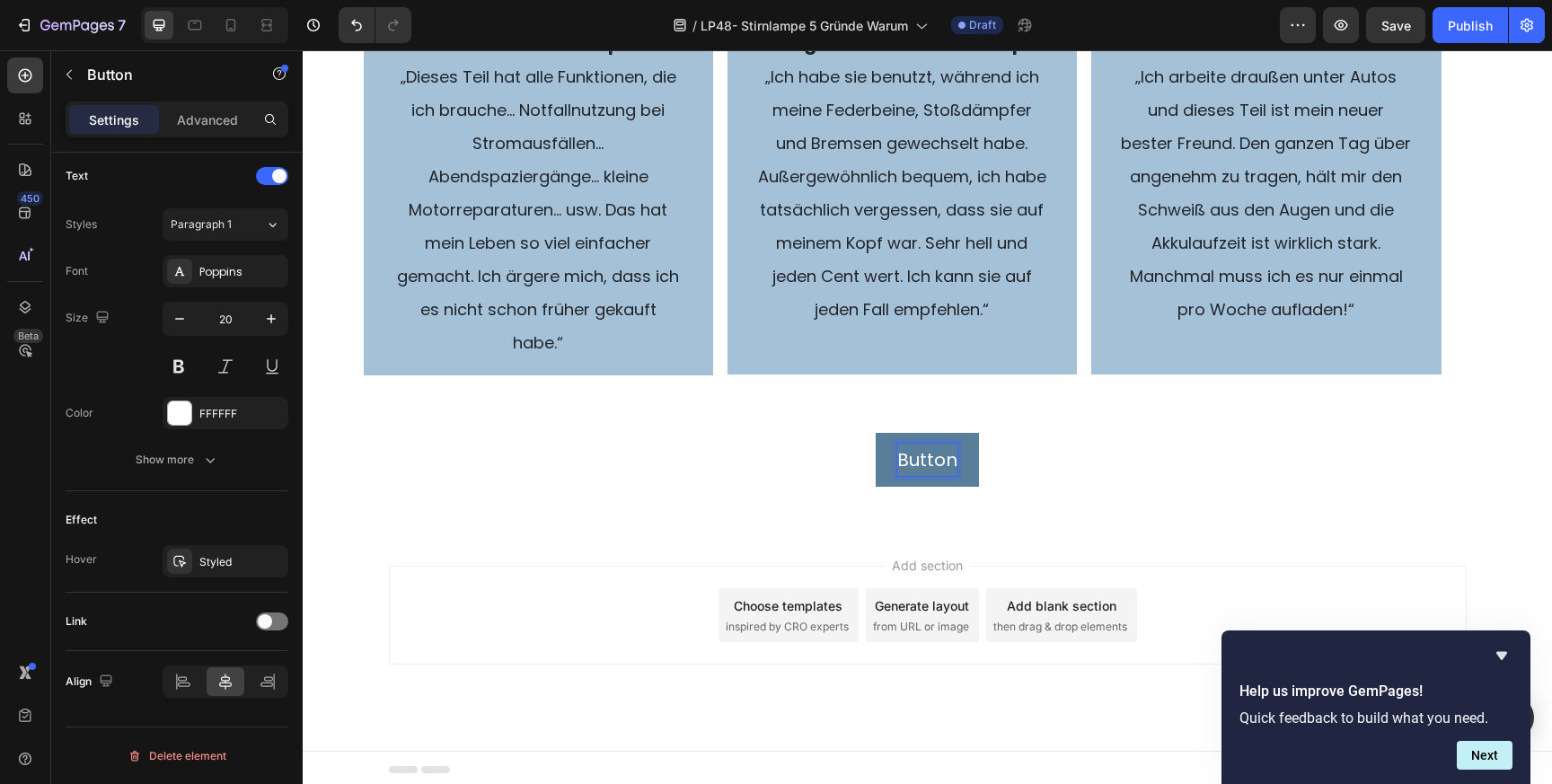
click at [936, 458] on p "Button" at bounding box center [927, 459] width 60 height 32
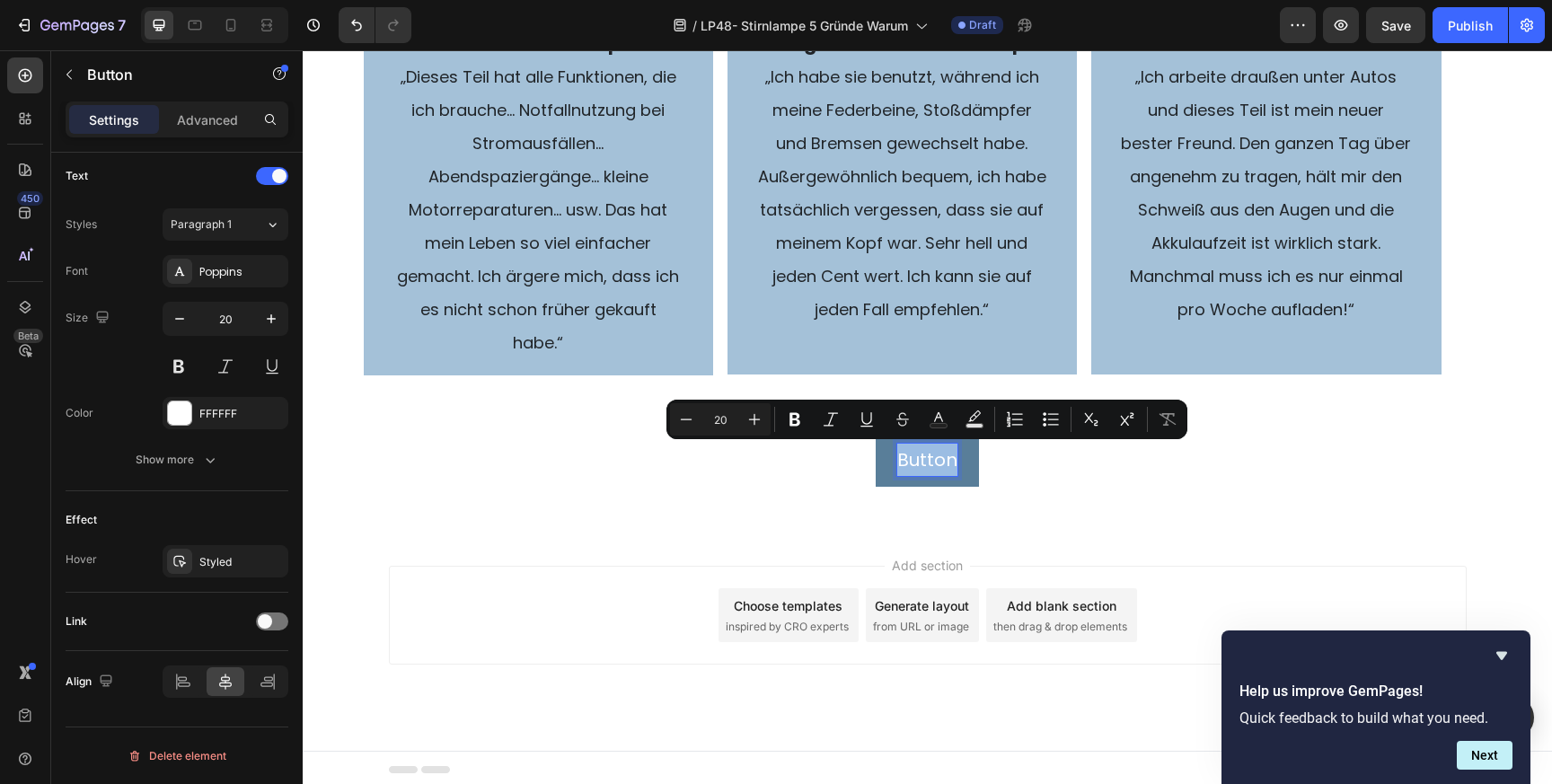
click at [936, 458] on p "Button" at bounding box center [927, 459] width 60 height 32
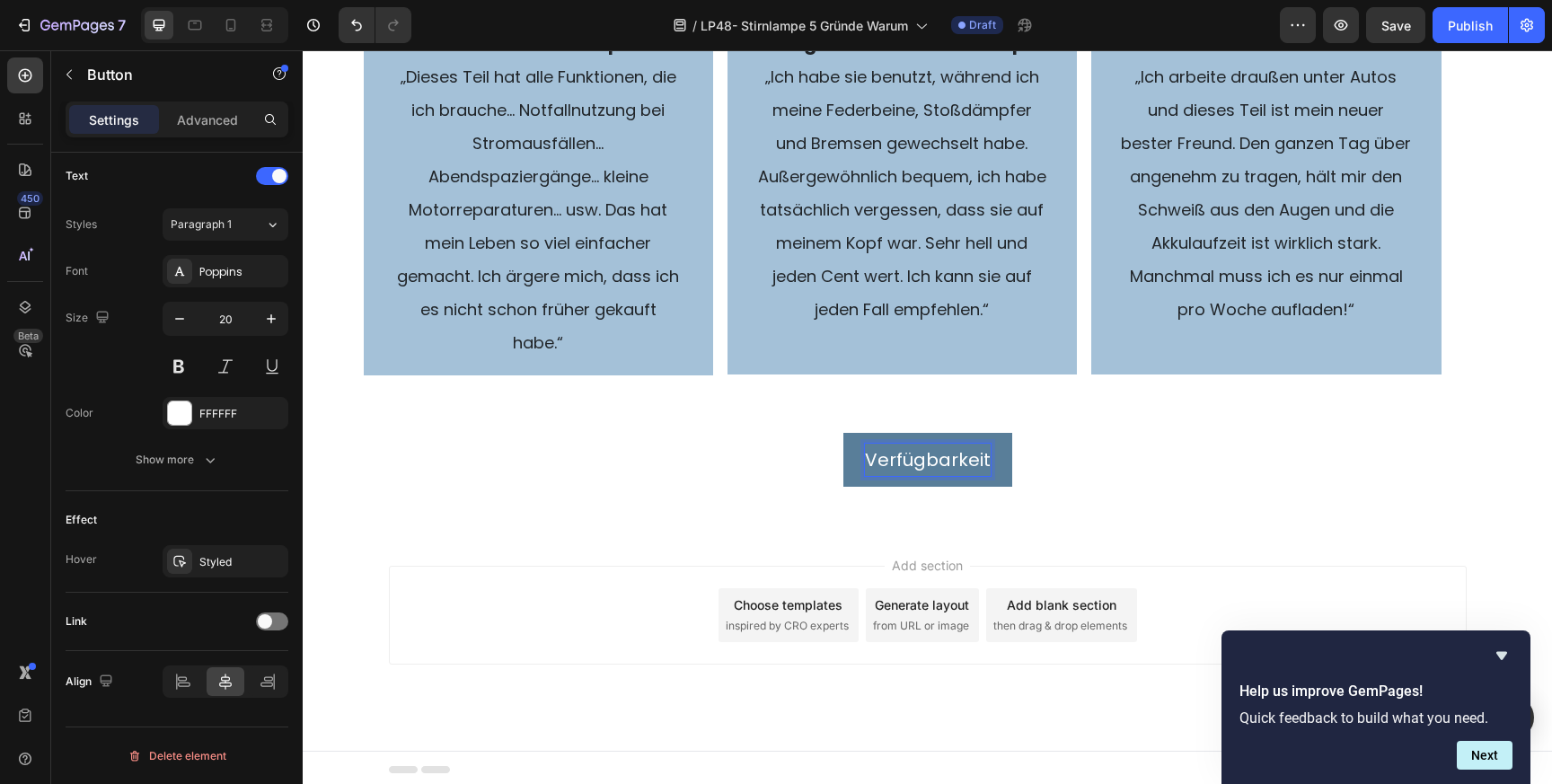
click at [844, 433] on button "Verfügbarkeit" at bounding box center [928, 459] width 169 height 54
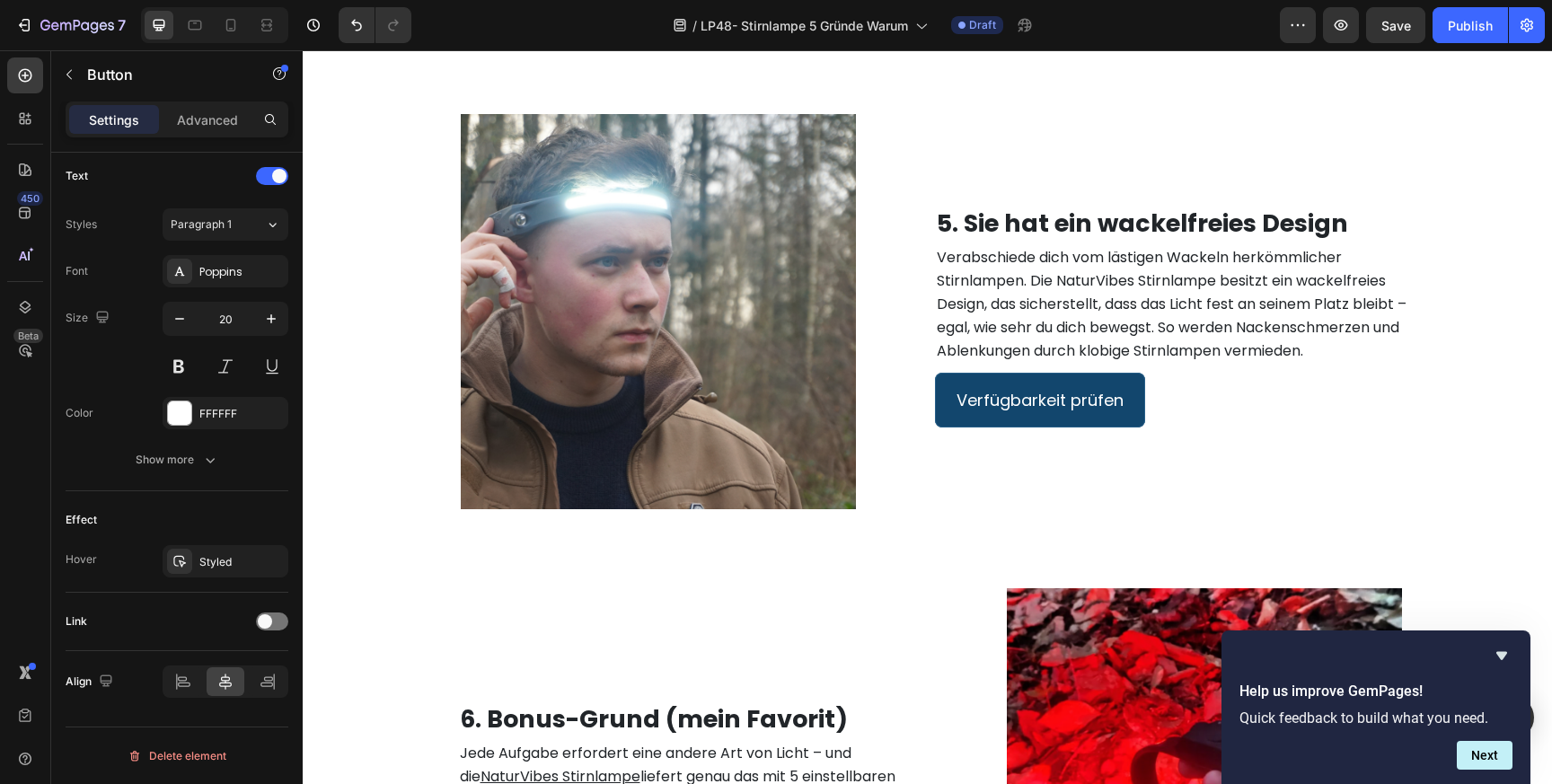
scroll to position [2907, 0]
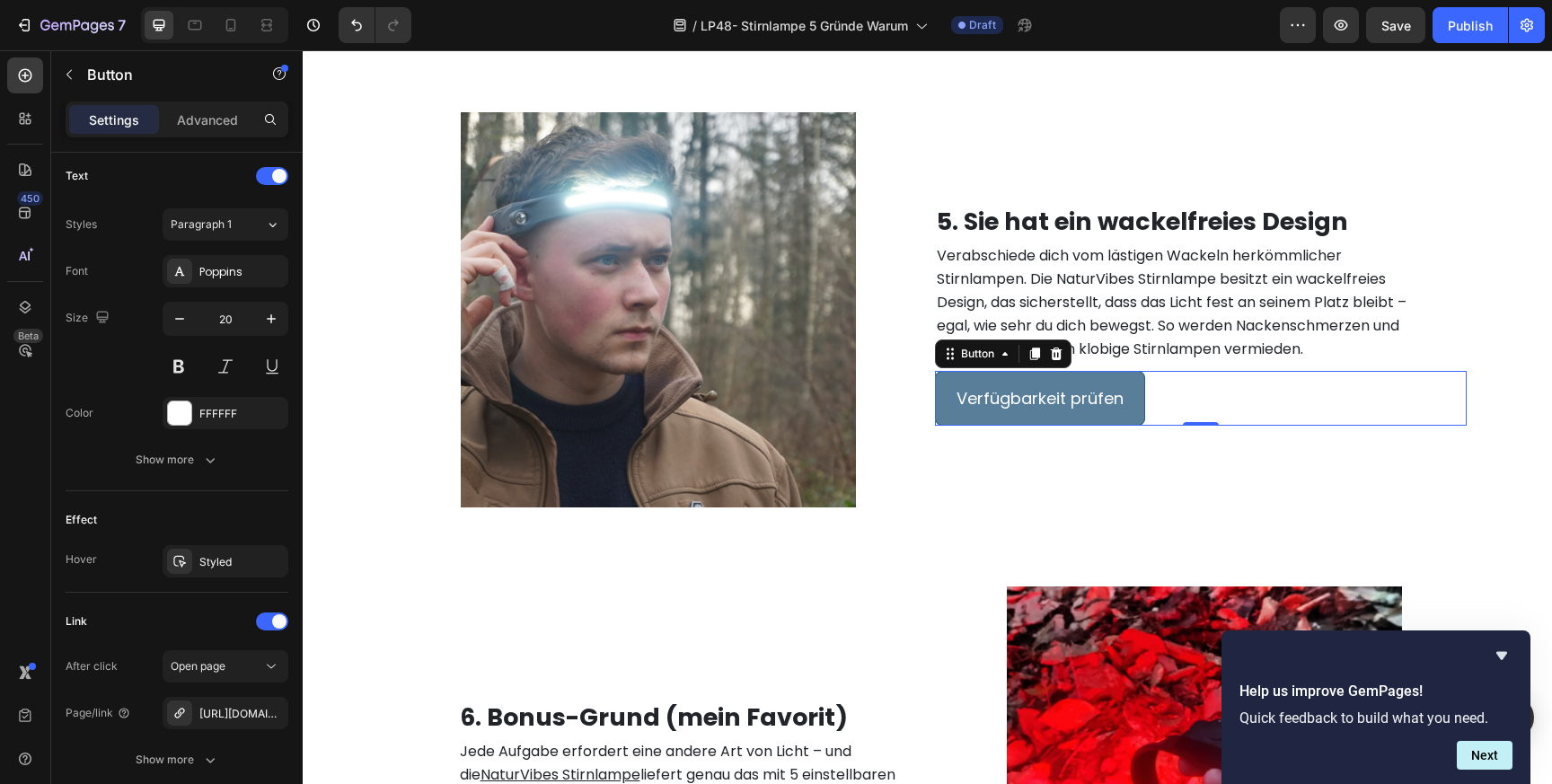
click at [970, 377] on link "Verfügbarkeit prüfen" at bounding box center [1040, 398] width 210 height 54
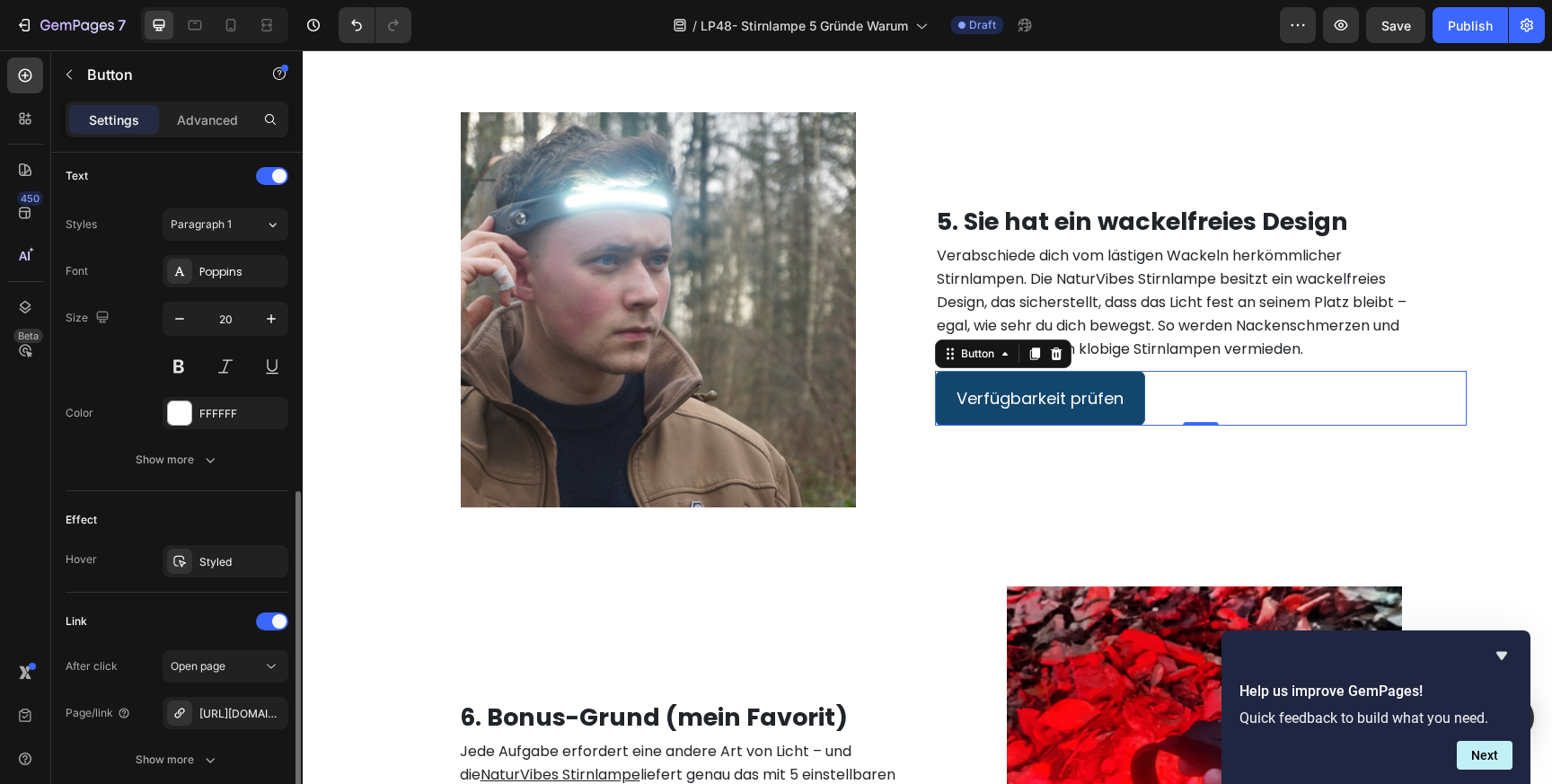
scroll to position [746, 0]
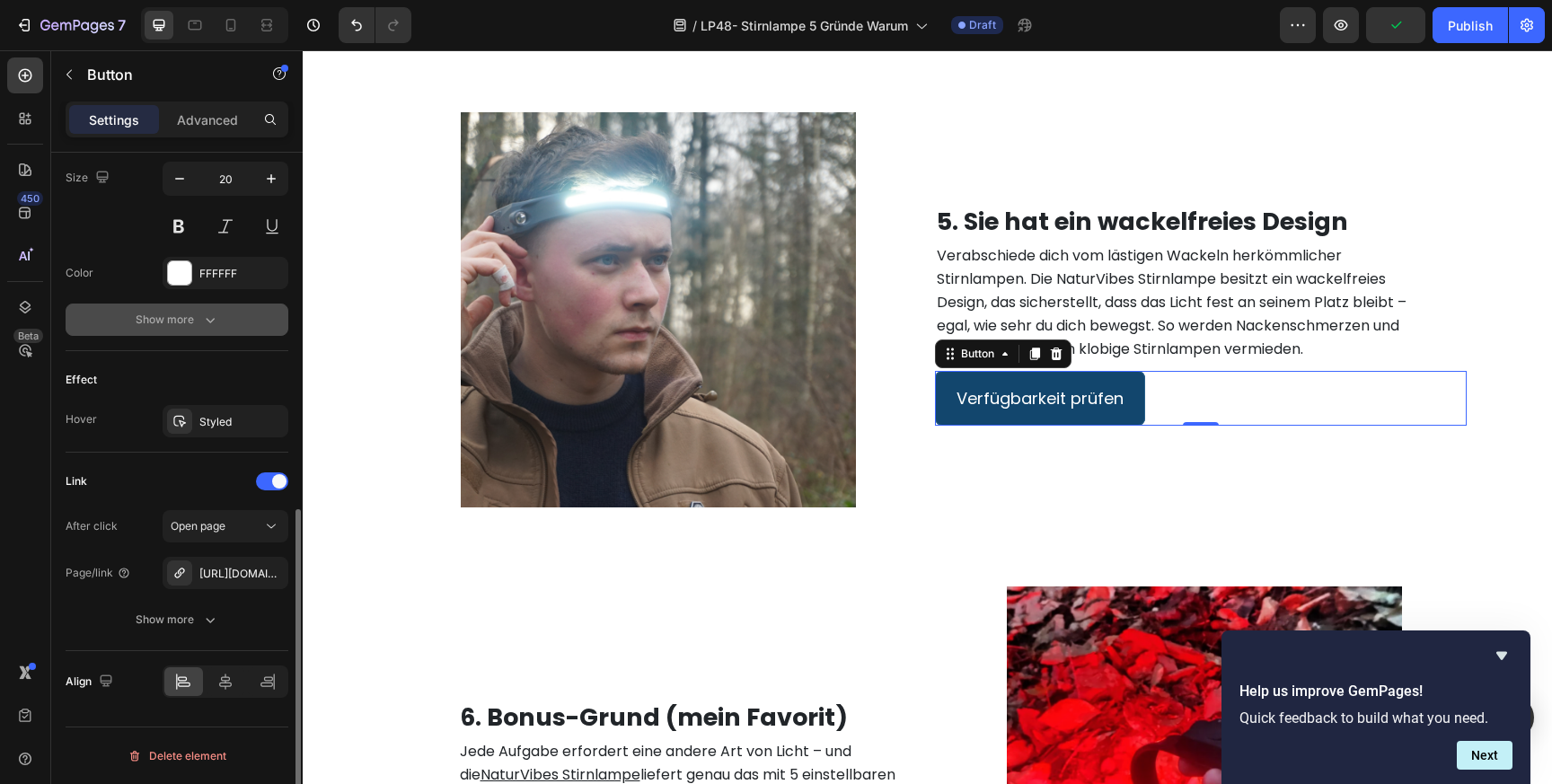
click at [204, 318] on icon "button" at bounding box center [210, 319] width 18 height 18
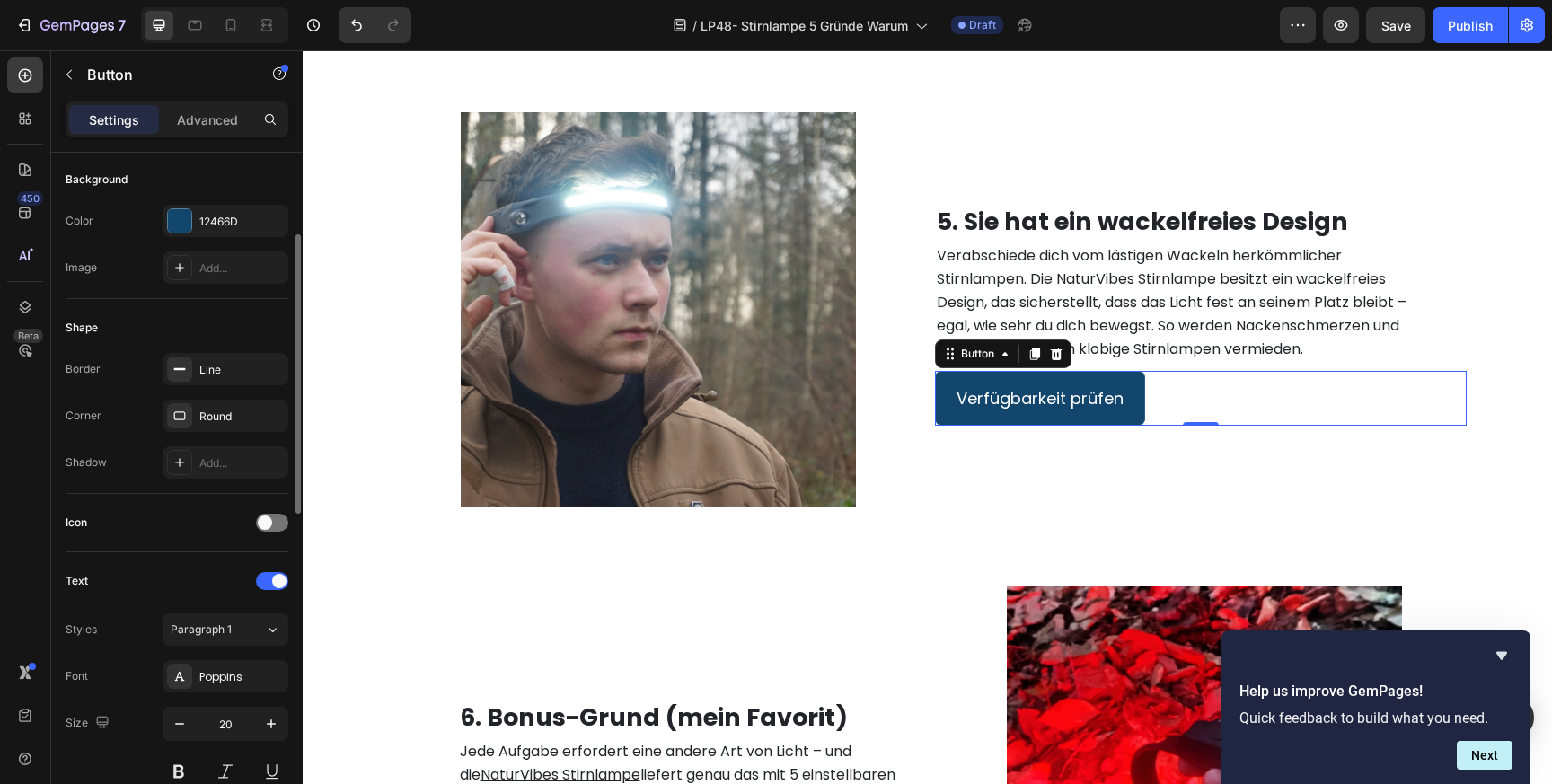
scroll to position [196, 0]
click at [245, 377] on div "Line" at bounding box center [225, 373] width 52 height 16
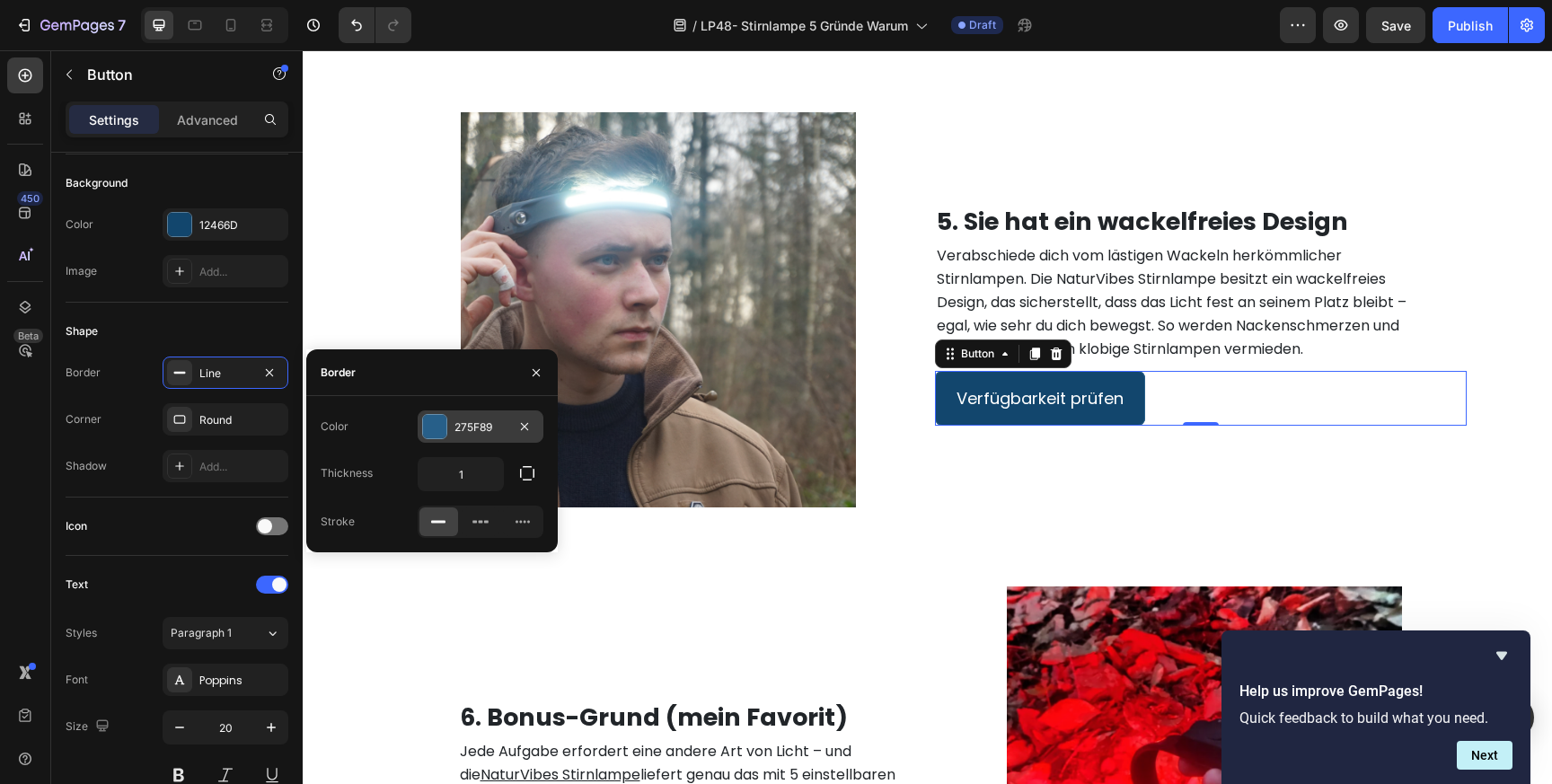
click at [483, 433] on div "275F89" at bounding box center [480, 426] width 52 height 16
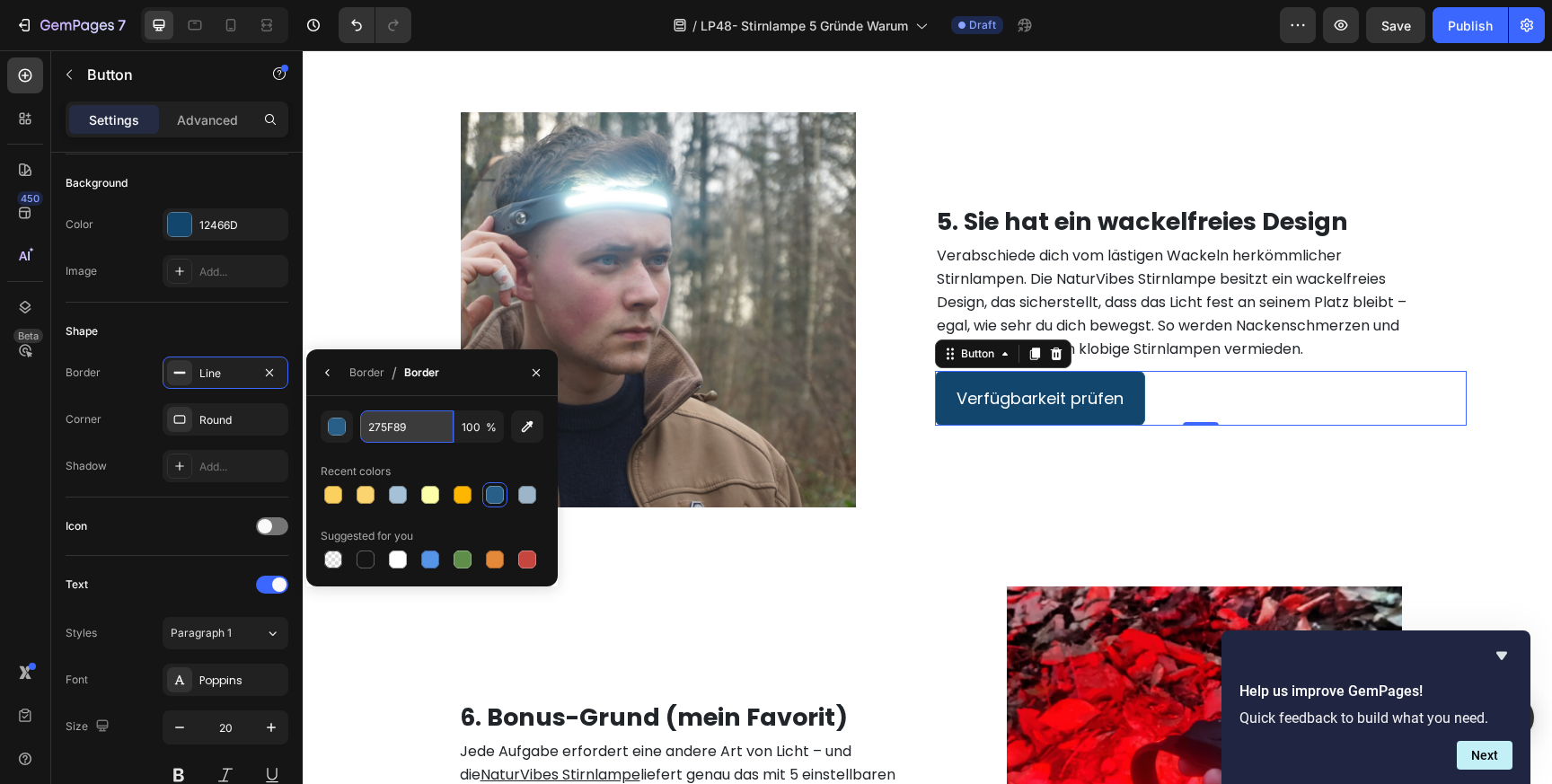
click at [406, 427] on input "275F89" at bounding box center [406, 426] width 93 height 32
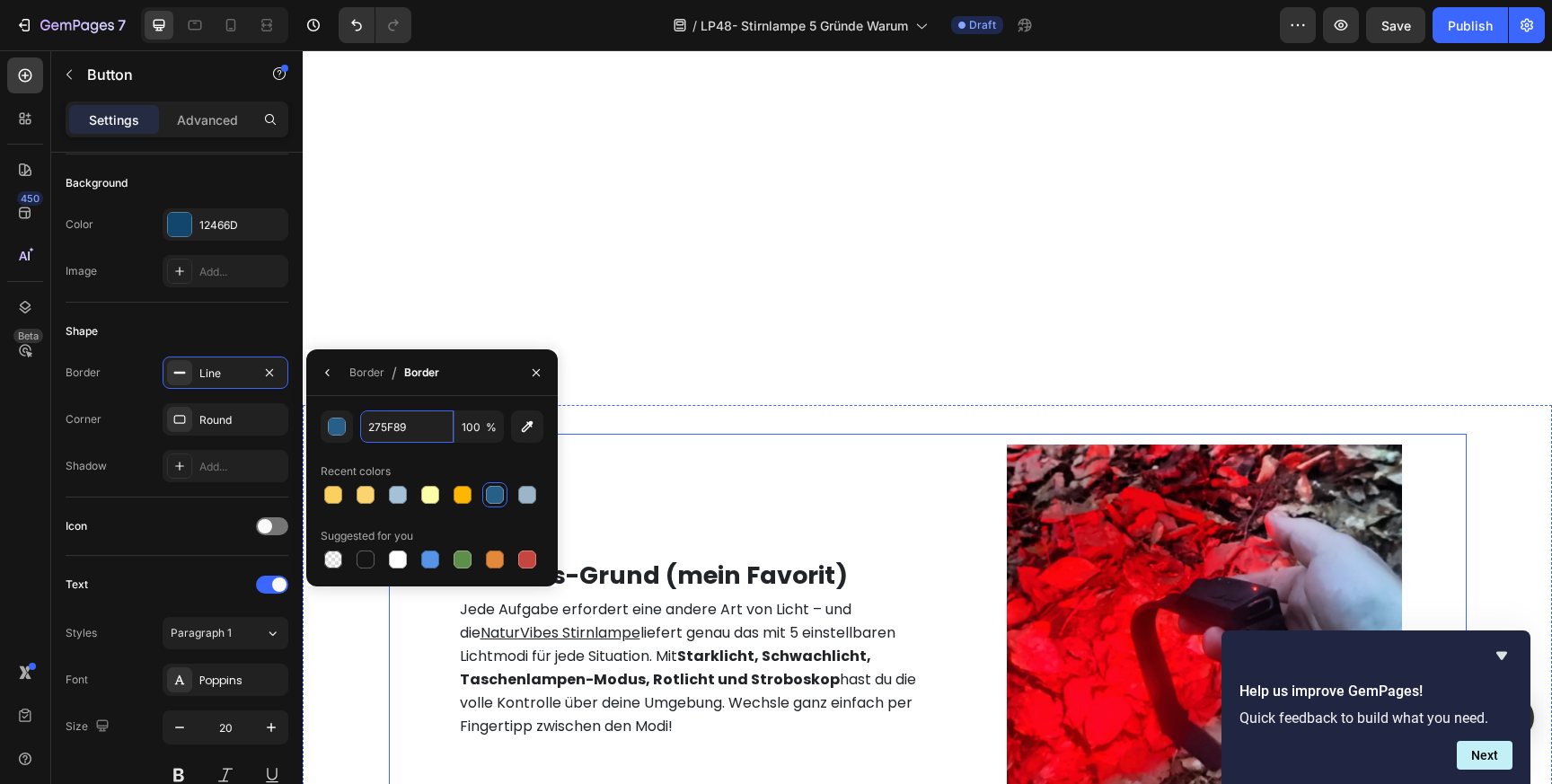
scroll to position [4217, 0]
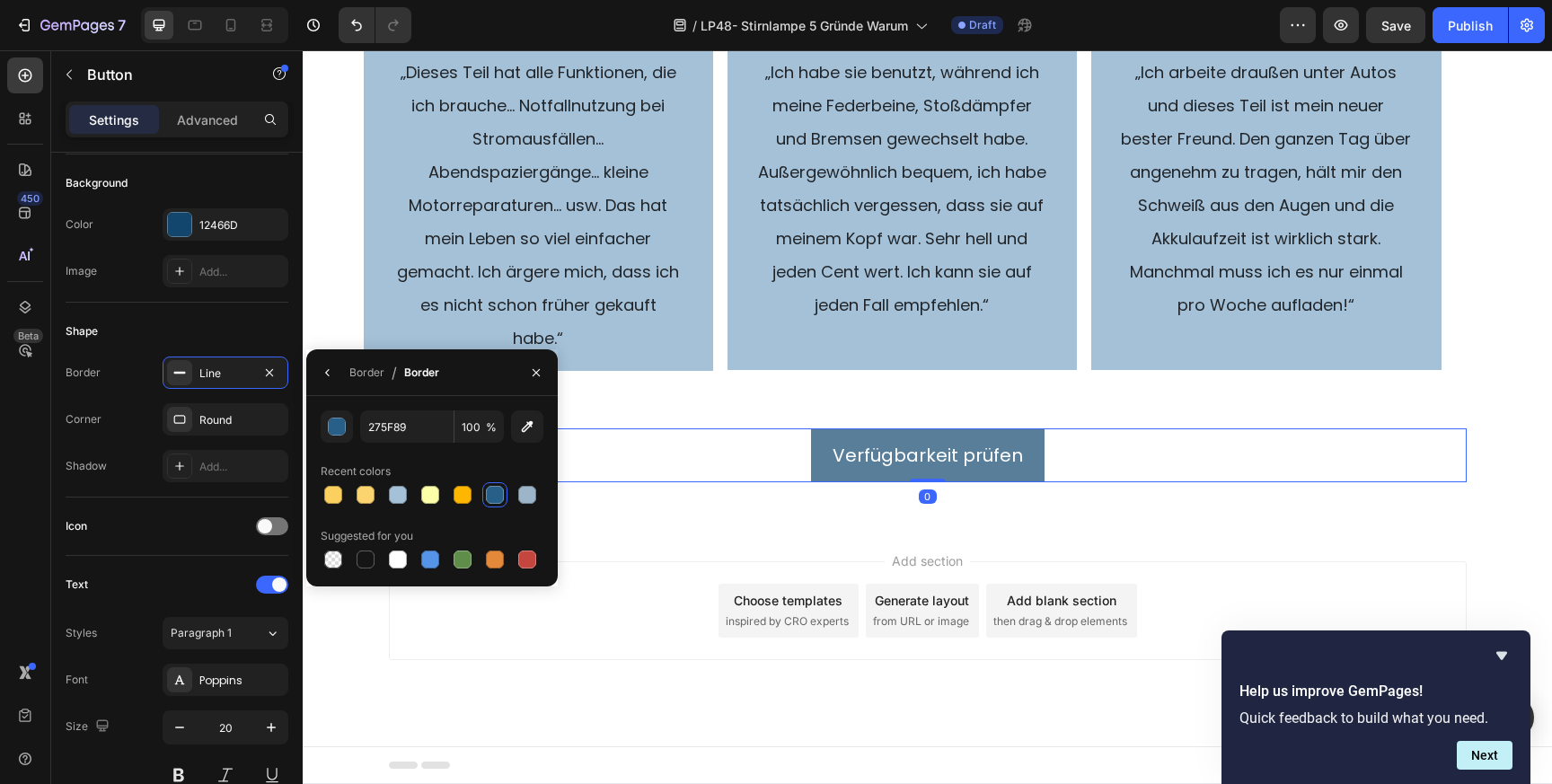
click at [847, 430] on button "Verfügbarkeit prüfen" at bounding box center [927, 454] width 234 height 54
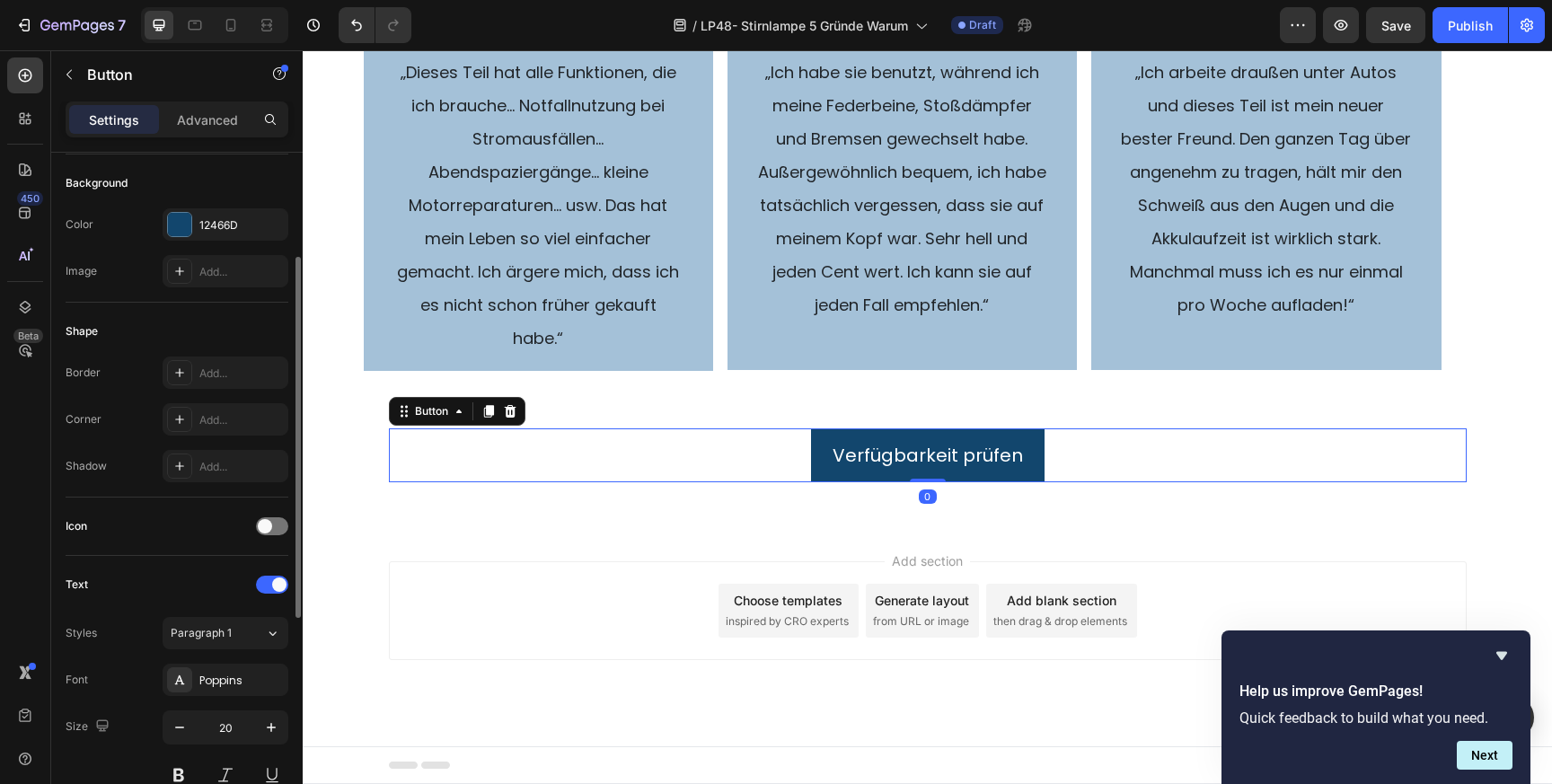
scroll to position [205, 0]
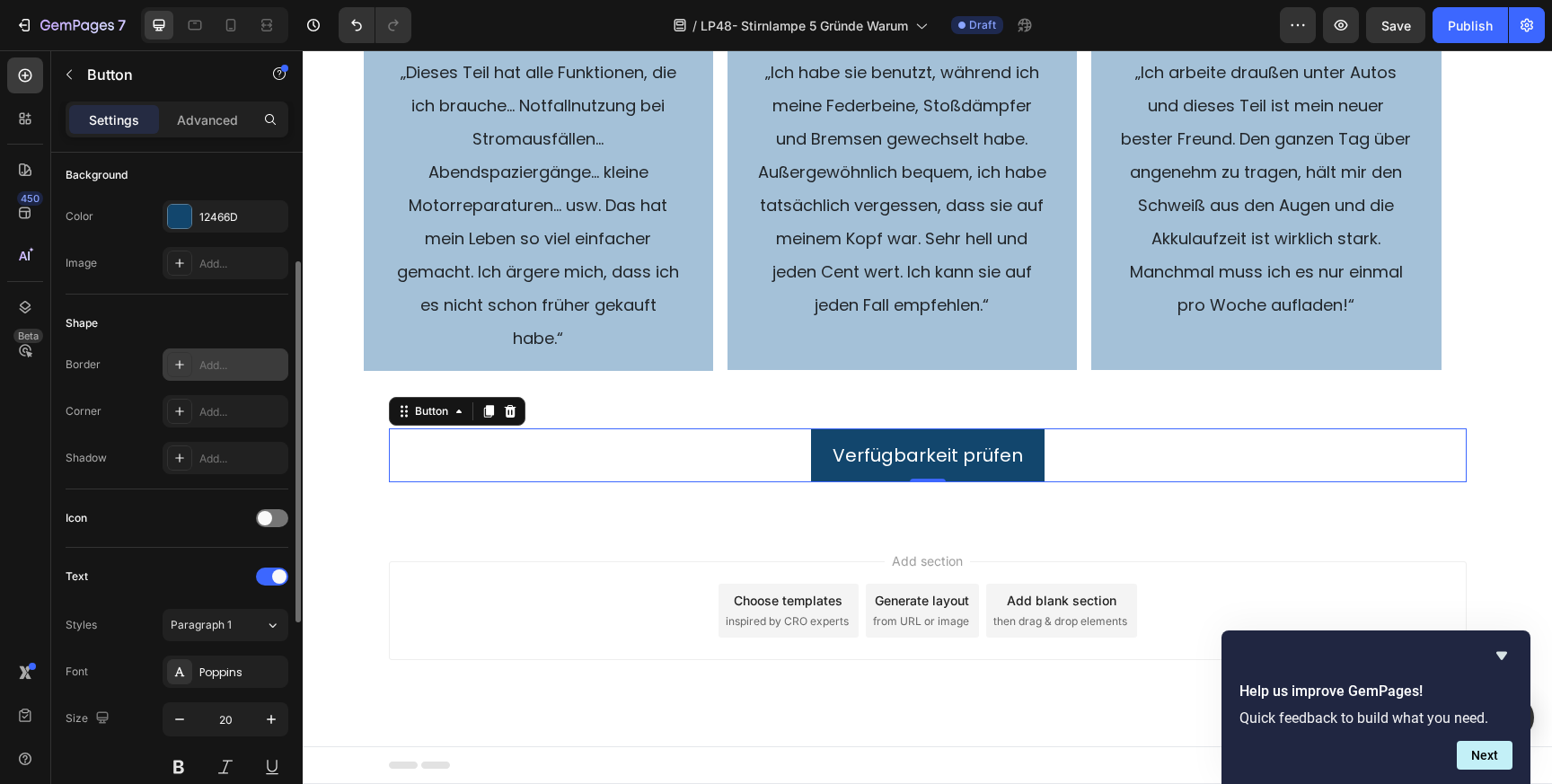
click at [211, 358] on div "Add..." at bounding box center [241, 365] width 85 height 16
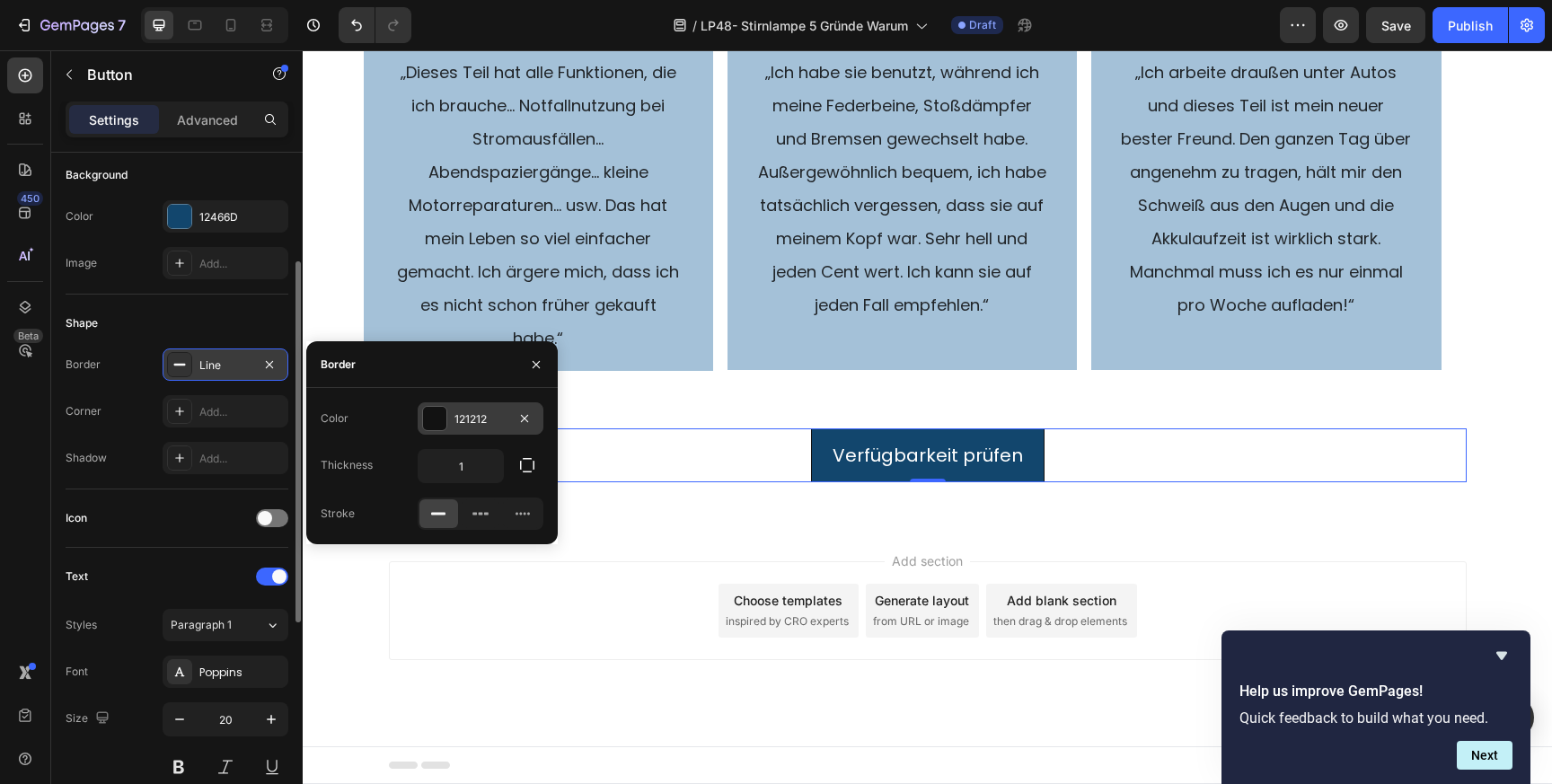
click at [492, 417] on div "121212" at bounding box center [480, 419] width 52 height 16
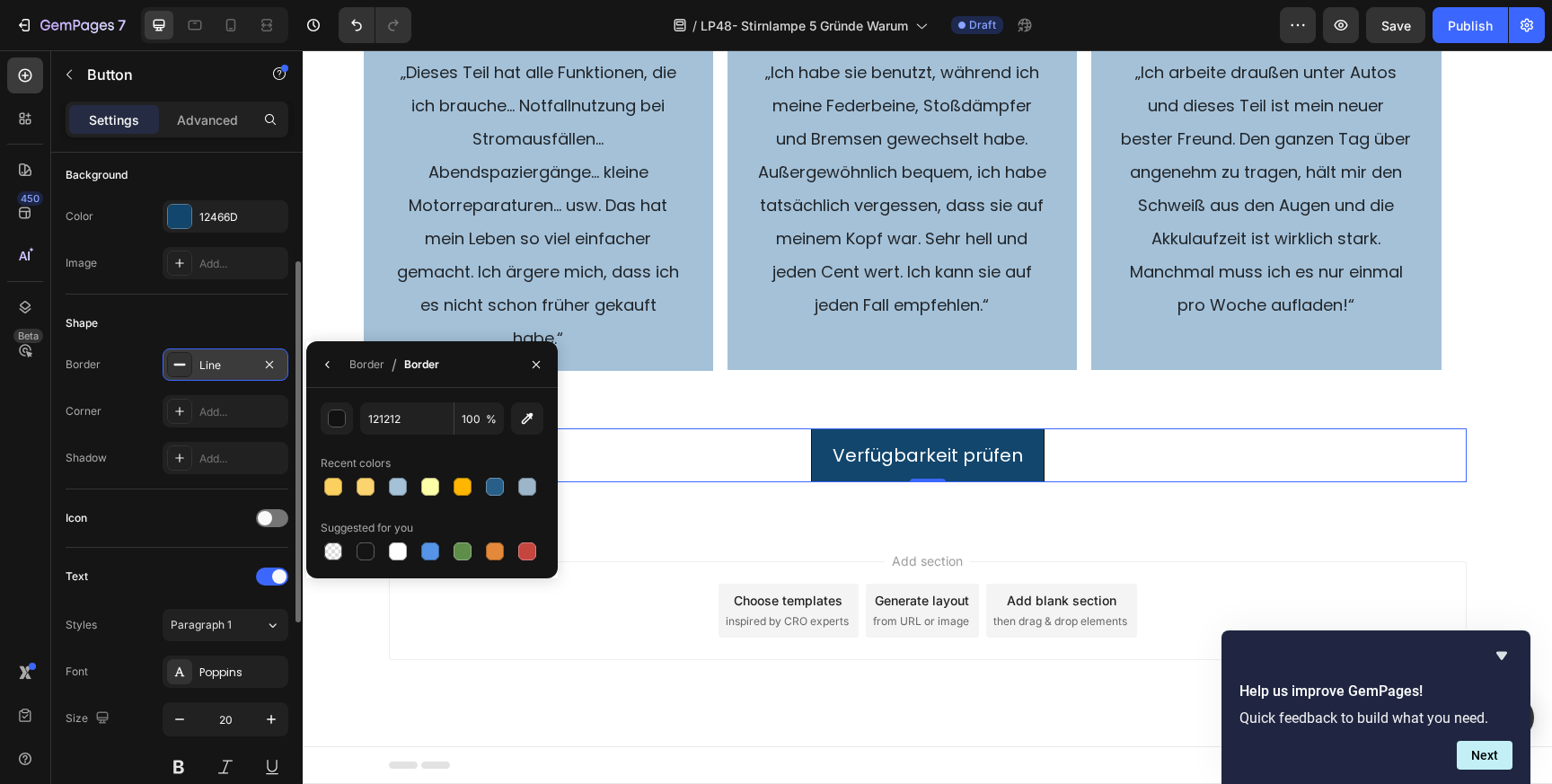
click at [492, 417] on span "%" at bounding box center [490, 419] width 10 height 16
click at [406, 421] on input "121212" at bounding box center [406, 418] width 93 height 32
paste input "275F89"
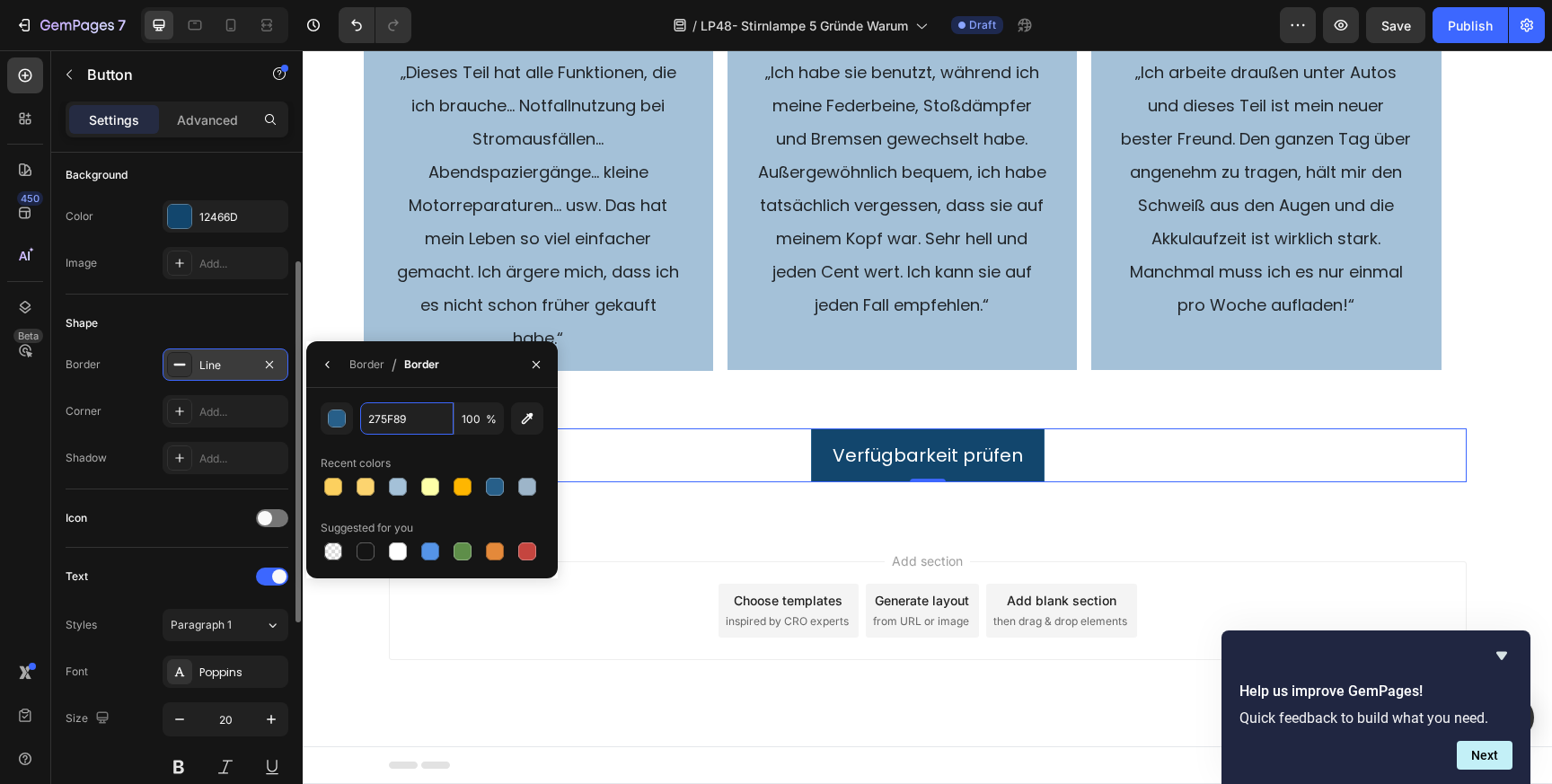
type input "275F89"
click at [440, 386] on div "Border / Border" at bounding box center [376, 363] width 140 height 46
click at [213, 415] on div "Add..." at bounding box center [241, 411] width 85 height 16
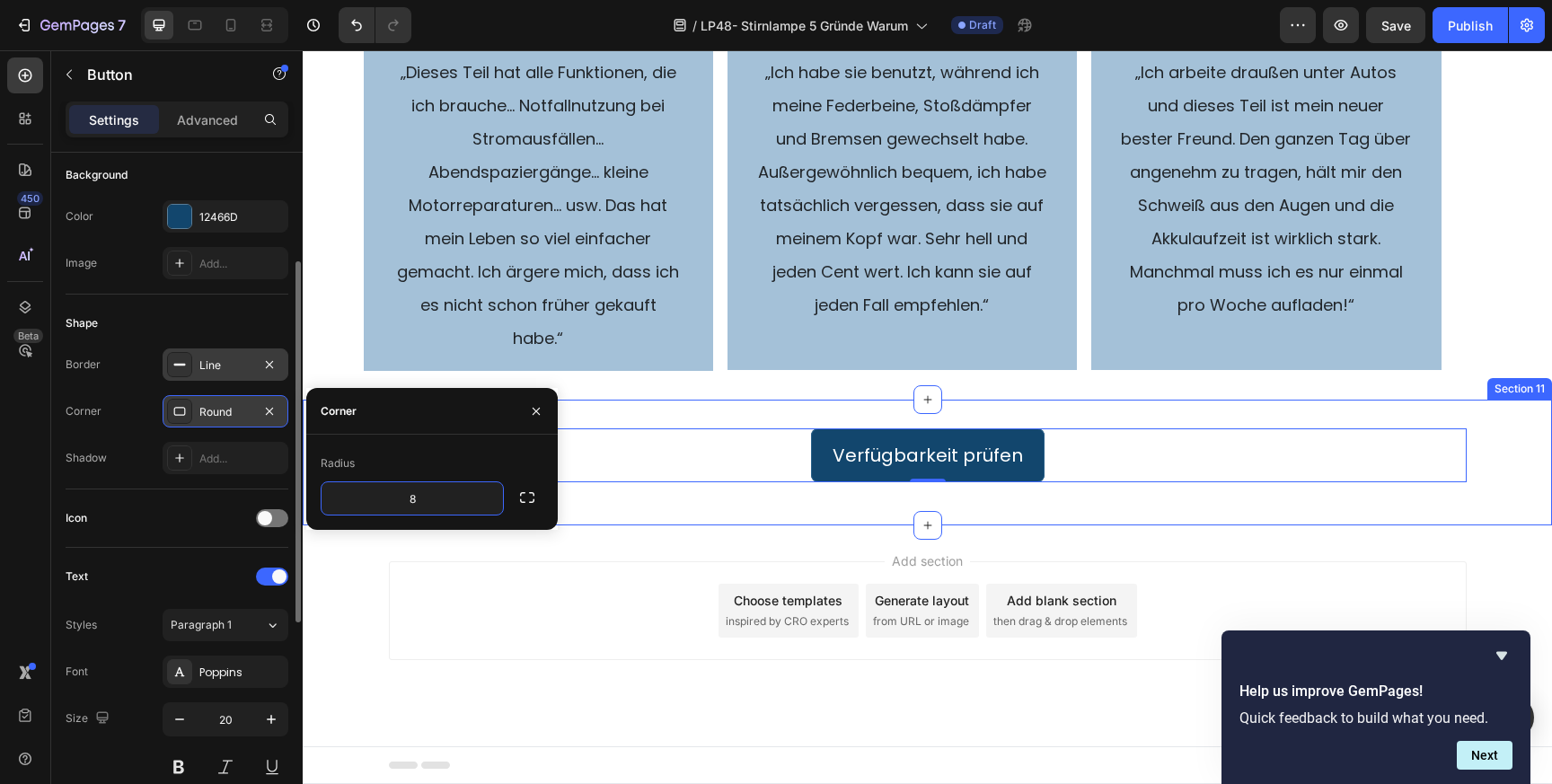
click at [620, 509] on div "Verfügbarkeit prüfen Button 0 Row Section 11" at bounding box center [927, 462] width 1249 height 126
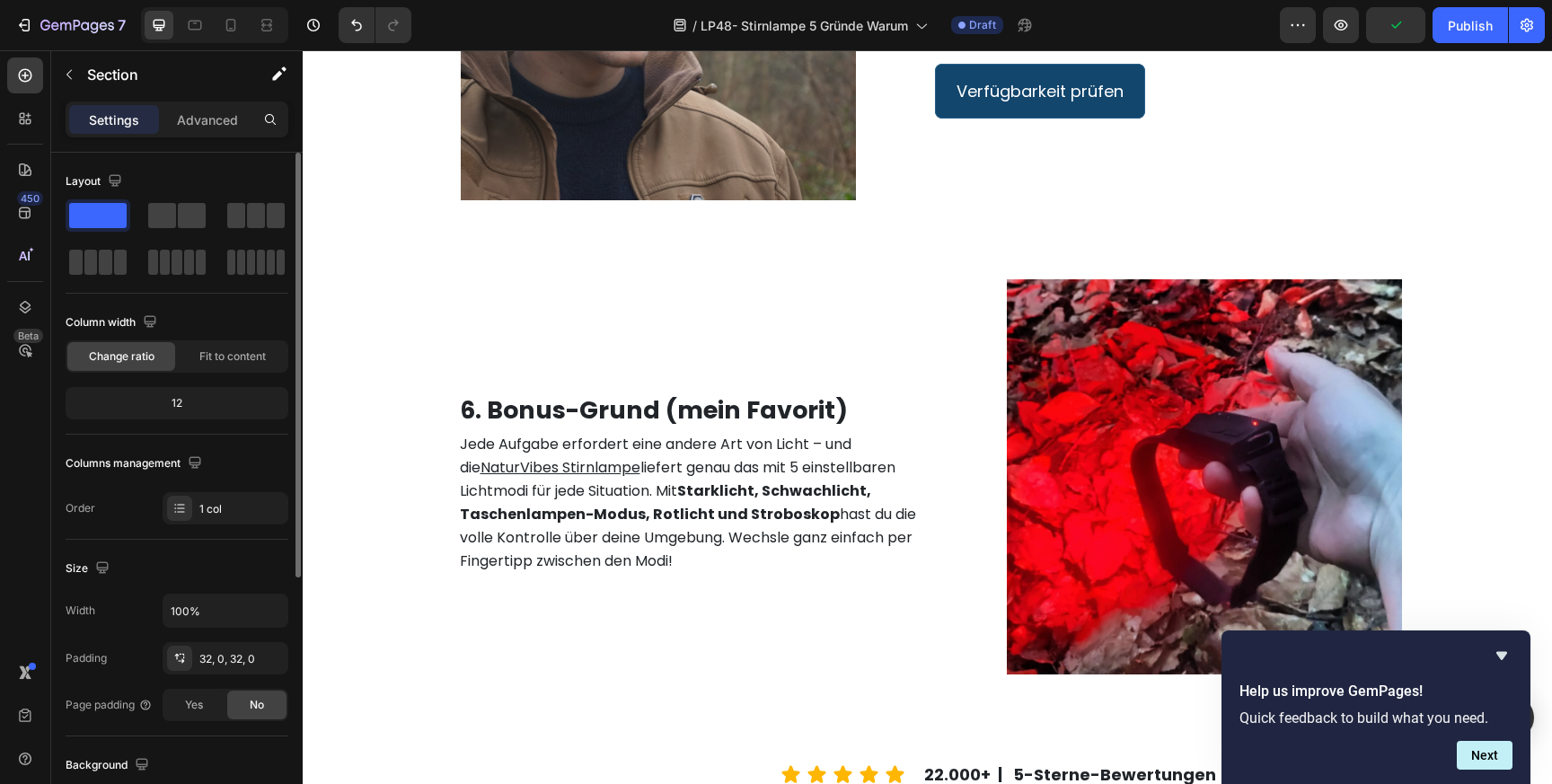
scroll to position [3200, 0]
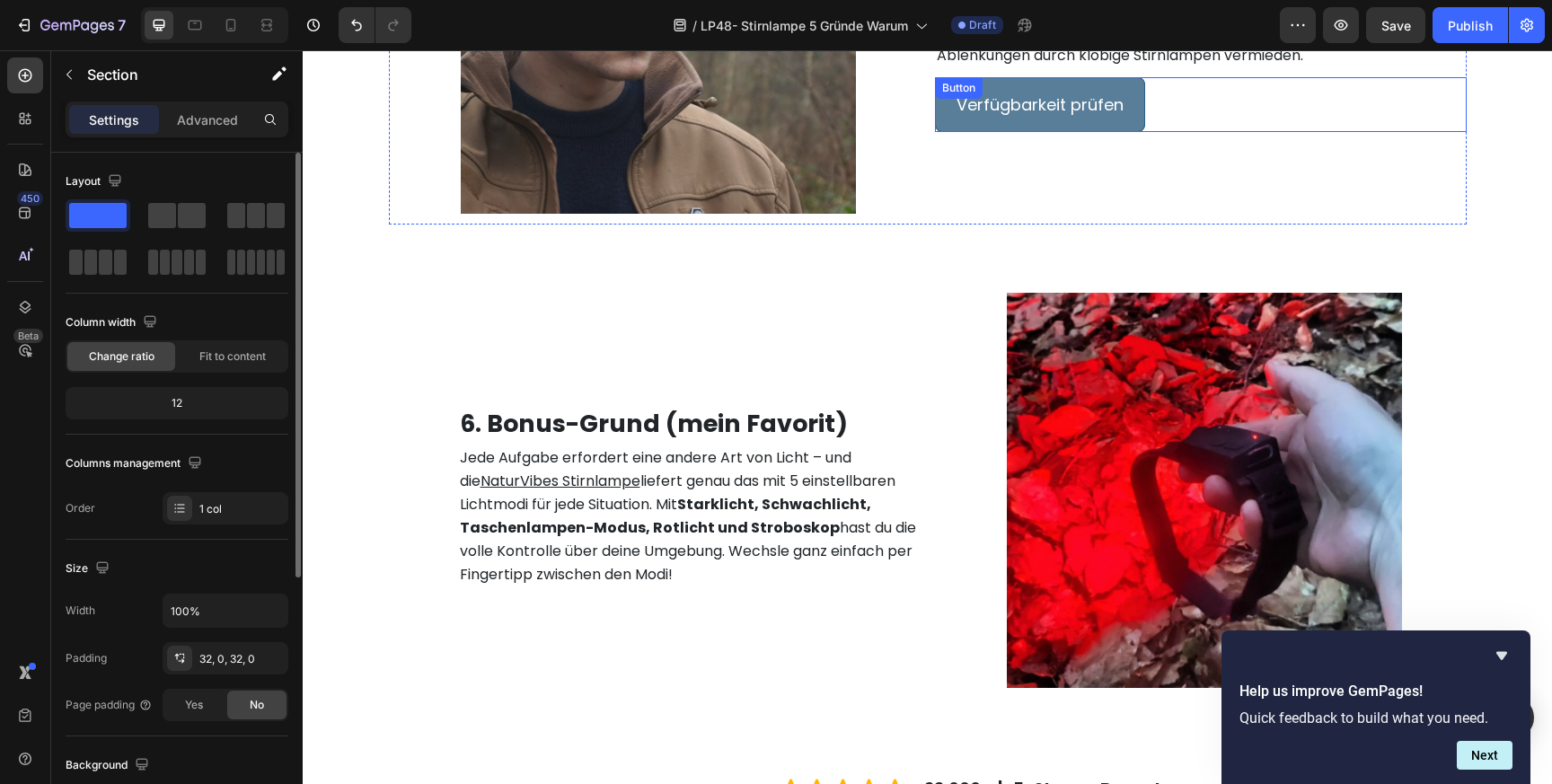
click at [941, 113] on link "Verfügbarkeit prüfen" at bounding box center [1040, 104] width 210 height 54
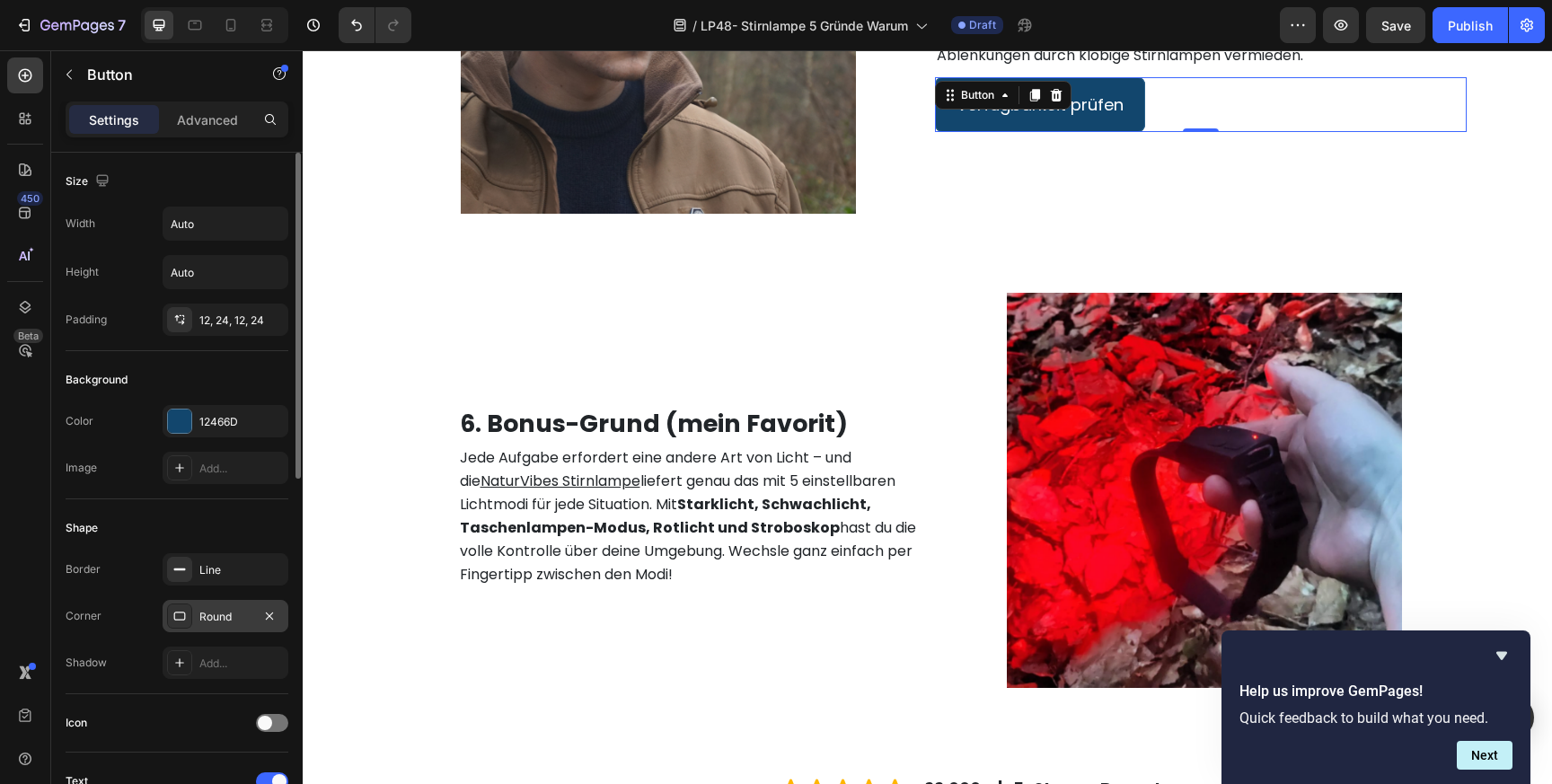
click at [212, 615] on div "Round" at bounding box center [225, 616] width 52 height 16
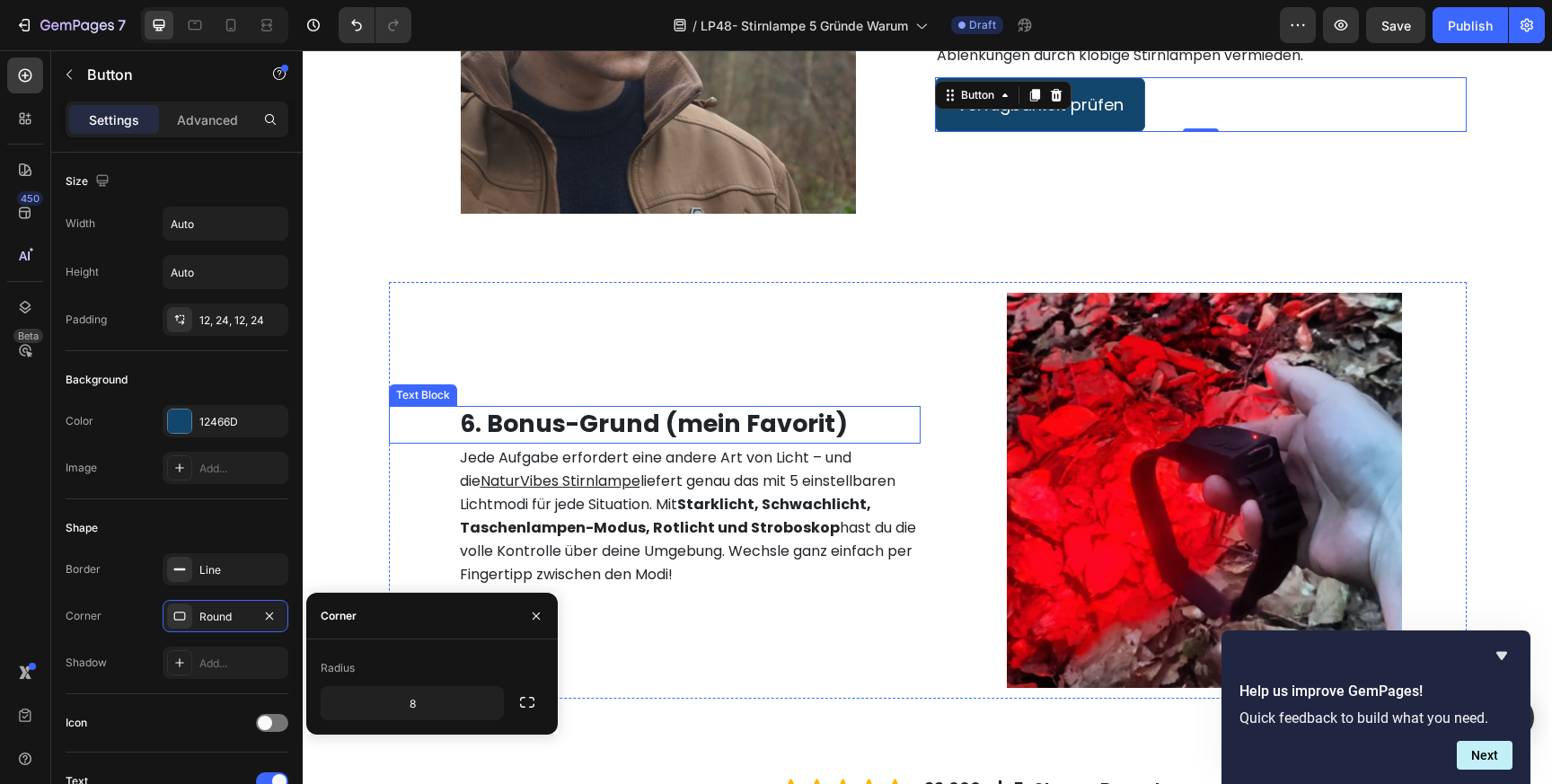
click at [746, 476] on span "liefert genau das mit 5 einstellbaren Lichtmodi für jede Situation. Mit Starkli…" at bounding box center [688, 527] width 457 height 114
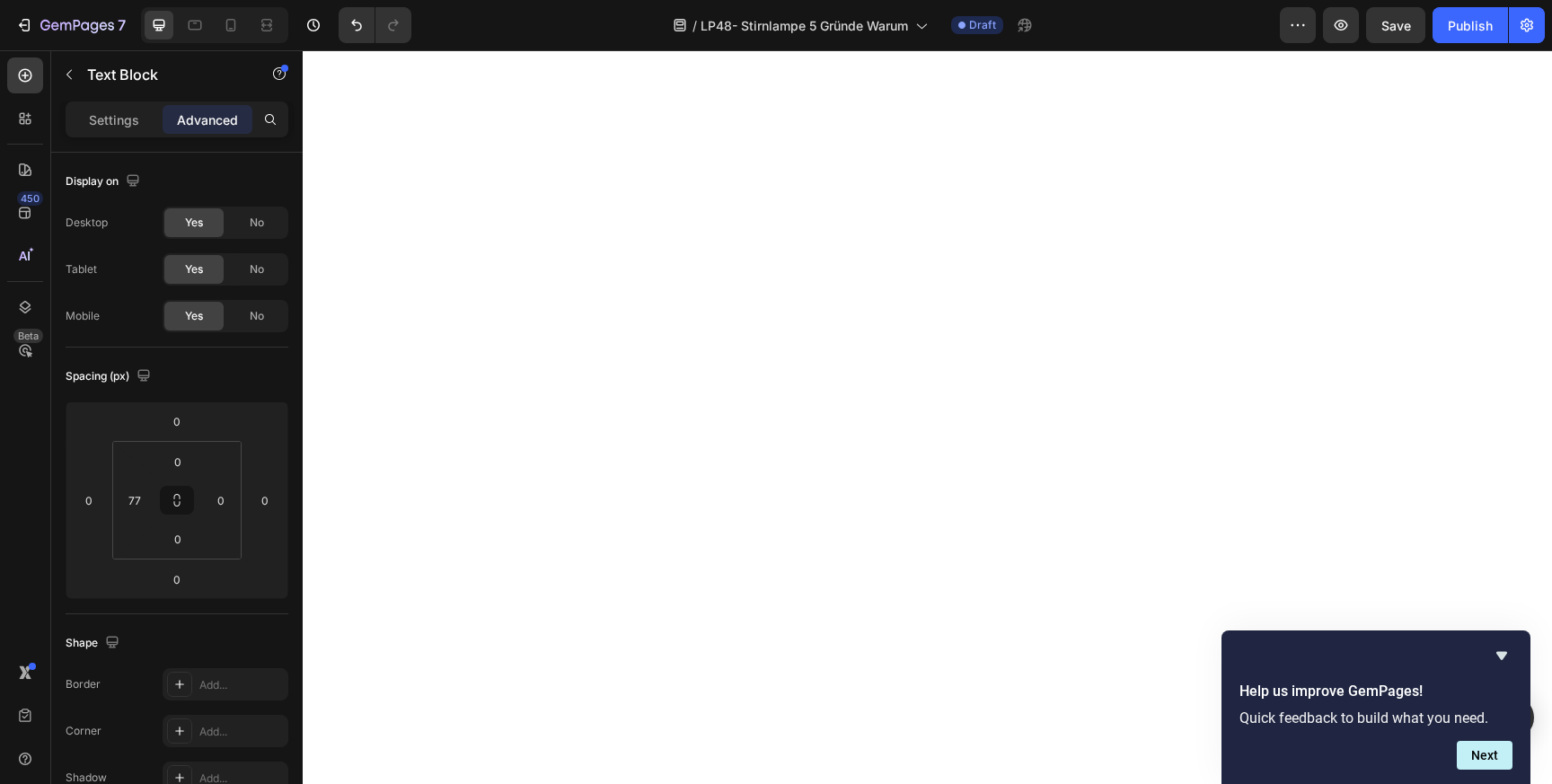
scroll to position [4217, 0]
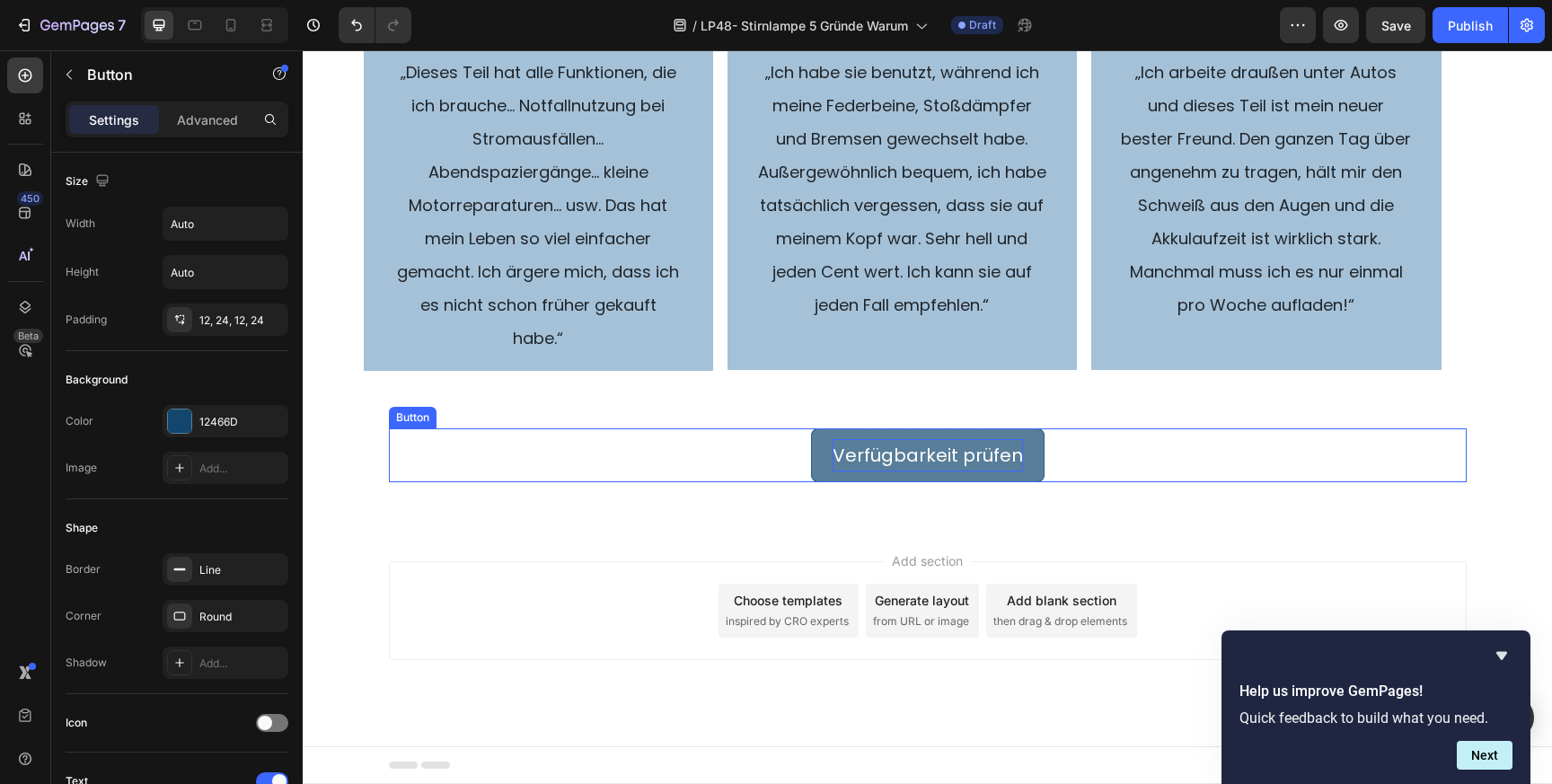
click at [852, 457] on p "Verfügbarkeit prüfen" at bounding box center [927, 454] width 191 height 32
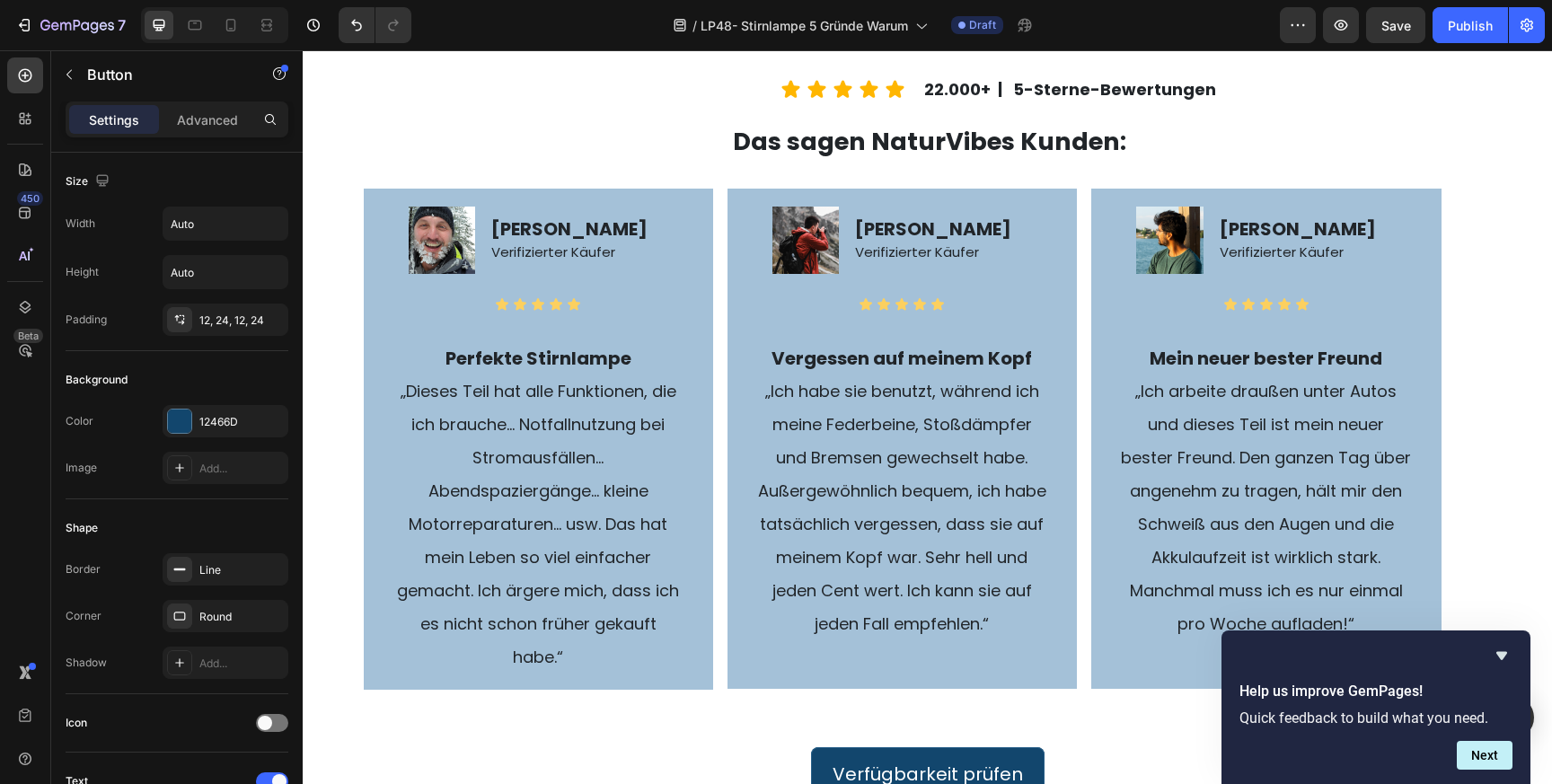
scroll to position [3879, 0]
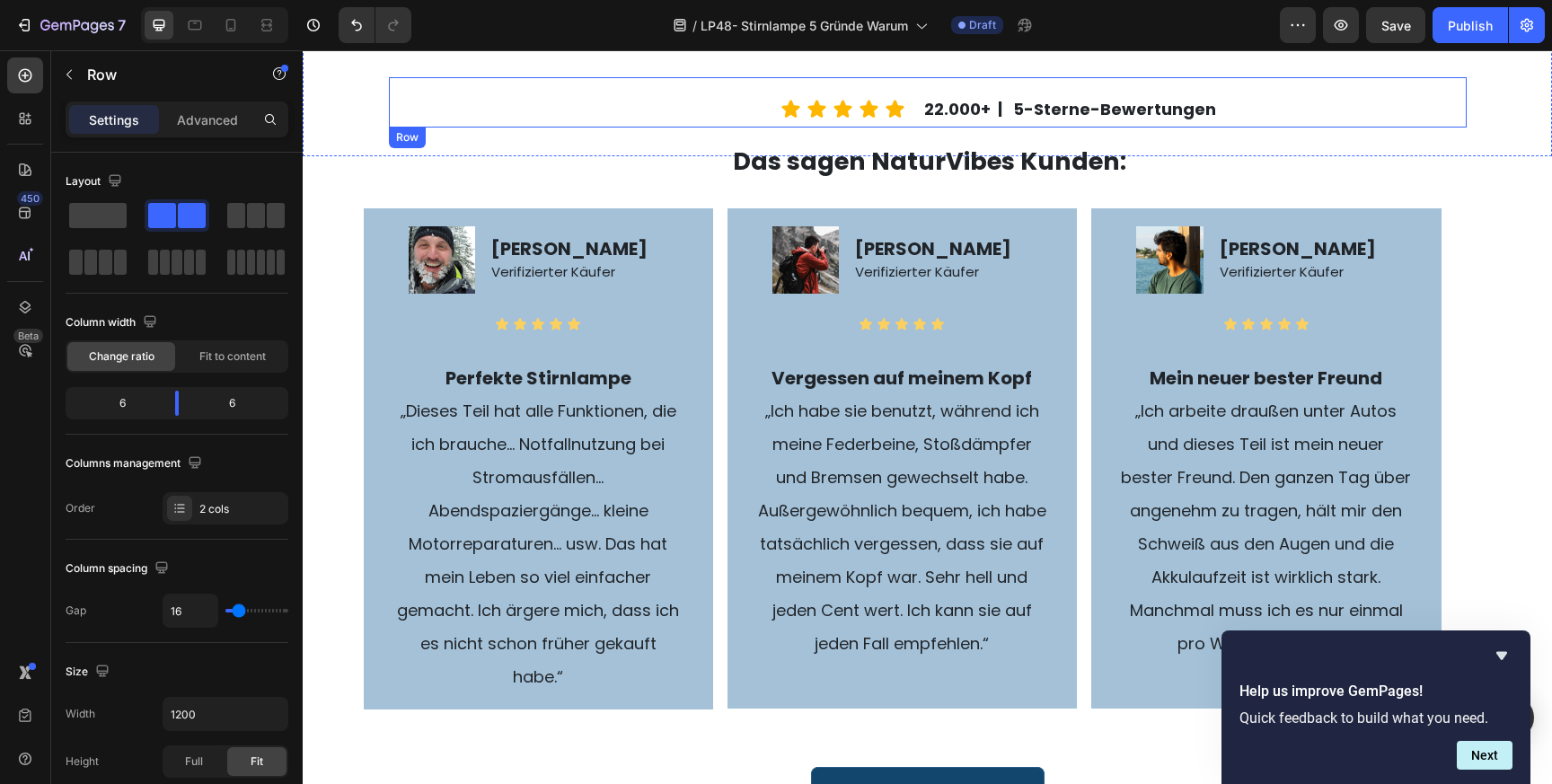
click at [682, 110] on div "Icon Icon Icon Icon Icon Icon List" at bounding box center [655, 102] width 532 height 51
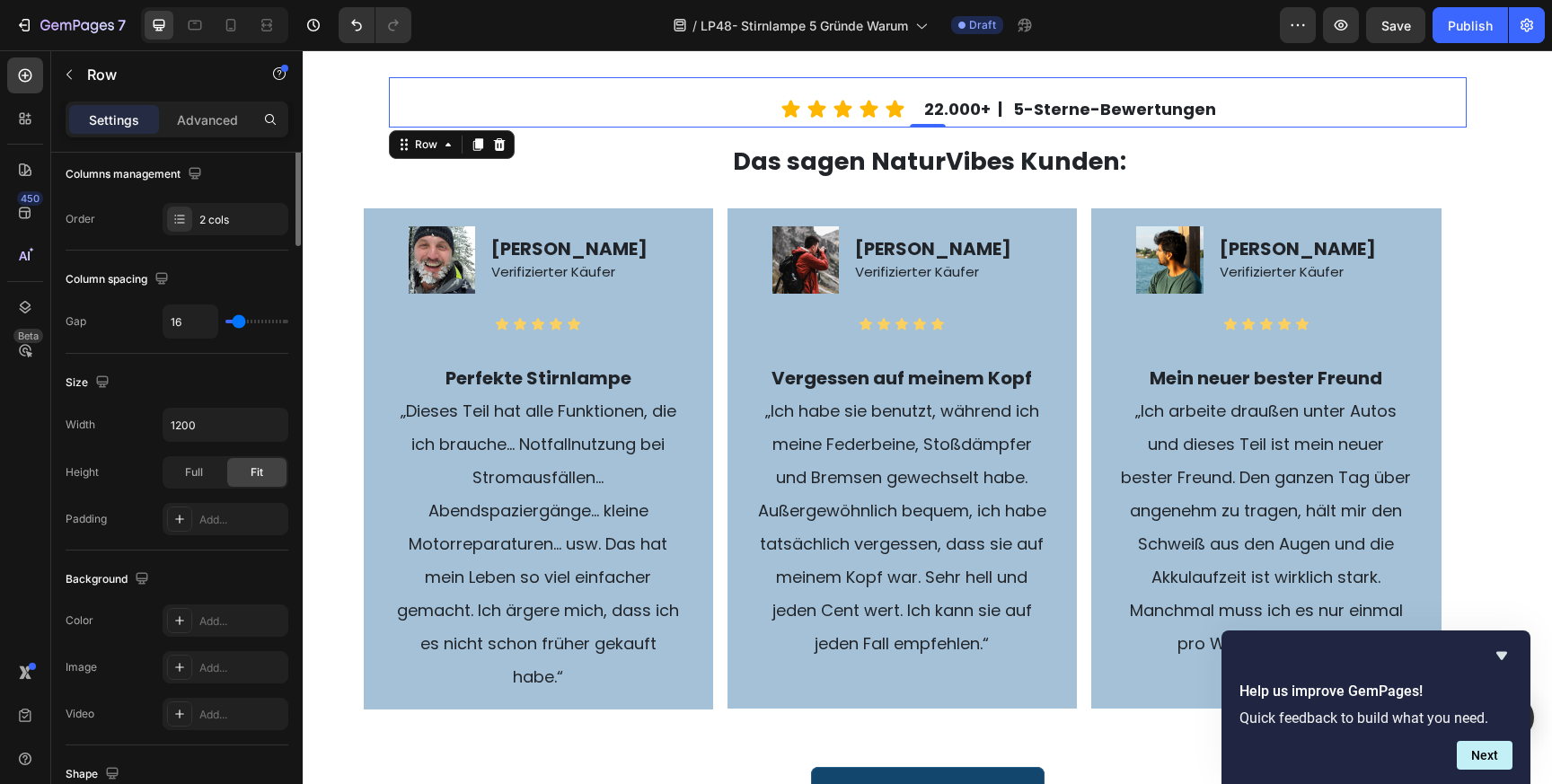
scroll to position [618, 0]
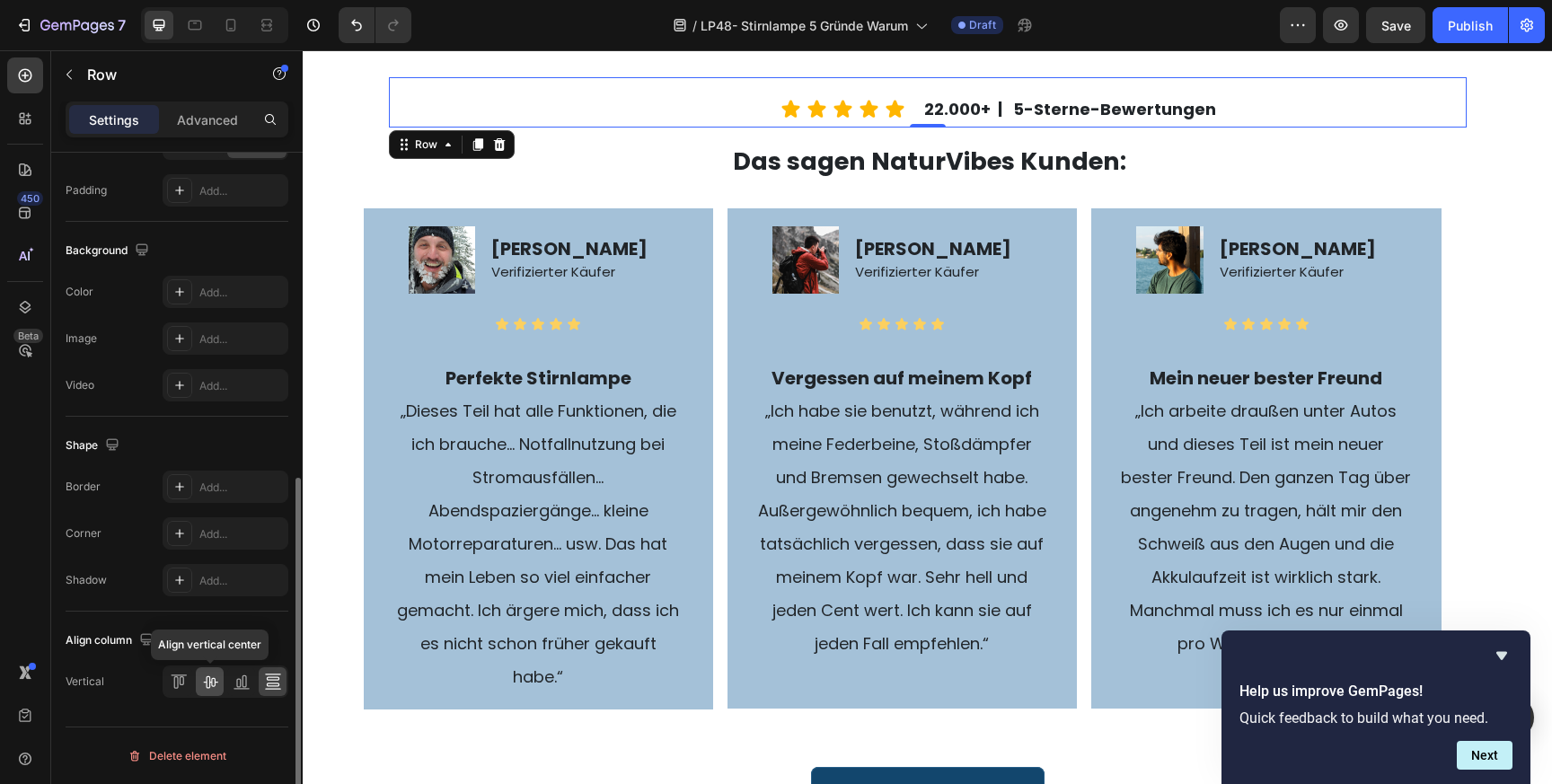
click at [212, 680] on icon at bounding box center [210, 681] width 18 height 18
click at [286, 684] on div at bounding box center [272, 681] width 28 height 29
click at [426, 110] on div "Icon Icon Icon Icon Icon Icon List" at bounding box center [655, 102] width 532 height 51
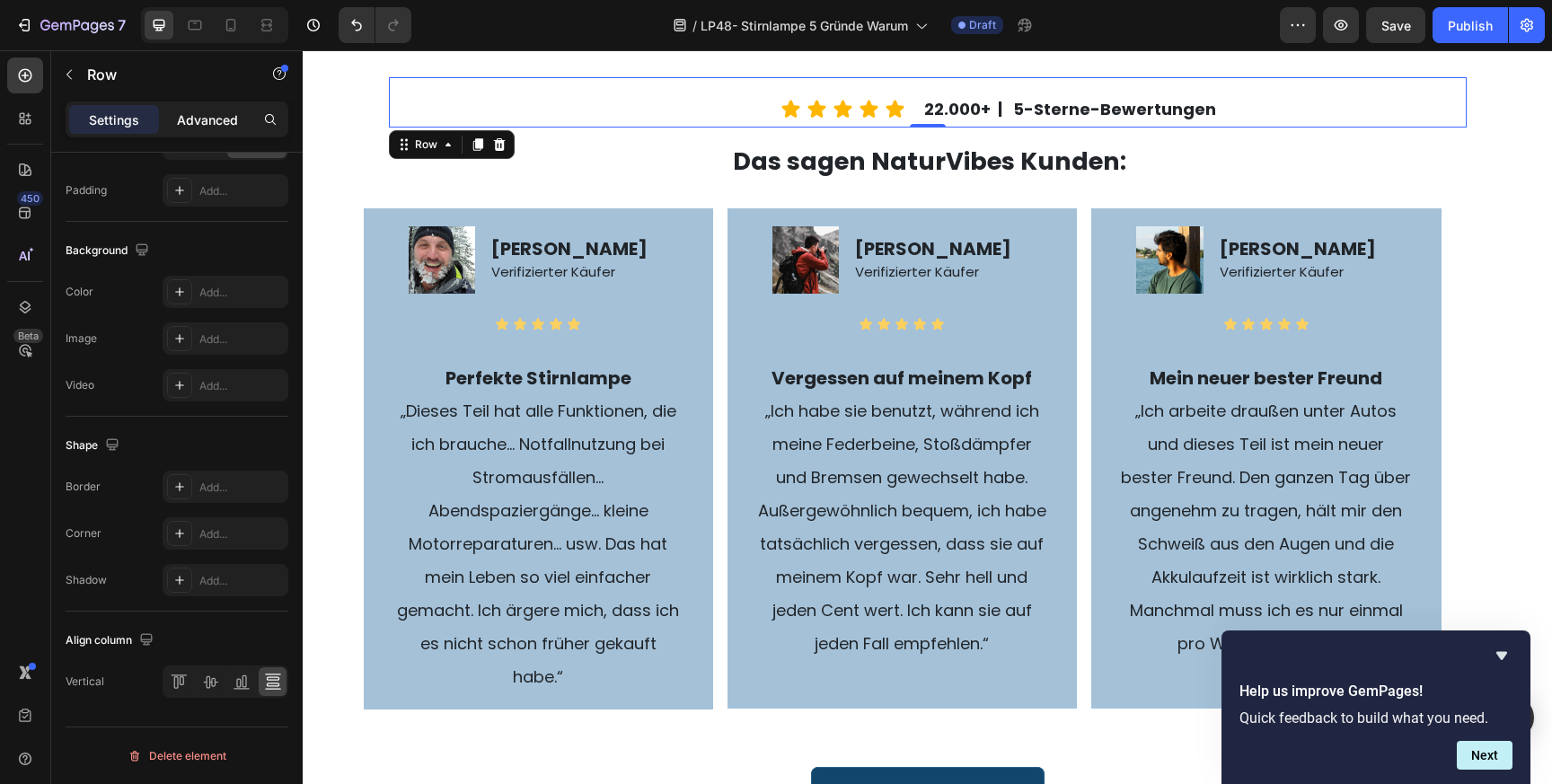
click at [197, 121] on p "Advanced" at bounding box center [207, 120] width 61 height 19
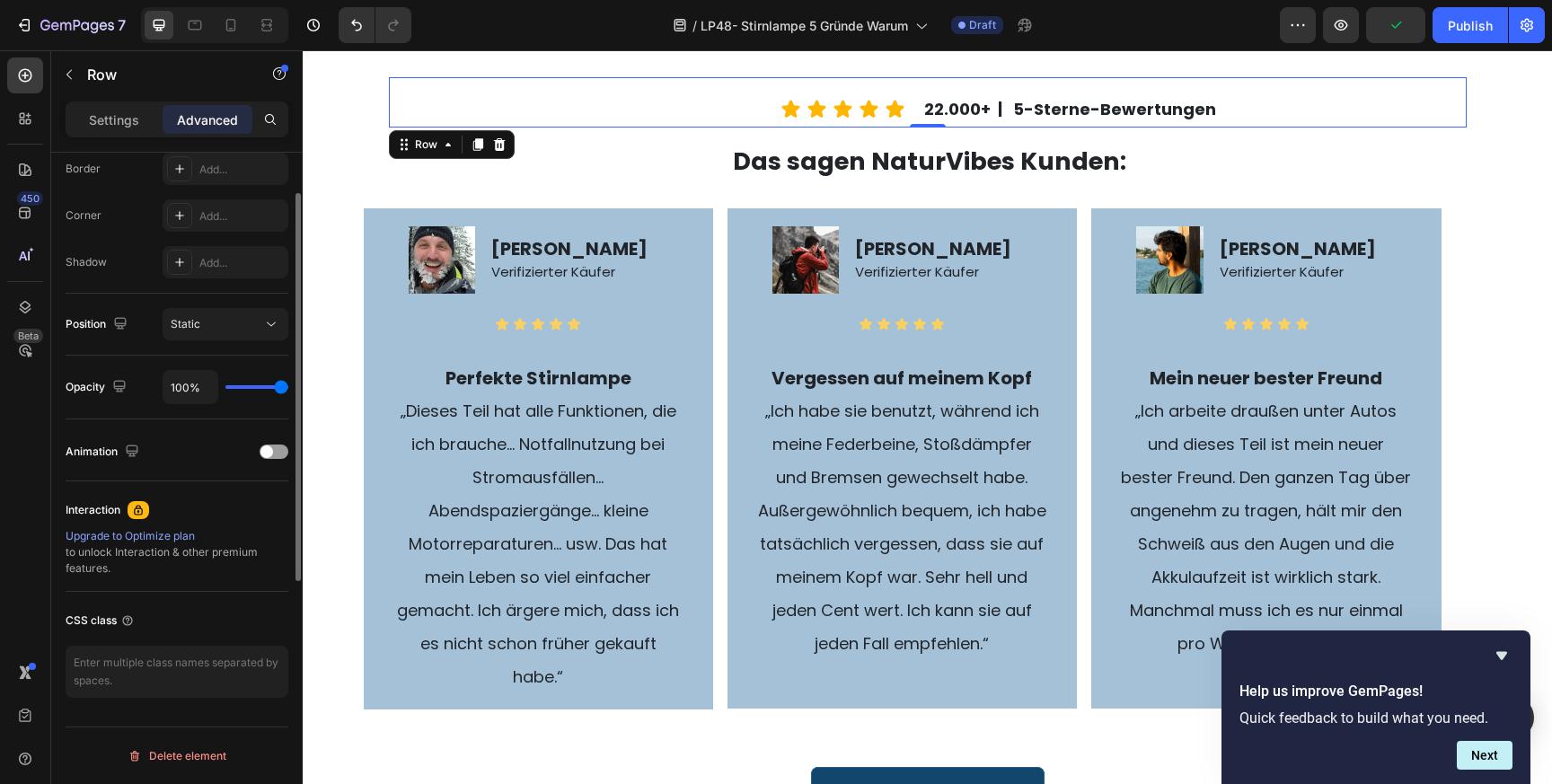
scroll to position [0, 0]
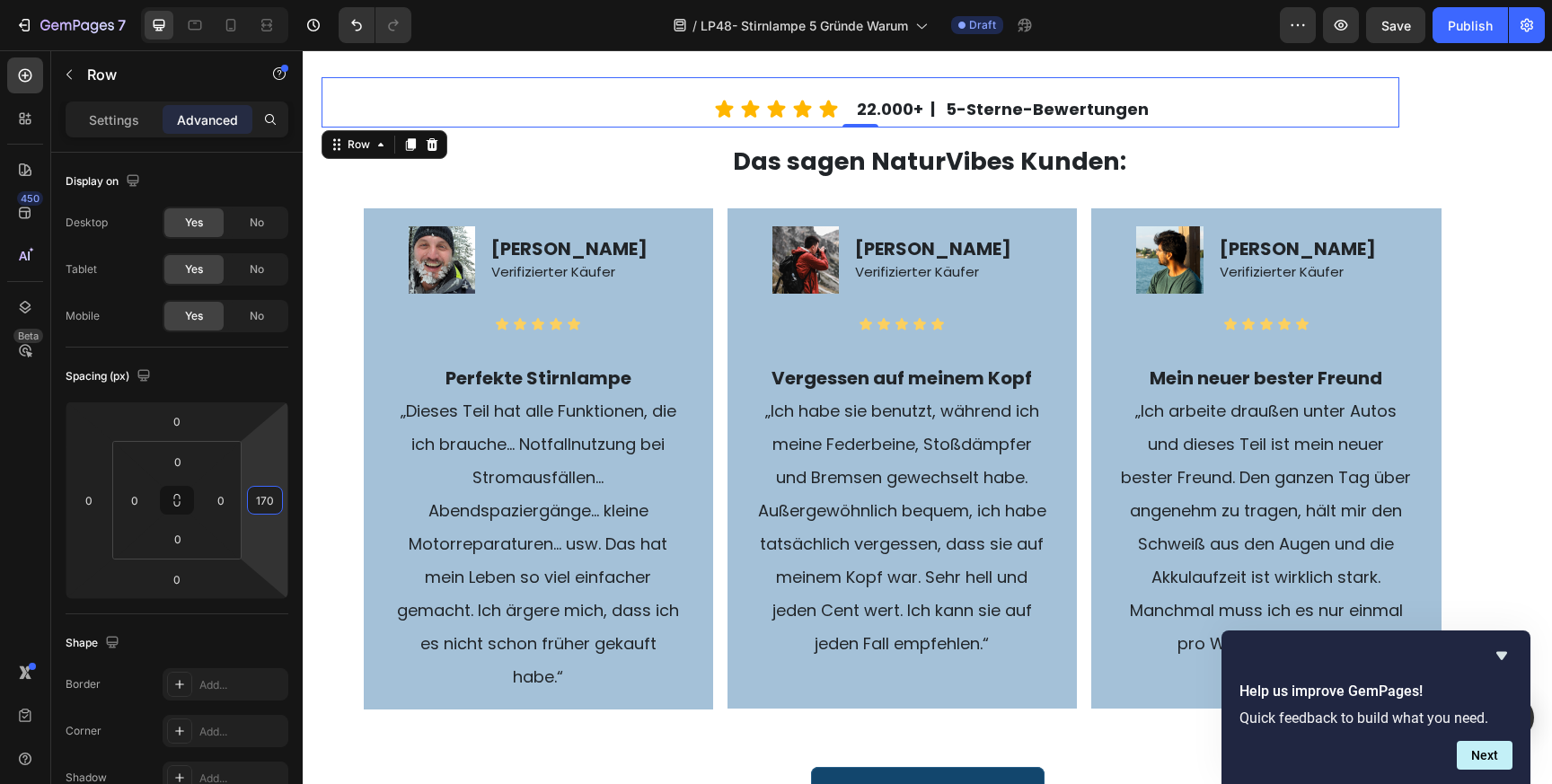
type input "168"
drag, startPoint x: 264, startPoint y: 476, endPoint x: 267, endPoint y: 400, distance: 76.1
click at [267, 0] on html "7 Version history / LP48- Stirnlampe 5 Gründe Warum Draft Preview Save Publish …" at bounding box center [776, 0] width 1552 height 0
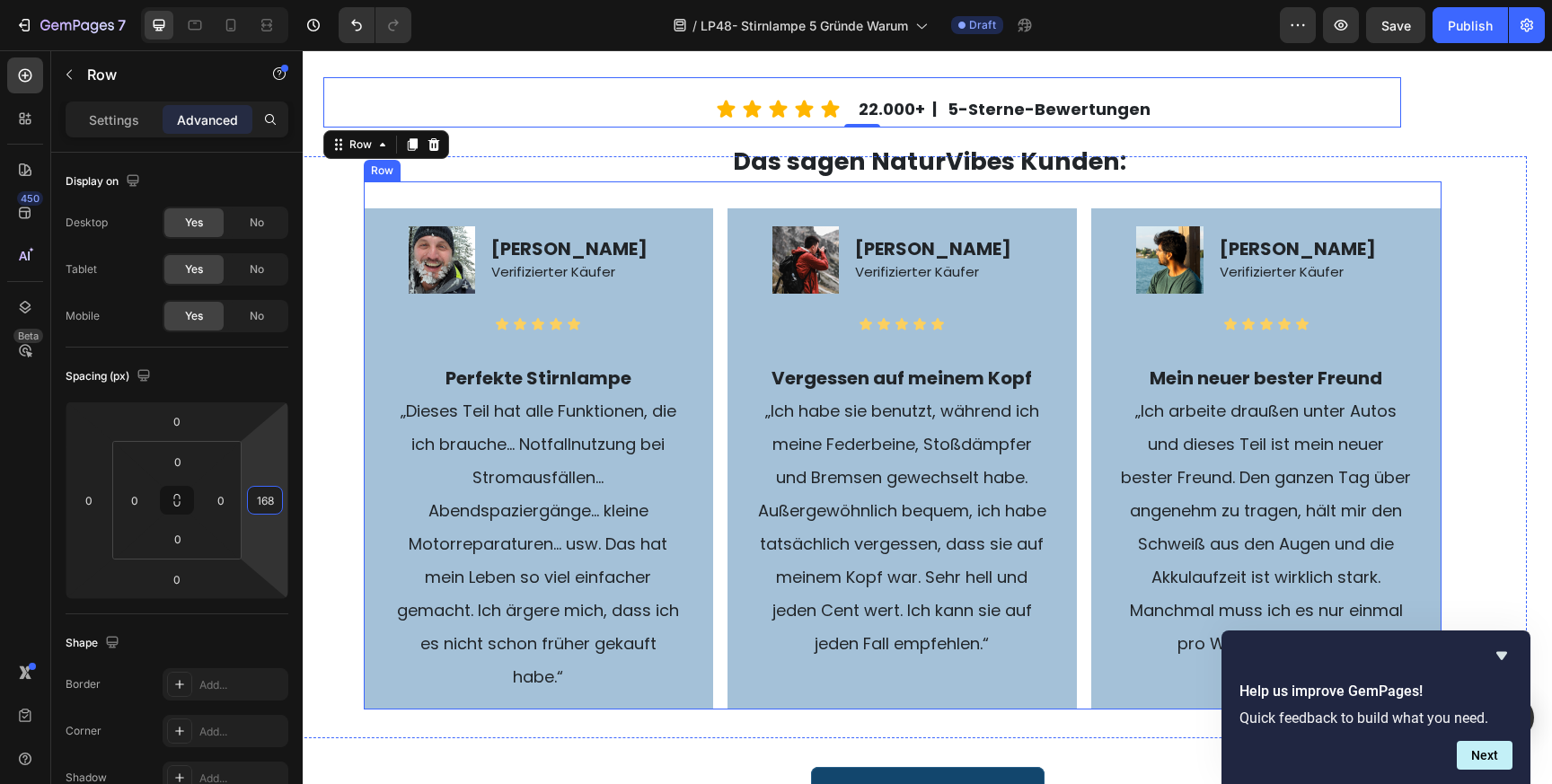
click at [617, 184] on div "Image Matthias M. Verifizierter Käufer Text Block Row Icon Icon Icon Icon Icon …" at bounding box center [538, 444] width 349 height 527
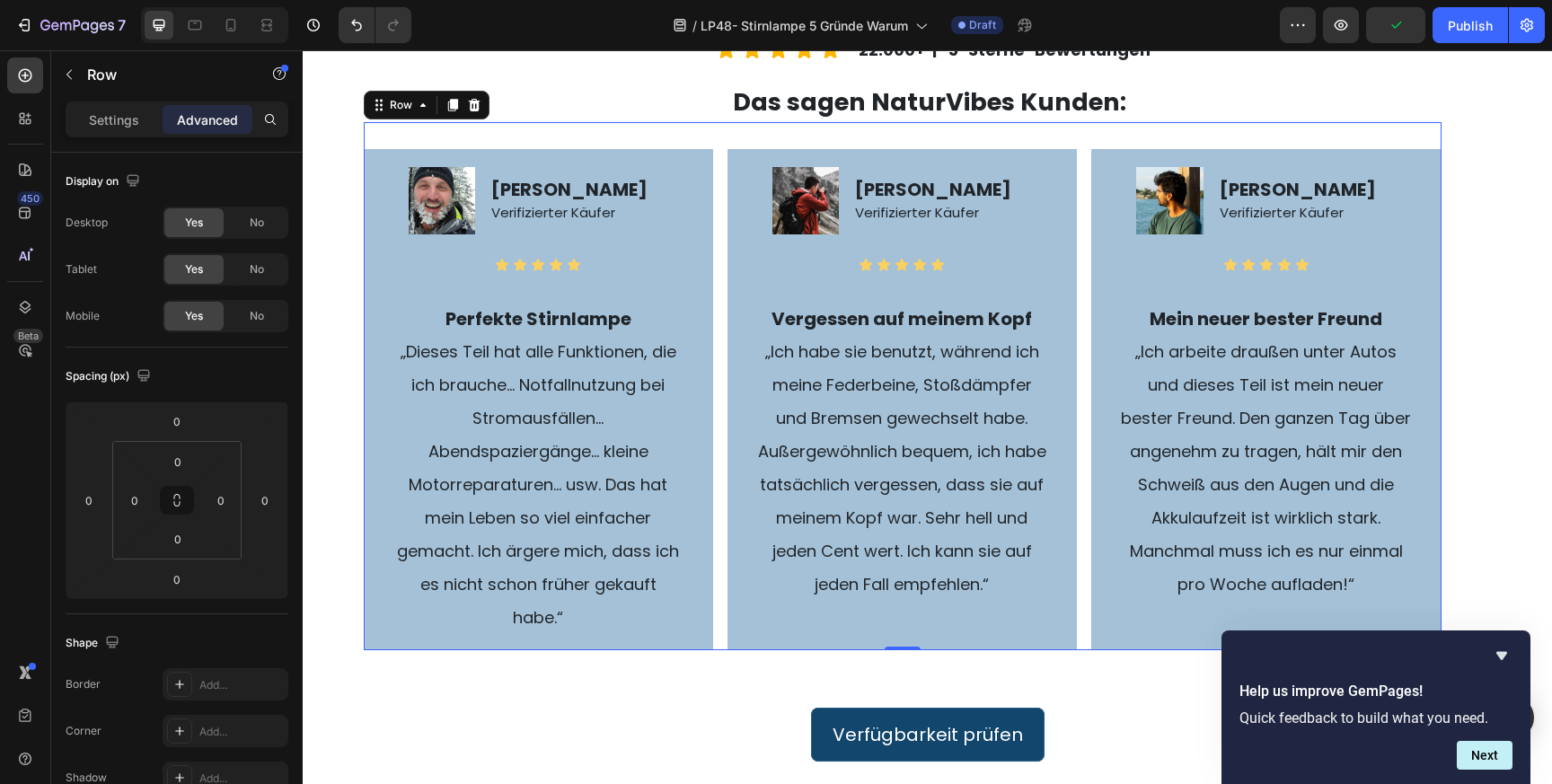
scroll to position [4217, 0]
